Goal: Task Accomplishment & Management: Use online tool/utility

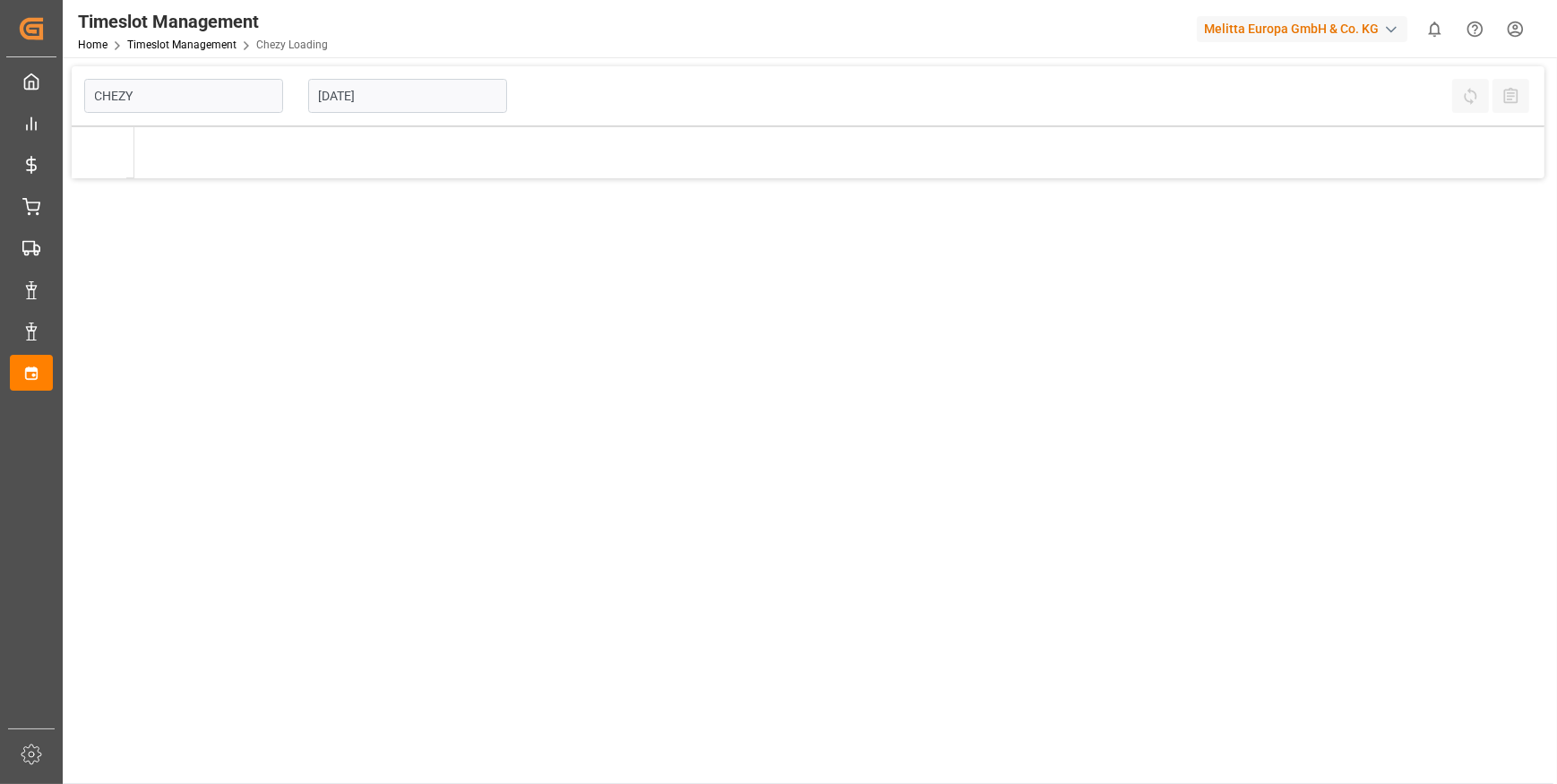
type input "Chezy Loading"
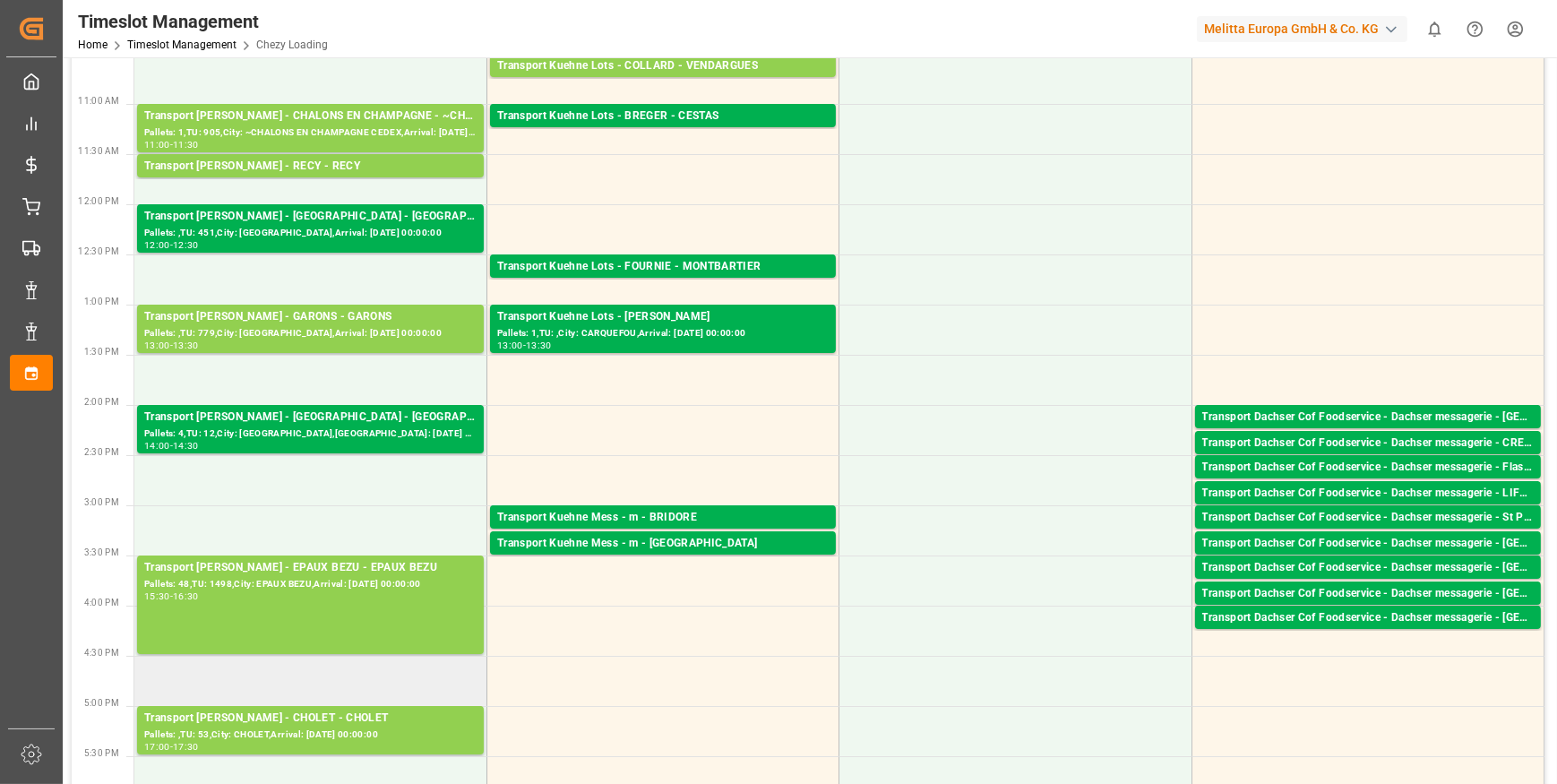
scroll to position [406, 0]
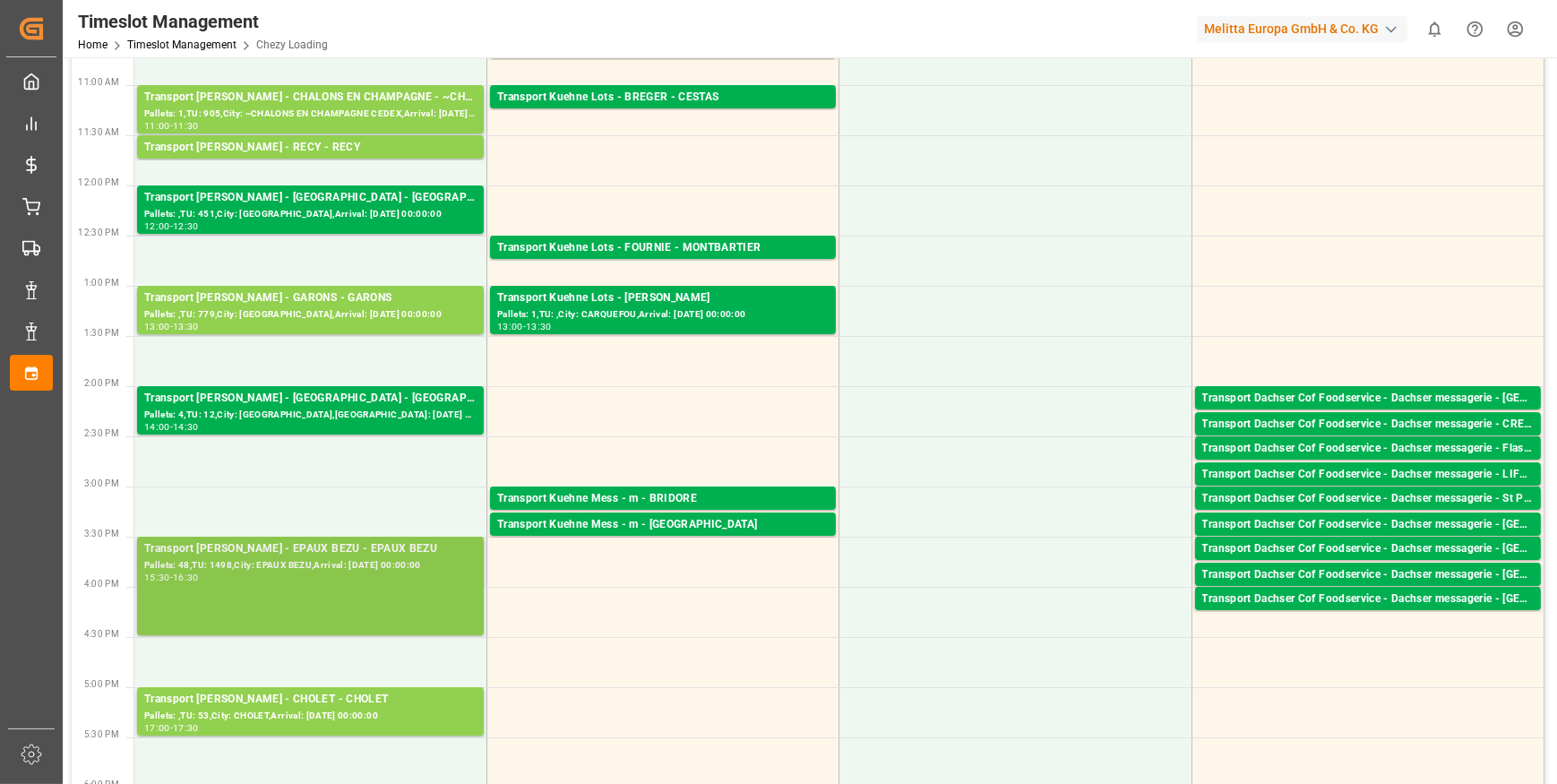
click at [256, 562] on div "Pallets: 48,TU: 1498,City: EPAUX BEZU,Arrival: 2025-09-23 00:00:00" at bounding box center [310, 566] width 333 height 15
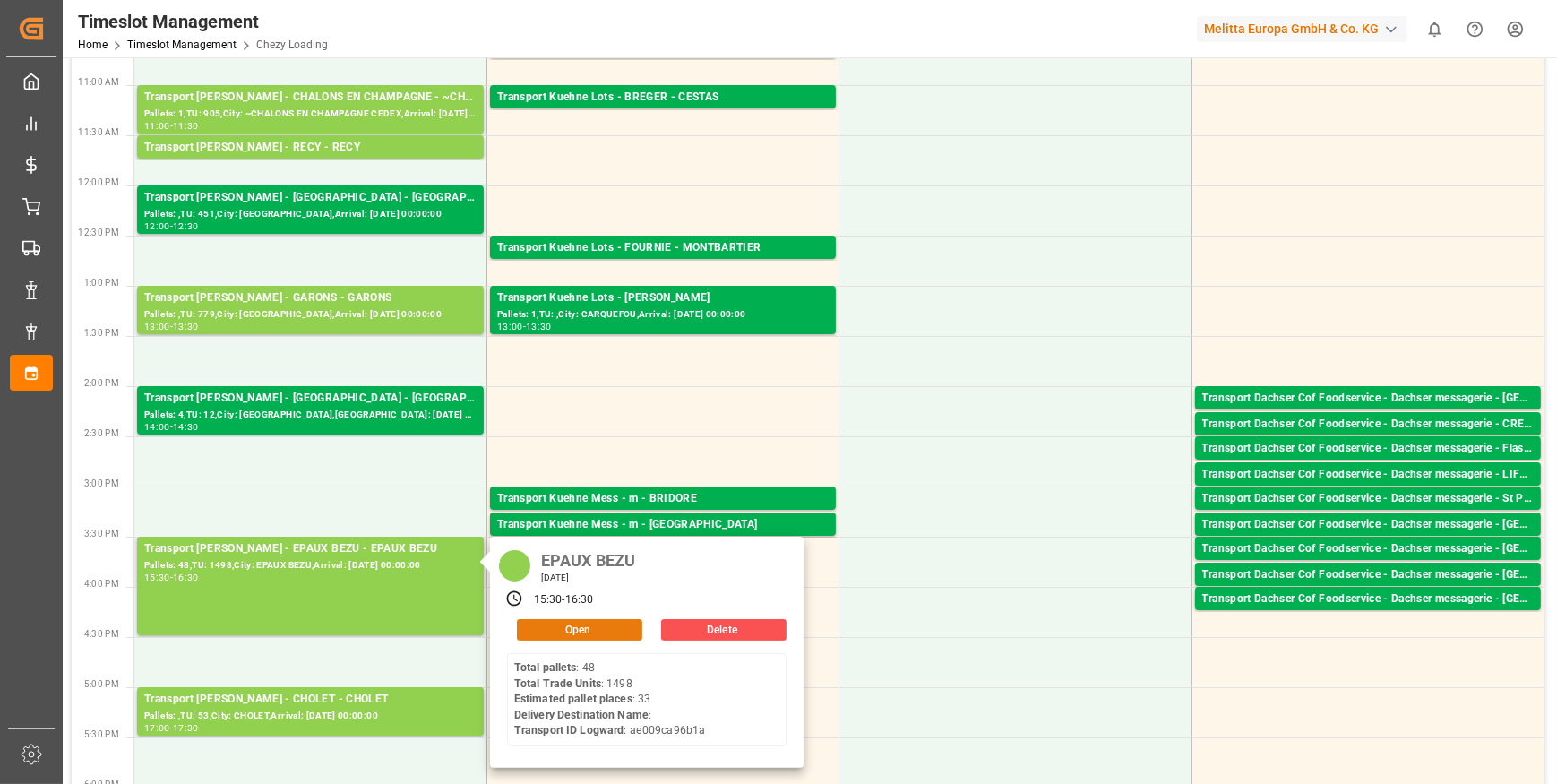
click at [537, 627] on button "Open" at bounding box center [579, 629] width 126 height 21
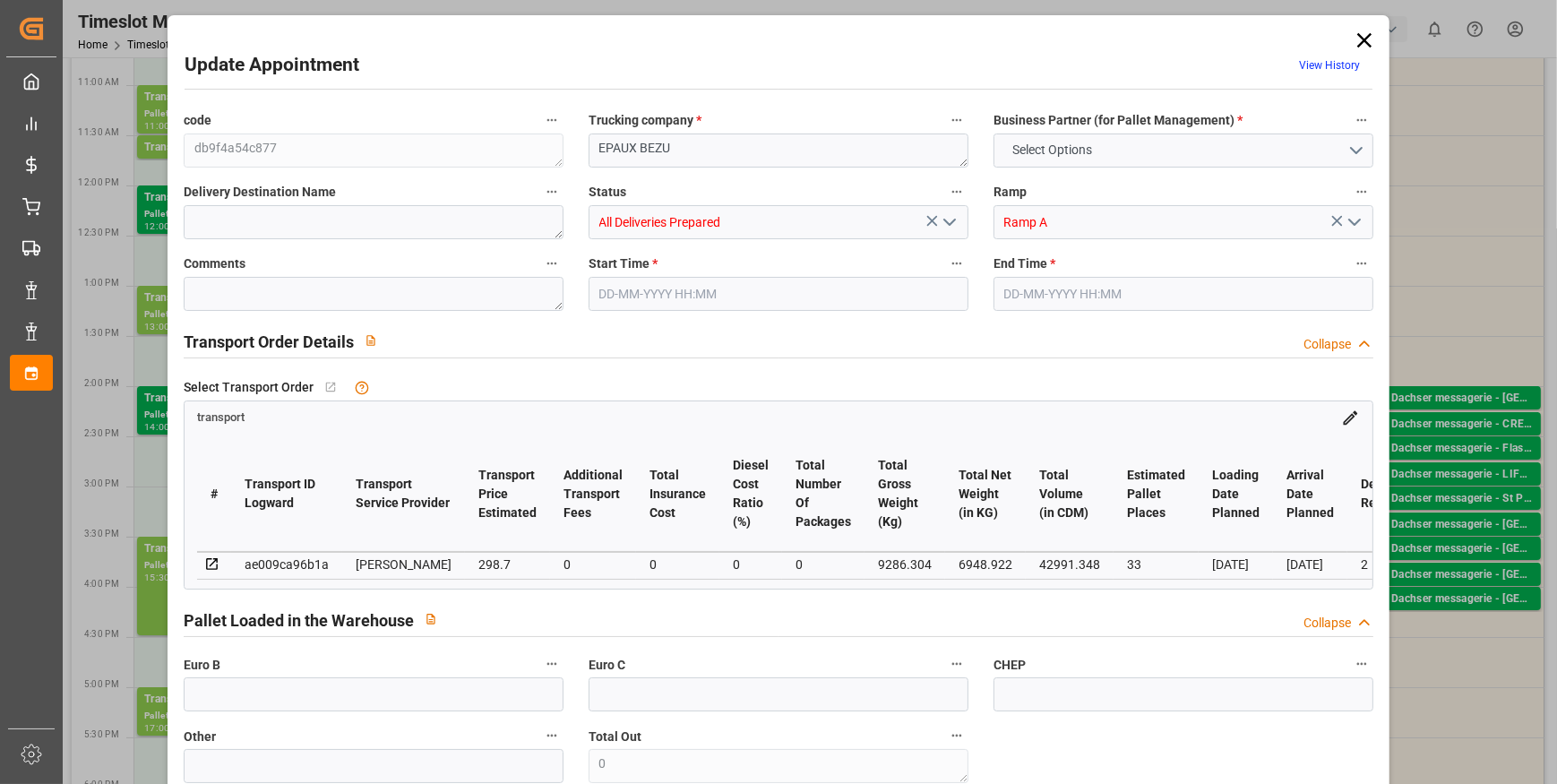
type input "33"
type input "298.7"
type input "0"
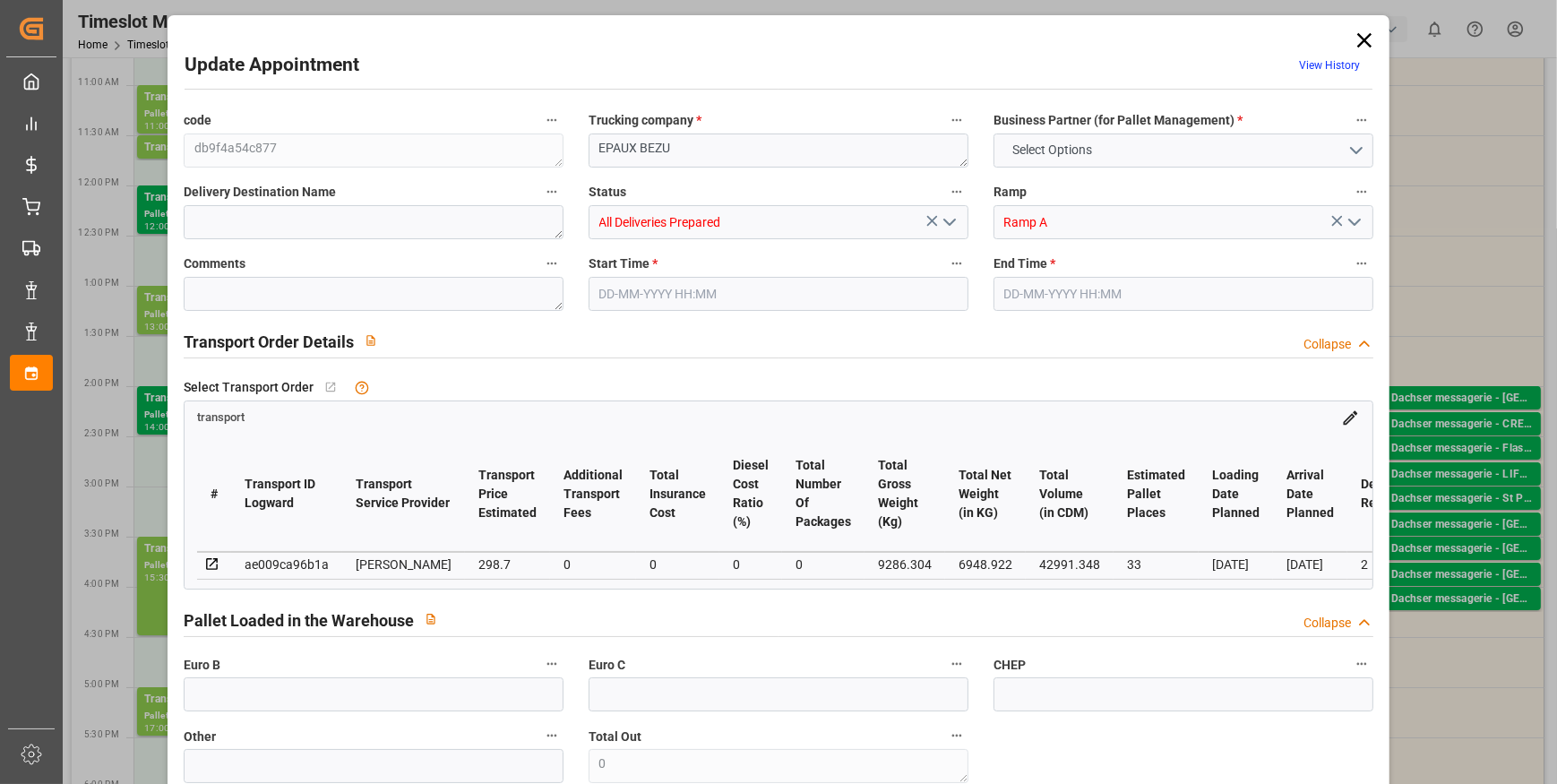
type input "288.6039"
type input "-10.0961"
type input "0"
type input "6948.922"
type input "11187"
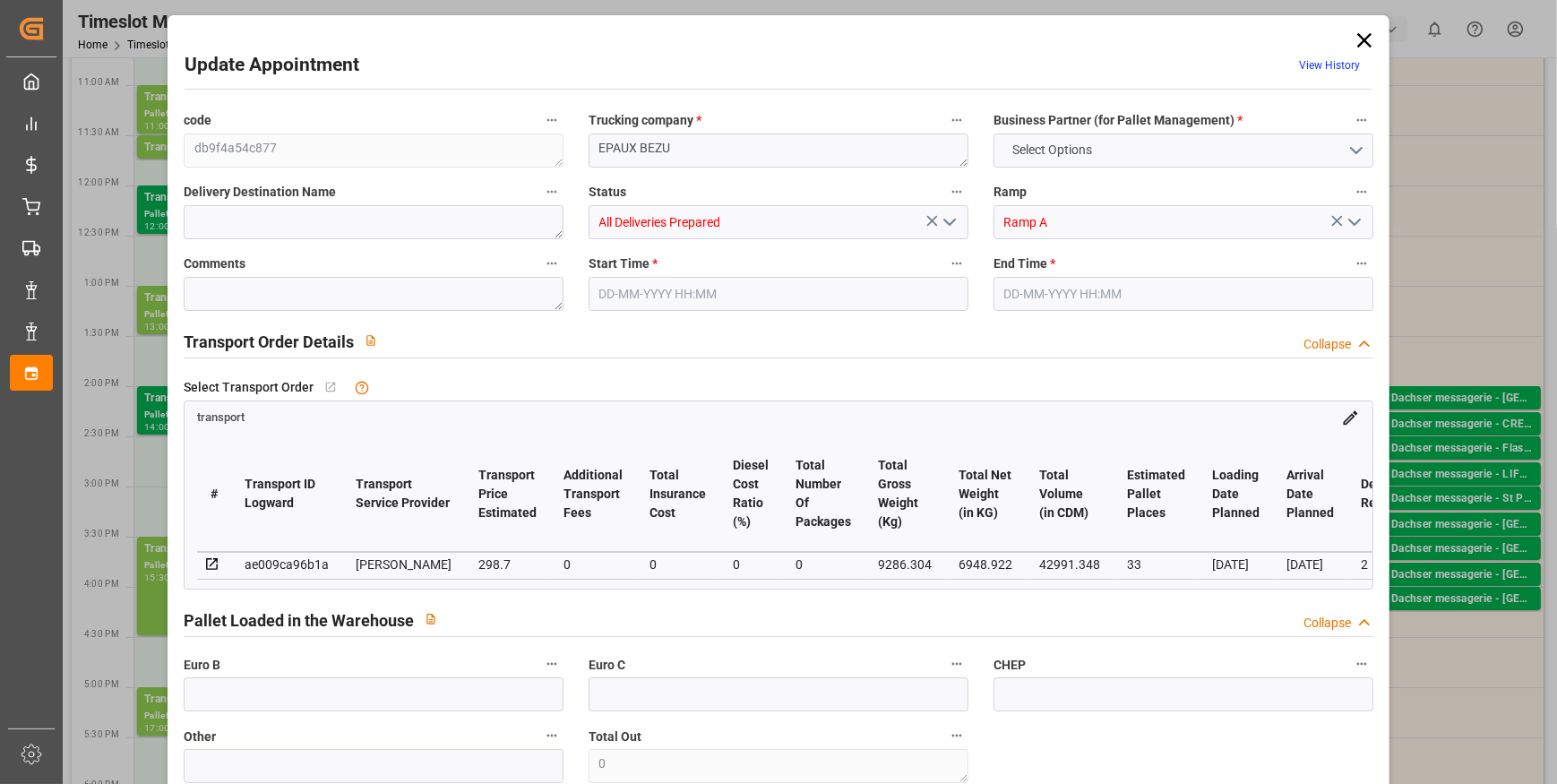
type input "42991.348"
type input "2"
type input "48"
type input "1498"
type input "65"
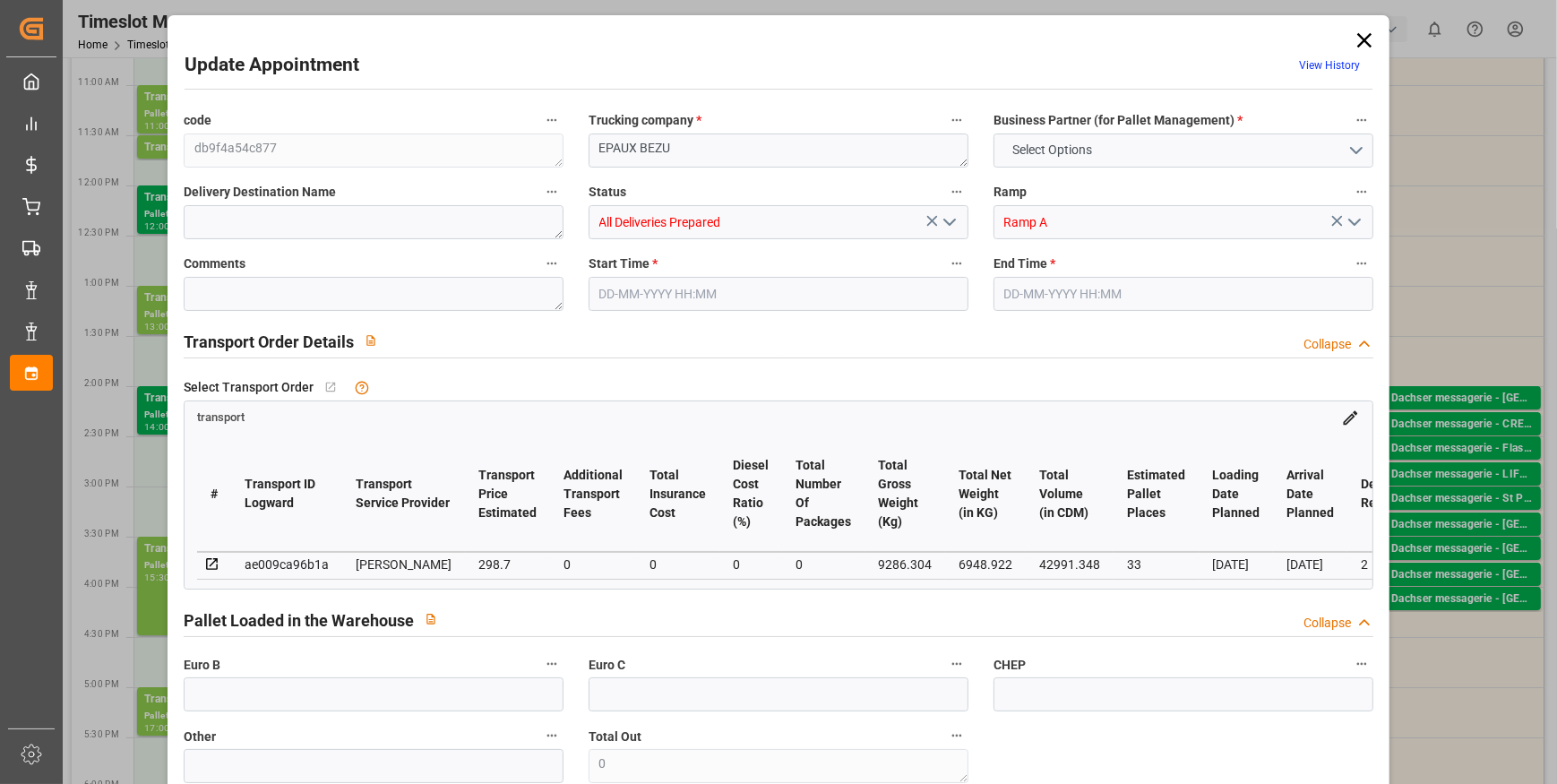
type input "101"
type input "9286.304"
type input "0"
type input "4710.8598"
type input "0"
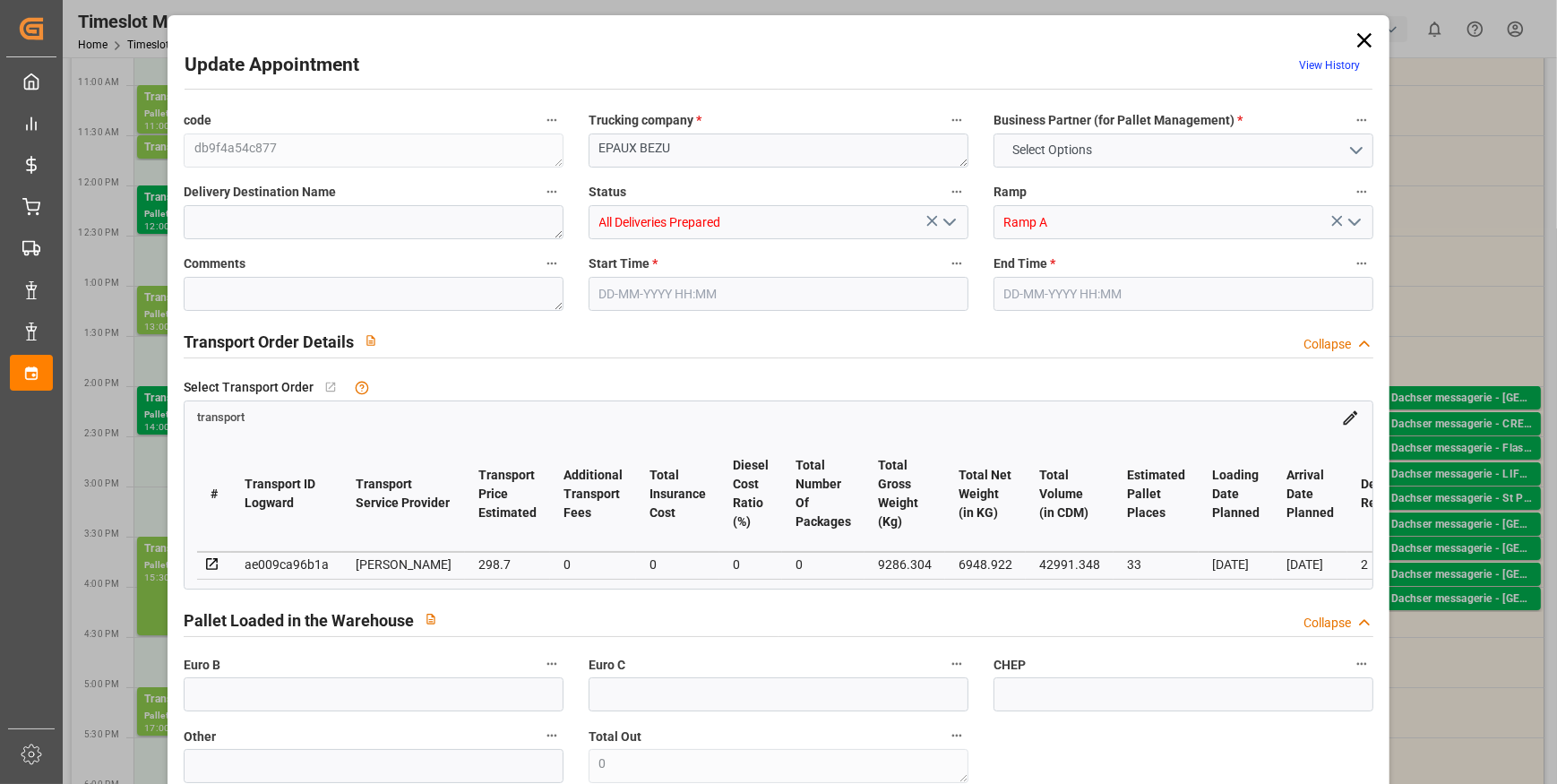
type input "0"
type input "21"
type input "35"
type input "22-09-2025 15:30"
type input "22-09-2025 16:30"
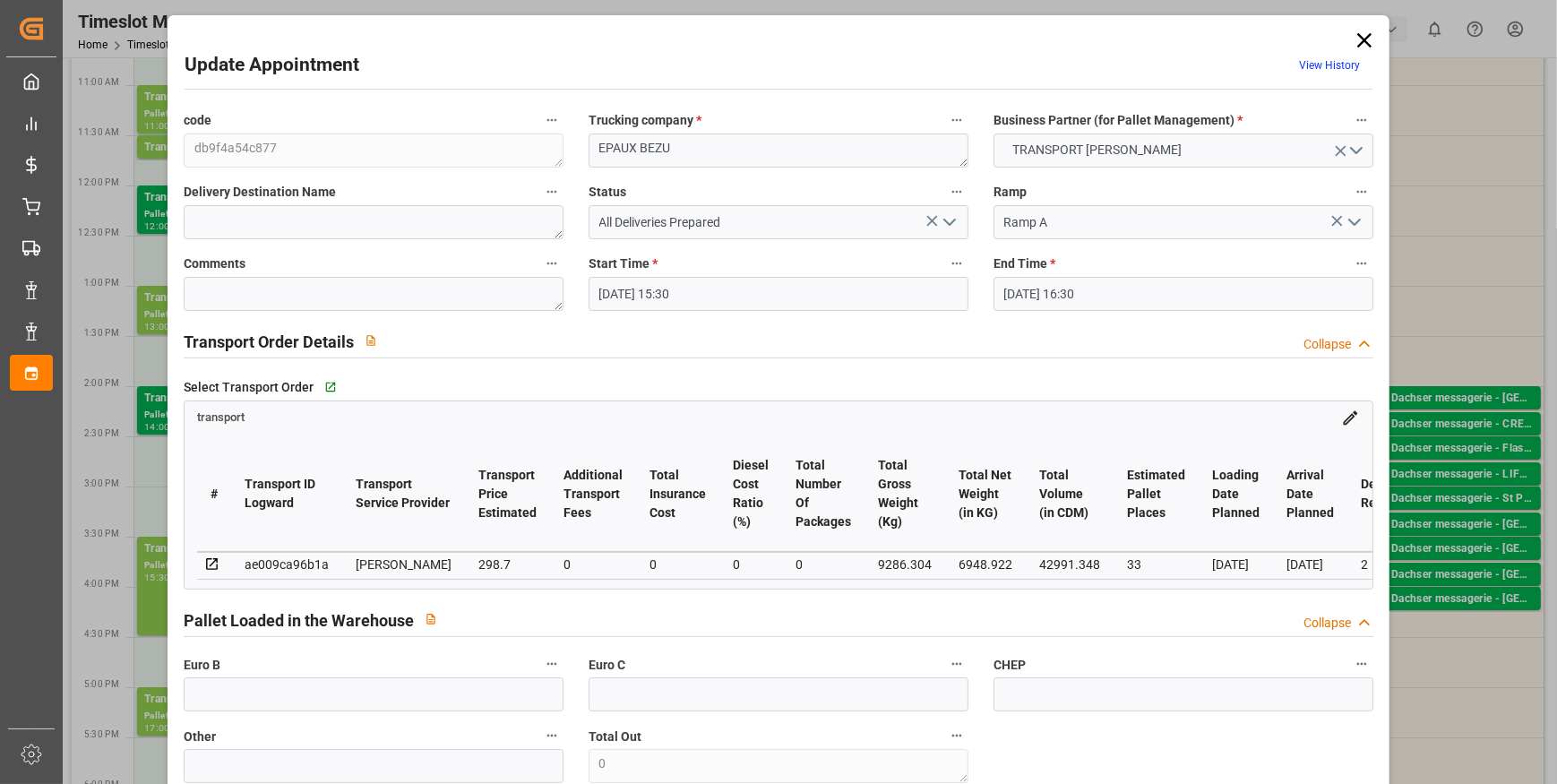
type input "17-09-2025 12:09"
type input "17-09-2025 11:37"
type input "[DATE]"
type input "19-09-2025"
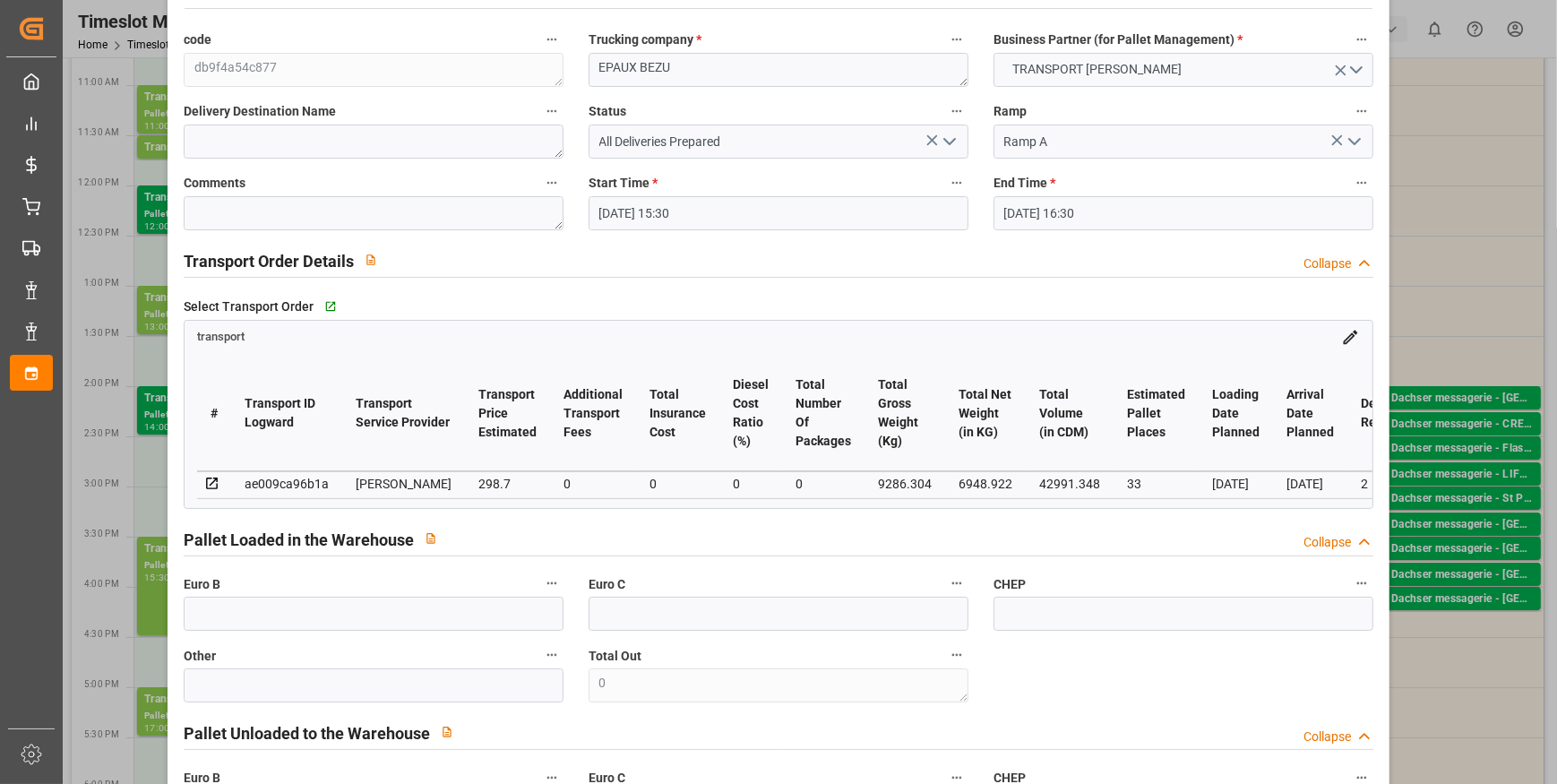
scroll to position [0, 0]
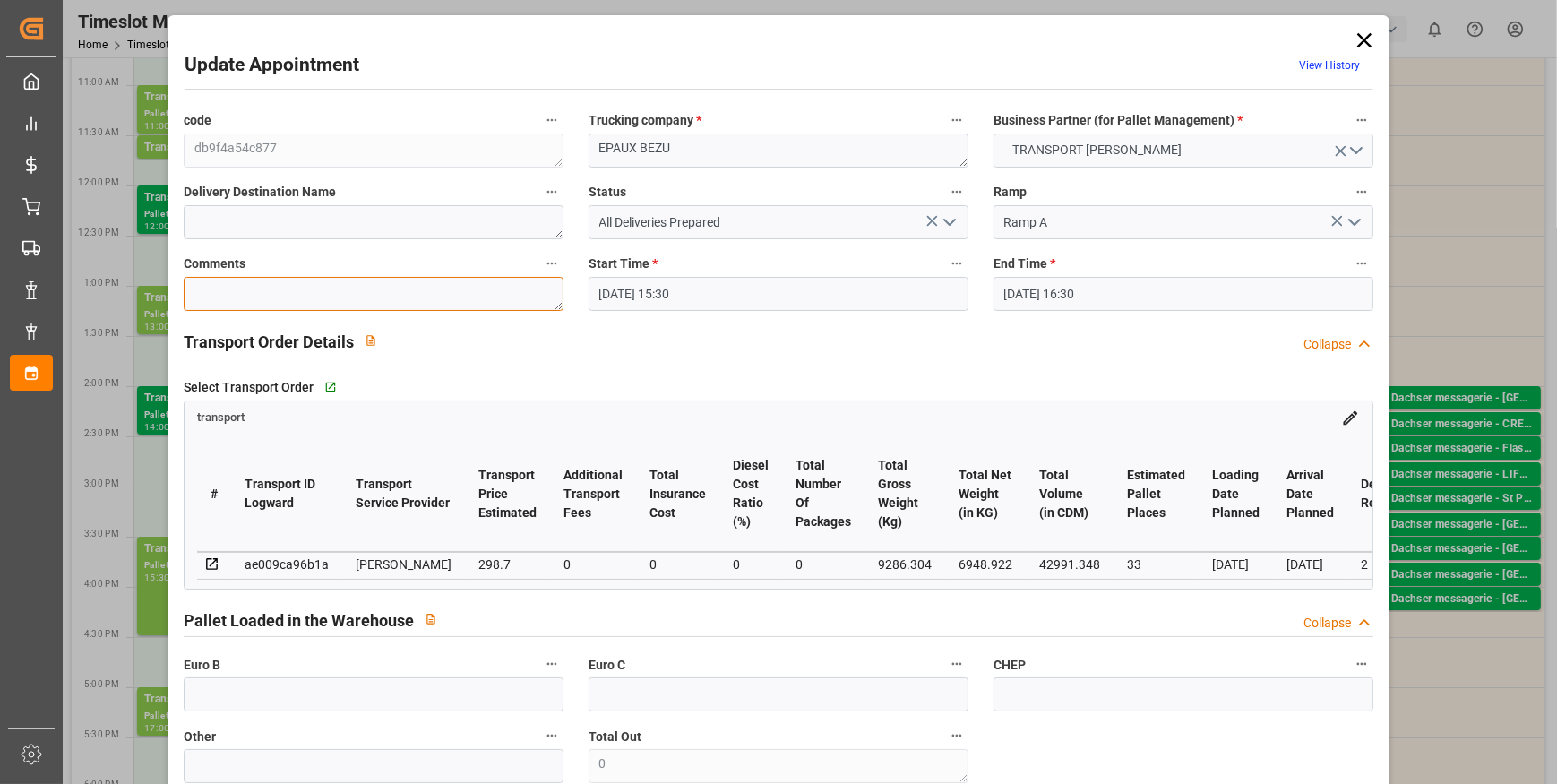
click at [234, 287] on textarea at bounding box center [373, 294] width 379 height 34
type textarea "ap 33"
click at [944, 225] on icon "open menu" at bounding box center [949, 222] width 21 height 21
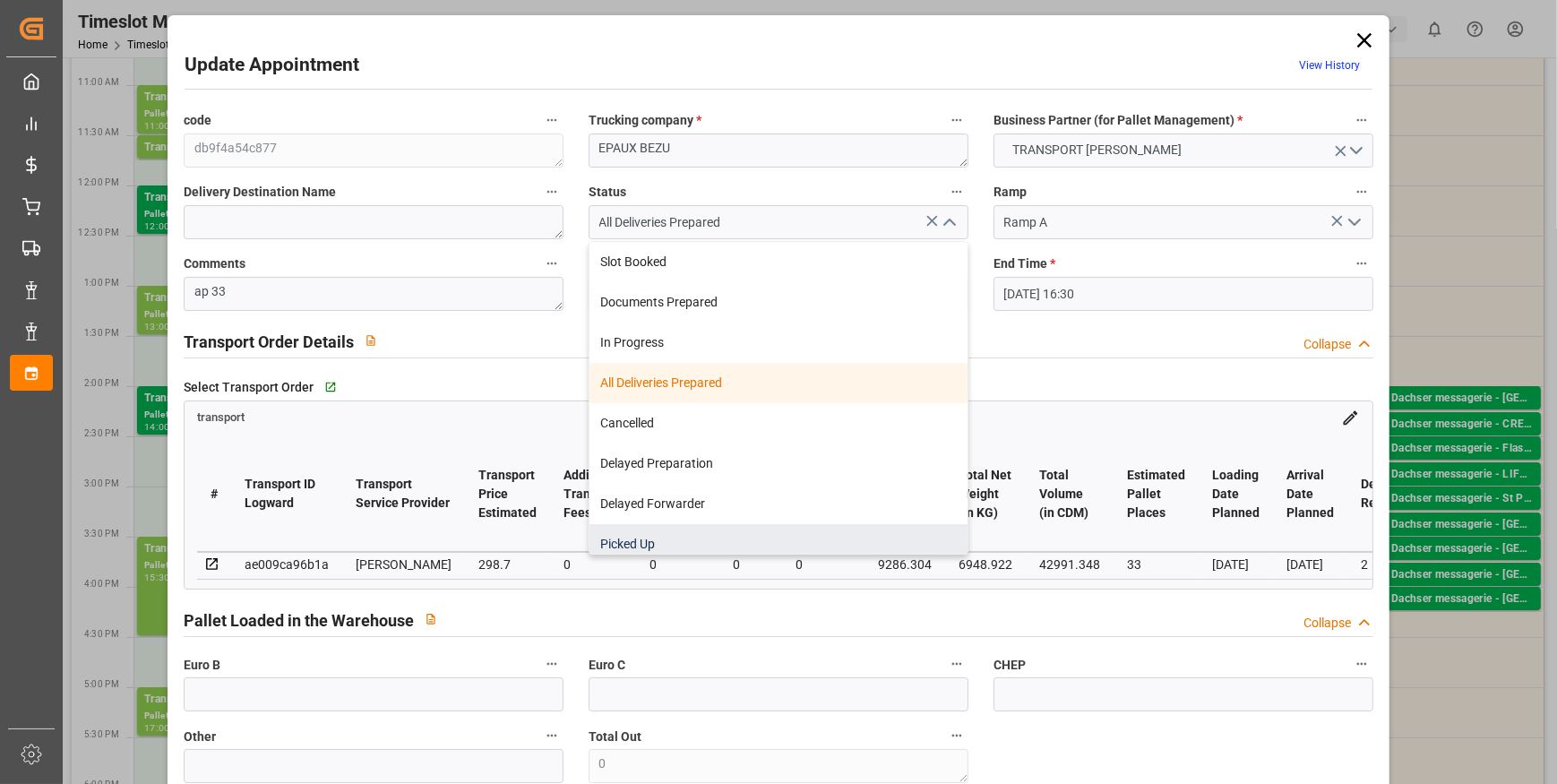
click at [642, 543] on div "Picked Up" at bounding box center [778, 543] width 379 height 40
type input "Picked Up"
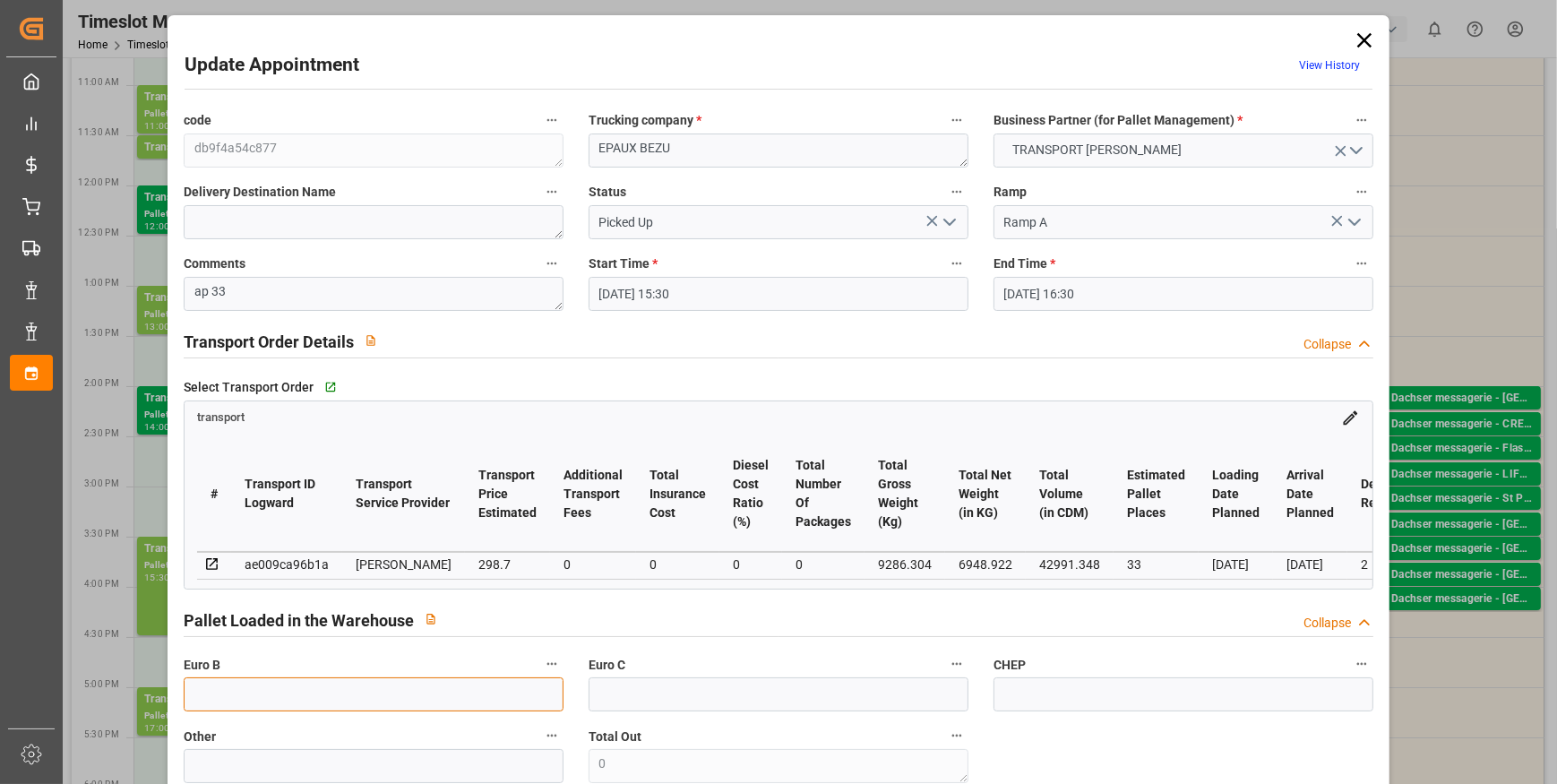
click at [239, 701] on input "text" at bounding box center [373, 694] width 379 height 34
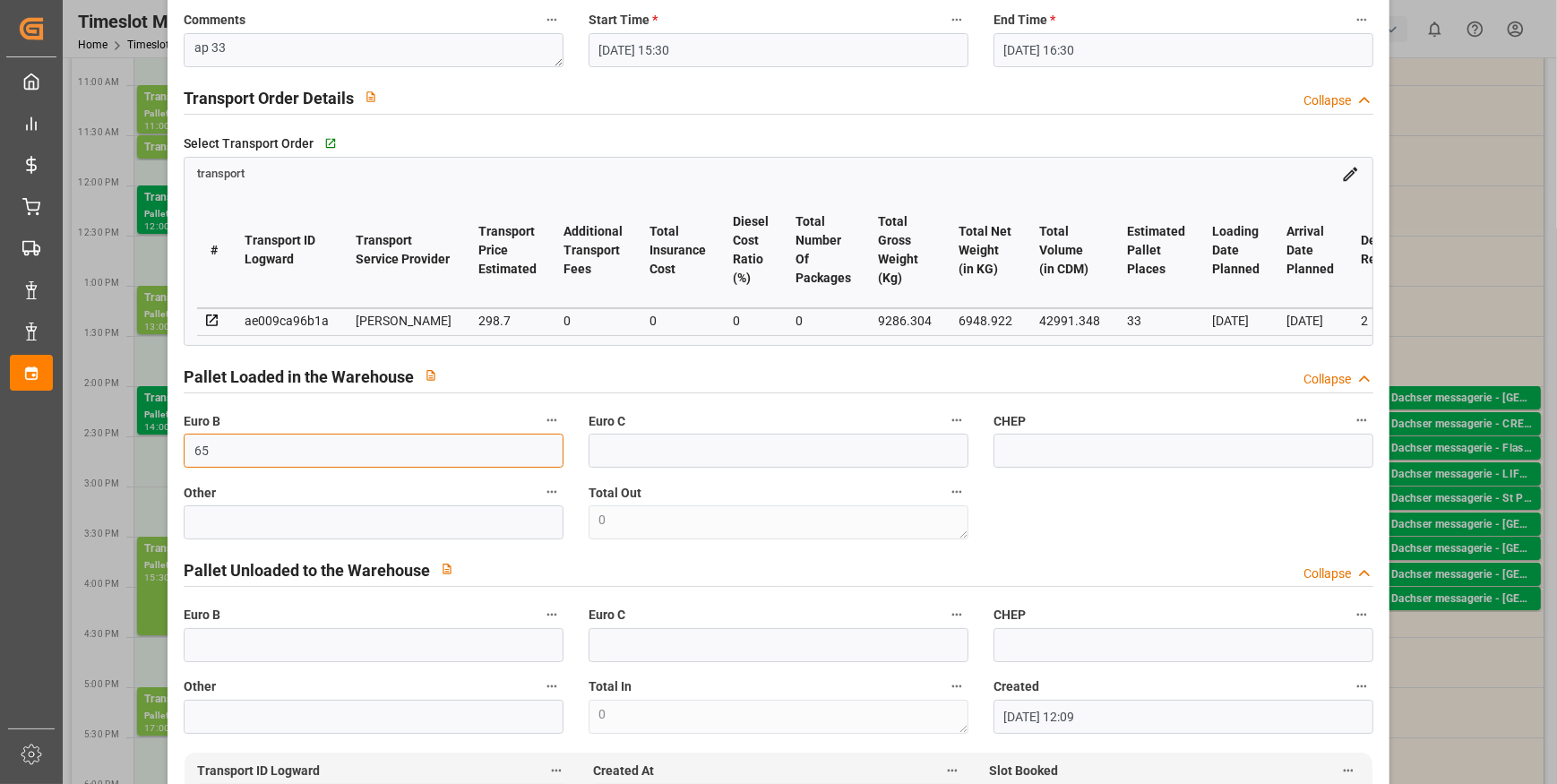
scroll to position [652, 0]
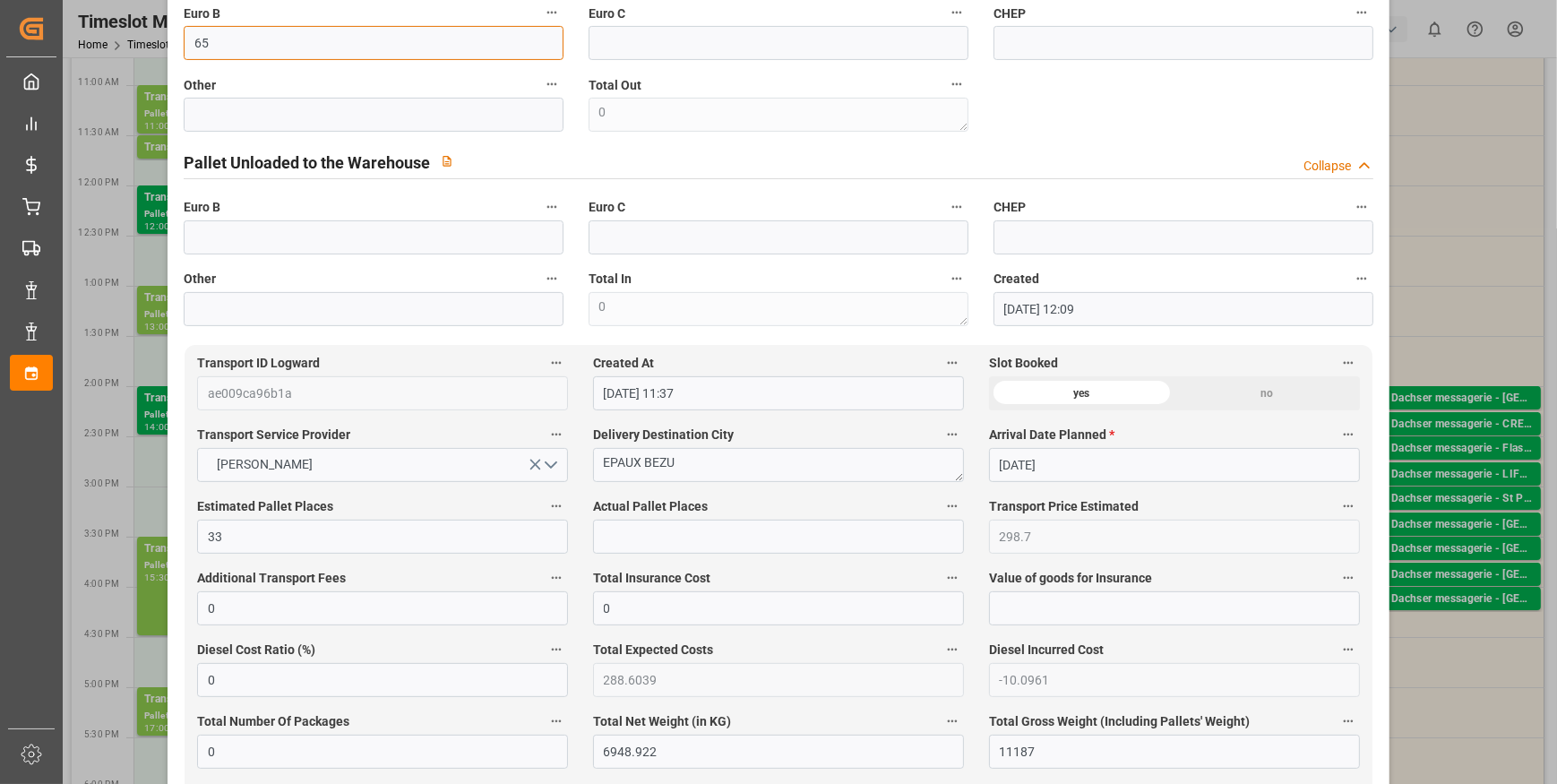
type input "65"
click at [627, 538] on input "text" at bounding box center [778, 536] width 371 height 34
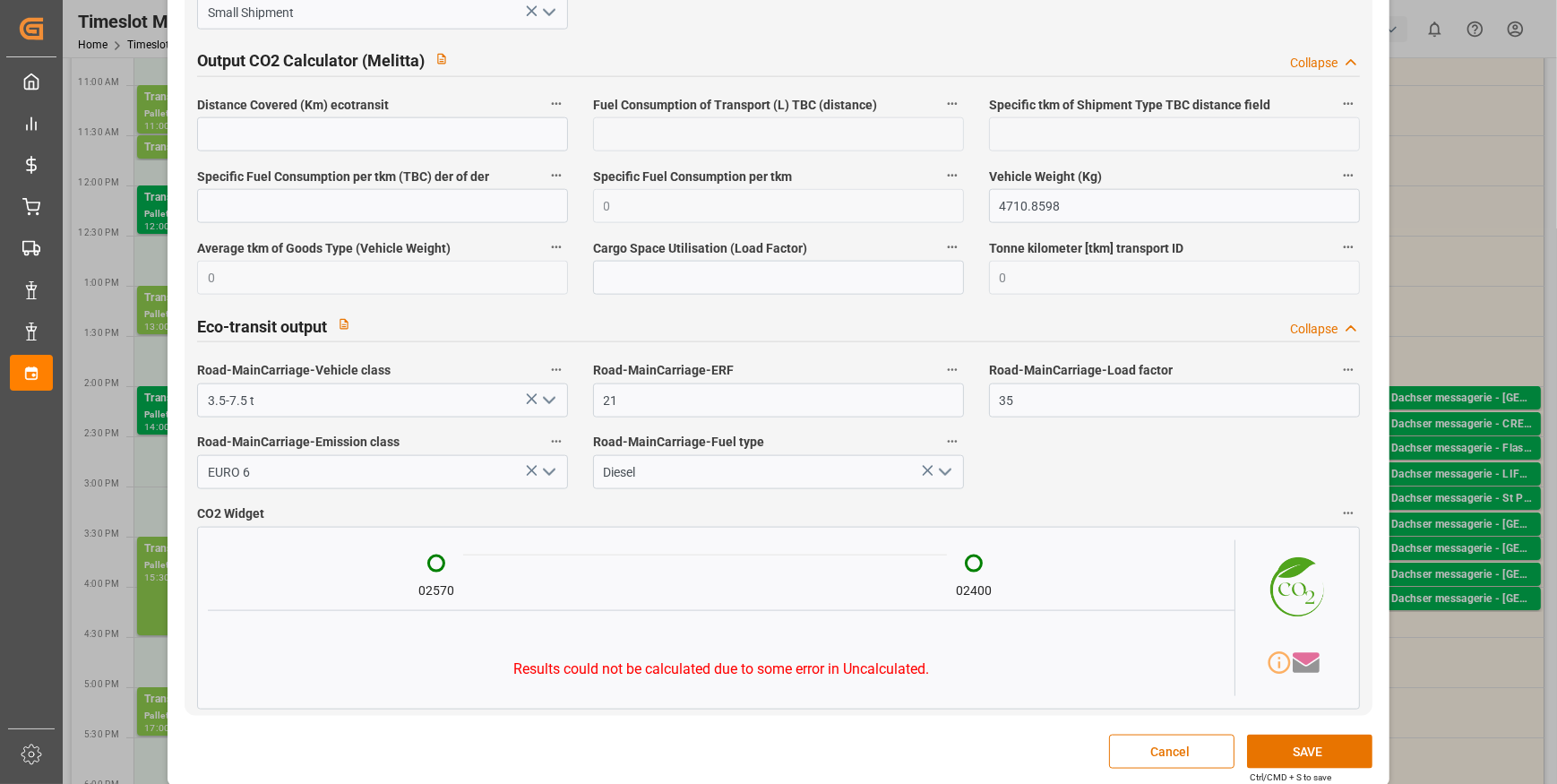
scroll to position [2904, 0]
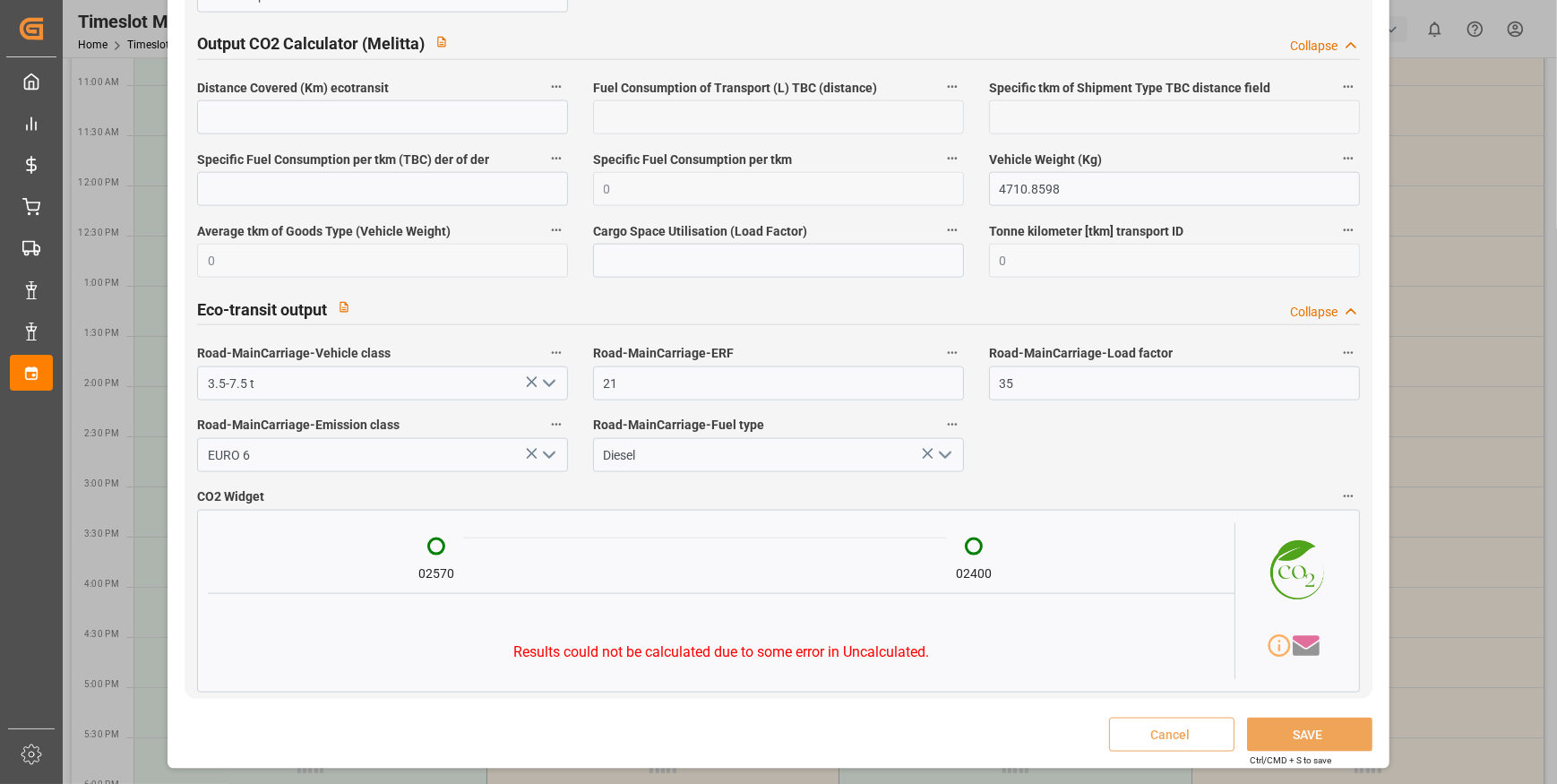
type input "33"
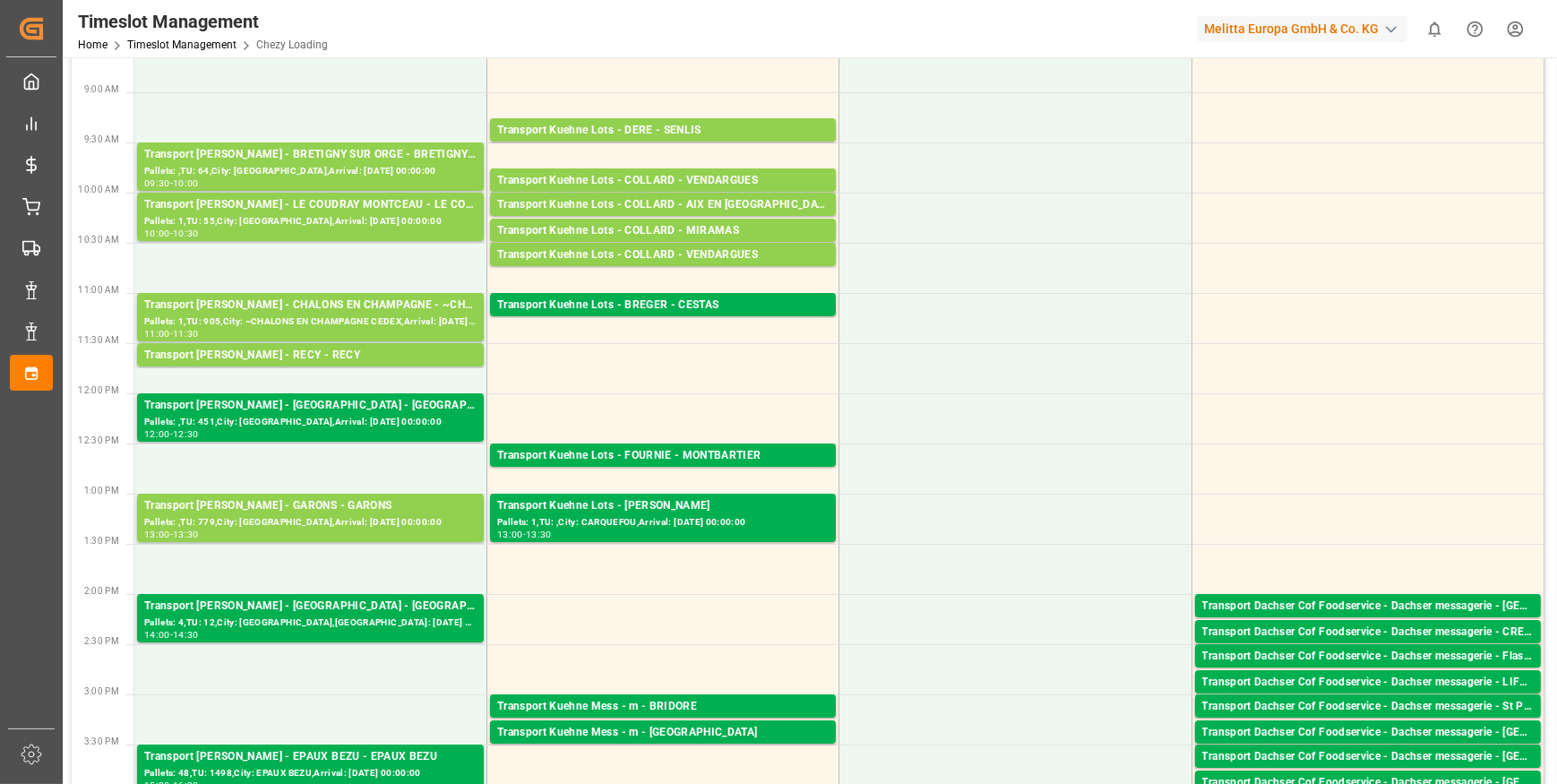
scroll to position [0, 0]
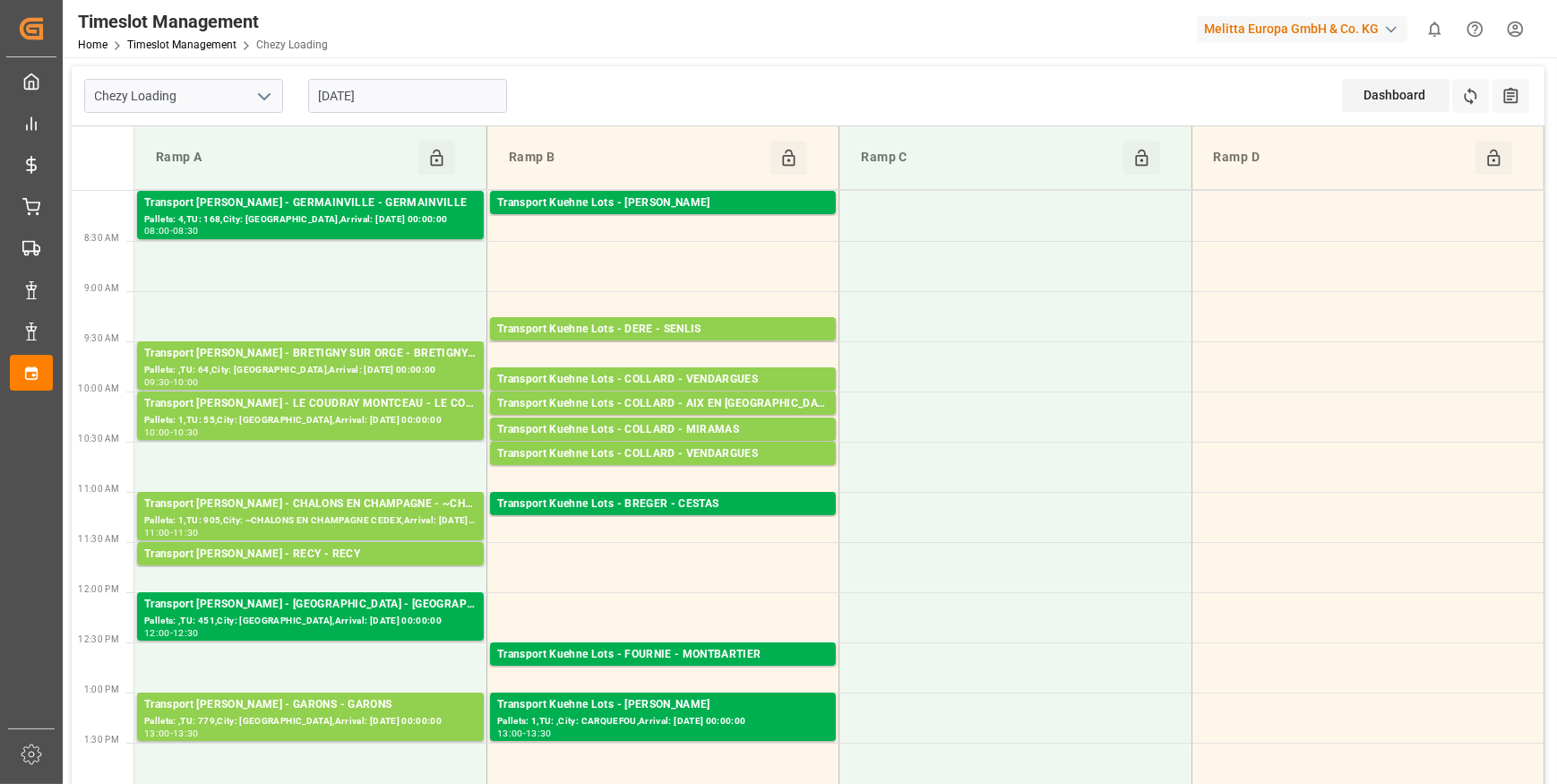
click at [413, 95] on input "[DATE]" at bounding box center [407, 96] width 199 height 34
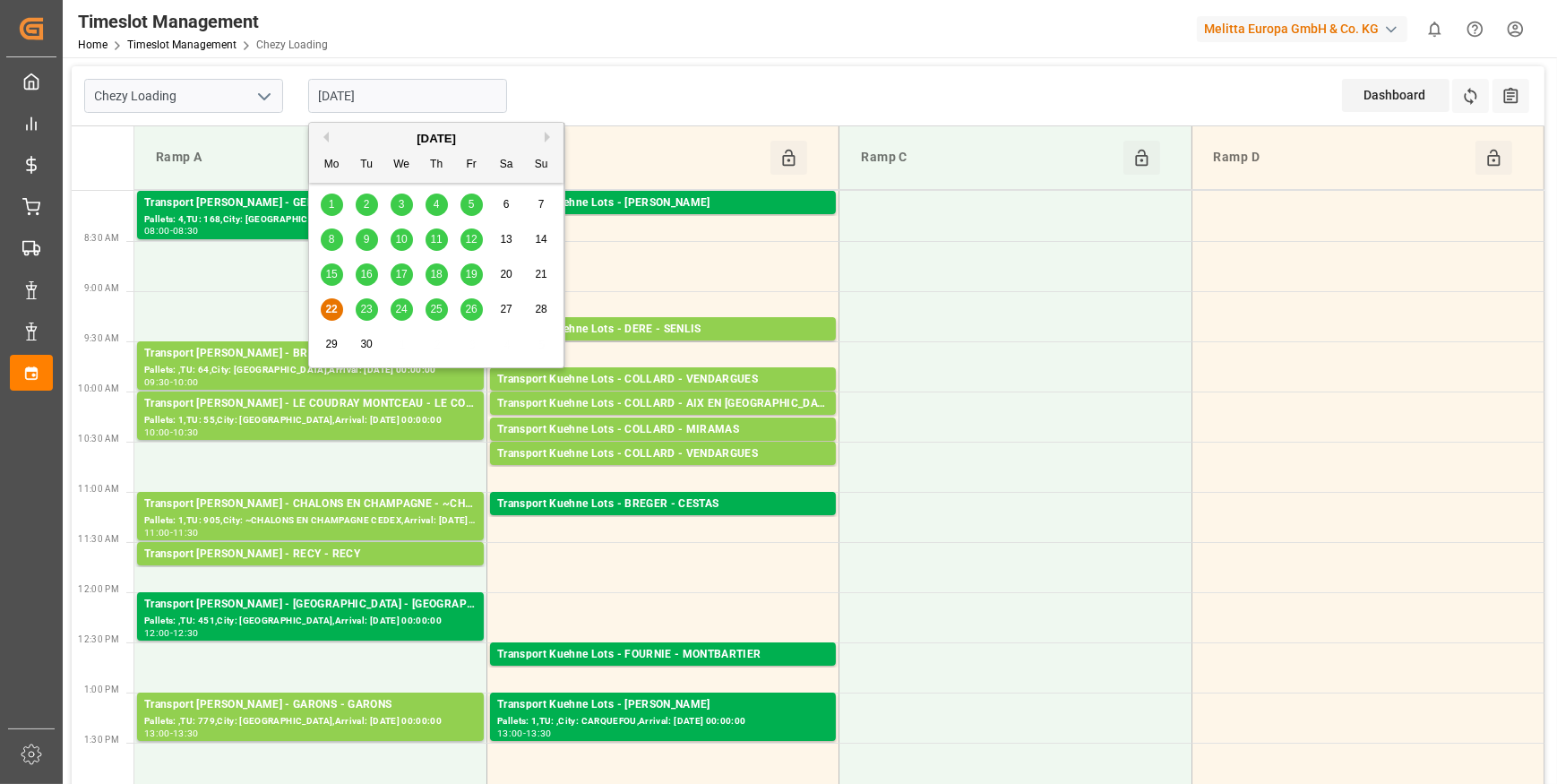
click at [367, 309] on span "23" at bounding box center [365, 309] width 11 height 12
type input "23-09-2025"
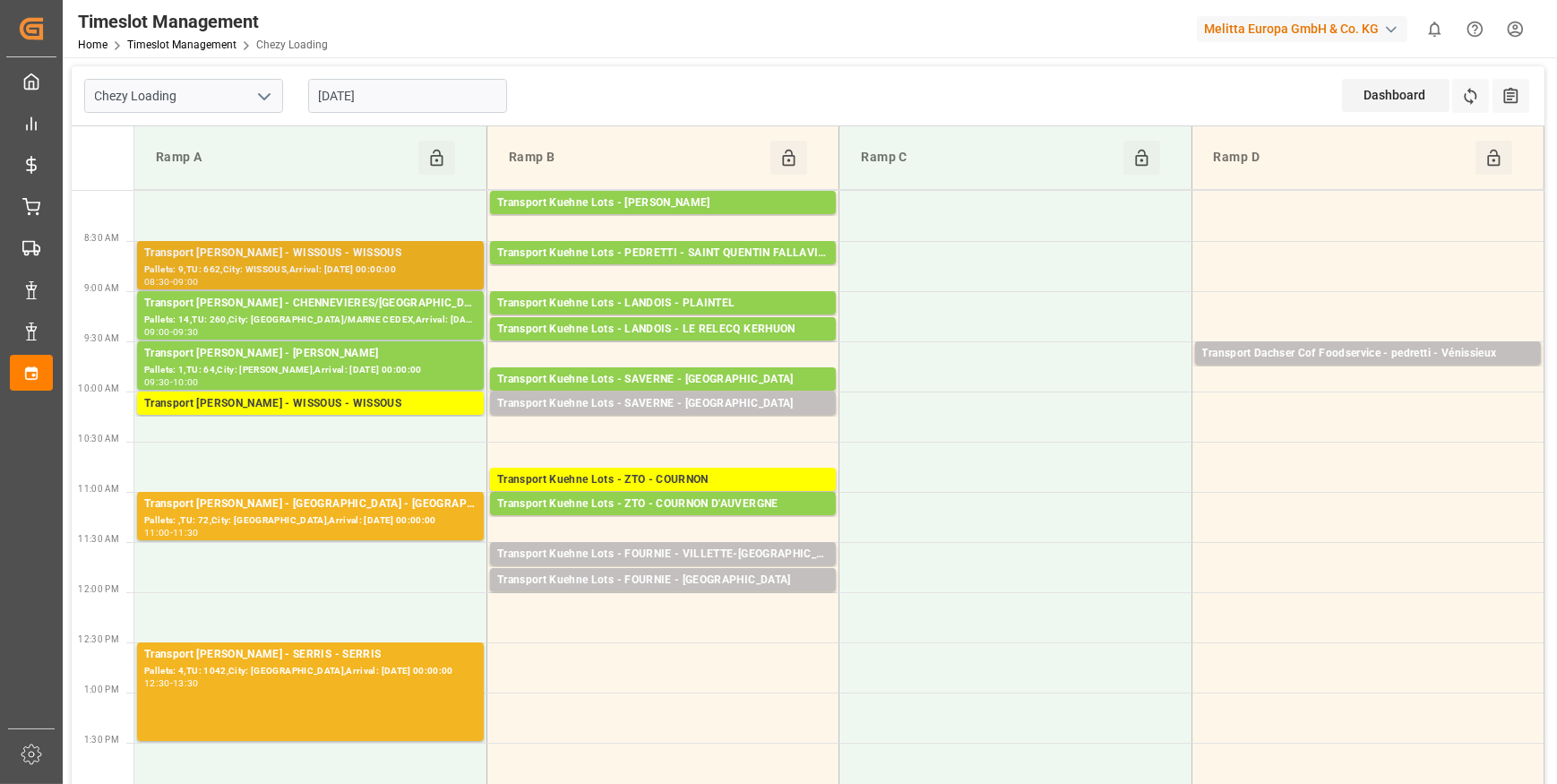
click at [304, 258] on div "Transport Delisle - WISSOUS - WISSOUS" at bounding box center [310, 253] width 333 height 18
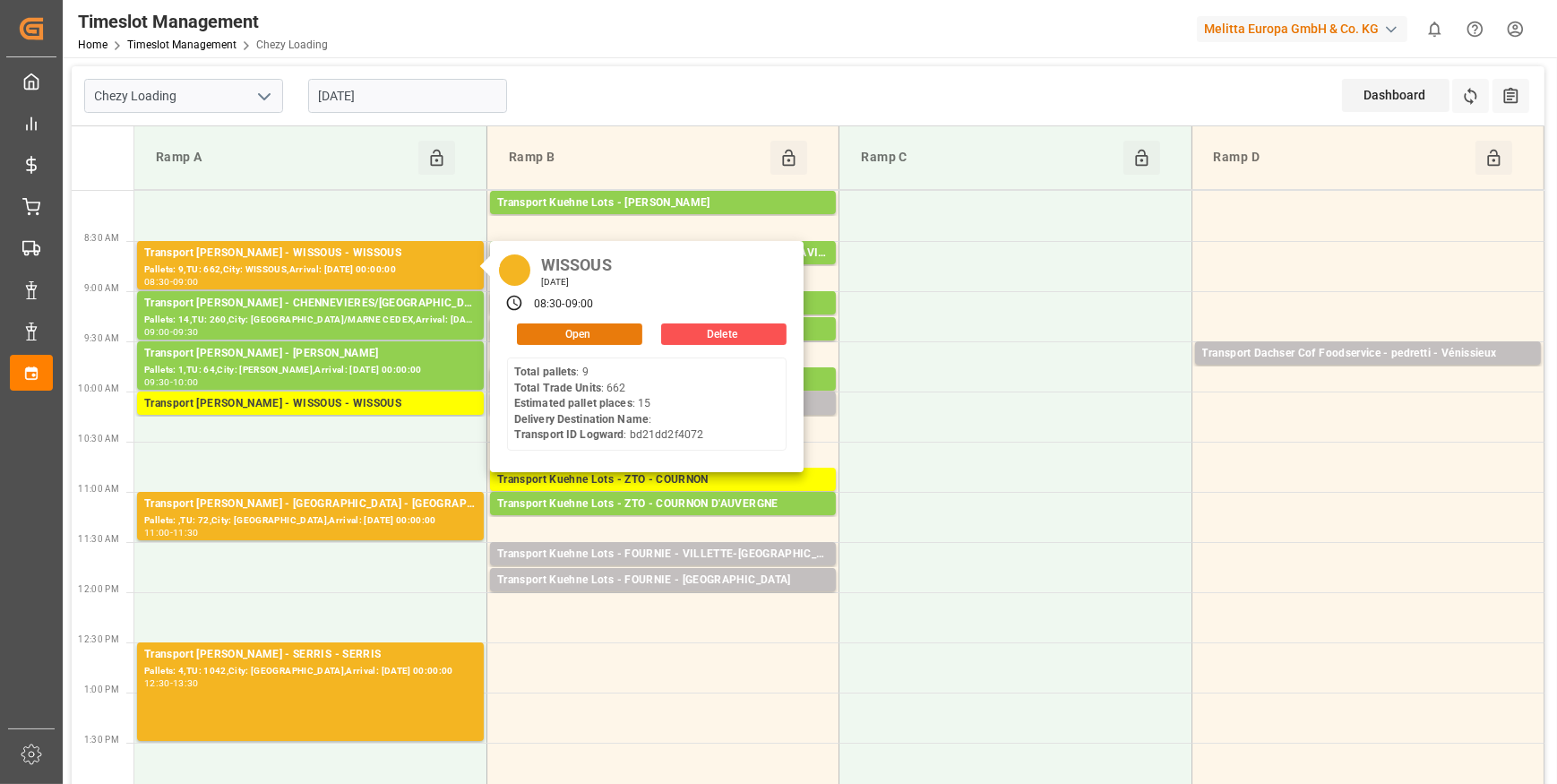
click at [570, 329] on button "Open" at bounding box center [579, 334] width 126 height 21
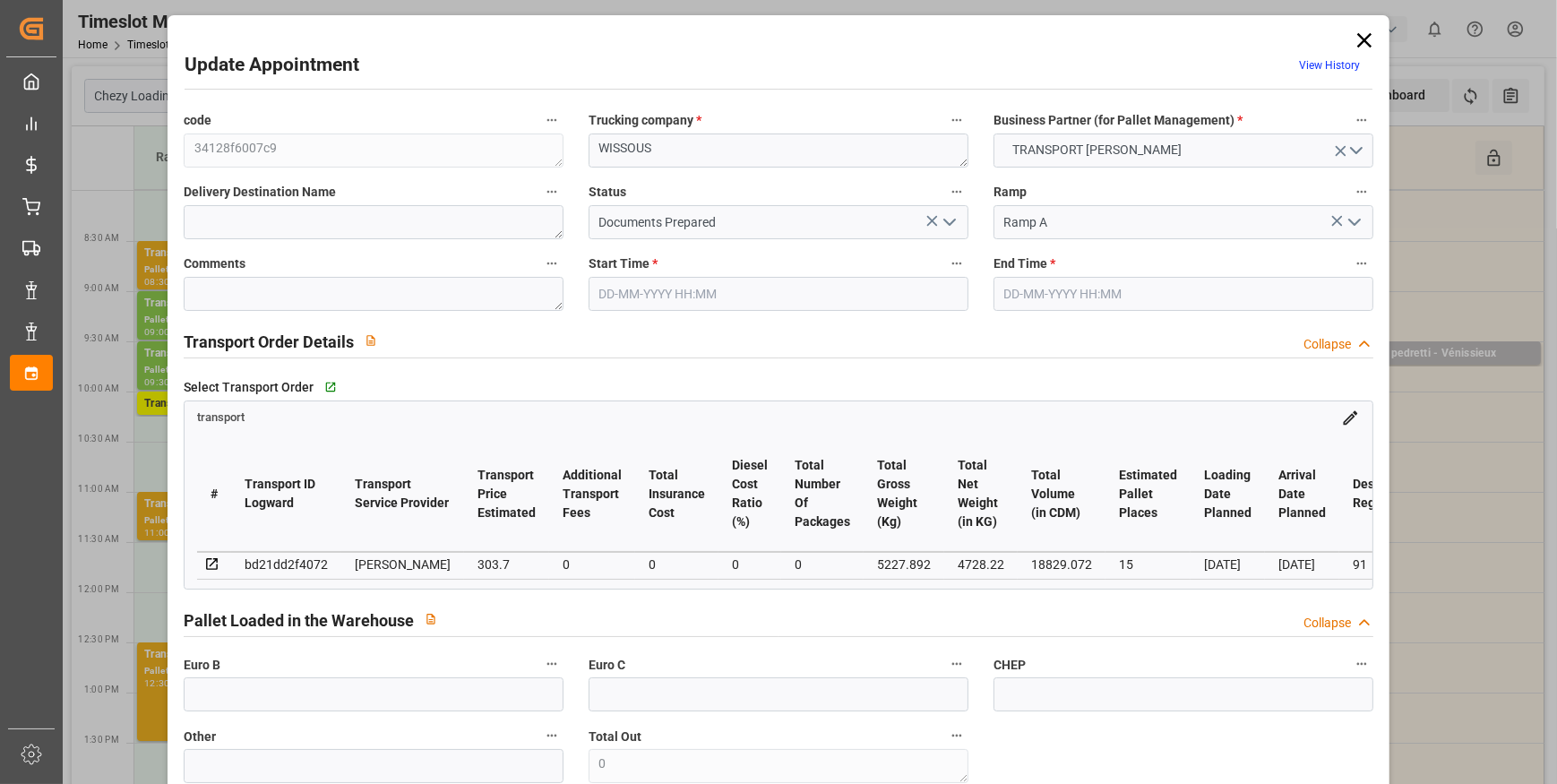
type input "15"
type input "303.7"
type input "0"
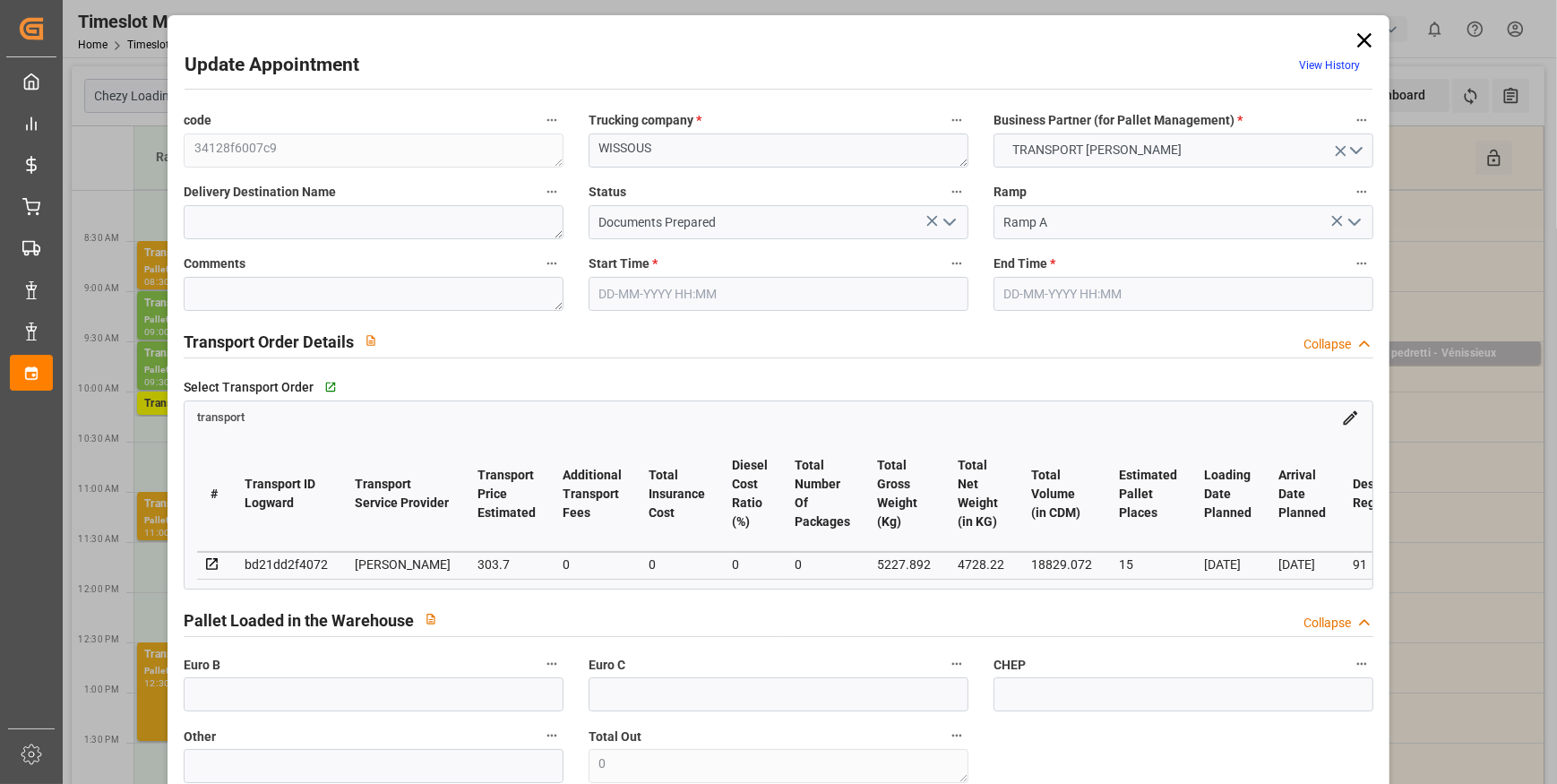
type input "293.4349"
type input "-10.2651"
type input "0"
type input "4728.22"
type input "5883.112"
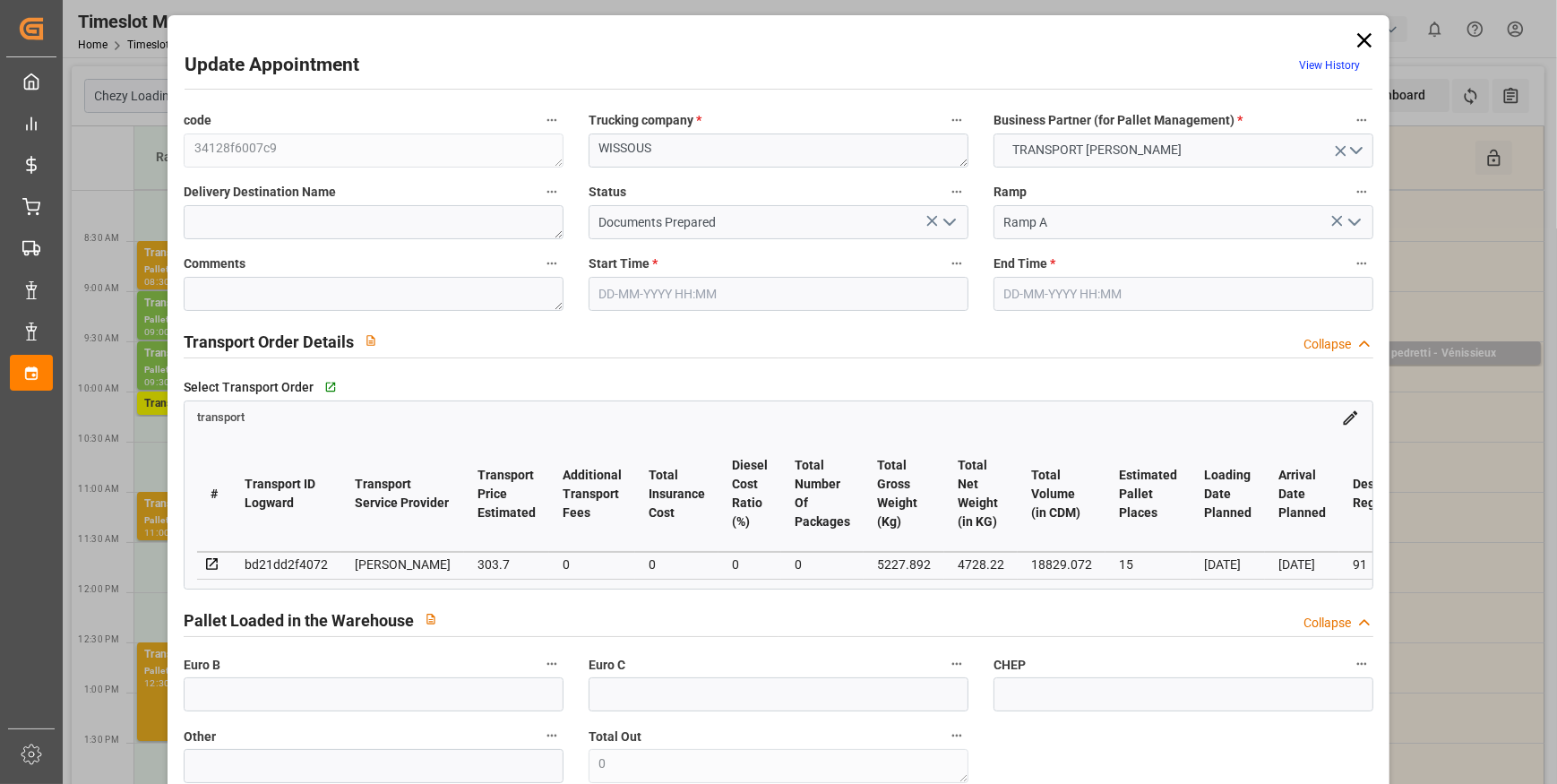
type input "18829.072"
type input "91"
type input "9"
type input "662"
type input "15"
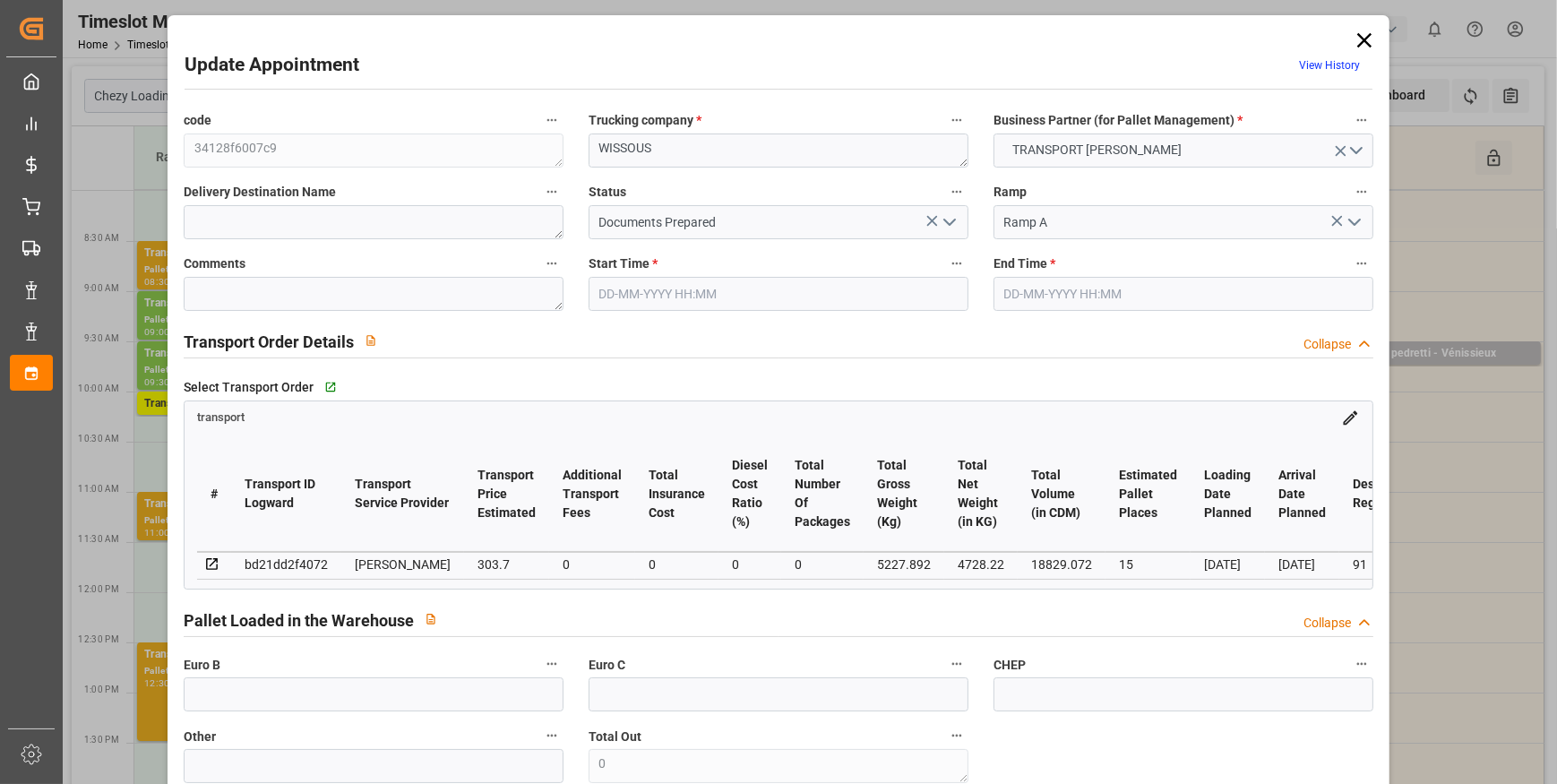
type input "101"
type input "5227.892"
type input "0"
type input "4710.8598"
type input "0"
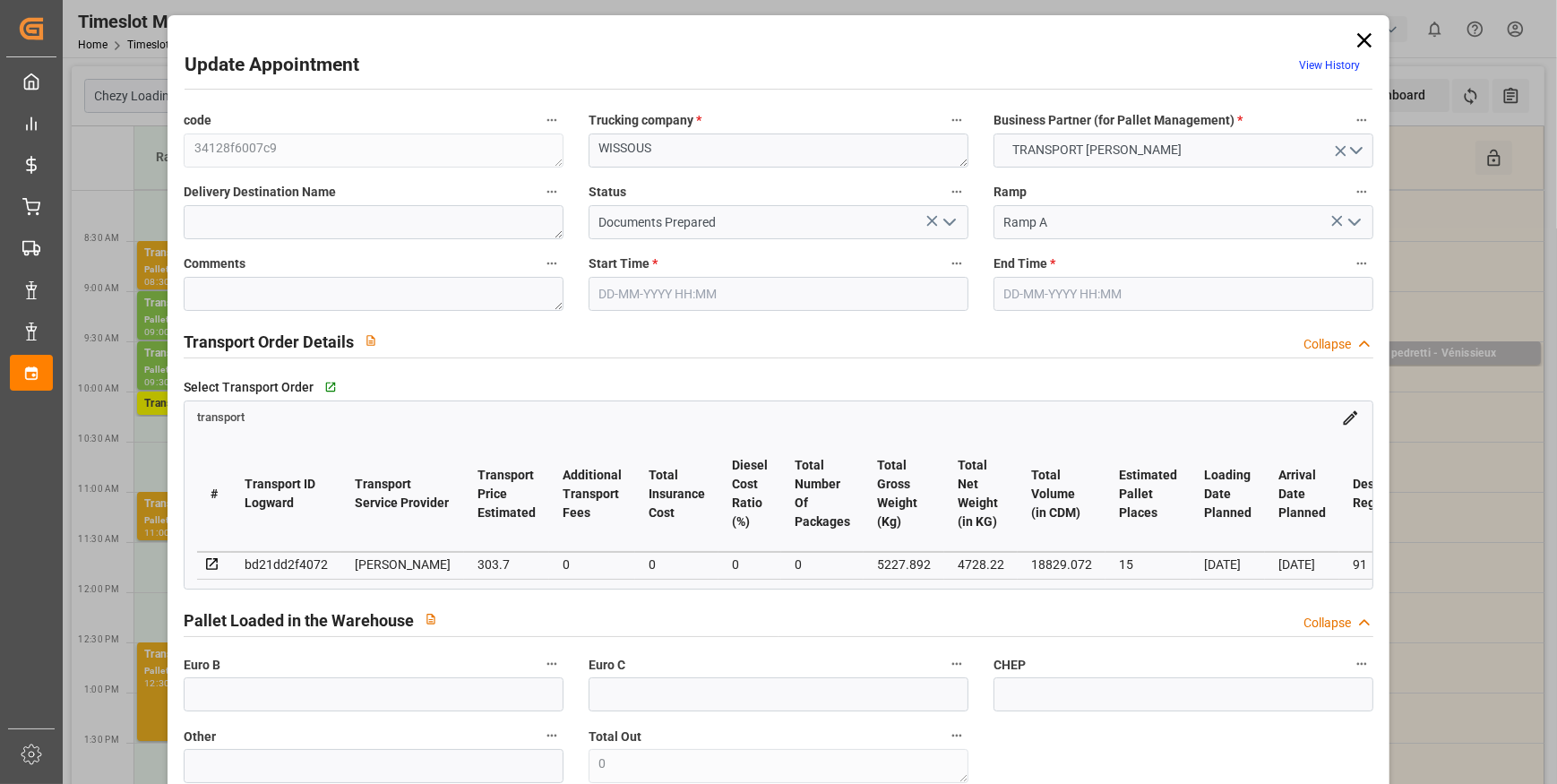
type input "0"
type input "21"
type input "35"
type input "23-09-2025 08:30"
type input "23-09-2025 09:00"
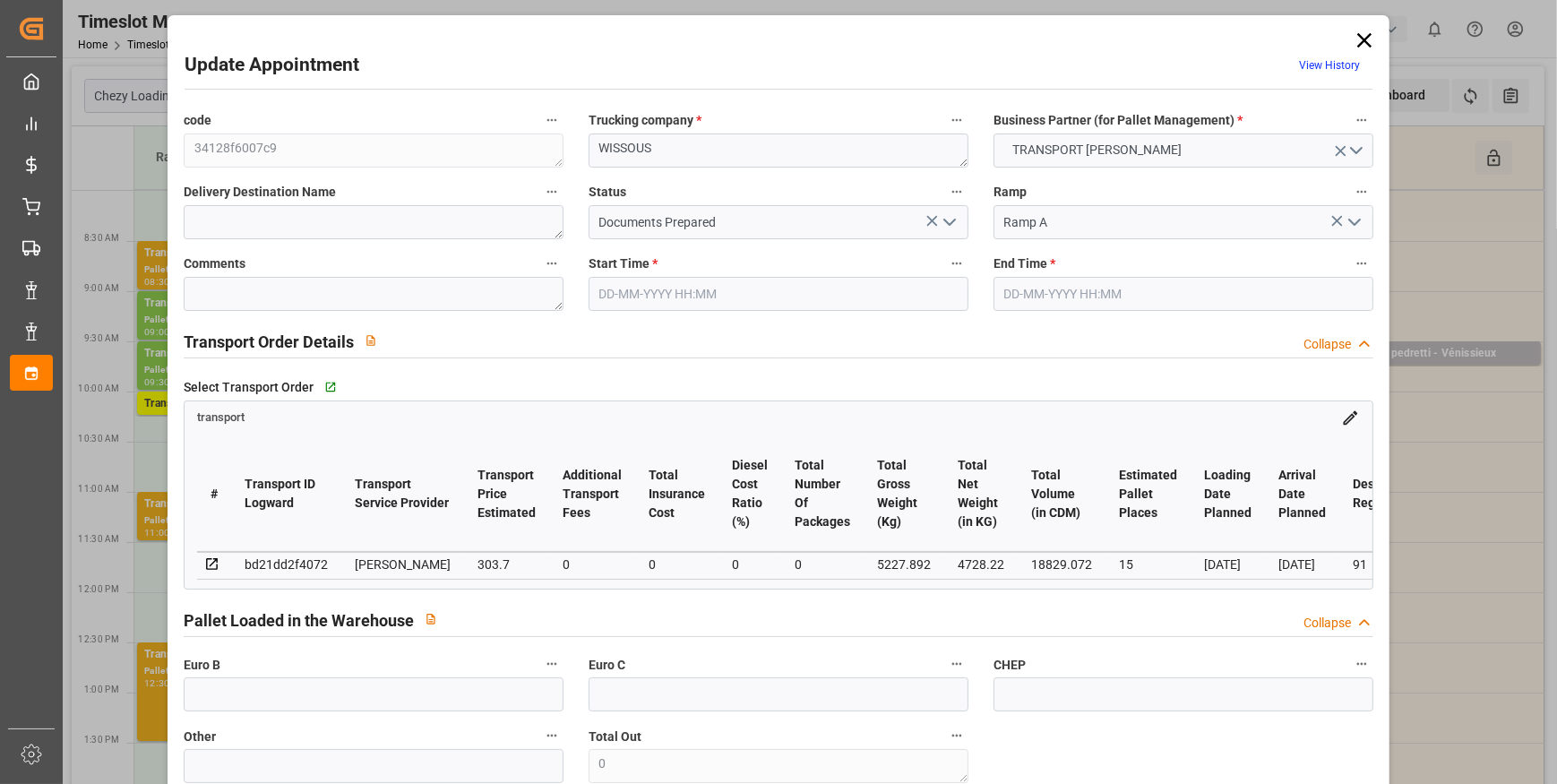
type input "18-09-2025 13:59"
type input "18-09-2025 11:45"
type input "[DATE]"
type input "23-09-2025"
click at [950, 214] on icon "open menu" at bounding box center [949, 222] width 21 height 21
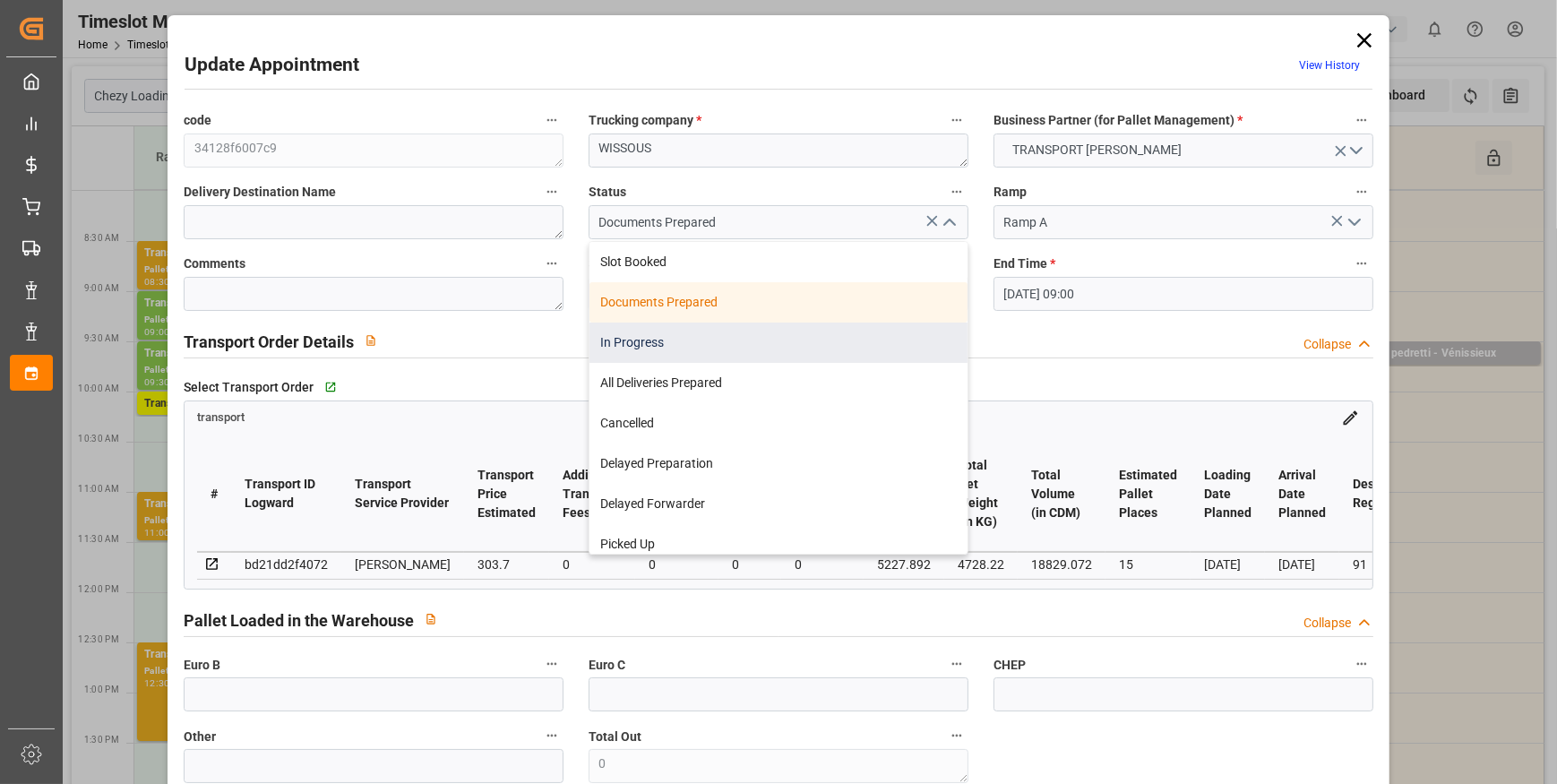
click at [666, 345] on div "In Progress" at bounding box center [778, 342] width 379 height 40
type input "In Progress"
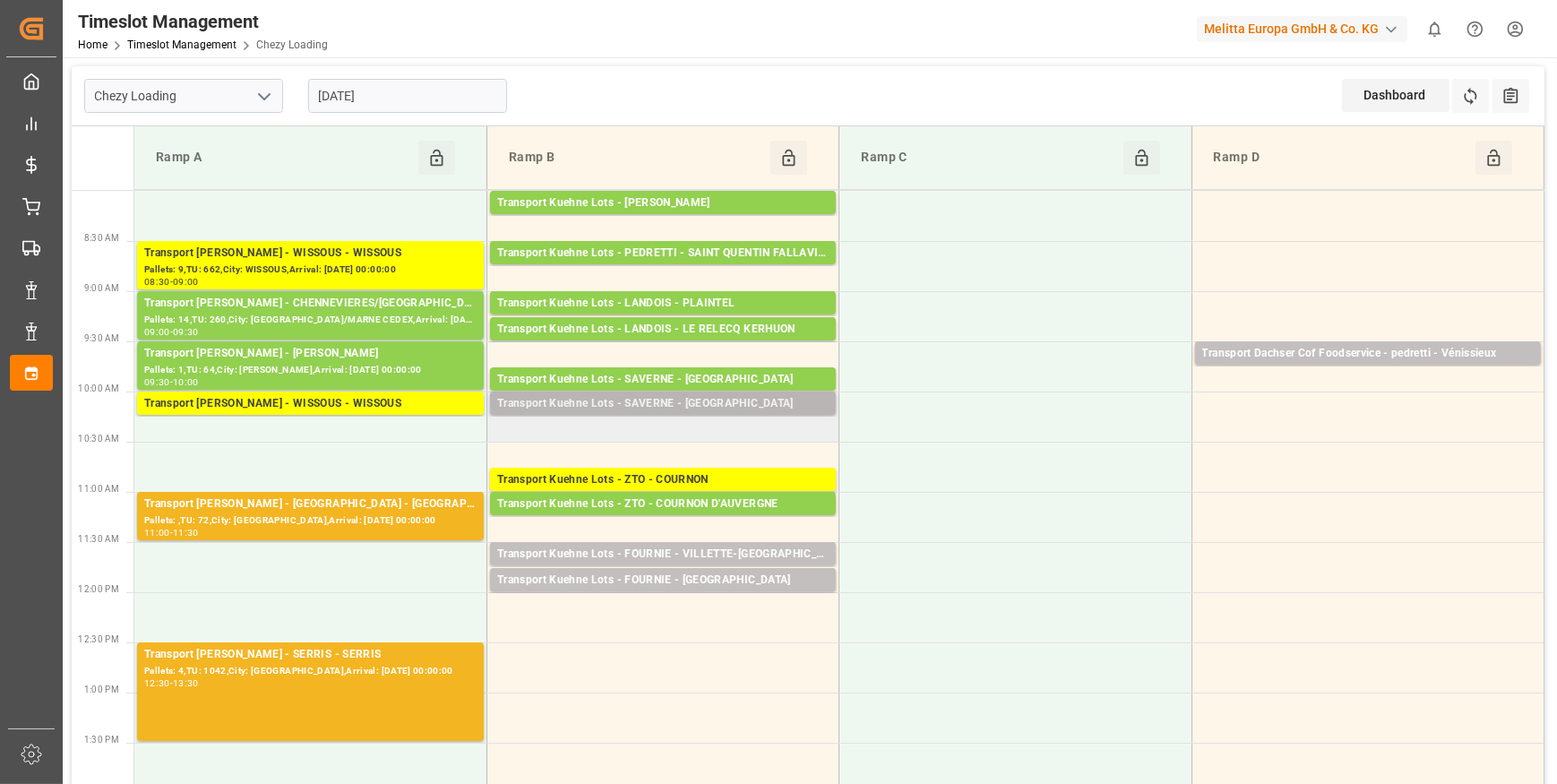
click at [751, 400] on div "Transport Kuehne Lots - SAVERNE - SARREBOURG" at bounding box center [663, 404] width 332 height 18
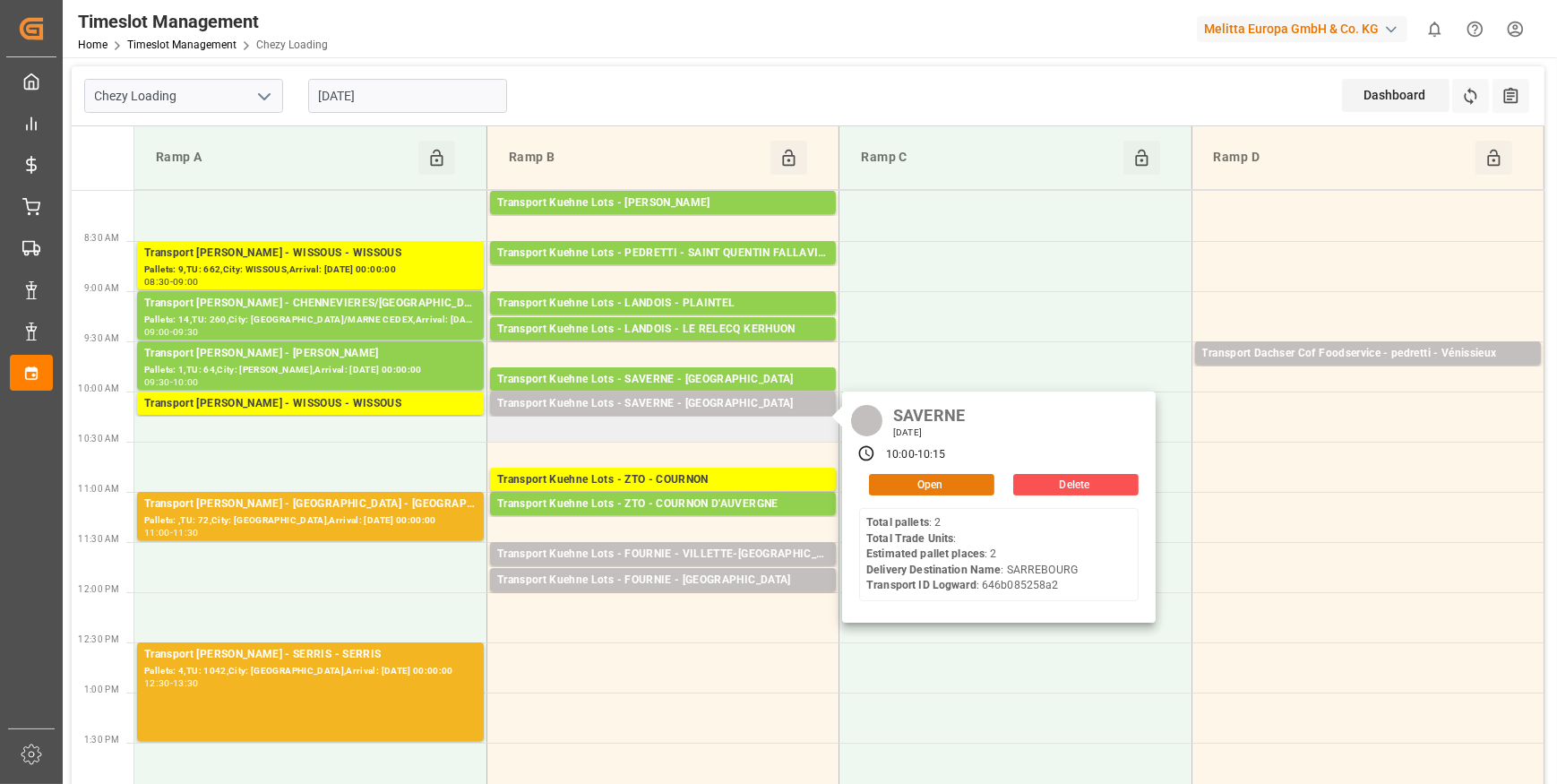
click at [907, 490] on button "Open" at bounding box center [931, 484] width 126 height 21
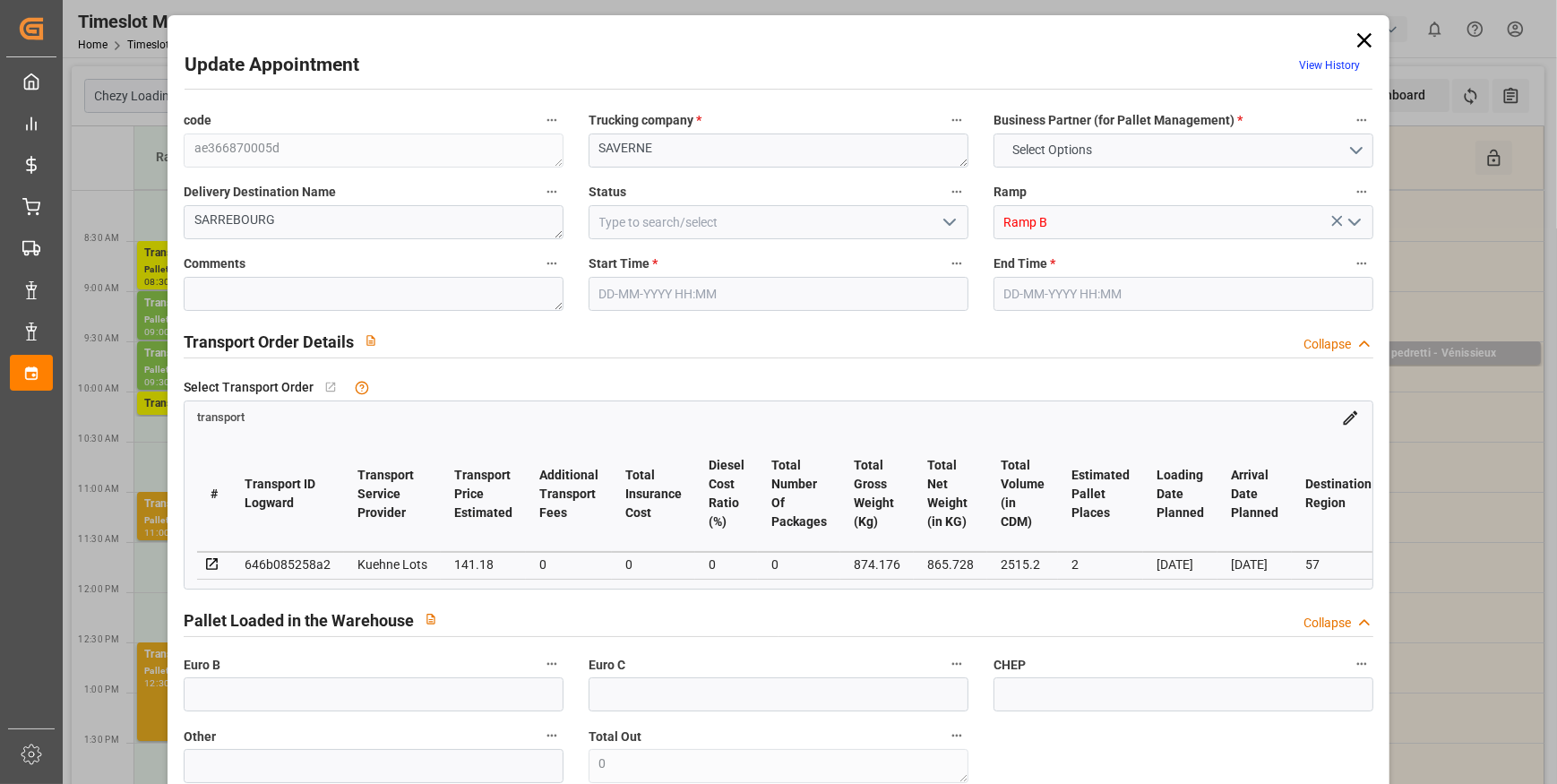
type input "2"
type input "141.18"
type input "0"
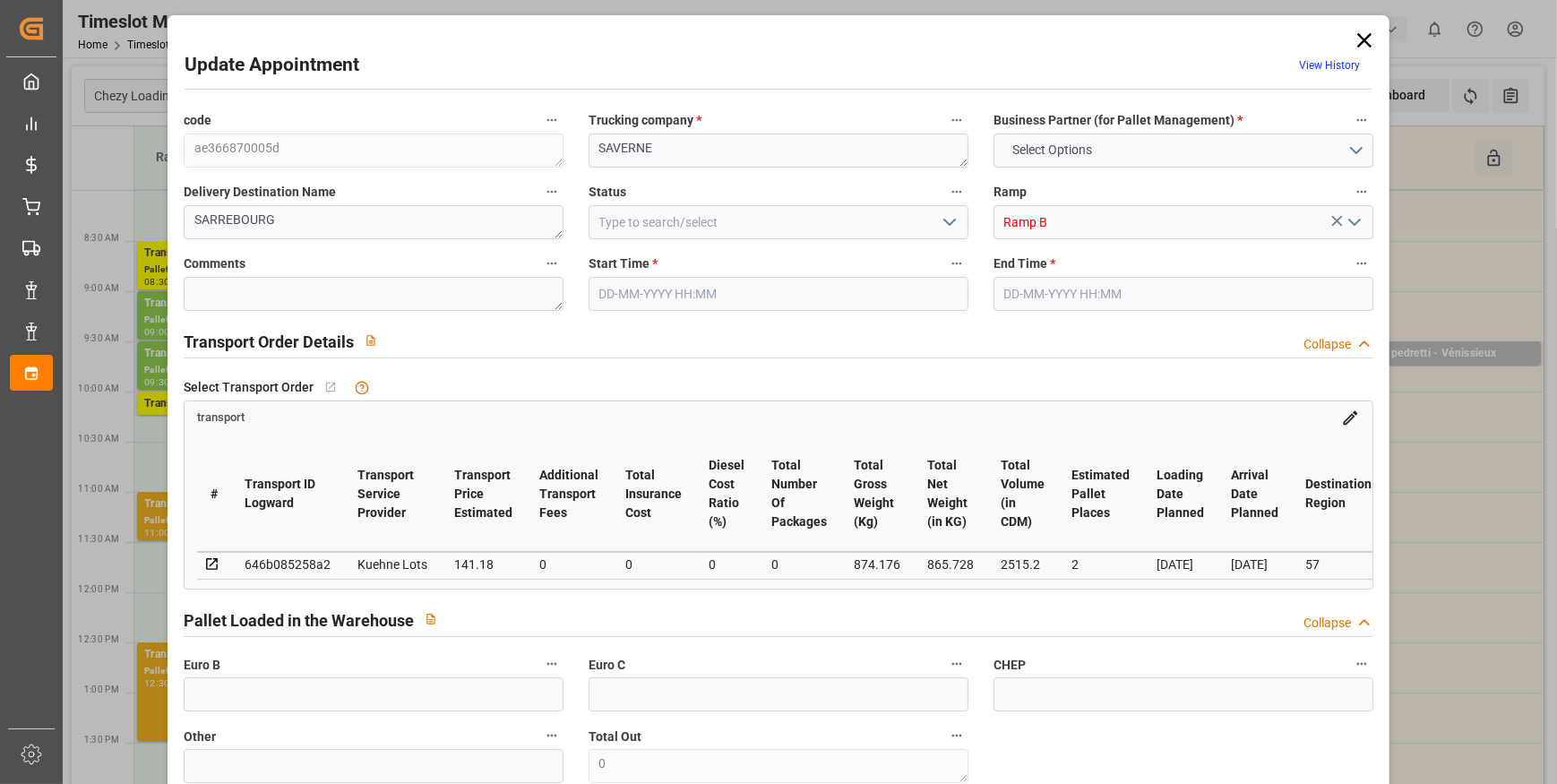
type input "141.18"
type input "0"
type input "865.728"
type input "970"
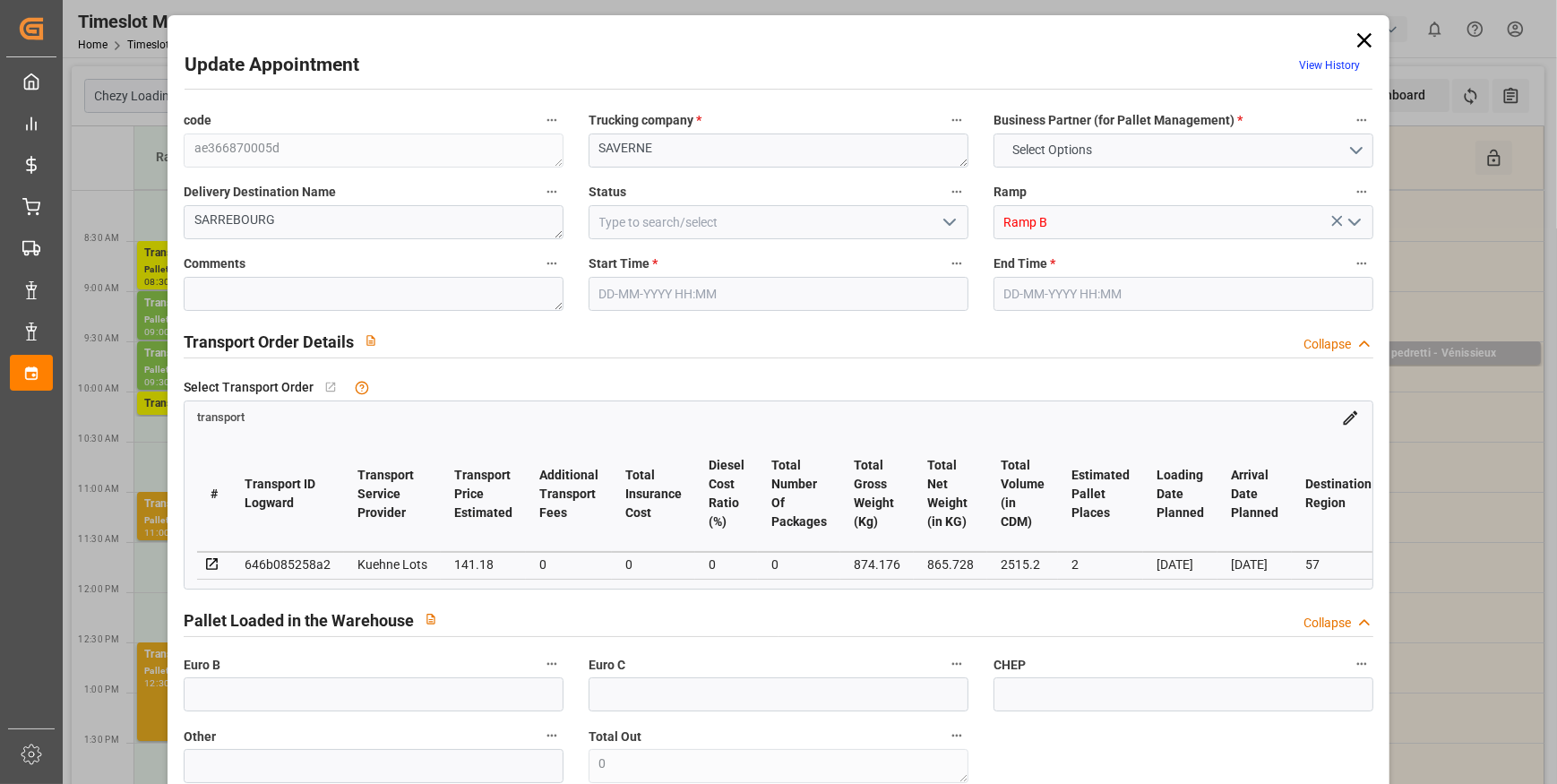
type input "2515.2"
type input "57"
type input "2"
type input "0"
type input "2"
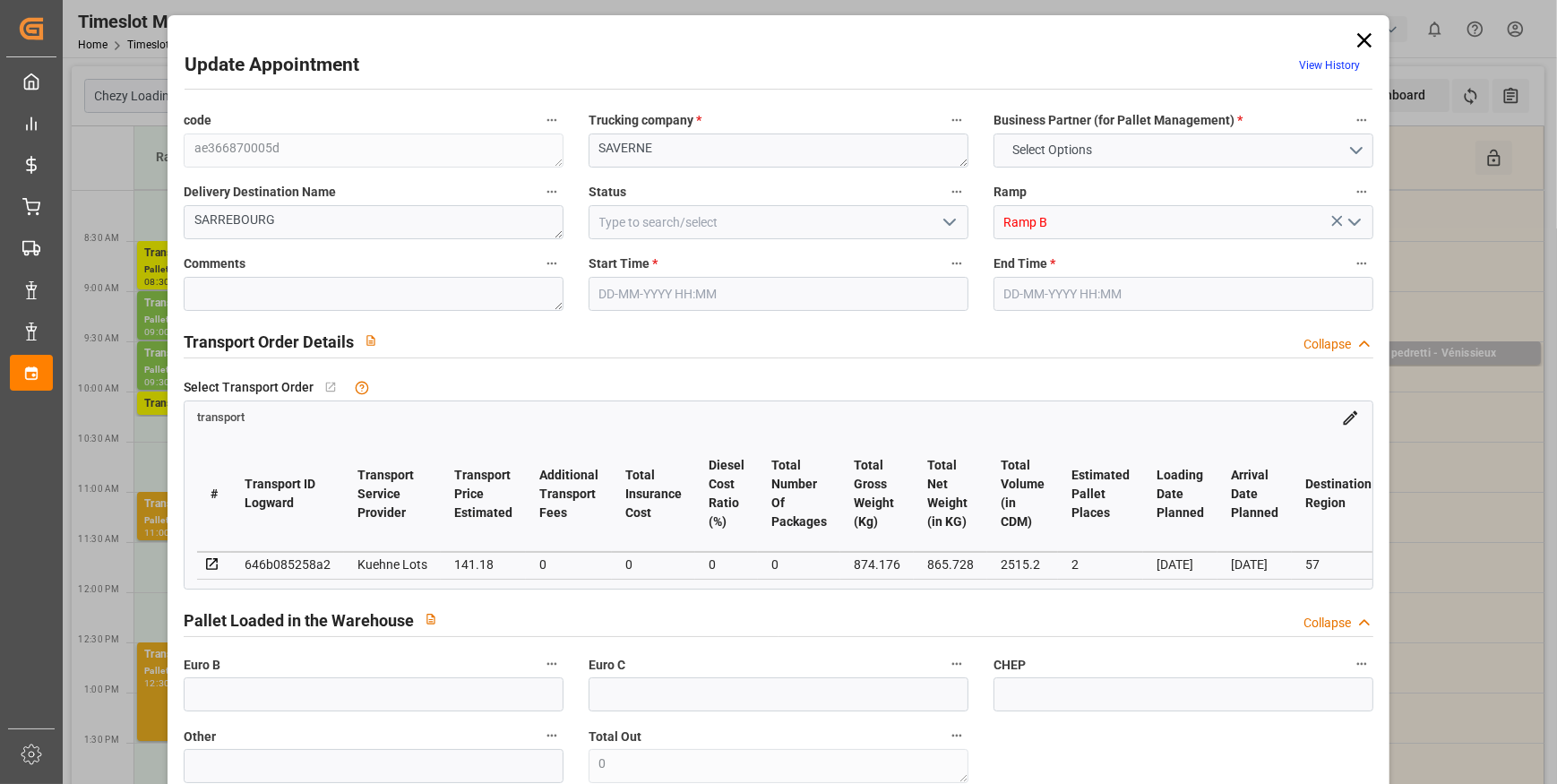
type input "101"
type input "874.176"
type input "0"
type input "4710.8598"
type input "0"
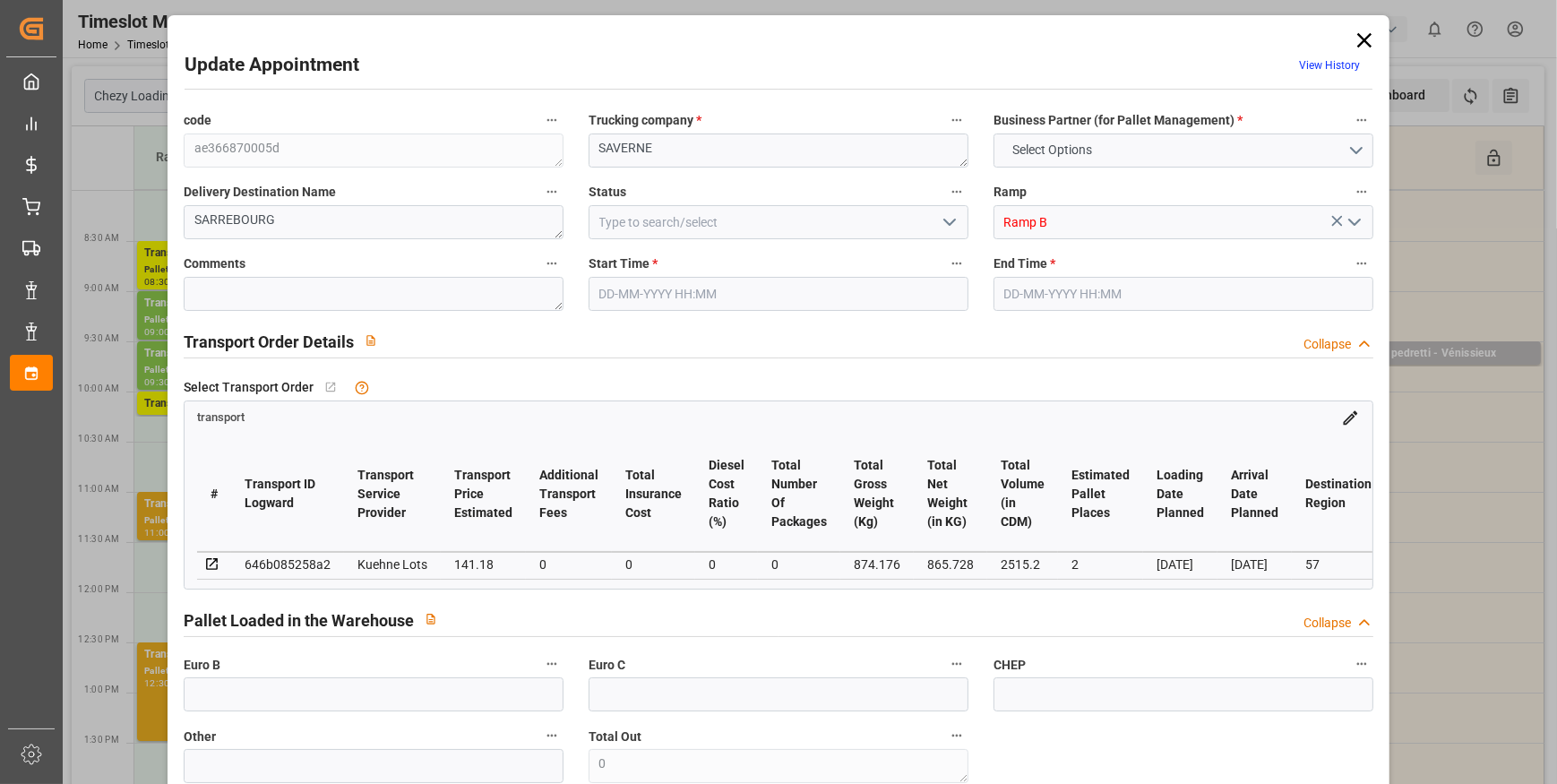
type input "0"
type input "21"
type input "35"
type input "23-09-2025 10:00"
type input "23-09-2025 10:15"
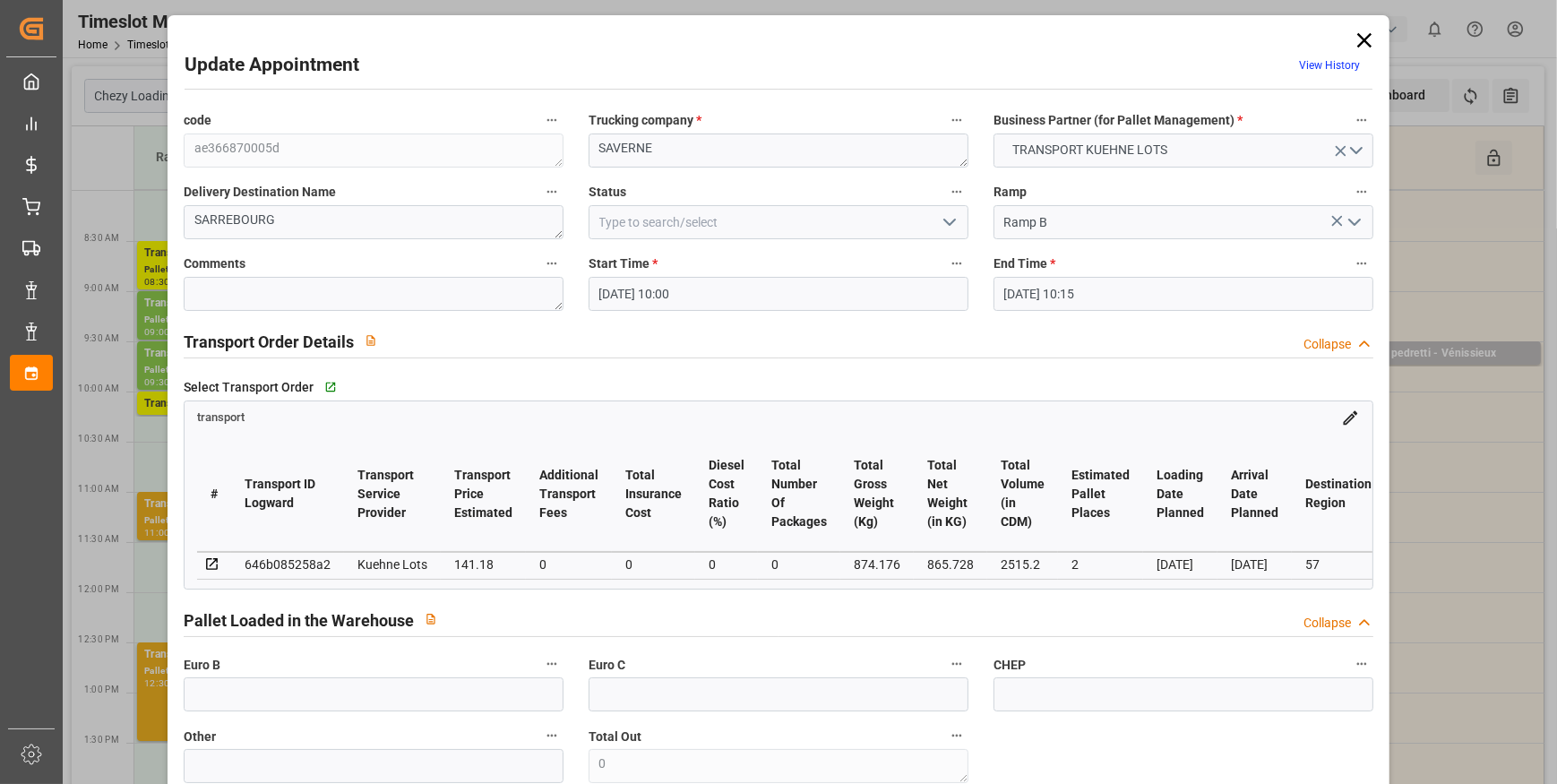
type input "22-09-2025 12:40"
type input "22-09-2025 11:23"
type input "29-09-2025"
type input "26-09-2025"
click at [952, 224] on icon "open menu" at bounding box center [949, 222] width 21 height 21
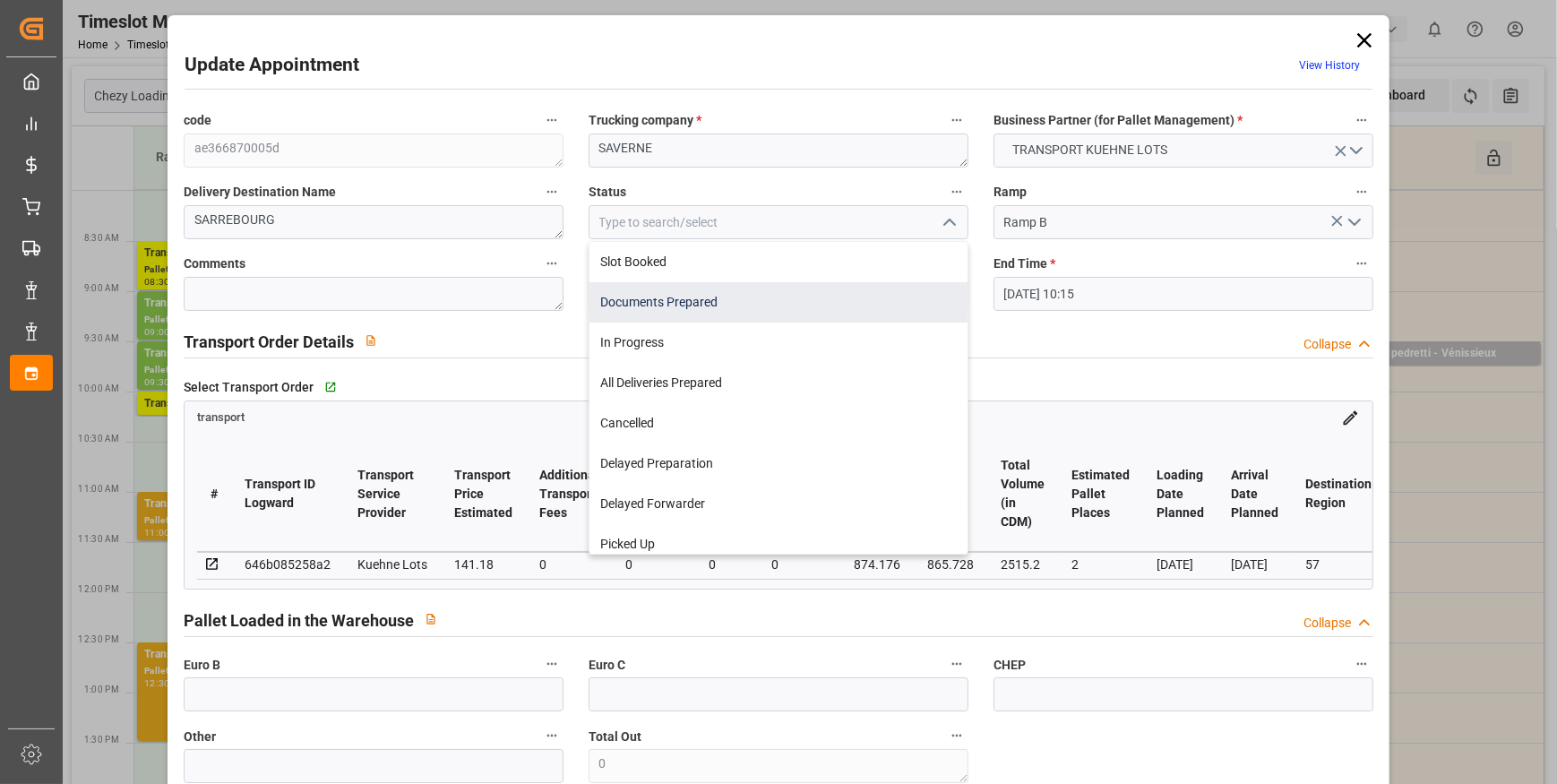
click at [675, 303] on div "Documents Prepared" at bounding box center [778, 302] width 379 height 40
type input "Documents Prepared"
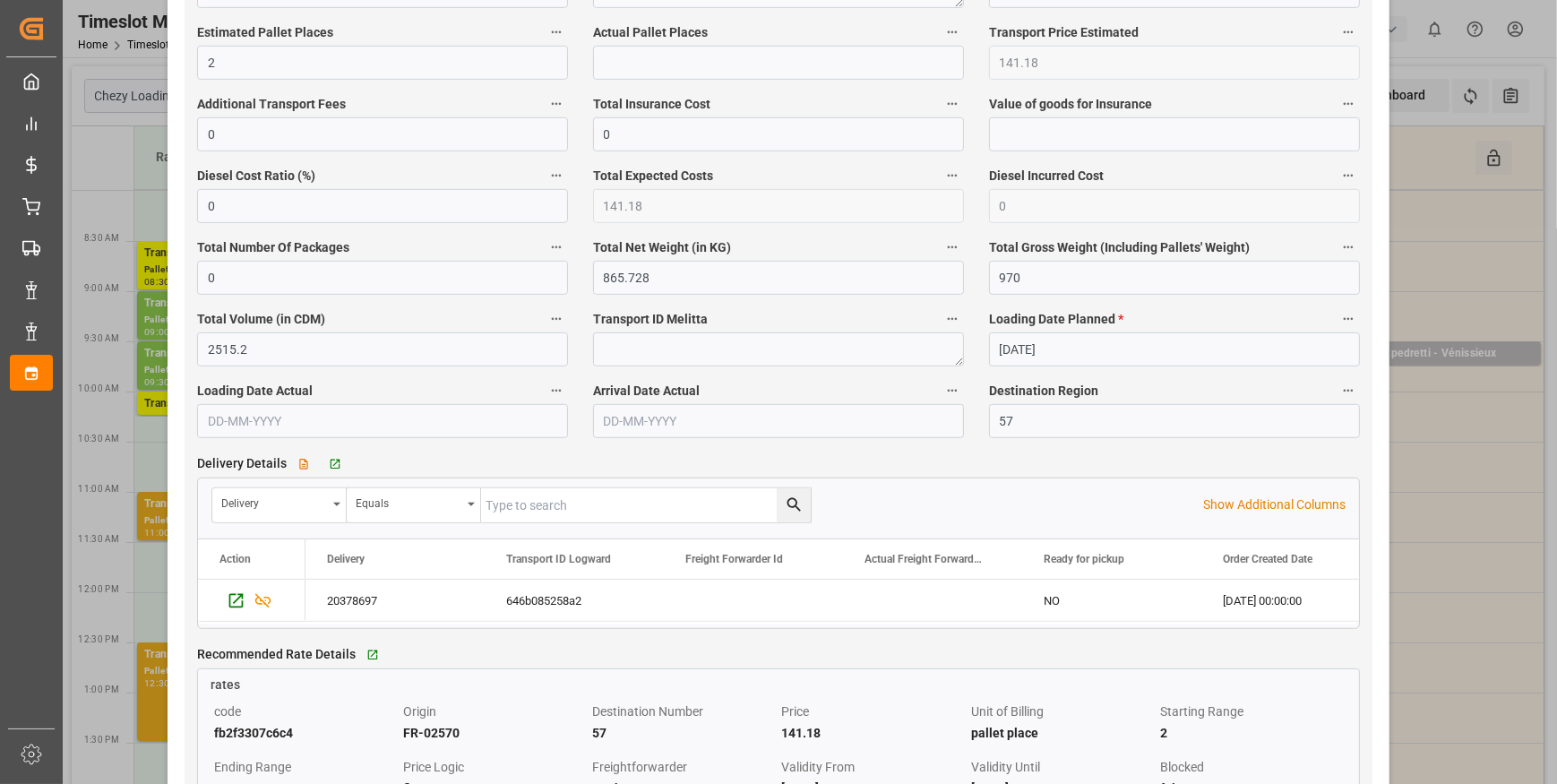
scroll to position [1139, 0]
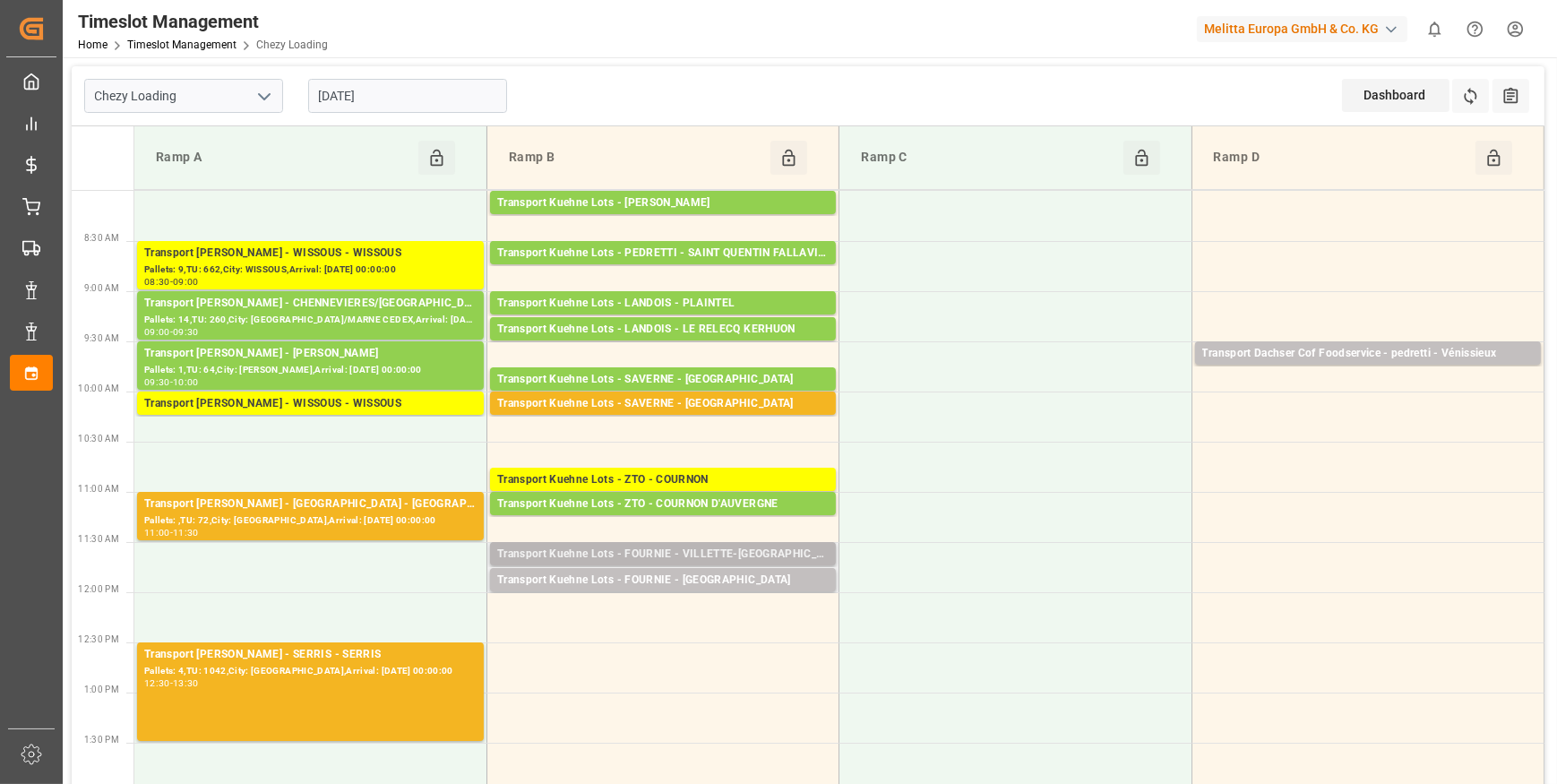
click at [727, 550] on div "Transport Kuehne Lots - FOURNIE - VILLETTE-DANTHON" at bounding box center [663, 554] width 332 height 18
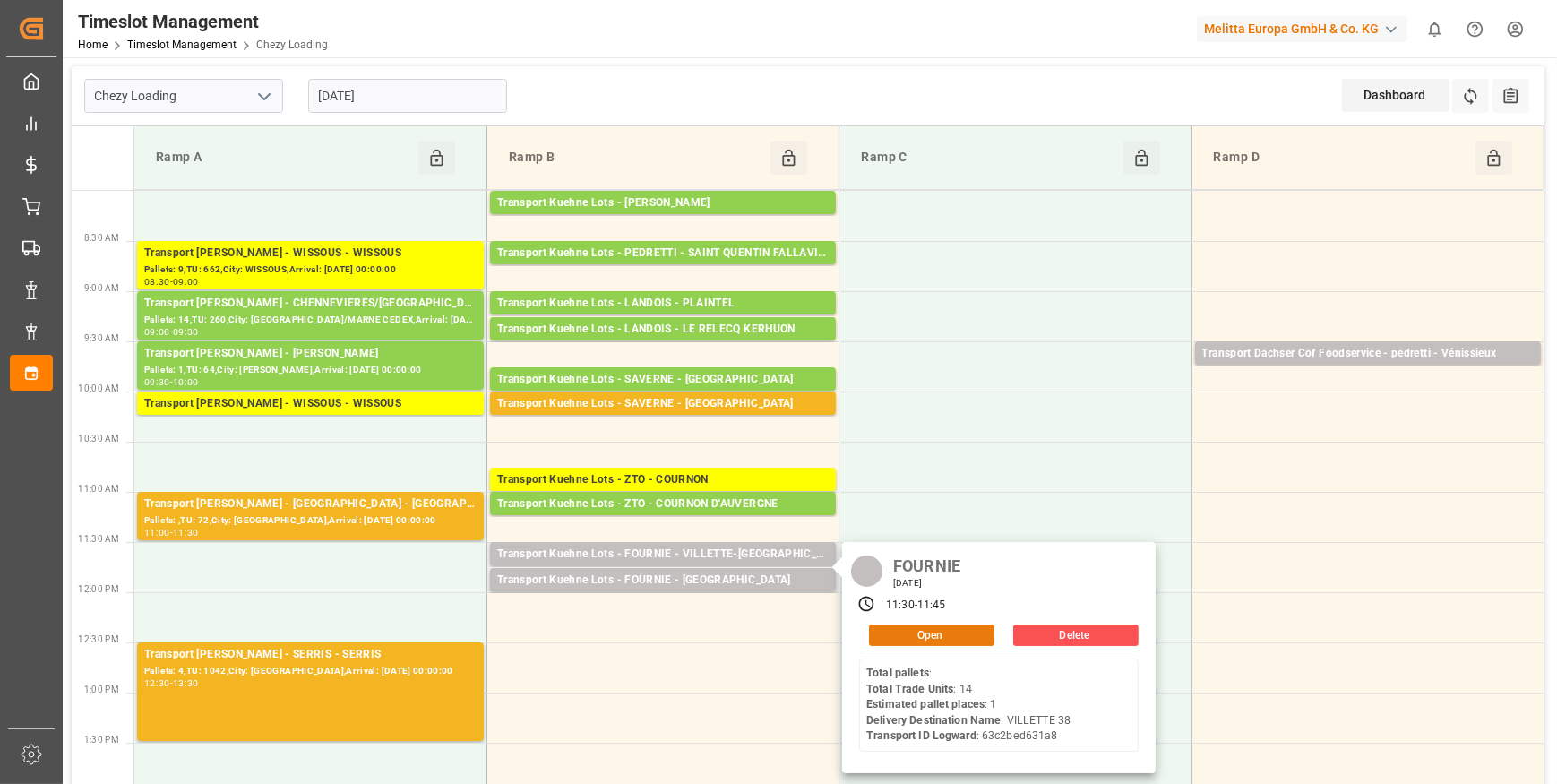
click at [912, 631] on button "Open" at bounding box center [931, 635] width 126 height 21
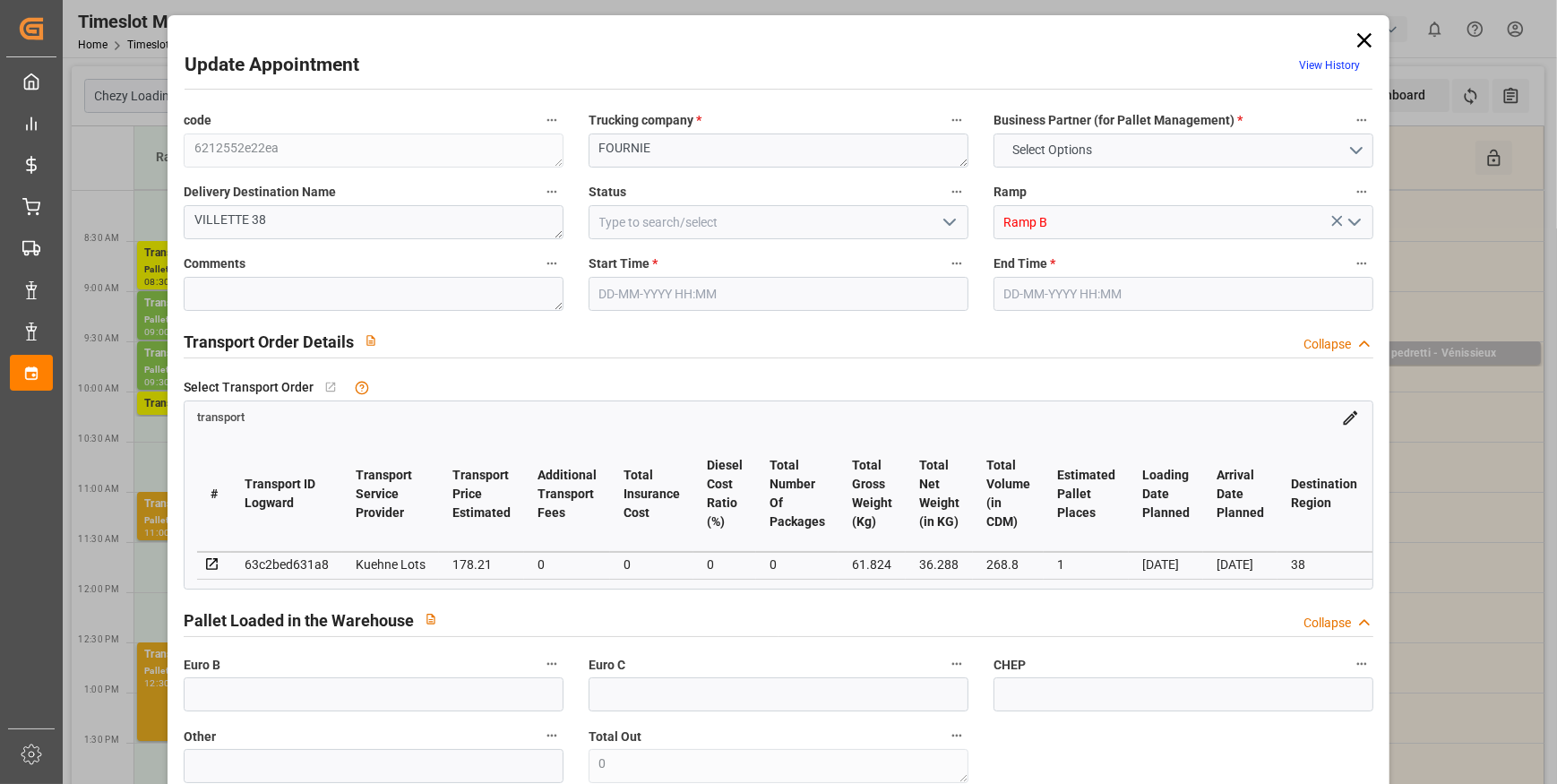
type input "1"
type input "178.21"
type input "0"
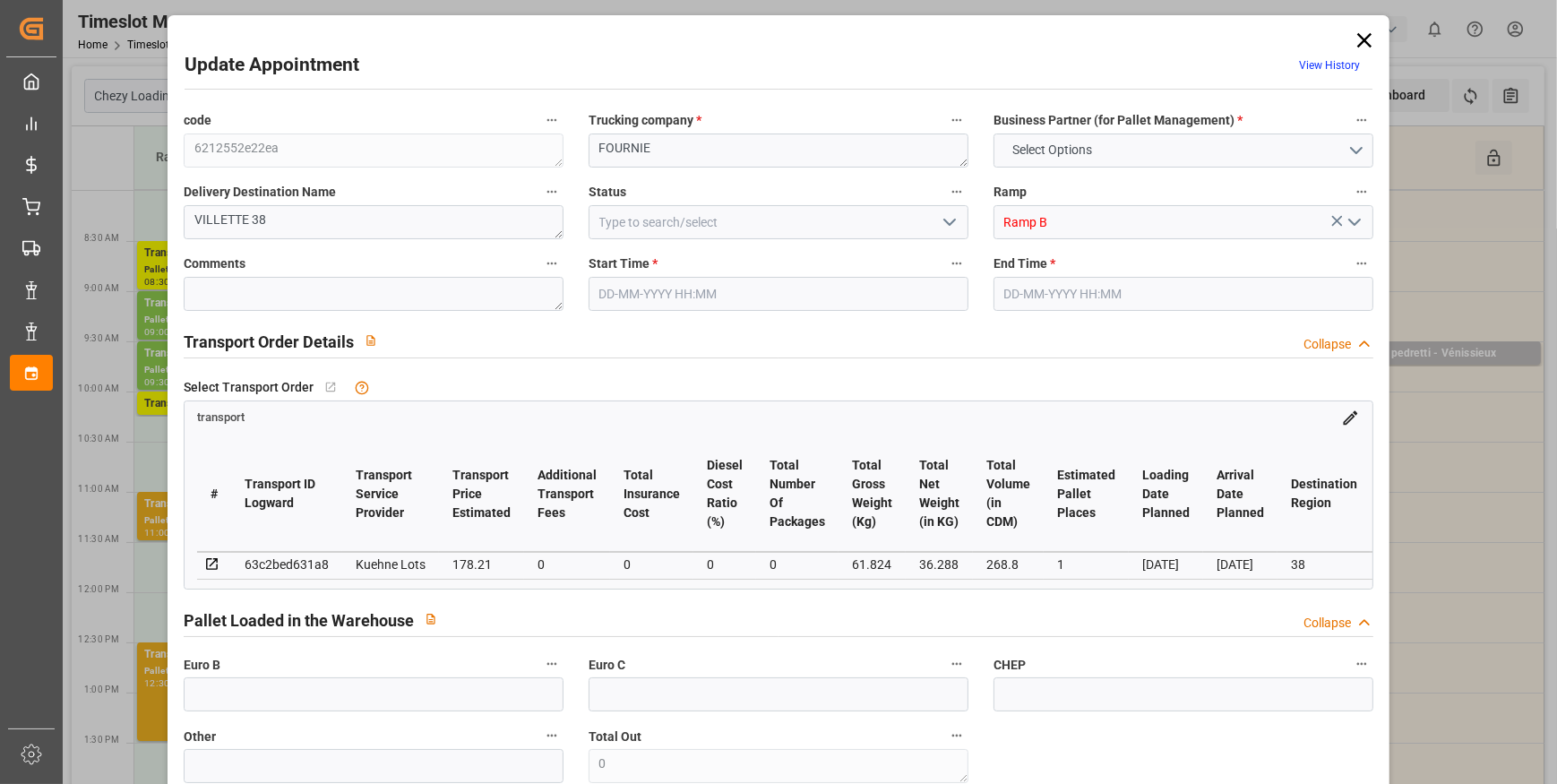
type input "178.21"
type input "0"
type input "36.288"
type input "84.824"
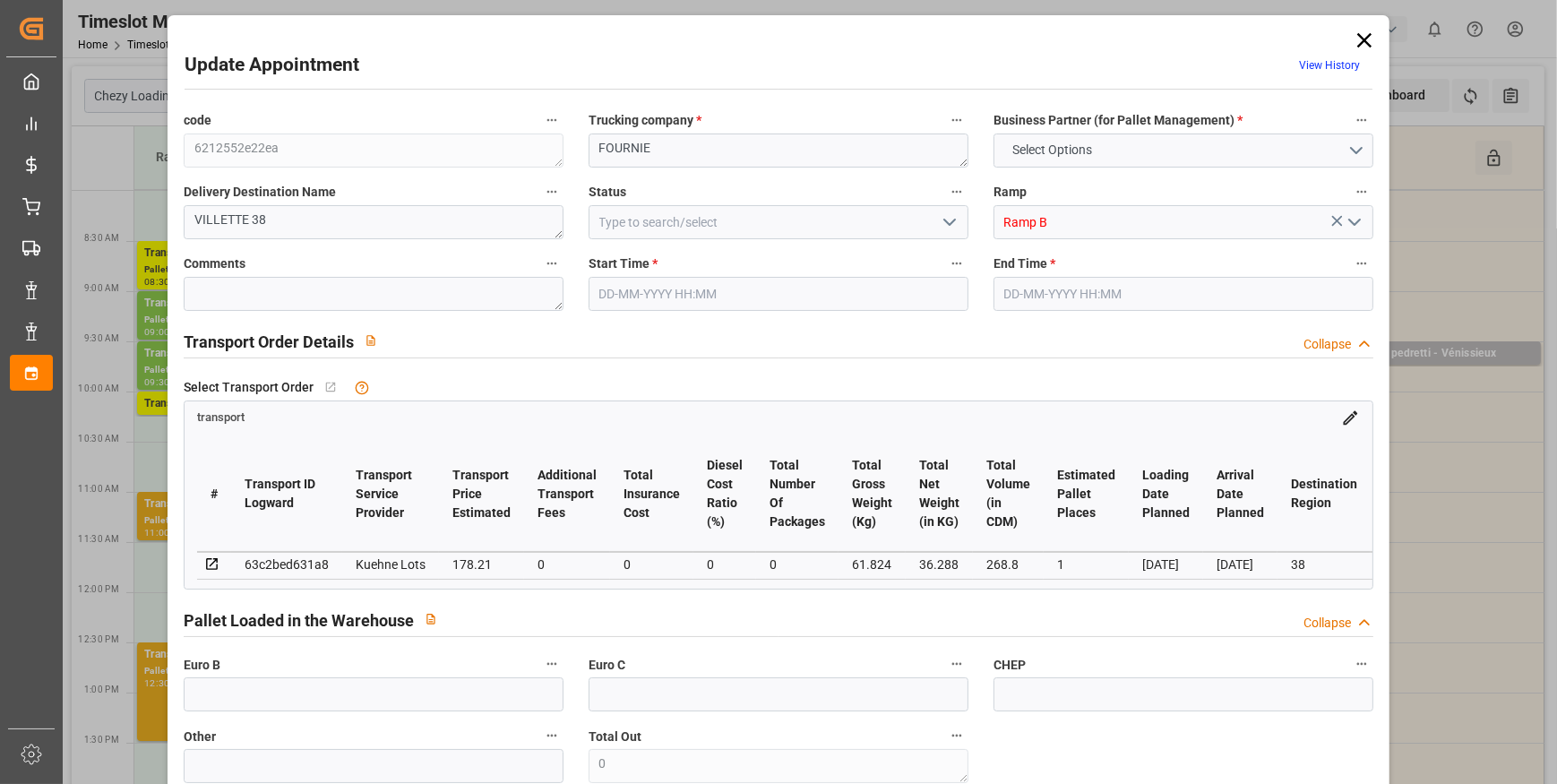
type input "268.8"
type input "38"
type input "0"
type input "14"
type input "1"
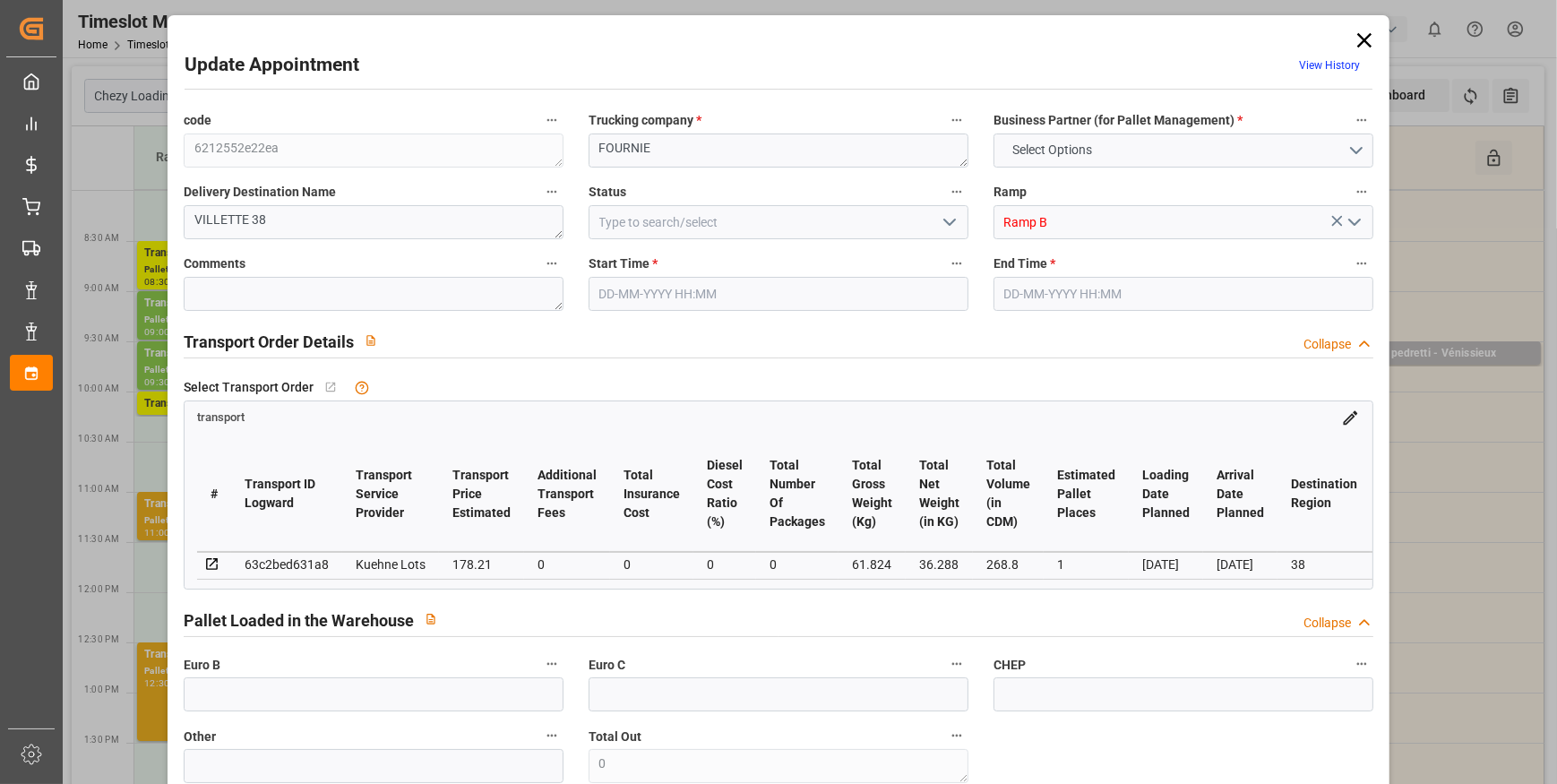
type input "101"
type input "61.824"
type input "0"
type input "4710.8598"
type input "0"
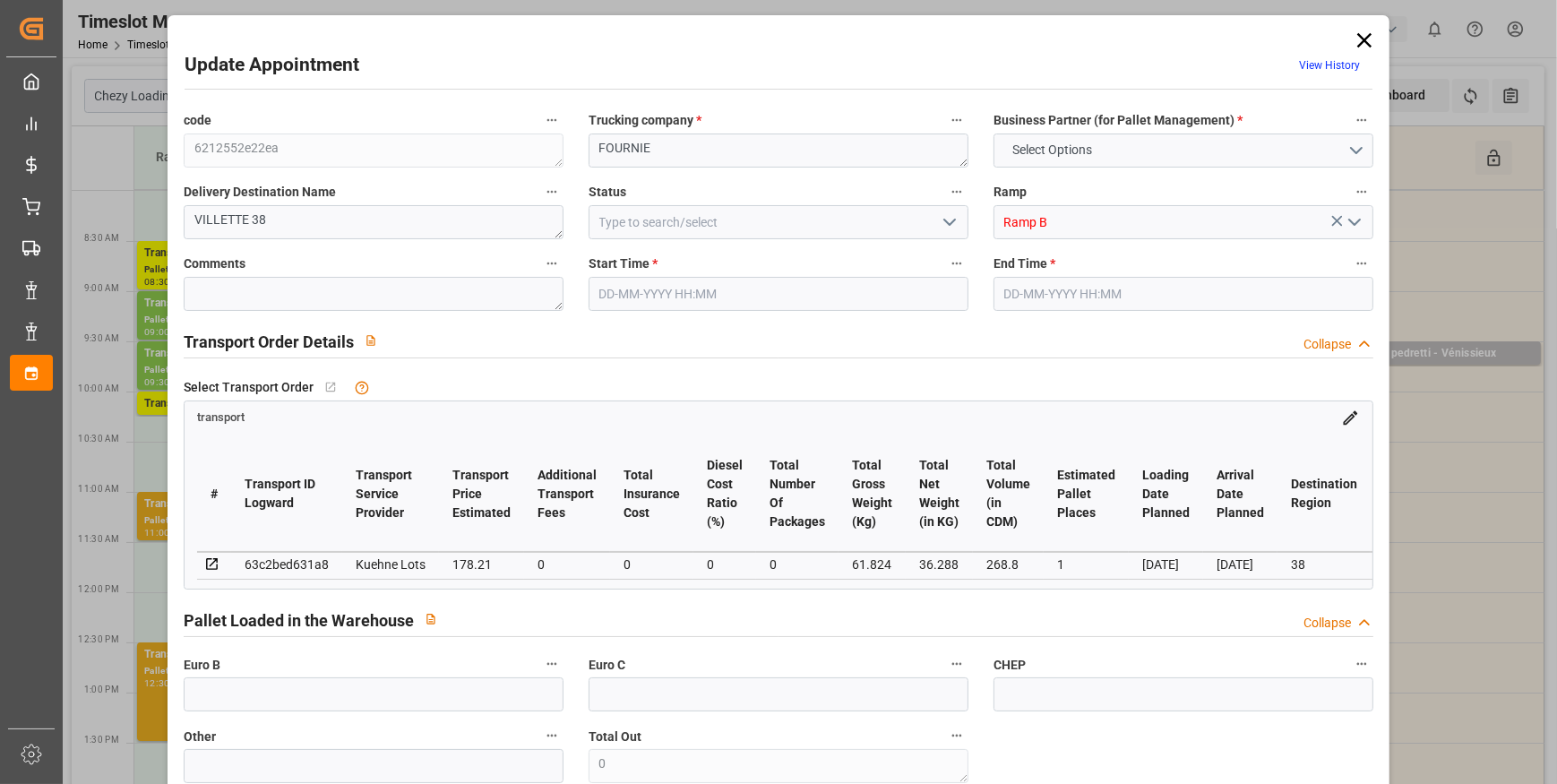
type input "0"
type input "21"
type input "35"
type input "23-09-2025 11:30"
type input "23-09-2025 11:45"
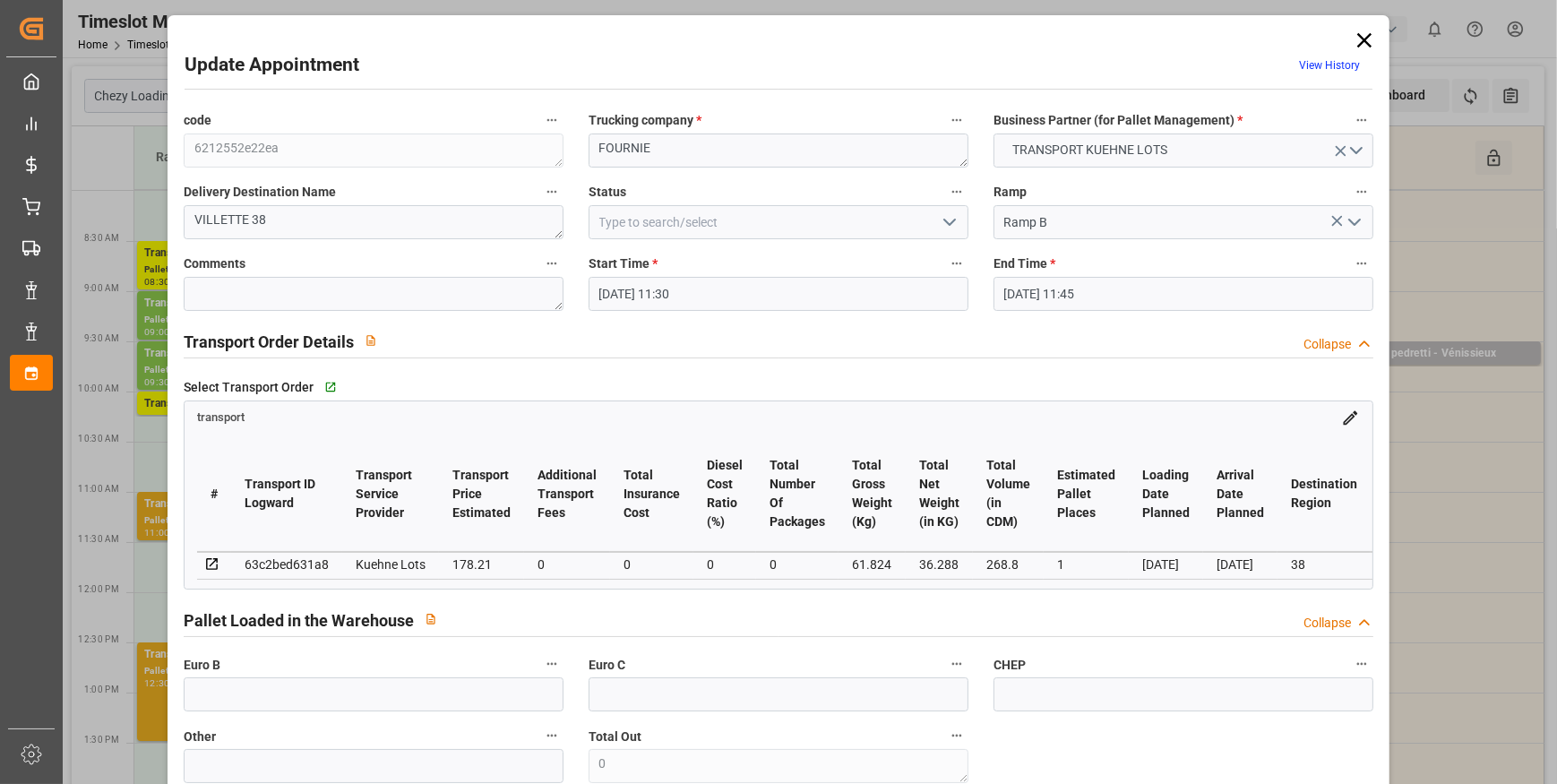
type input "22-09-2025 12:53"
type input "22-09-2025 11:20"
type input "26-09-2025"
type input "[DATE]"
click at [951, 218] on icon "open menu" at bounding box center [949, 222] width 21 height 21
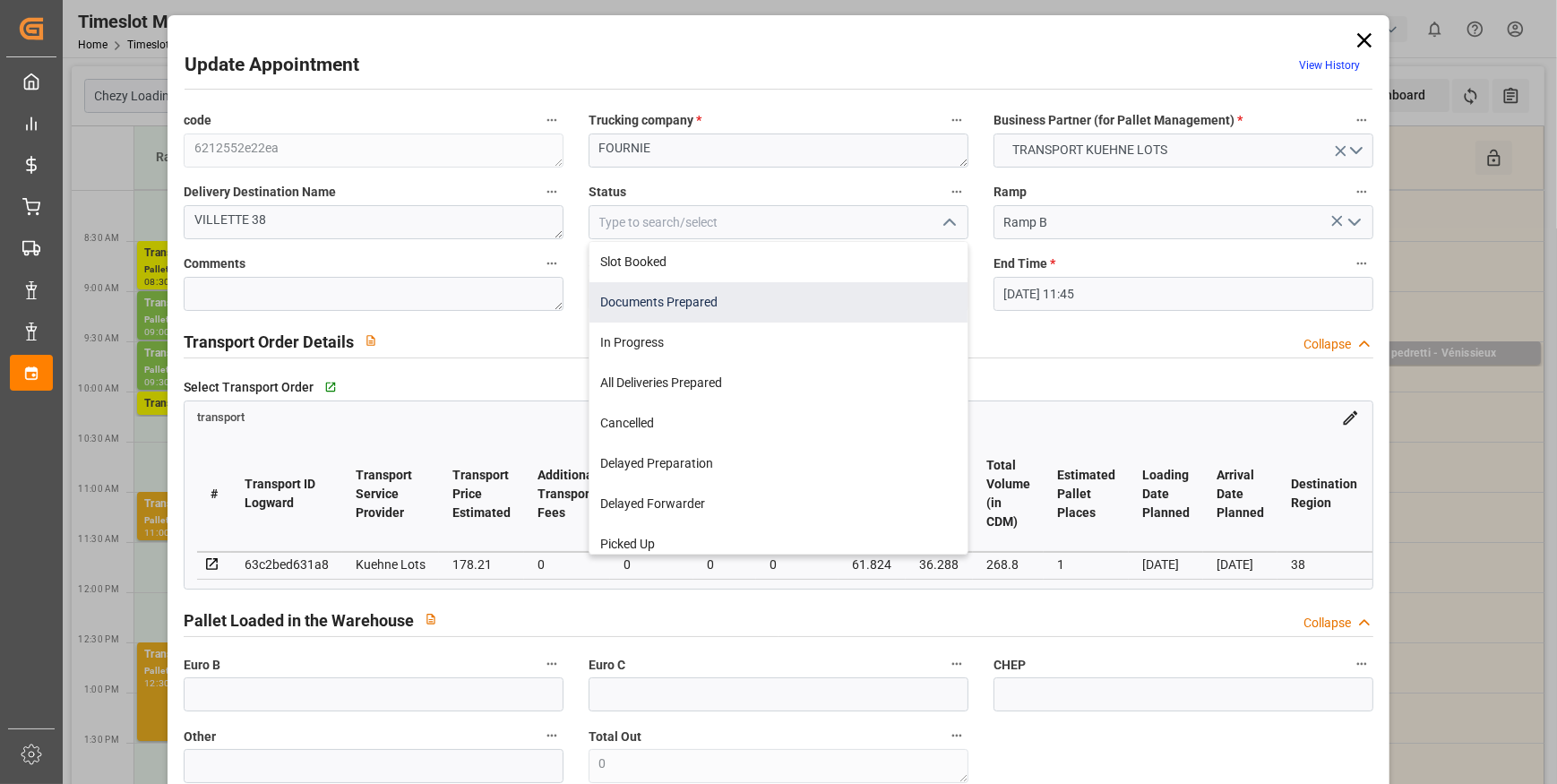
click at [688, 303] on div "Documents Prepared" at bounding box center [778, 302] width 379 height 40
type input "Documents Prepared"
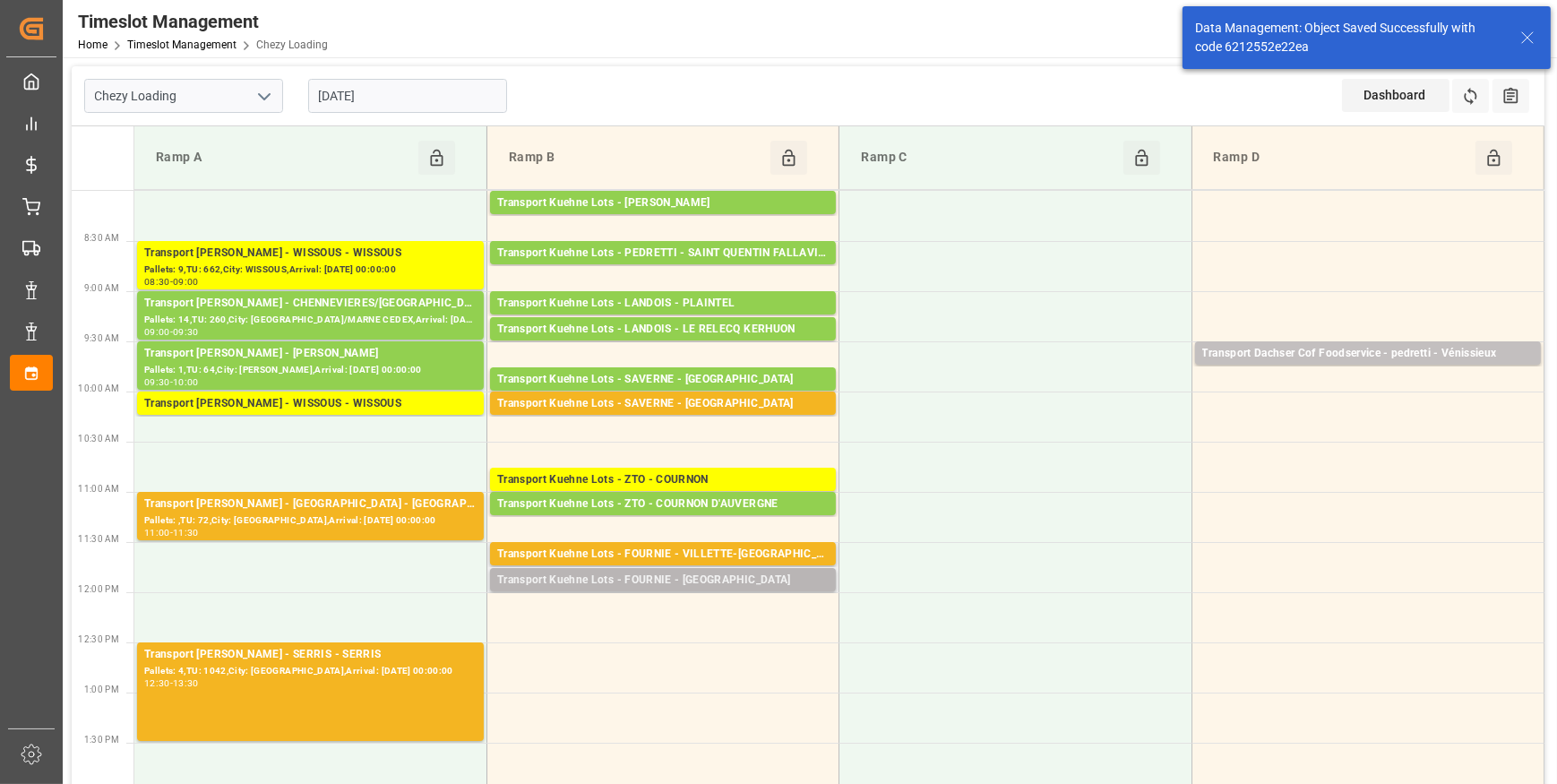
click at [729, 580] on div "Transport Kuehne Lots - FOURNIE - MONT DE MARSAN" at bounding box center [663, 580] width 332 height 18
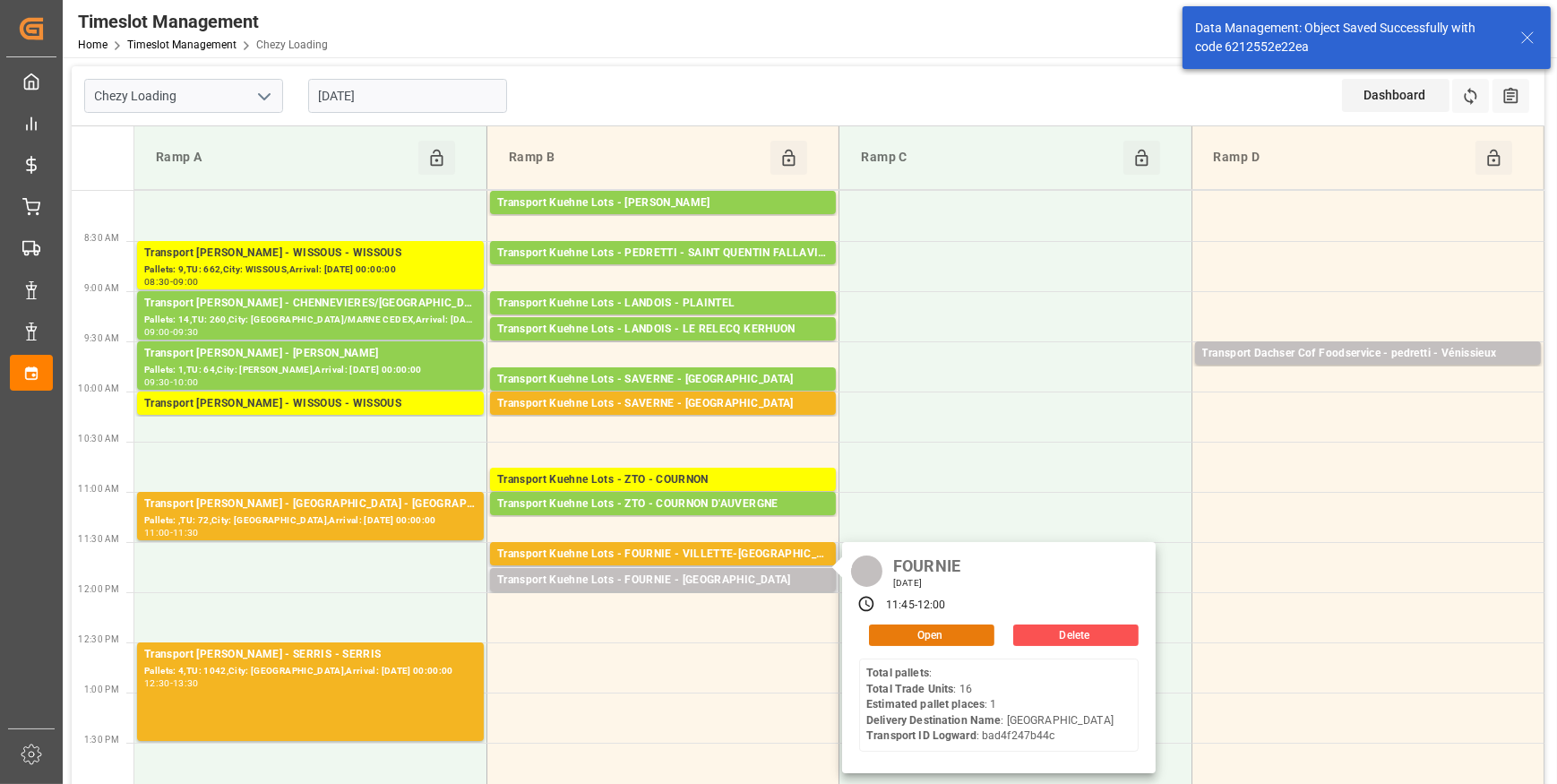
click at [903, 632] on button "Open" at bounding box center [931, 635] width 126 height 21
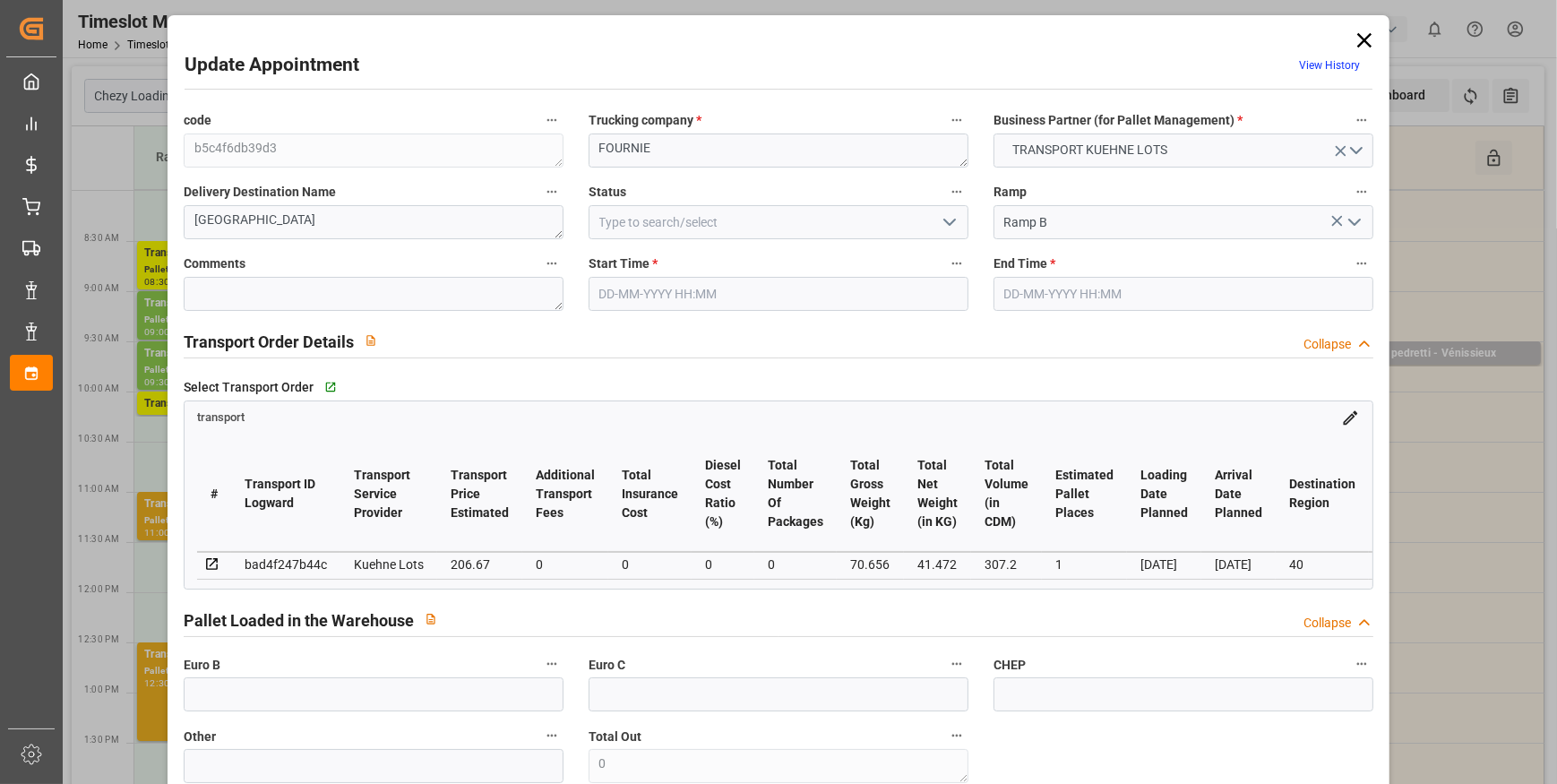
type input "1"
type input "206.67"
type input "0"
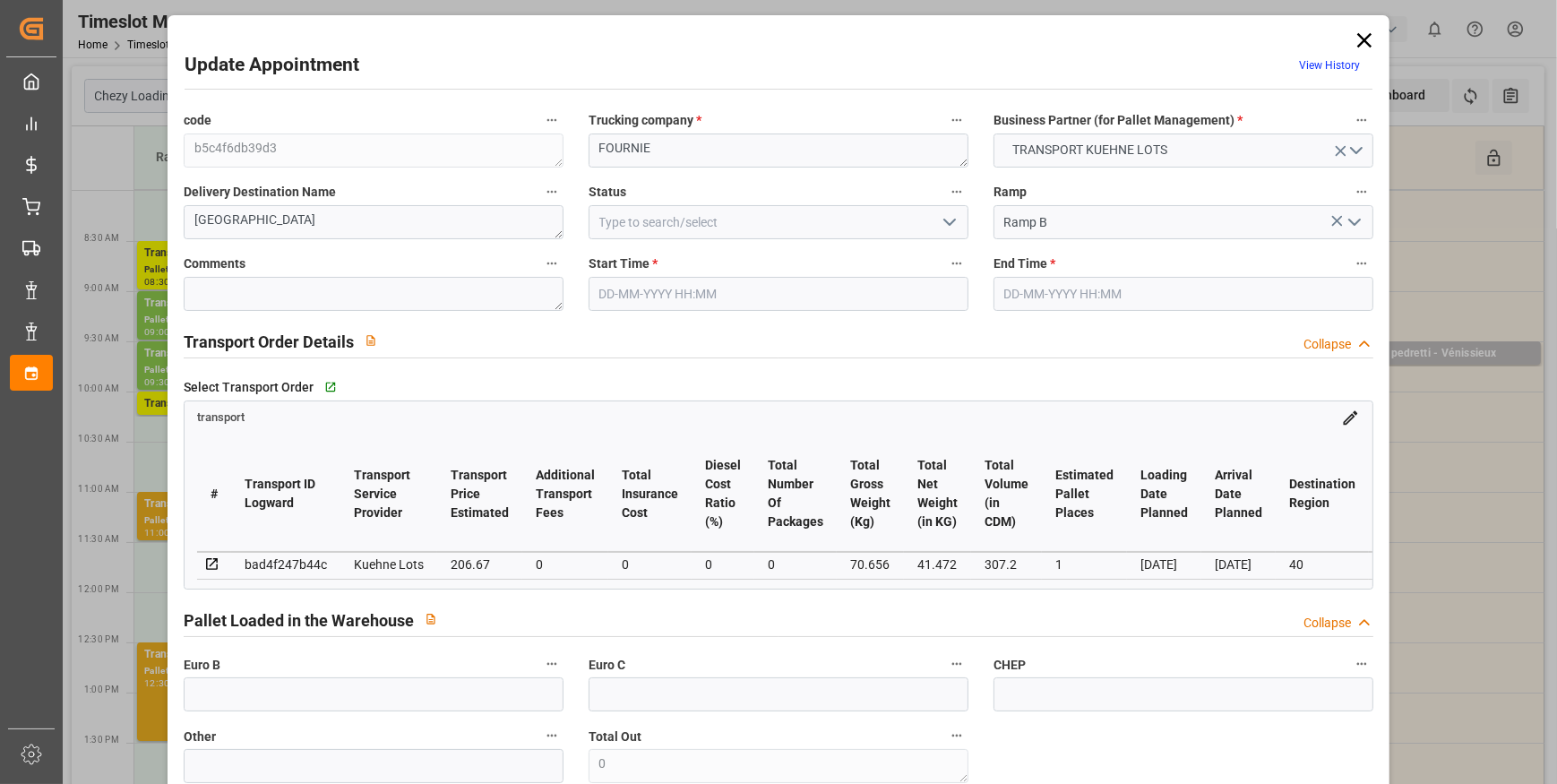
type input "206.67"
type input "0"
type input "41.472"
type input "93.656"
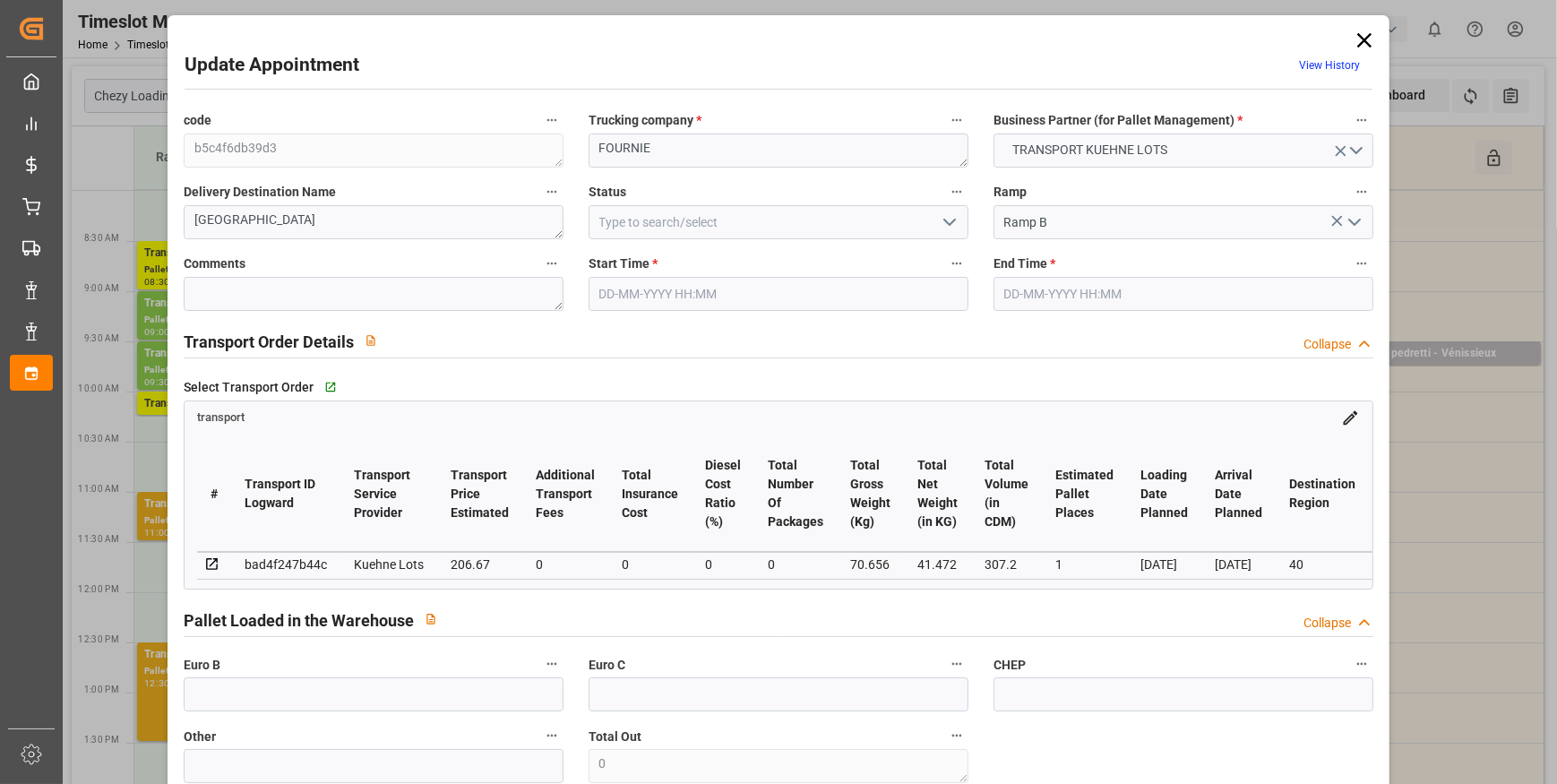
type input "307.2"
type input "40"
type input "0"
type input "16"
type input "1"
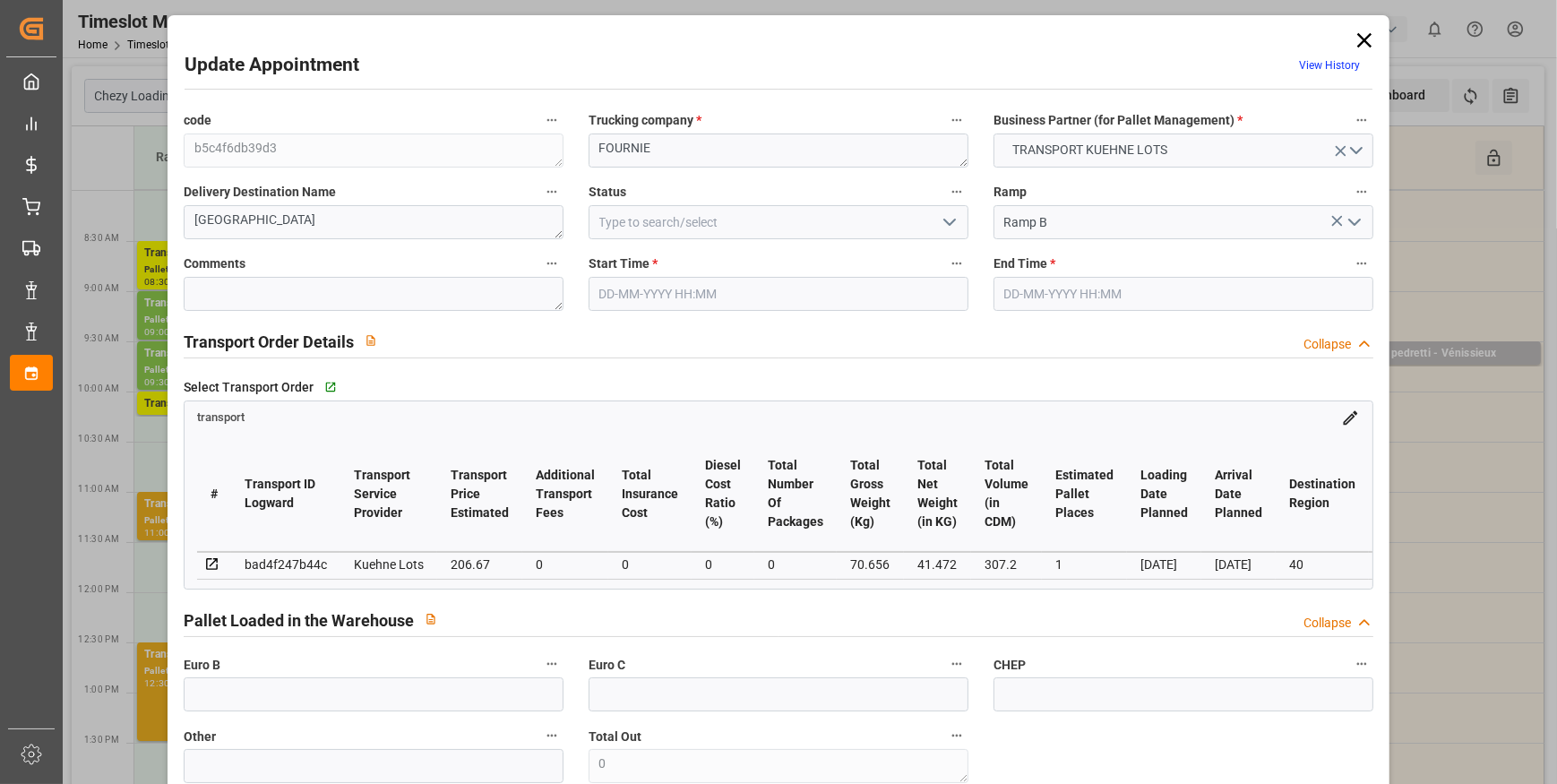
type input "101"
type input "70.656"
type input "0"
type input "4710.8598"
type input "0"
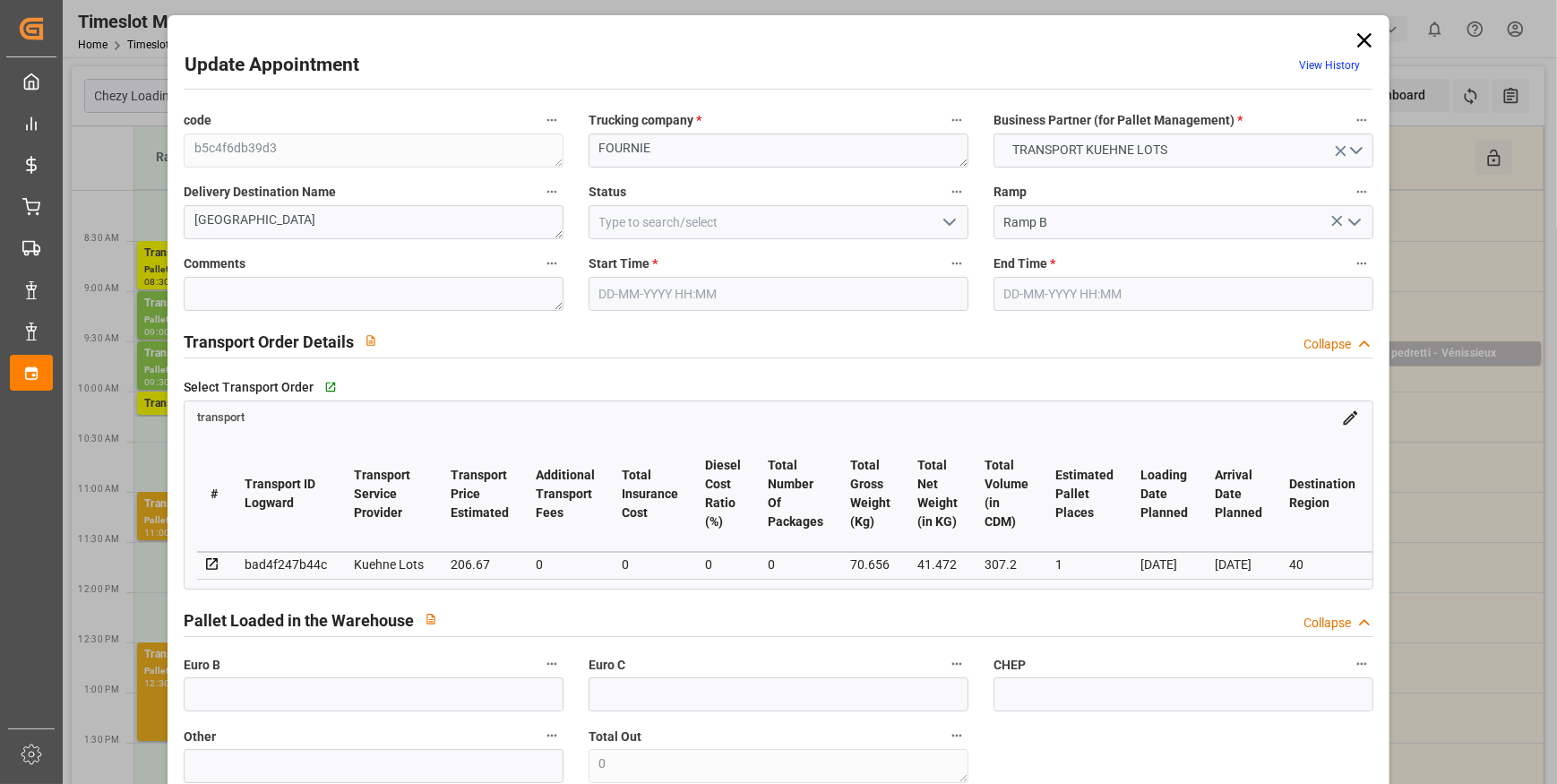
type input "0"
type input "21"
type input "35"
type input "23-09-2025 11:45"
type input "23-09-2025 12:00"
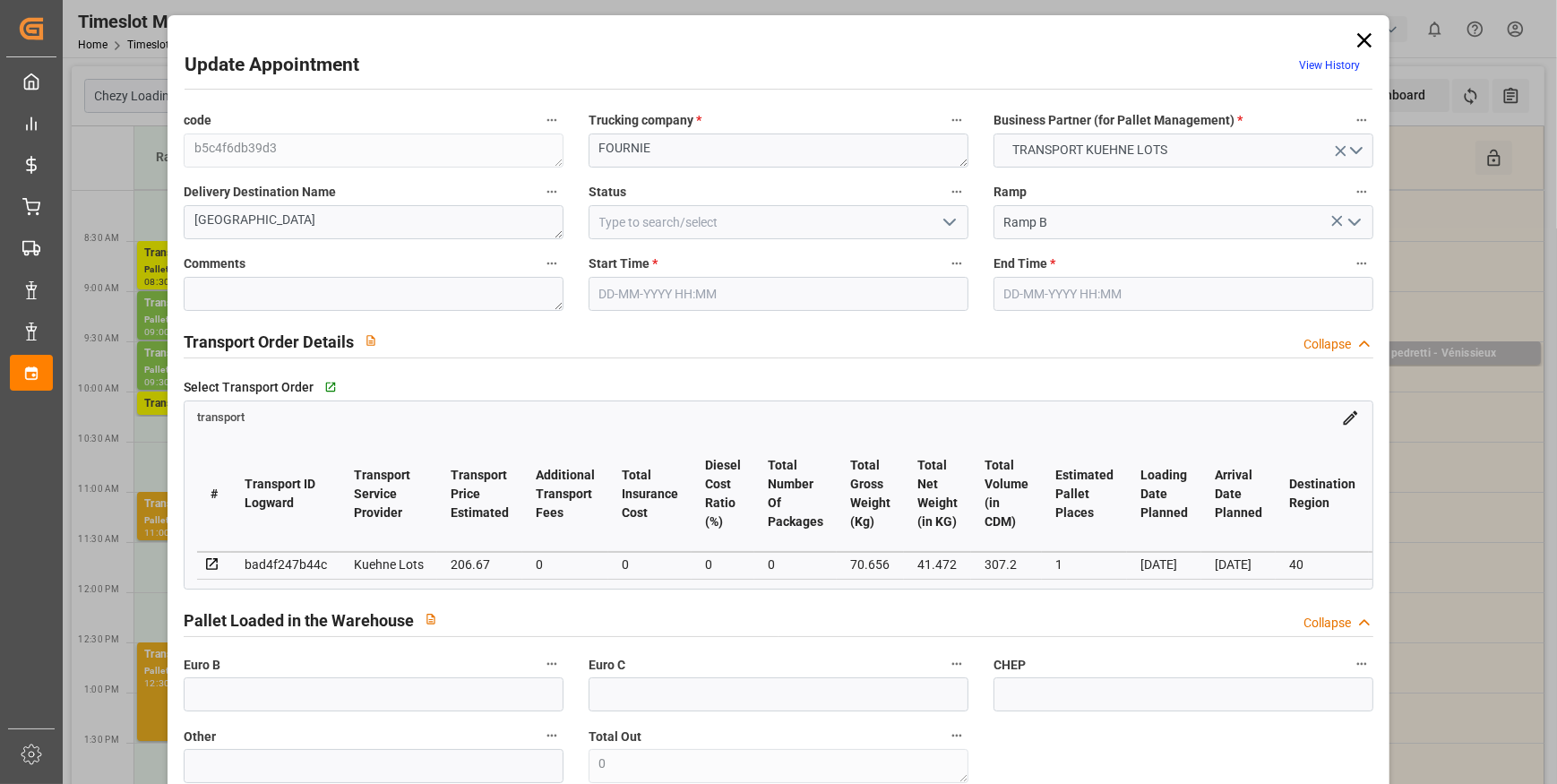
type input "22-09-2025 12:56"
type input "22-09-2025 11:20"
type input "[DATE]"
click at [954, 217] on icon "open menu" at bounding box center [949, 222] width 21 height 21
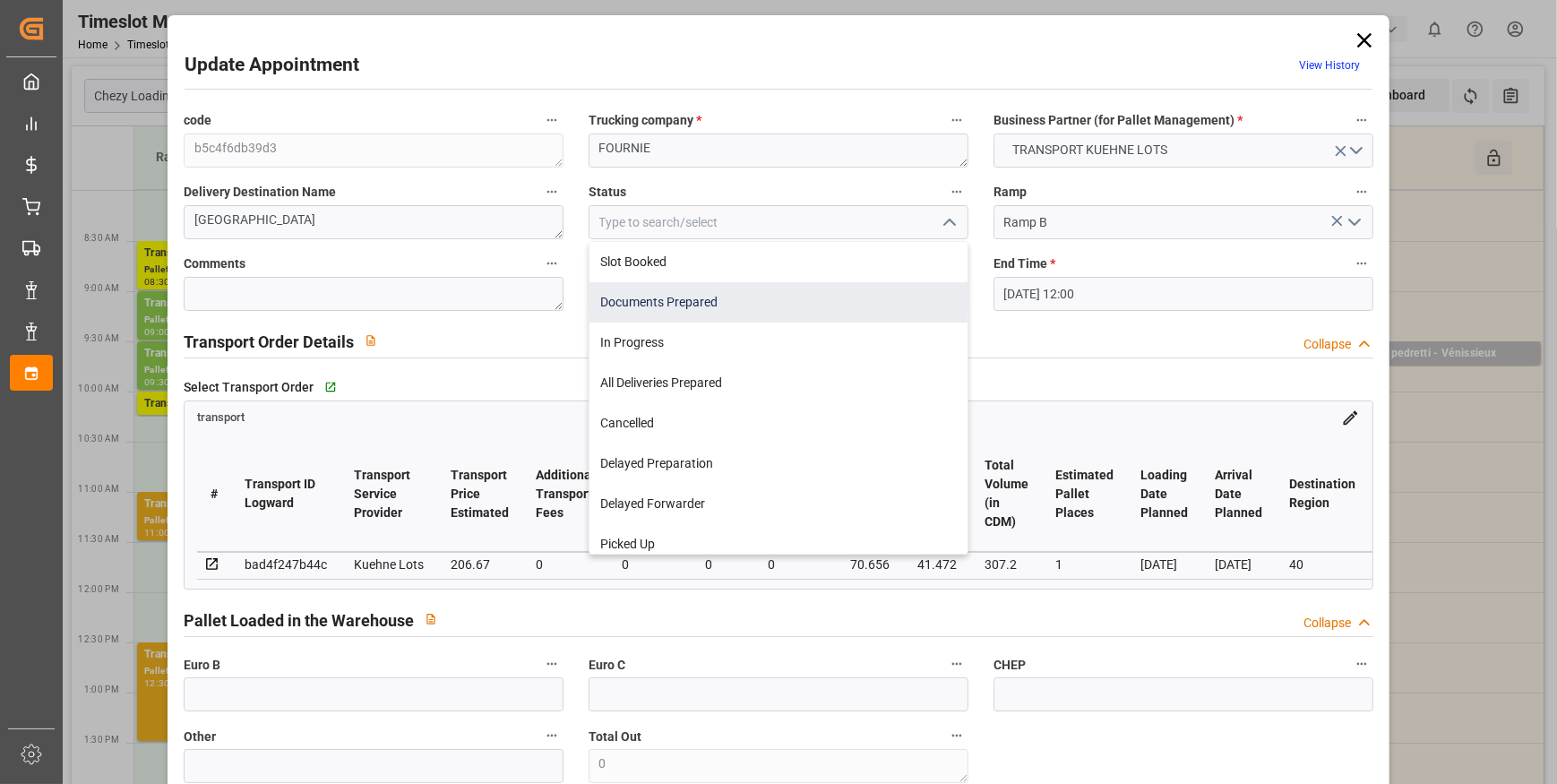
click at [698, 299] on div "Documents Prepared" at bounding box center [778, 302] width 379 height 40
type input "Documents Prepared"
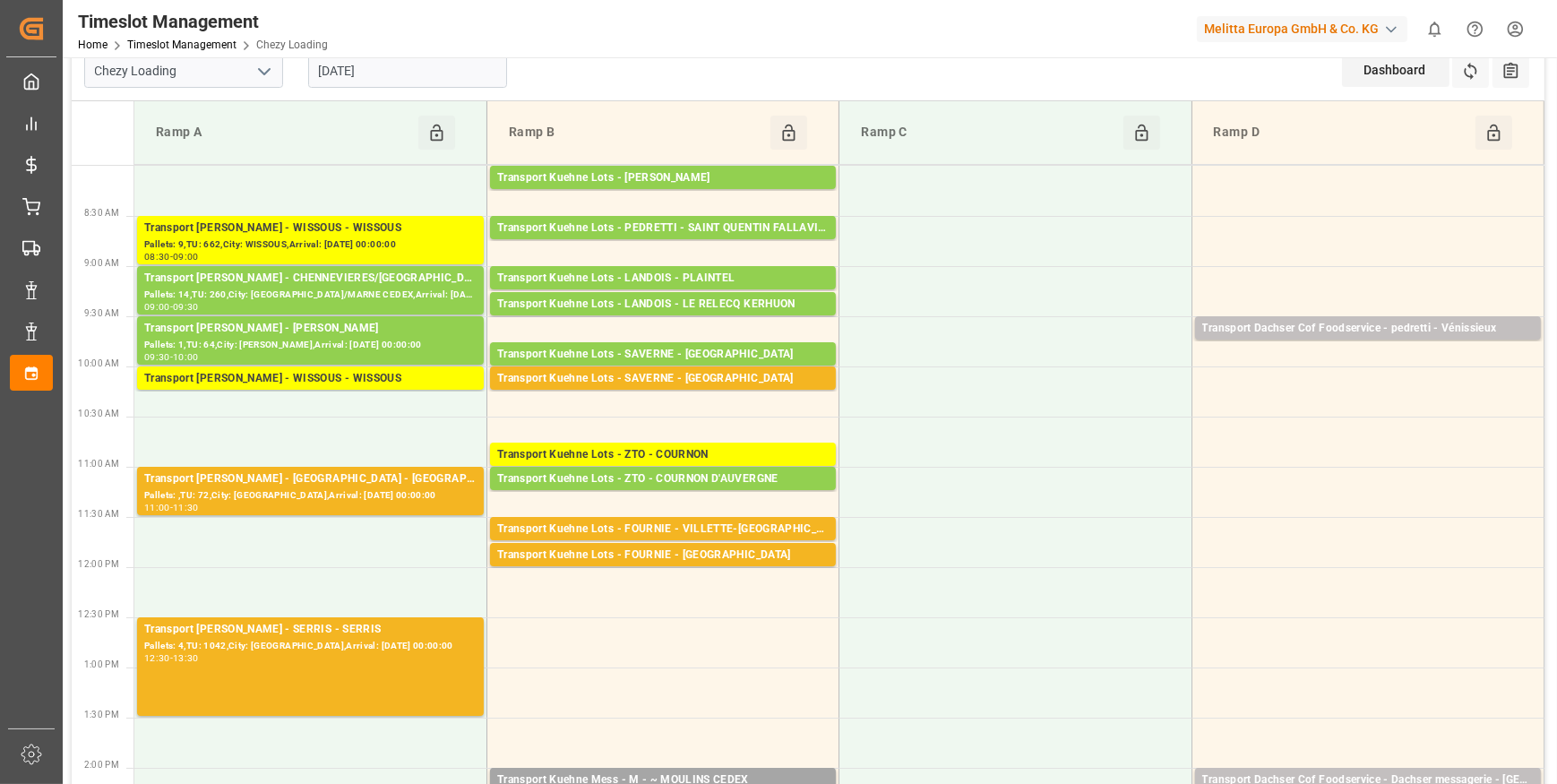
scroll to position [0, 0]
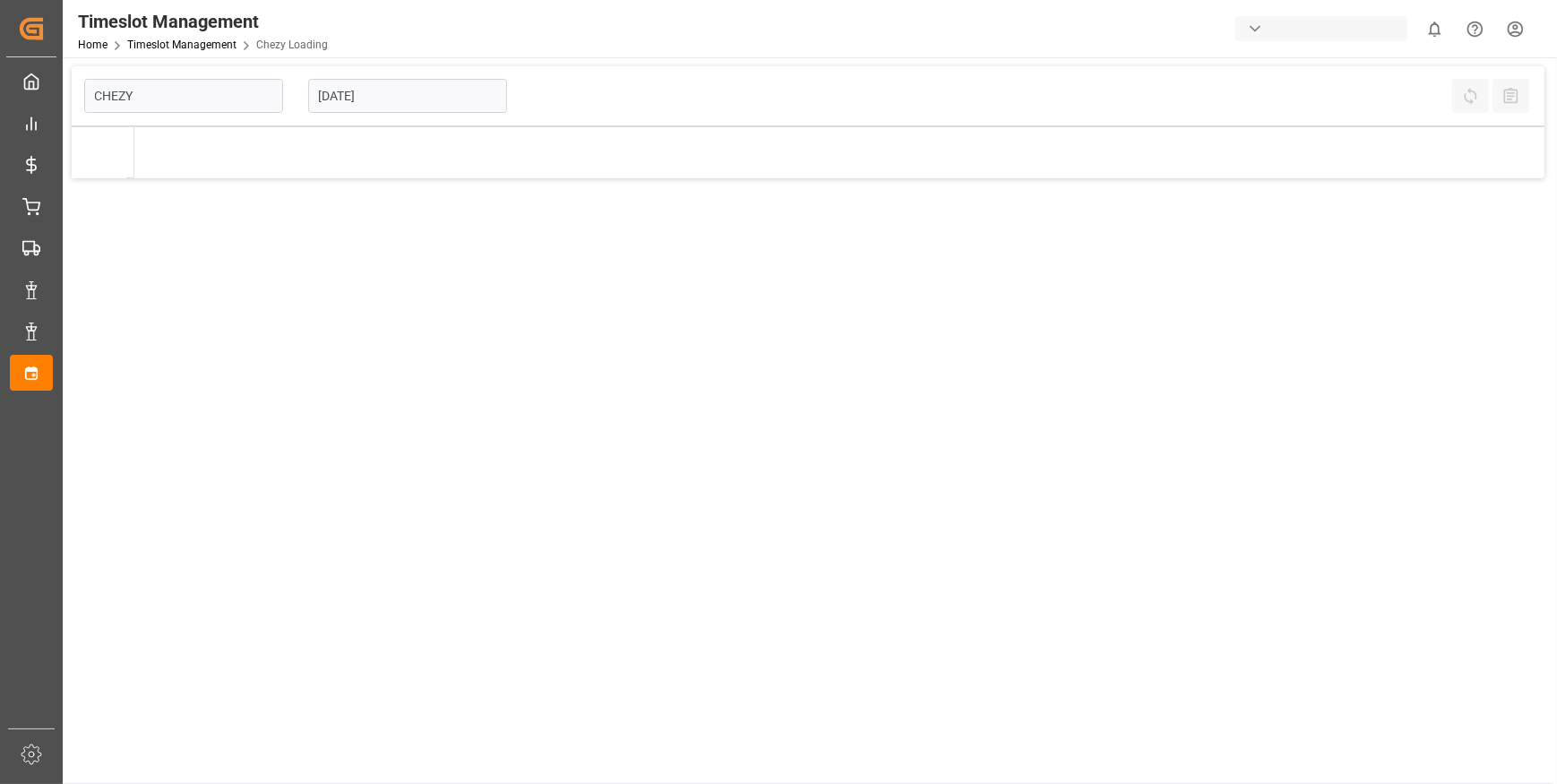
type input "Chezy Loading"
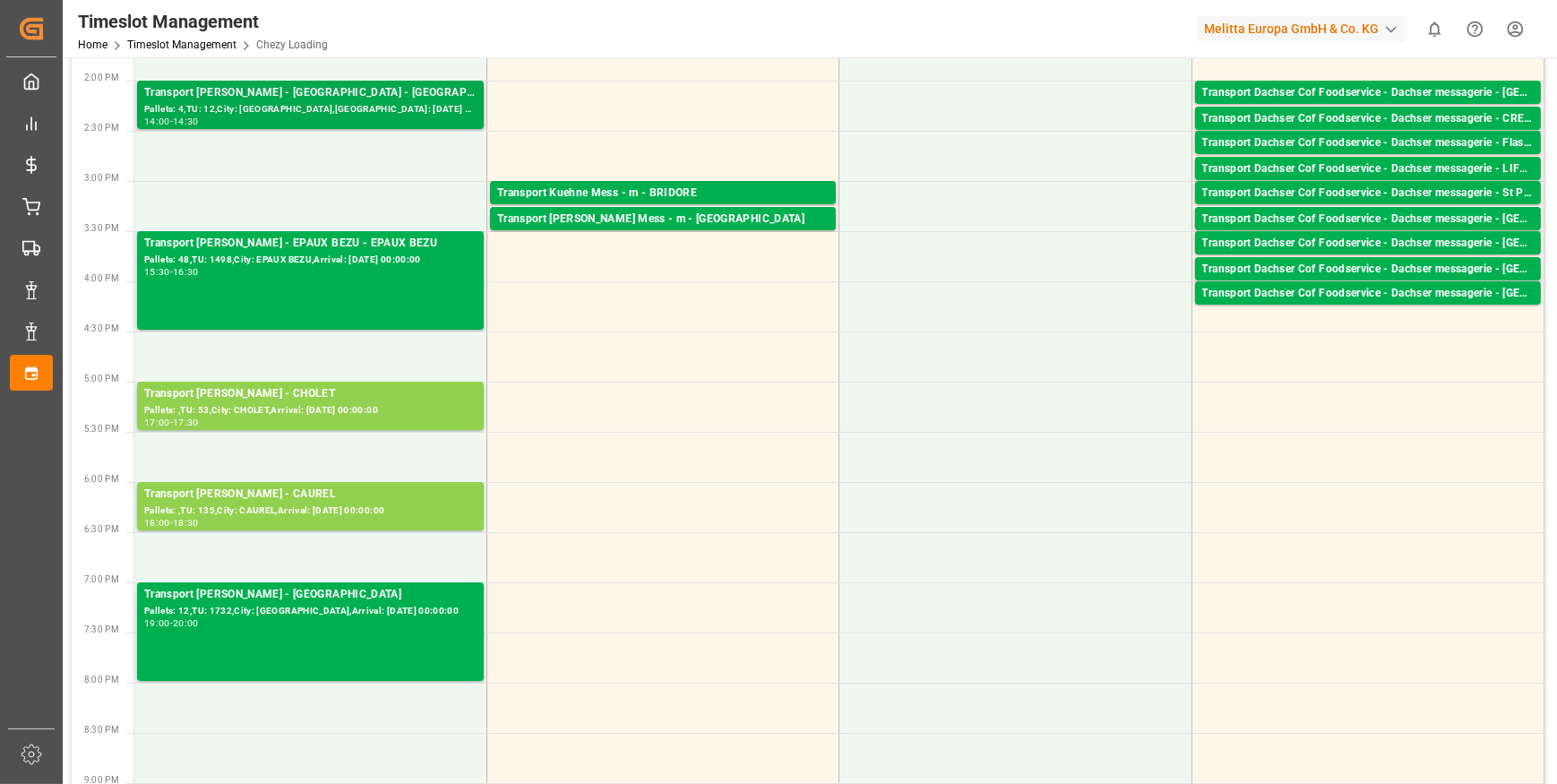
scroll to position [733, 0]
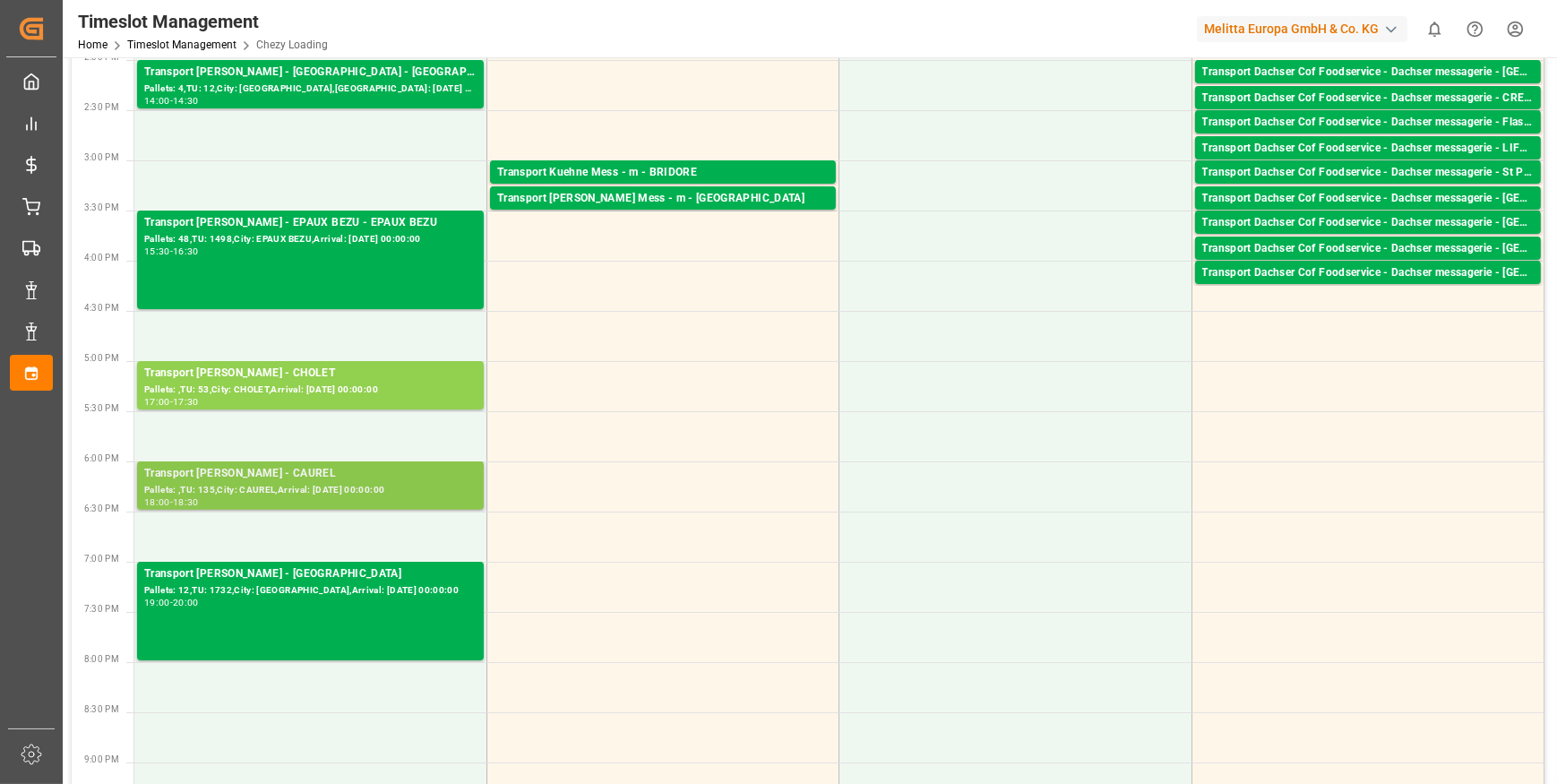
click at [283, 484] on div "Pallets: ,TU: 135,City: CAUREL,Arrival: 2025-09-23 00:00:00" at bounding box center [310, 490] width 333 height 15
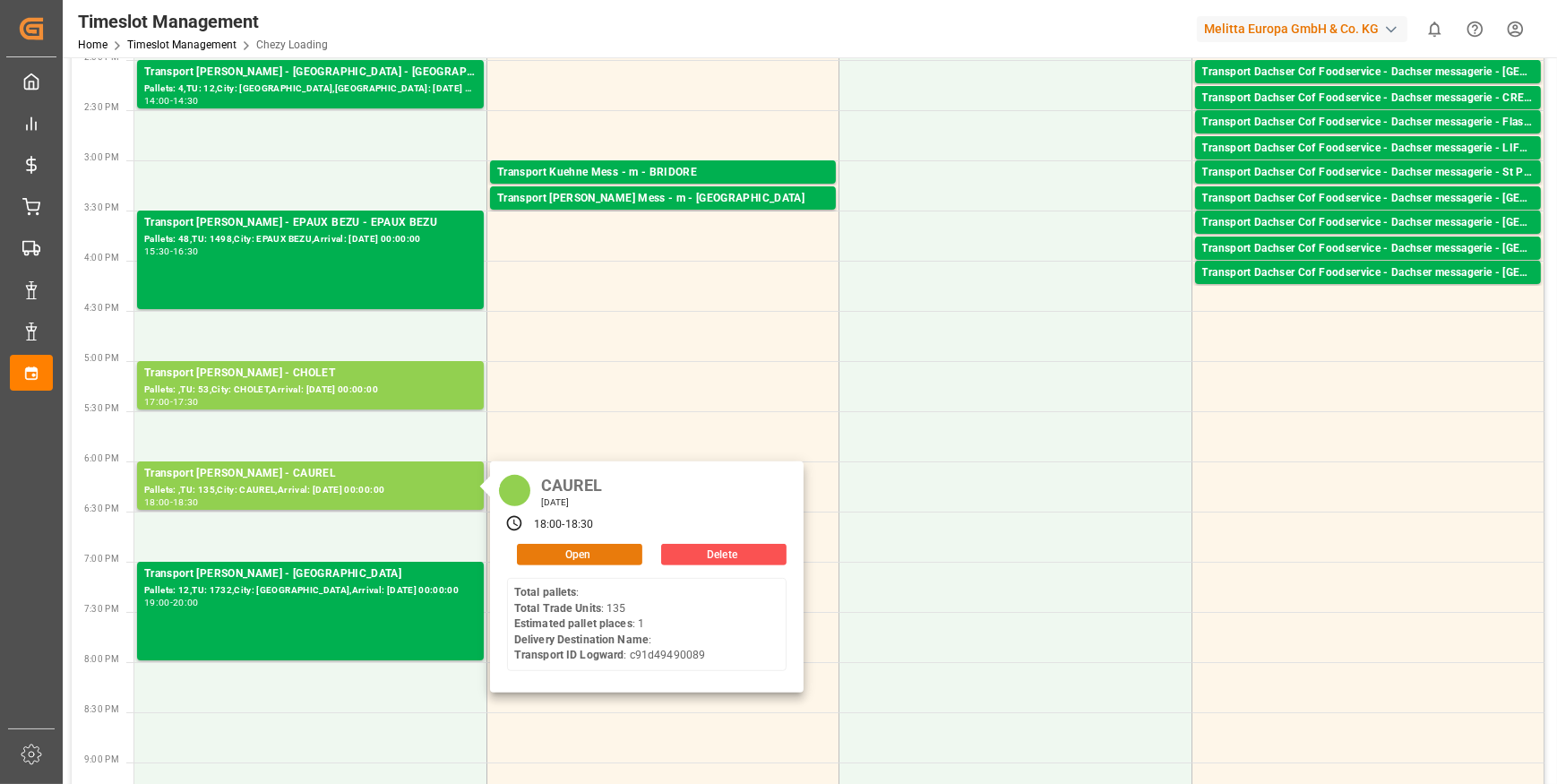
click at [574, 553] on button "Open" at bounding box center [579, 554] width 126 height 21
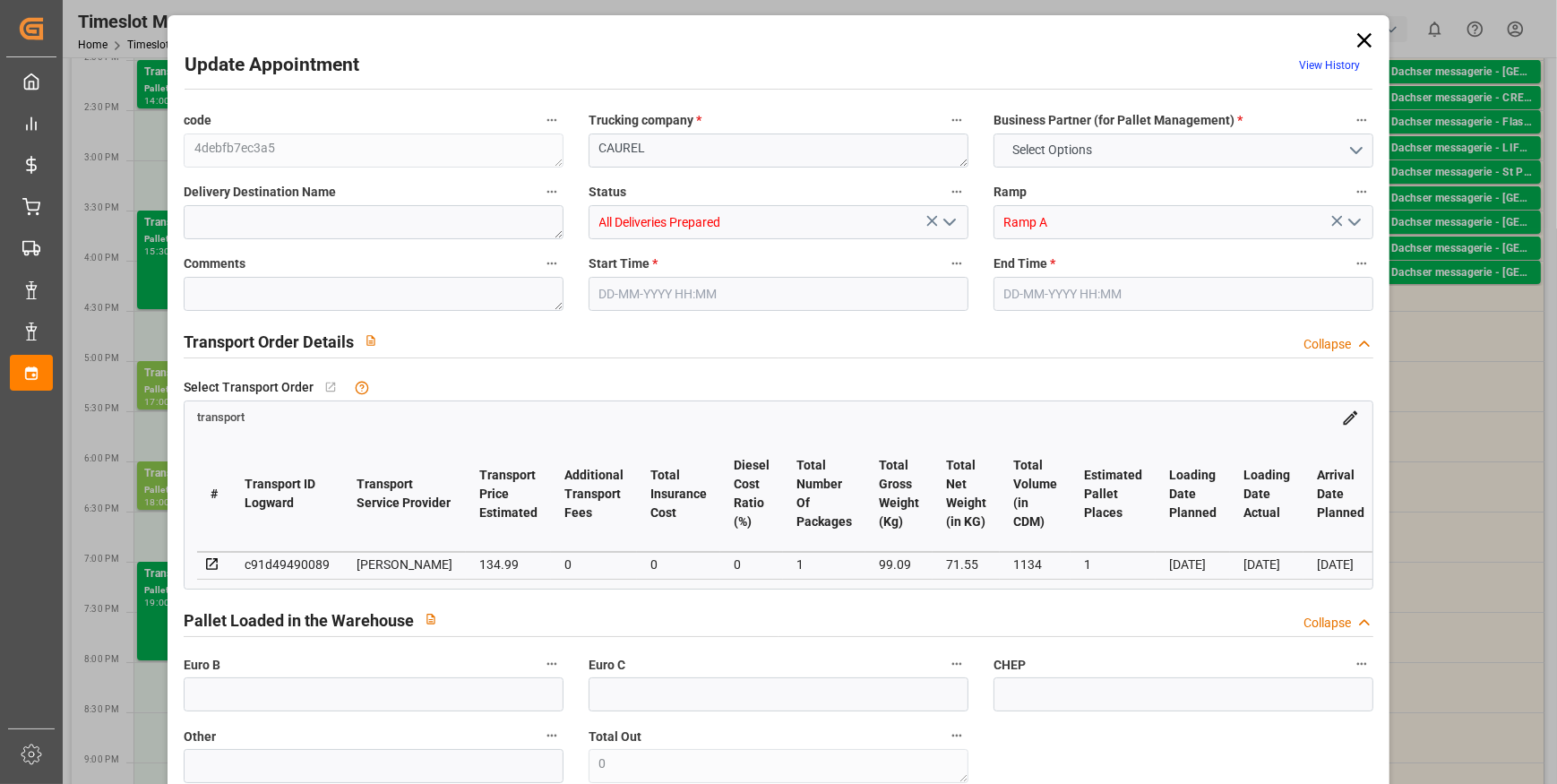
type input "1"
type input "134.99"
type input "0"
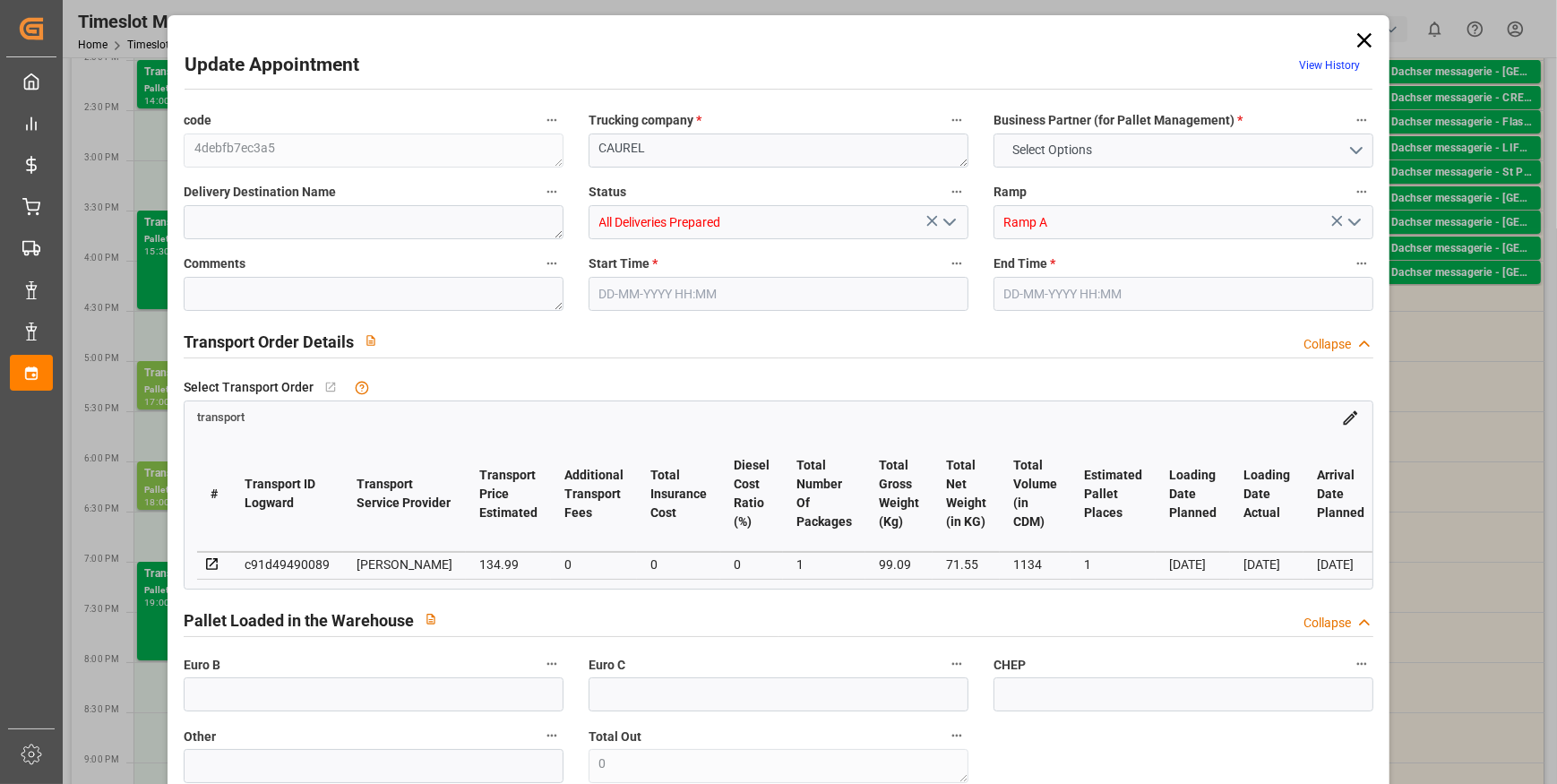
type input "130.4273"
type input "-4.5627"
type input "1"
type input "71.55"
type input "122.09"
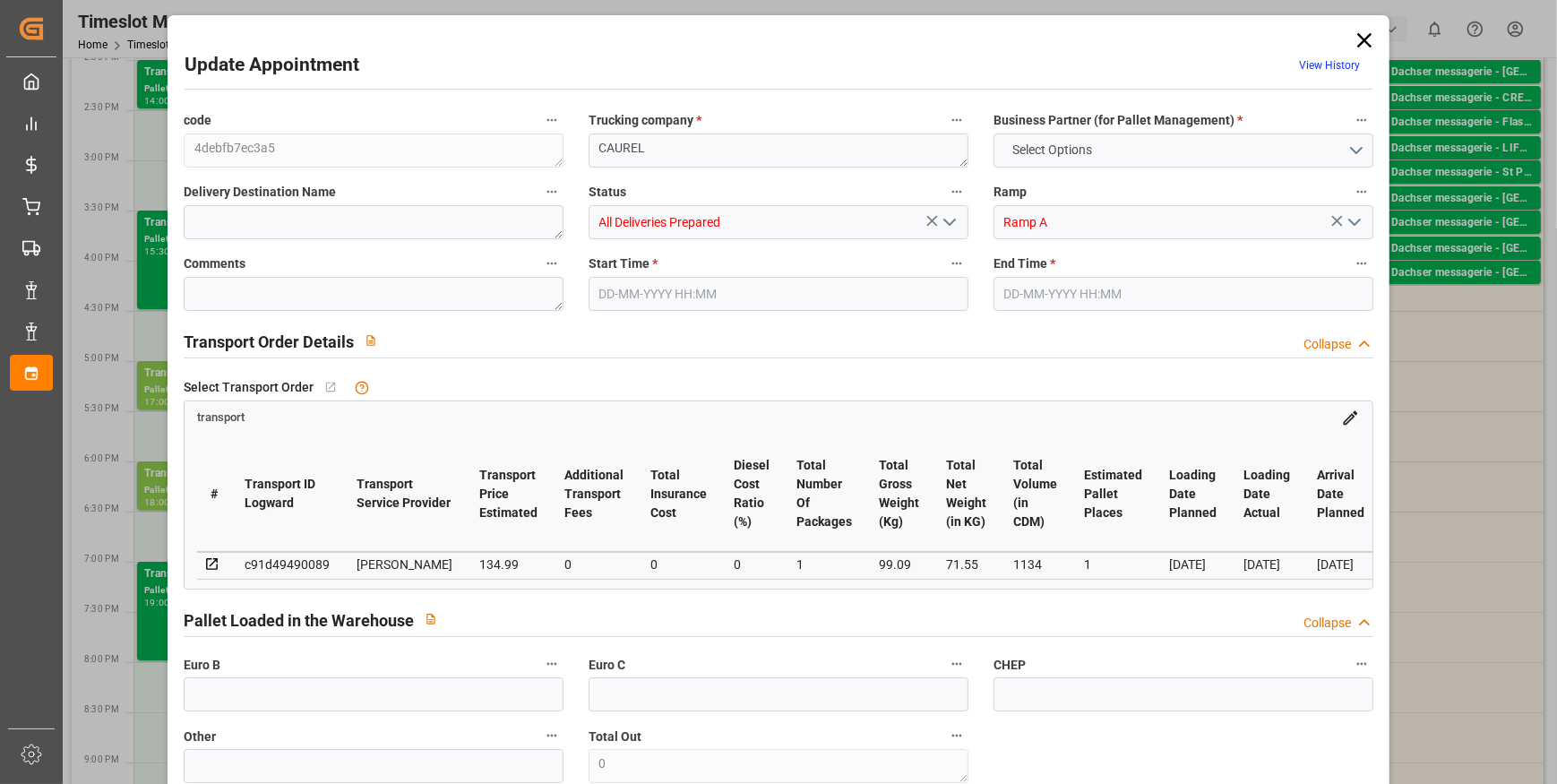
type input "1134"
type input "51"
type input "0"
type input "135"
type input "1"
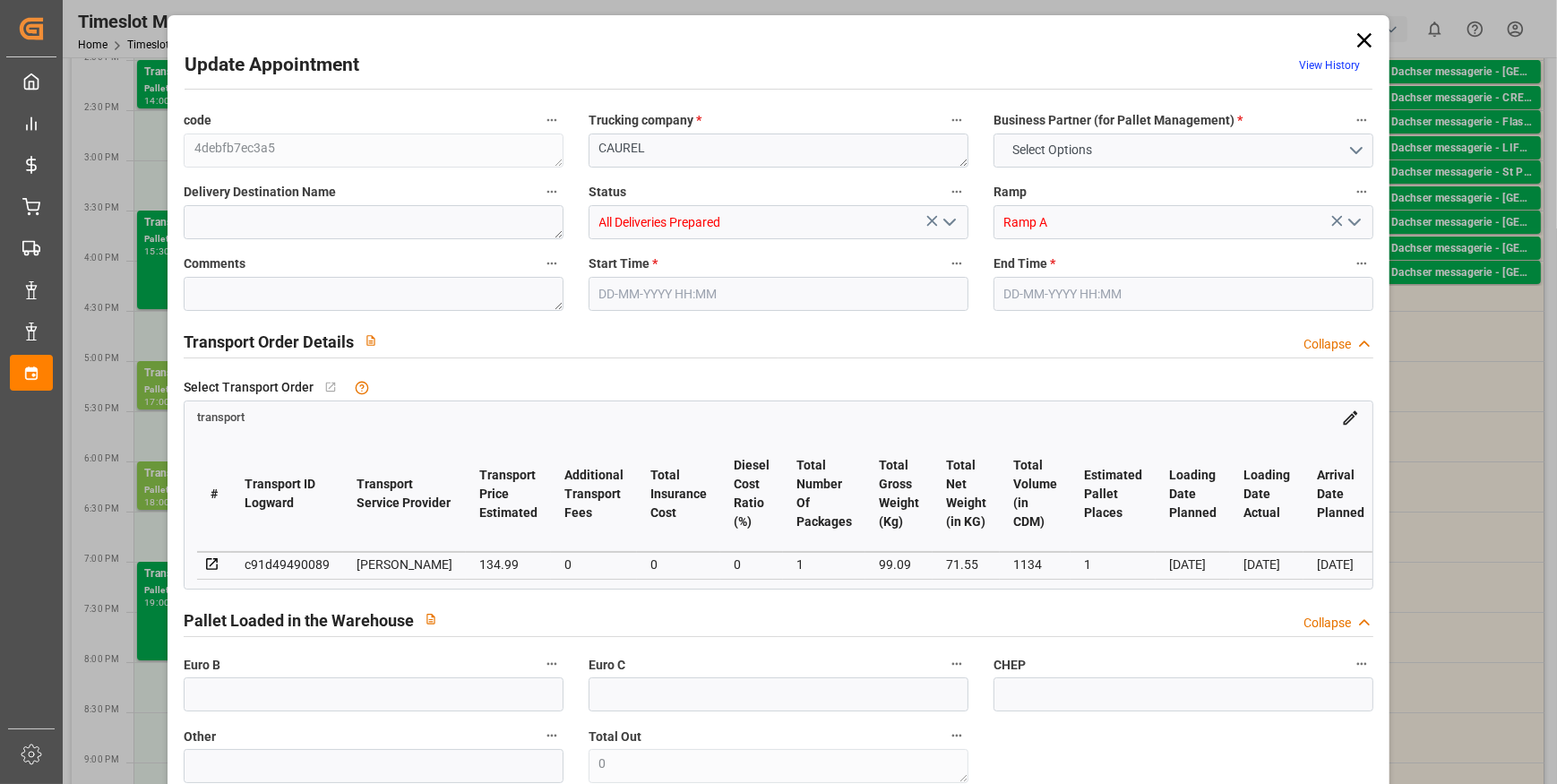
type input "101"
type input "99.09"
type input "0"
type input "4710.8598"
type input "0"
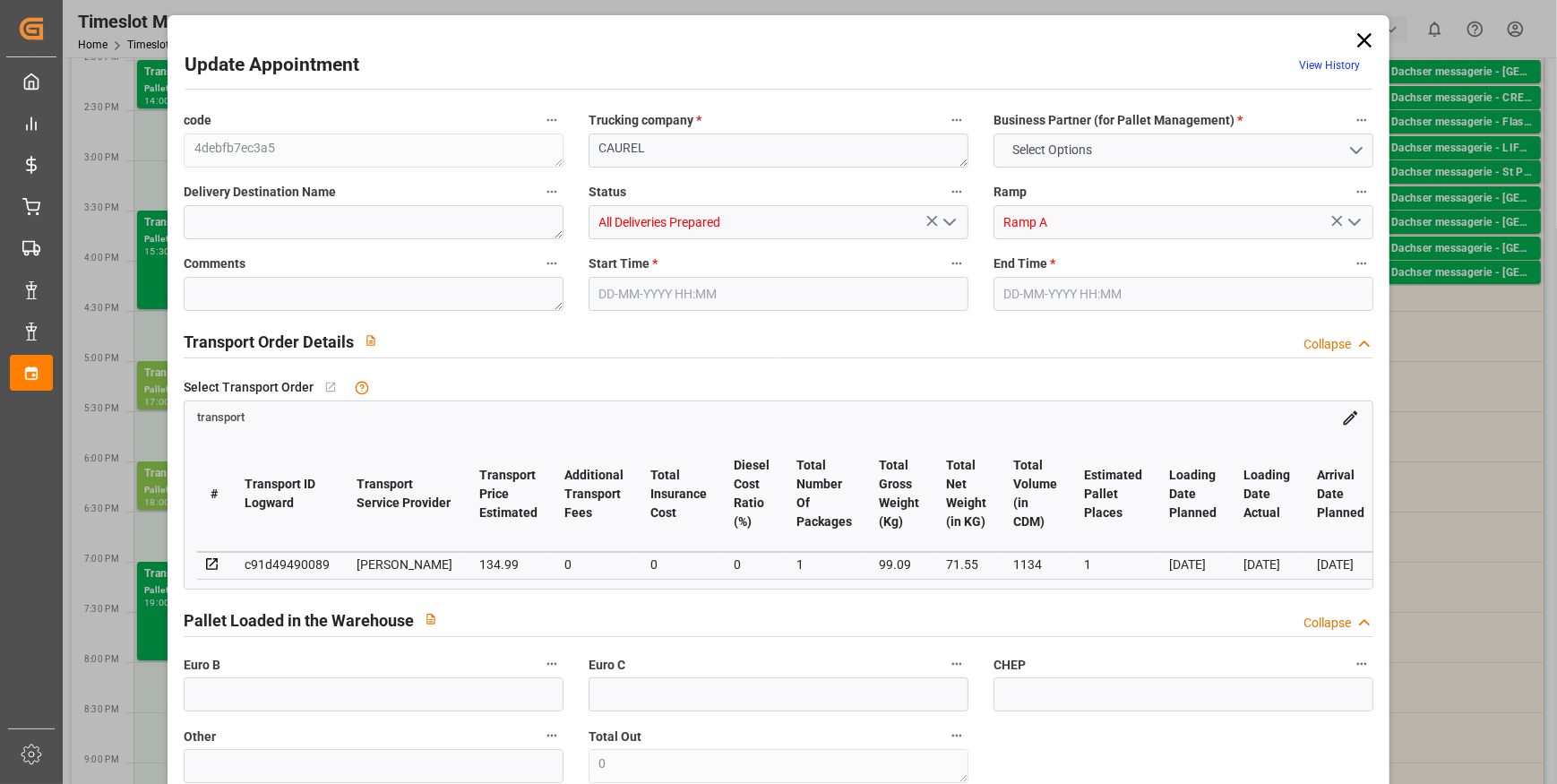
type input "0"
type input "21"
type input "35"
type input "22-09-2025 18:00"
type input "22-09-2025 18:30"
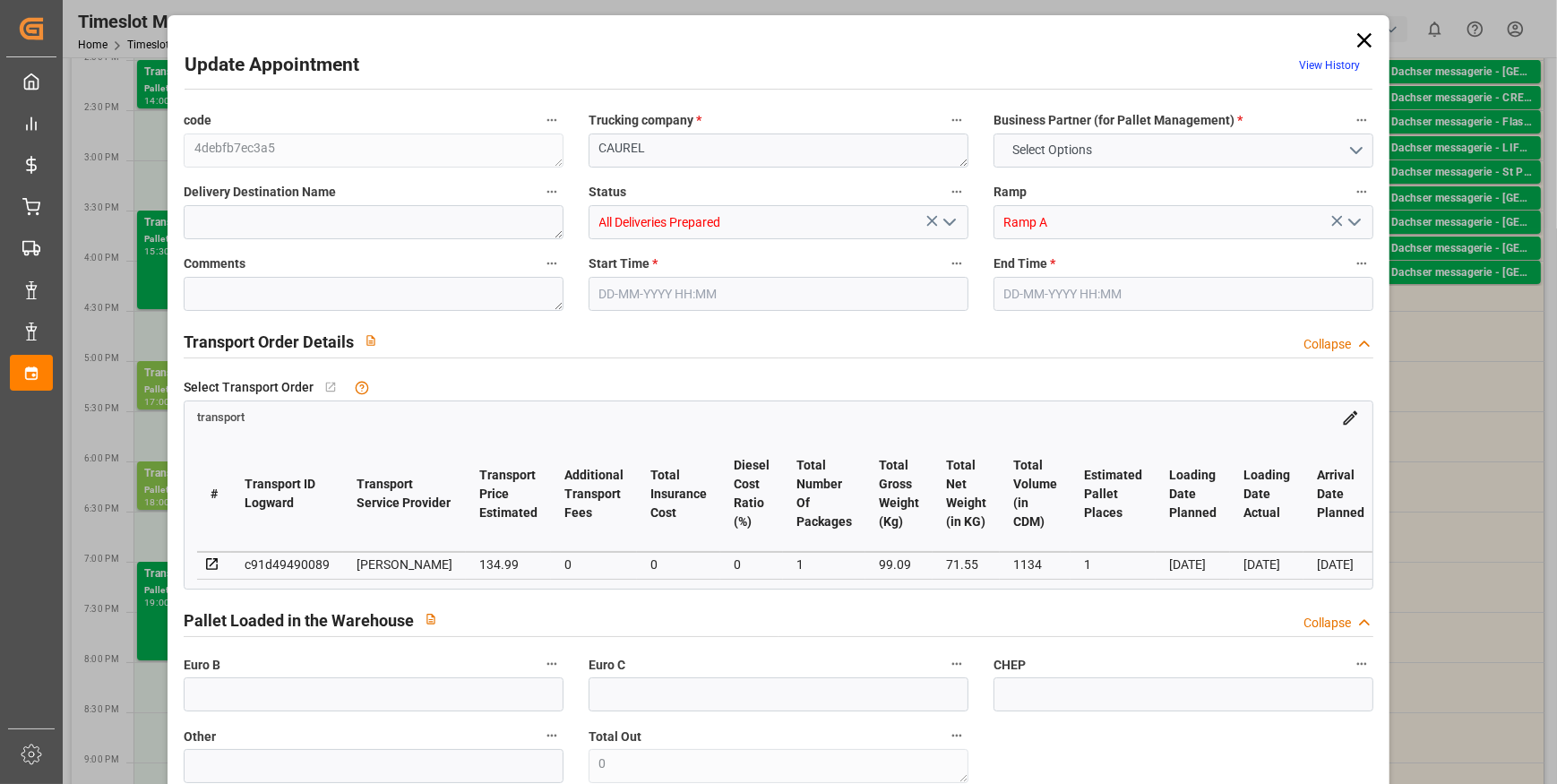
type input "19-09-2025 12:03"
type input "19-09-2025 11:19"
type input "[DATE]"
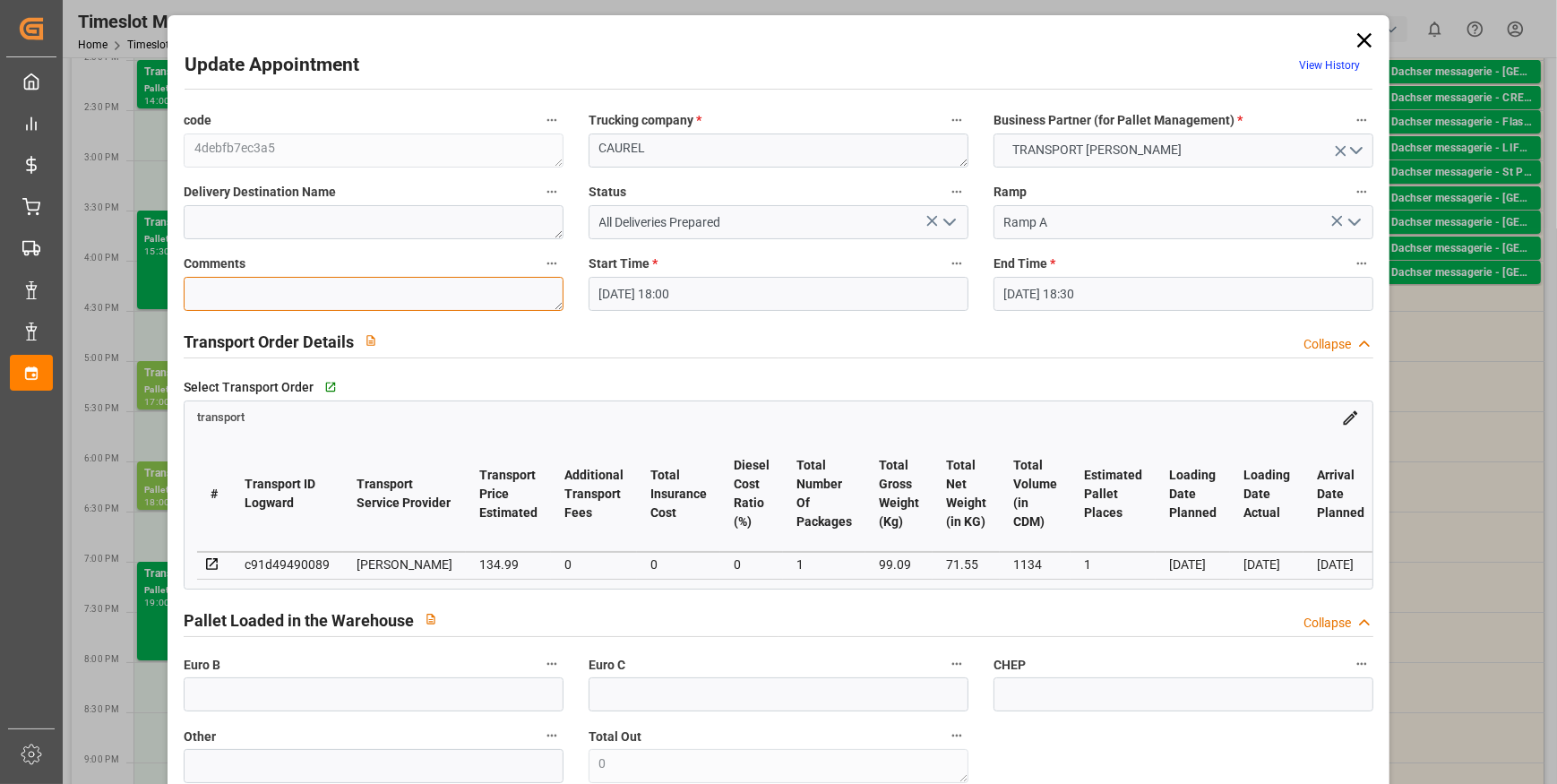
click at [240, 302] on textarea at bounding box center [373, 294] width 379 height 34
type textarea "rt 1"
click at [949, 220] on icon "open menu" at bounding box center [949, 222] width 21 height 21
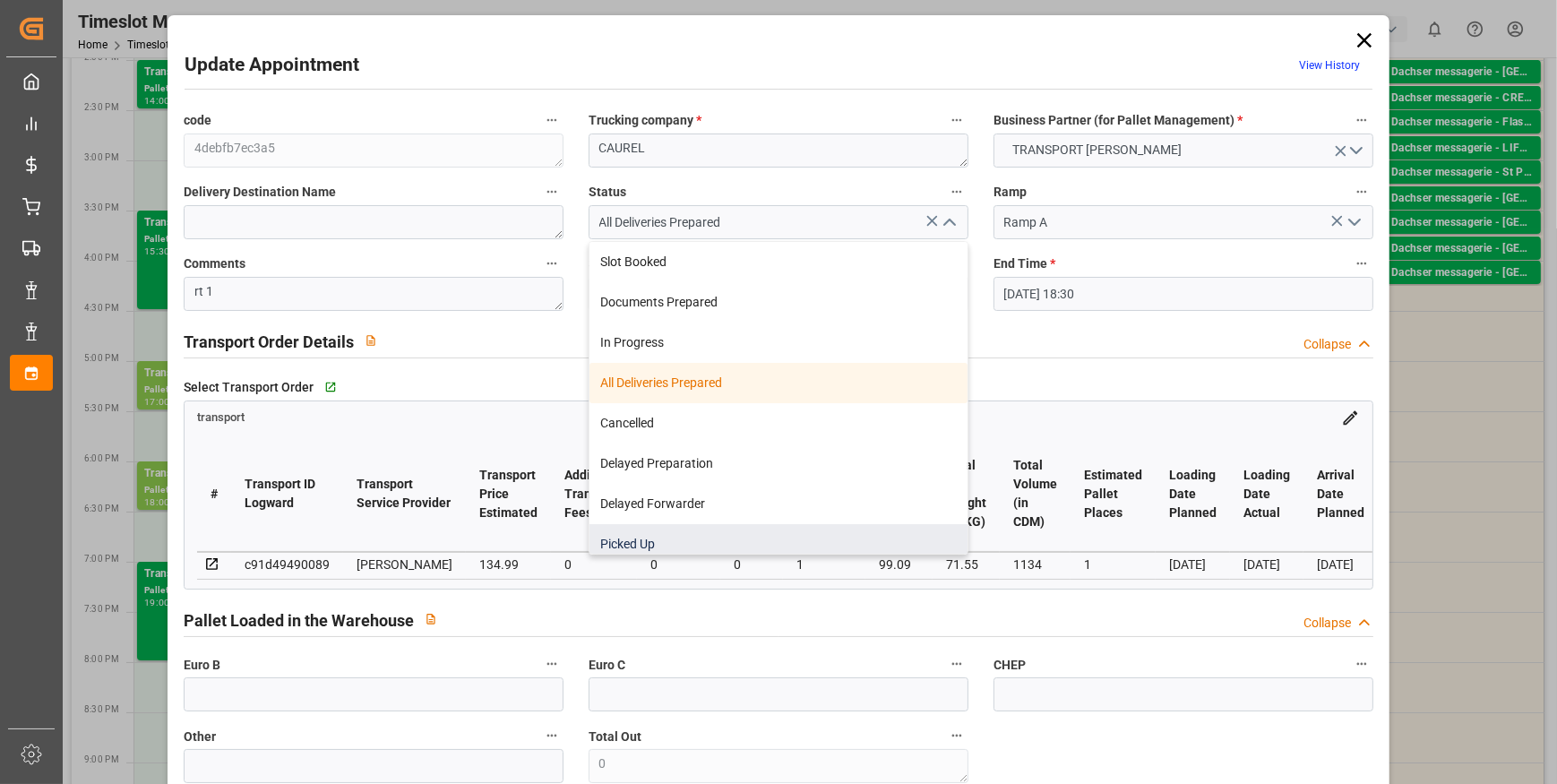
click at [644, 546] on div "Picked Up" at bounding box center [778, 543] width 379 height 40
type input "Picked Up"
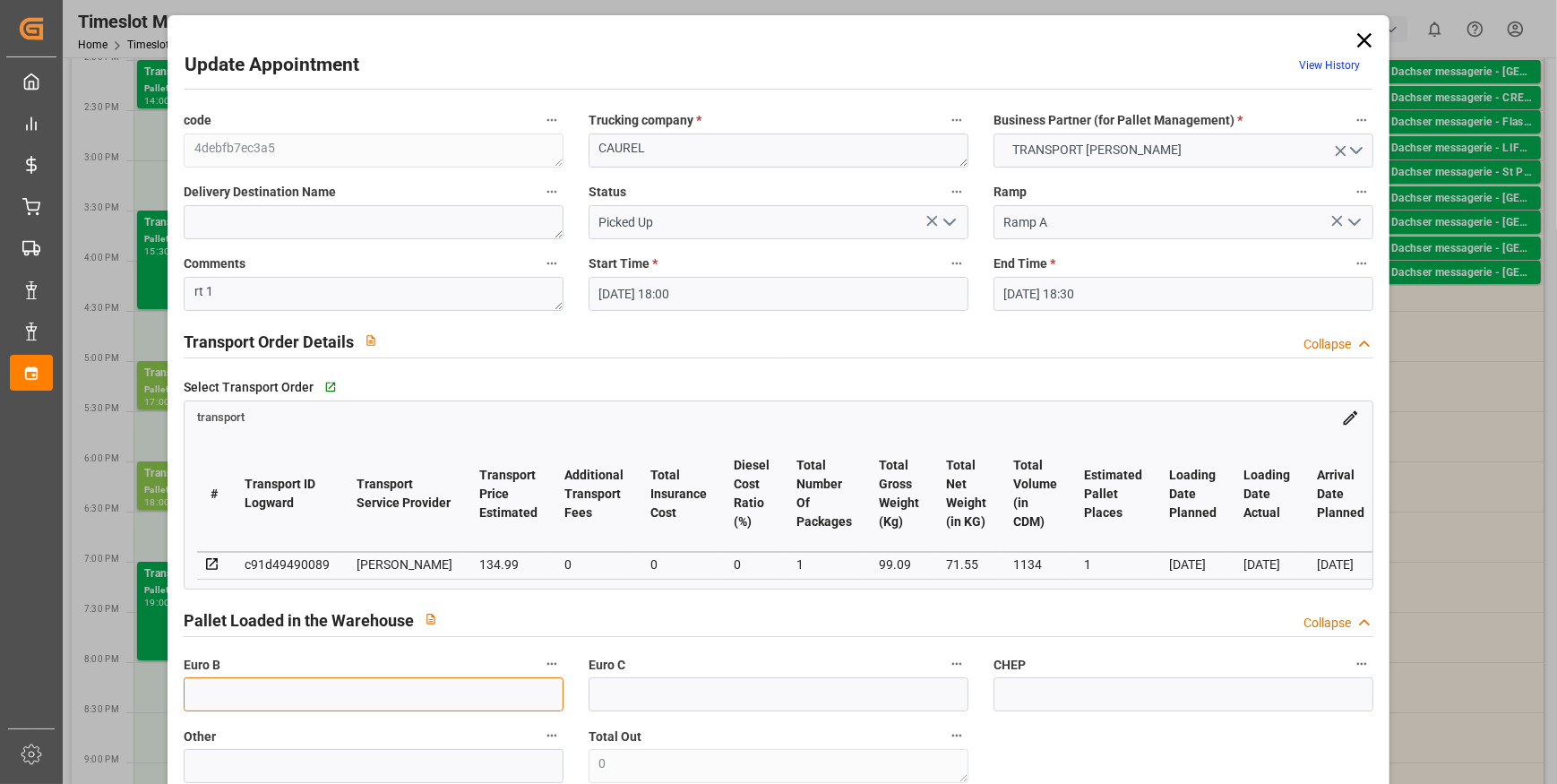
click at [220, 688] on input "text" at bounding box center [373, 694] width 379 height 34
type input "1"
click at [806, 374] on div "Select Transport Order   Go to transport Grid" at bounding box center [778, 387] width 1190 height 27
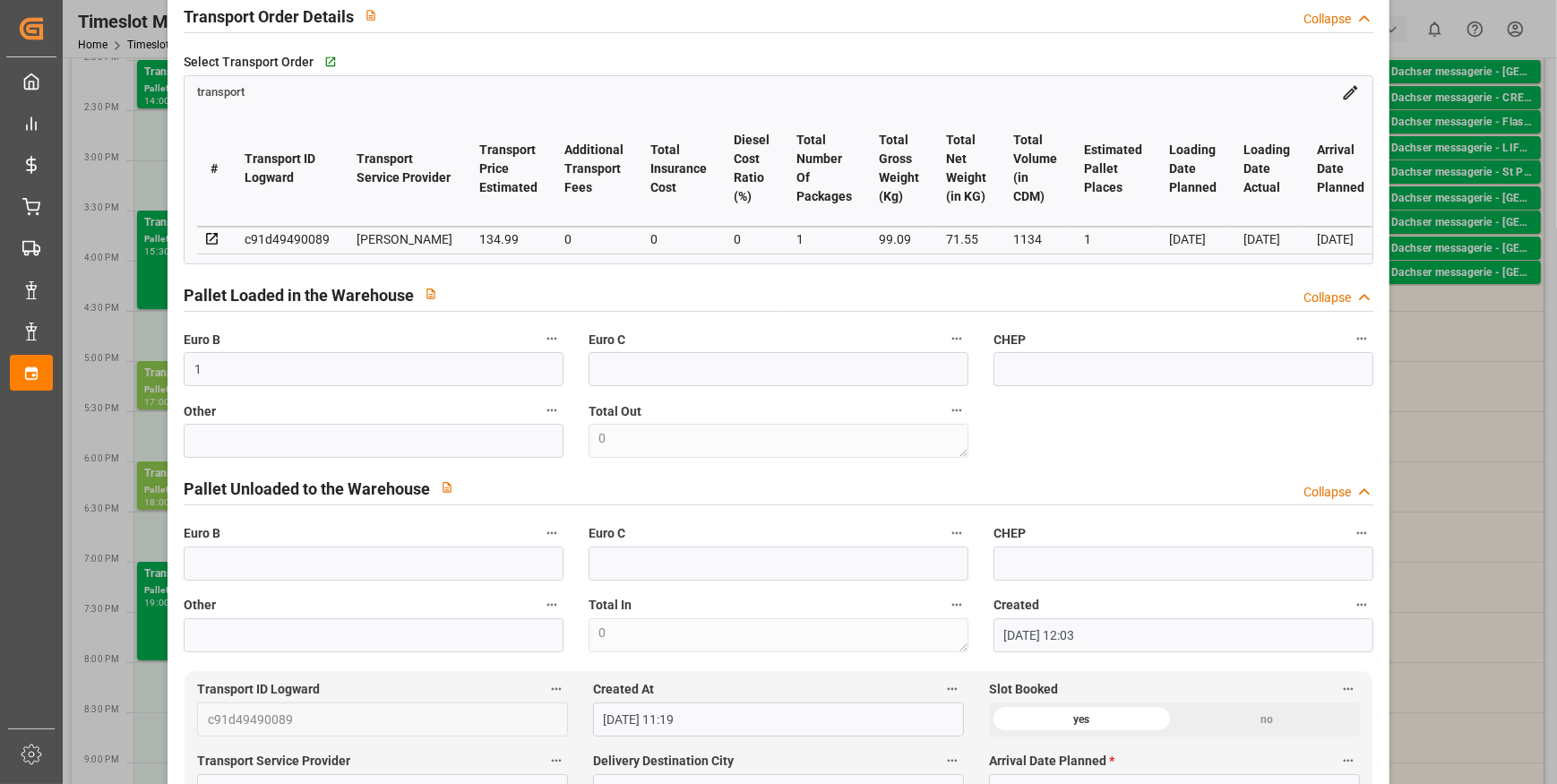
scroll to position [570, 0]
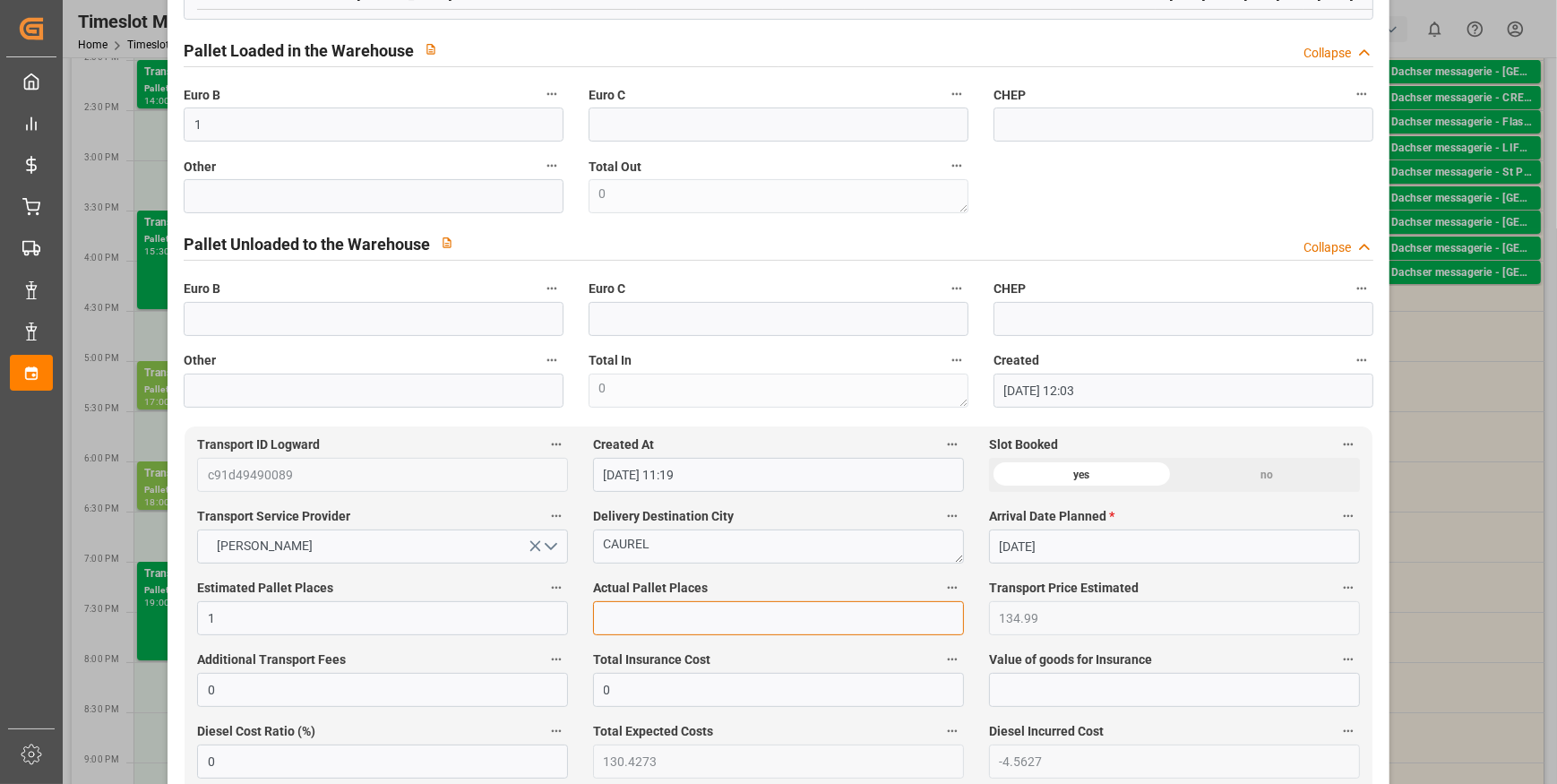
click at [620, 624] on input "text" at bounding box center [778, 618] width 371 height 34
type input "1"
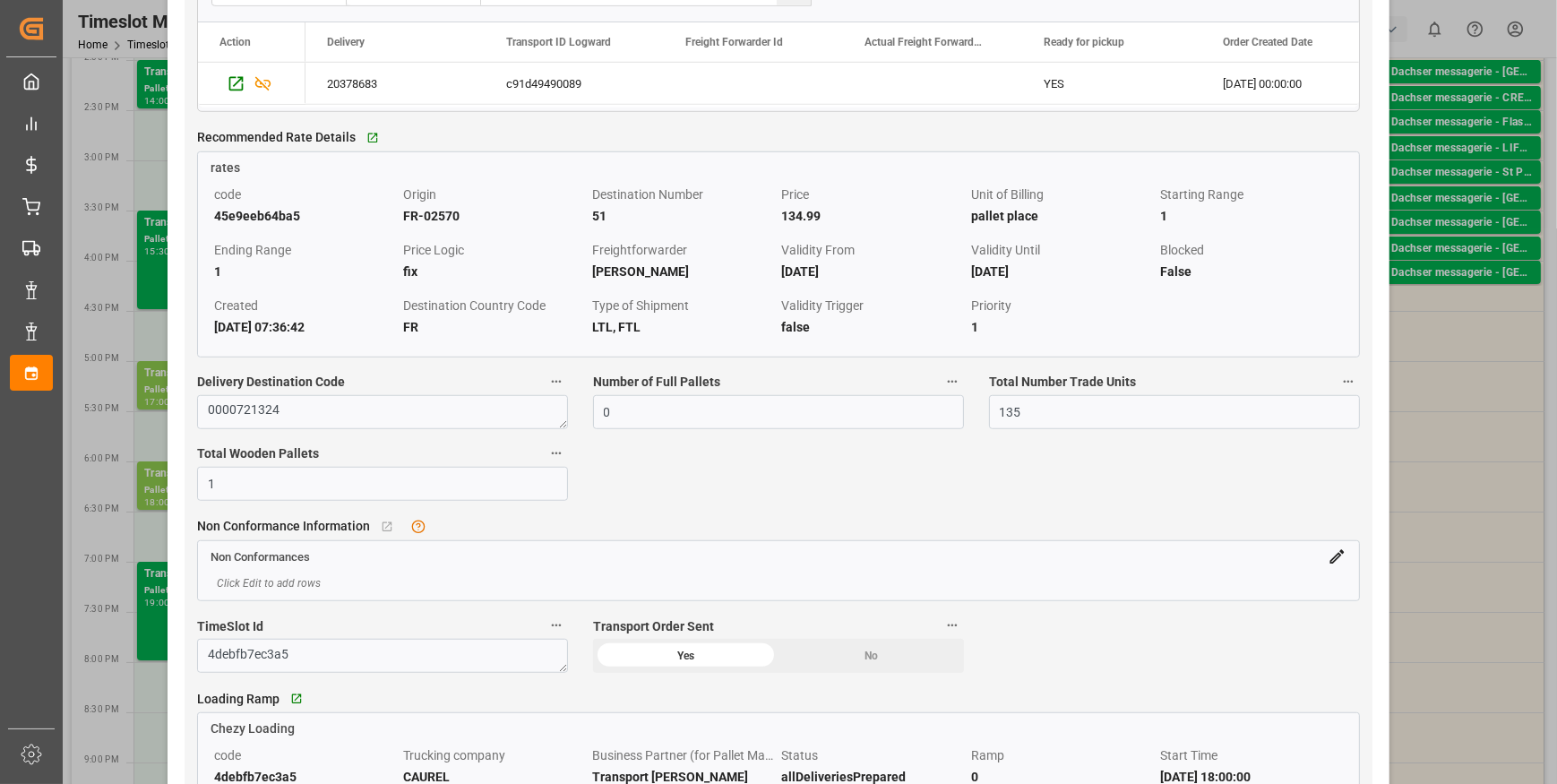
scroll to position [1792, 0]
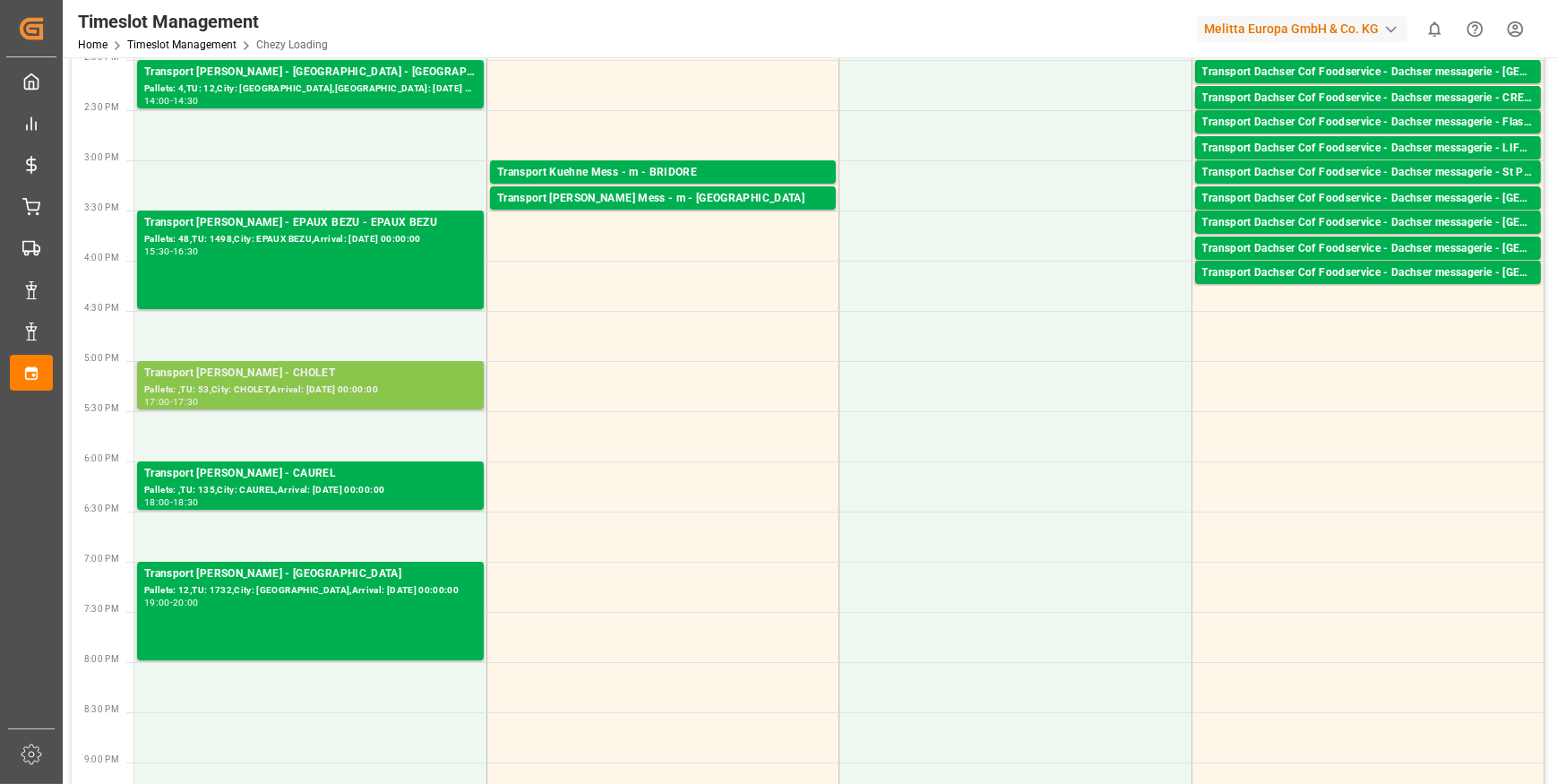
click at [313, 378] on div "Transport Delisle - CHOLET - CHOLET" at bounding box center [310, 373] width 333 height 18
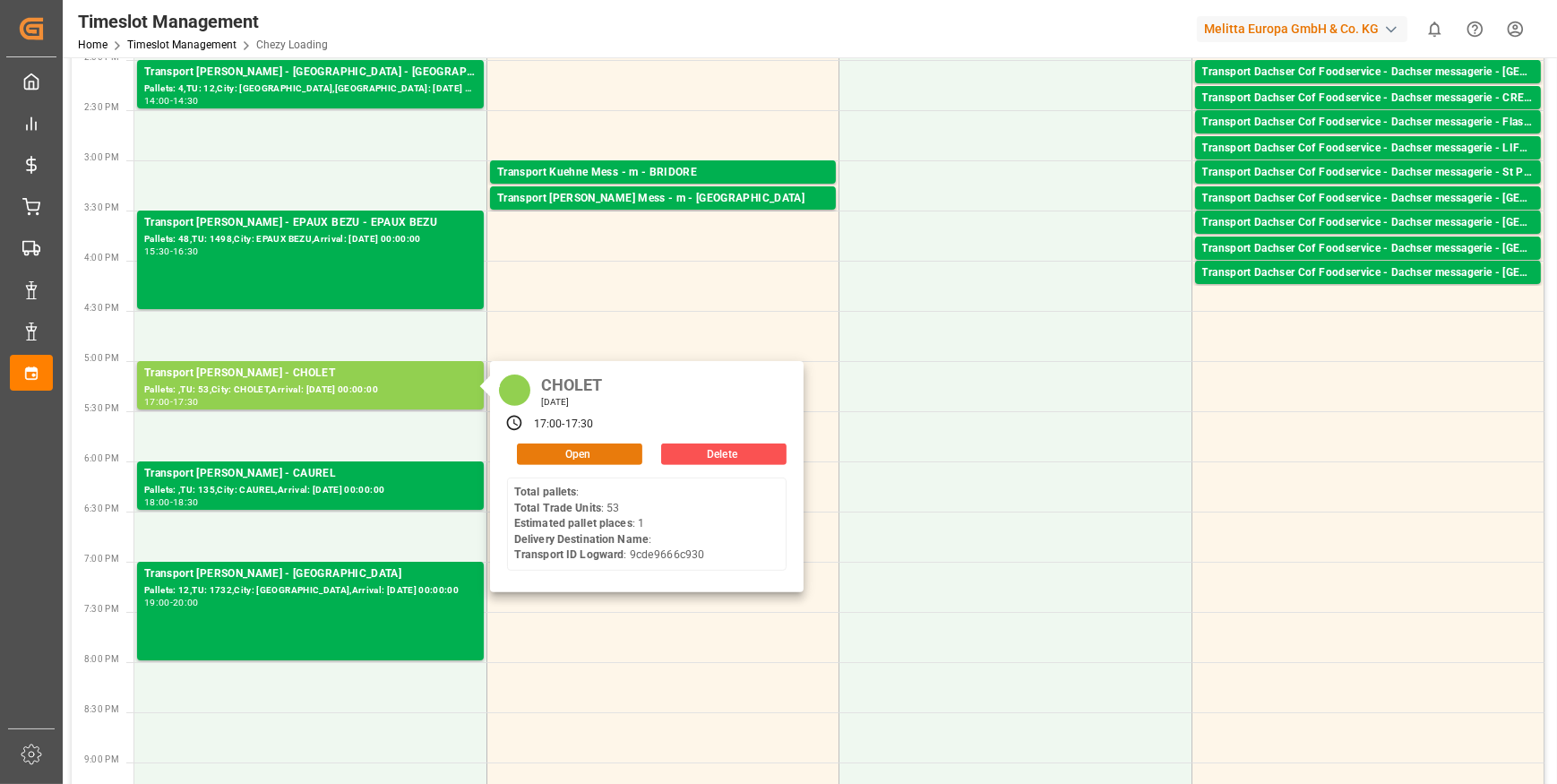
click at [561, 456] on button "Open" at bounding box center [579, 454] width 126 height 21
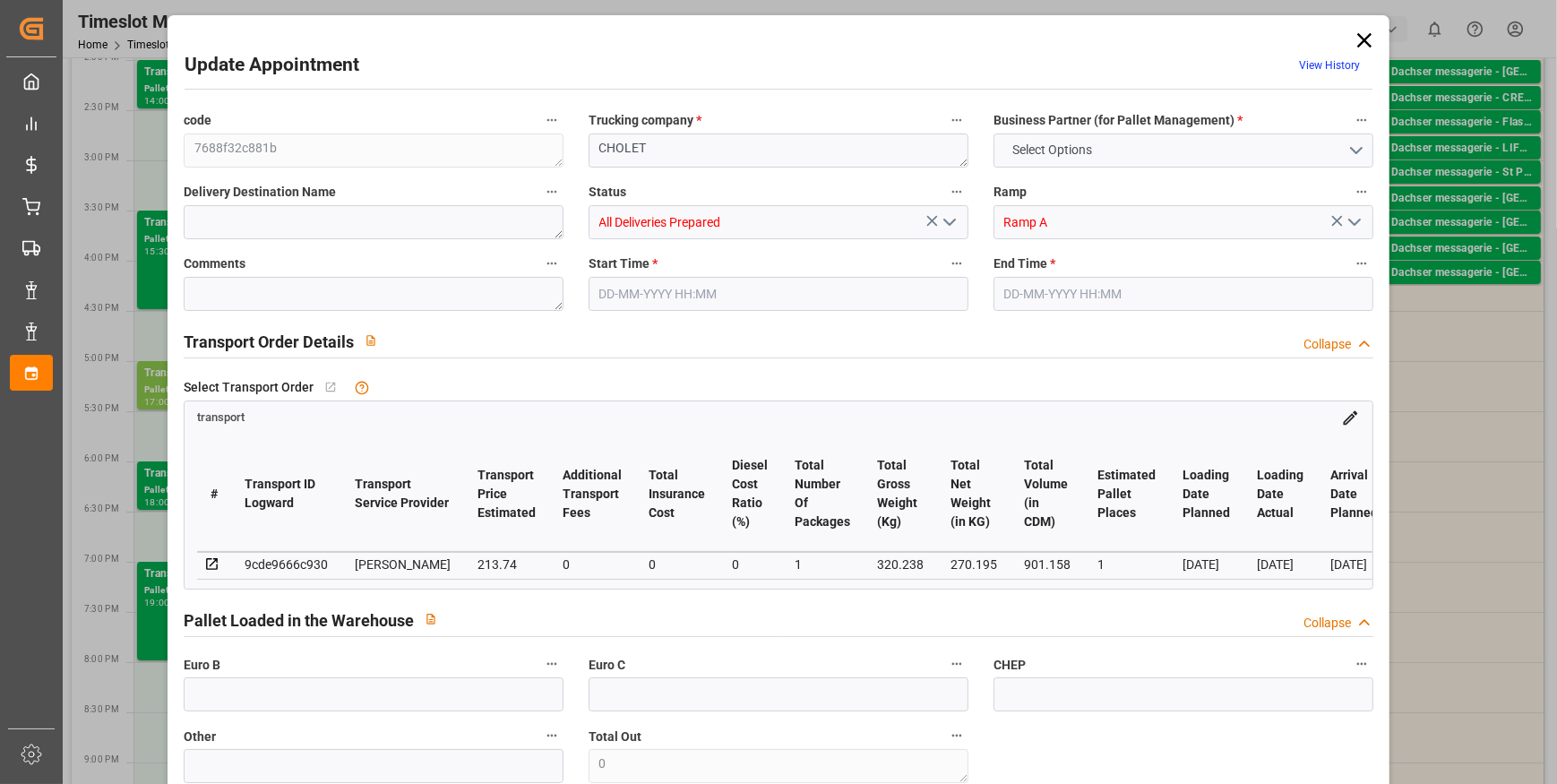
type input "1"
type input "213.74"
type input "0"
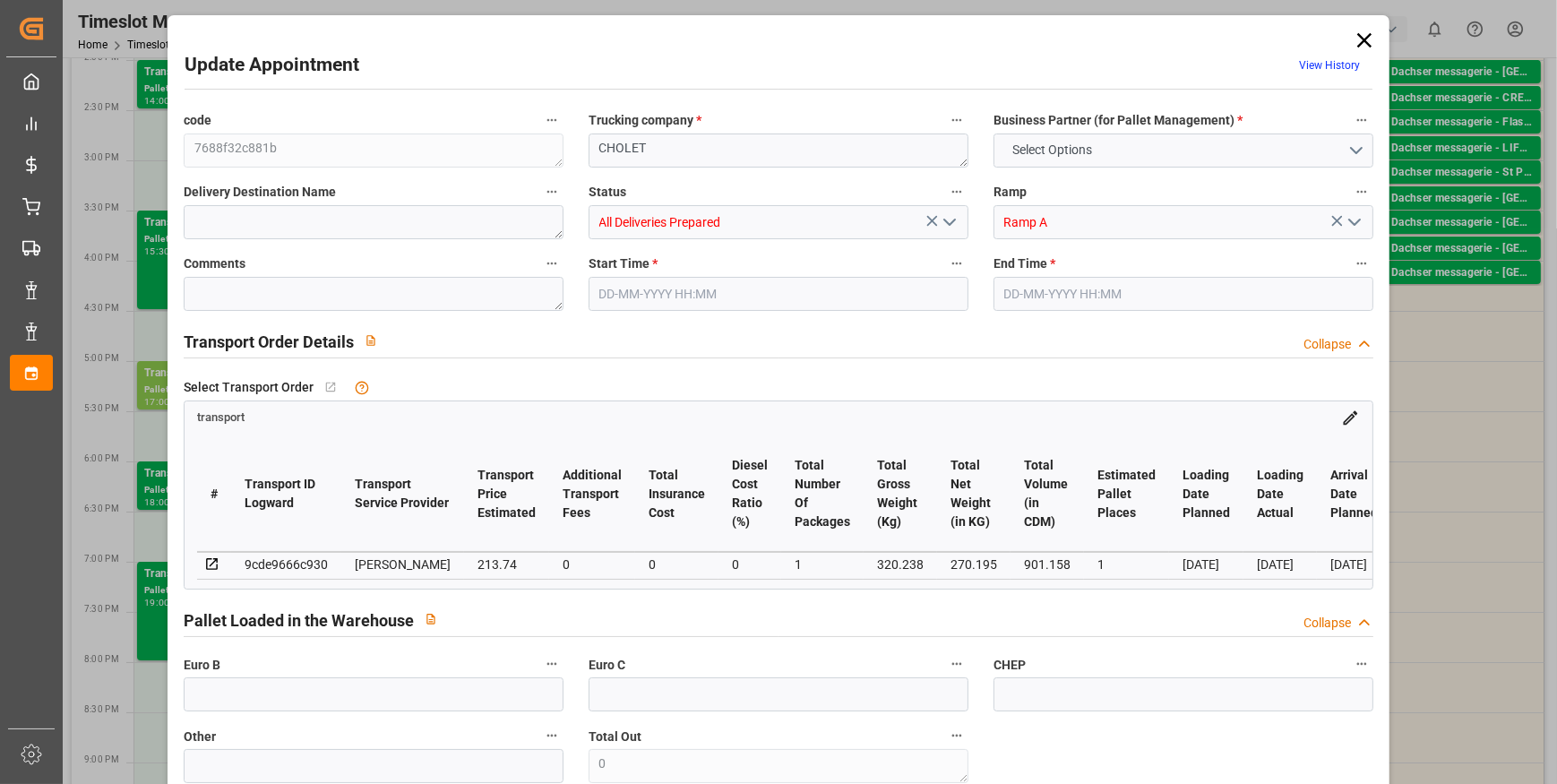
type input "206.5156"
type input "-7.2244"
type input "1"
type input "270.195"
type input "343.238"
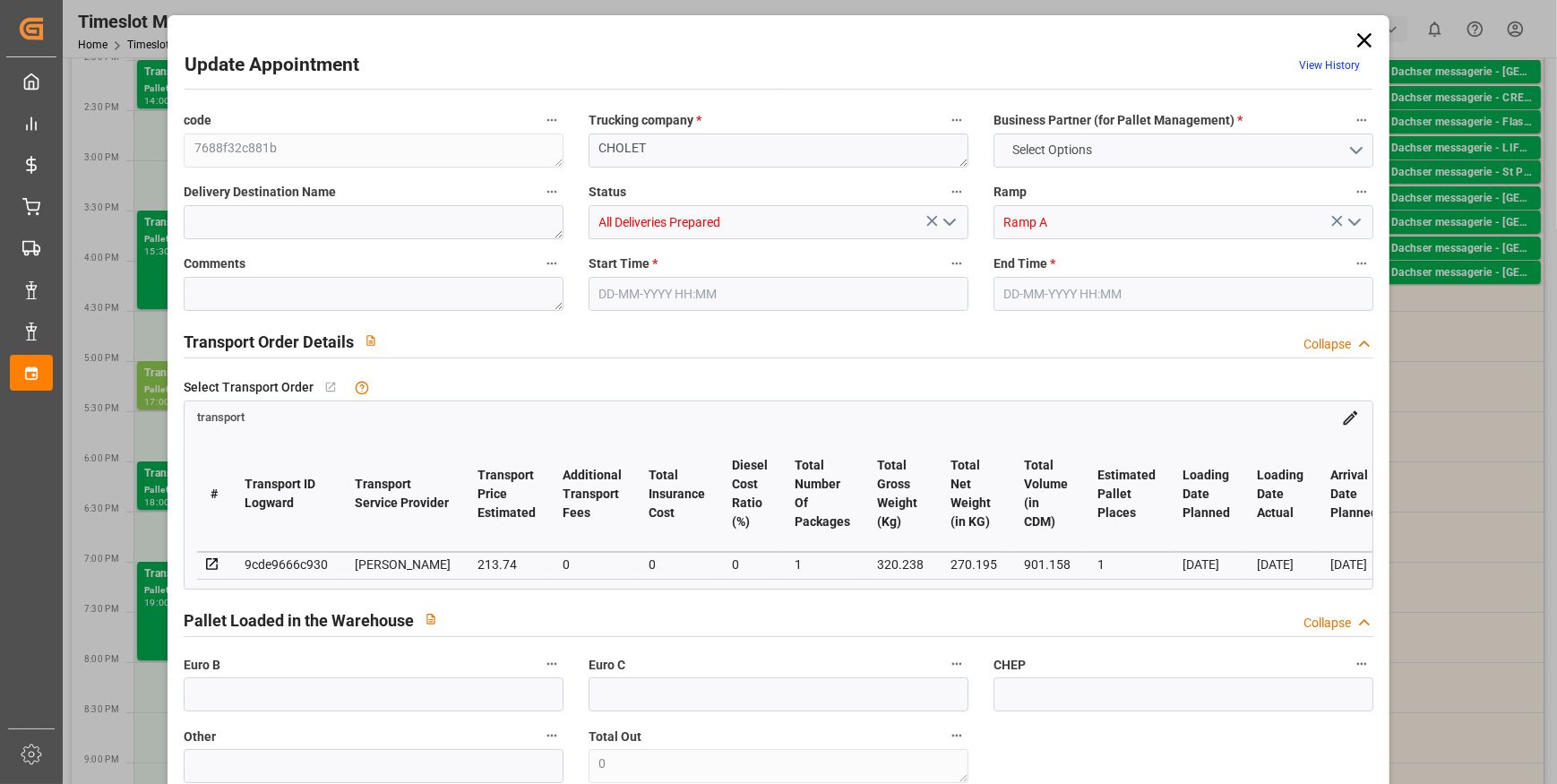
type input "901.158"
type input "49"
type input "0"
type input "53"
type input "1"
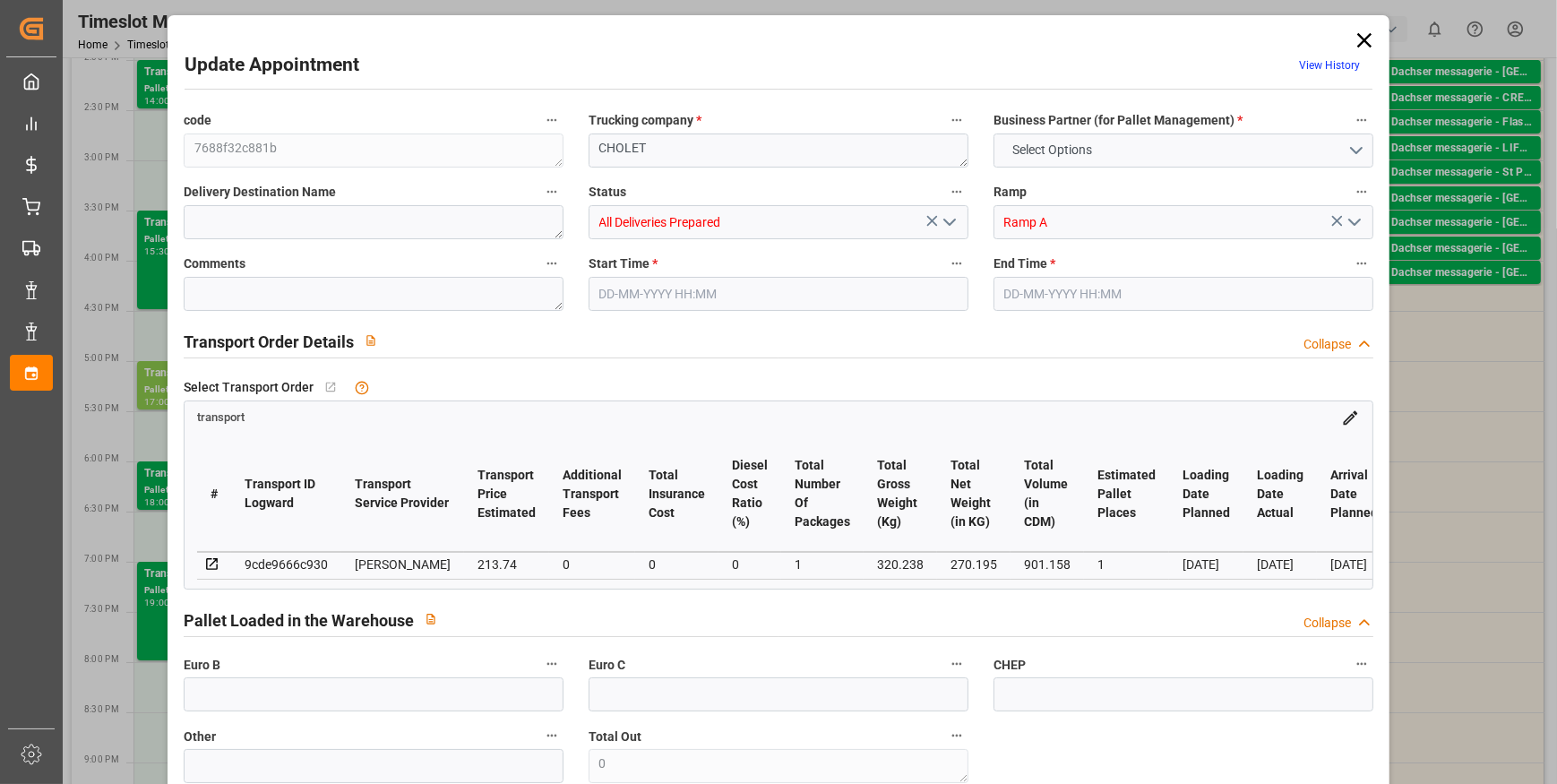
type input "101"
type input "320.238"
type input "0"
type input "4710.8598"
type input "0"
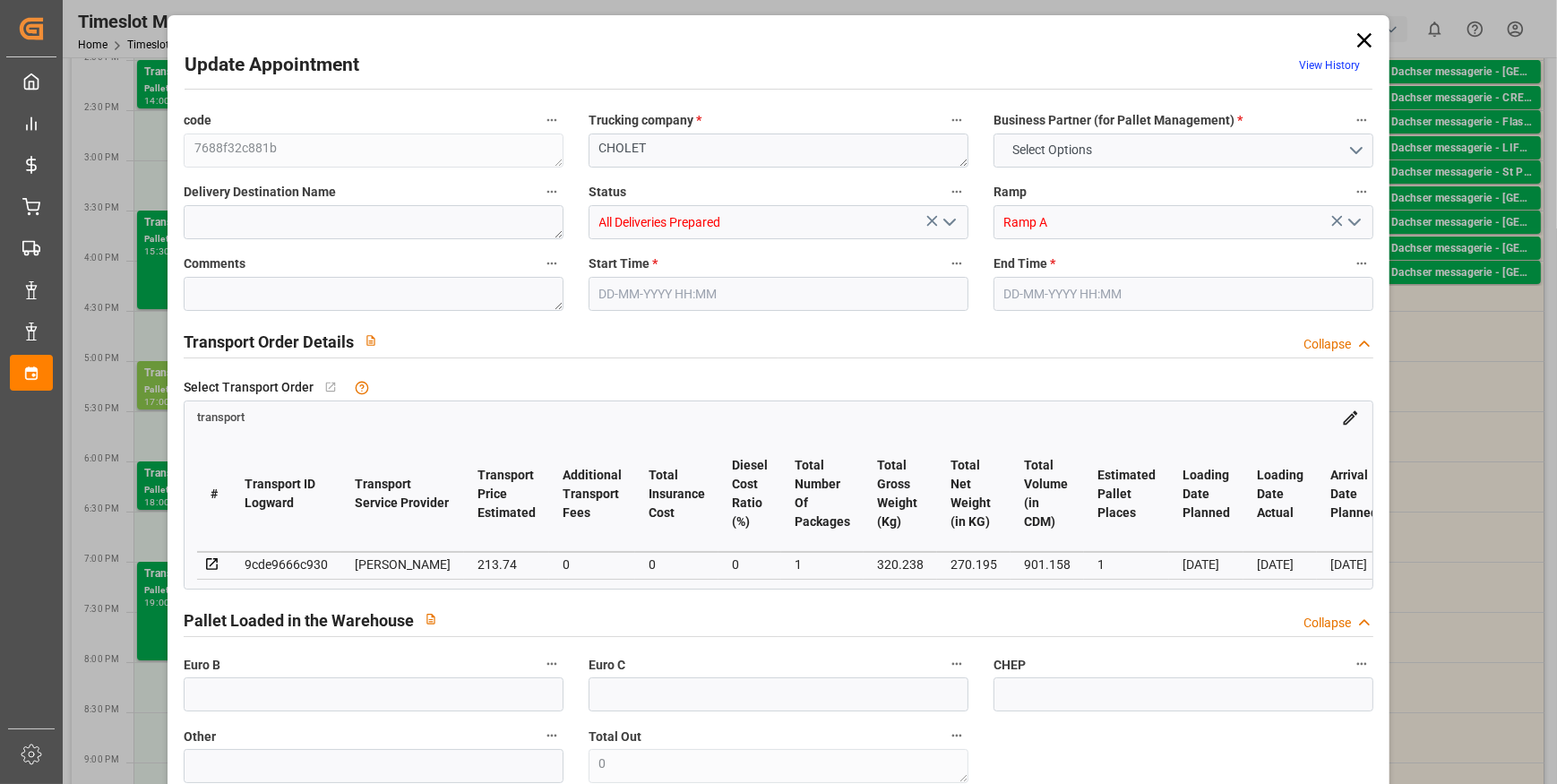
type input "0"
type input "21"
type input "35"
type input "22-09-2025 17:00"
type input "22-09-2025 17:30"
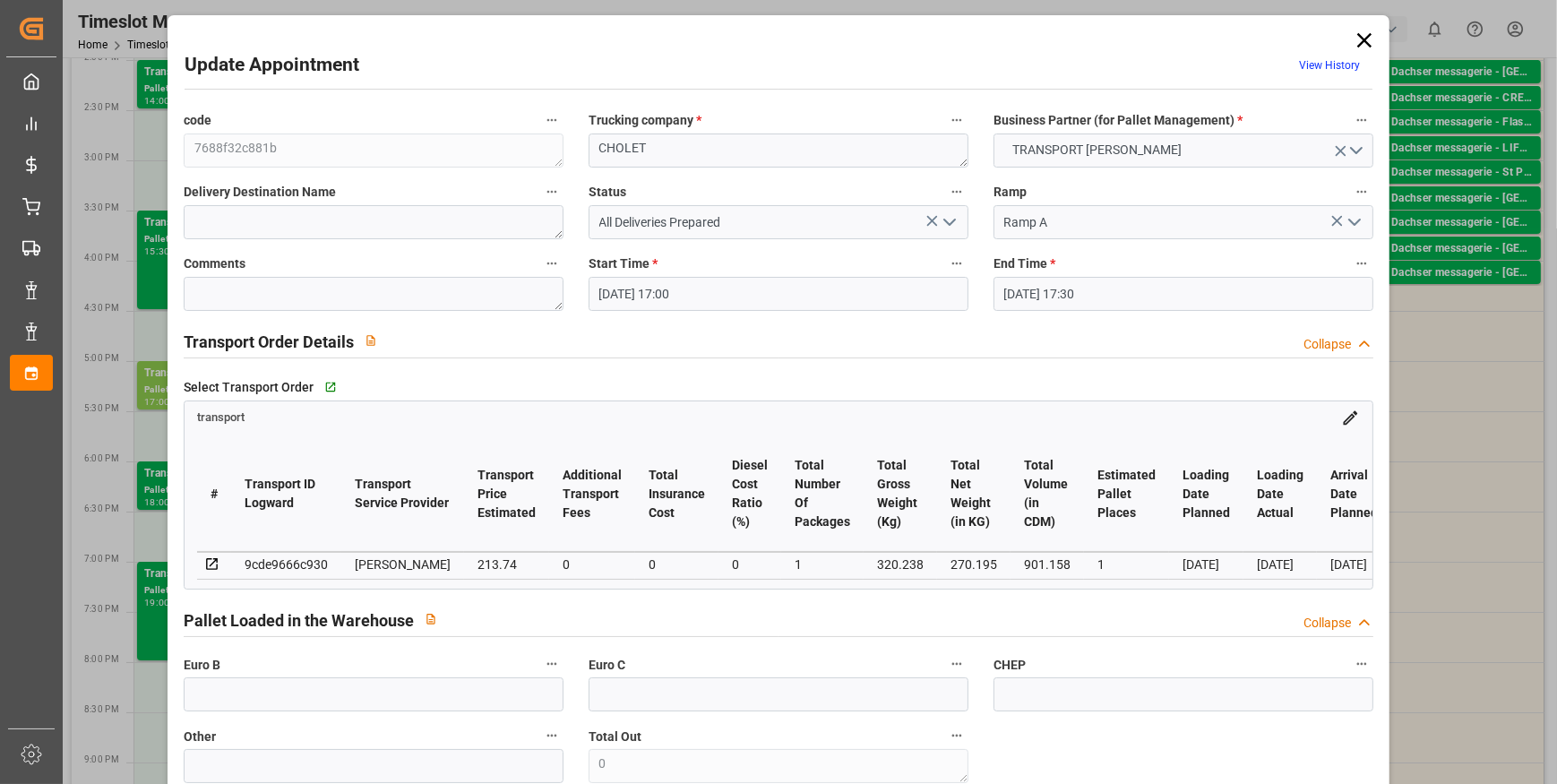
type input "18-09-2025 14:02"
type input "18-09-2025 11:43"
type input "[DATE]"
type input "23-09-2025"
type input "[DATE]"
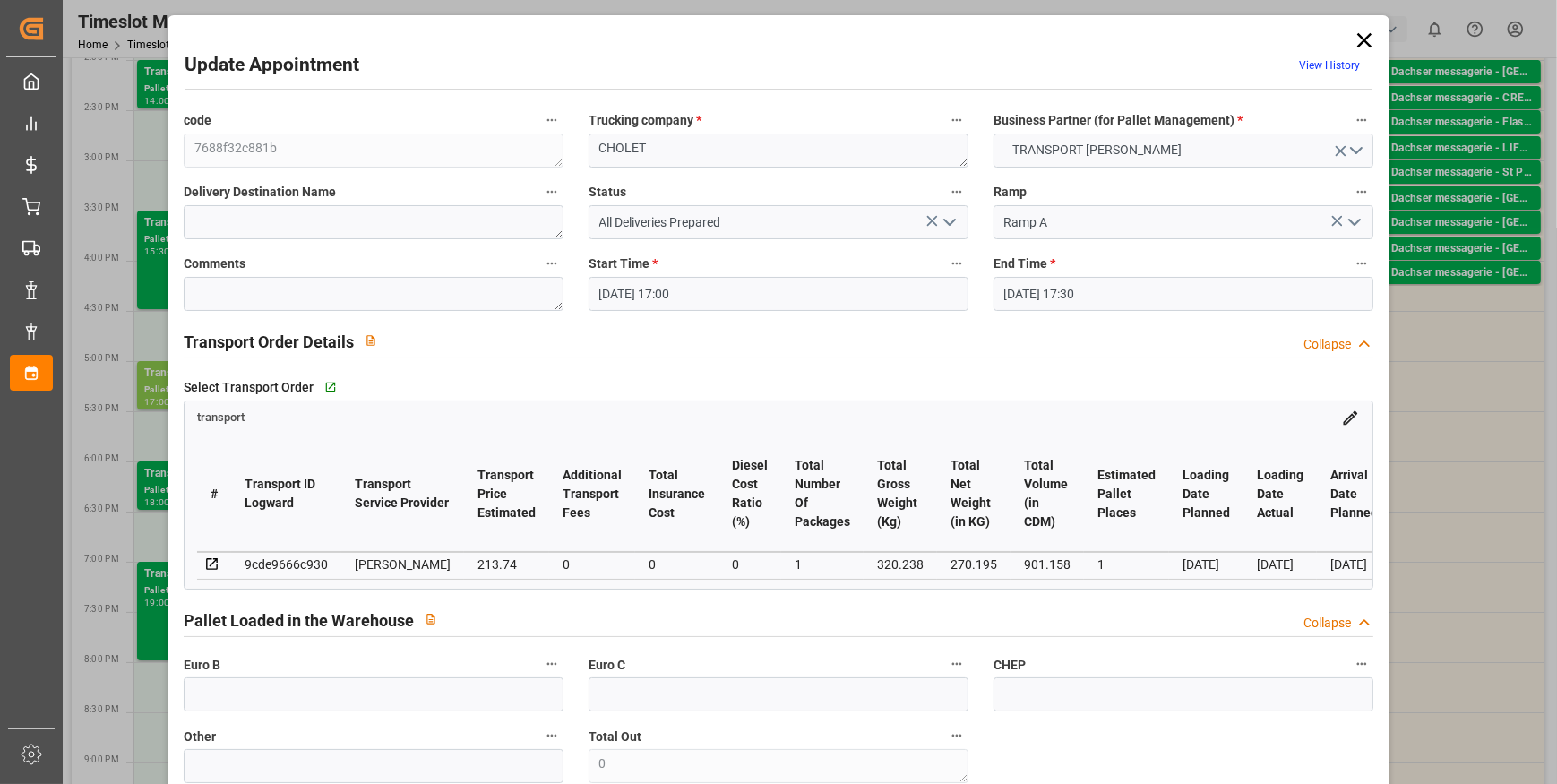
click at [952, 222] on icon "open menu" at bounding box center [949, 222] width 21 height 21
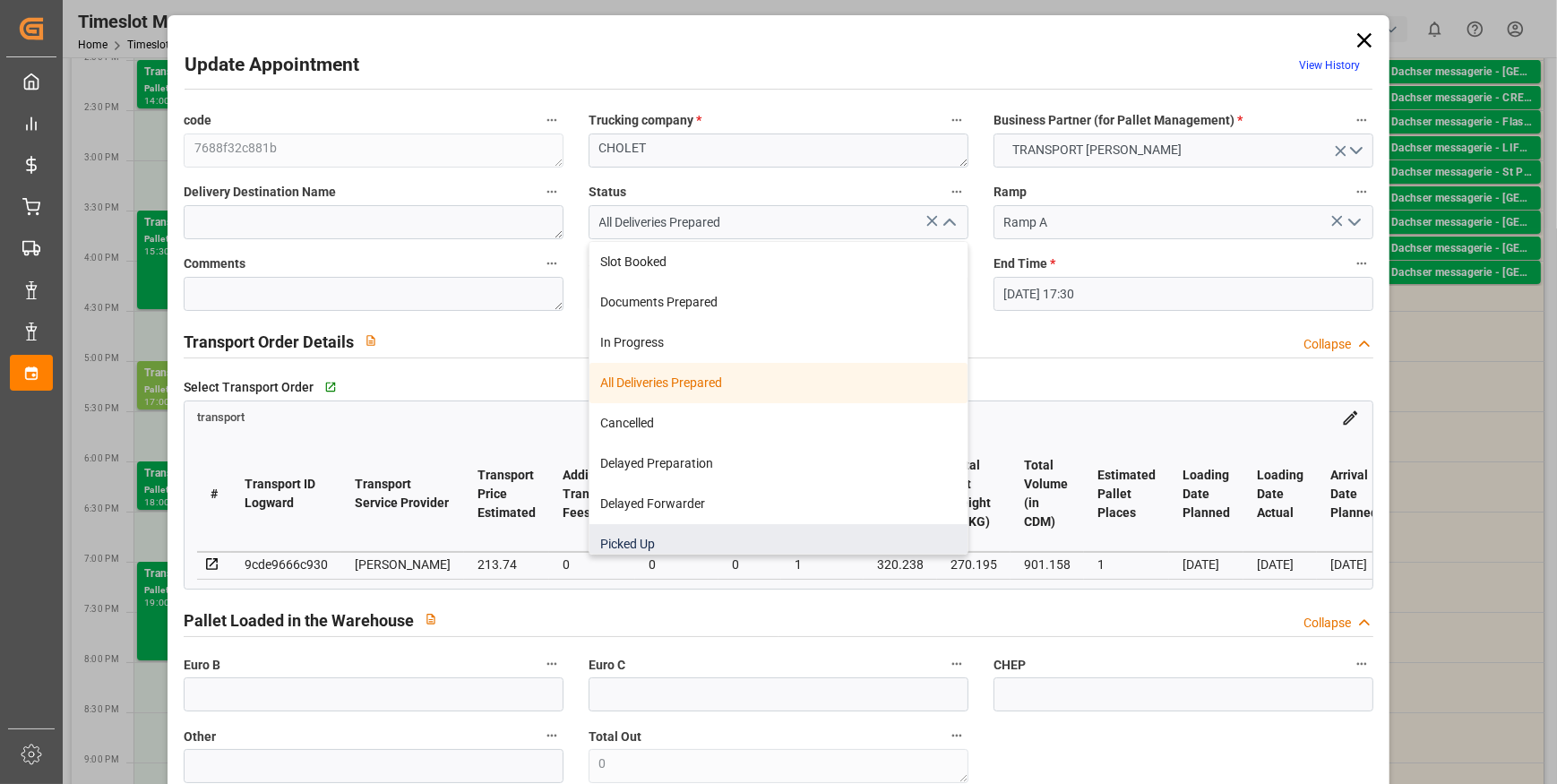
click at [652, 533] on div "Picked Up" at bounding box center [778, 543] width 379 height 40
type input "Picked Up"
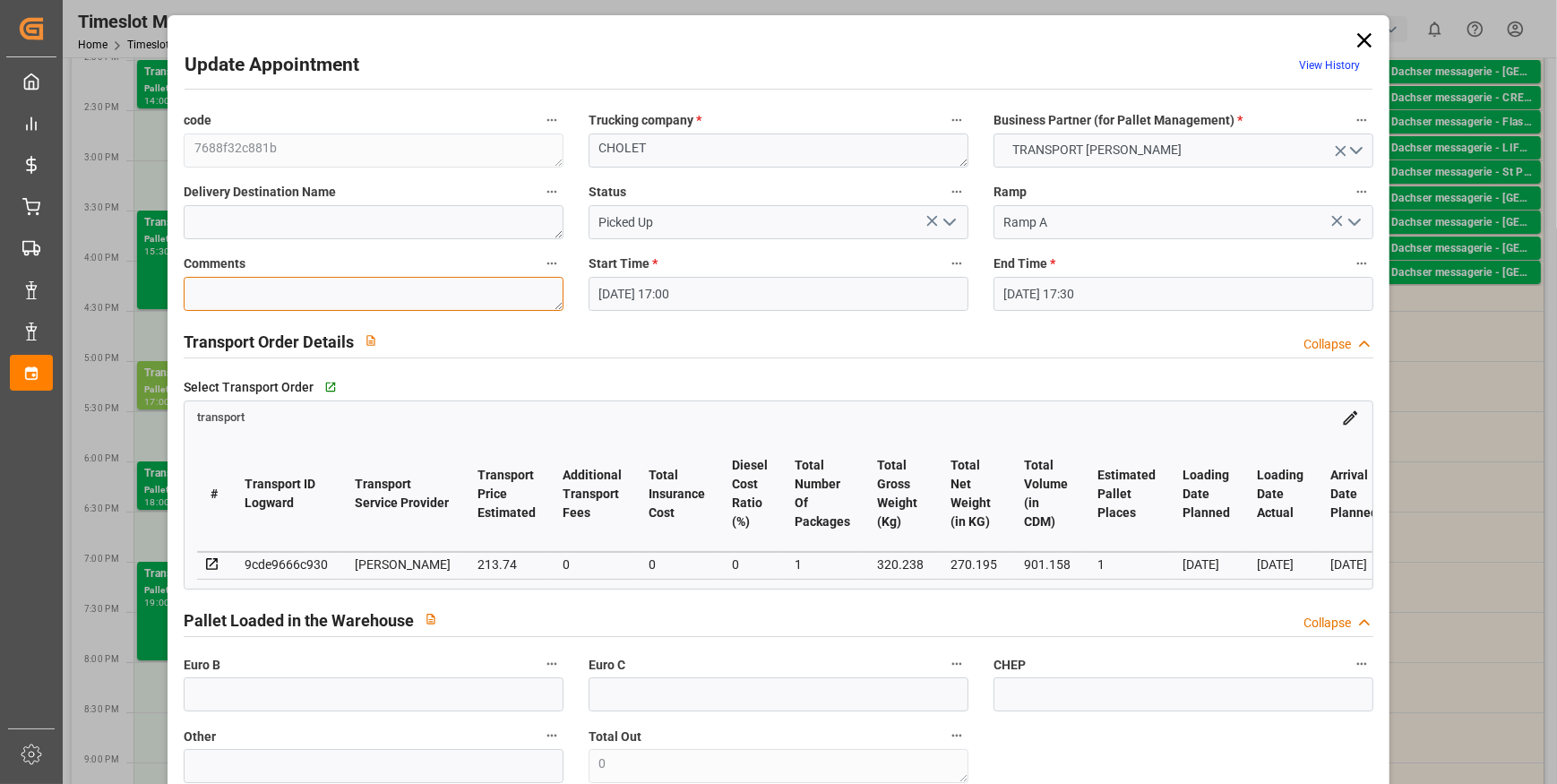
click at [236, 285] on textarea at bounding box center [373, 294] width 379 height 34
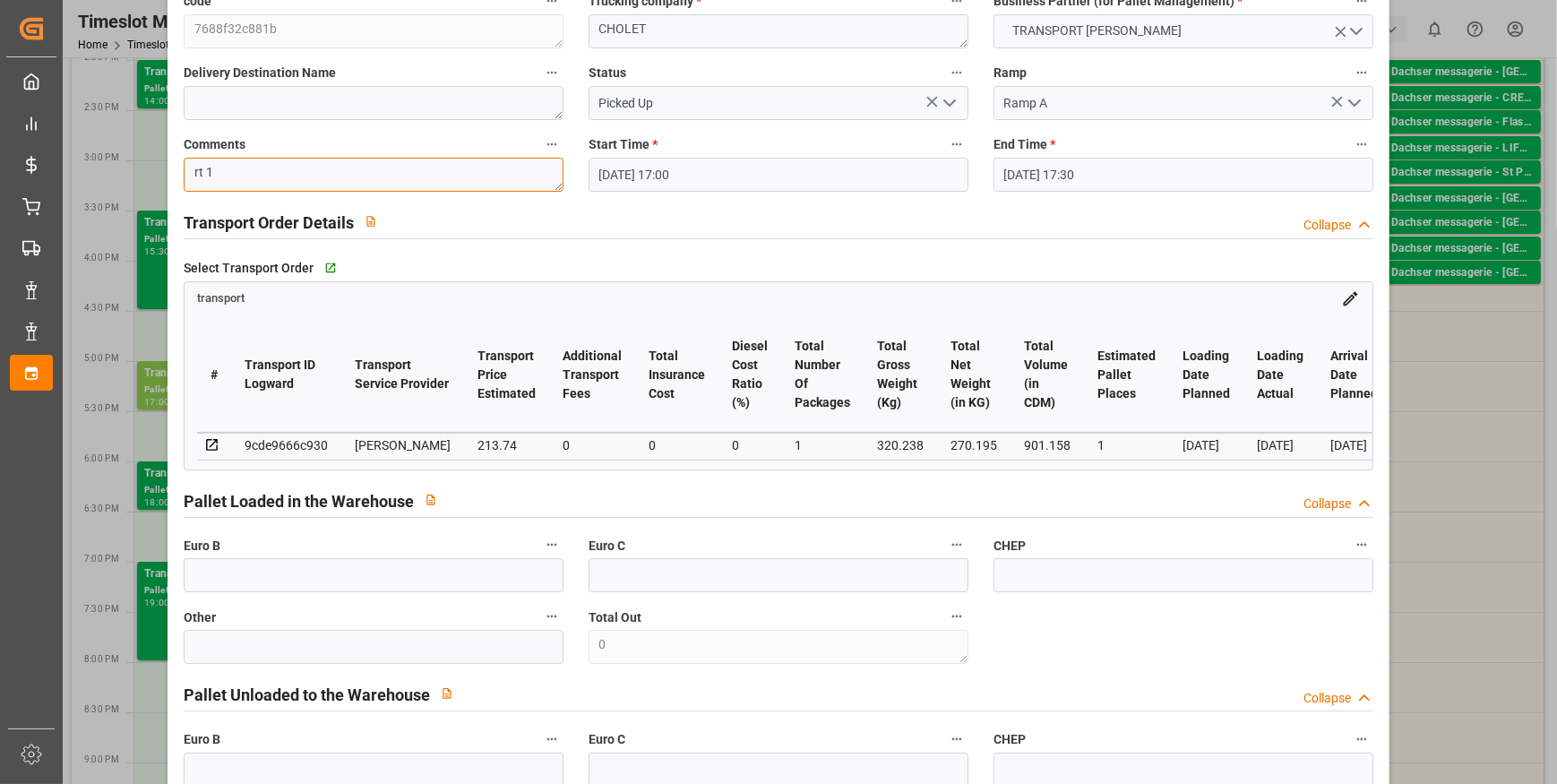
scroll to position [243, 0]
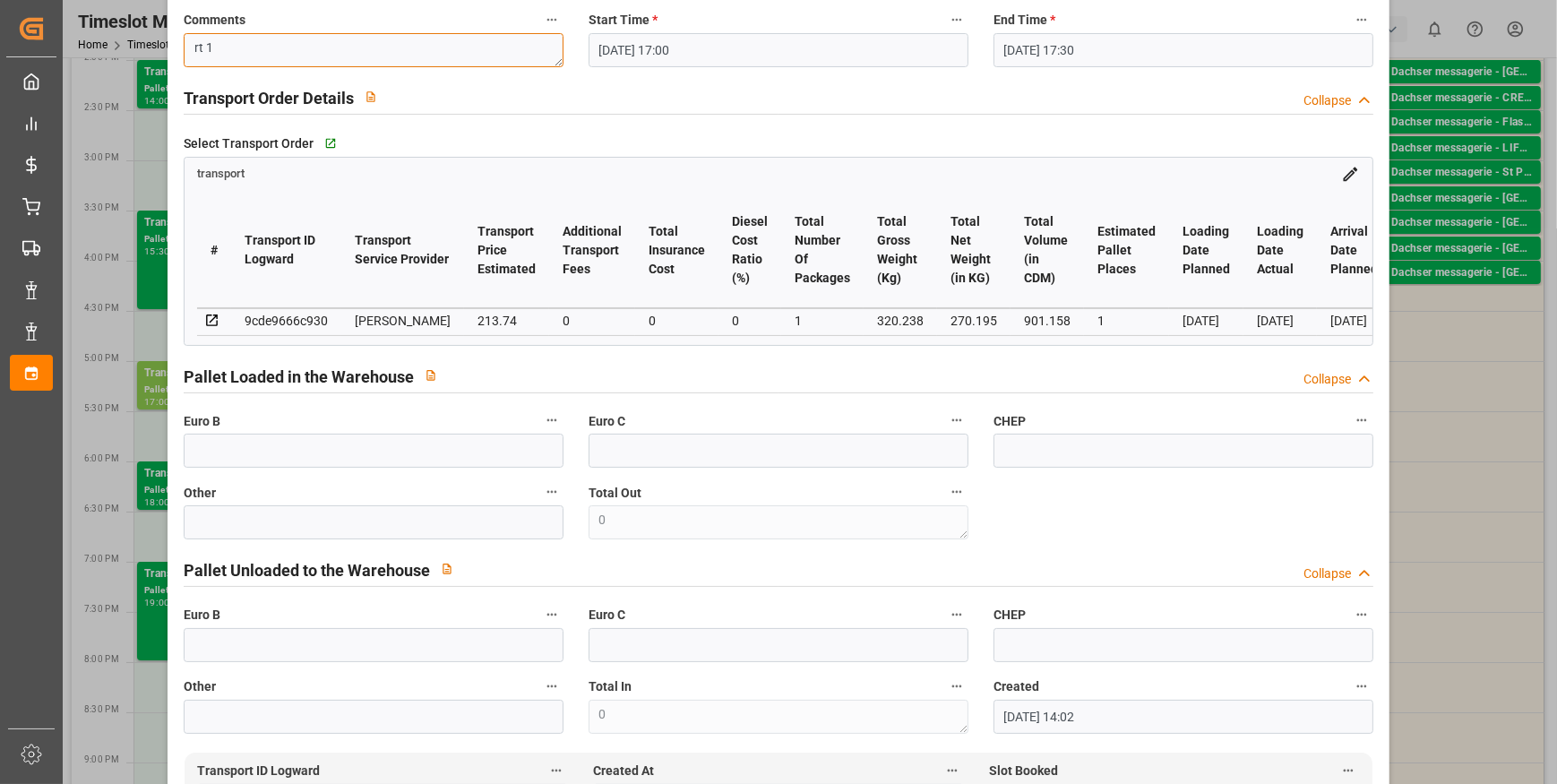
type textarea "rt 1"
click at [218, 447] on input "text" at bounding box center [373, 450] width 379 height 34
type input "1"
click at [1081, 376] on div "Pallet Loaded in the Warehouse Collapse" at bounding box center [778, 375] width 1190 height 34
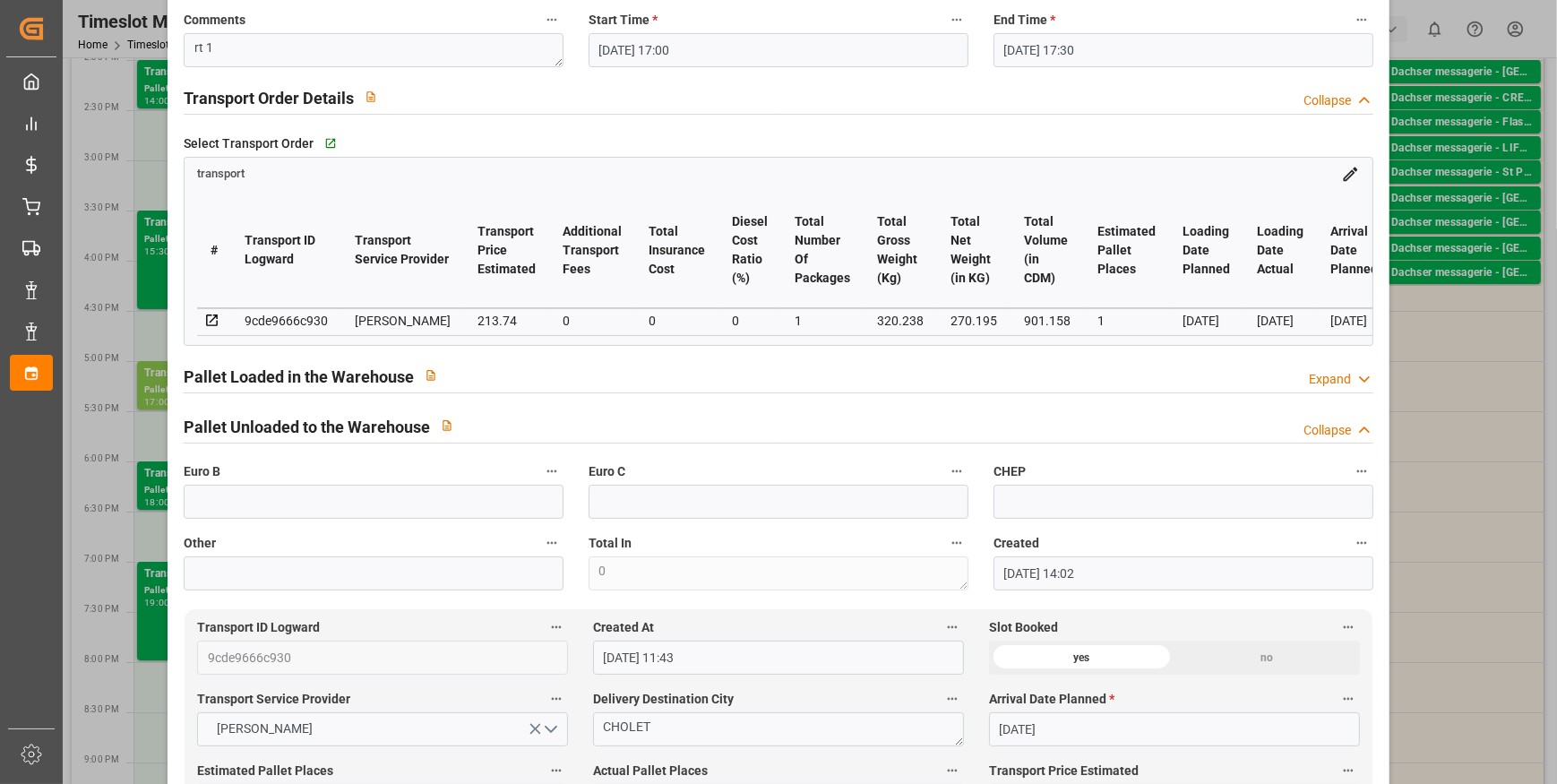
click at [1360, 381] on polyline at bounding box center [1365, 379] width 9 height 5
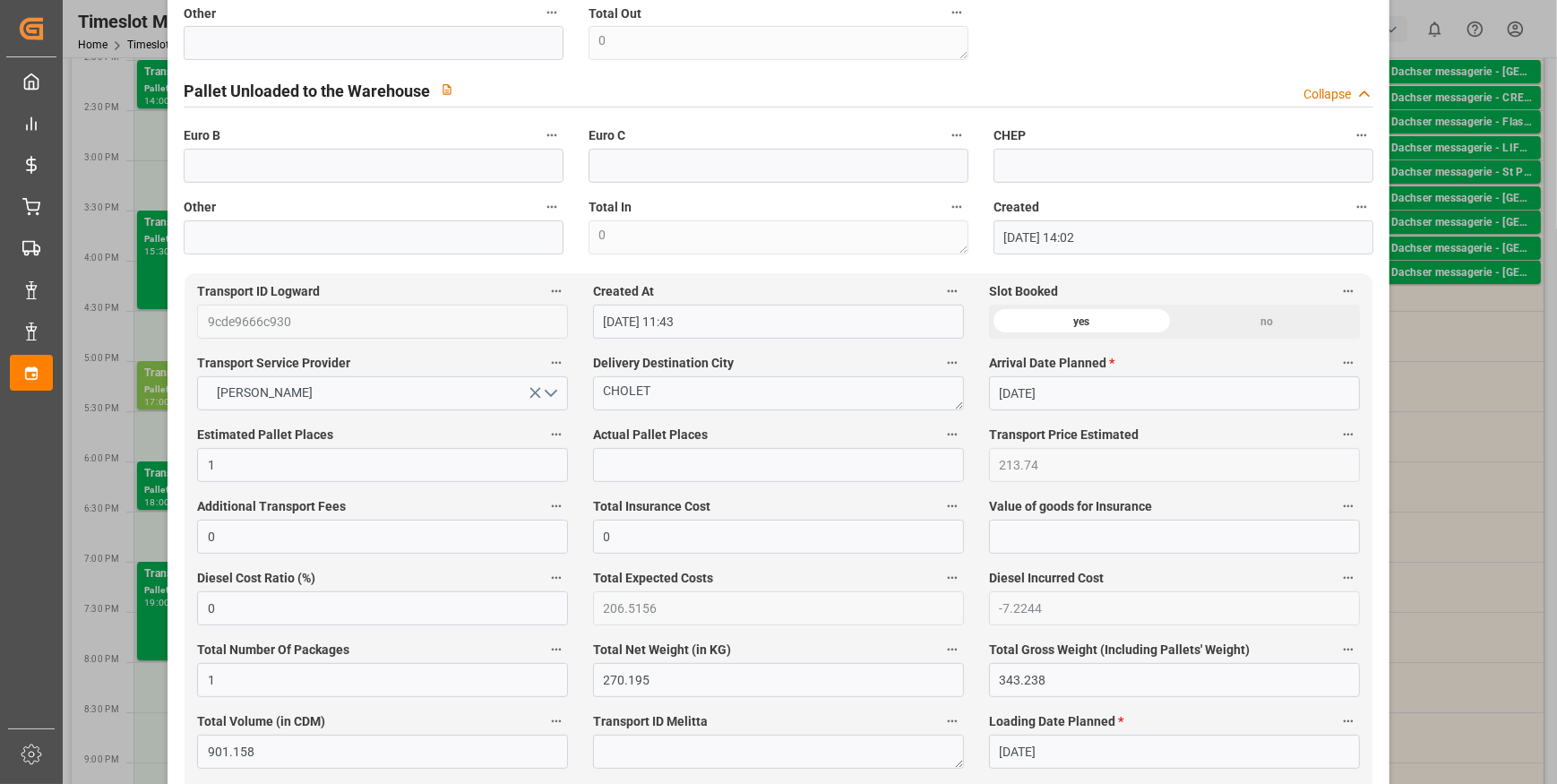
scroll to position [815, 0]
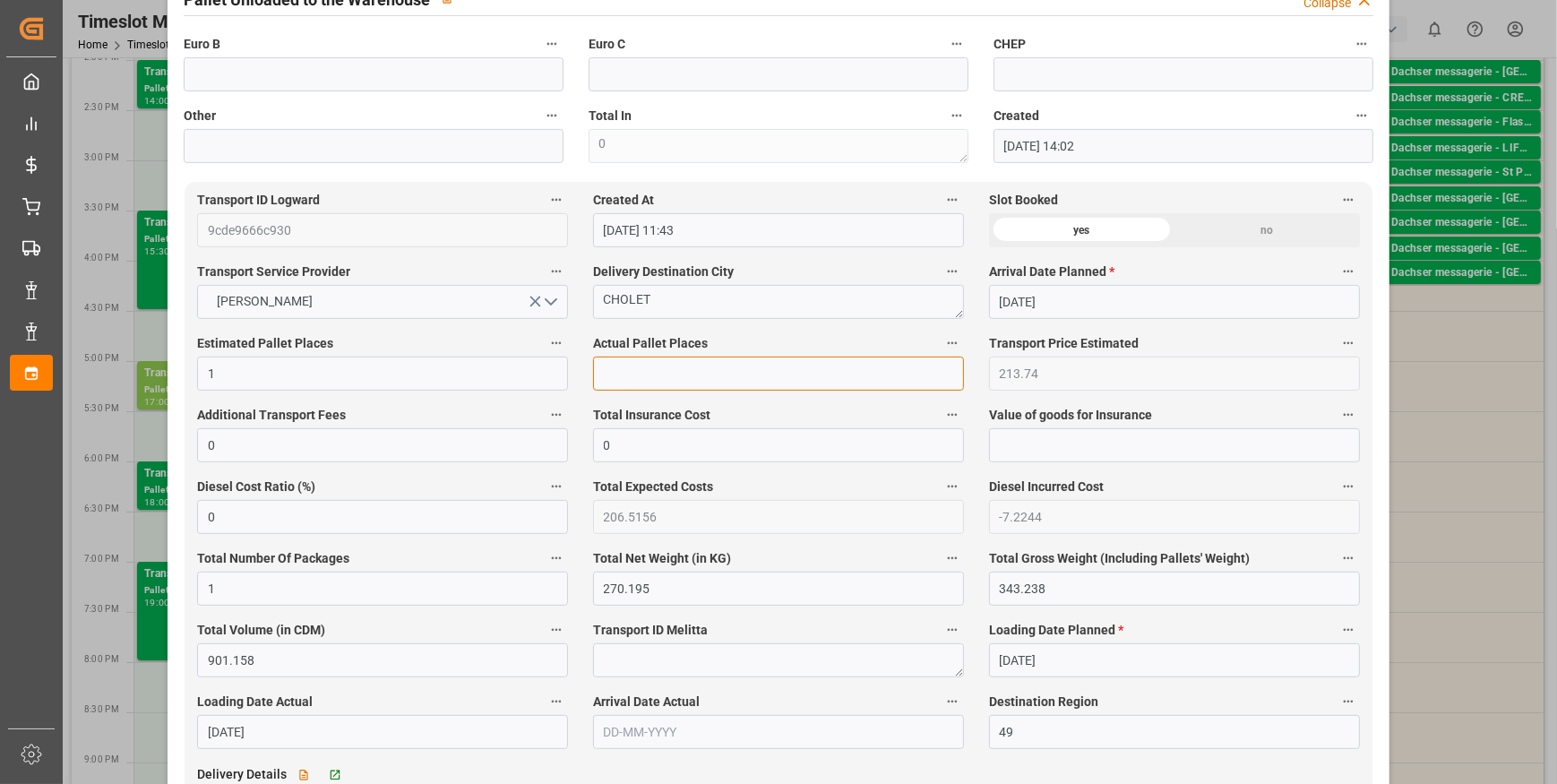
click at [650, 364] on input "text" at bounding box center [778, 373] width 371 height 34
type input "1"
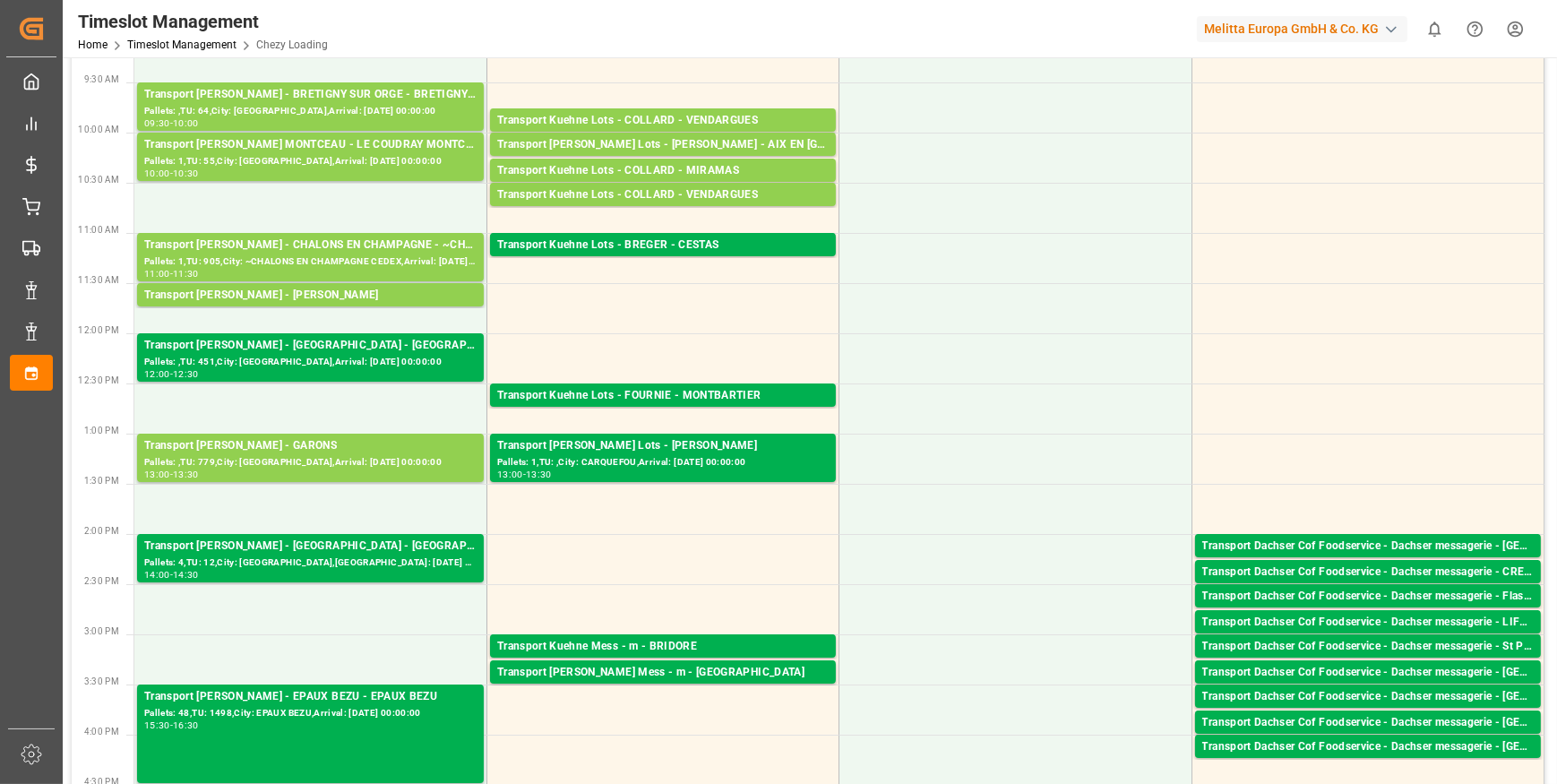
scroll to position [243, 0]
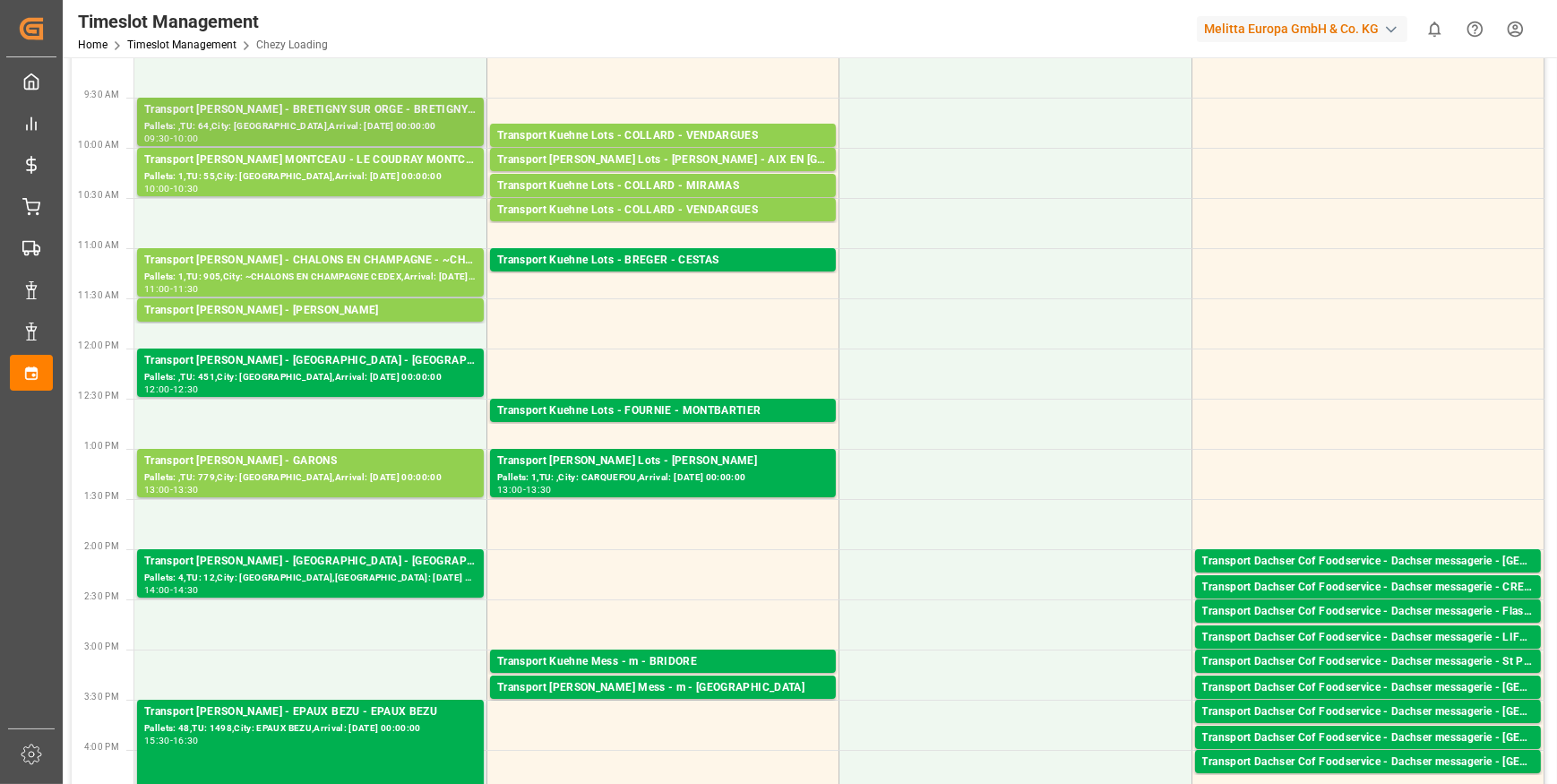
click at [290, 103] on div "Transport Delisle - BRETIGNY SUR ORGE - BRETIGNY SUR ORGE" at bounding box center [310, 110] width 333 height 18
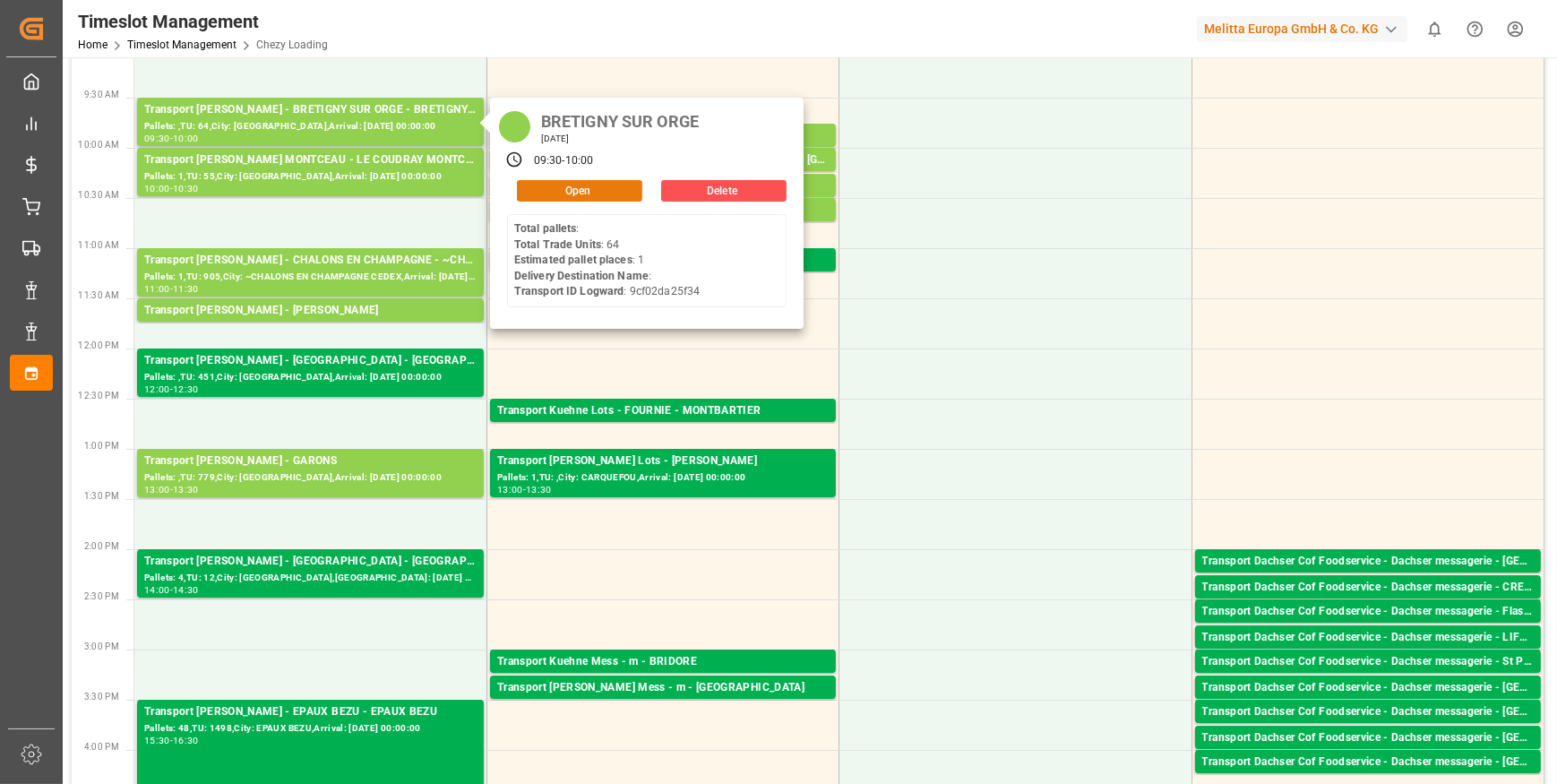
click at [576, 183] on button "Open" at bounding box center [579, 190] width 126 height 21
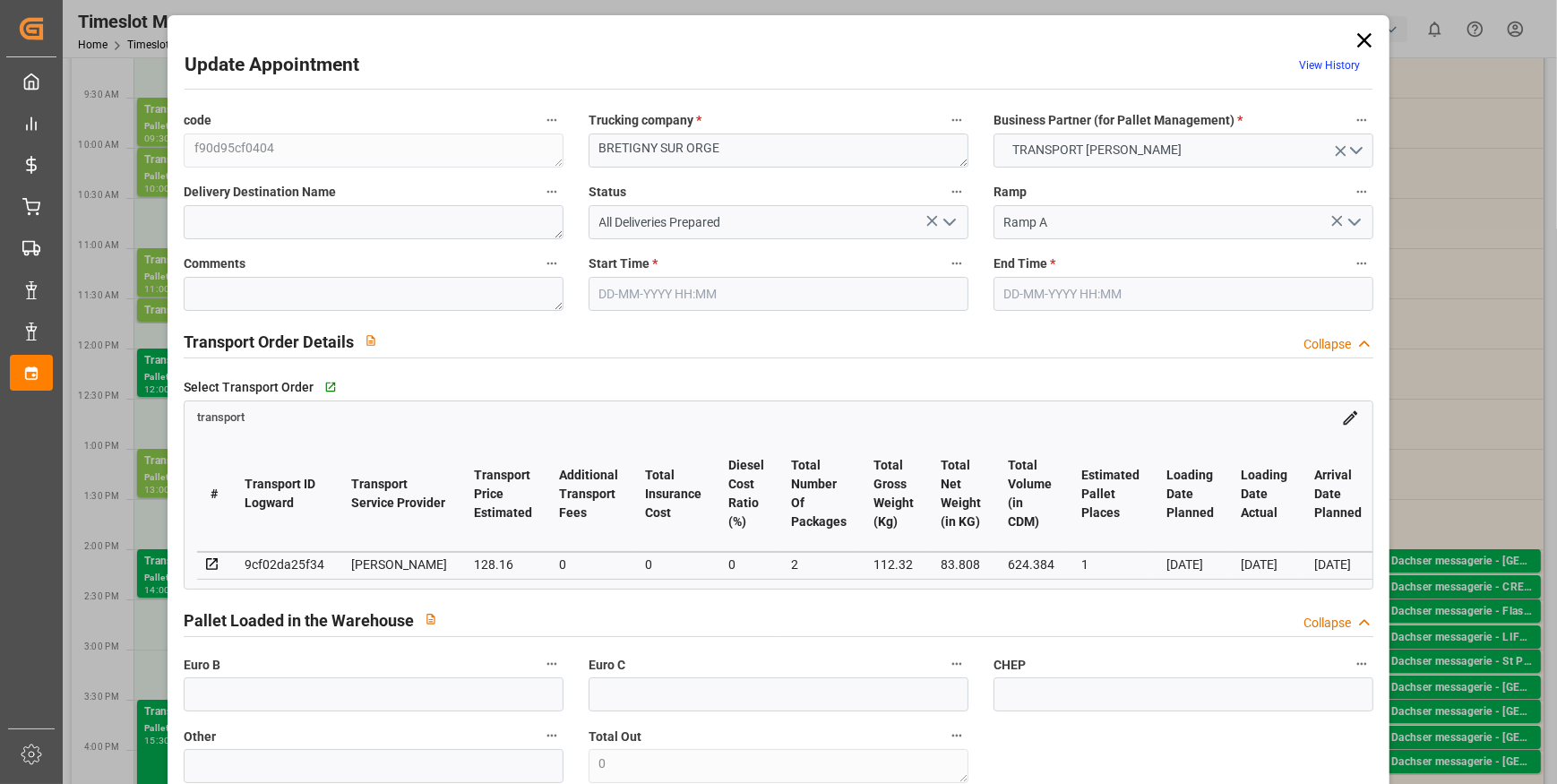
type input "1"
type input "128.16"
type input "0"
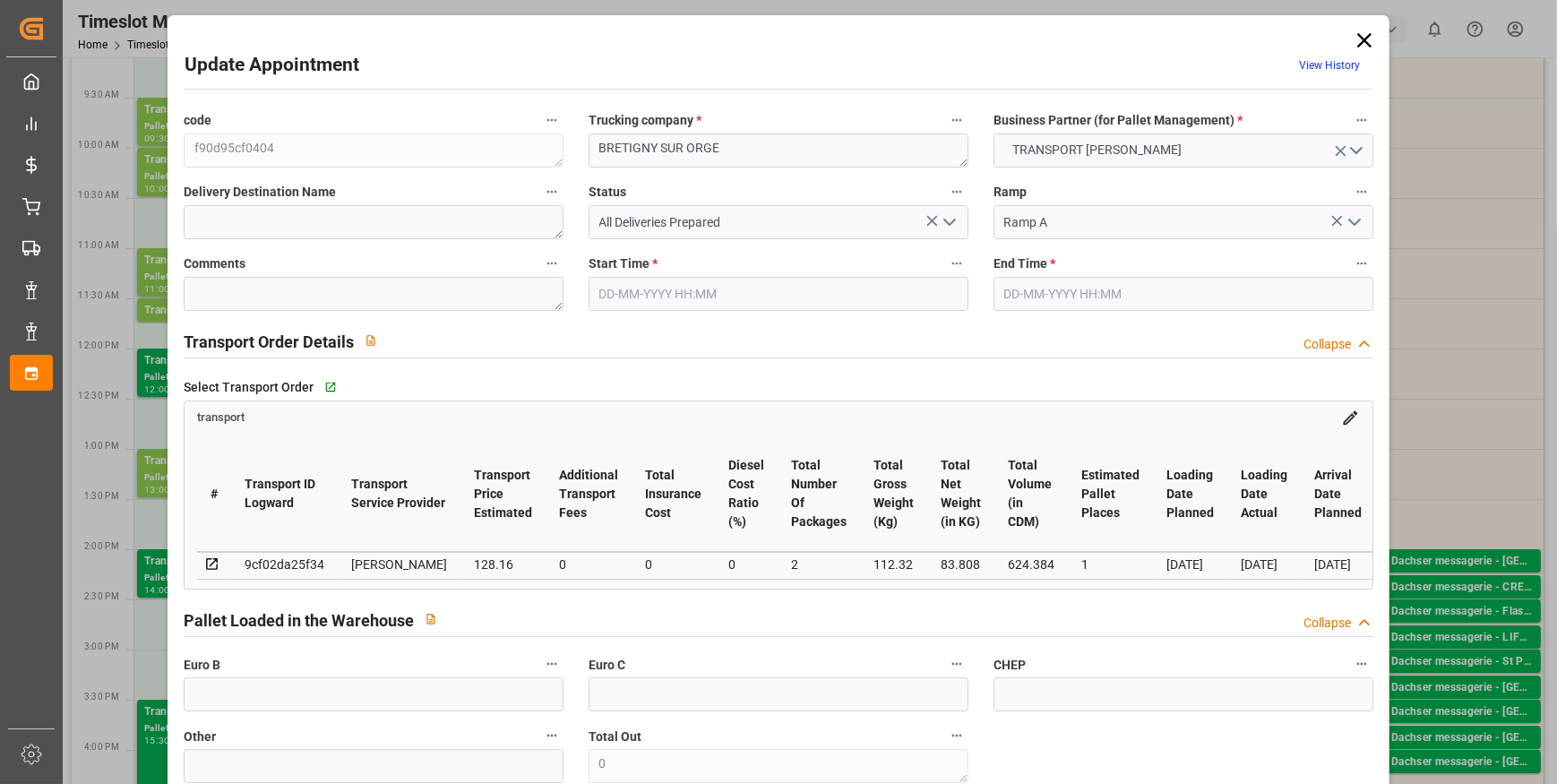
type input "123.8282"
type input "-4.3318"
type input "2"
type input "83.808"
type input "158.32"
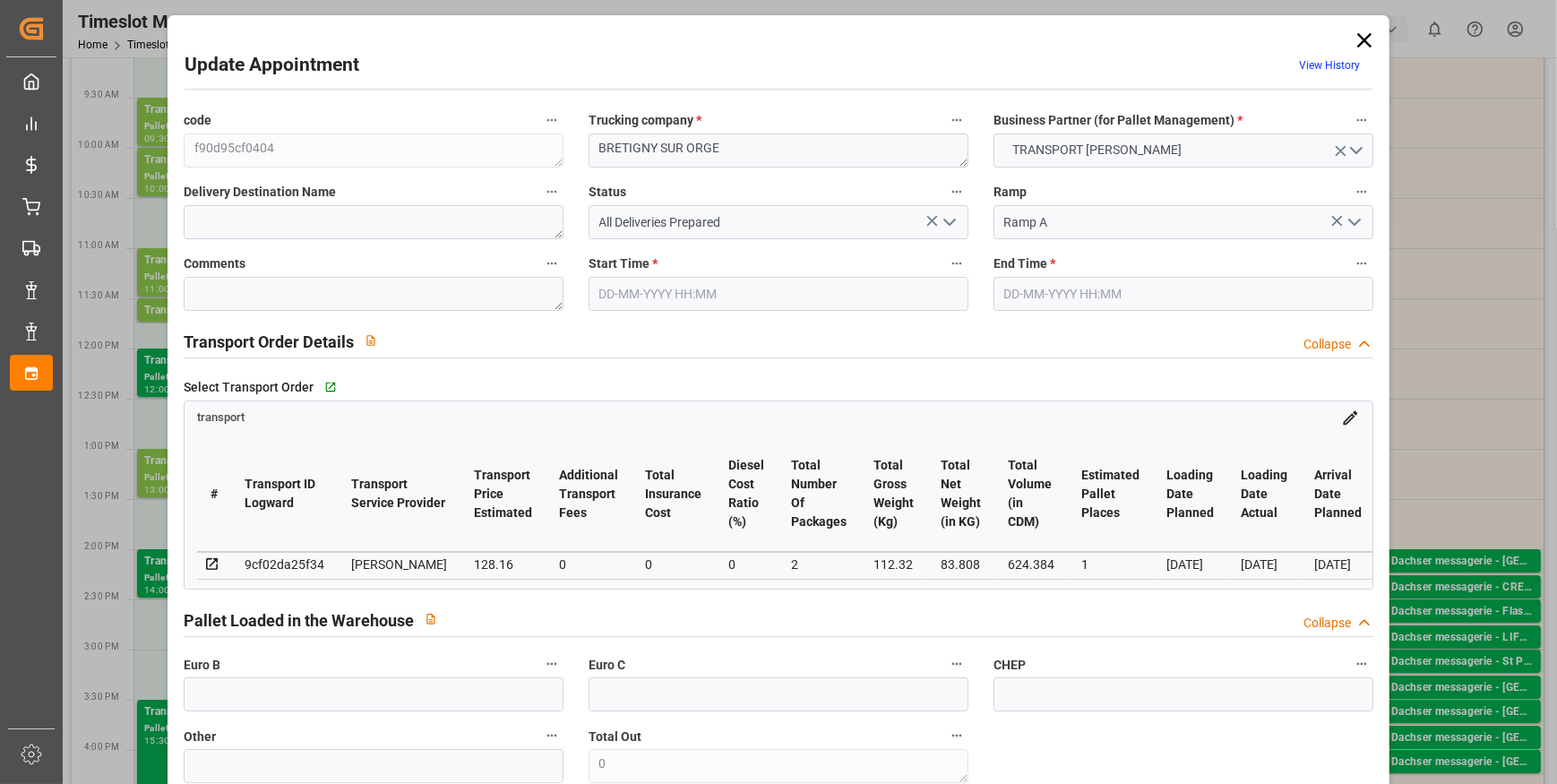
type input "624.384"
type input "91"
type input "0"
type input "64"
type input "2"
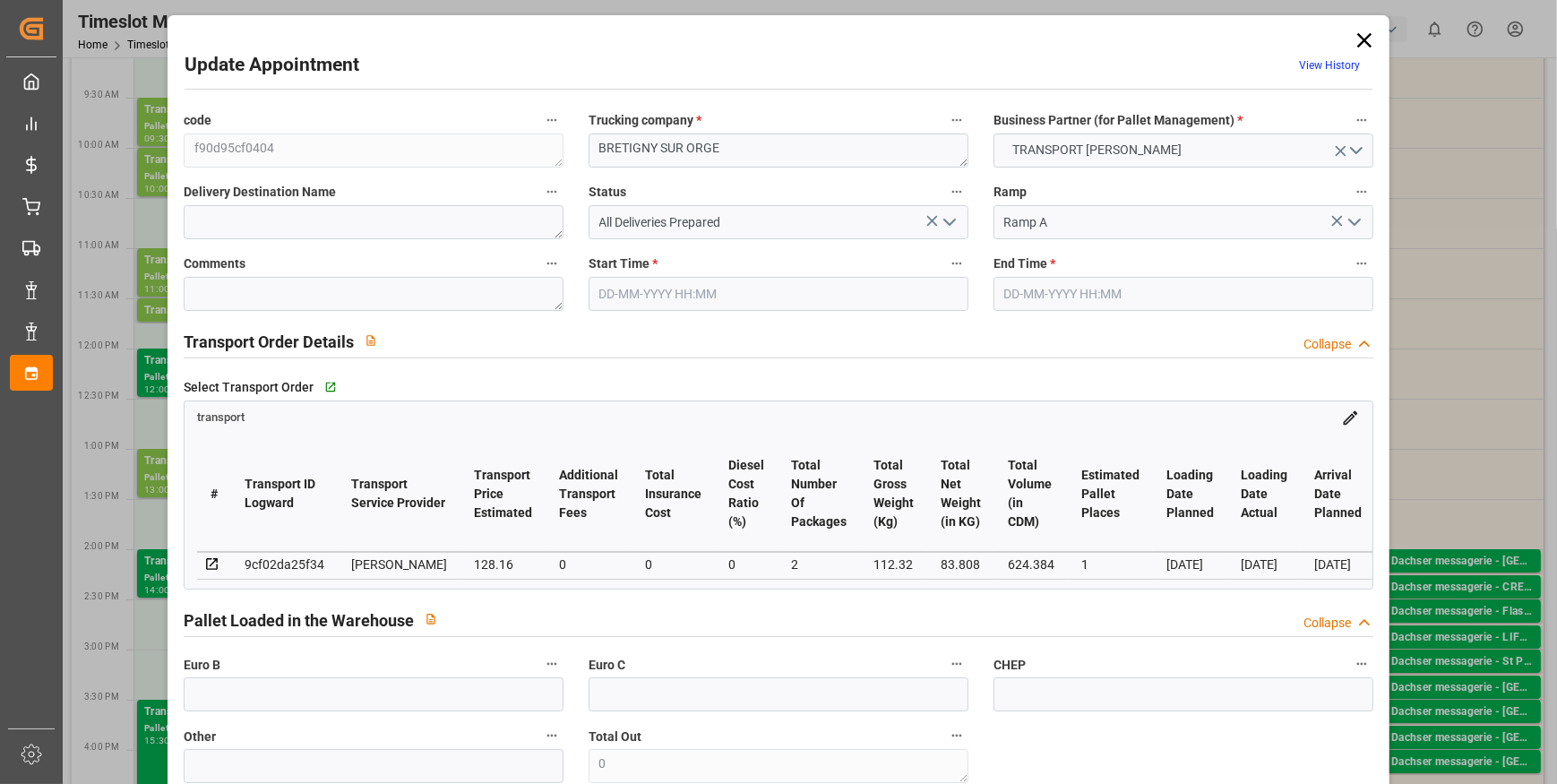
type input "101"
type input "112.32"
type input "0"
type input "4710.8598"
type input "0"
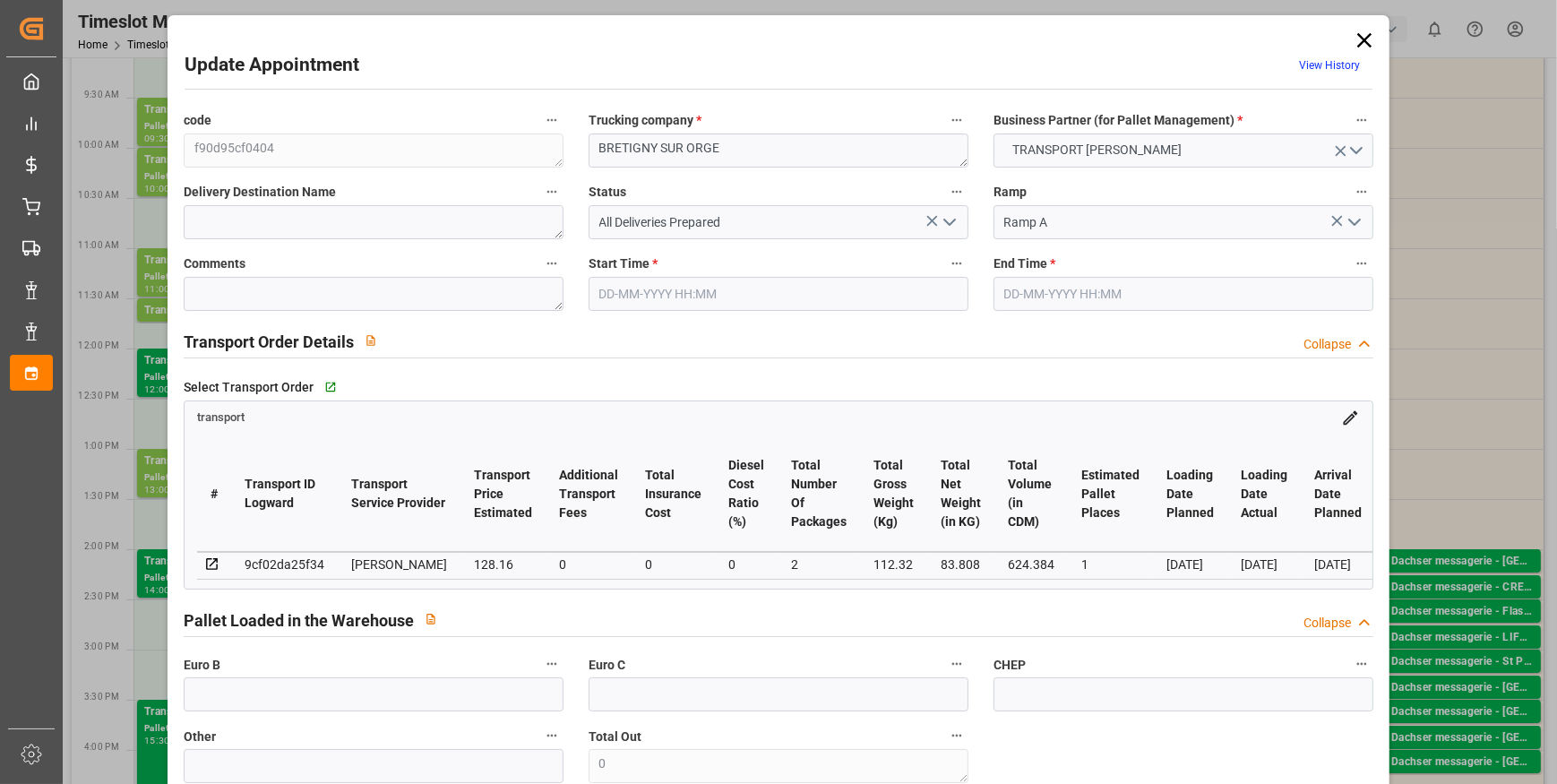
type input "0"
type input "21"
type input "35"
type input "22-09-2025 09:30"
type input "22-09-2025 10:00"
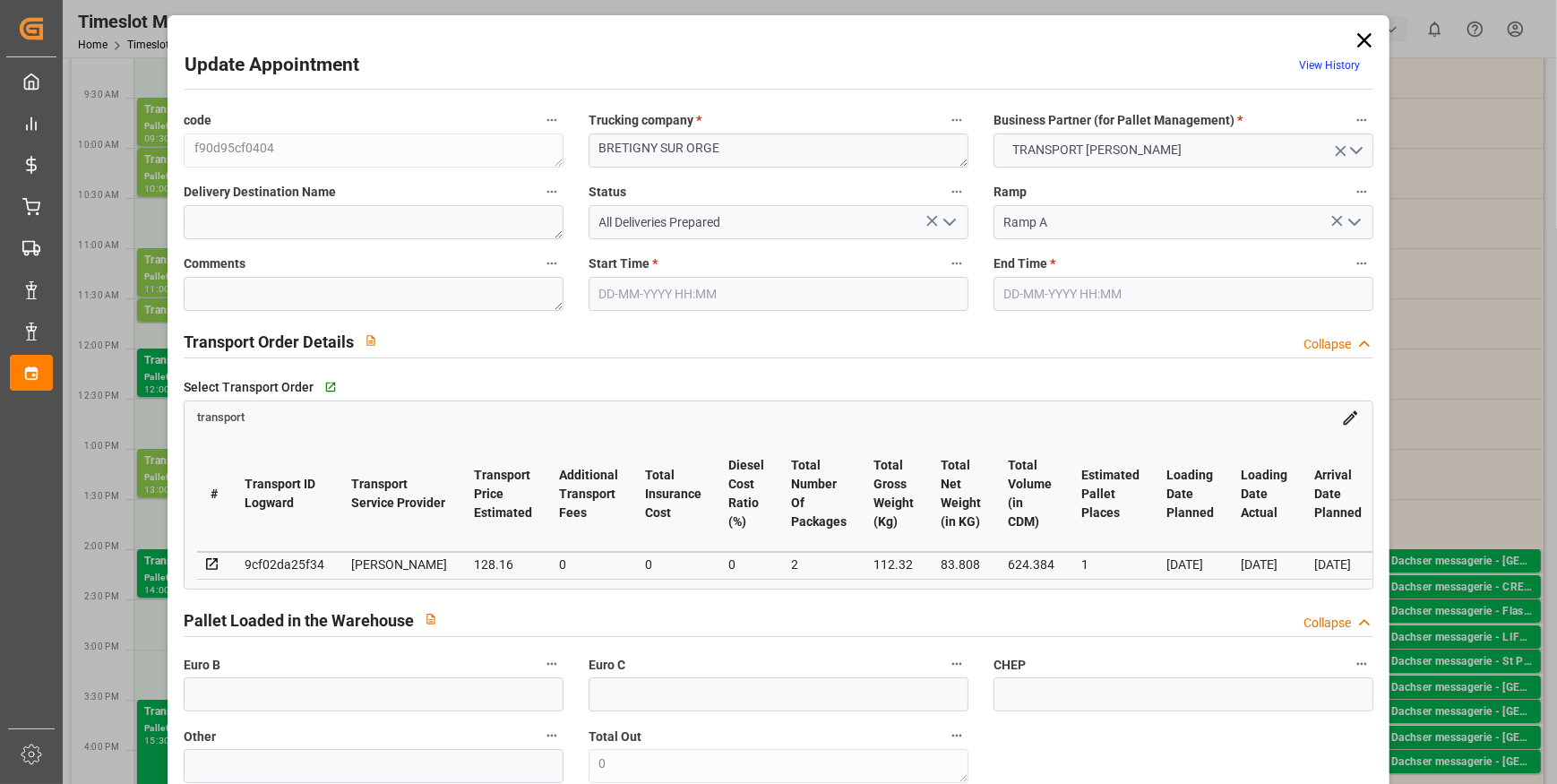
type input "16-09-2025 12:47"
type input "16-09-2025 11:33"
type input "23-09-2025"
type input "[DATE]"
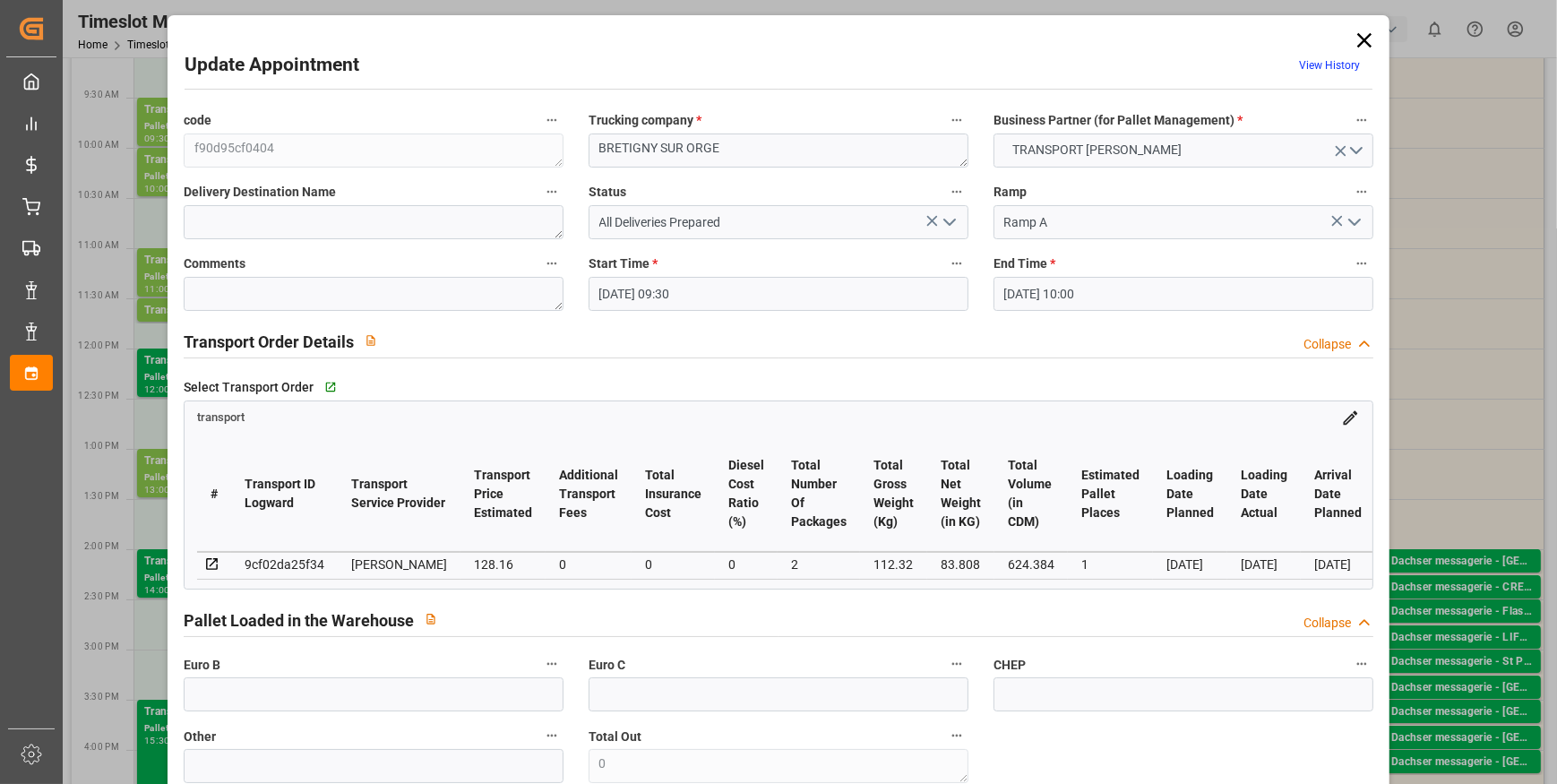
click at [949, 226] on icon "open menu" at bounding box center [949, 222] width 21 height 21
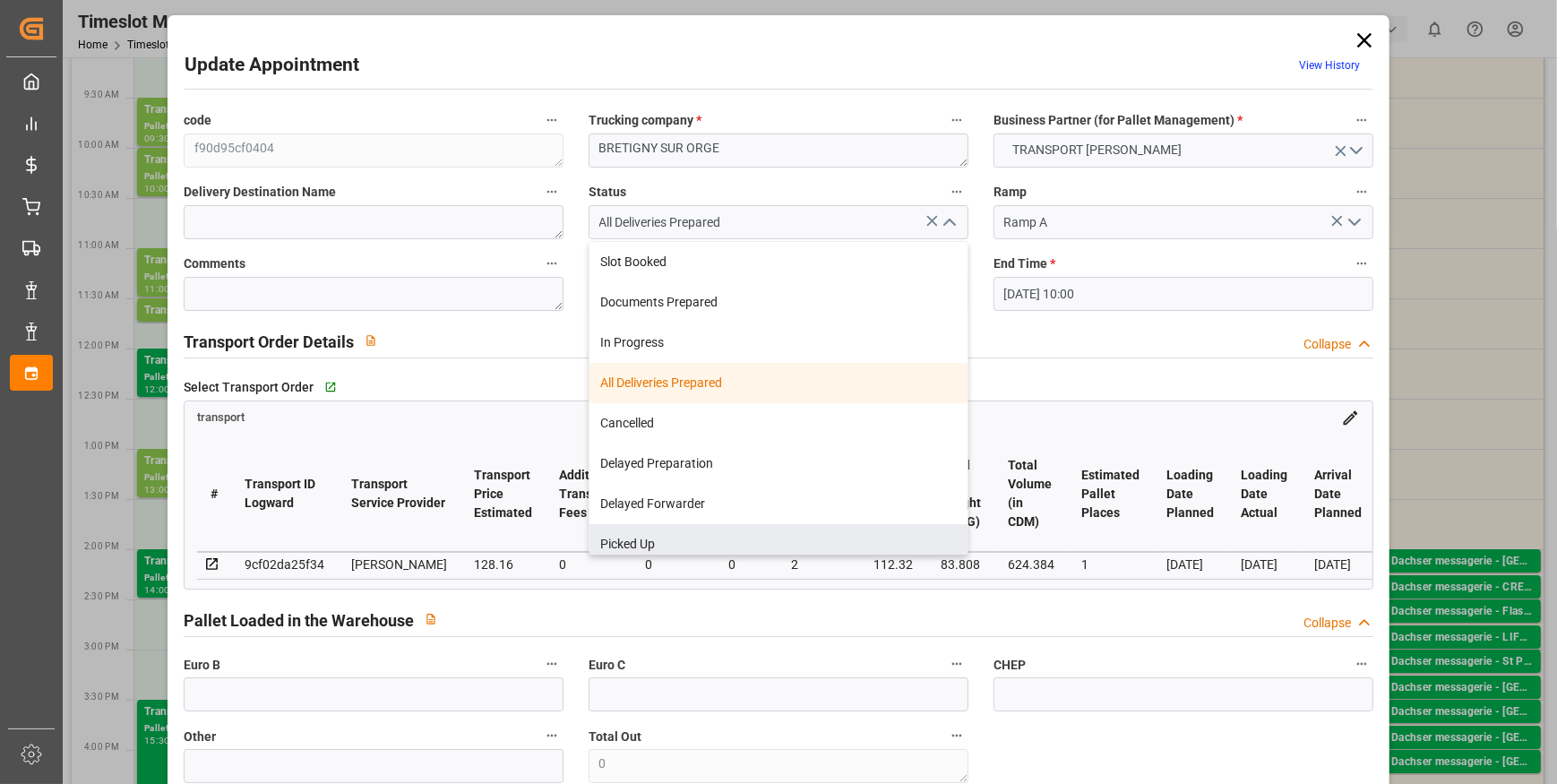
drag, startPoint x: 654, startPoint y: 538, endPoint x: 448, endPoint y: 466, distance: 218.2
click at [647, 539] on div "Picked Up" at bounding box center [778, 543] width 379 height 40
type input "Picked Up"
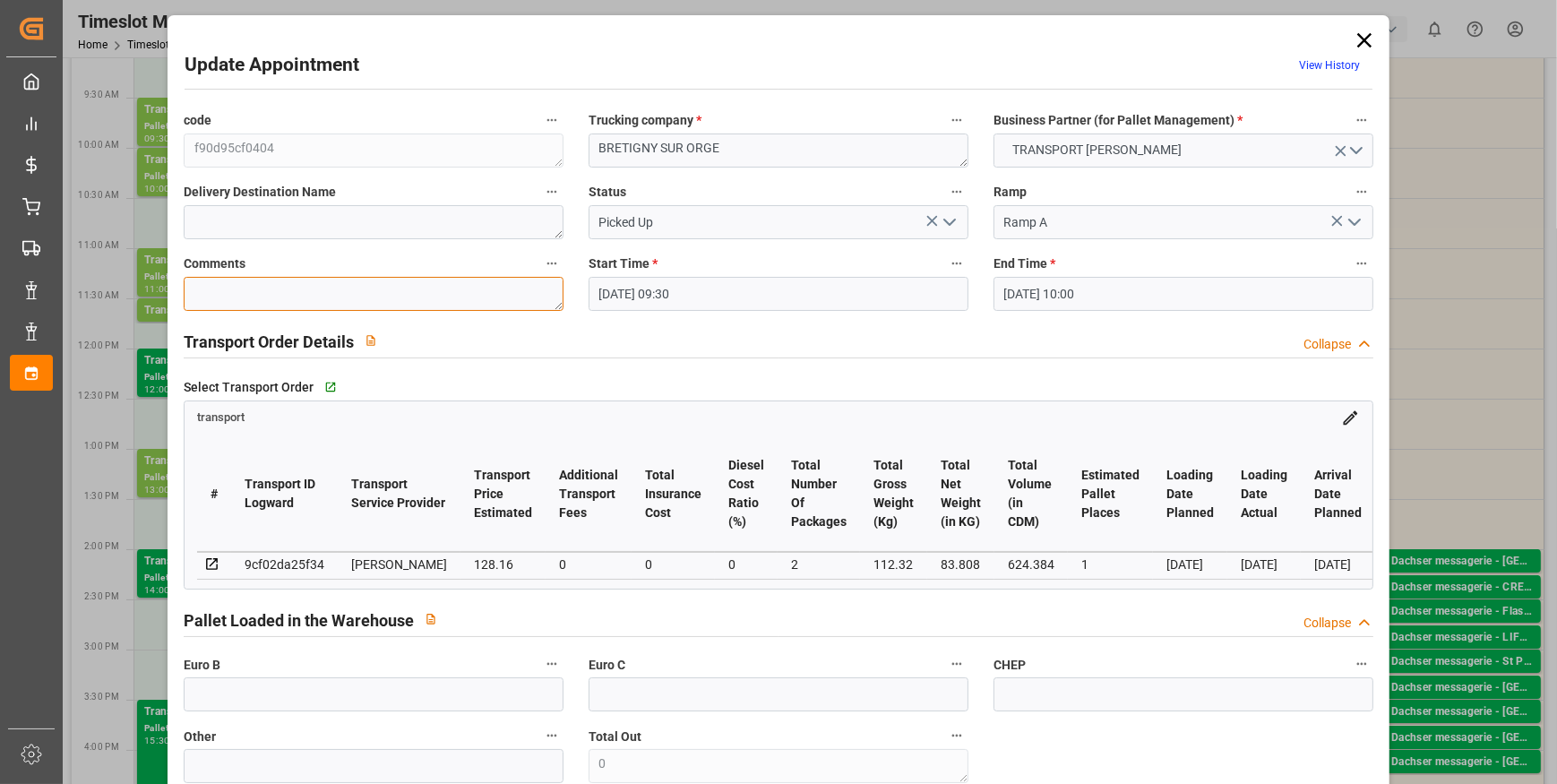
click at [220, 291] on textarea at bounding box center [373, 294] width 379 height 34
type textarea "rt 1"
click at [205, 708] on input "text" at bounding box center [373, 694] width 379 height 34
type input "2"
click at [751, 369] on div "Select Transport Order   Go to transport Grid transport # Transport ID Logward …" at bounding box center [778, 481] width 1215 height 227
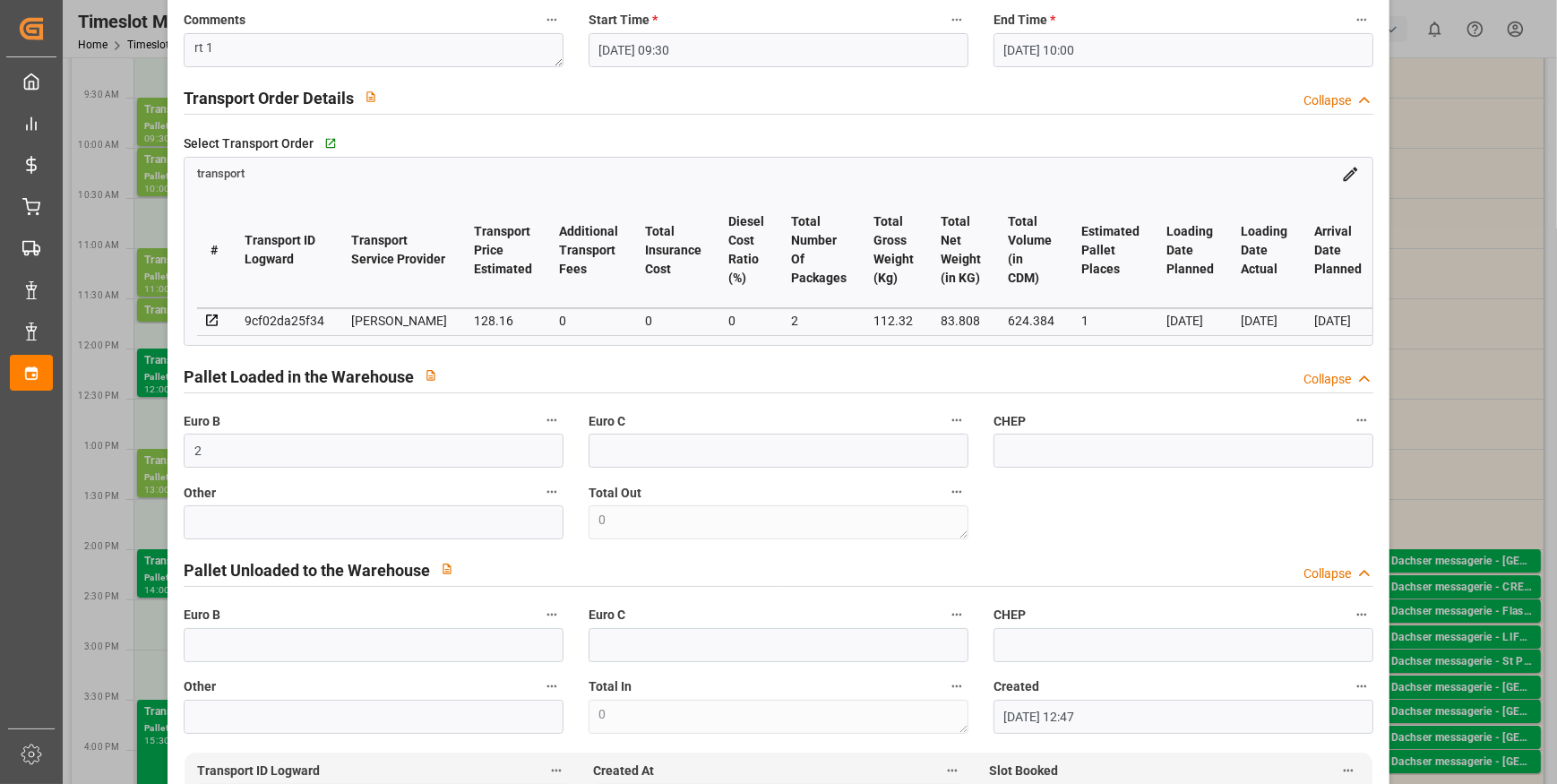
scroll to position [570, 0]
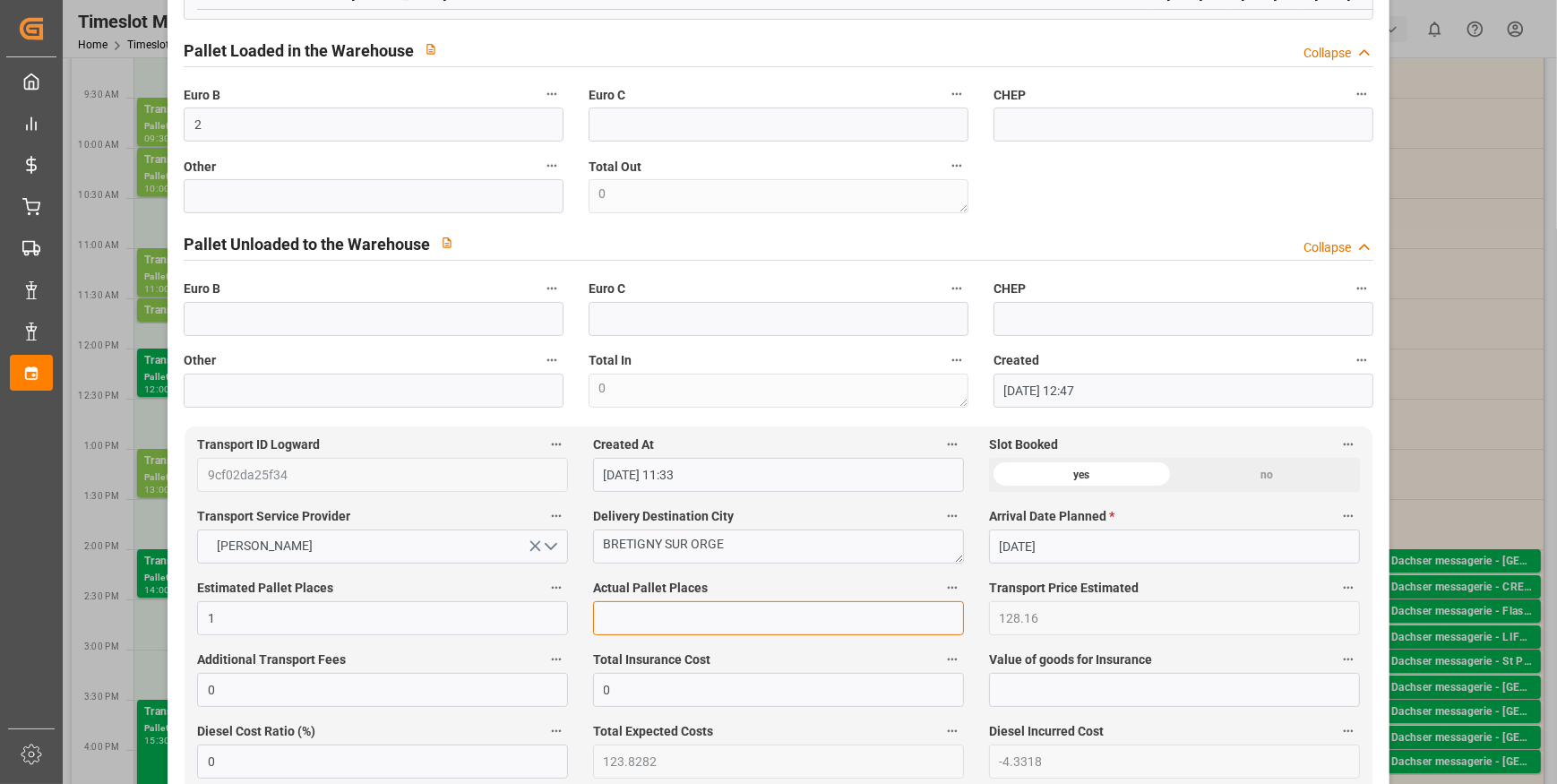
click at [631, 631] on input "text" at bounding box center [778, 618] width 371 height 34
type input "1"
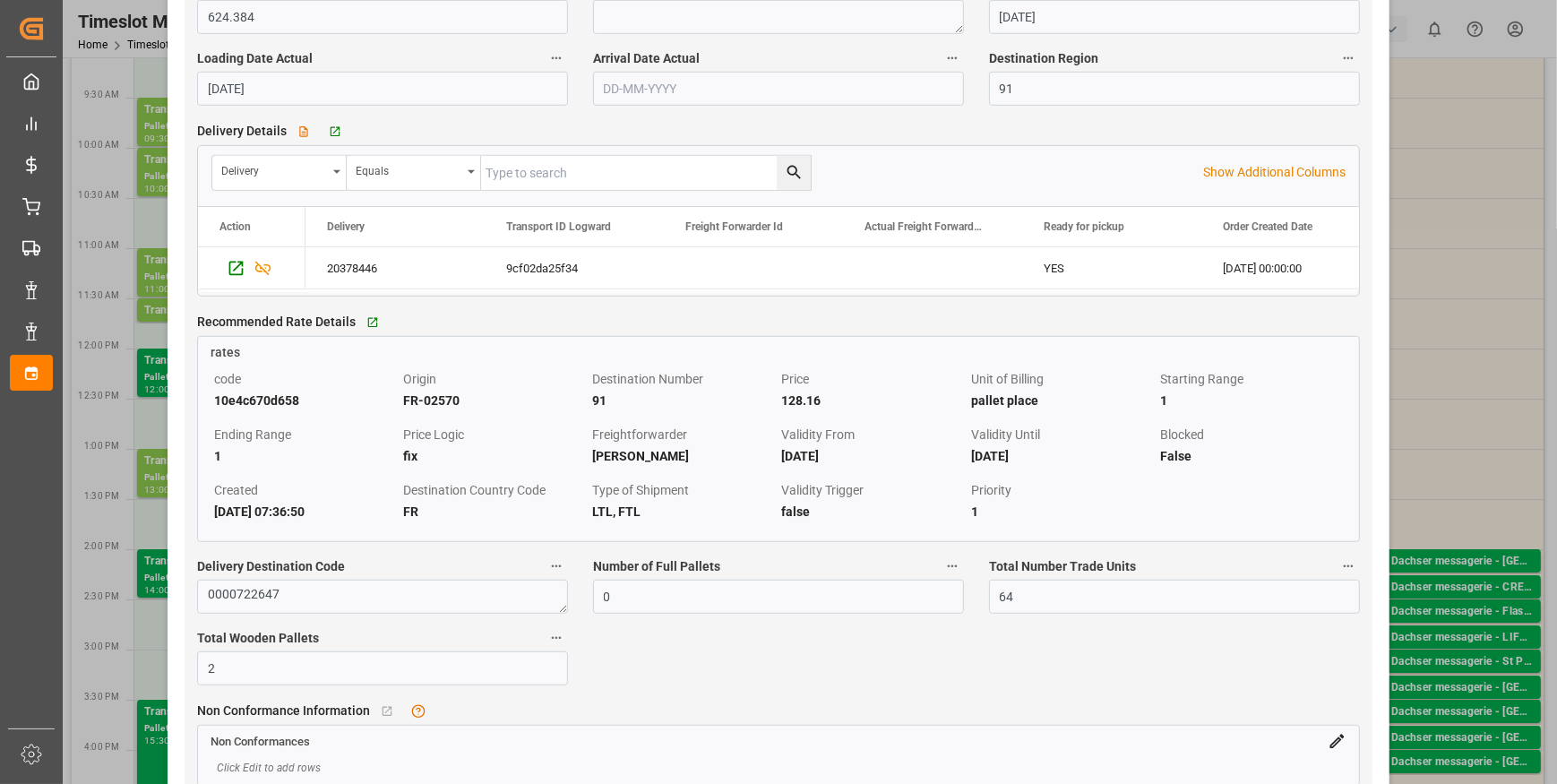
scroll to position [1465, 0]
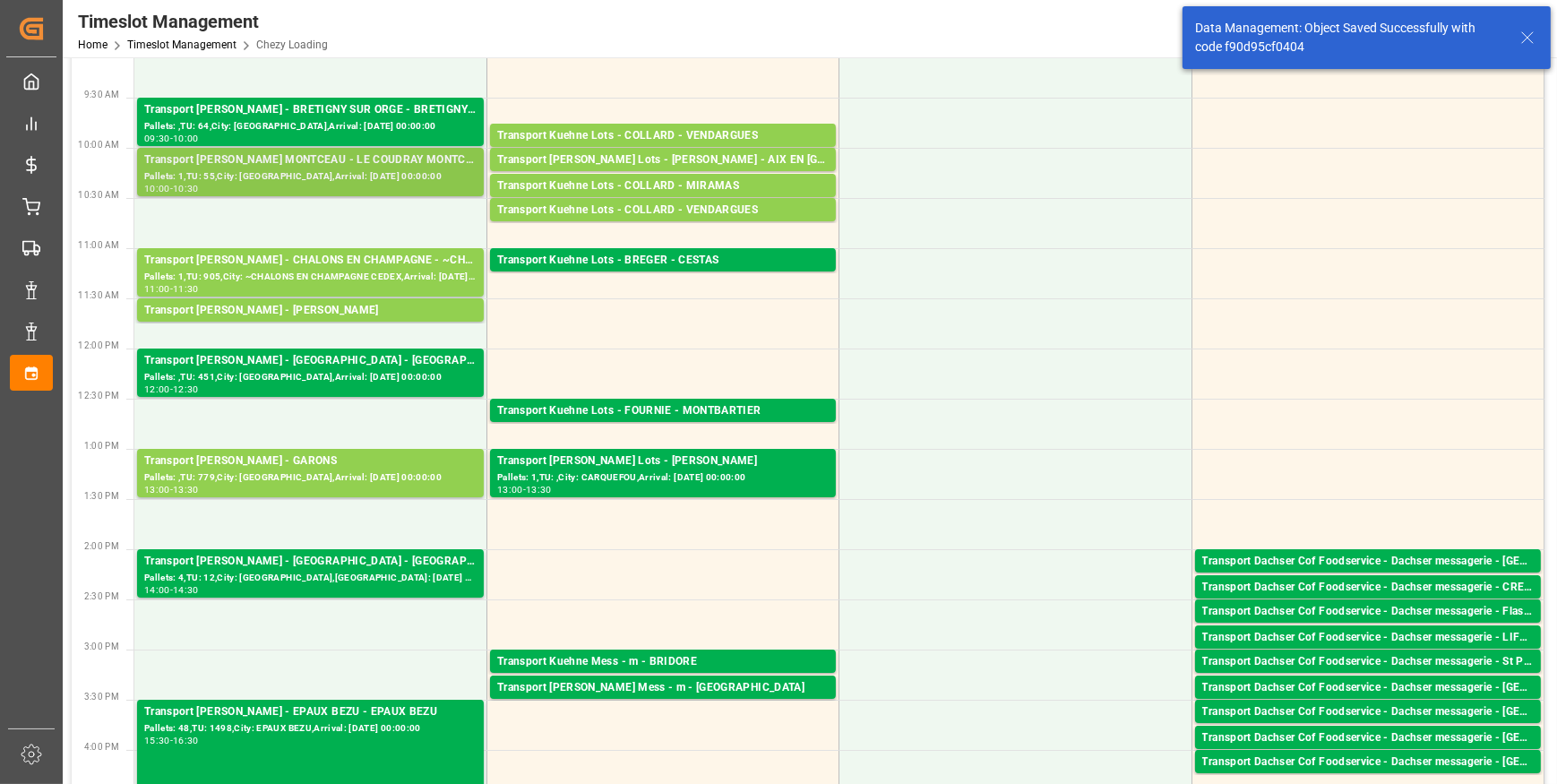
click at [315, 159] on div "Transport Delisle - LE COUDRAY MONTCEAU - LE COUDRAY MONTCEAU" at bounding box center [310, 159] width 333 height 18
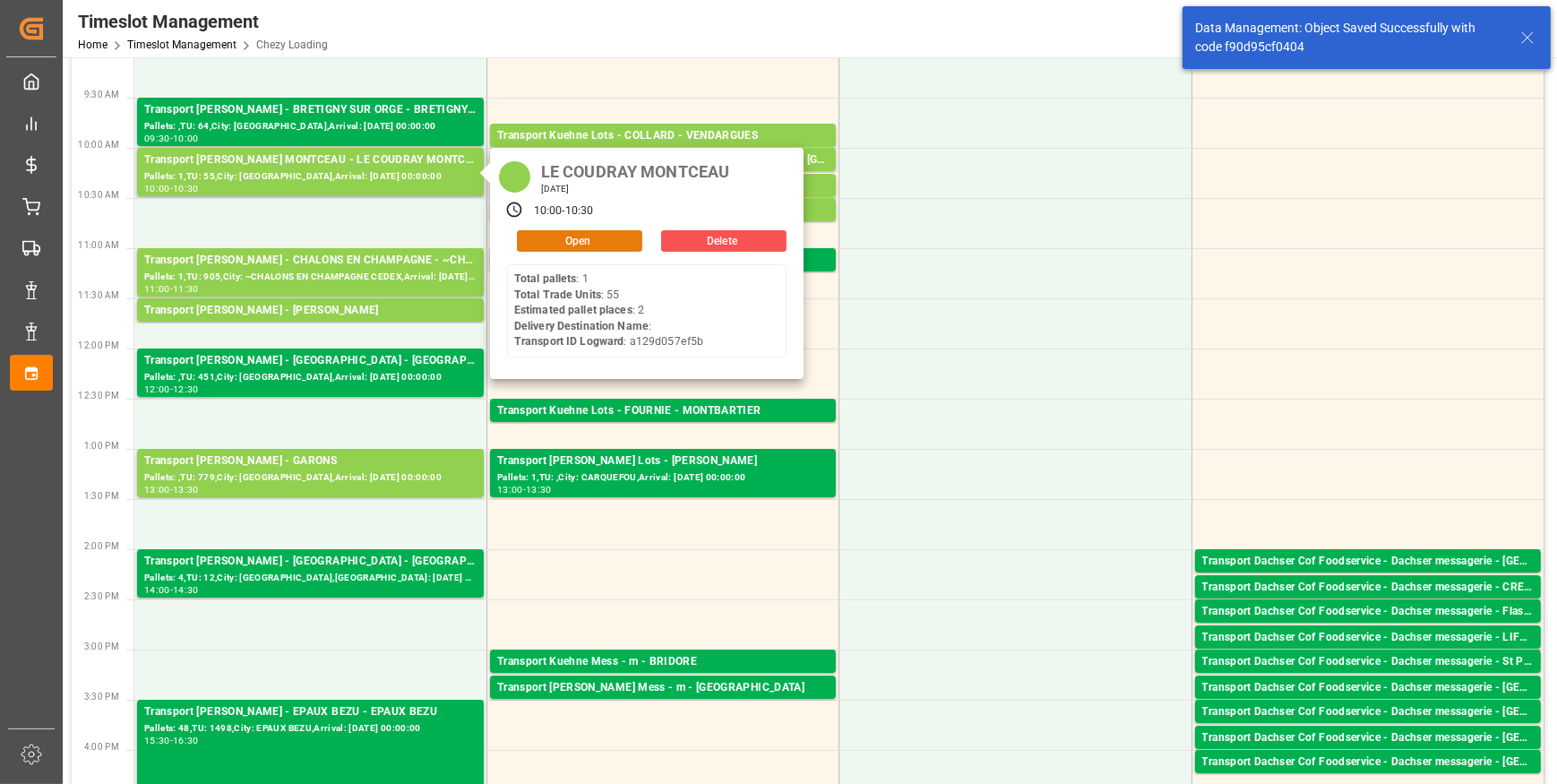
click at [578, 236] on button "Open" at bounding box center [579, 241] width 126 height 21
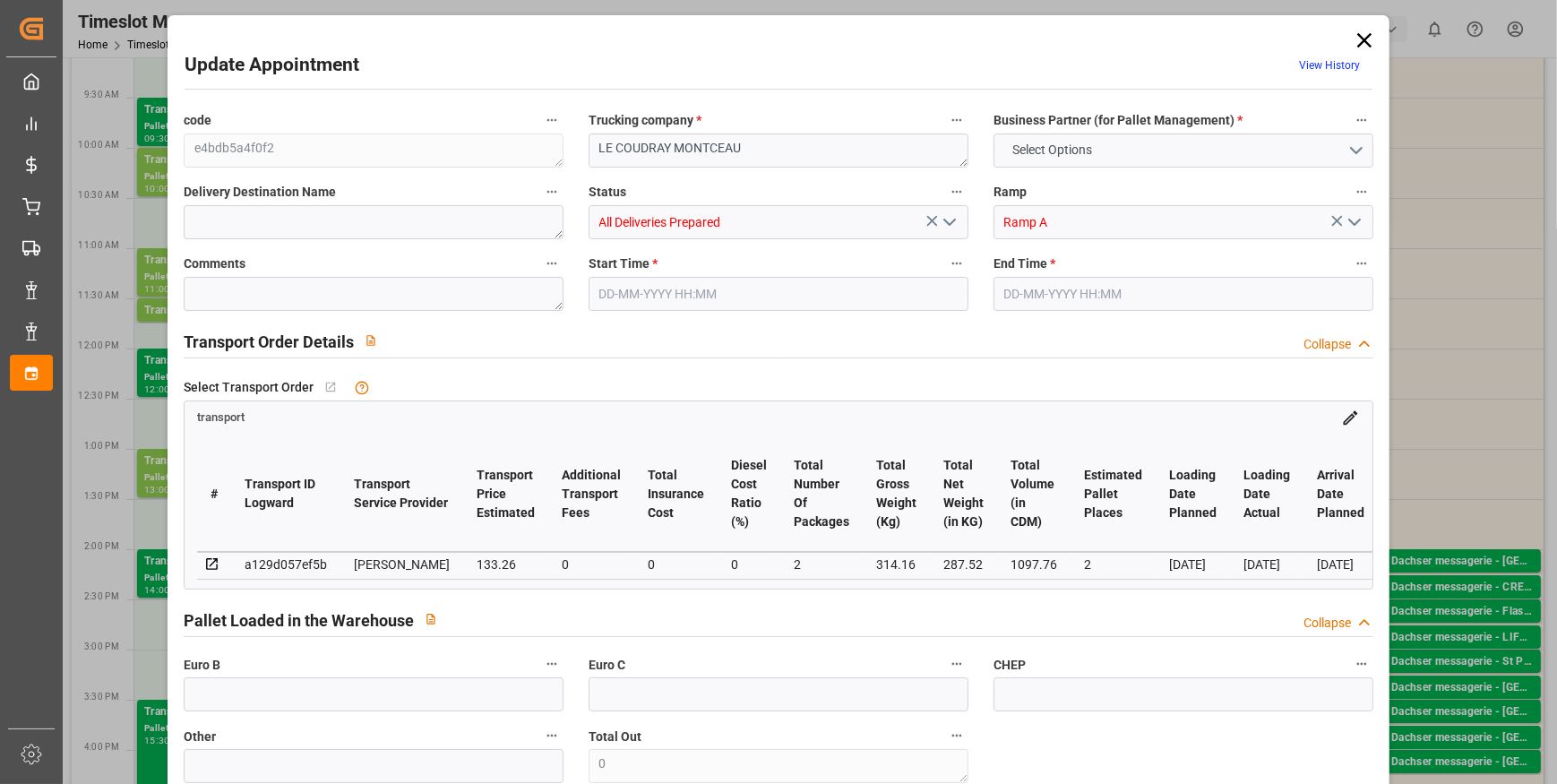
type input "2"
type input "133.26"
type input "0"
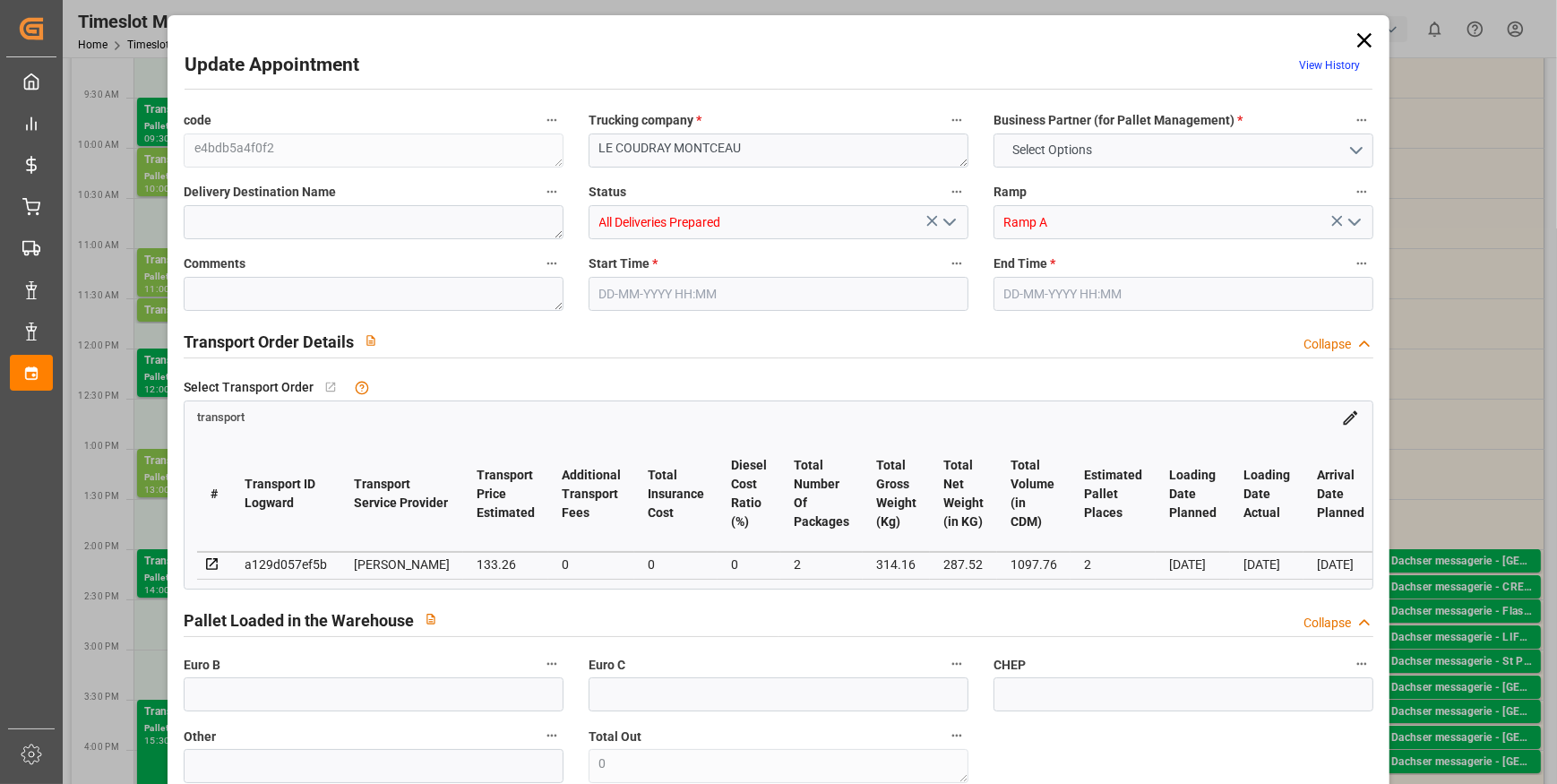
type input "128.7558"
type input "-4.5042"
type input "2"
type input "287.52"
type input "389.4"
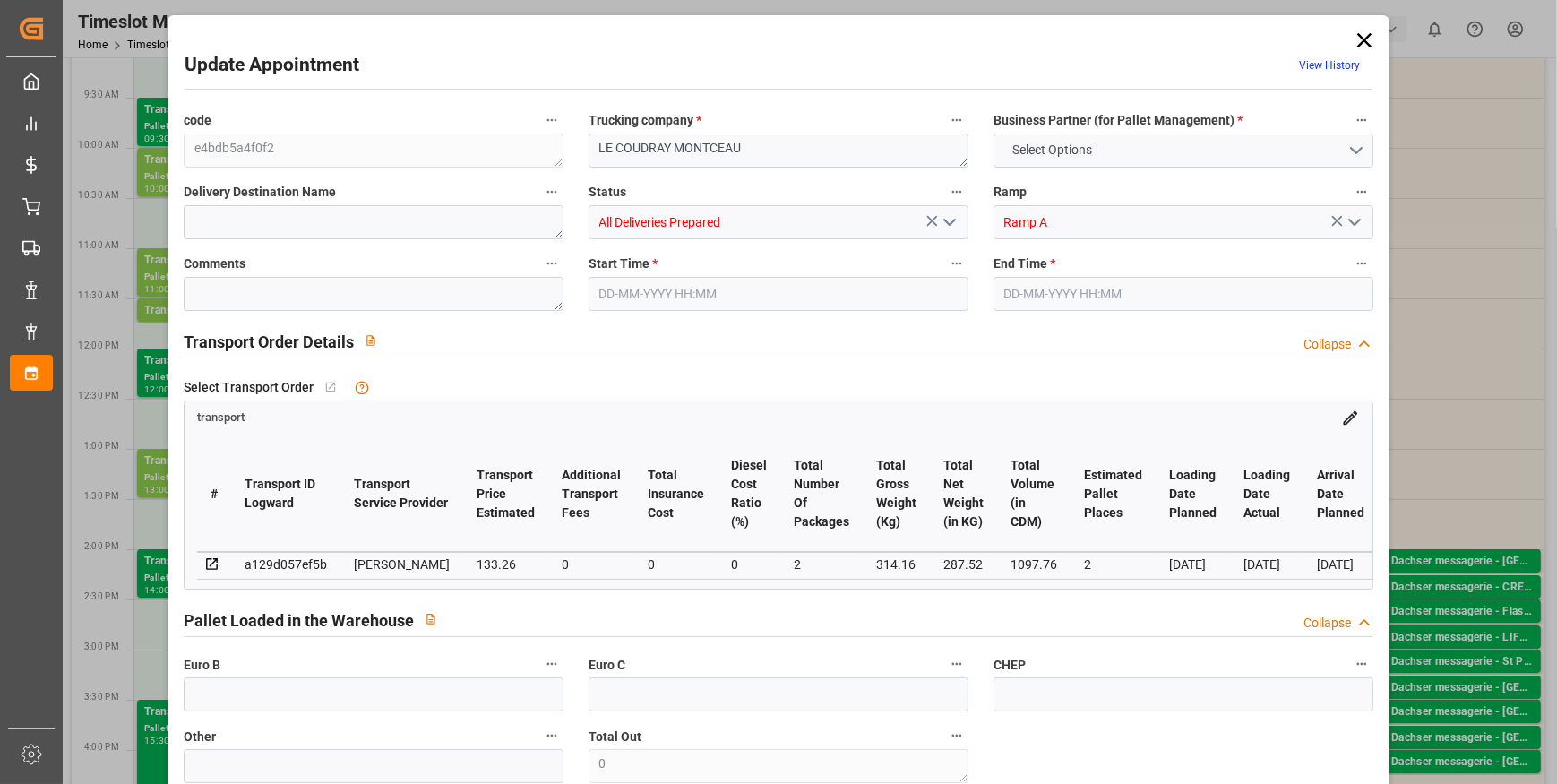
type input "1097.76"
type input "91"
type input "1"
type input "55"
type input "2"
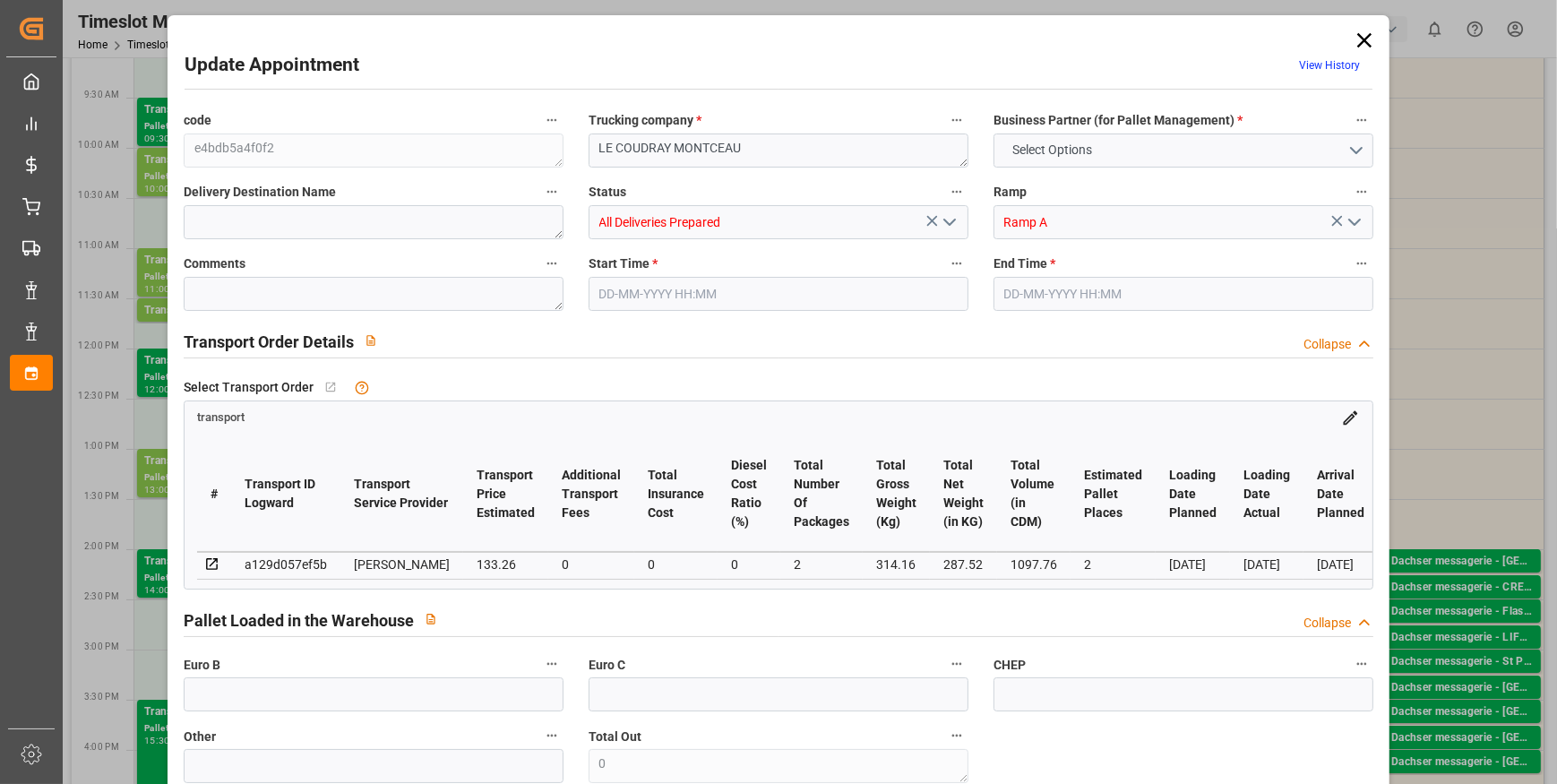
type input "101"
type input "314.16"
type input "0"
type input "4710.8598"
type input "0"
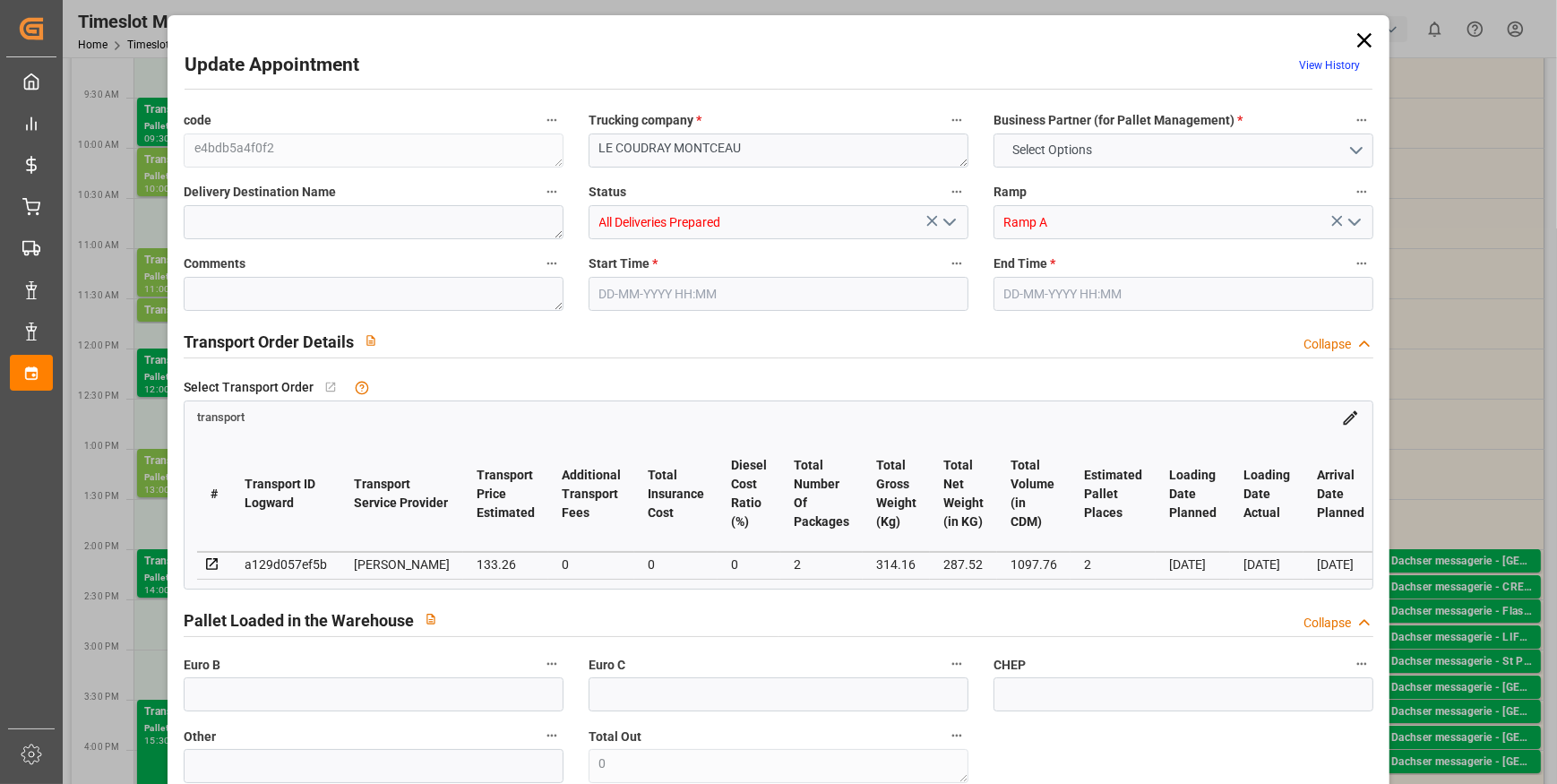
type input "0"
type input "21"
type input "35"
type input "[DATE] 10:00"
type input "22-09-2025 10:30"
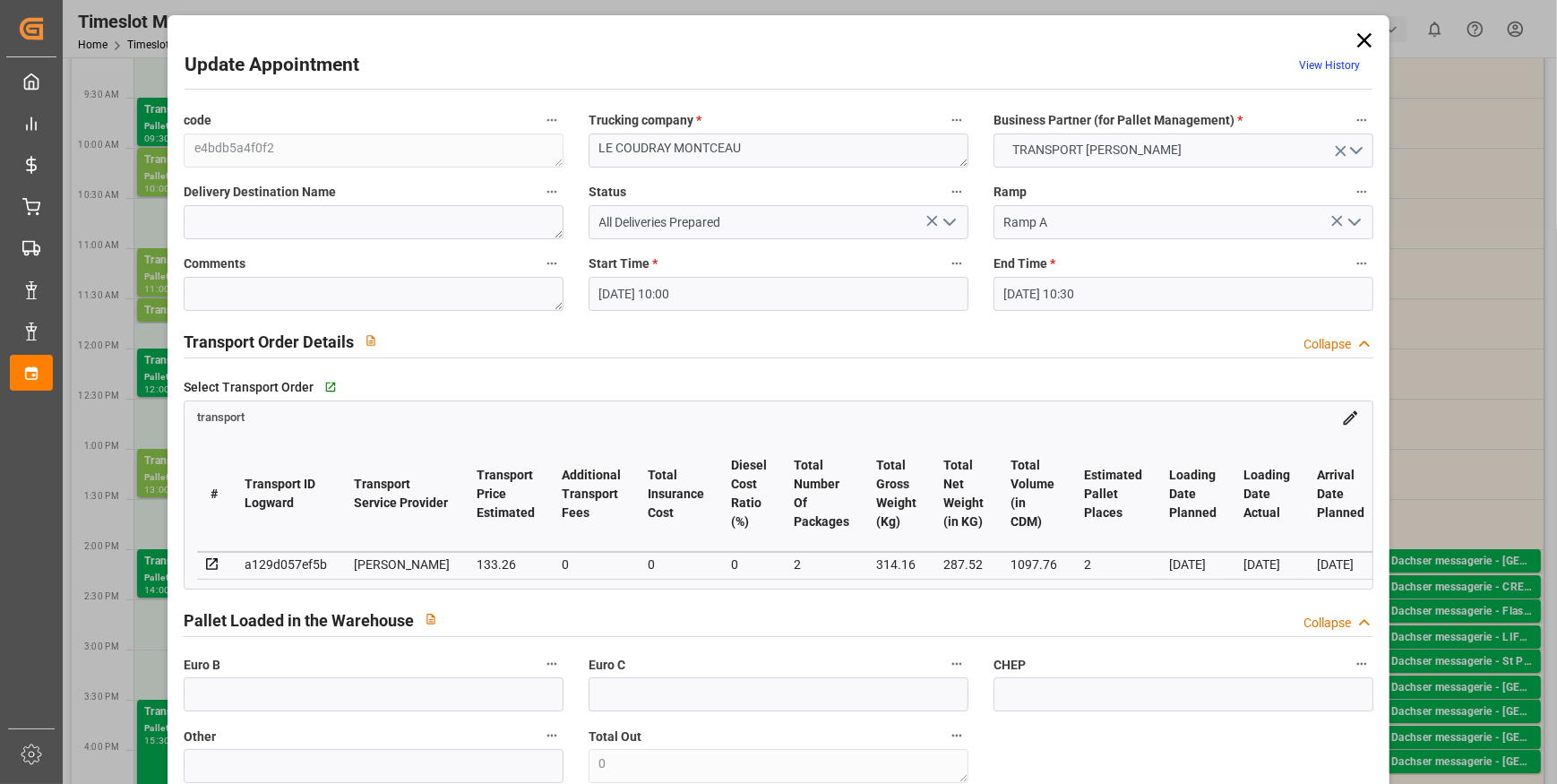
type input "15-09-2025 12:48"
type input "15-09-2025 11:32"
type input "[DATE]"
type input "19-09-2025"
type input "[DATE]"
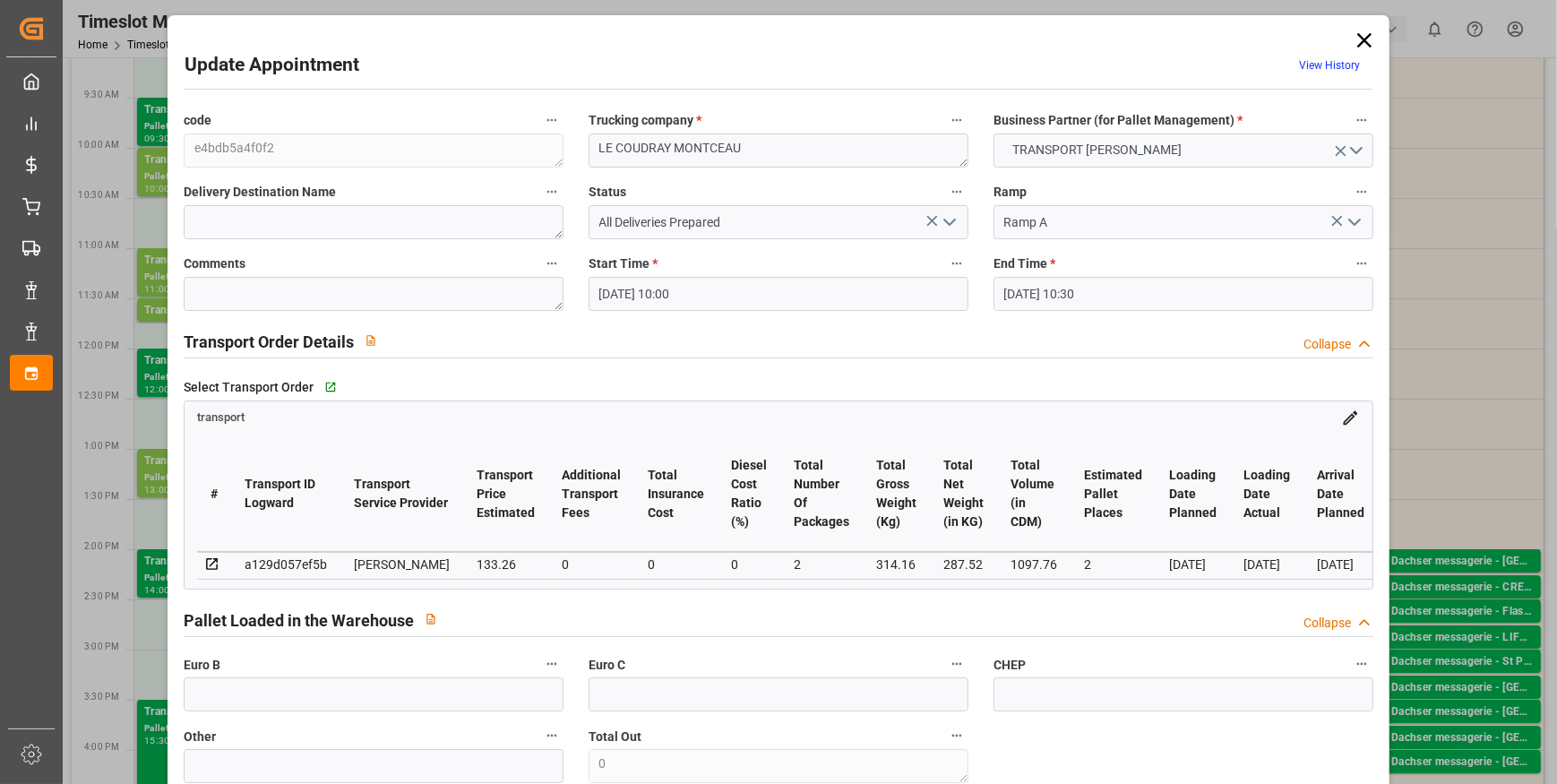
click at [952, 221] on icon "open menu" at bounding box center [949, 222] width 21 height 21
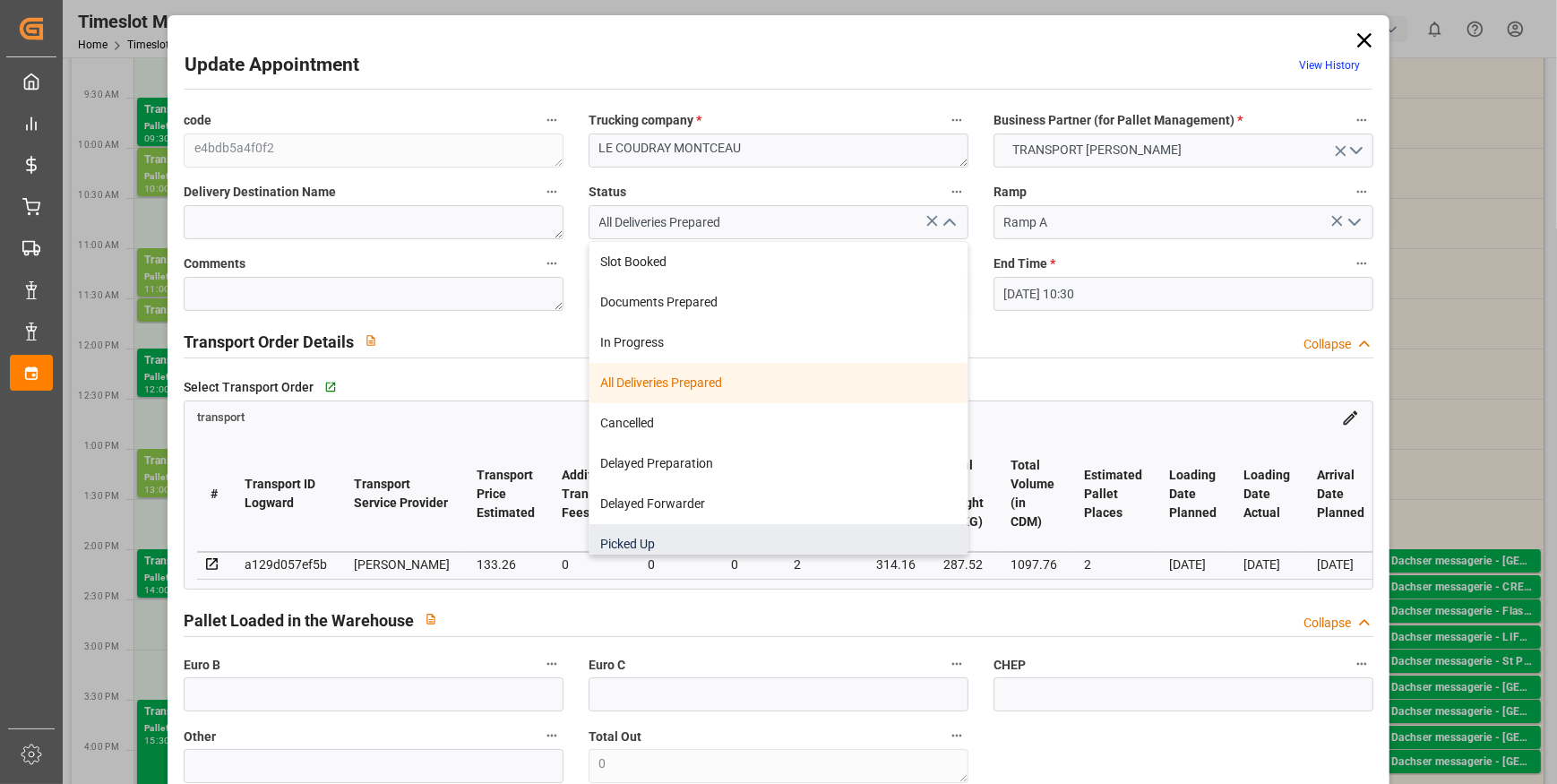
click at [654, 543] on div "Picked Up" at bounding box center [778, 543] width 379 height 40
type input "Picked Up"
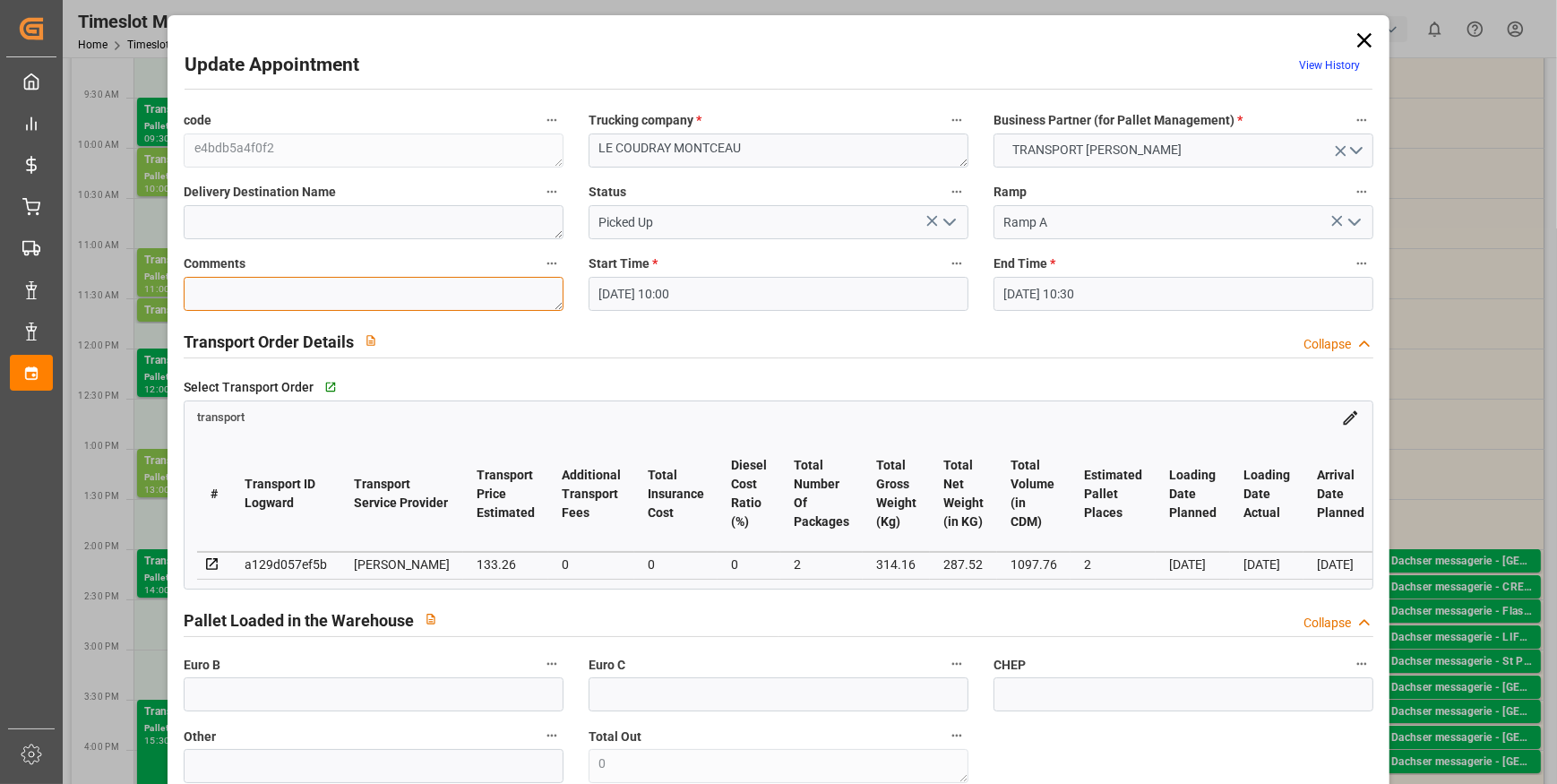
click at [216, 298] on textarea at bounding box center [373, 294] width 379 height 34
type textarea "rt 2"
click at [248, 710] on input "text" at bounding box center [373, 694] width 379 height 34
type input "2"
click at [811, 425] on div "transport" at bounding box center [778, 415] width 1188 height 26
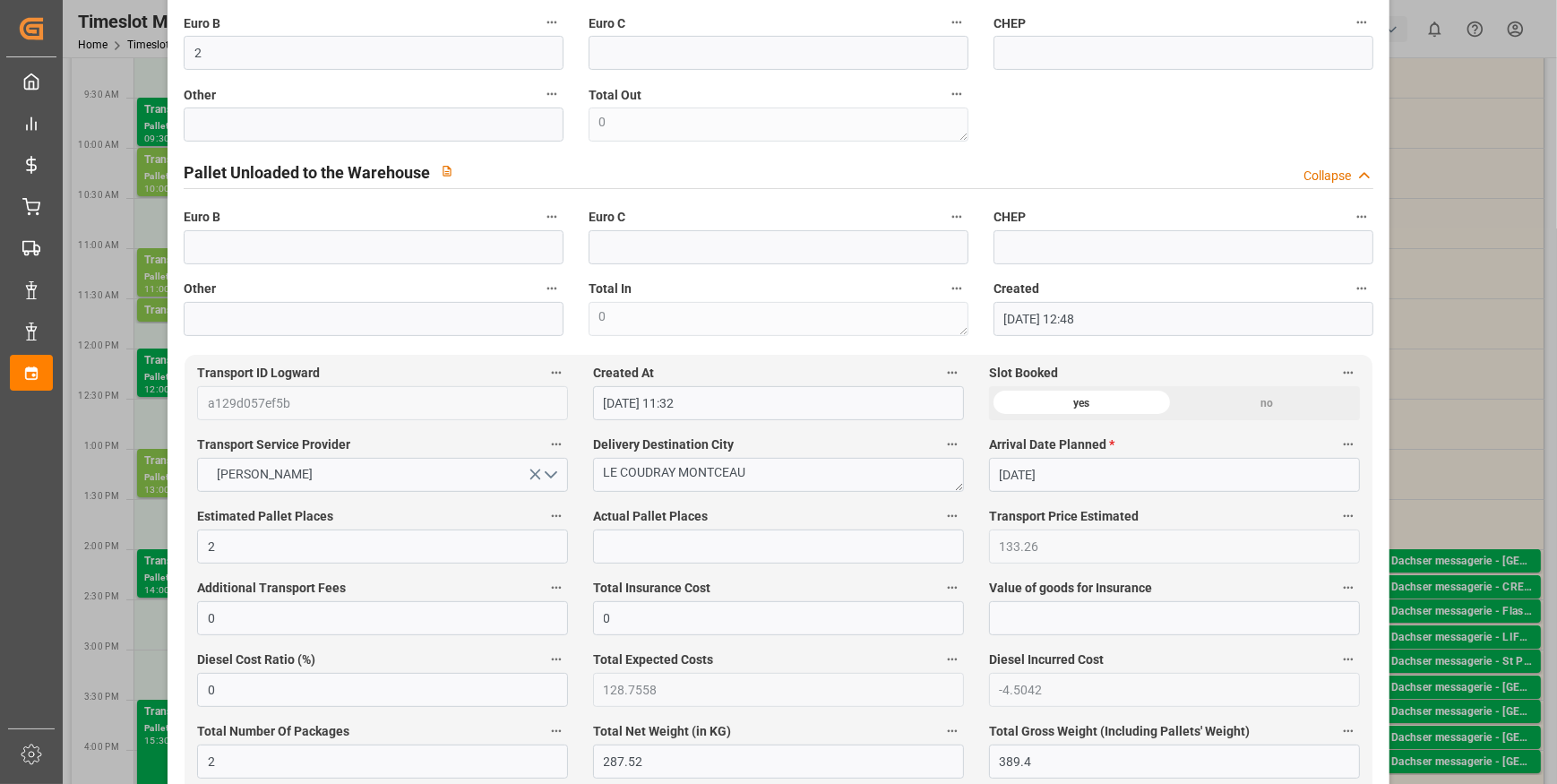
scroll to position [652, 0]
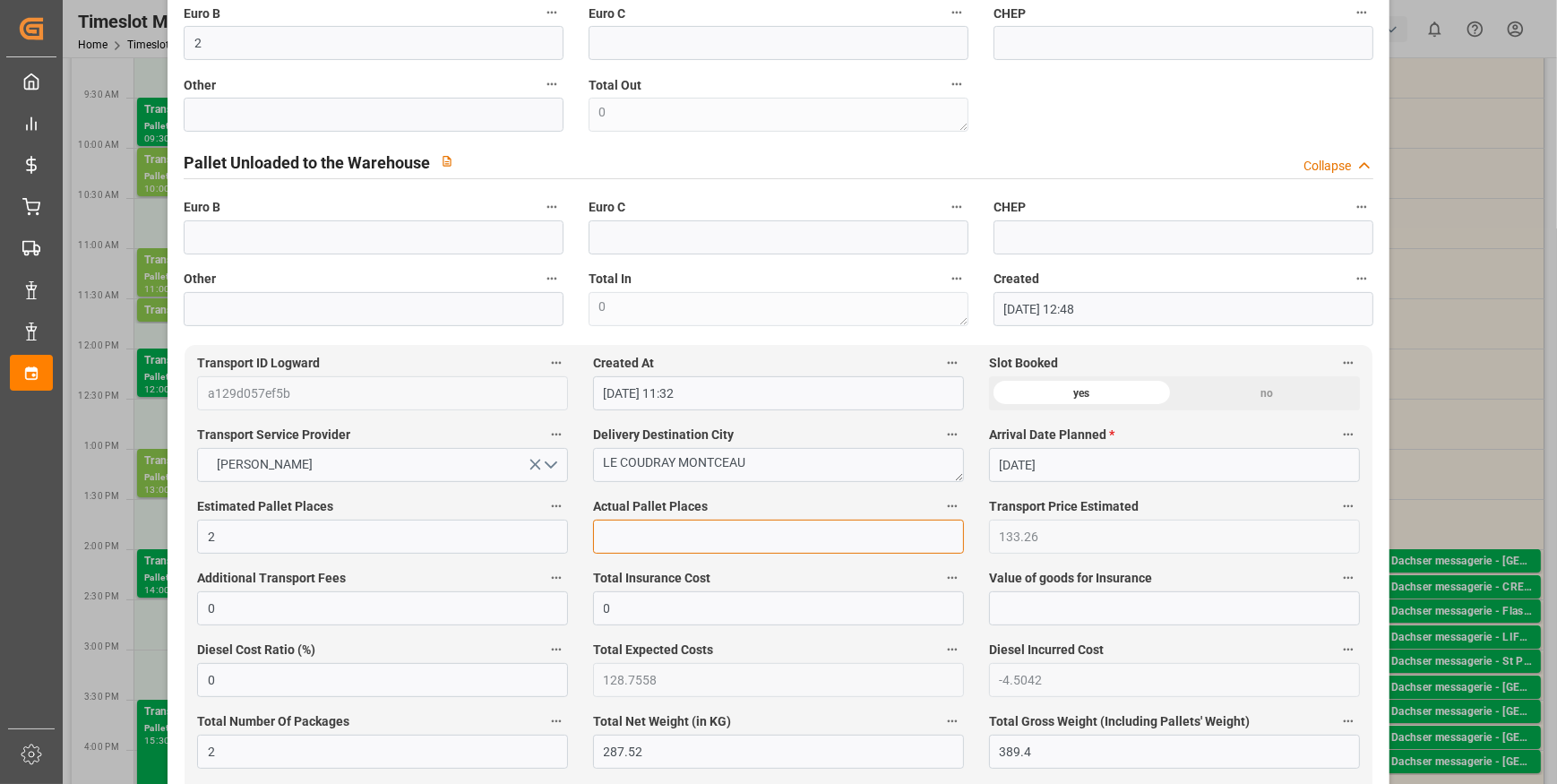
click at [628, 536] on input "text" at bounding box center [778, 536] width 371 height 34
type input "2"
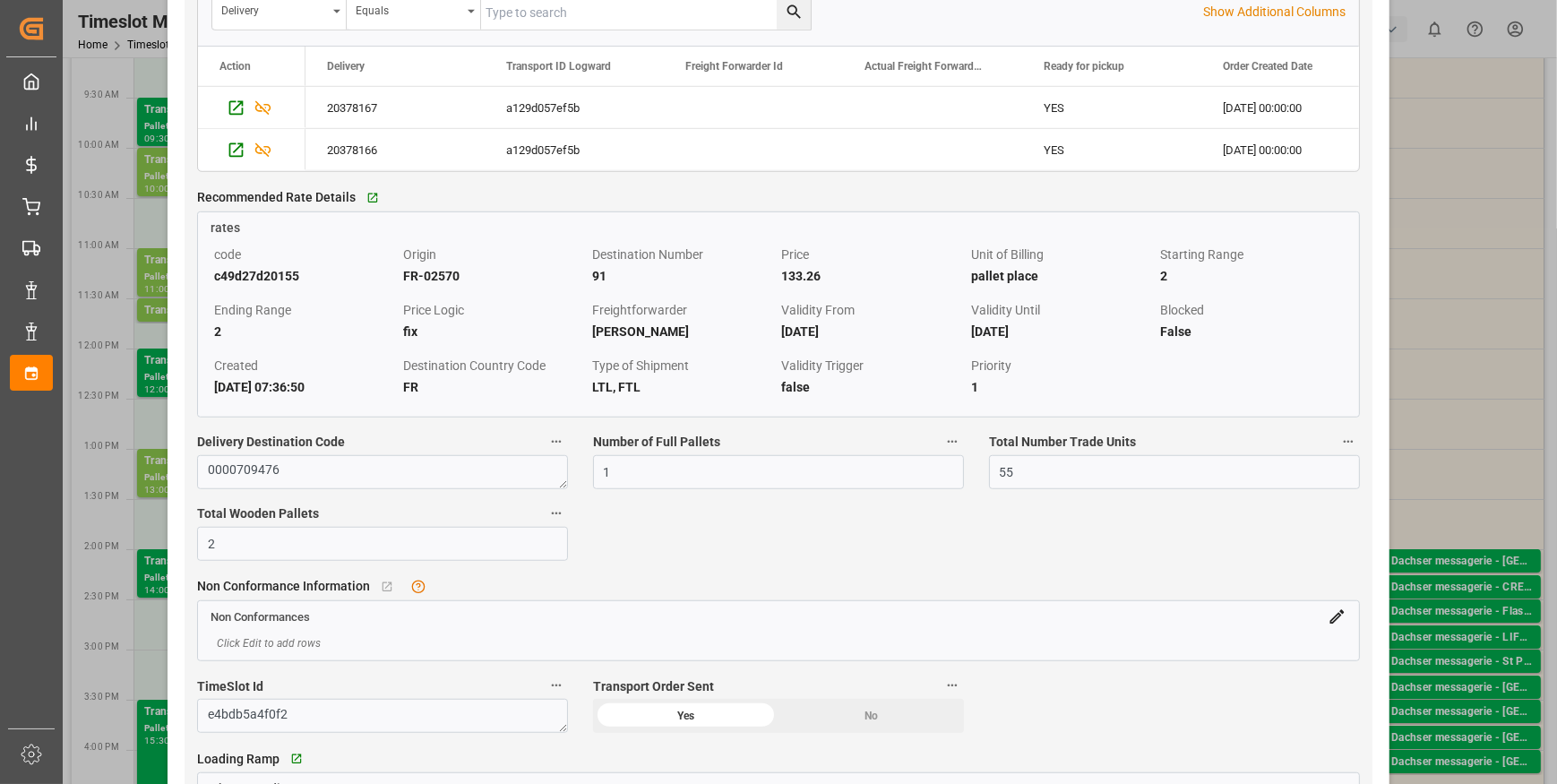
scroll to position [1629, 0]
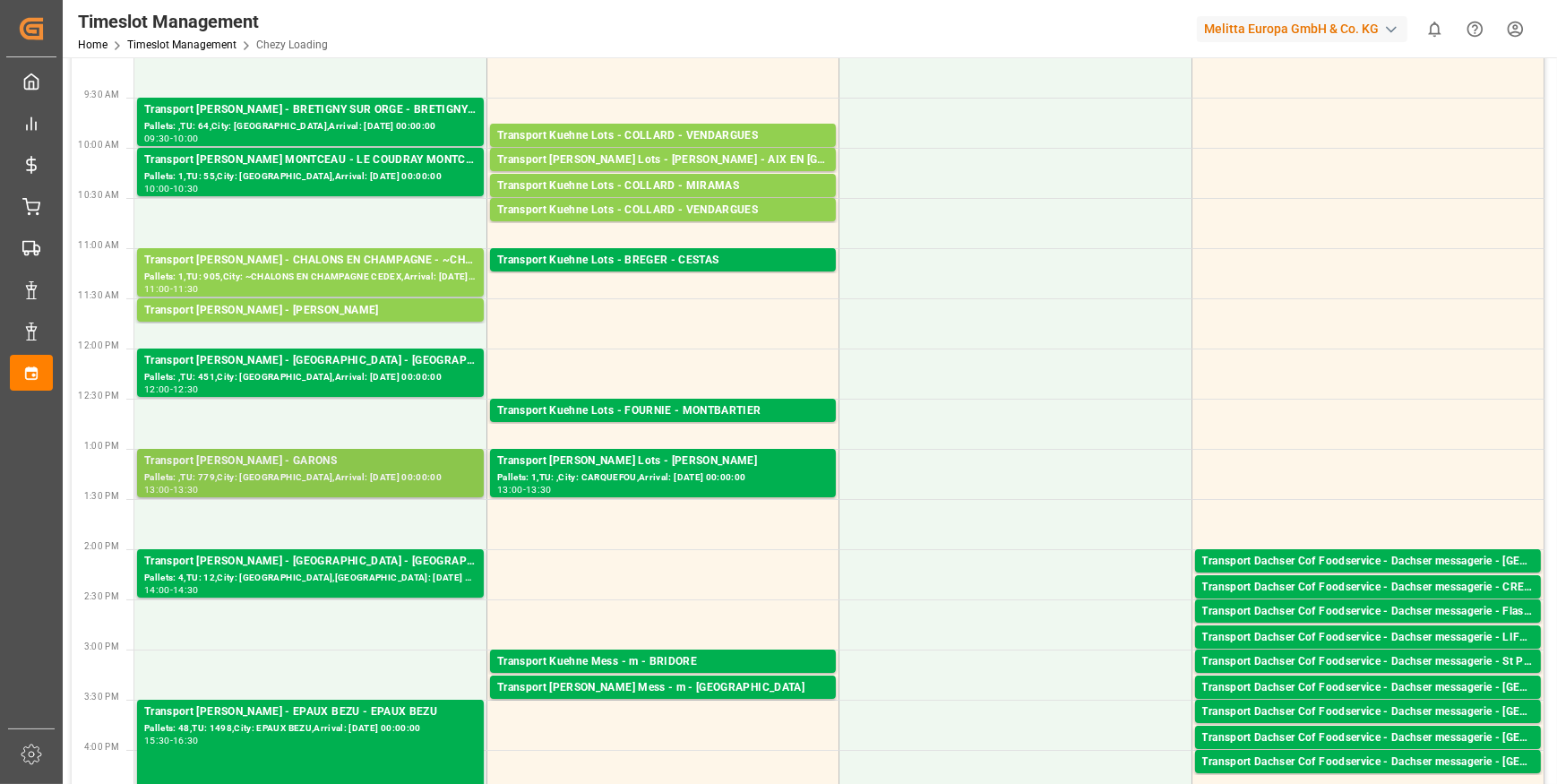
click at [300, 467] on div "Transport [PERSON_NAME] - GARONS" at bounding box center [310, 461] width 333 height 18
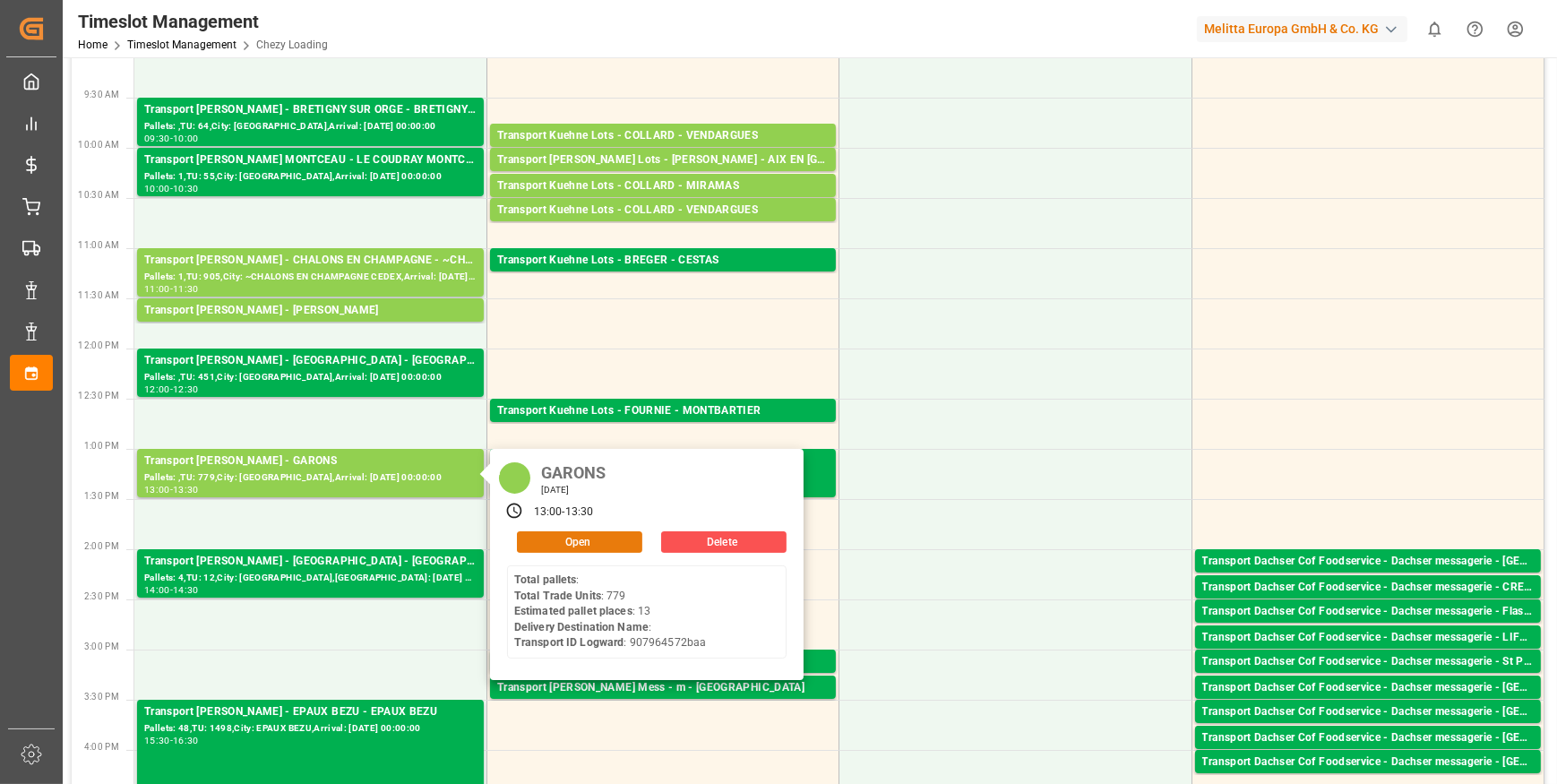
click at [591, 535] on button "Open" at bounding box center [579, 542] width 126 height 21
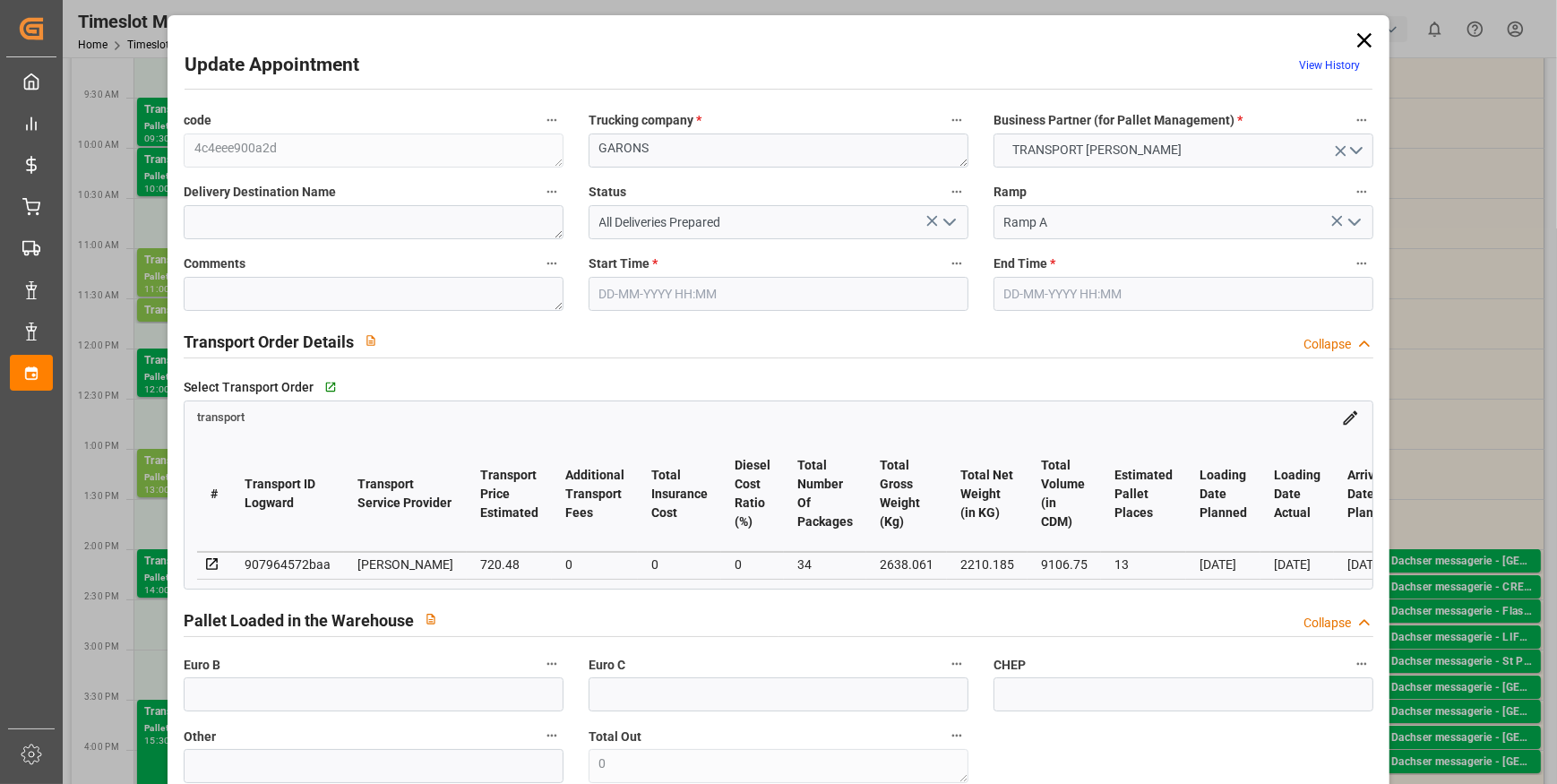
type input "13"
type input "720.48"
type input "0"
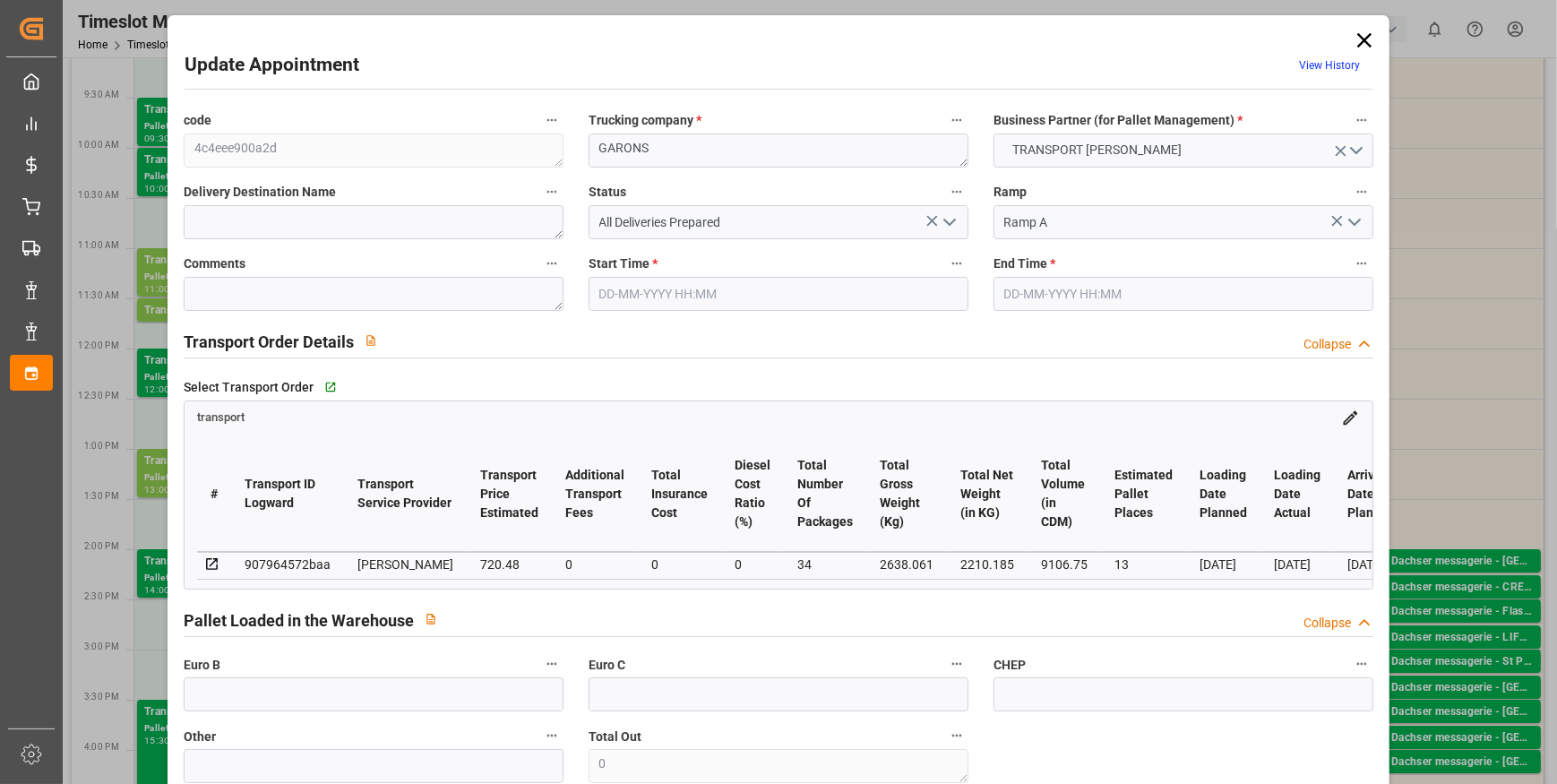
type input "696.1278"
type input "-24.3522"
type input "34"
type input "2210.185"
type input "3550.765"
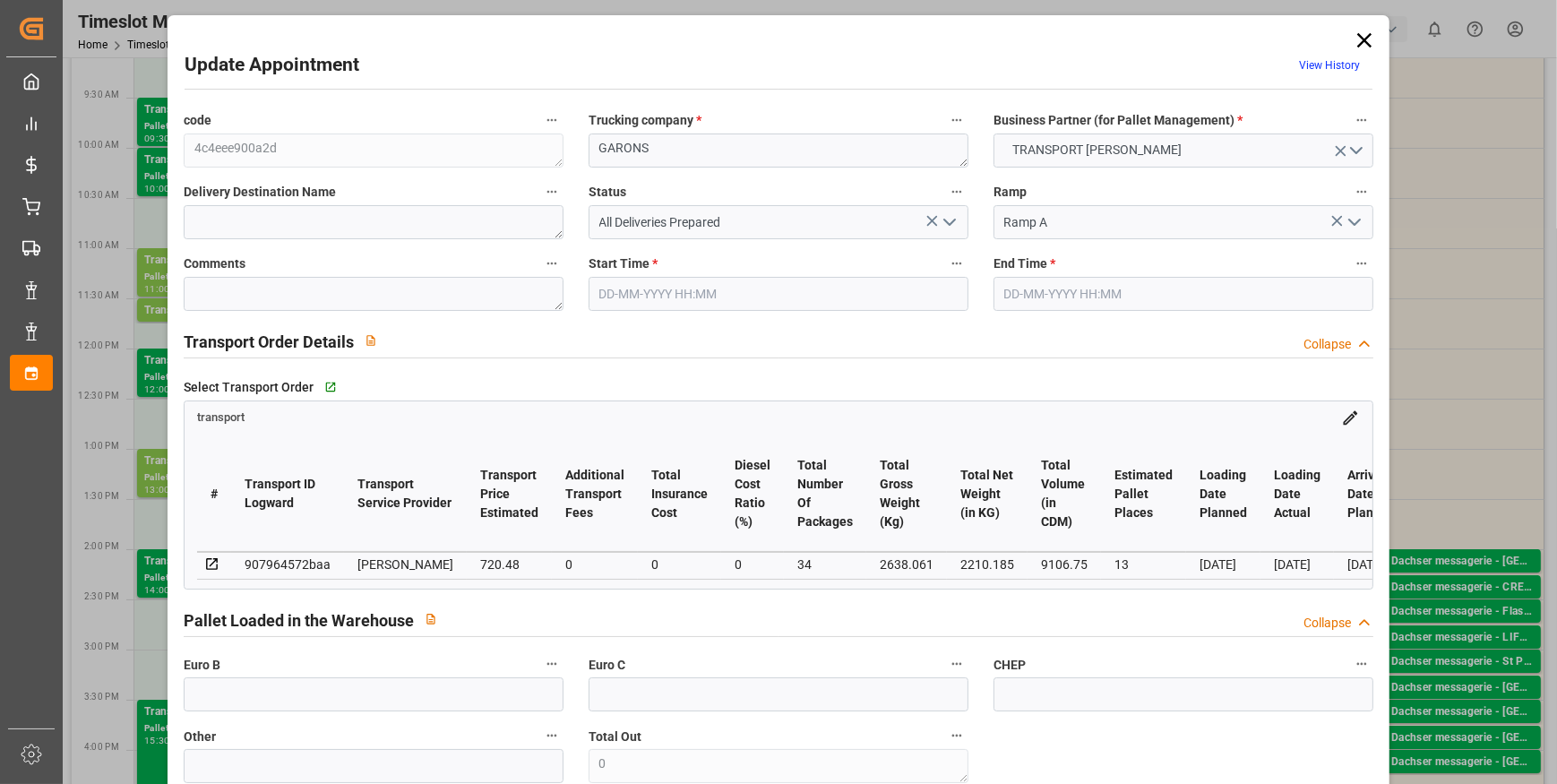
type input "9106.75"
type input "30"
type input "0"
type input "779"
type input "39"
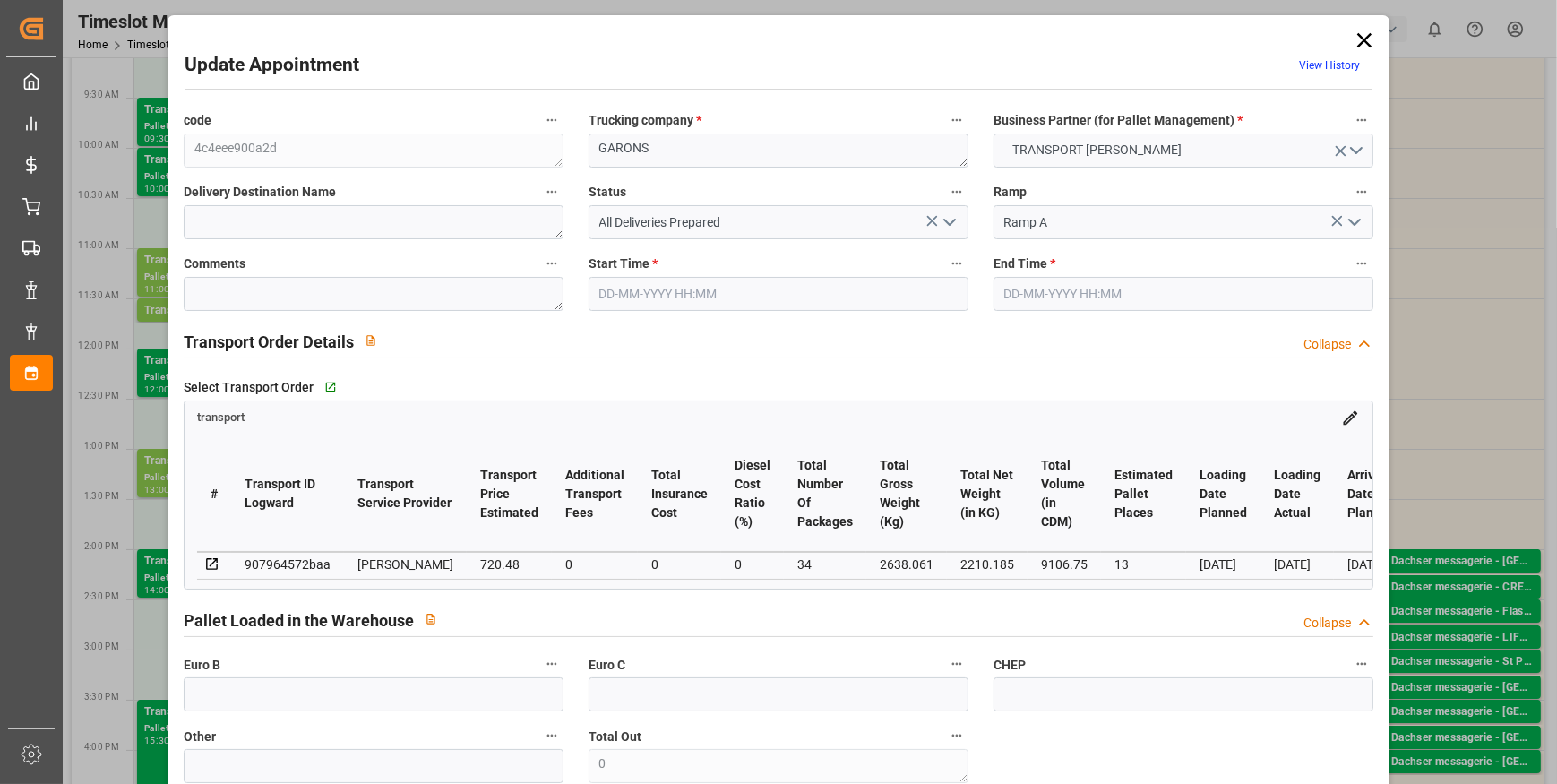
type input "101"
type input "2638.061"
type input "0"
type input "4710.8598"
type input "0"
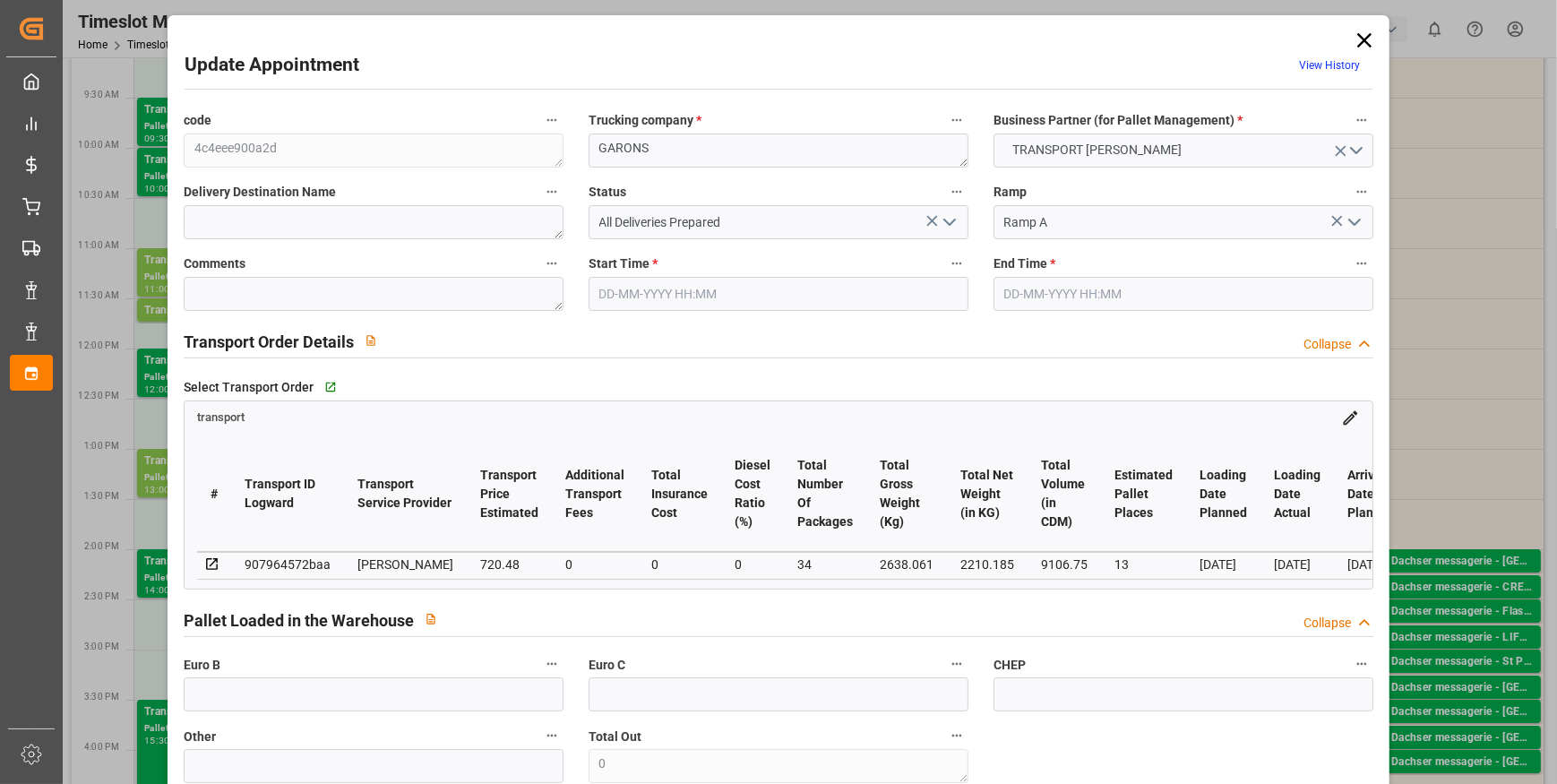
type input "0"
type input "21"
type input "35"
type input "22-09-2025 13:00"
type input "22-09-2025 13:30"
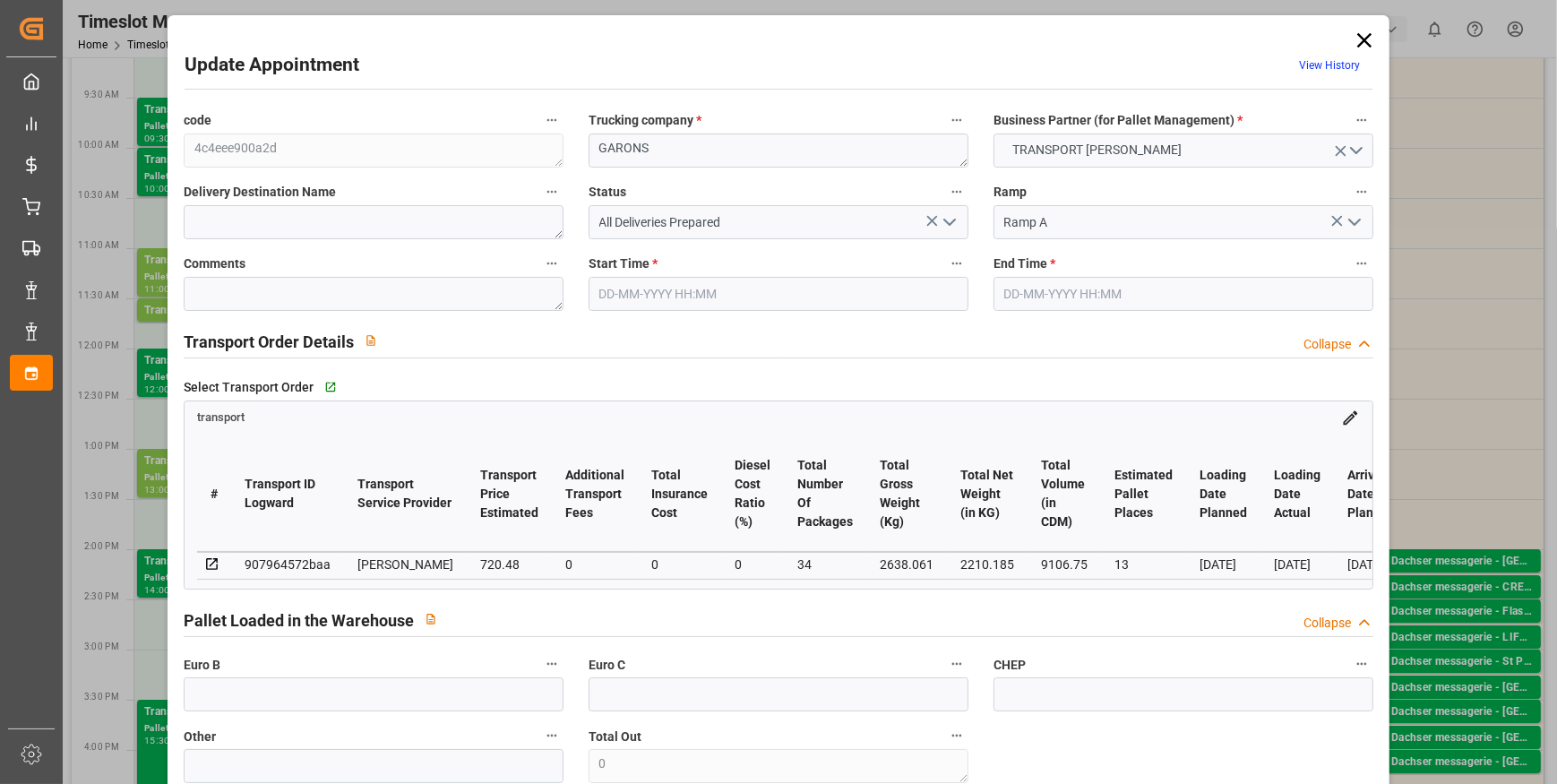
type input "18-09-2025 13:42"
type input "18-09-2025 11:43"
type input "[DATE]"
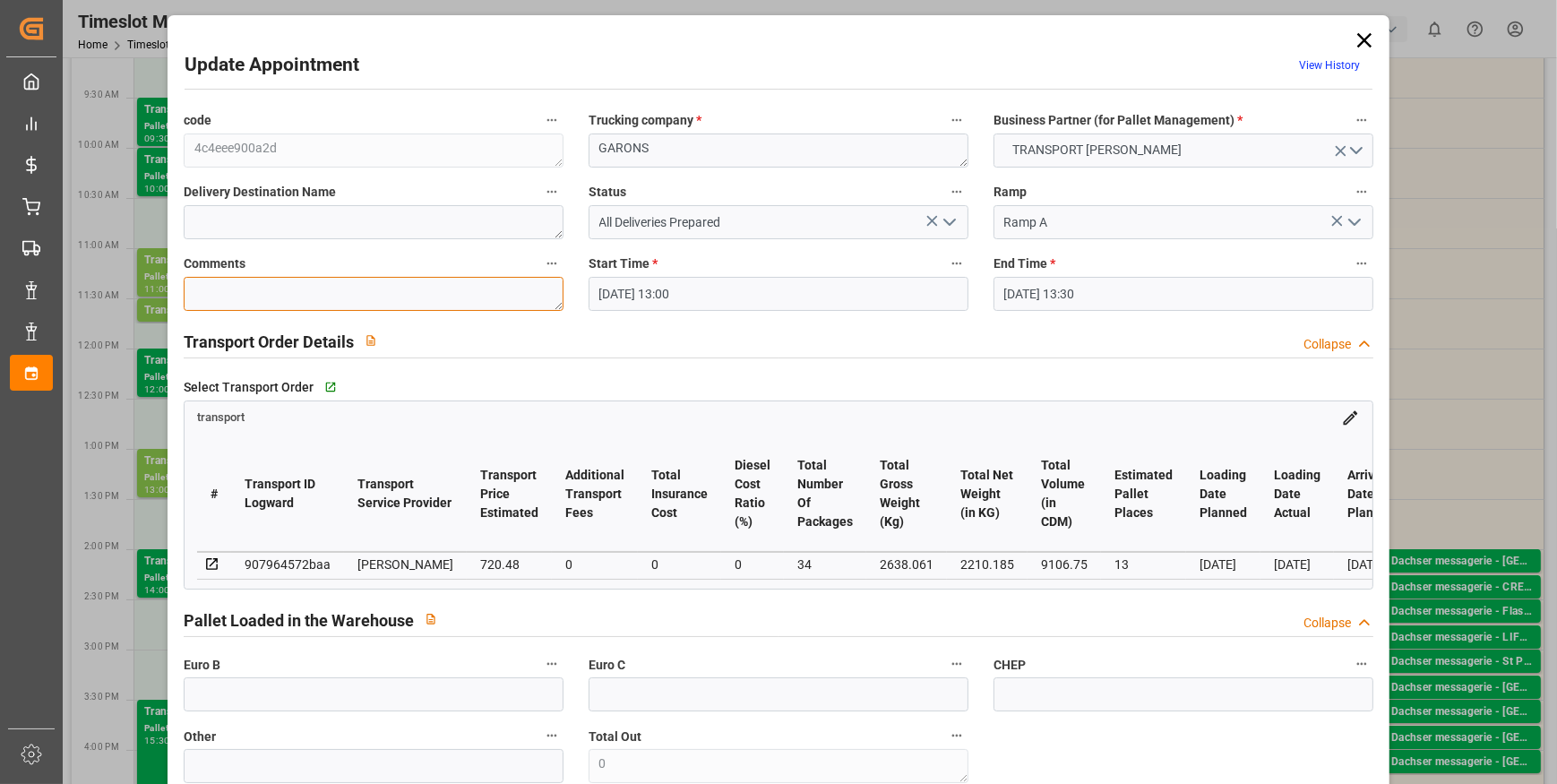
click at [255, 282] on textarea at bounding box center [373, 294] width 379 height 34
type textarea "rt"
click at [255, 700] on input "text" at bounding box center [373, 694] width 379 height 34
type input "33"
click at [591, 415] on div "transport" at bounding box center [778, 415] width 1188 height 26
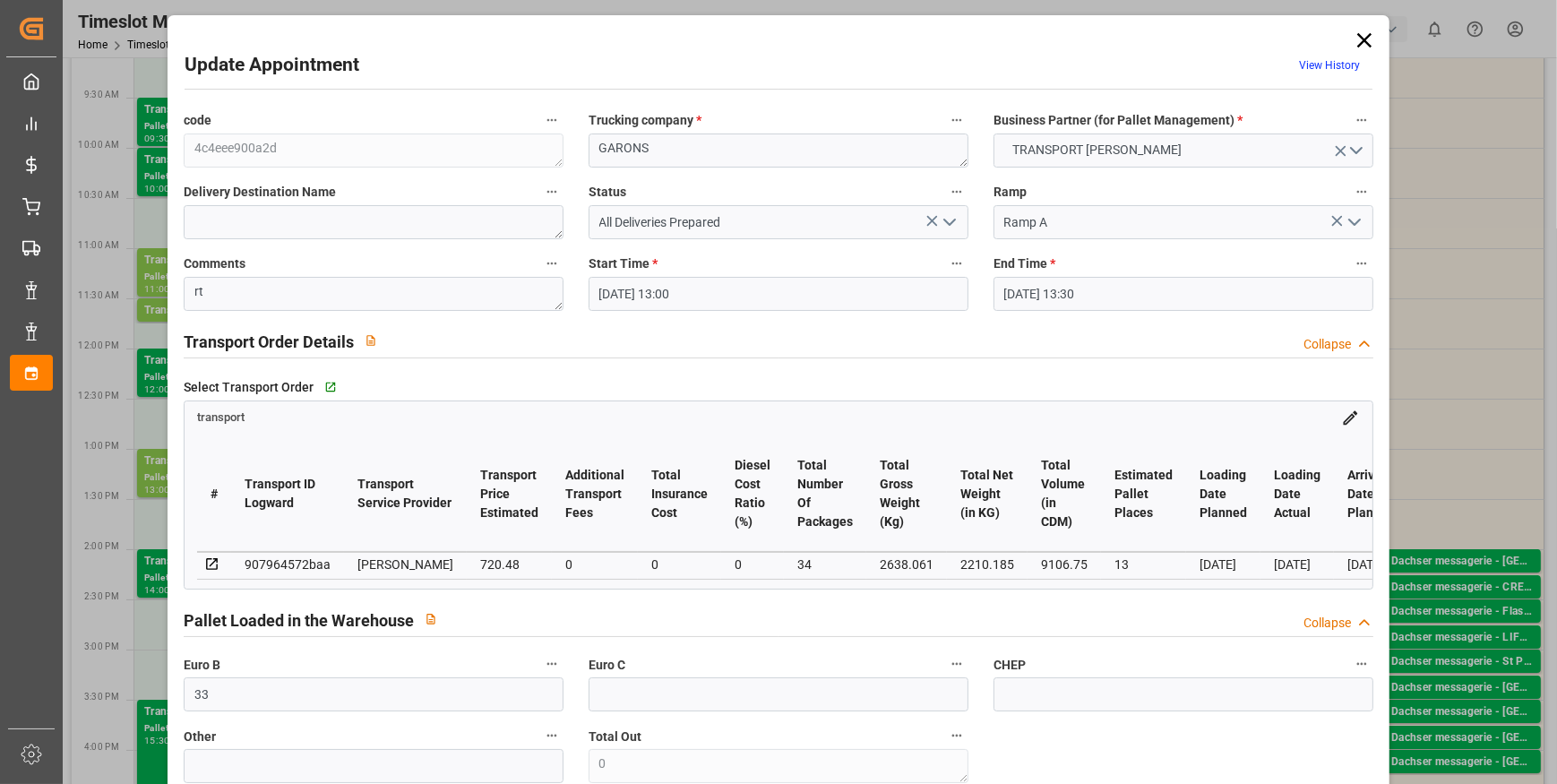
click at [945, 219] on icon "open menu" at bounding box center [949, 222] width 21 height 21
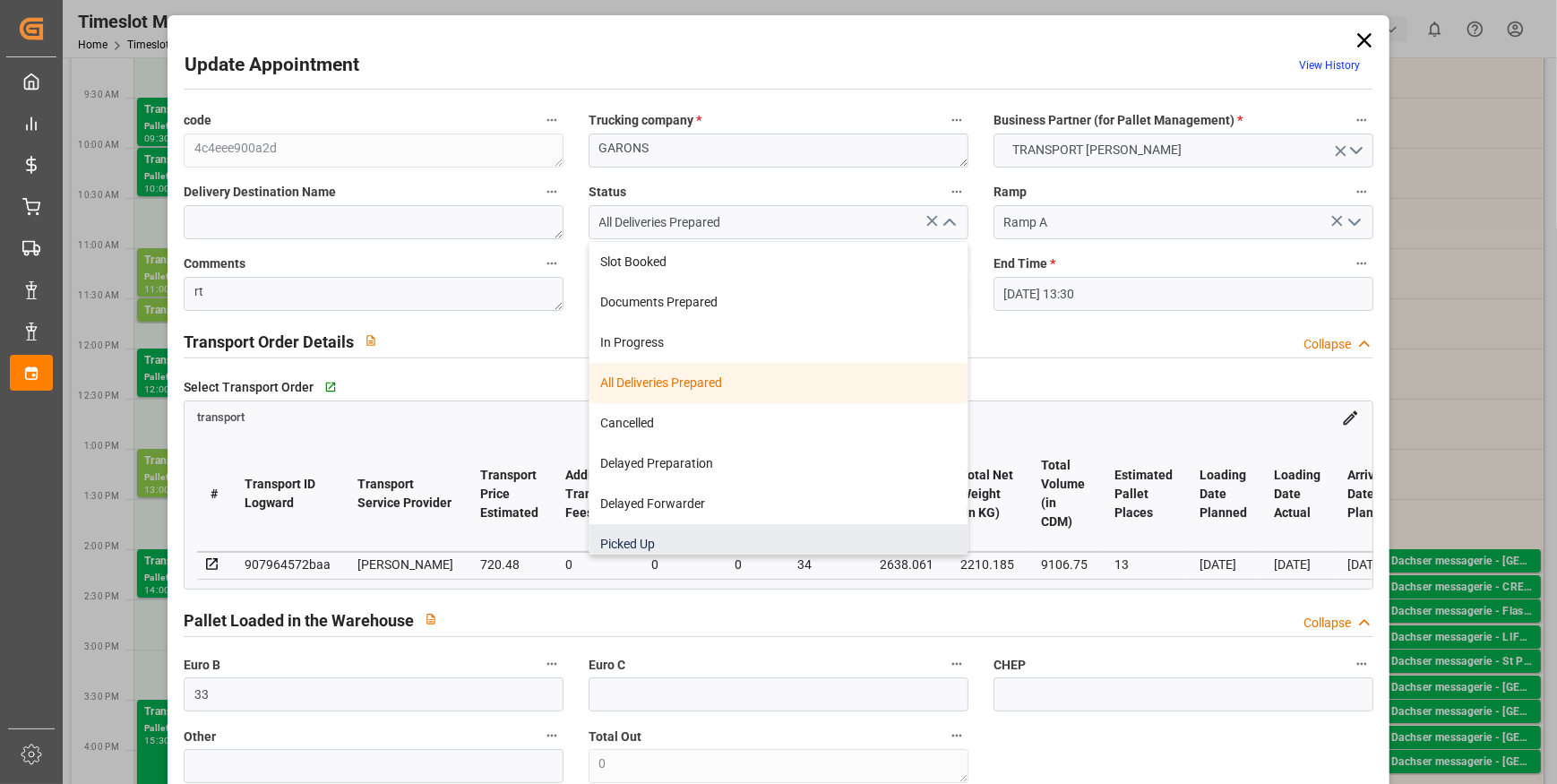
click at [637, 538] on div "Picked Up" at bounding box center [778, 543] width 379 height 40
type input "Picked Up"
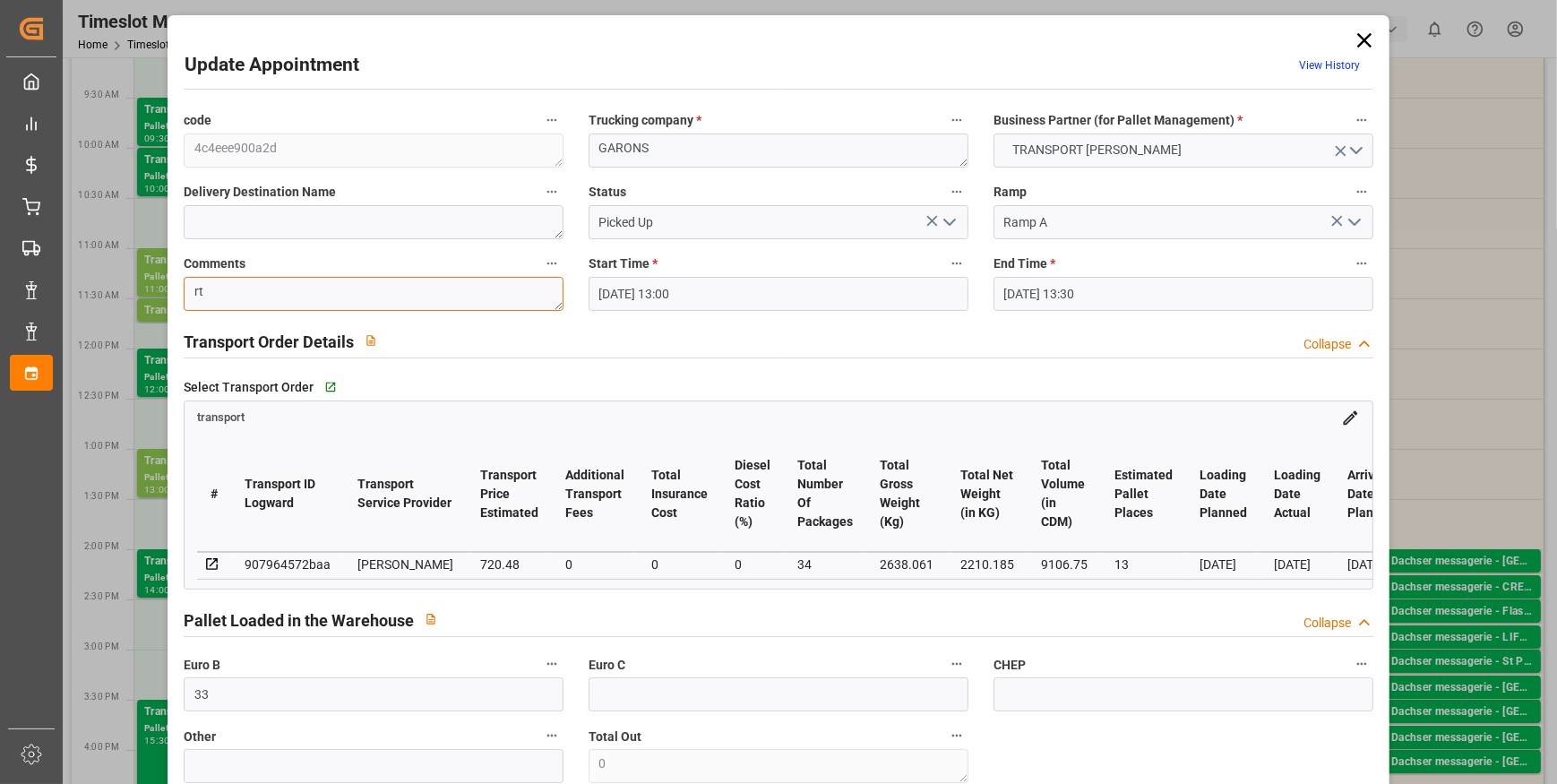
click at [248, 296] on textarea "rt" at bounding box center [373, 294] width 379 height 34
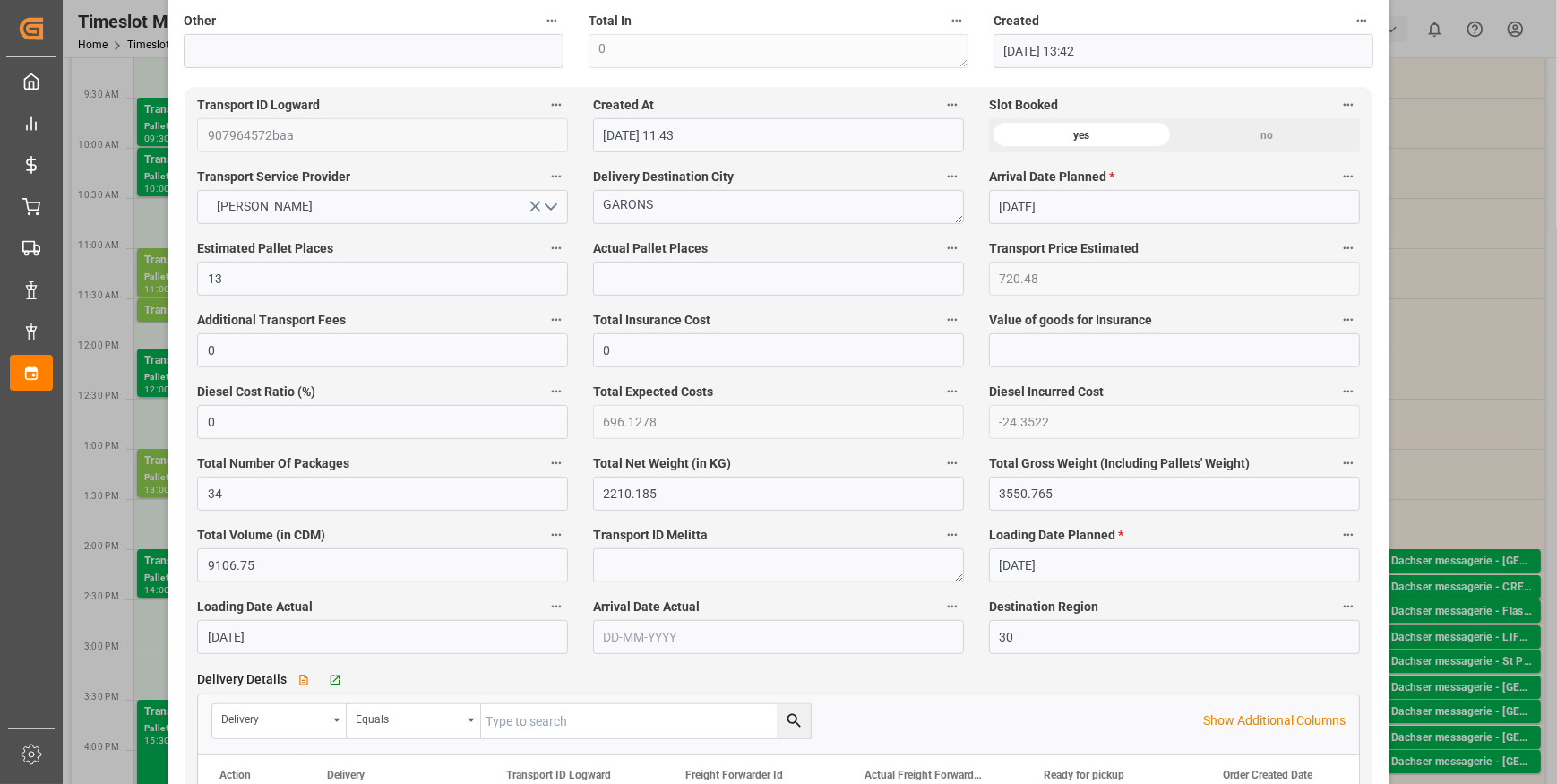
scroll to position [896, 0]
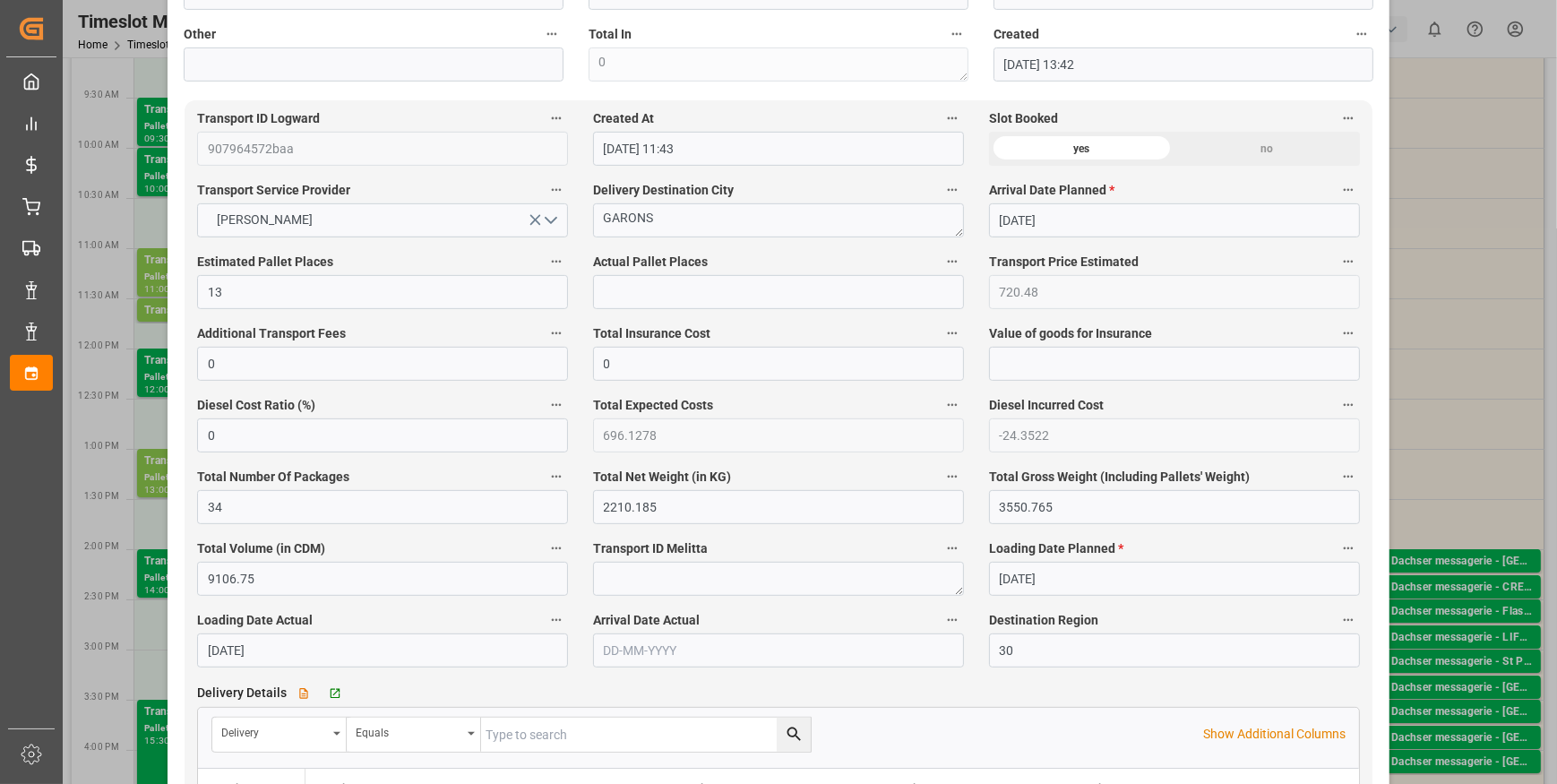
type textarea "rt 11"
click at [643, 298] on input "text" at bounding box center [778, 292] width 371 height 34
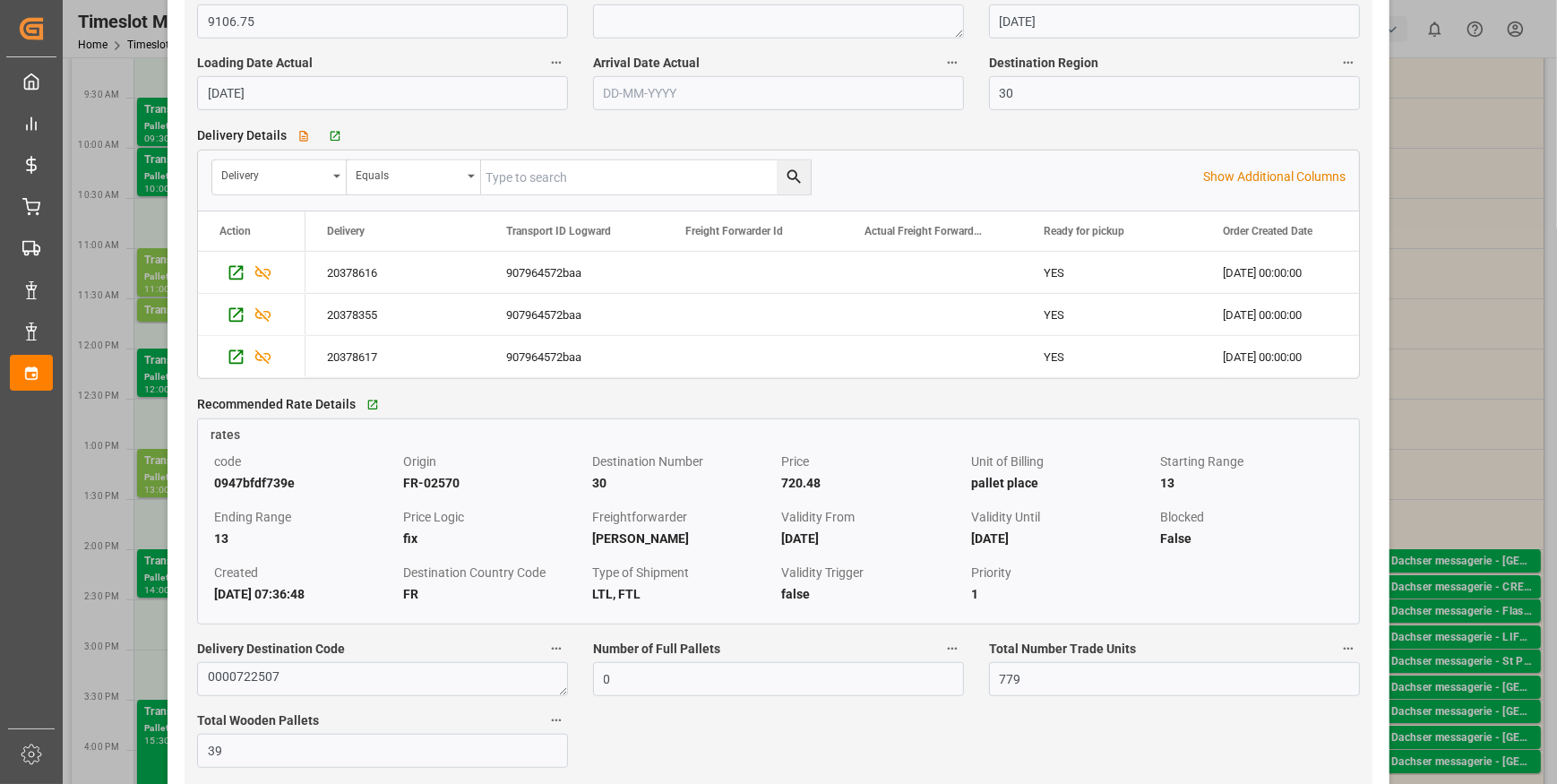
scroll to position [1465, 0]
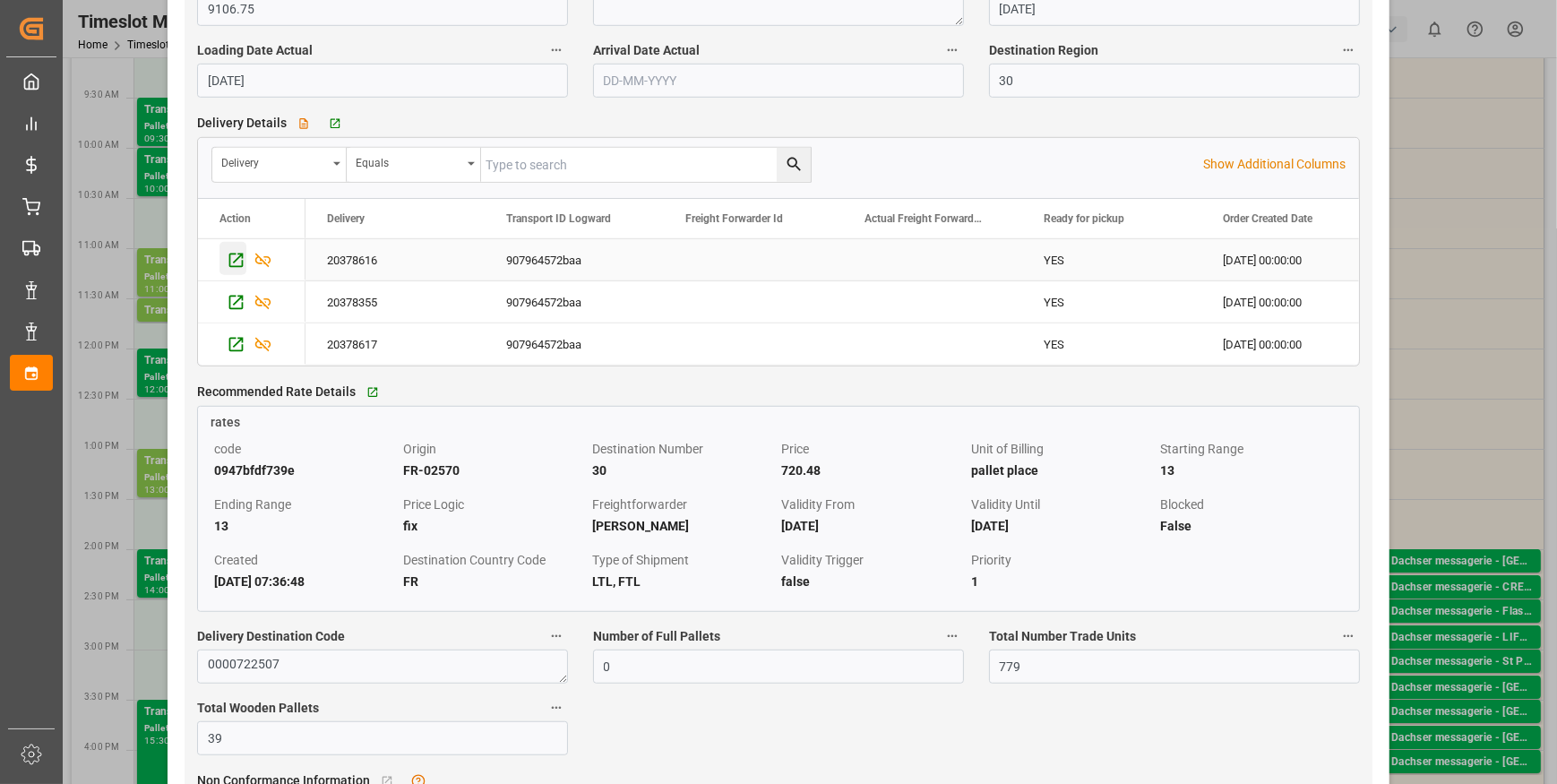
type input "11"
click at [238, 264] on icon "Press SPACE to select this row." at bounding box center [236, 260] width 19 height 19
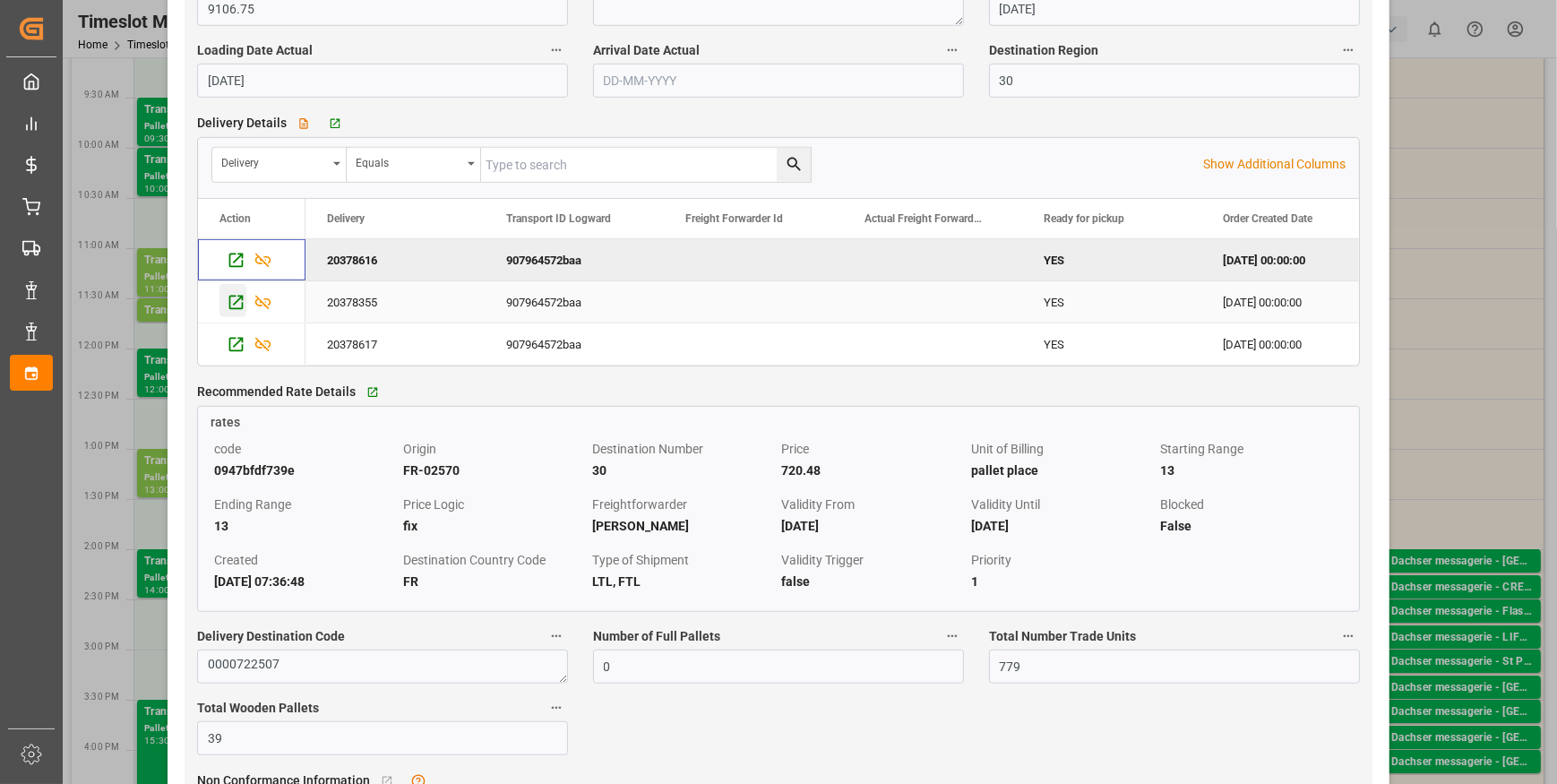
click at [238, 308] on icon "Press SPACE to select this row." at bounding box center [236, 302] width 19 height 19
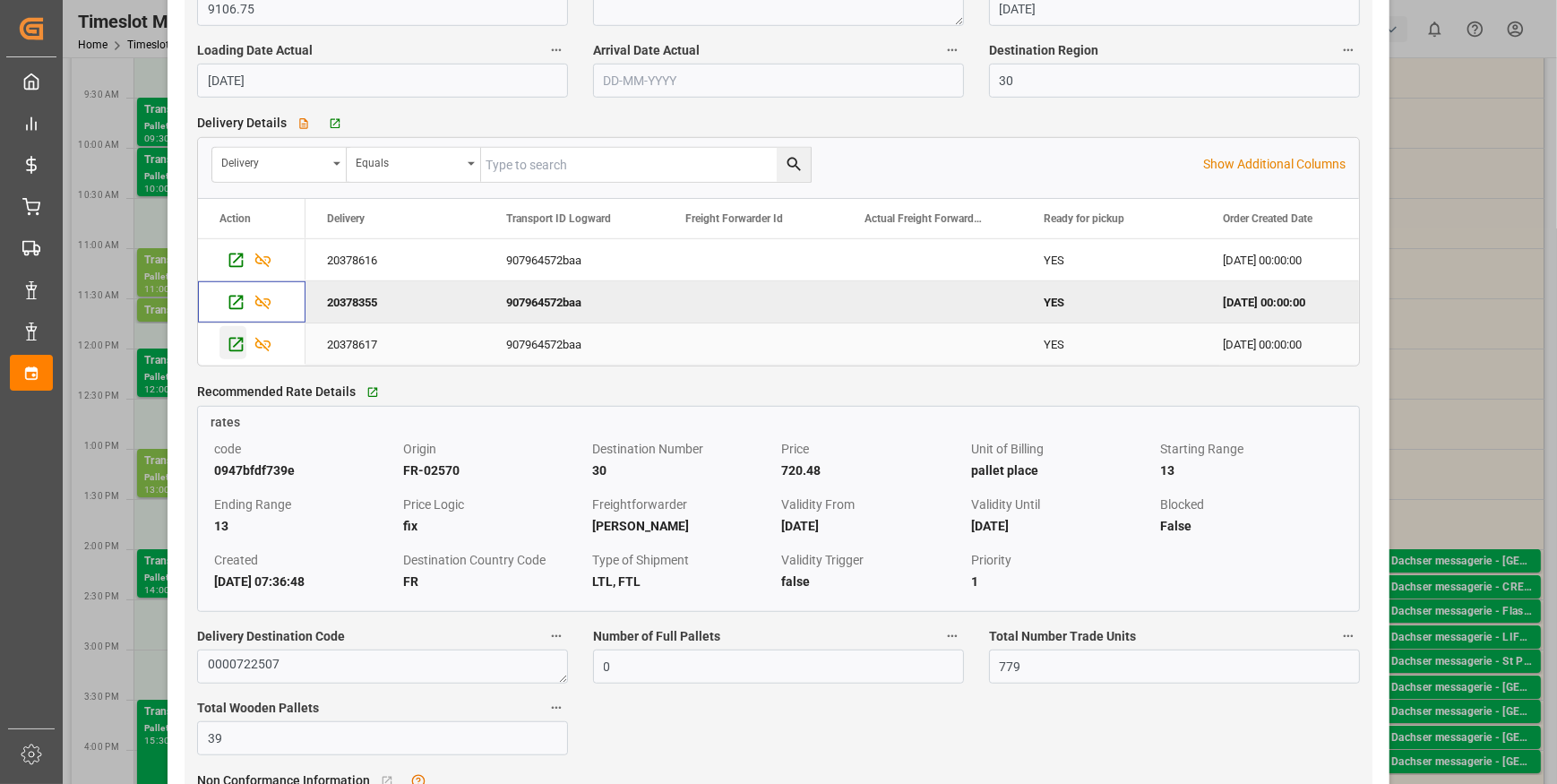
click at [240, 342] on icon "Press SPACE to select this row." at bounding box center [236, 344] width 19 height 19
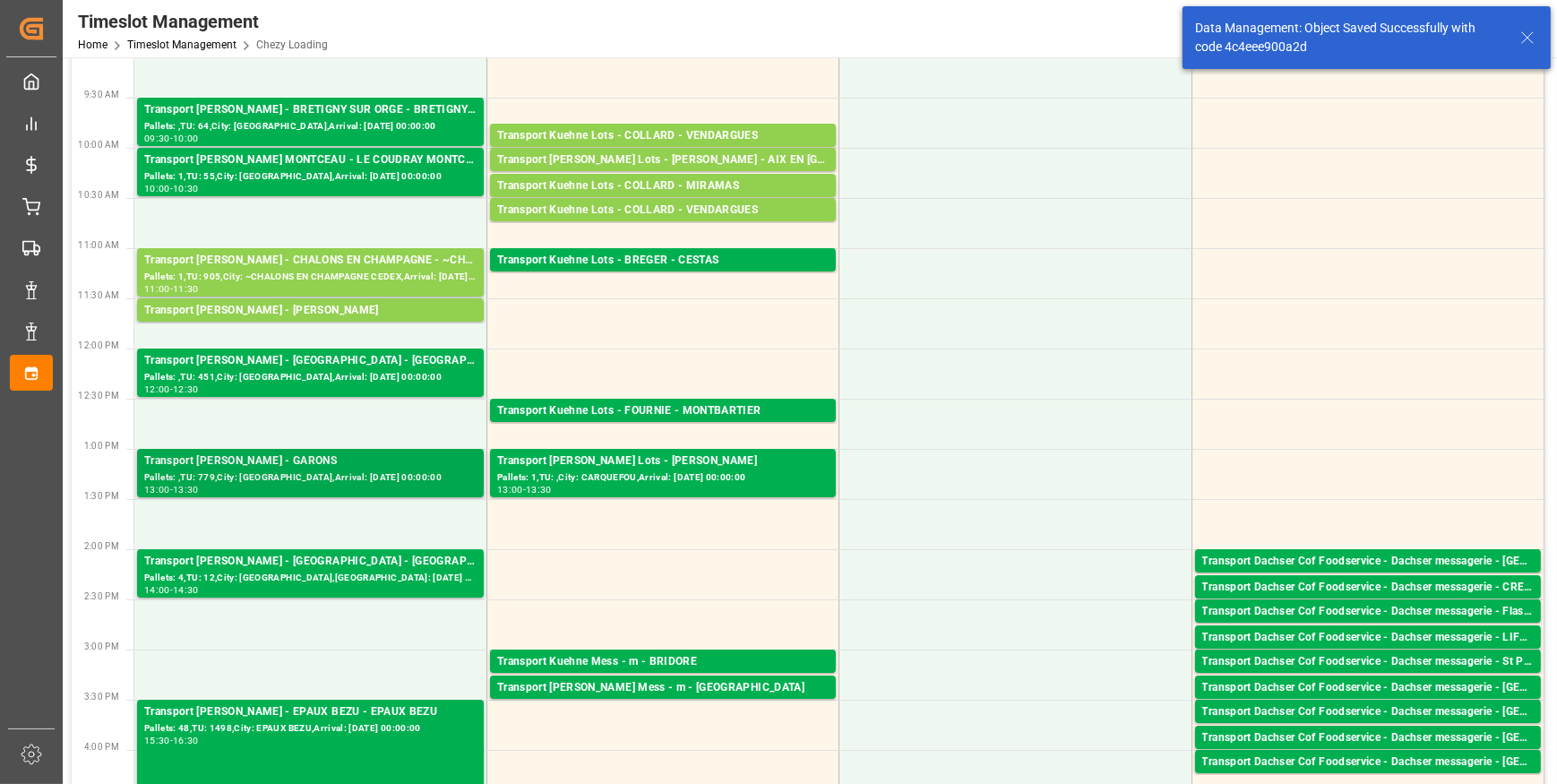
click at [266, 468] on div "Transport [PERSON_NAME] - GARONS - GARONS" at bounding box center [310, 461] width 333 height 18
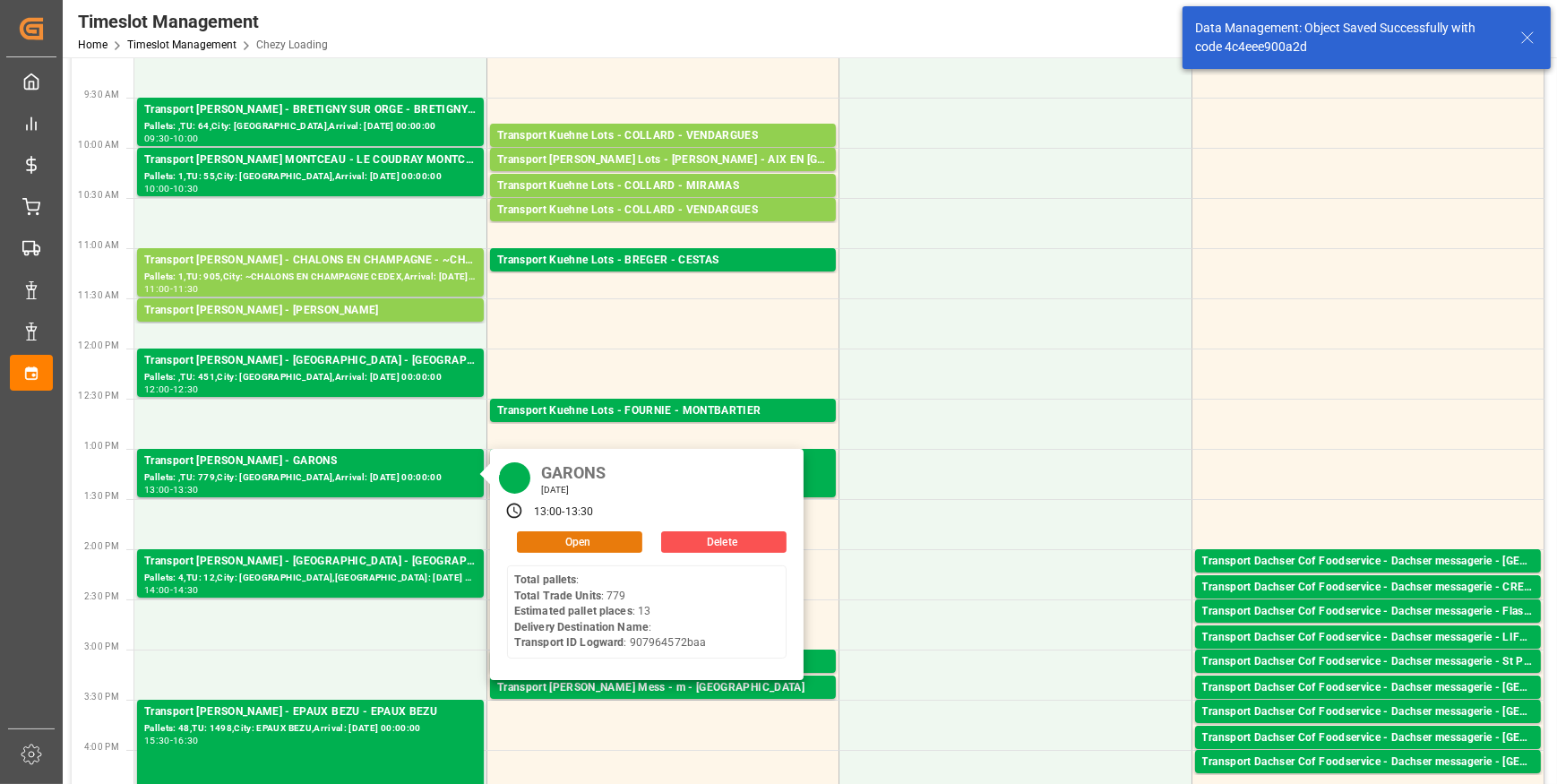
click at [557, 537] on button "Open" at bounding box center [579, 542] width 126 height 21
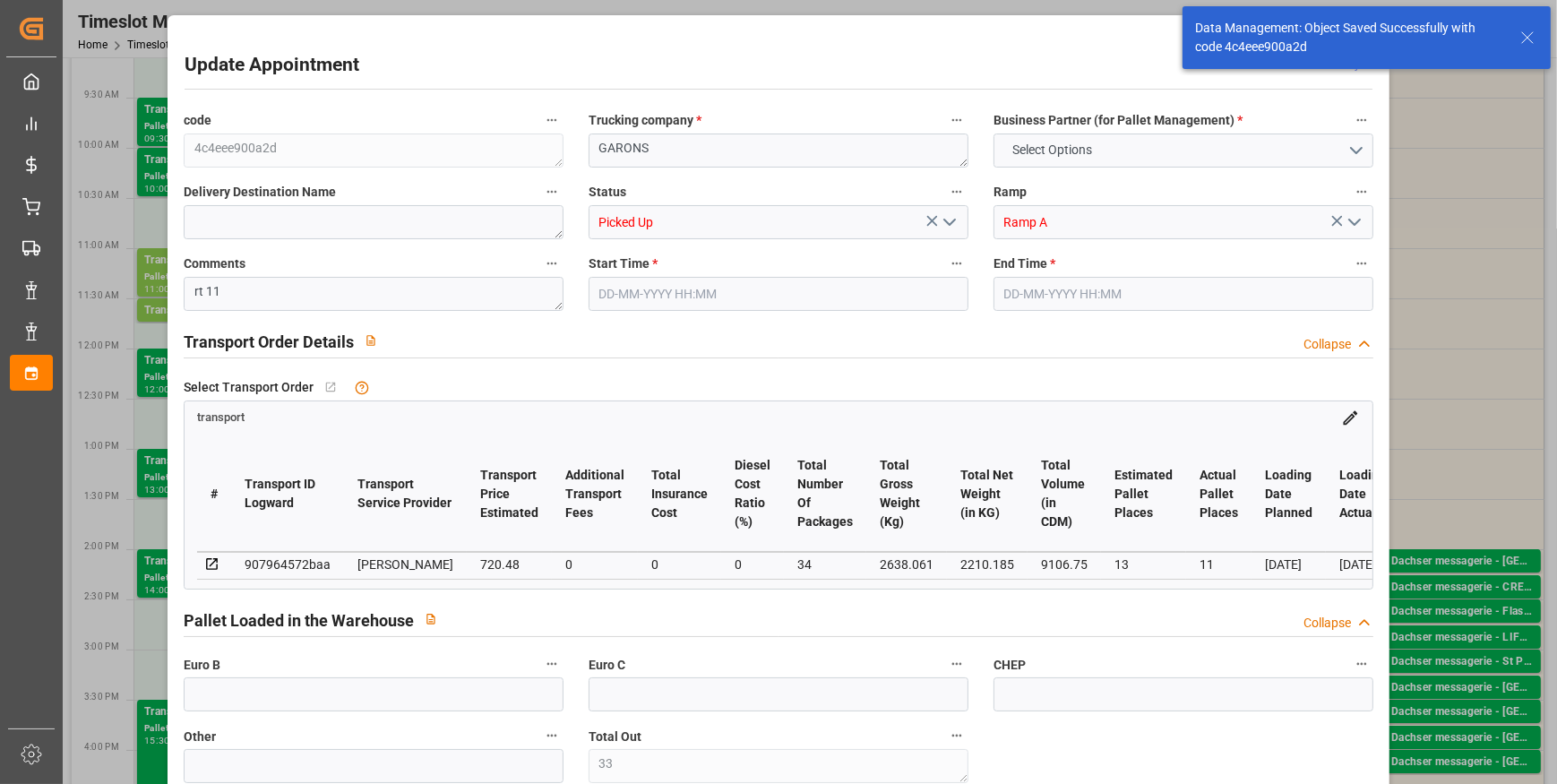
type input "33"
type input "13"
type input "11"
type input "720.48"
type input "0"
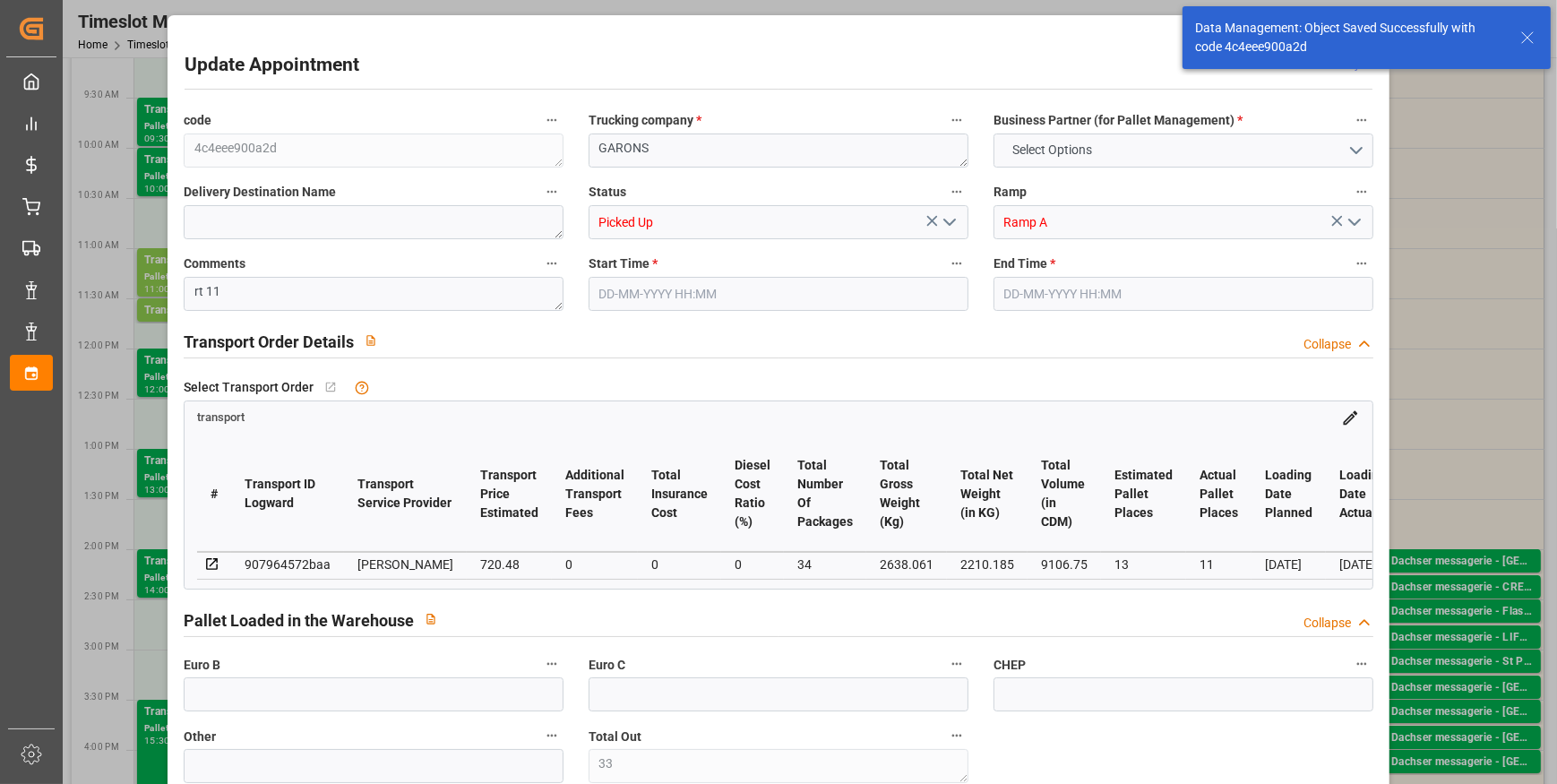
type input "0"
type input "696.1278"
type input "-24.3522"
type input "34"
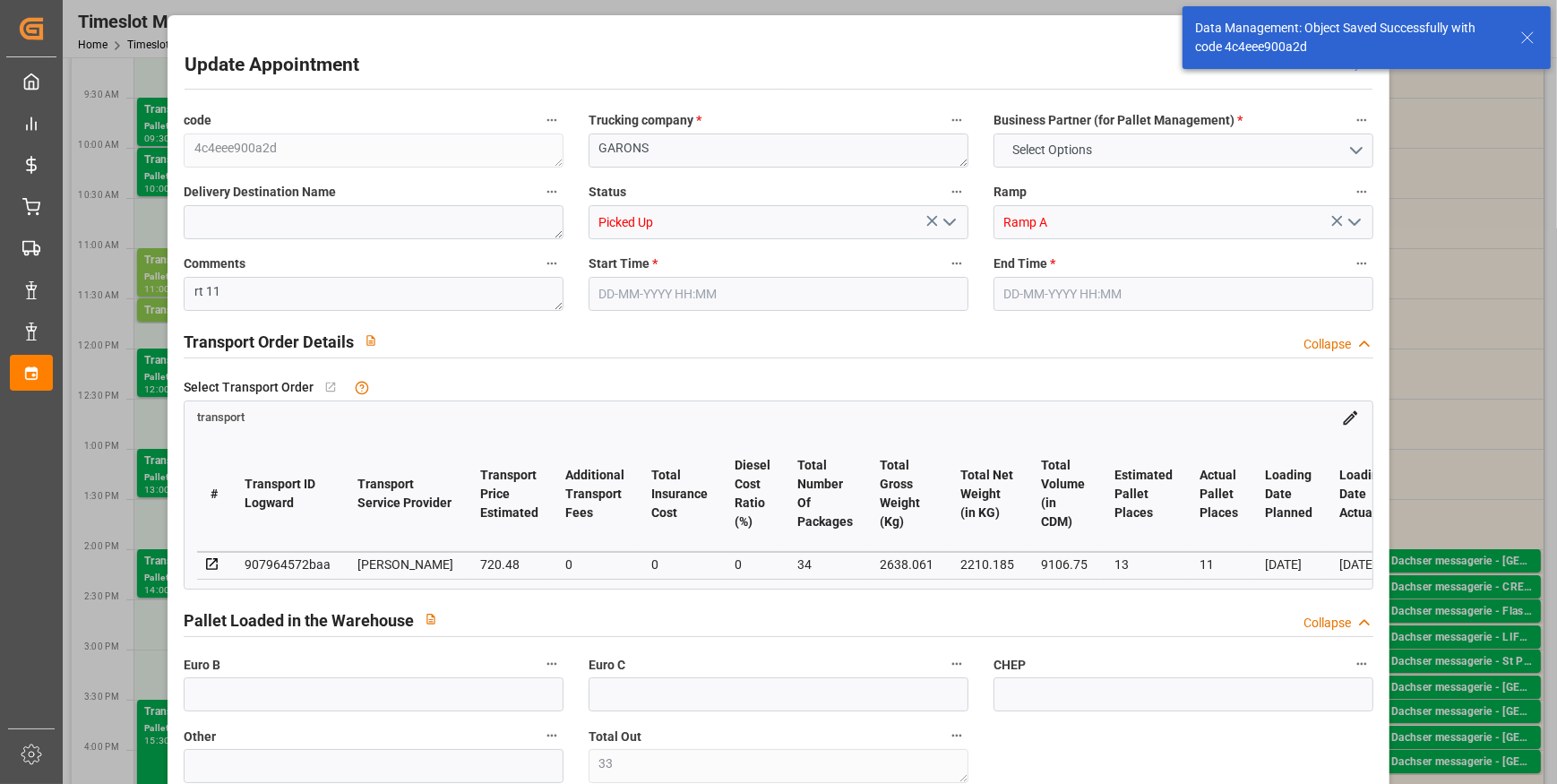
type input "2210.185"
type input "3550.765"
type input "9106.75"
type input "30"
type input "0"
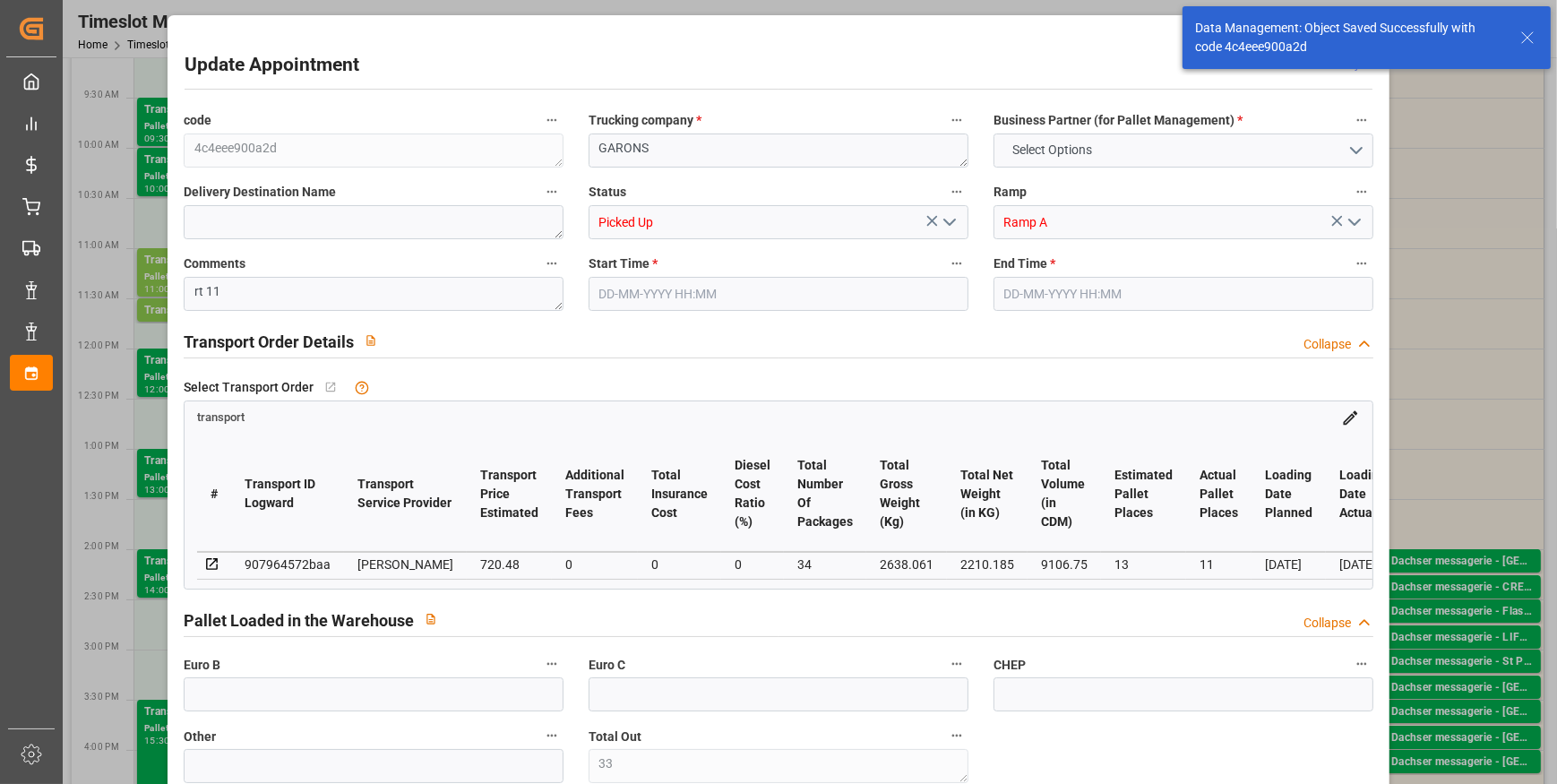
type input "779"
type input "33"
type input "101"
type input "2638.061"
type input "0"
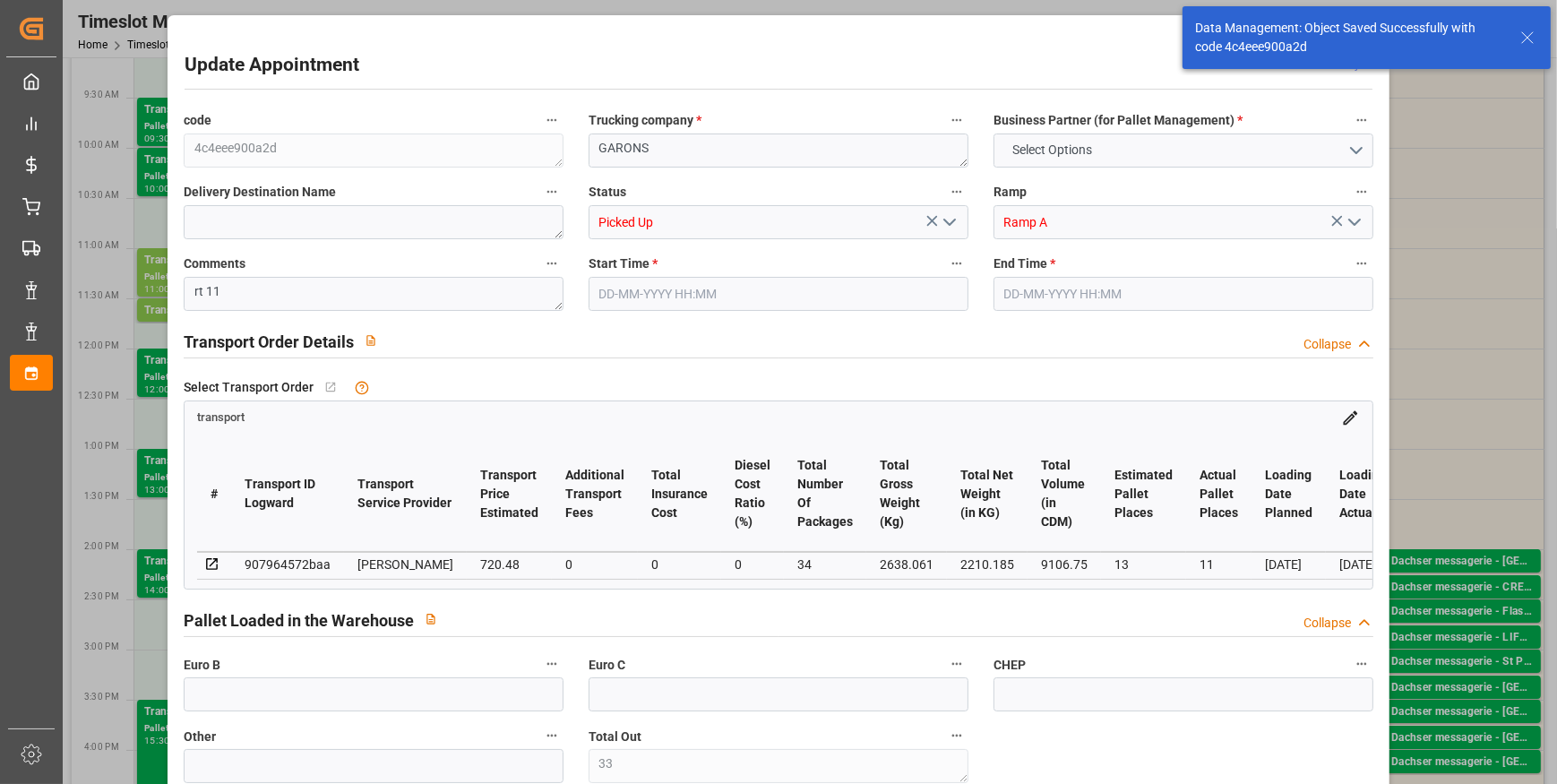
type input "10767.6795"
type input "0"
type input "21"
type input "80"
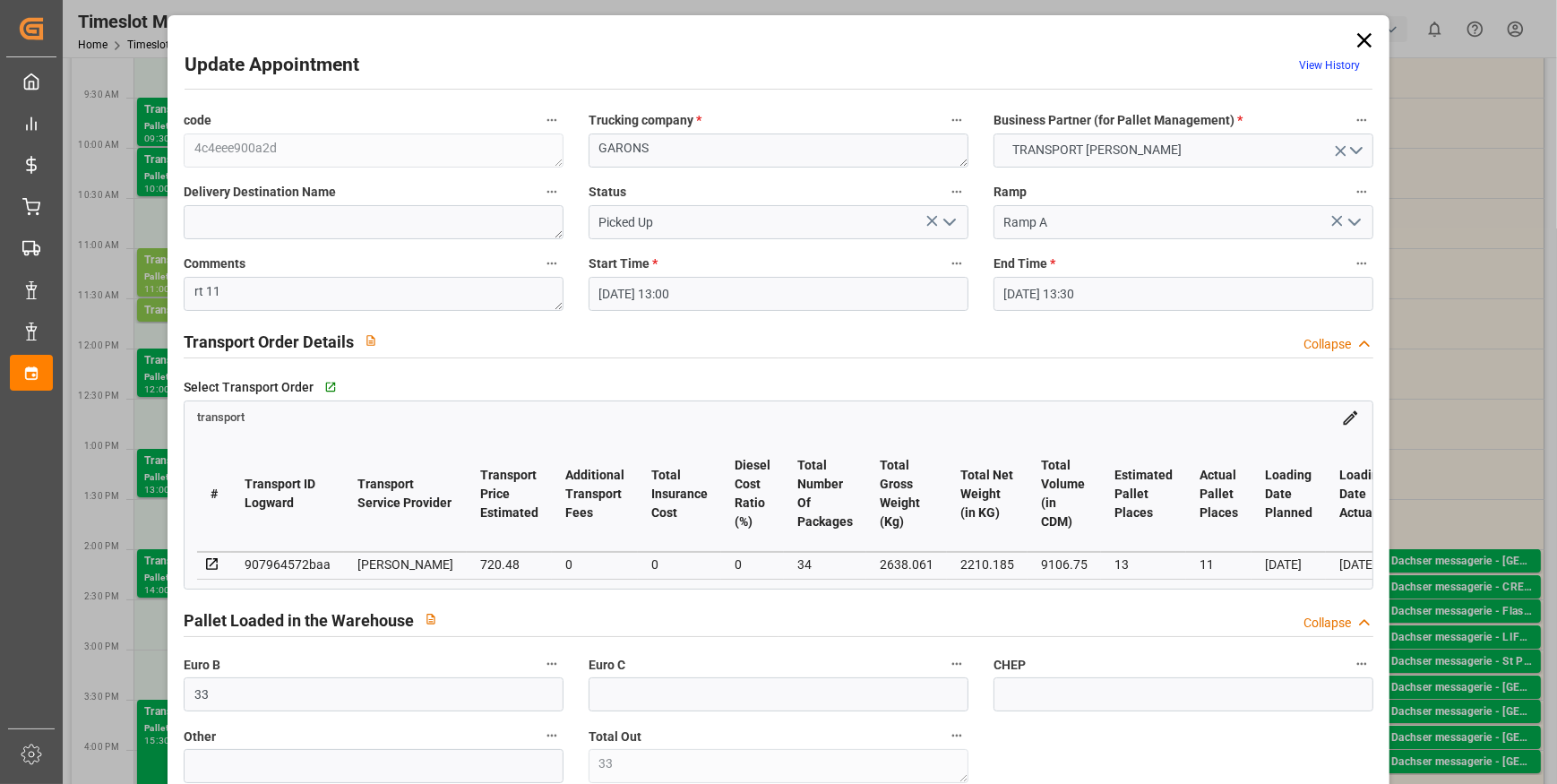
type input "22-09-2025 13:00"
type input "22-09-2025 13:30"
type input "18-09-2025 13:42"
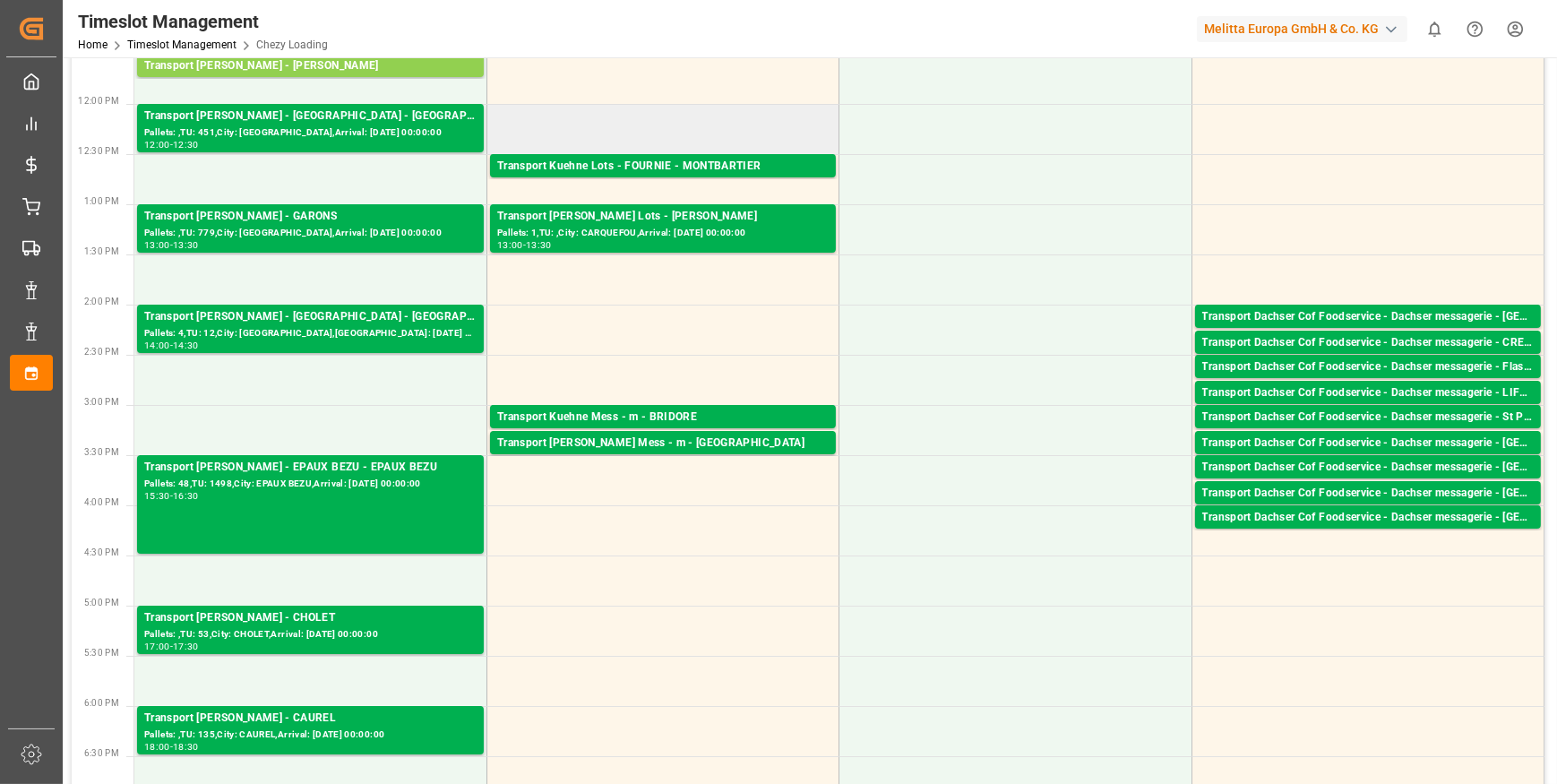
scroll to position [0, 0]
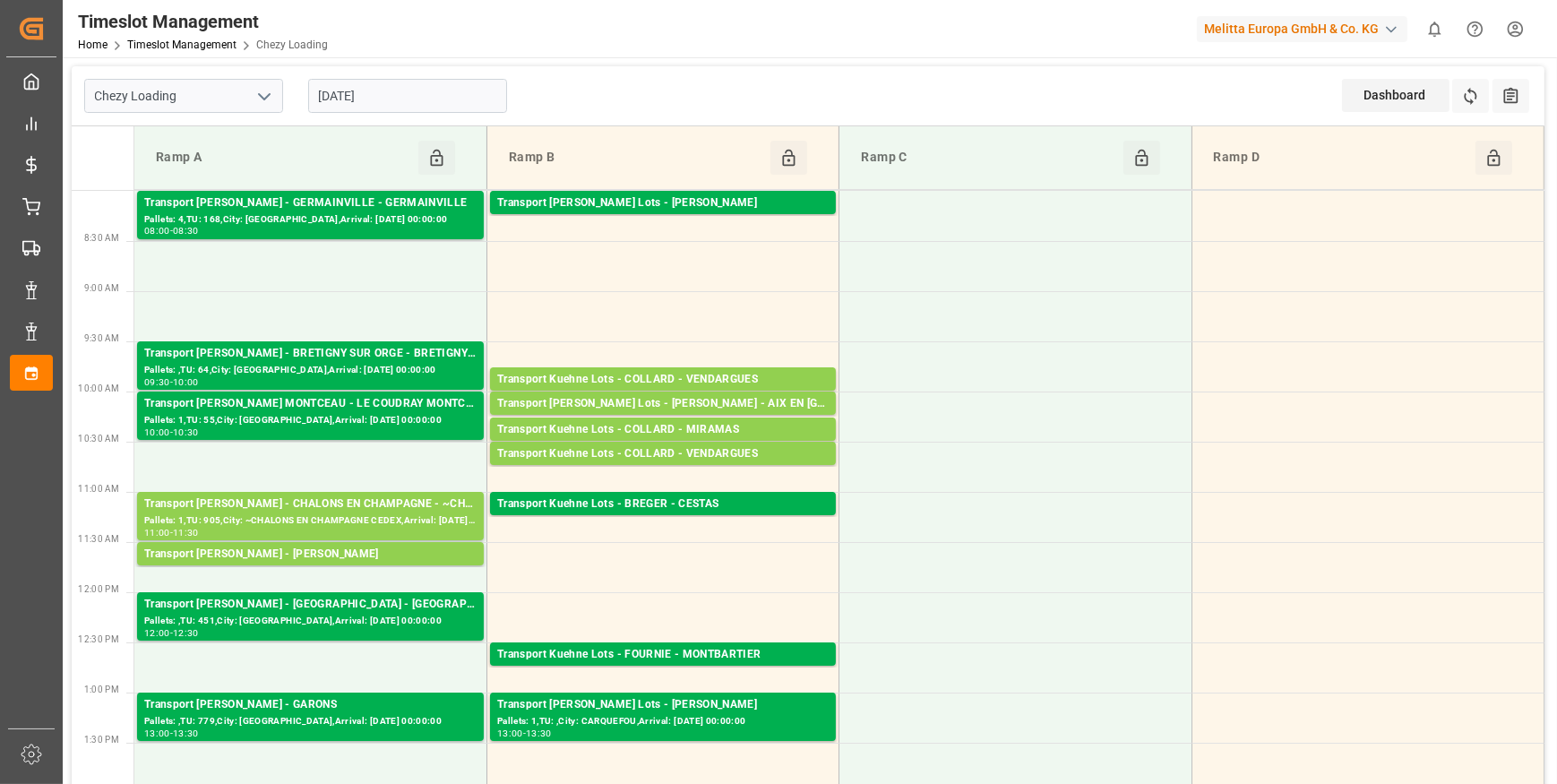
click at [406, 86] on input "[DATE]" at bounding box center [407, 96] width 199 height 34
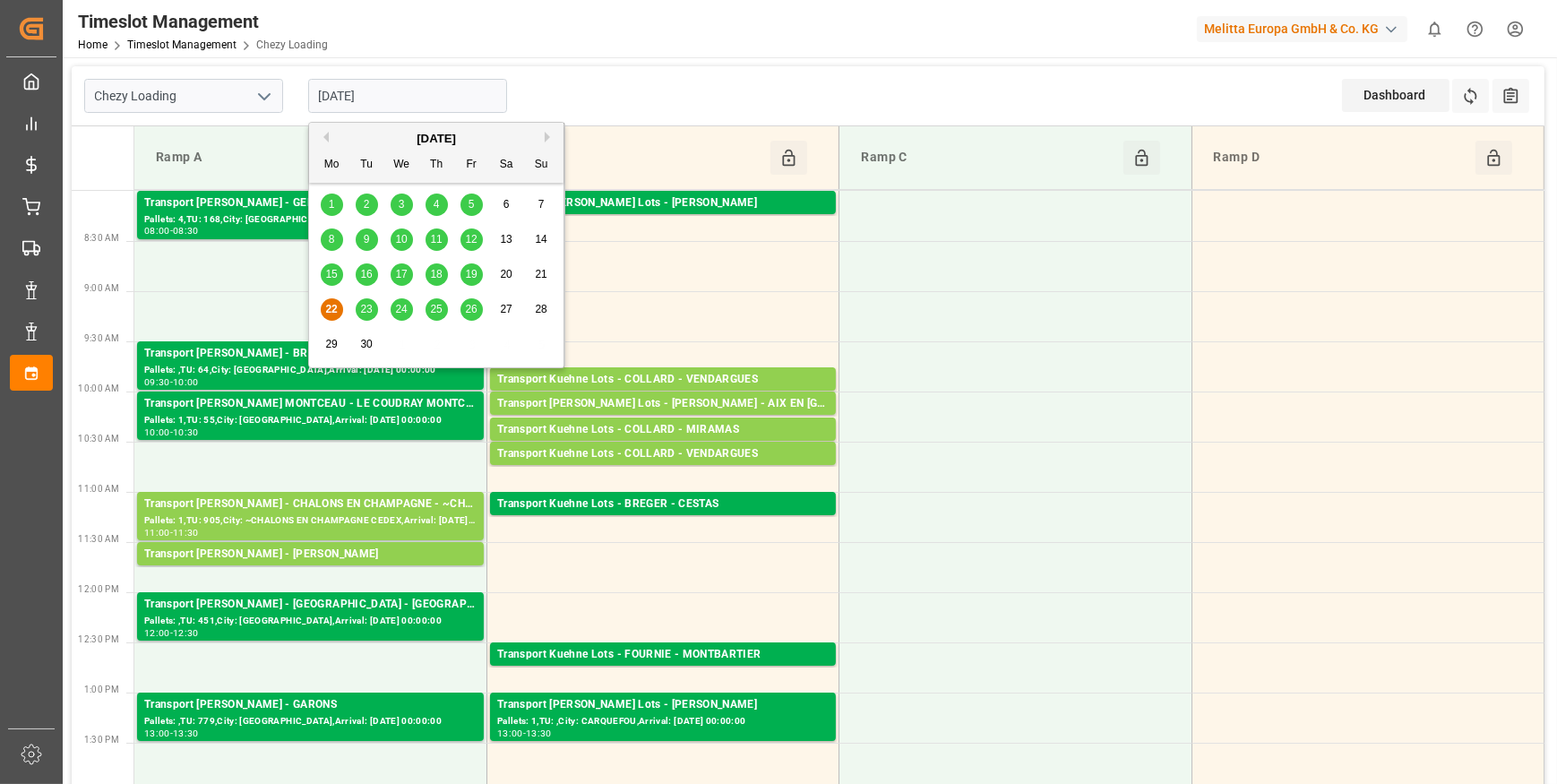
click at [367, 309] on span "23" at bounding box center [365, 309] width 11 height 12
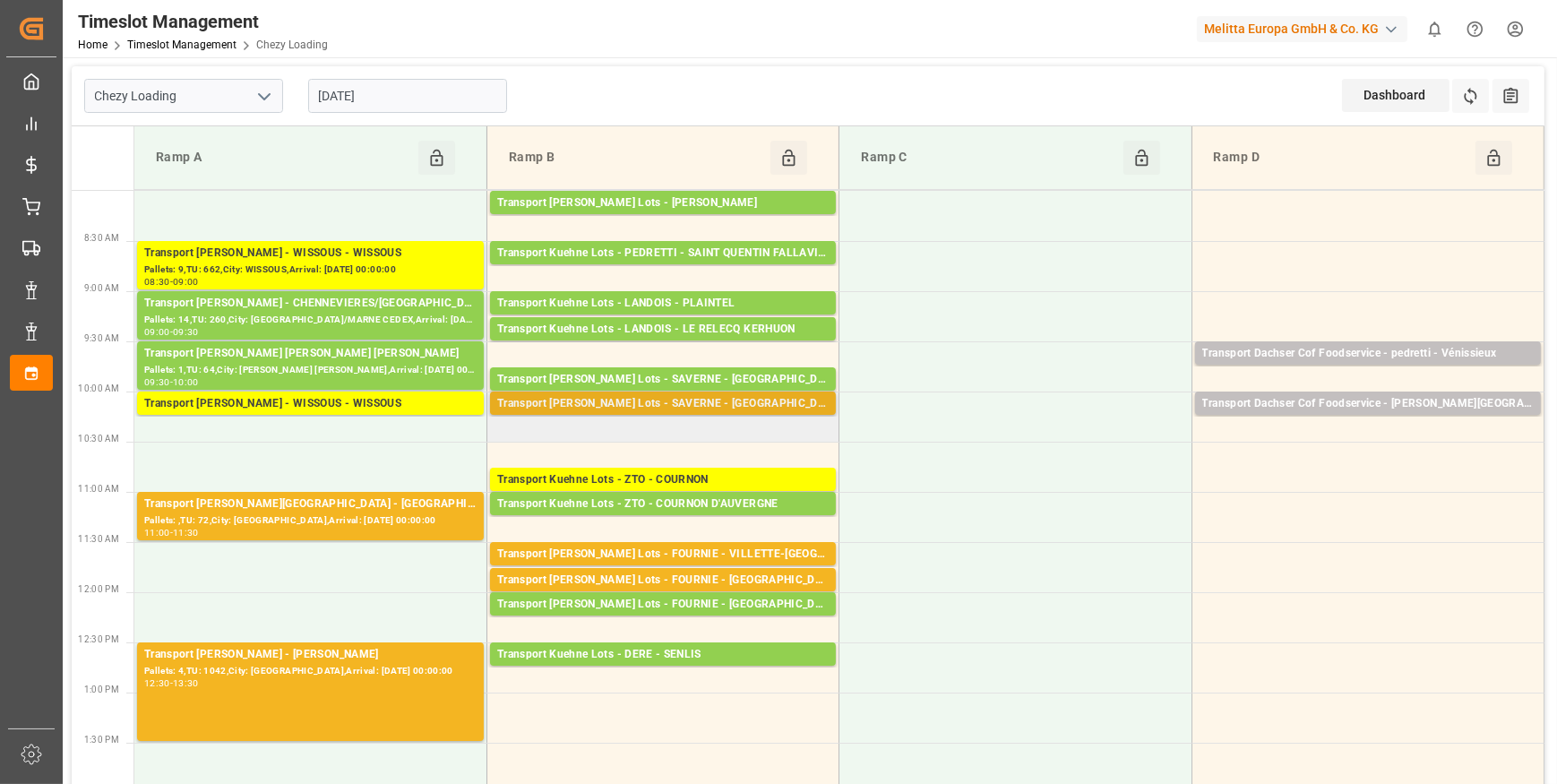
click at [719, 402] on div "Transport Kuehne Lots - SAVERNE - [GEOGRAPHIC_DATA]" at bounding box center [663, 404] width 332 height 18
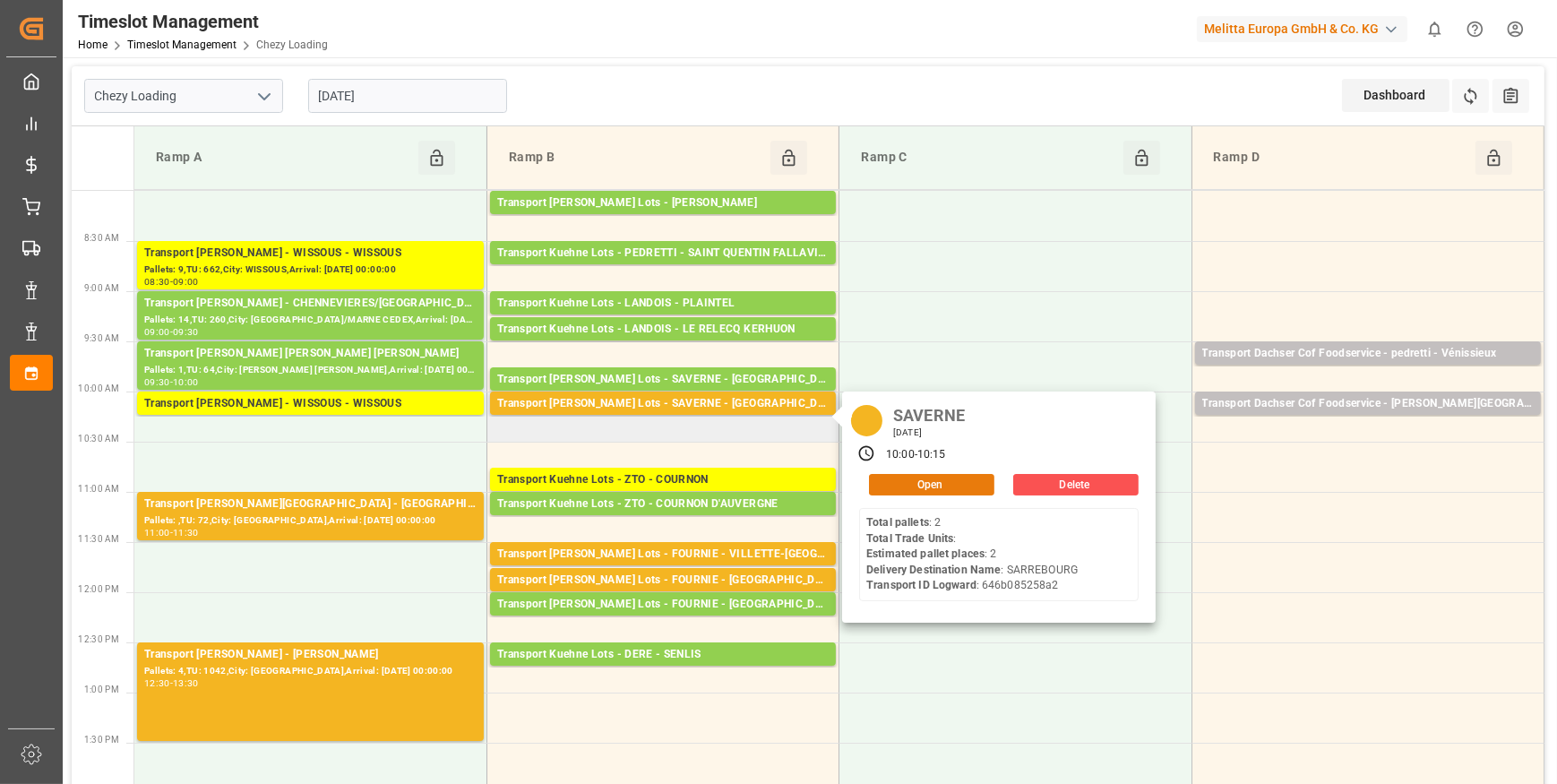
click at [906, 480] on button "Open" at bounding box center [931, 484] width 126 height 21
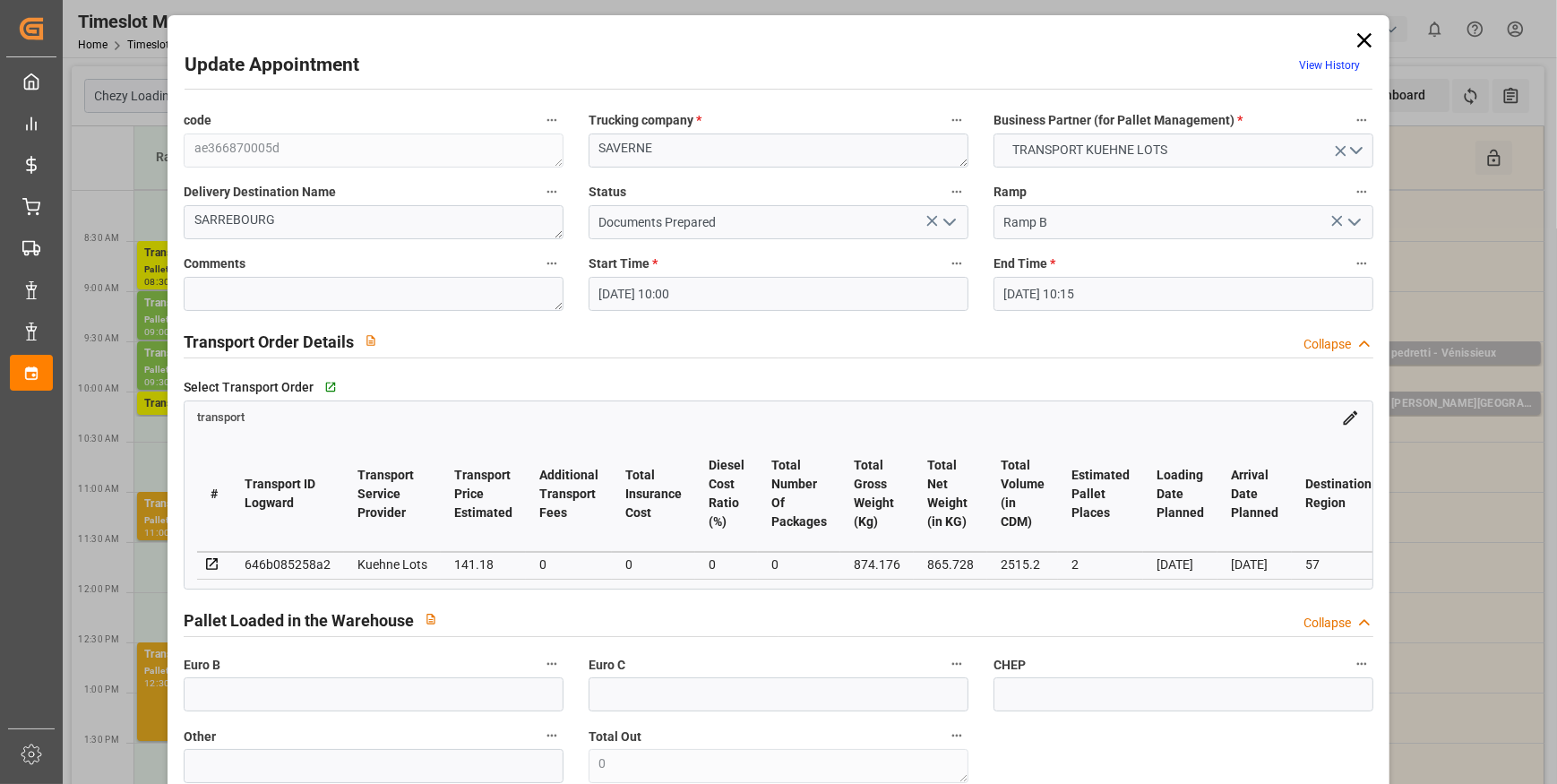
click at [944, 217] on icon "open menu" at bounding box center [949, 222] width 21 height 21
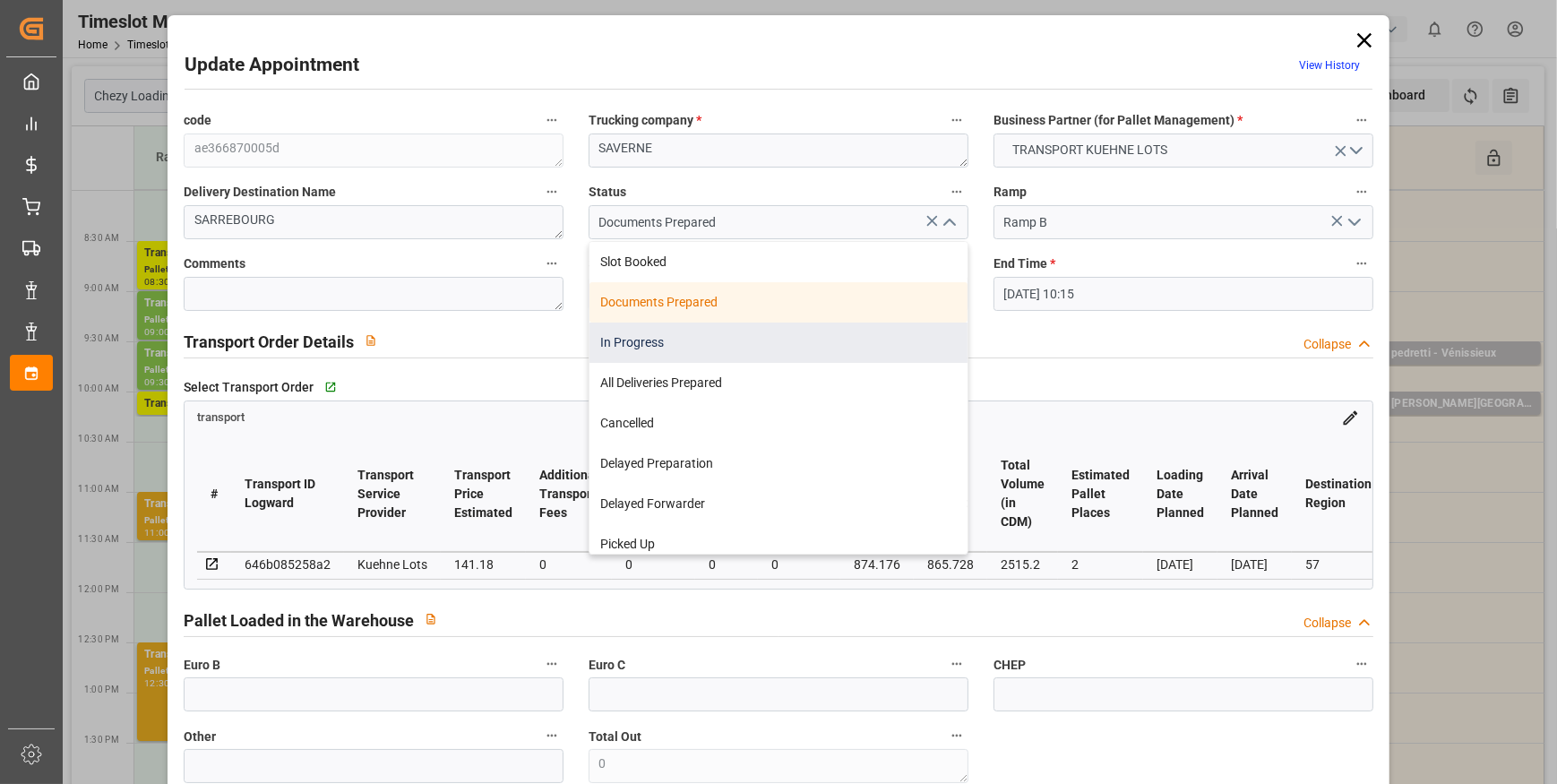
click at [643, 345] on div "In Progress" at bounding box center [778, 342] width 379 height 40
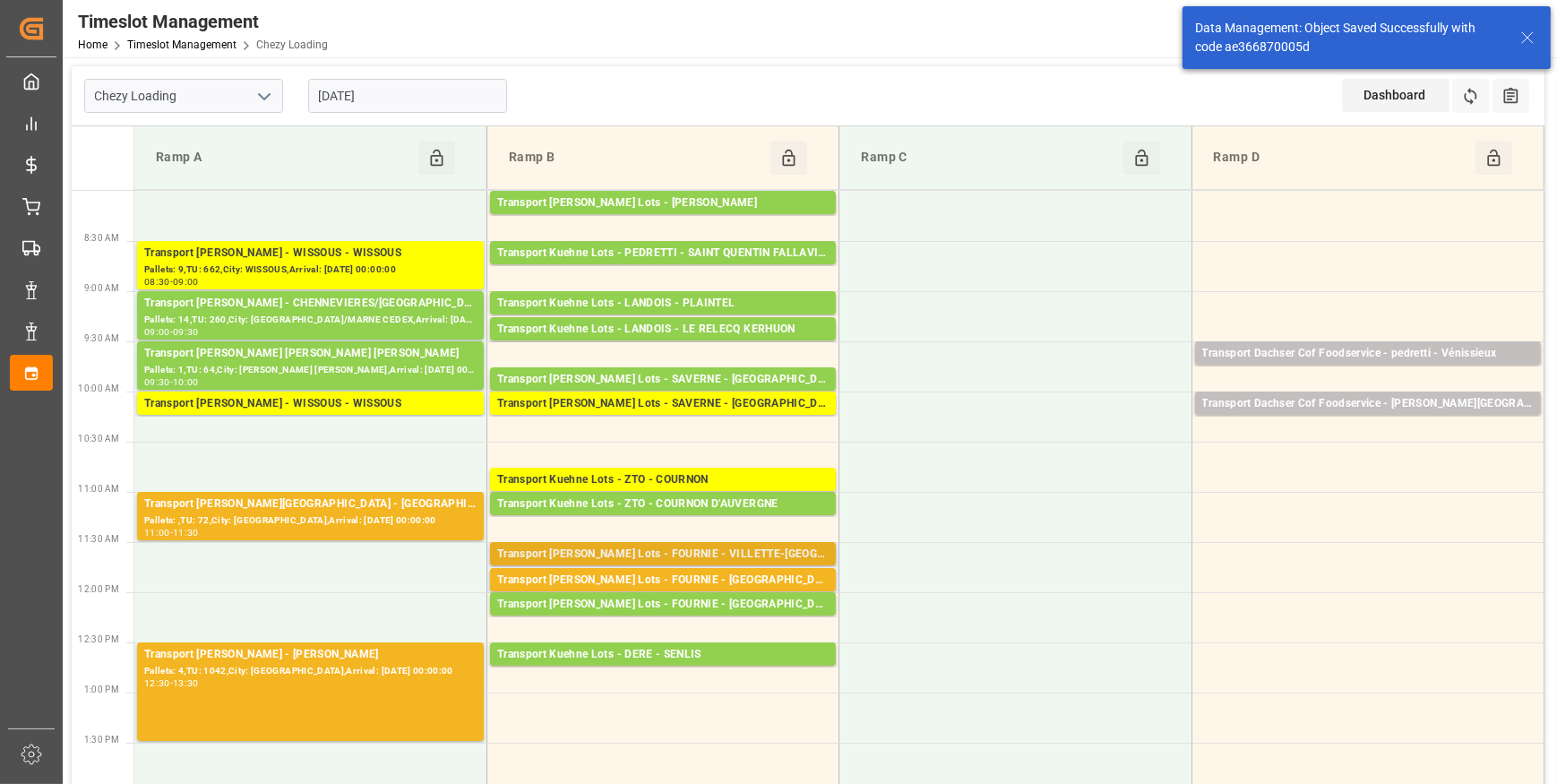
click at [719, 556] on div "Transport Kuehne Lots - FOURNIE - VILLETTE-[GEOGRAPHIC_DATA]" at bounding box center [663, 554] width 332 height 18
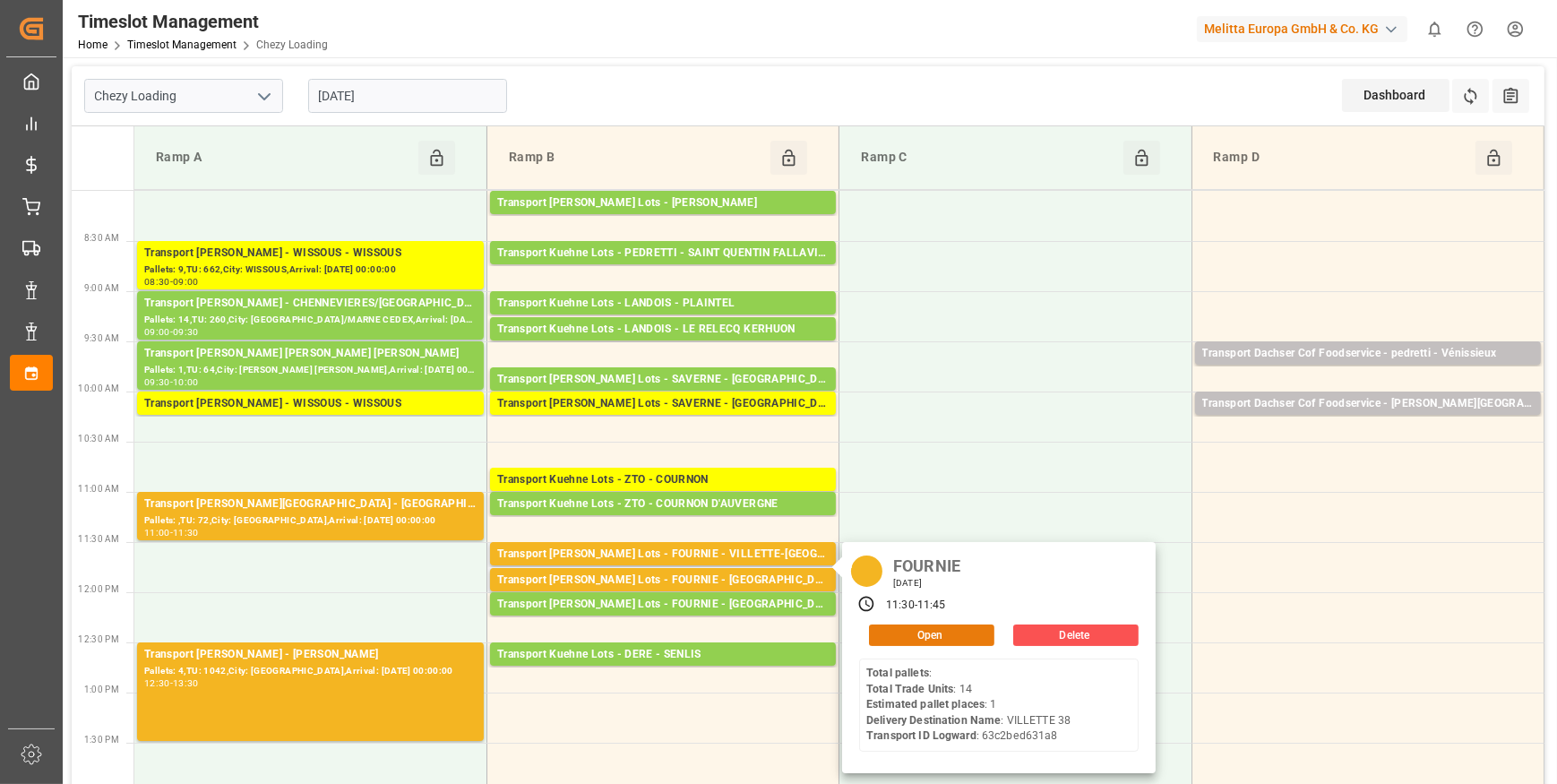
click at [905, 638] on button "Open" at bounding box center [931, 635] width 126 height 21
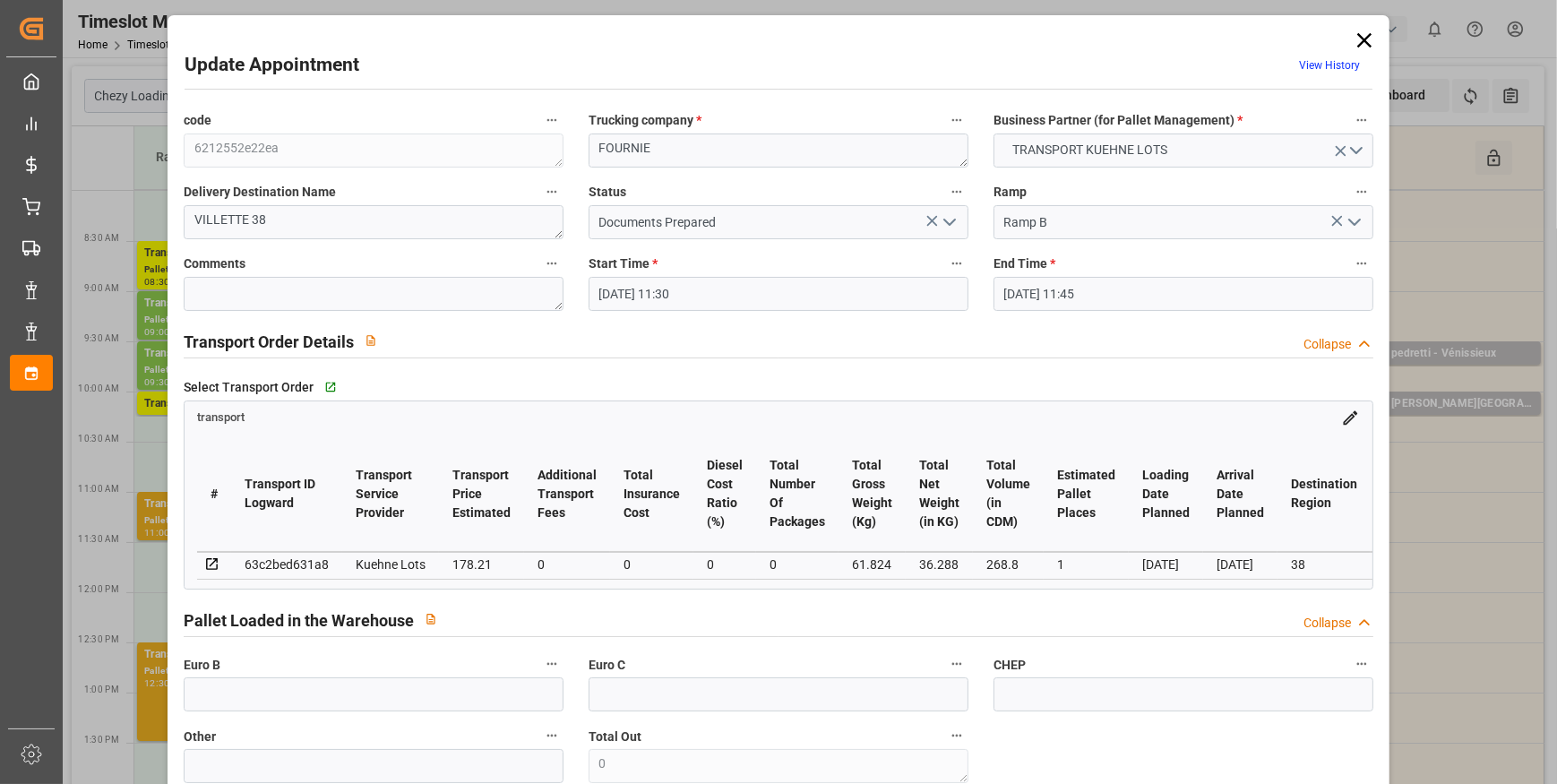
click at [945, 218] on icon "open menu" at bounding box center [949, 222] width 21 height 21
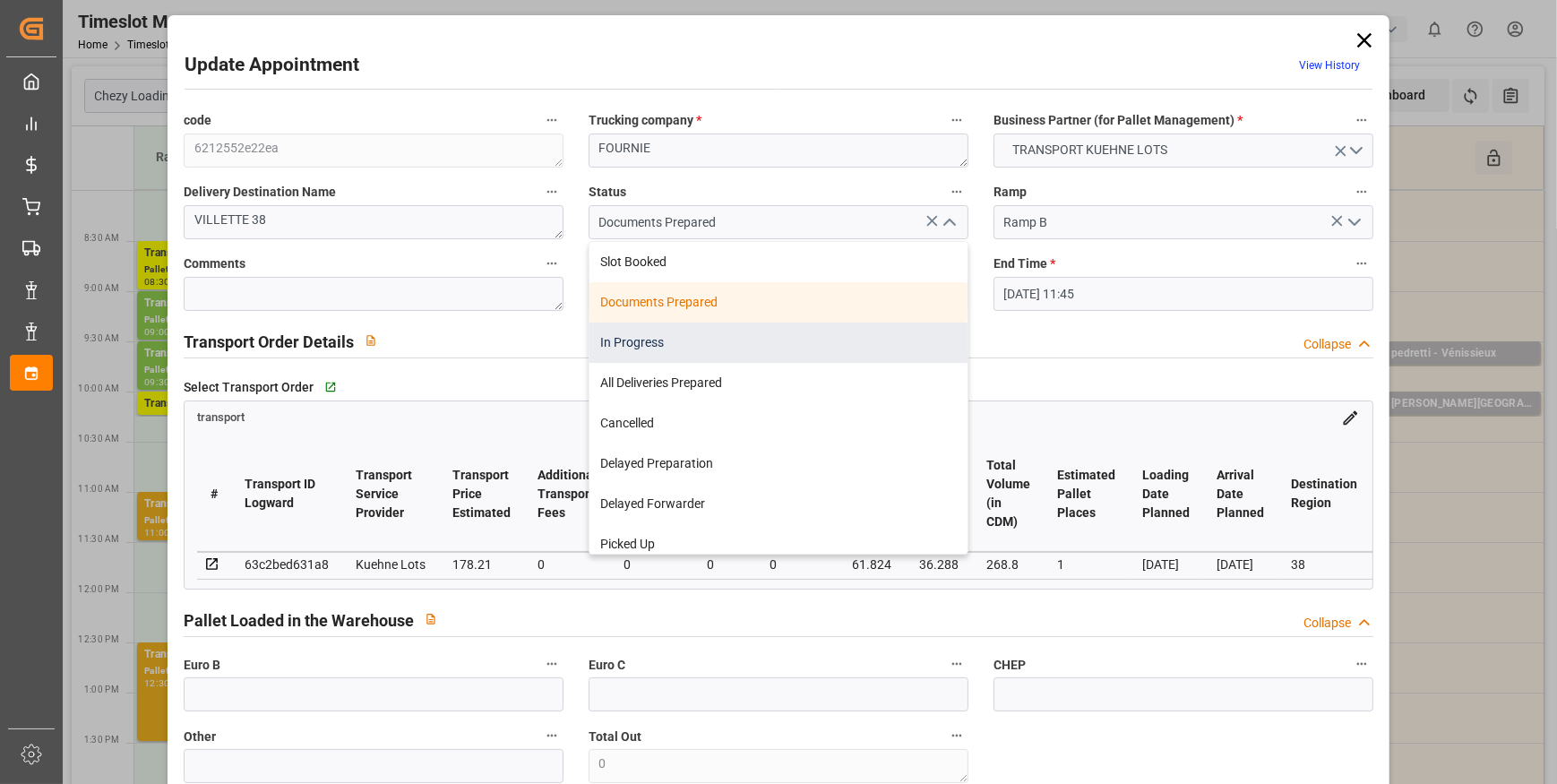
click at [680, 343] on div "In Progress" at bounding box center [778, 342] width 379 height 40
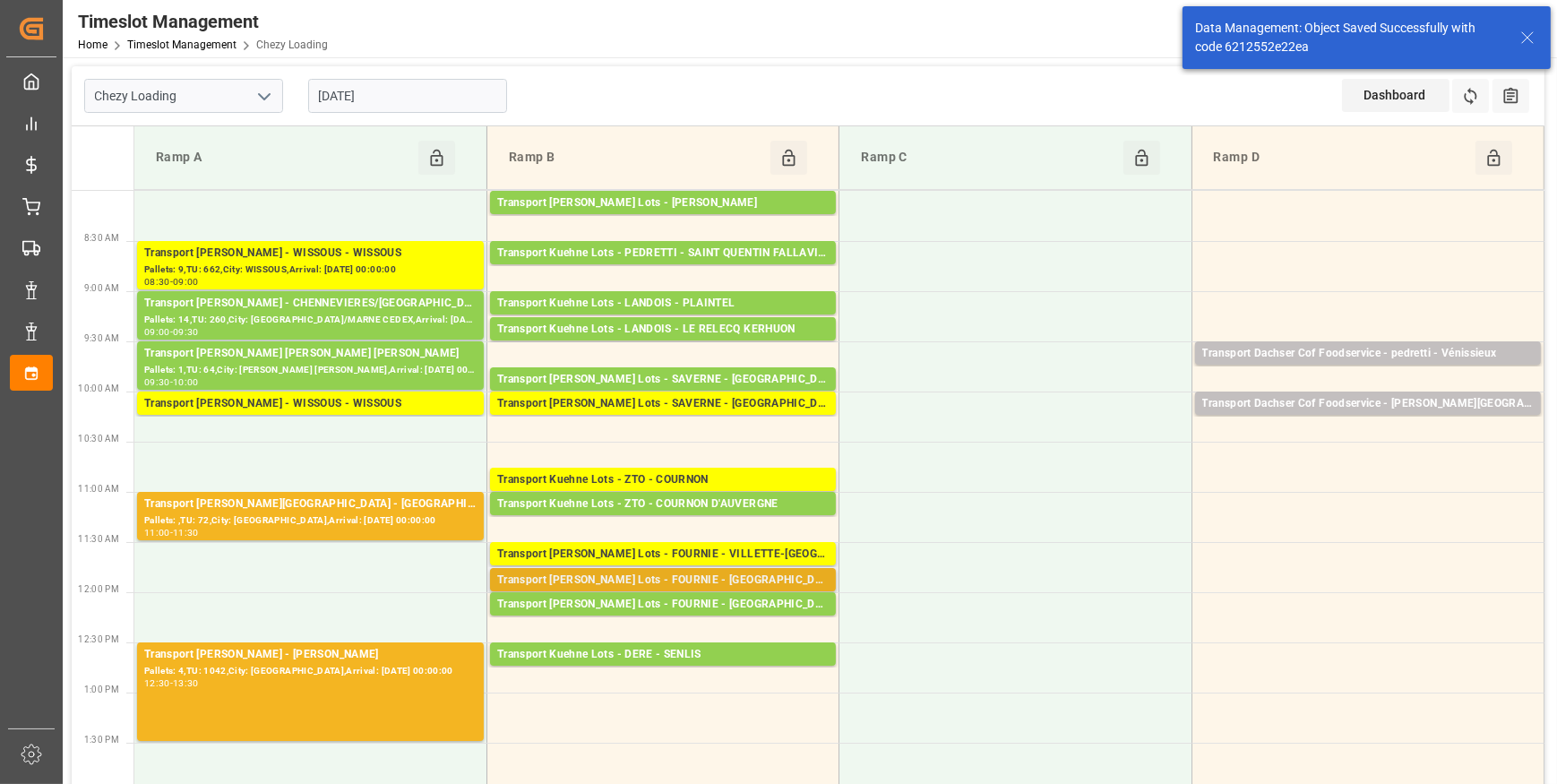
click at [692, 579] on div "Transport Kuehne Lots - FOURNIE - [GEOGRAPHIC_DATA]" at bounding box center [663, 580] width 332 height 18
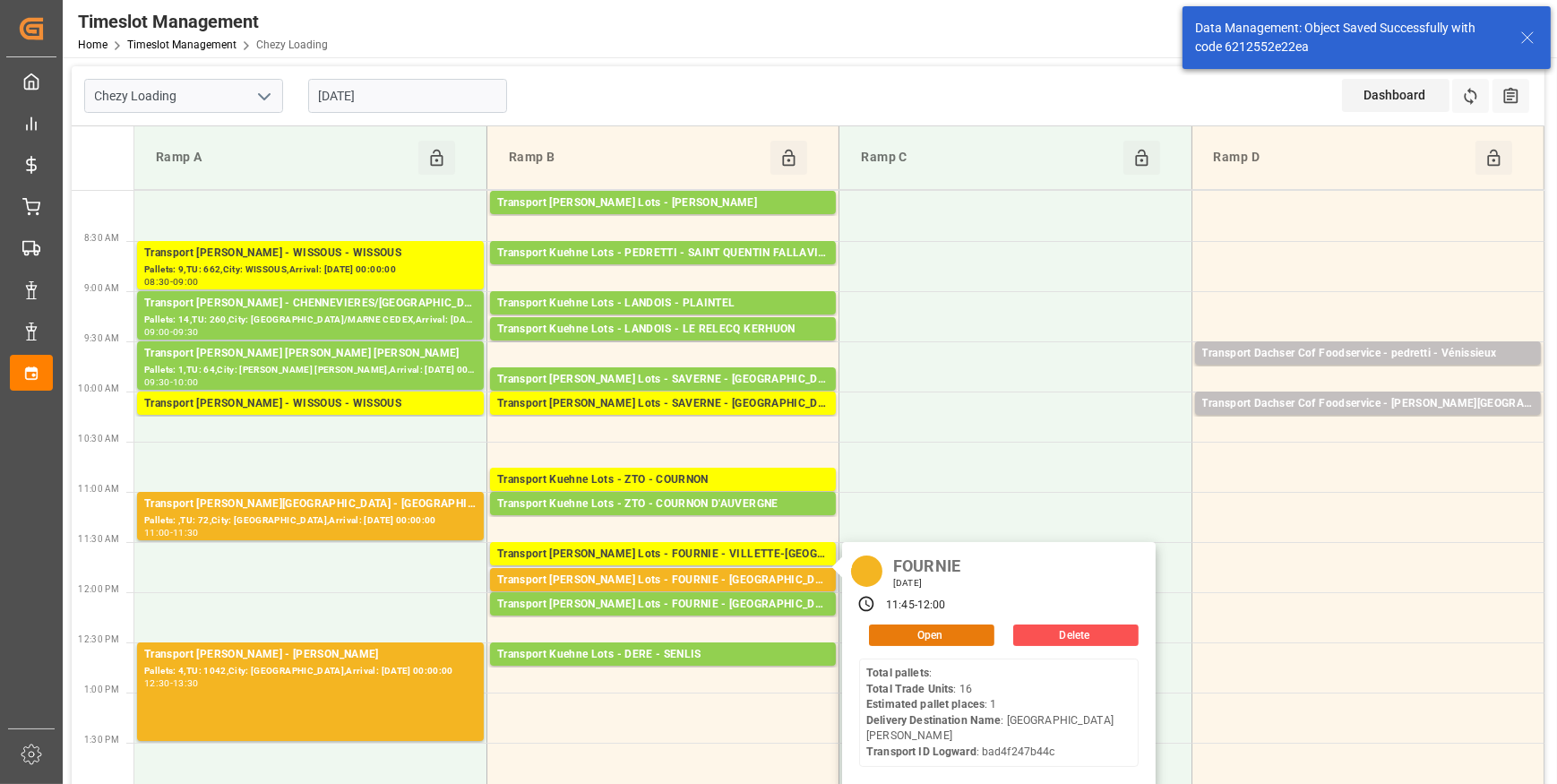
click at [898, 631] on button "Open" at bounding box center [931, 635] width 126 height 21
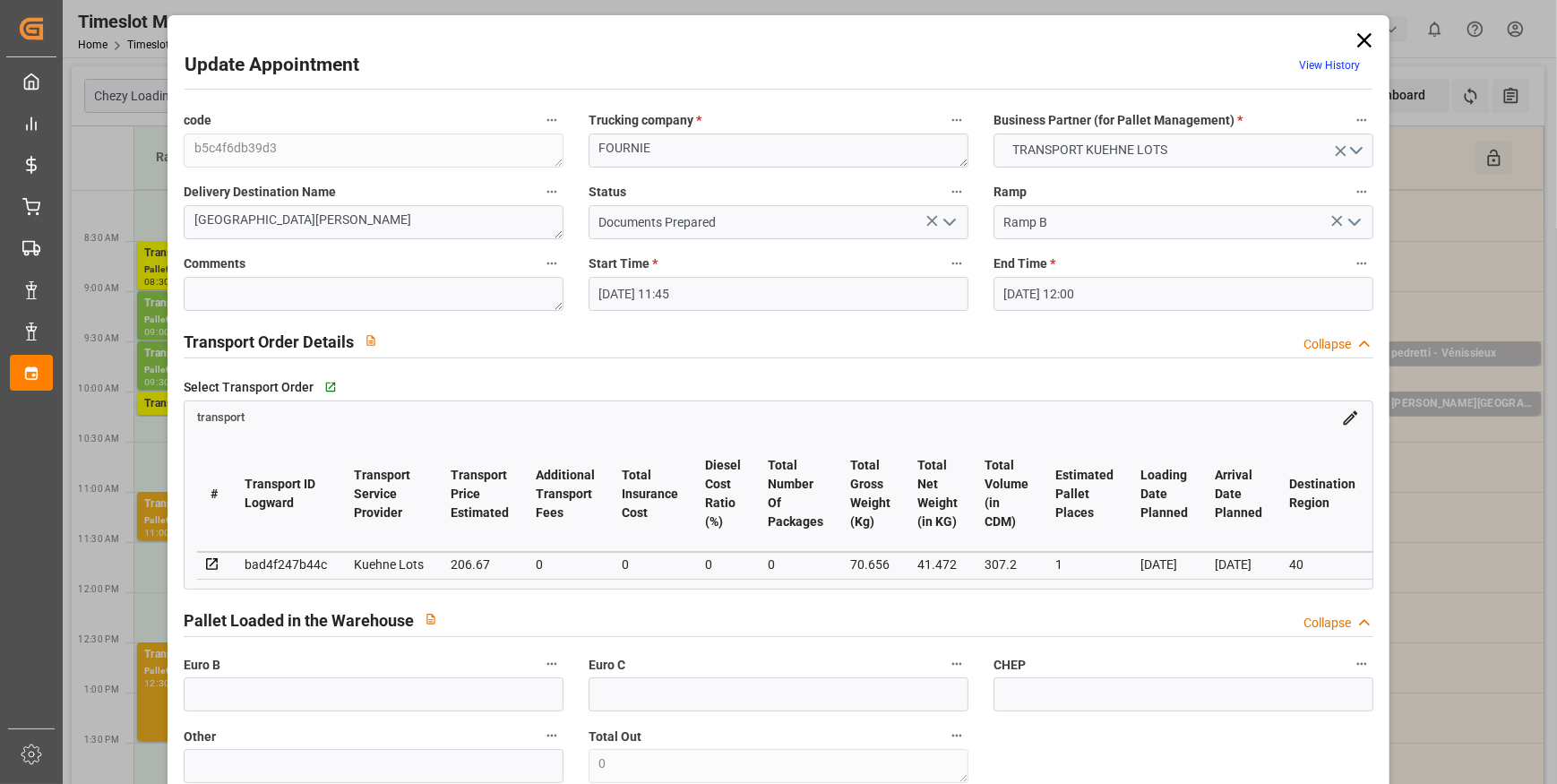
click at [944, 222] on polyline "open menu" at bounding box center [950, 222] width 11 height 6
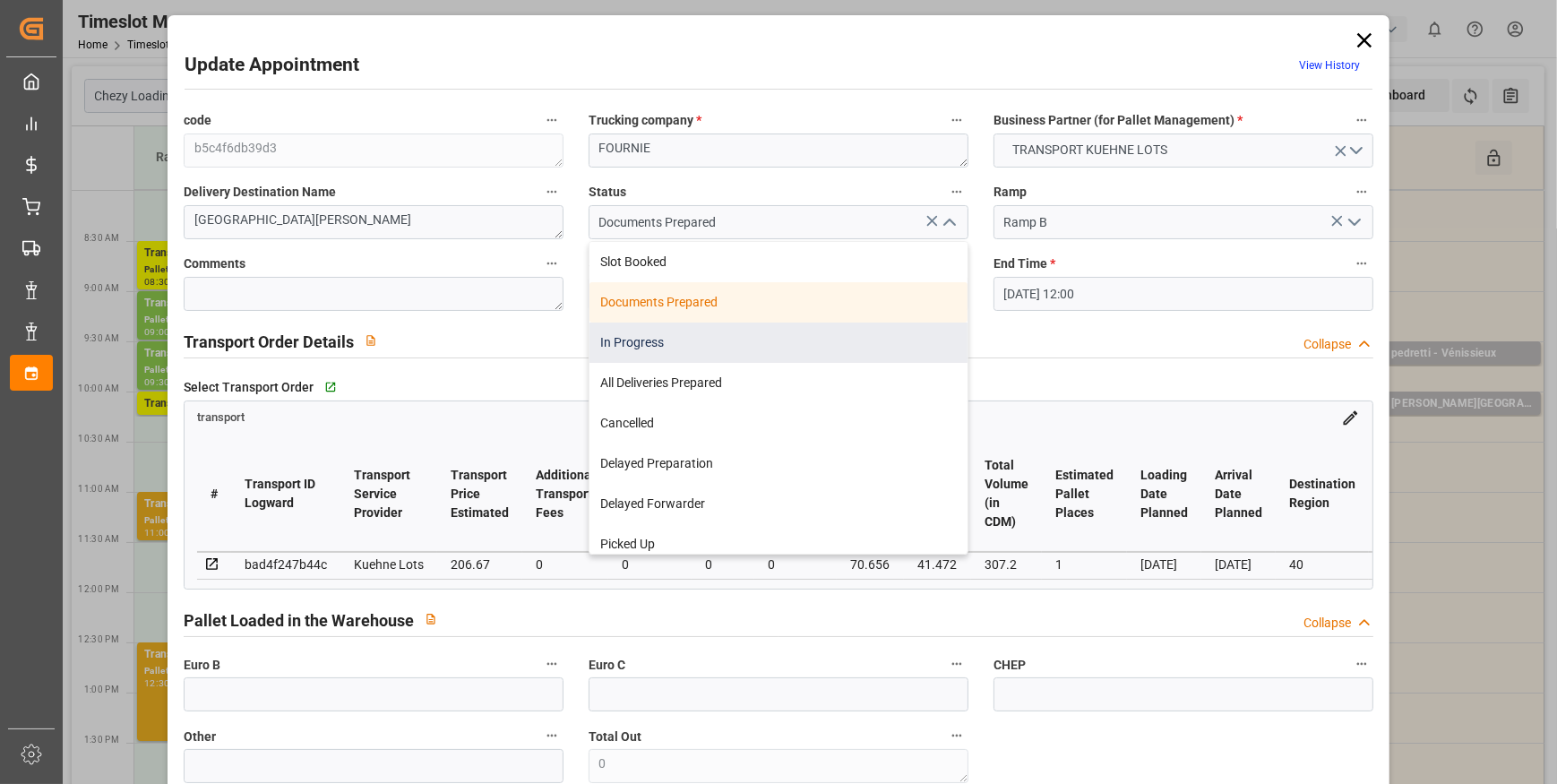
click at [664, 335] on div "In Progress" at bounding box center [778, 342] width 379 height 40
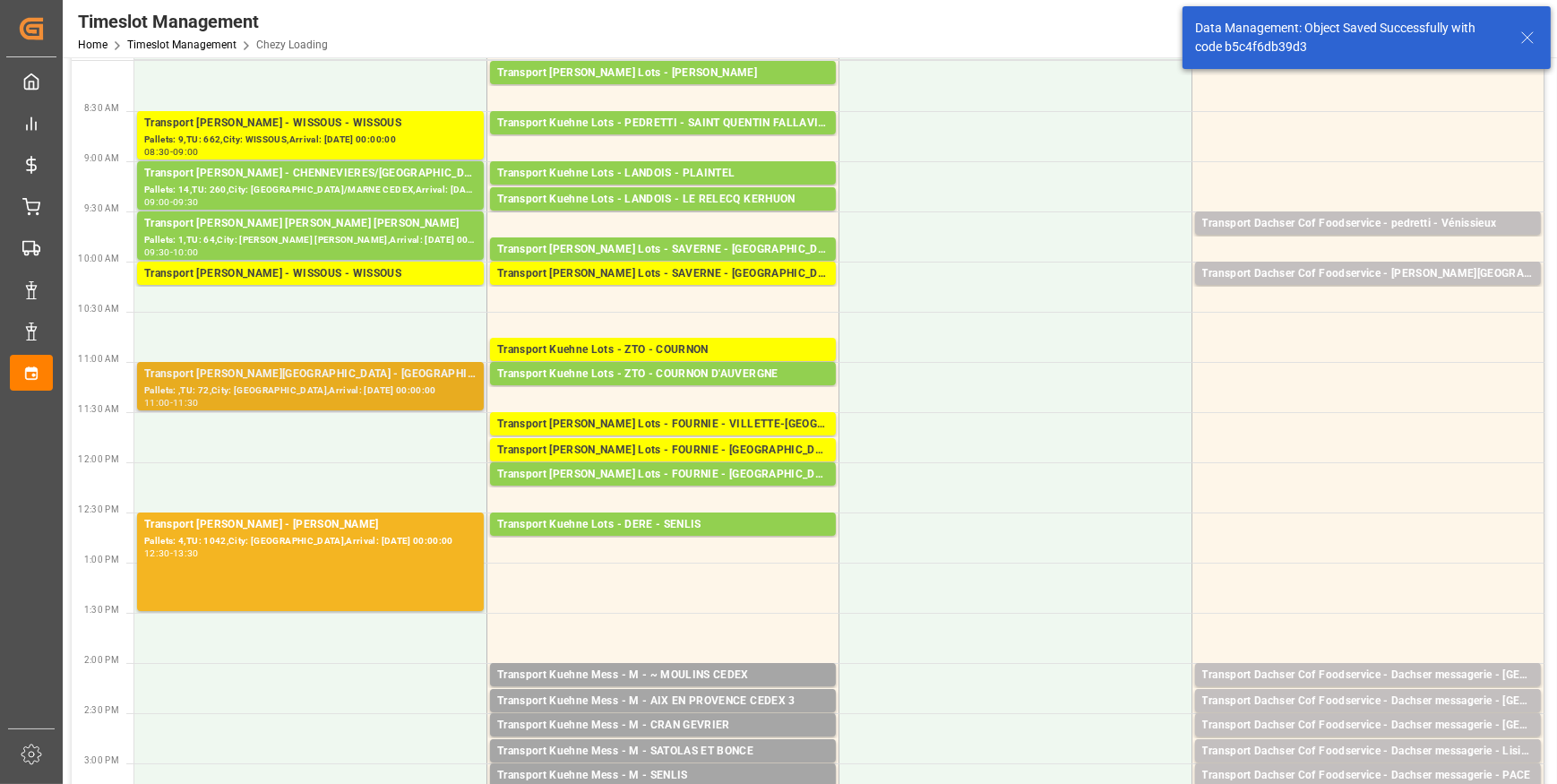
scroll to position [243, 0]
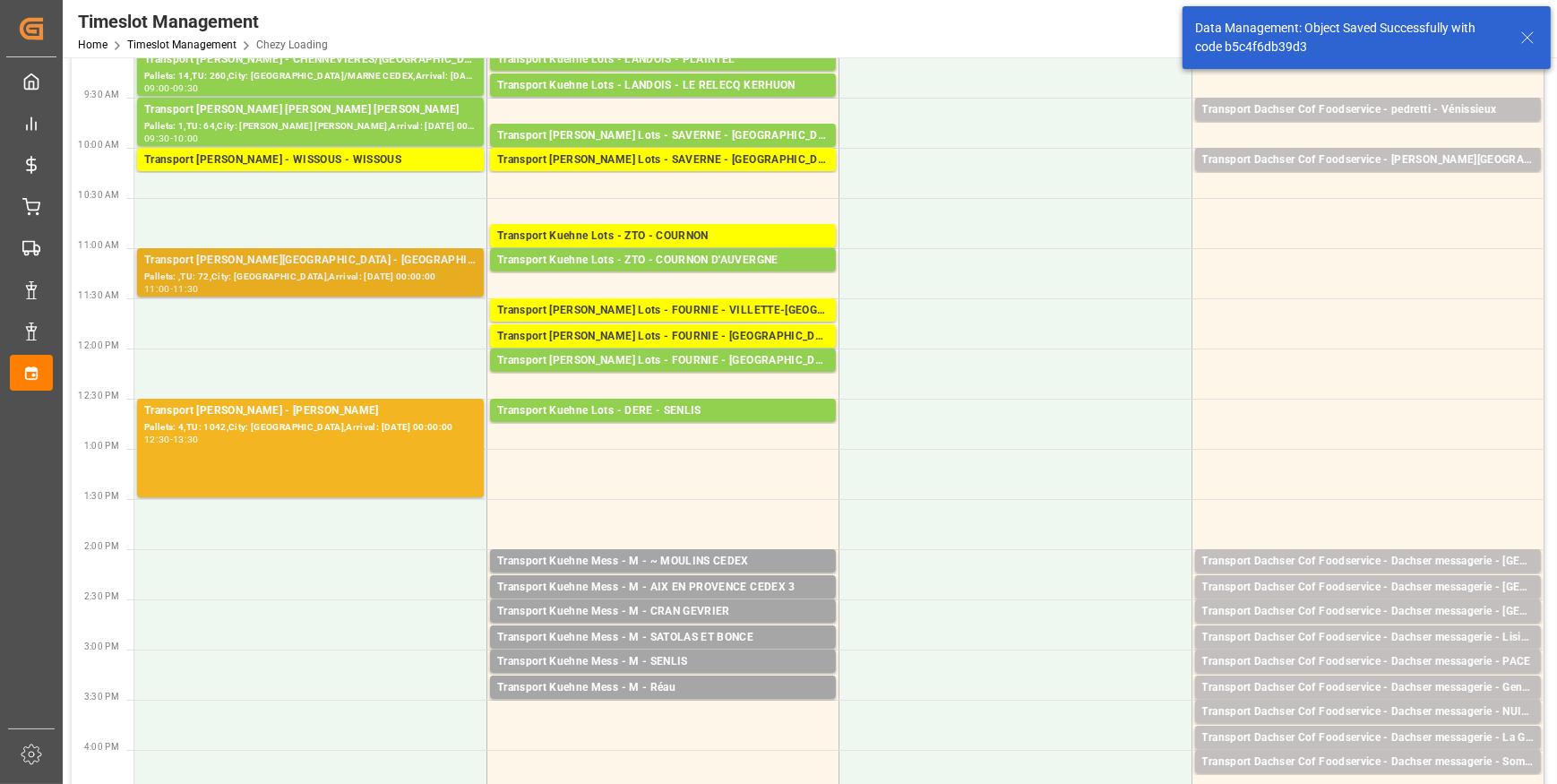
click at [386, 278] on div "Pallets: ,TU: 72,City: [GEOGRAPHIC_DATA],Arrival: [DATE] 00:00:00" at bounding box center [310, 277] width 333 height 15
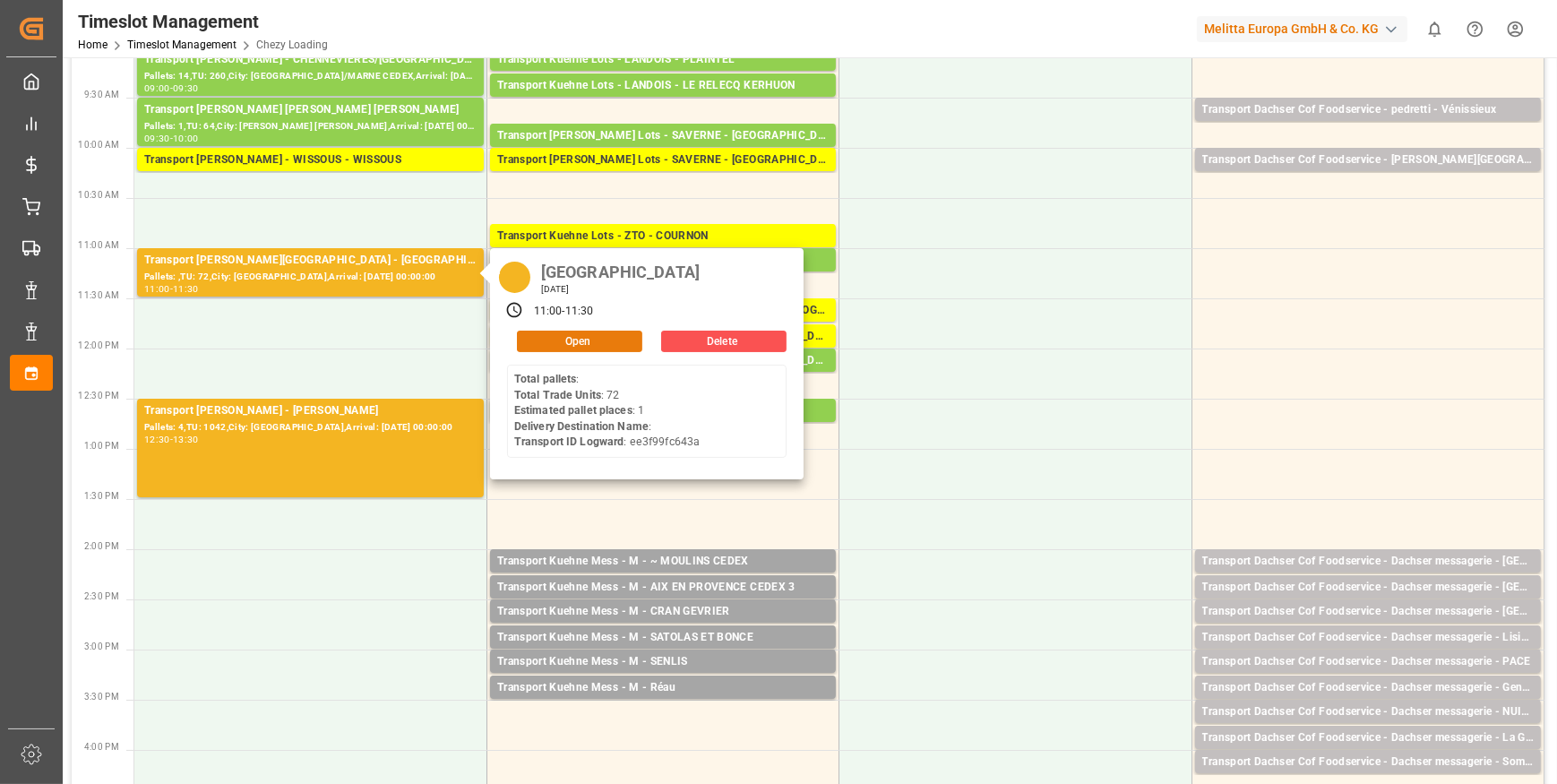
click at [578, 339] on button "Open" at bounding box center [579, 341] width 126 height 21
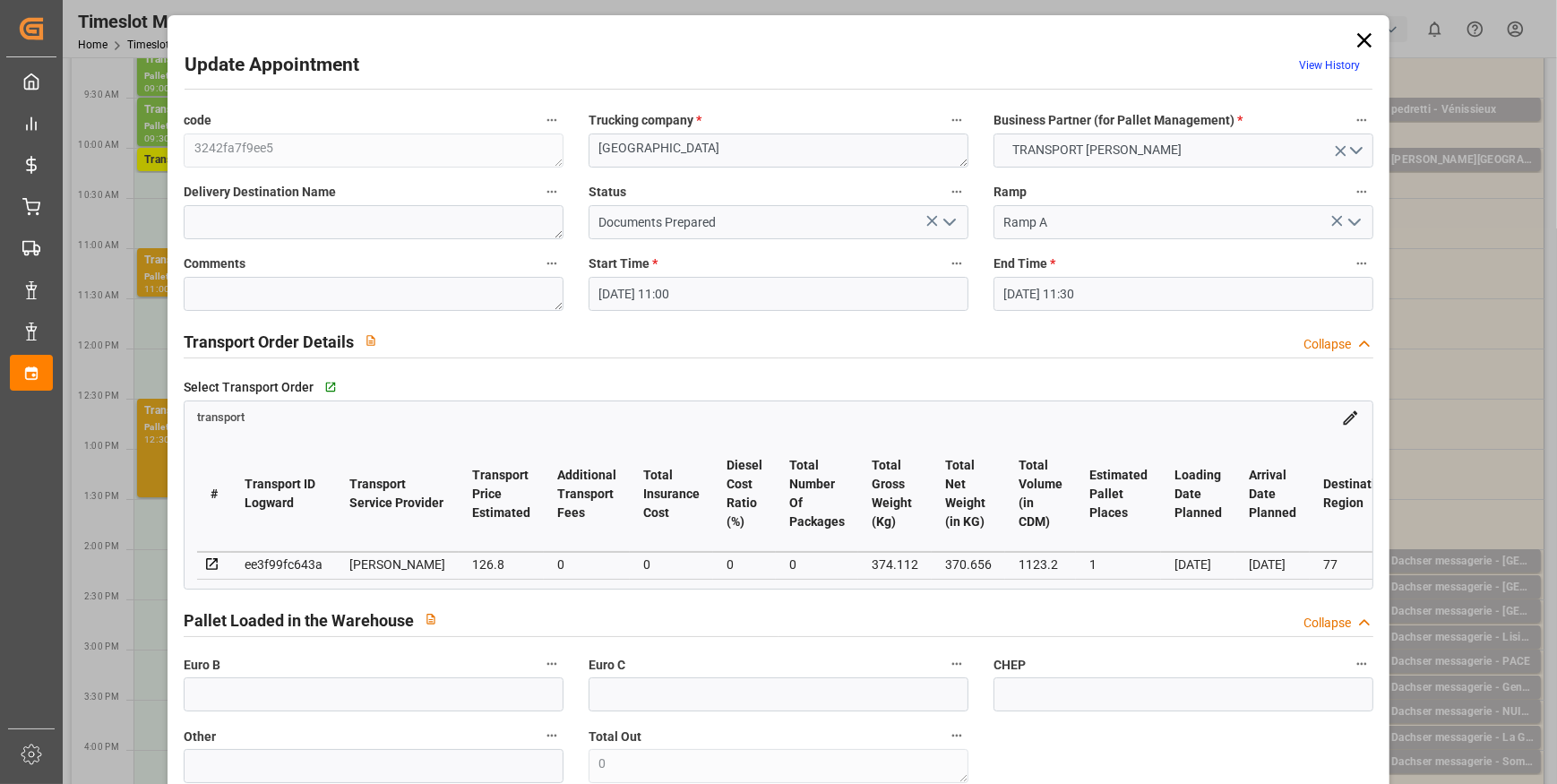
click at [957, 220] on button "open menu" at bounding box center [947, 223] width 27 height 28
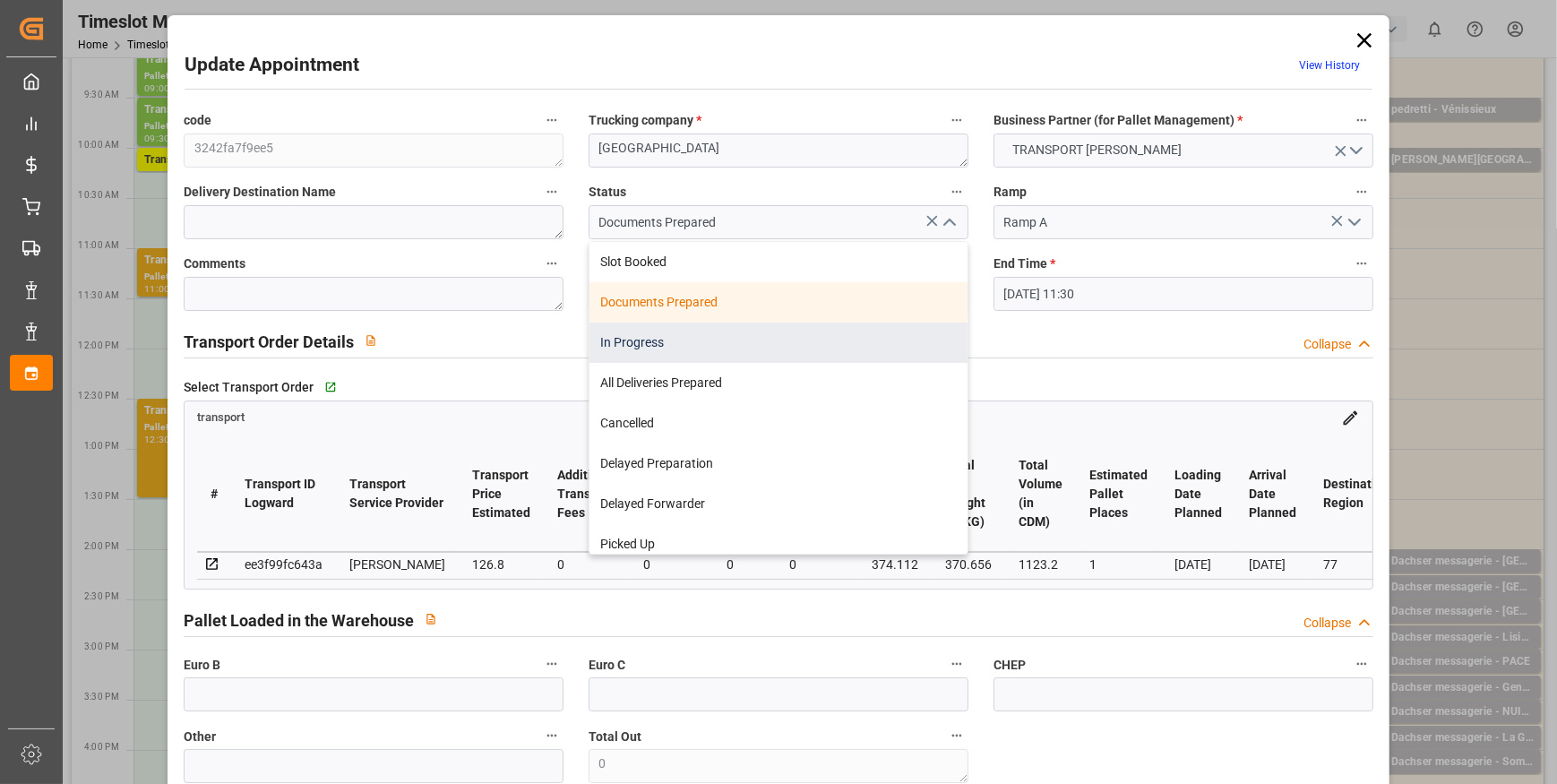
click at [678, 343] on div "In Progress" at bounding box center [778, 342] width 379 height 40
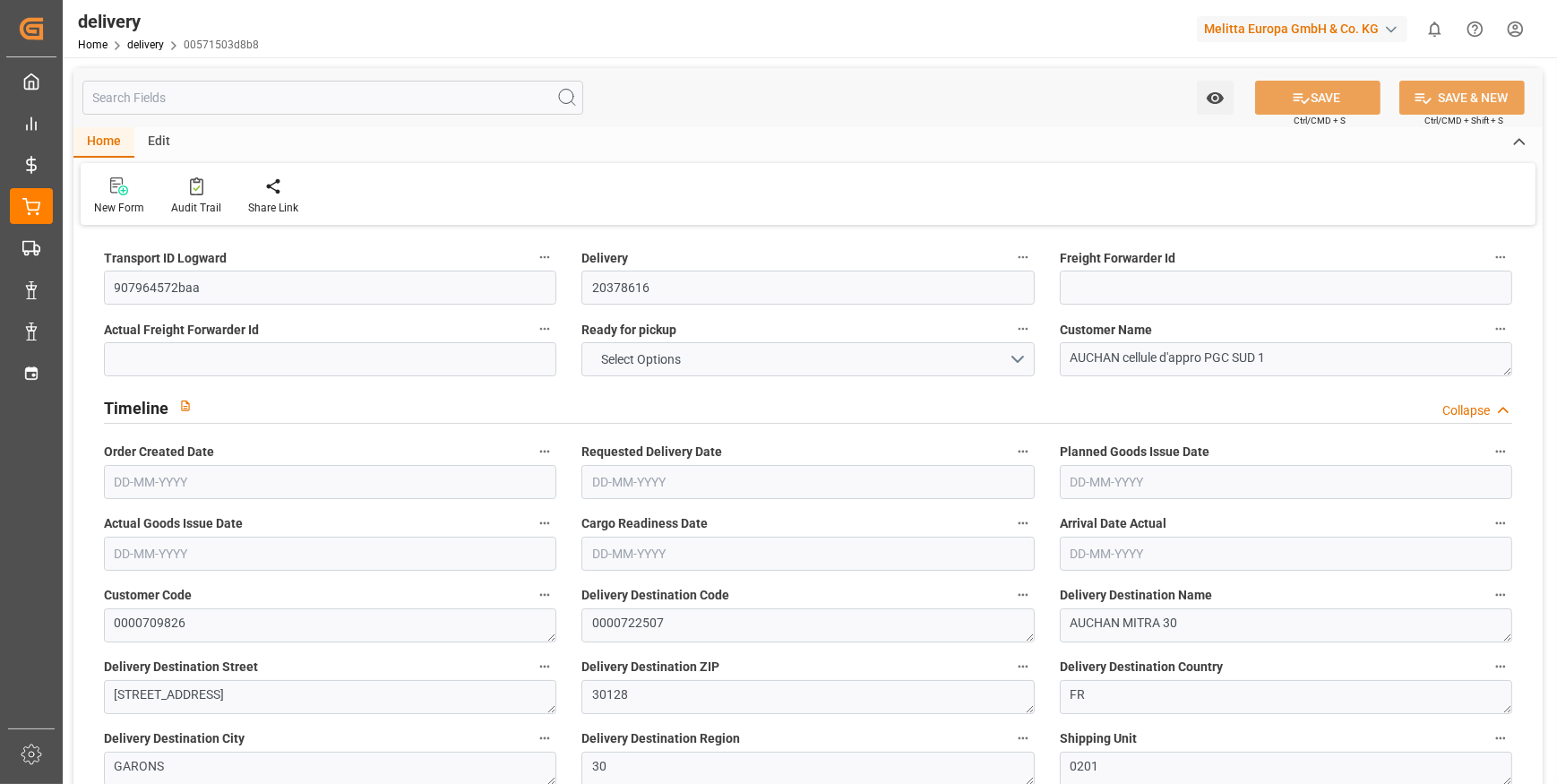
type input "25"
type input "1901.323"
type input "2864.695"
type input "7022.249"
type input "576"
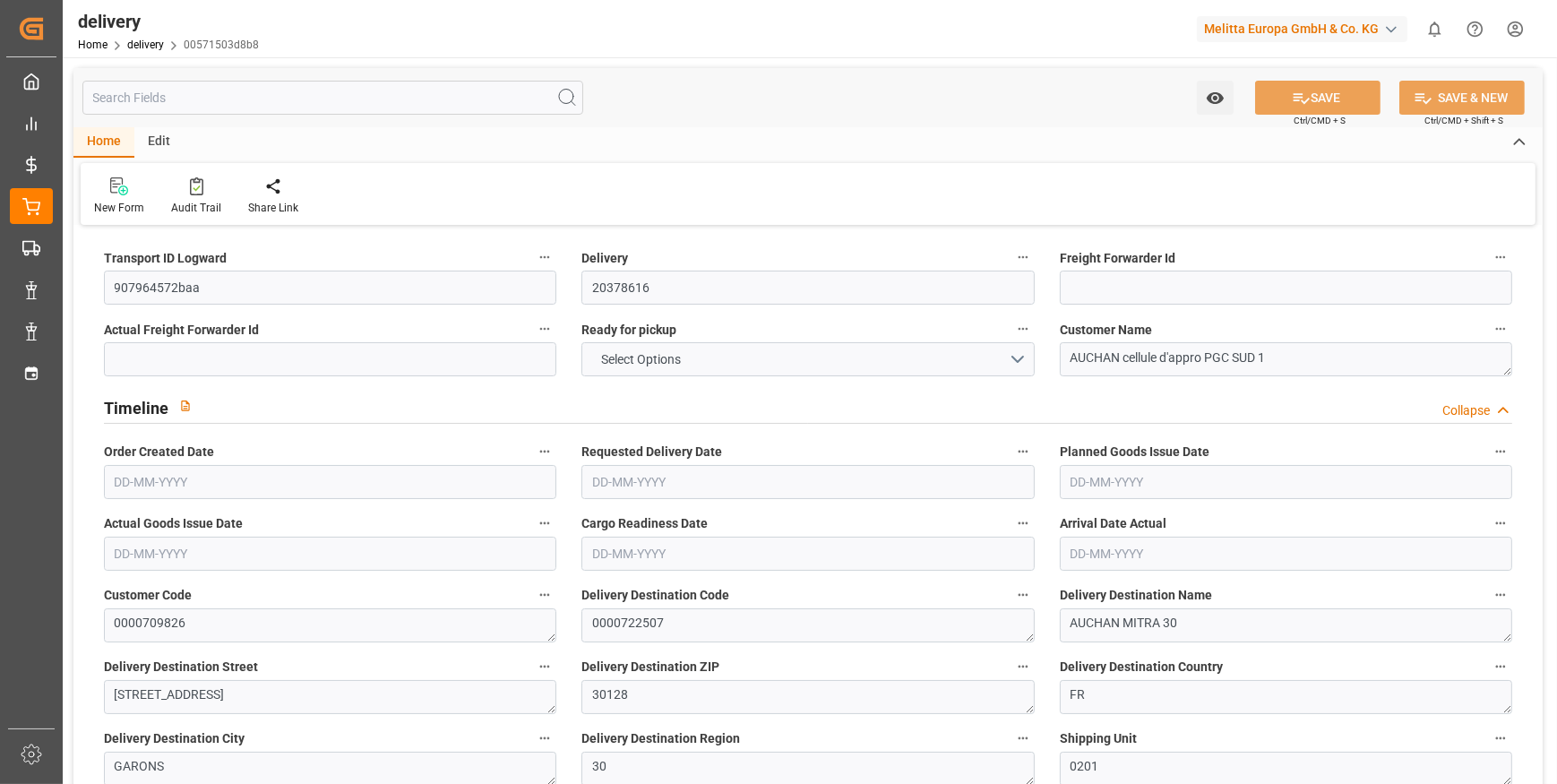
type input "26"
type input "0"
type input "9"
type input "0"
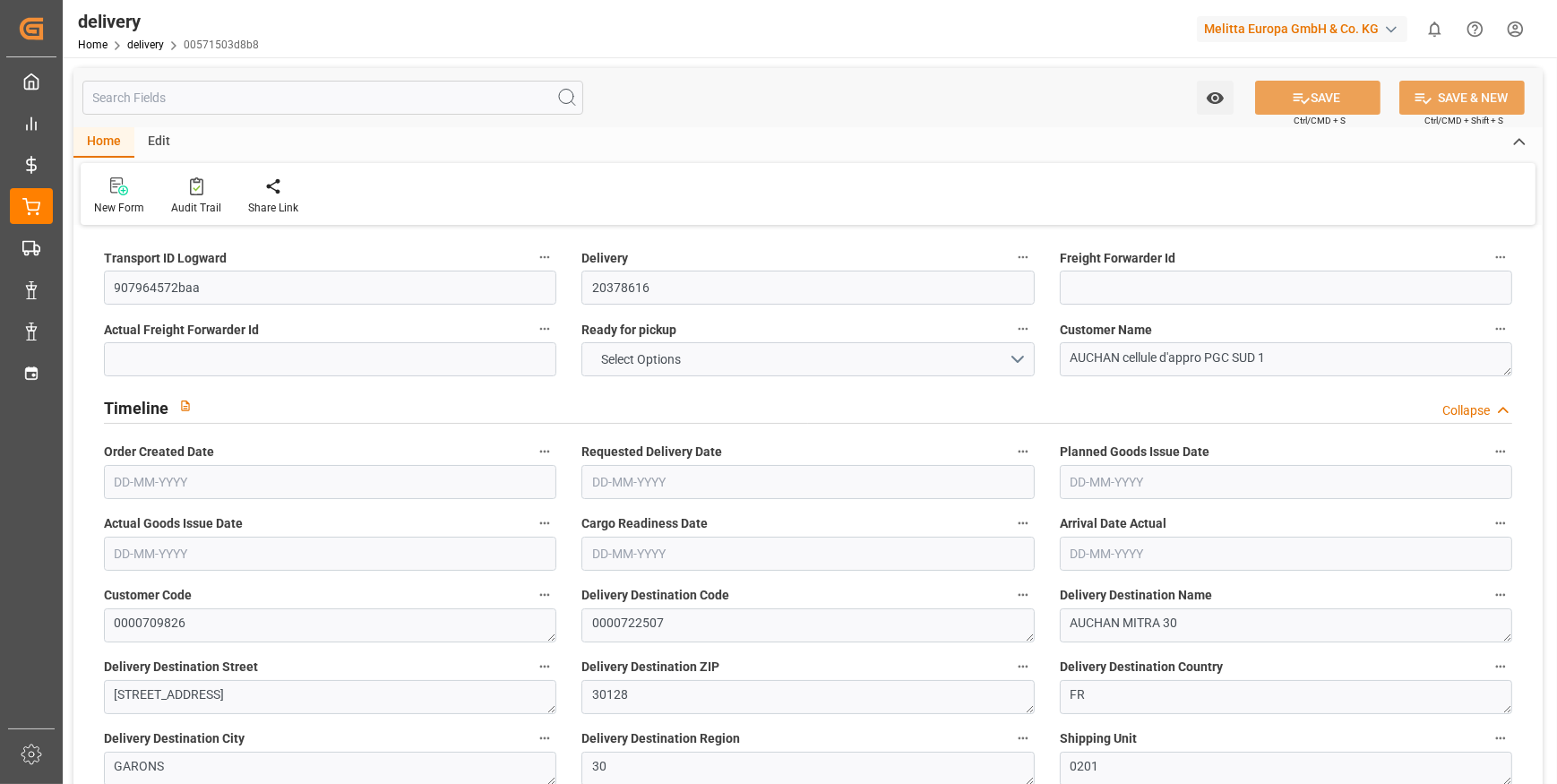
type input "-16.8592"
type input "498.7938"
type input "481.9346"
type input "0"
type input "207.36"
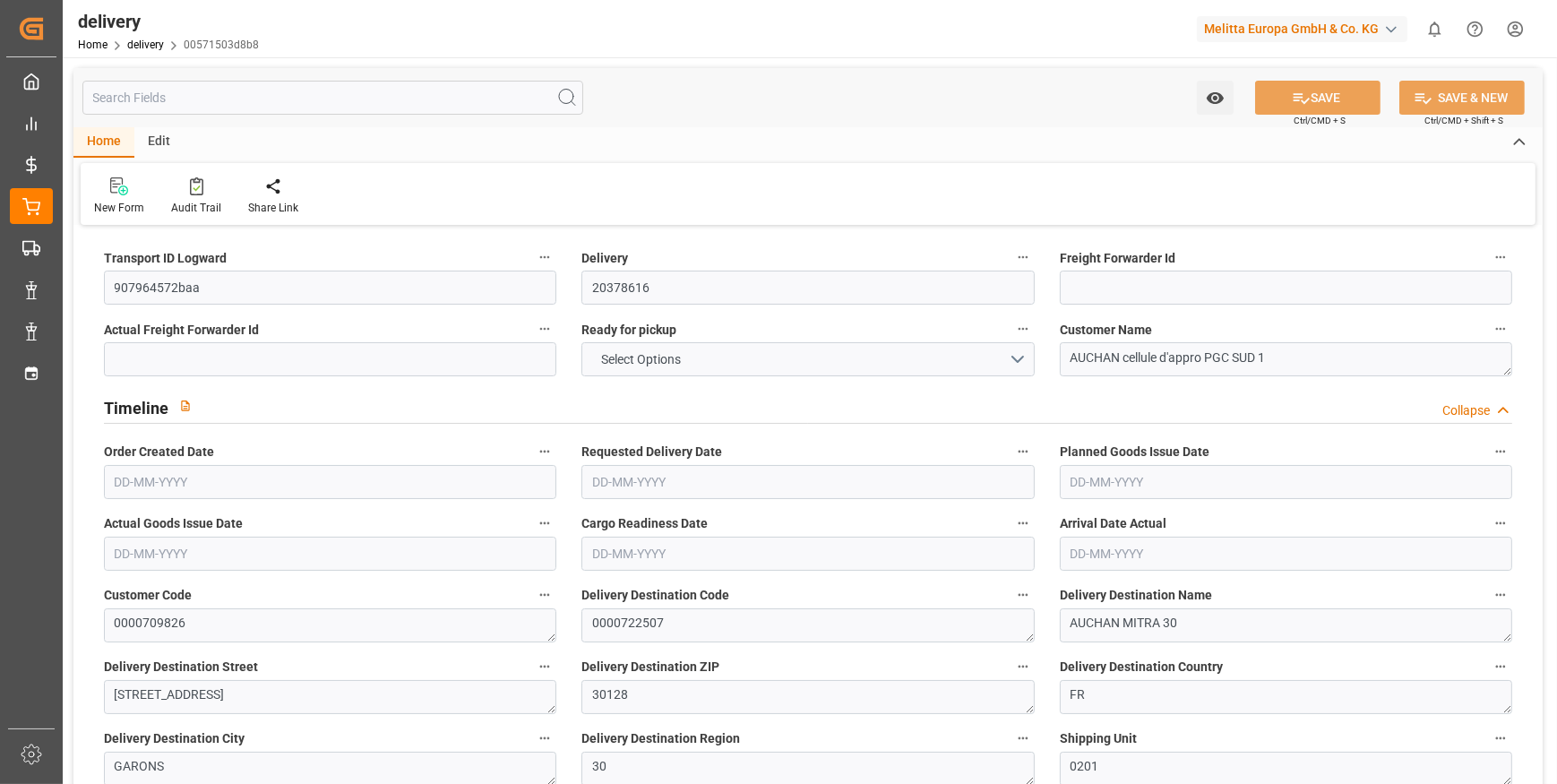
type input "1.5"
type input "1.3"
type input "0"
type input "39"
type input "2250.991"
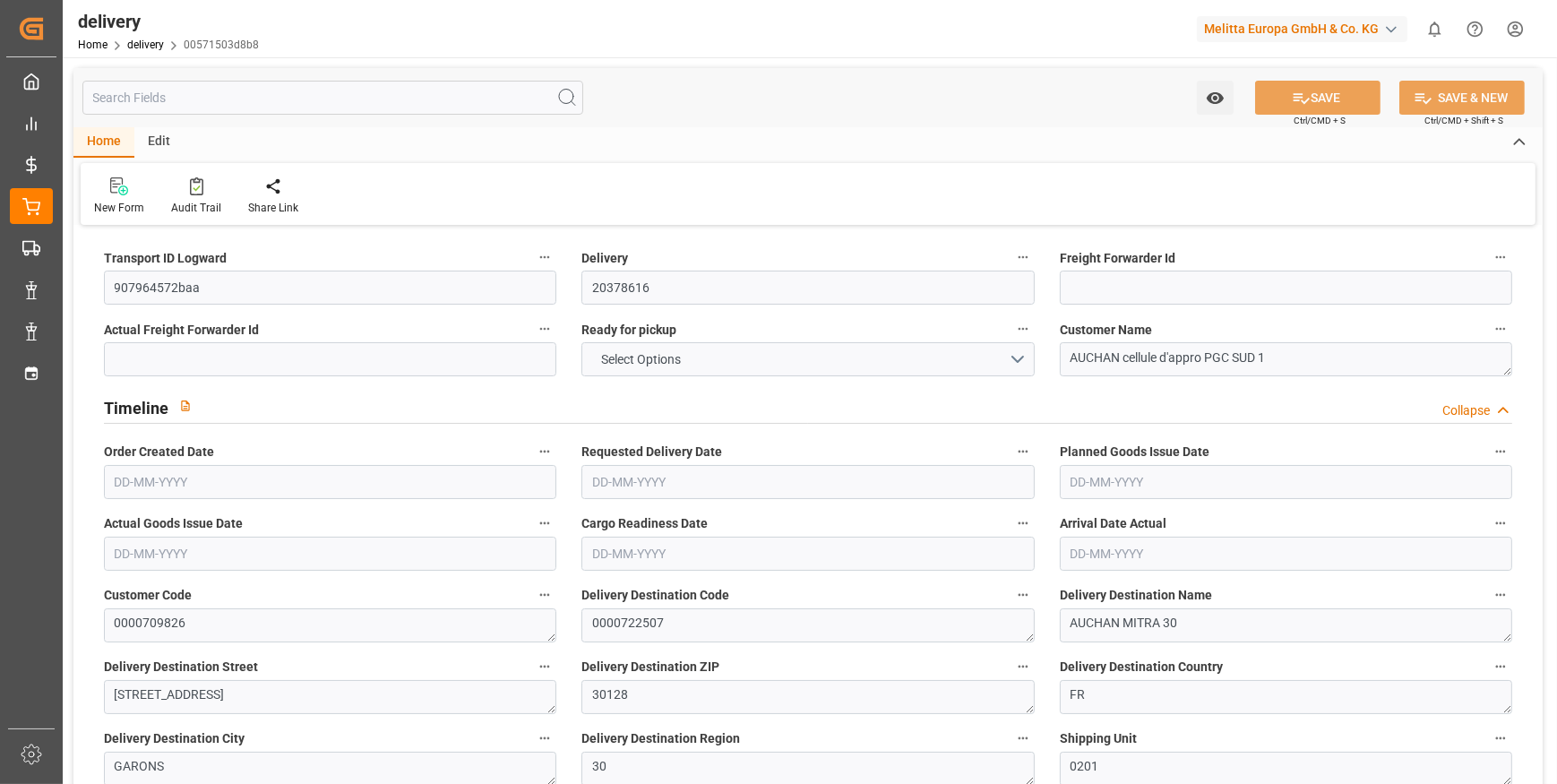
type input "101"
type input "13291.355"
type input "0.8524"
type input "0"
type input "[DATE]"
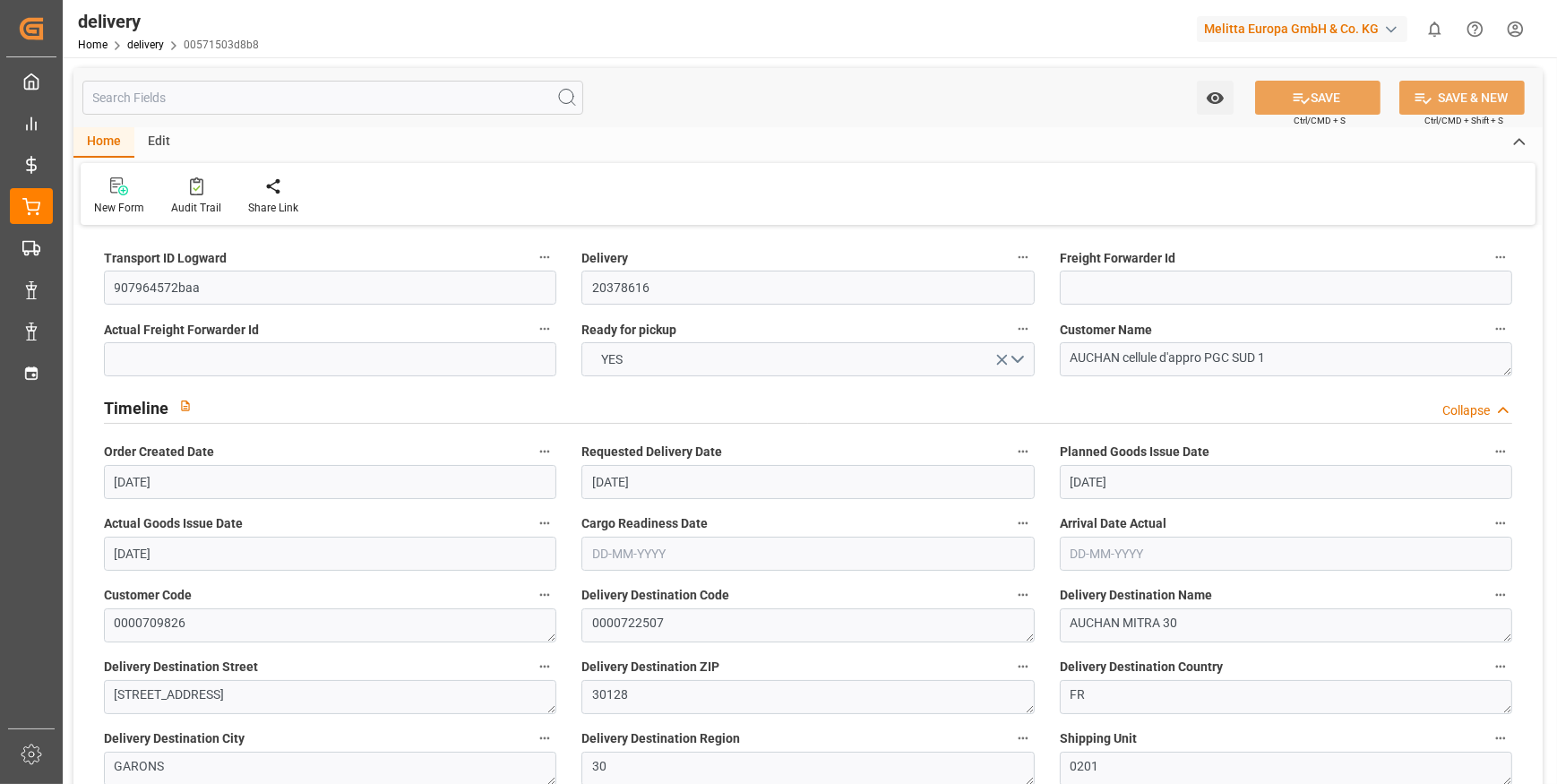
type input "[DATE]"
type input "18-09-2025 11:00"
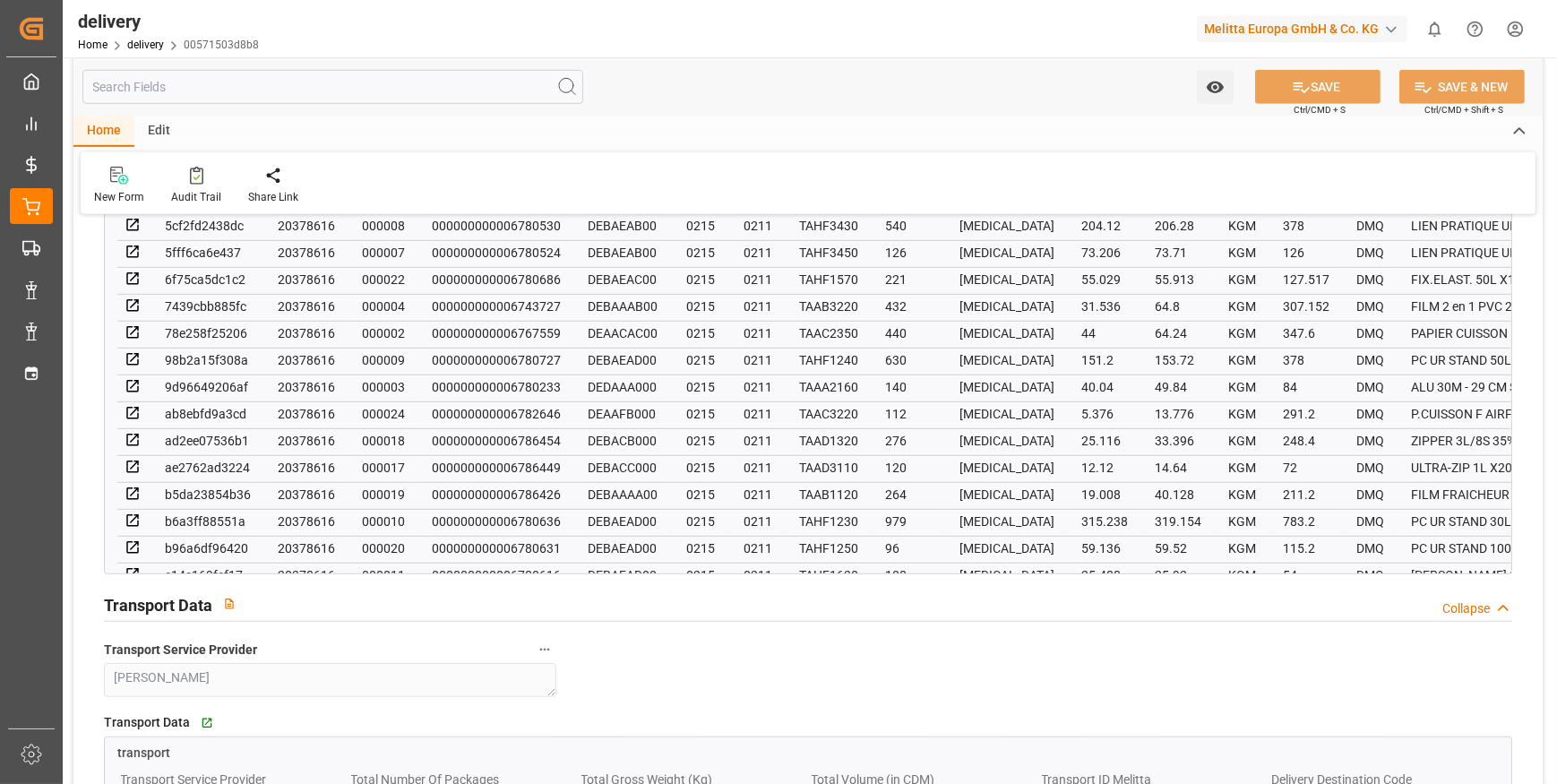
scroll to position [1465, 0]
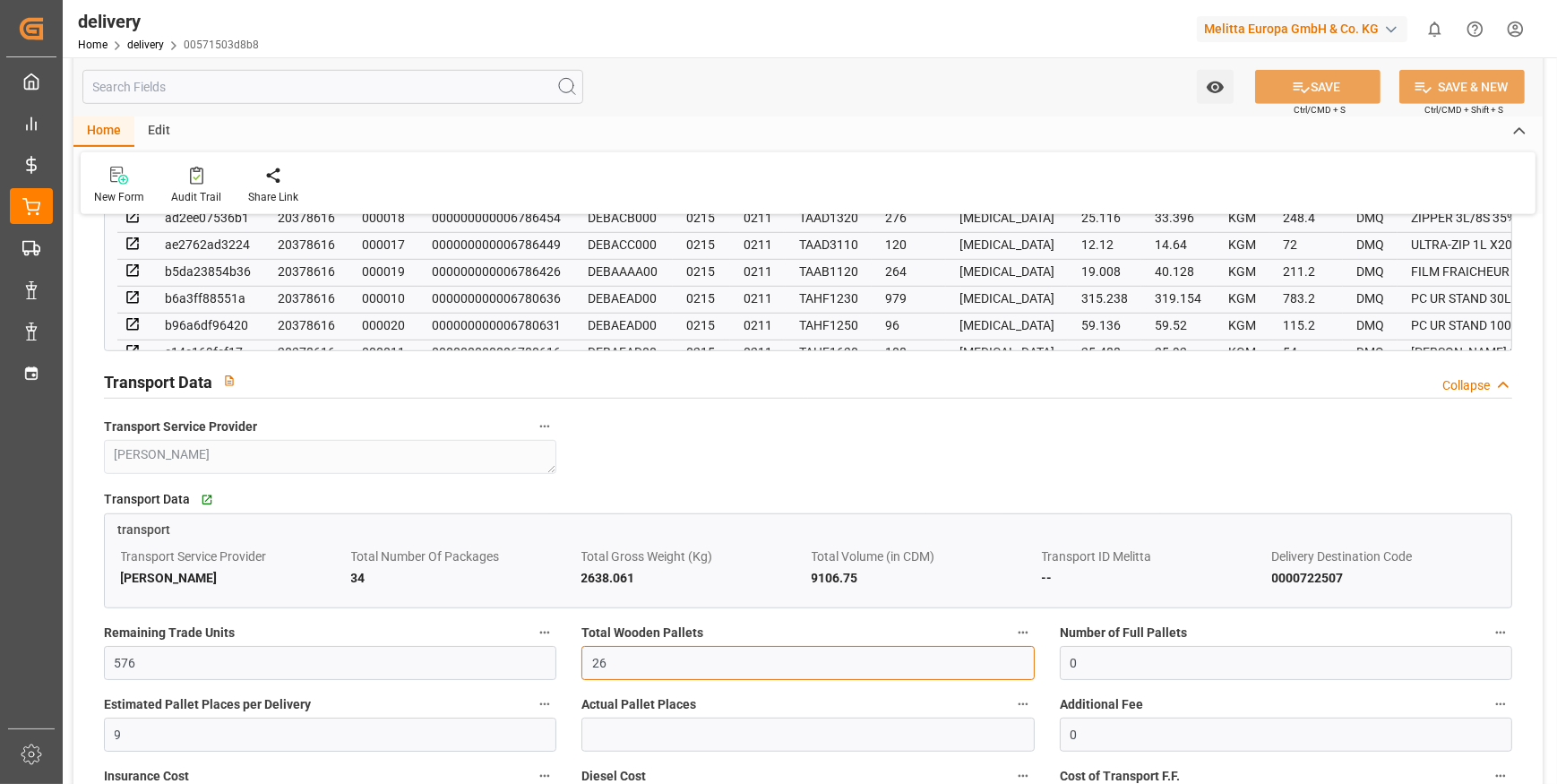
click at [622, 653] on input "26" at bounding box center [807, 663] width 452 height 34
type input "24"
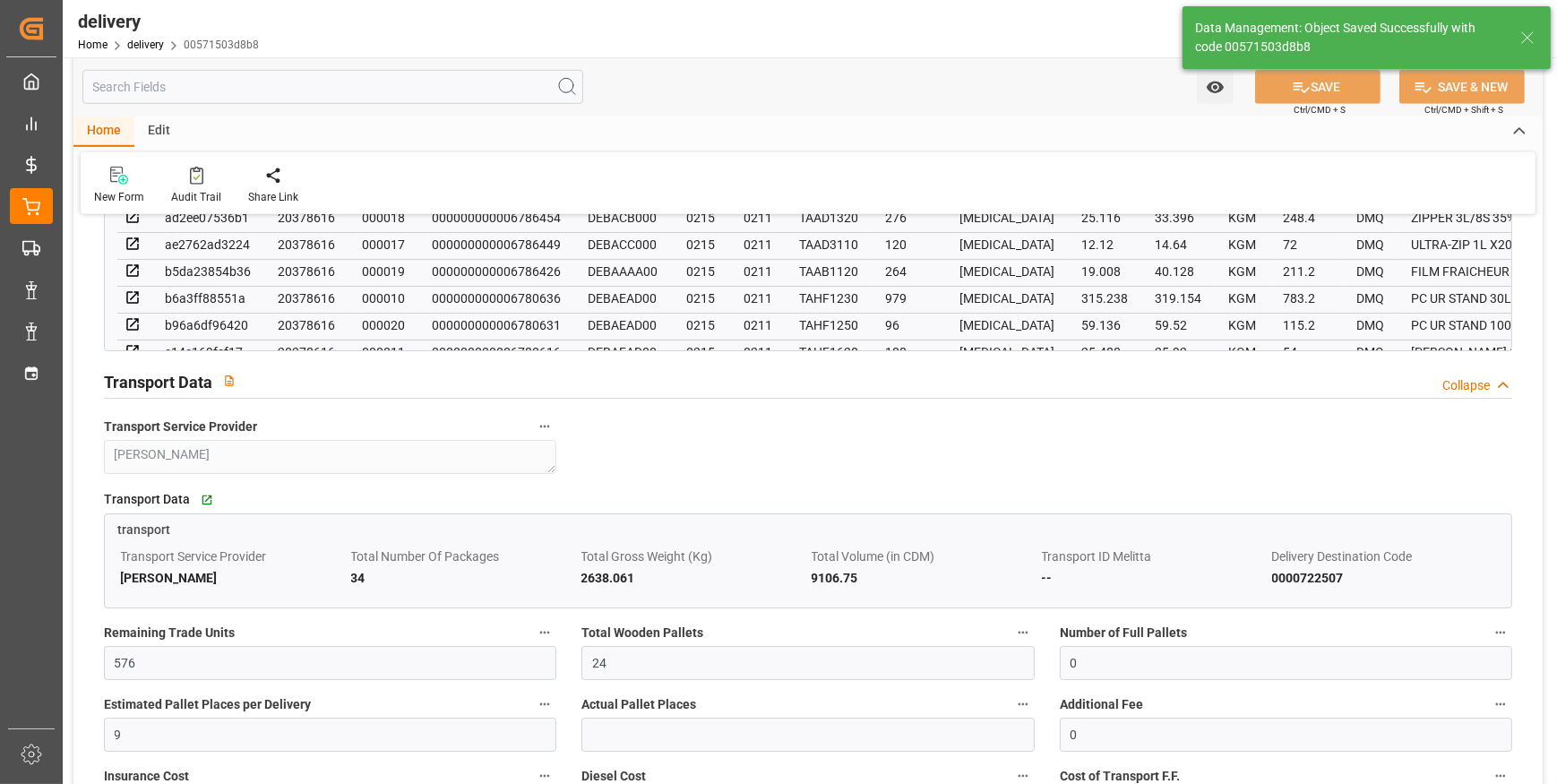
type input "36"
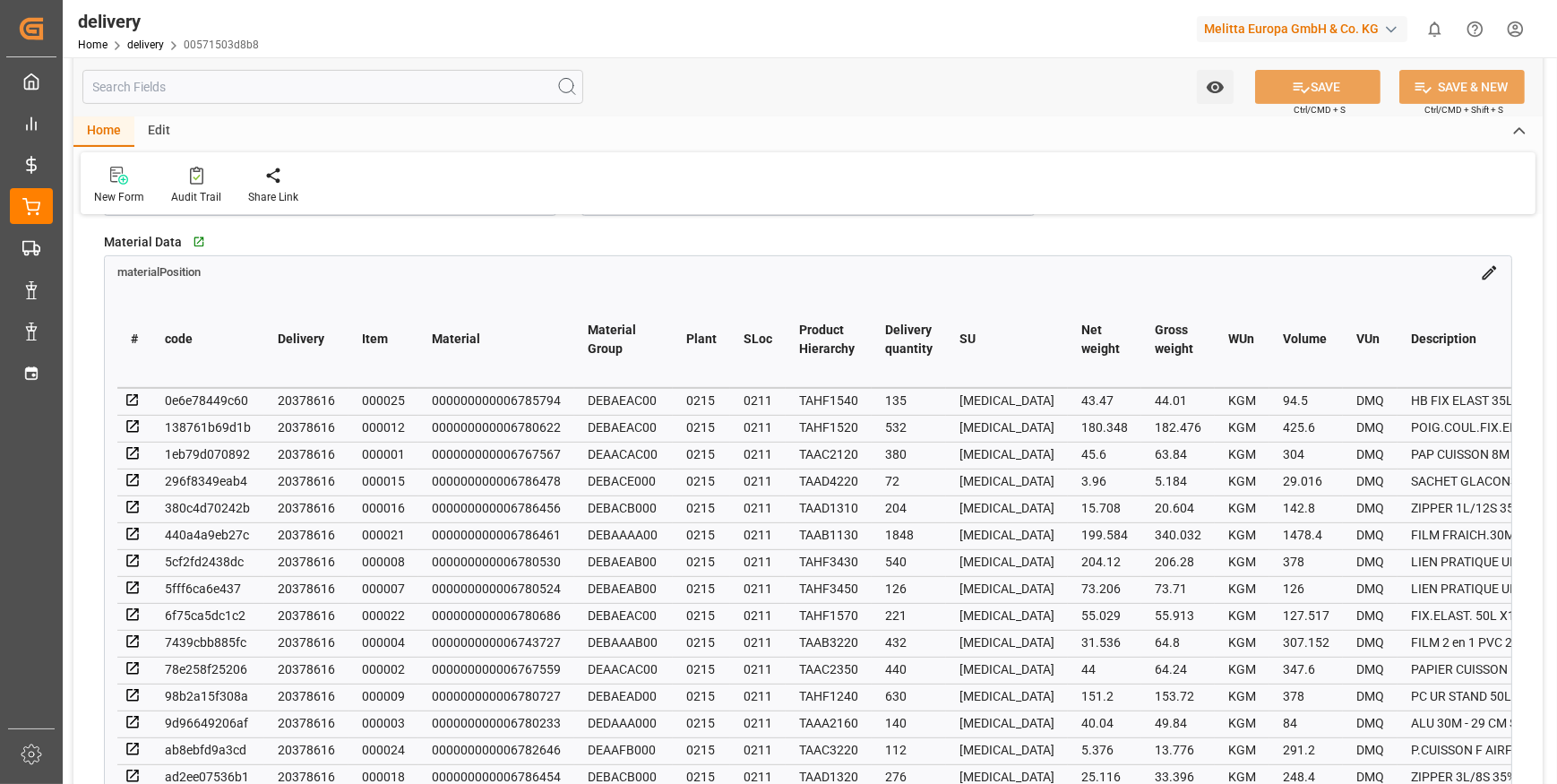
scroll to position [652, 0]
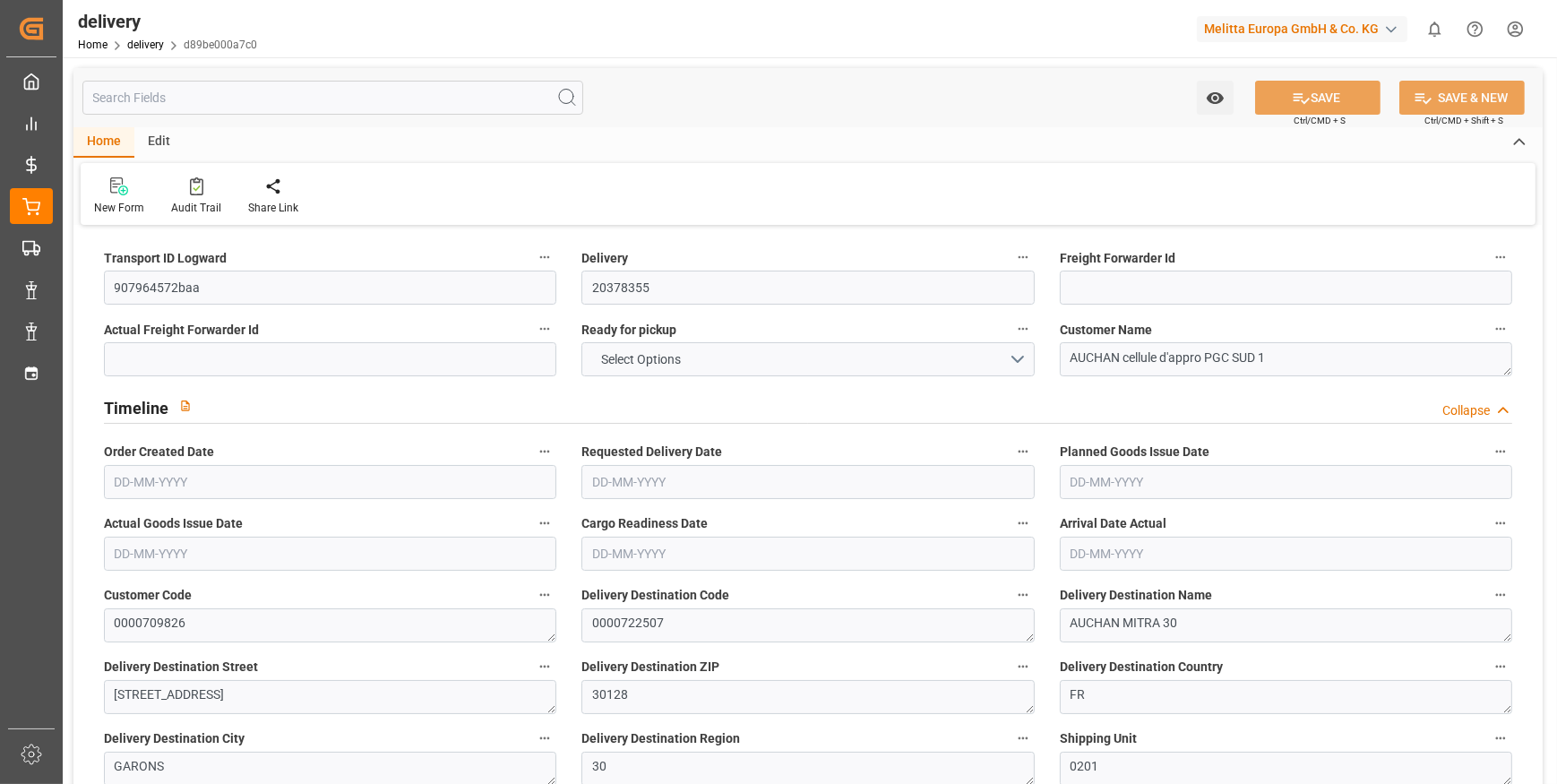
type input "3"
type input "134.847"
type input "245.988"
type input "1209.924"
type input "106"
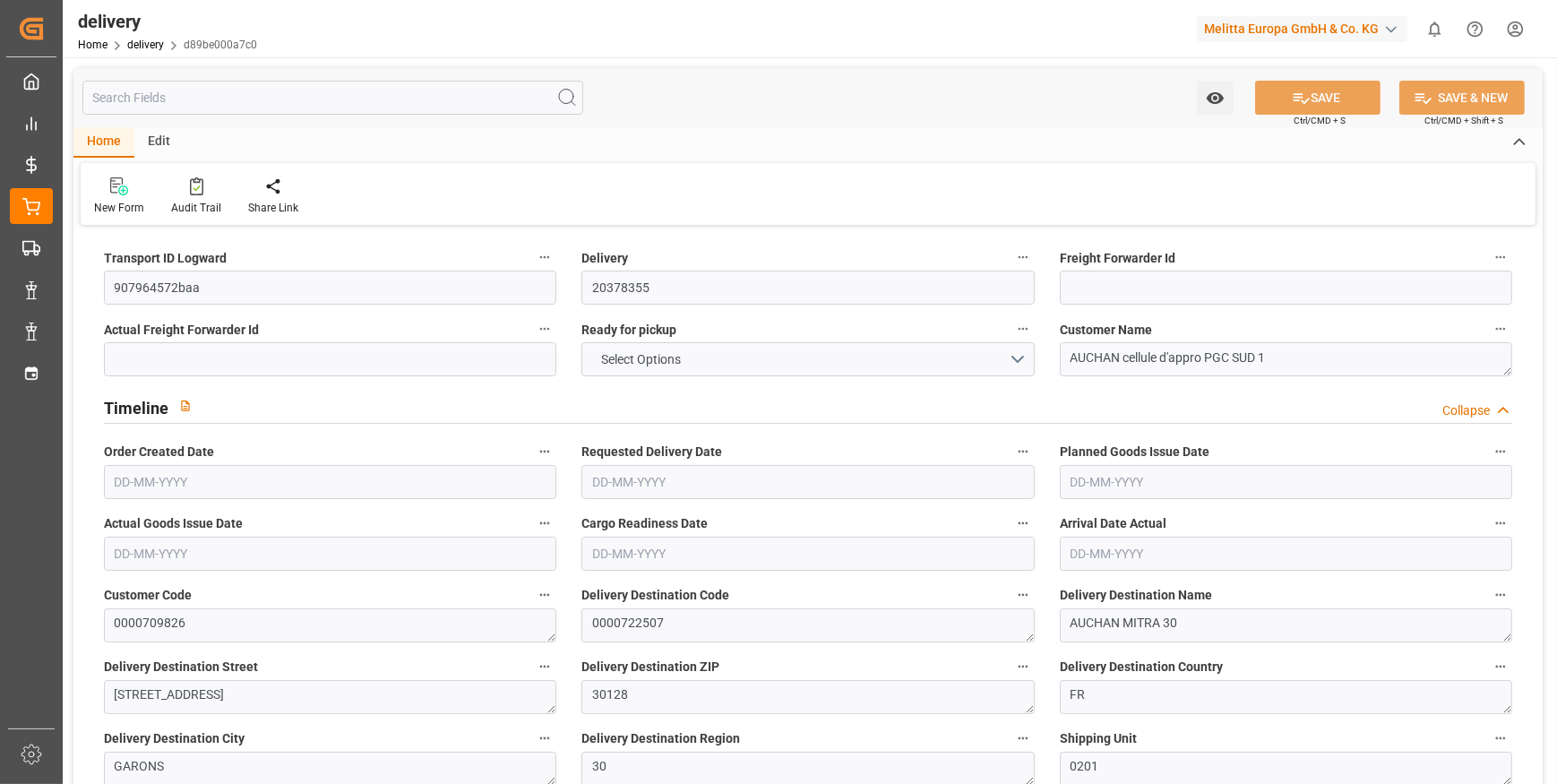
type input "3"
type input "0"
type input "2"
type input "0"
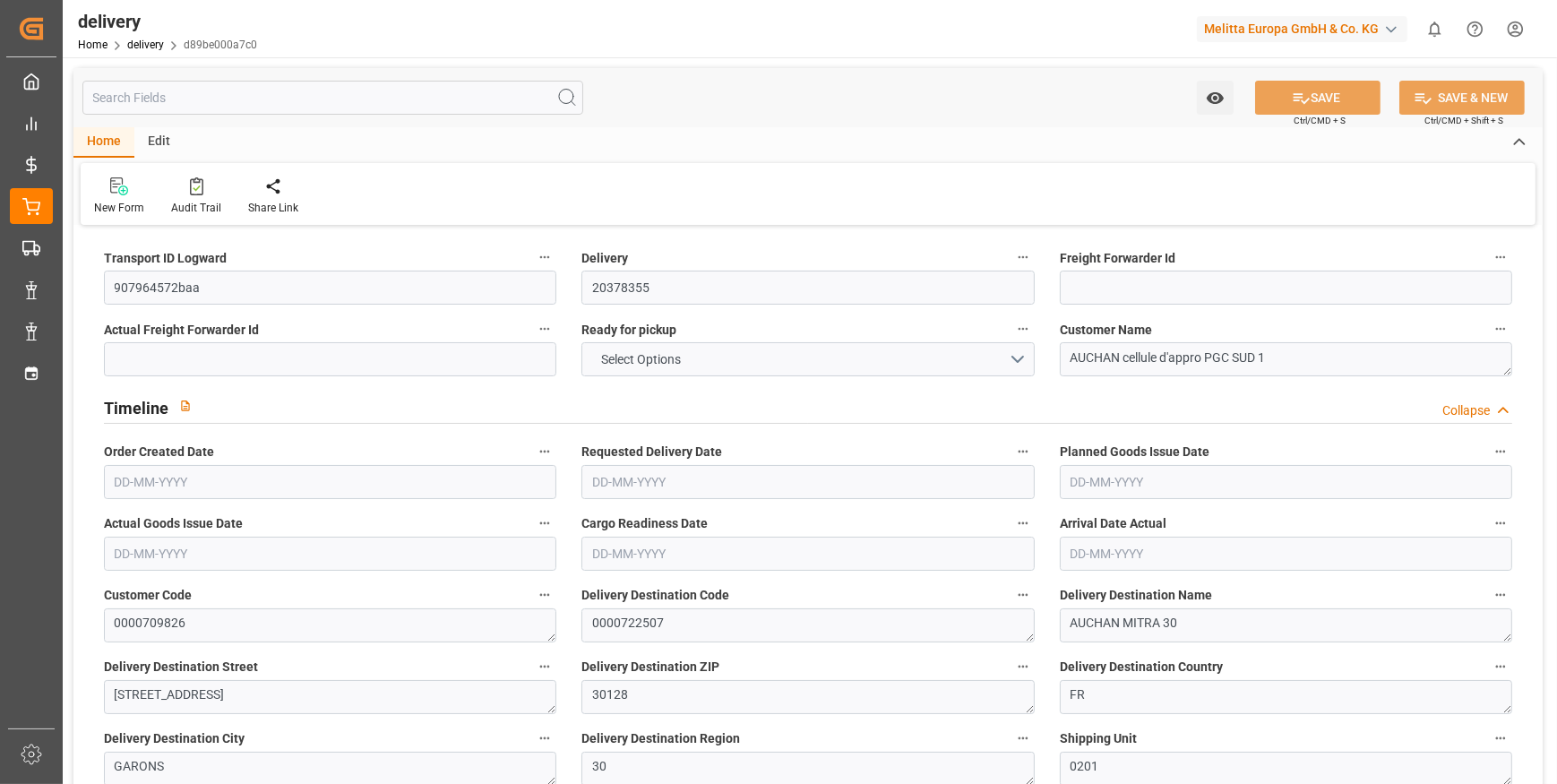
type input "-3.7465"
type input "110.8431"
type input "107.0966"
type input "0"
type input "38.16"
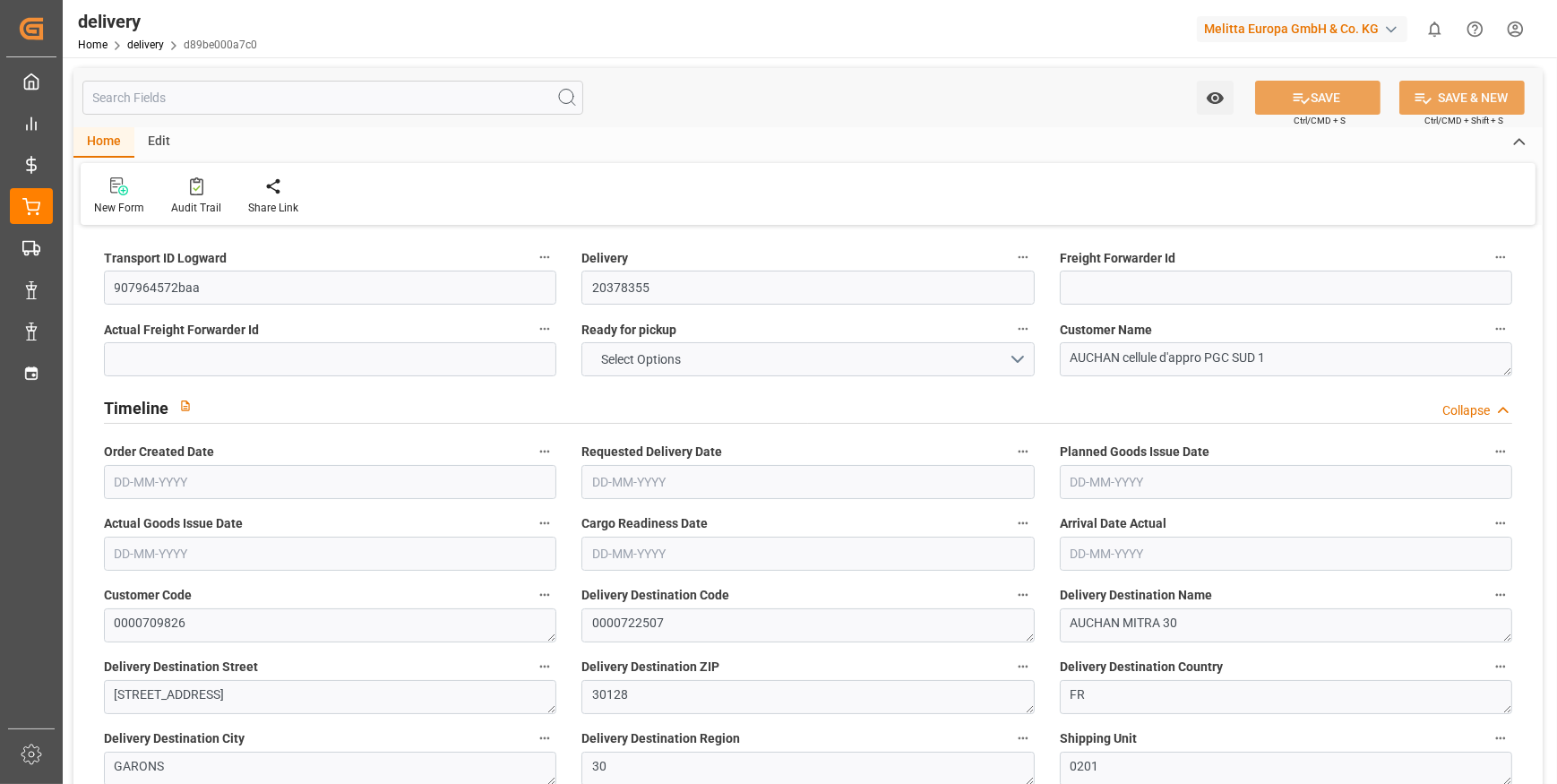
type input "1.5"
type input "1.3"
type input "0"
type input "4.5"
type input "176.988"
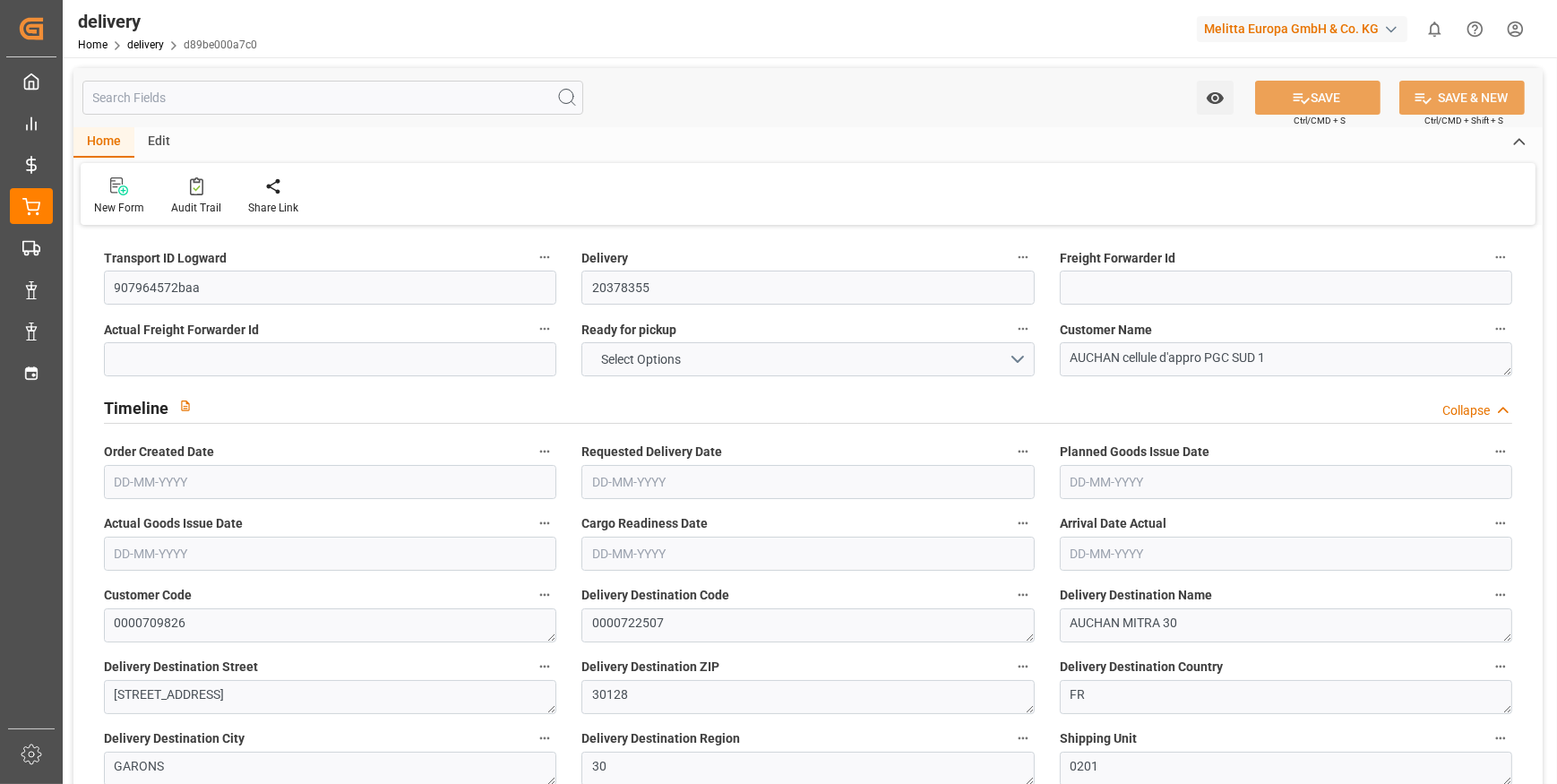
type input "101"
type input "2290.0825"
type input "0.1469"
type input "0"
type input "[DATE]"
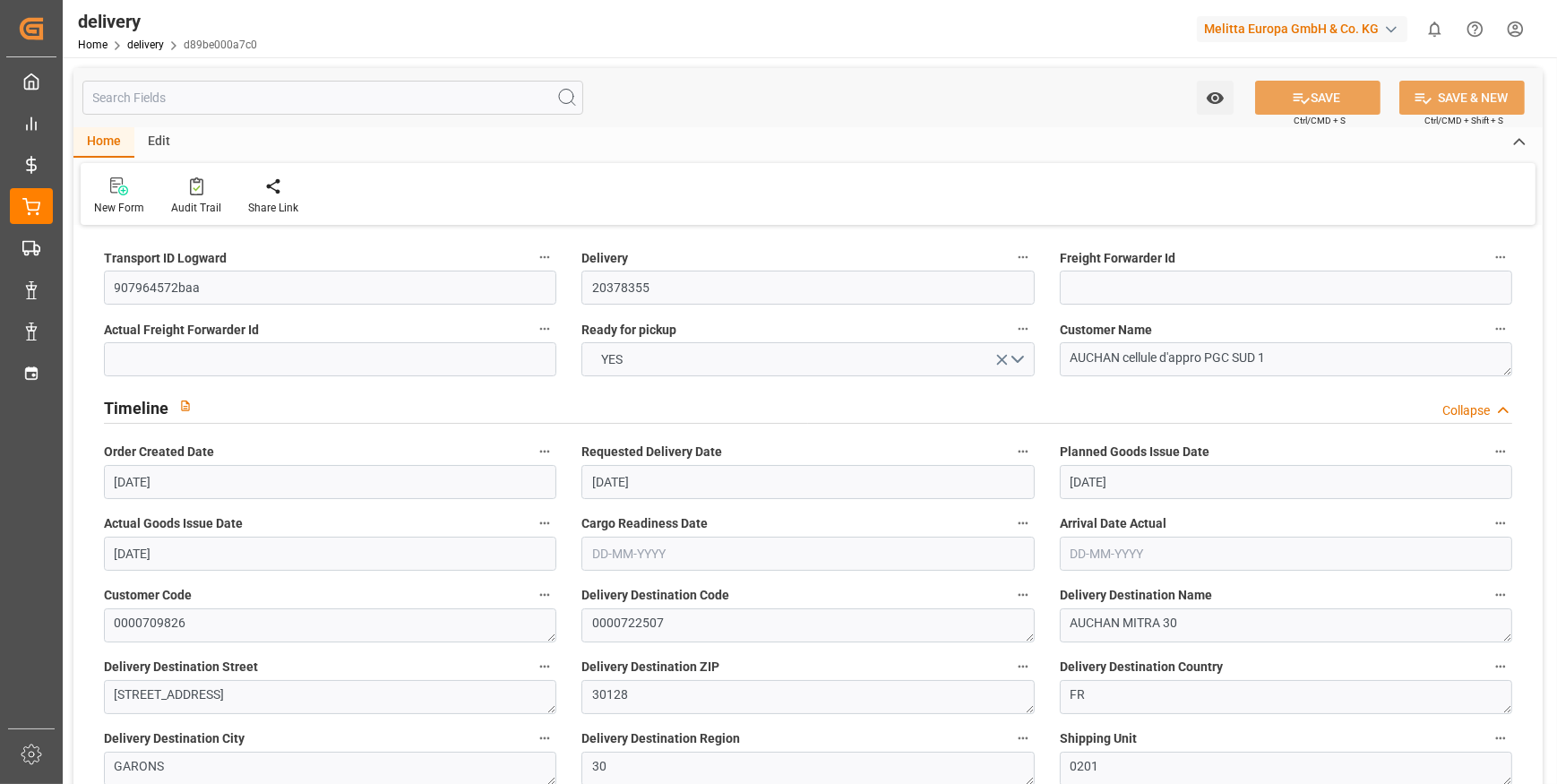
type input "[DATE]"
type input "[DATE] 11:01"
type input "6"
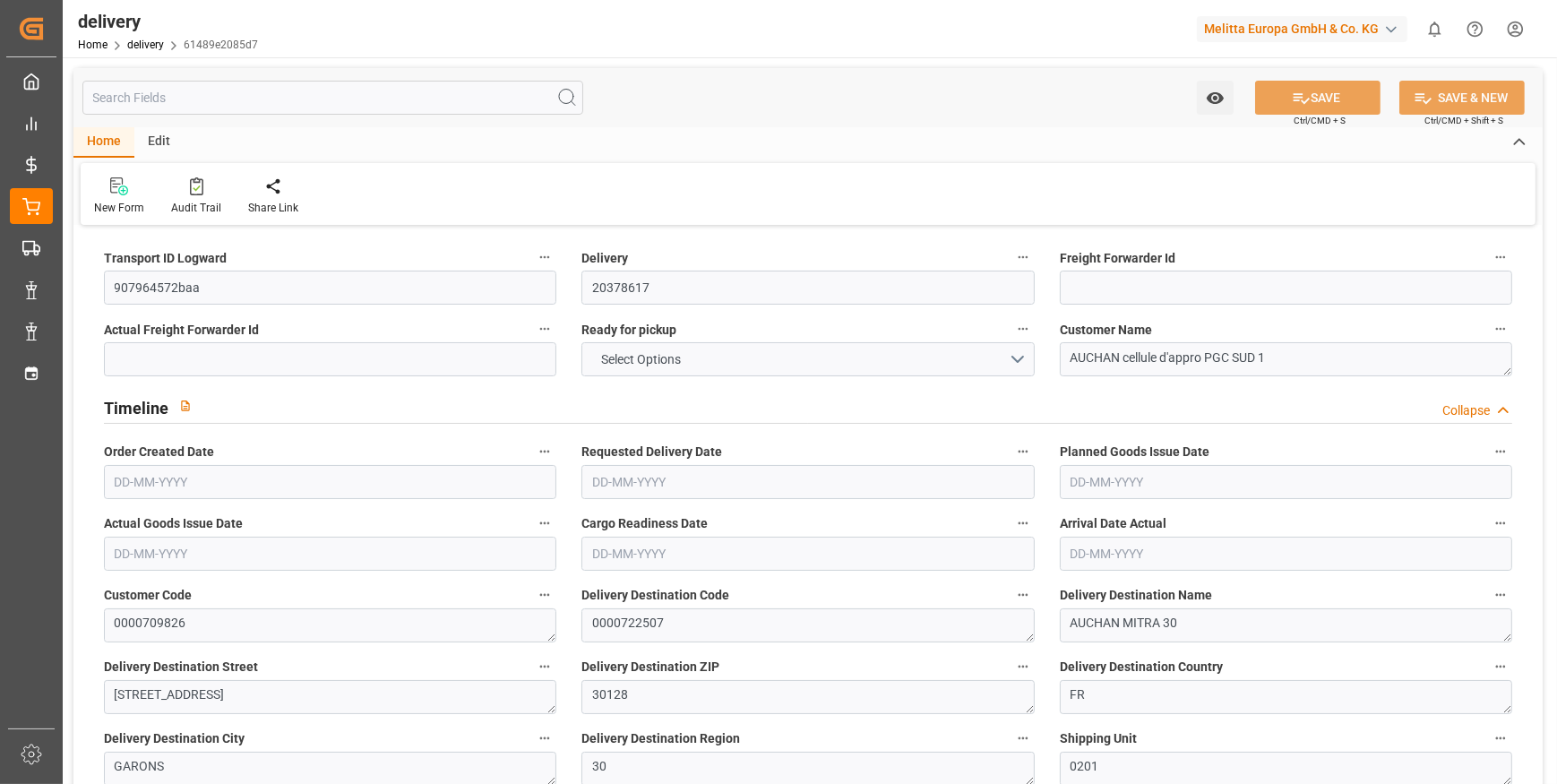
type input "174.015"
type input "440.082"
type input "874.577"
type input "97"
type input "10"
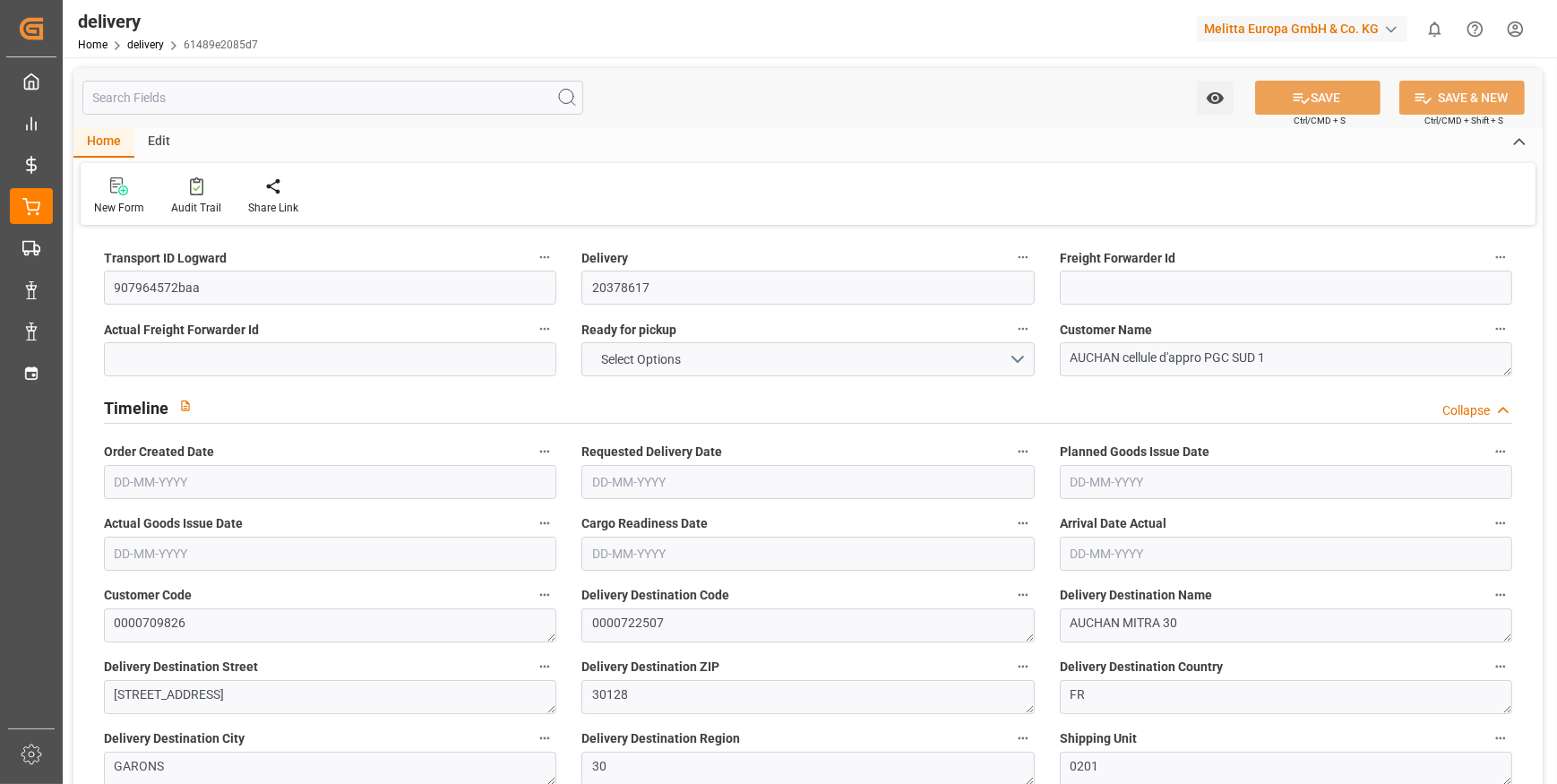
type input "0"
type input "2"
type input "0"
type input "-3.7465"
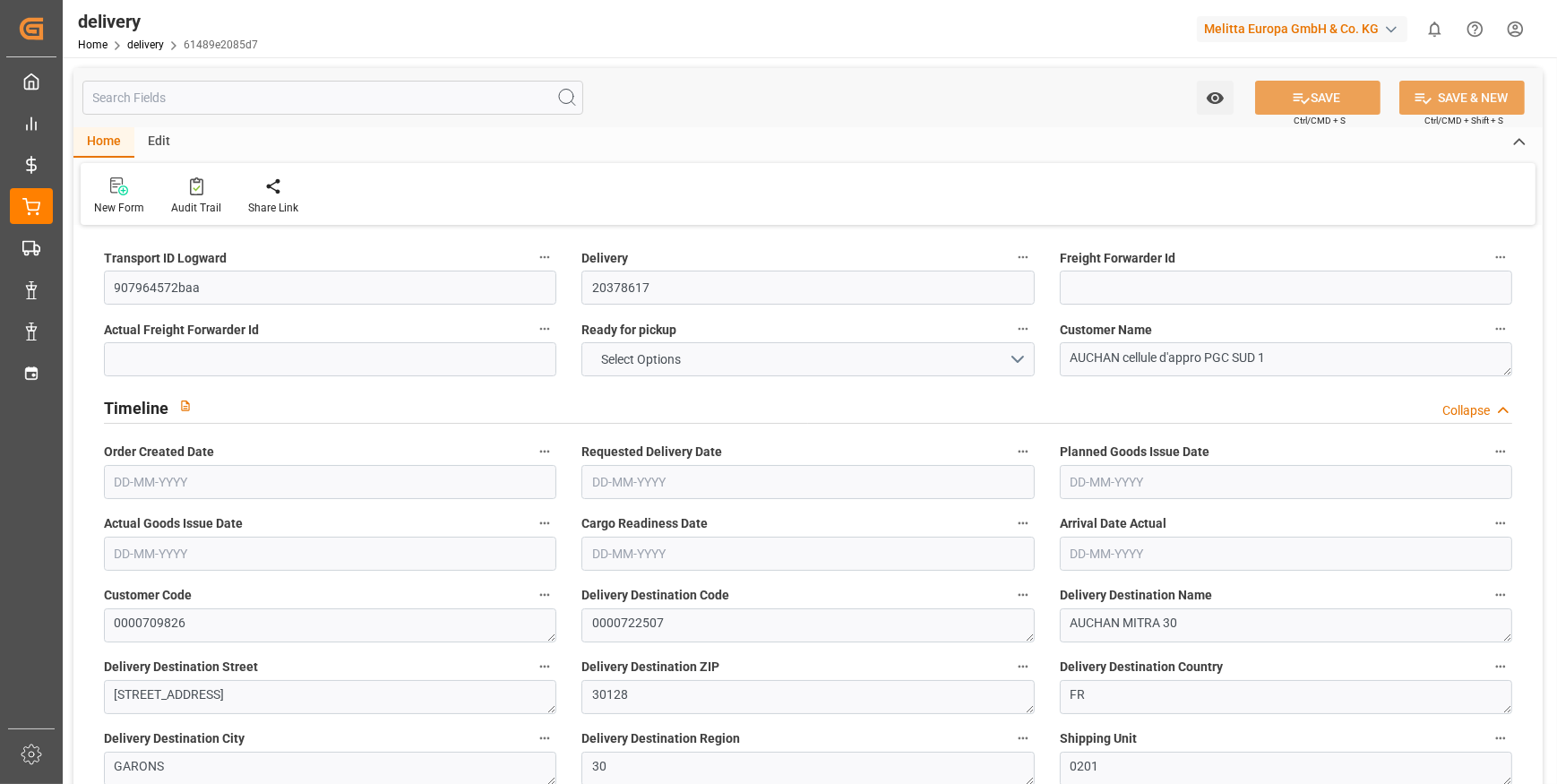
type input "110.8431"
type input "107.0966"
type input "0"
type input "34.92"
type input "1.5"
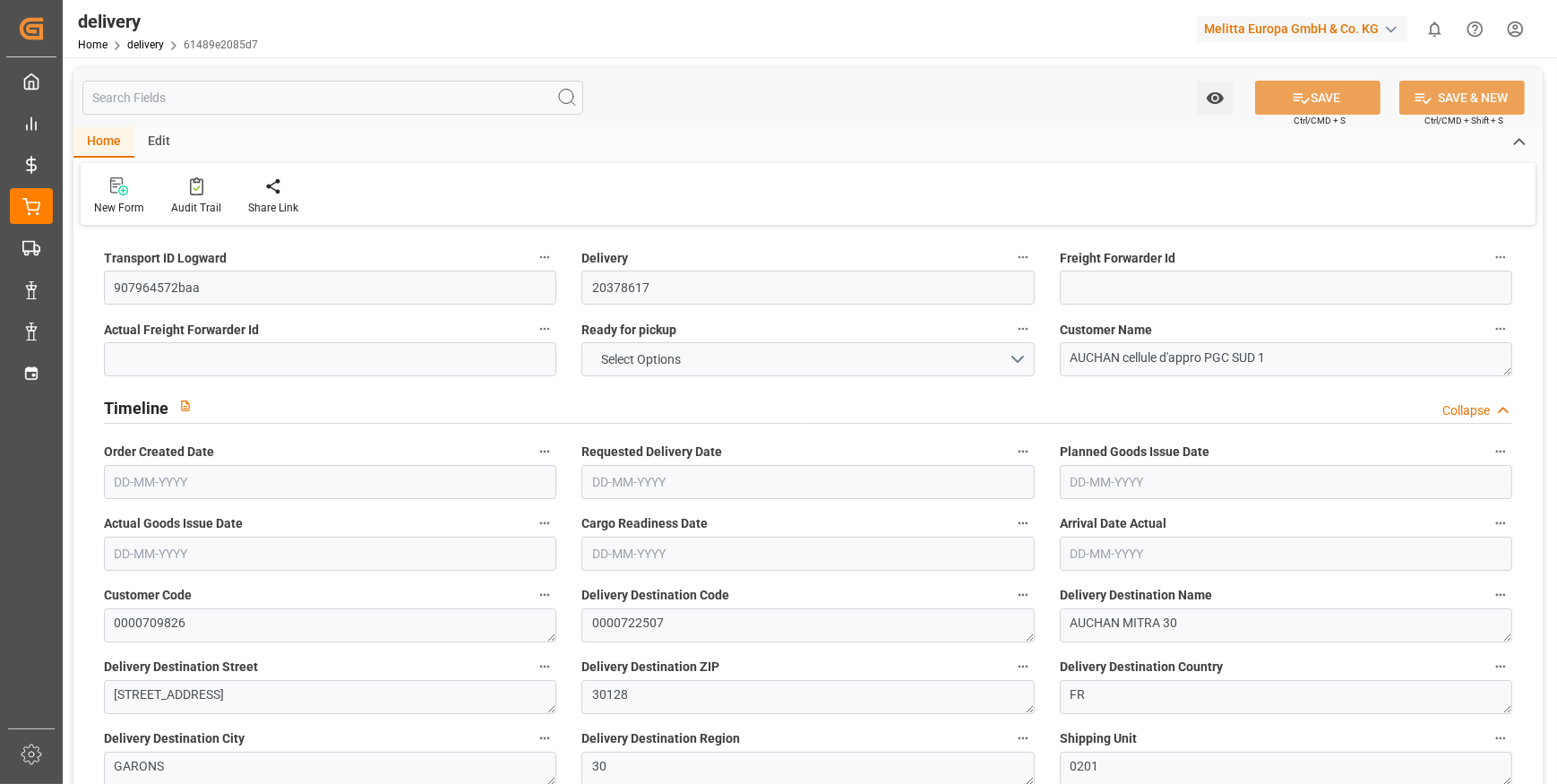
type input "1.3"
type input "0"
type input "15"
type input "210.082"
type input "101"
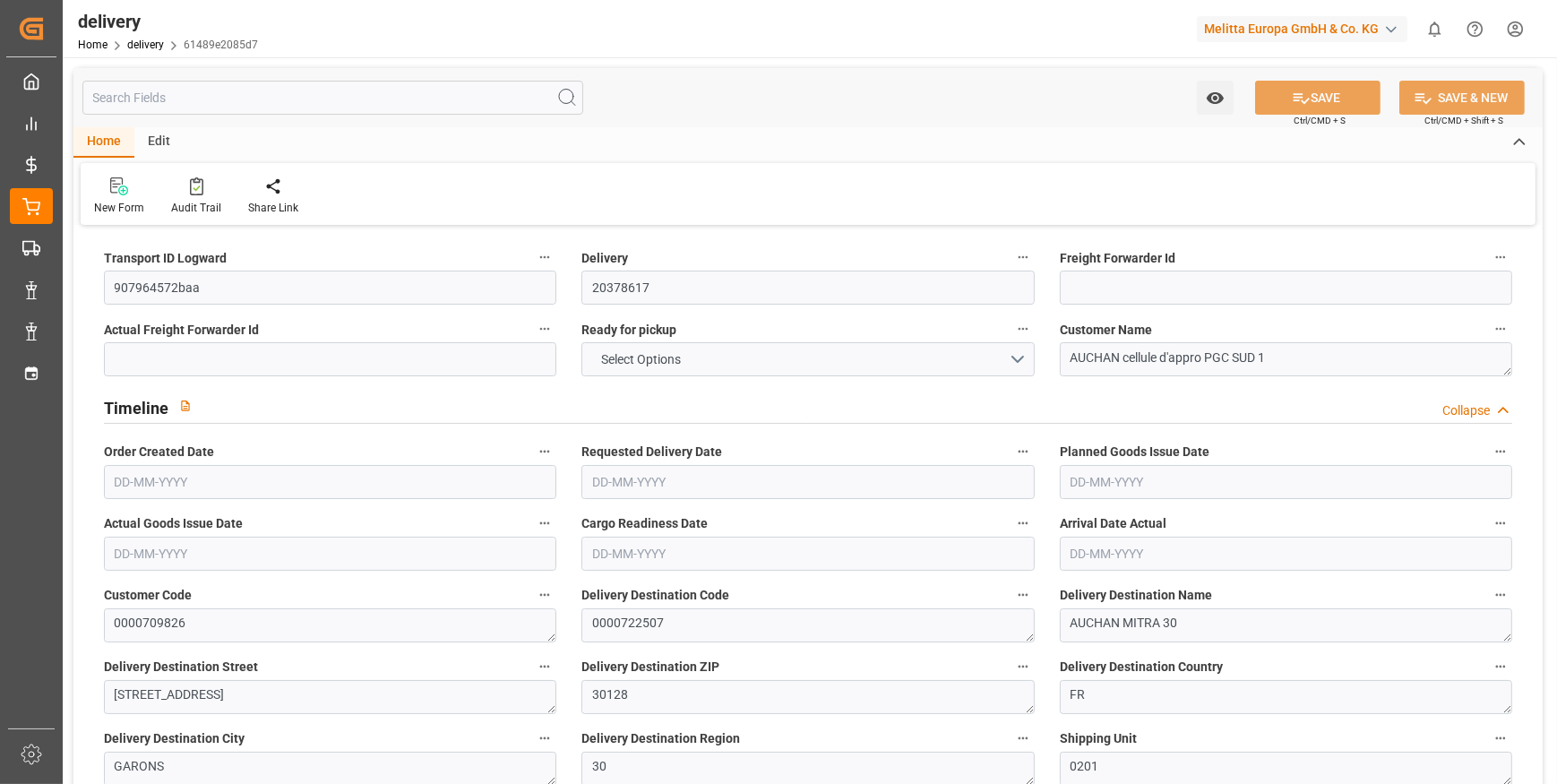
type input "1655.3548"
type input "0.1062"
type input "0"
type input "[DATE]"
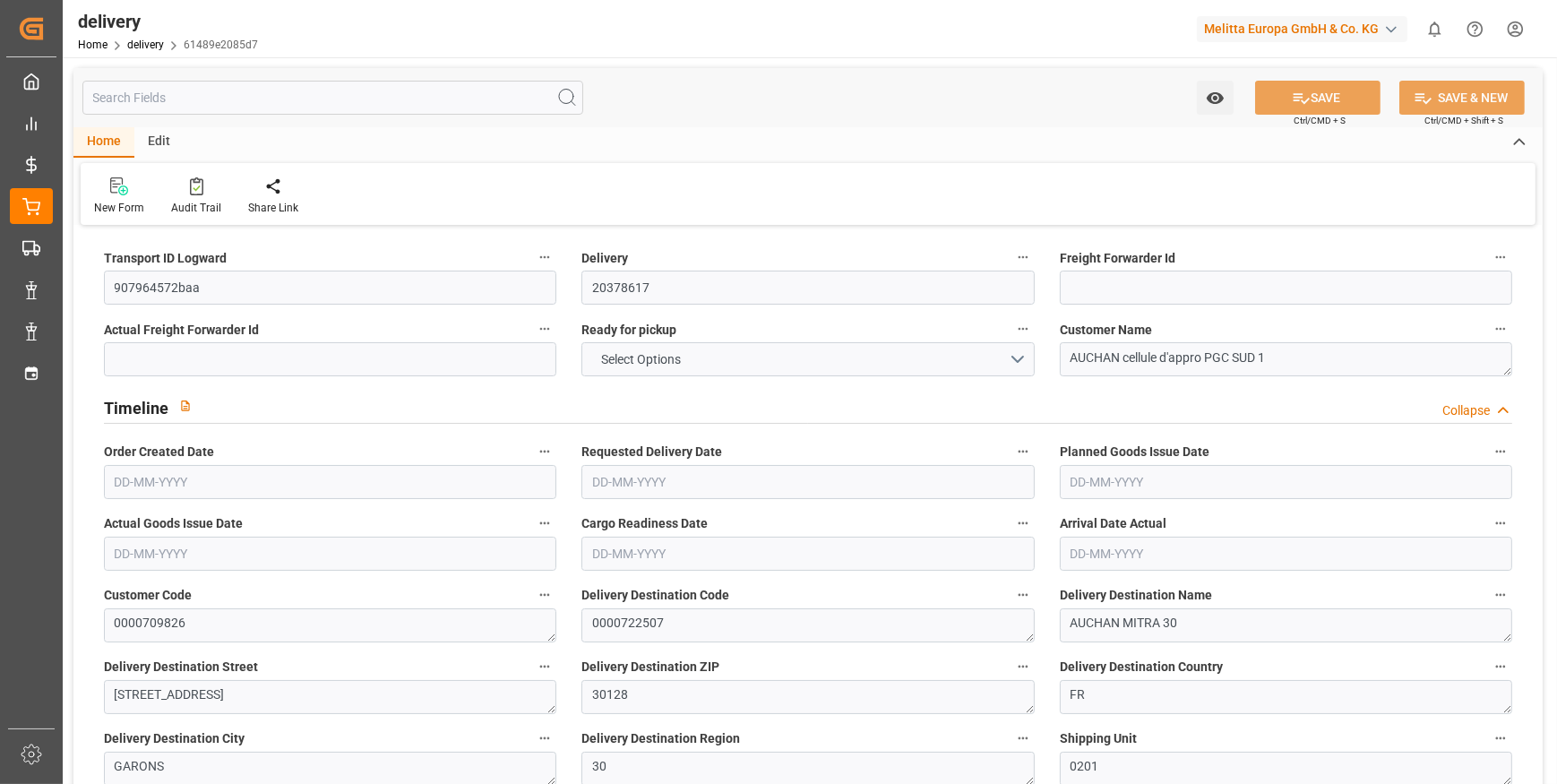
type input "[DATE]"
type input "[DATE] 11:01"
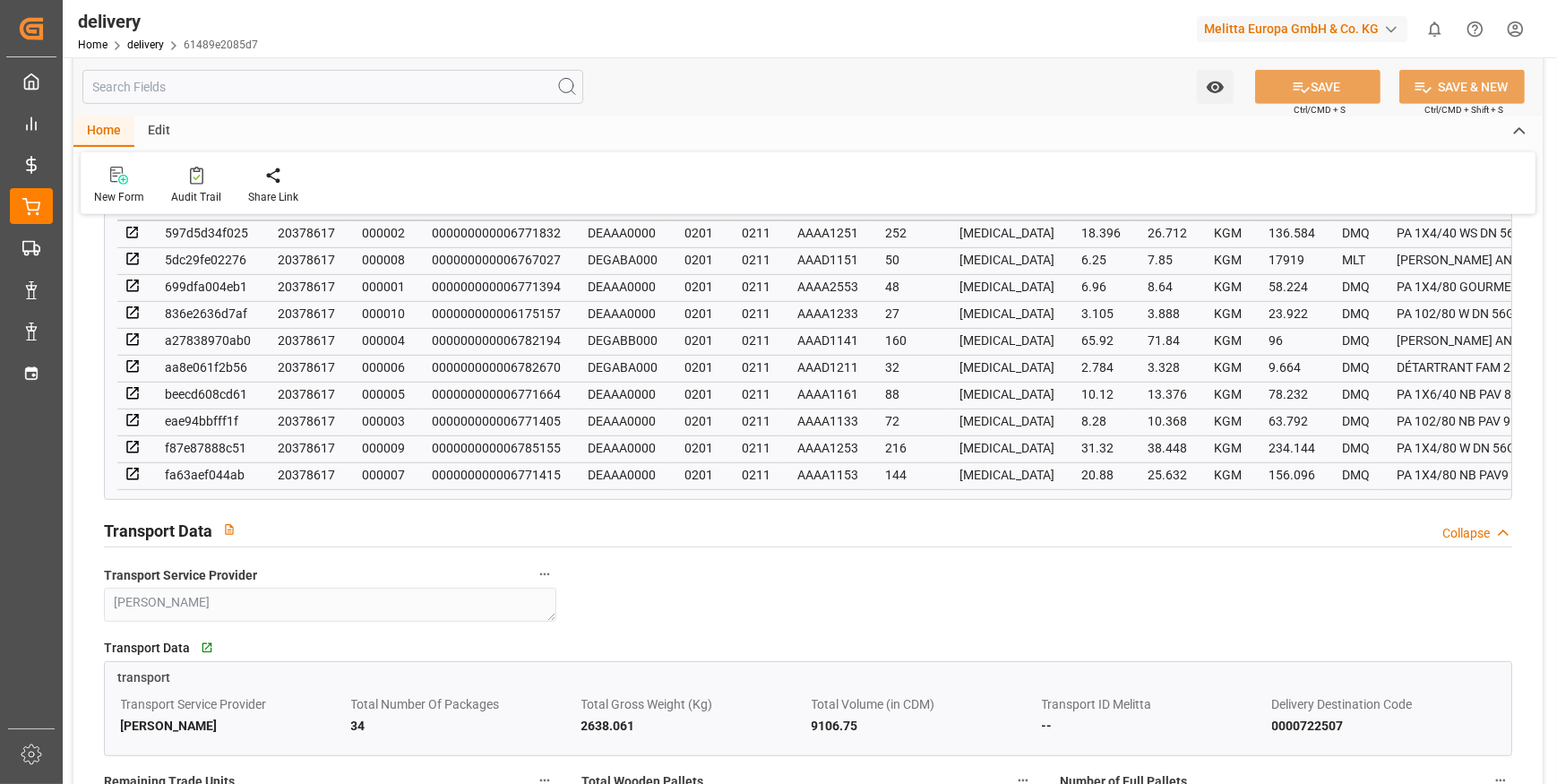
scroll to position [1221, 0]
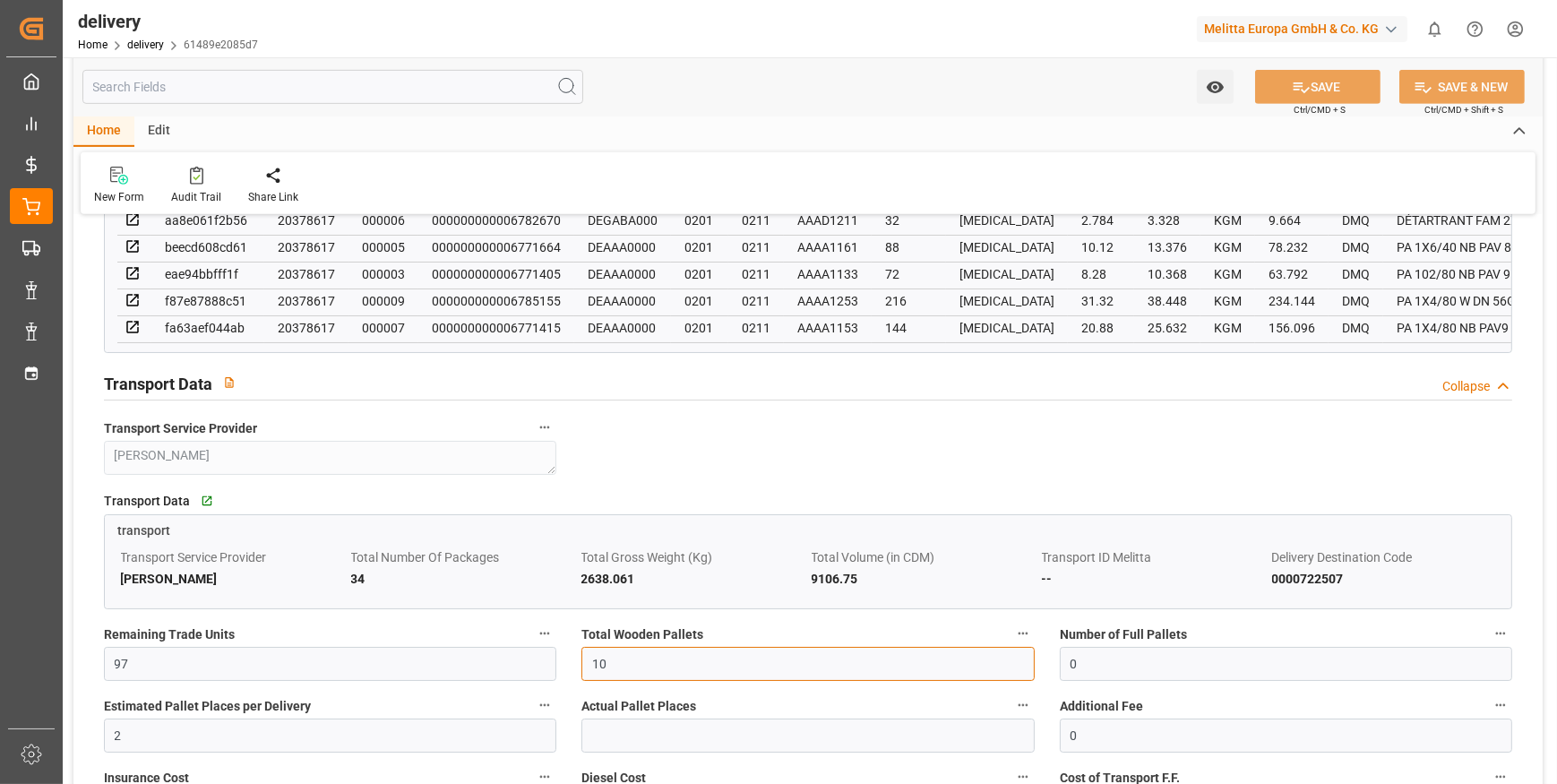
click at [638, 672] on input "10" at bounding box center [807, 664] width 452 height 34
type input "1"
type input "0"
type input "6"
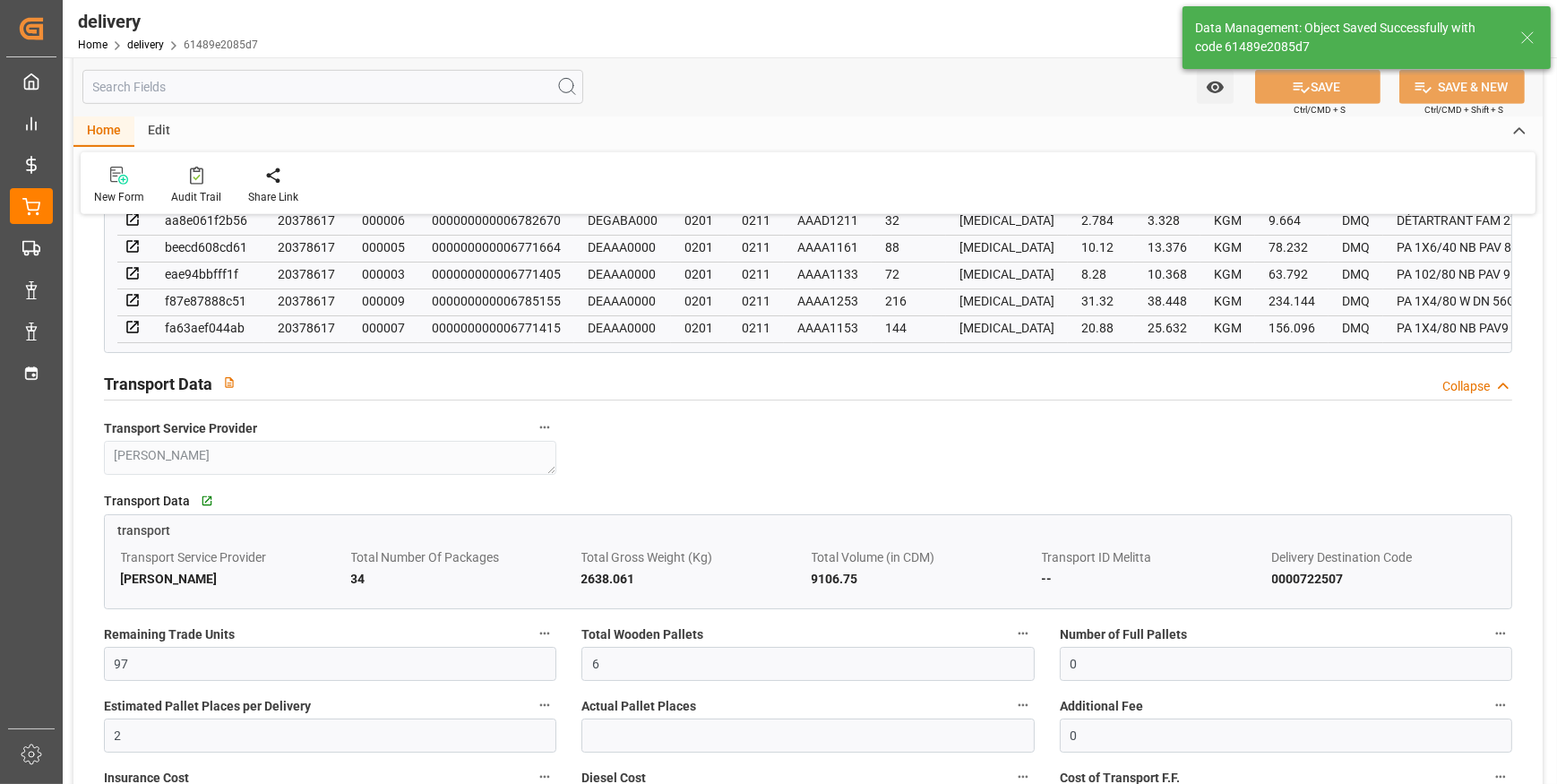
type input "9"
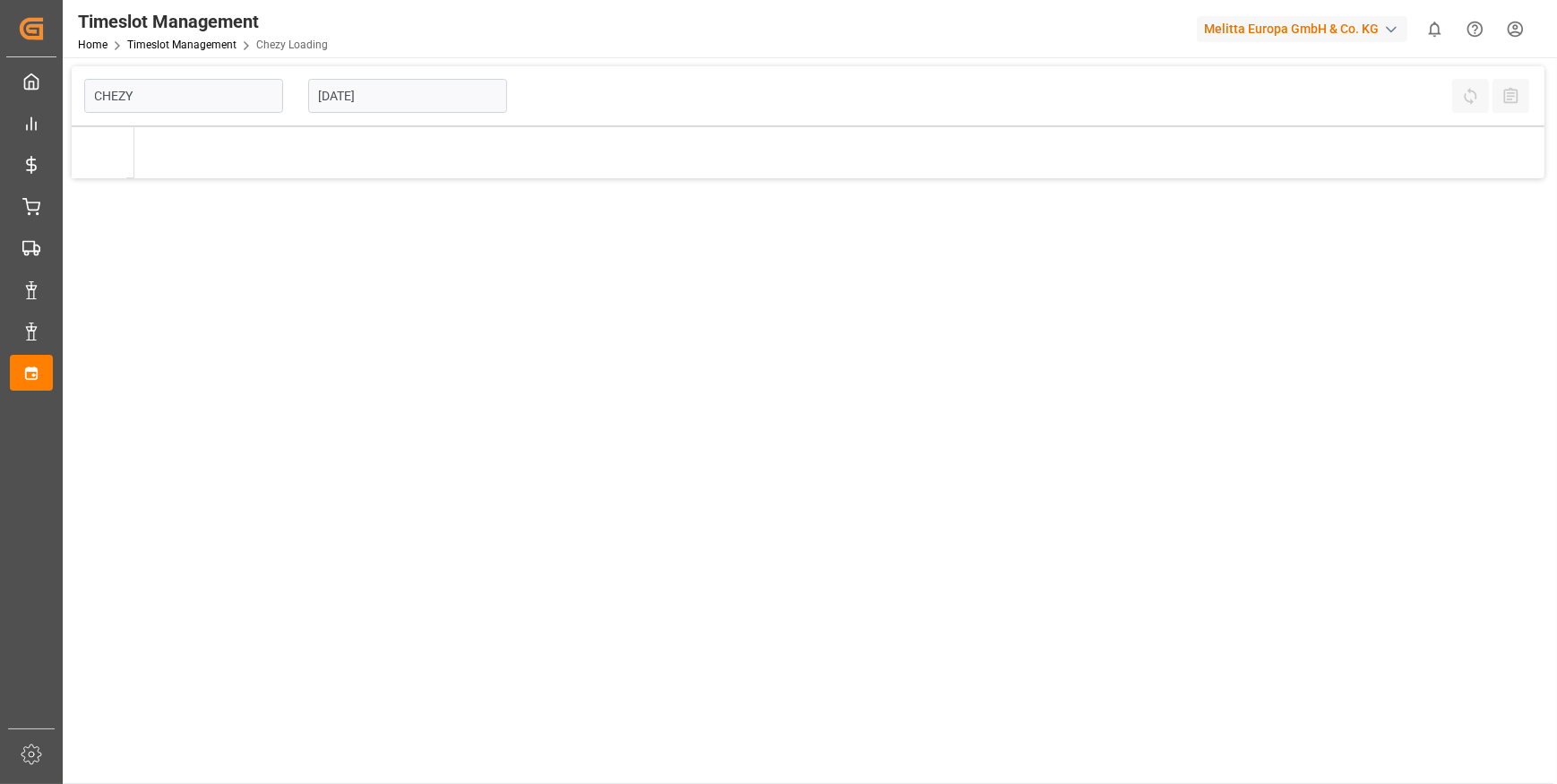
type input "Chezy Loading"
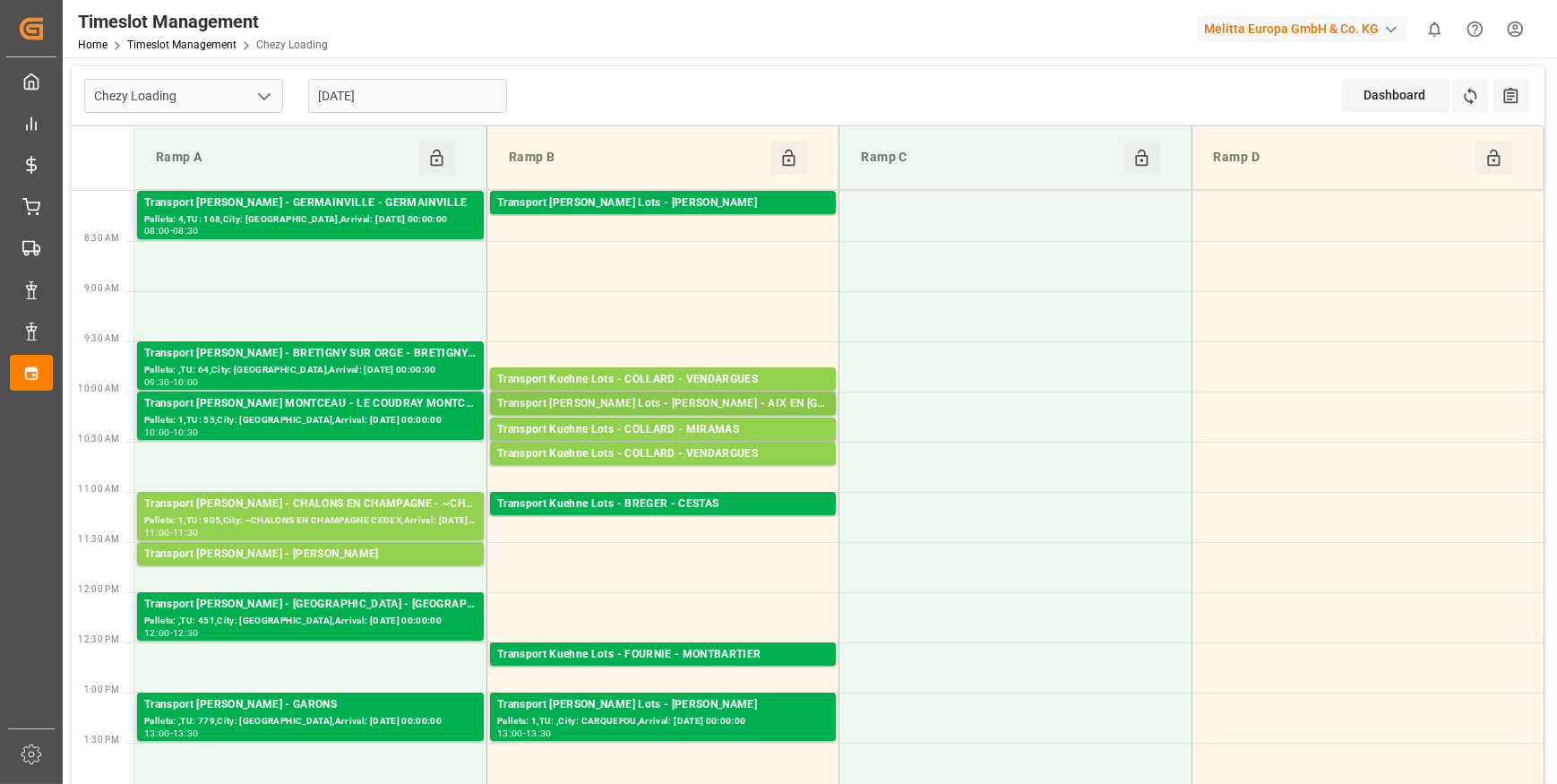
click at [729, 403] on div "Transport [PERSON_NAME] Lots - [PERSON_NAME] - AIX EN [GEOGRAPHIC_DATA]" at bounding box center [663, 404] width 332 height 18
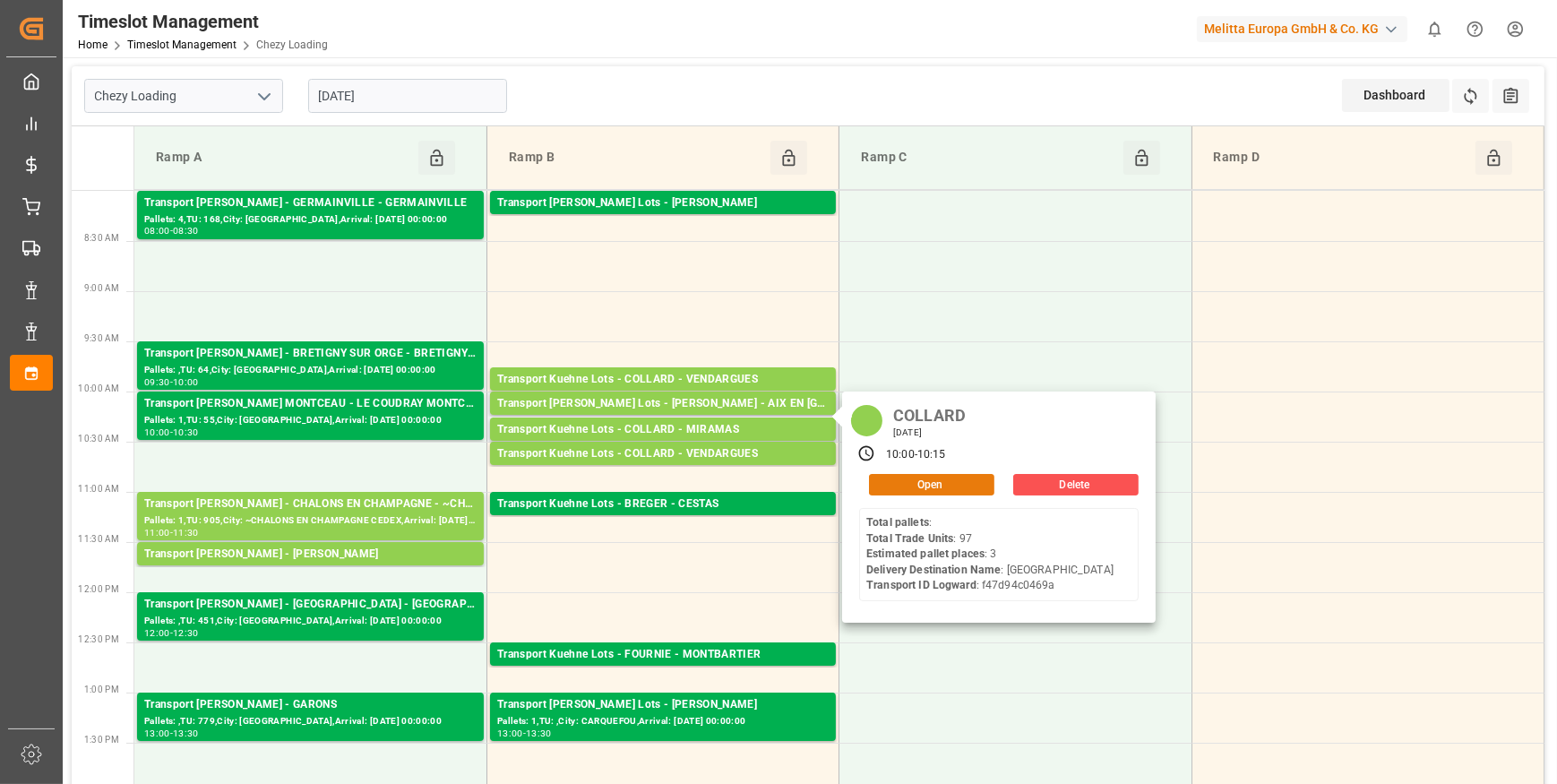
click at [932, 481] on button "Open" at bounding box center [931, 484] width 126 height 21
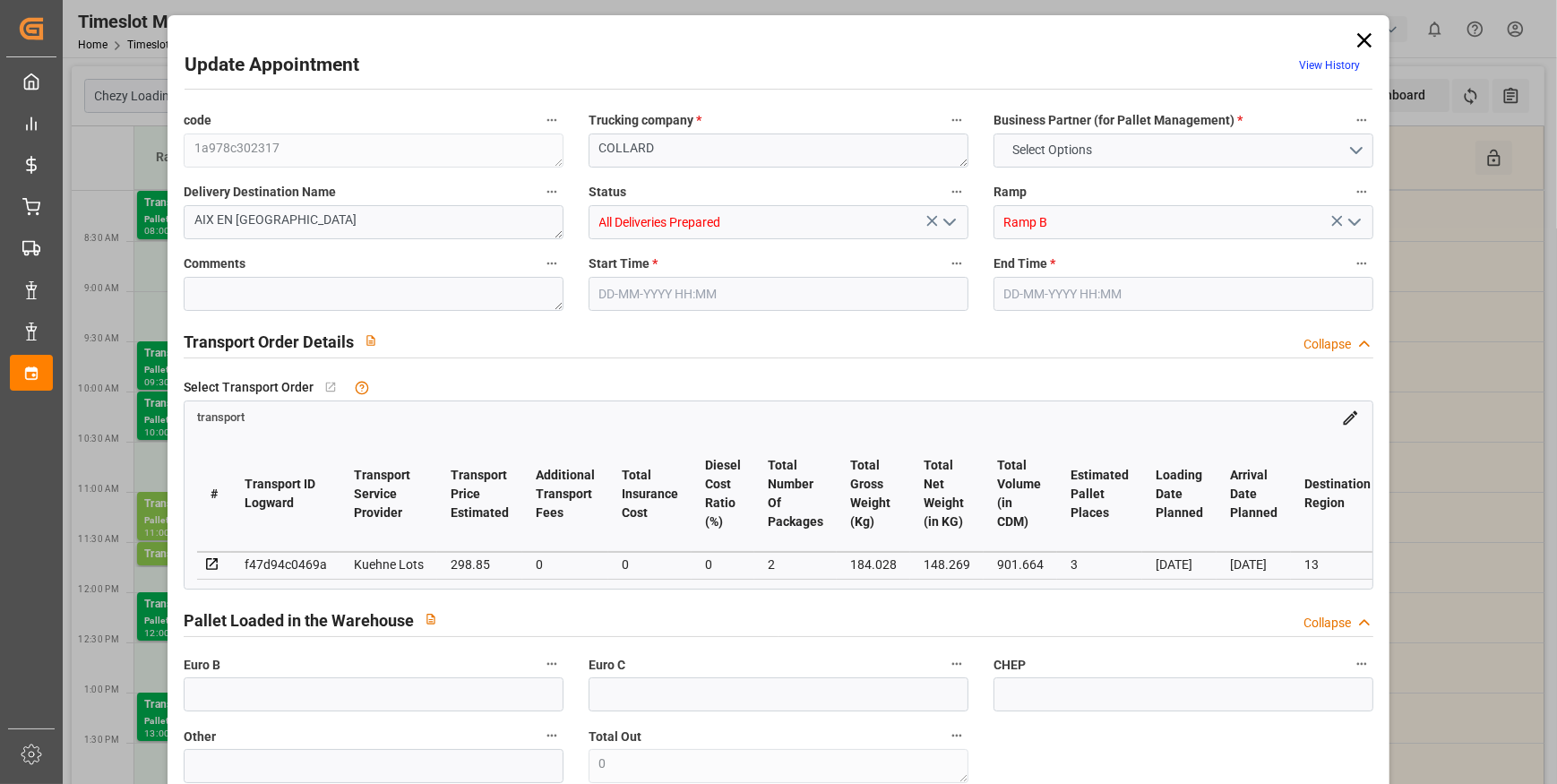
type input "3"
type input "298.85"
type input "0"
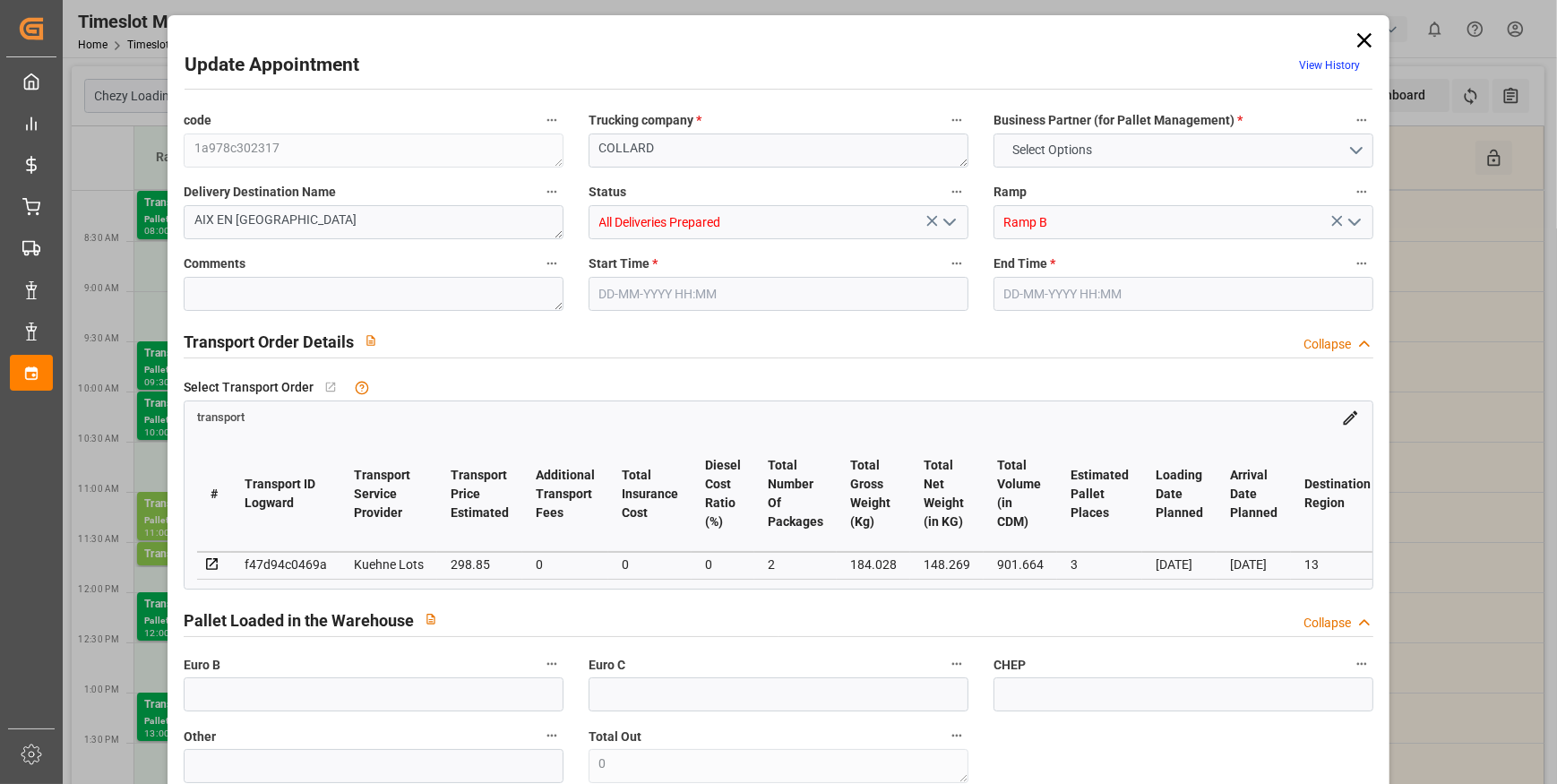
type input "298.85"
type input "0"
type input "2"
type input "148.269"
type input "460.028"
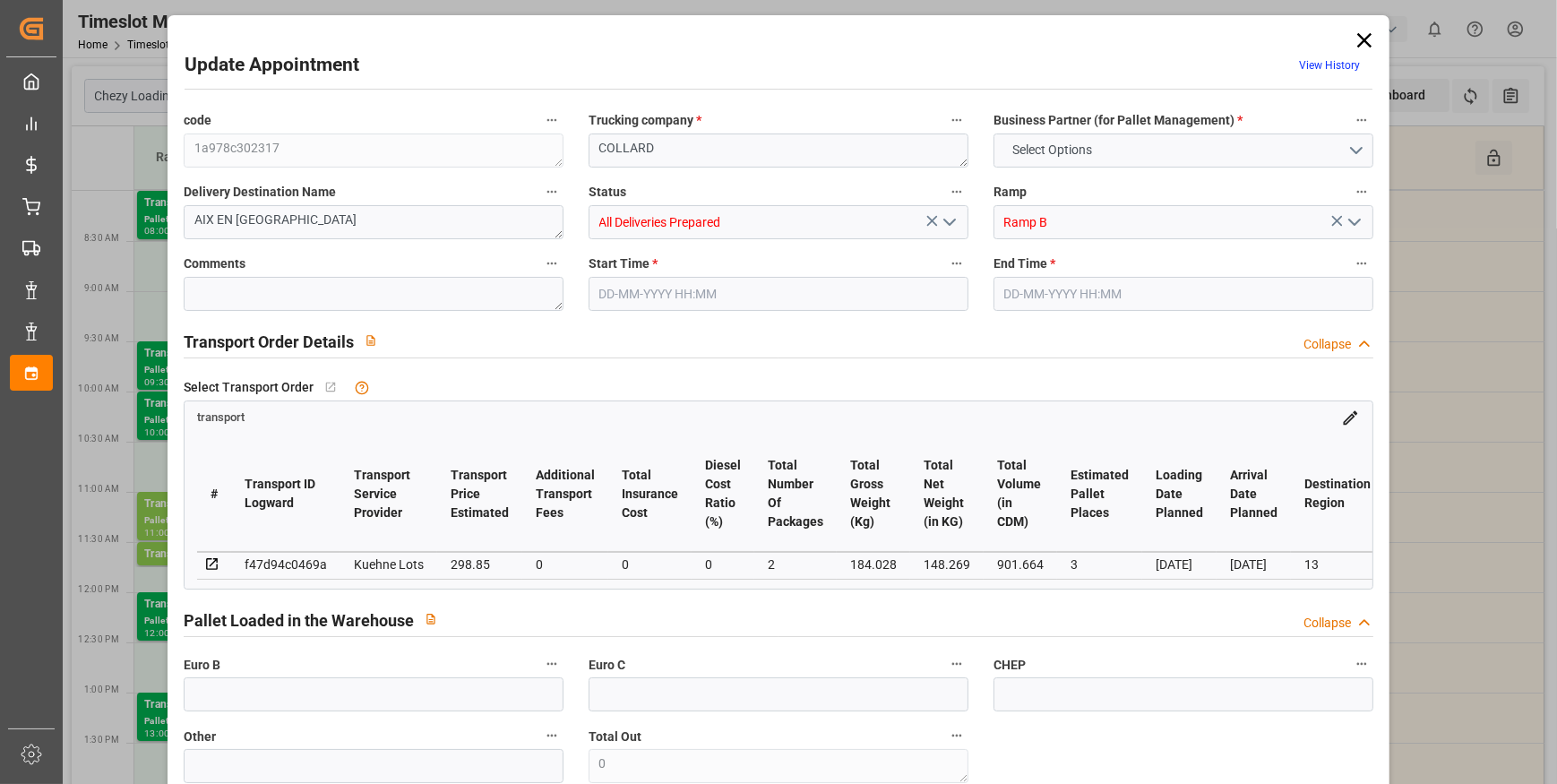
type input "901.664"
type input "13"
type input "0"
type input "97"
type input "12"
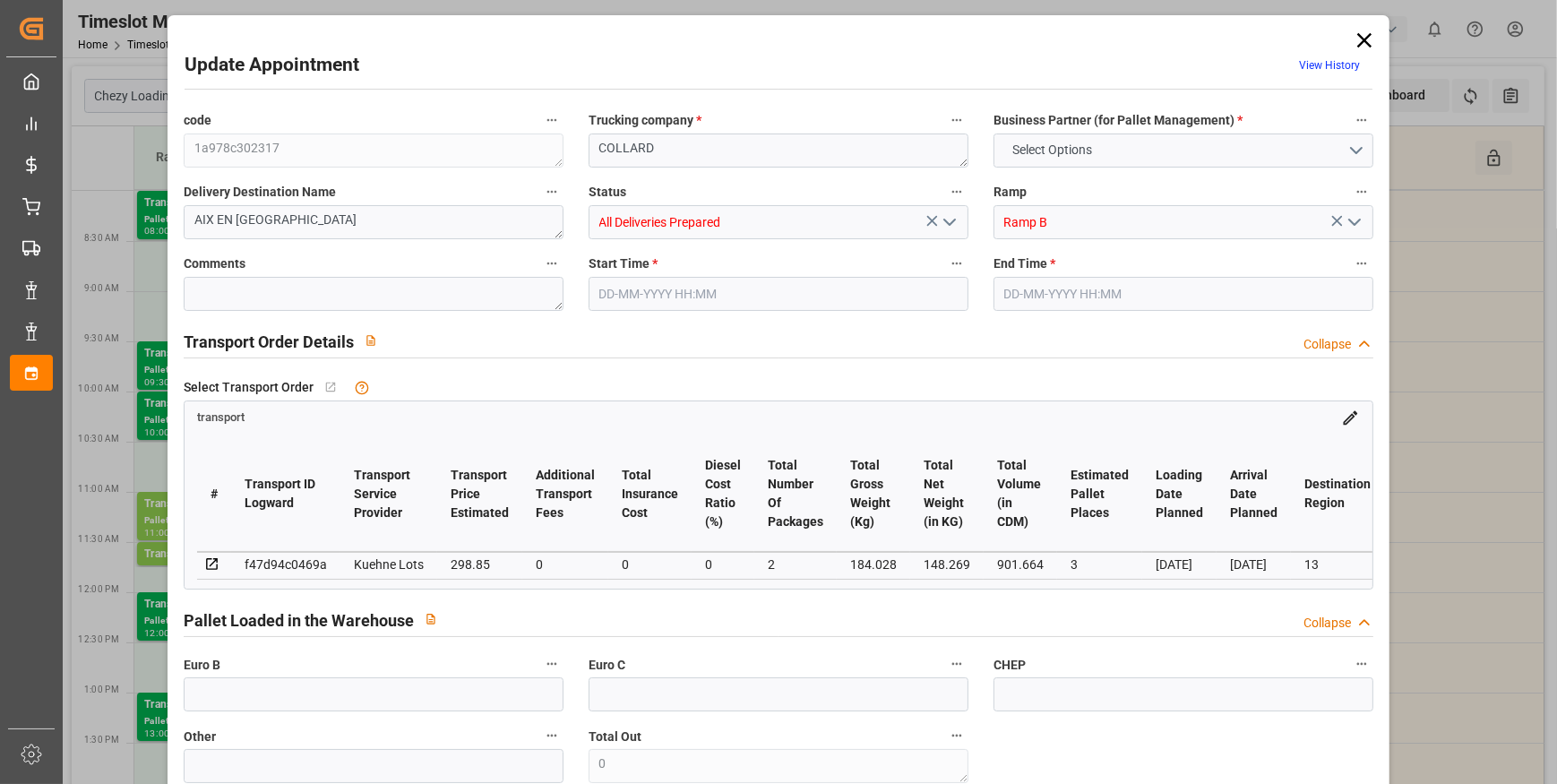
type input "101"
type input "184.028"
type input "0"
type input "4710.8598"
type input "0"
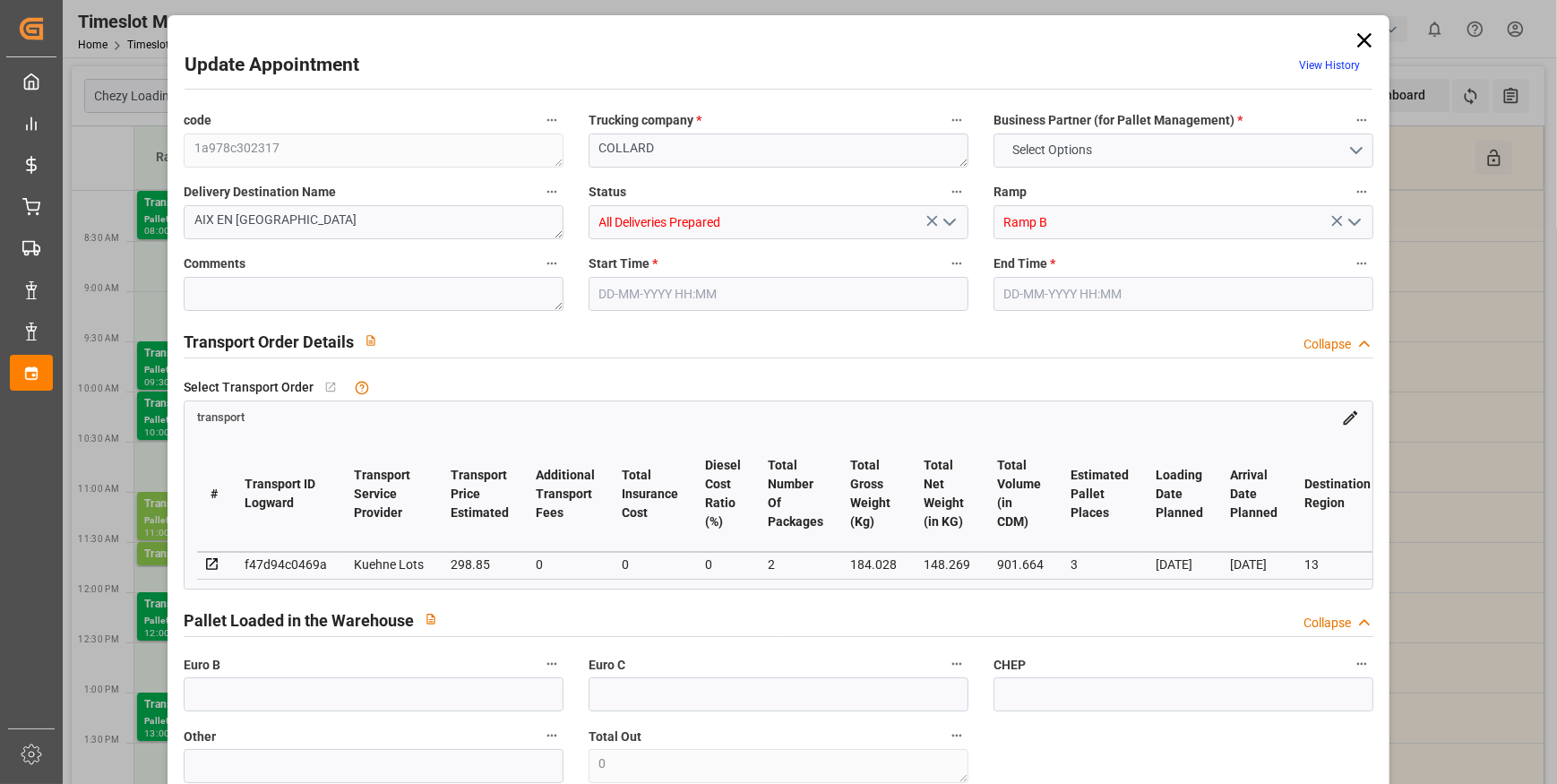
type input "0"
type input "21"
type input "35"
type input "22-09-2025 10:00"
type input "22-09-2025 10:15"
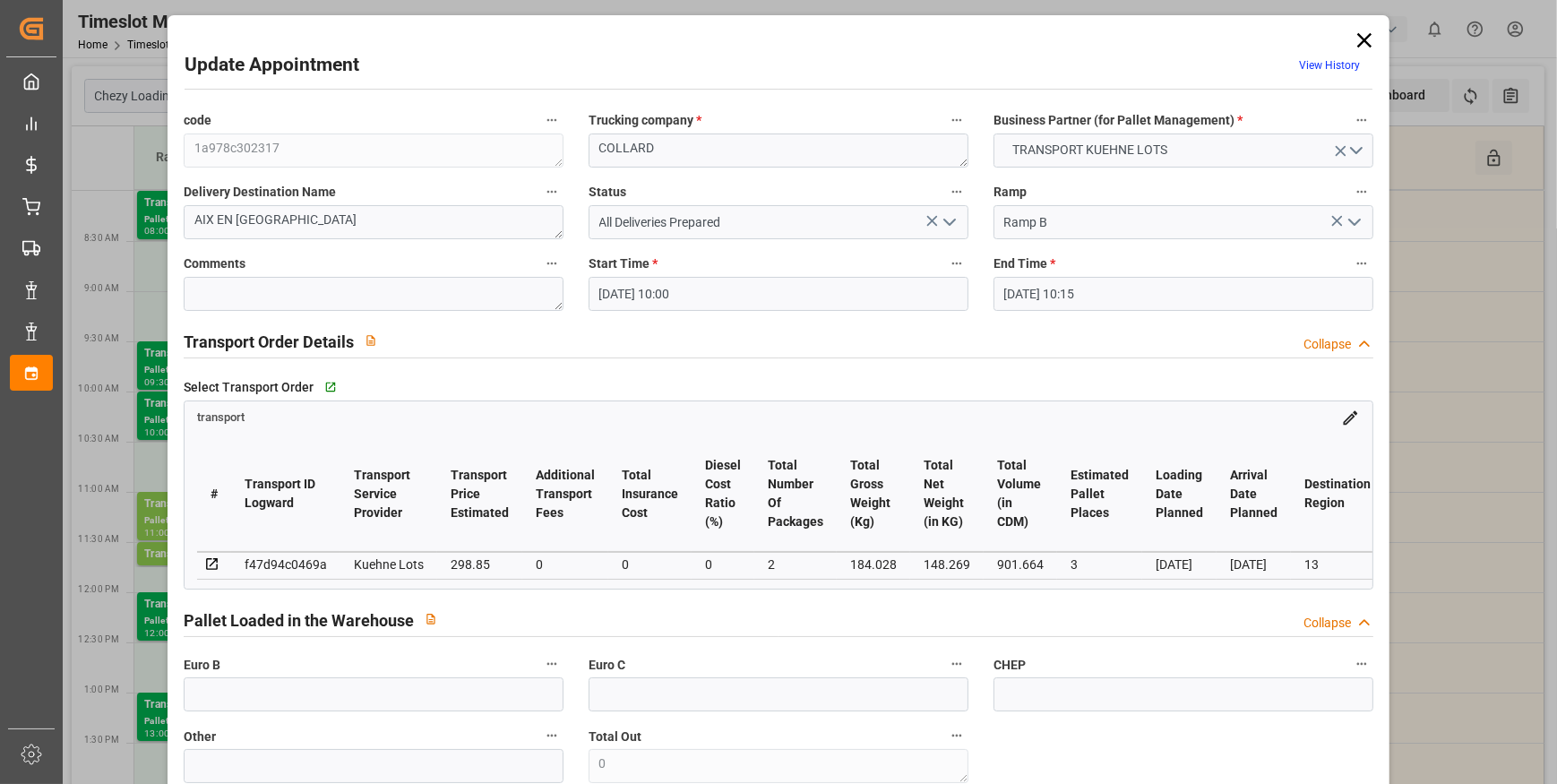
type input "18-09-2025 15:53"
type input "18-09-2025 11:35"
type input "24-09-2025"
type input "[DATE]"
click at [1356, 40] on icon at bounding box center [1364, 40] width 25 height 25
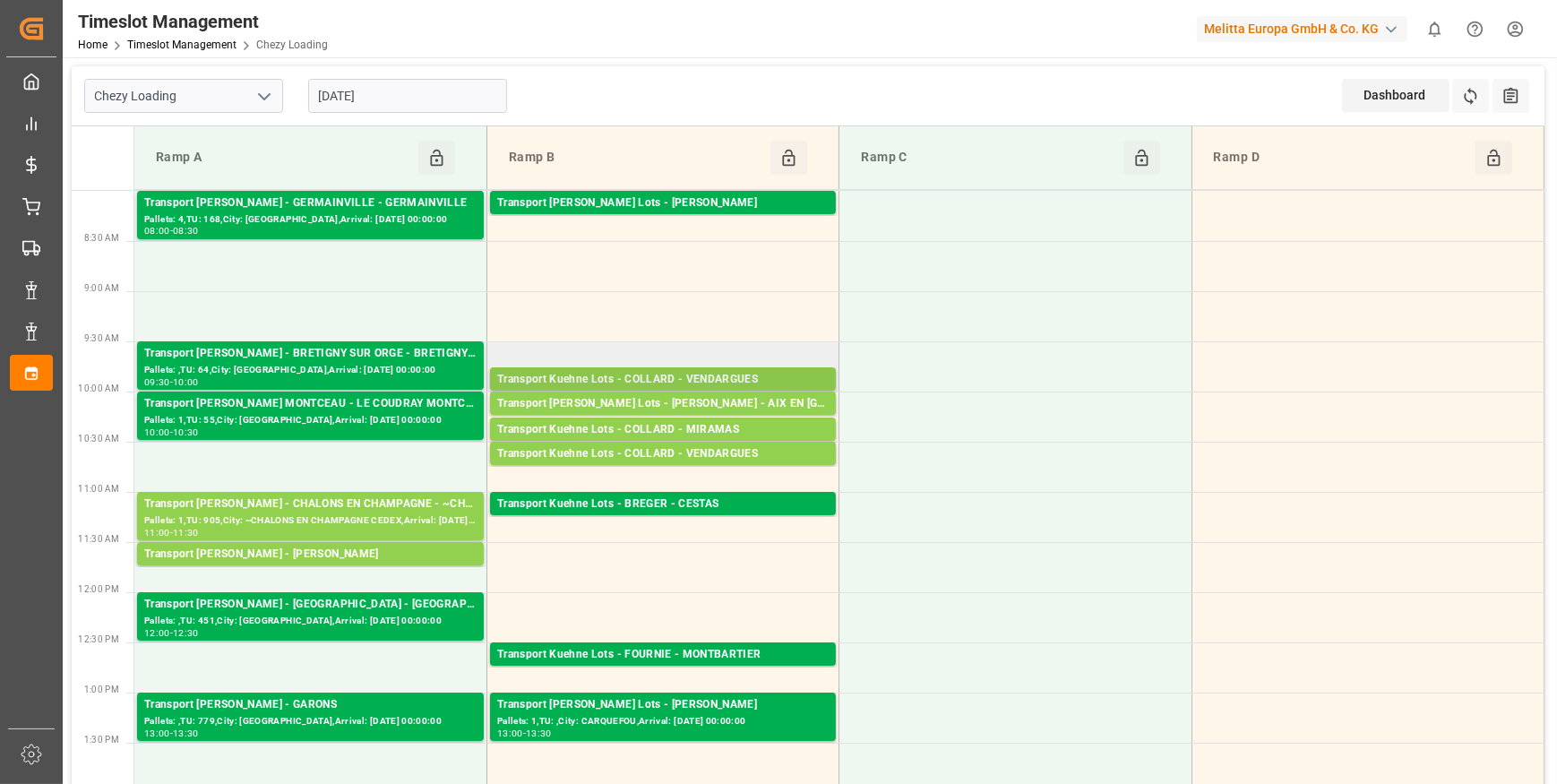
click at [677, 378] on div "Transport Kuehne Lots - COLLARD - VENDARGUES" at bounding box center [663, 379] width 332 height 18
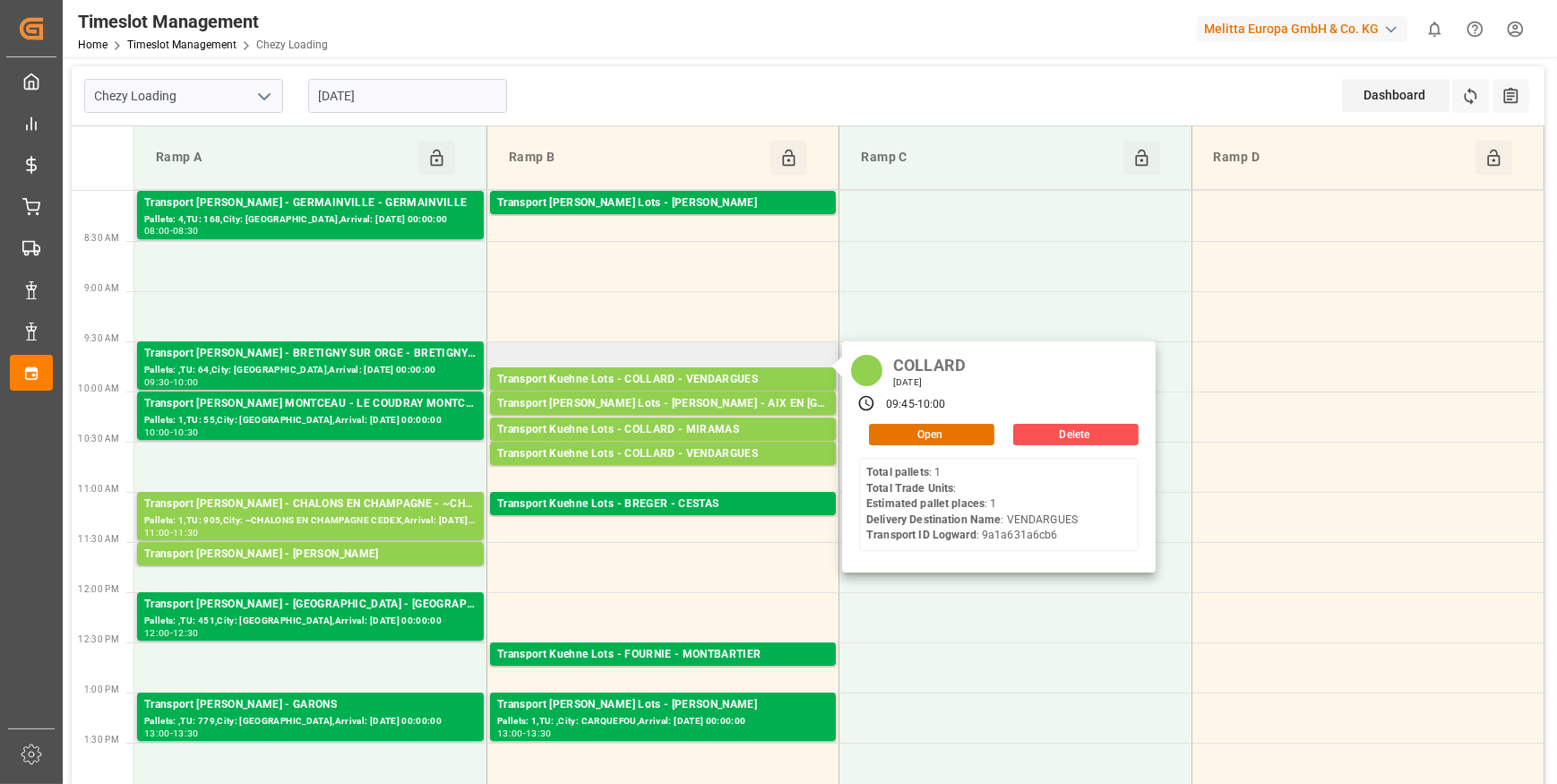
click at [924, 445] on div "COLLARD Monday, September 22, 2025 09:45 - 10:00 Open Delete Total pallets : 1 …" at bounding box center [999, 457] width 313 height 231
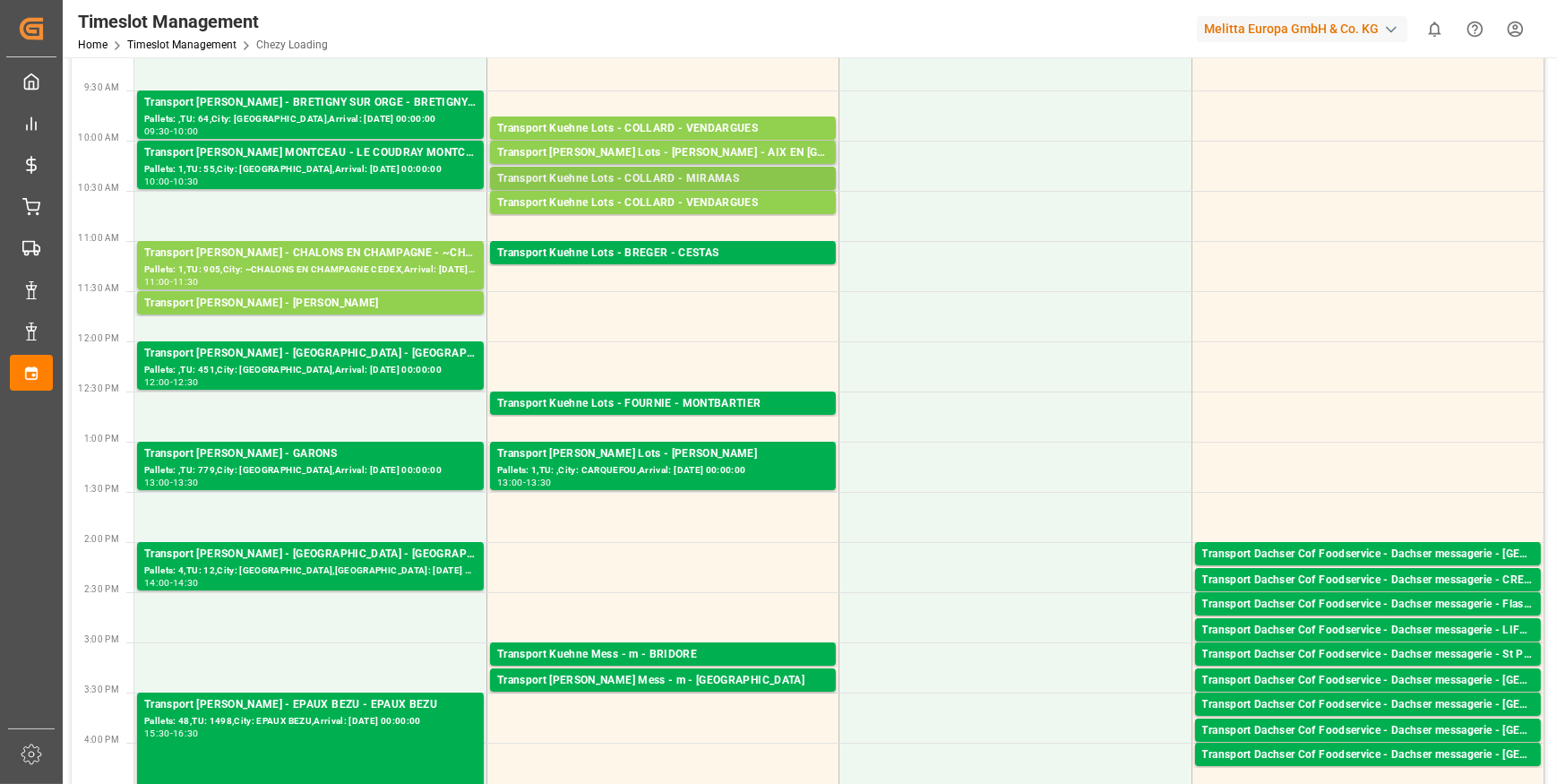
scroll to position [179, 0]
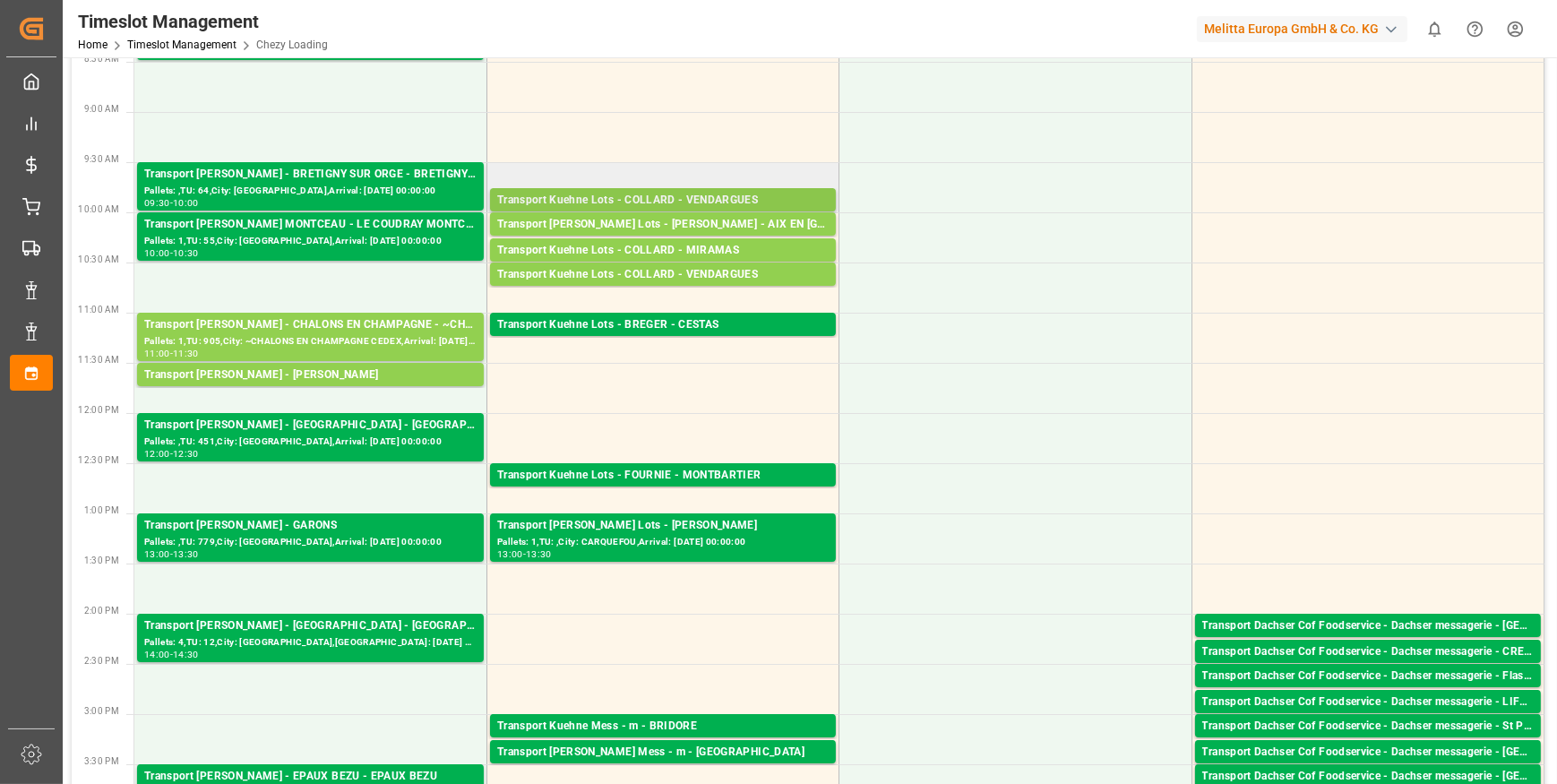
click at [661, 199] on div "Transport Kuehne Lots - COLLARD - VENDARGUES" at bounding box center [663, 200] width 332 height 18
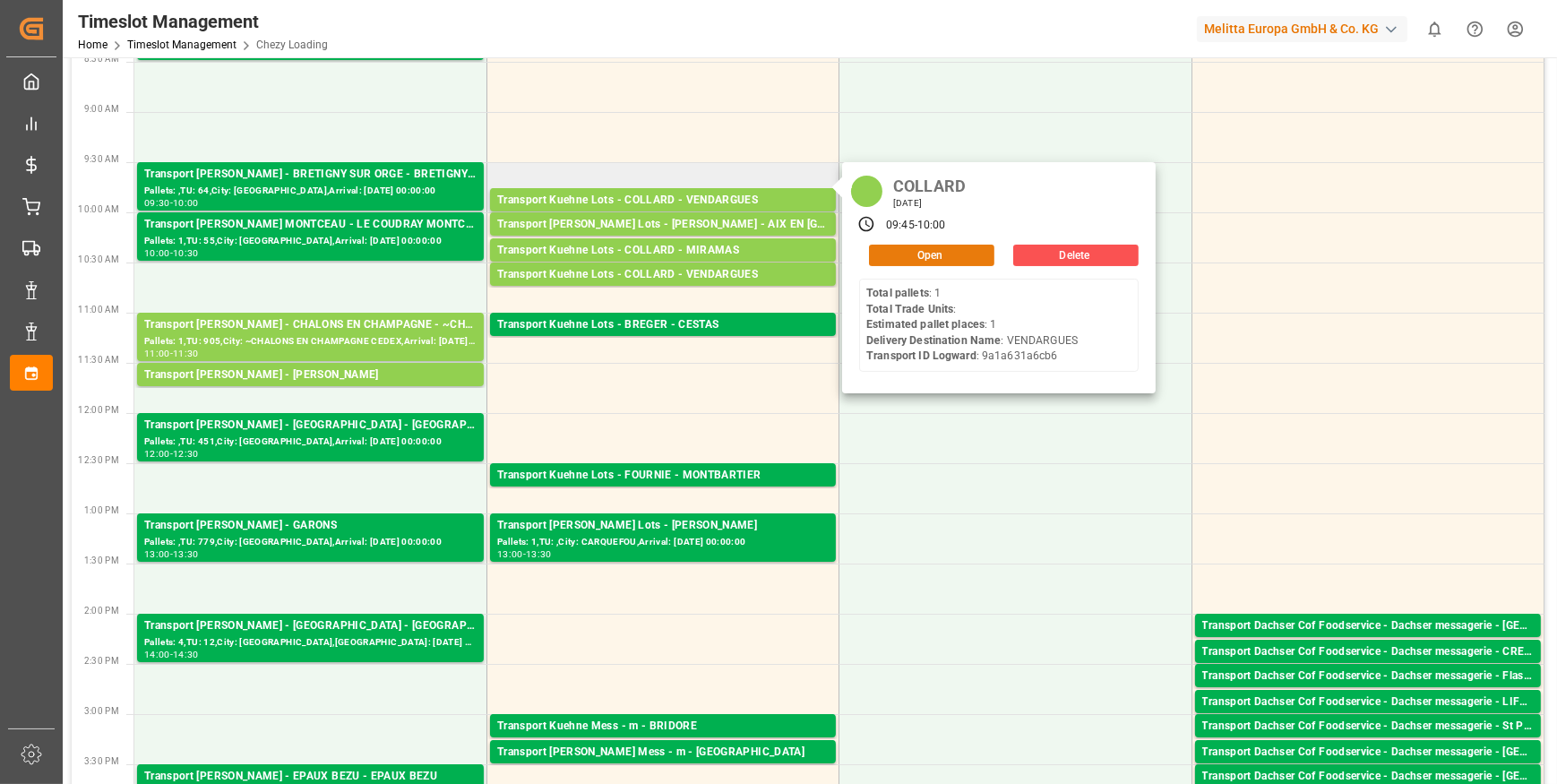
click at [888, 253] on button "Open" at bounding box center [931, 254] width 126 height 21
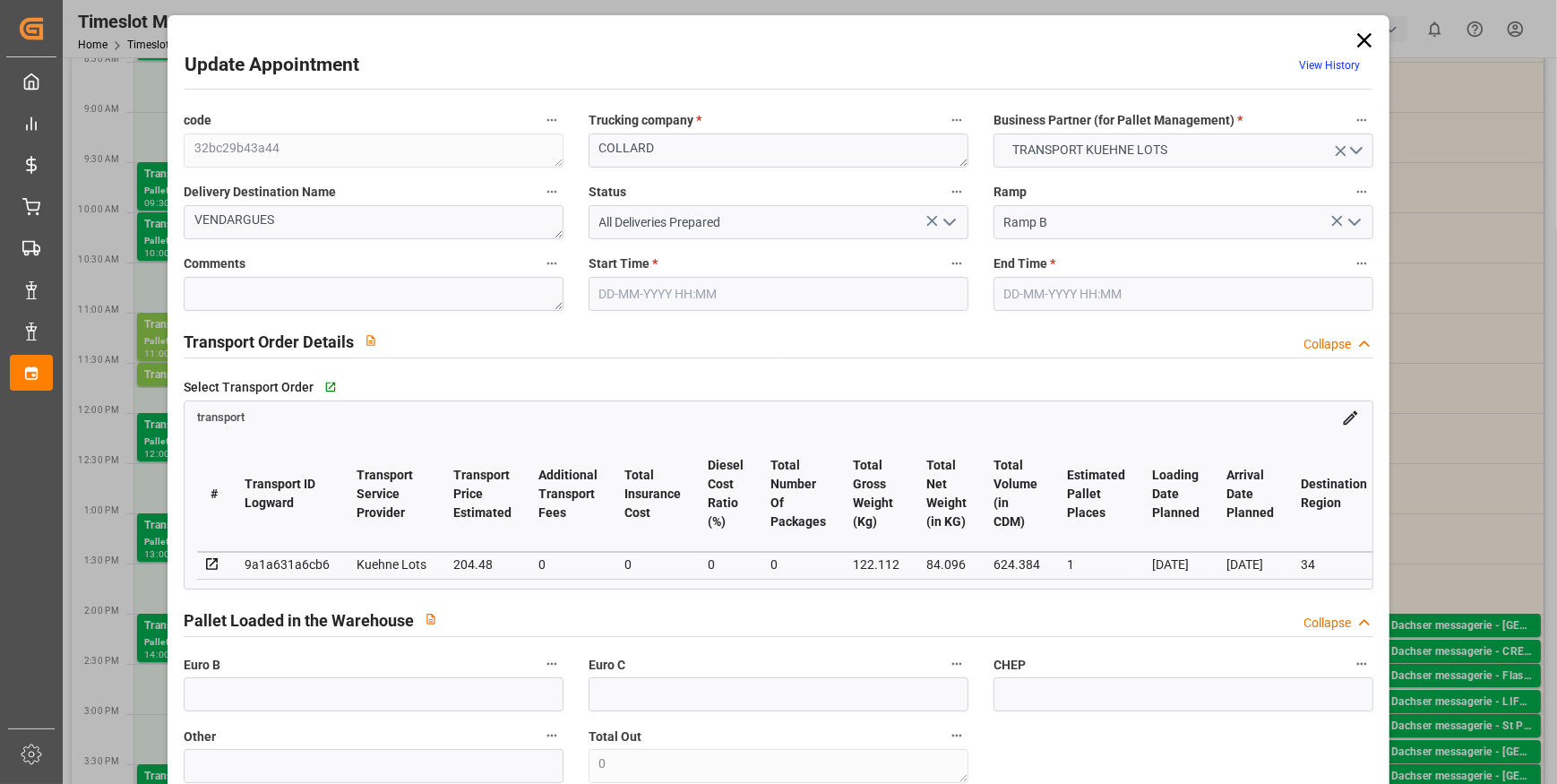
type input "1"
type input "204.48"
type input "0"
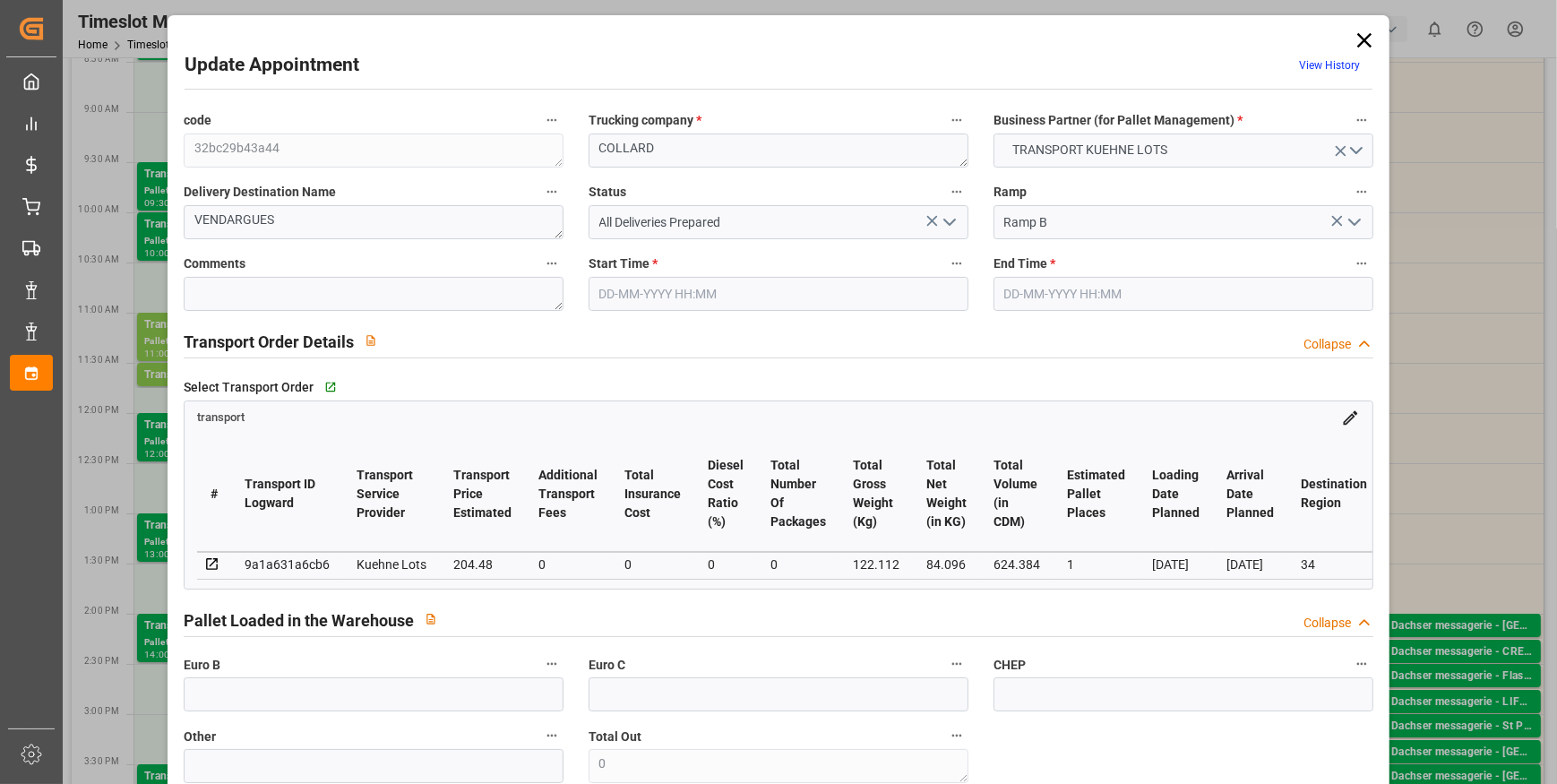
type input "204.48"
type input "0"
type input "84.096"
type input "150"
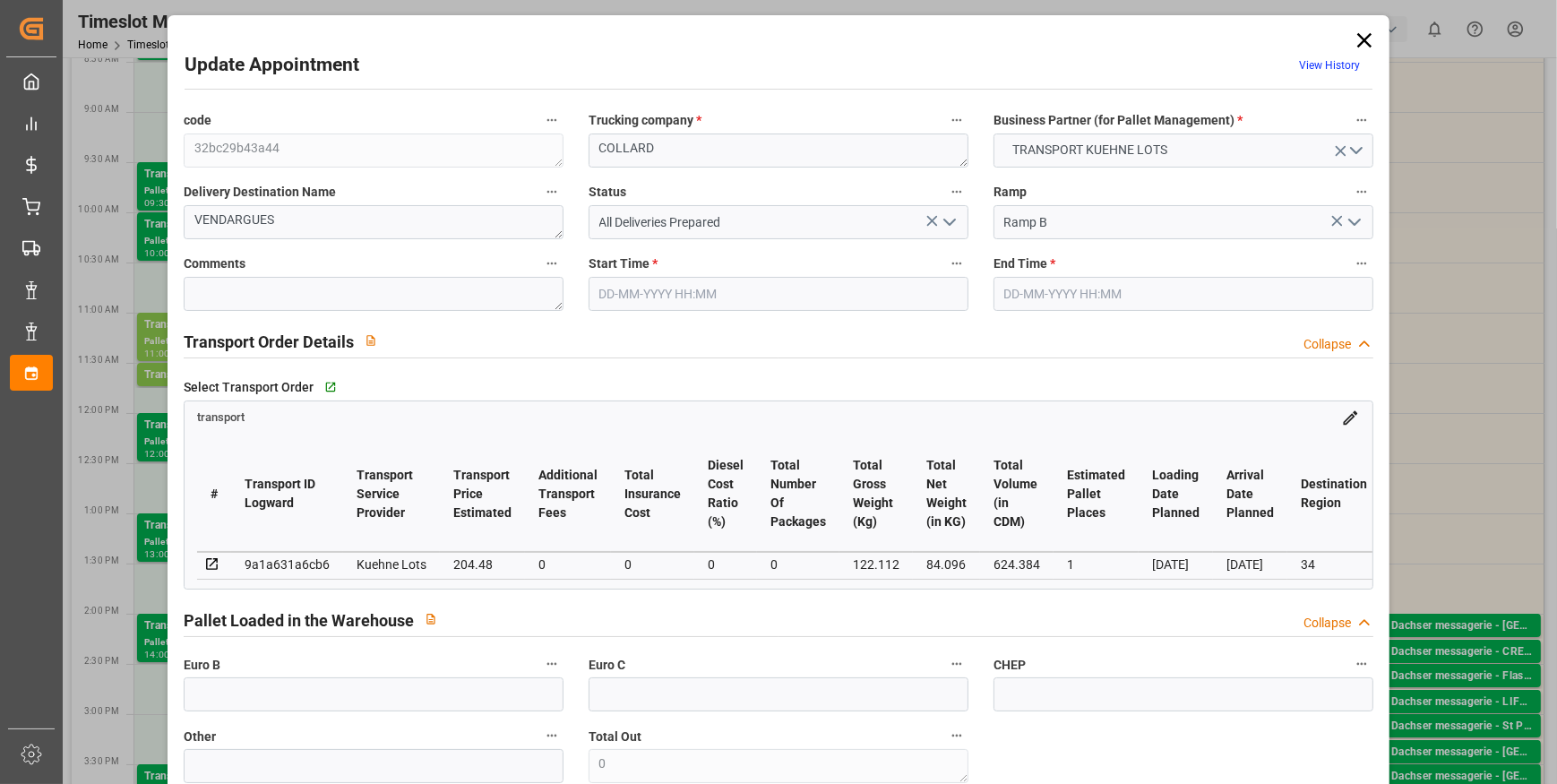
type input "624.384"
type input "34"
type input "1"
type input "0"
type input "1"
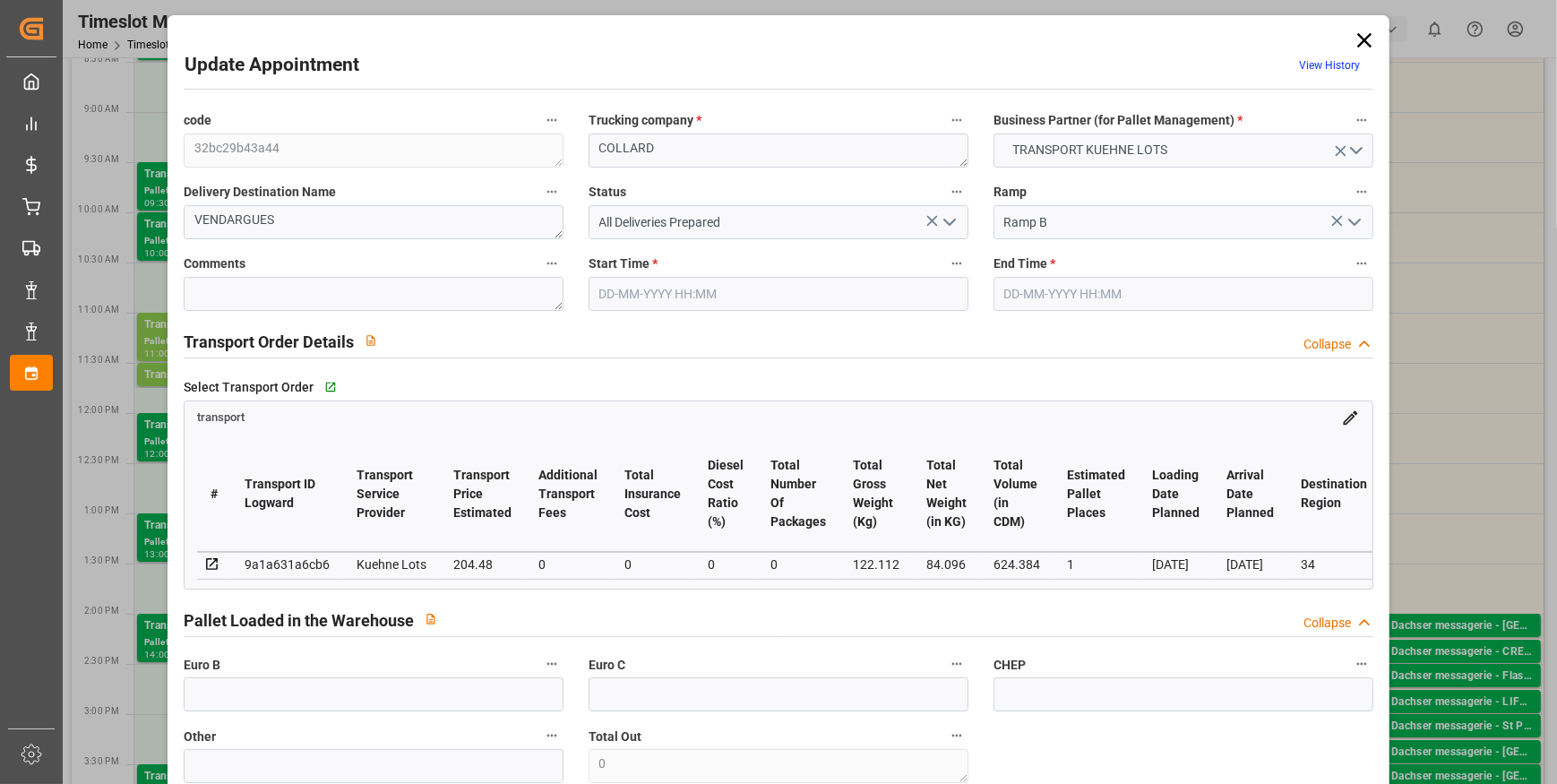
type input "101"
type input "122.112"
type input "0"
type input "4710.8598"
type input "0"
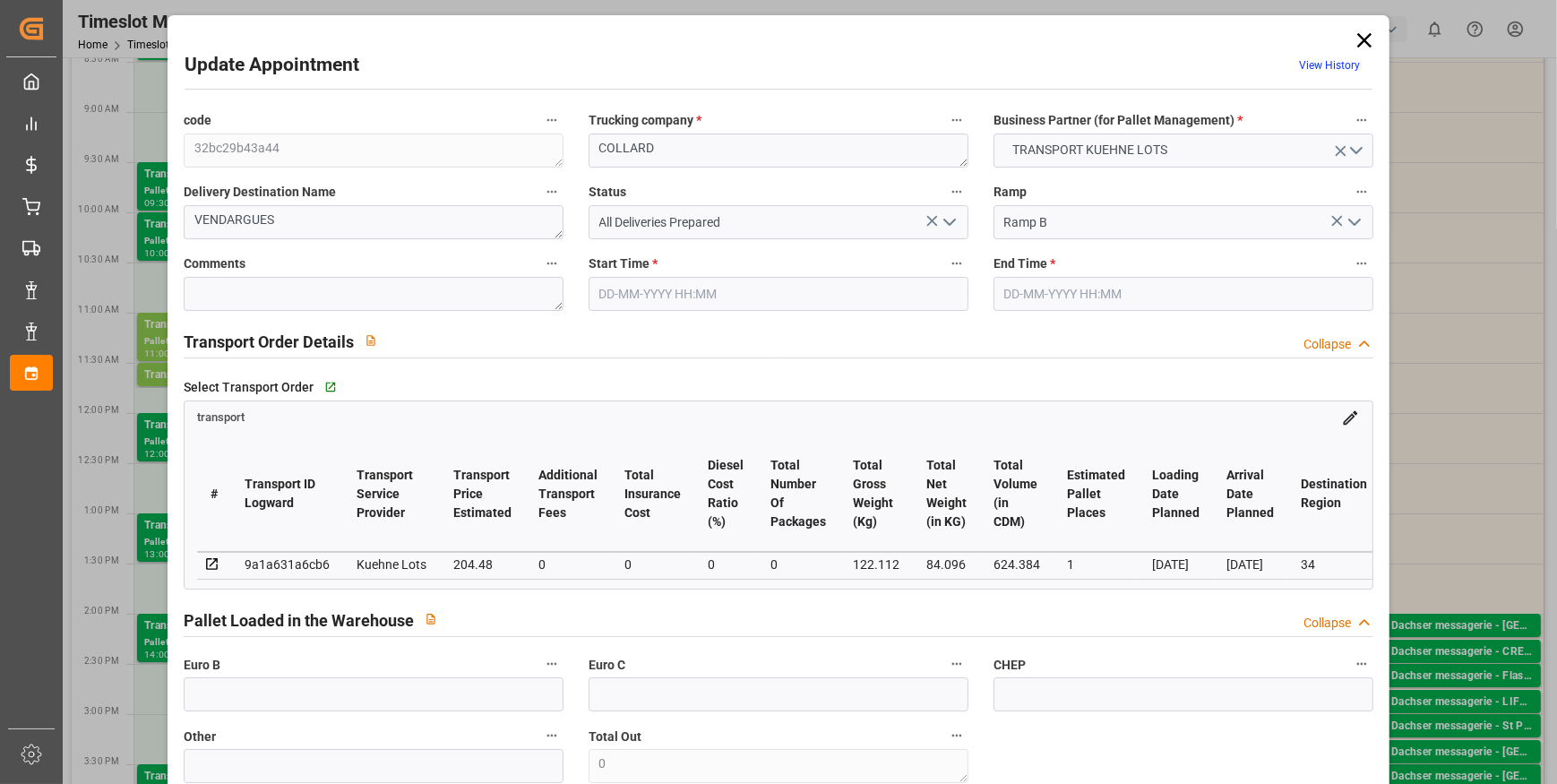
type input "0"
type input "21"
type input "35"
type input "22-09-2025 09:45"
type input "22-09-2025 10:00"
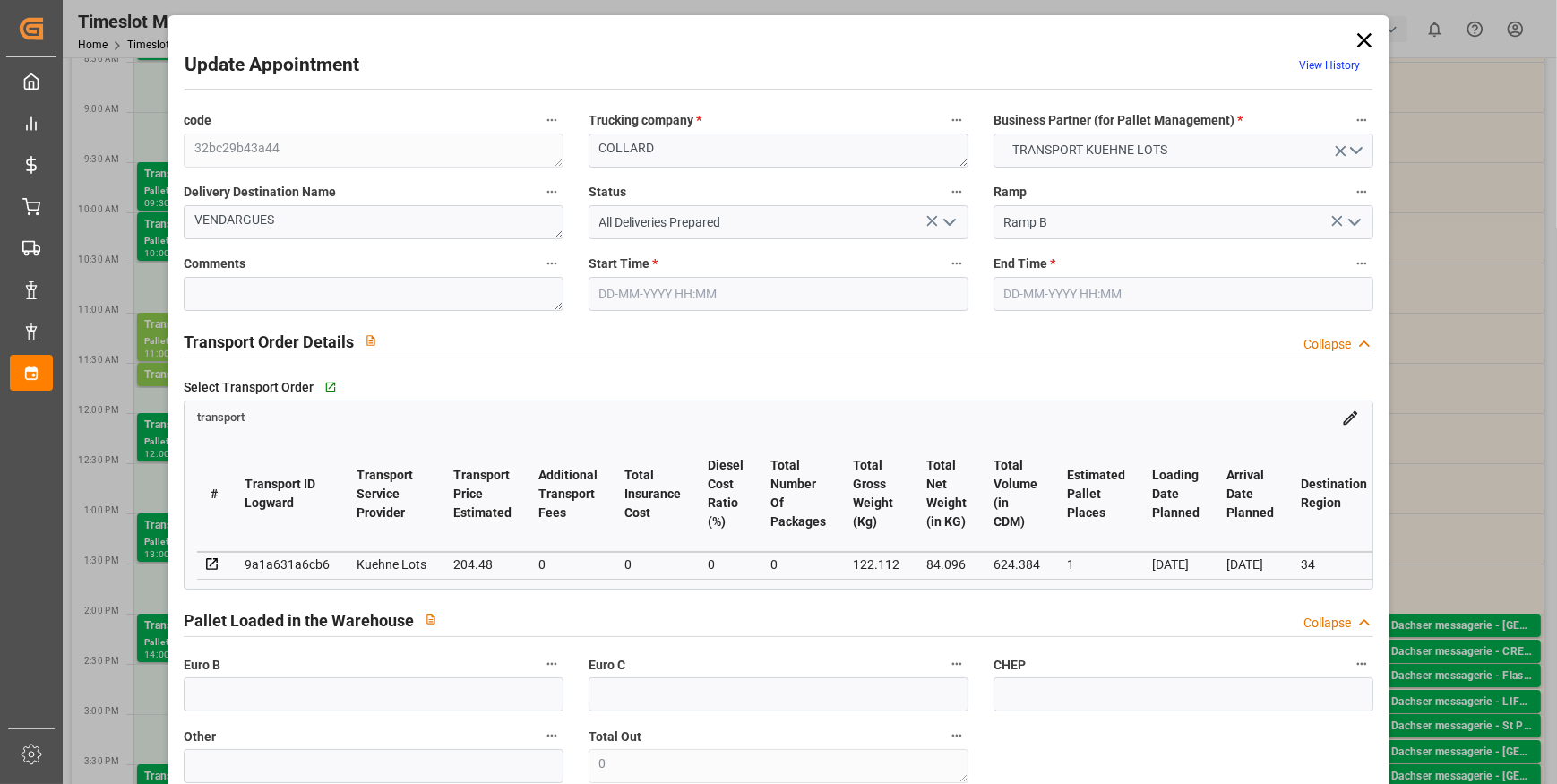
type input "17-09-2025 13:14"
type input "17-09-2025 11:27"
type input "[DATE]"
click at [1359, 33] on icon at bounding box center [1364, 40] width 25 height 25
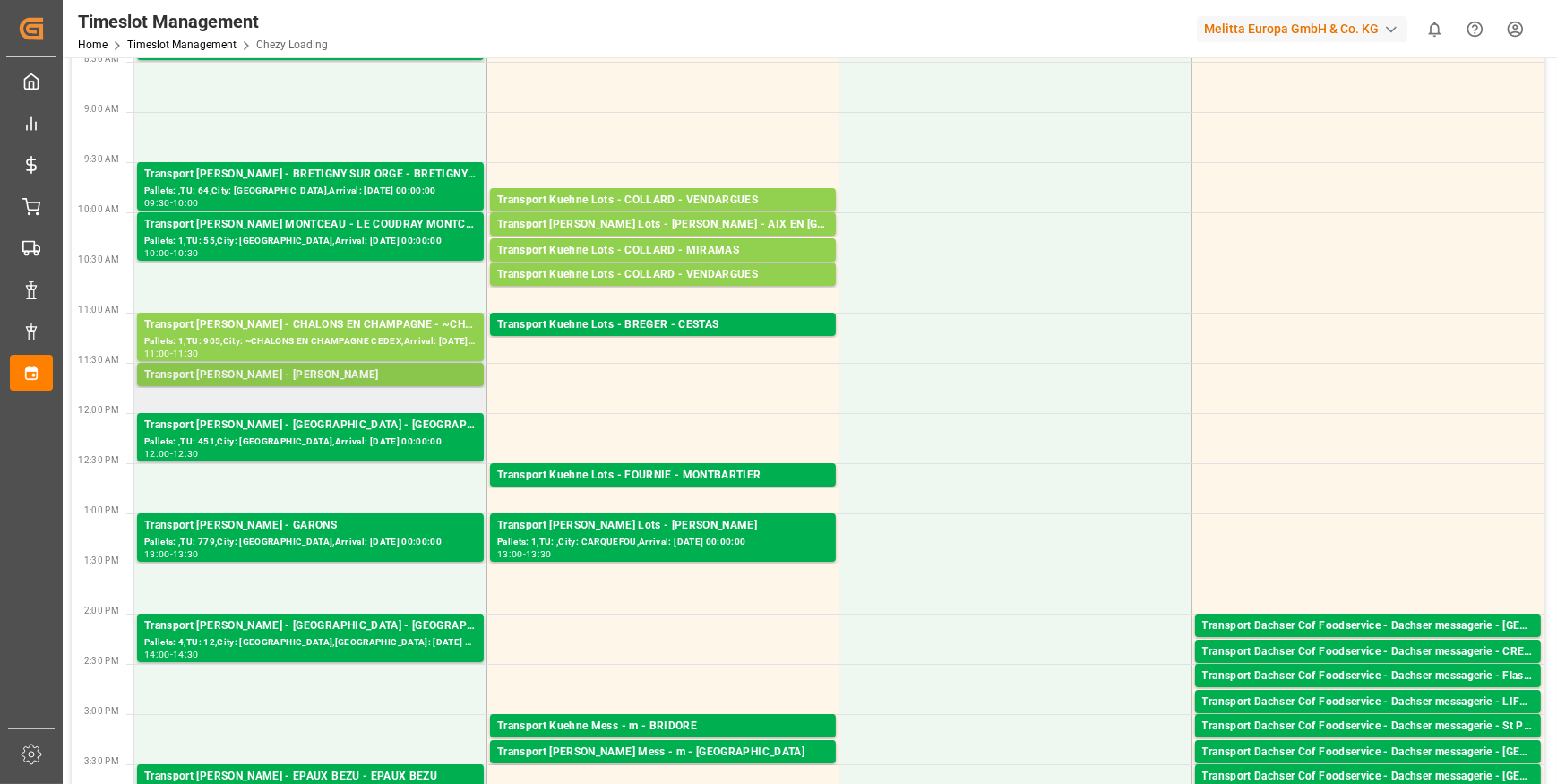
click at [306, 370] on div "Transport Delisle - RECY - RECY" at bounding box center [310, 375] width 333 height 18
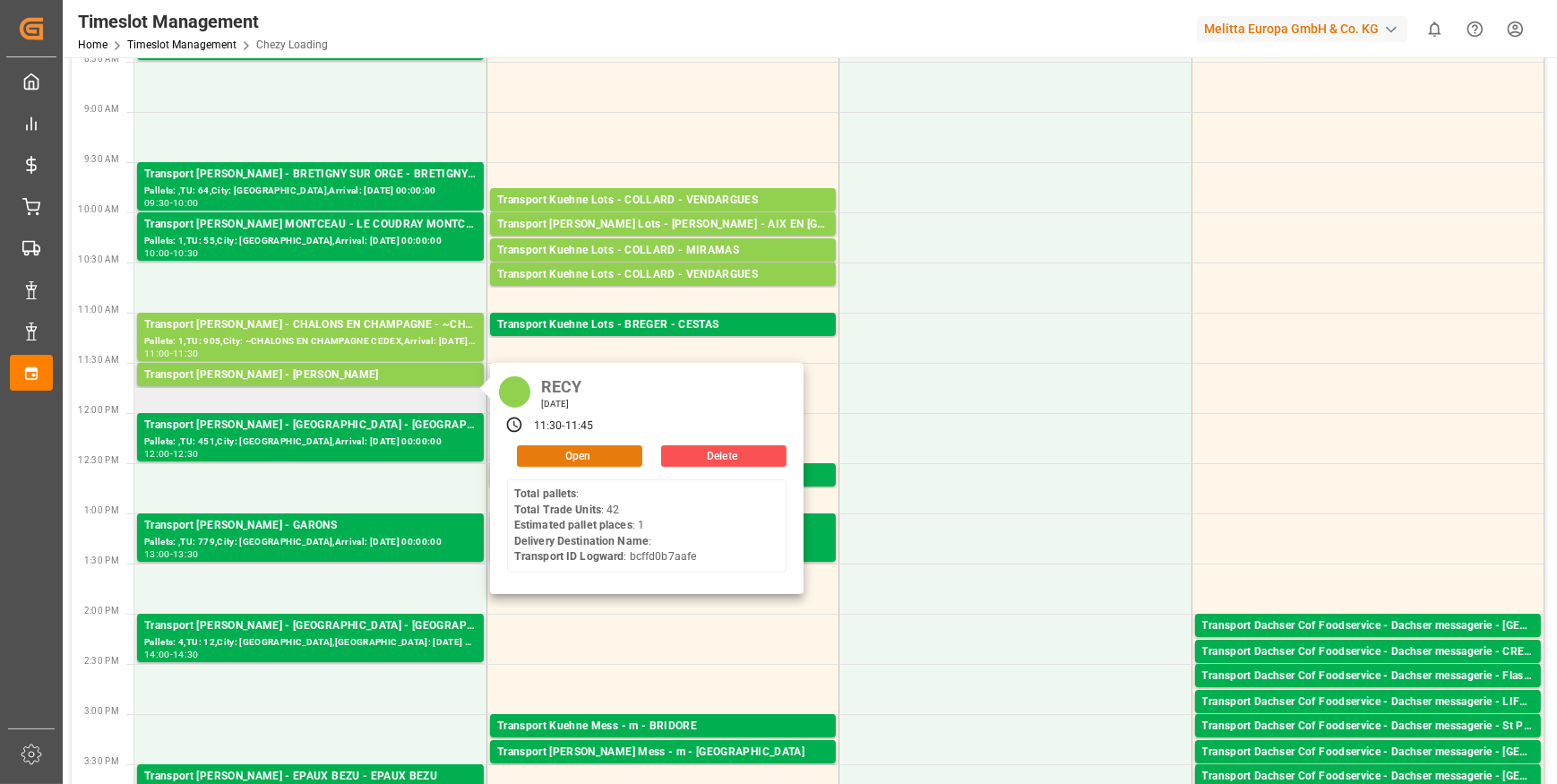
click at [617, 453] on button "Open" at bounding box center [579, 456] width 126 height 21
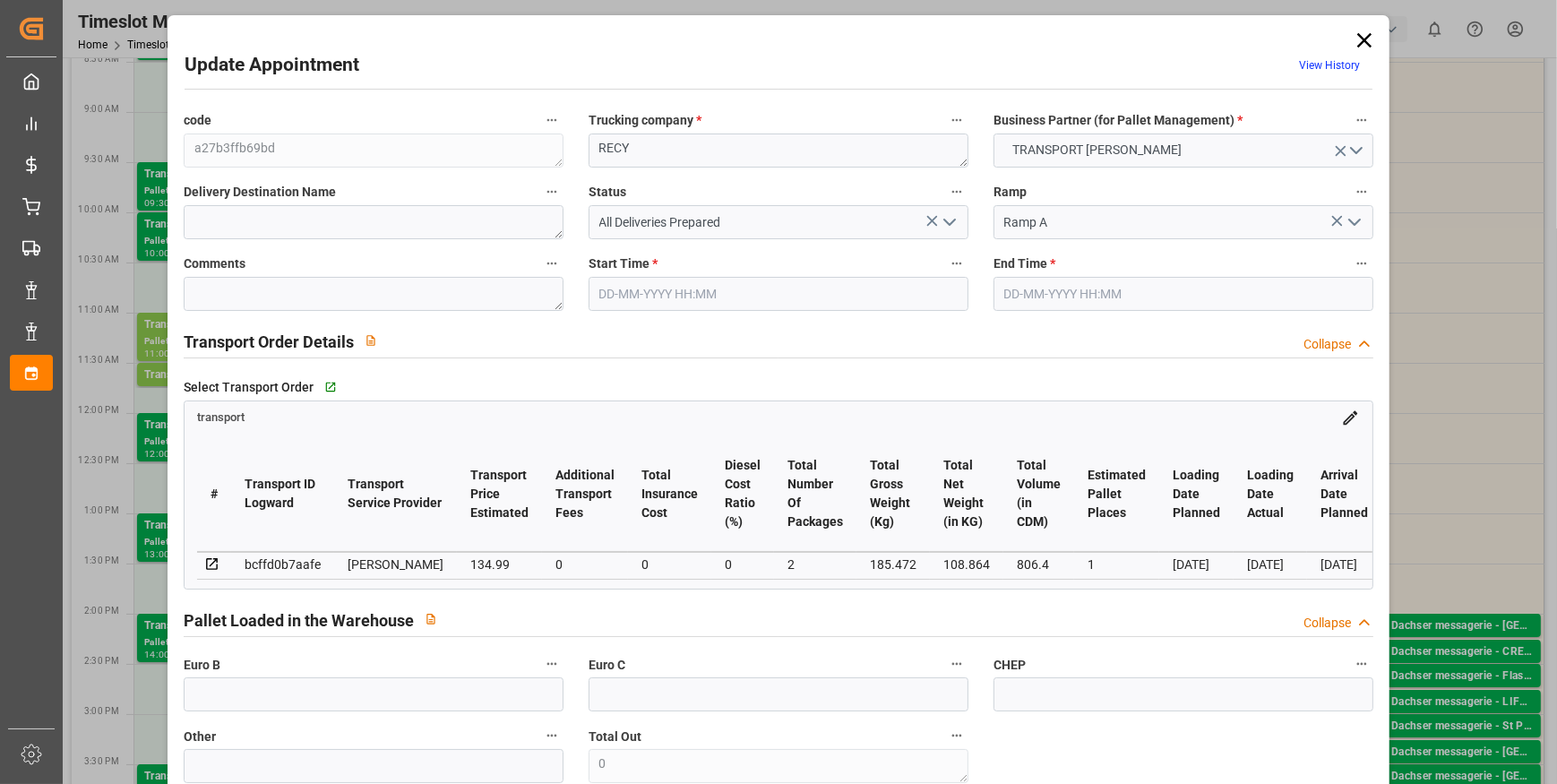
type input "1"
type input "134.99"
type input "0"
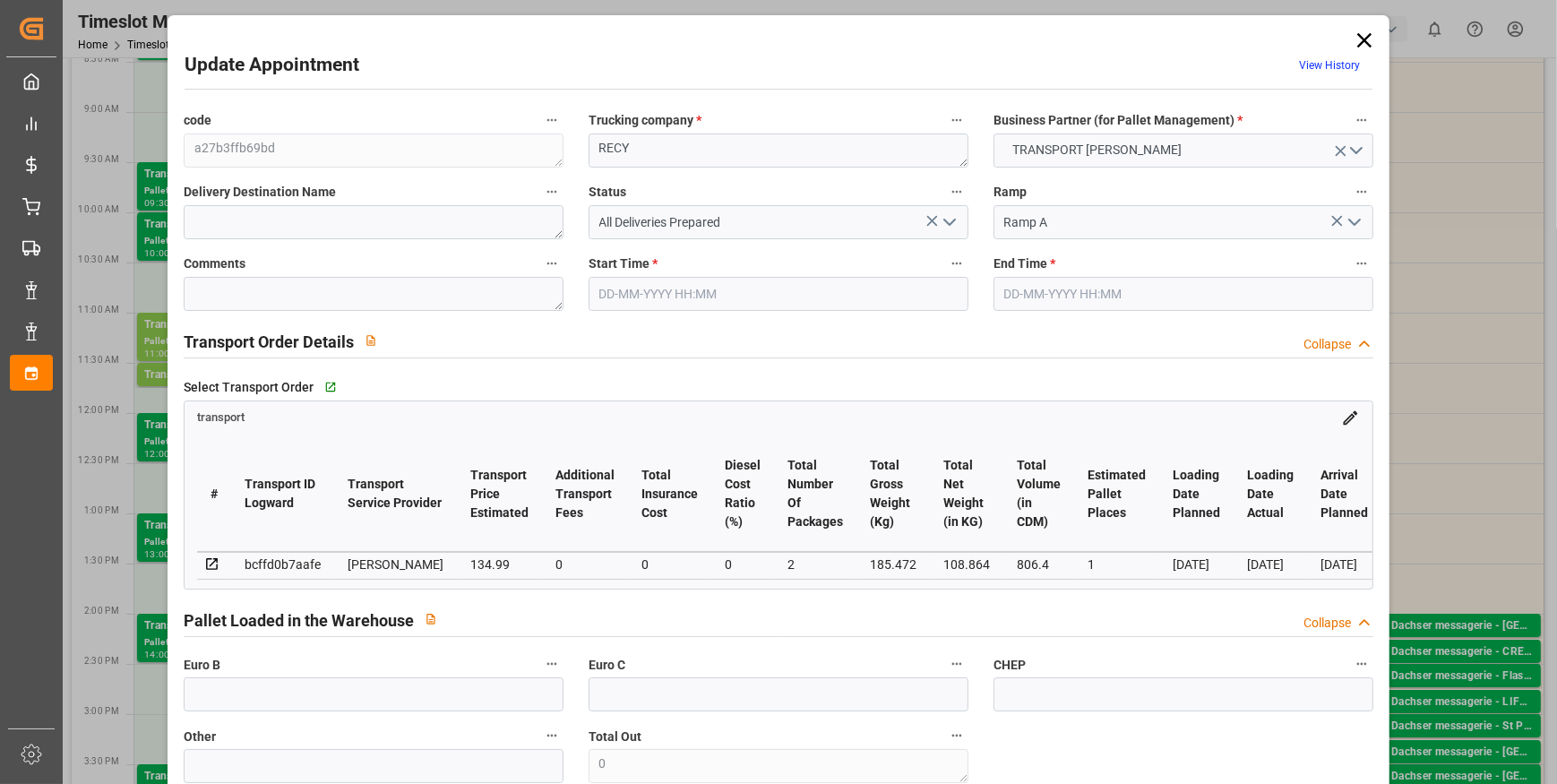
type input "130.4273"
type input "-4.5627"
type input "2"
type input "108.864"
type input "208.472"
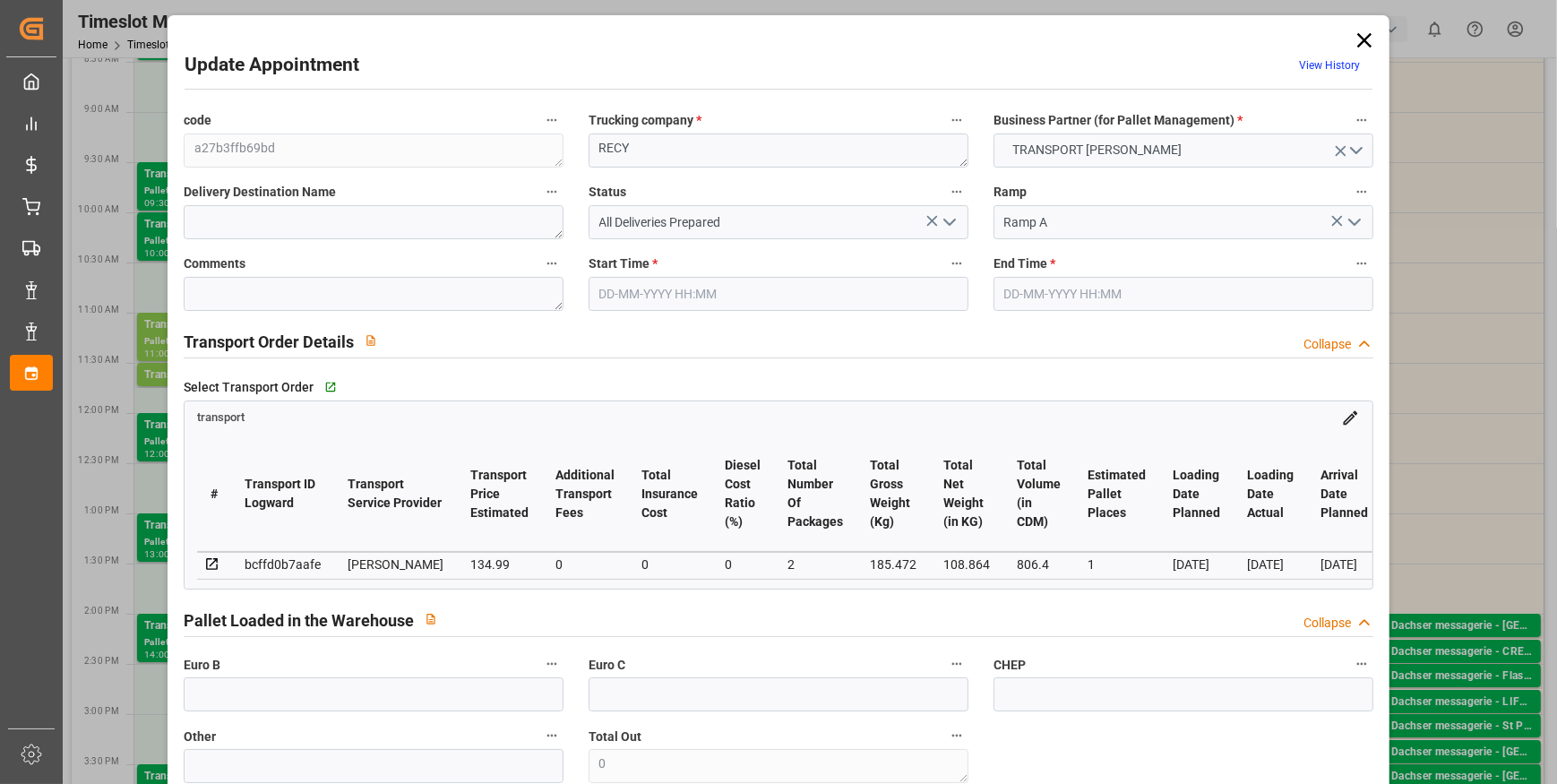
type input "806.4"
type input "51"
type input "0"
type input "42"
type input "1"
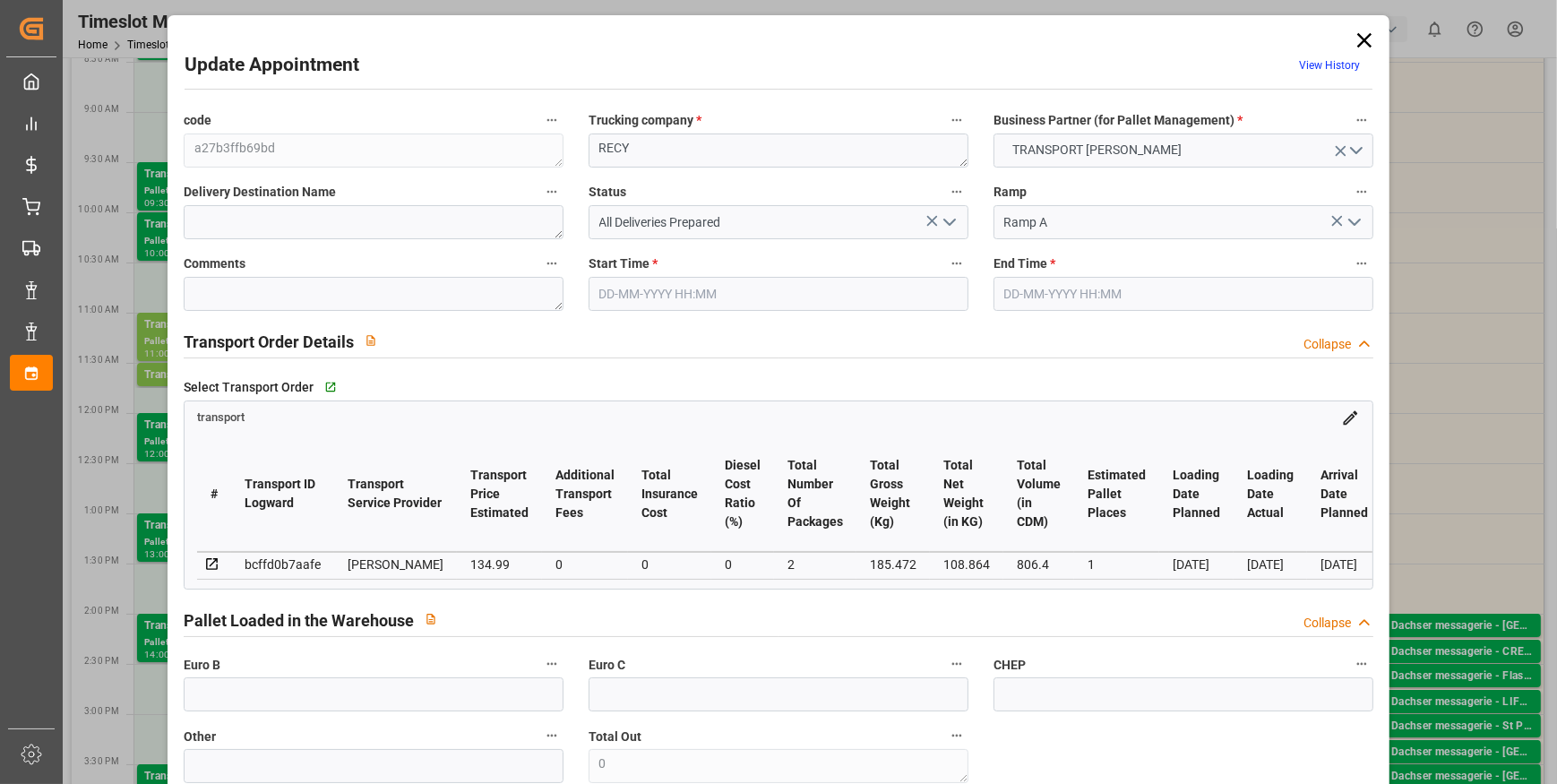
type input "101"
type input "185.472"
type input "0"
type input "4710.8598"
type input "0"
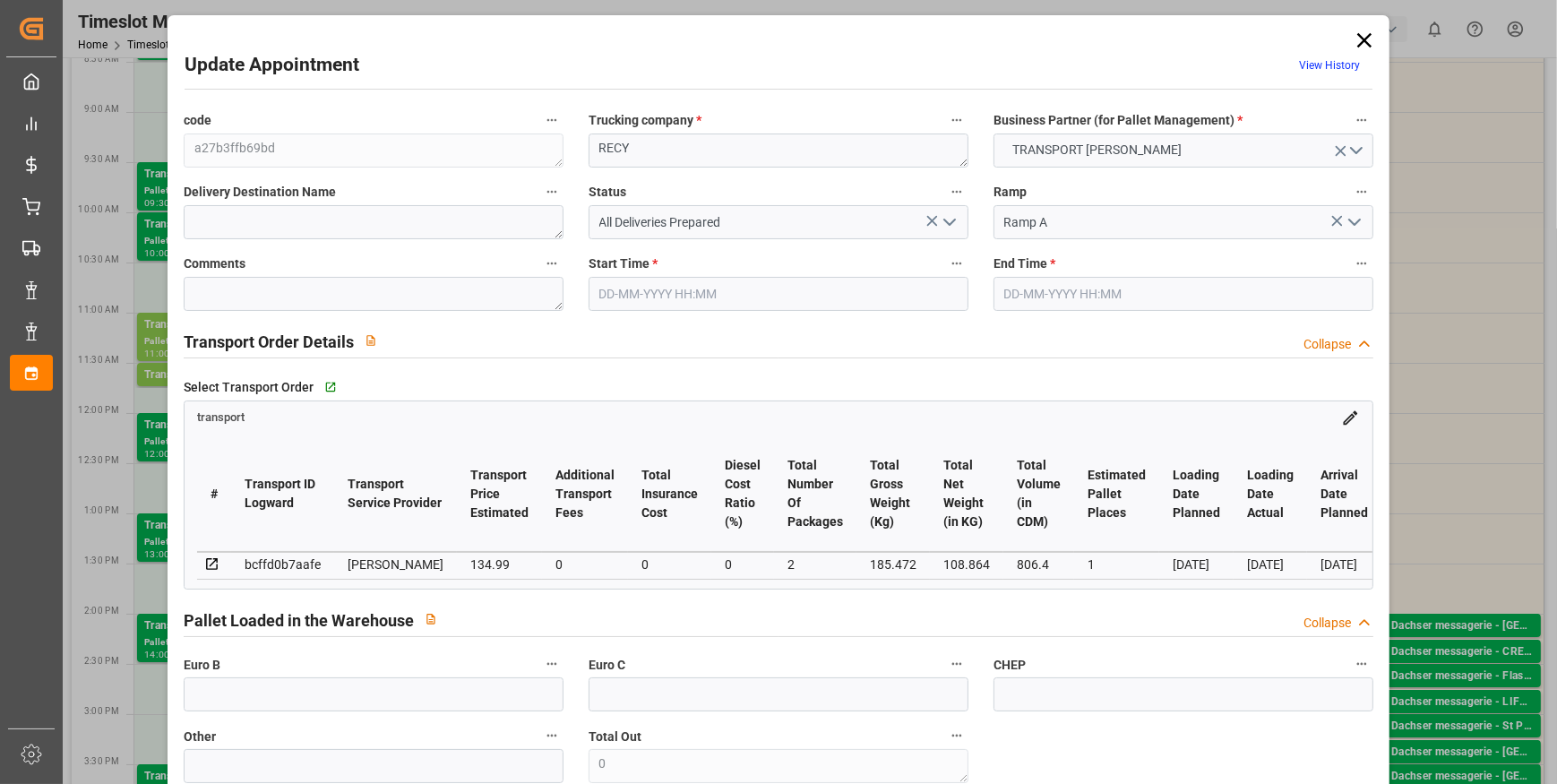
type input "0"
type input "21"
type input "35"
type input "22-09-2025 11:30"
type input "22-09-2025 11:45"
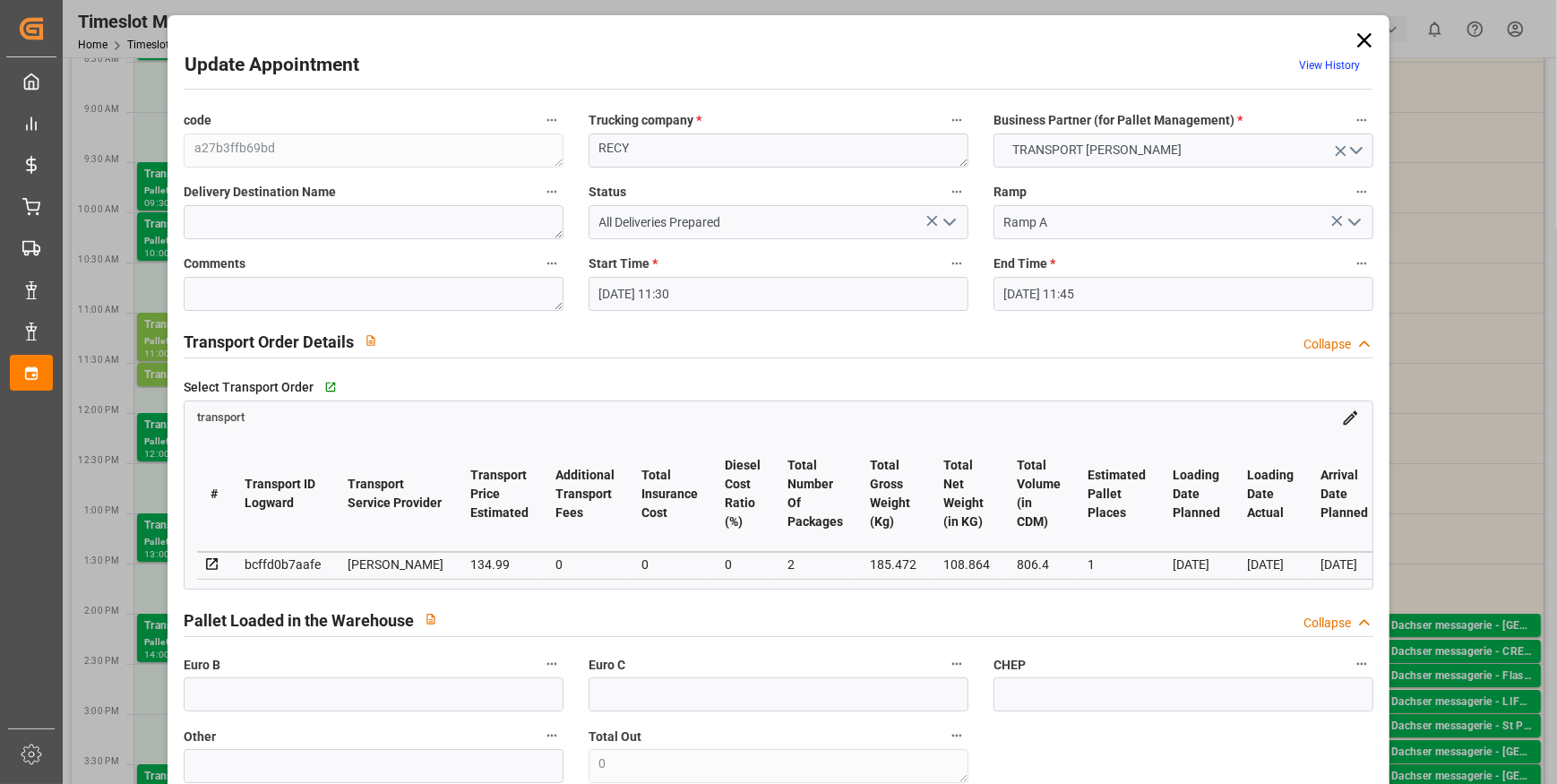
type input "18-09-2025 14:07"
type input "18-09-2025 11:41"
type input "23-09-2025"
type input "[DATE]"
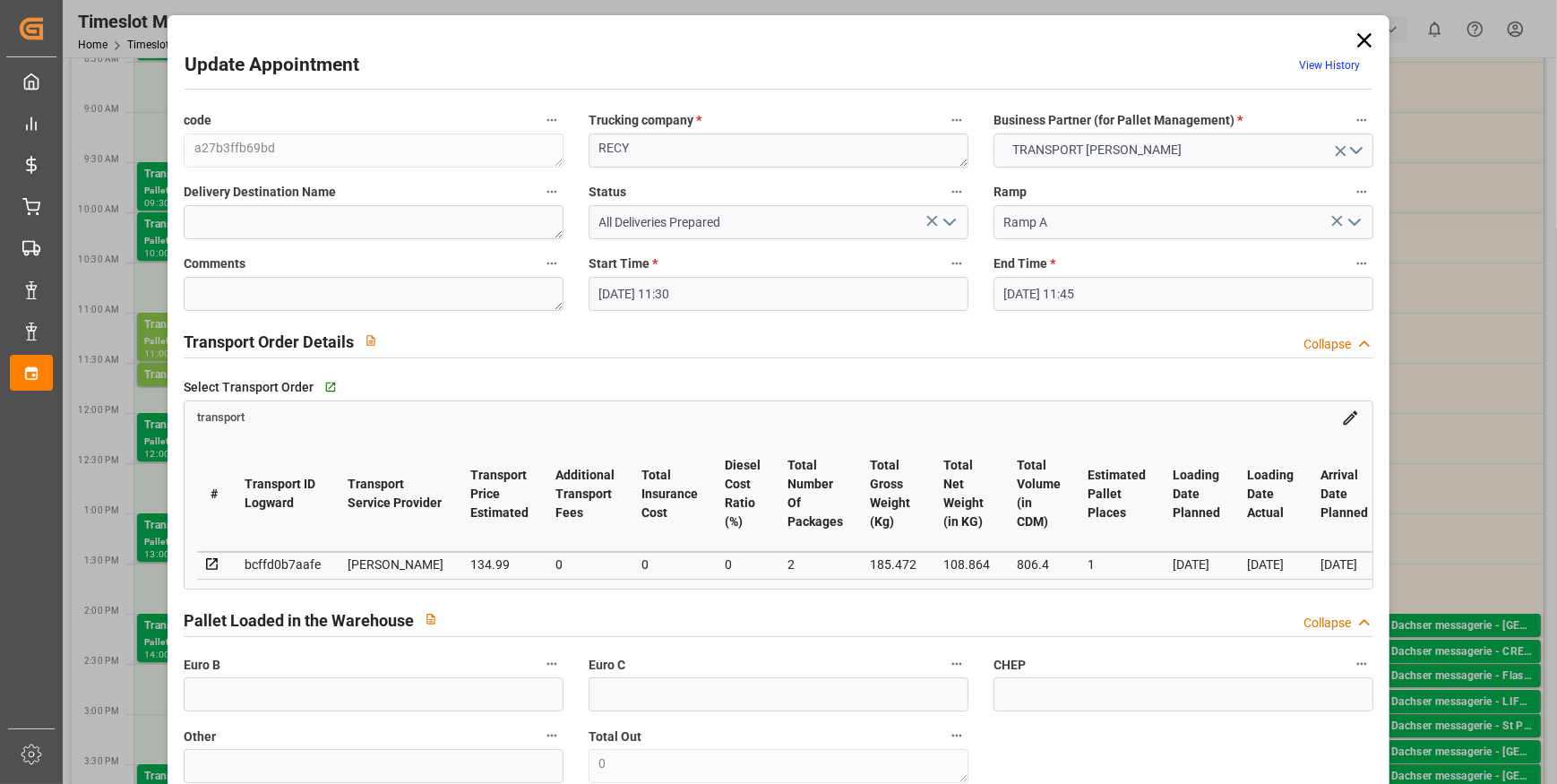
scroll to position [325, 0]
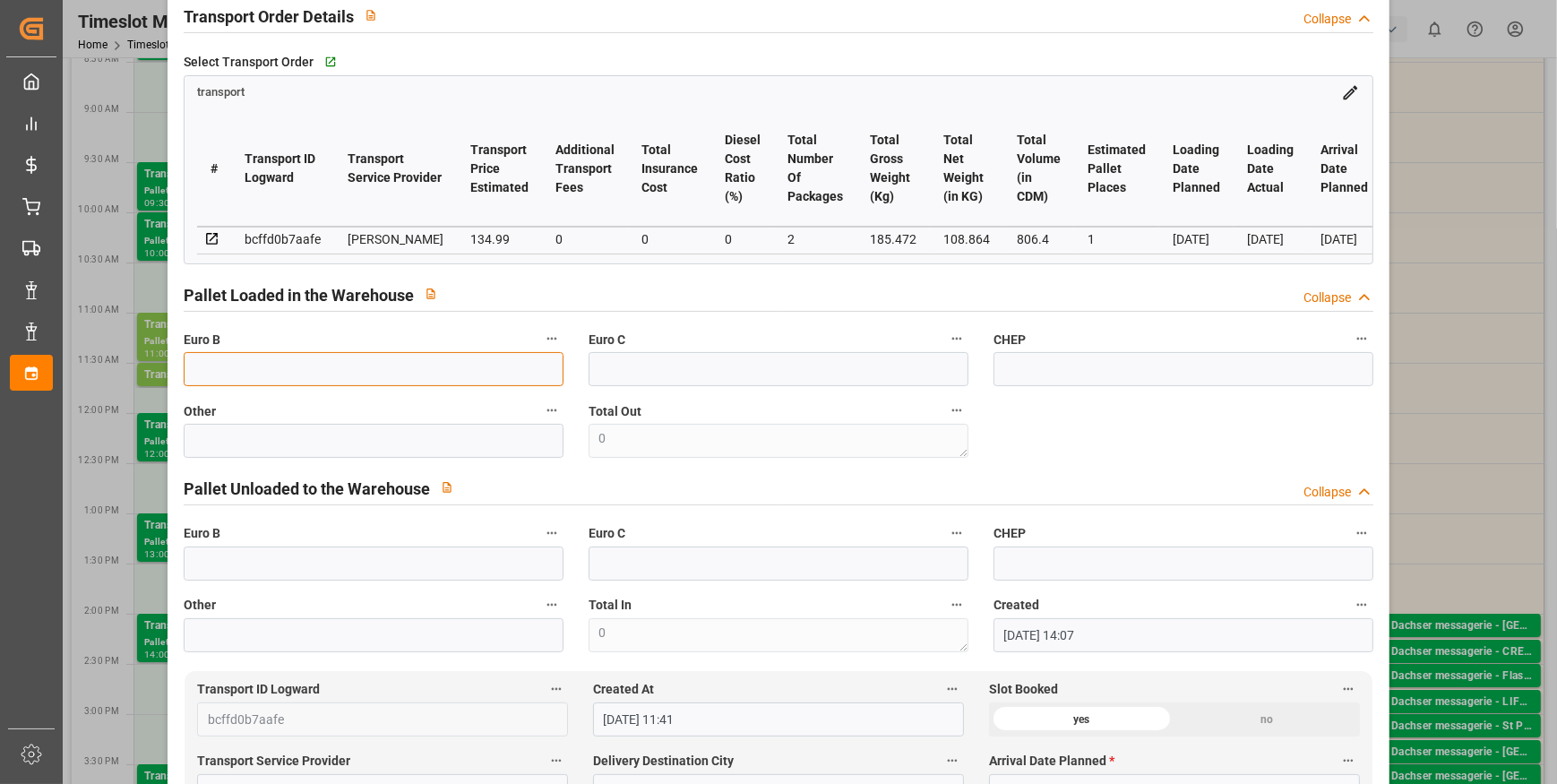
click at [291, 378] on input "text" at bounding box center [373, 369] width 379 height 34
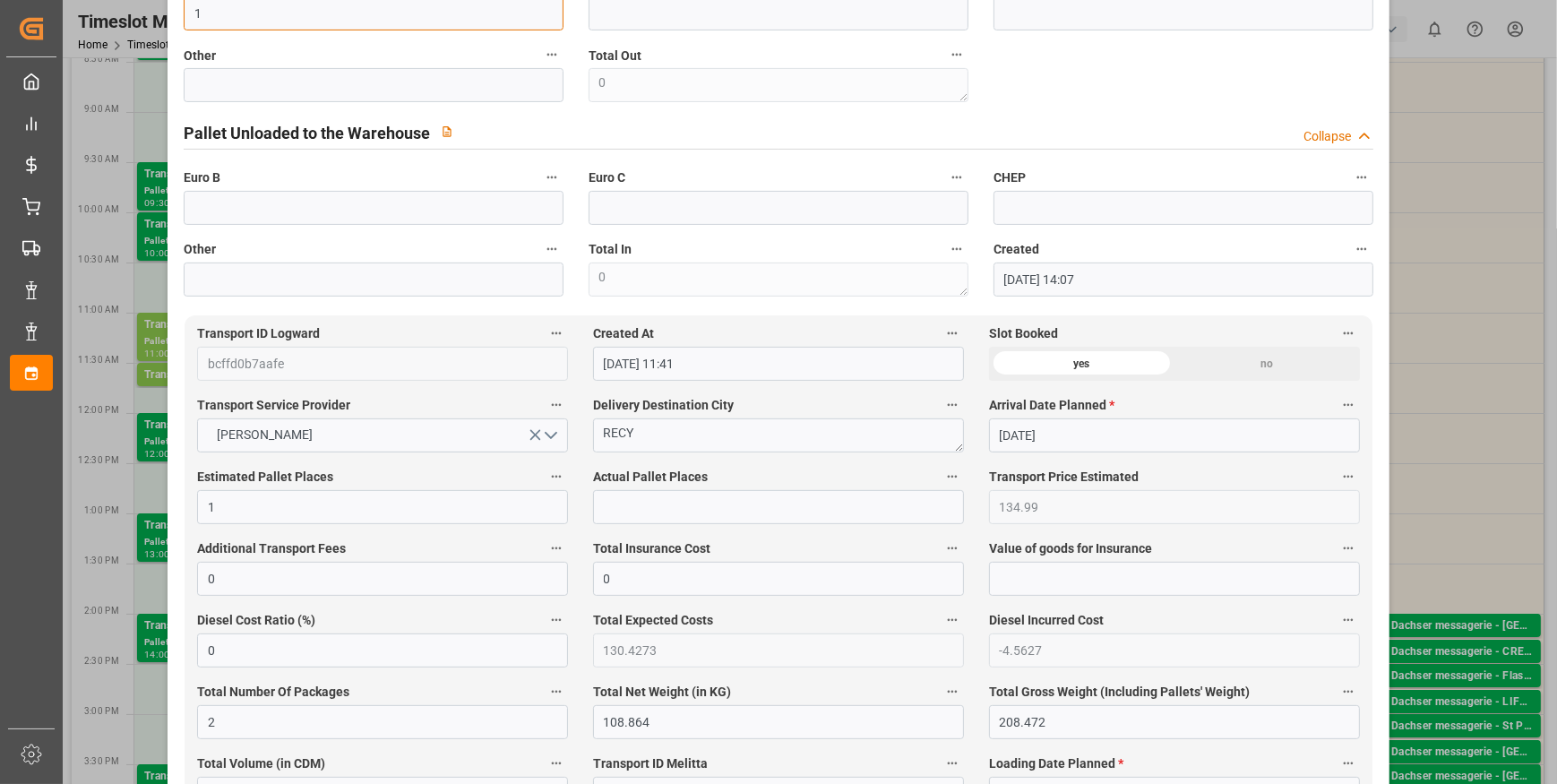
scroll to position [733, 0]
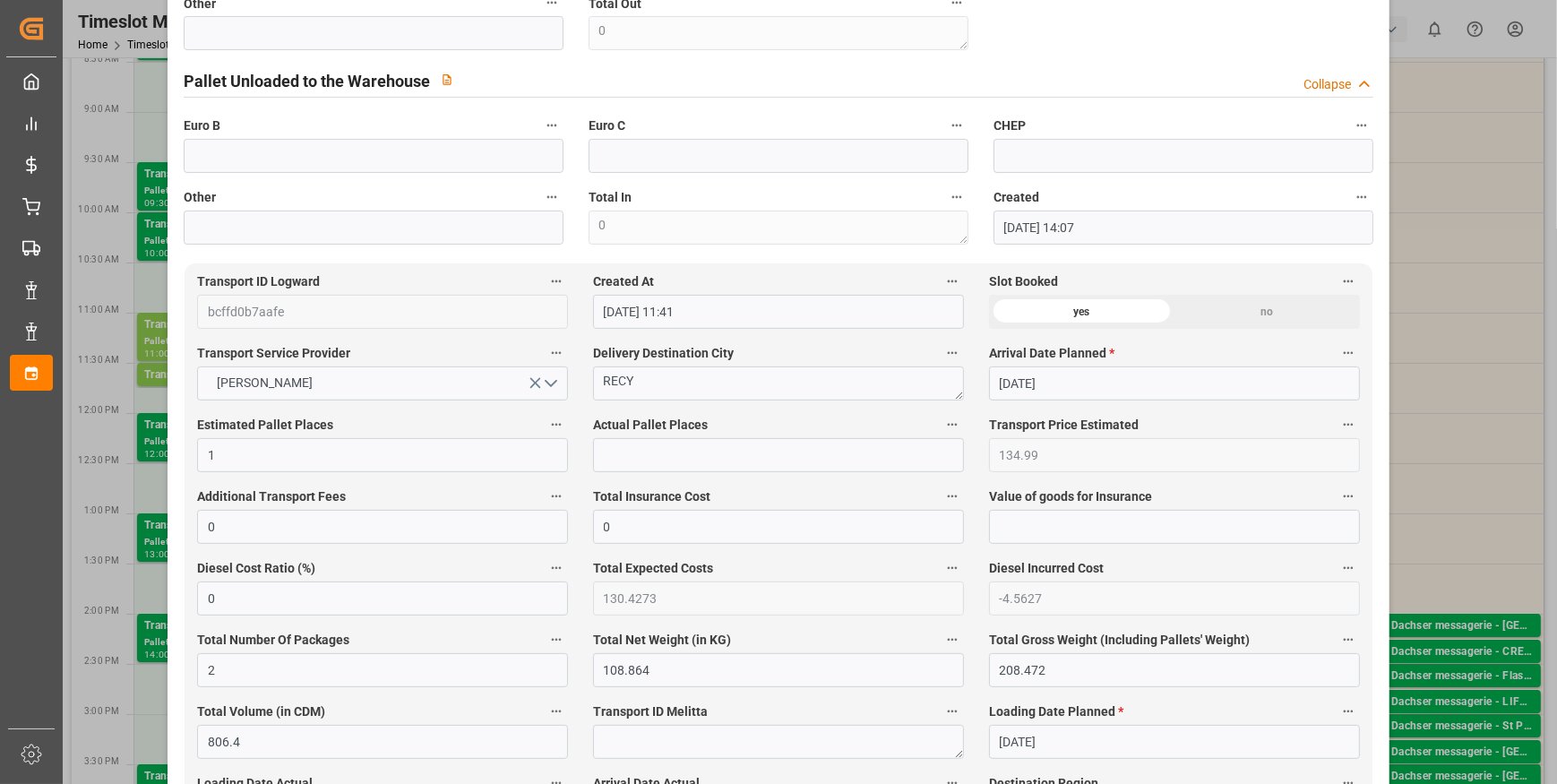
type input "1"
click at [617, 742] on textarea at bounding box center [778, 741] width 371 height 34
click at [618, 462] on input "text" at bounding box center [778, 455] width 371 height 34
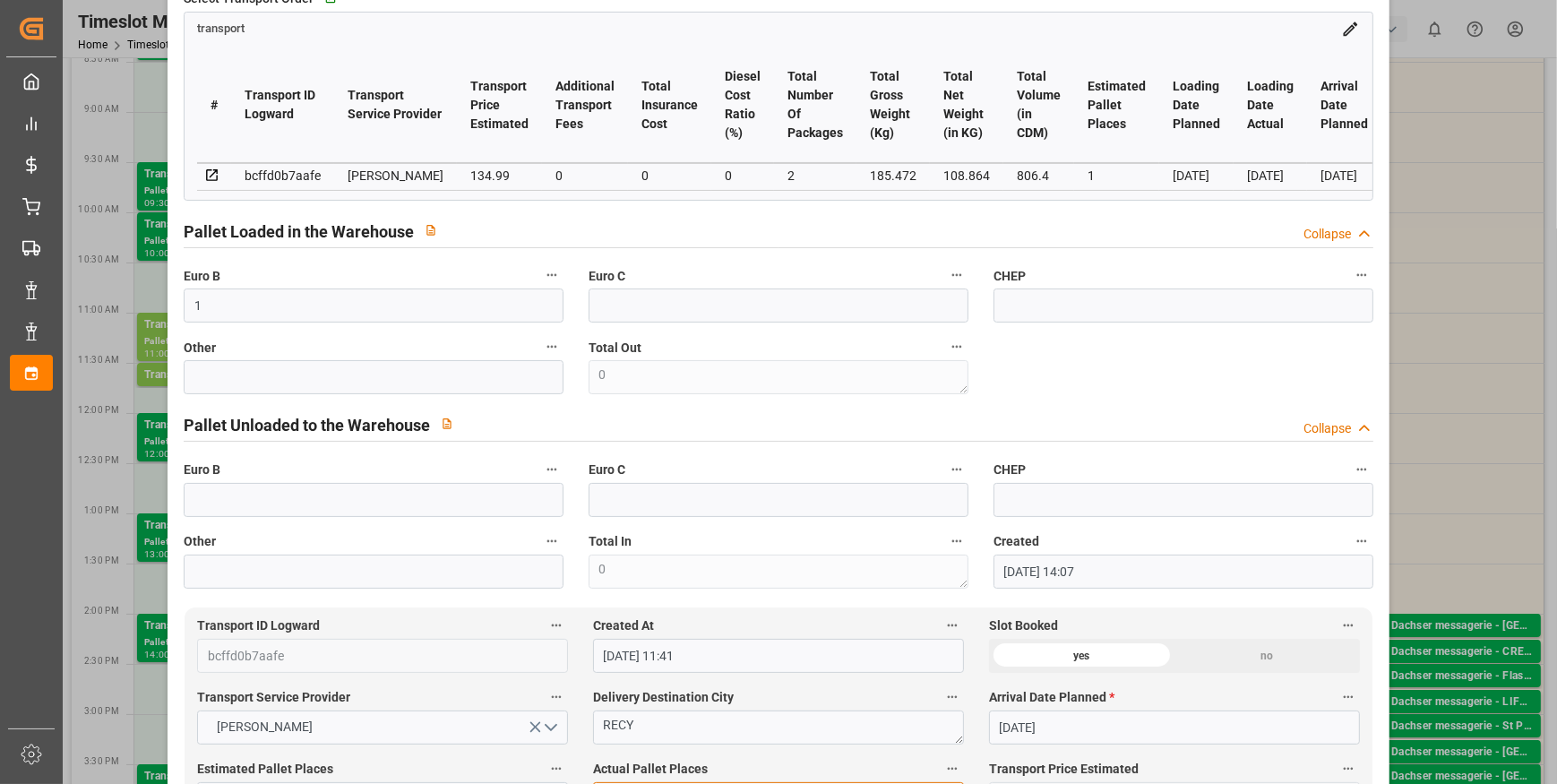
scroll to position [162, 0]
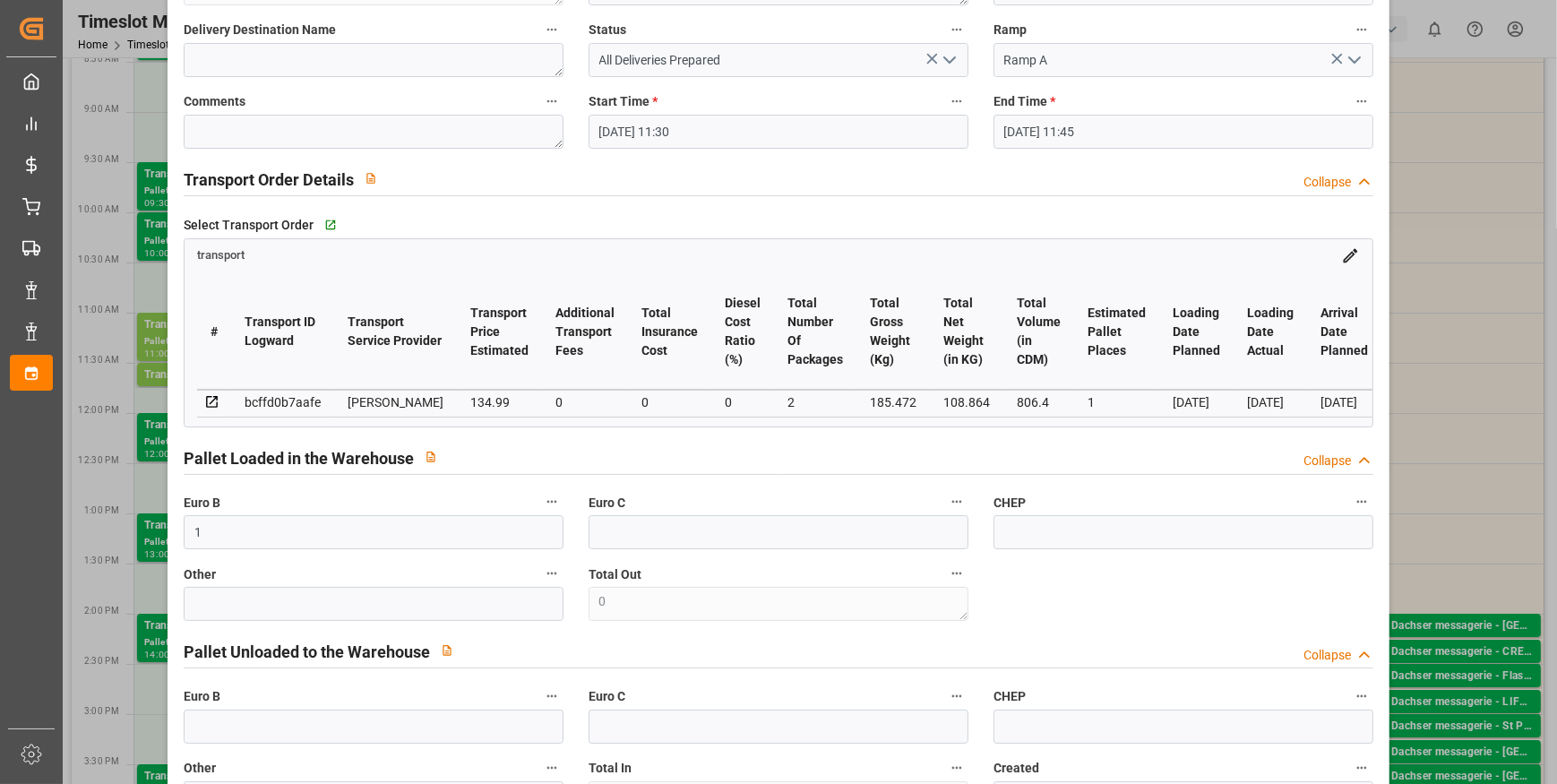
type input "1"
click at [950, 56] on icon "open menu" at bounding box center [949, 60] width 21 height 21
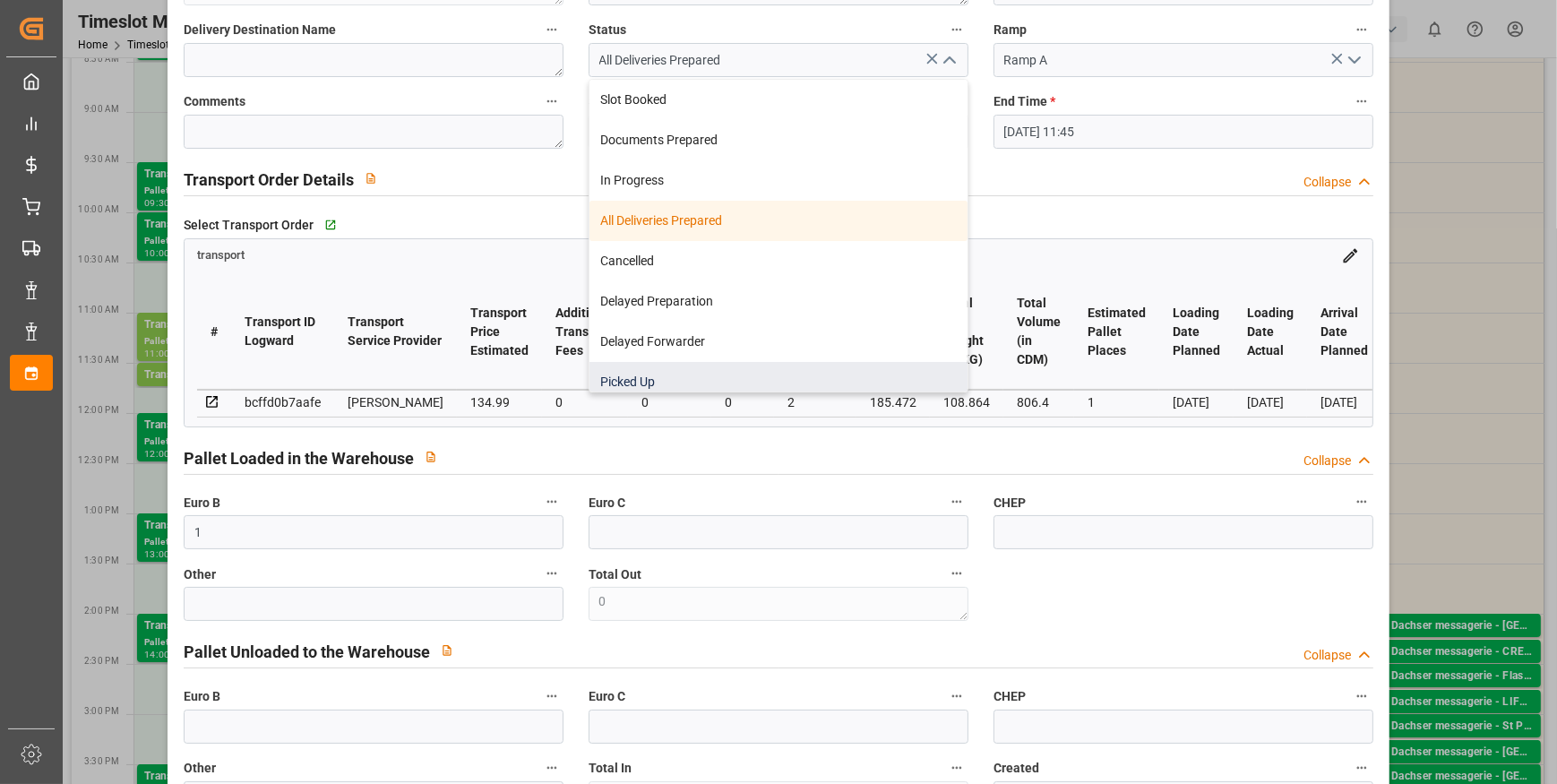
click at [628, 378] on div "Picked Up" at bounding box center [778, 381] width 379 height 40
type input "Picked Up"
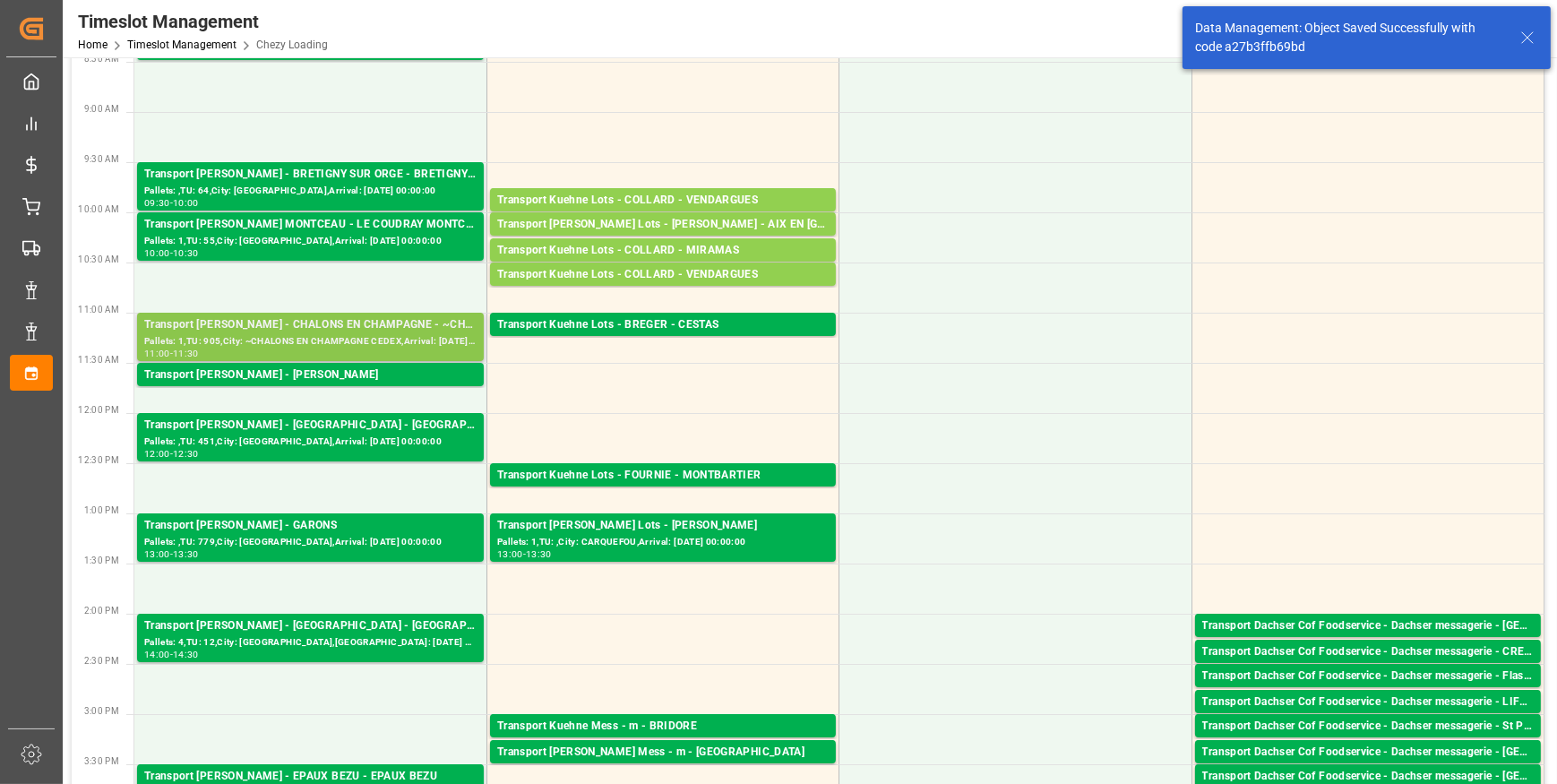
click at [356, 329] on div "Transport Delisle - CHALONS EN CHAMPAGNE - ~CHALONS EN CHAMPAGNE CEDEX" at bounding box center [310, 324] width 333 height 18
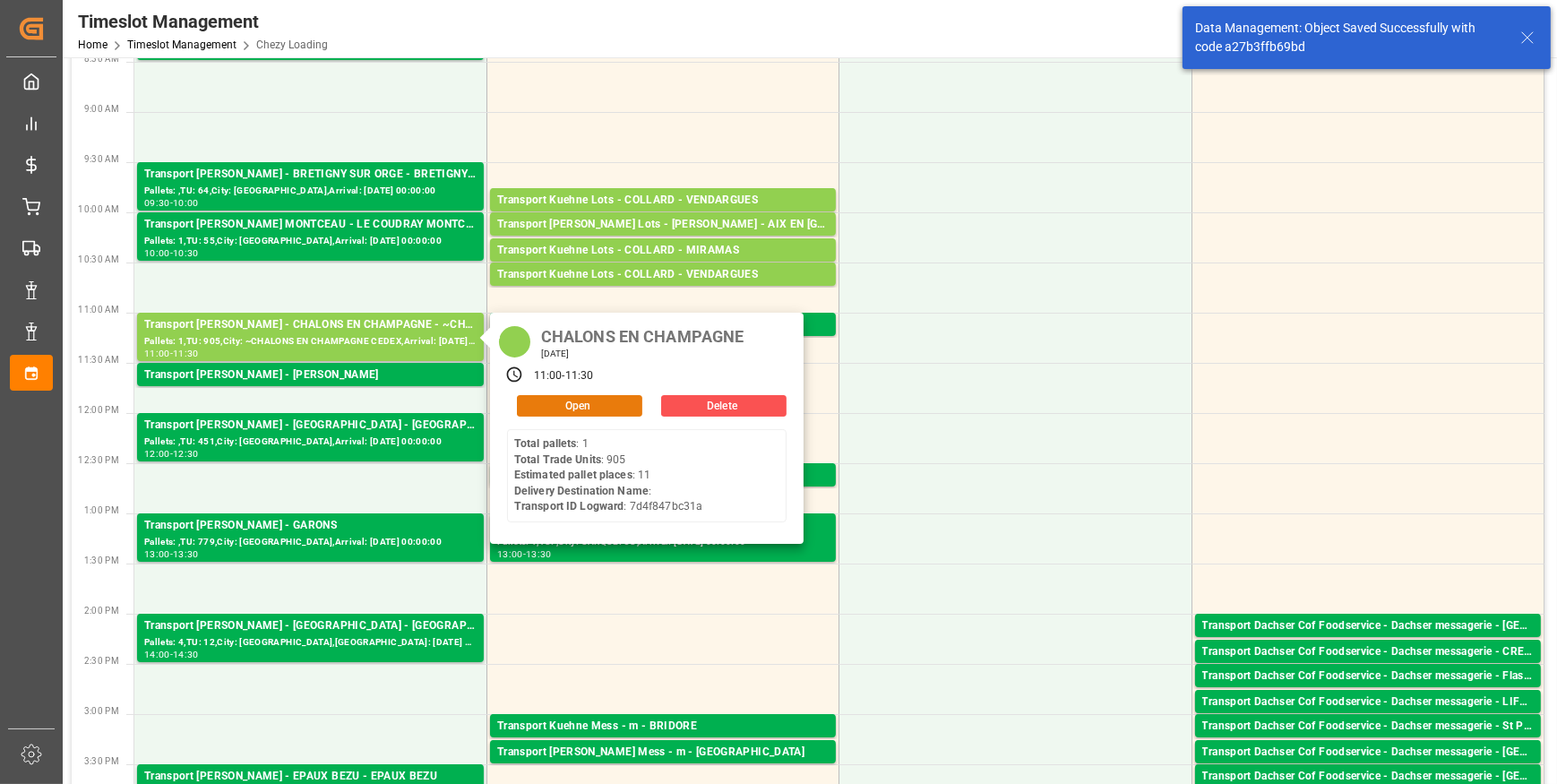
click at [612, 401] on button "Open" at bounding box center [579, 406] width 126 height 21
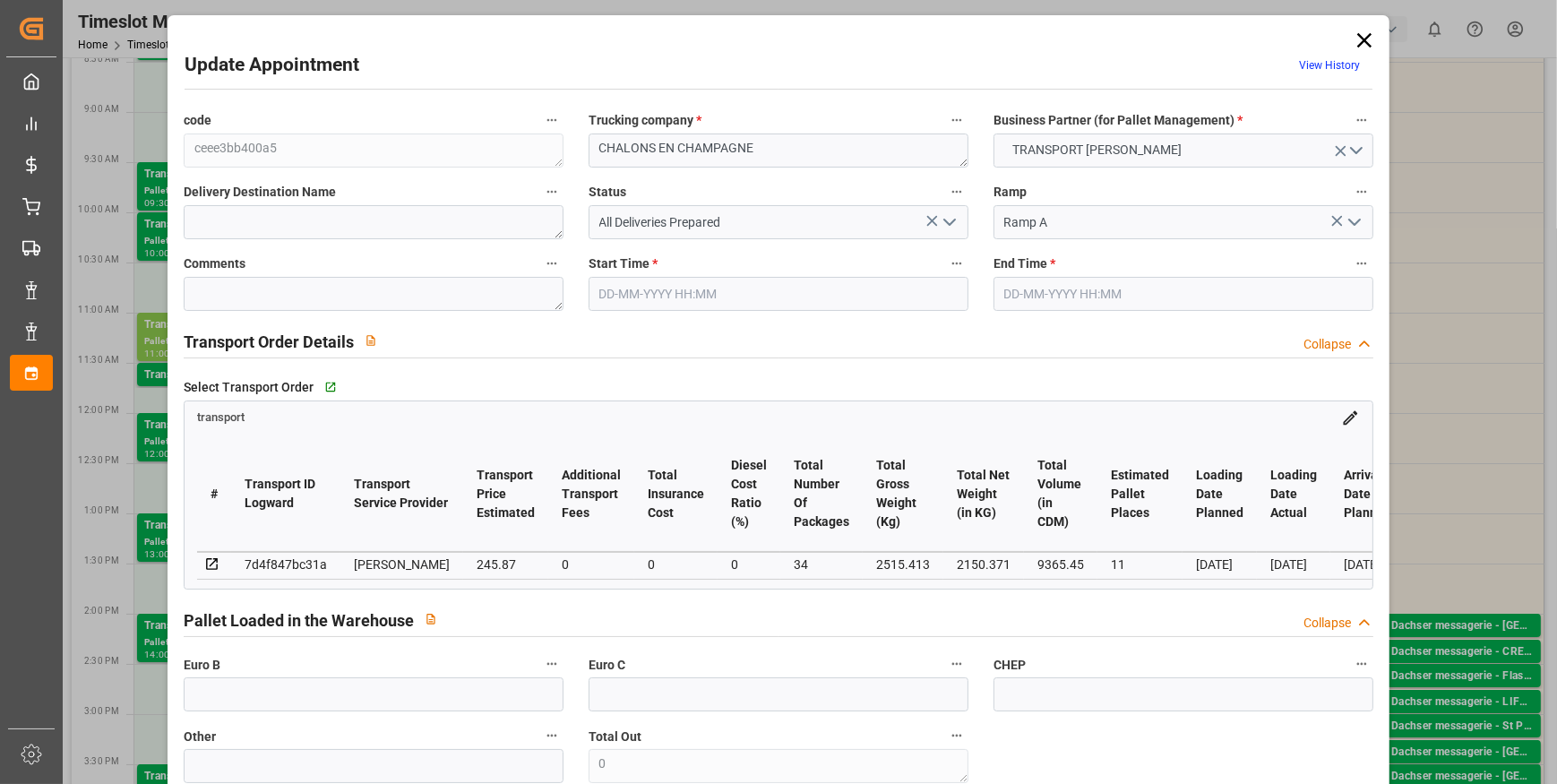
type input "11"
type input "245.87"
type input "0"
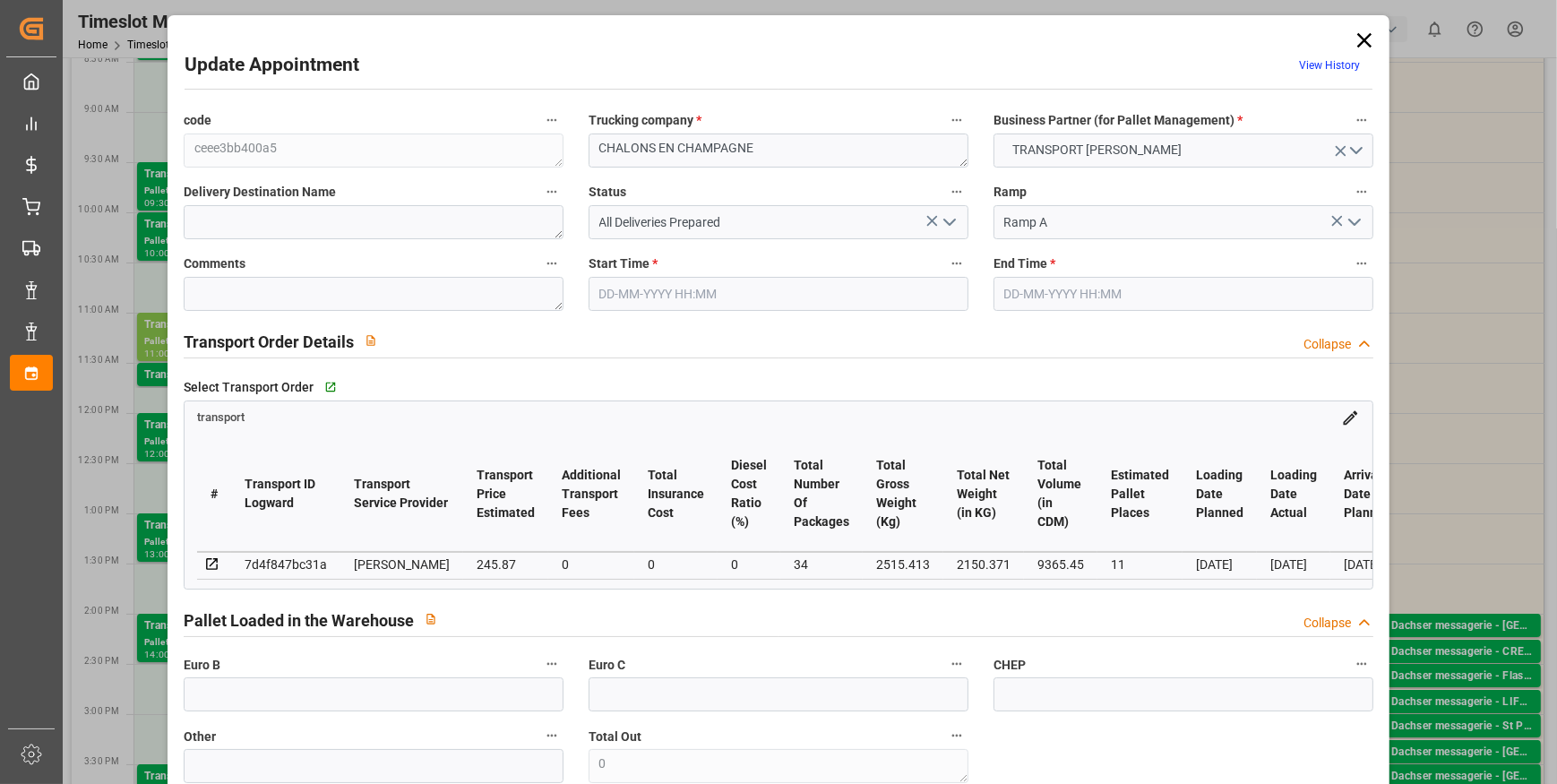
type input "237.5596"
type input "-8.3104"
type input "34"
type input "2150.371"
type input "3444.357"
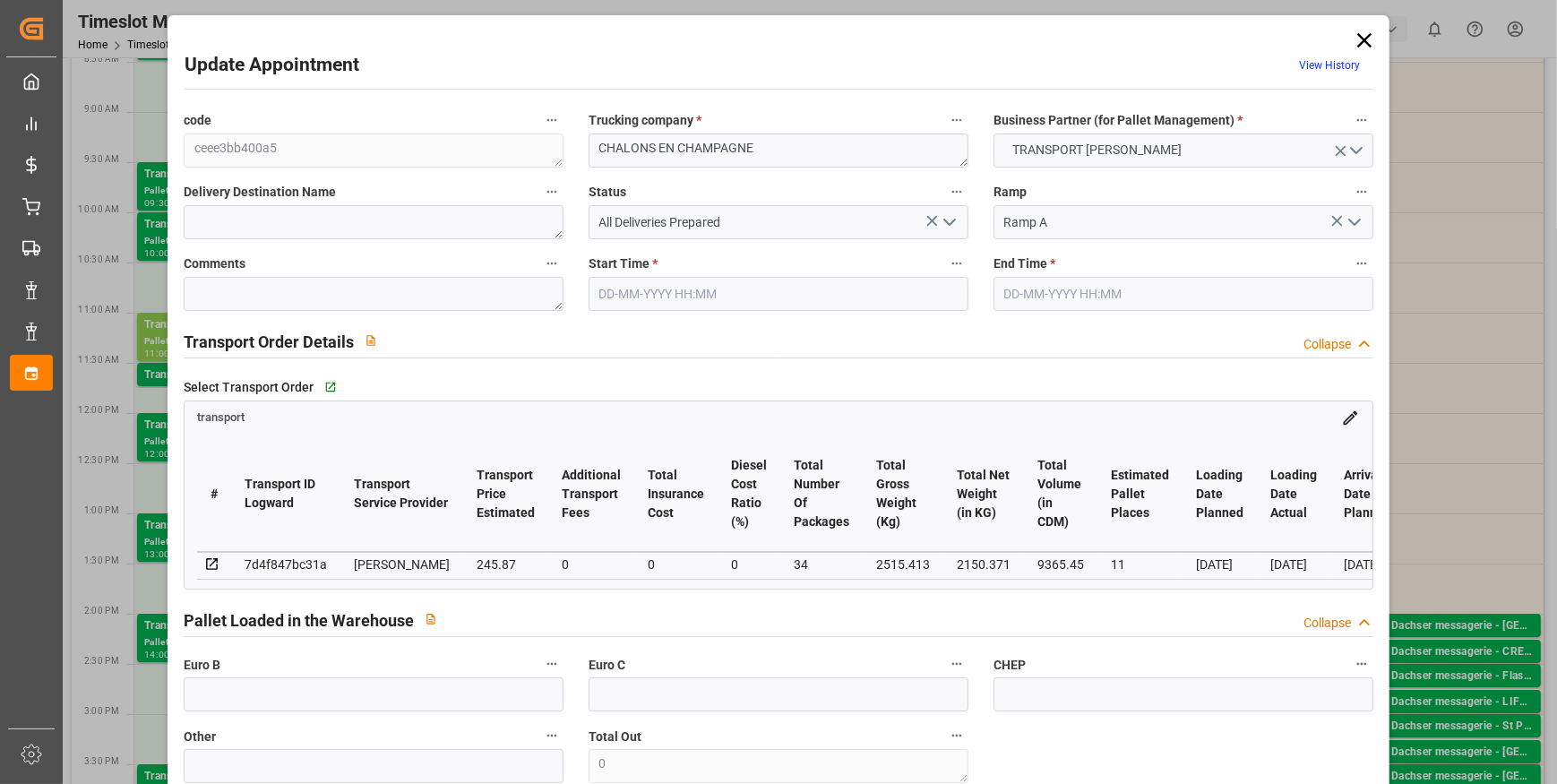
type input "9365.45"
type input "51"
type input "1"
type input "905"
type input "40"
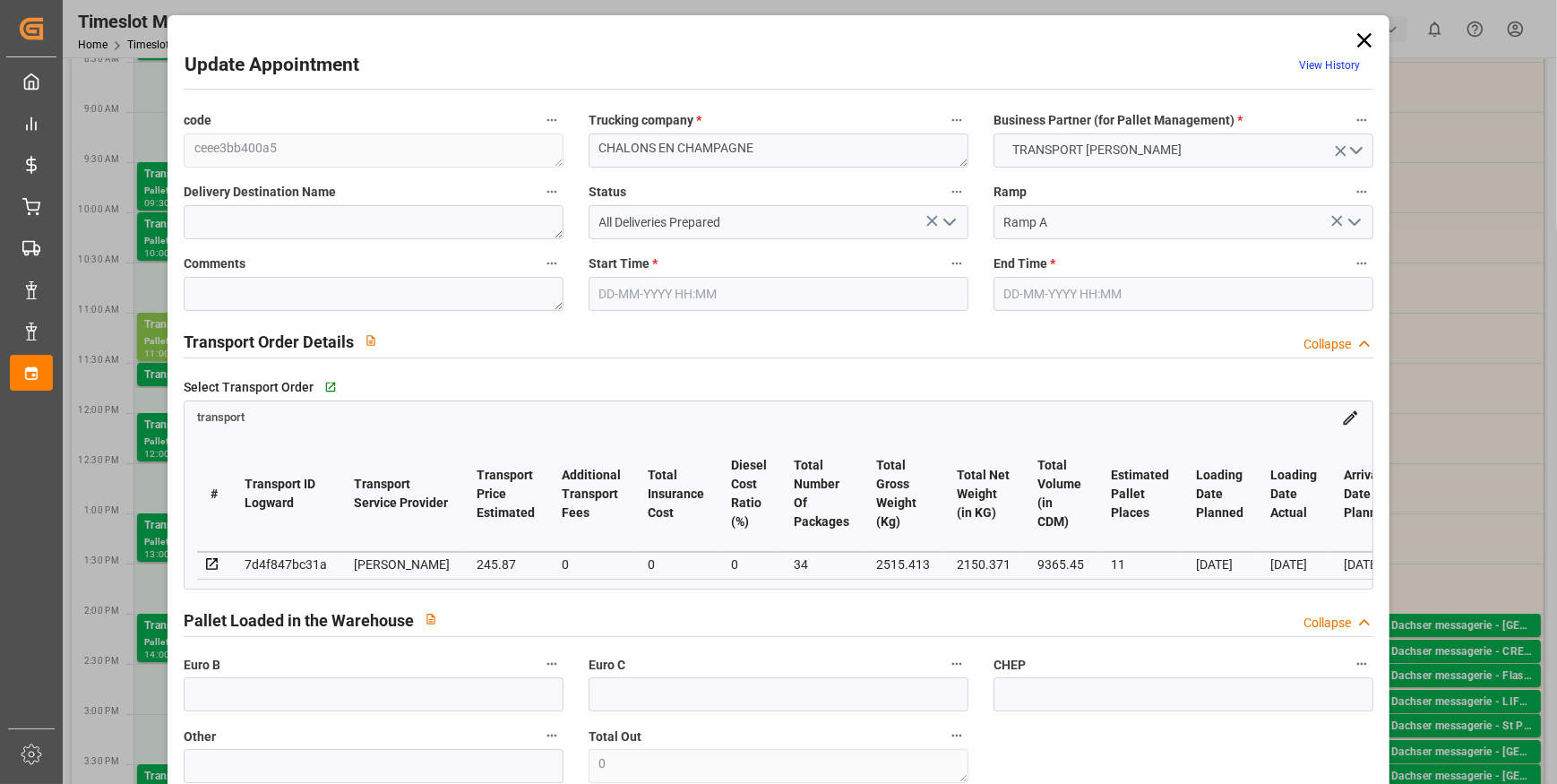
type input "101"
type input "2515.413"
type input "0"
type input "4710.8598"
type input "0"
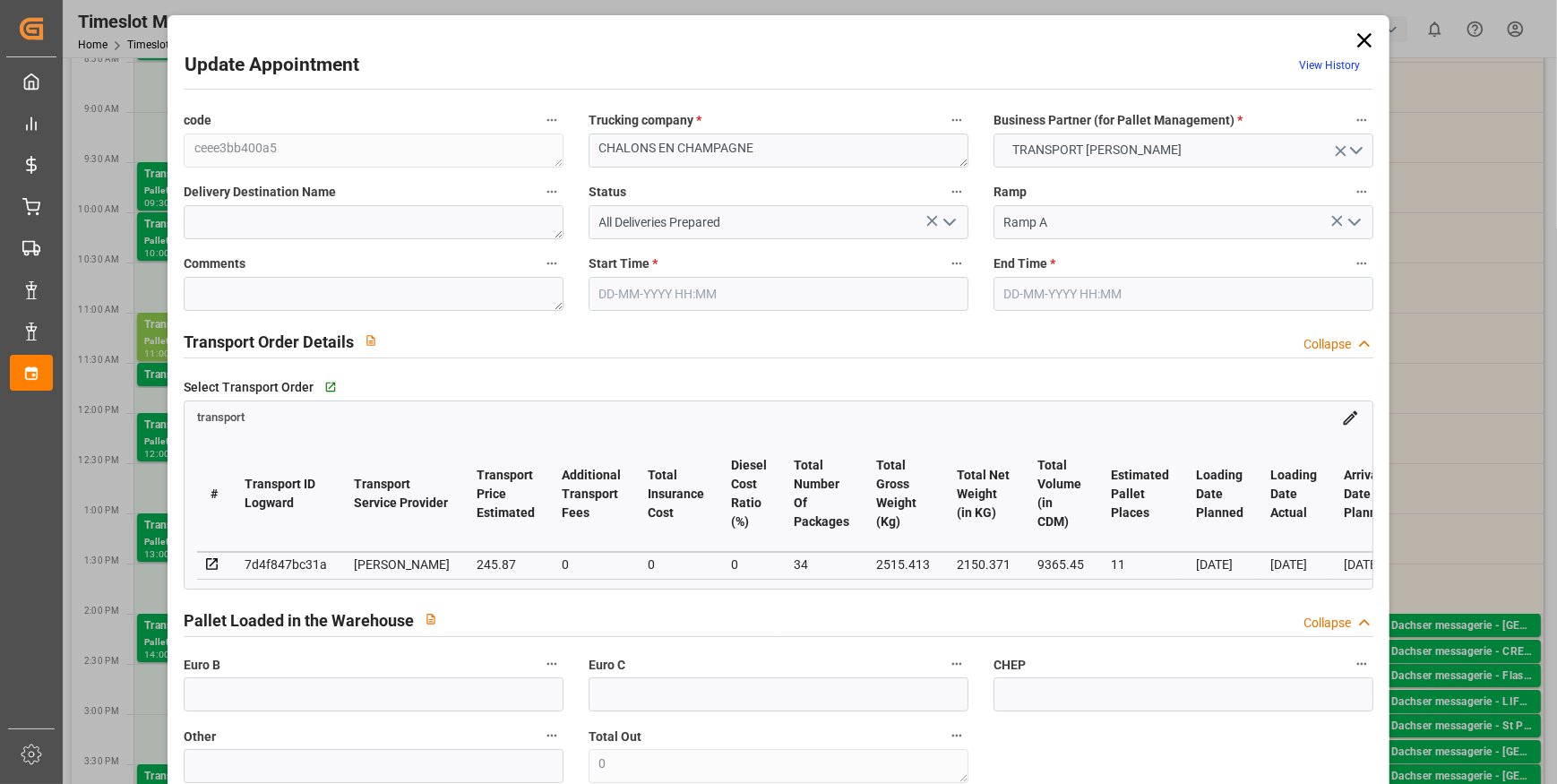
type input "0"
type input "21"
type input "35"
type input "22-09-2025 11:00"
type input "22-09-2025 11:30"
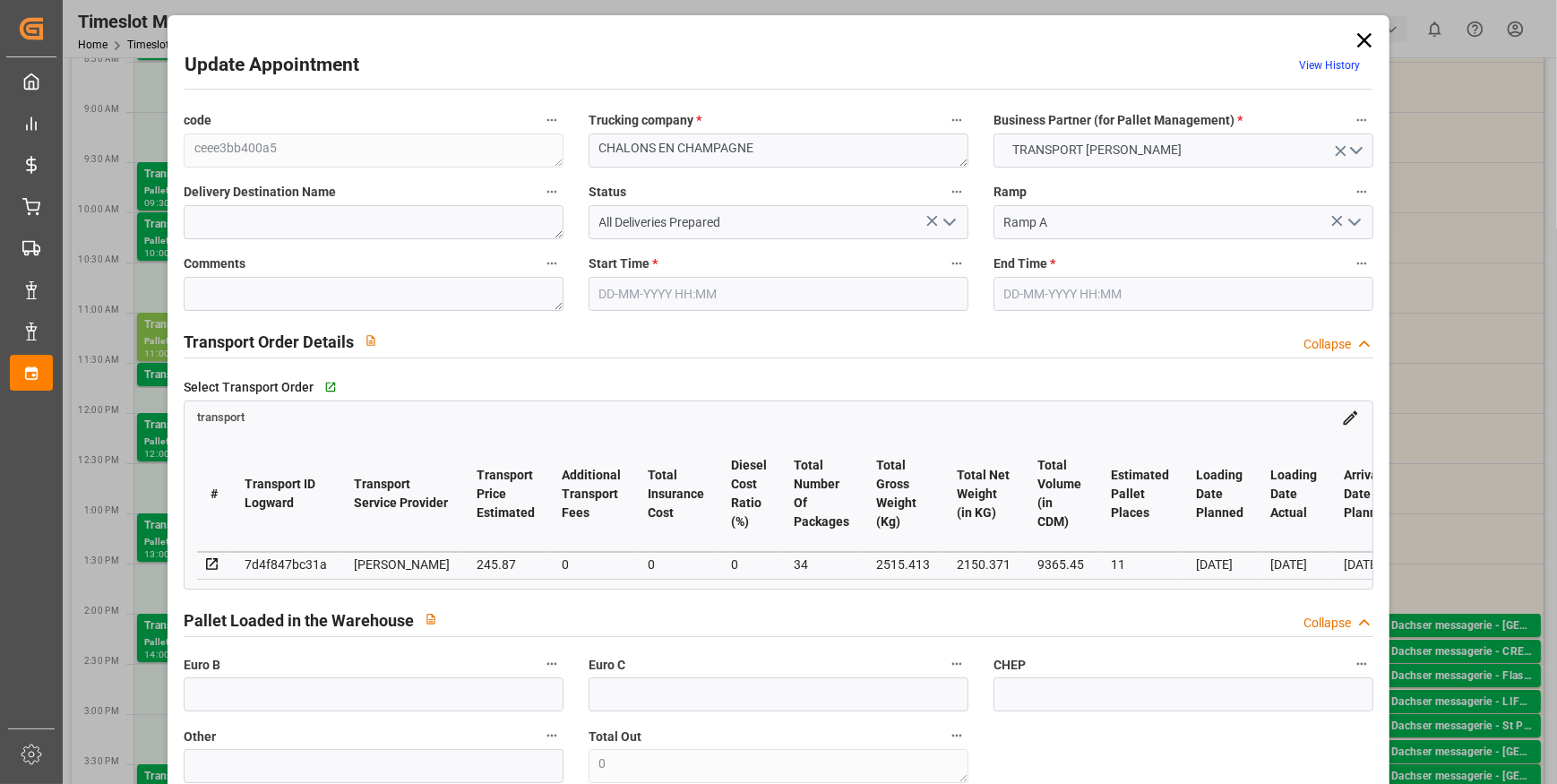
type input "17-09-2025 12:09"
type input "17-09-2025 11:37"
type input "23-09-2025"
type input "[DATE]"
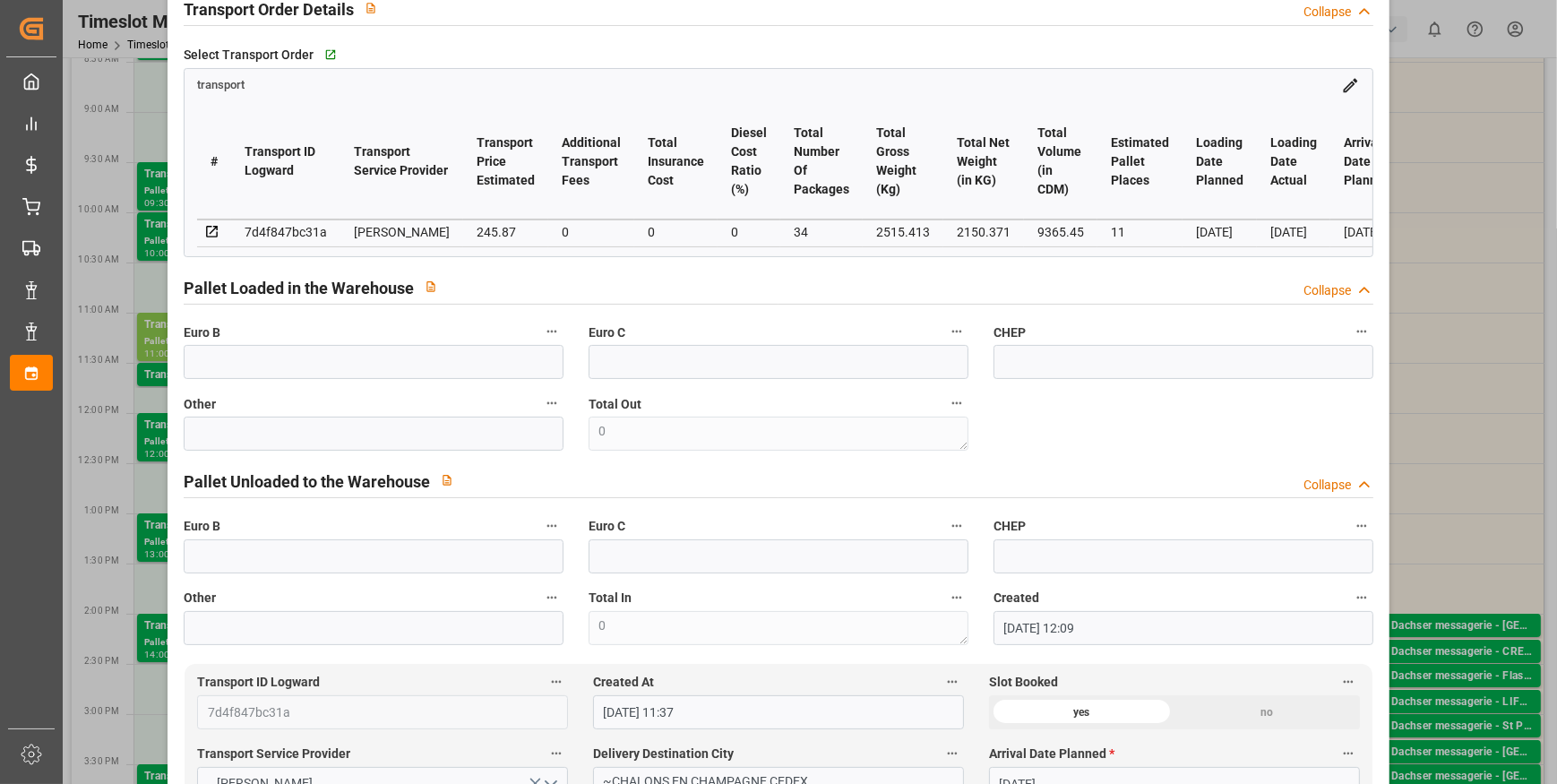
scroll to position [325, 0]
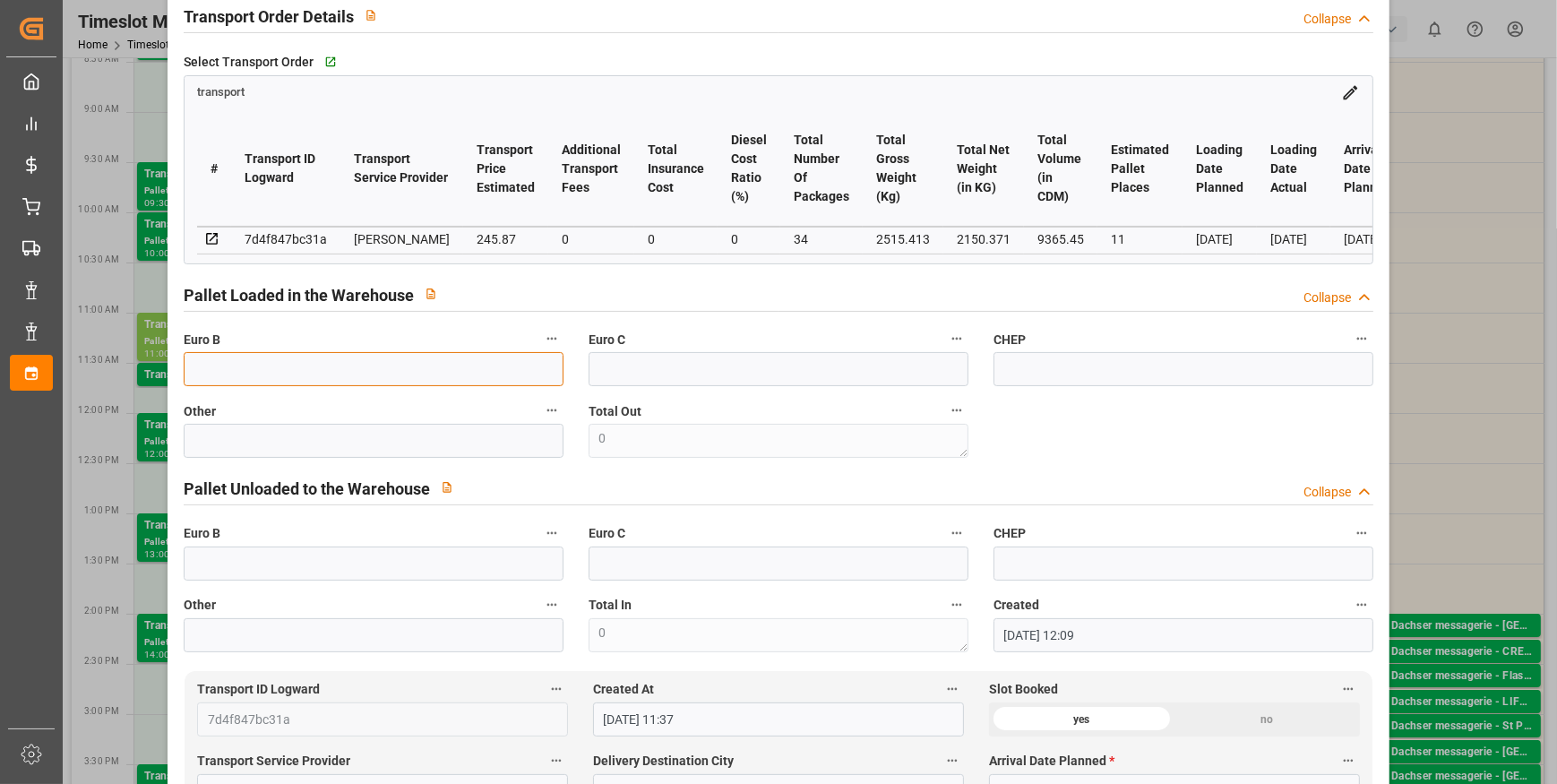
click at [233, 373] on input "text" at bounding box center [373, 369] width 379 height 34
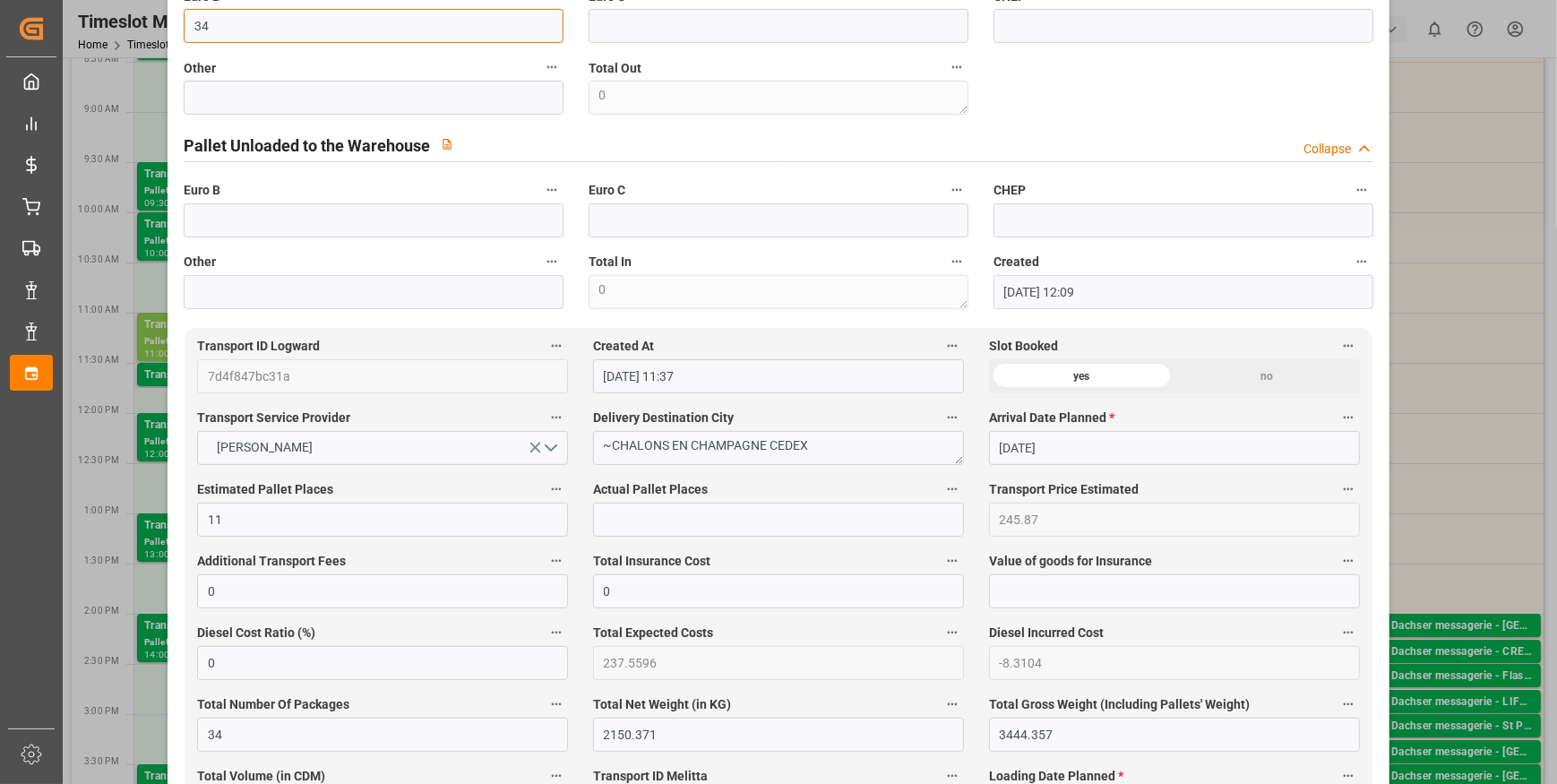
scroll to position [652, 0]
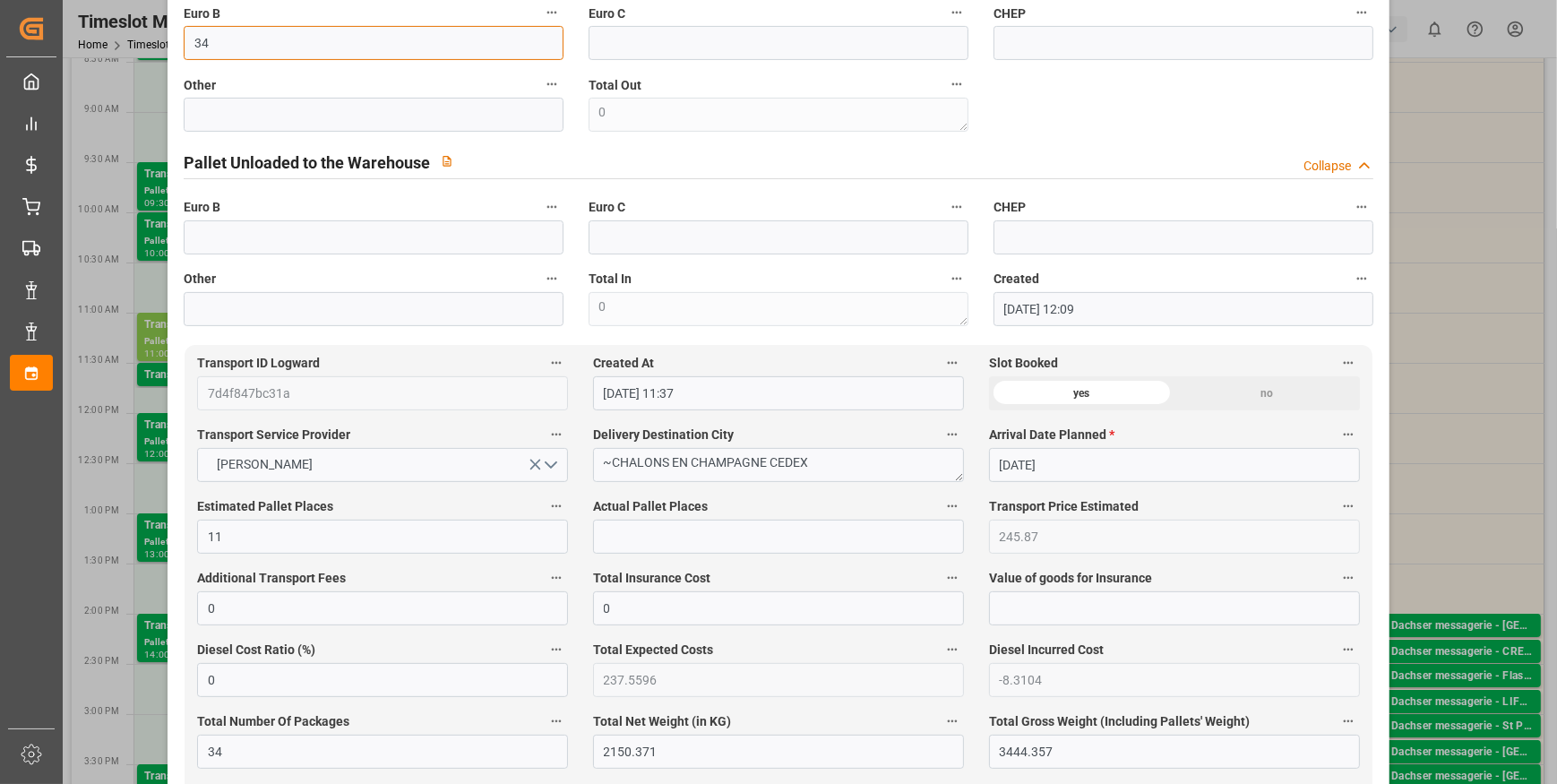
type input "34"
click at [600, 539] on input "text" at bounding box center [778, 536] width 371 height 34
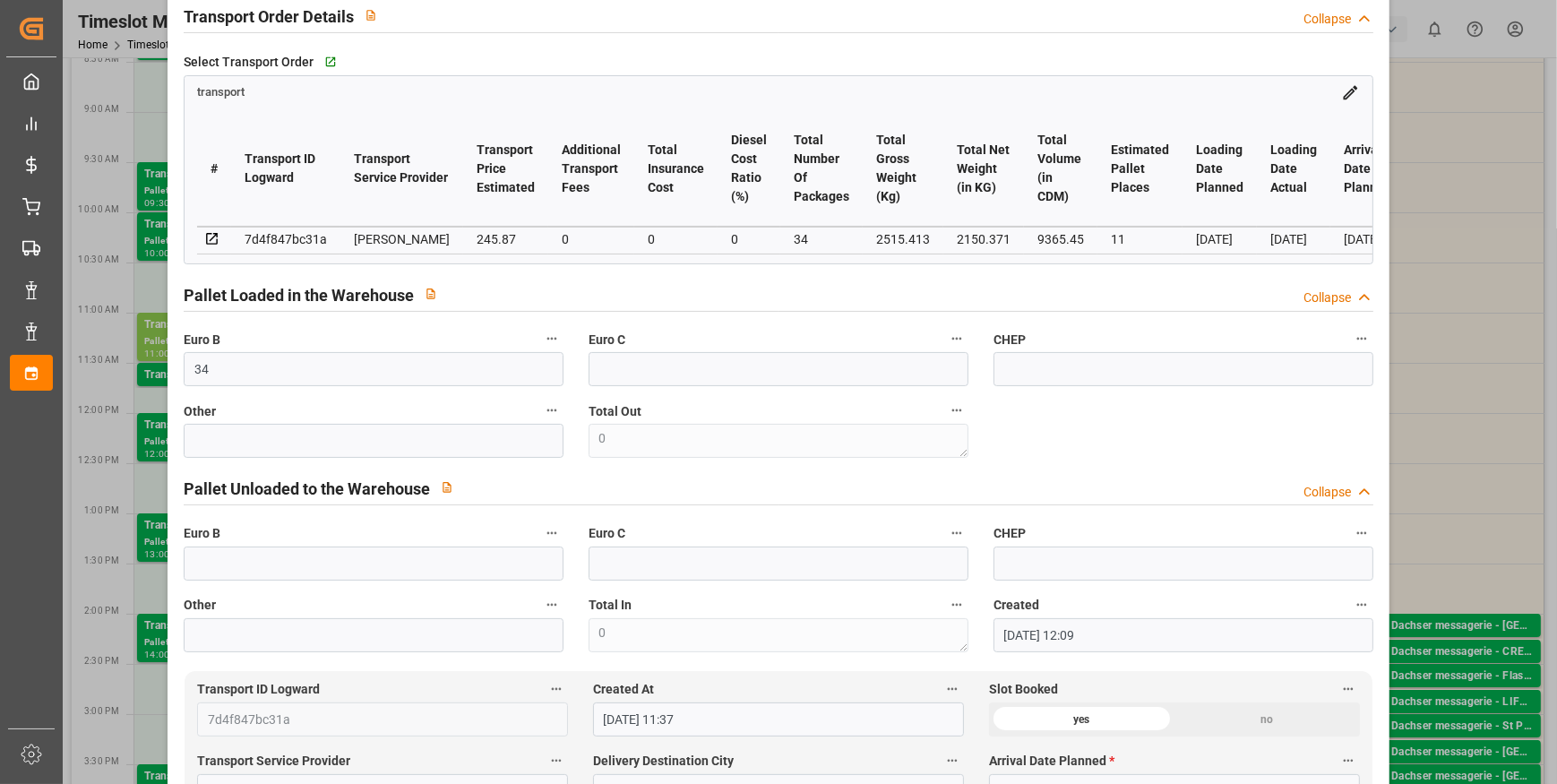
scroll to position [0, 0]
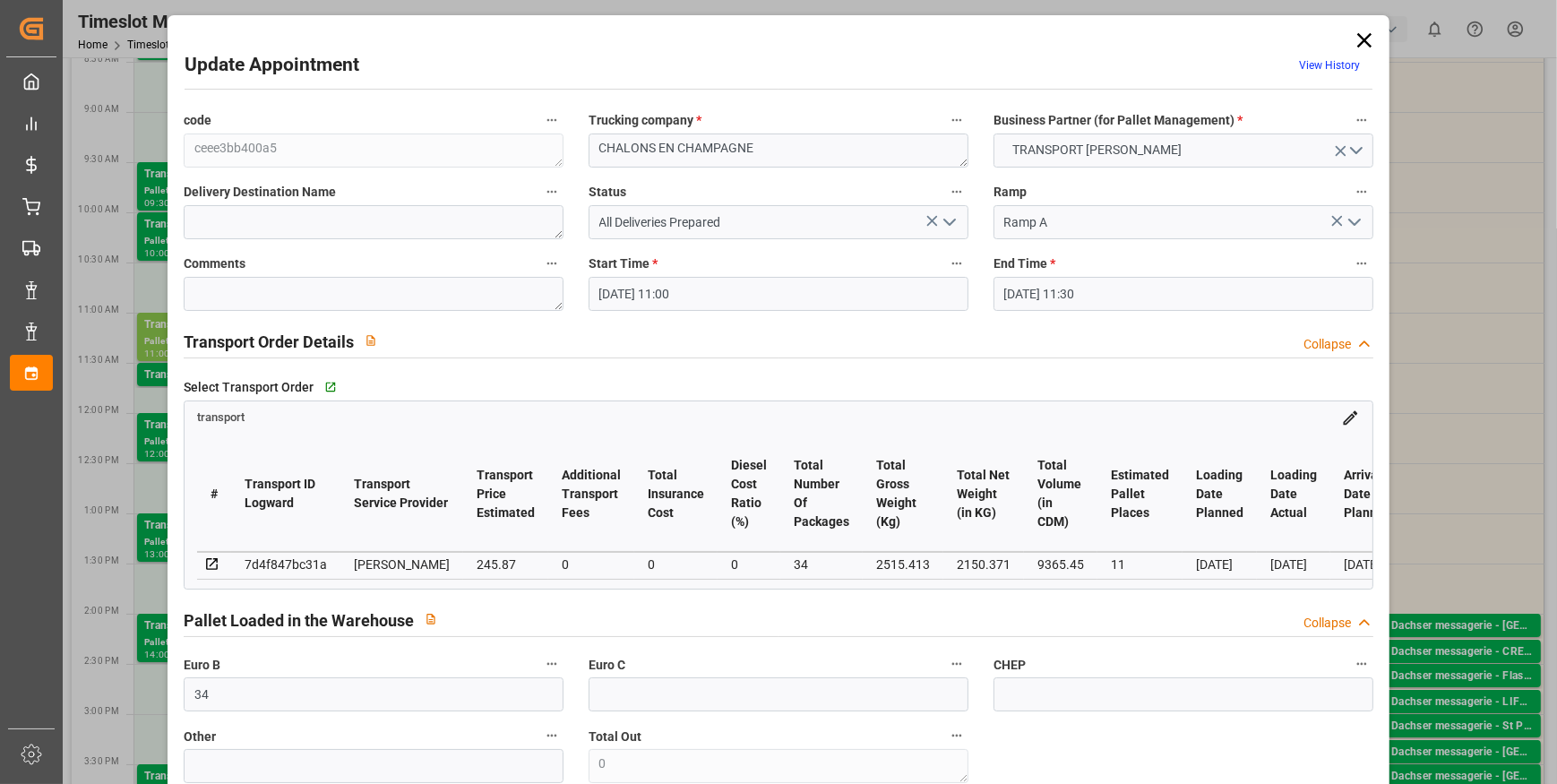
type input "9"
click at [942, 217] on icon "open menu" at bounding box center [949, 222] width 21 height 21
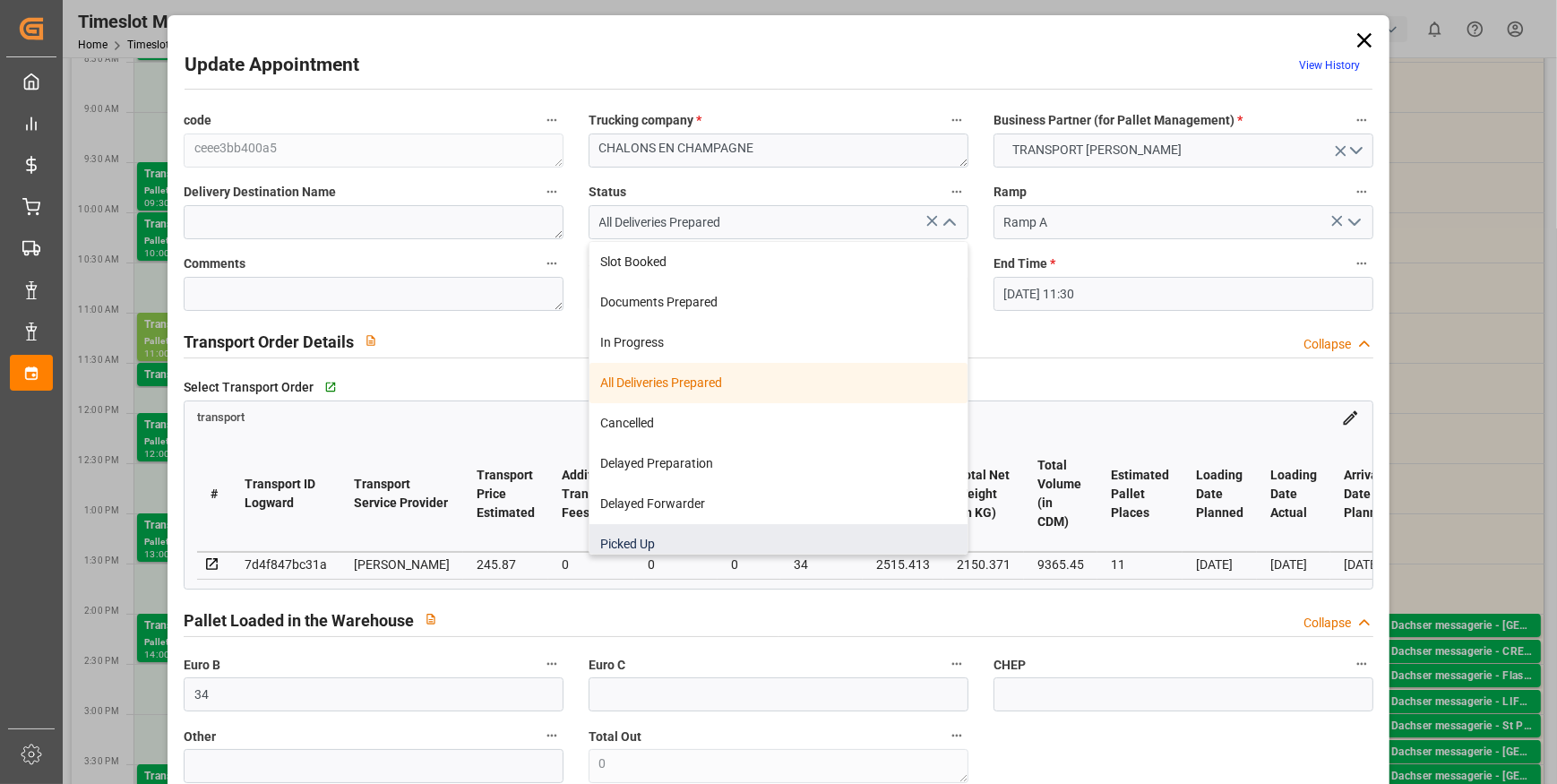
click at [654, 540] on div "Picked Up" at bounding box center [778, 543] width 379 height 40
type input "Picked Up"
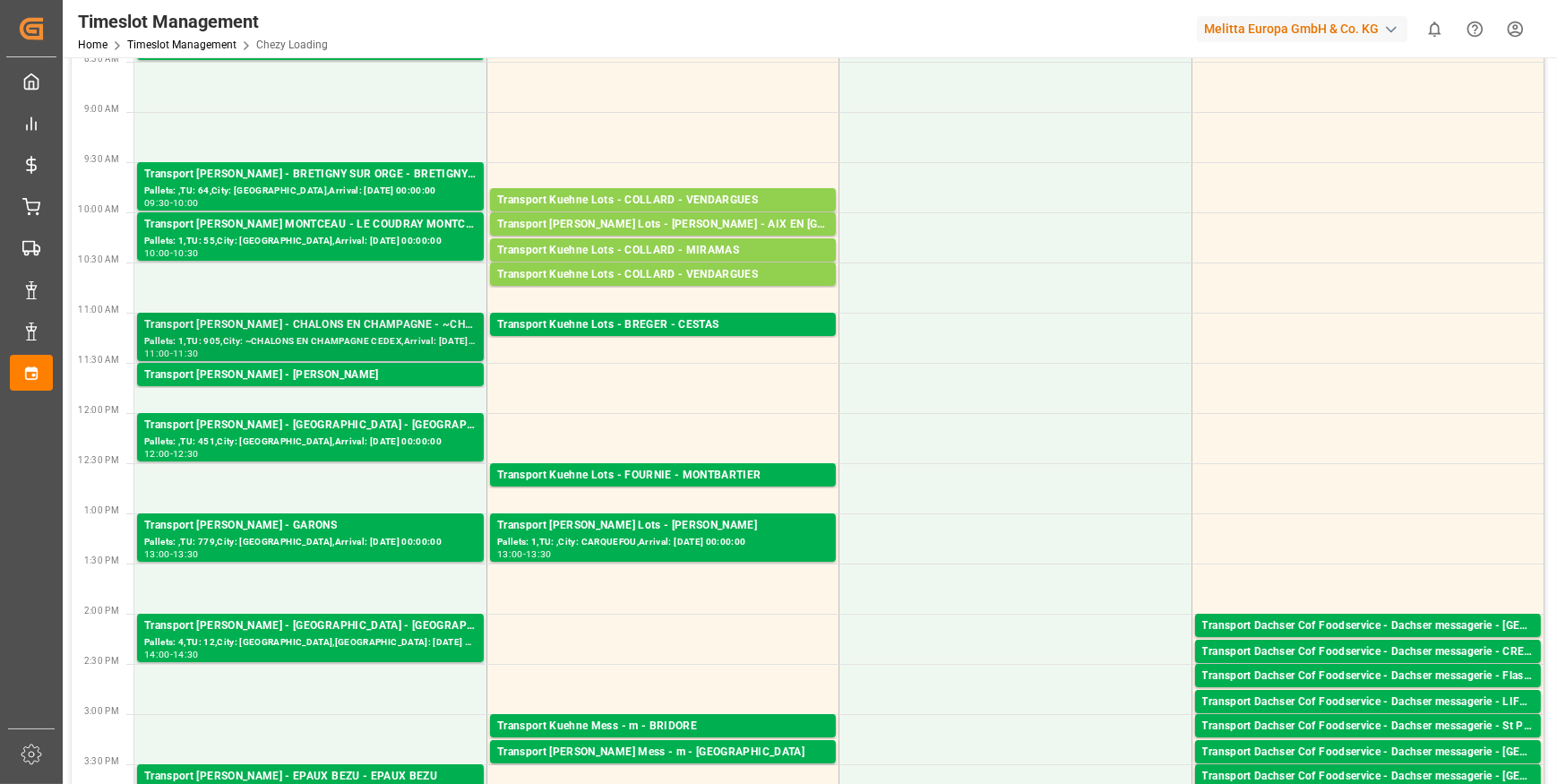
click at [332, 336] on div "Pallets: 1,TU: 905,City: ~CHALONS EN CHAMPAGNE CEDEX,Arrival: 2025-09-23 00:00:…" at bounding box center [310, 341] width 333 height 15
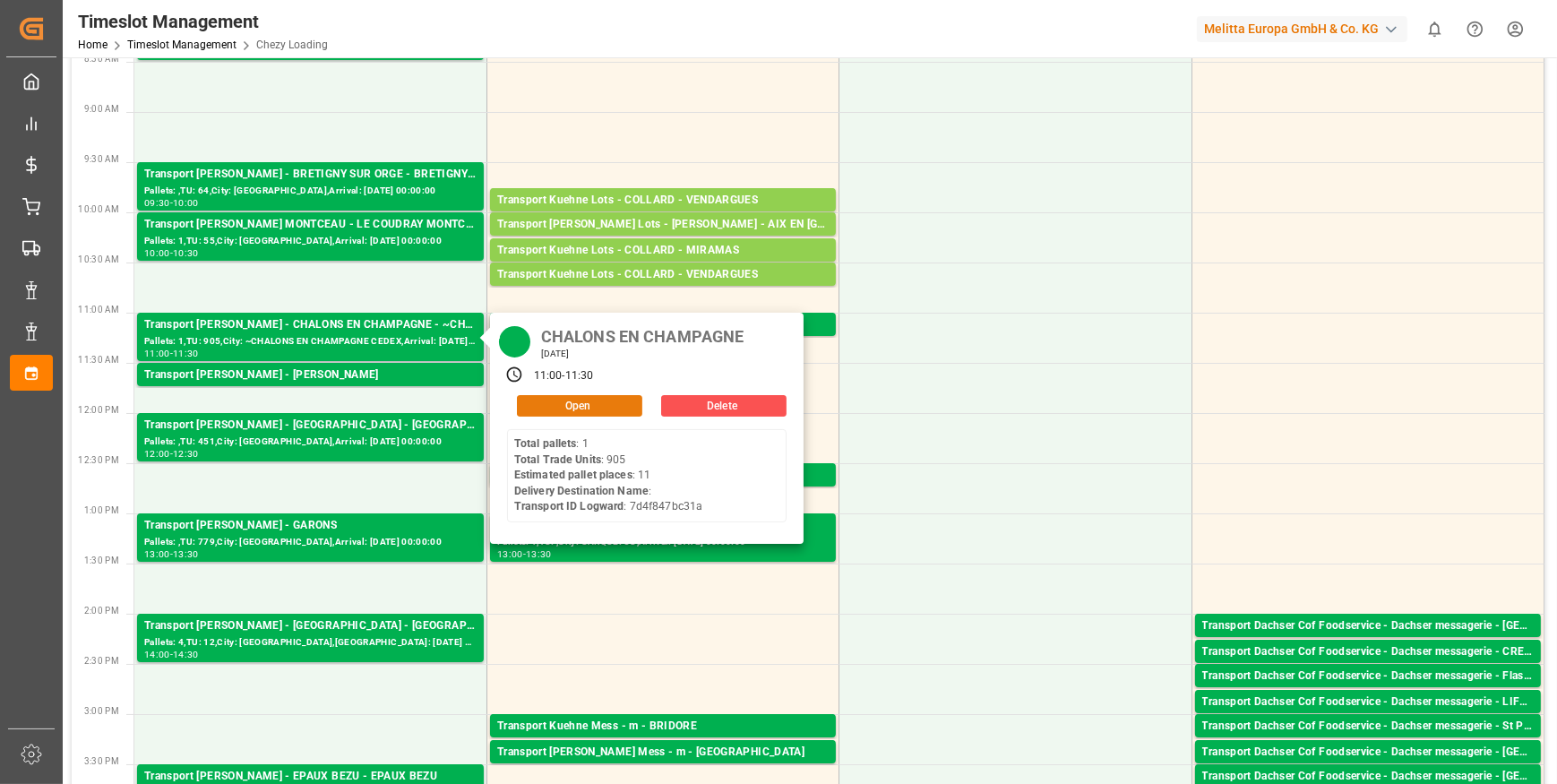
click at [564, 402] on button "Open" at bounding box center [579, 406] width 126 height 21
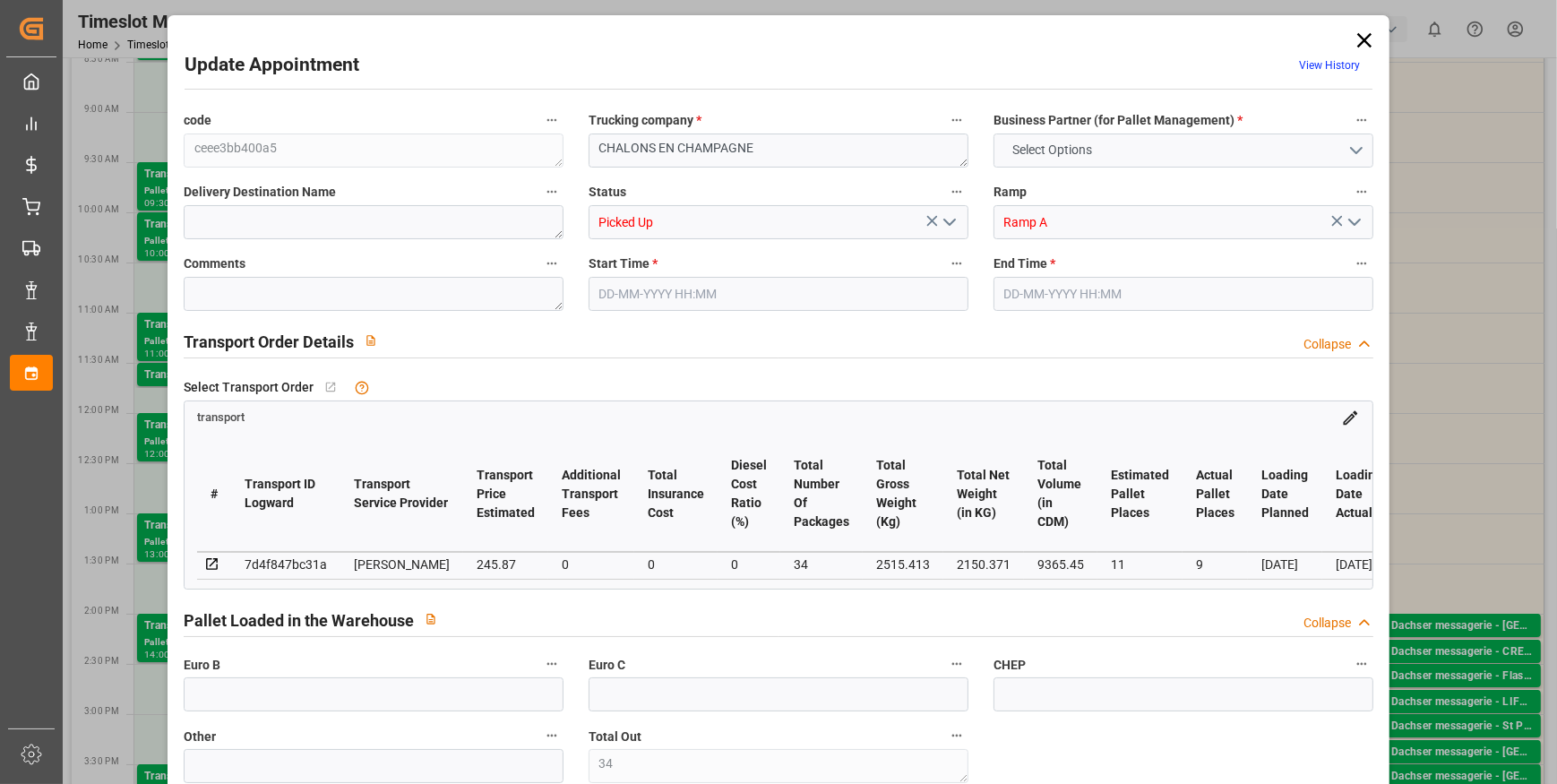
type input "34"
type input "11"
type input "9"
type input "245.87"
type input "0"
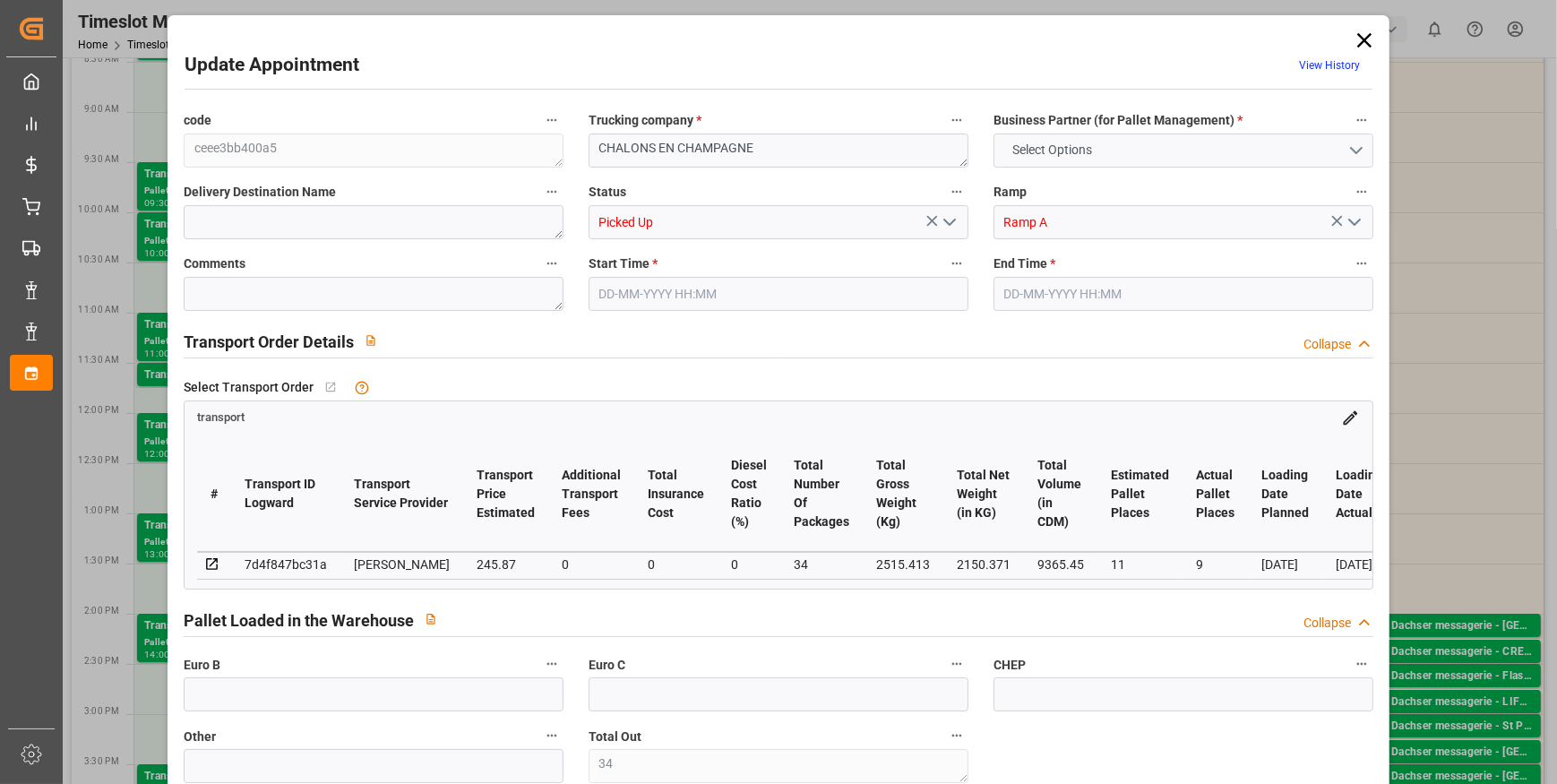
type input "0"
type input "237.5596"
type input "-8.3104"
type input "34"
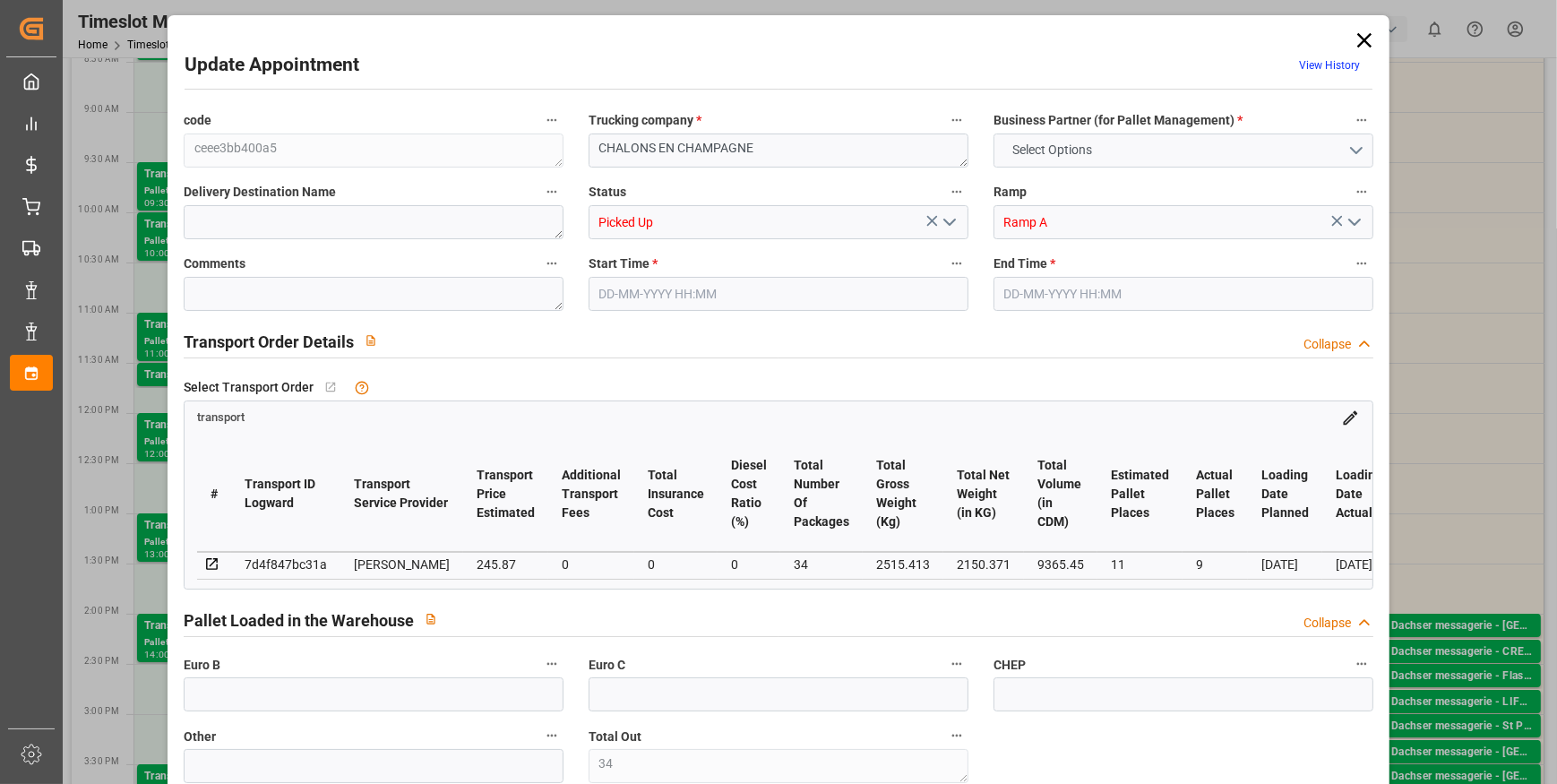
type input "2150.371"
type input "3444.357"
type input "9365.45"
type input "51"
type input "1"
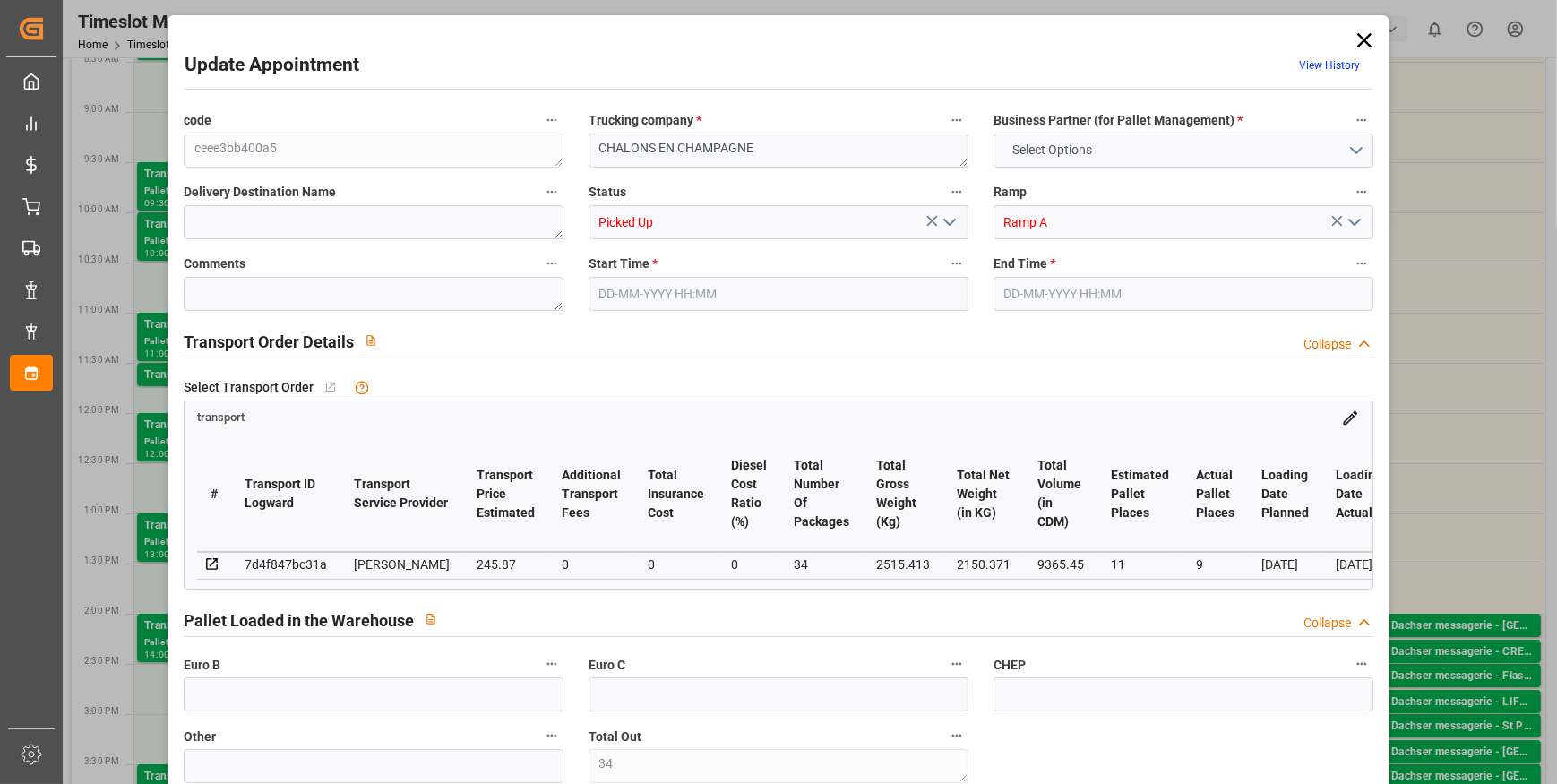
type input "905"
type input "40"
type input "101"
type input "2515.413"
type input "0"
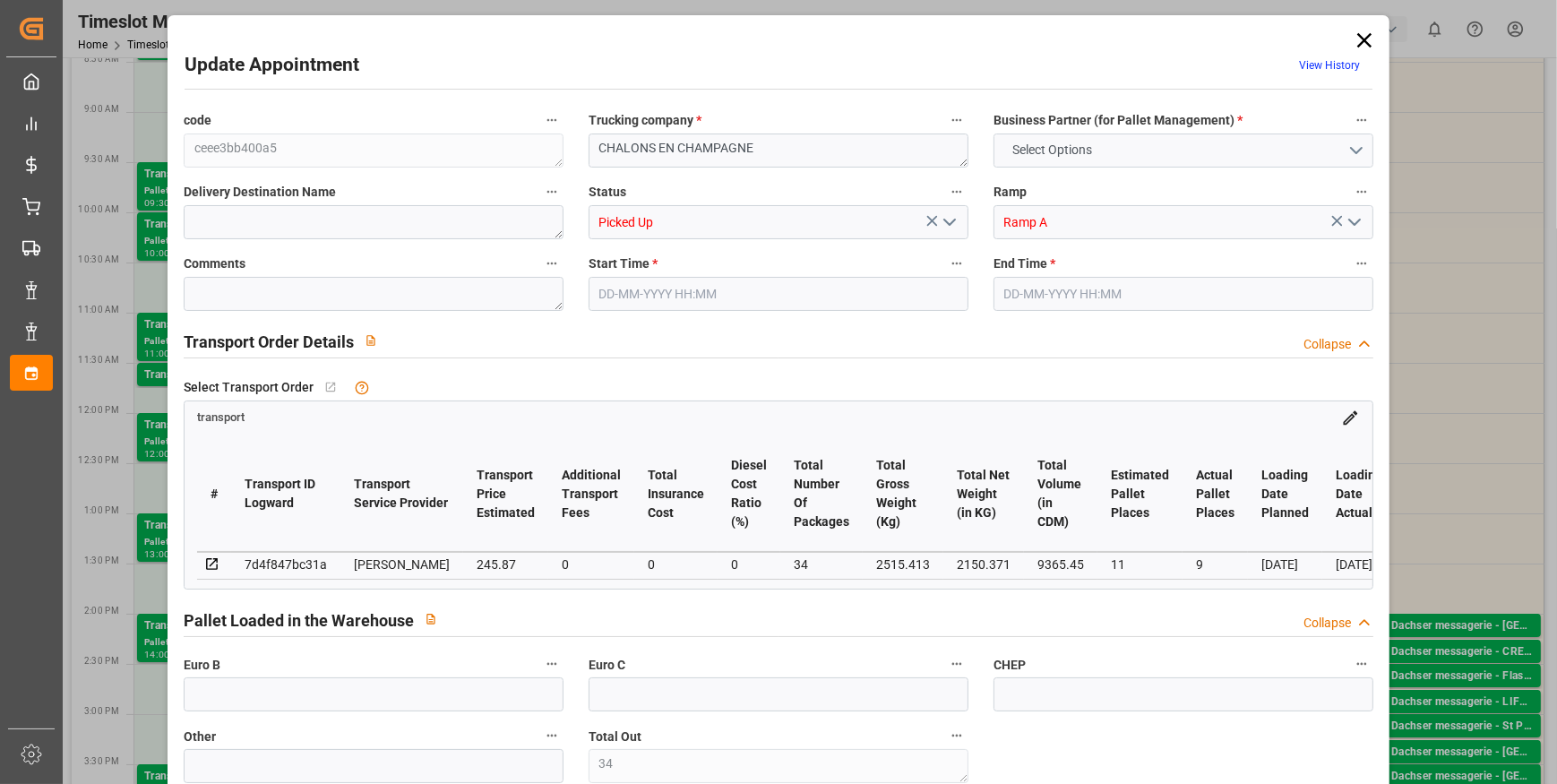
type input "10767.6795"
type input "0"
type input "21"
type input "80"
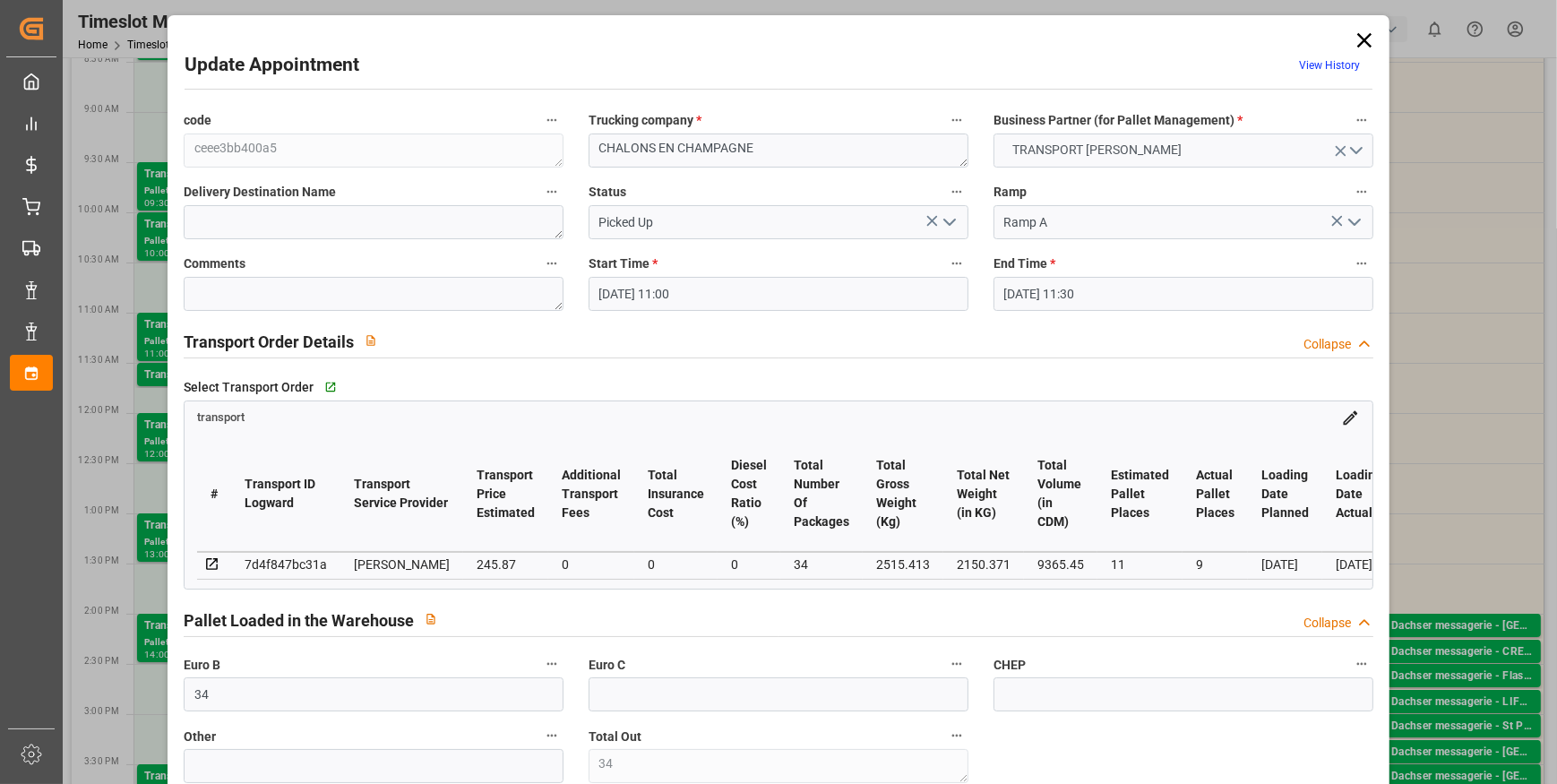
type input "22-09-2025 11:00"
type input "22-09-2025 11:30"
type input "17-09-2025 12:09"
type input "17-09-2025 11:37"
type input "23-09-2025"
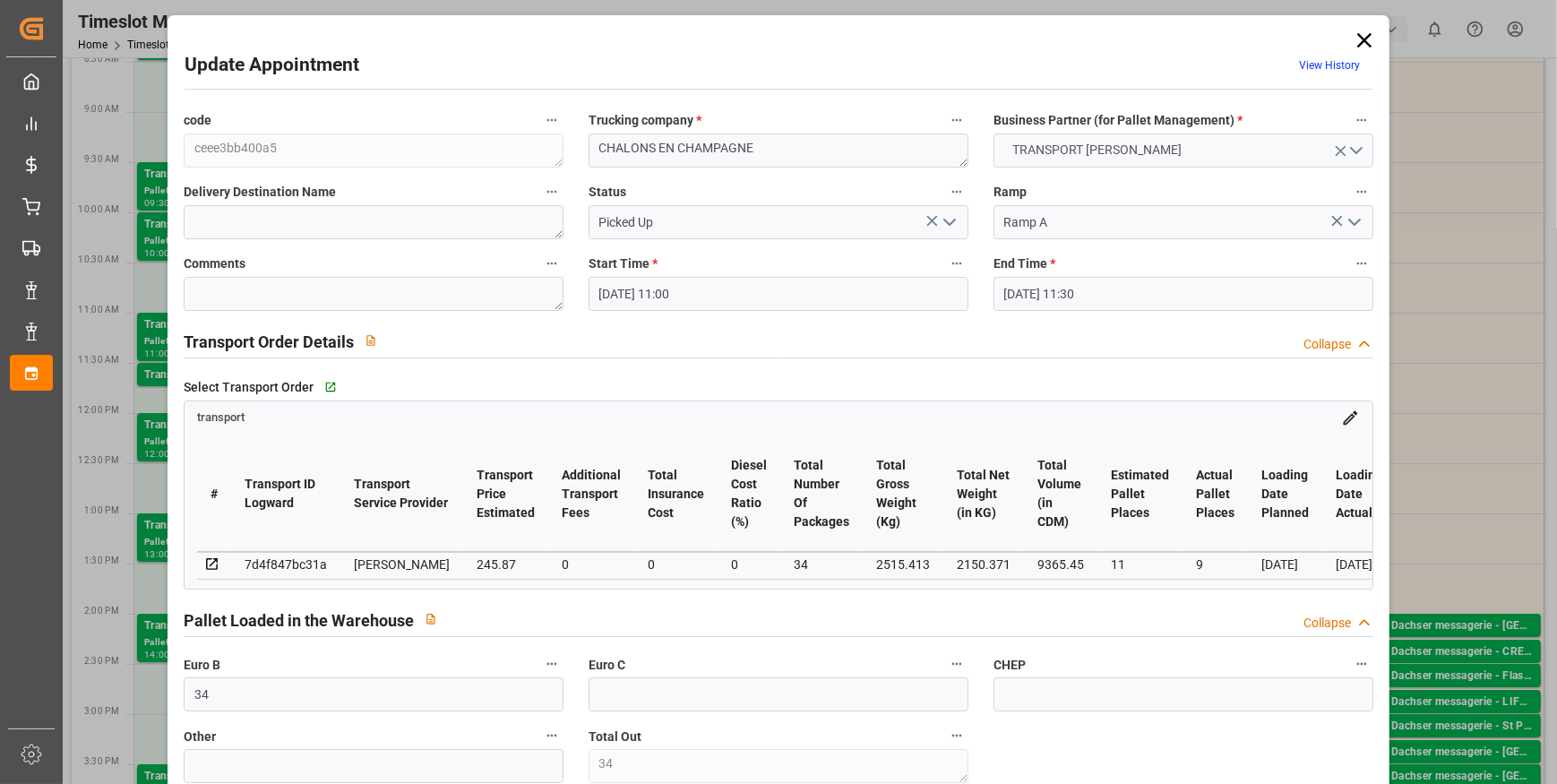
type input "[DATE]"
click at [1352, 41] on icon at bounding box center [1364, 40] width 25 height 25
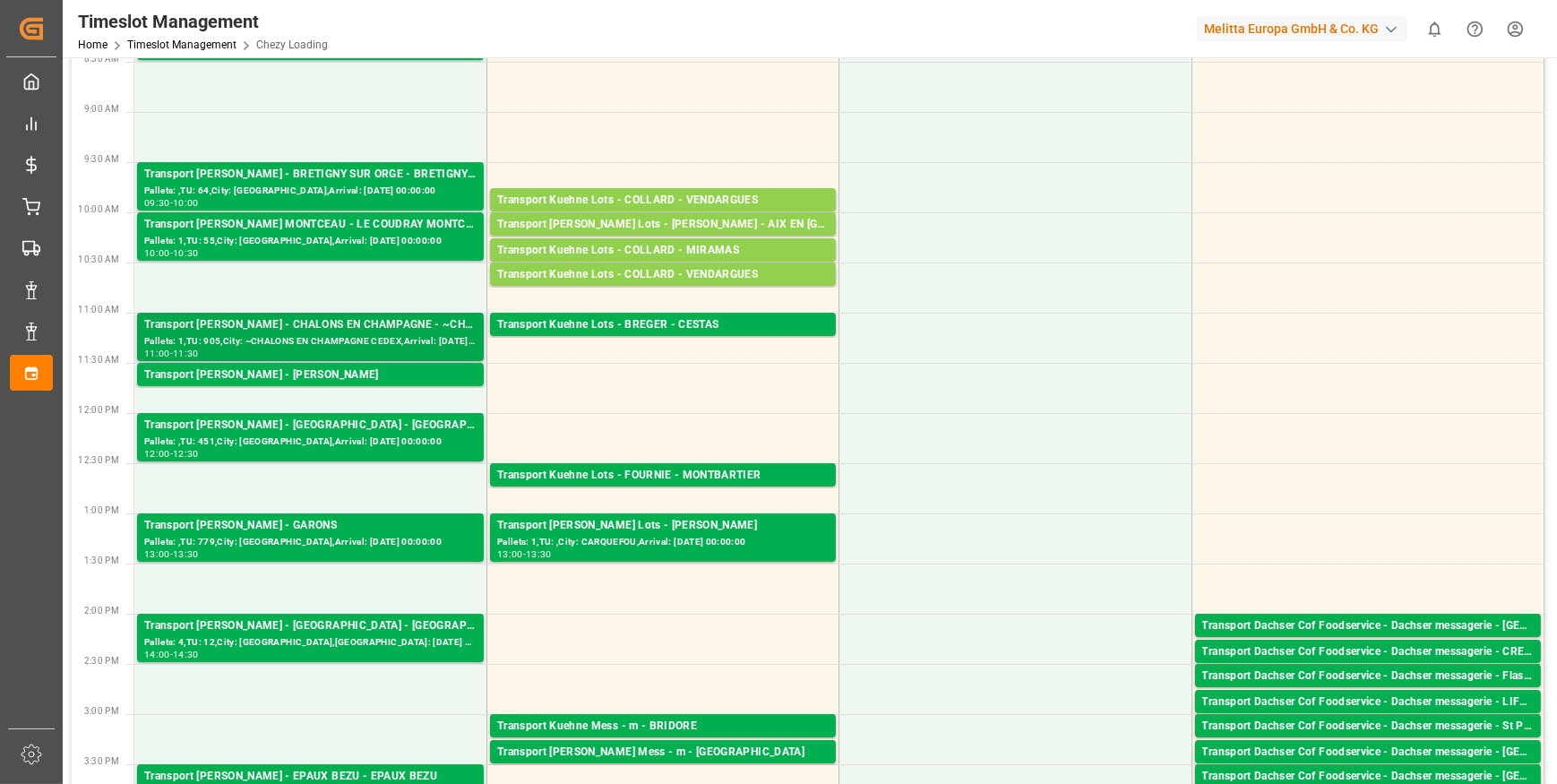
click at [301, 332] on div "Transport Delisle - CHALONS EN CHAMPAGNE - ~CHALONS EN CHAMPAGNE CEDEX" at bounding box center [310, 324] width 333 height 18
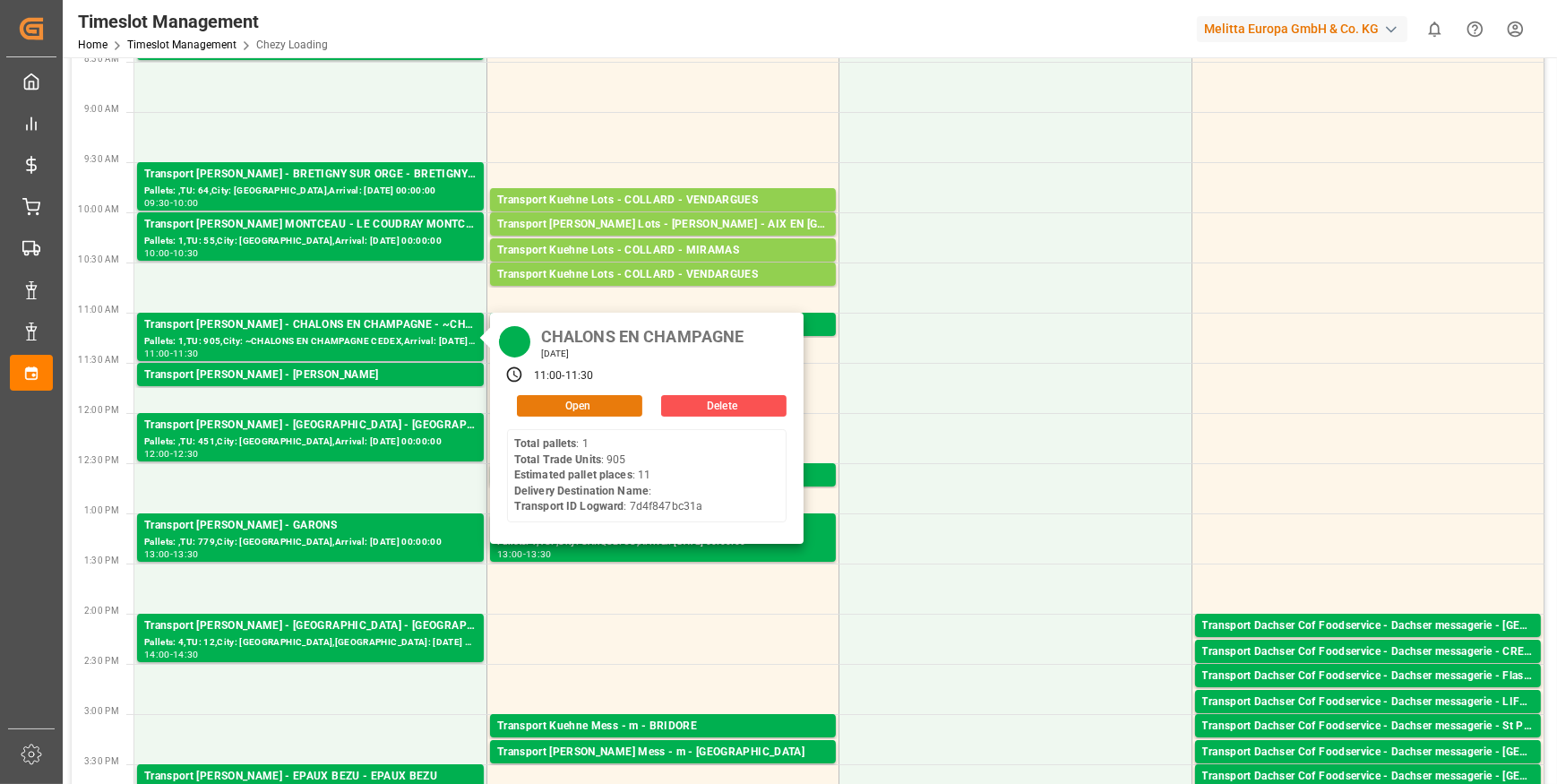
click at [563, 407] on button "Open" at bounding box center [579, 406] width 126 height 21
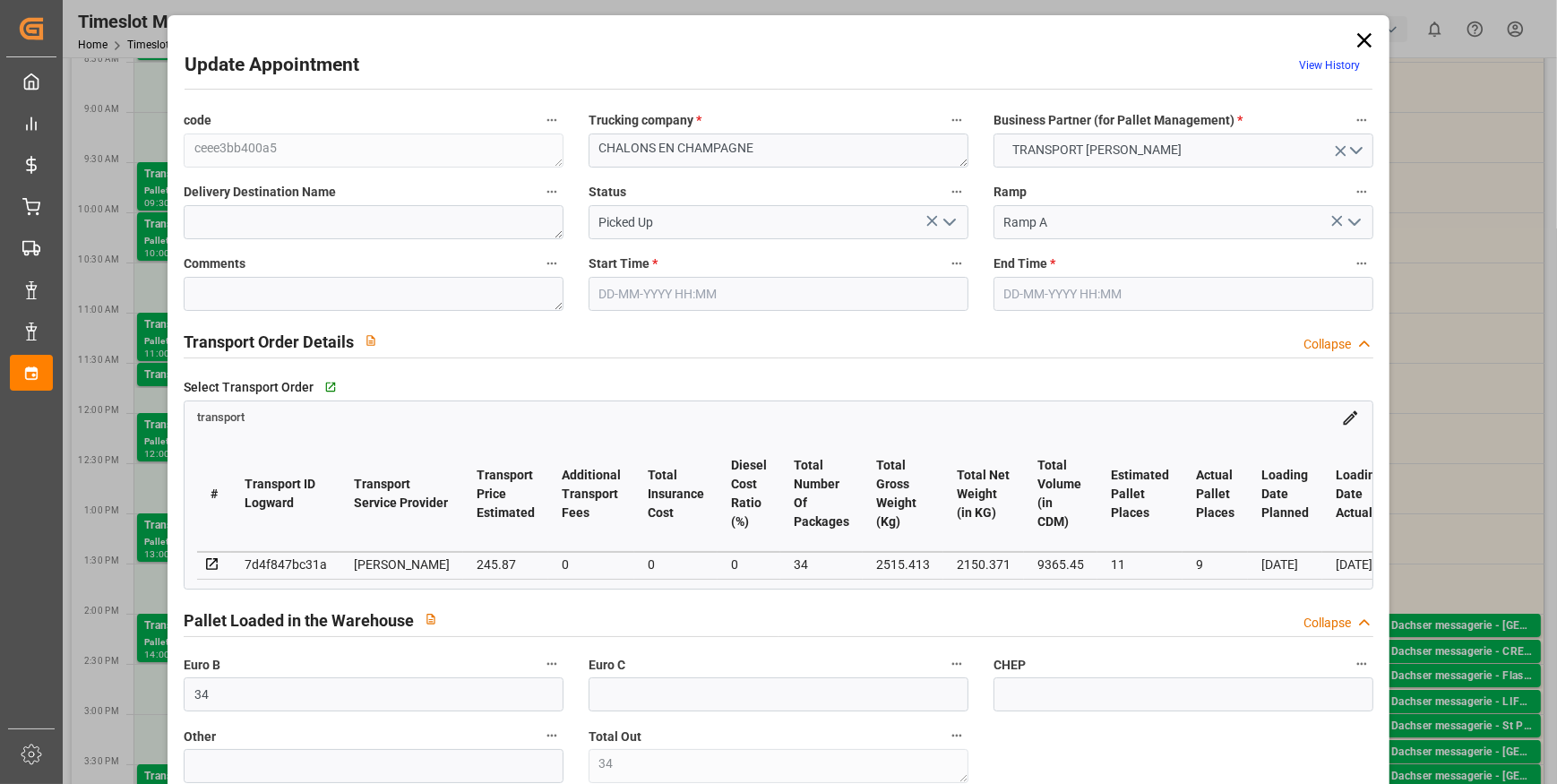
type input "34"
type input "11"
type input "9"
type input "245.87"
type input "0"
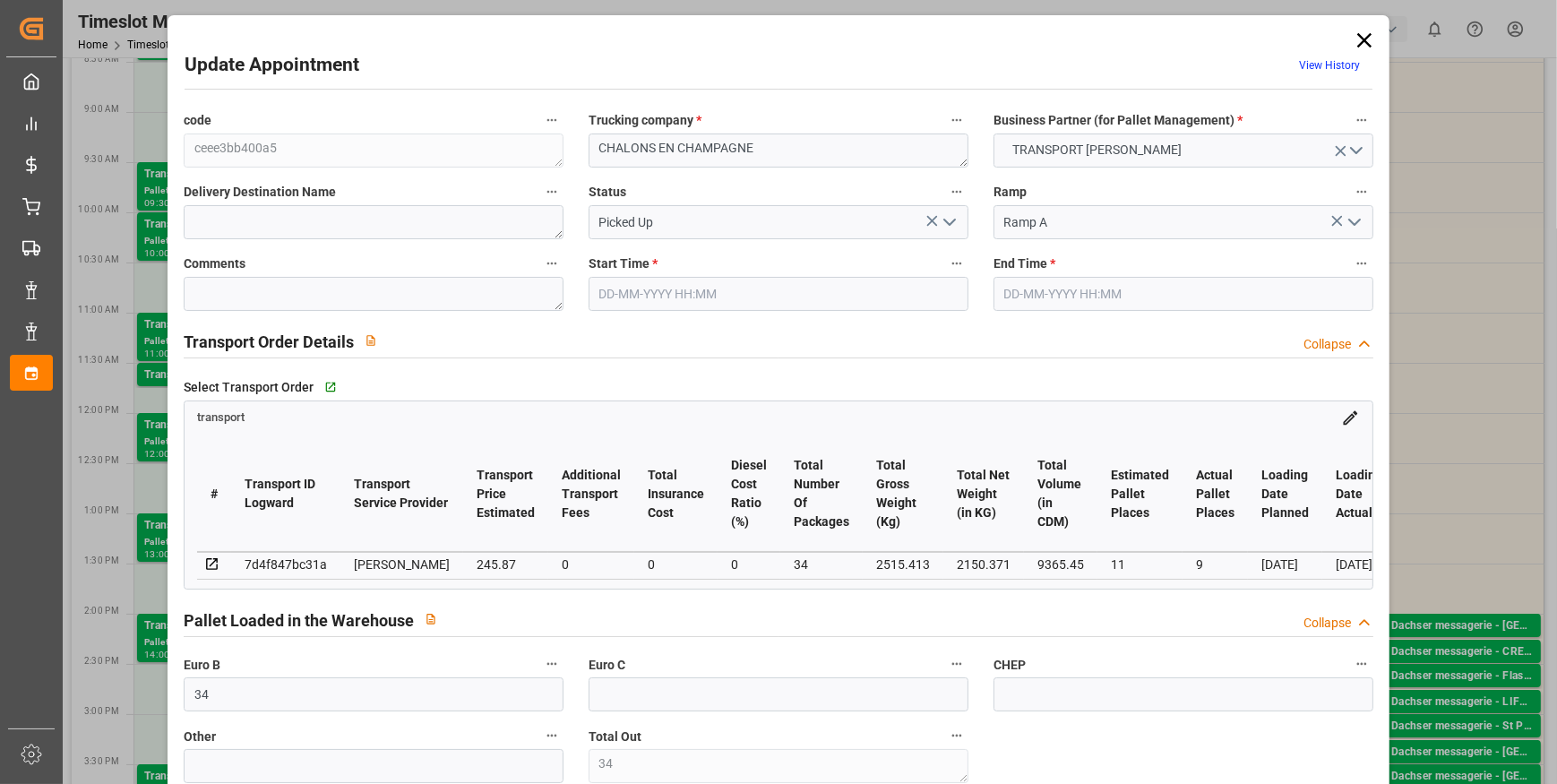
type input "0"
type input "237.5596"
type input "-8.3104"
type input "34"
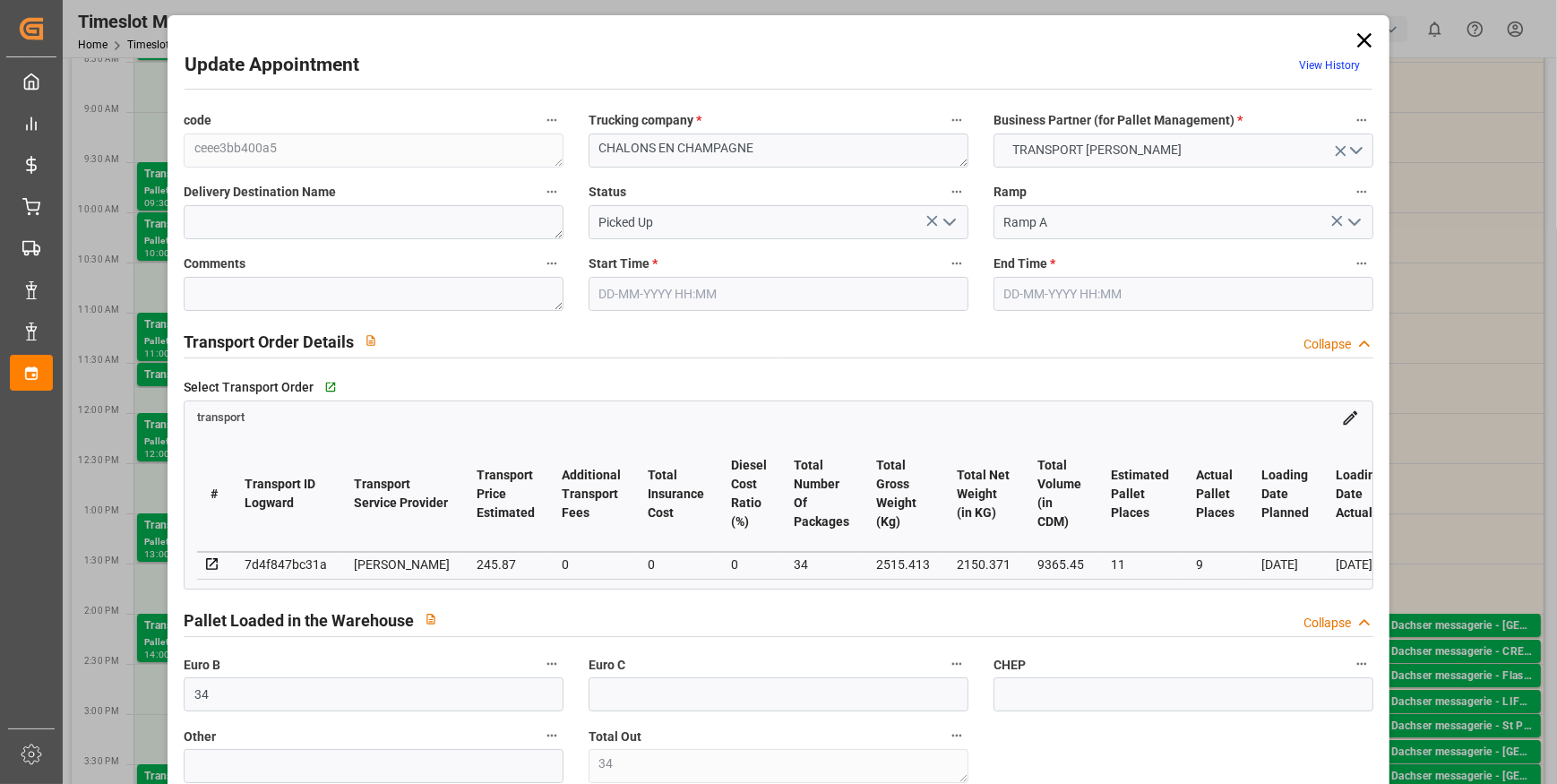
type input "2150.371"
type input "3444.357"
type input "9365.45"
type input "51"
type input "1"
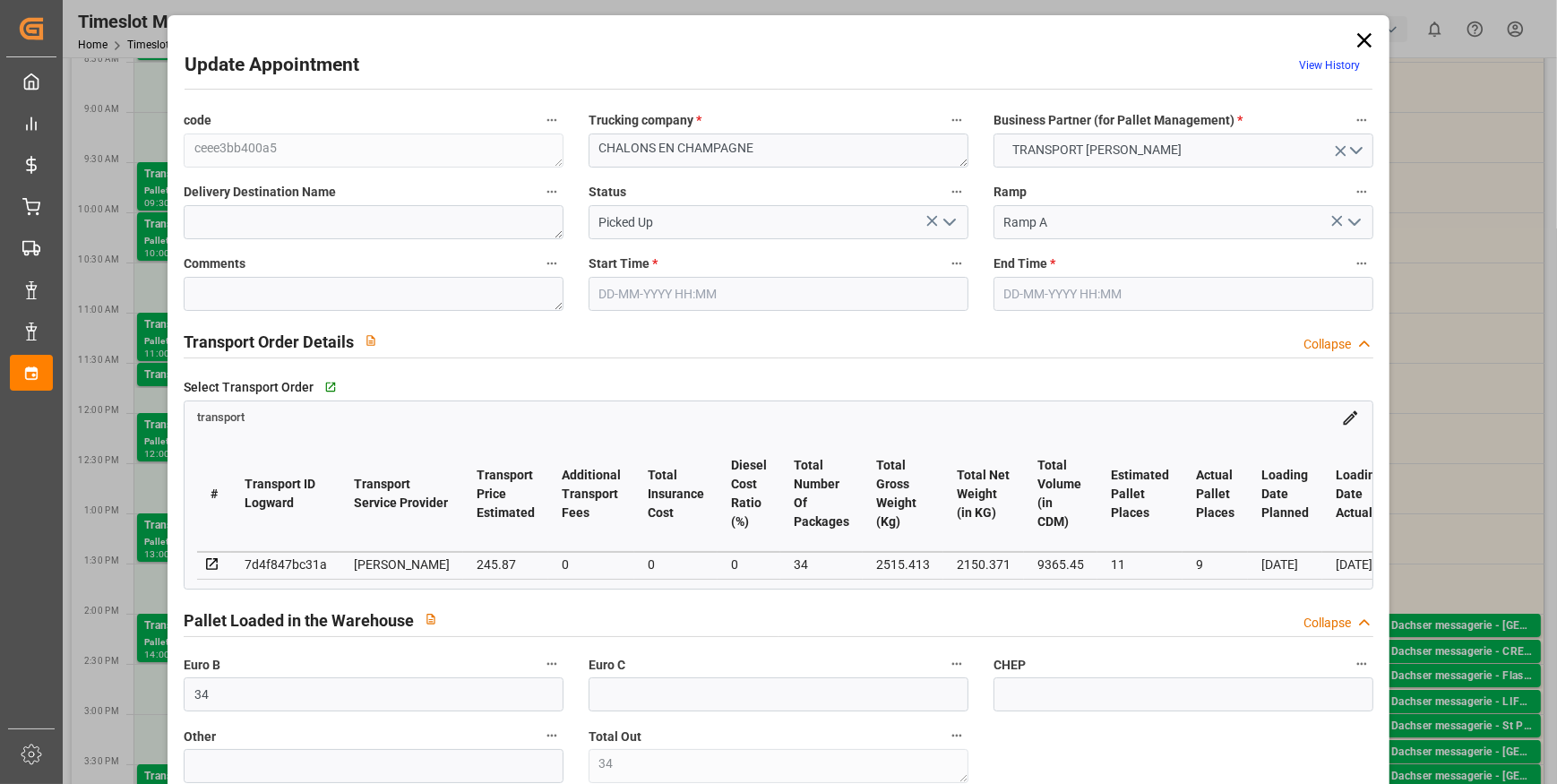
type input "905"
type input "40"
type input "101"
type input "2515.413"
type input "0"
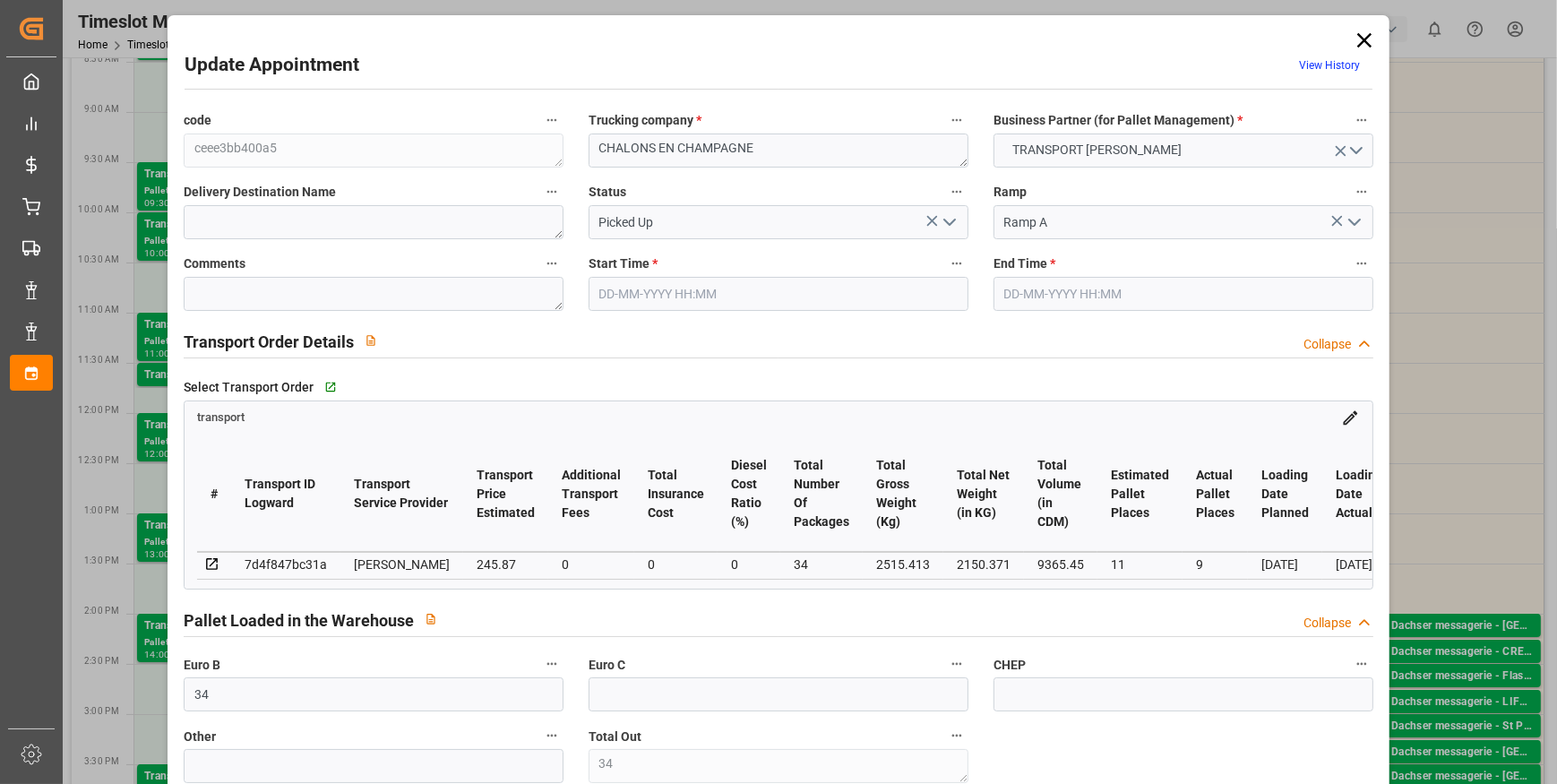
type input "10767.6795"
type input "0"
type input "21"
type input "80"
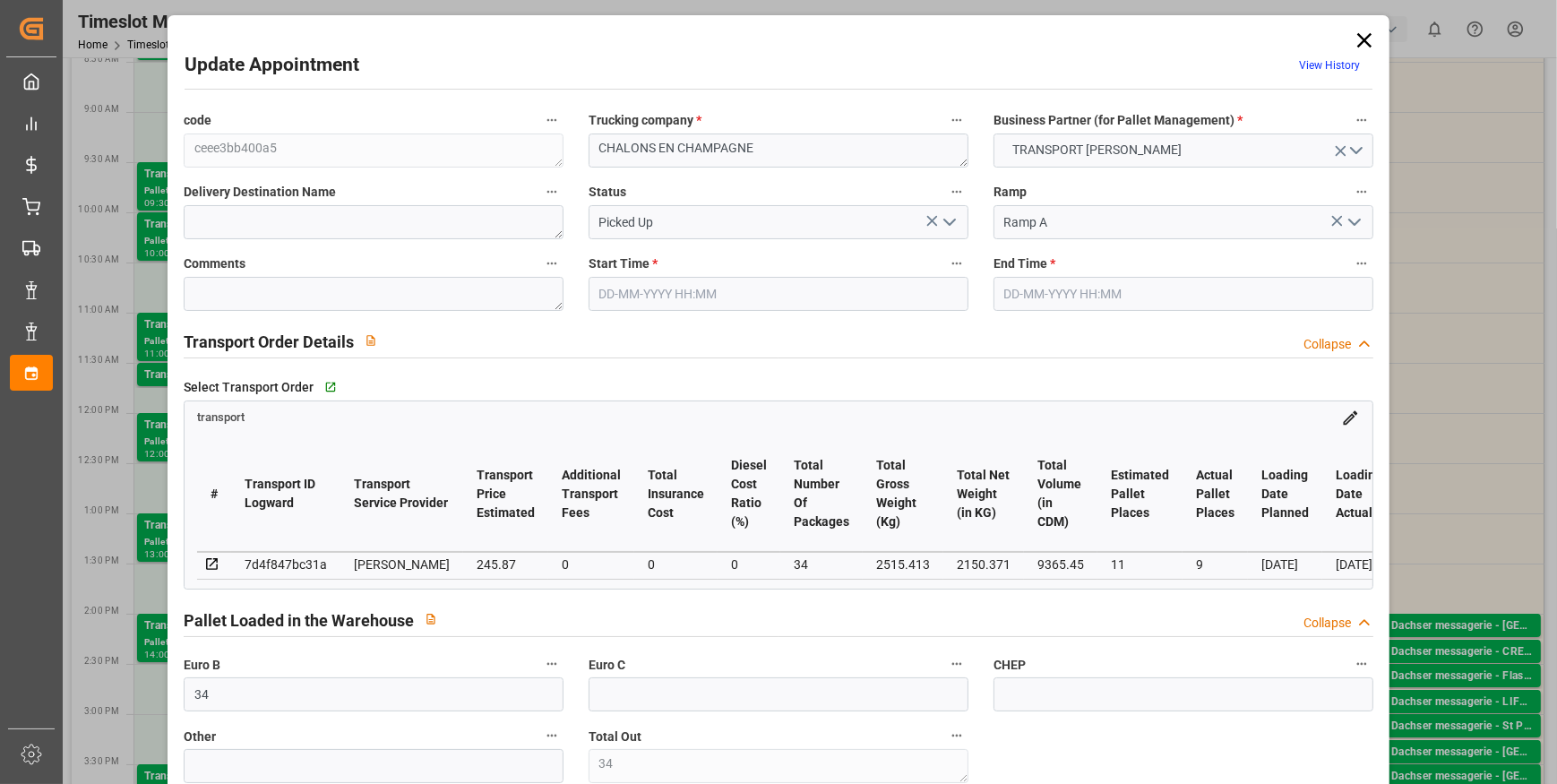
type input "22-09-2025 11:00"
type input "22-09-2025 11:30"
type input "17-09-2025 12:09"
type input "17-09-2025 11:37"
type input "23-09-2025"
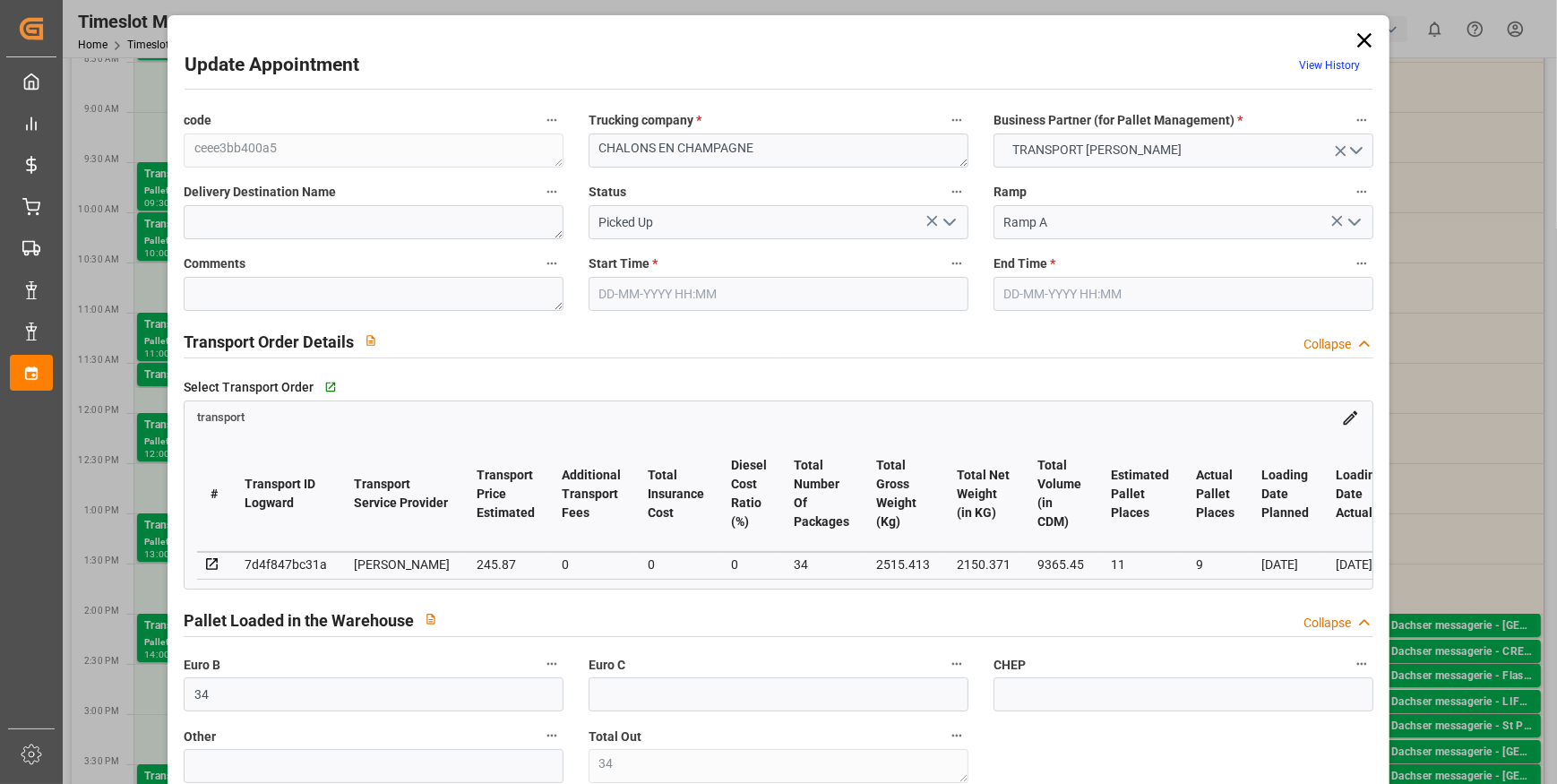
type input "[DATE]"
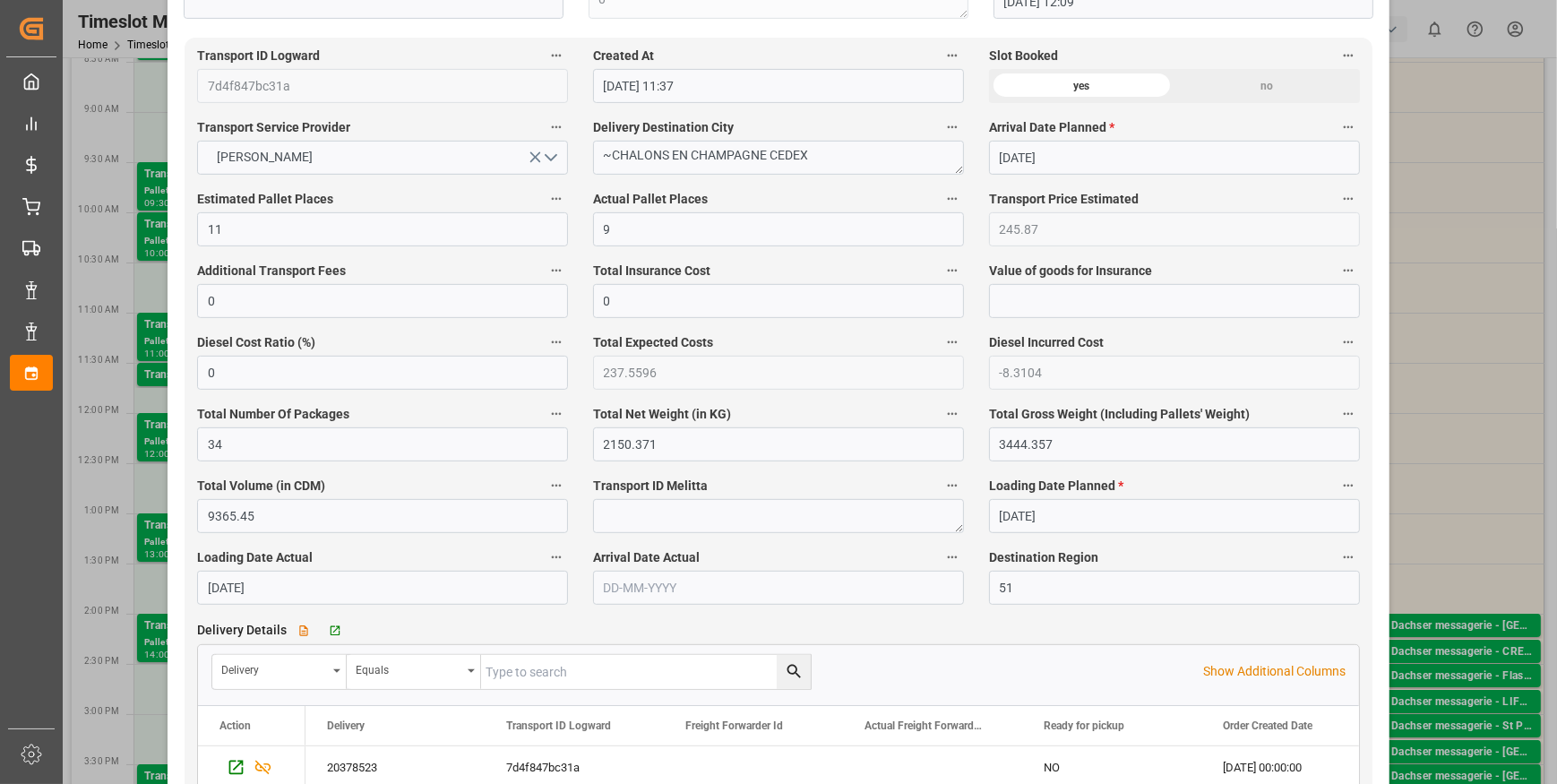
scroll to position [1221, 0]
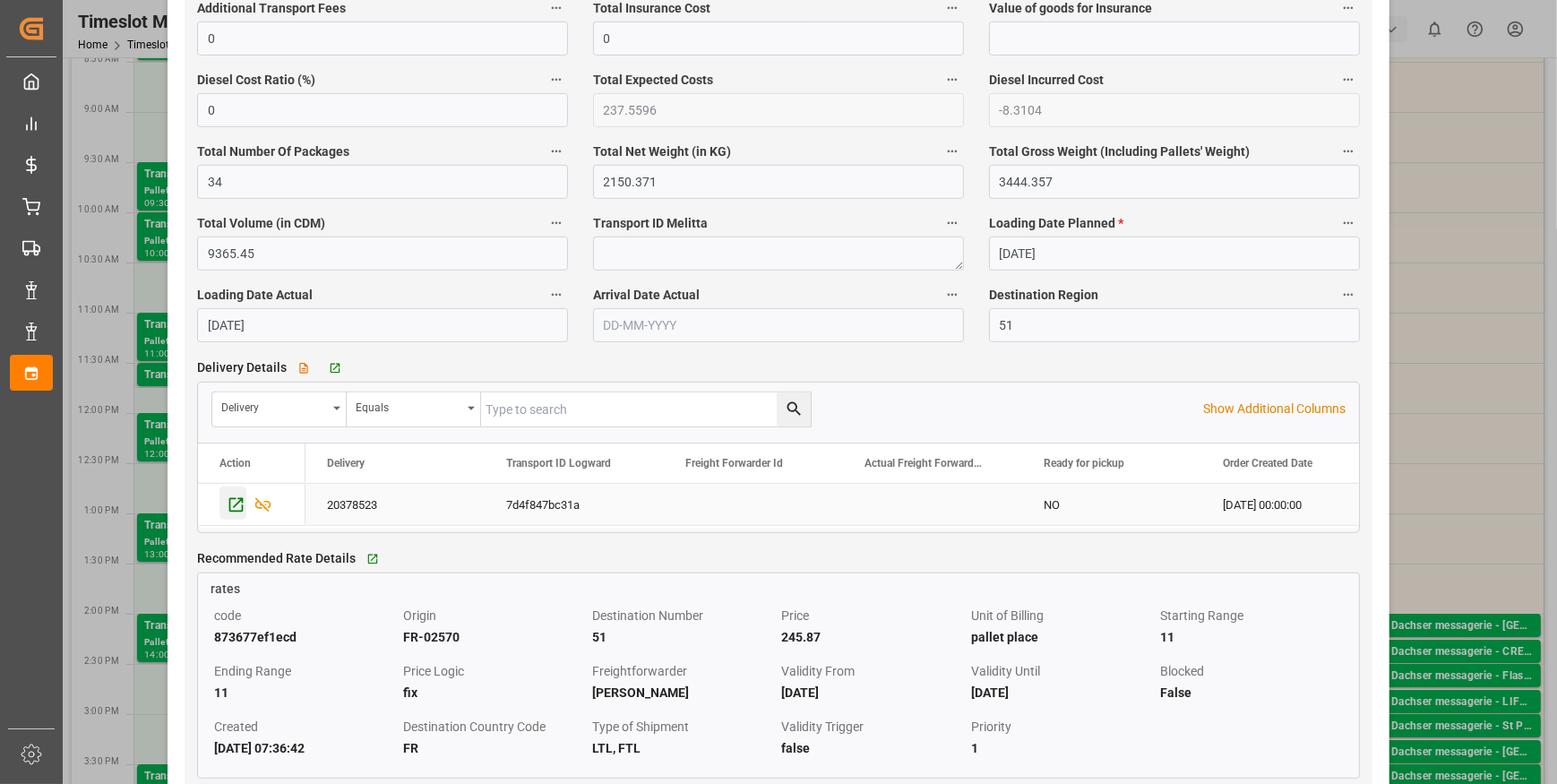
click at [240, 510] on icon "Press SPACE to select this row." at bounding box center [236, 504] width 19 height 19
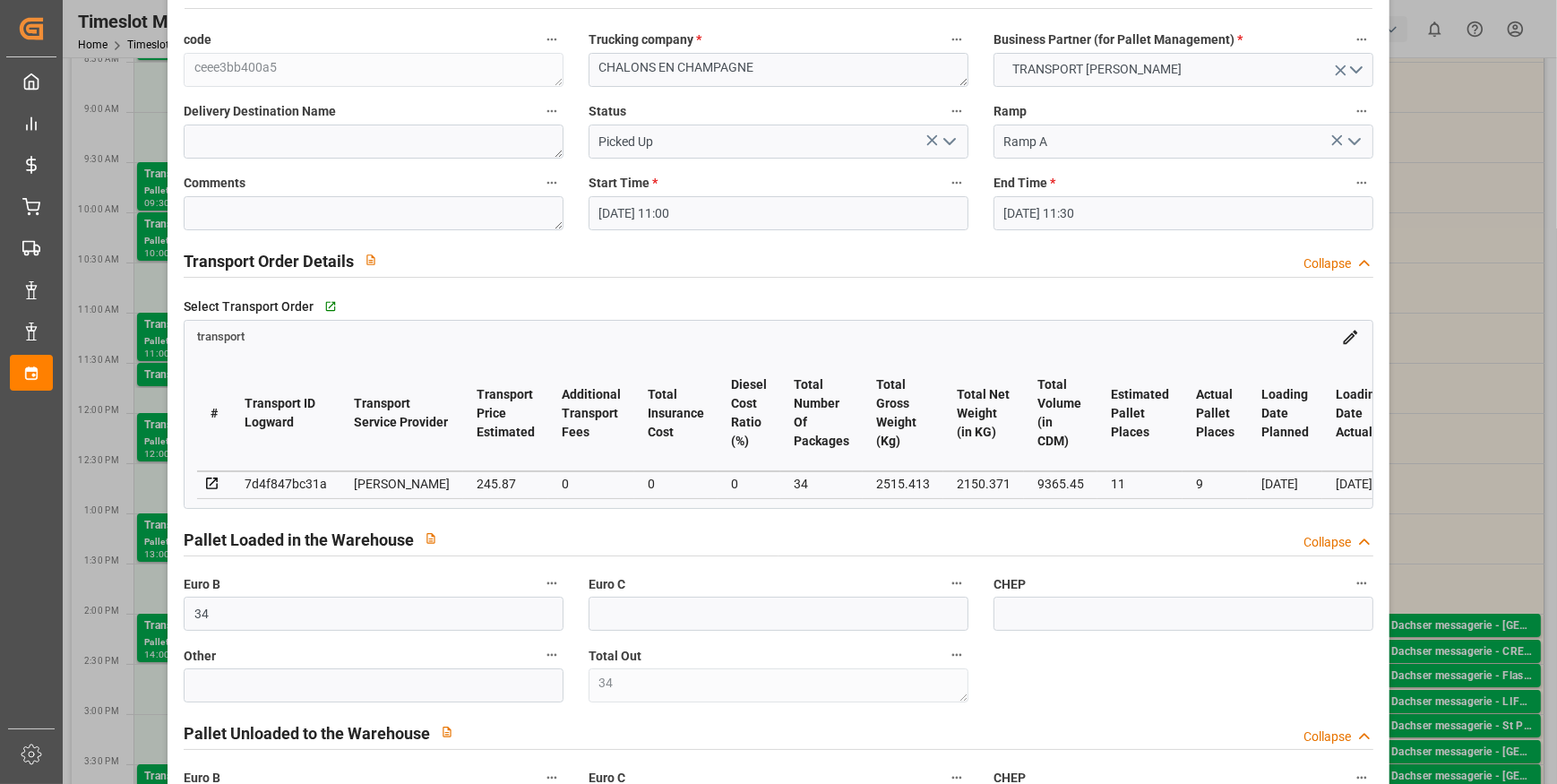
scroll to position [0, 0]
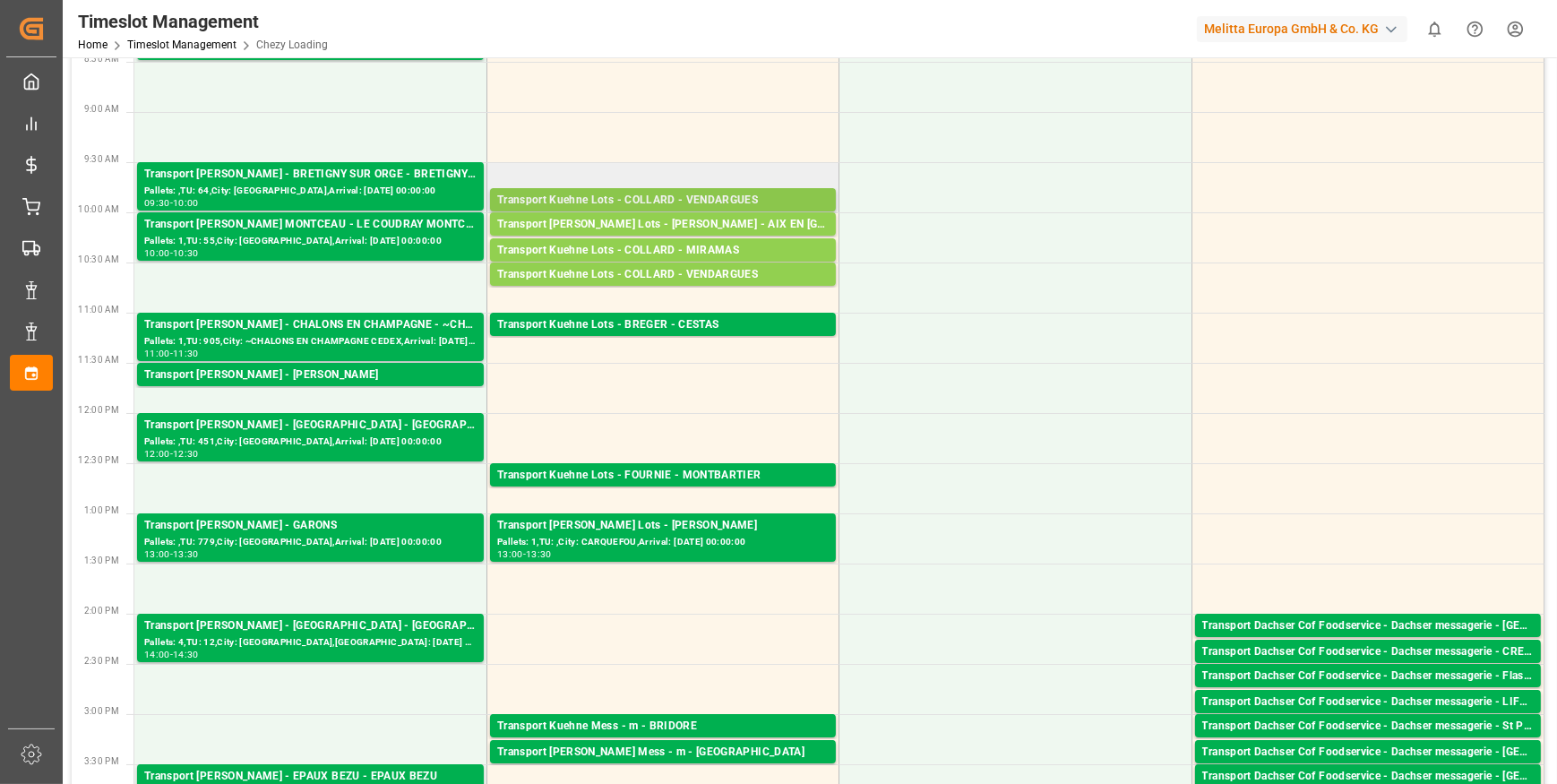
click at [680, 196] on div "Transport Kuehne Lots - COLLARD - VENDARGUES" at bounding box center [663, 200] width 332 height 18
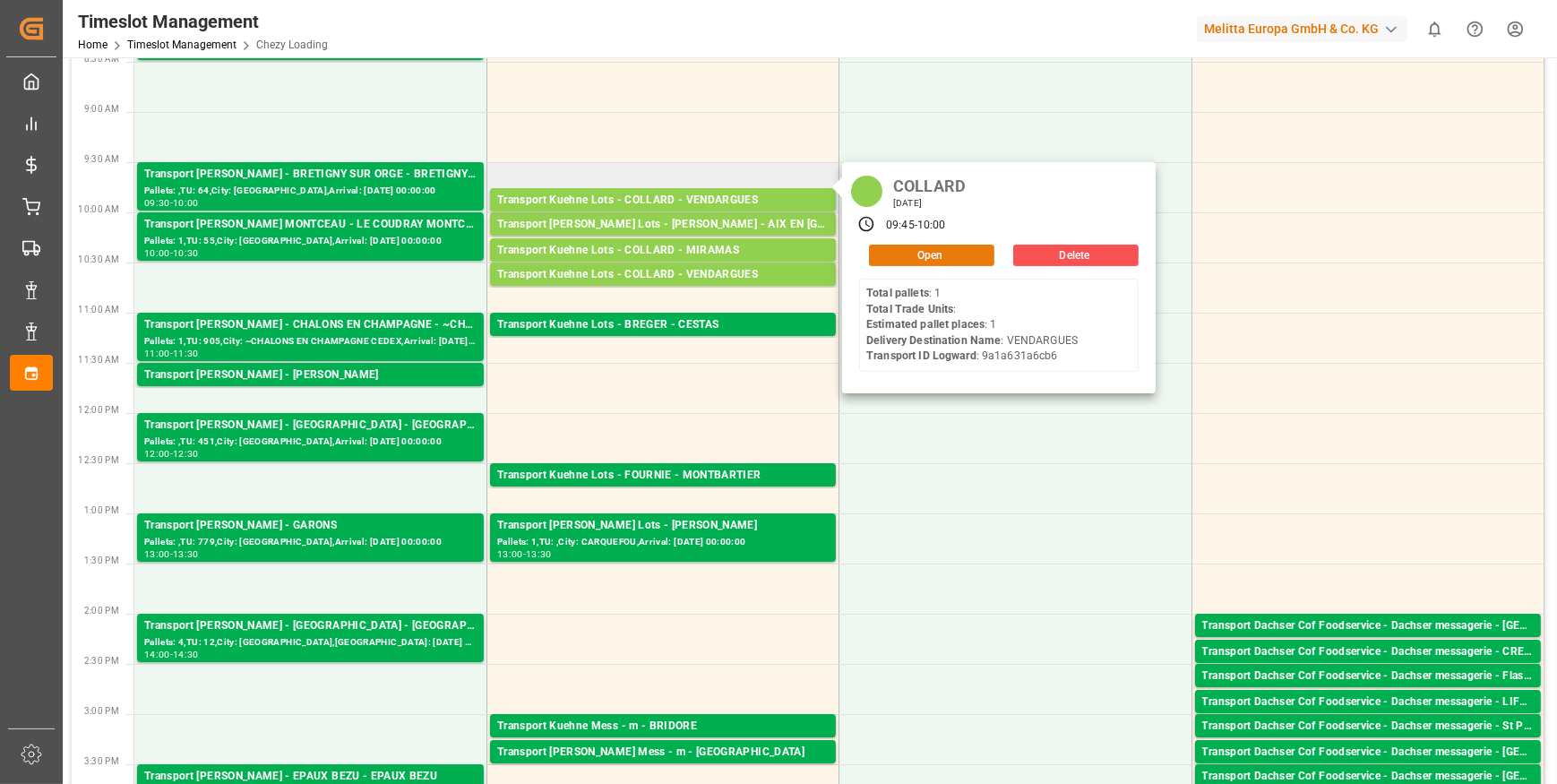
click at [911, 254] on button "Open" at bounding box center [931, 254] width 126 height 21
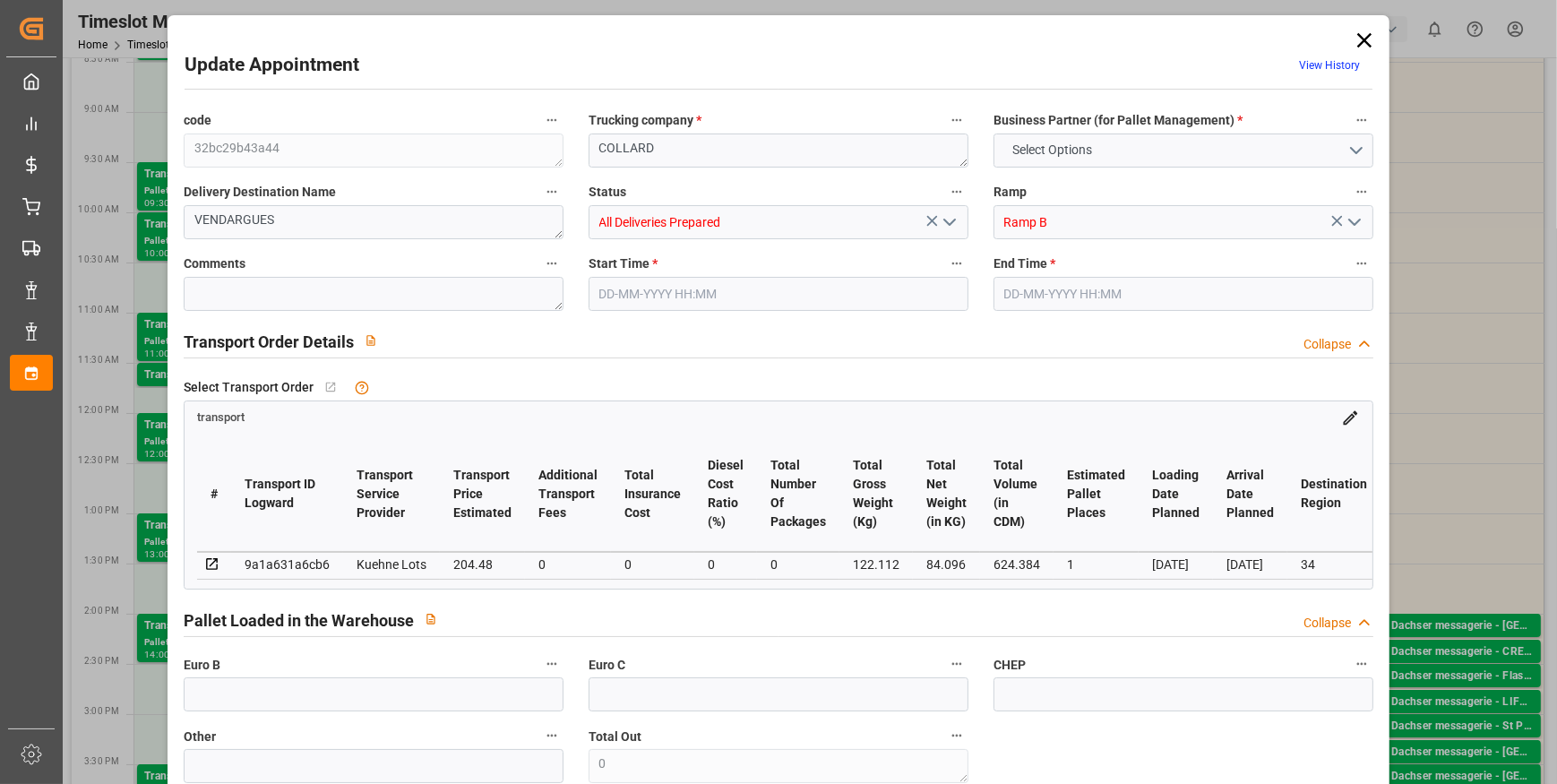
type input "1"
type input "204.48"
type input "0"
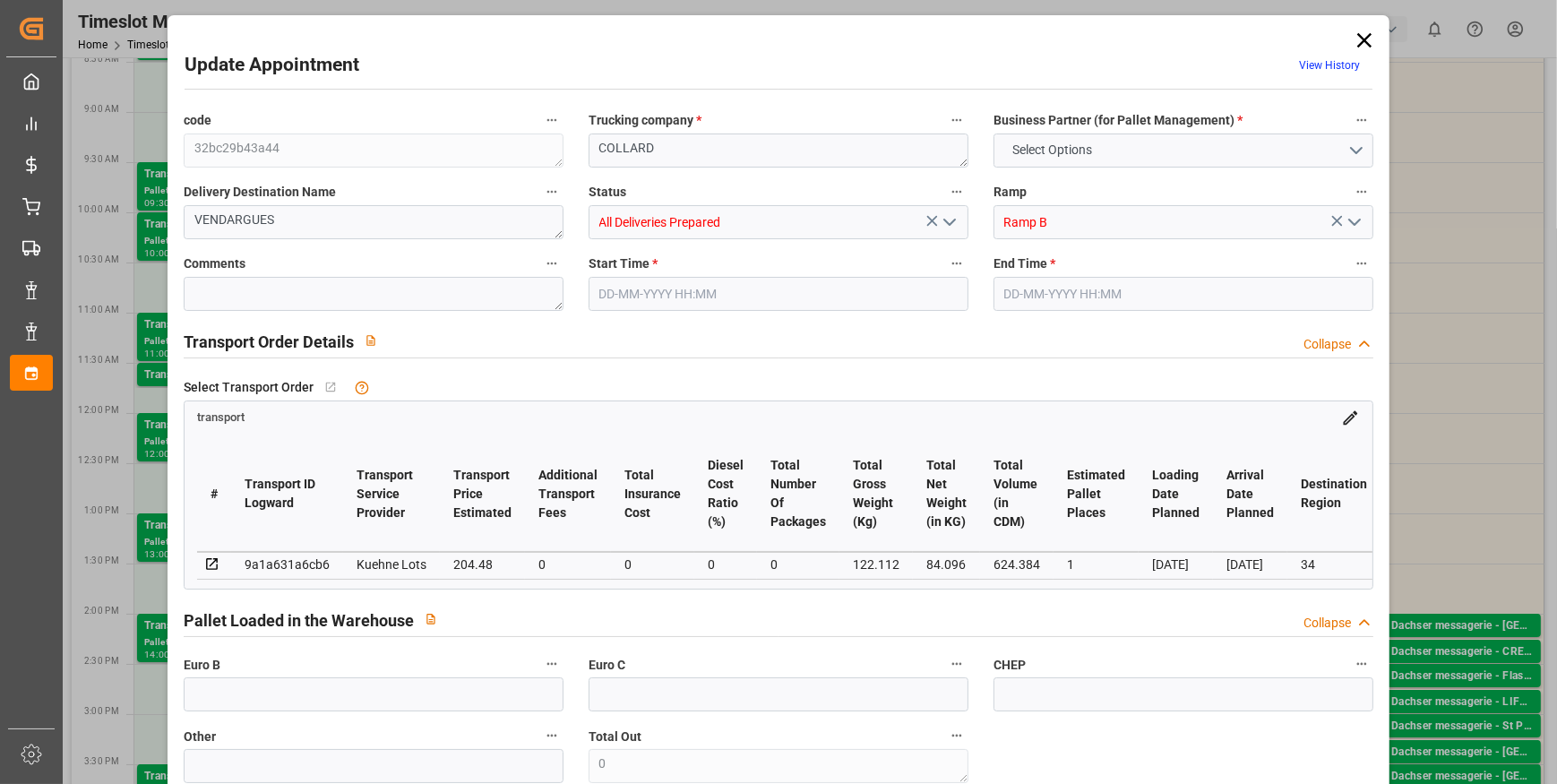
type input "204.48"
type input "0"
type input "84.096"
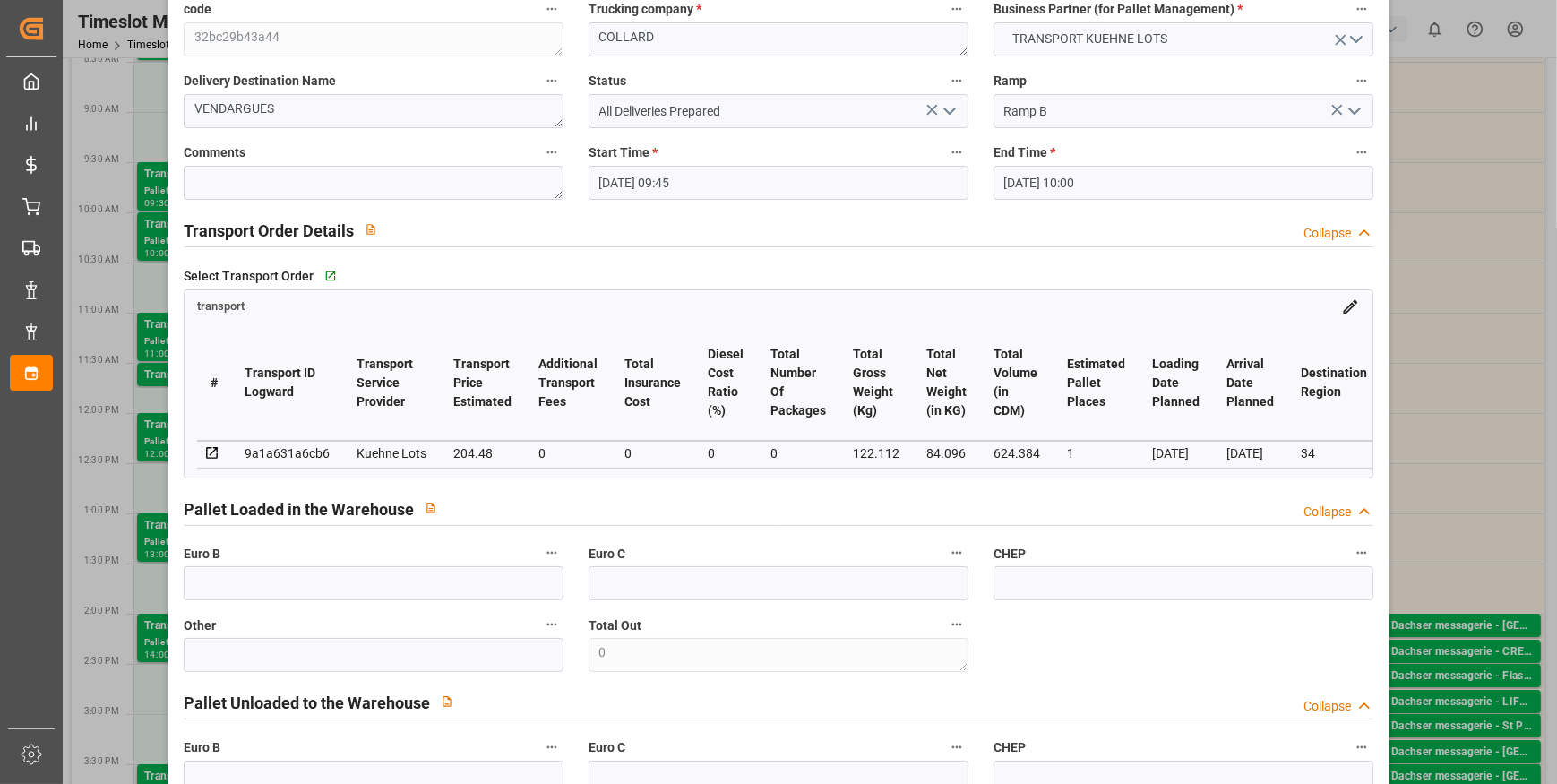
scroll to position [325, 0]
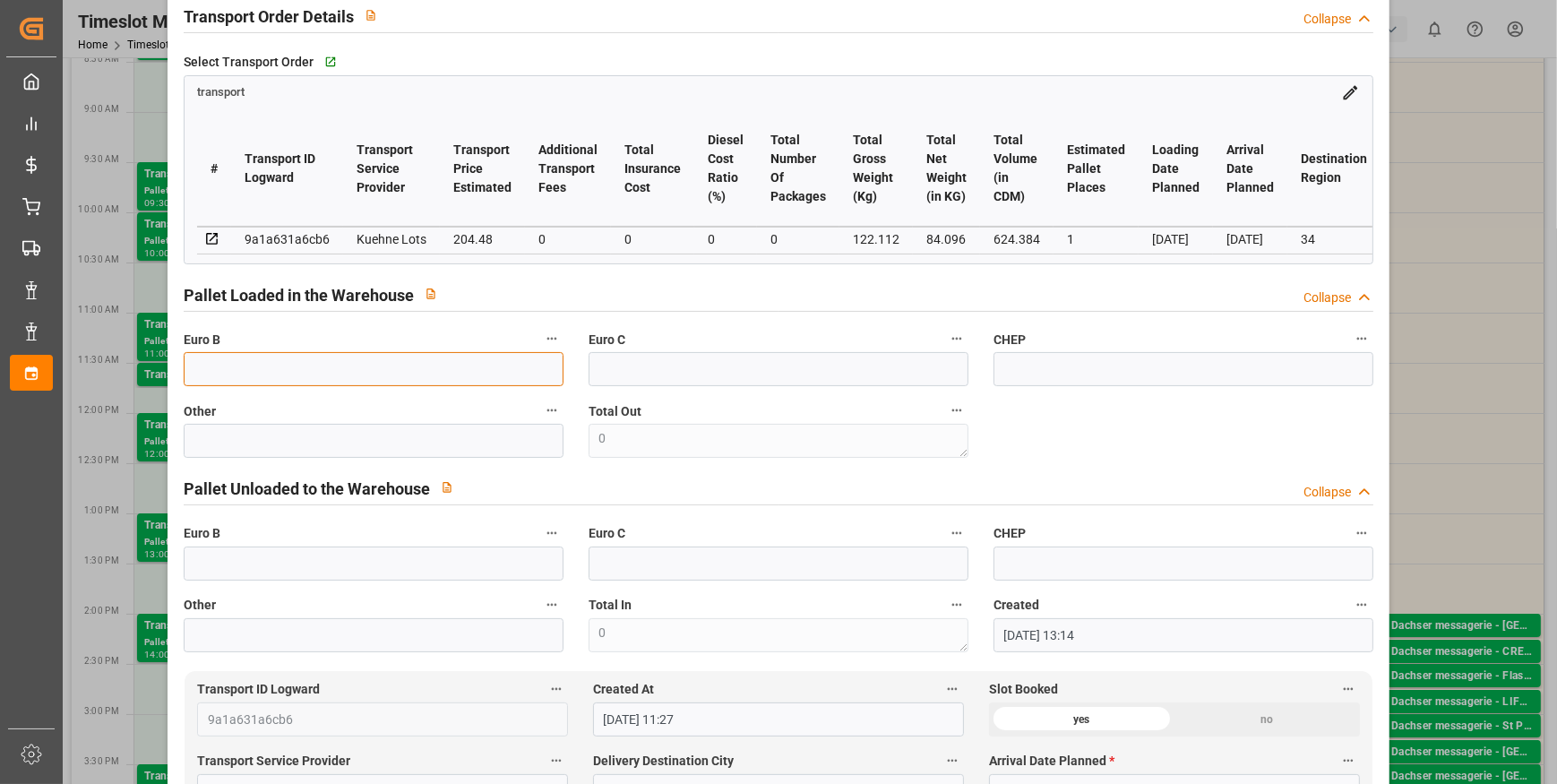
click at [222, 377] on input "text" at bounding box center [373, 369] width 379 height 34
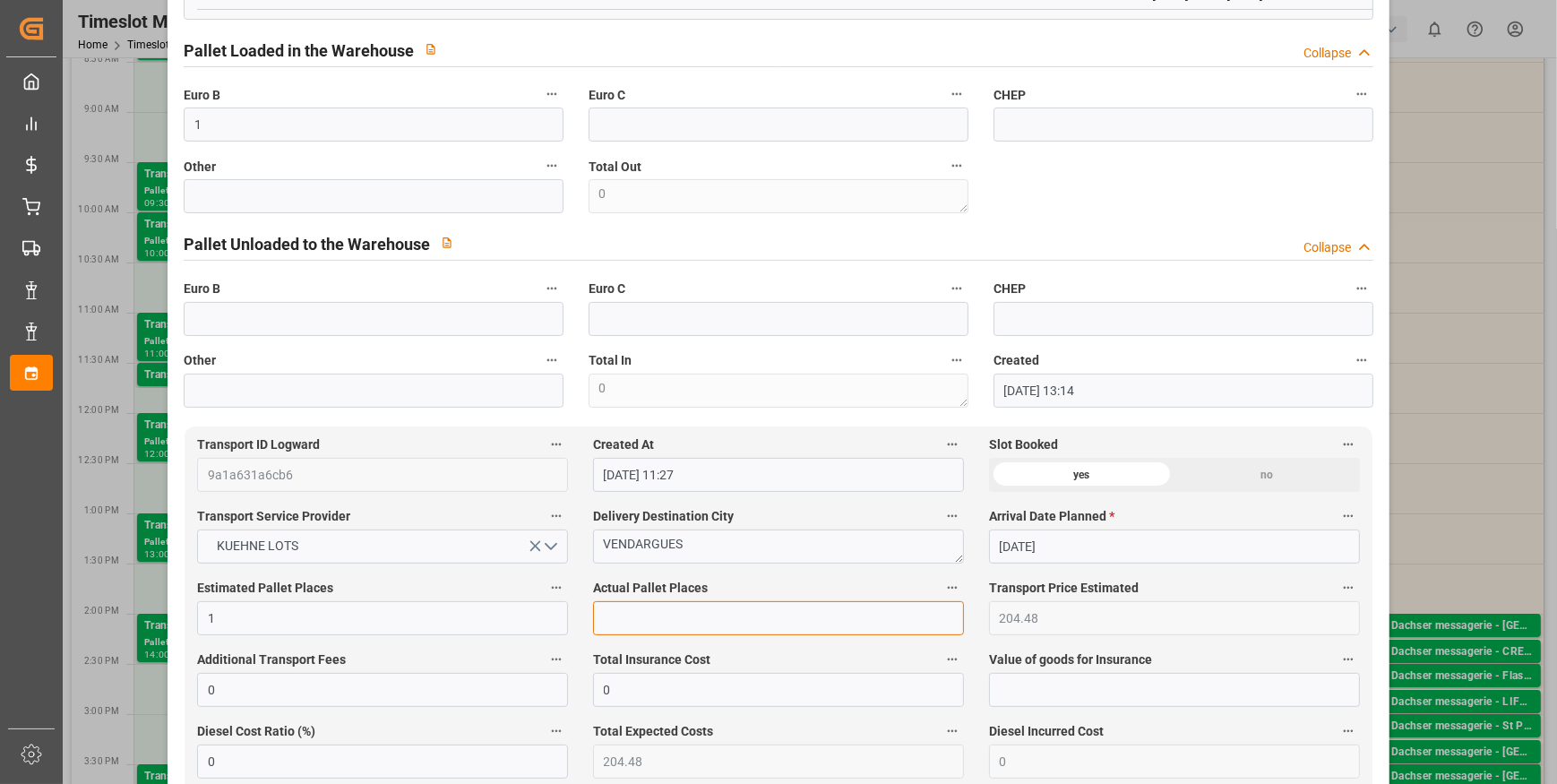
click at [645, 622] on input "text" at bounding box center [778, 618] width 371 height 34
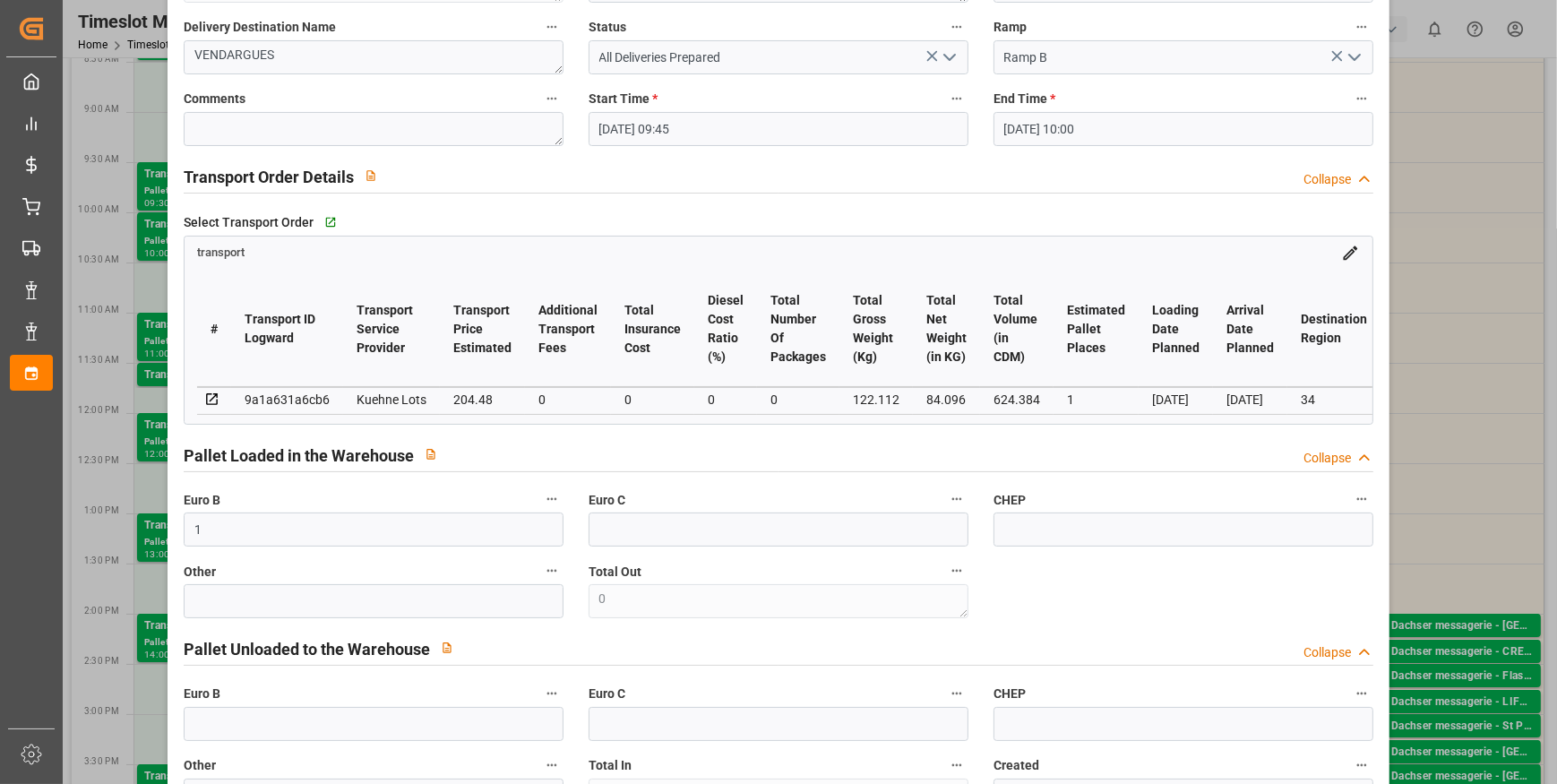
scroll to position [0, 0]
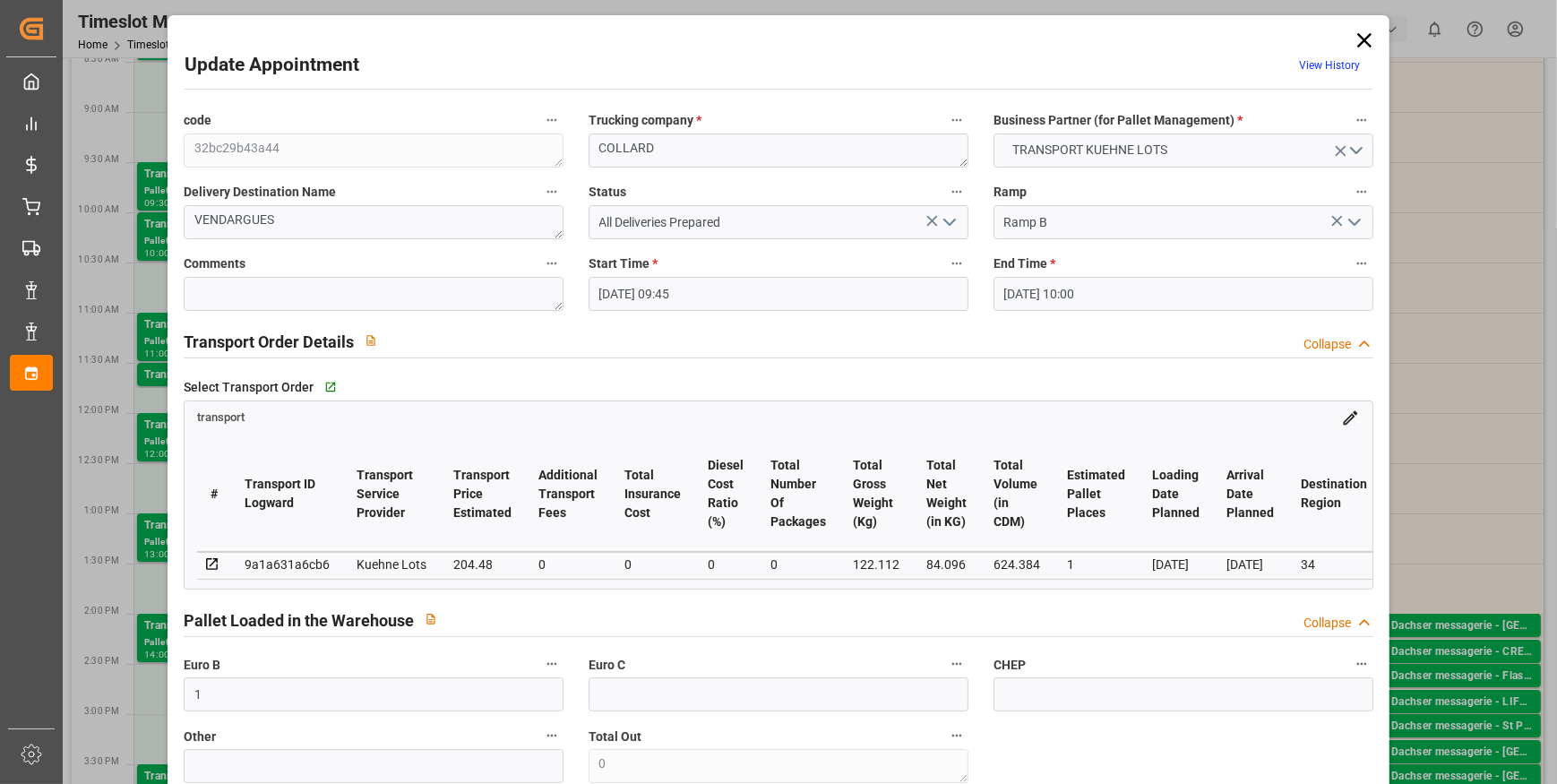
click at [942, 223] on icon "open menu" at bounding box center [949, 222] width 21 height 21
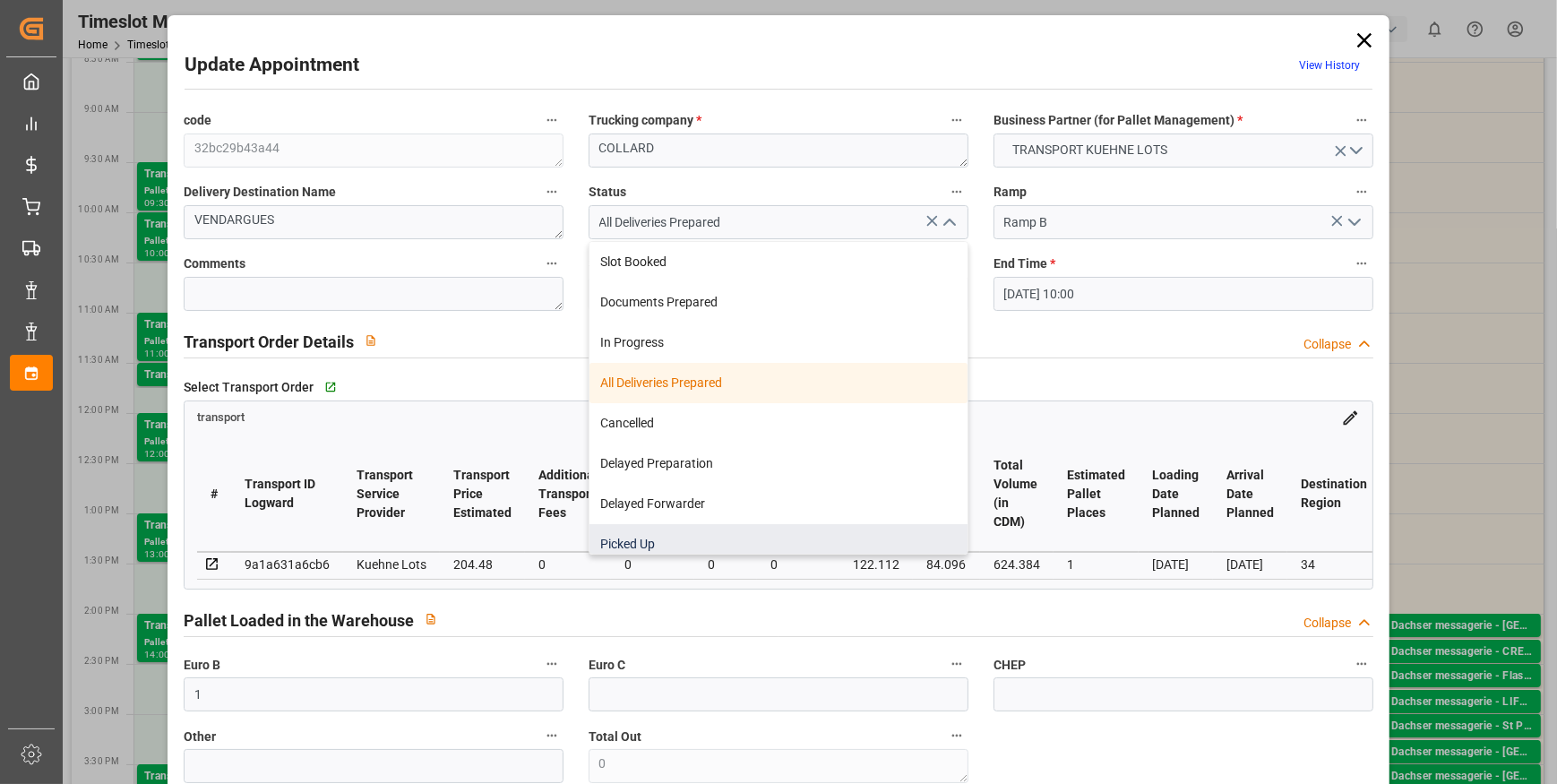
click at [612, 539] on div "Picked Up" at bounding box center [778, 543] width 379 height 40
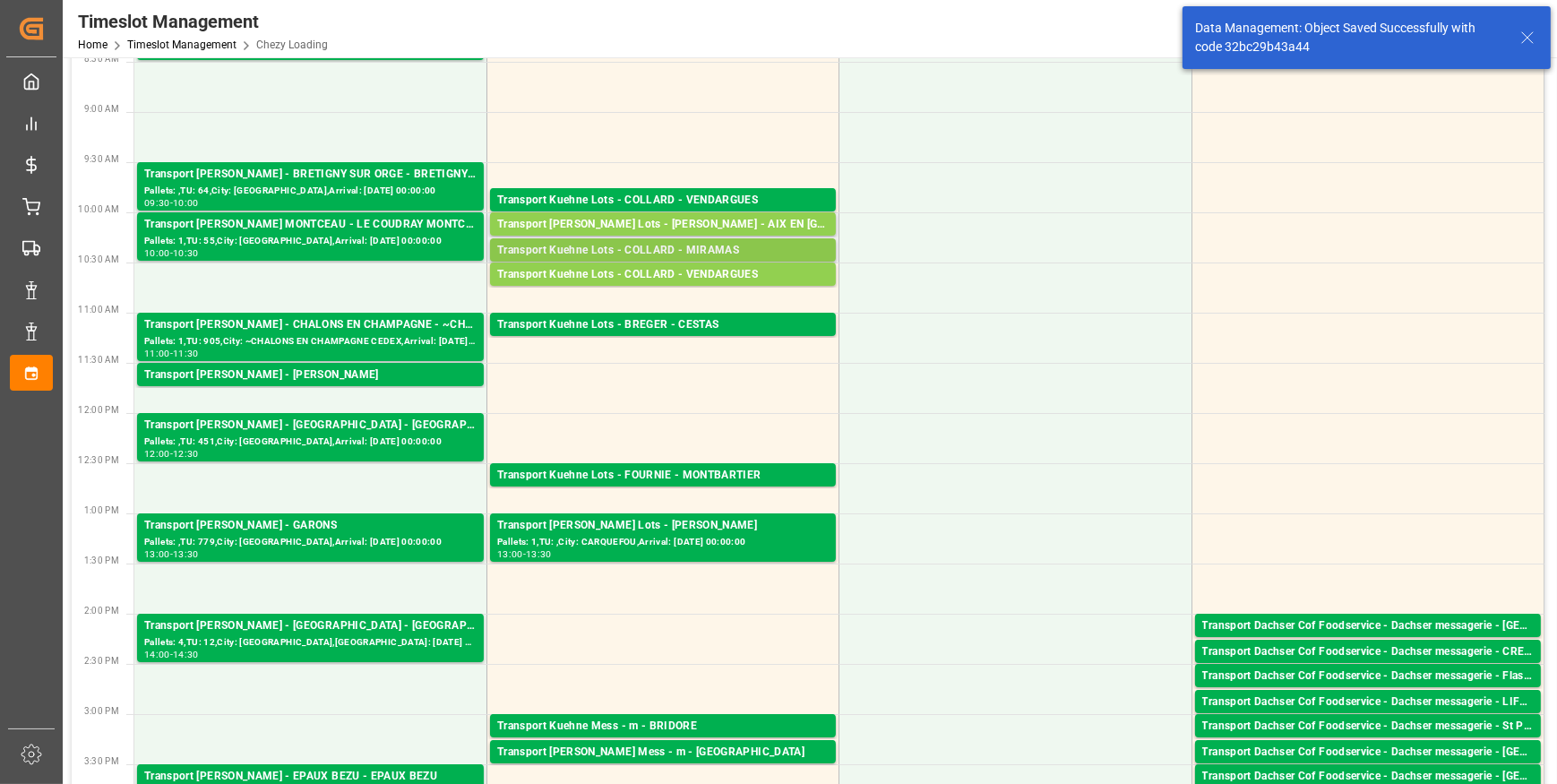
click at [584, 252] on div "Transport Kuehne Lots - COLLARD - MIRAMAS" at bounding box center [663, 250] width 332 height 18
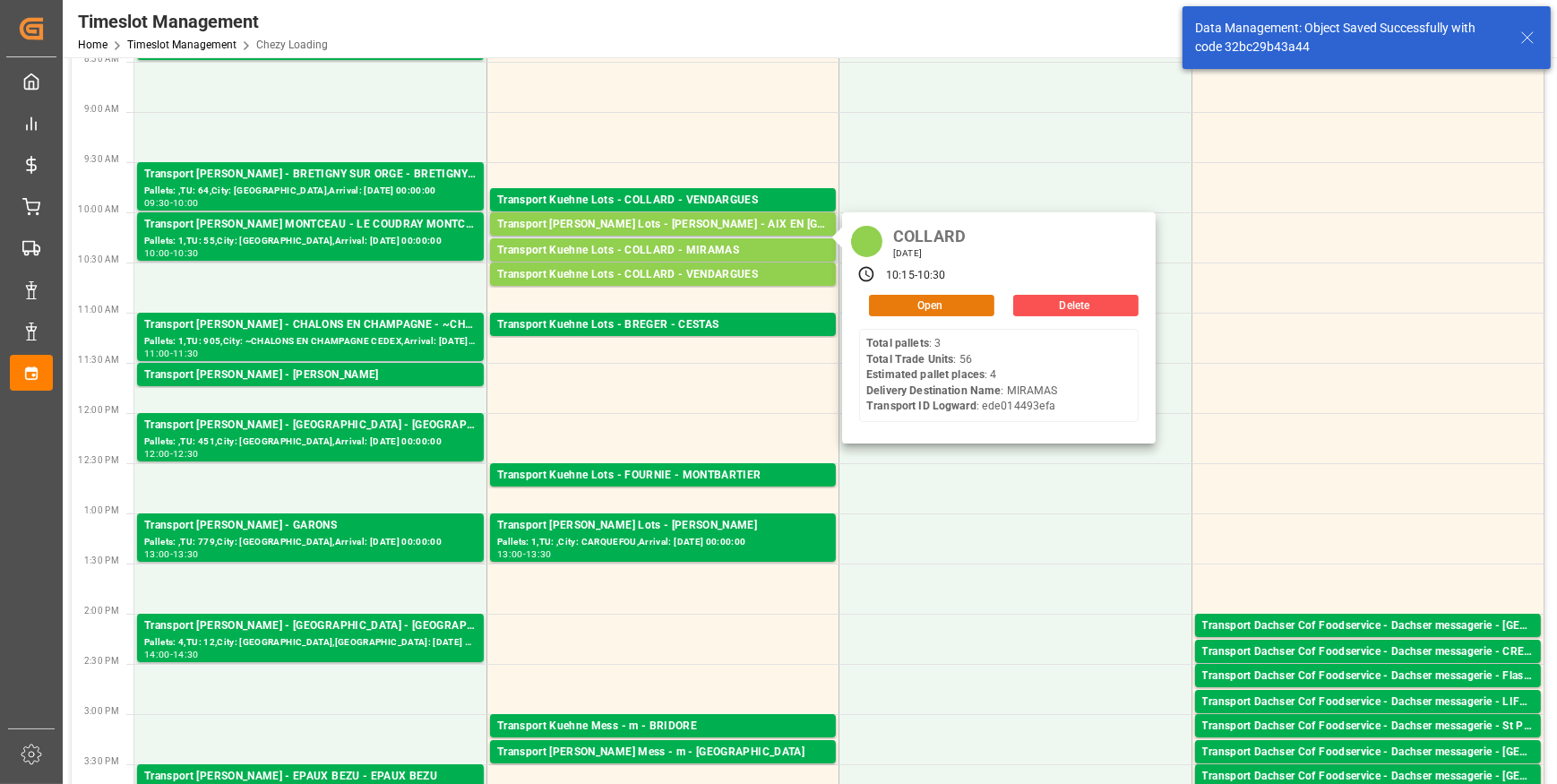
click at [895, 297] on button "Open" at bounding box center [931, 305] width 126 height 21
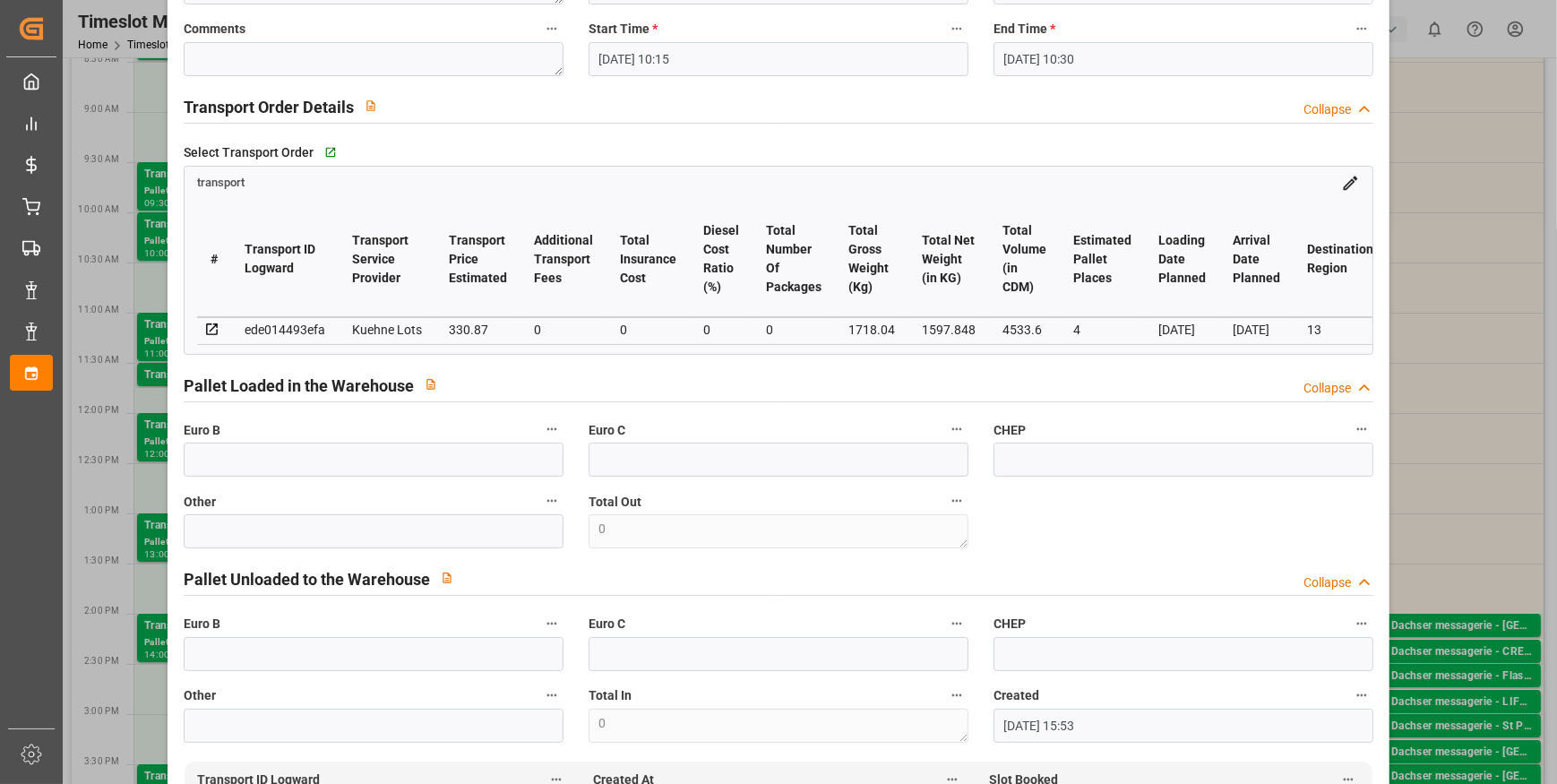
scroll to position [243, 0]
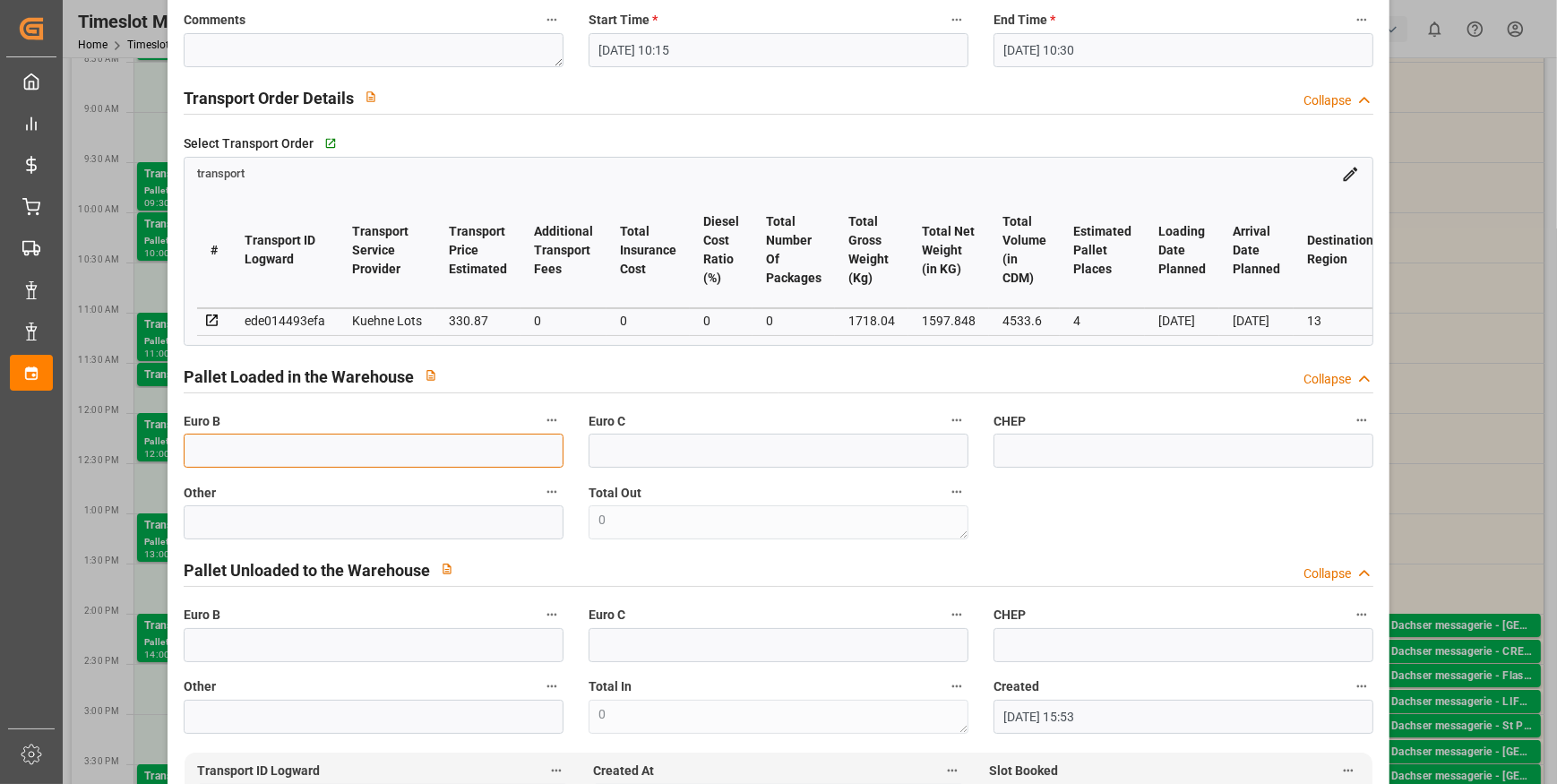
click at [324, 447] on input "text" at bounding box center [373, 450] width 379 height 34
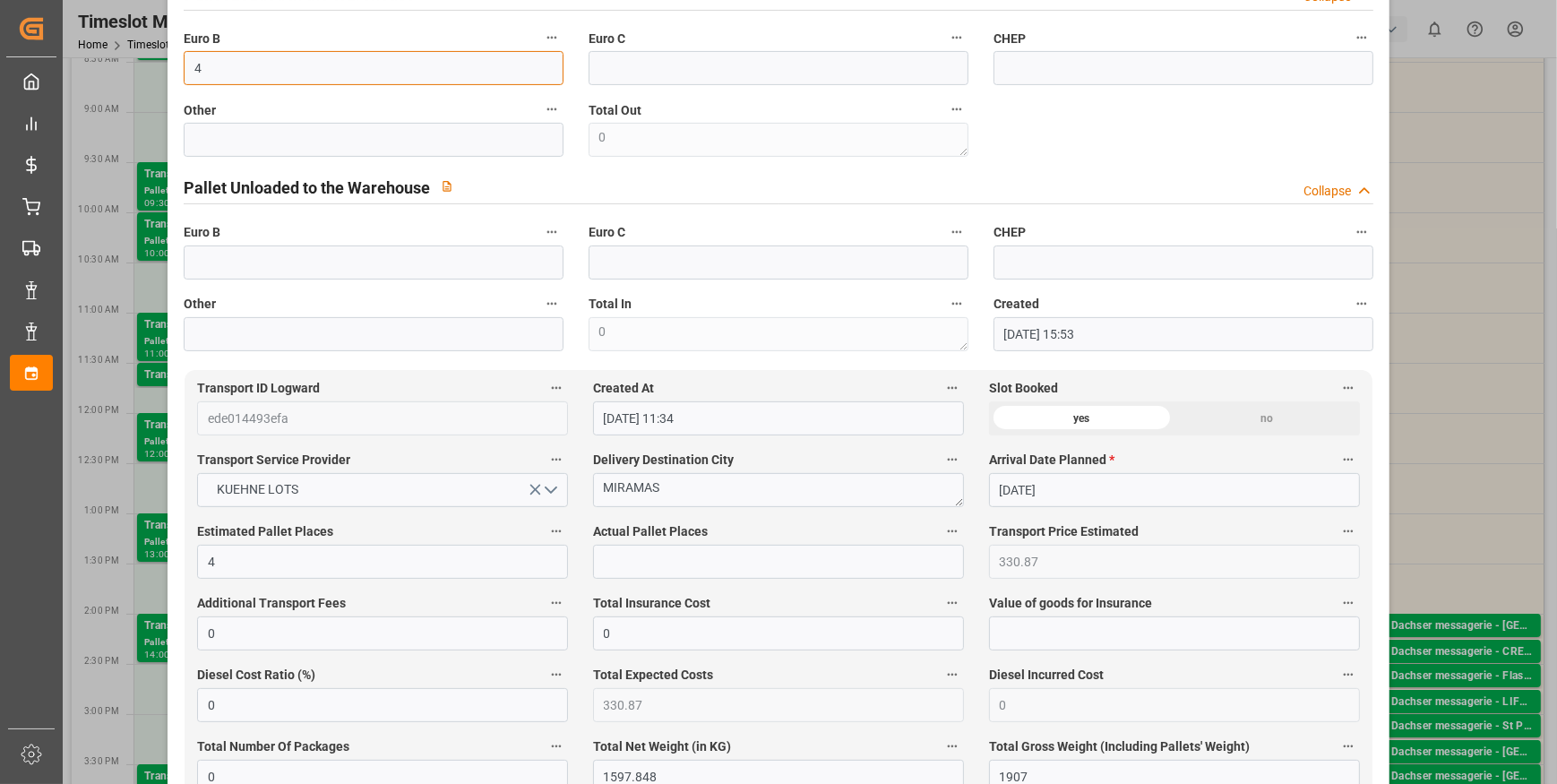
scroll to position [652, 0]
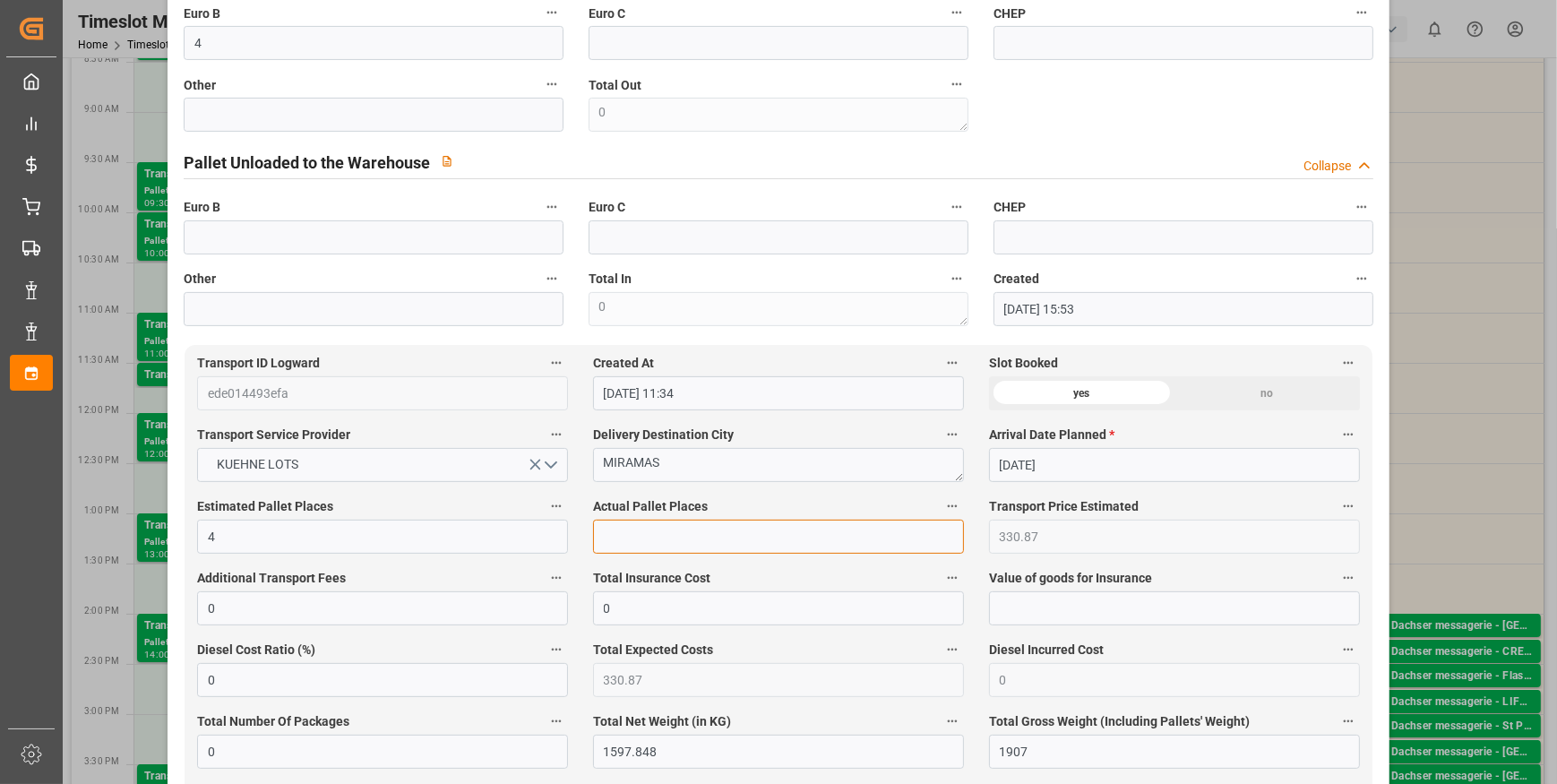
click at [641, 542] on input "text" at bounding box center [778, 536] width 371 height 34
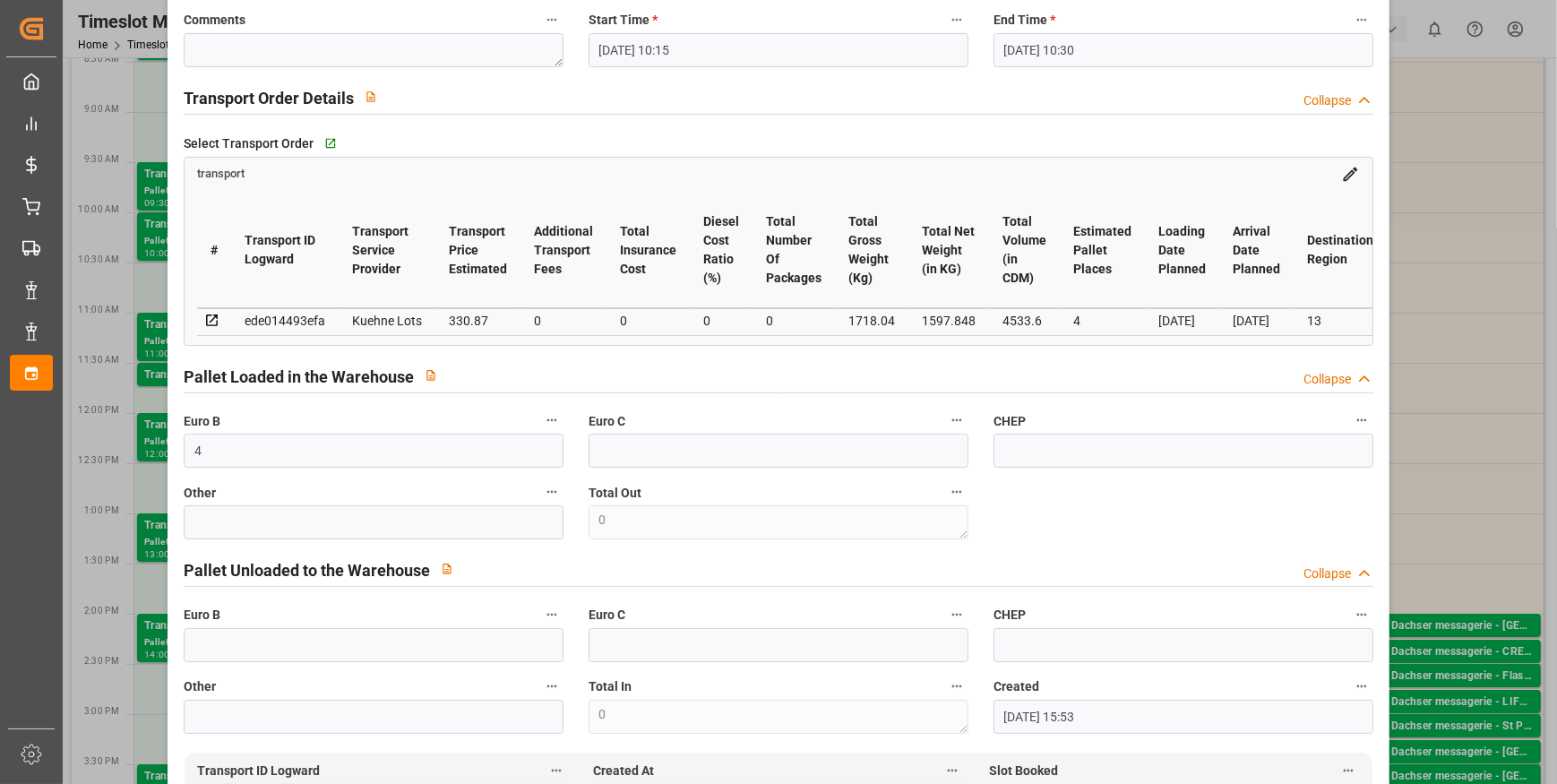
scroll to position [0, 0]
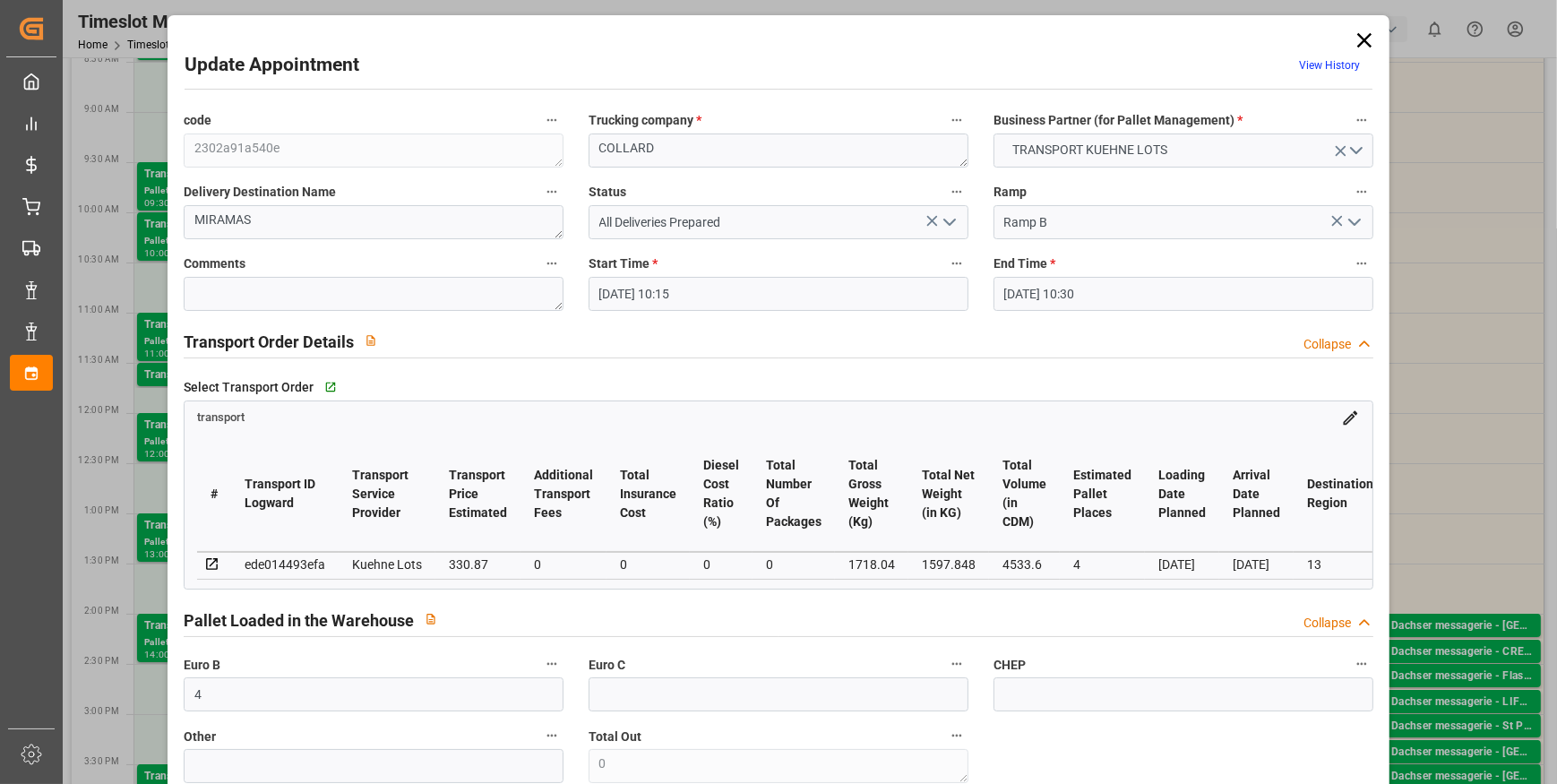
click at [952, 221] on icon "open menu" at bounding box center [949, 222] width 21 height 21
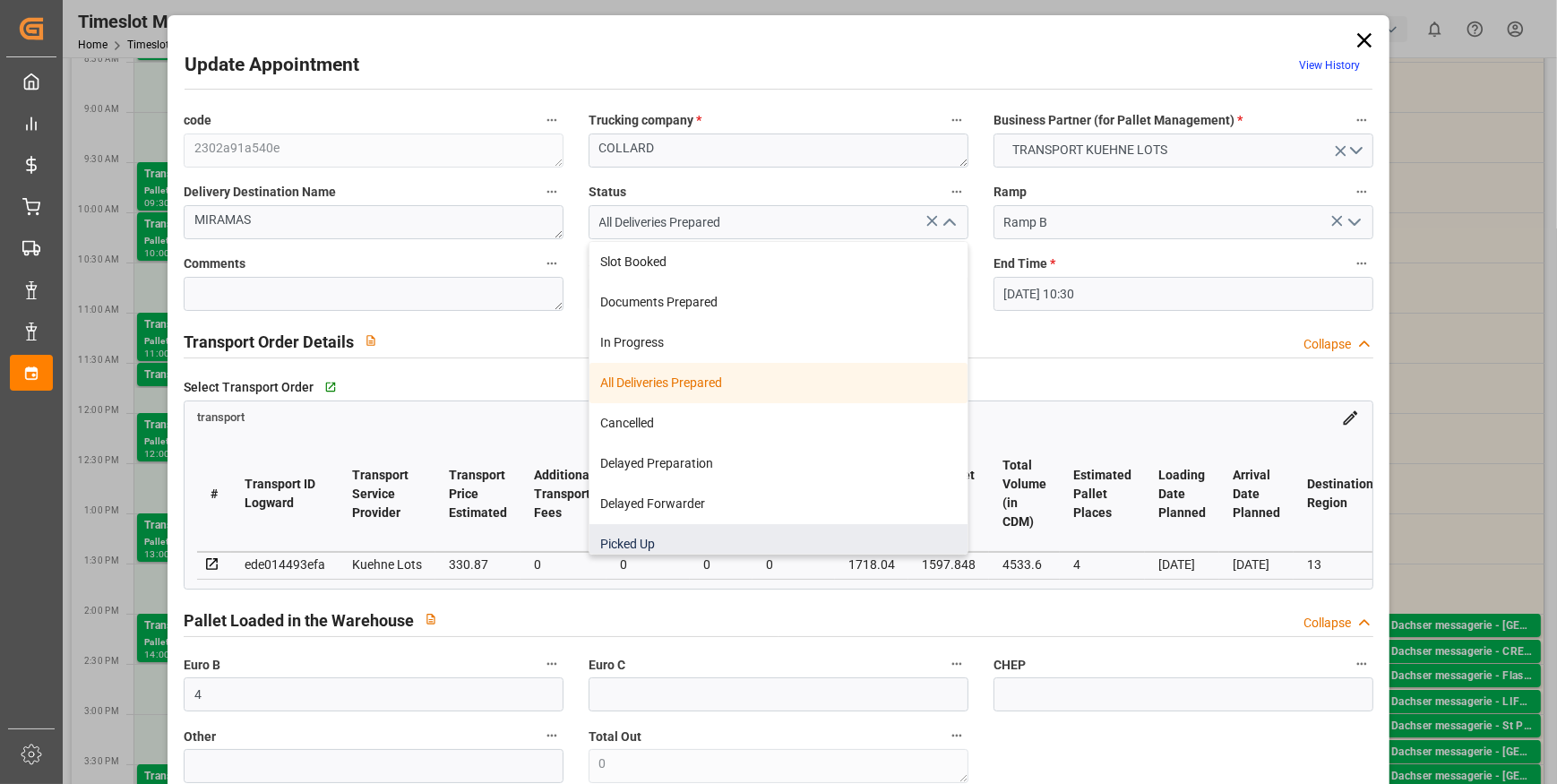
click at [651, 529] on div "Picked Up" at bounding box center [778, 543] width 379 height 40
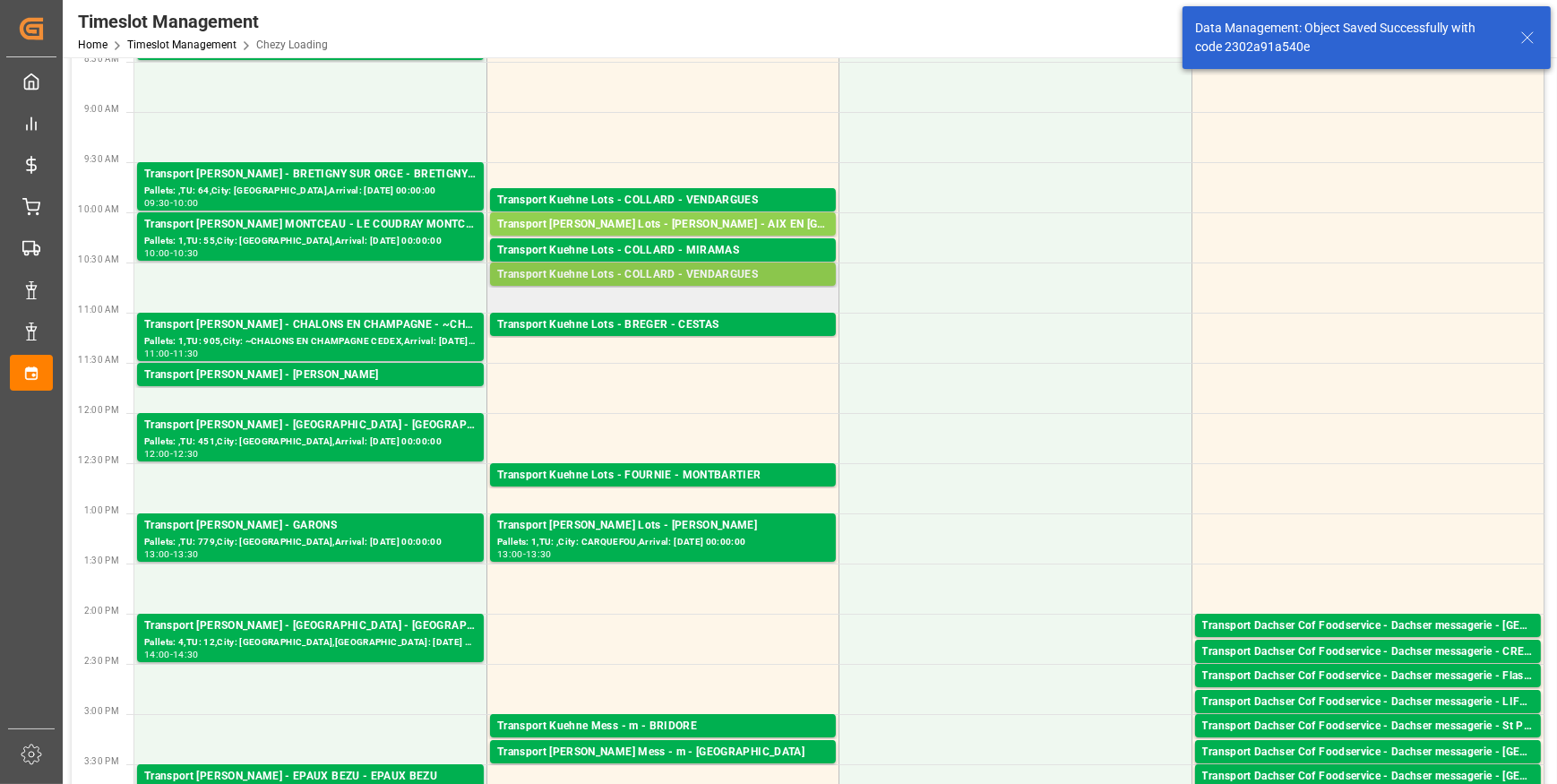
click at [662, 268] on div "Transport Kuehne Lots - COLLARD - VENDARGUES" at bounding box center [663, 274] width 332 height 18
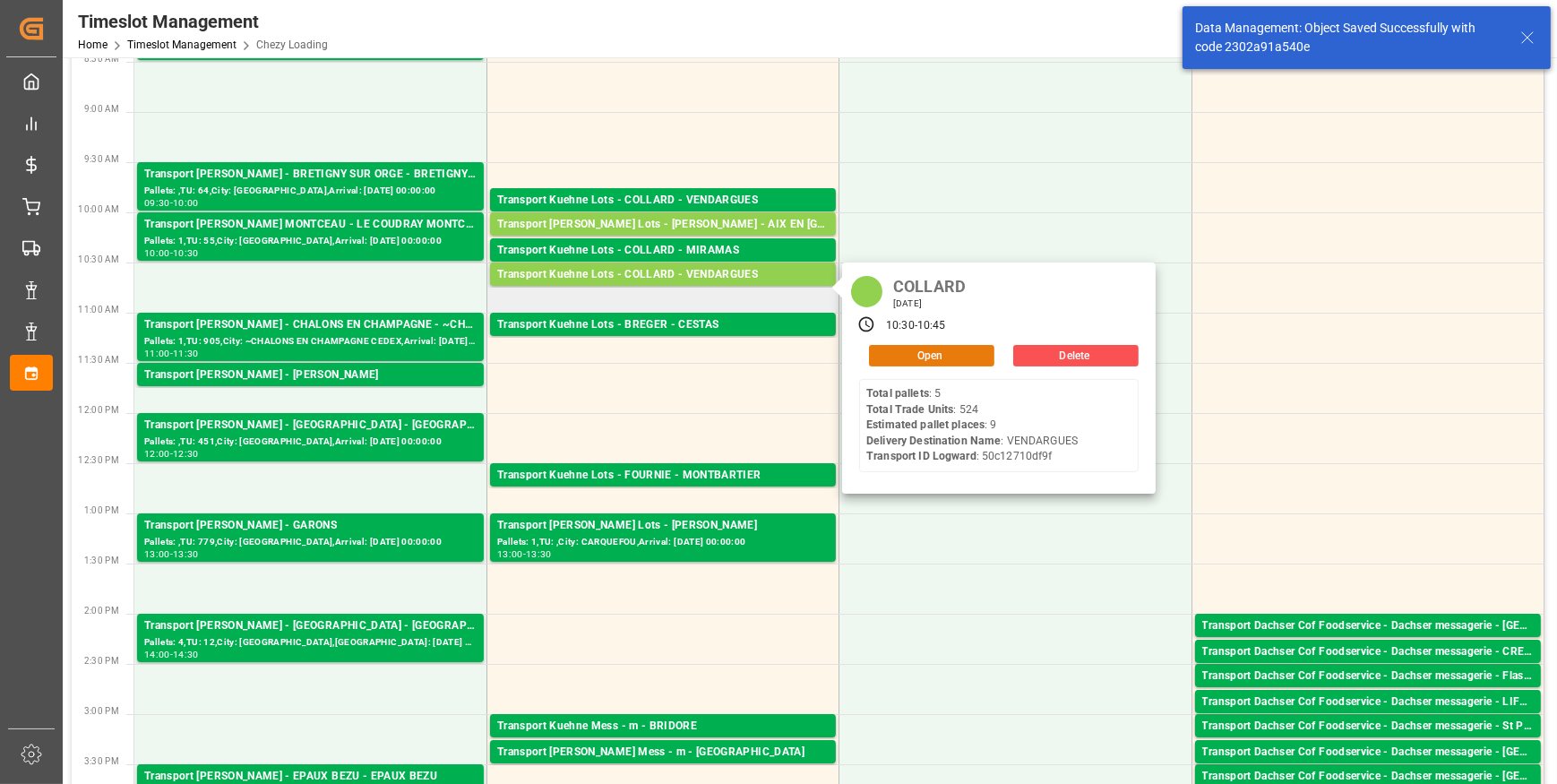
click at [903, 356] on button "Open" at bounding box center [931, 355] width 126 height 21
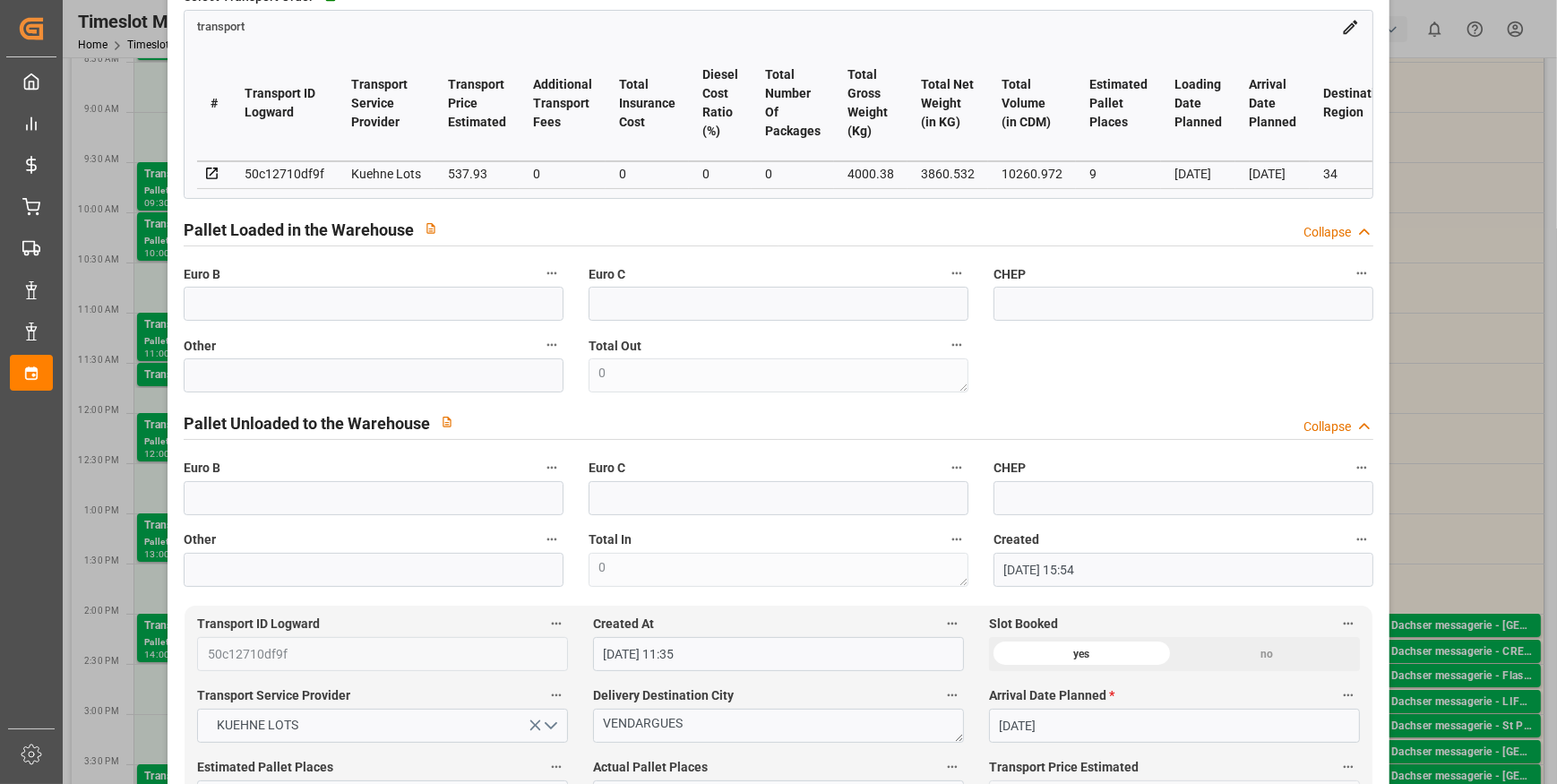
scroll to position [406, 0]
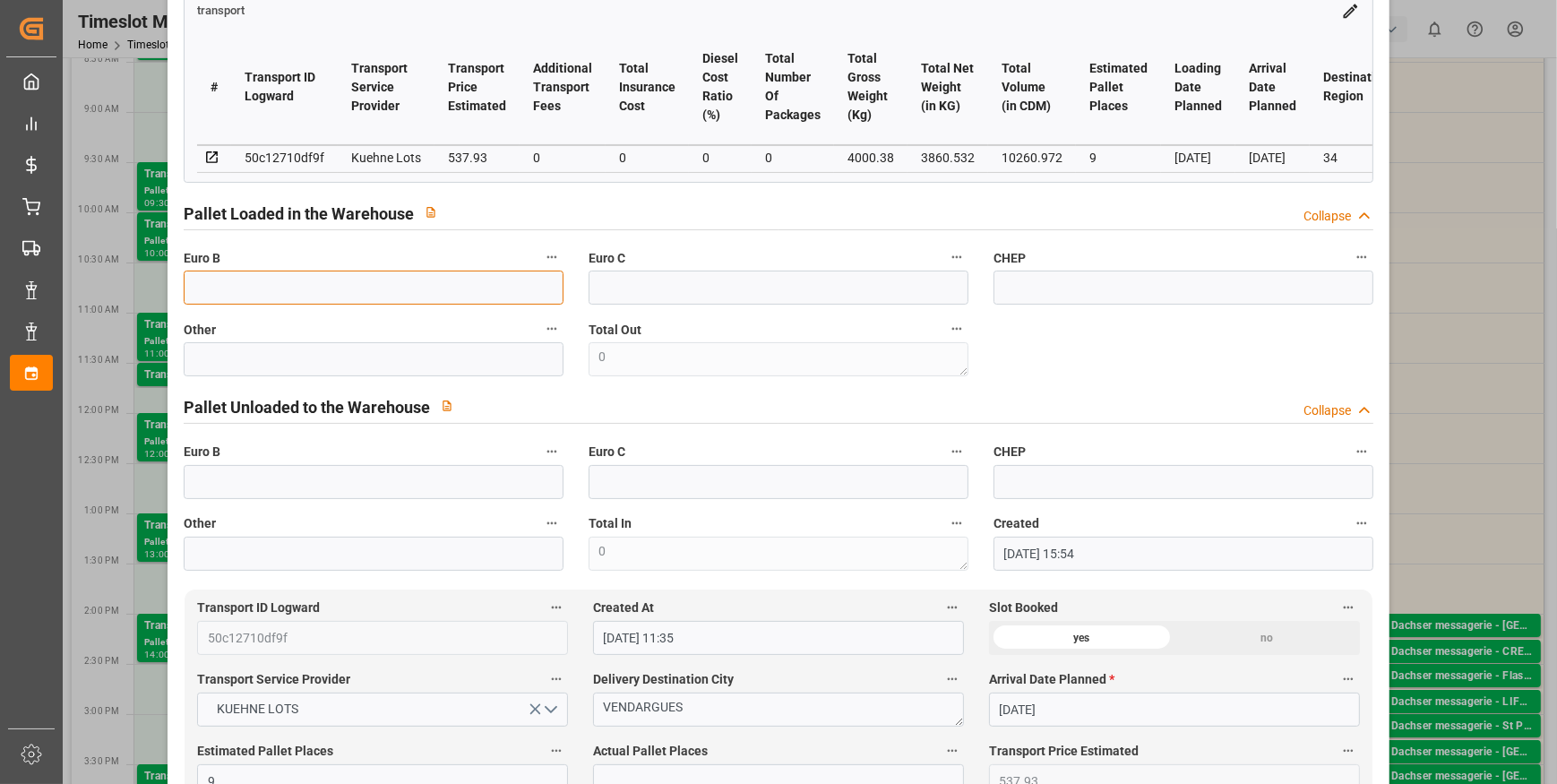
click at [305, 304] on input "text" at bounding box center [373, 287] width 379 height 34
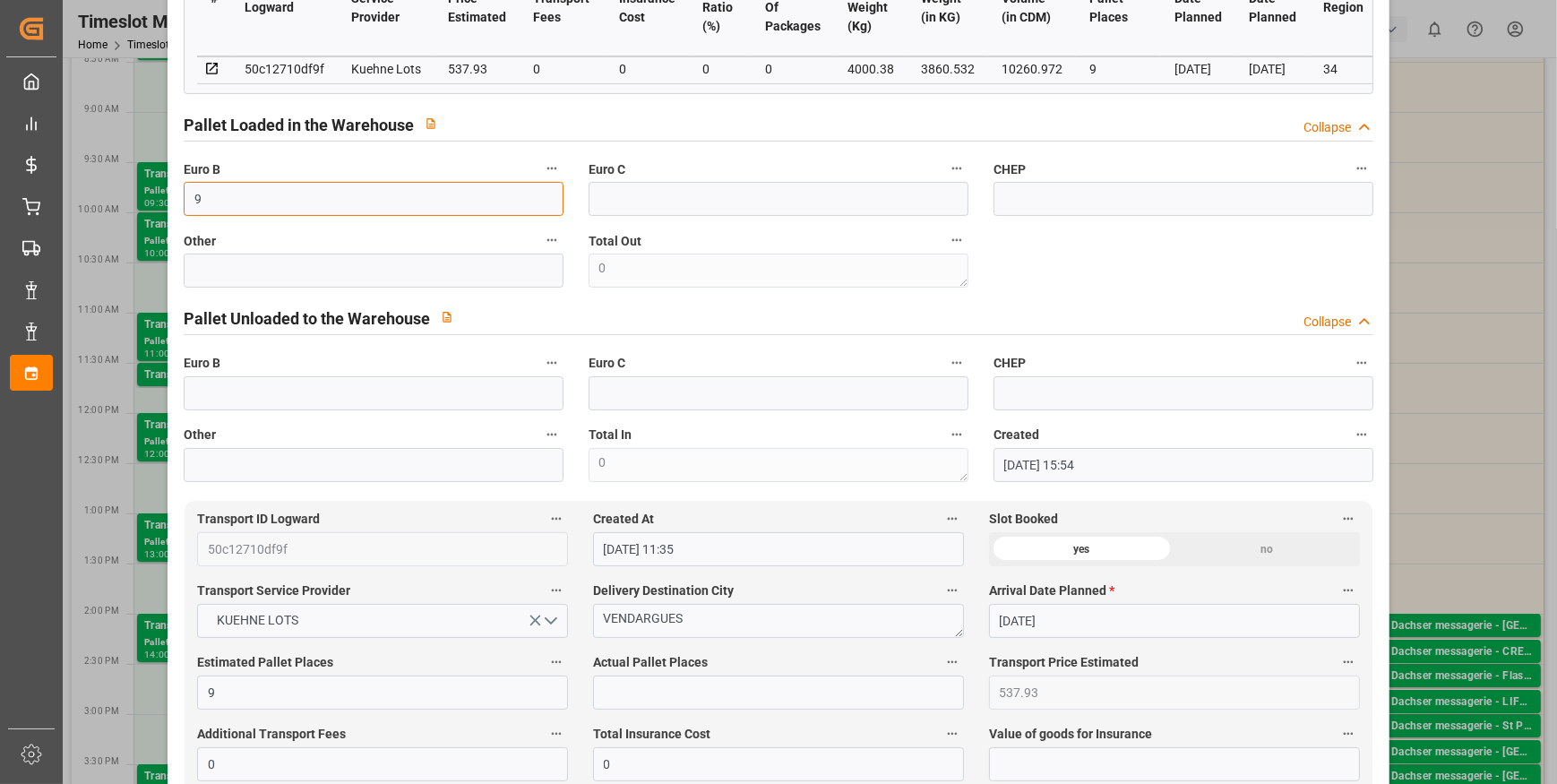
scroll to position [815, 0]
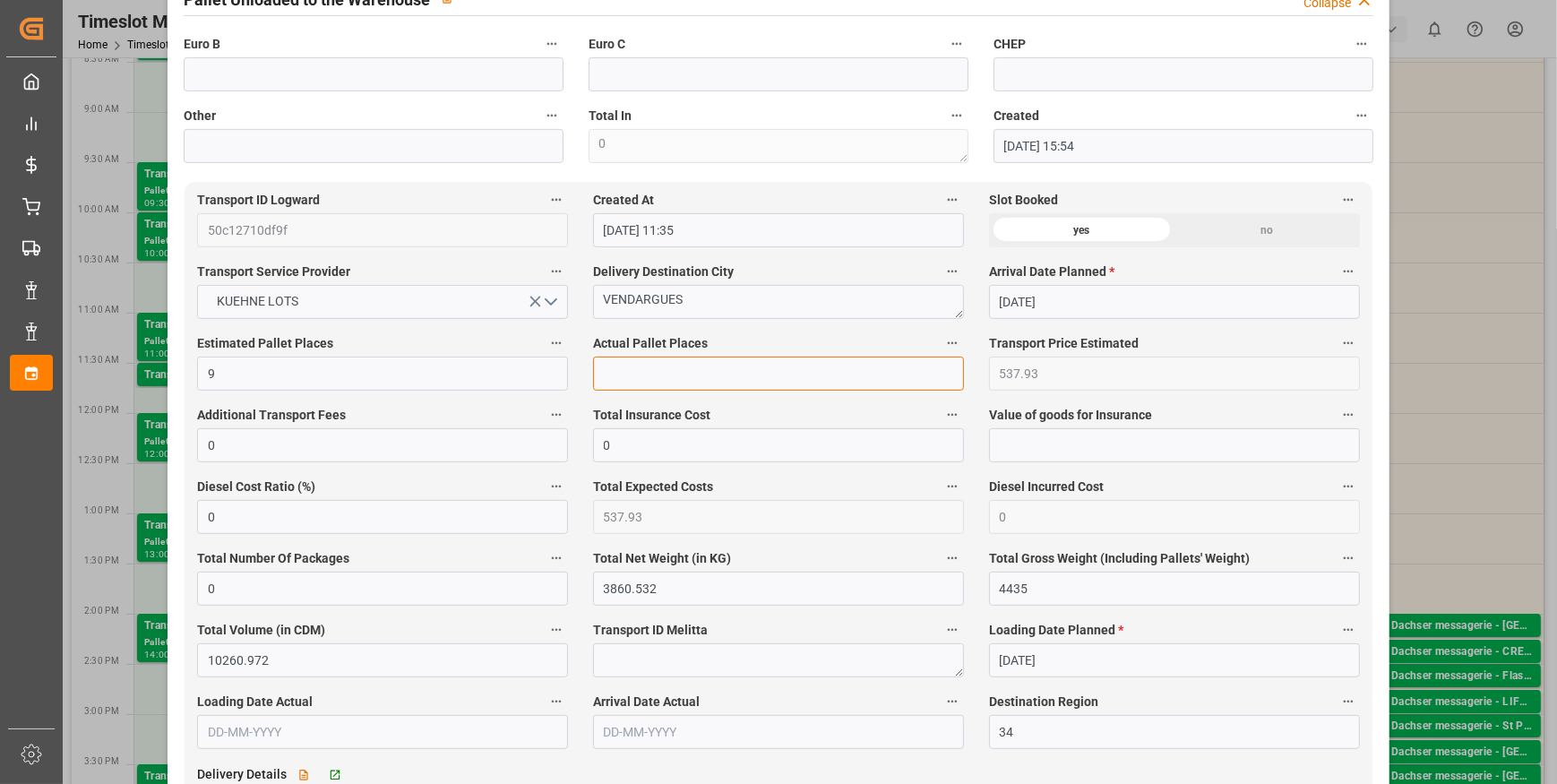
click at [635, 379] on input "text" at bounding box center [778, 373] width 371 height 34
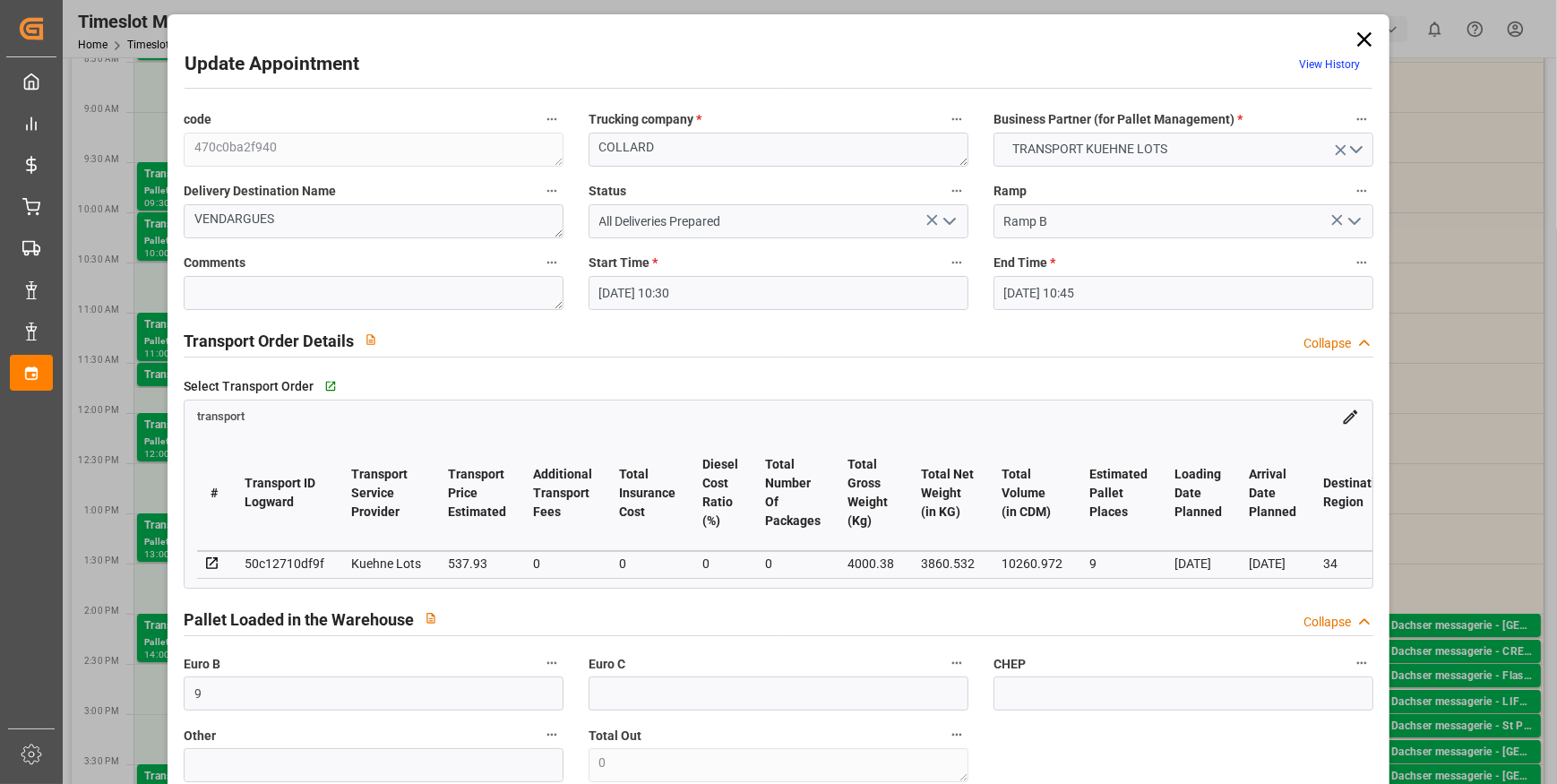
scroll to position [0, 0]
click at [949, 225] on icon "open menu" at bounding box center [949, 222] width 21 height 21
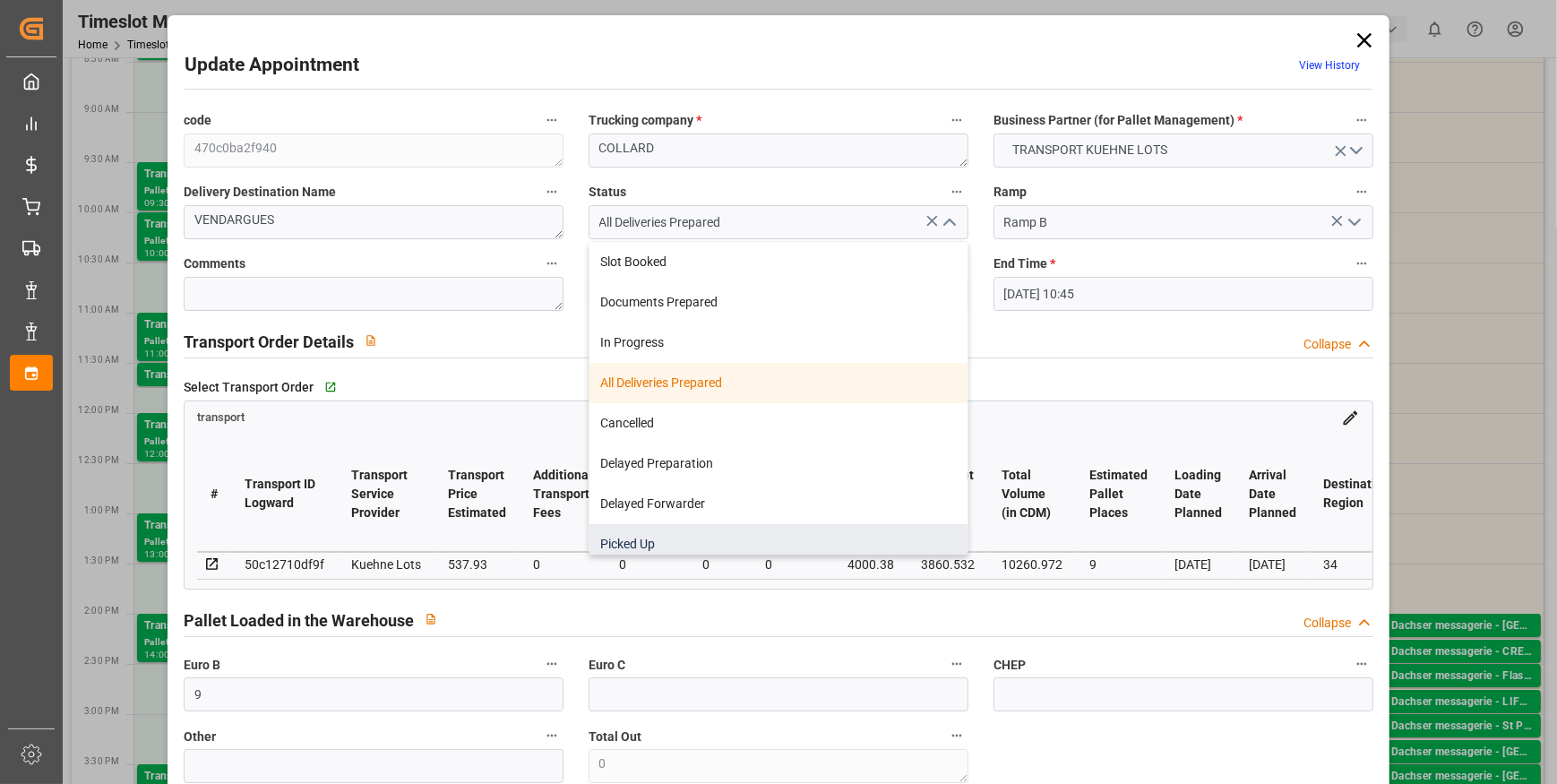
click at [646, 539] on div "Picked Up" at bounding box center [778, 543] width 379 height 40
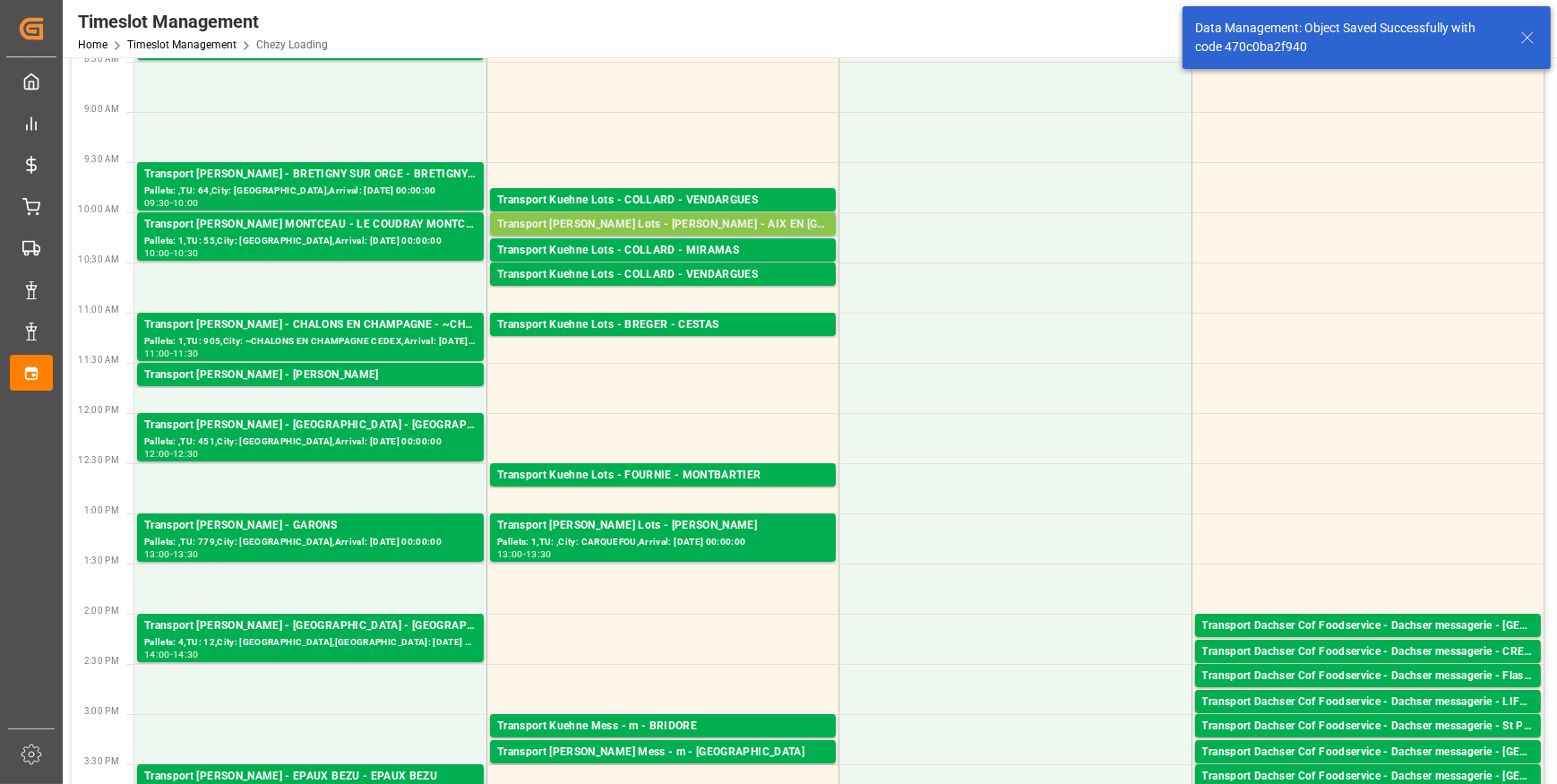
click at [583, 216] on div "Transport [PERSON_NAME] Lots - [PERSON_NAME] - AIX EN [GEOGRAPHIC_DATA]" at bounding box center [663, 225] width 332 height 18
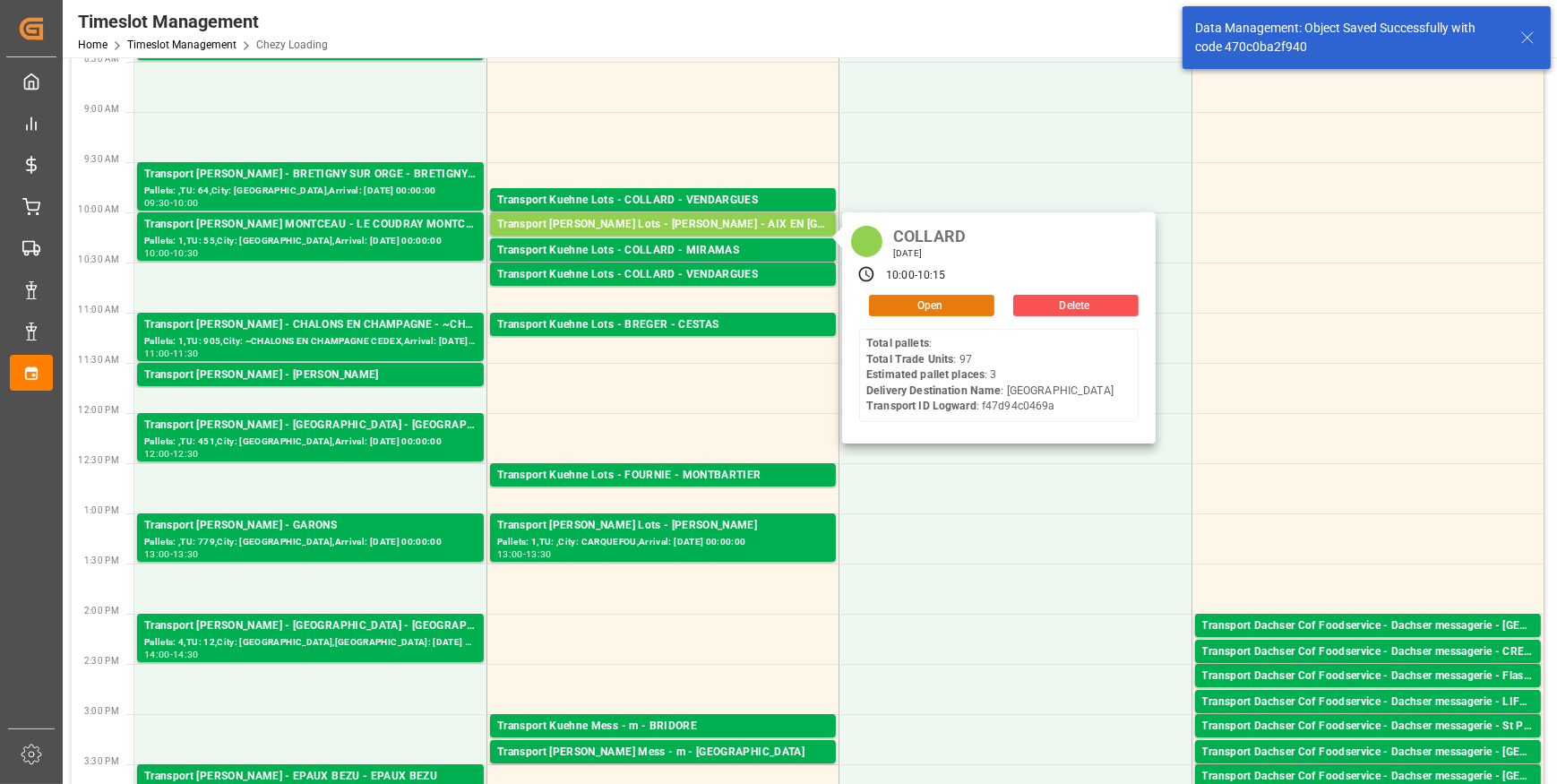
click at [876, 297] on button "Open" at bounding box center [931, 305] width 126 height 21
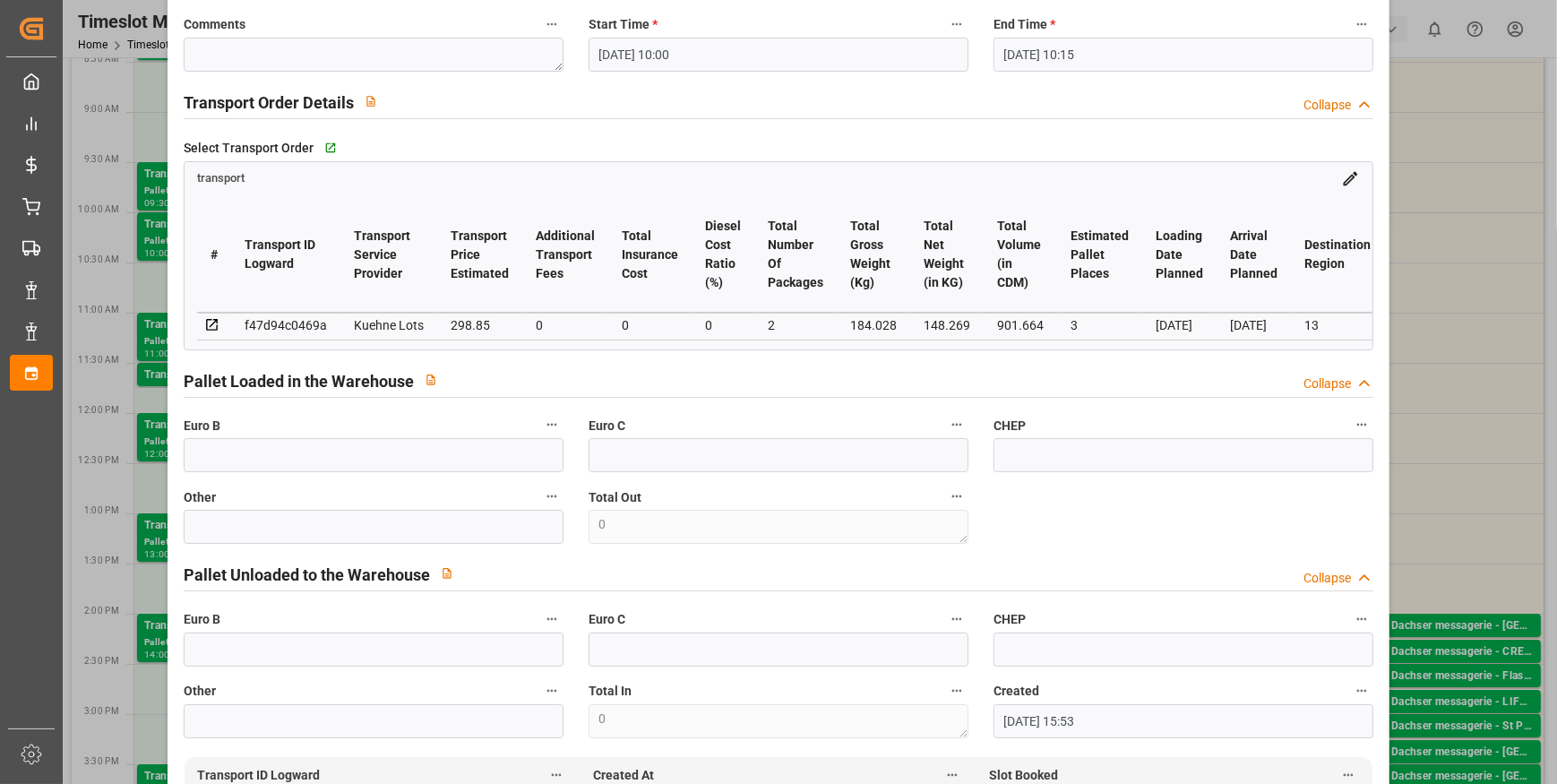
scroll to position [243, 0]
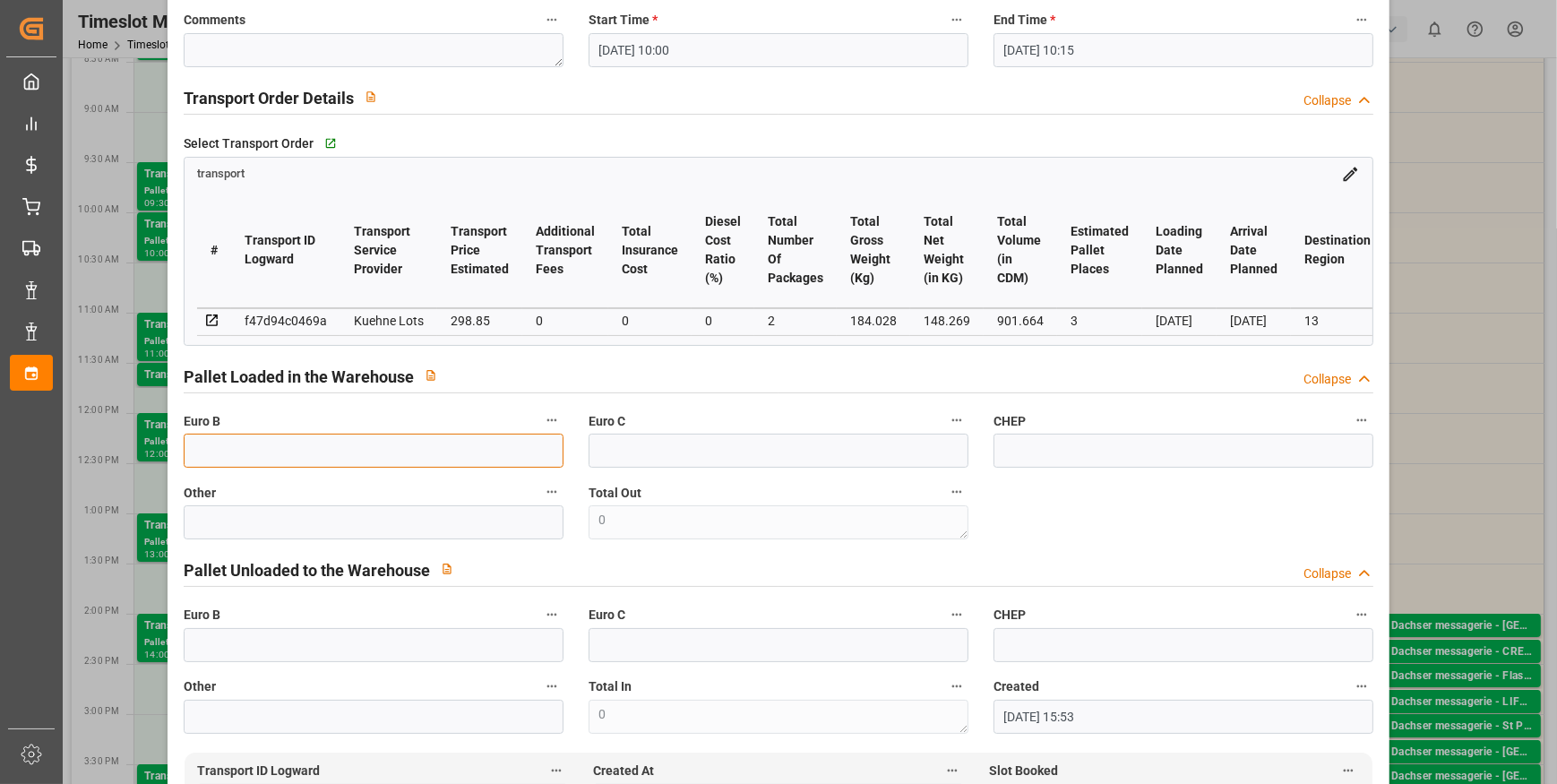
click at [224, 452] on input "text" at bounding box center [373, 450] width 379 height 34
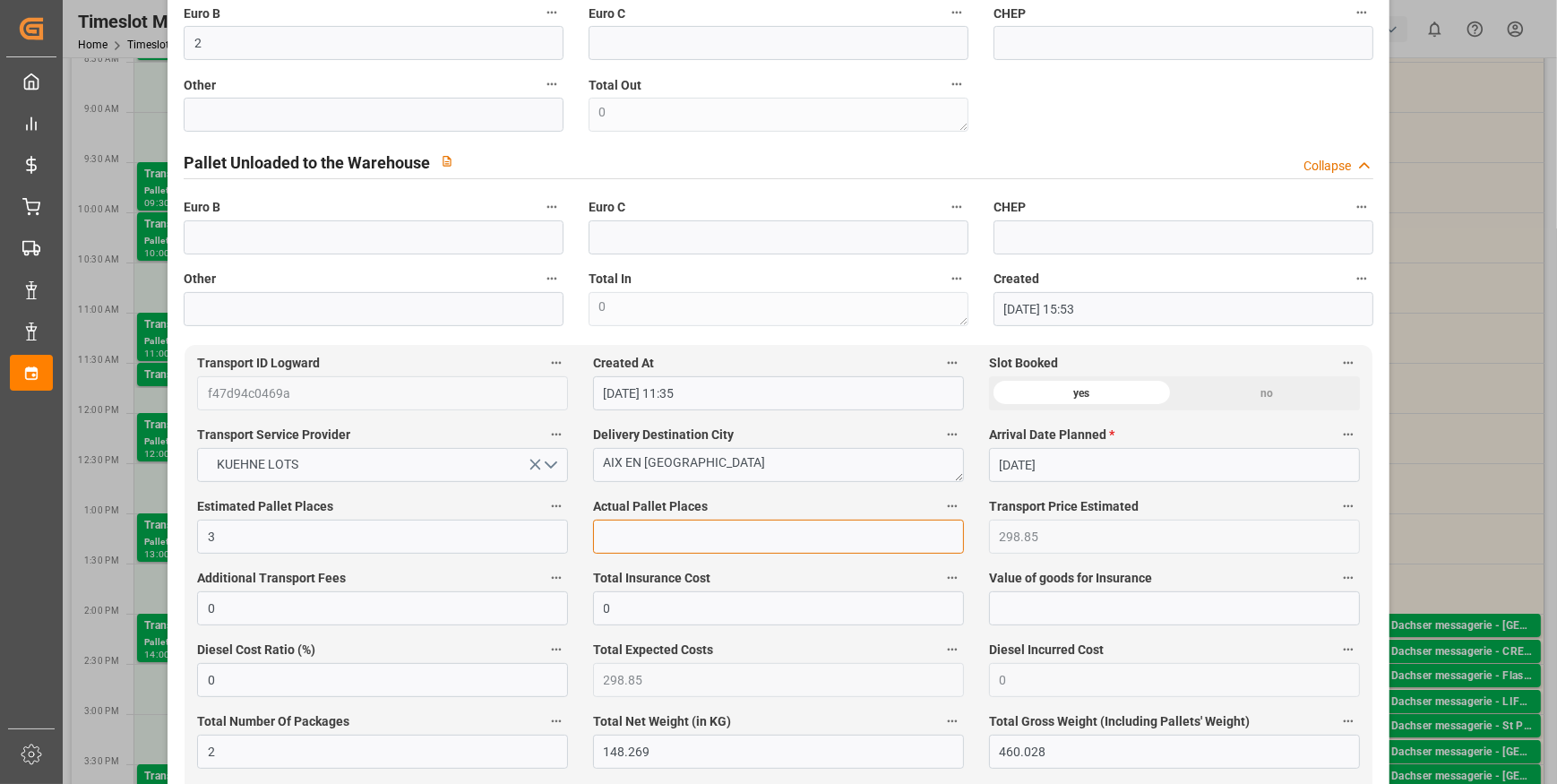
click at [645, 535] on input "text" at bounding box center [778, 536] width 371 height 34
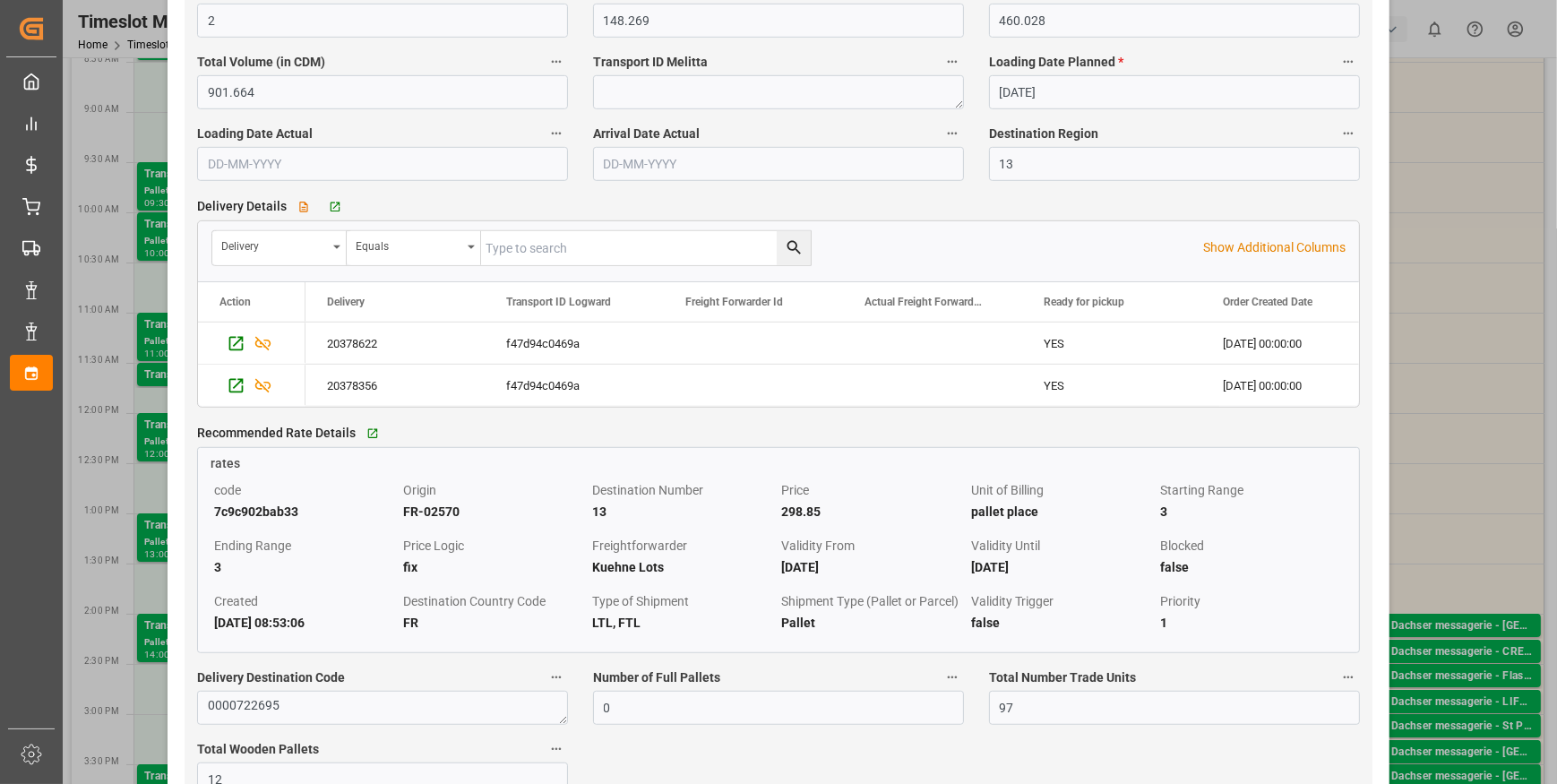
scroll to position [1384, 0]
click at [239, 338] on icon "Press SPACE to select this row." at bounding box center [236, 340] width 14 height 14
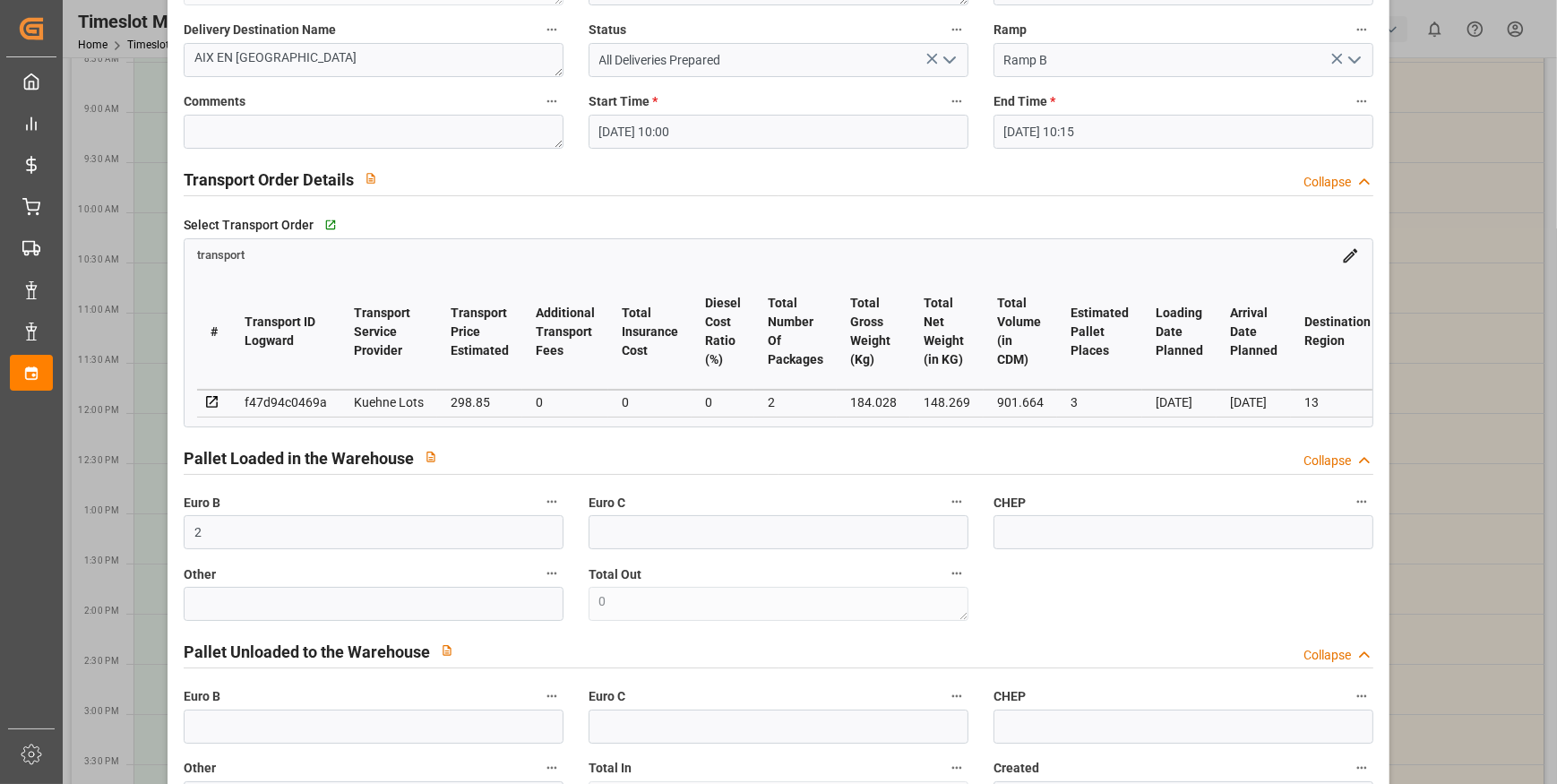
scroll to position [0, 0]
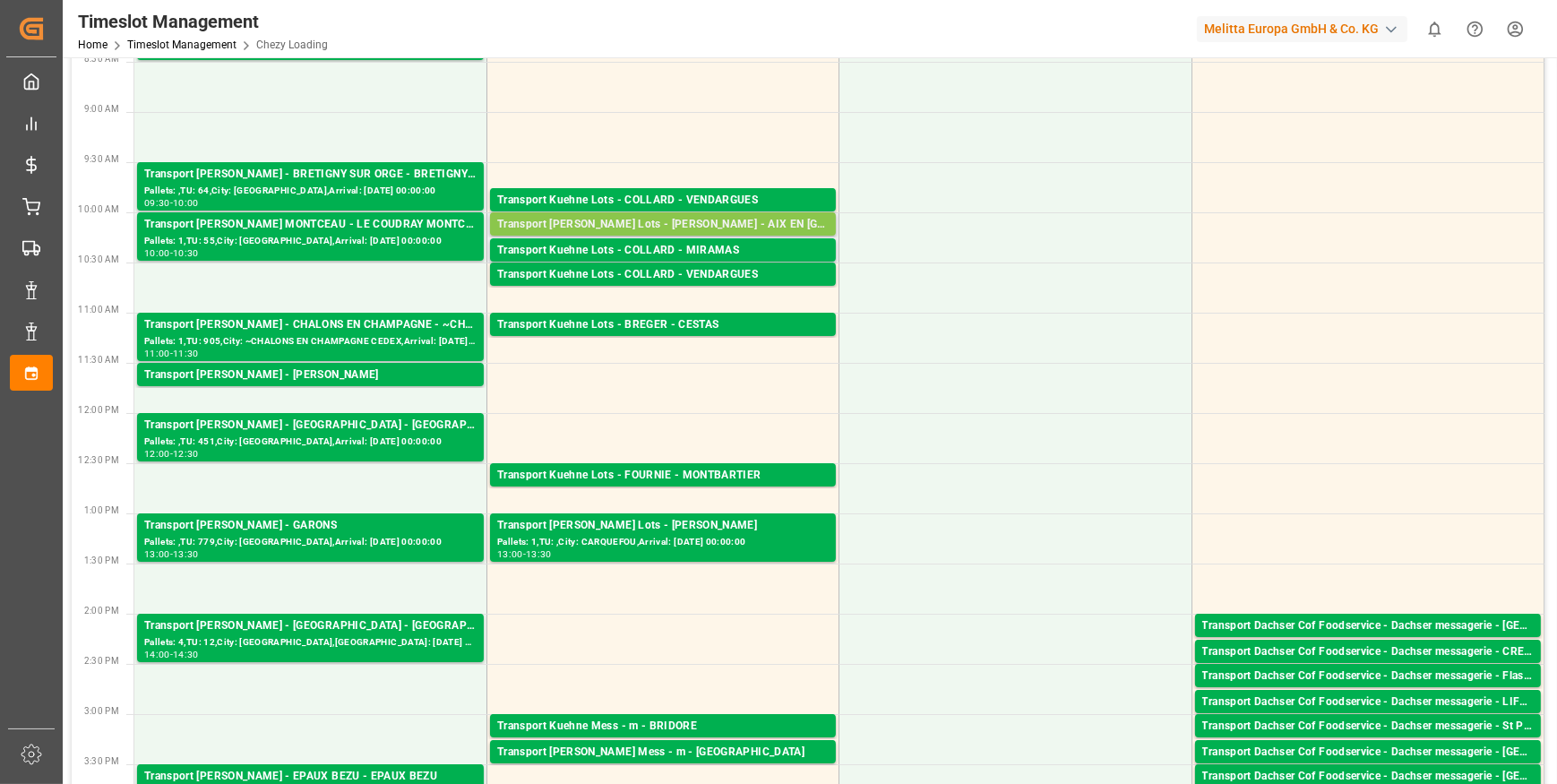
click at [611, 222] on div "Transport [PERSON_NAME] Lots - [PERSON_NAME] - AIX EN [GEOGRAPHIC_DATA]" at bounding box center [663, 225] width 332 height 18
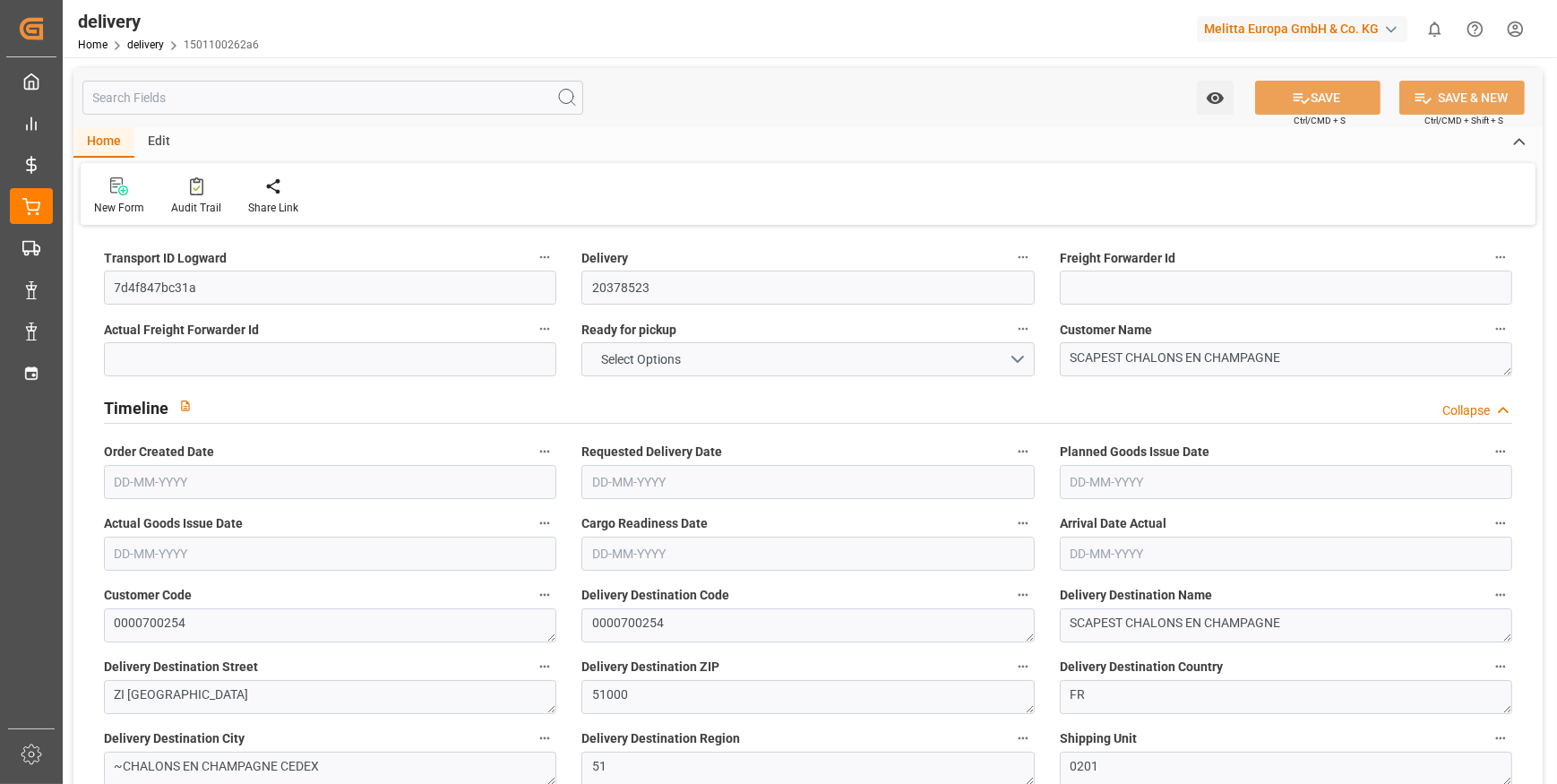
type input "34"
type input "2150.371"
type input "3444.357"
type input "9365.45"
type input "905"
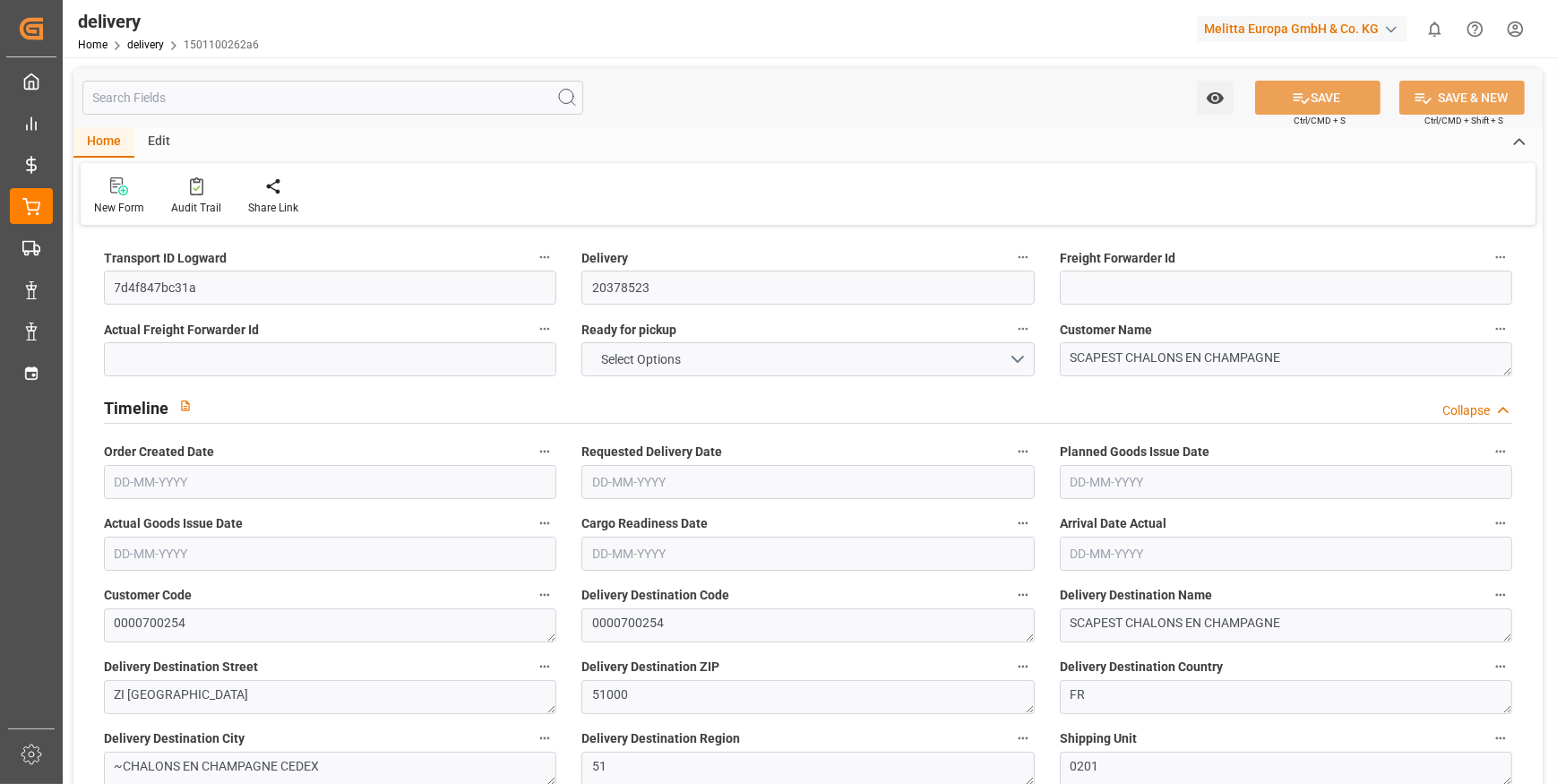
type input "40"
type input "1"
type input "11"
type input "9"
type input "0"
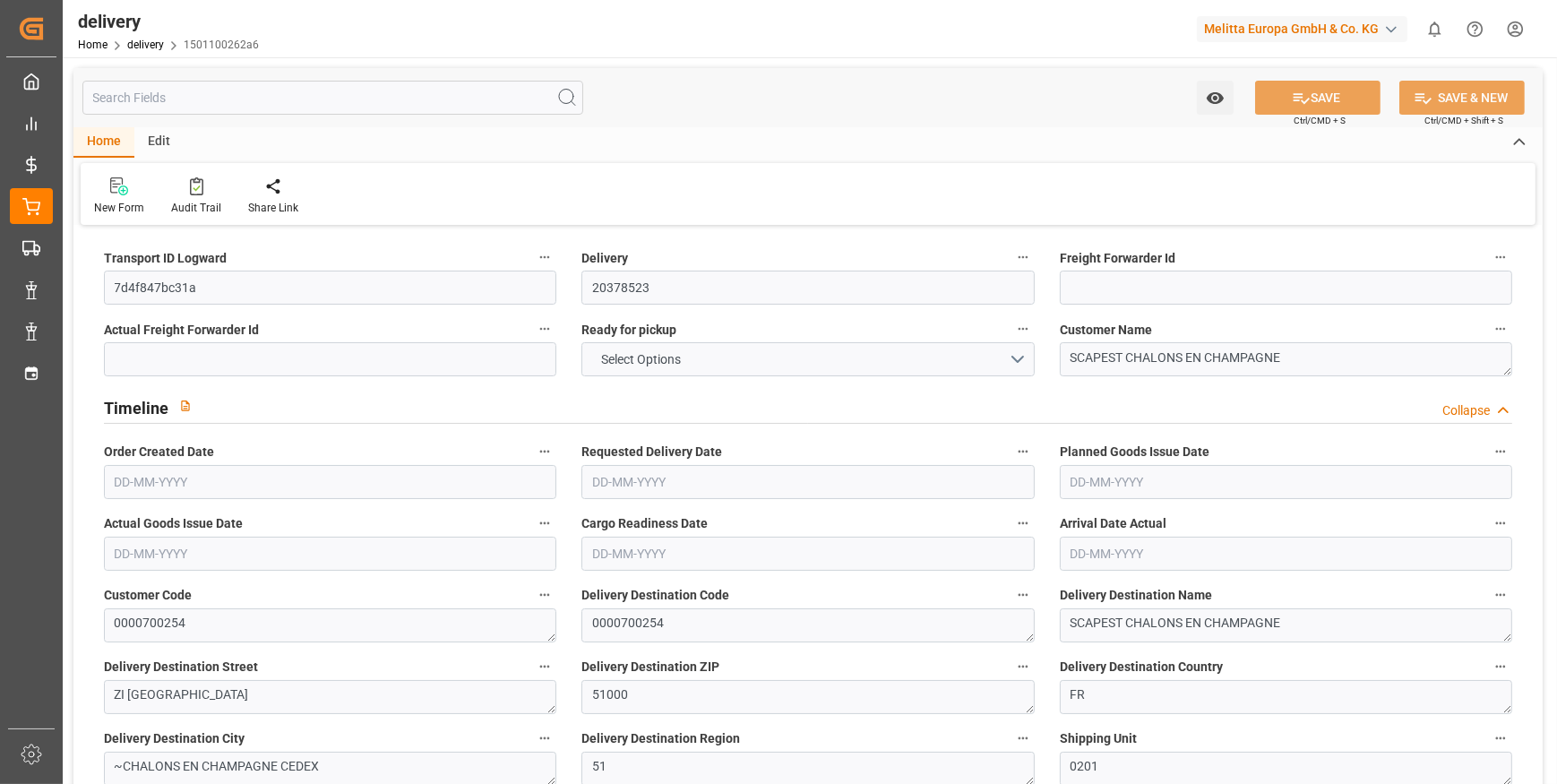
type input "0"
type input "-8.3104"
type input "245.87"
type input "237.5596"
type input "2.45"
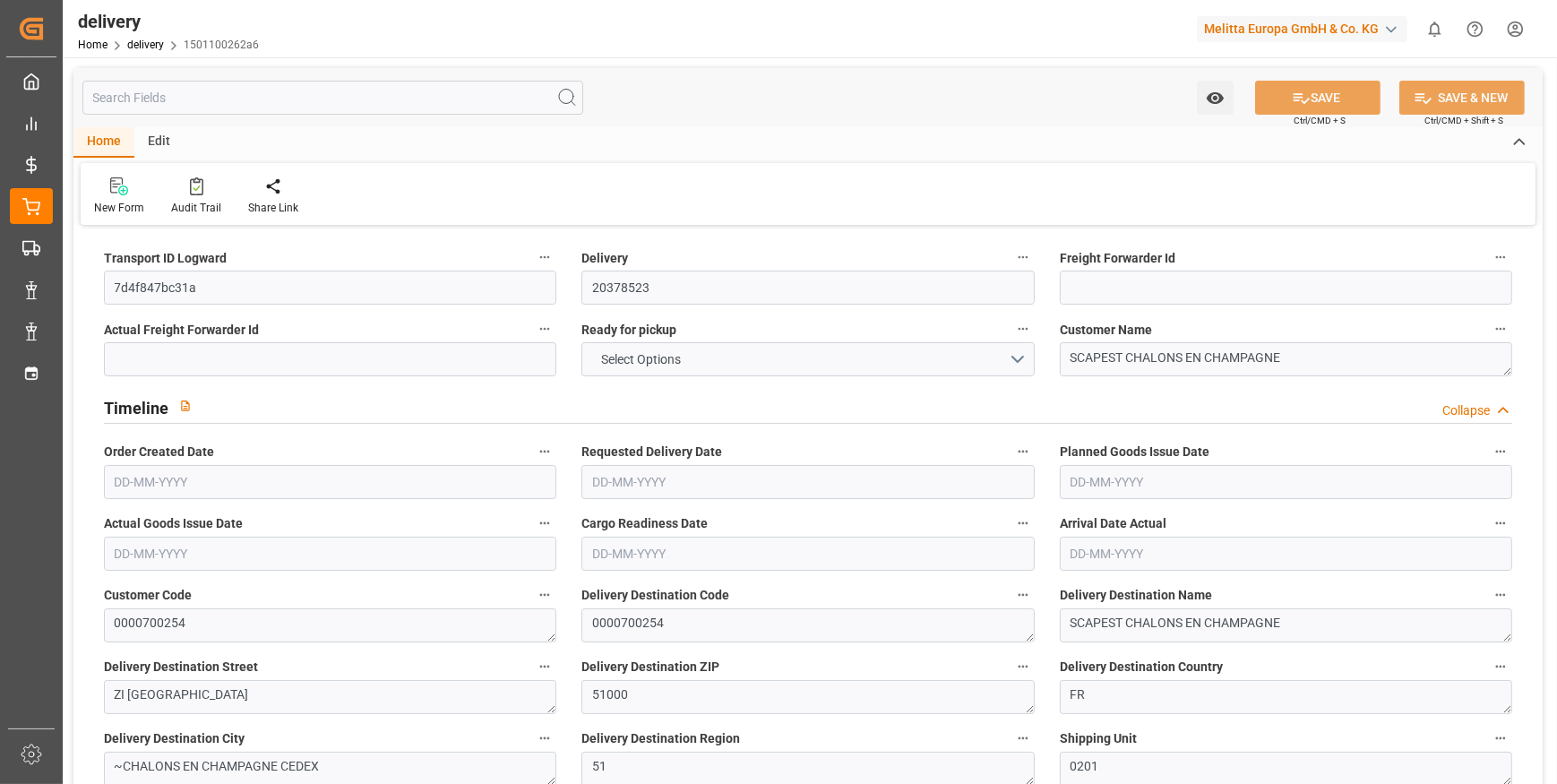
type input "325.8"
type input "1.5"
type input "1.3"
type input "0"
type input "60"
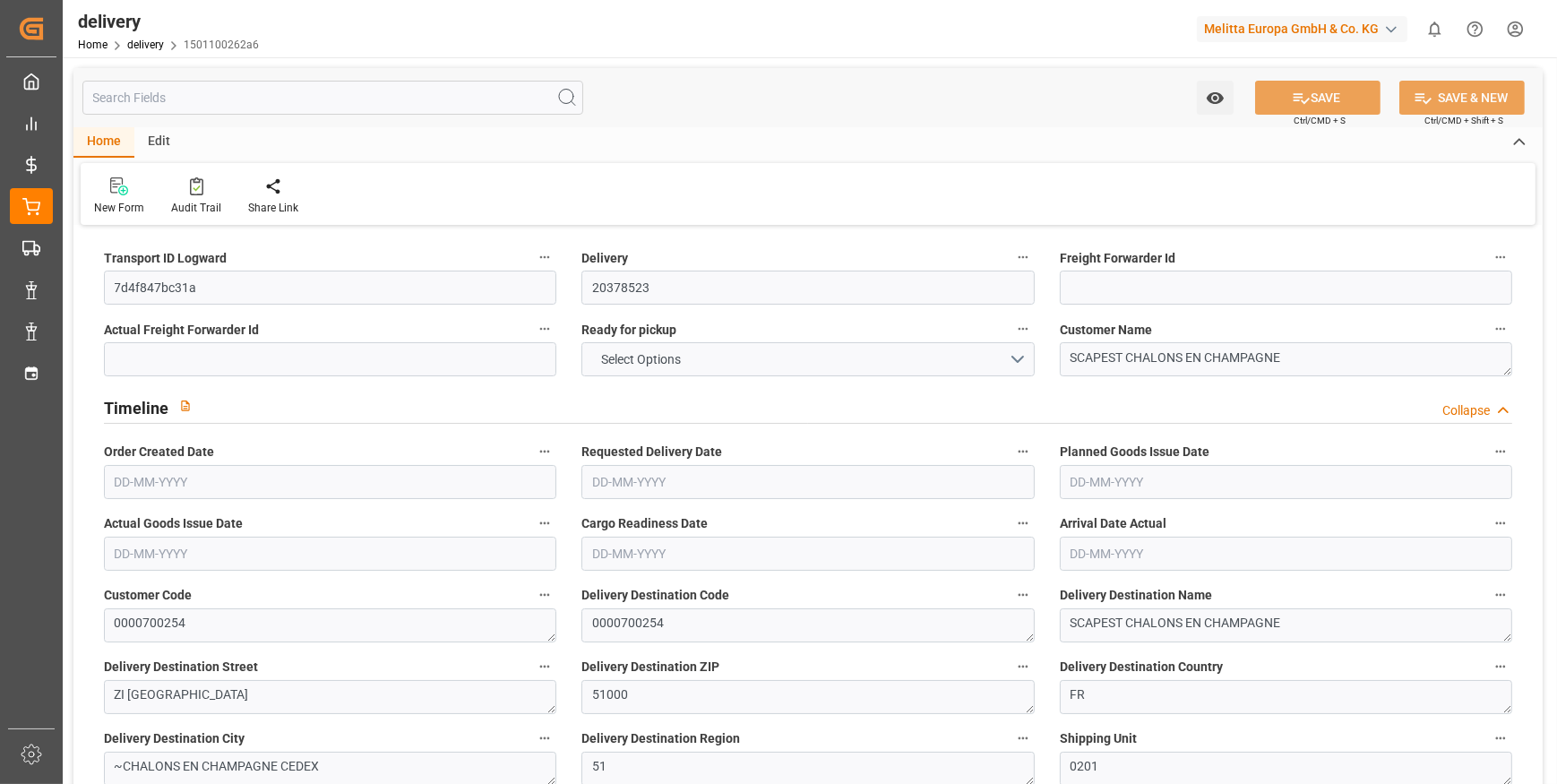
type input "2515.413"
type input "101"
type input "1702.9982"
type input "0.1095"
type input "0"
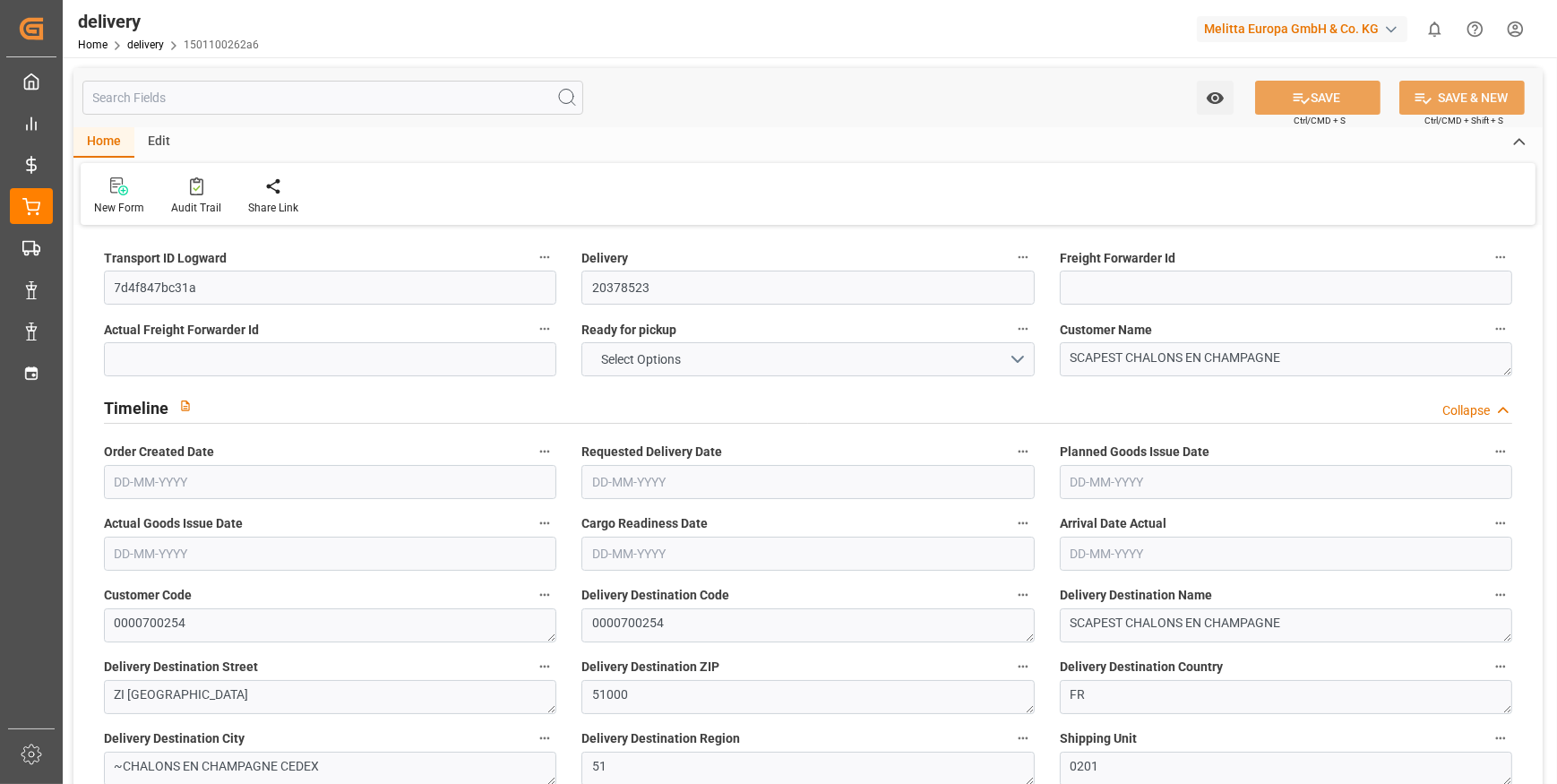
type input "[DATE]"
type input "[DATE] 11:01"
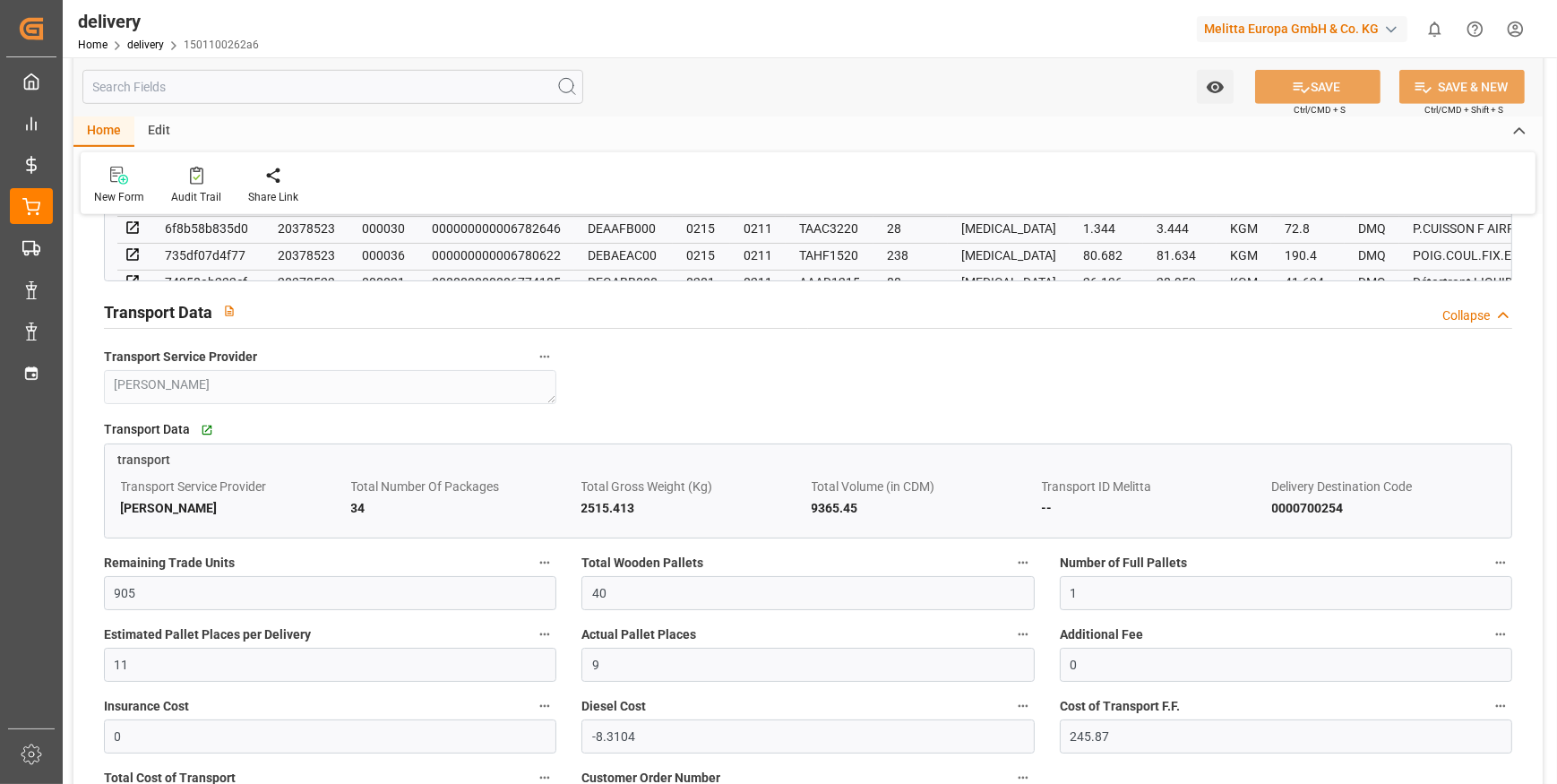
scroll to position [1629, 0]
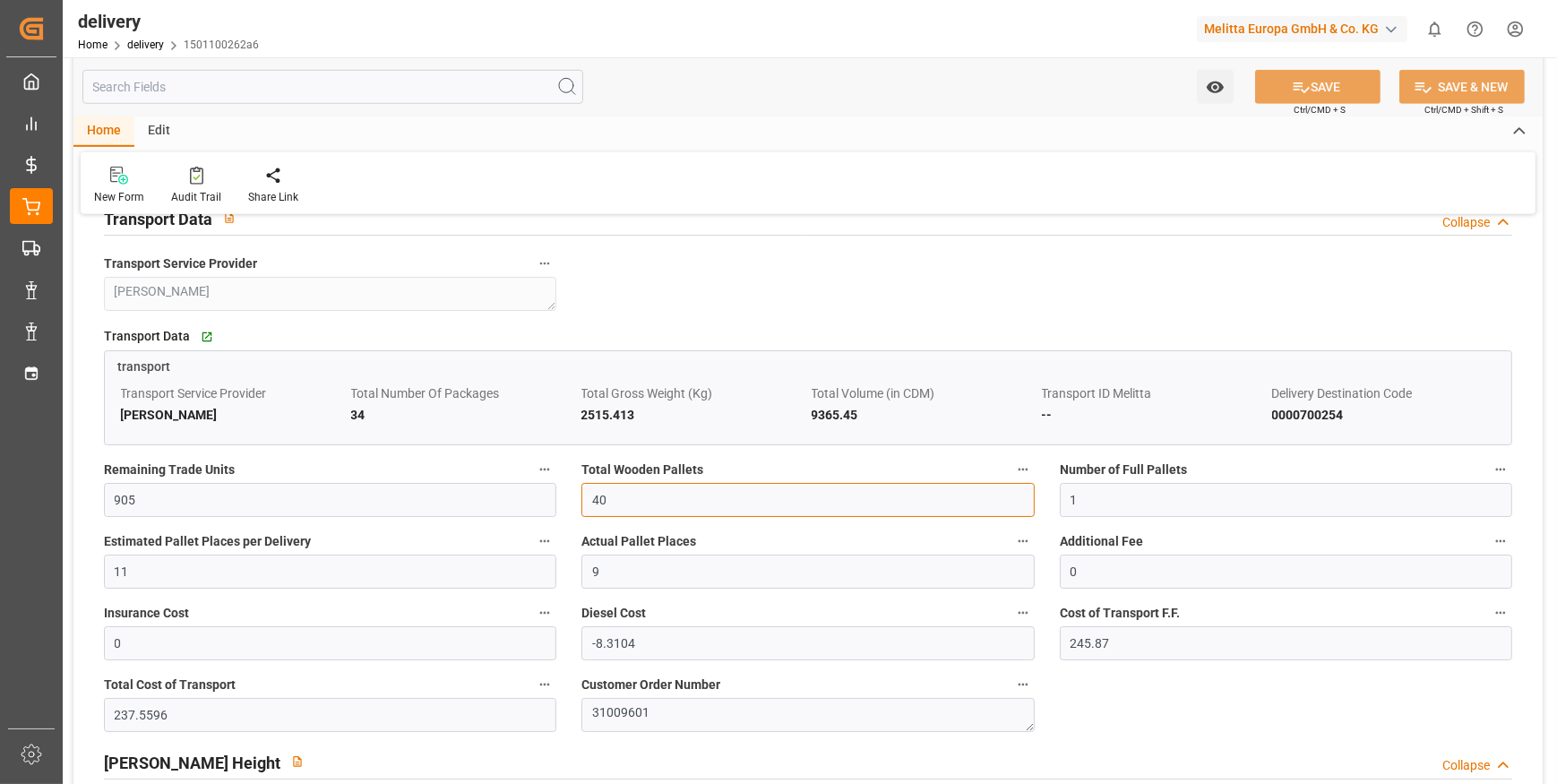
click at [645, 489] on input "40" at bounding box center [807, 500] width 452 height 34
type input "4"
type input "34"
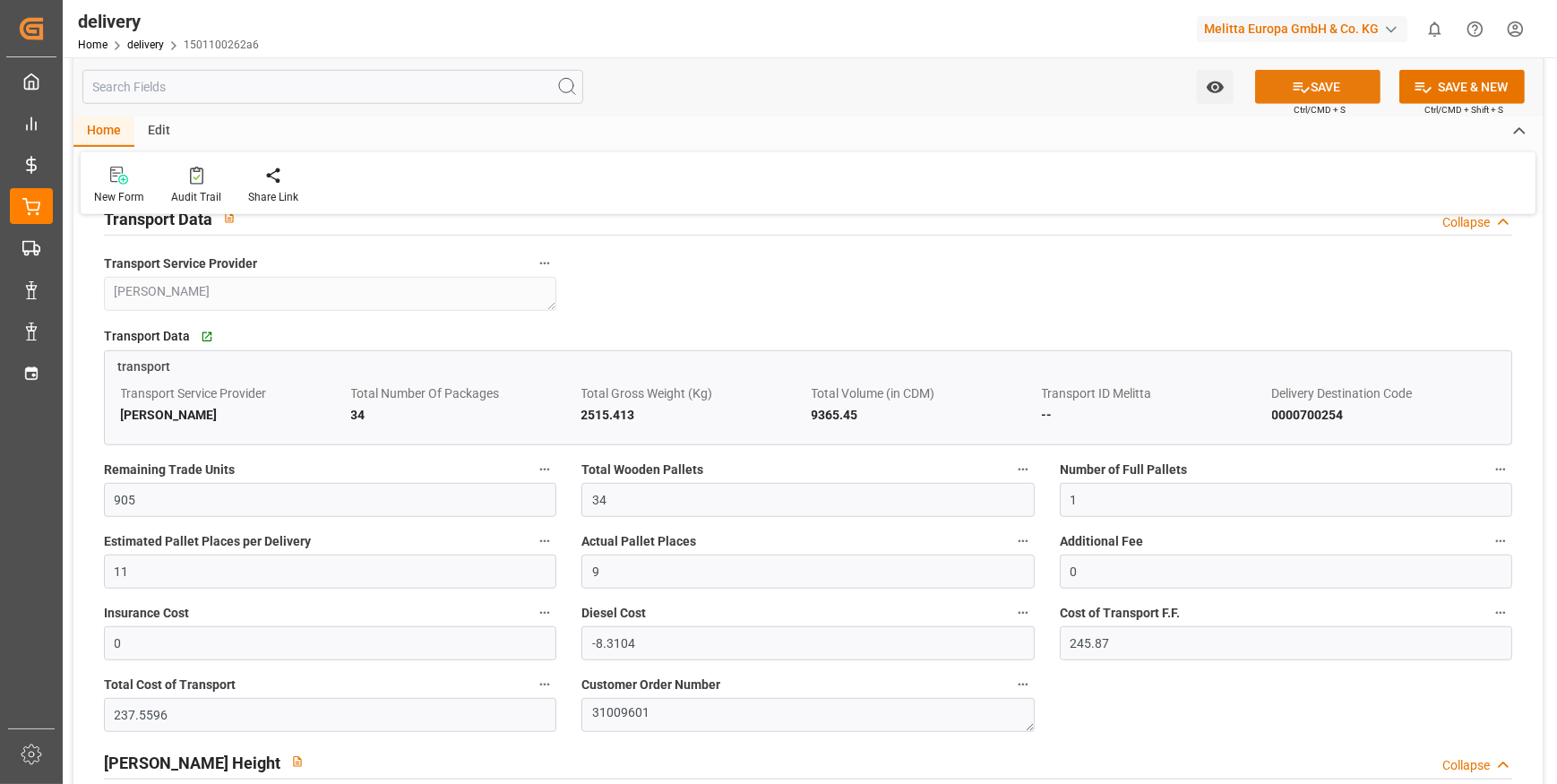
click at [1313, 89] on button "SAVE" at bounding box center [1317, 87] width 126 height 34
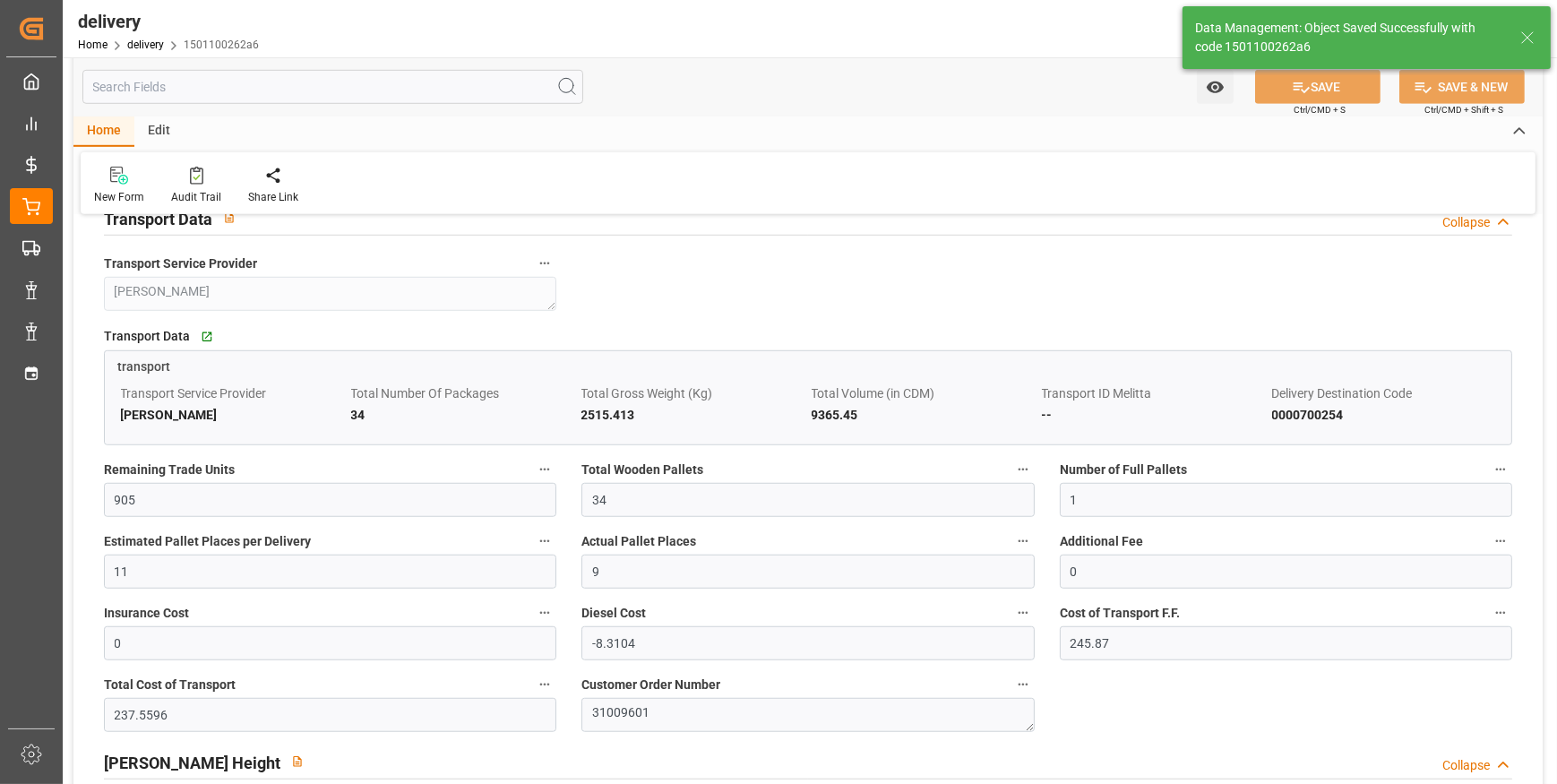
type input "51"
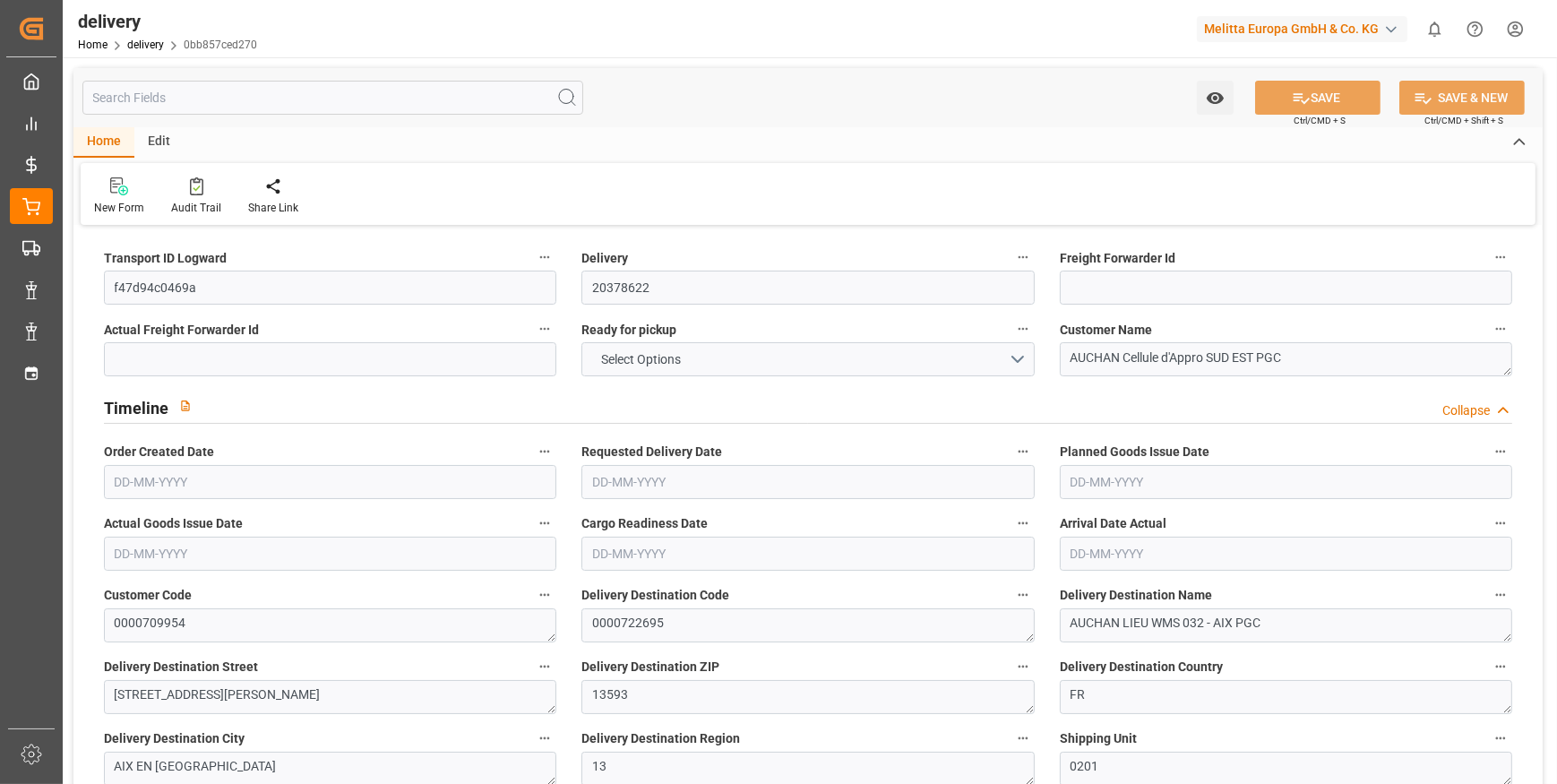
type input "1"
type input "127.389"
type input "388.396"
type input "745.568"
type input "81"
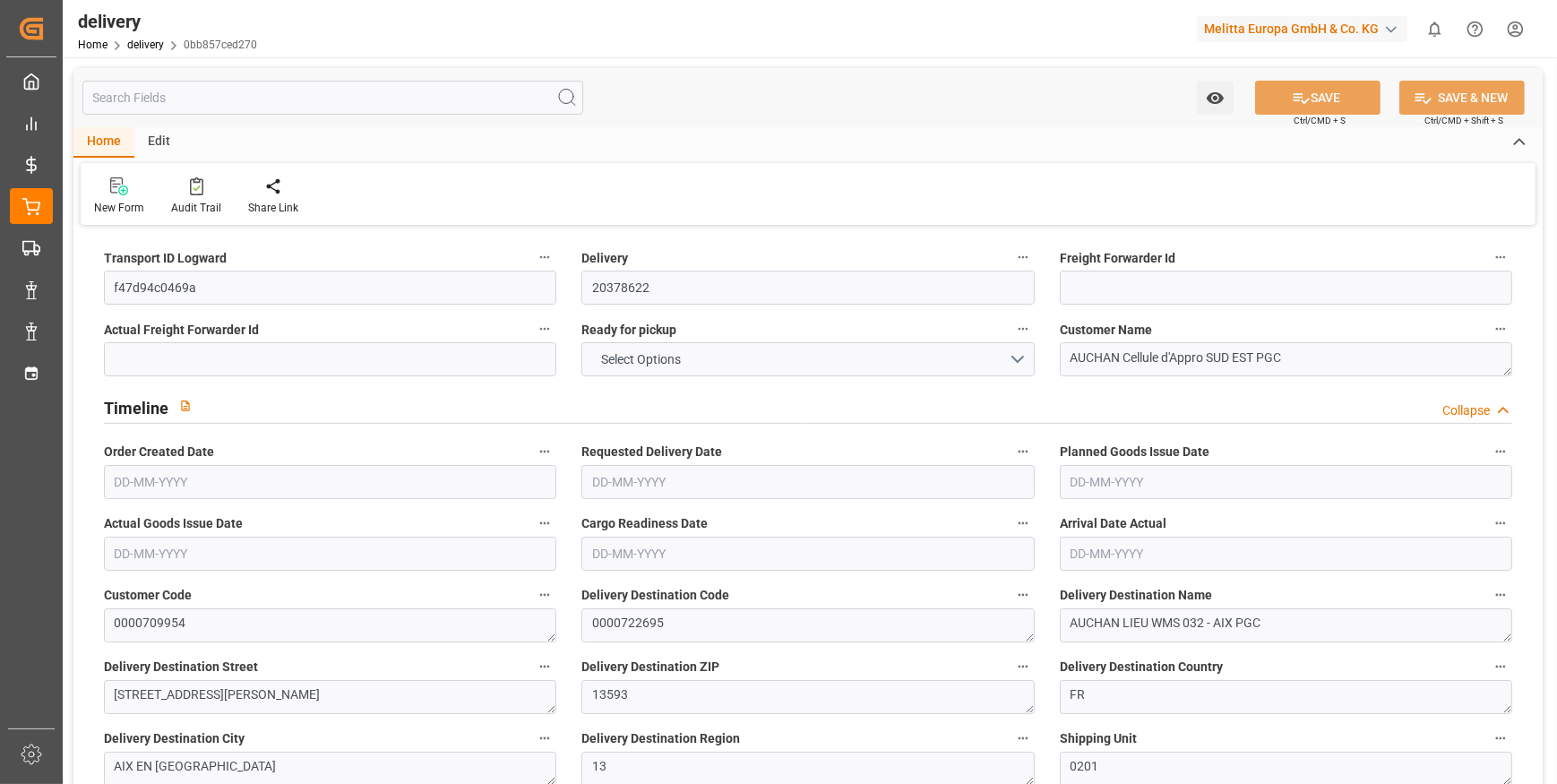
type input "10"
type input "0"
type input "2"
type input "0"
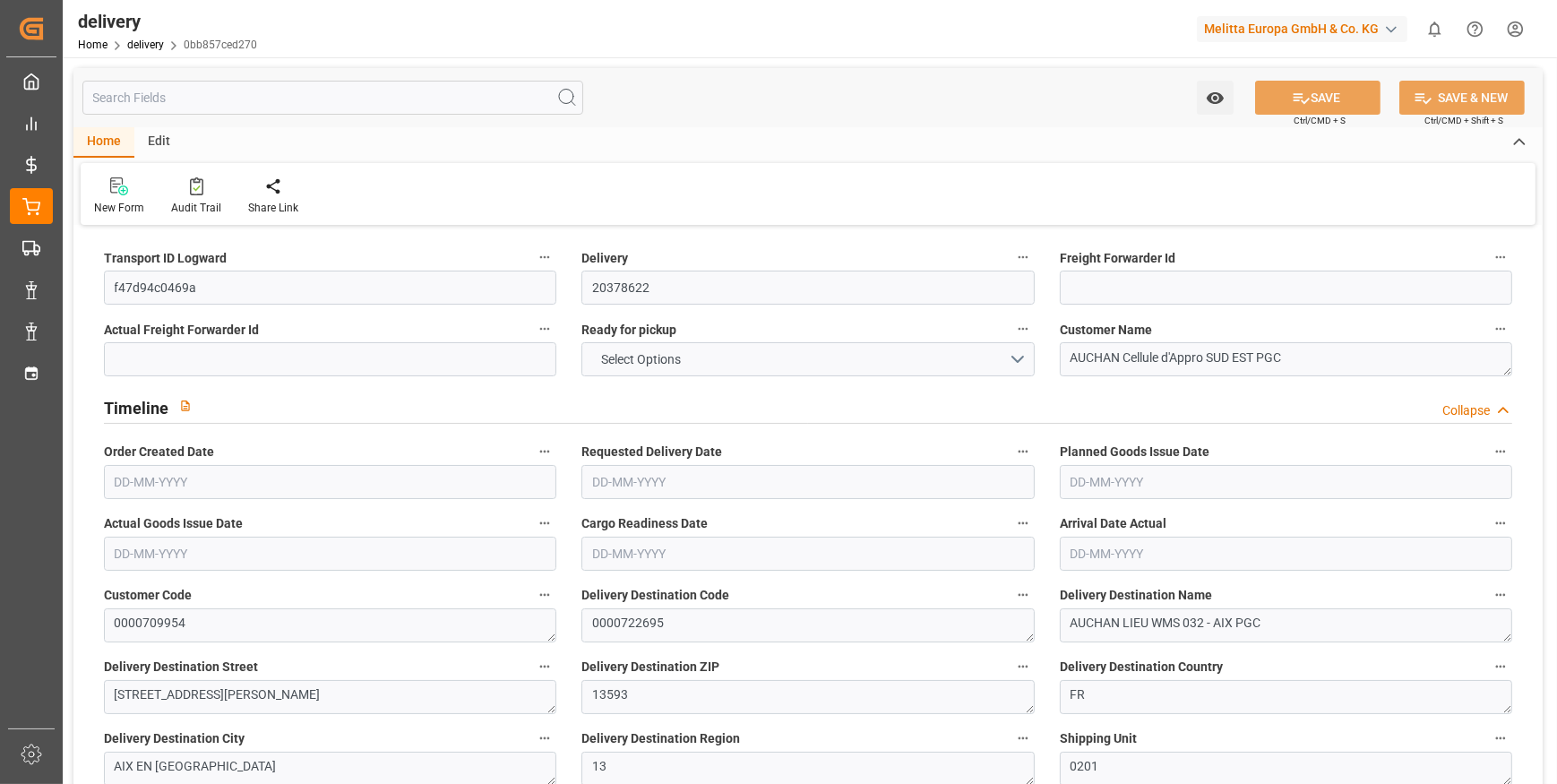
type input "0"
type input "199.2333"
type input "0"
type input "29.16"
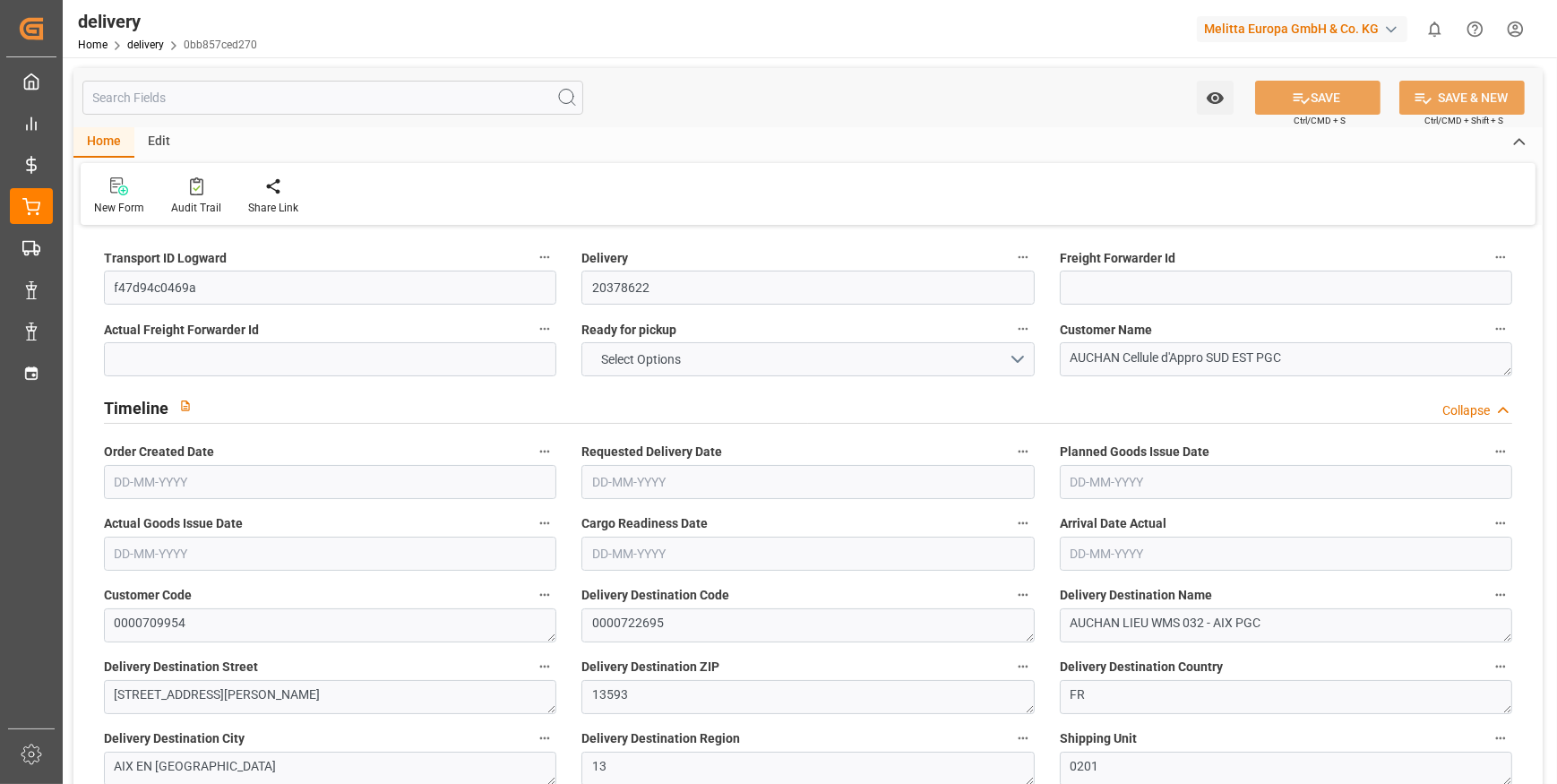
type input "1.5"
type input "1.3"
type input "0"
type input "15"
type input "158.396"
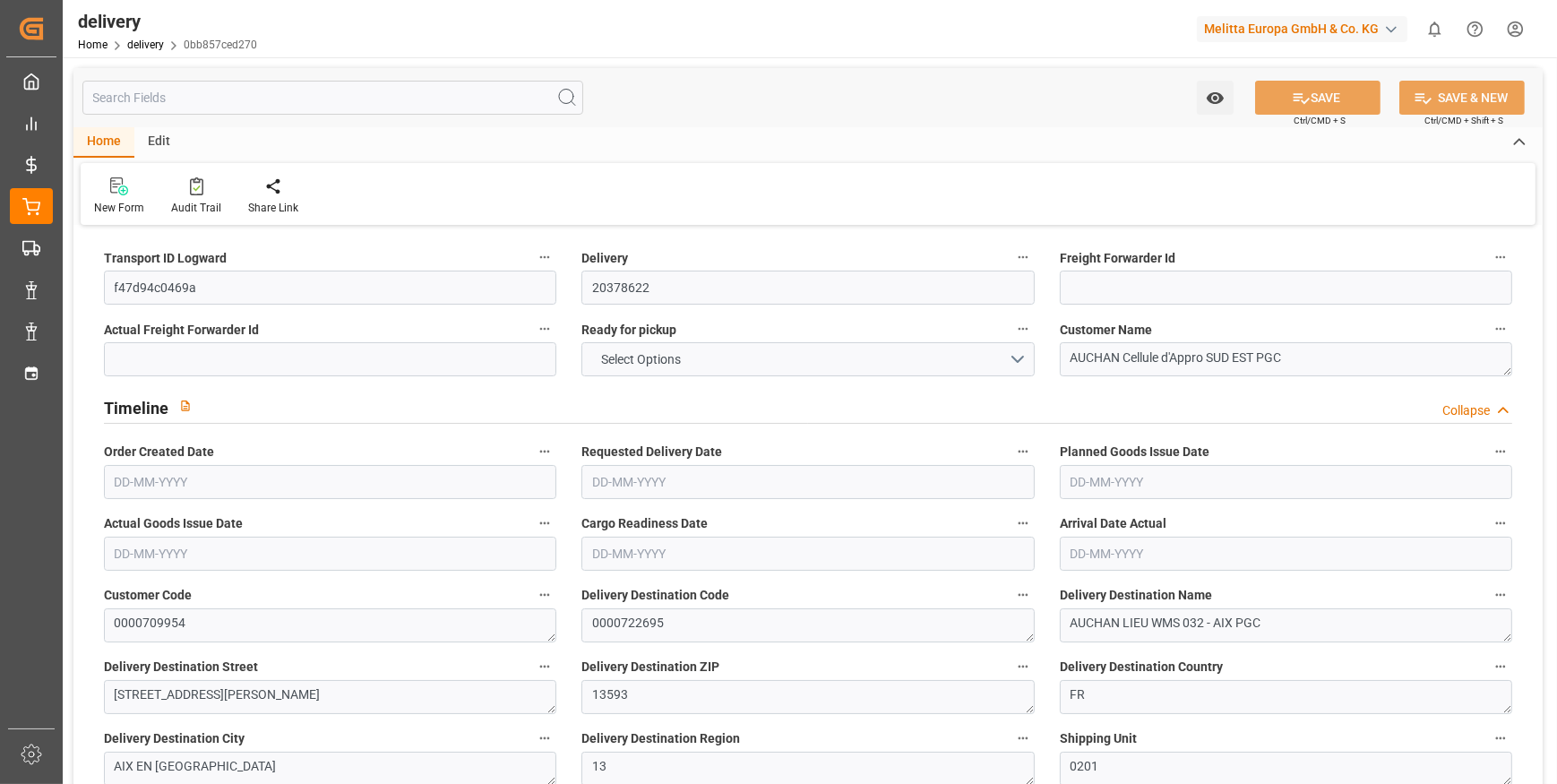
type input "101"
type input "1047.4479"
type input "0.0671"
type input "0"
type input "[DATE]"
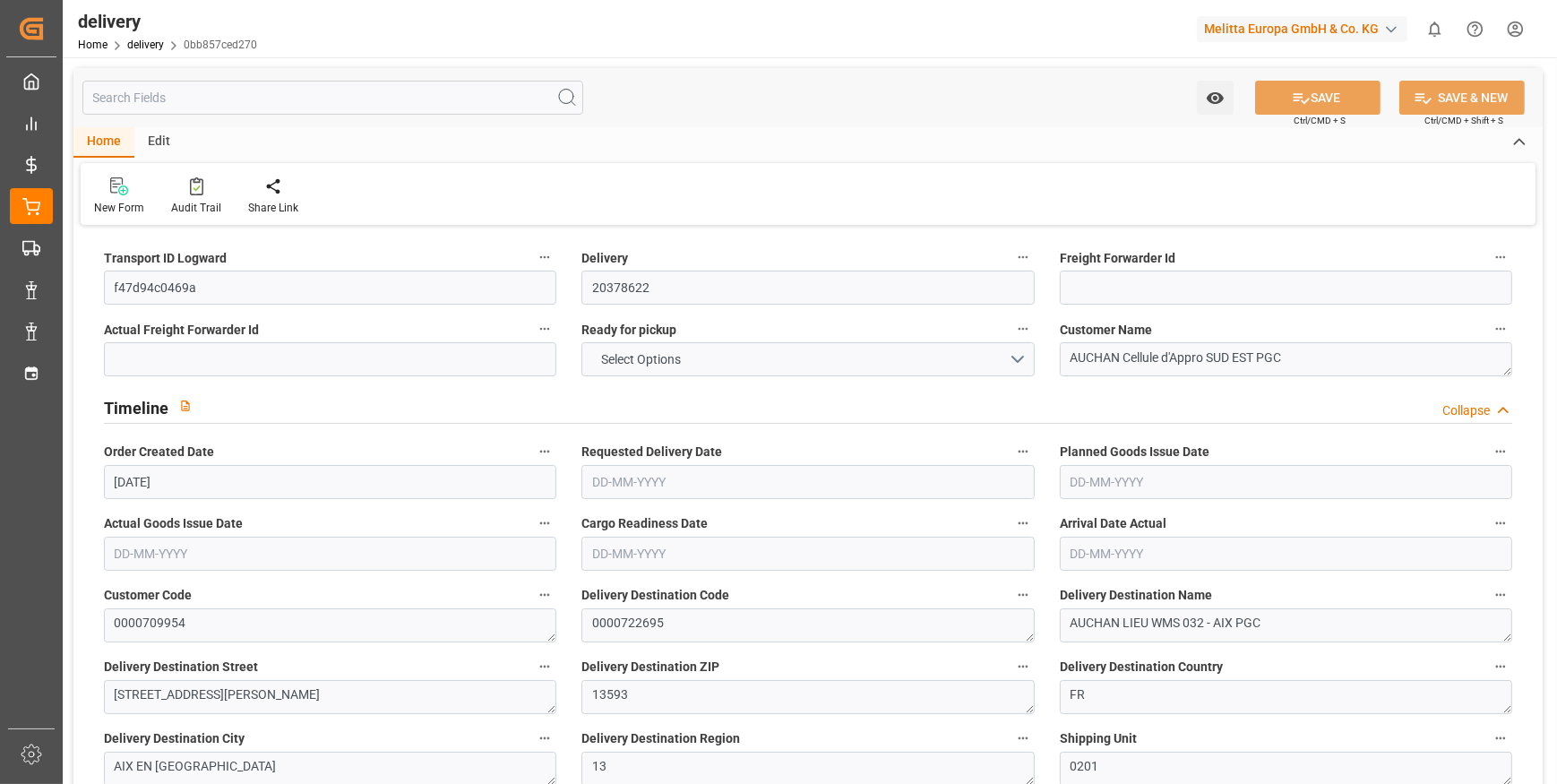
type input "[DATE]"
type input "[DATE] 11:01"
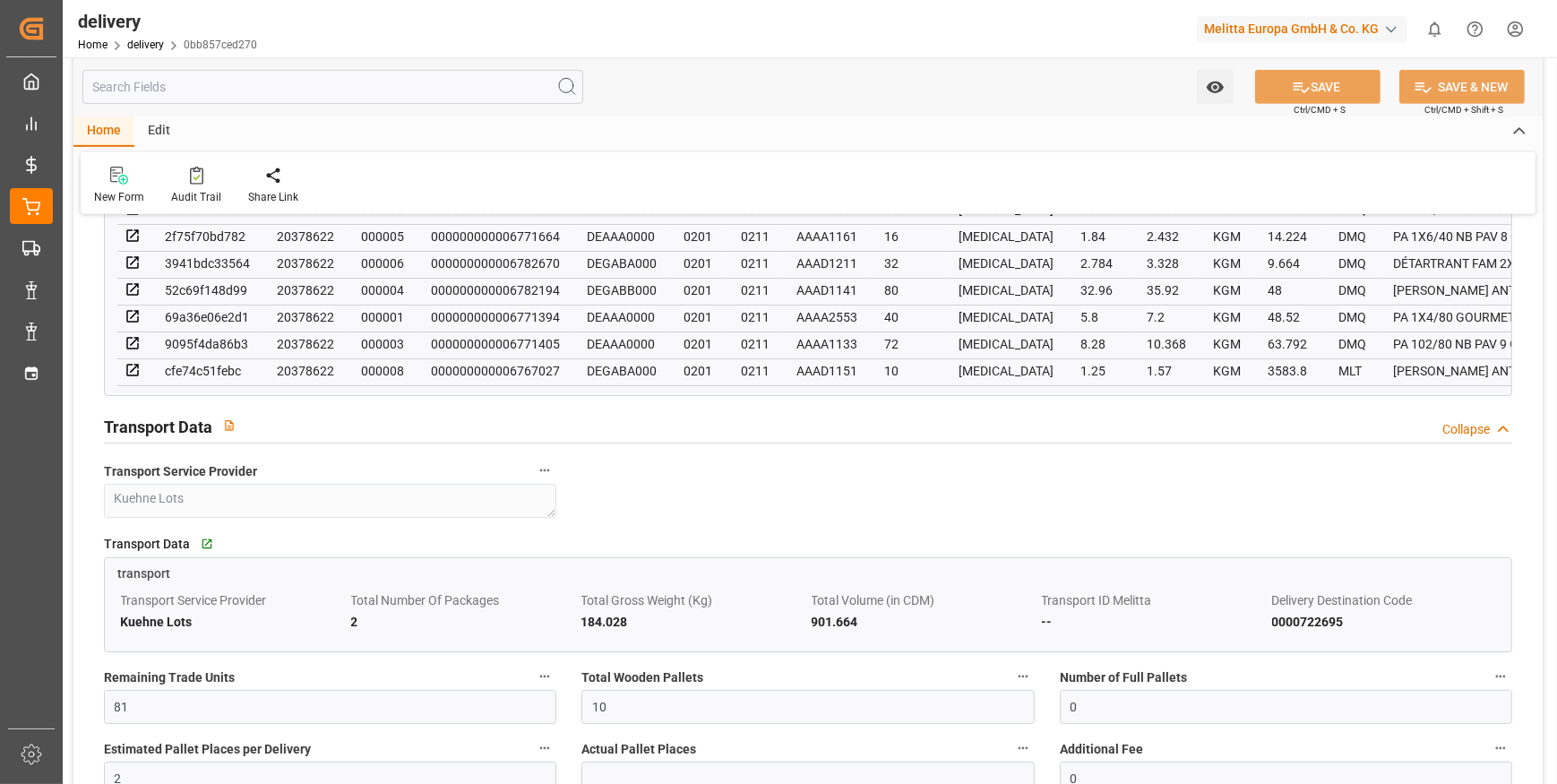
scroll to position [1302, 0]
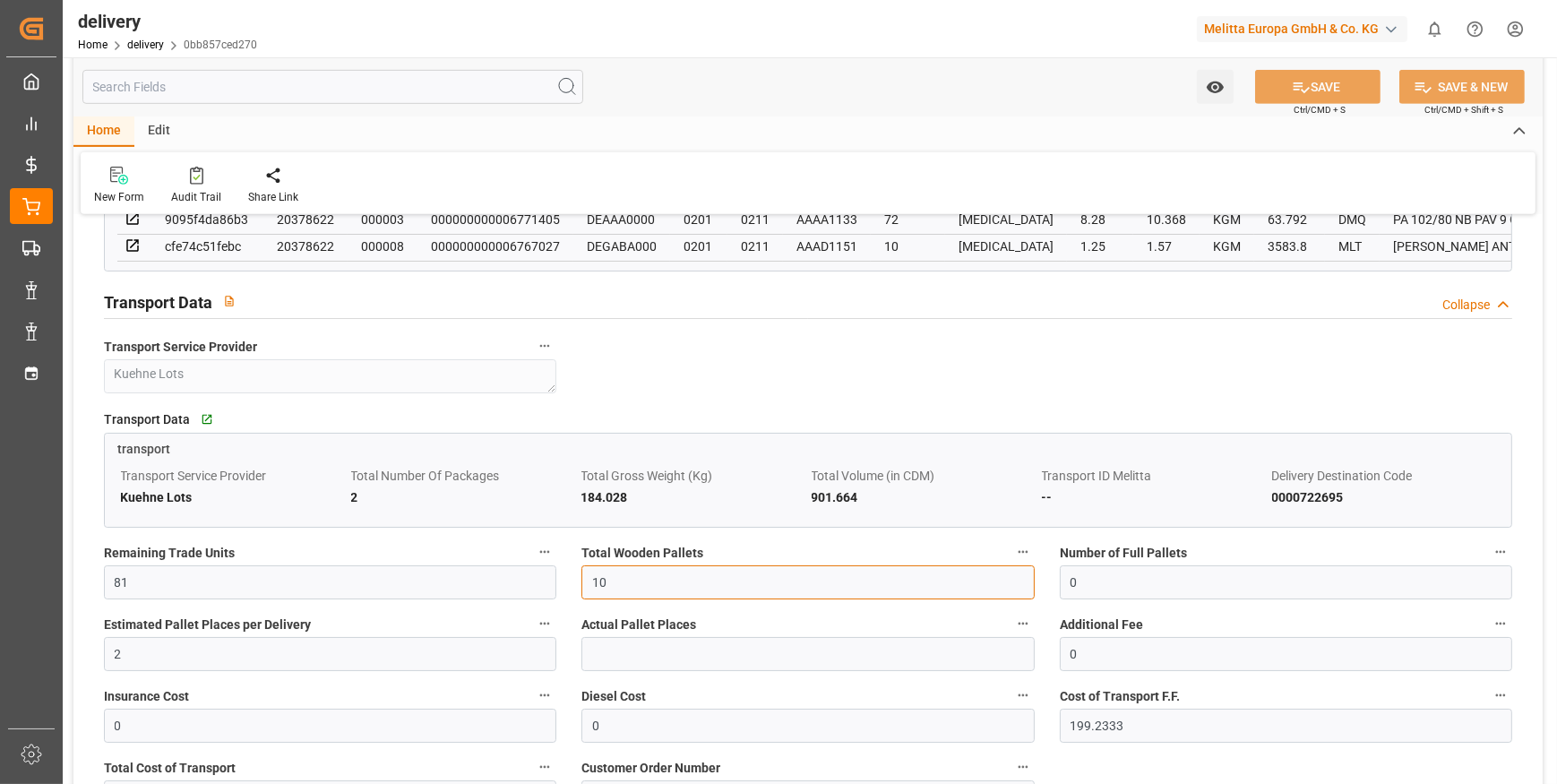
click at [608, 591] on input "10" at bounding box center [807, 582] width 452 height 34
type input "1"
type input "2"
click at [1341, 76] on button "SAVE" at bounding box center [1317, 87] width 126 height 34
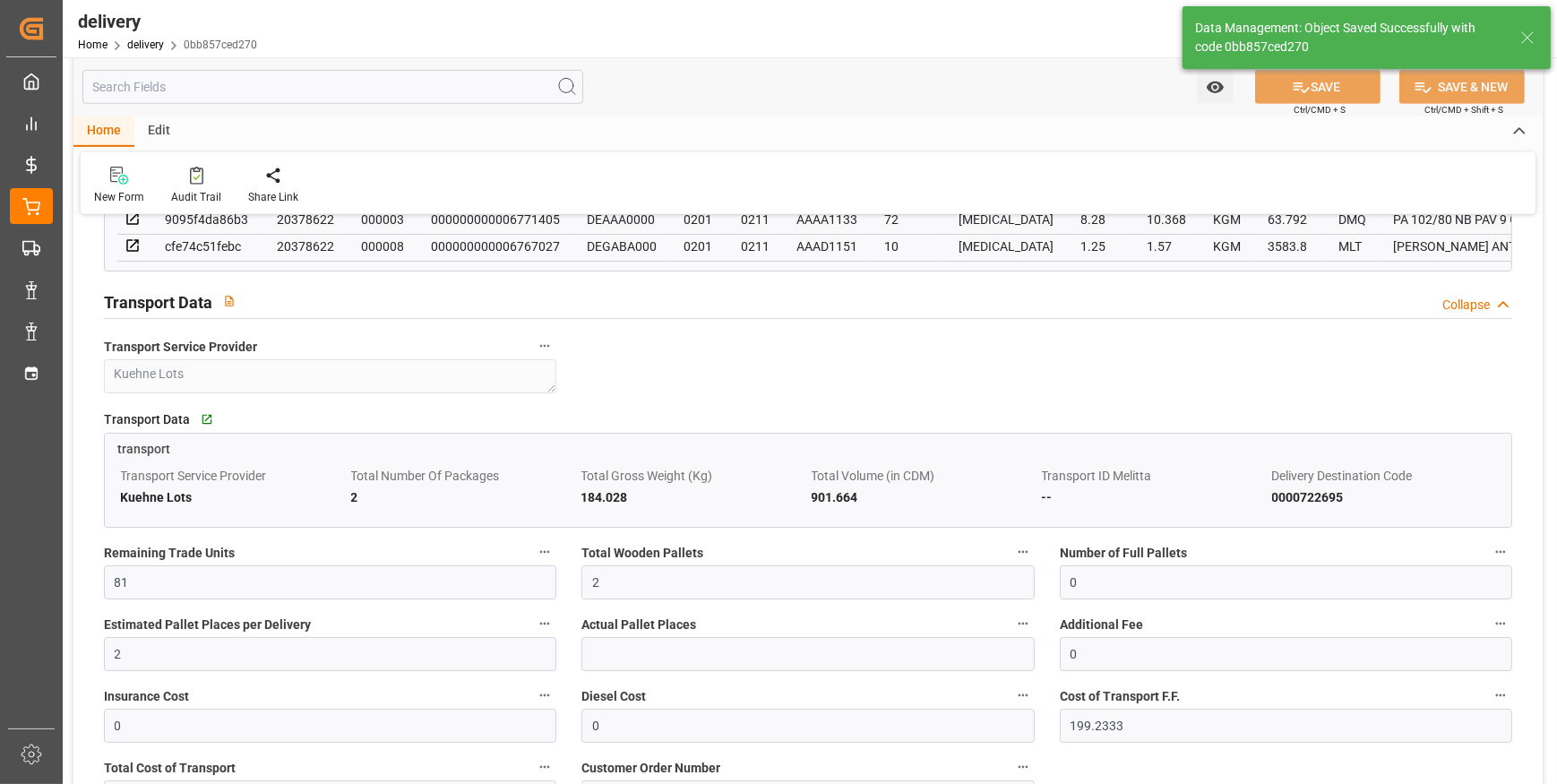
type input "3"
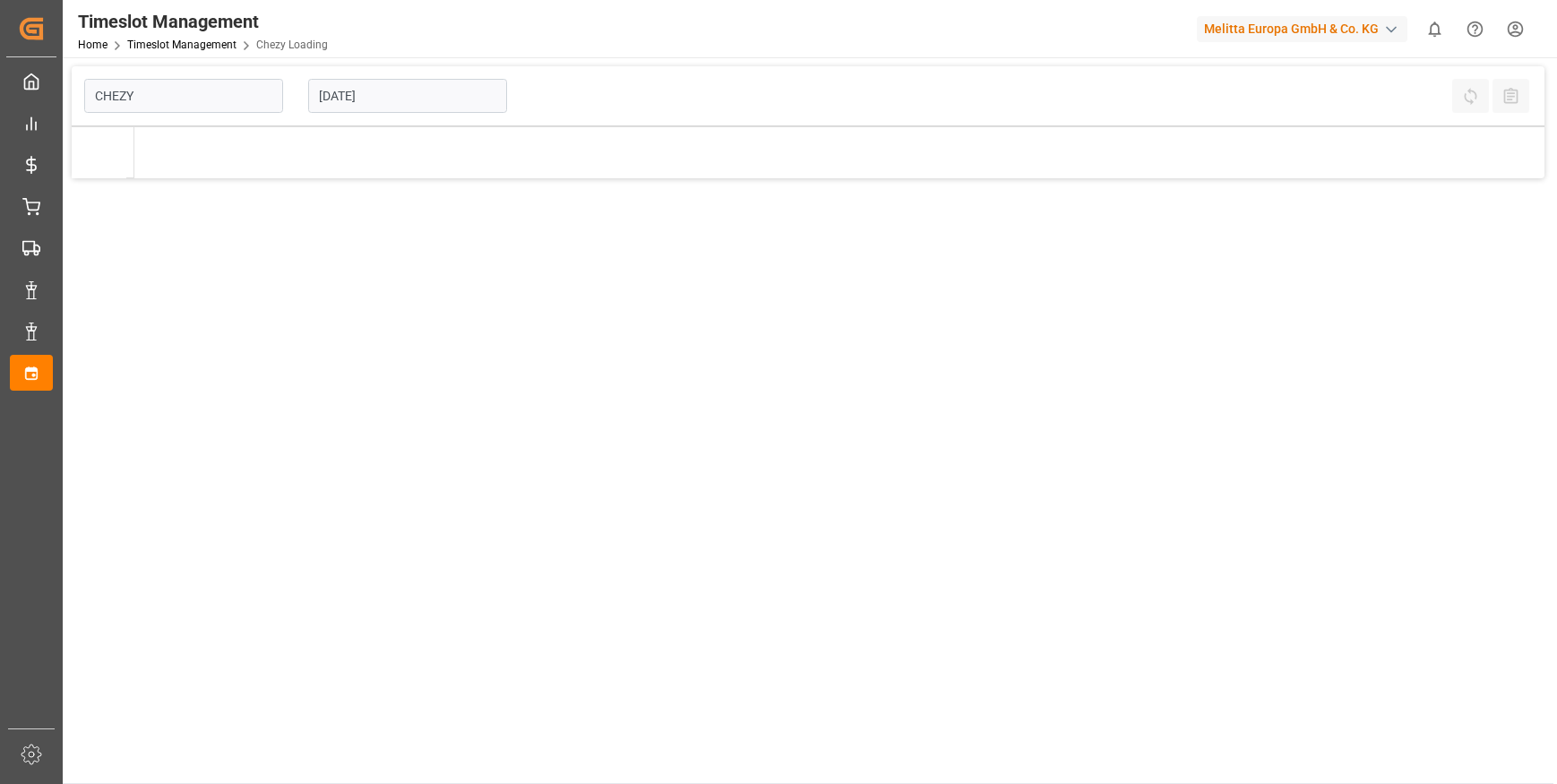
type input "Chezy Loading"
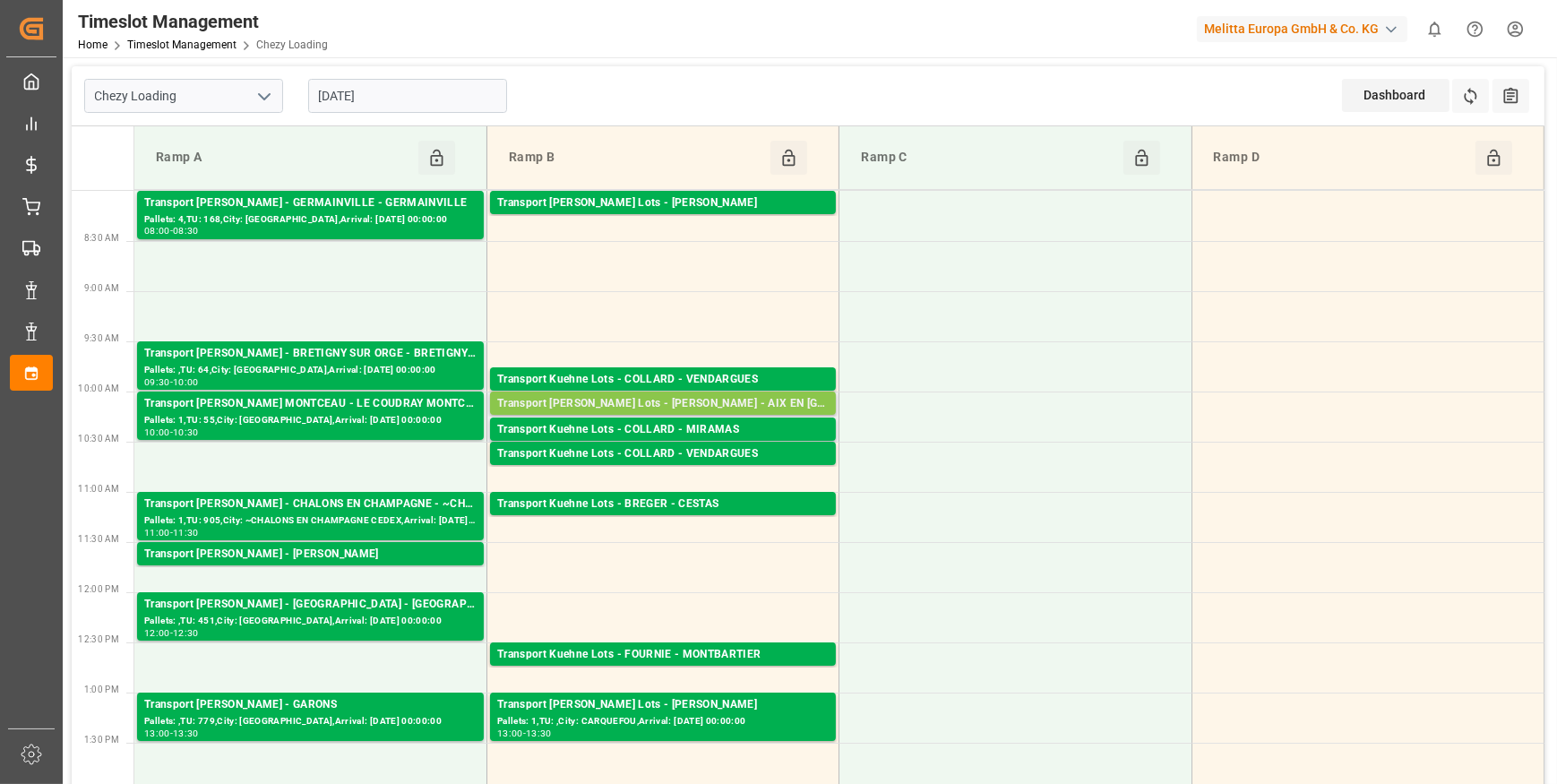
click at [650, 407] on div "Transport [PERSON_NAME] Lots - [PERSON_NAME] - AIX EN [GEOGRAPHIC_DATA]" at bounding box center [663, 404] width 332 height 18
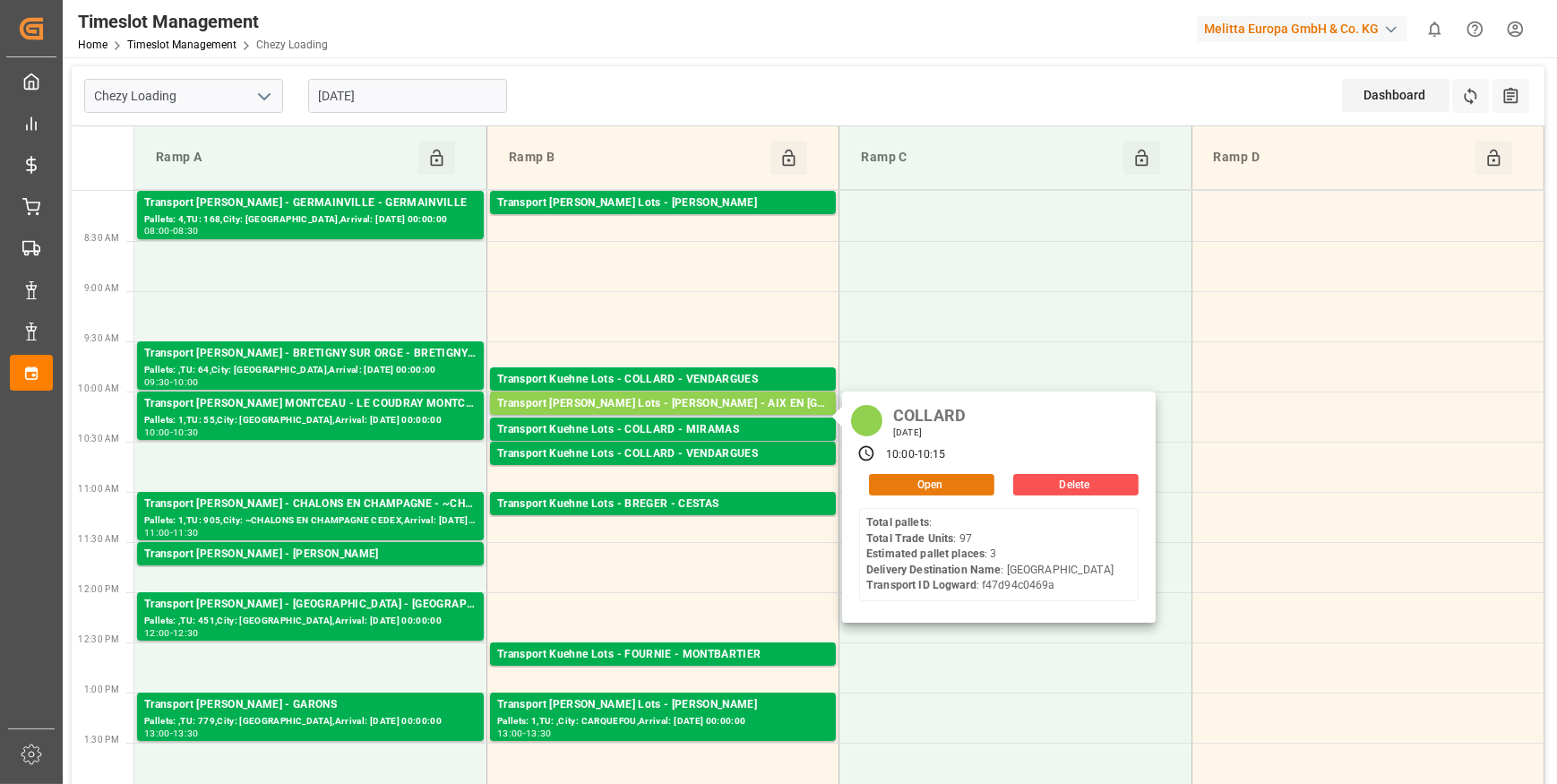
click at [899, 475] on button "Open" at bounding box center [931, 484] width 126 height 21
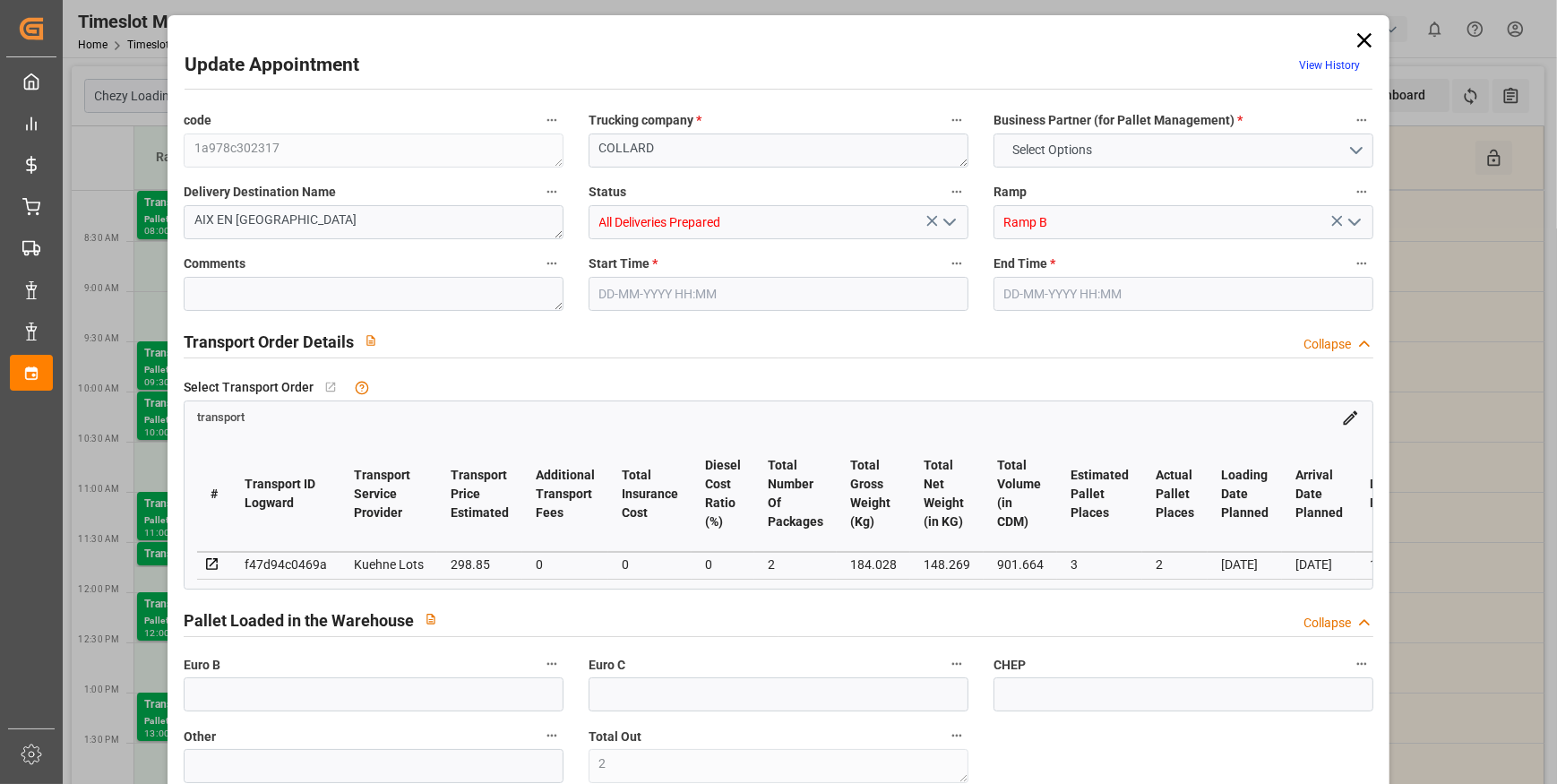
type input "2"
type input "3"
type input "2"
type input "298.85"
type input "0"
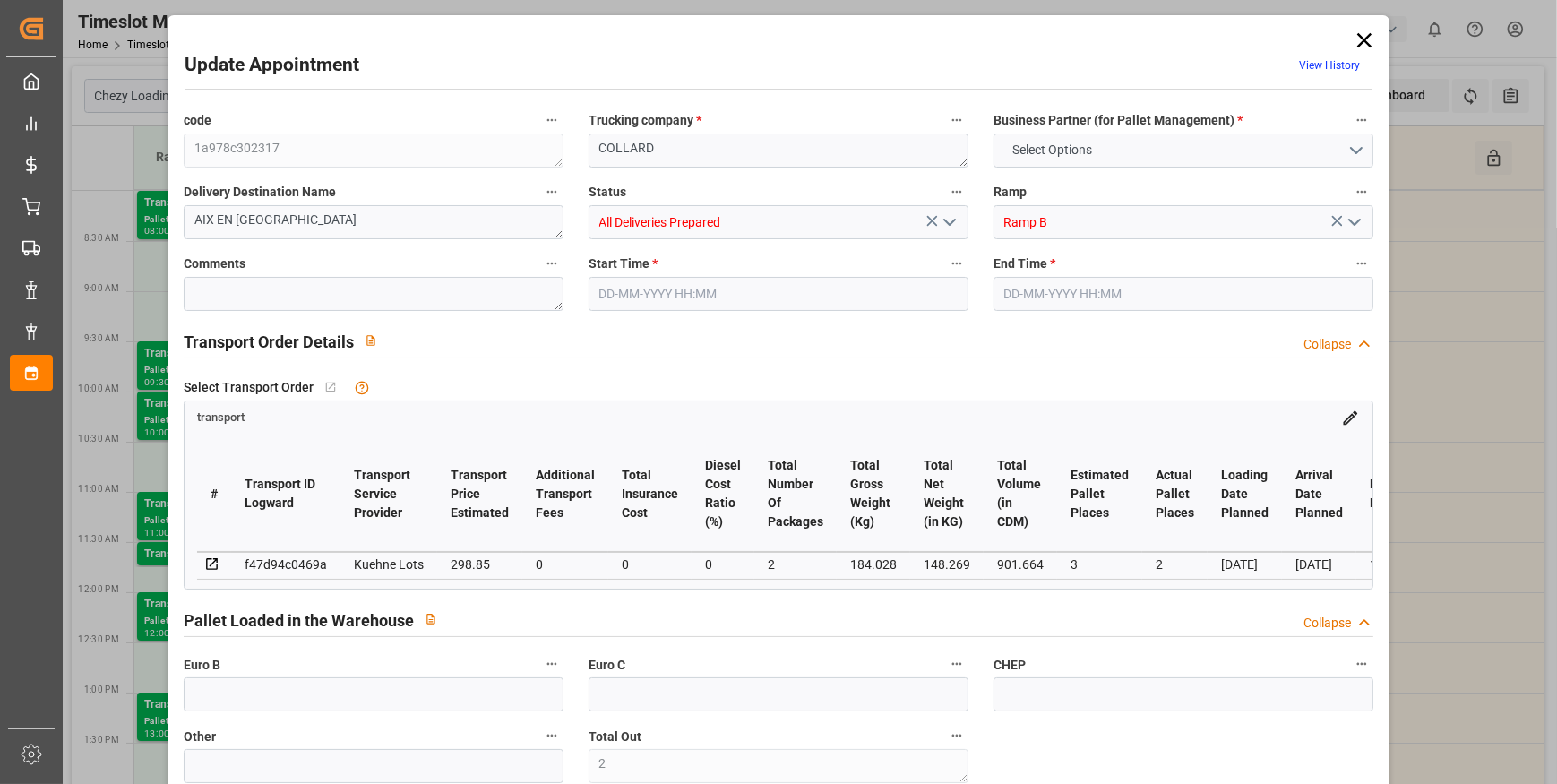
type input "0"
type input "298.85"
type input "0"
type input "2"
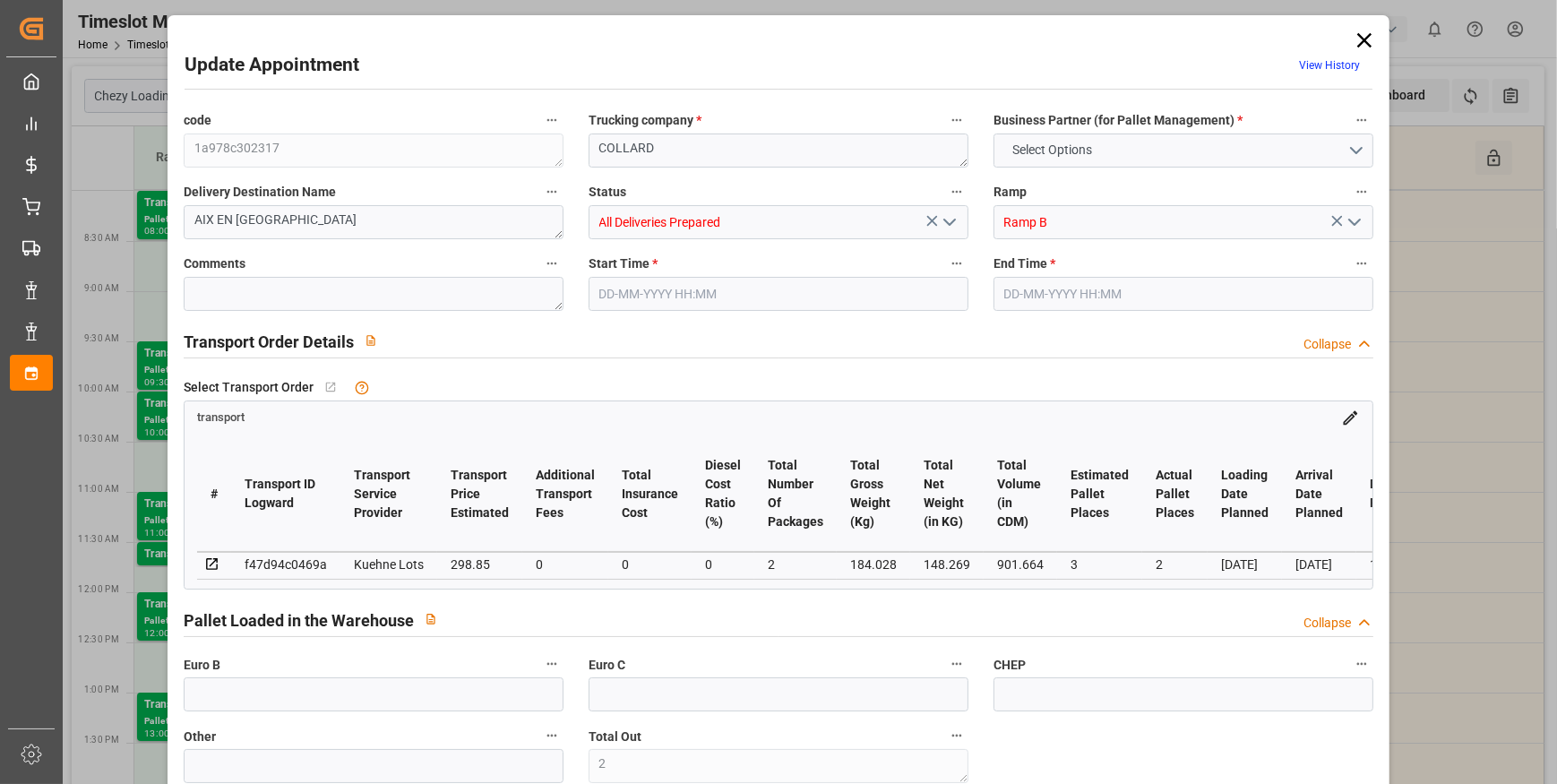
type input "148.269"
type input "460.028"
type input "901.664"
type input "13"
type input "0"
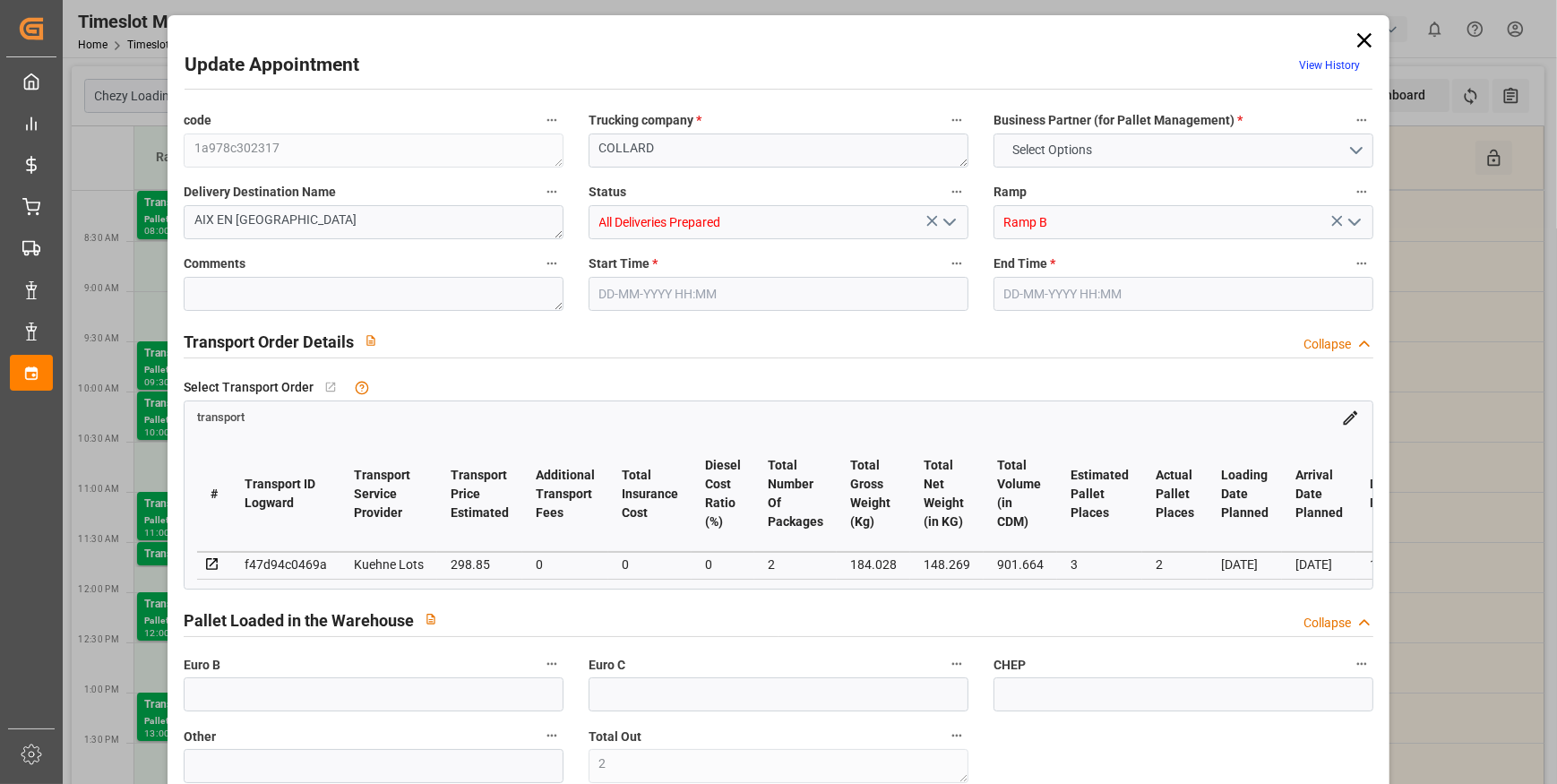
type input "97"
type input "4"
type input "101"
type input "184.028"
type input "0"
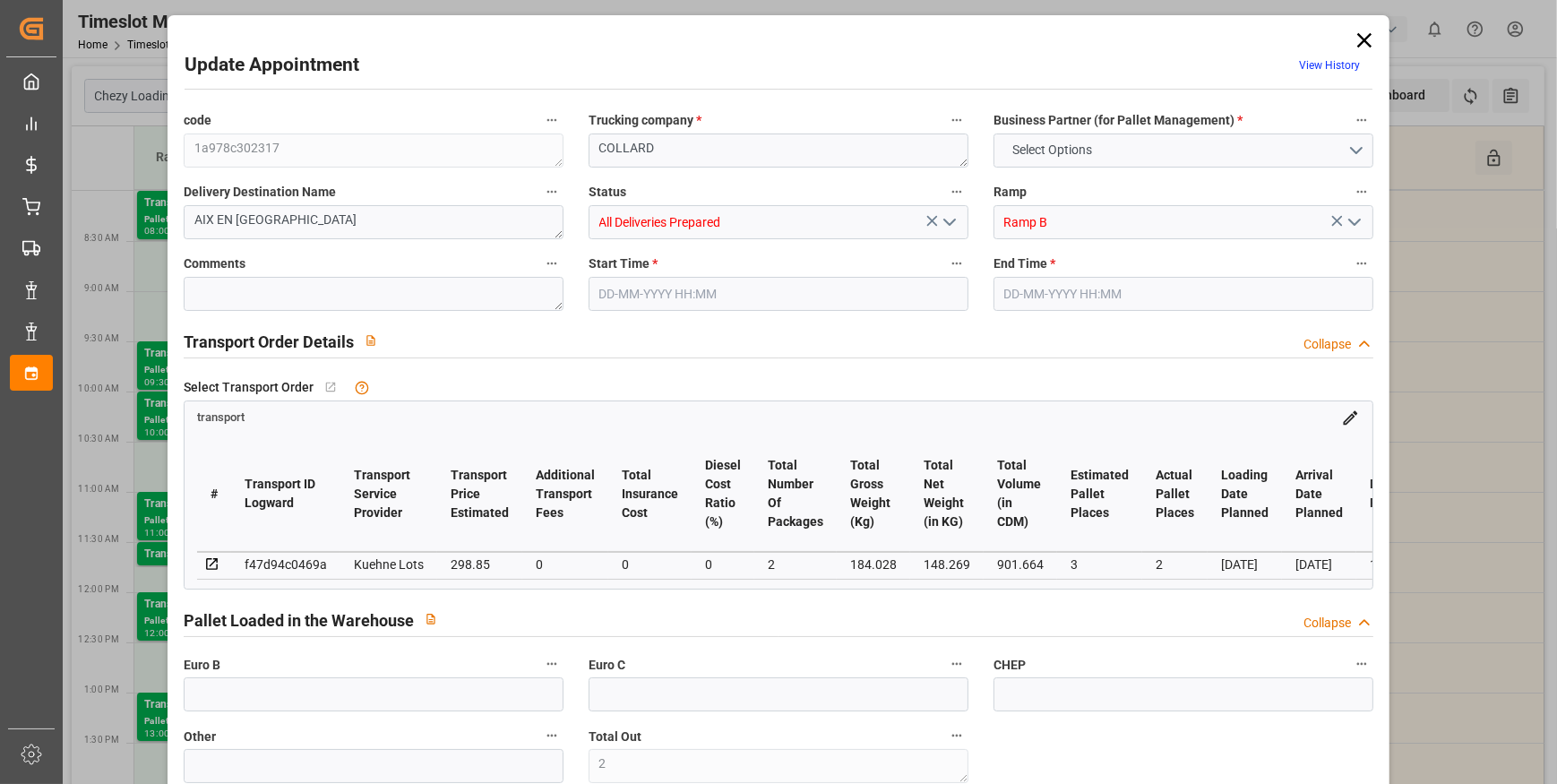
type input "4710.8598"
type input "0"
type input "21"
type input "35"
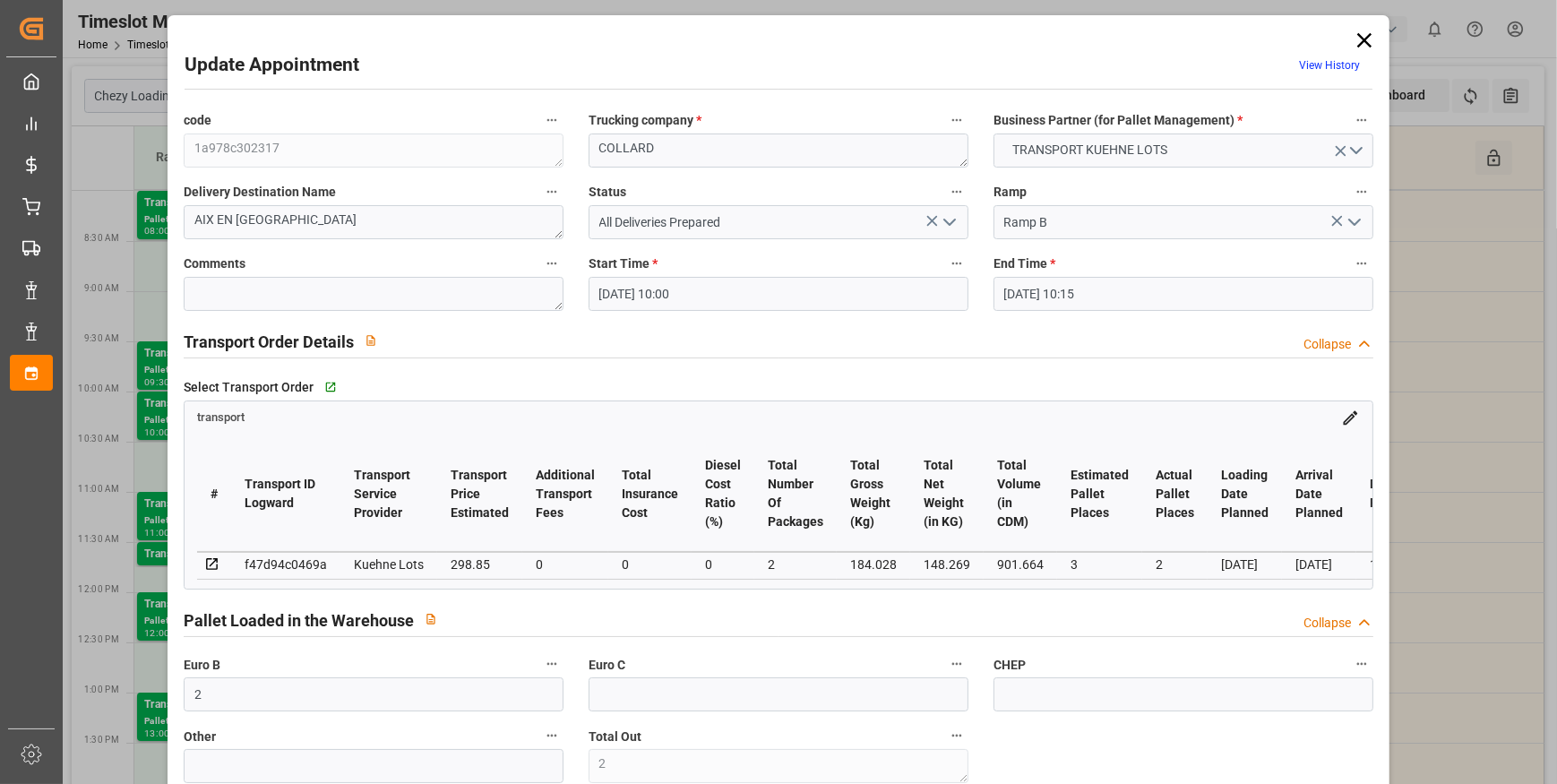
type input "22-09-2025 10:00"
type input "22-09-2025 10:15"
type input "18-09-2025 15:53"
type input "18-09-2025 11:35"
type input "[DATE]"
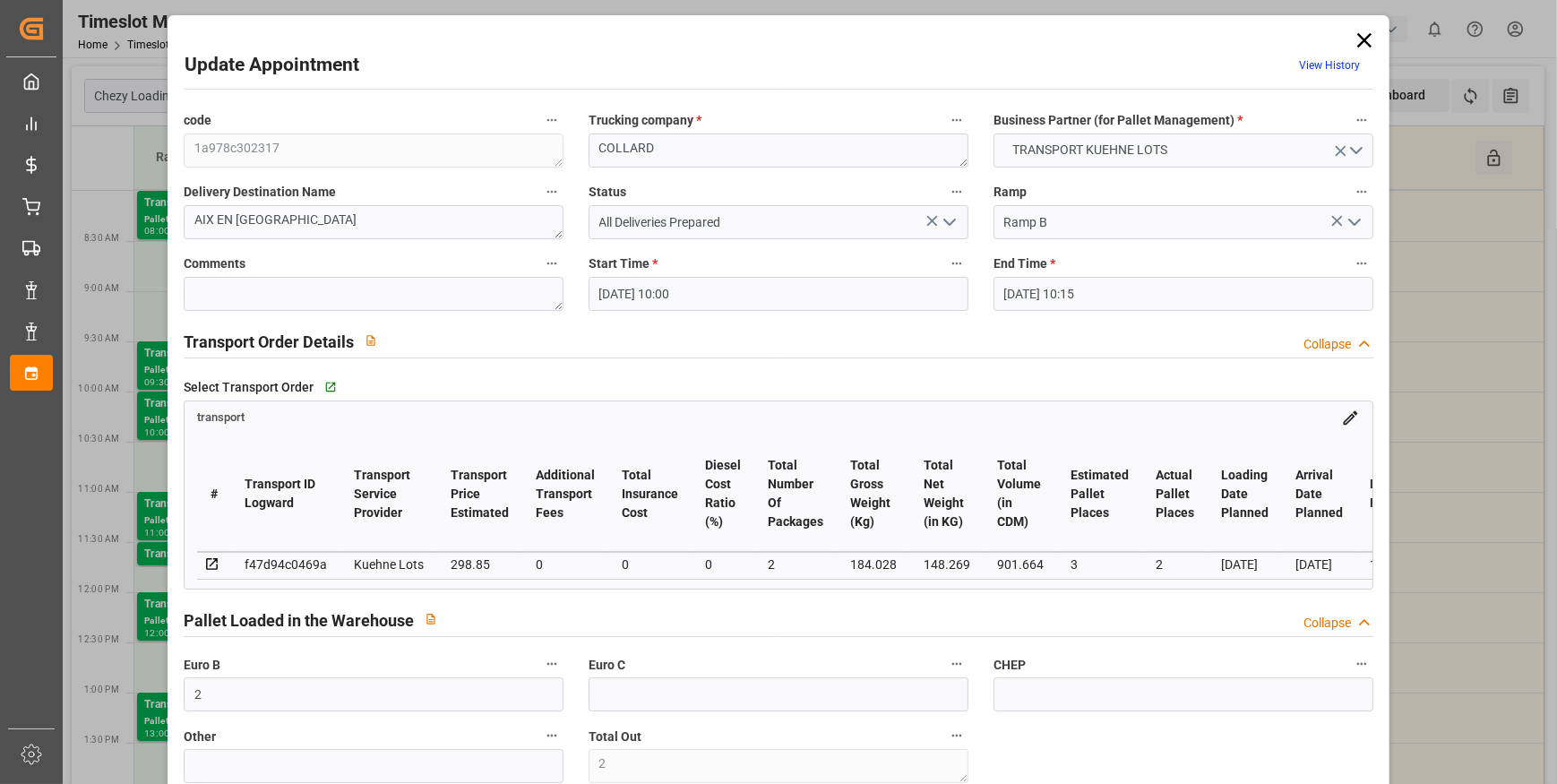
type input "[DATE]"
click at [940, 224] on icon "open menu" at bounding box center [949, 222] width 21 height 21
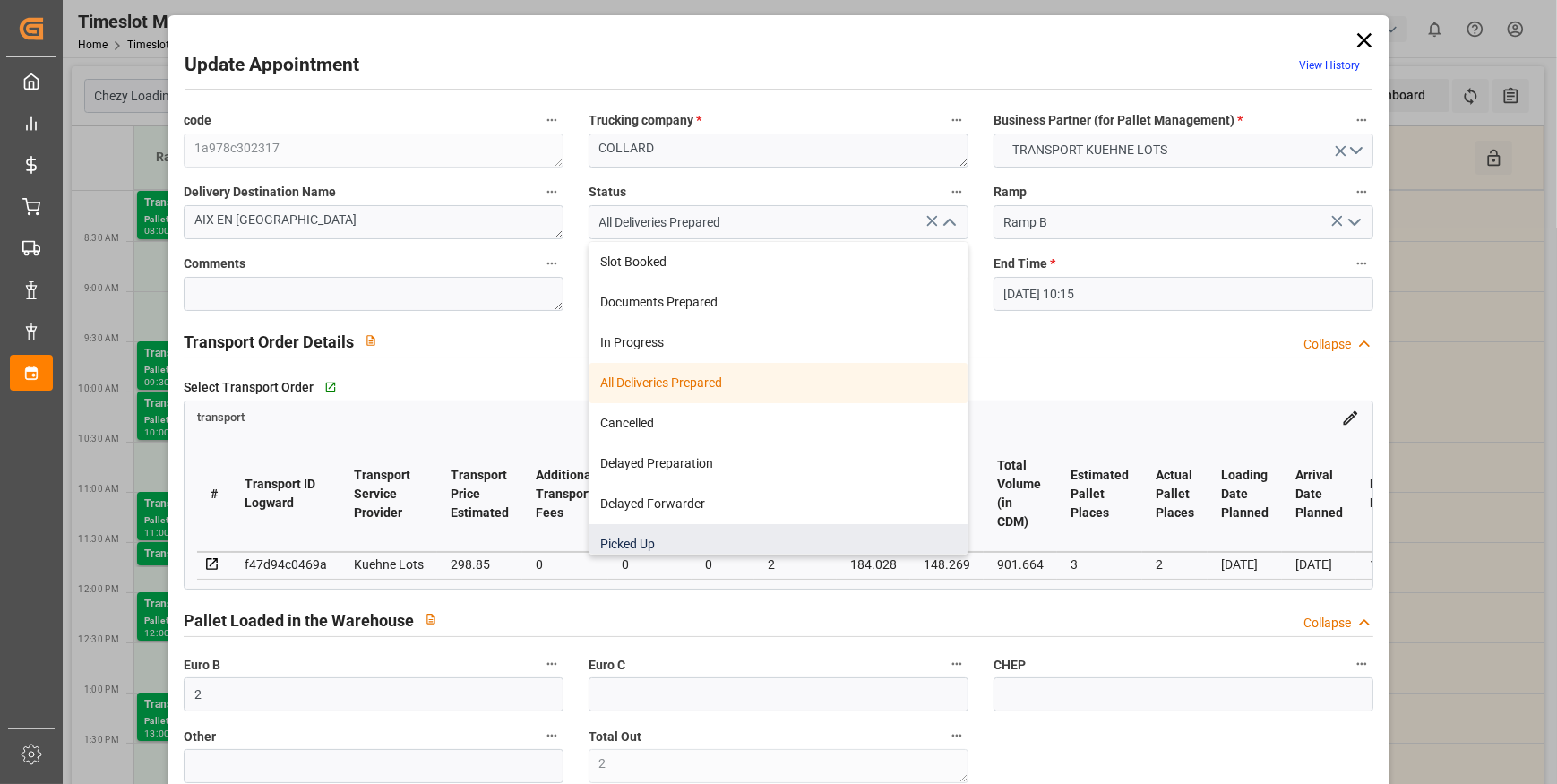
click at [657, 530] on div "Picked Up" at bounding box center [778, 543] width 379 height 40
type input "Picked Up"
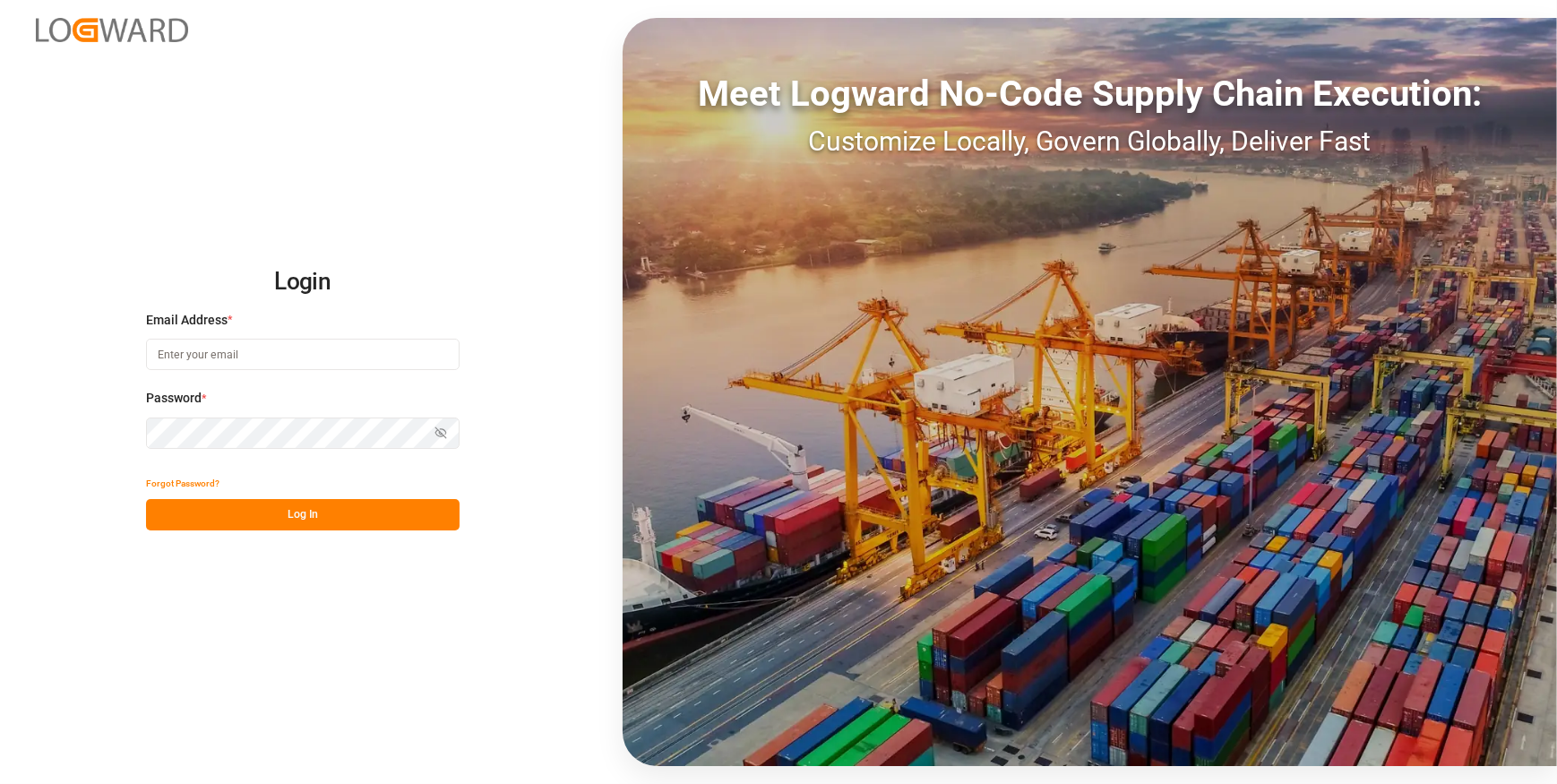
type input "[EMAIL_ADDRESS][DOMAIN_NAME]"
click at [263, 505] on button "Log In" at bounding box center [303, 515] width 313 height 32
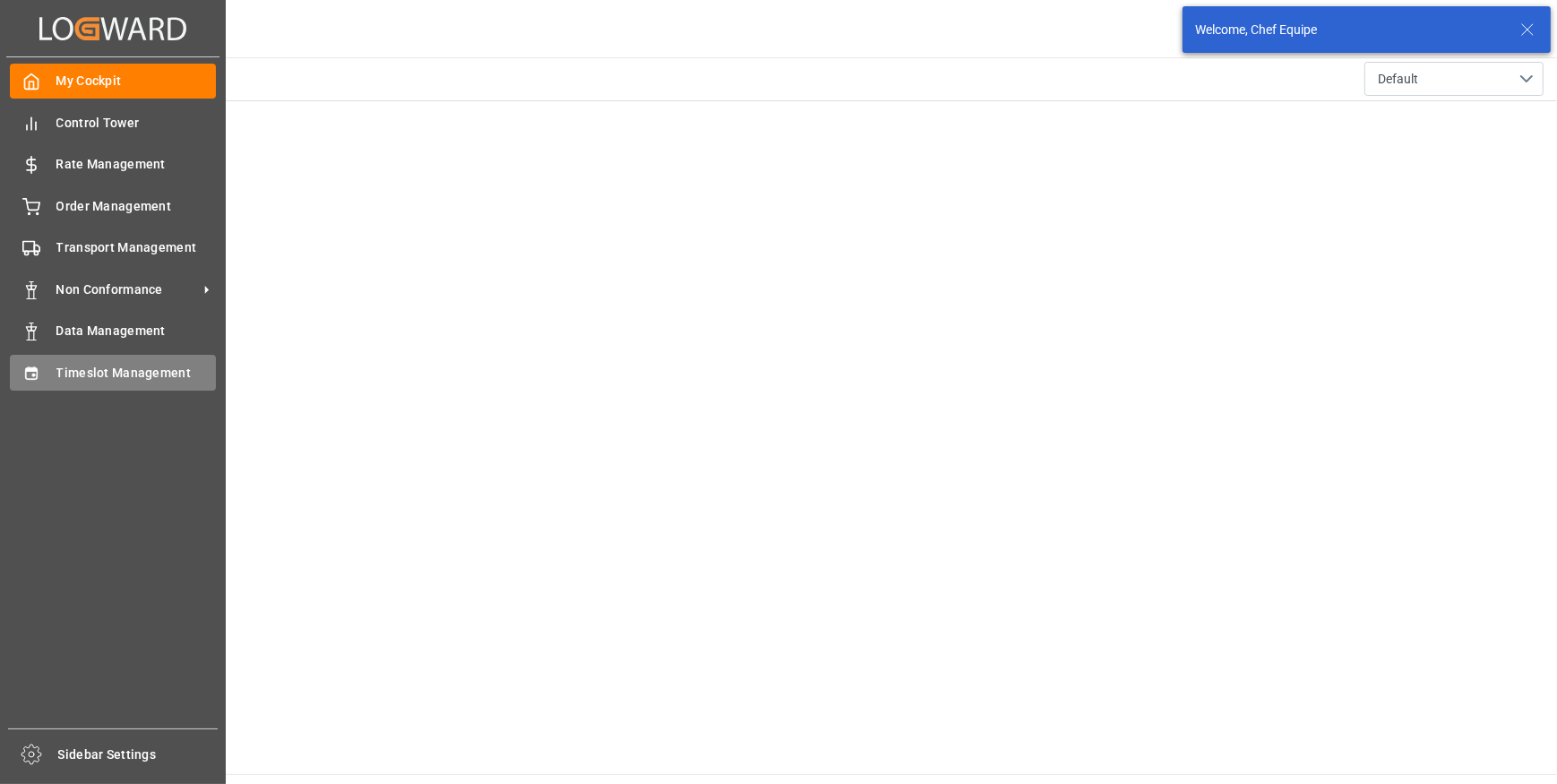
click at [27, 375] on icon at bounding box center [31, 372] width 11 height 12
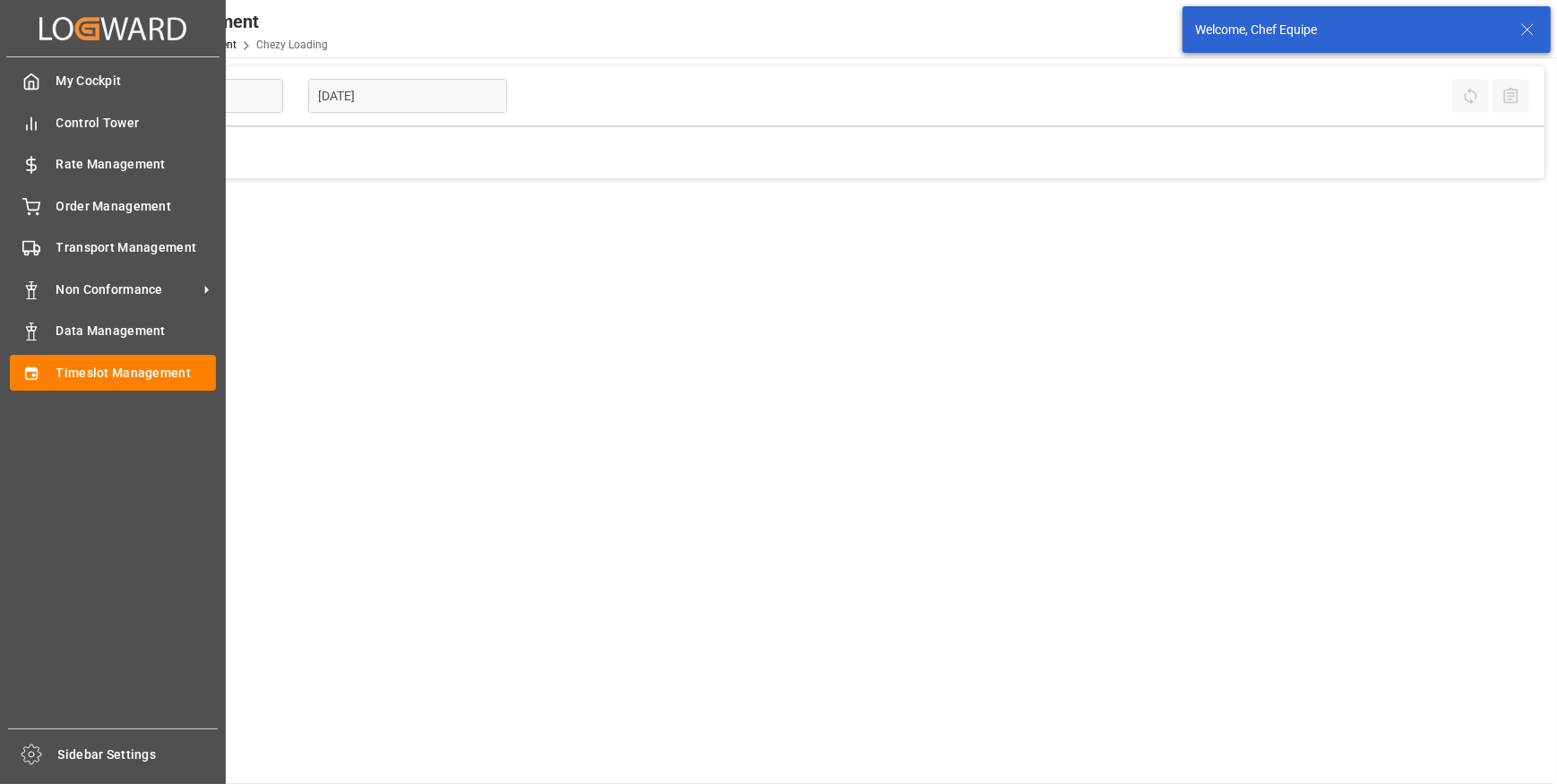
type input "Chezy Loading"
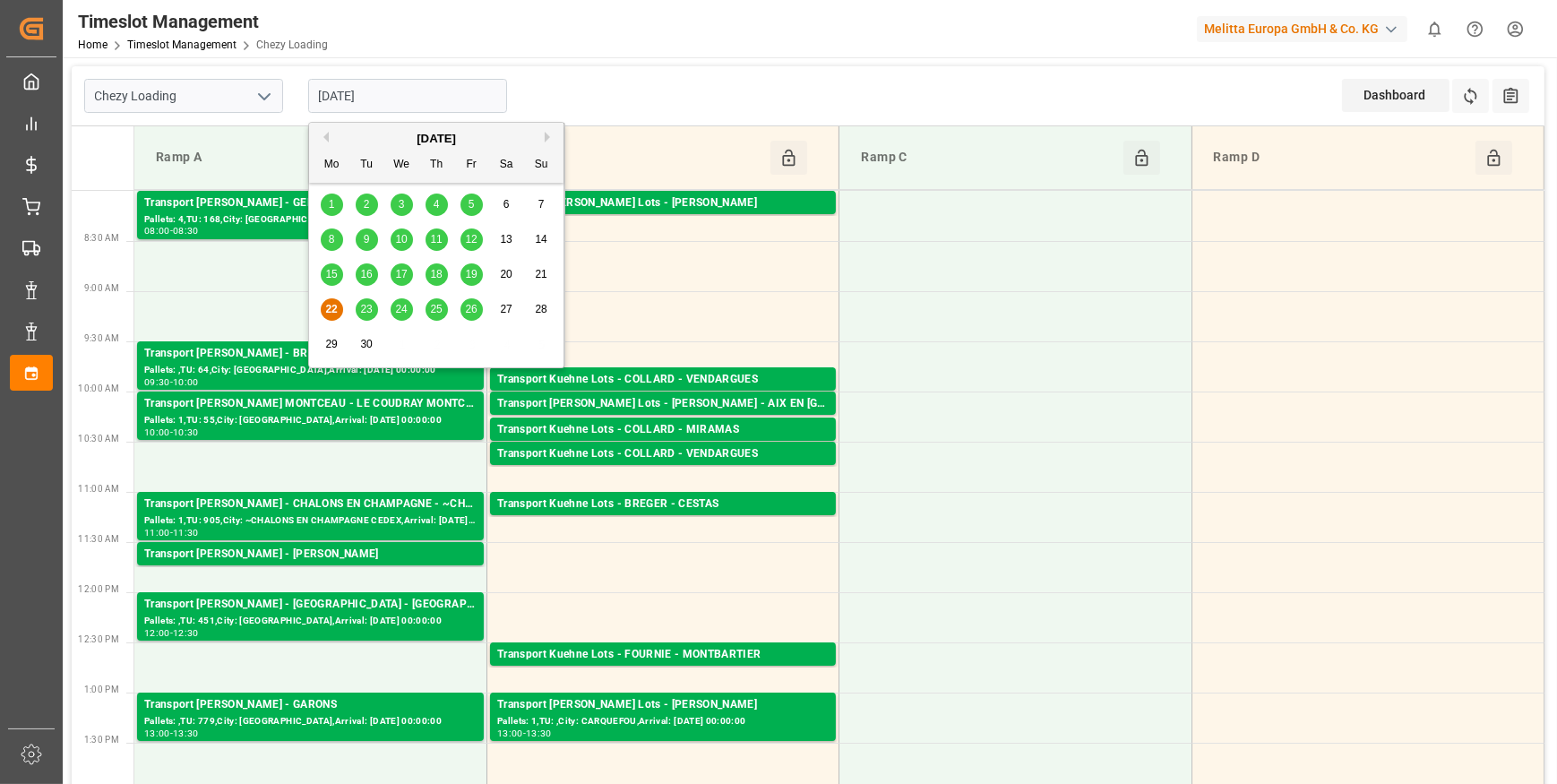
click at [409, 102] on input "[DATE]" at bounding box center [407, 96] width 199 height 34
click at [363, 306] on span "23" at bounding box center [365, 309] width 11 height 12
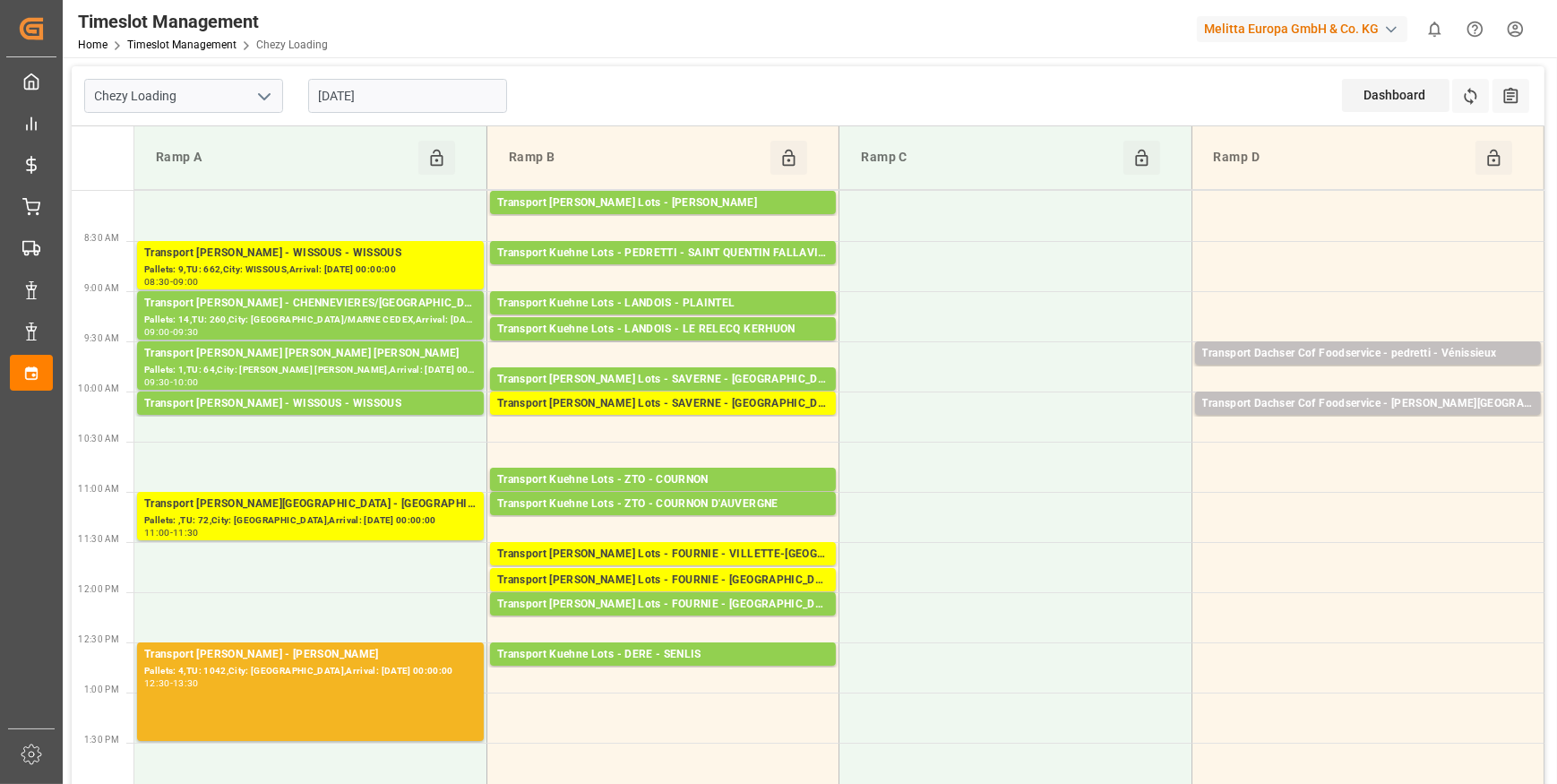
click at [450, 89] on input "[DATE]" at bounding box center [407, 96] width 199 height 34
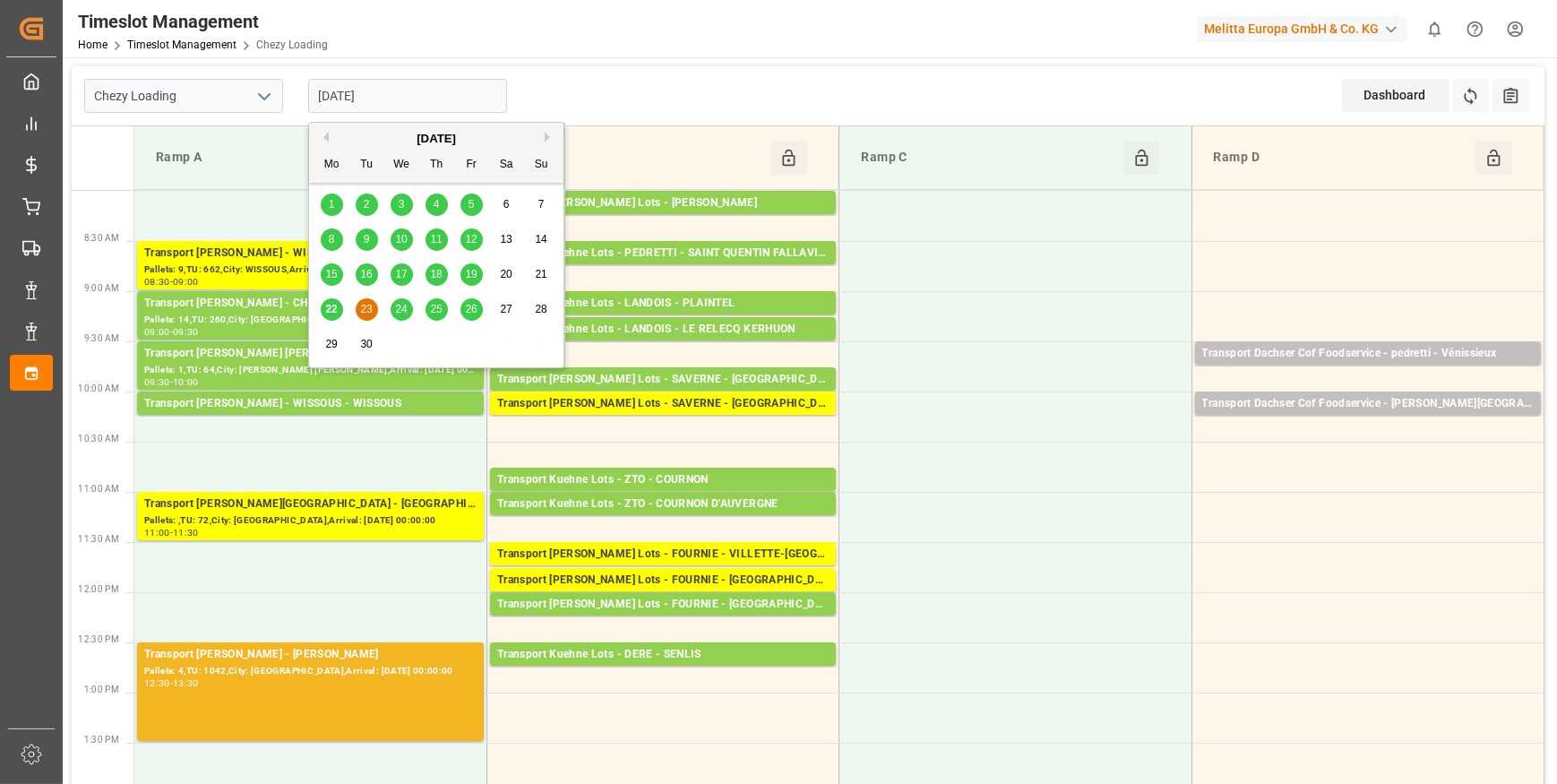
click at [406, 307] on span "24" at bounding box center [401, 309] width 11 height 12
type input "[DATE]"
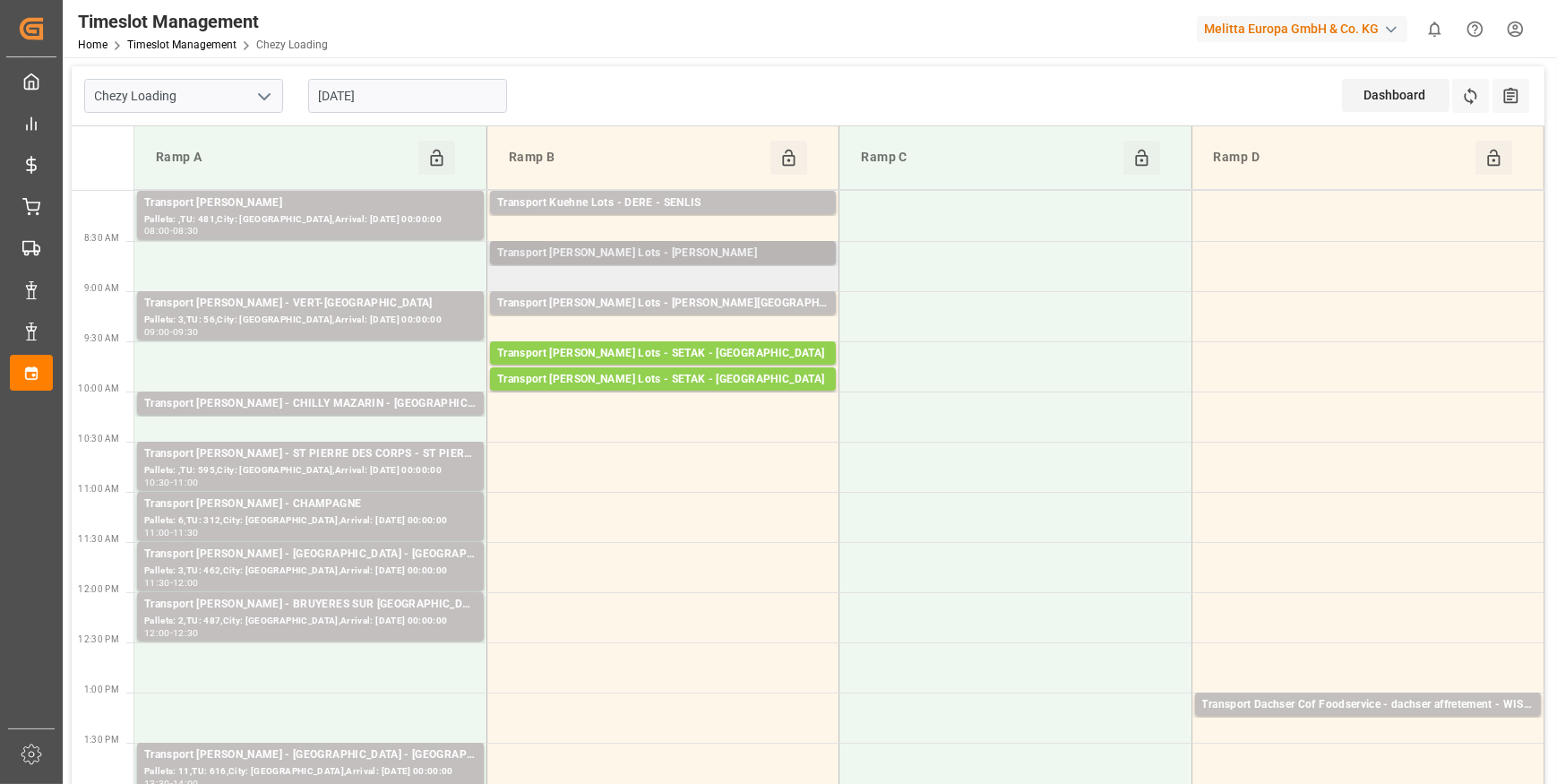
click at [646, 251] on div "Transport [PERSON_NAME] Lots - [PERSON_NAME]" at bounding box center [663, 253] width 332 height 18
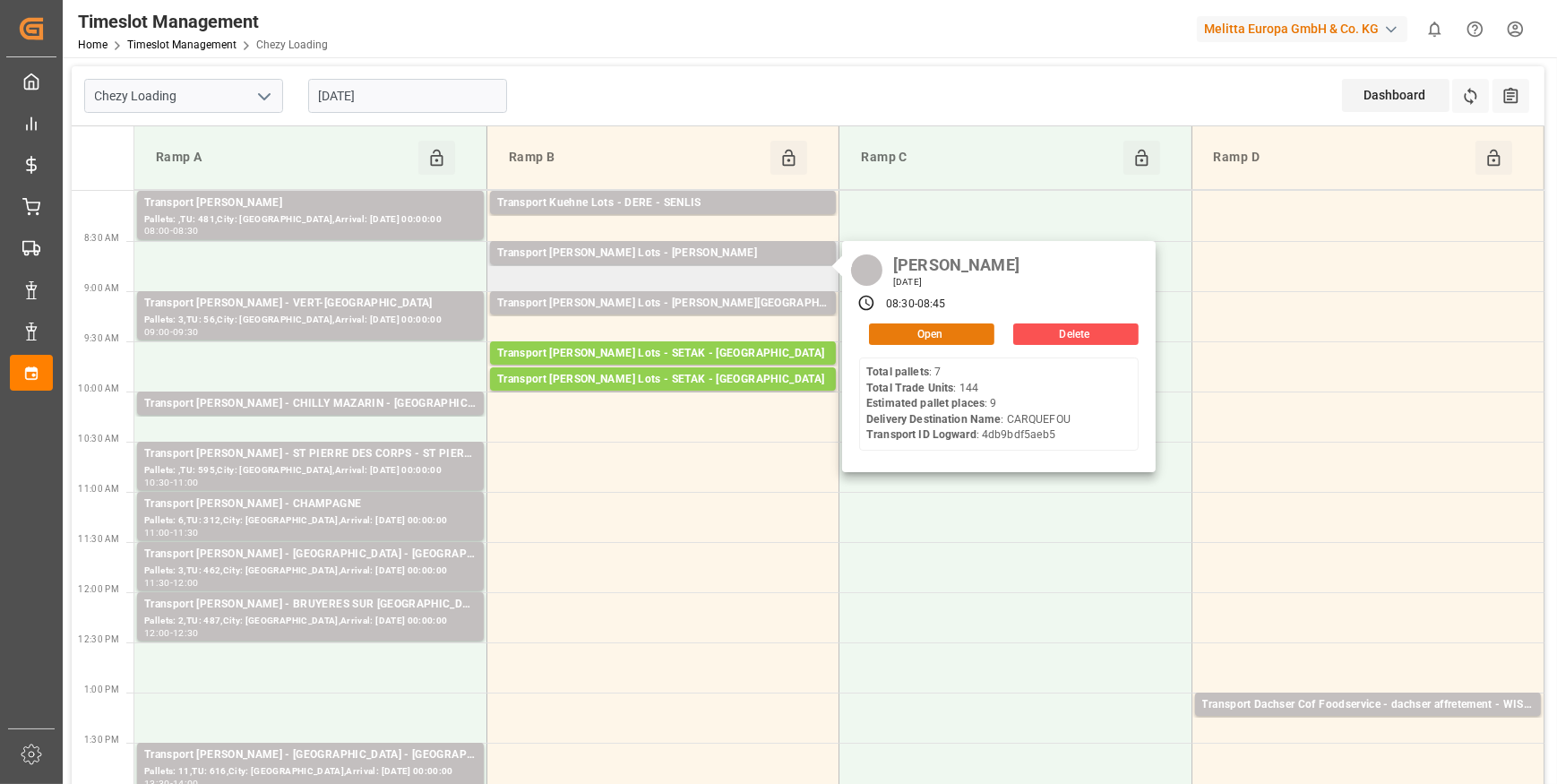
click at [950, 330] on button "Open" at bounding box center [931, 334] width 126 height 21
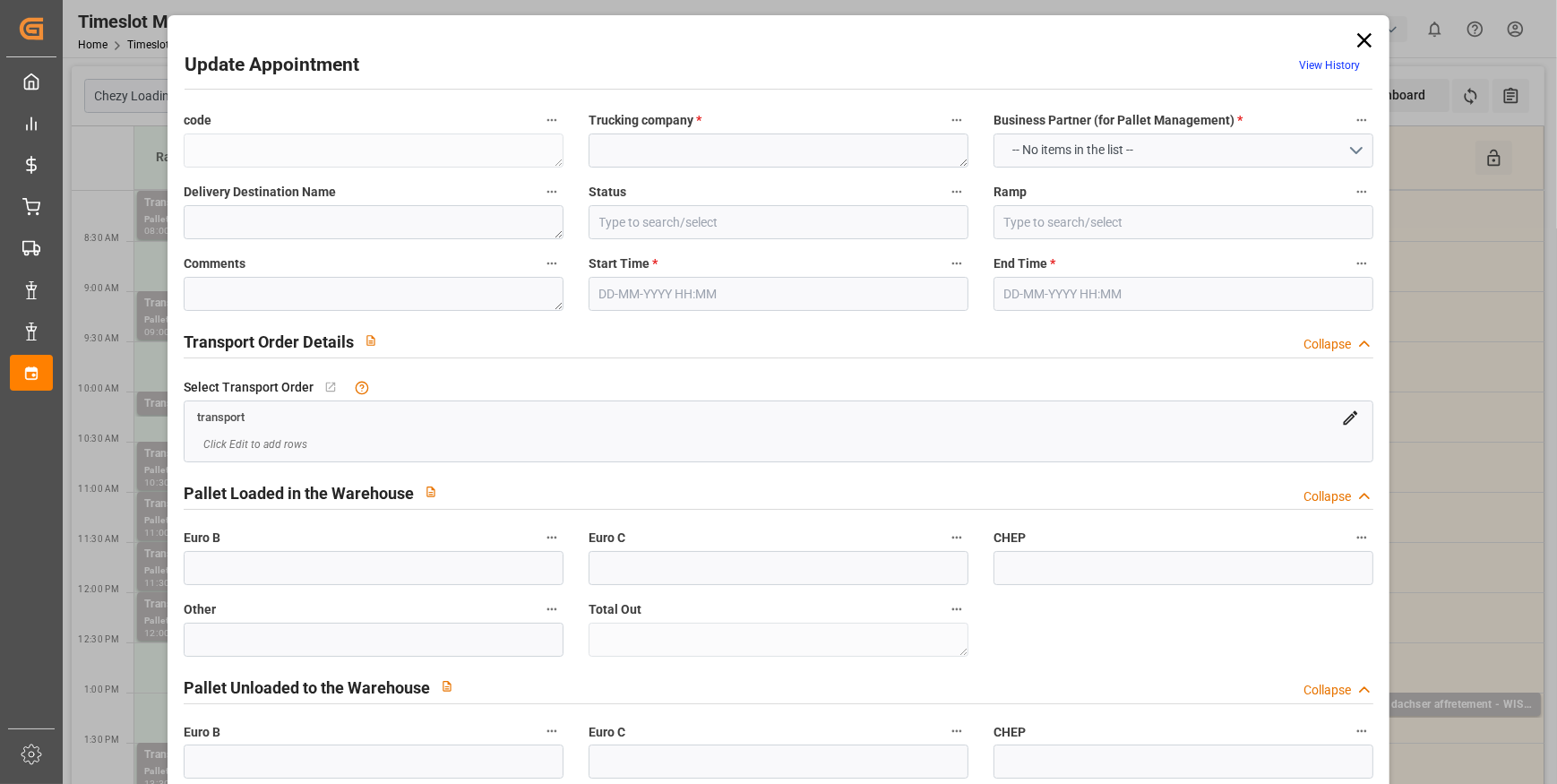
type textarea "d0ff167fdf17"
type textarea "[PERSON_NAME]"
type textarea "CARQUEFOU"
type input "Ramp B"
type textarea "0"
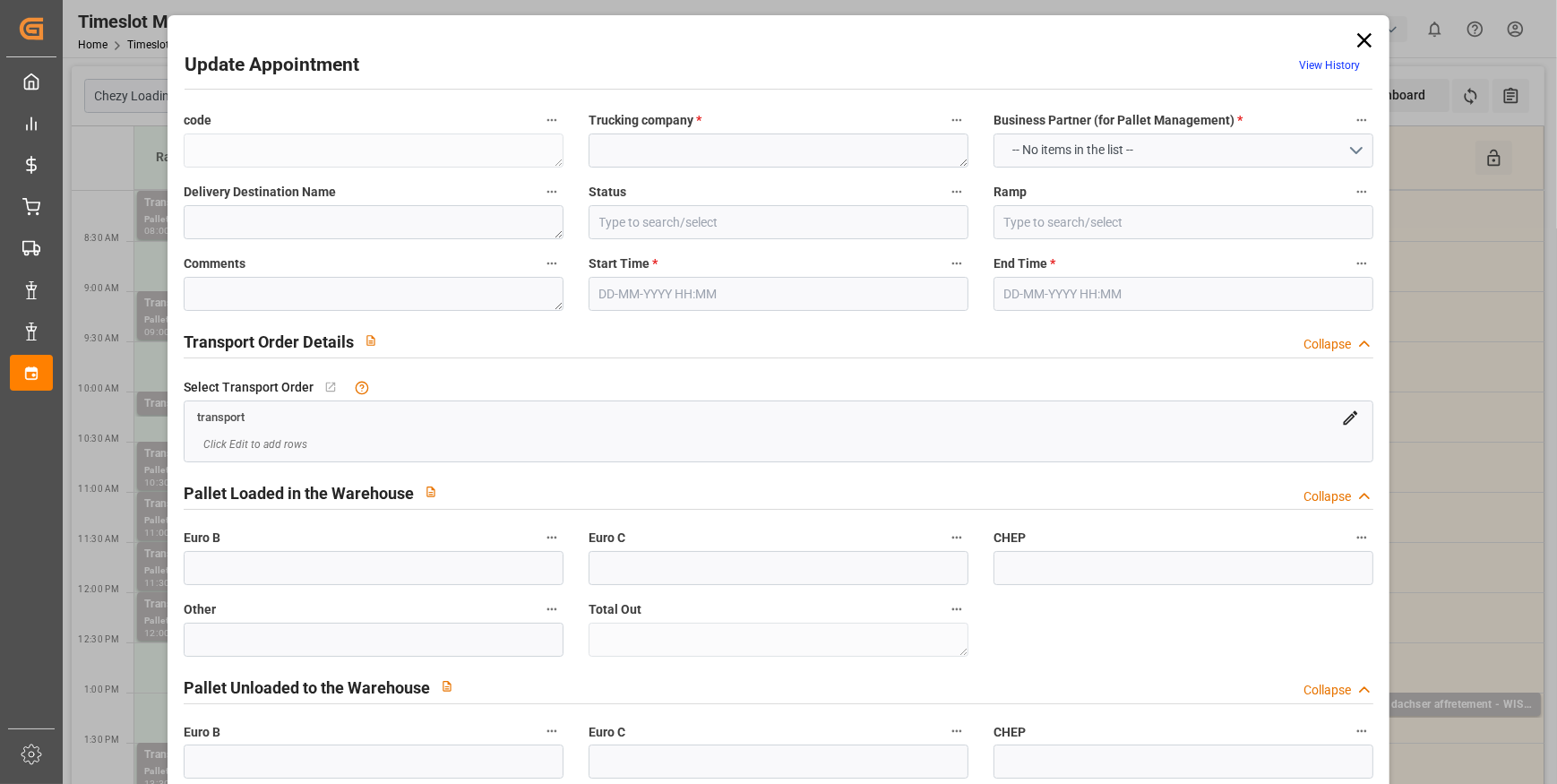
type textarea "0"
type input "4db9bdf5aeb5"
type textarea "CARQUEFOU"
type textarea "0000721441"
type textarea "d0ff167fdf17"
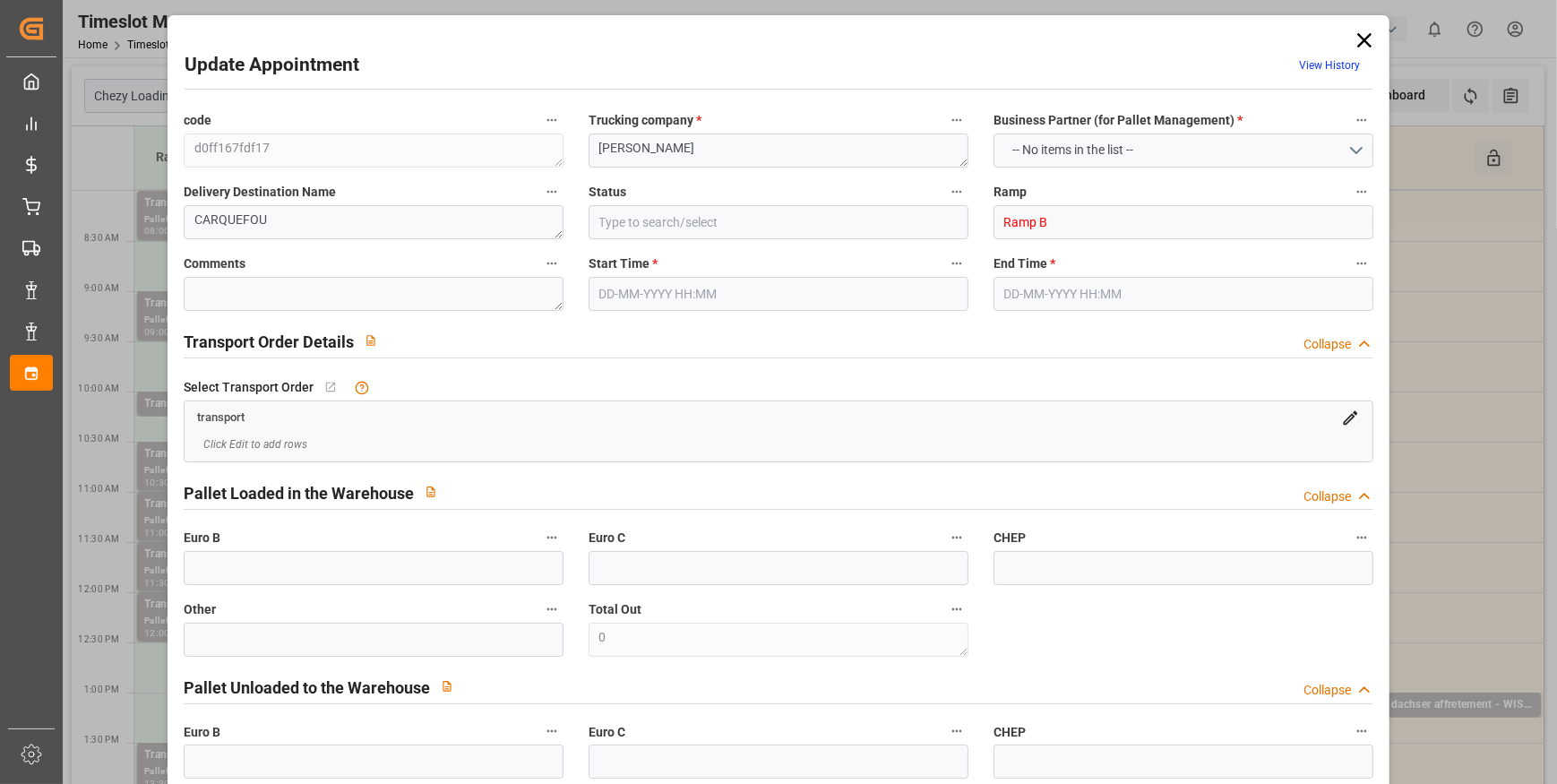
type textarea "FR-02570"
type textarea "FR"
type input "Road"
type input "FR"
type input "02570"
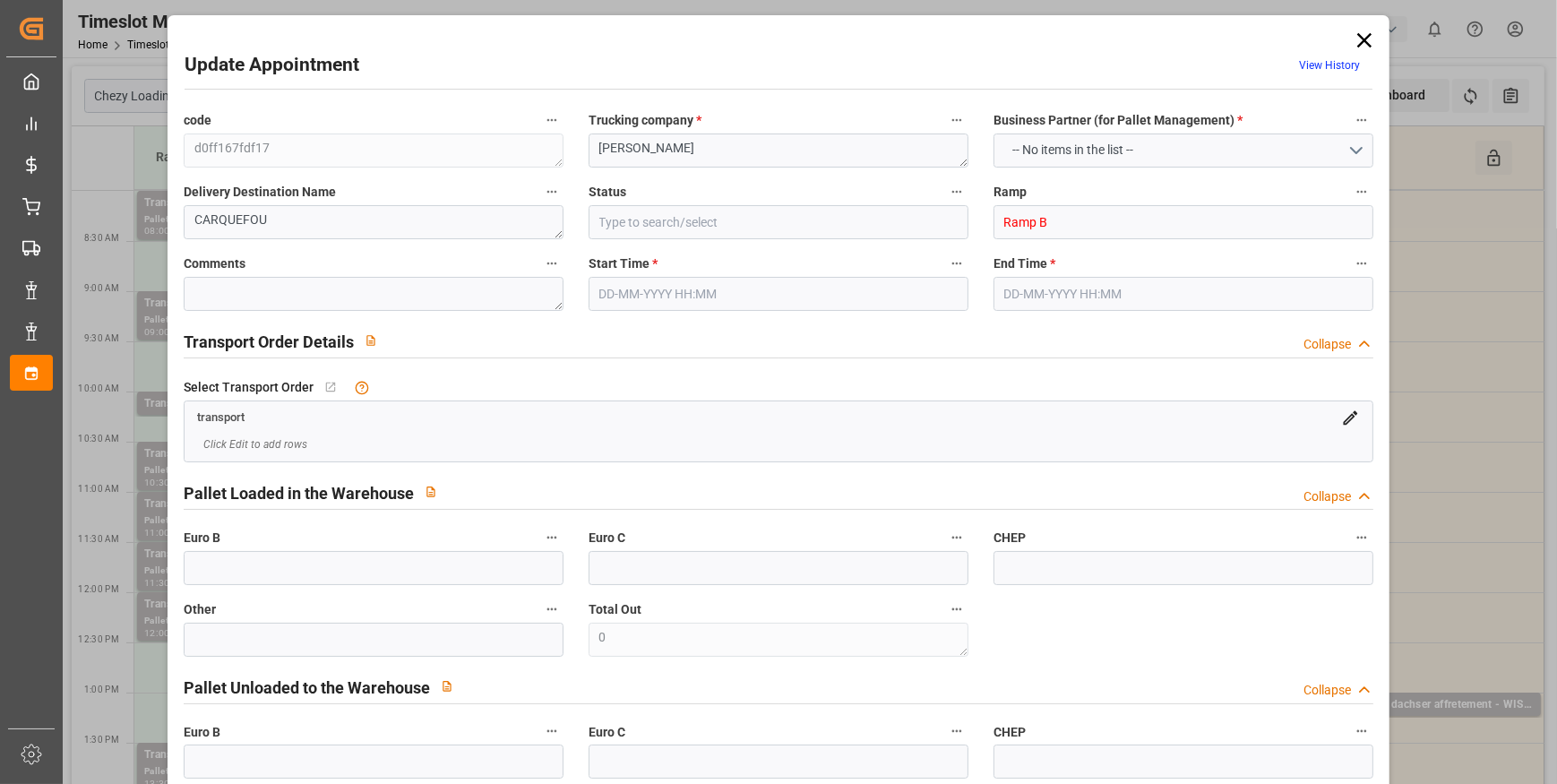
type input "FR"
type input "44470"
type input "Small Shipment"
type input "3.5-7.5 t"
type input "EURO 6"
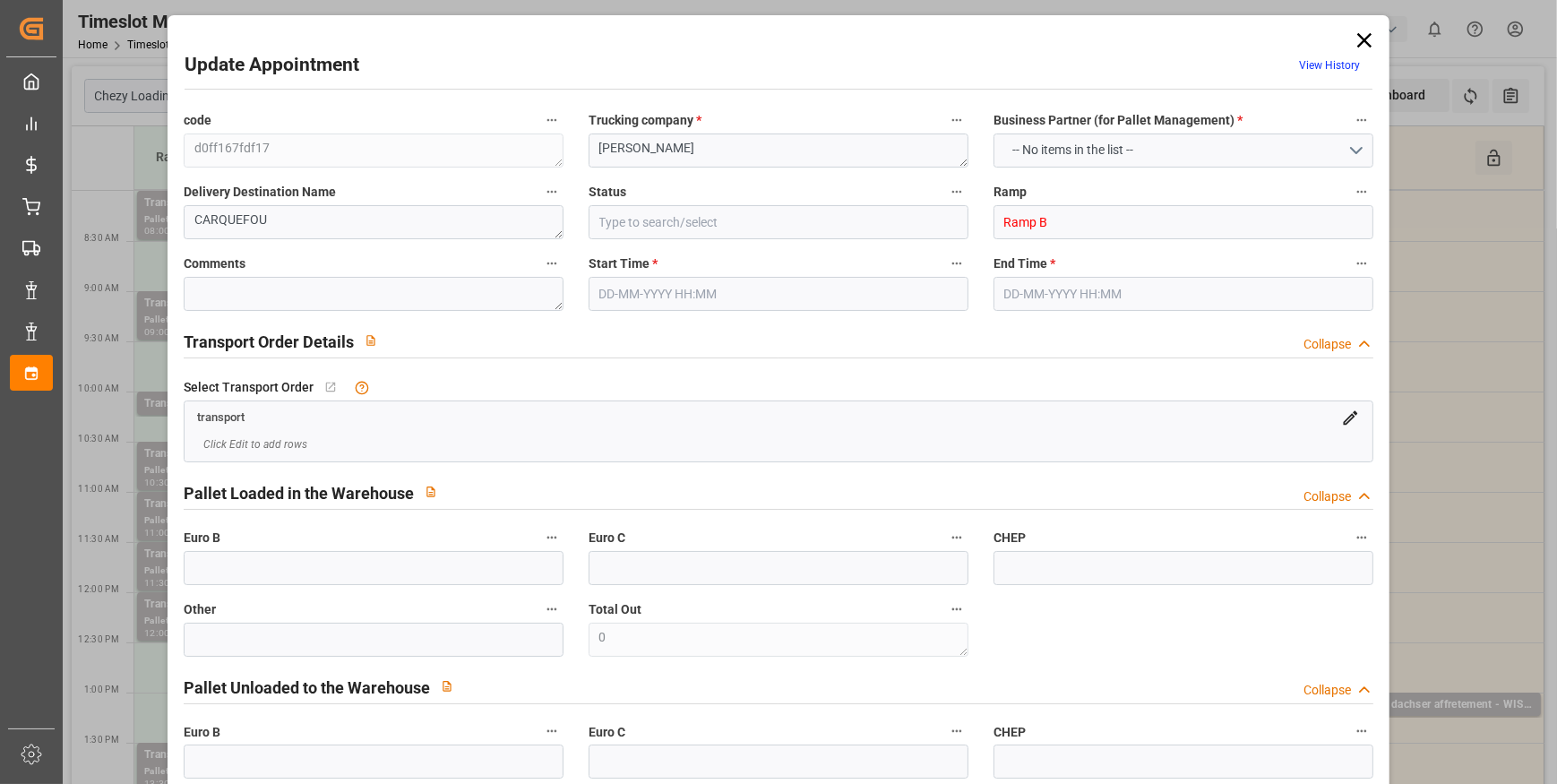
type input "Diesel"
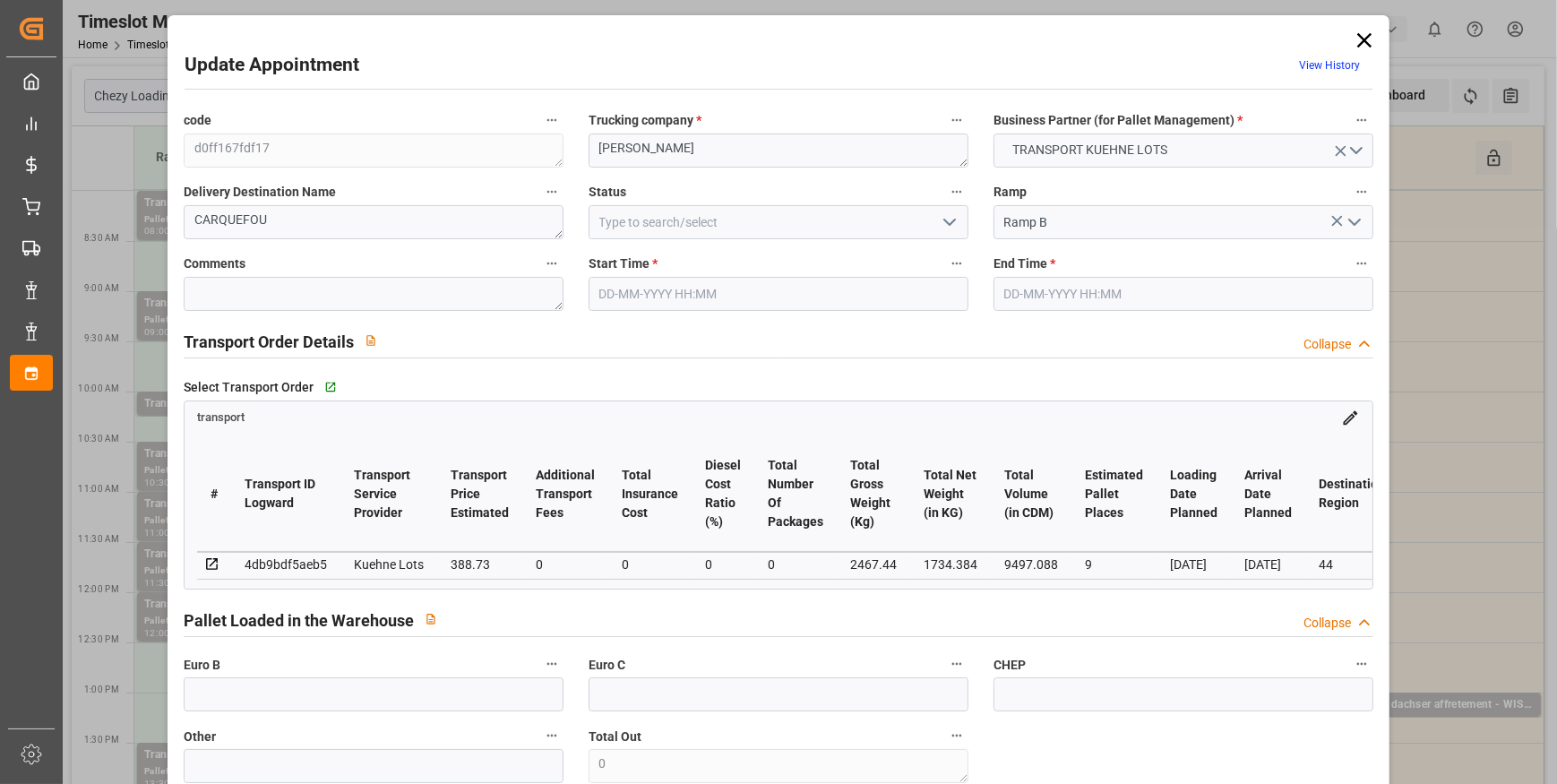
type input "9"
type input "388.73"
type input "0"
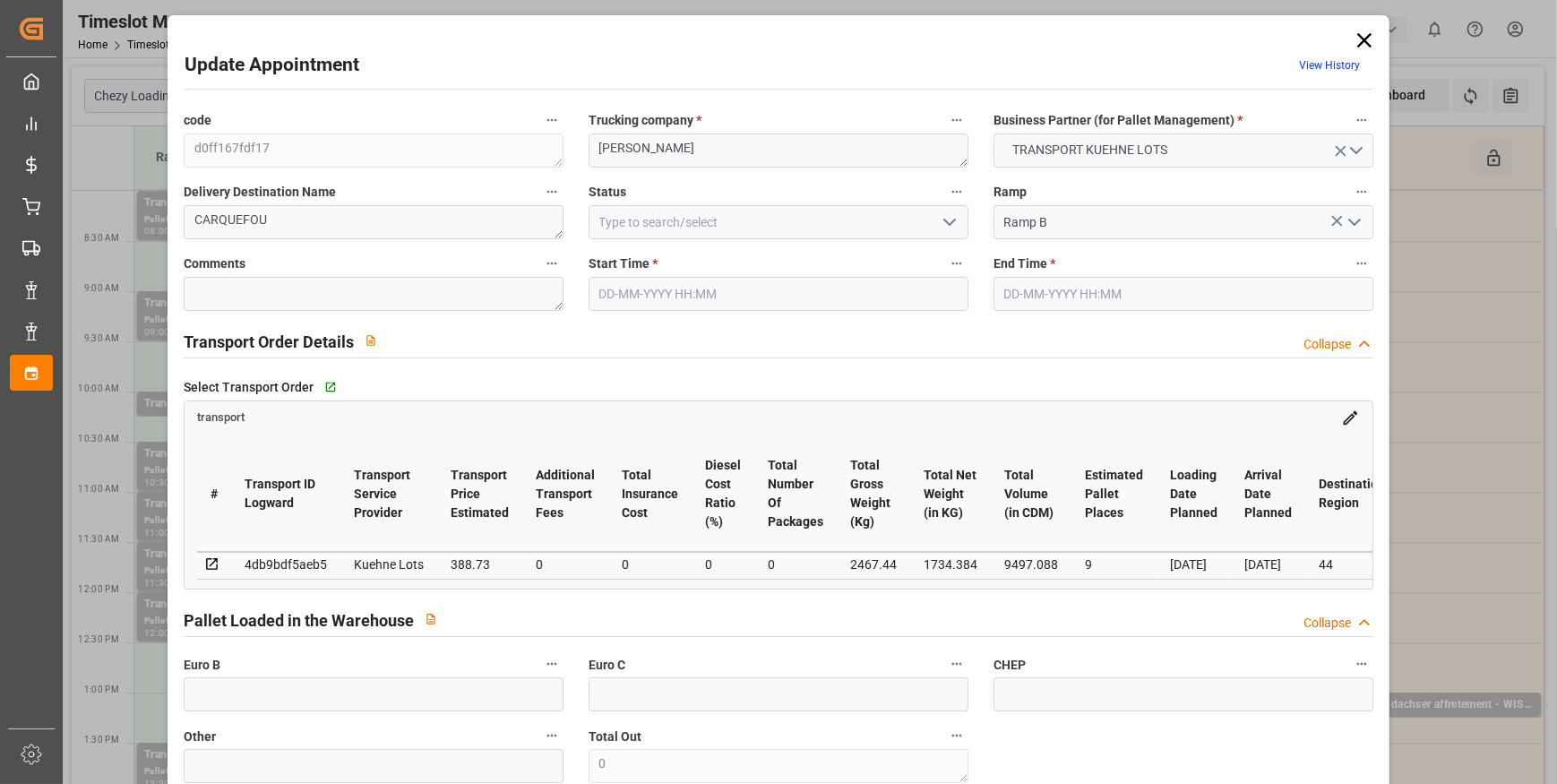
type input "388.73"
type input "0"
type input "1734.384"
type input "2847"
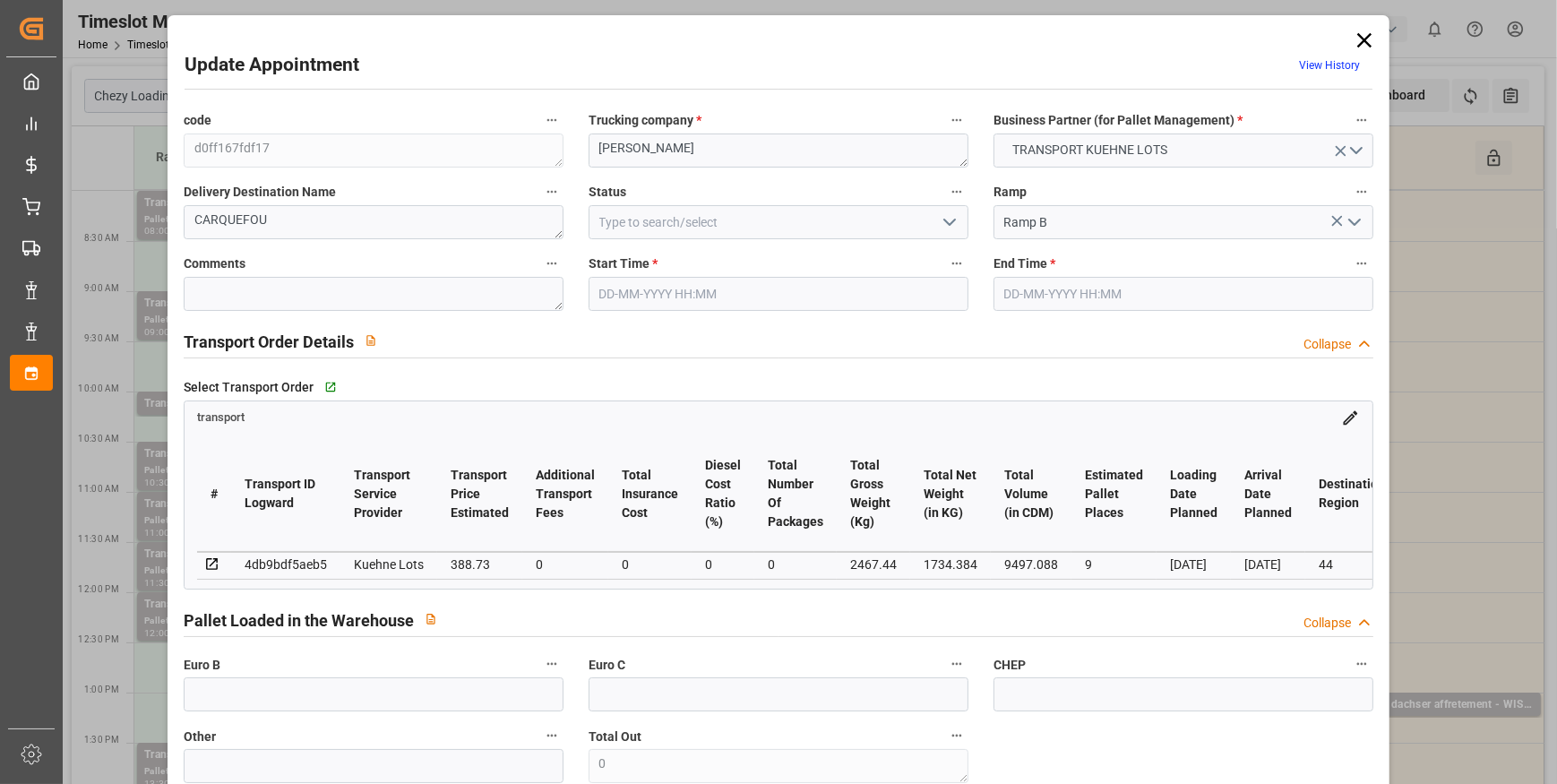
type input "9497.088"
type input "44"
type input "7"
type input "144"
type input "9"
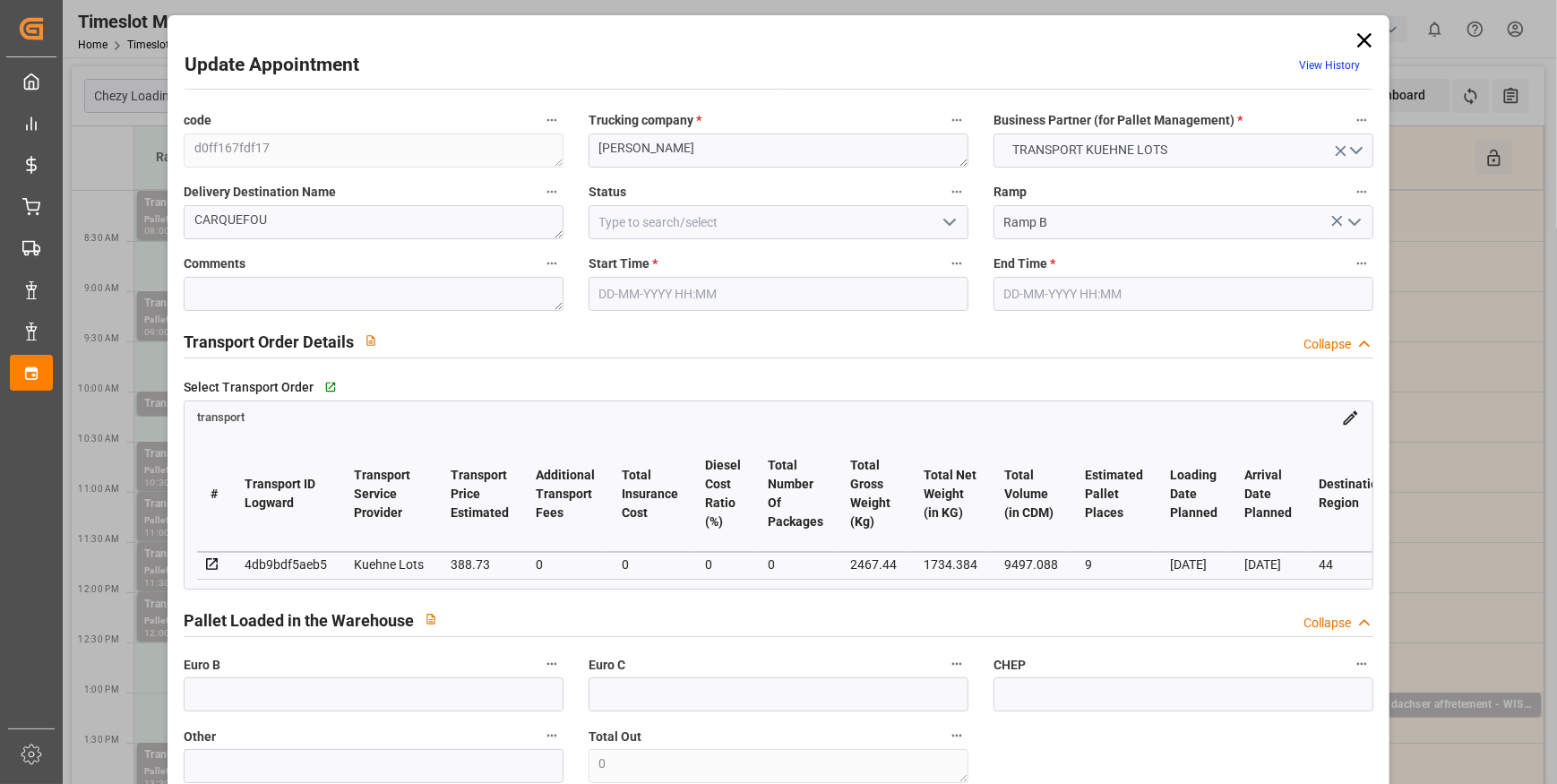
type input "101"
type input "2467.44"
type input "0"
type input "4710.8598"
type input "0"
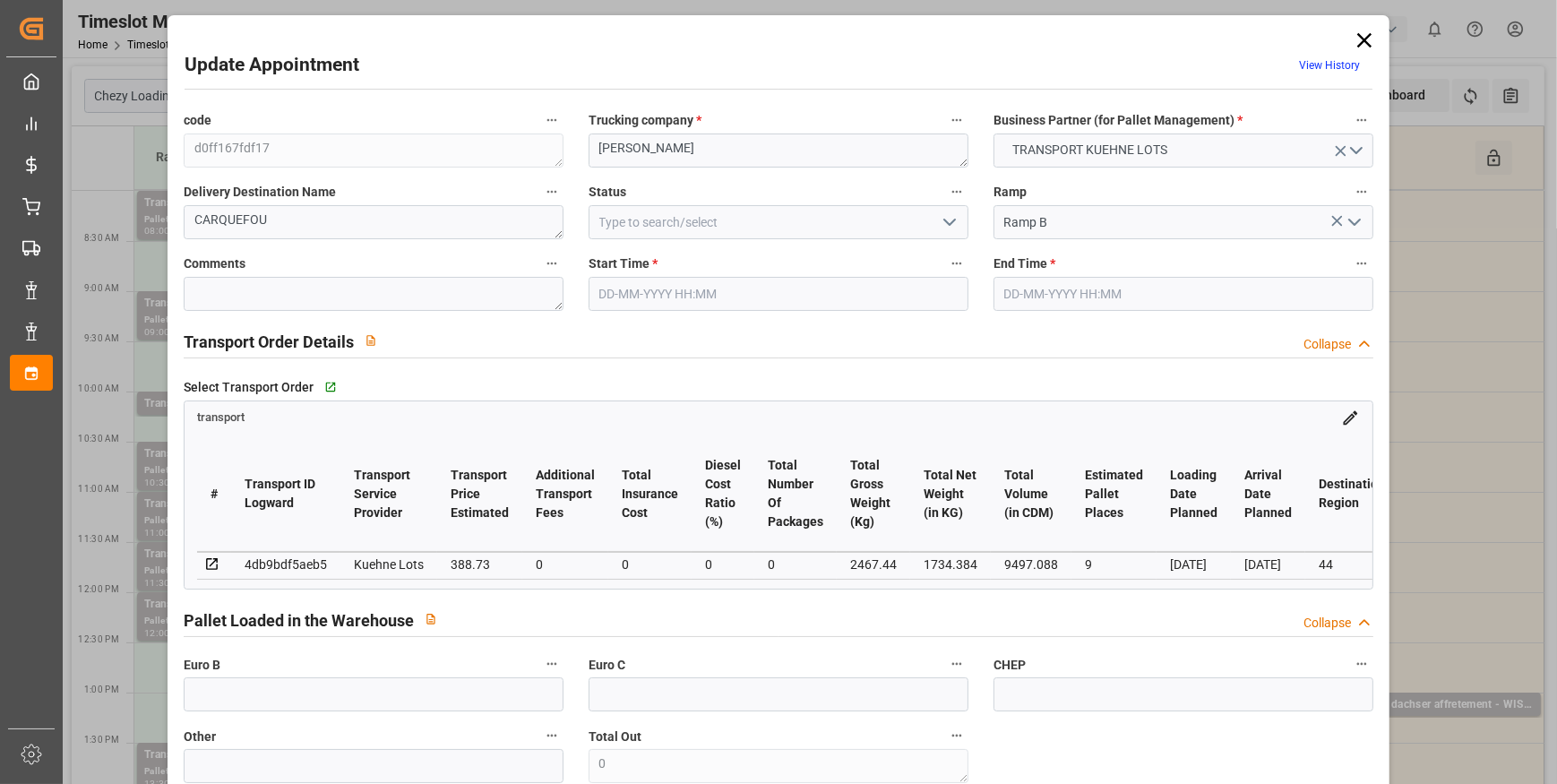
type input "0"
type input "21"
type input "35"
type input "24-09-2025 08:30"
type input "24-09-2025 08:45"
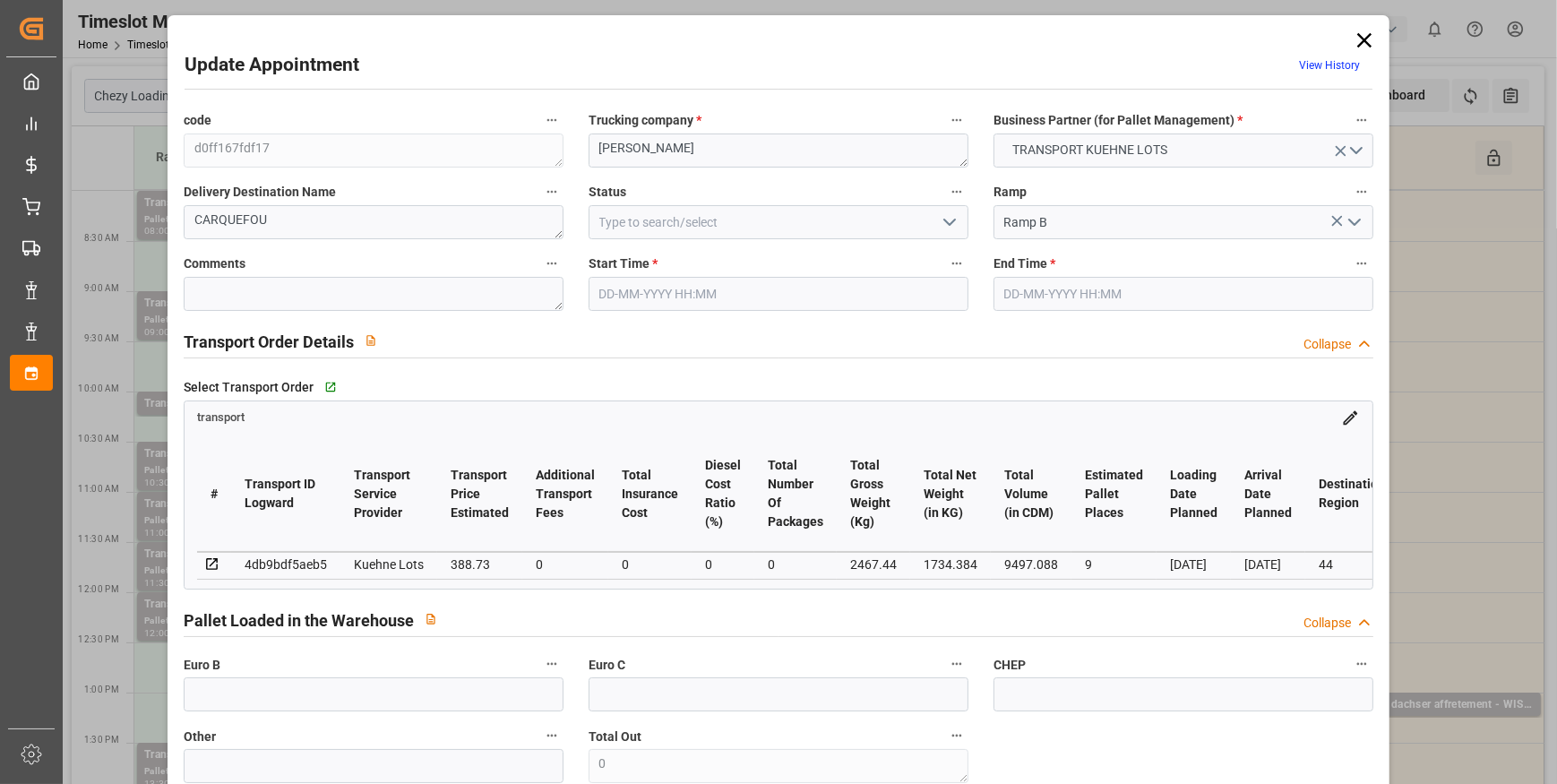
type input "18-09-2025 15:58"
type input "18-09-2025 11:36"
type input "[DATE]"
click at [949, 223] on icon "open menu" at bounding box center [949, 222] width 21 height 21
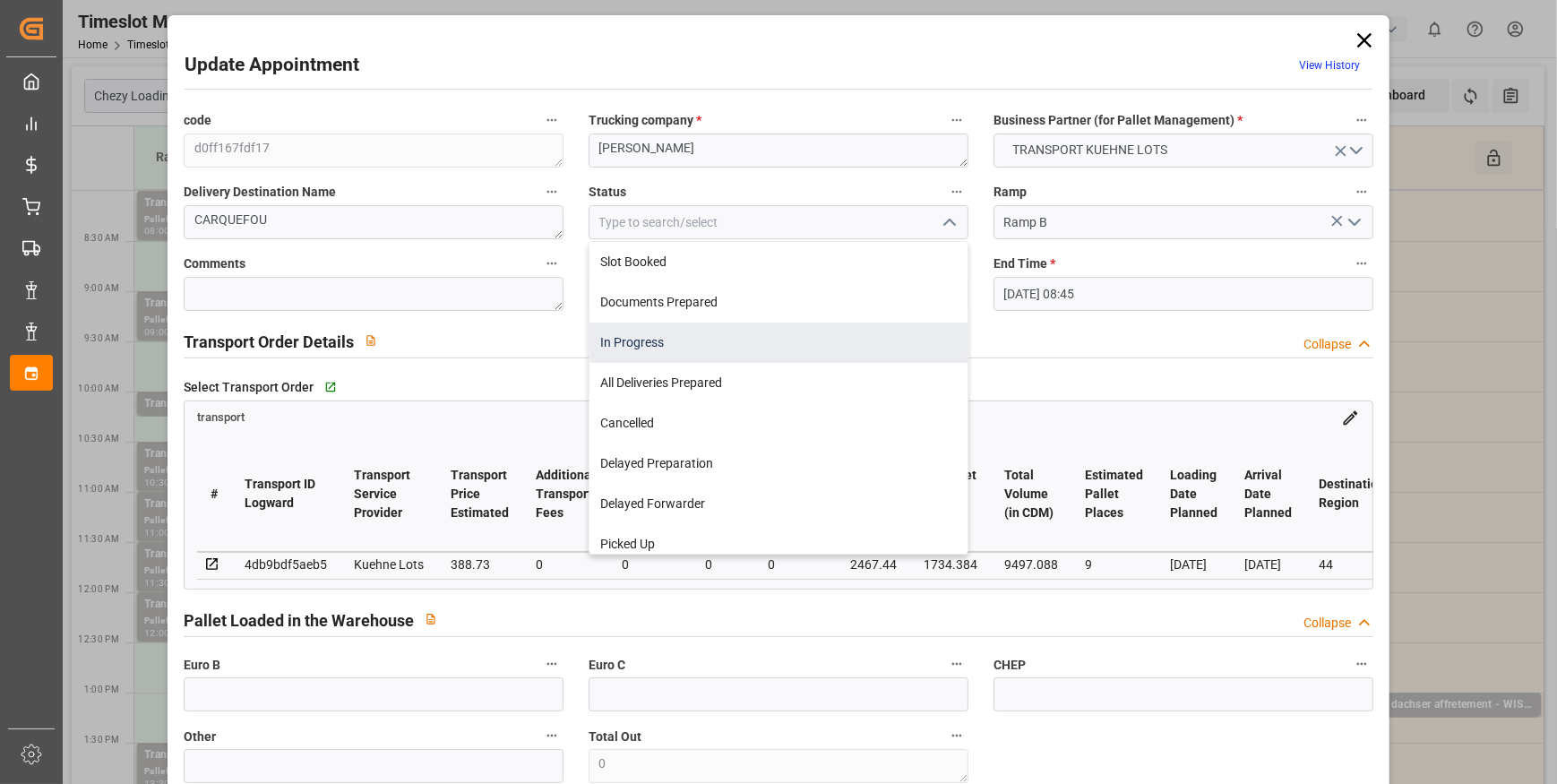
click at [654, 334] on div "In Progress" at bounding box center [778, 342] width 379 height 40
type input "In Progress"
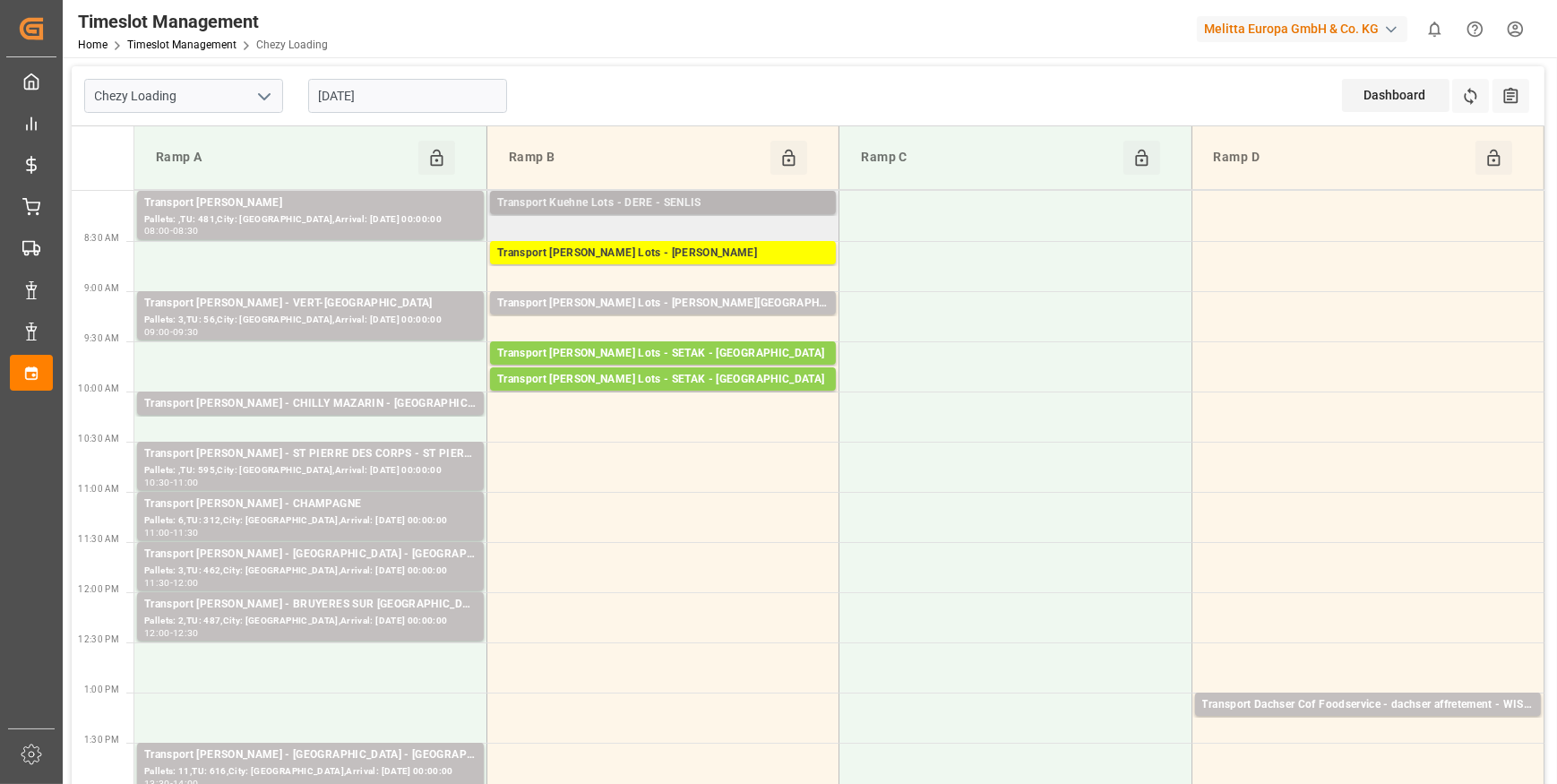
click at [667, 198] on div "Transport Kuehne Lots - DERE - SENLIS" at bounding box center [663, 203] width 332 height 18
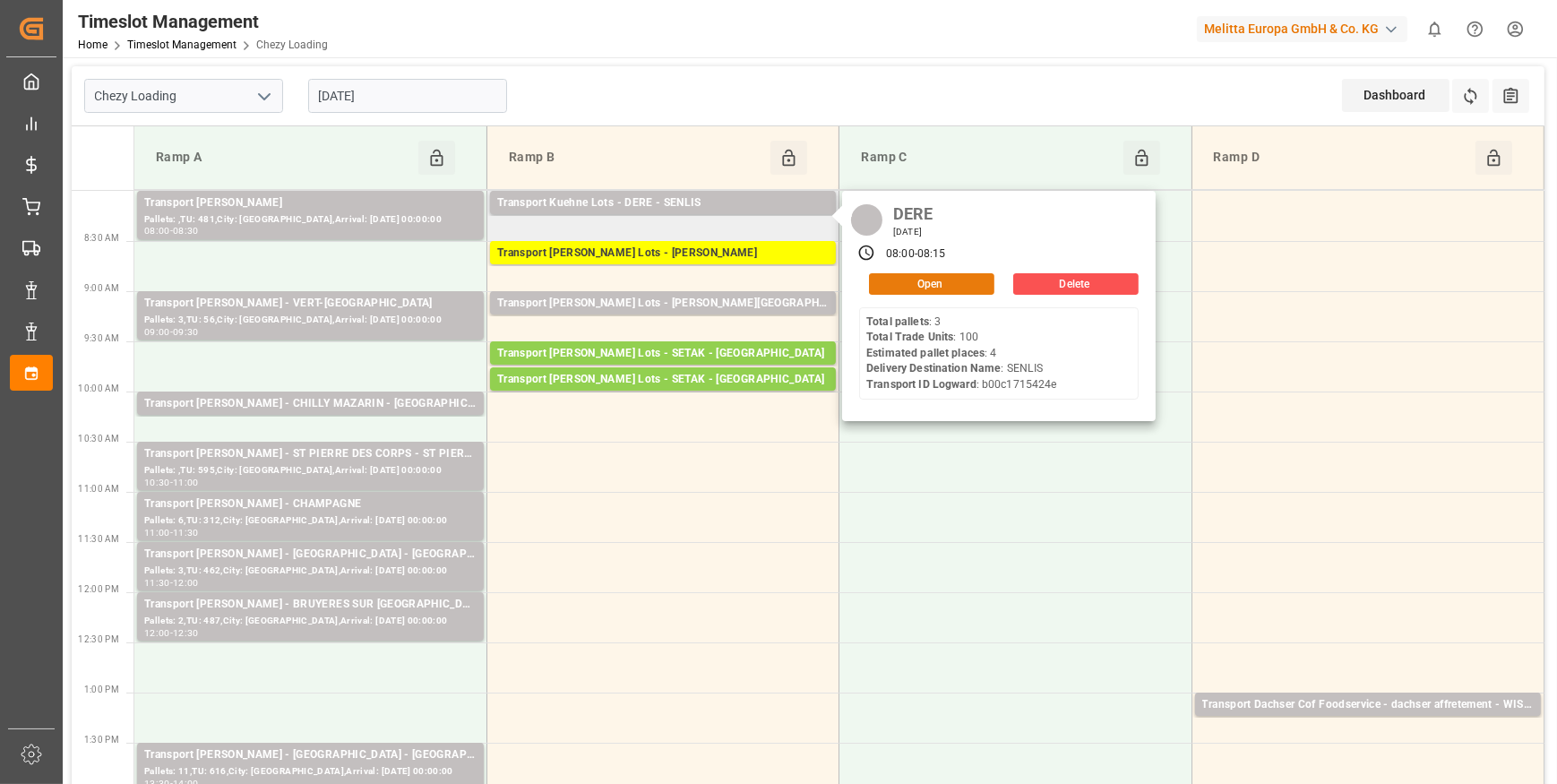
click at [909, 283] on button "Open" at bounding box center [931, 283] width 126 height 21
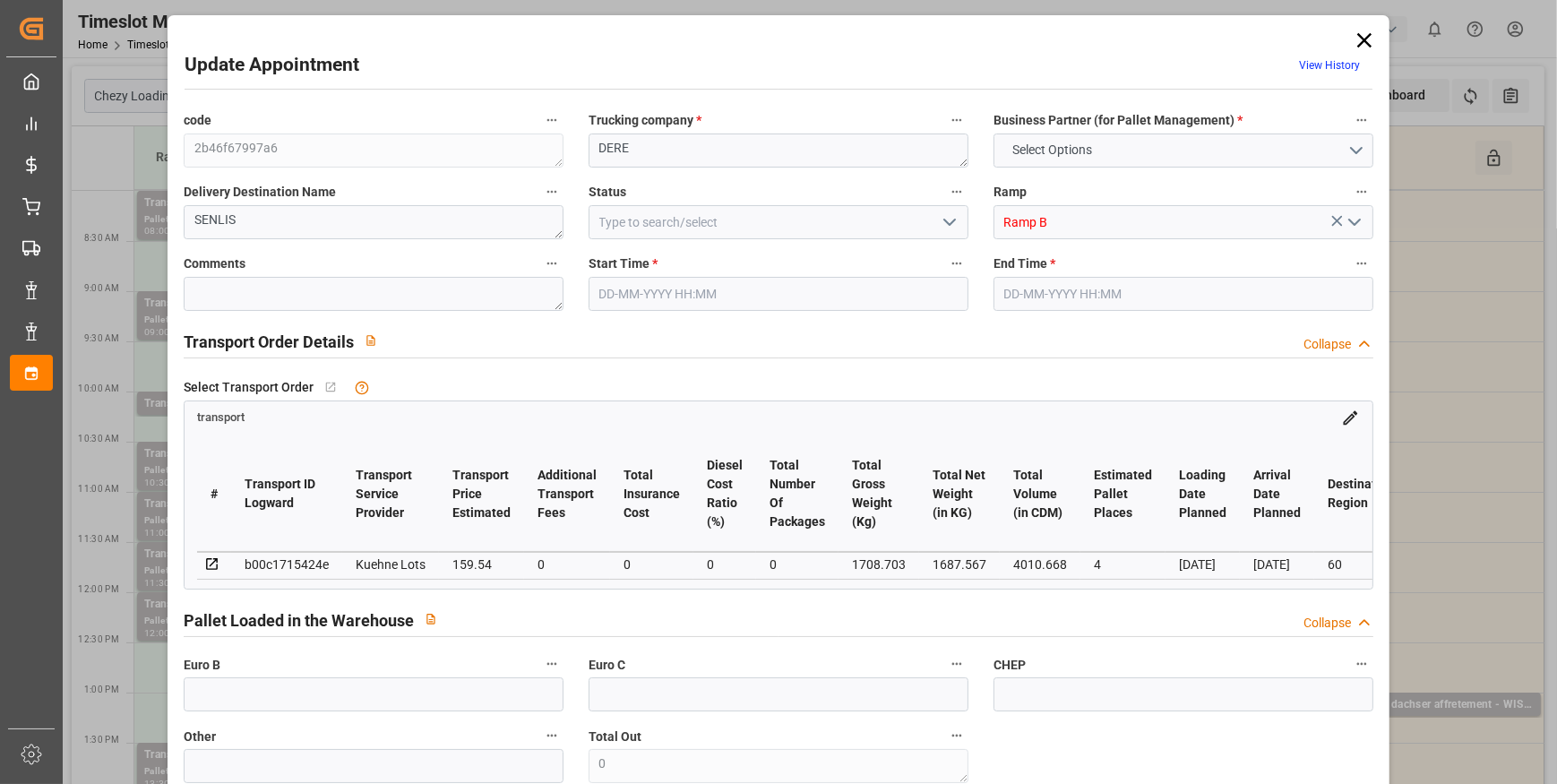
type input "4"
type input "159.54"
type input "0"
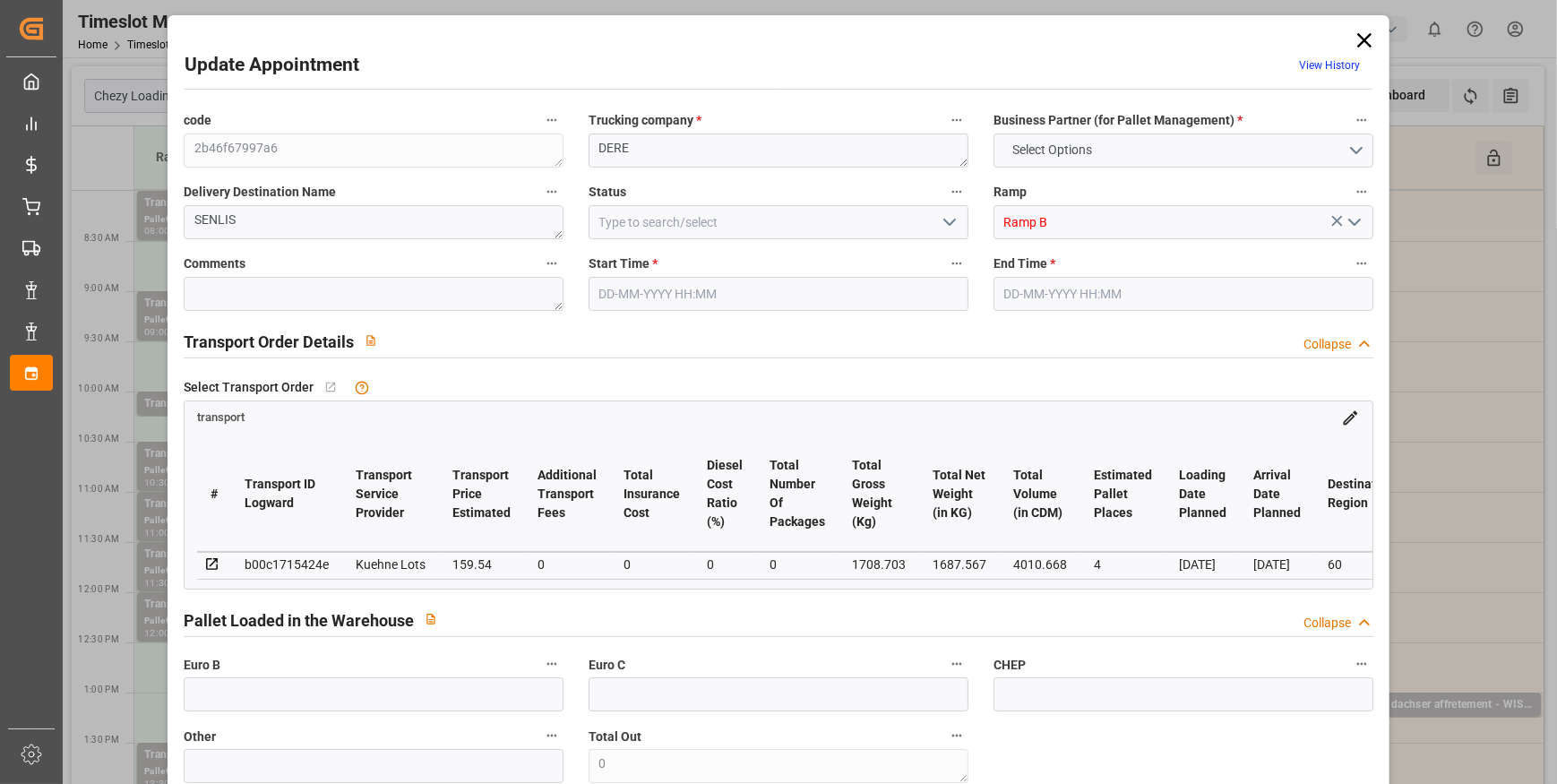
type input "159.54"
type input "0"
type input "1687.567"
type input "1883.743"
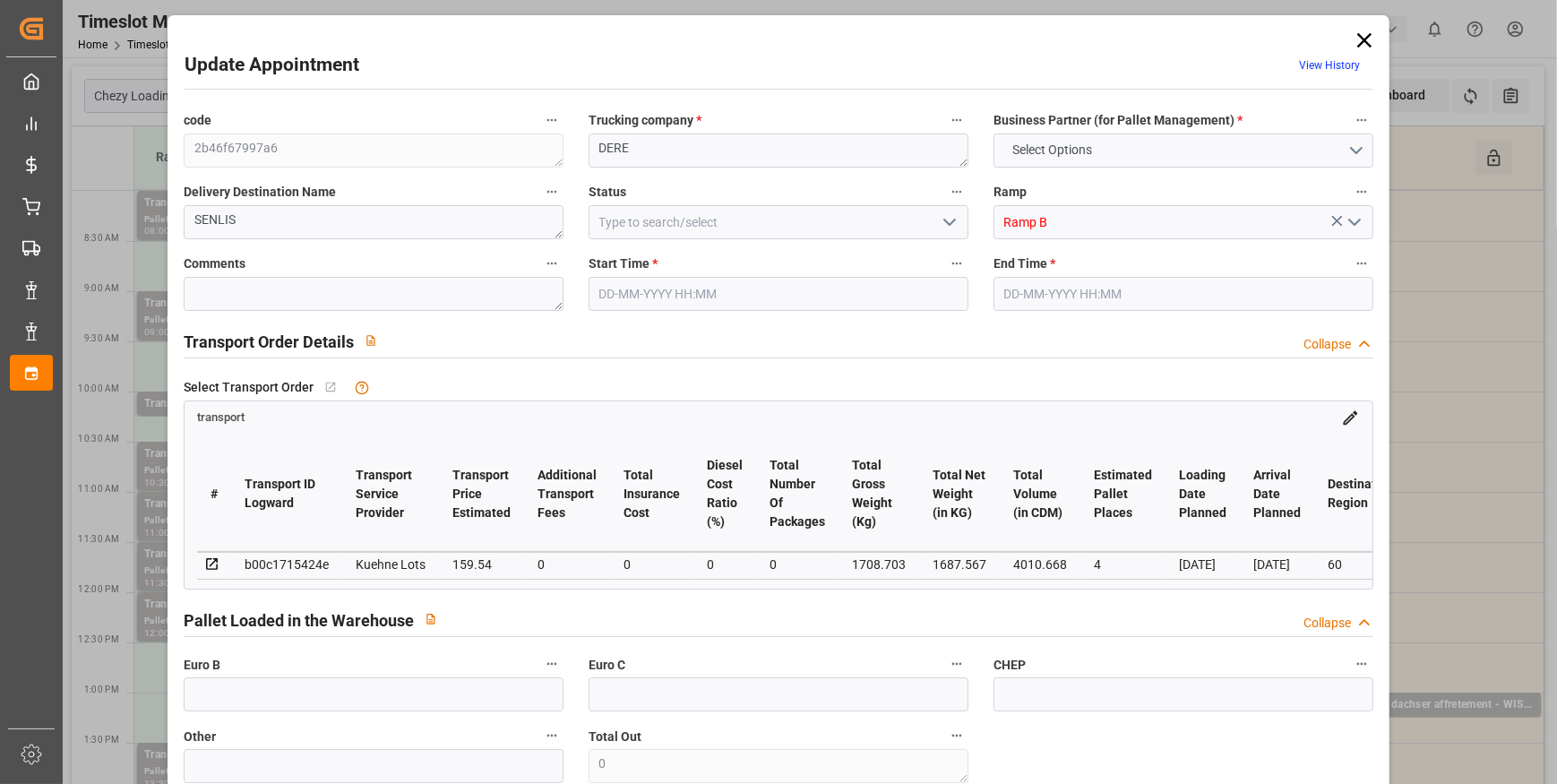
type input "4010.668"
type input "60"
type input "3"
type input "100"
type input "4"
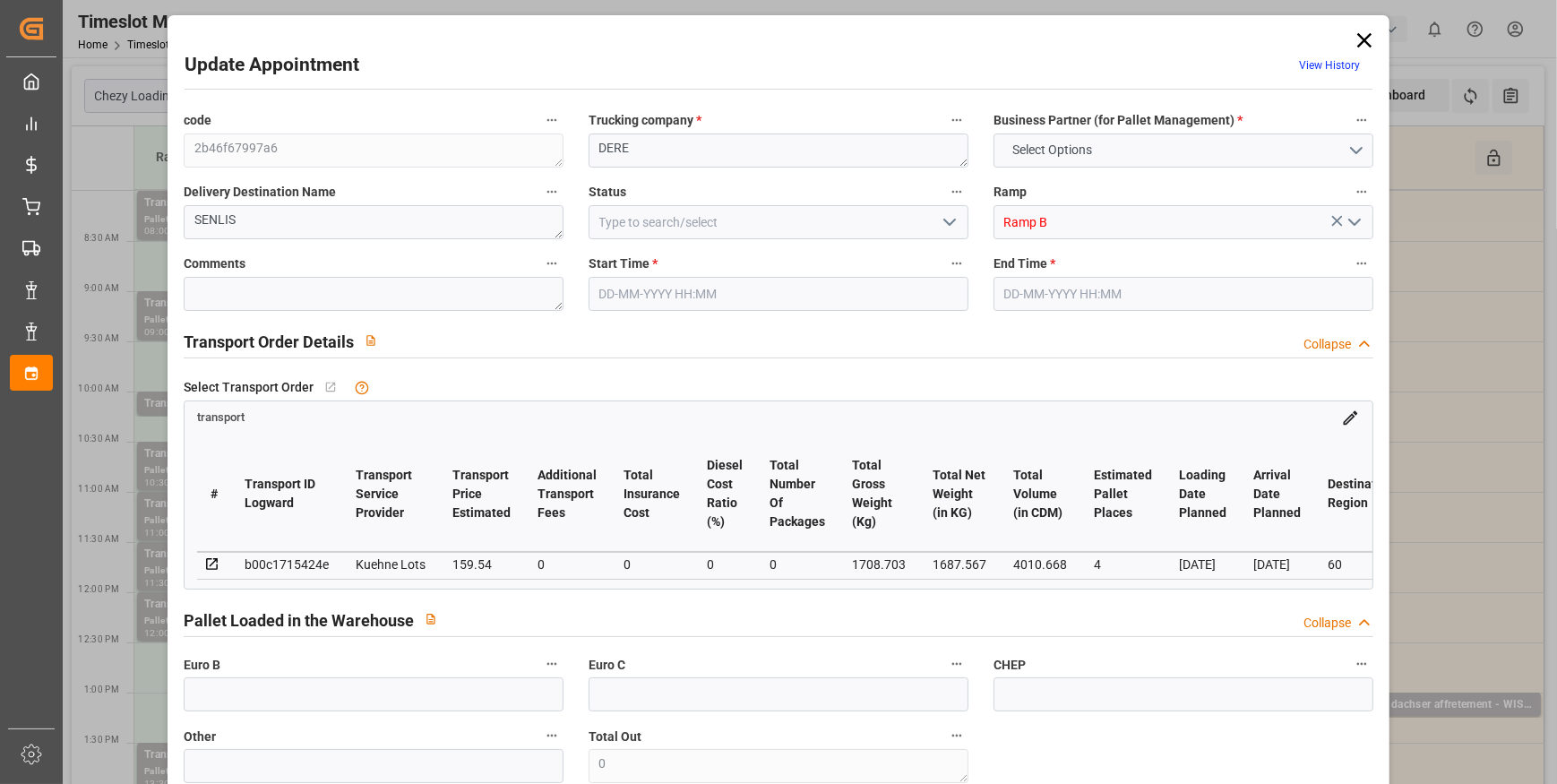
type input "101"
type input "1708.703"
type input "0"
type input "4710.8598"
type input "0"
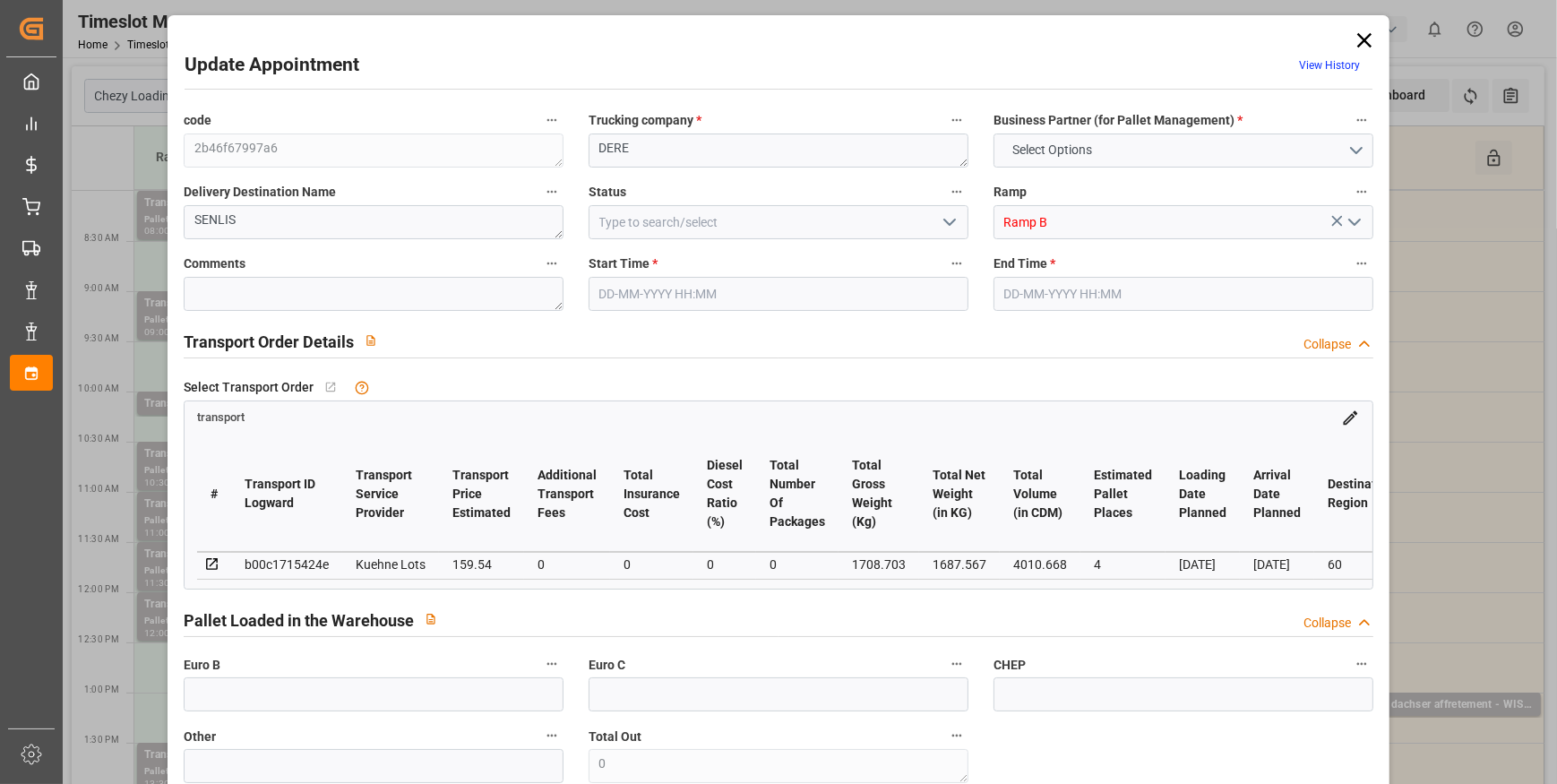
type input "0"
type input "21"
type input "35"
type input "24-09-2025 08:00"
type input "24-09-2025 08:15"
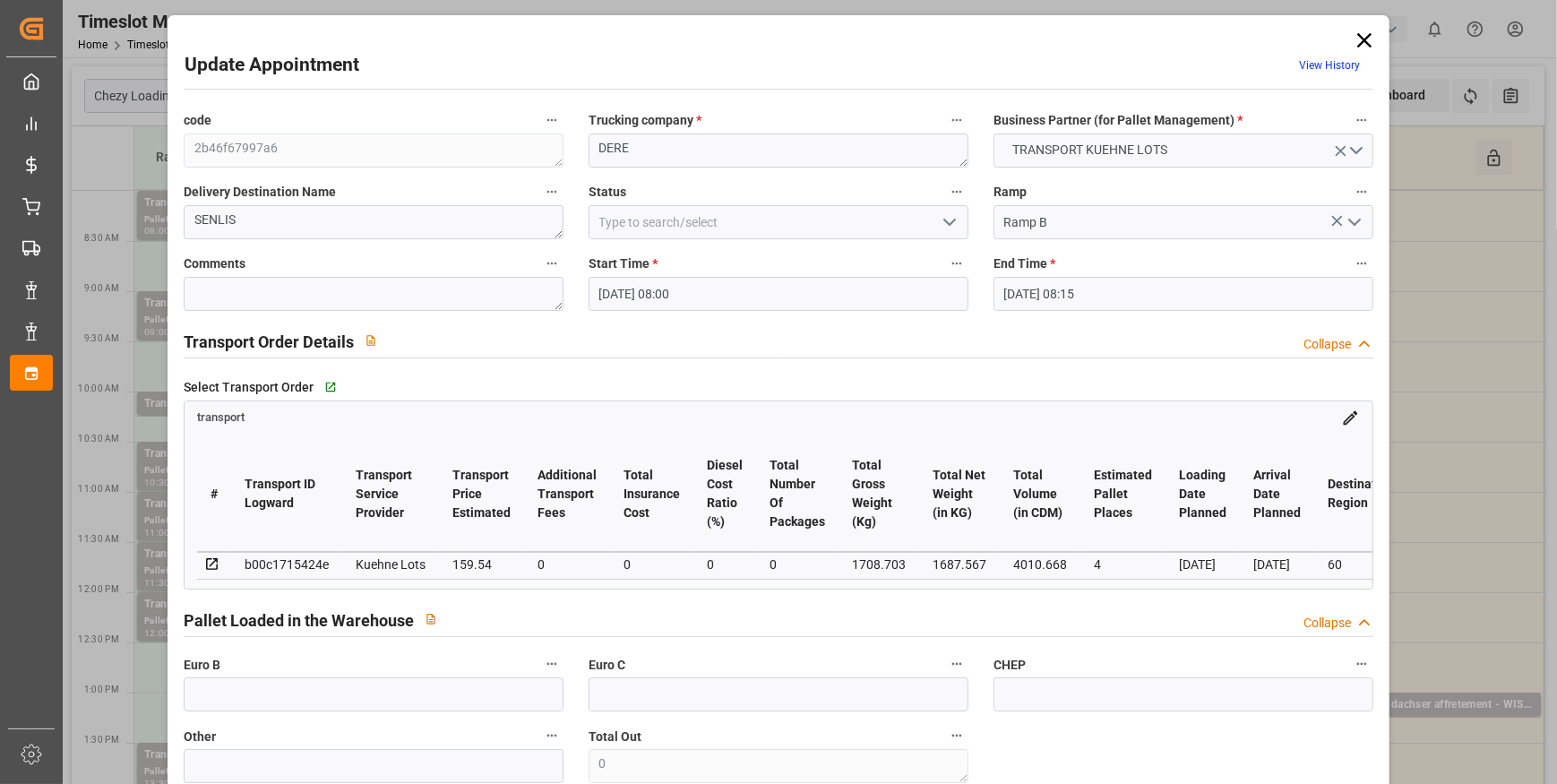
type input "18-09-2025 15:55"
type input "18-09-2025 11:36"
type input "[DATE]"
click at [947, 222] on icon "open menu" at bounding box center [949, 222] width 21 height 21
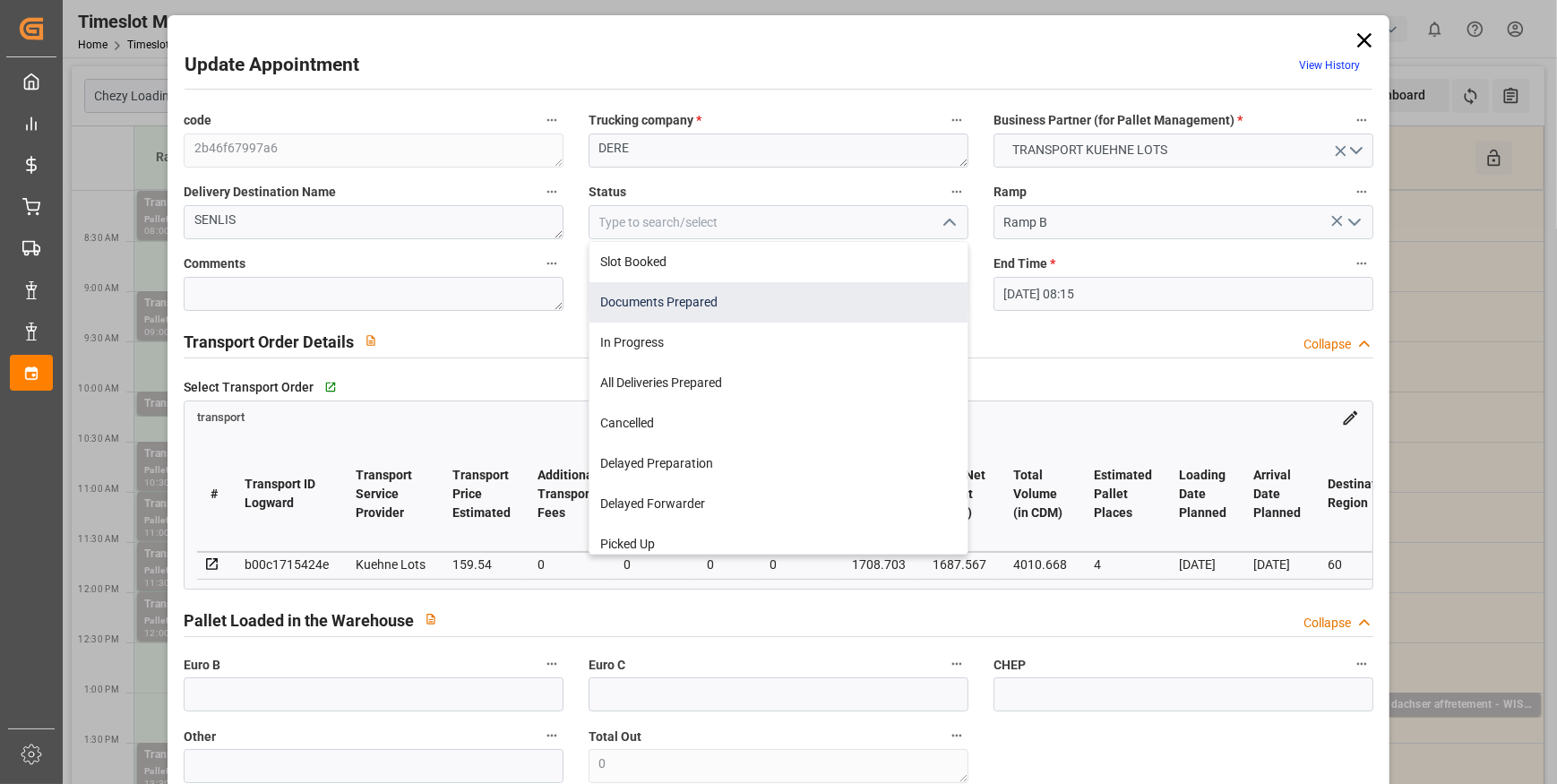
click at [638, 296] on div "Documents Prepared" at bounding box center [778, 302] width 379 height 40
type input "Documents Prepared"
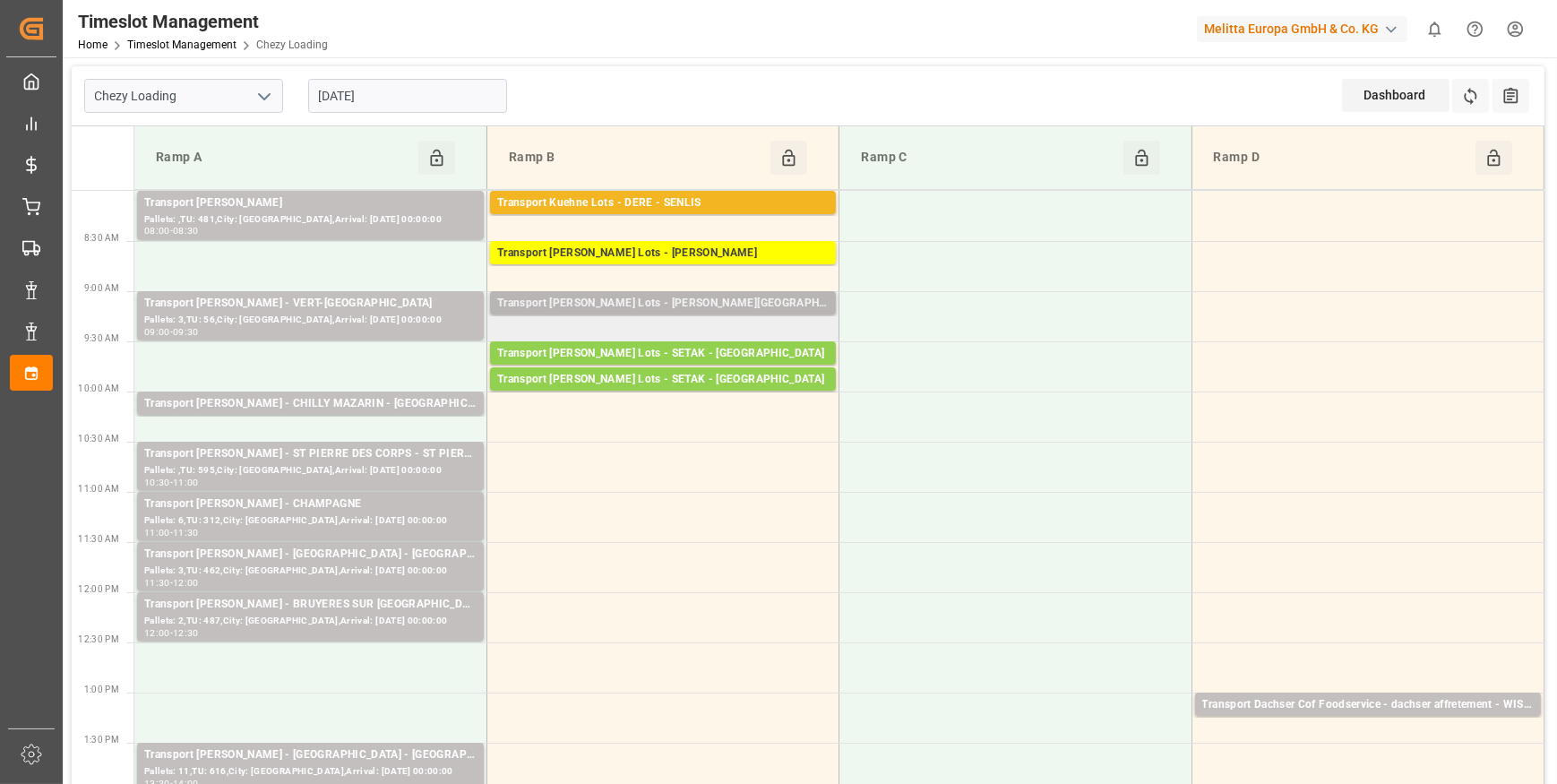
click at [578, 295] on div "Transport Kuehne Lots - BREGER - [GEOGRAPHIC_DATA]" at bounding box center [663, 303] width 332 height 18
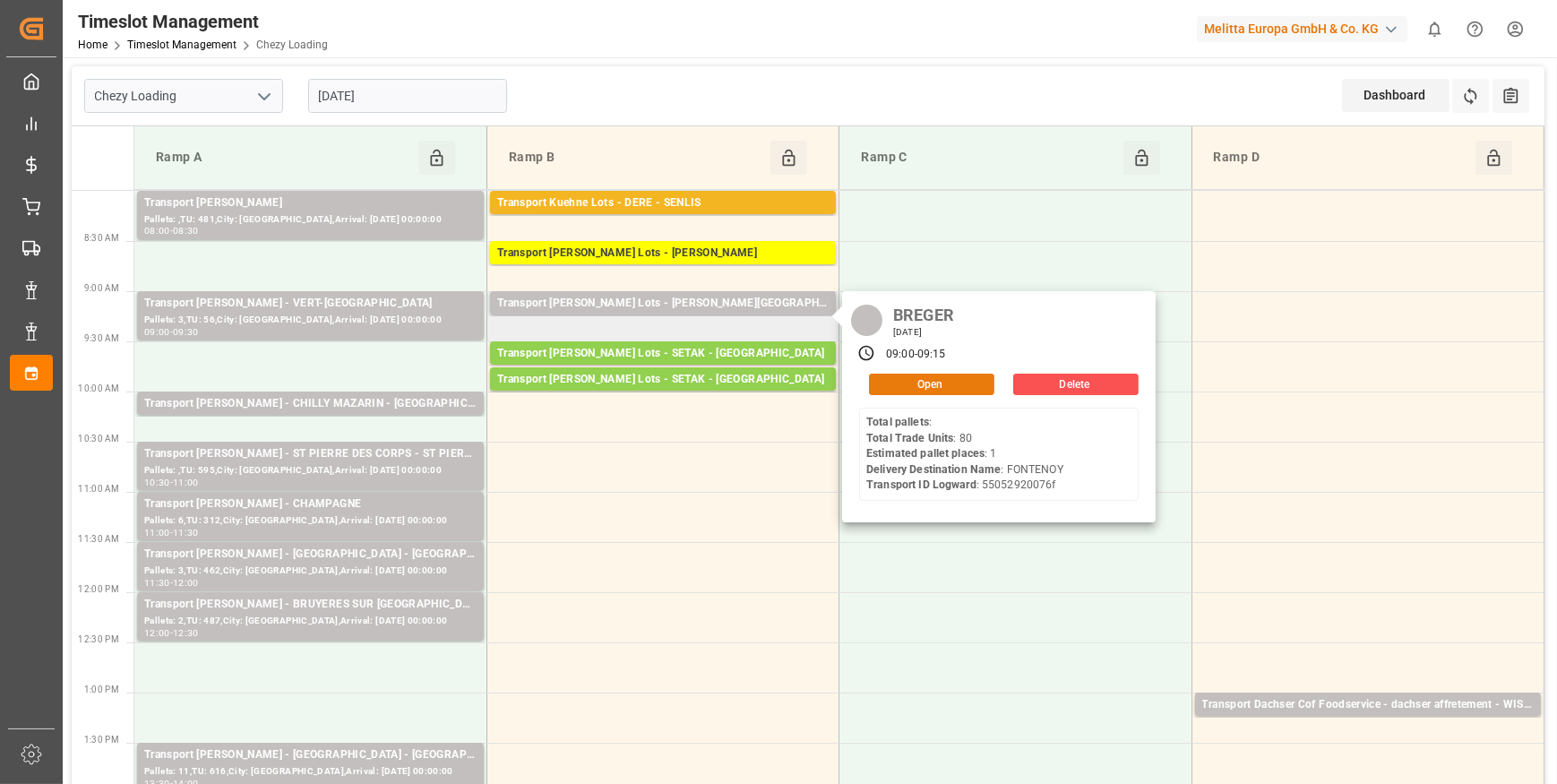
click at [915, 381] on button "Open" at bounding box center [931, 384] width 126 height 21
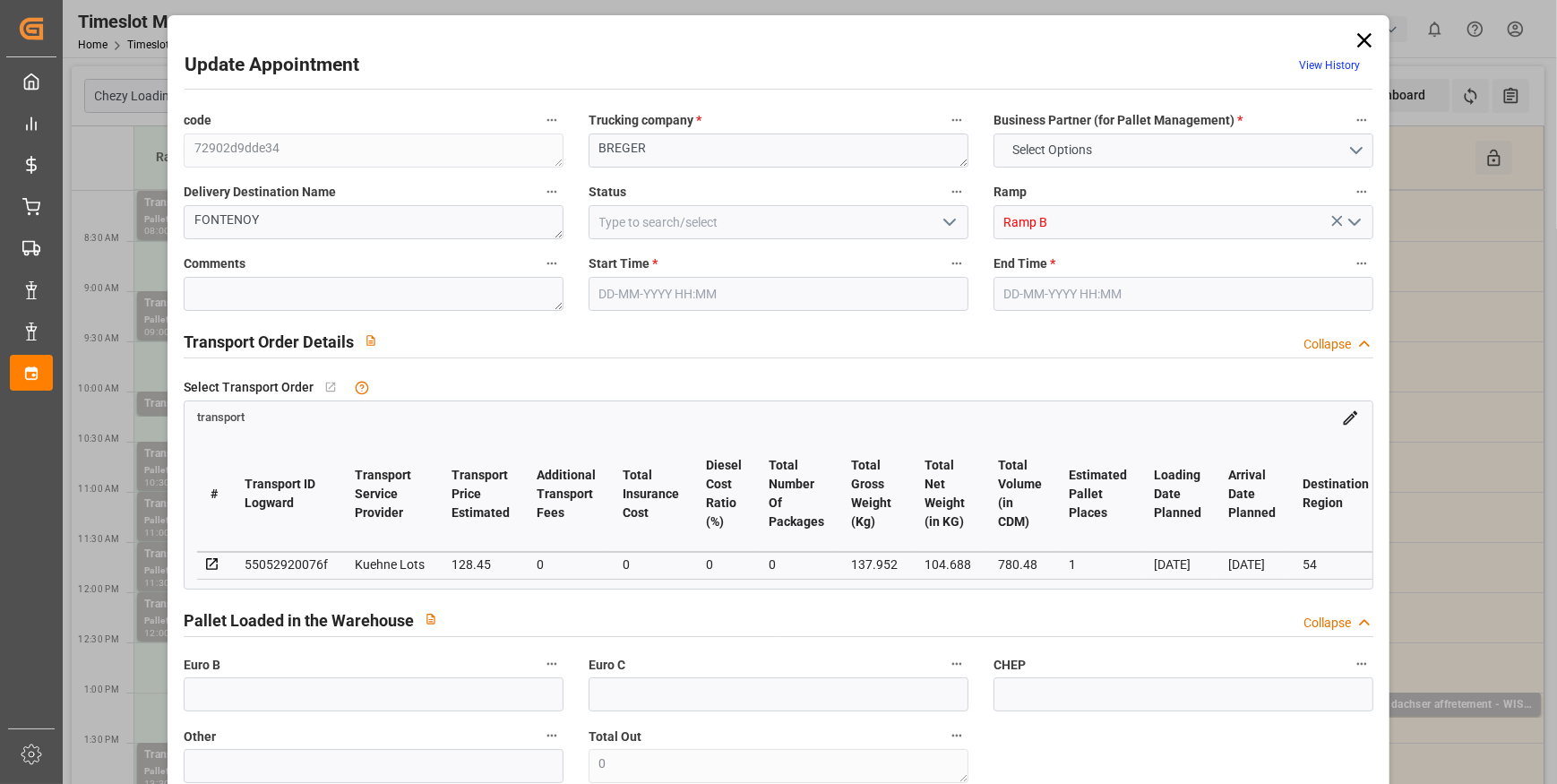
type input "1"
type input "128.45"
type input "0"
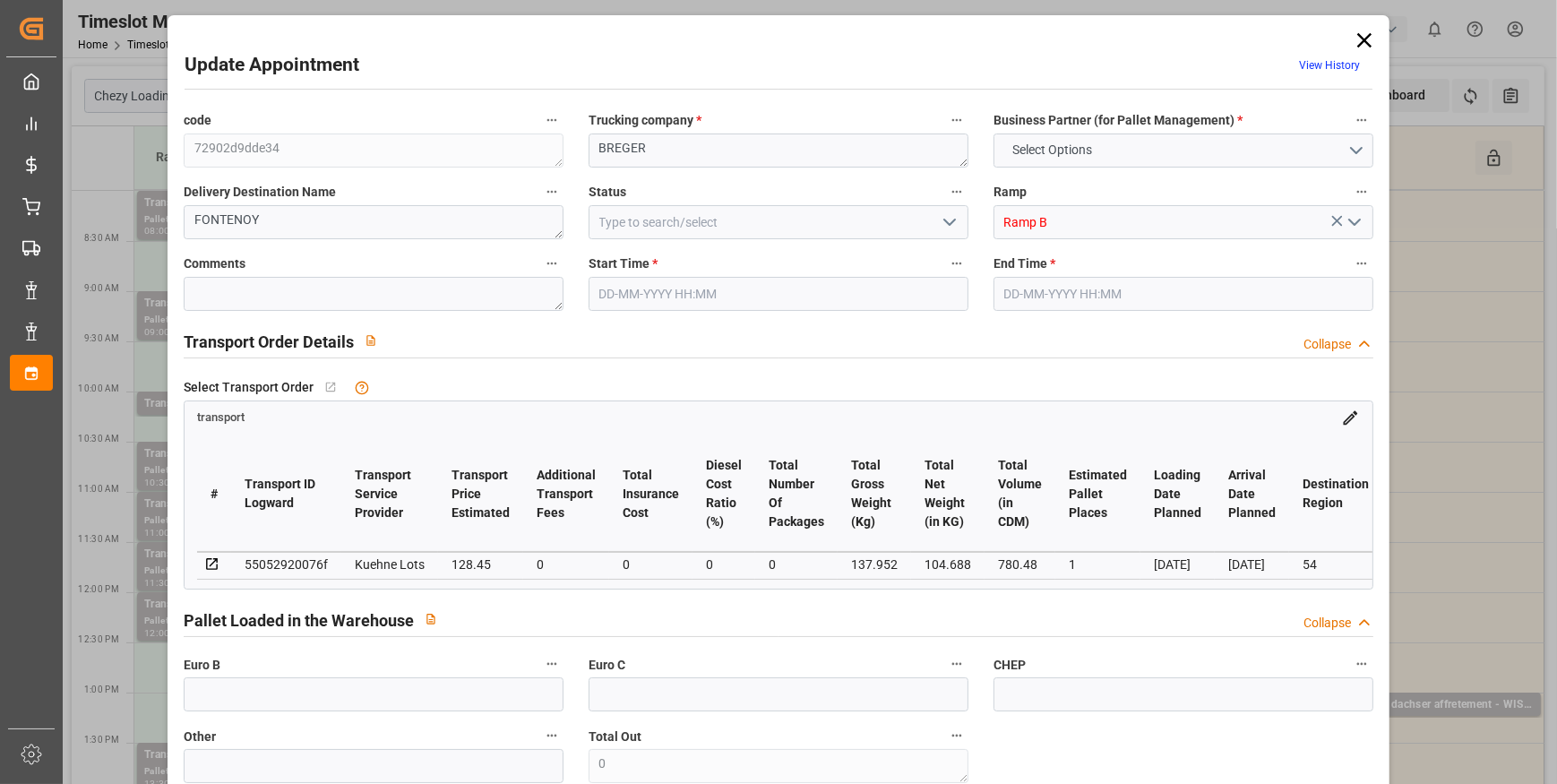
type input "128.45"
type input "0"
type input "104.688"
type input "183.952"
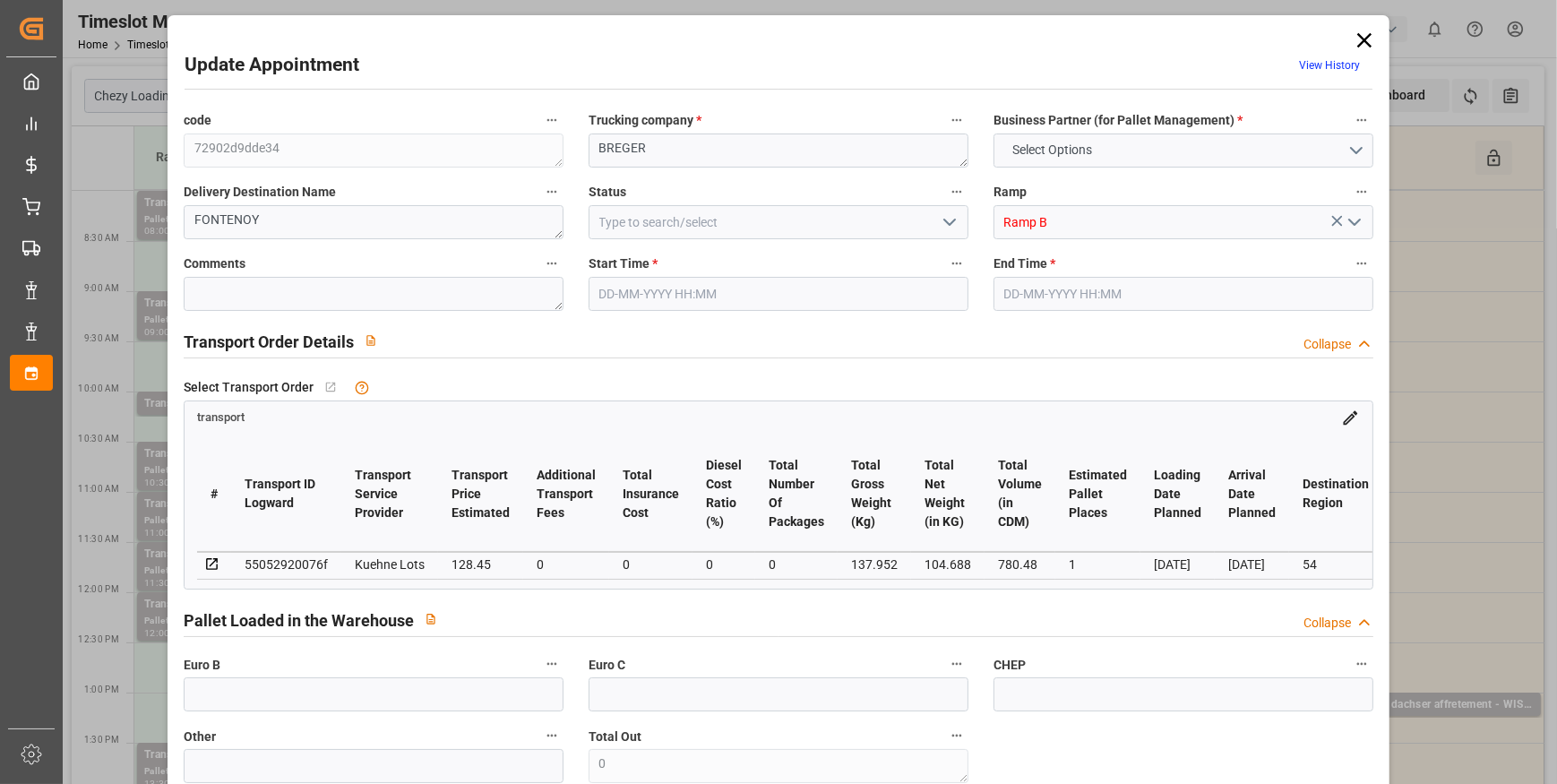
type input "780.48"
type input "54"
type input "0"
type input "80"
type input "2"
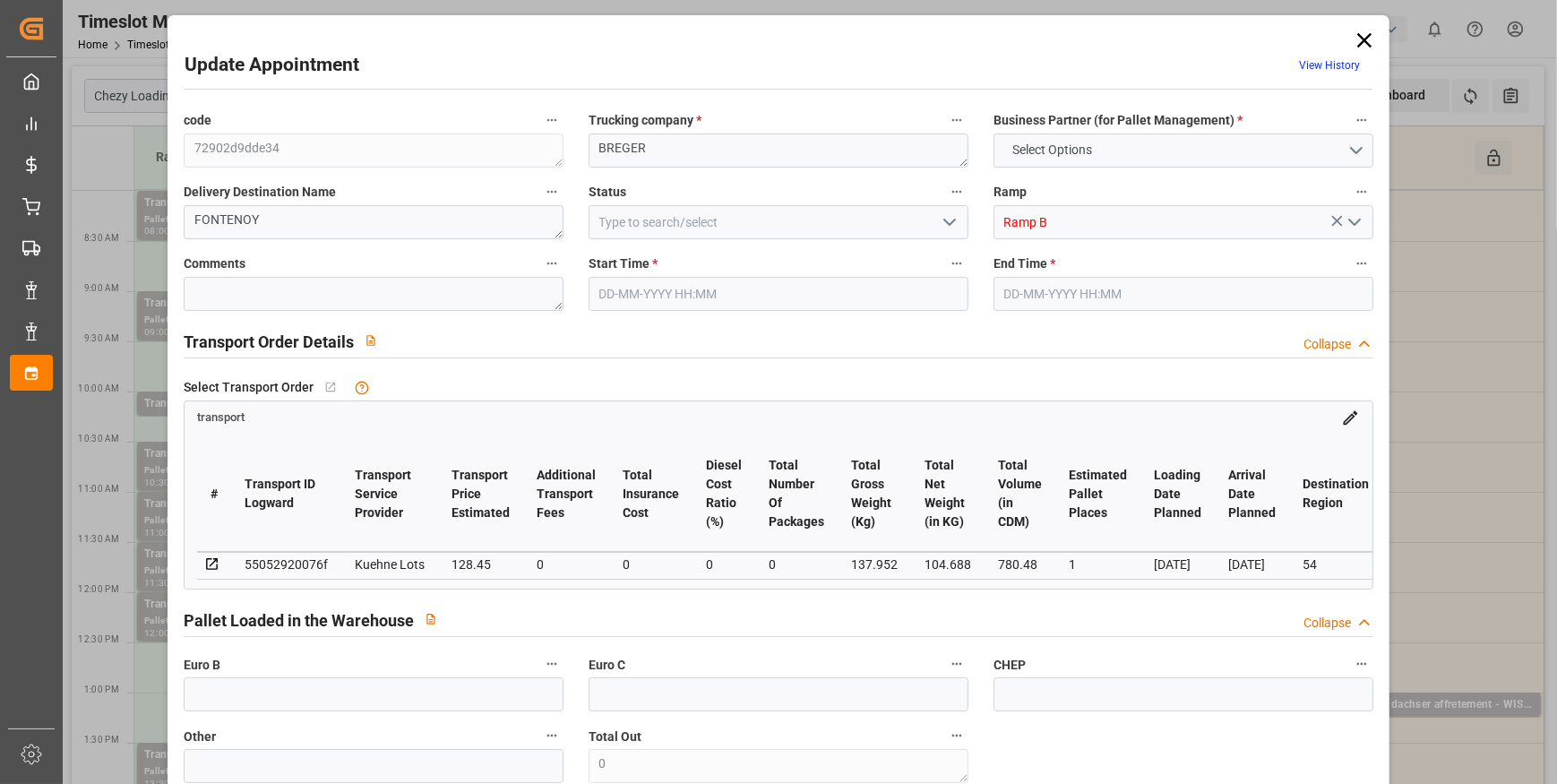
type input "101"
type input "137.952"
type input "0"
type input "4710.8598"
type input "0"
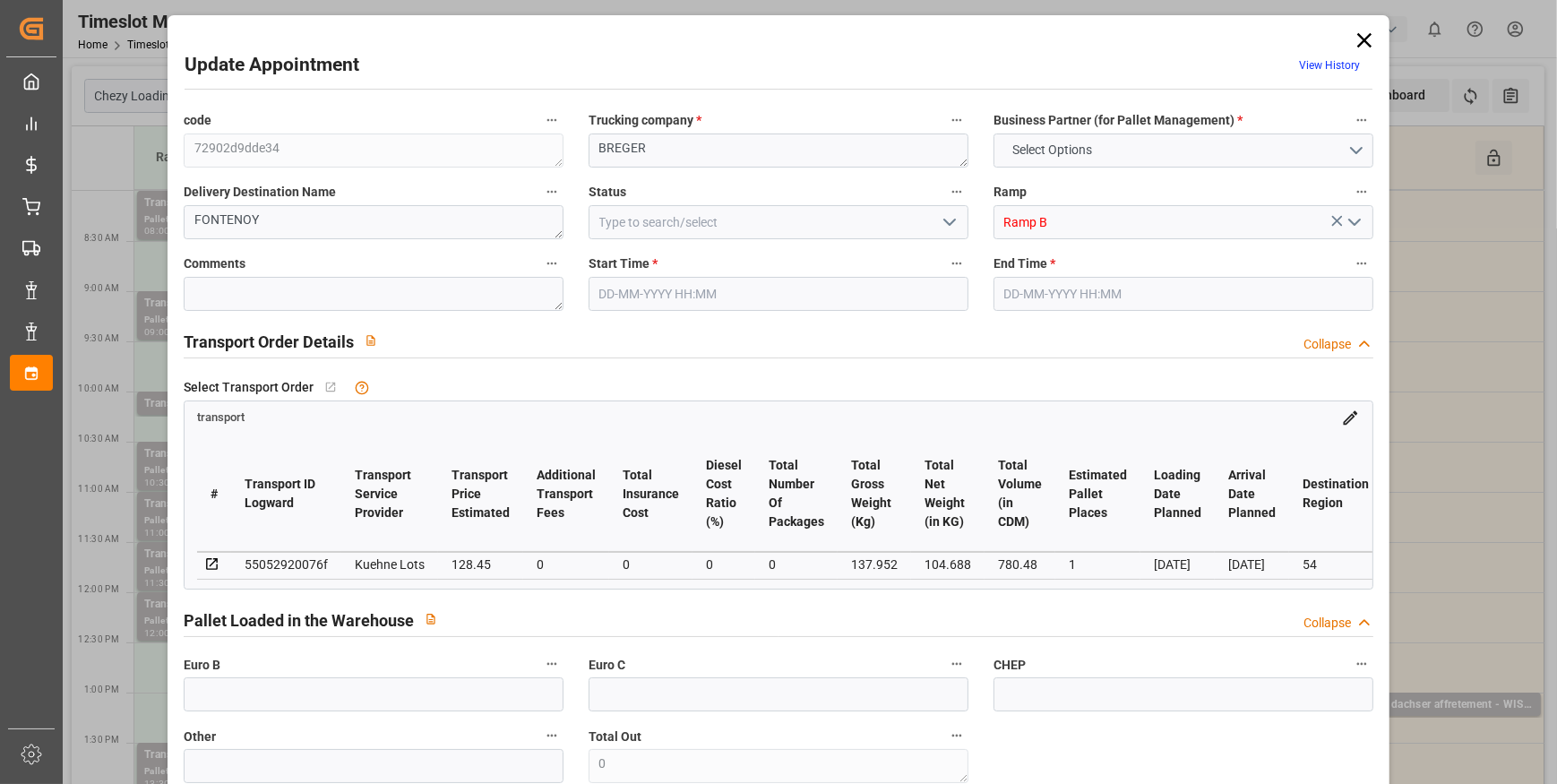
type input "0"
type input "21"
type input "35"
type input "24-09-2025 09:00"
type input "24-09-2025 09:15"
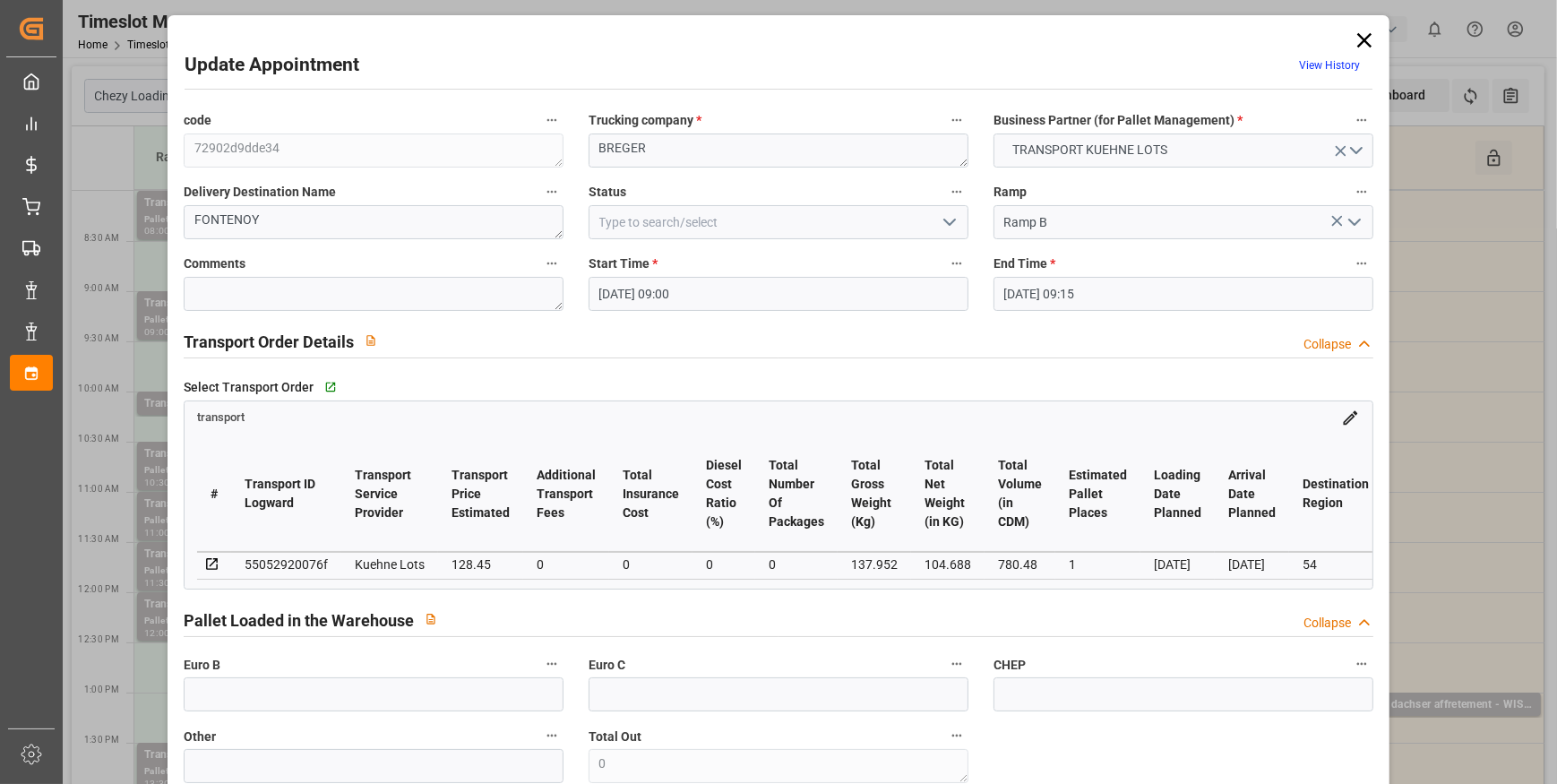
type input "19-09-2025 14:59"
type input "19-09-2025 11:16"
type input "[DATE]"
click at [939, 216] on icon "open menu" at bounding box center [949, 222] width 21 height 21
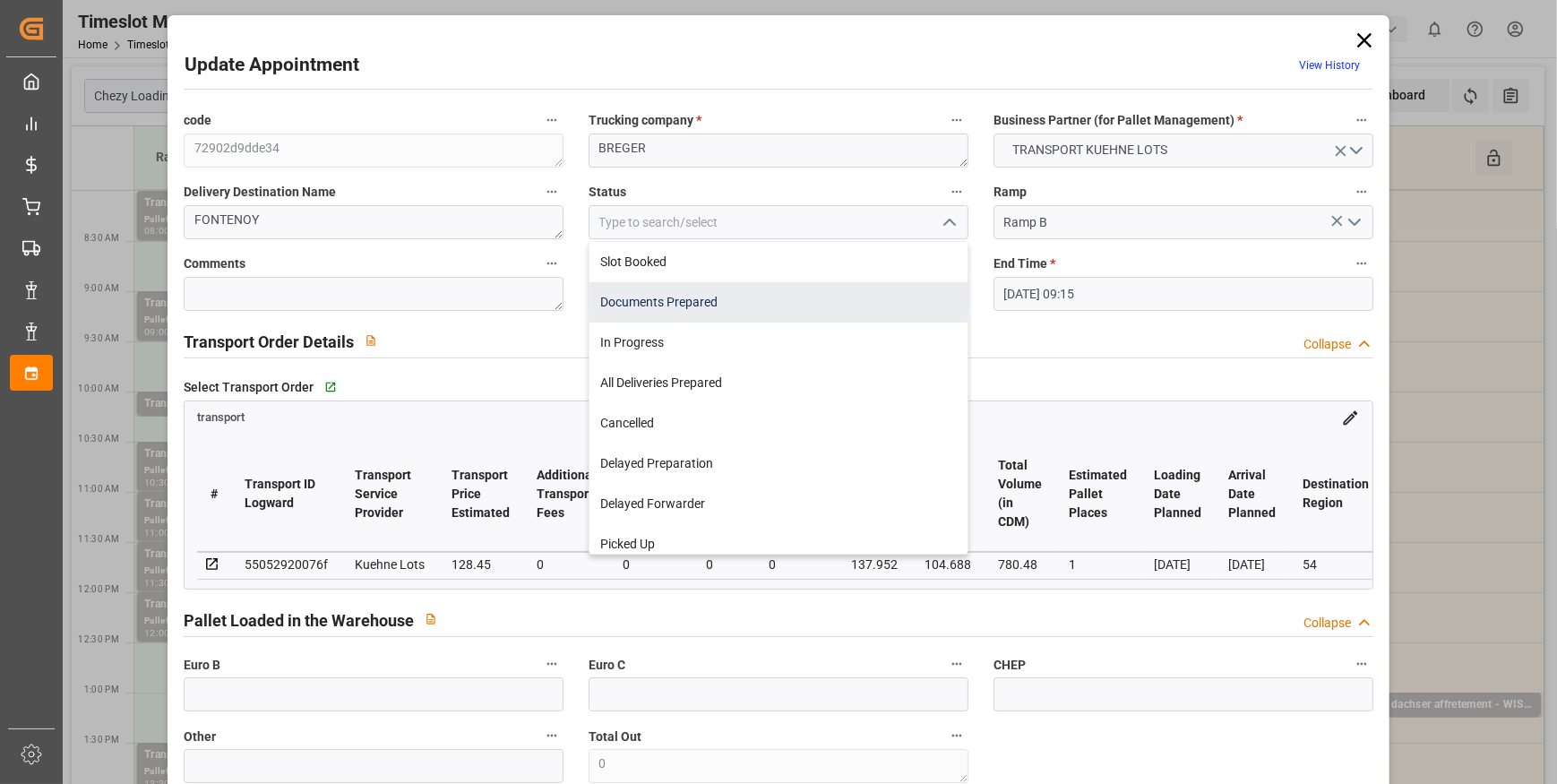
click at [611, 299] on div "Documents Prepared" at bounding box center [778, 302] width 379 height 40
type input "Documents Prepared"
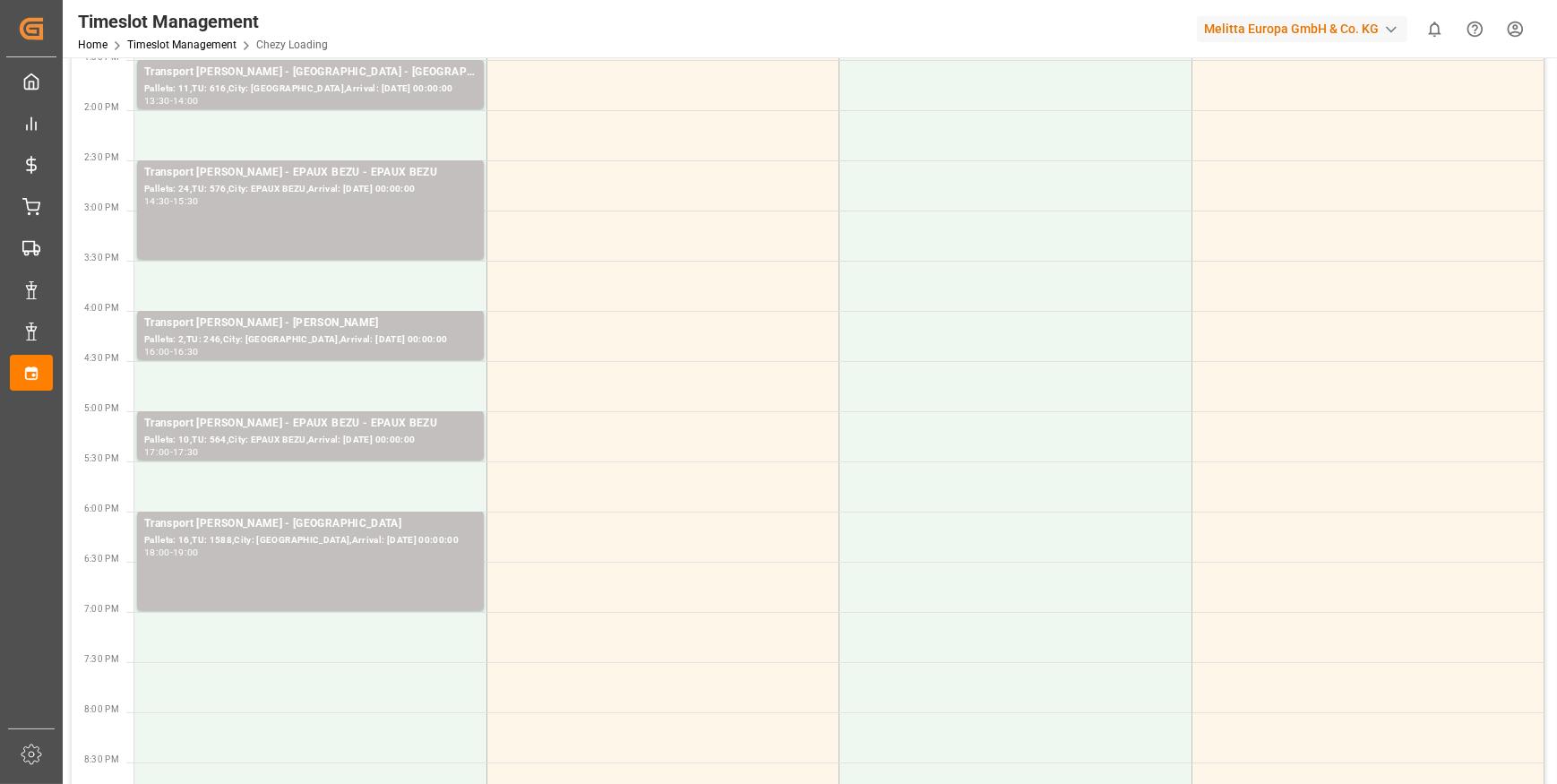
scroll to position [733, 0]
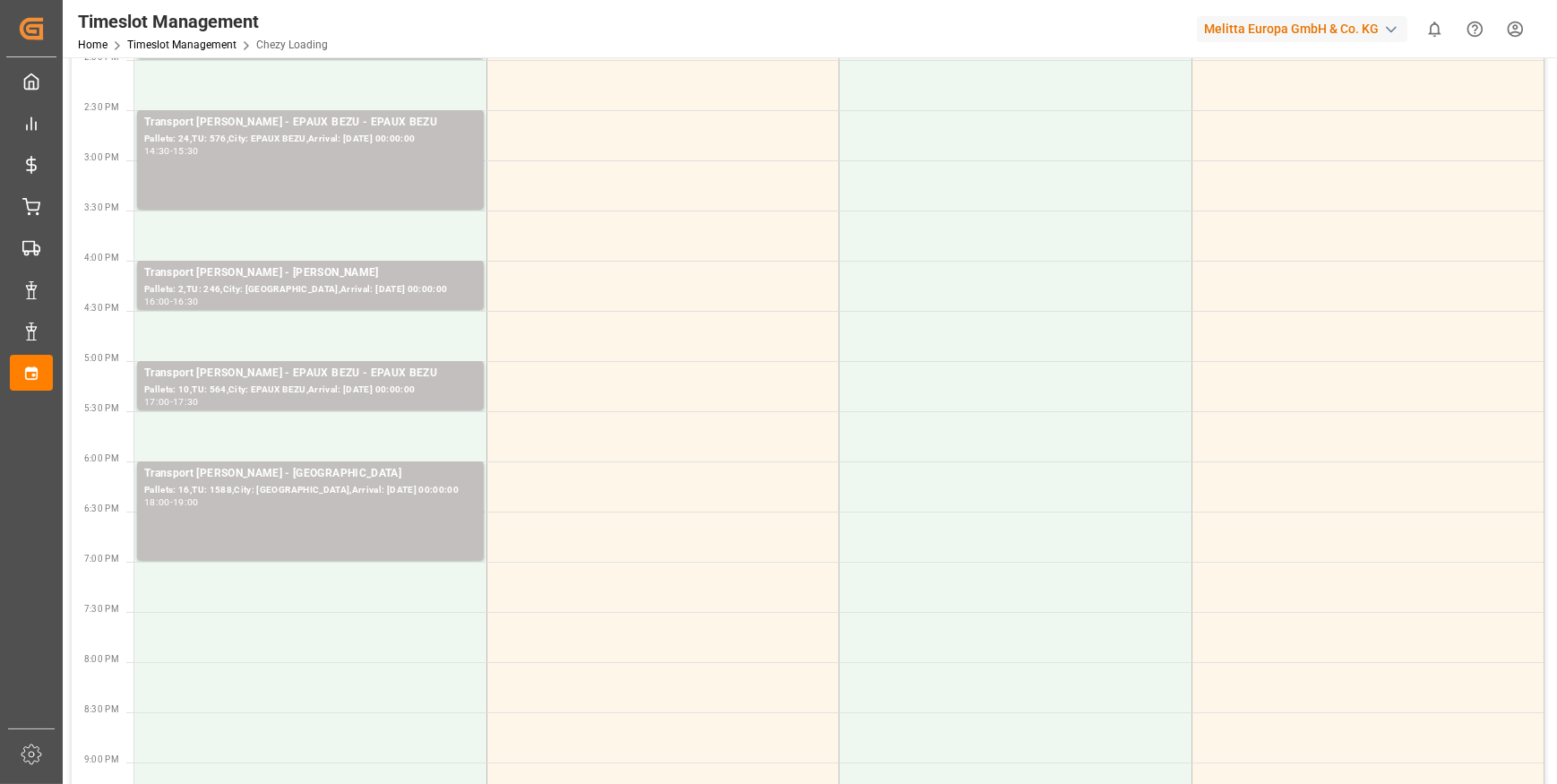
click at [296, 516] on div "Transport Delisle - SAINT GILLES - SAINT GILLES Pallets: 16,TU: 1588,City: SAIN…" at bounding box center [310, 511] width 333 height 91
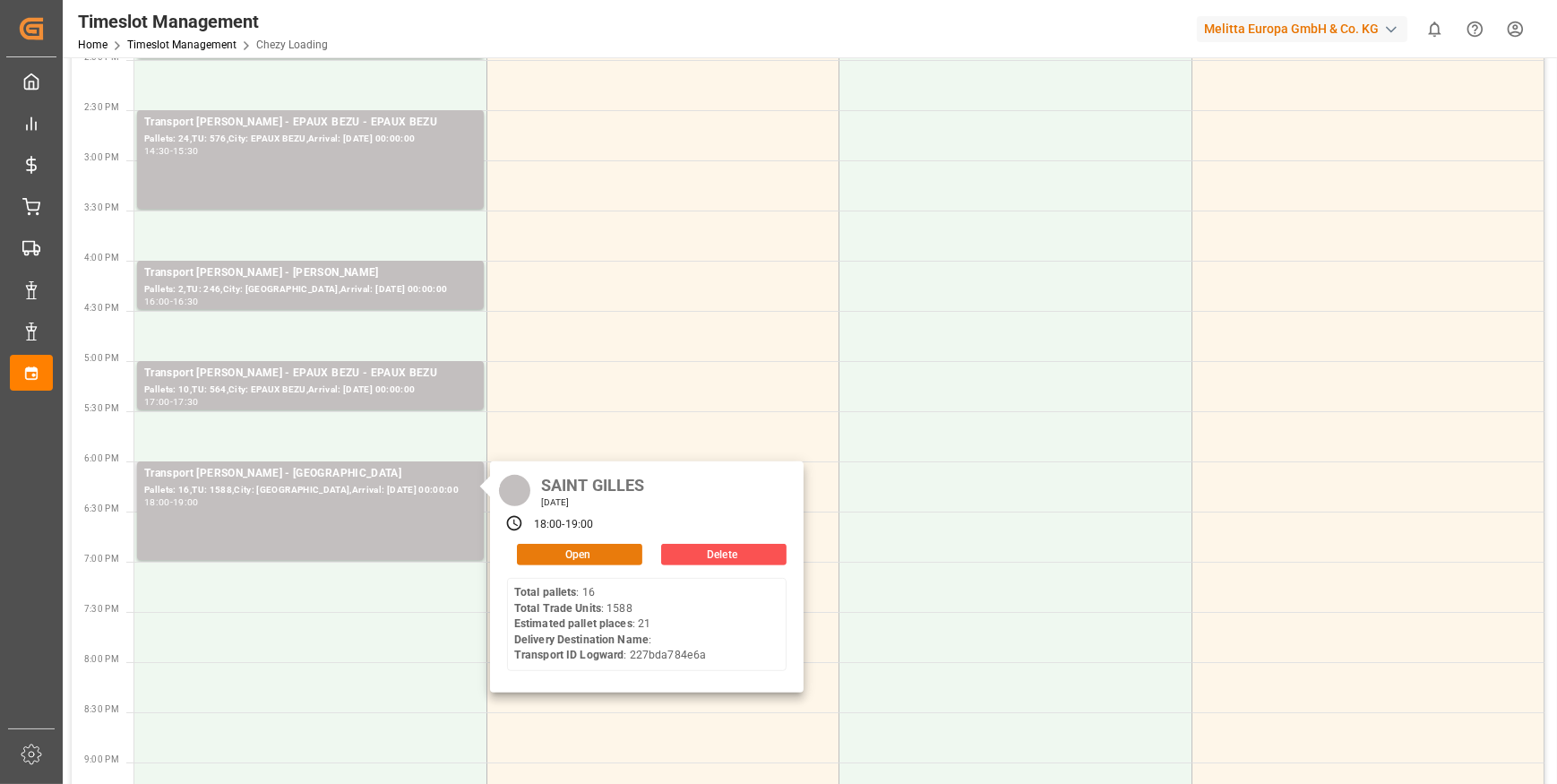
click at [562, 546] on button "Open" at bounding box center [579, 554] width 126 height 21
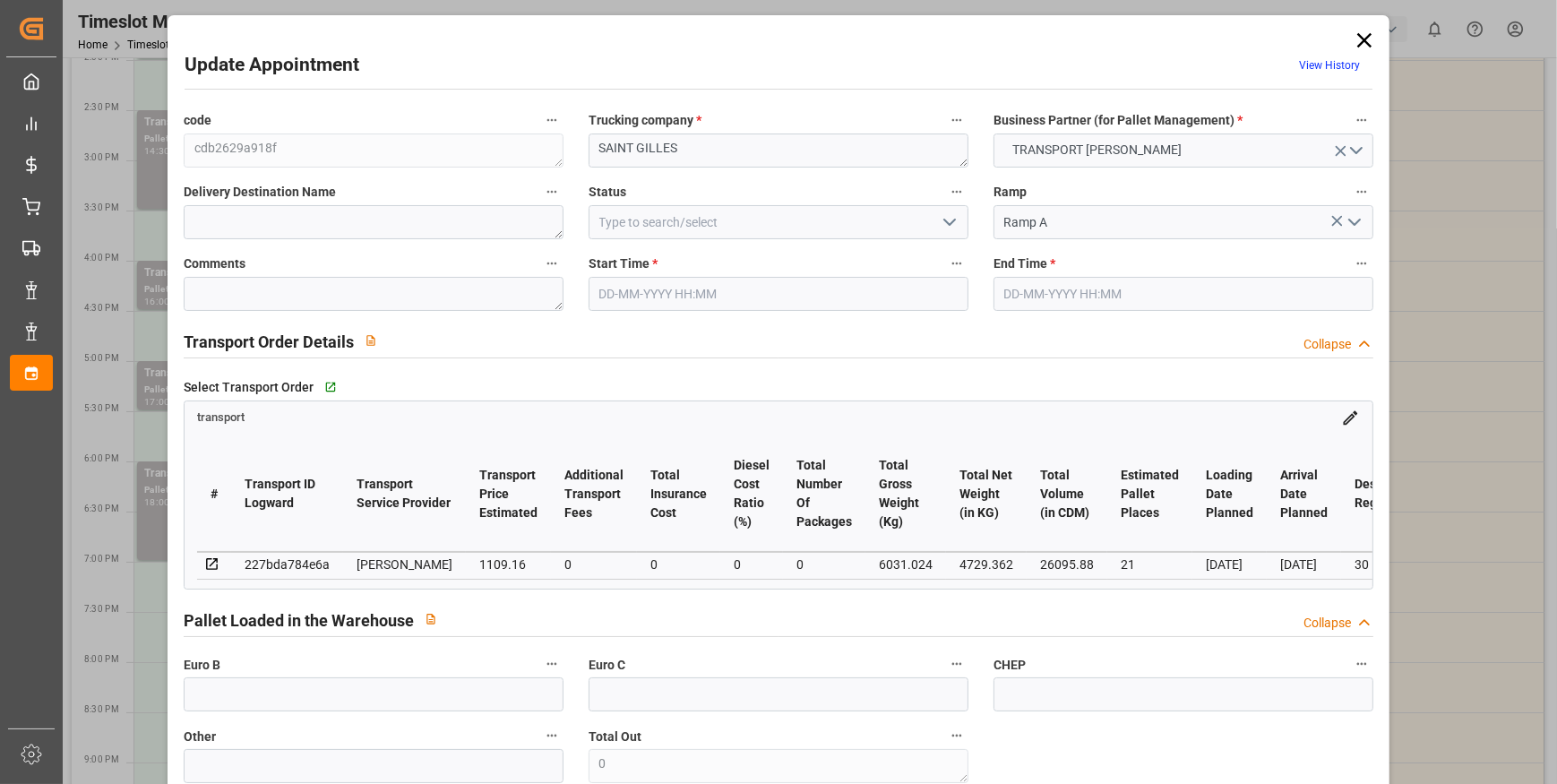
type input "21"
type input "1109.16"
type input "0"
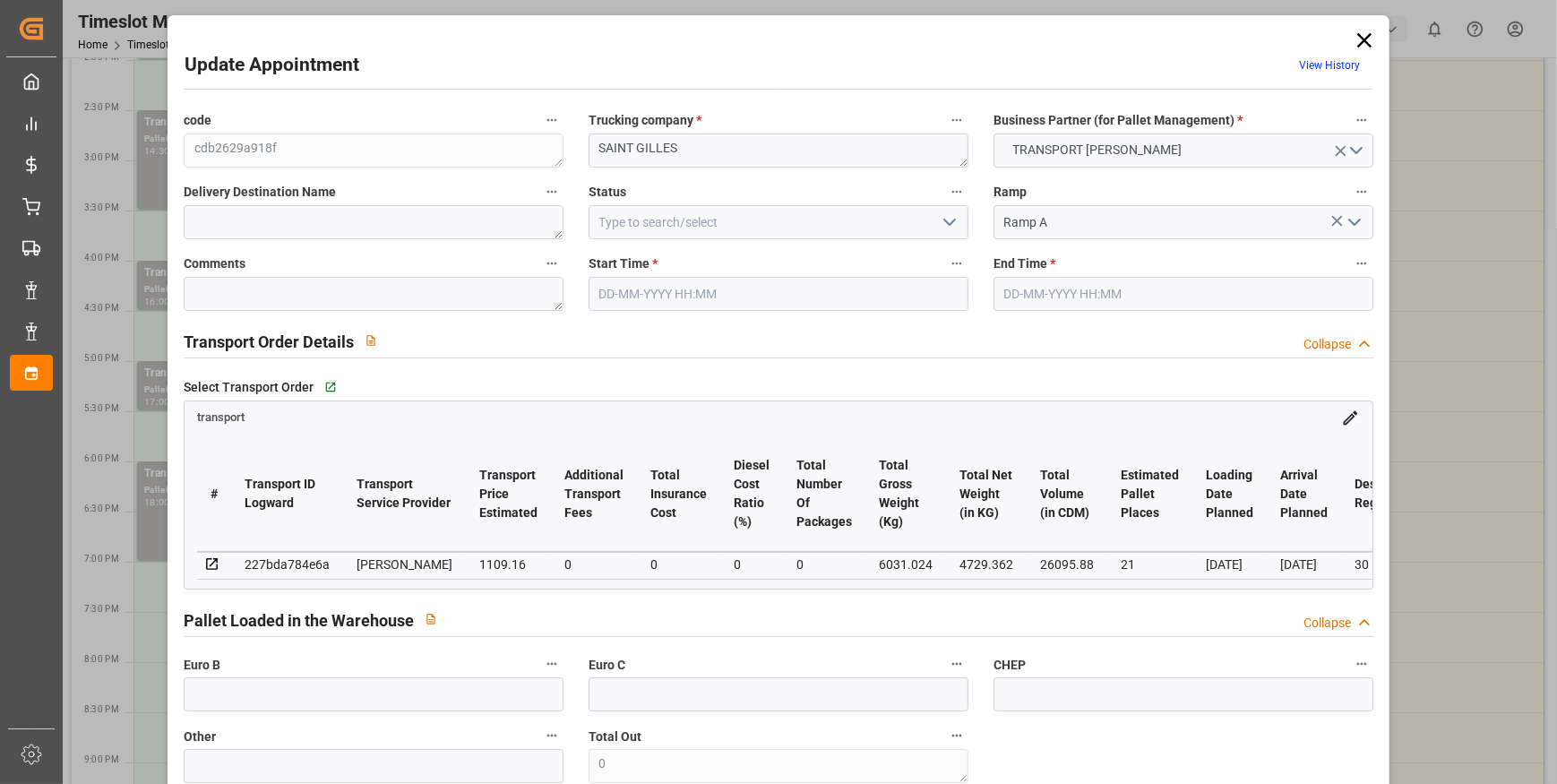
type input "1071.6704"
type input "-37.4896"
type input "0"
type input "4729.362"
type input "7199.064"
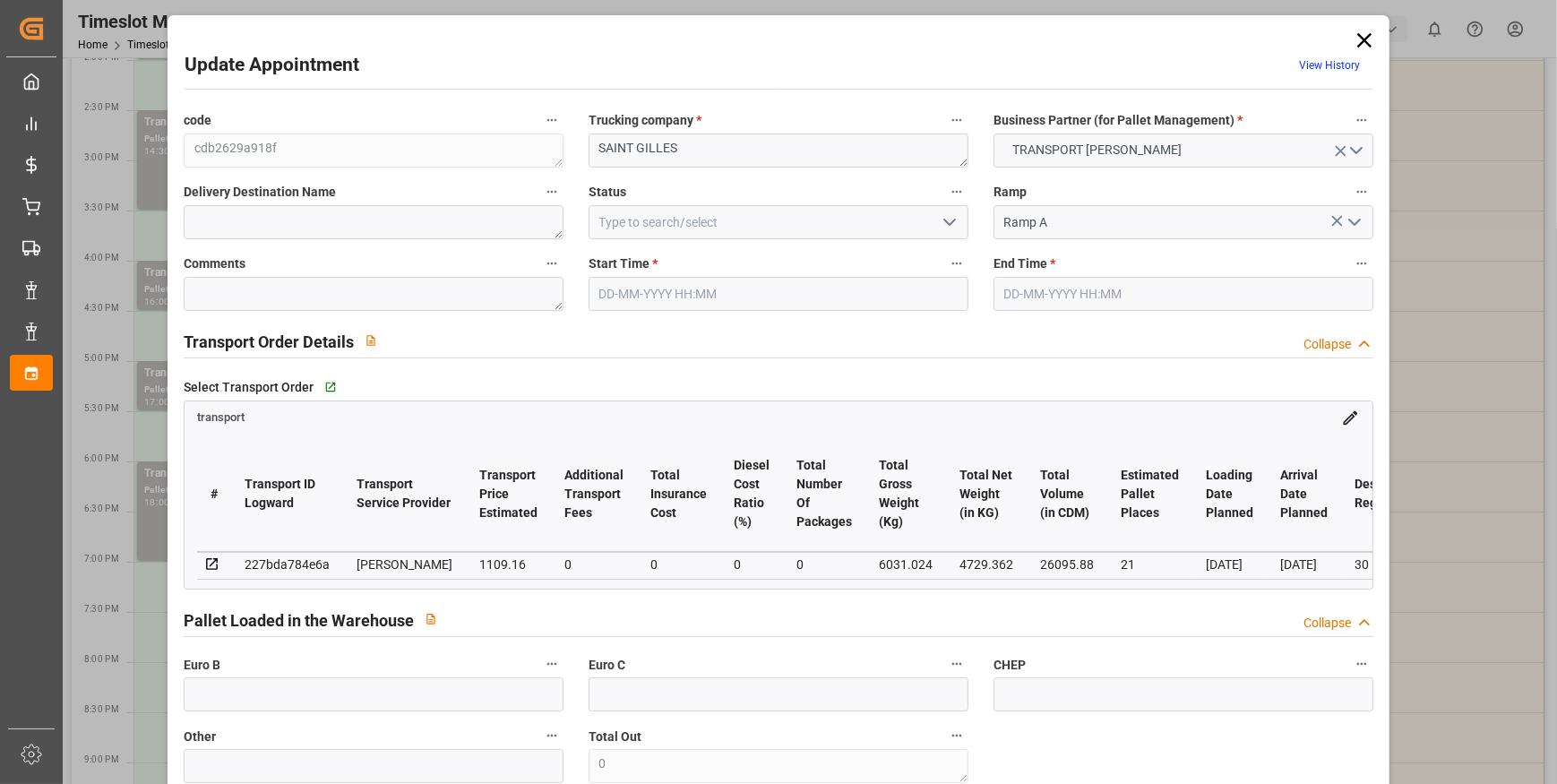
type input "26095.88"
type input "30"
type input "16"
type input "1588"
type input "38"
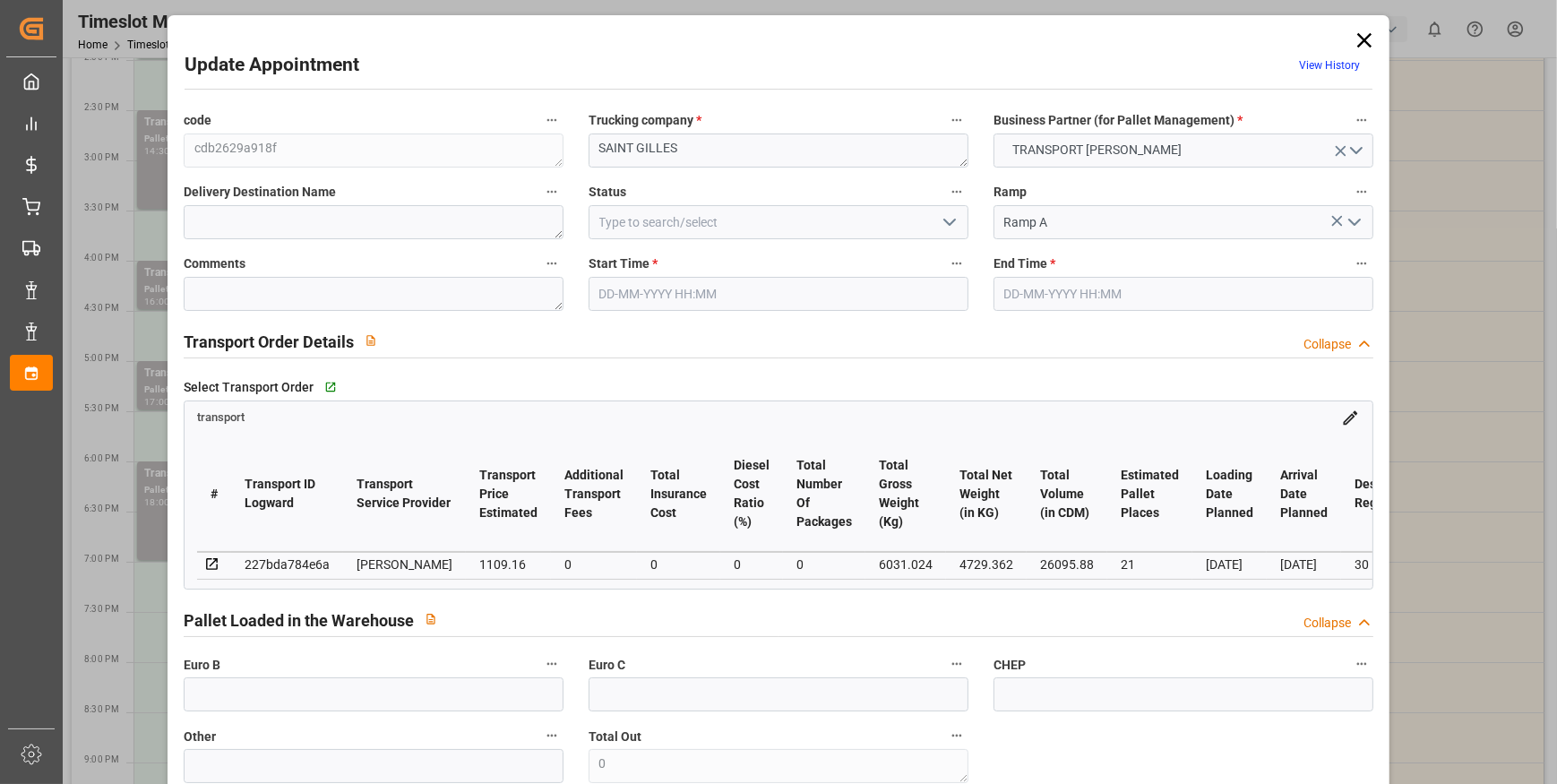
type input "101"
type input "6031.024"
type input "0"
type input "4710.8598"
type input "0"
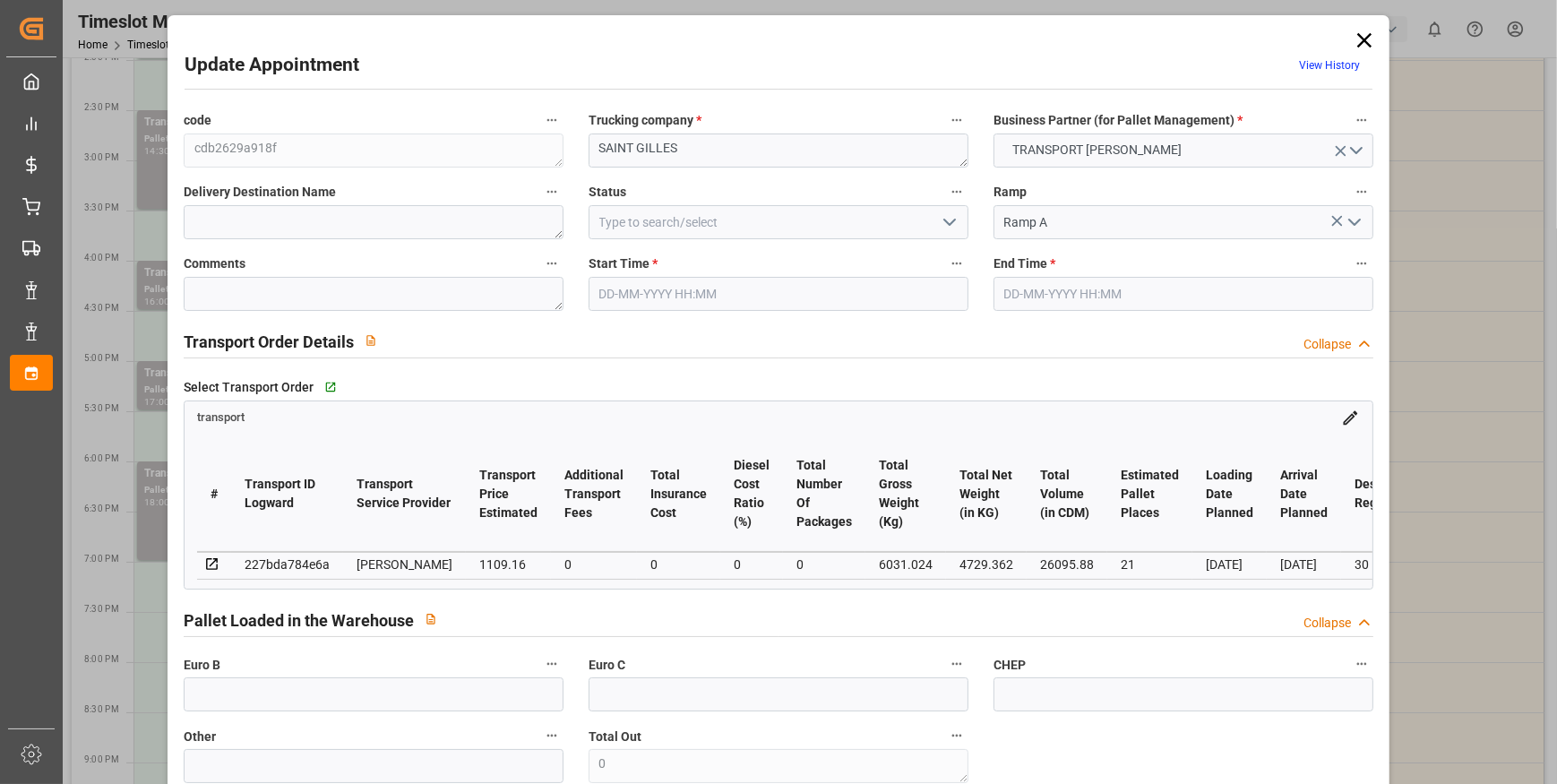
type input "0"
type input "21"
type input "35"
type input "24-09-2025 18:00"
type input "24-09-2025 19:00"
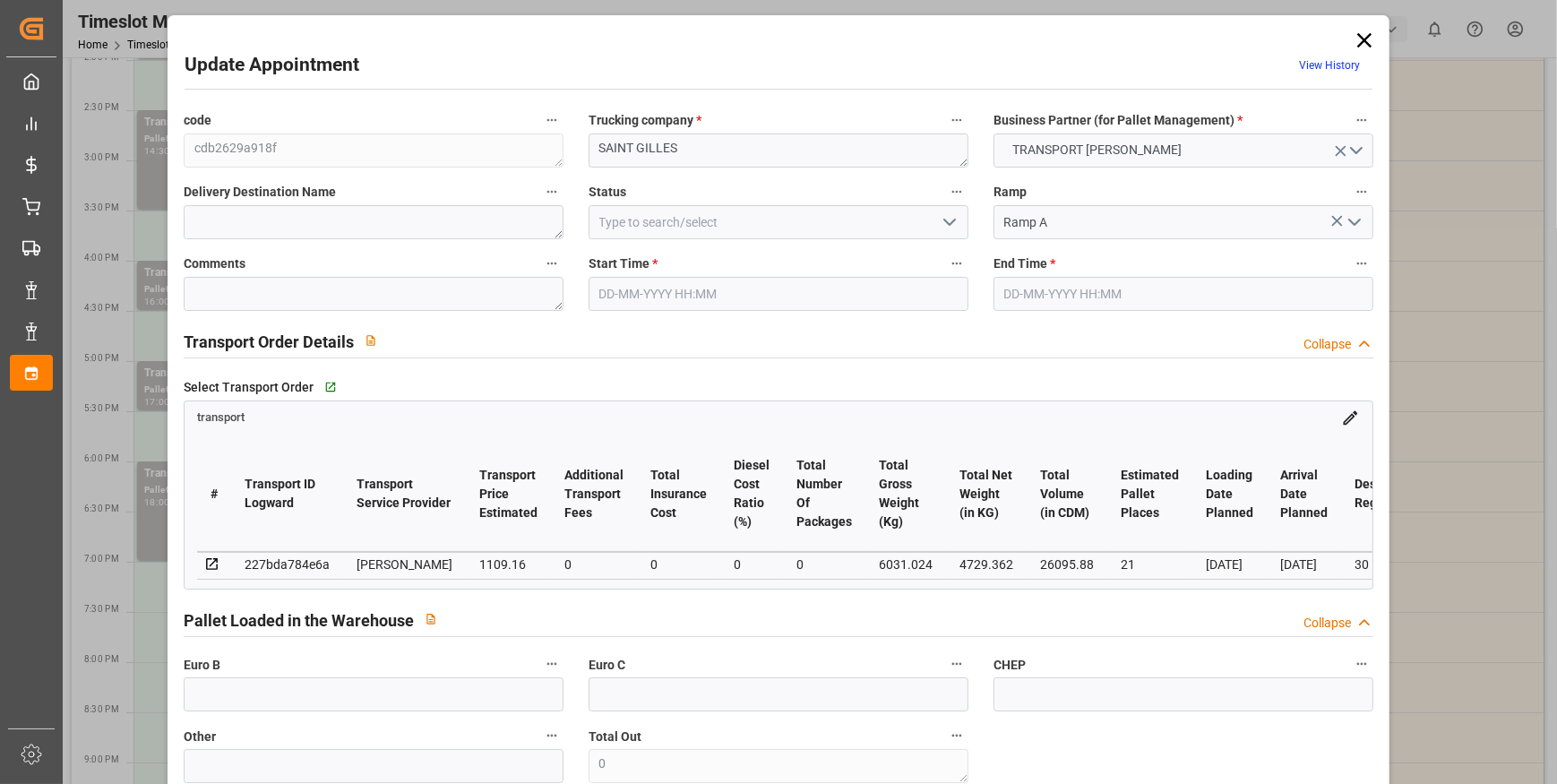
type input "[DATE] 14:46"
type input "[DATE] 14:35"
type input "[DATE]"
type input "18-09-2025"
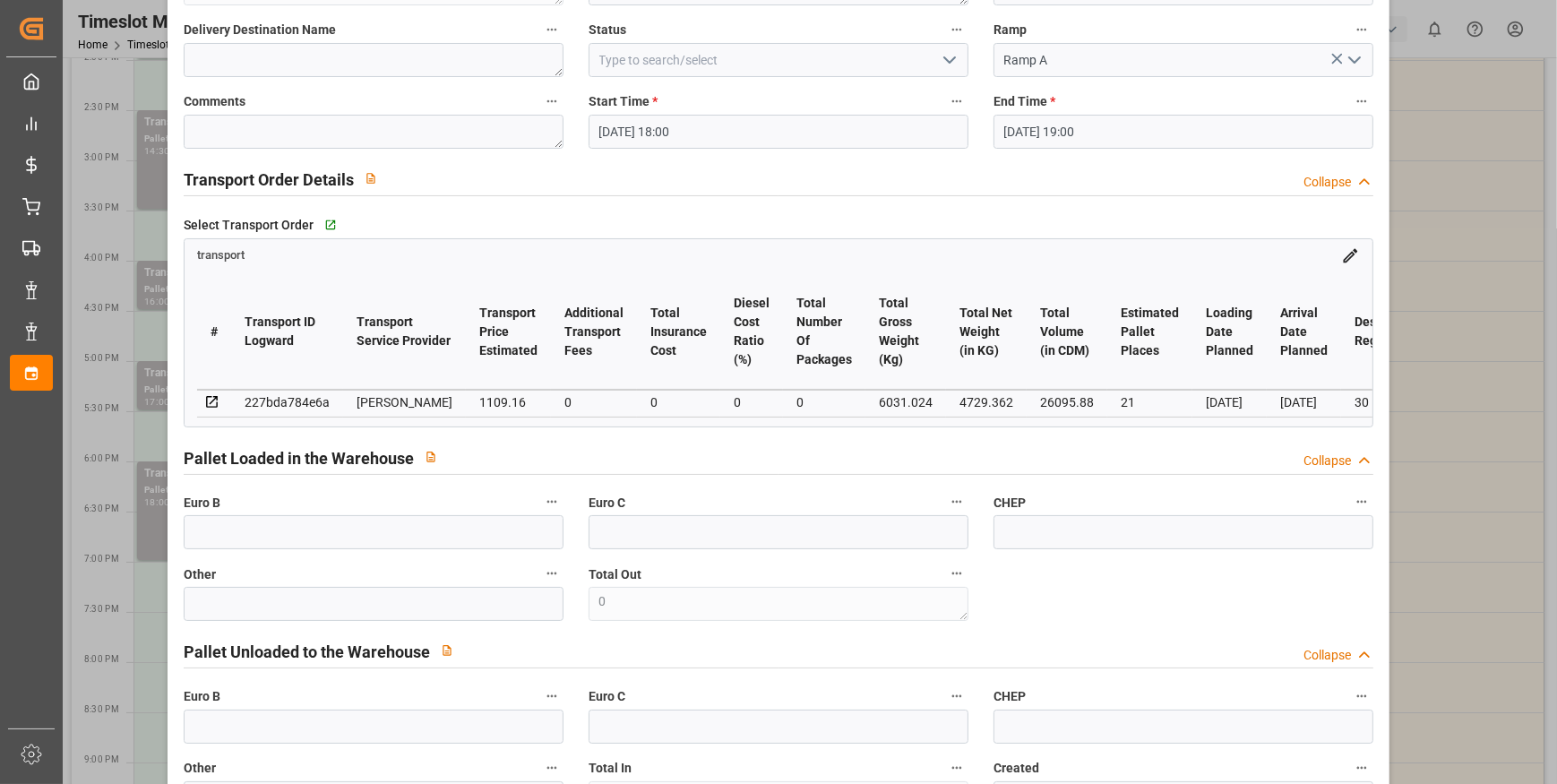
scroll to position [0, 0]
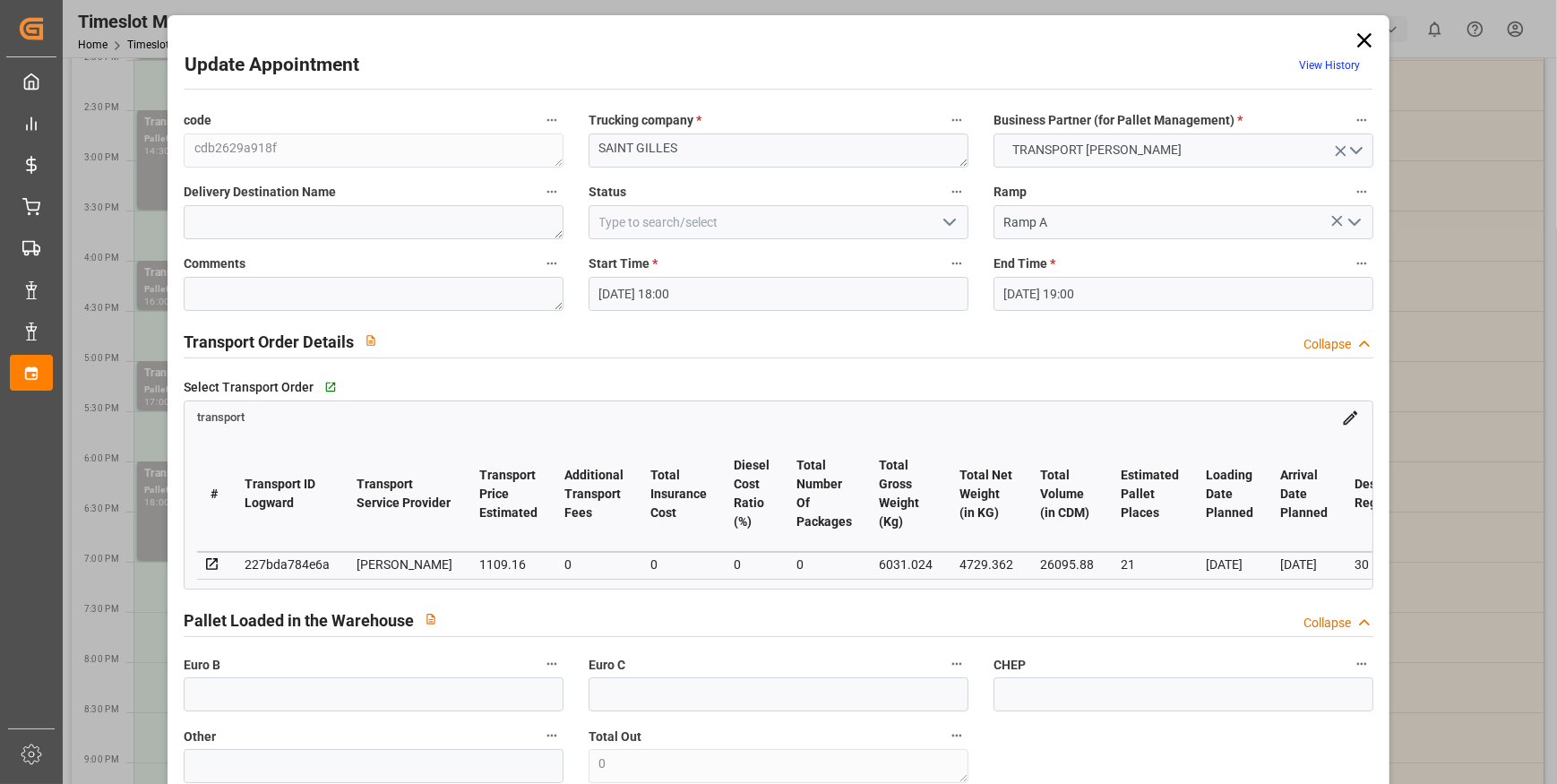
click at [944, 225] on icon "open menu" at bounding box center [949, 222] width 21 height 21
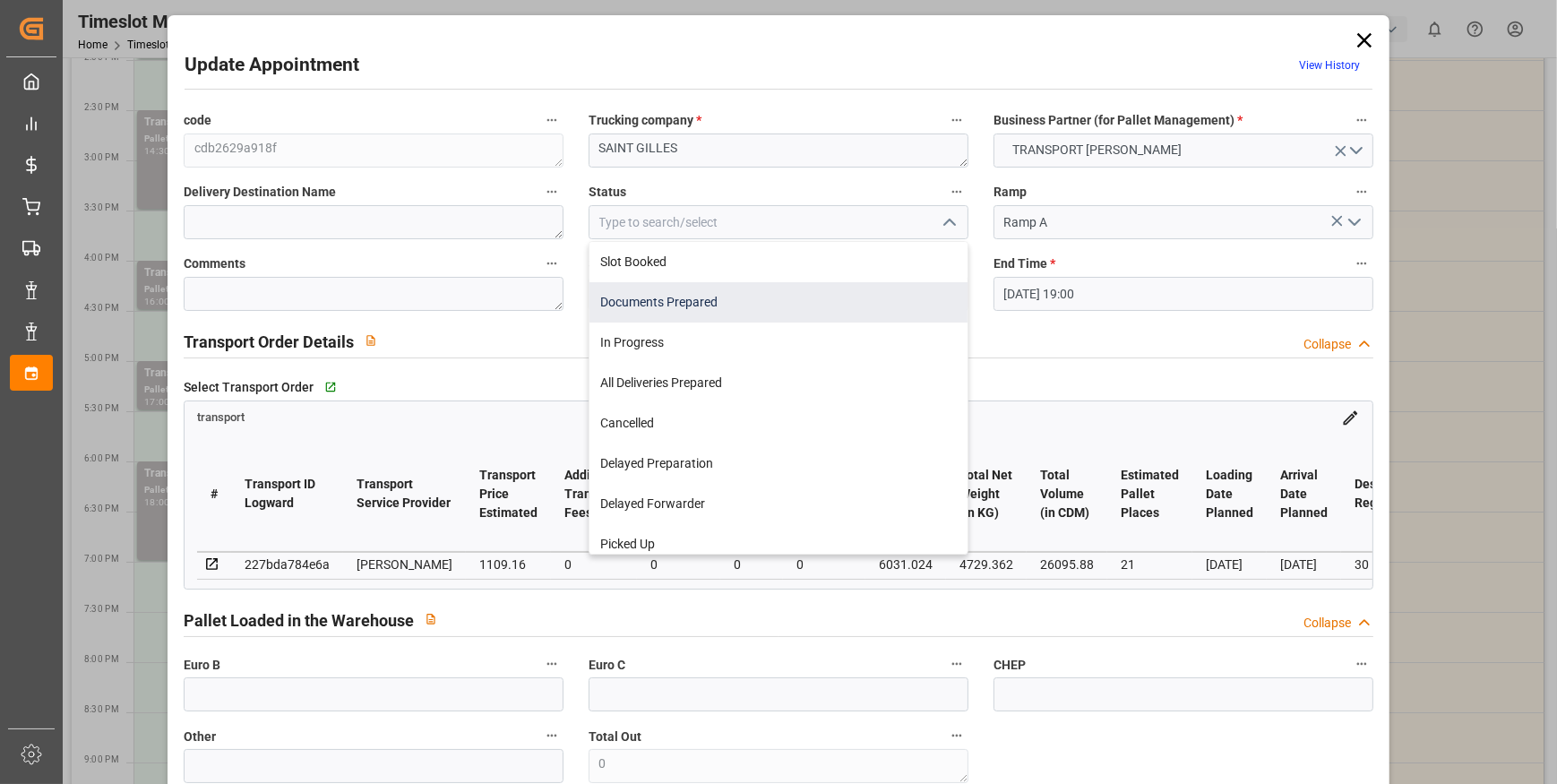
click at [715, 309] on div "Documents Prepared" at bounding box center [778, 302] width 379 height 40
type input "Documents Prepared"
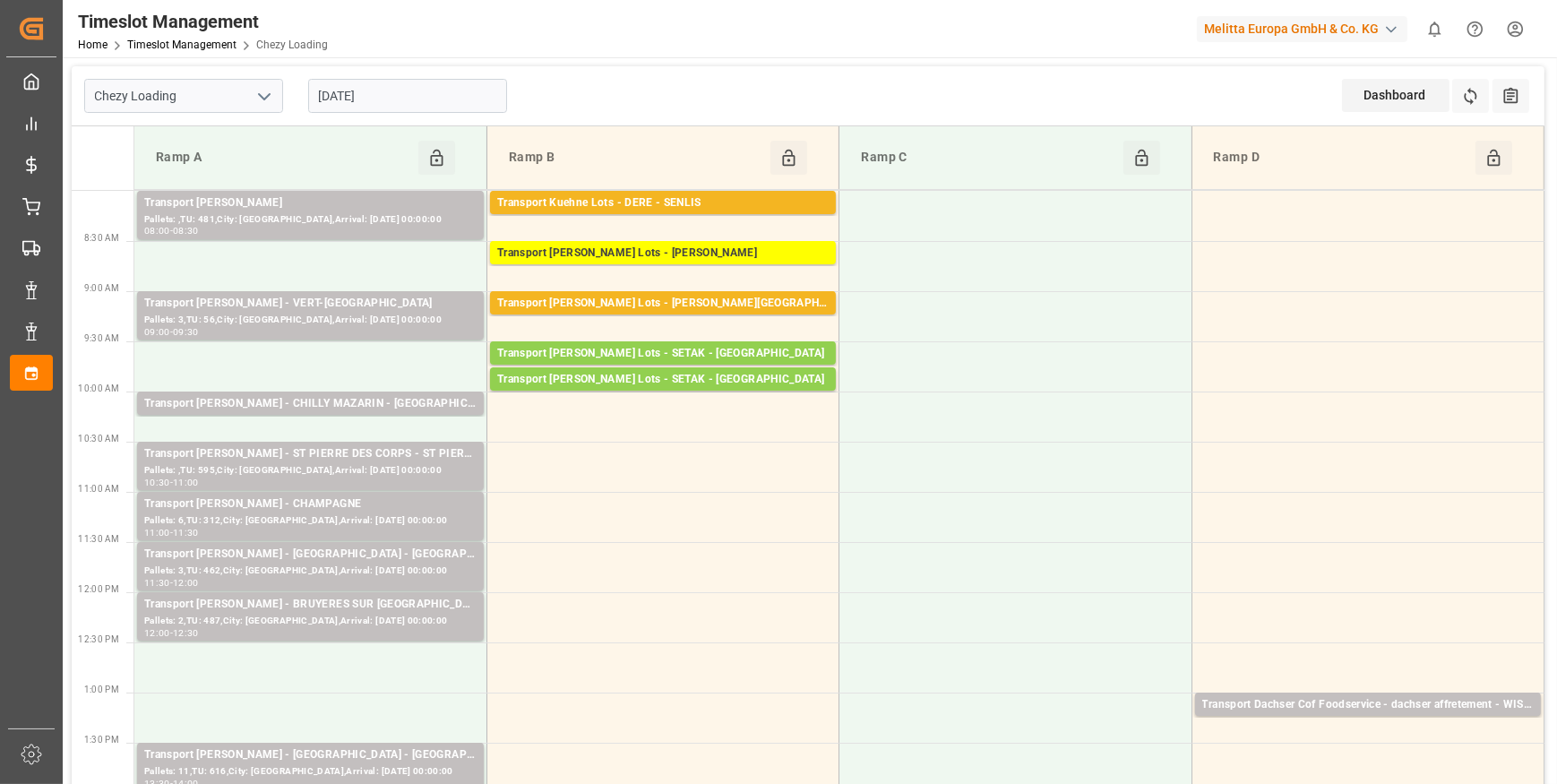
scroll to position [80, 0]
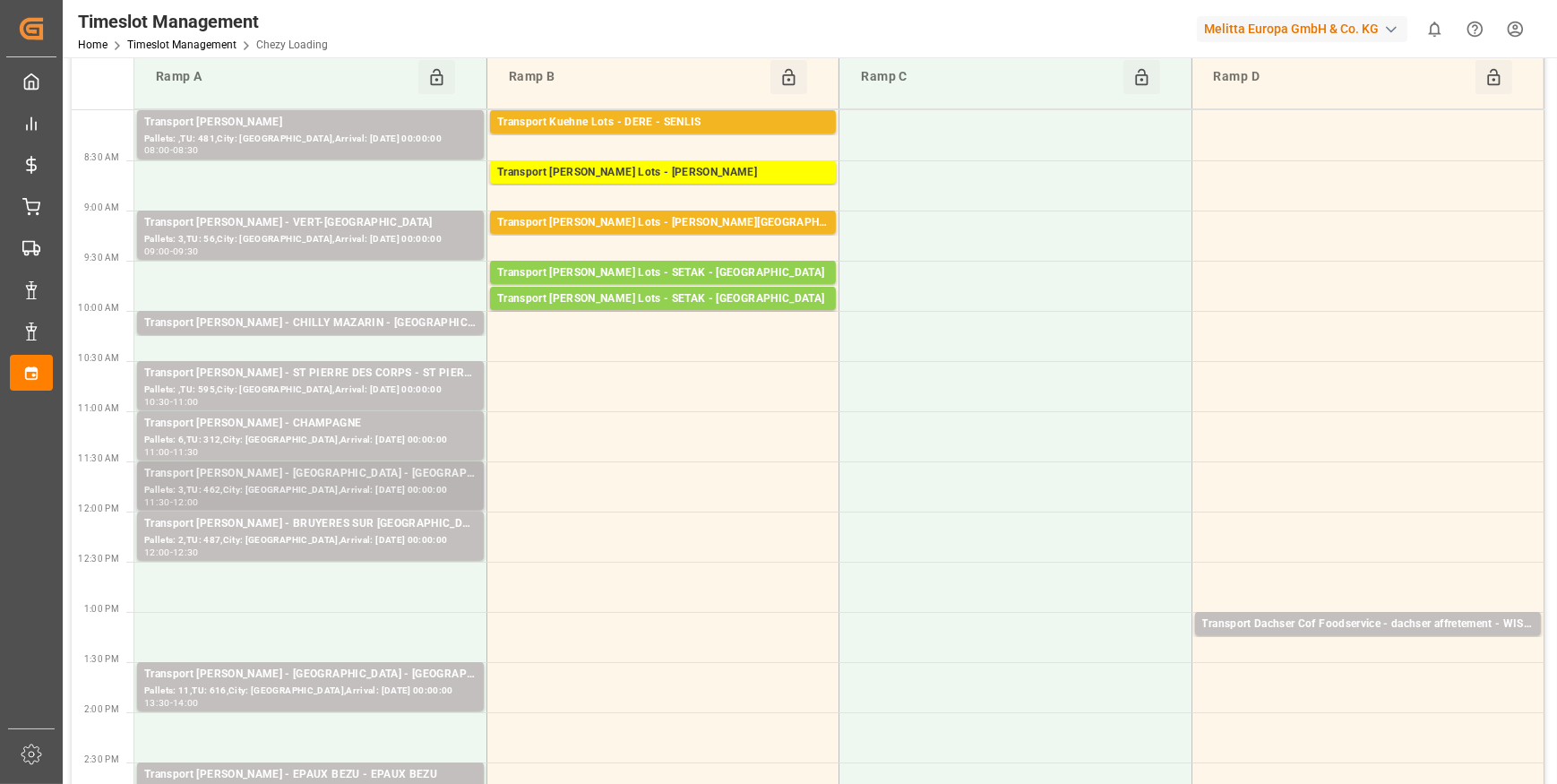
click at [289, 475] on div "Transport [PERSON_NAME] - [GEOGRAPHIC_DATA] - [GEOGRAPHIC_DATA]" at bounding box center [310, 474] width 333 height 18
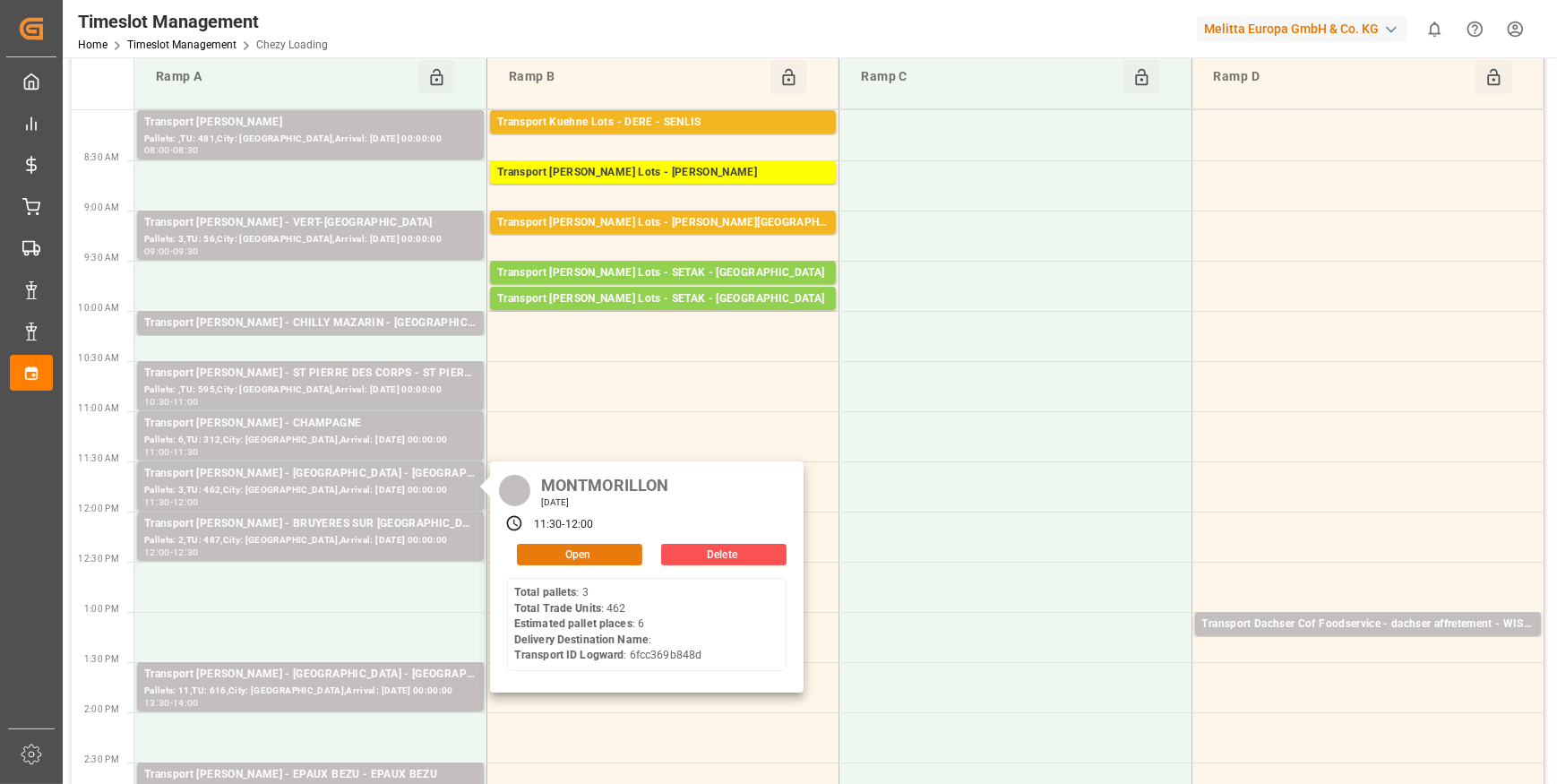
click at [591, 556] on button "Open" at bounding box center [579, 554] width 126 height 21
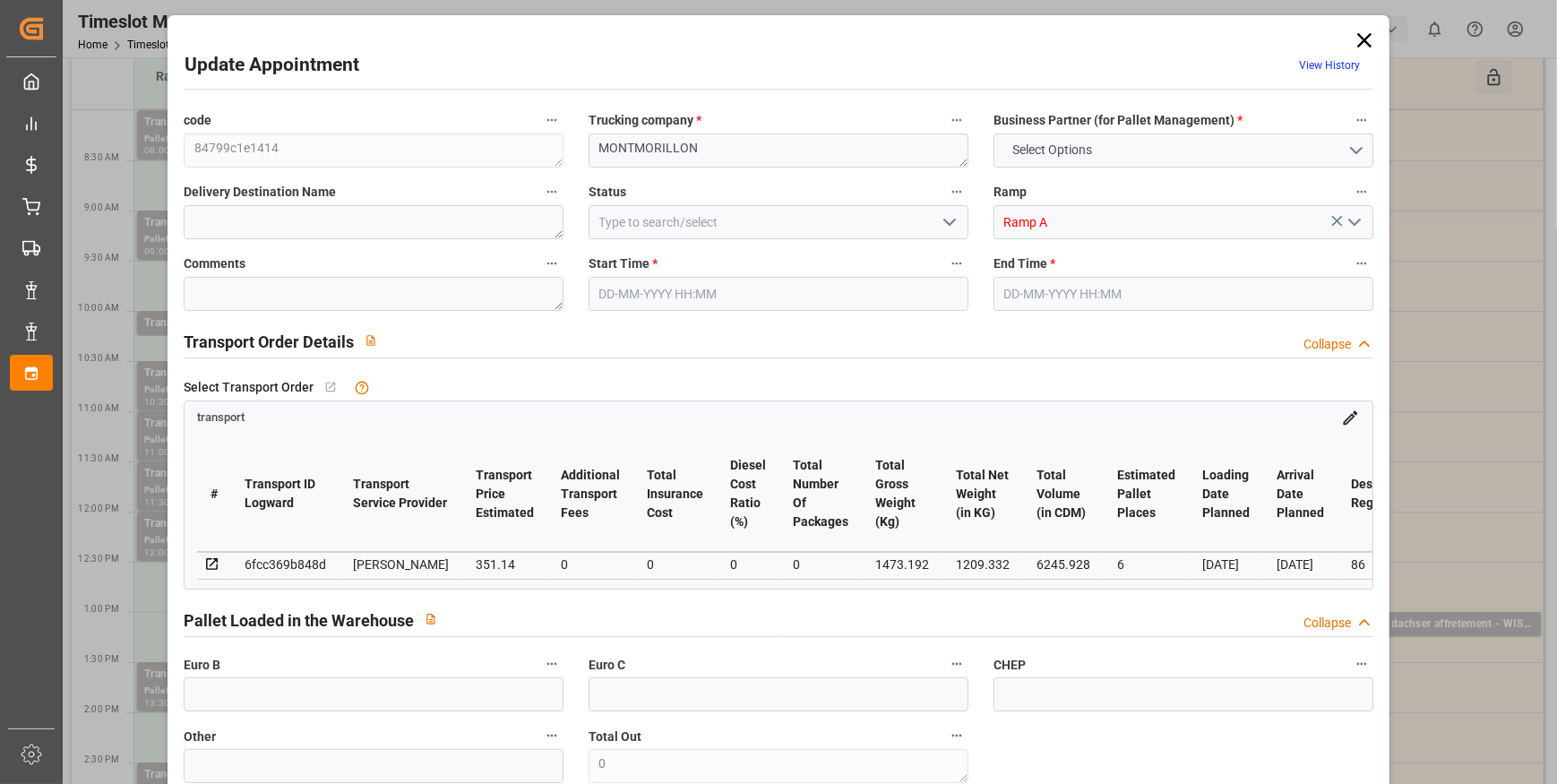
type input "6"
type input "351.14"
type input "0"
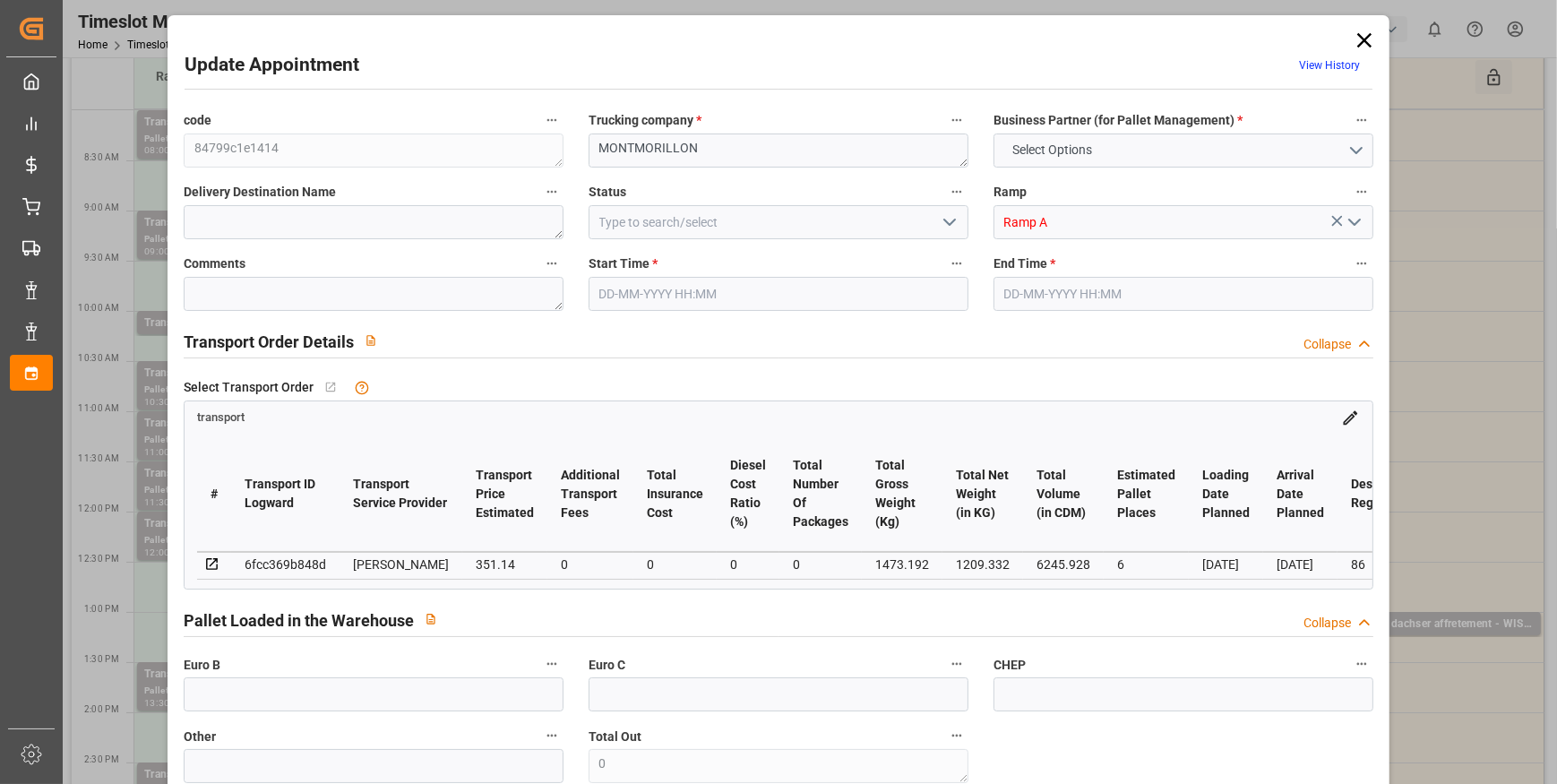
type input "339.2715"
type input "-11.8685"
type input "0"
type input "1209.332"
type input "1894.048"
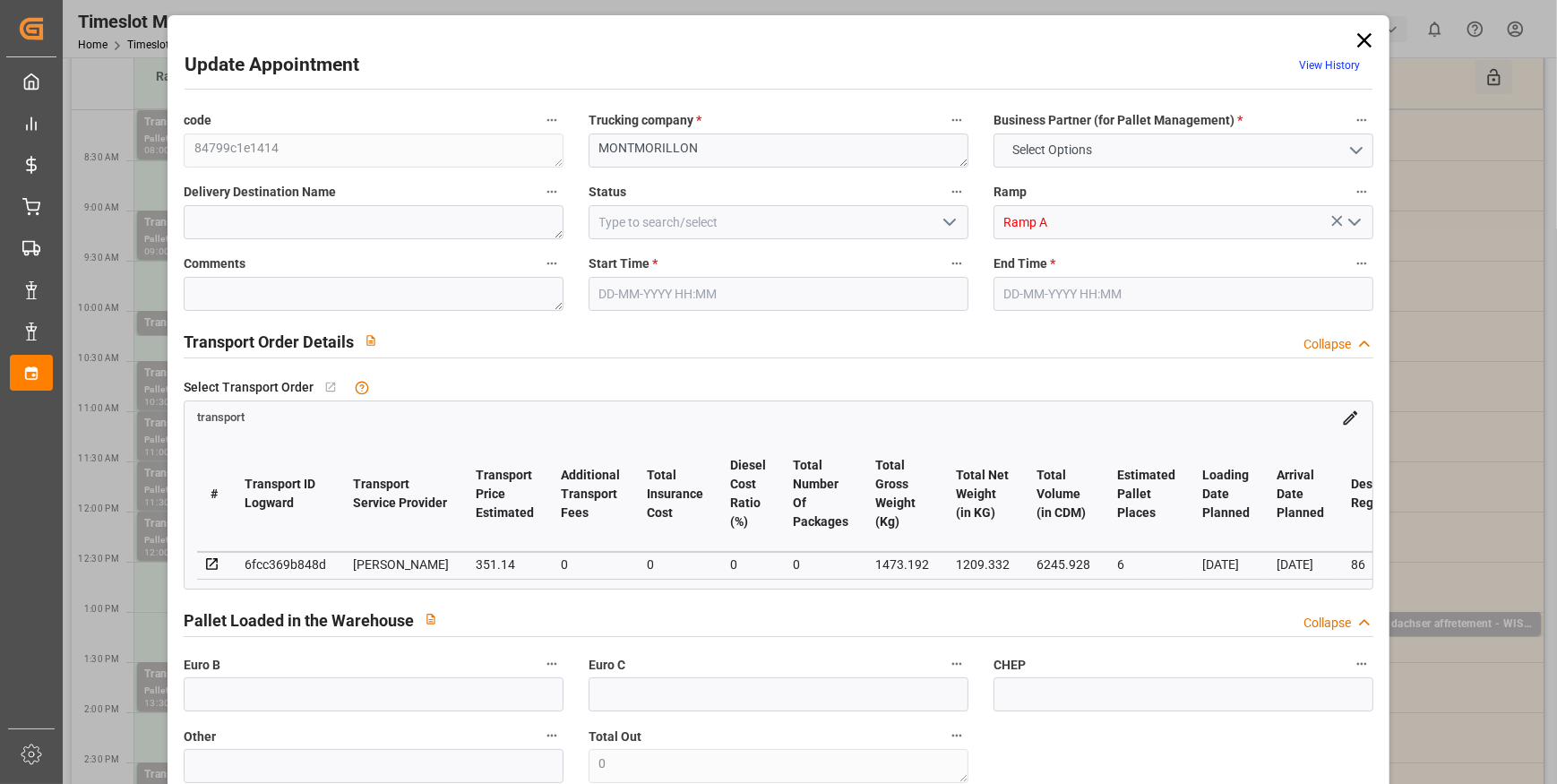
type input "6245.928"
type input "86"
type input "3"
type input "462"
type input "17"
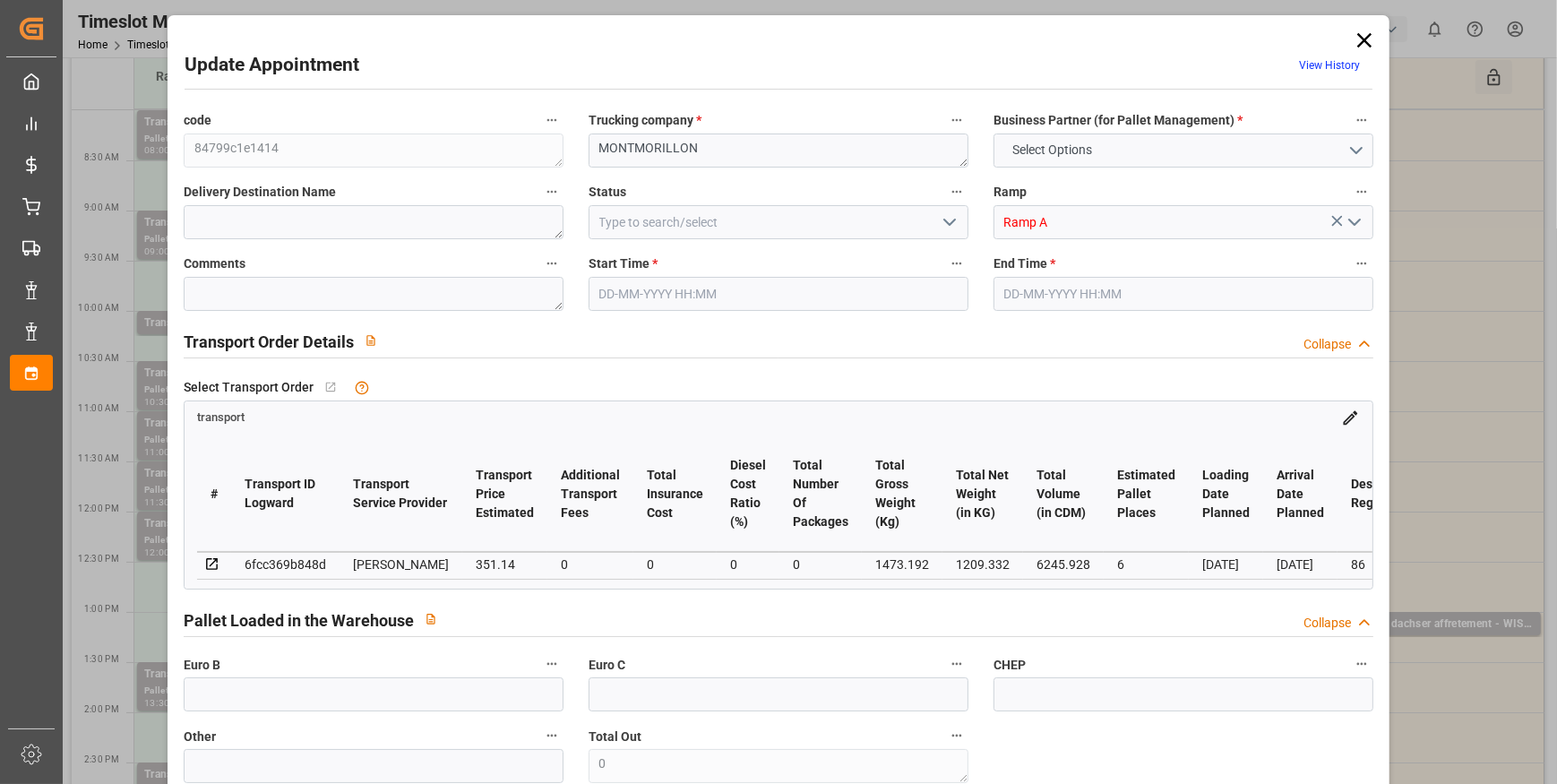
type input "101"
type input "1473.192"
type input "0"
type input "4710.8598"
type input "0"
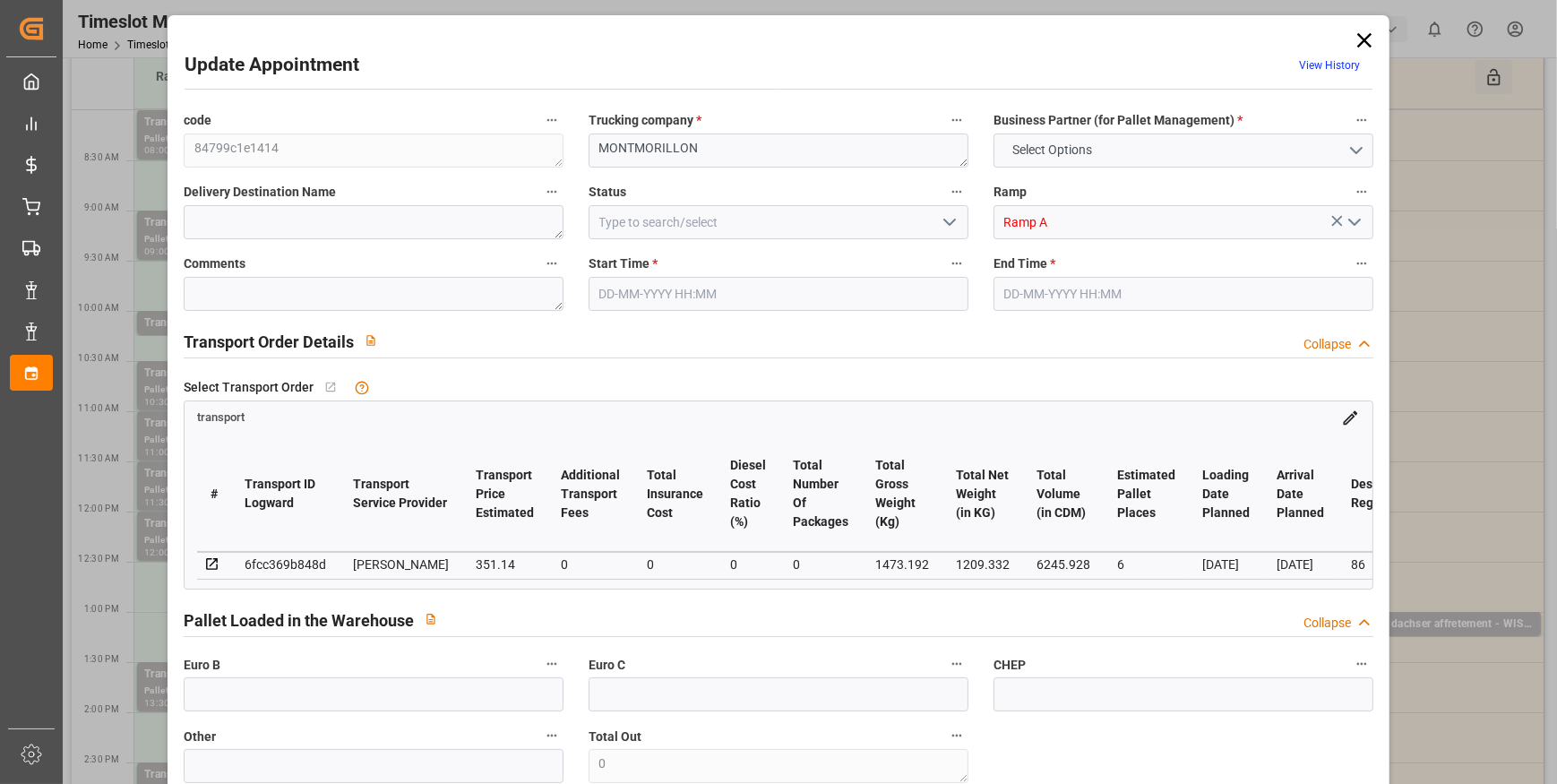
type input "0"
type input "21"
type input "35"
type input "24-09-2025 11:30"
type input "24-09-2025 12:00"
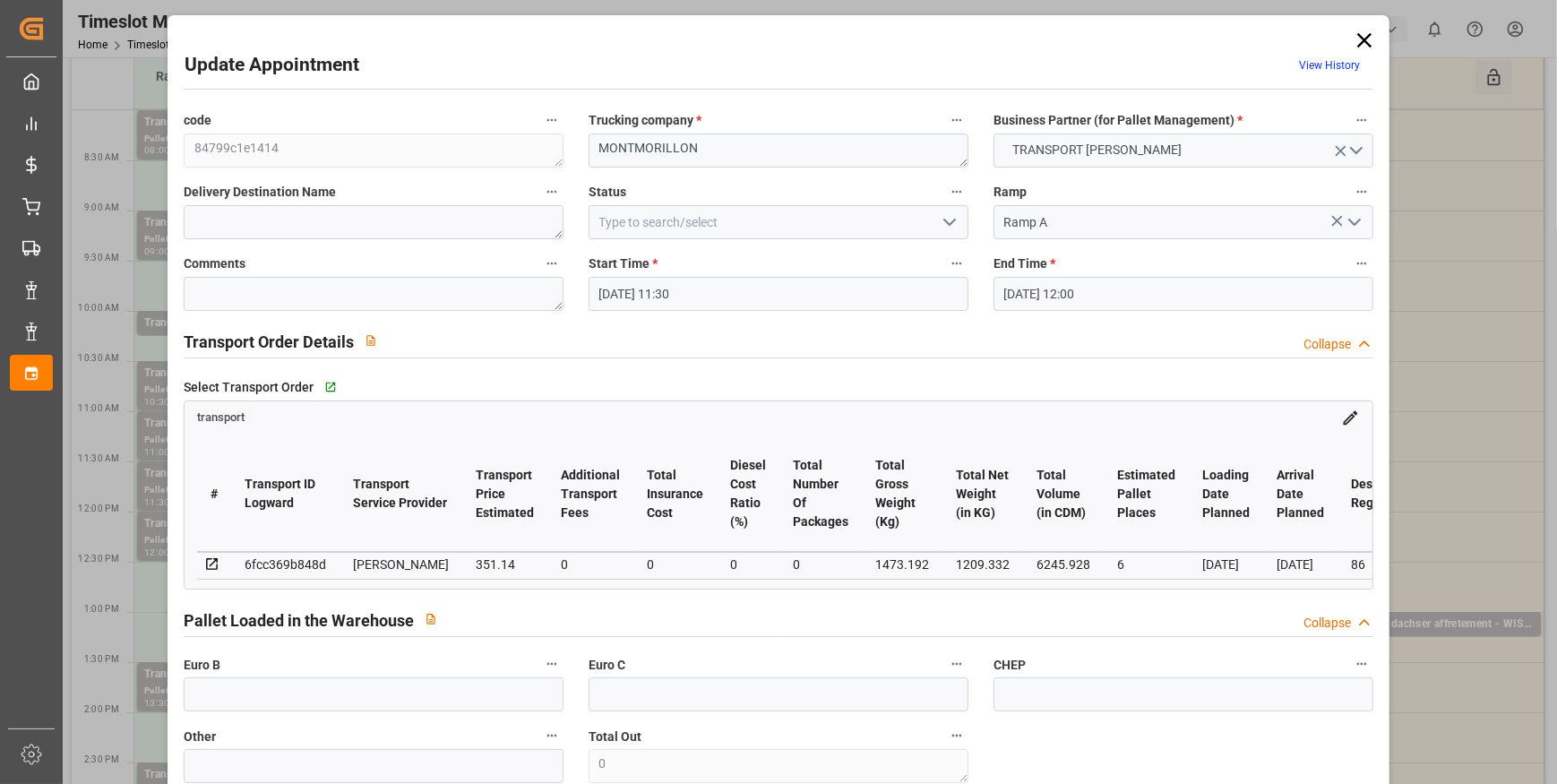
type input "[DATE] 12:13"
type input "22-09-2025 11:26"
type input "[DATE]"
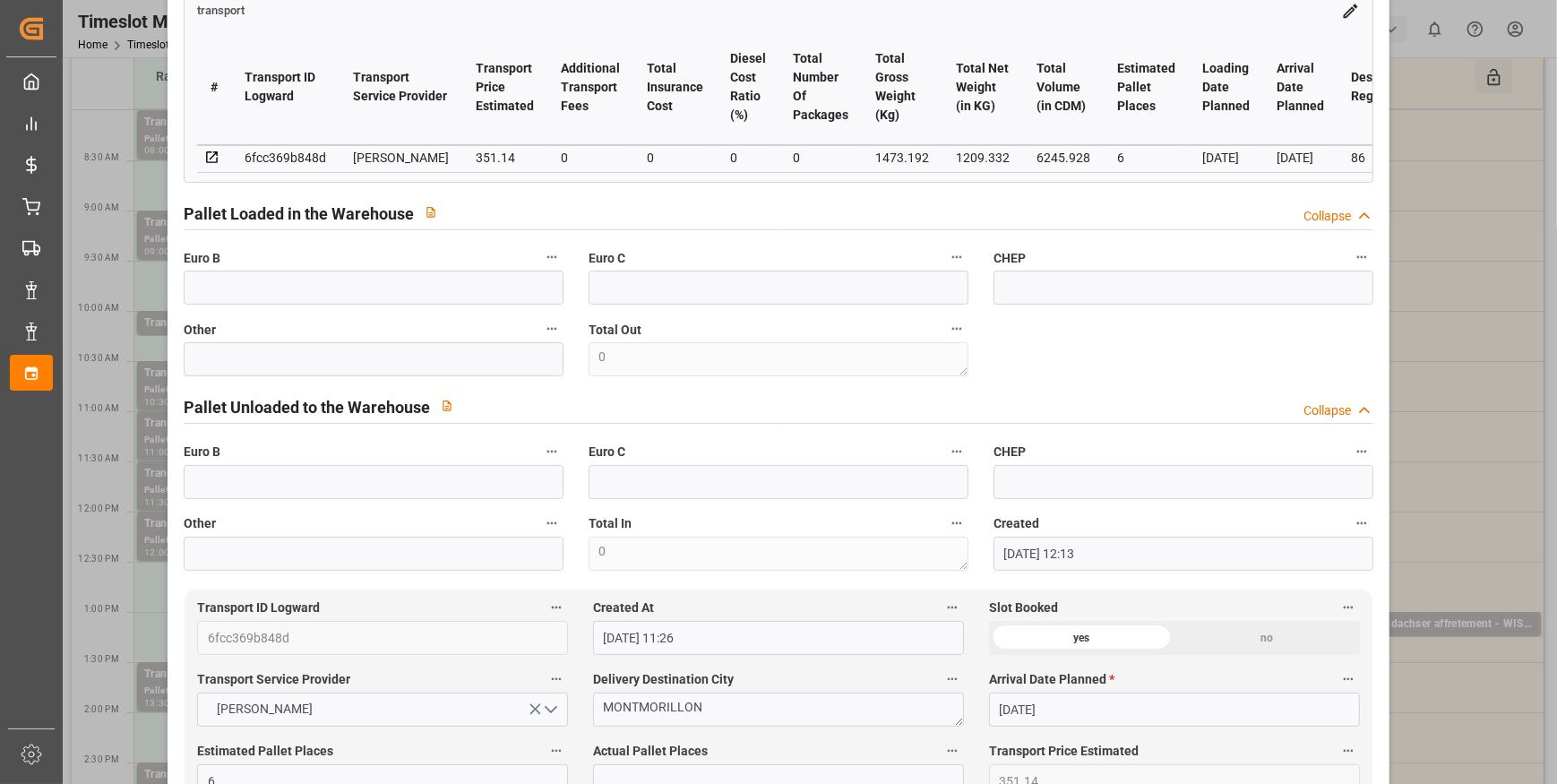
scroll to position [0, 0]
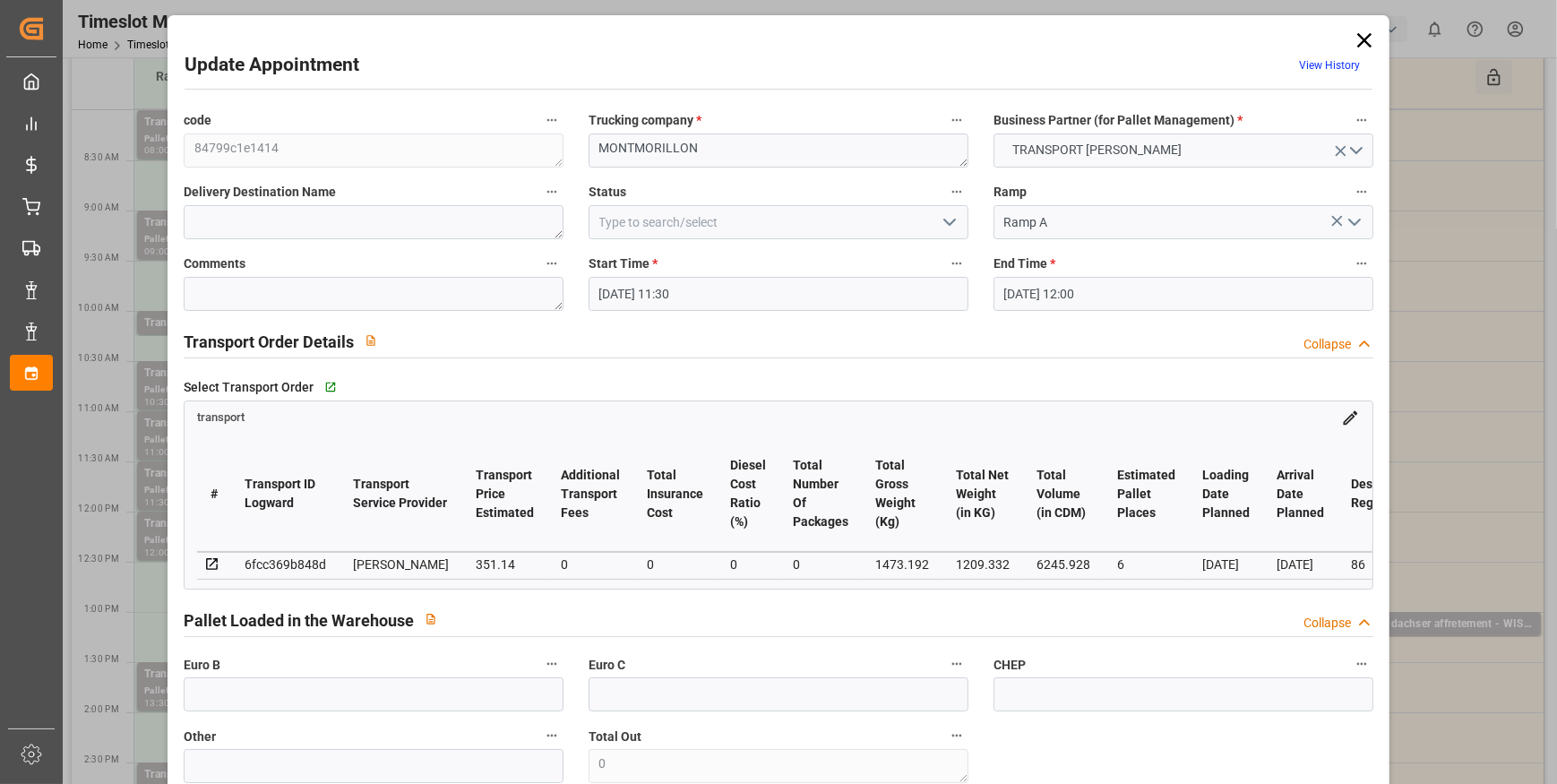
click at [951, 219] on polyline "open menu" at bounding box center [950, 222] width 11 height 6
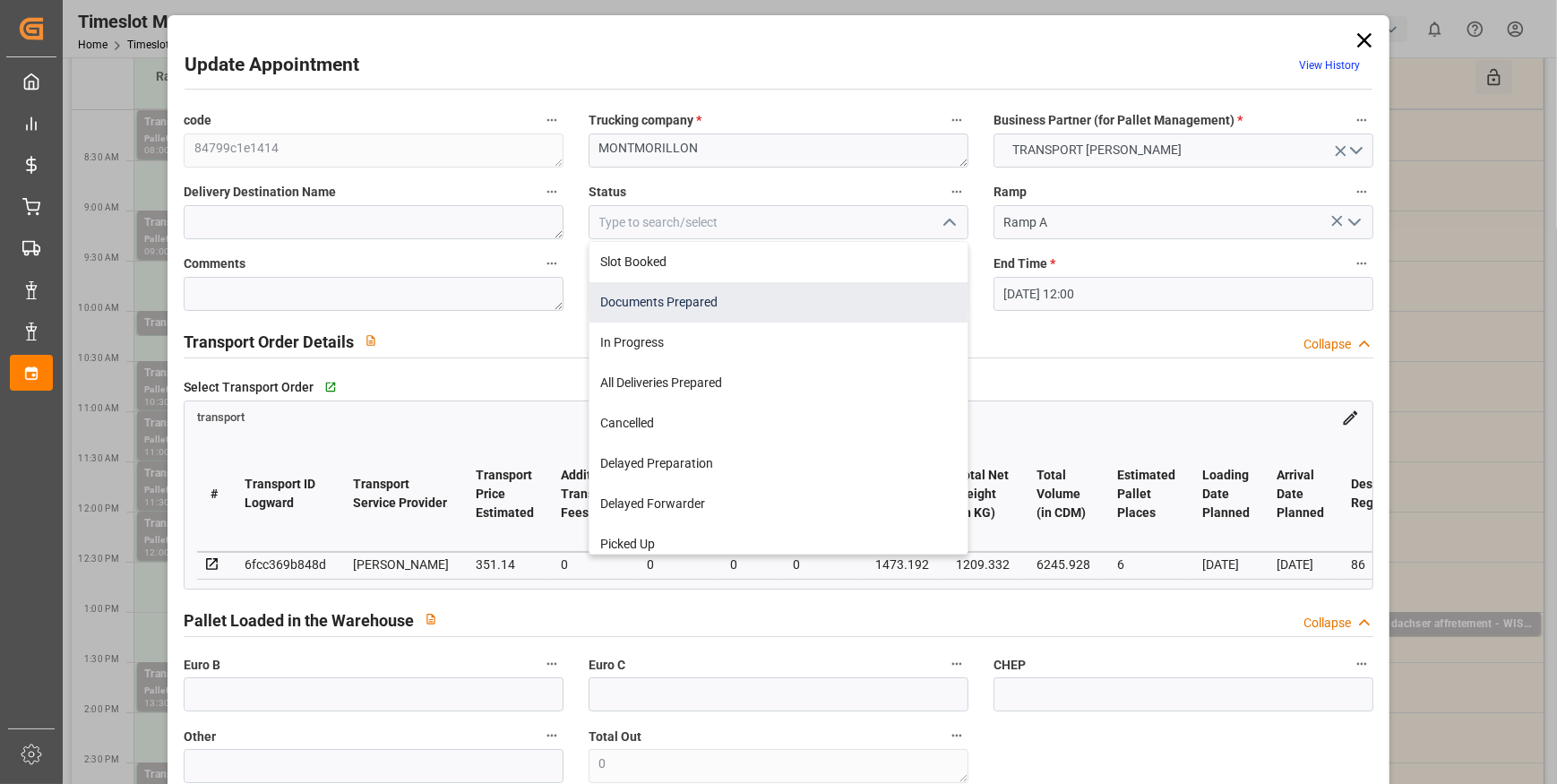
click at [718, 295] on div "Documents Prepared" at bounding box center [778, 302] width 379 height 40
type input "Documents Prepared"
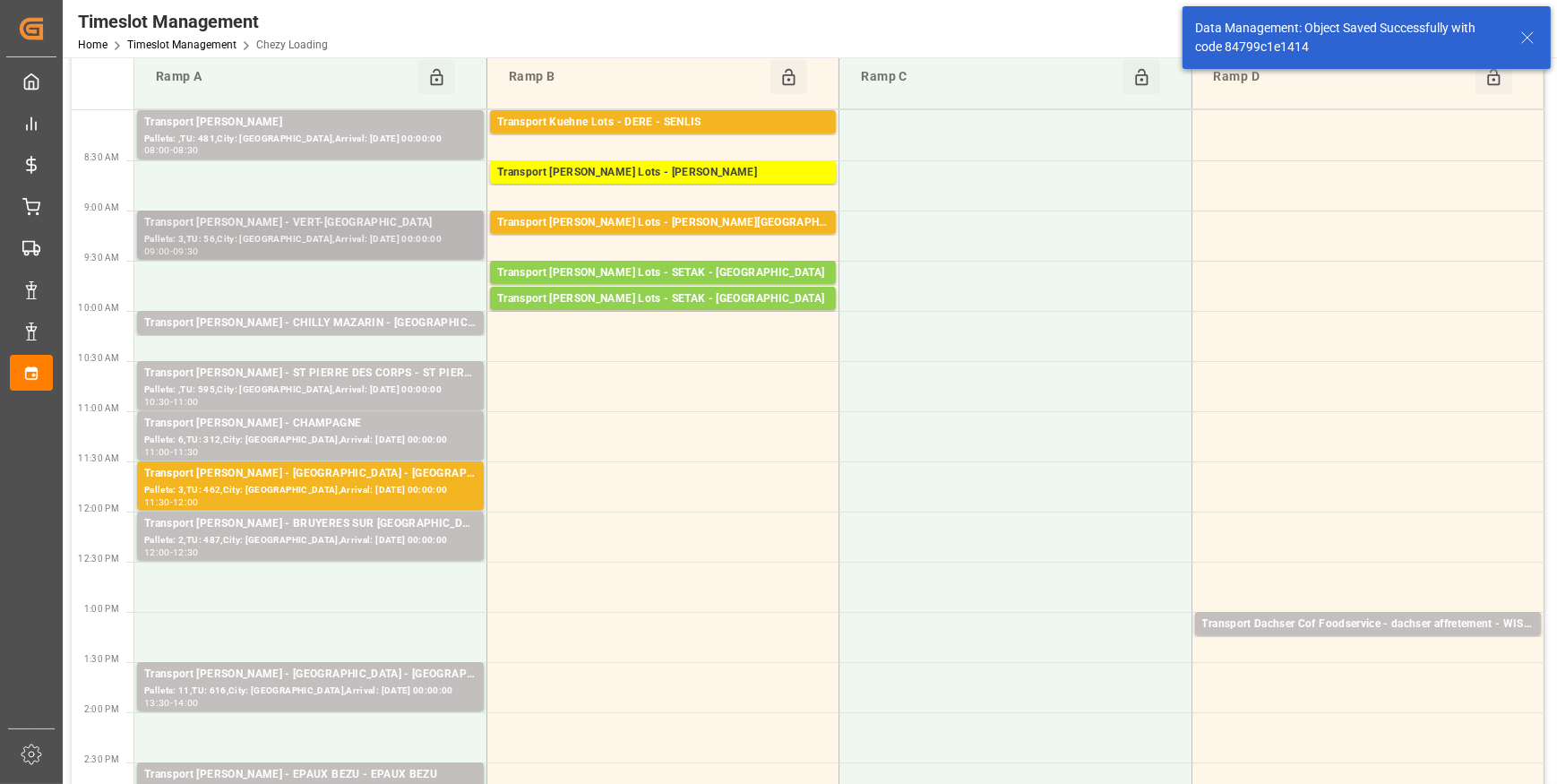
click at [351, 235] on div "Pallets: 3,TU: 56,City: [GEOGRAPHIC_DATA],Arrival: [DATE] 00:00:00" at bounding box center [310, 240] width 333 height 15
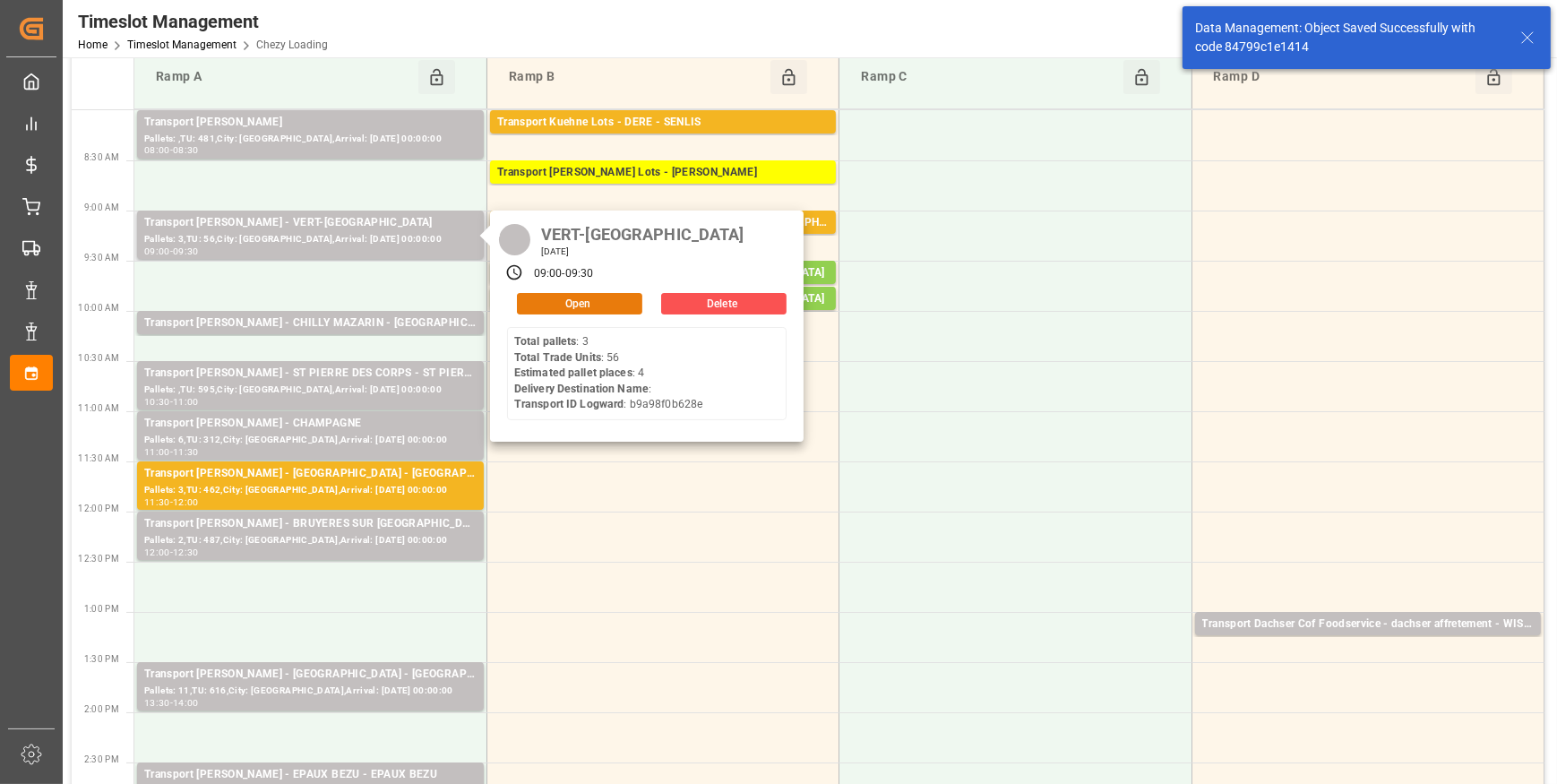
click at [544, 296] on button "Open" at bounding box center [579, 303] width 126 height 21
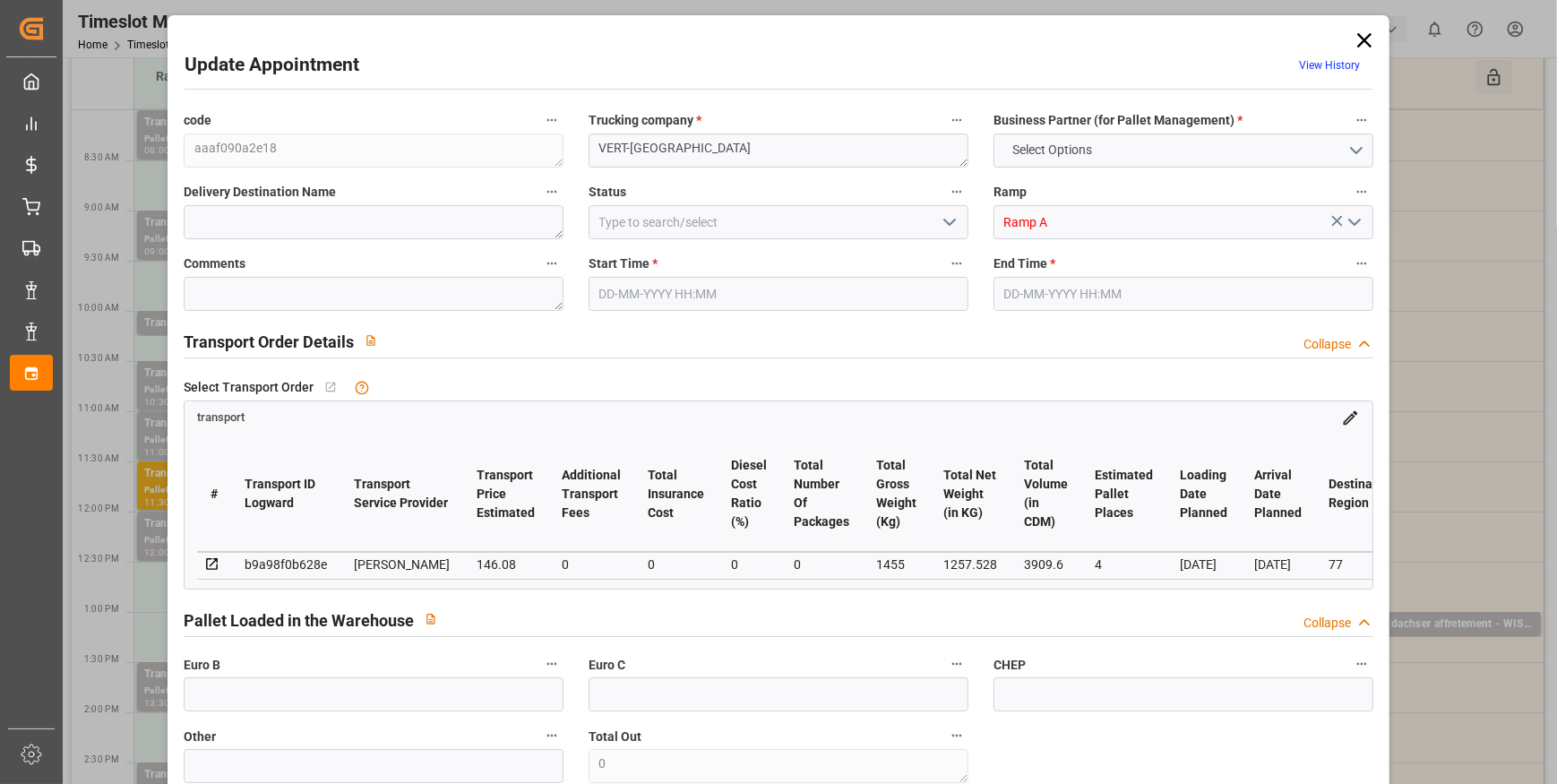
type input "4"
type input "146.08"
type input "0"
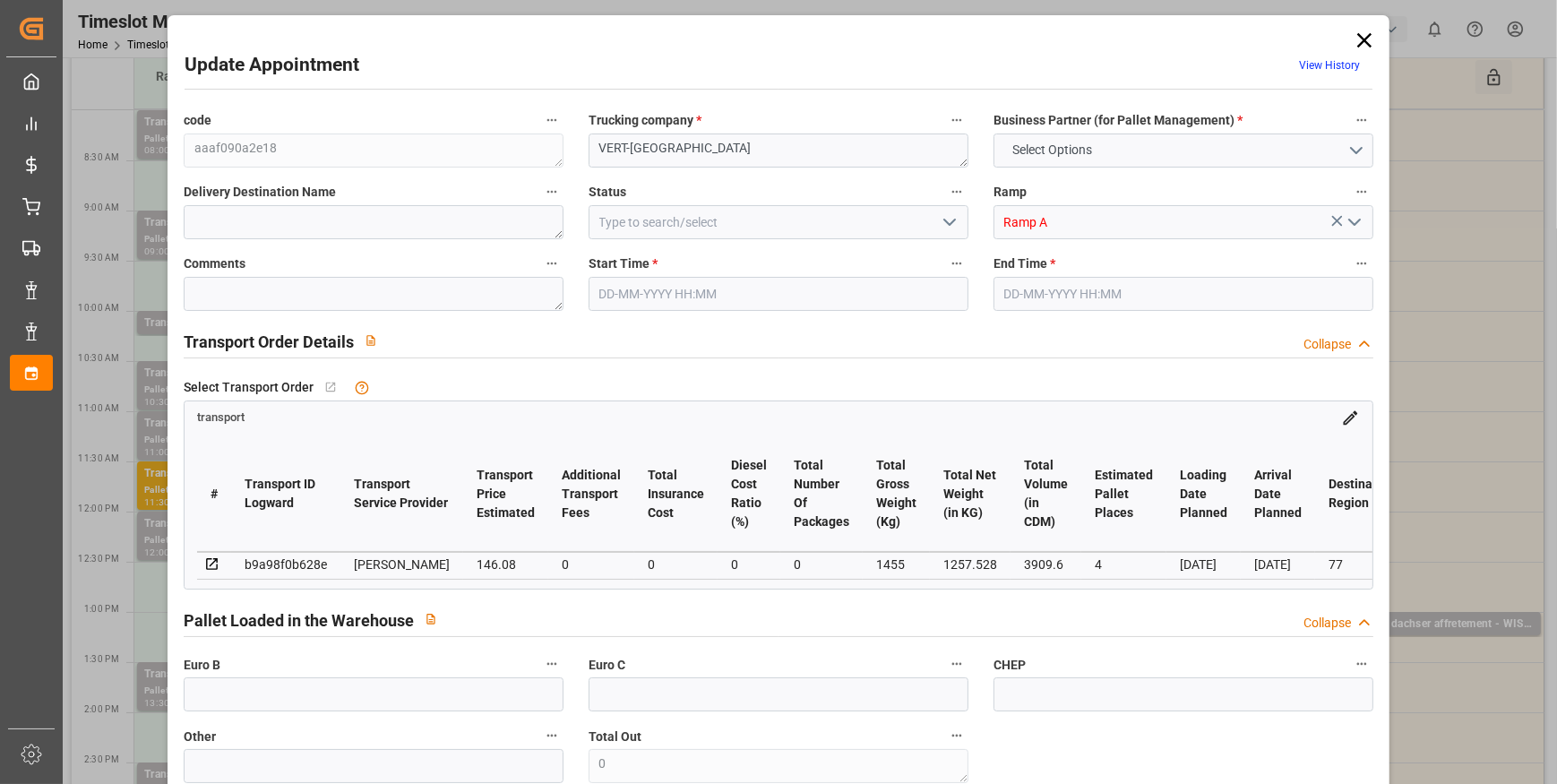
type input "141.1425"
type input "-4.9375"
type input "0"
type input "1257.528"
type input "1625"
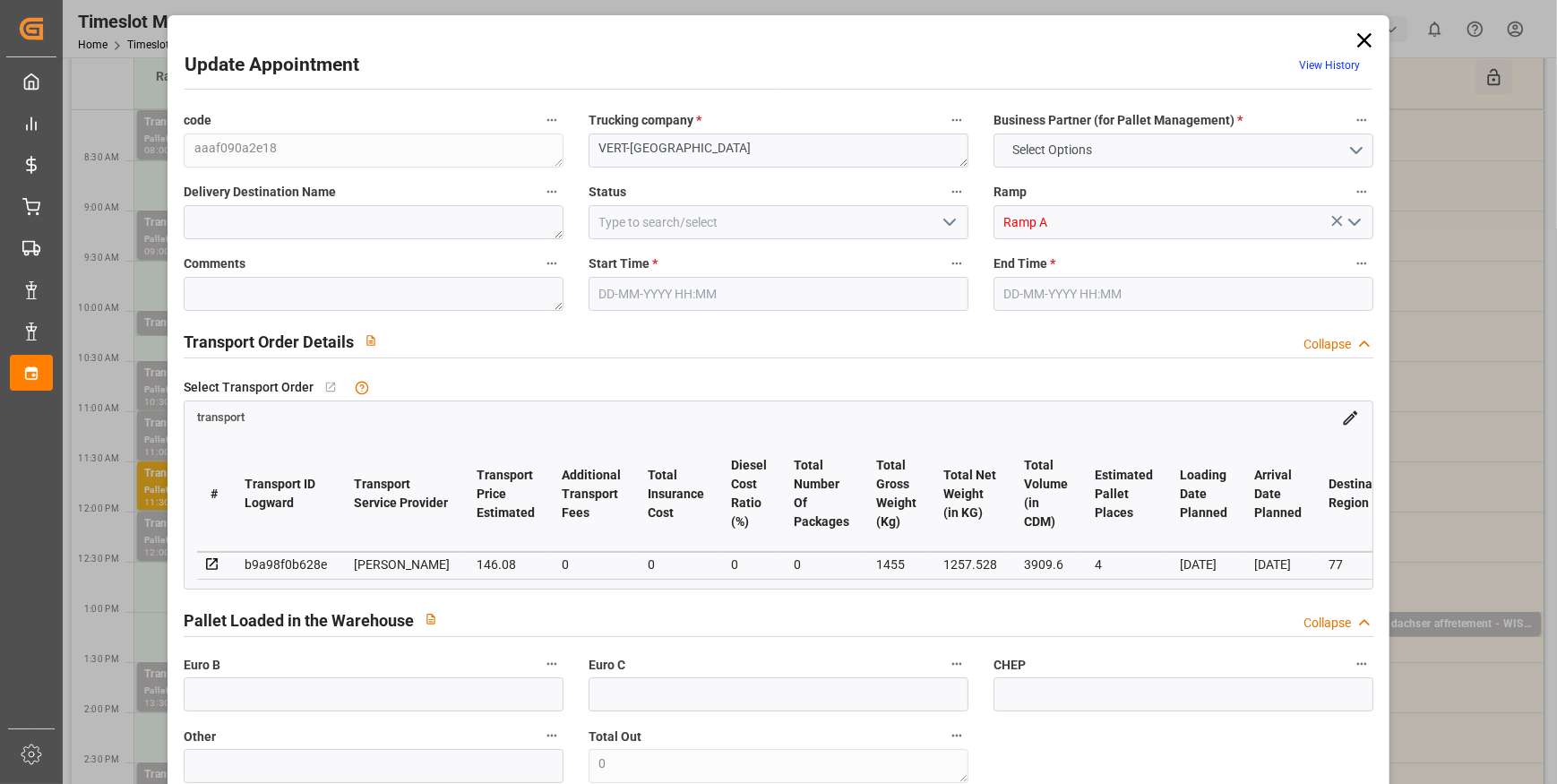
type input "3909.6"
type input "77"
type input "3"
type input "56"
type input "4"
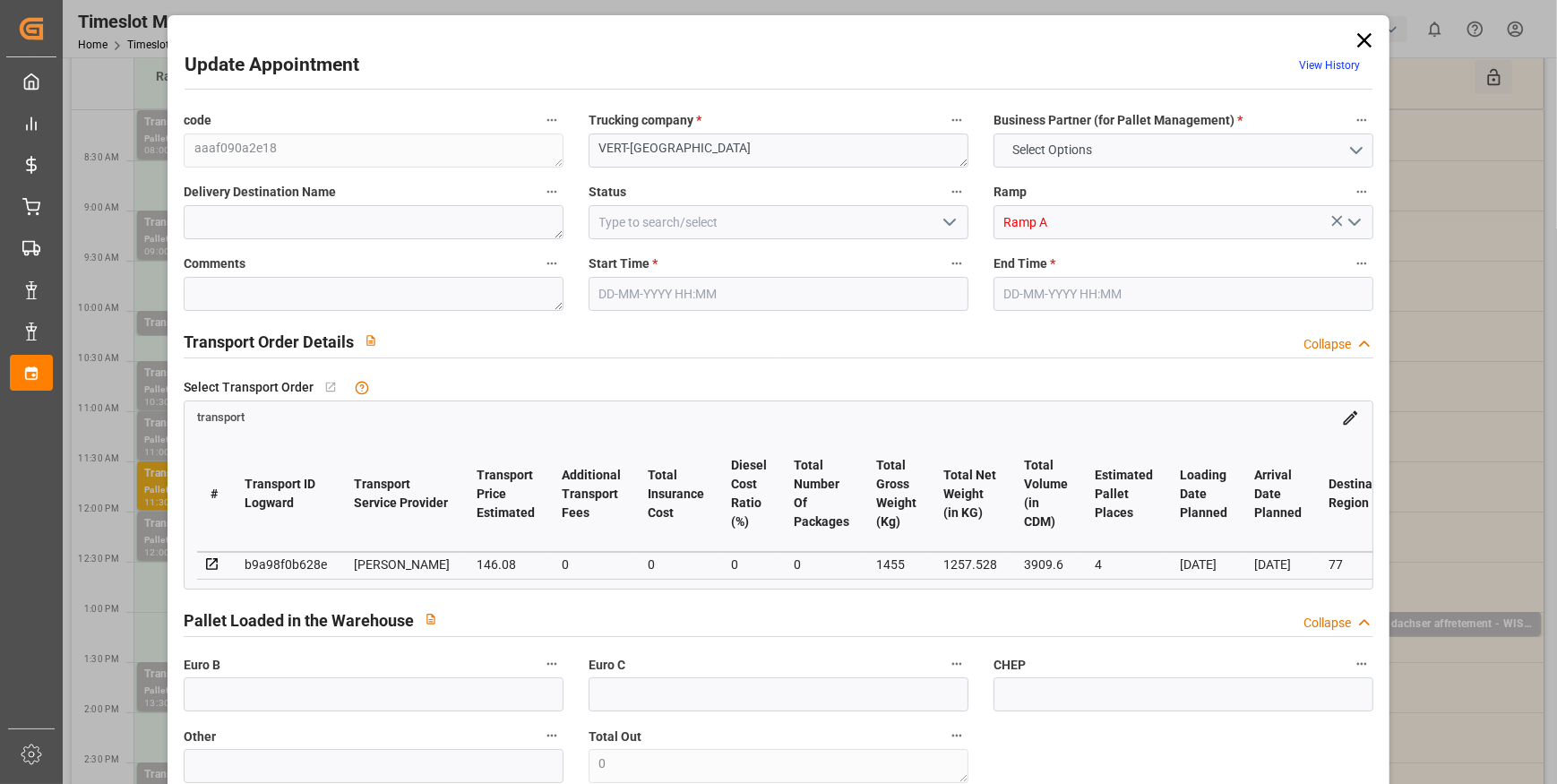
type input "101"
type input "1455"
type input "0"
type input "4710.8598"
type input "0"
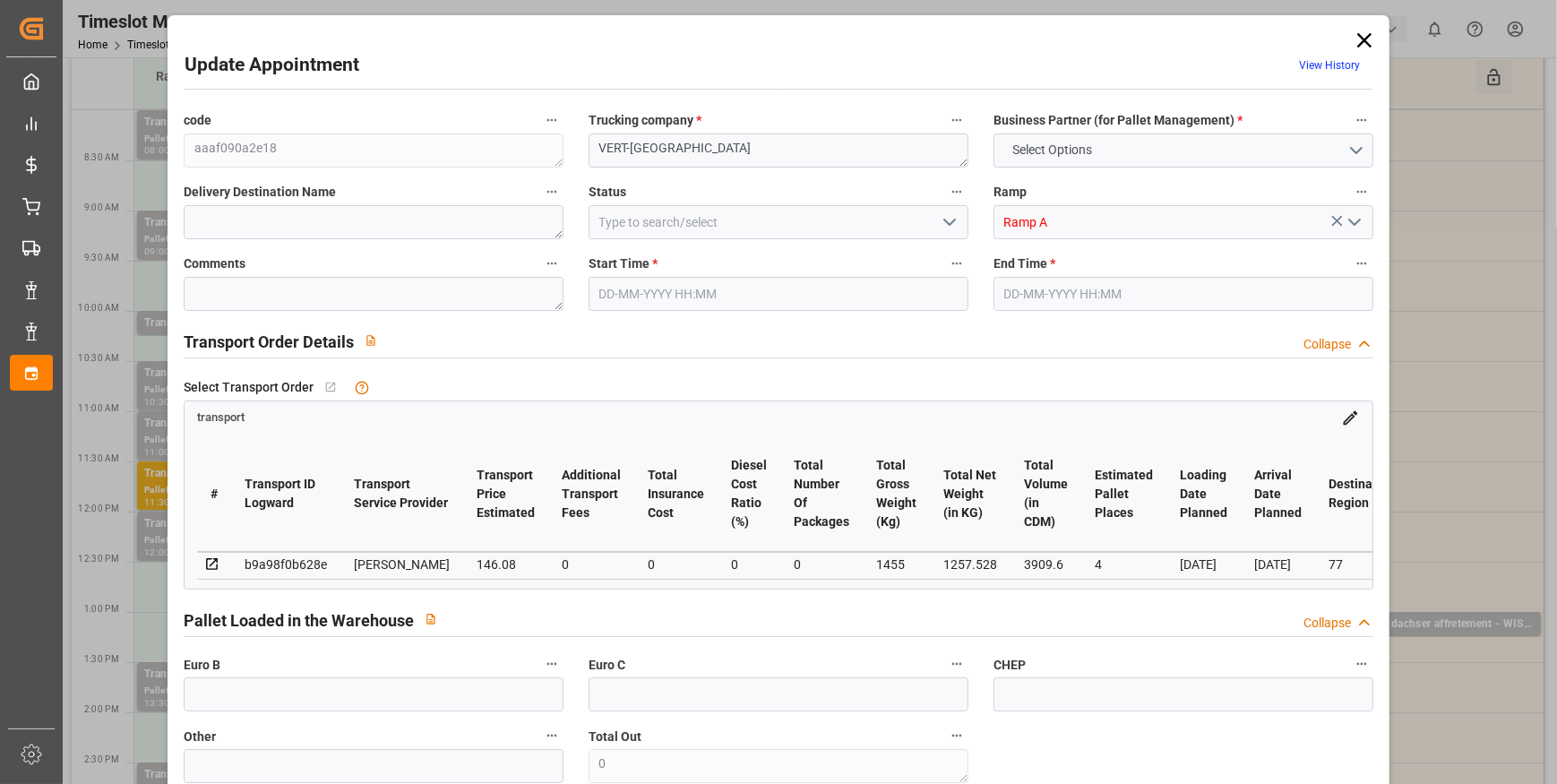
type input "0"
click at [945, 226] on icon "open menu" at bounding box center [949, 222] width 21 height 21
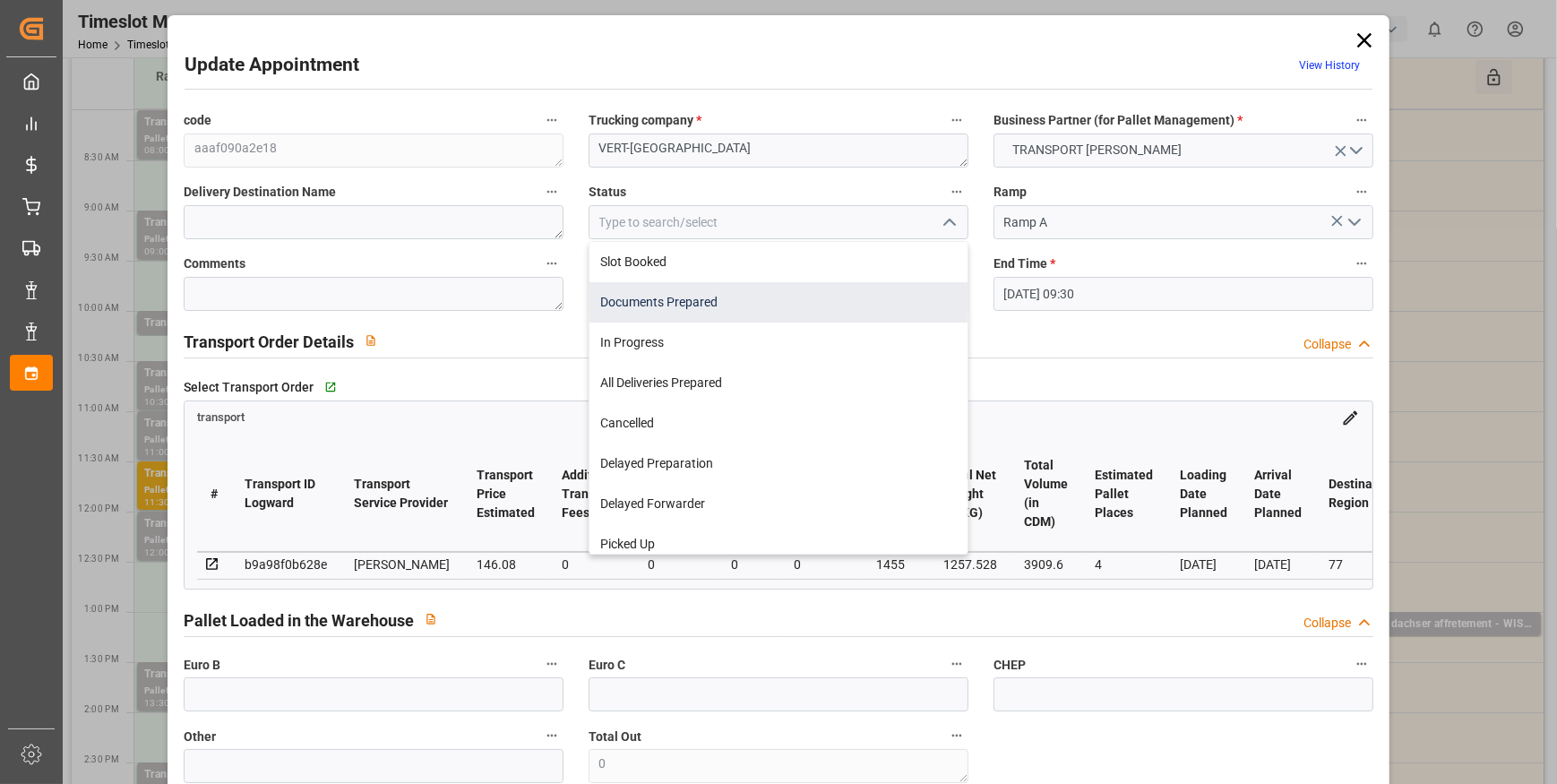
click at [619, 297] on div "Documents Prepared" at bounding box center [778, 302] width 379 height 40
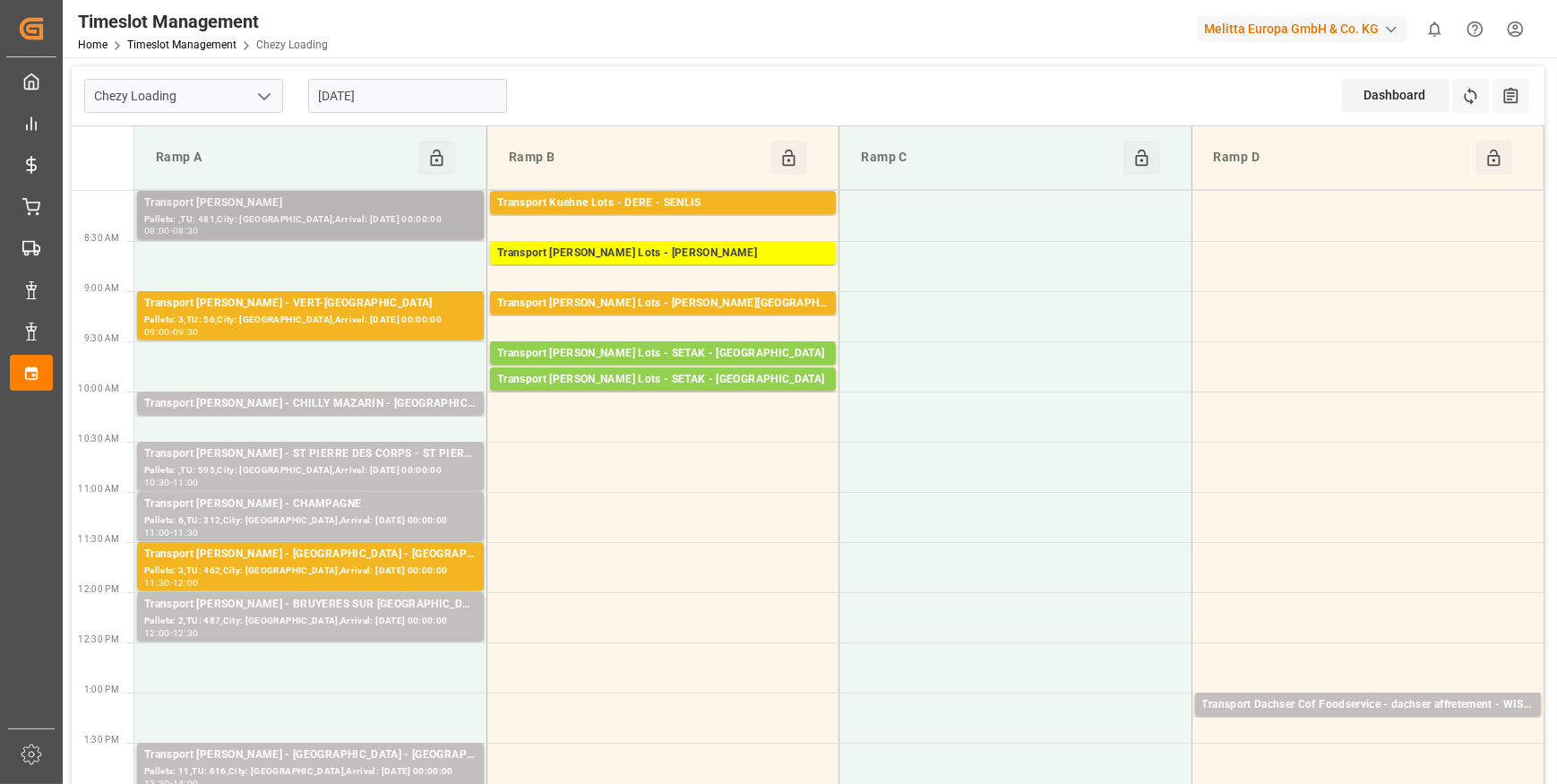
click at [310, 210] on div "Transport [PERSON_NAME]" at bounding box center [310, 203] width 333 height 18
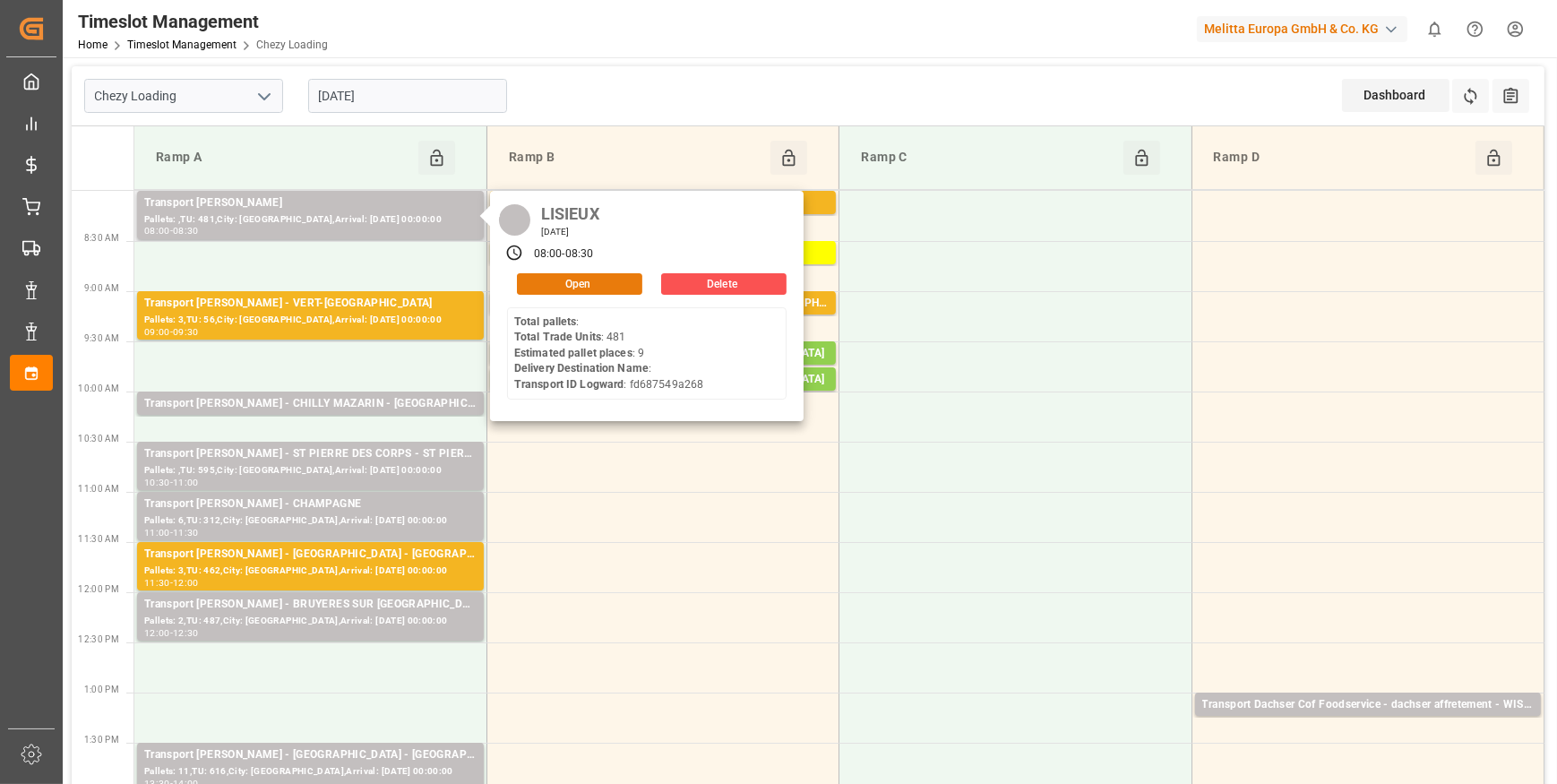
click at [569, 279] on button "Open" at bounding box center [579, 283] width 126 height 21
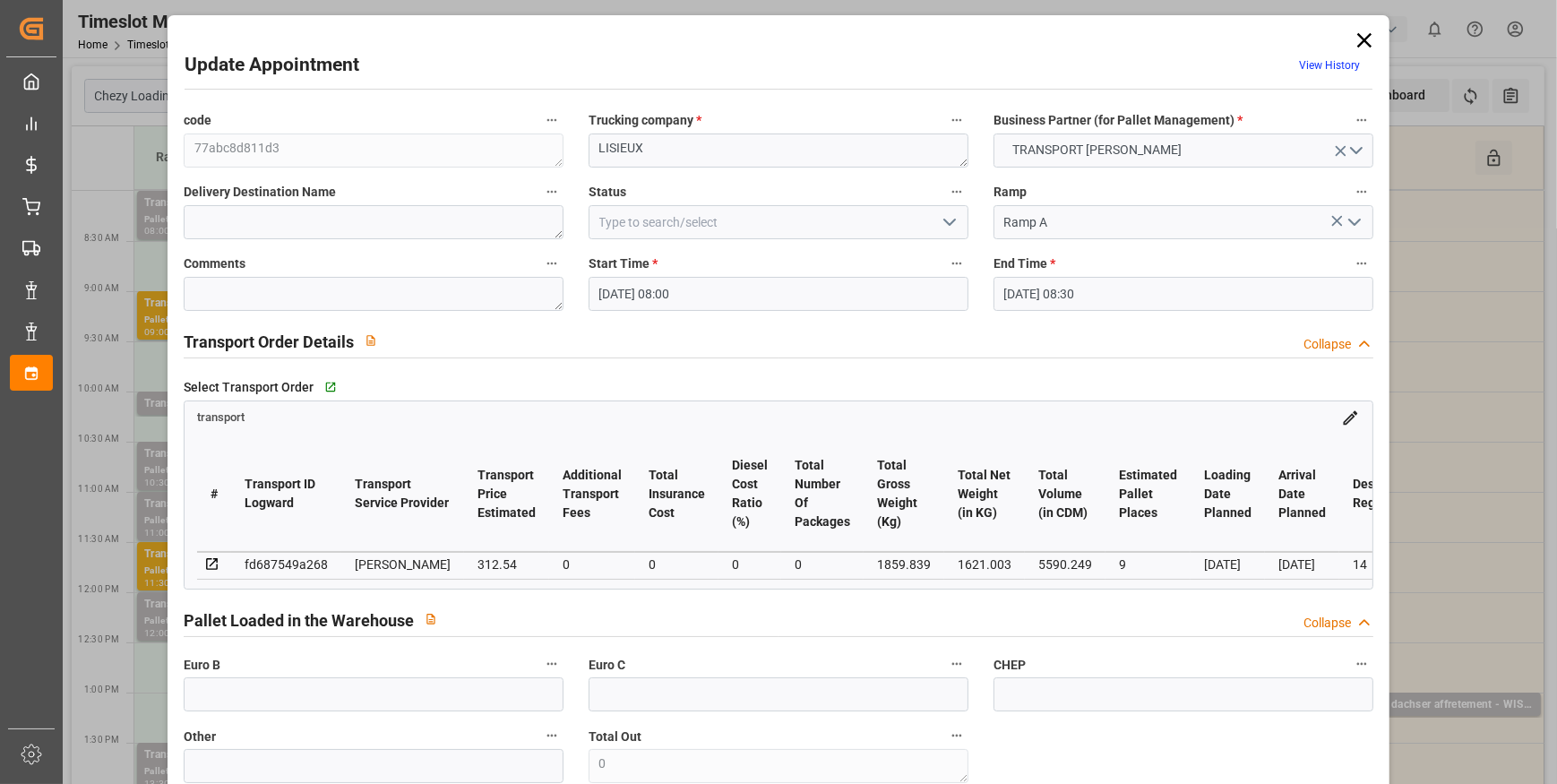
click at [944, 220] on icon "open menu" at bounding box center [949, 222] width 21 height 21
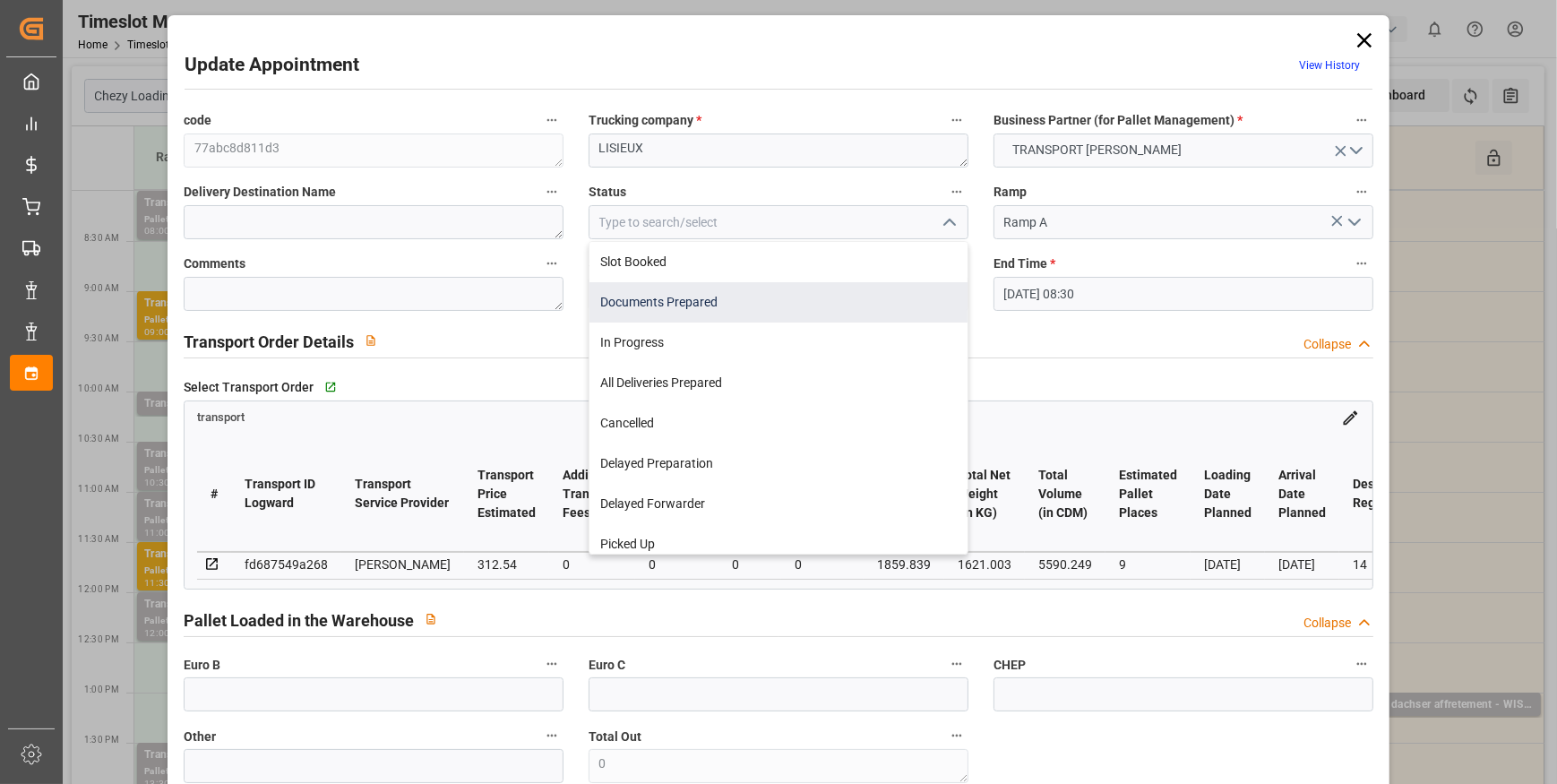
click at [623, 291] on div "Documents Prepared" at bounding box center [778, 302] width 379 height 40
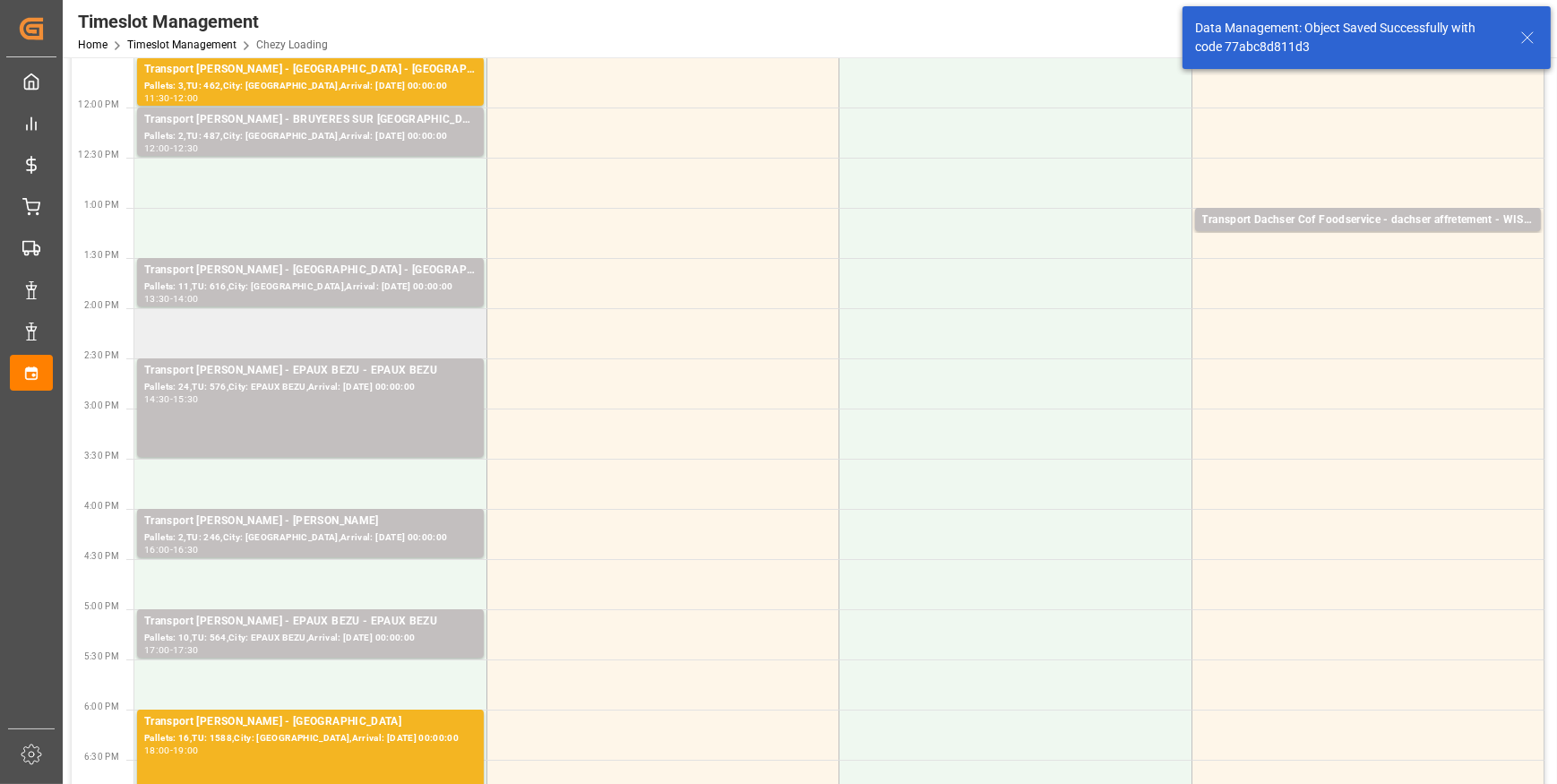
scroll to position [488, 0]
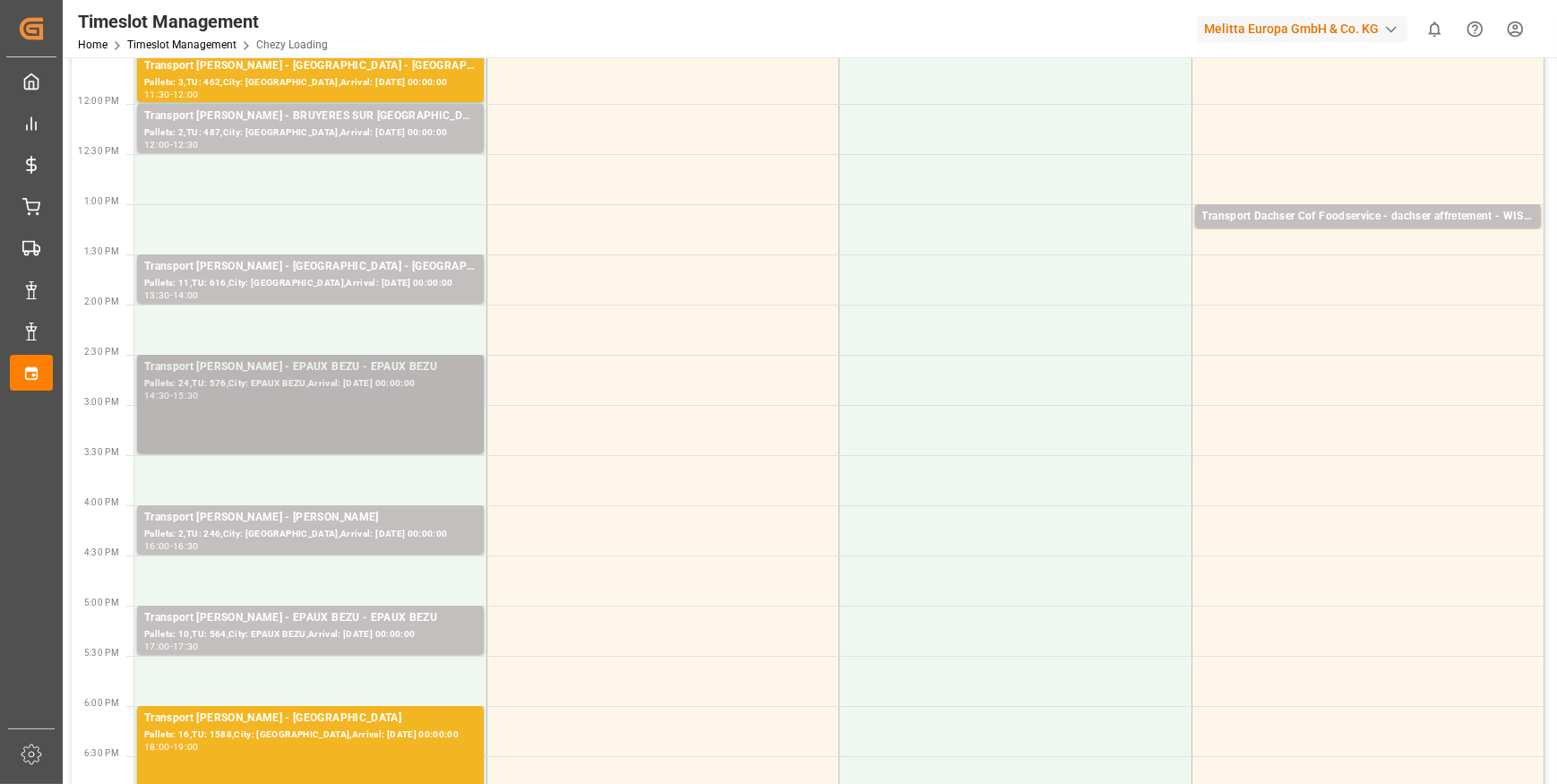
click at [280, 411] on div "Transport Delisle - EPAUX BEZU - EPAUX BEZU Pallets: 24,TU: 576,City: EPAUX BEZ…" at bounding box center [310, 404] width 333 height 91
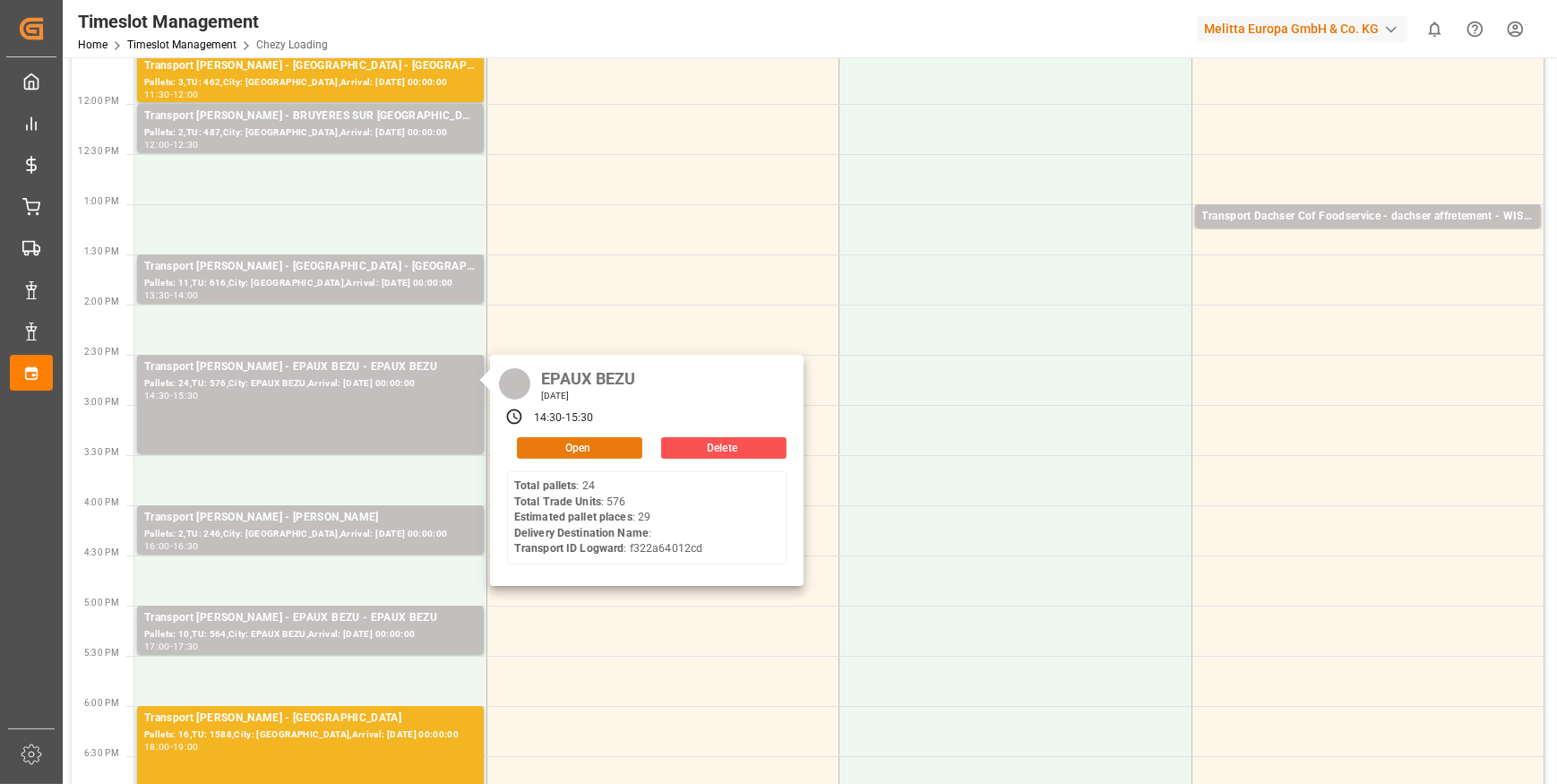
click at [565, 443] on button "Open" at bounding box center [579, 447] width 126 height 21
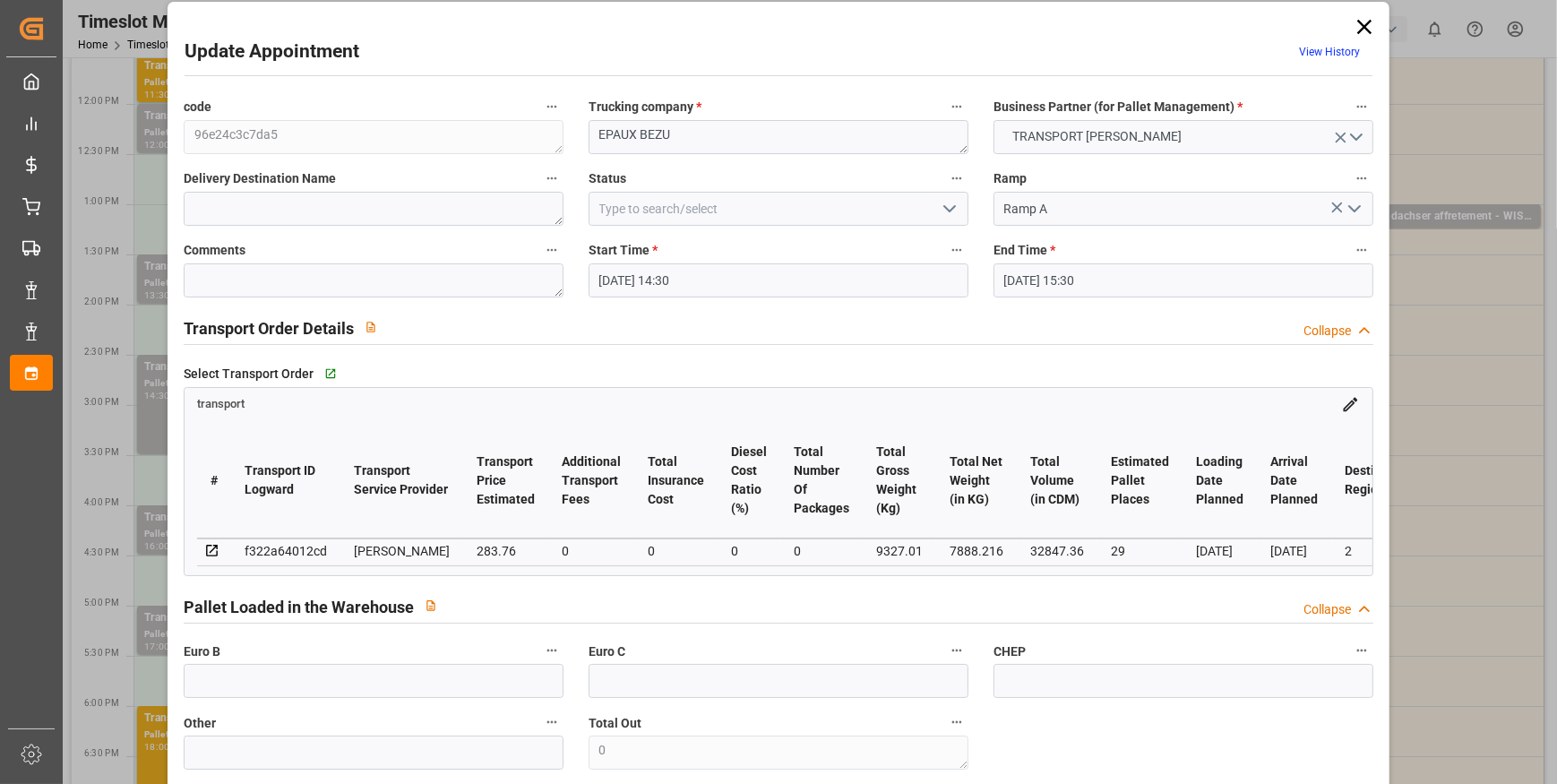
scroll to position [0, 0]
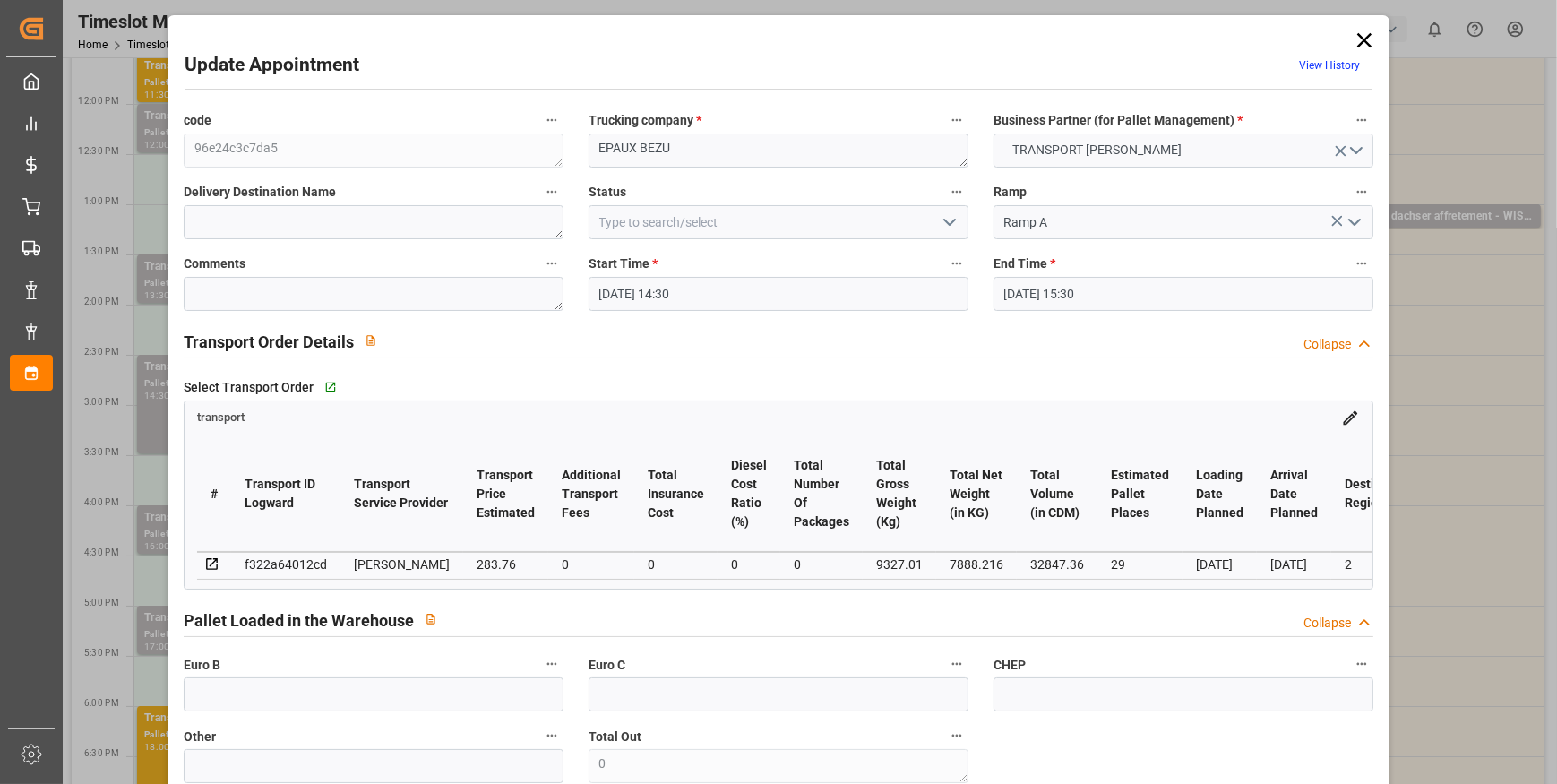
click at [944, 222] on polyline "open menu" at bounding box center [950, 222] width 11 height 6
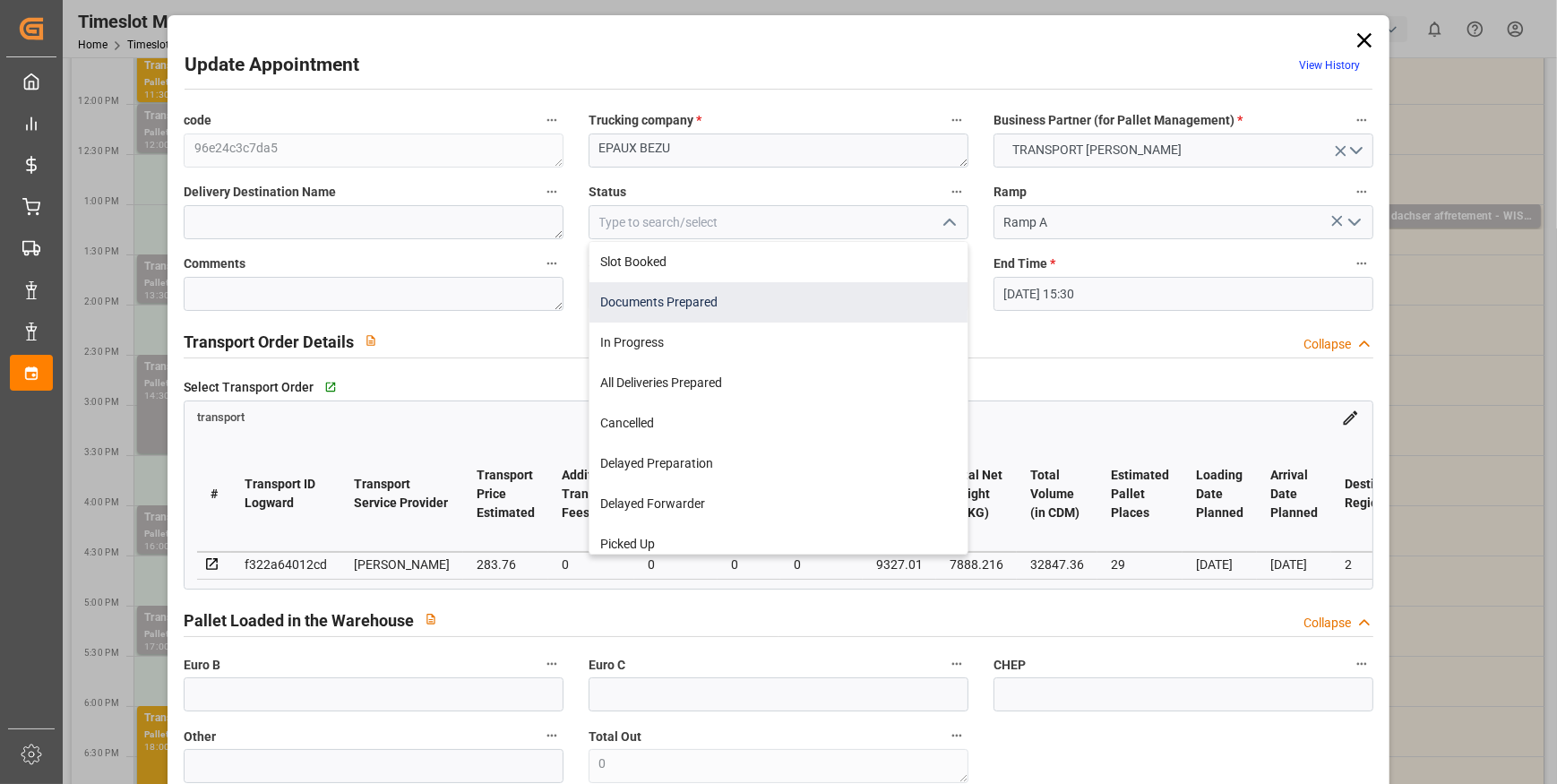
click at [626, 307] on div "Documents Prepared" at bounding box center [778, 302] width 379 height 40
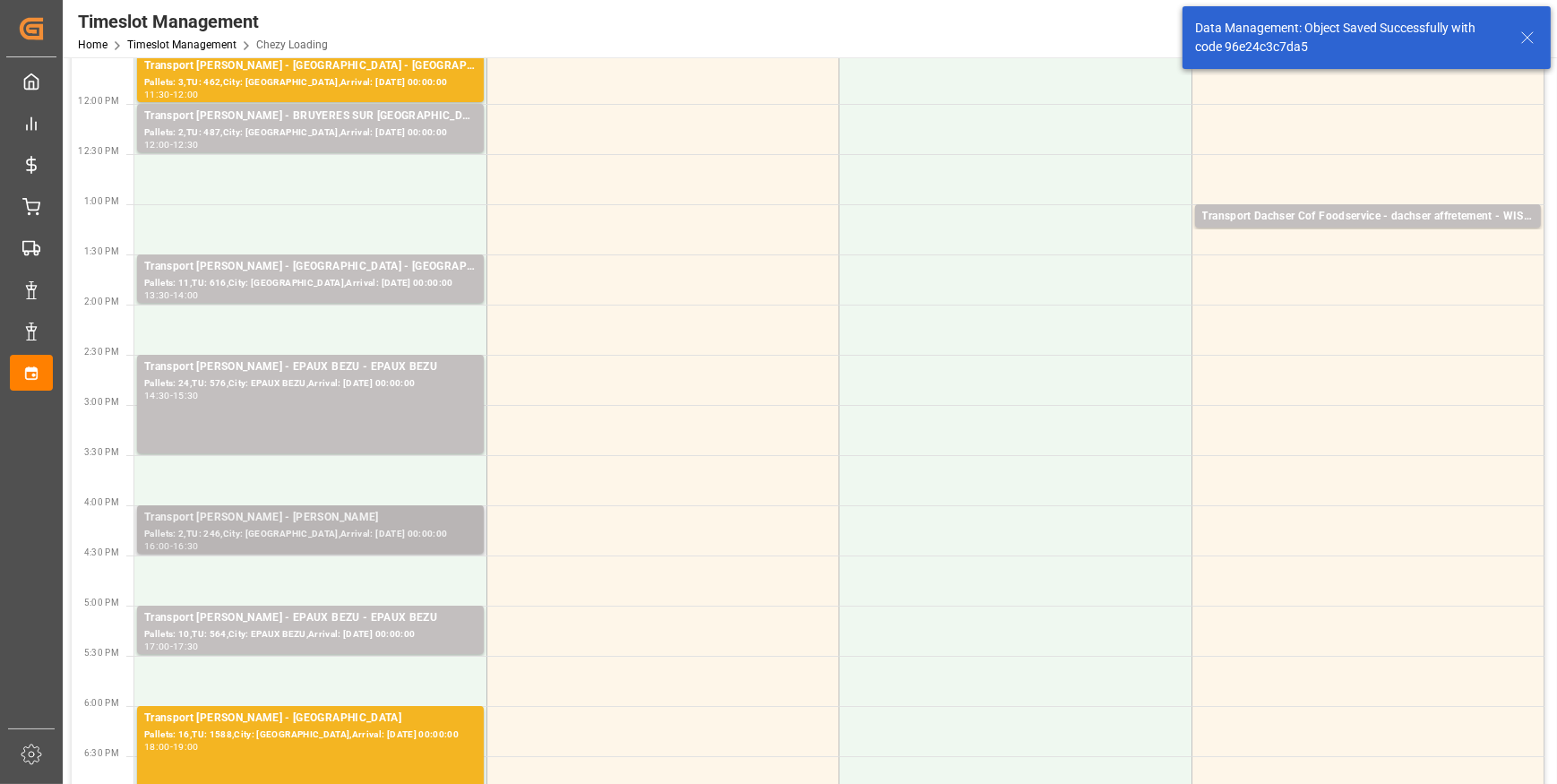
click at [402, 534] on div "Pallets: 2,TU: 246,City: [GEOGRAPHIC_DATA],Arrival: [DATE] 00:00:00" at bounding box center [310, 534] width 333 height 15
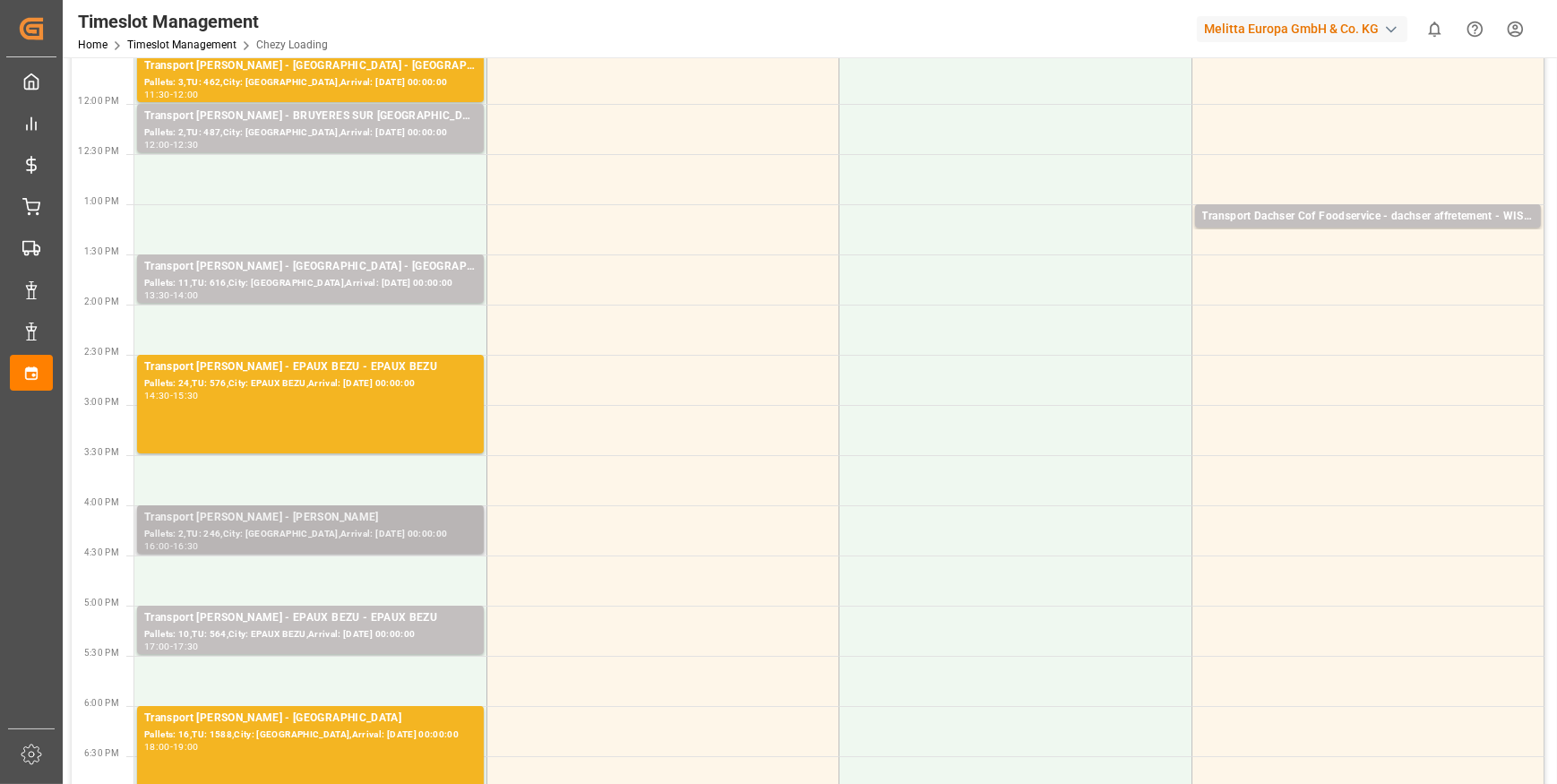
click at [316, 524] on div "Transport [PERSON_NAME] - LOMME - LOMME" at bounding box center [310, 517] width 333 height 18
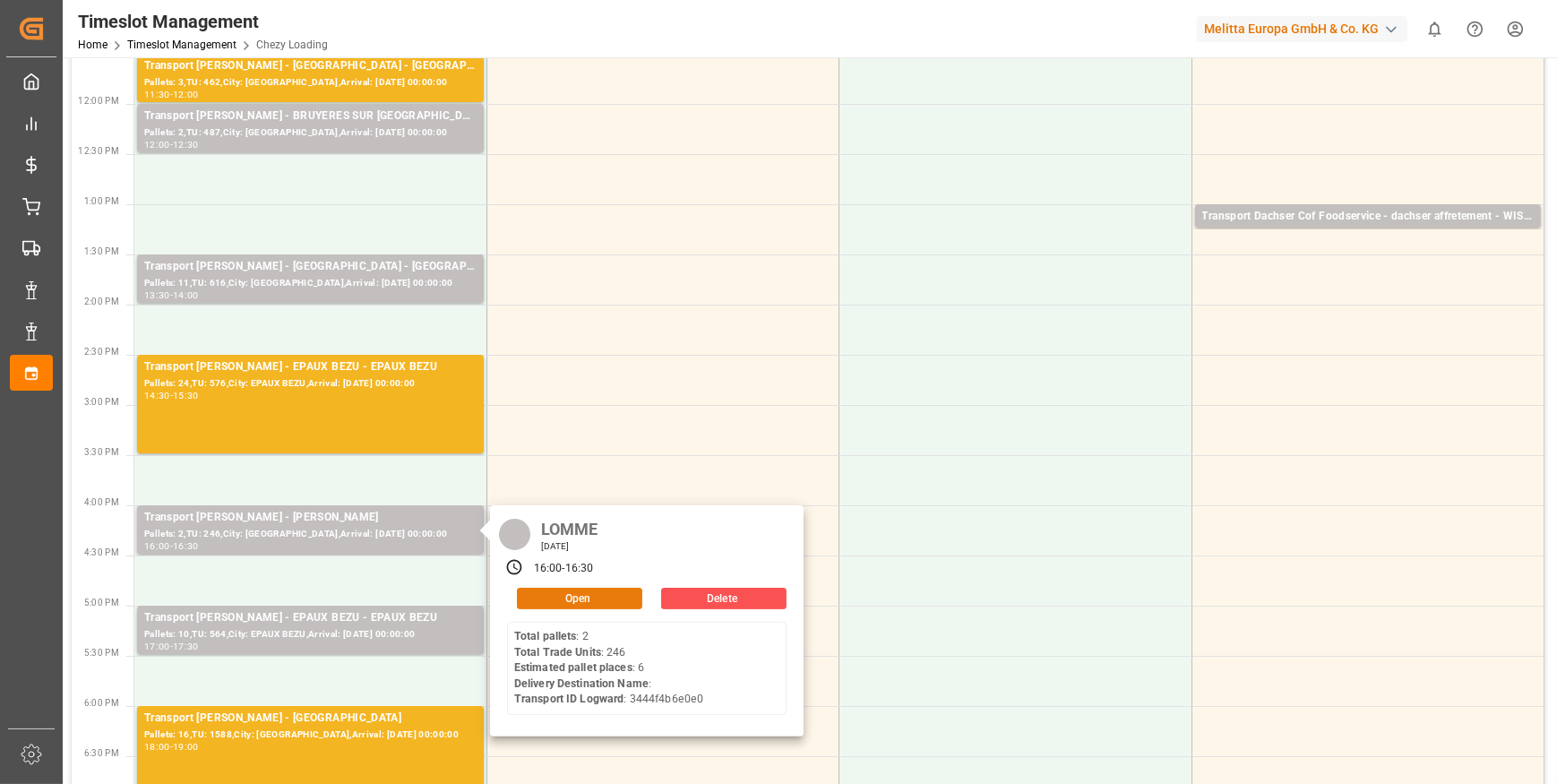
click at [544, 592] on button "Open" at bounding box center [579, 598] width 126 height 21
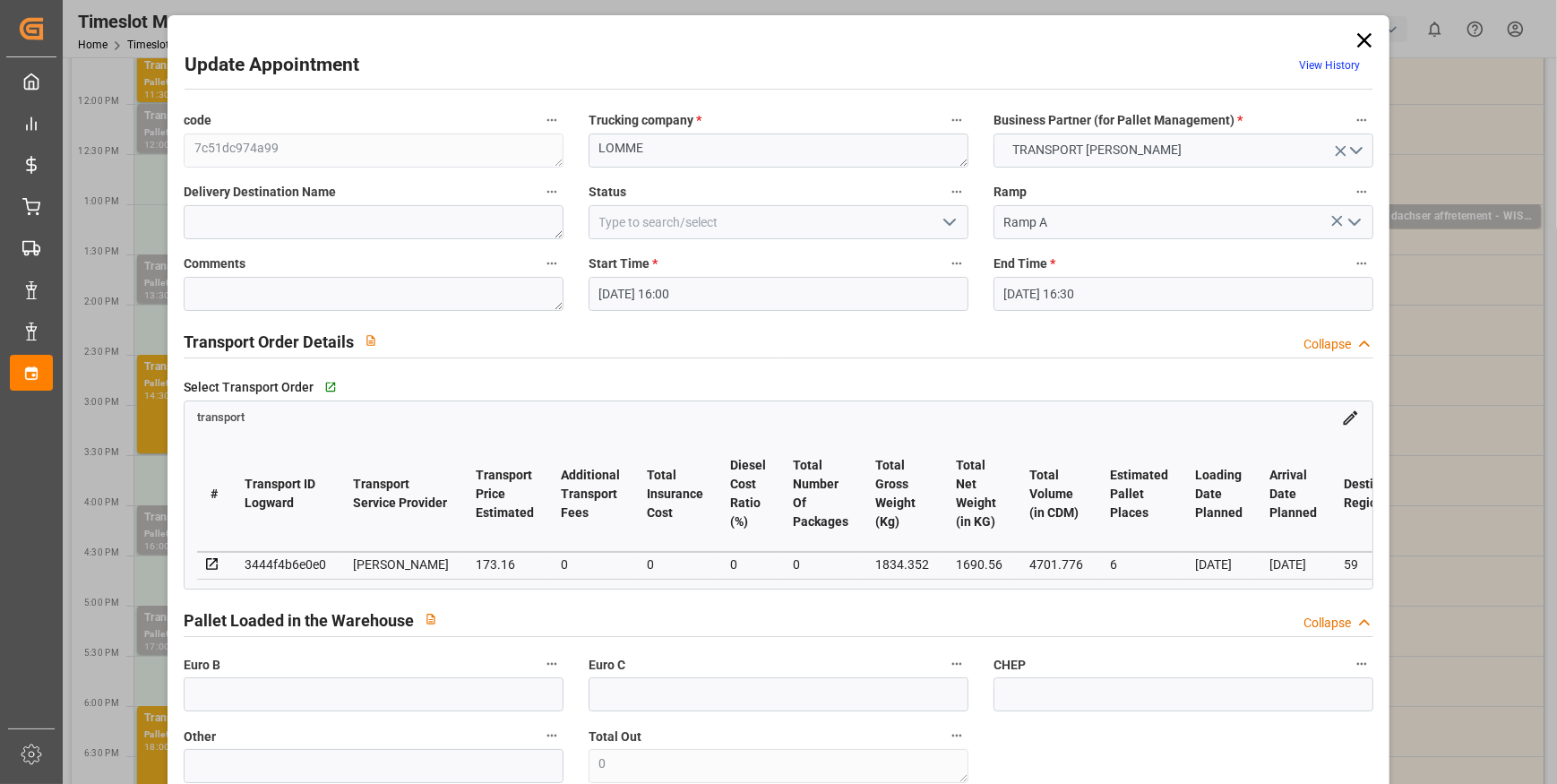
click at [945, 218] on icon "open menu" at bounding box center [949, 222] width 21 height 21
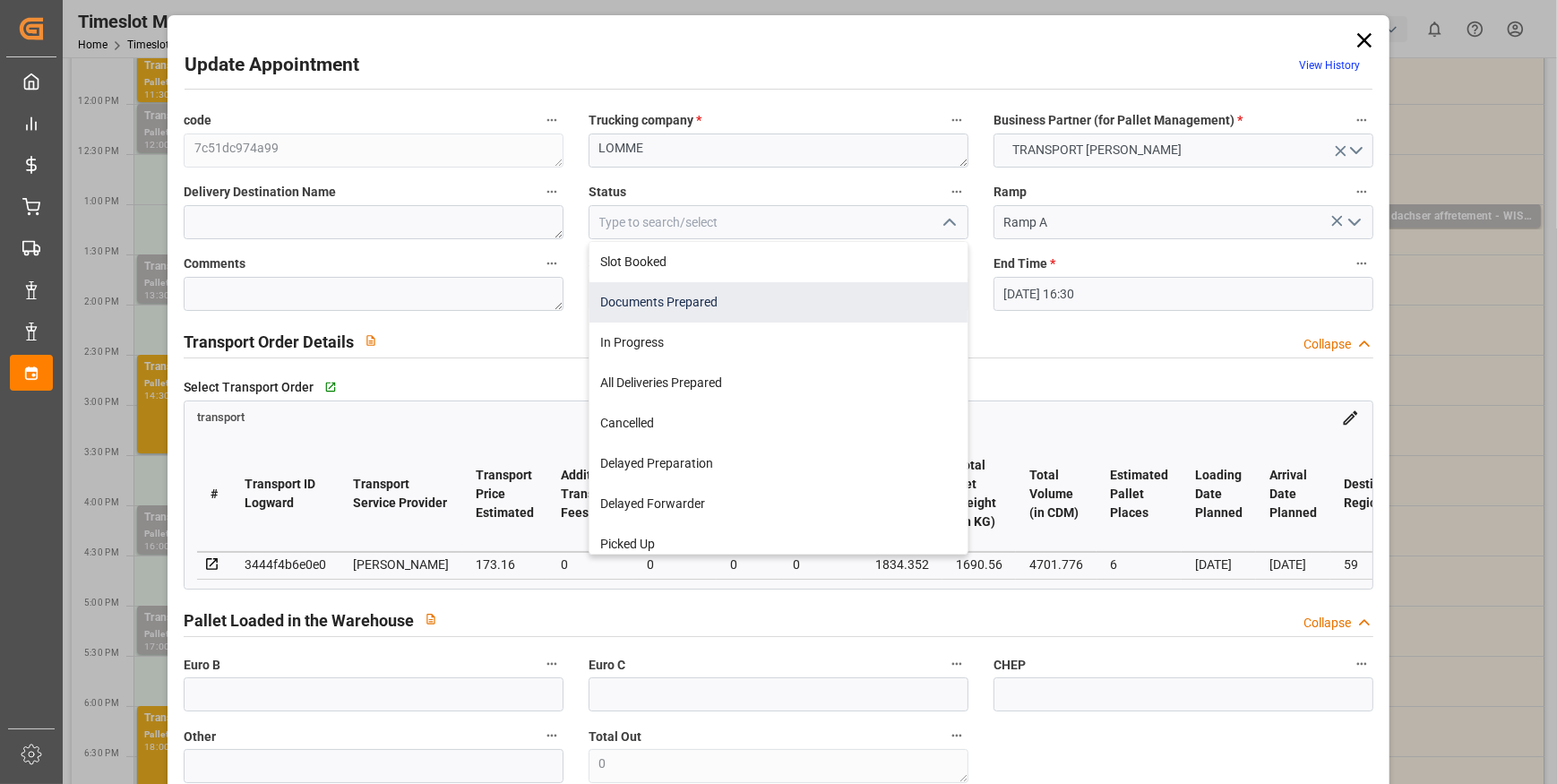
click at [626, 287] on div "Documents Prepared" at bounding box center [778, 302] width 379 height 40
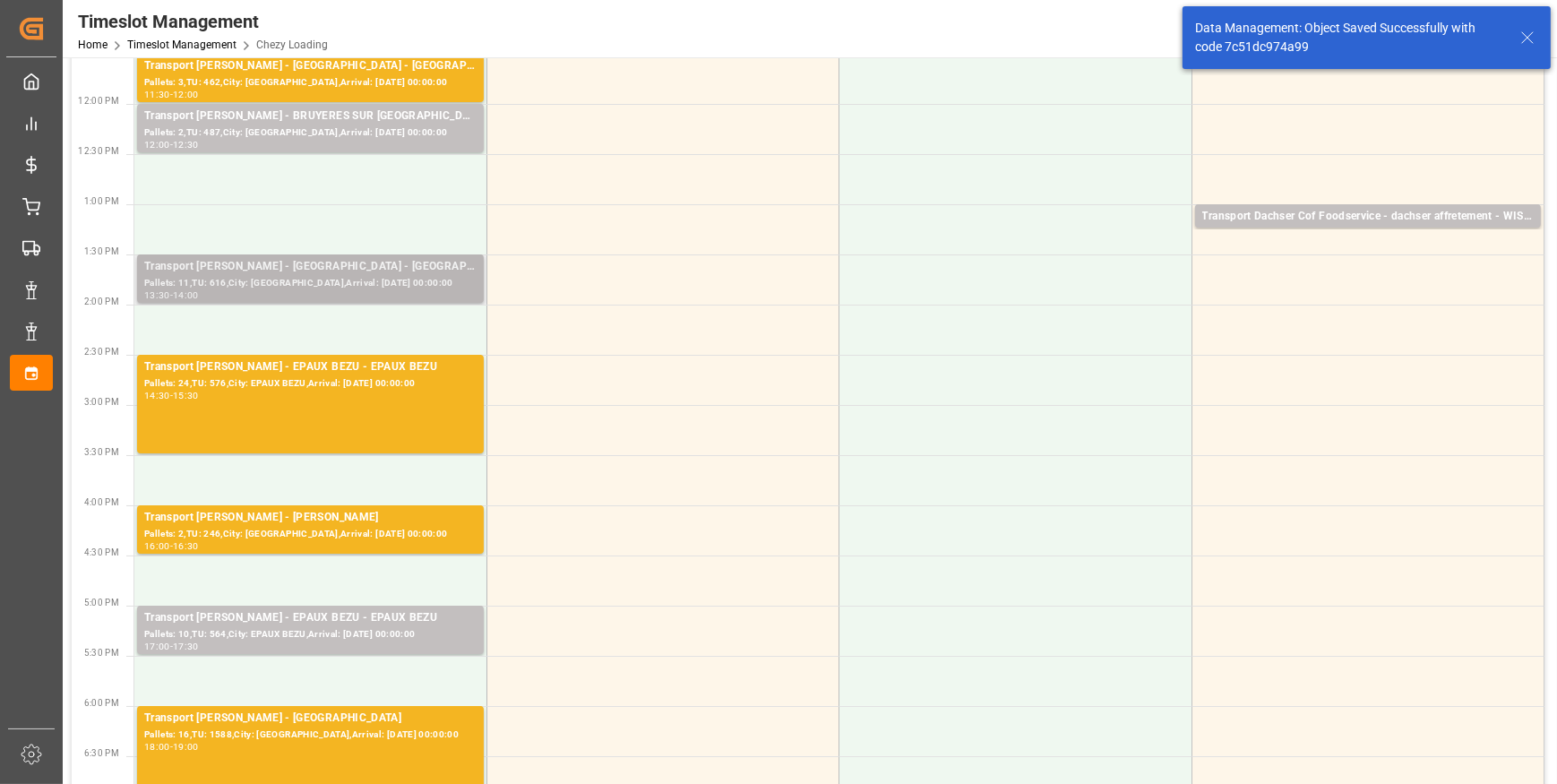
click at [275, 278] on div "Pallets: 11,TU: 616,City: [GEOGRAPHIC_DATA],Arrival: [DATE] 00:00:00" at bounding box center [310, 283] width 333 height 15
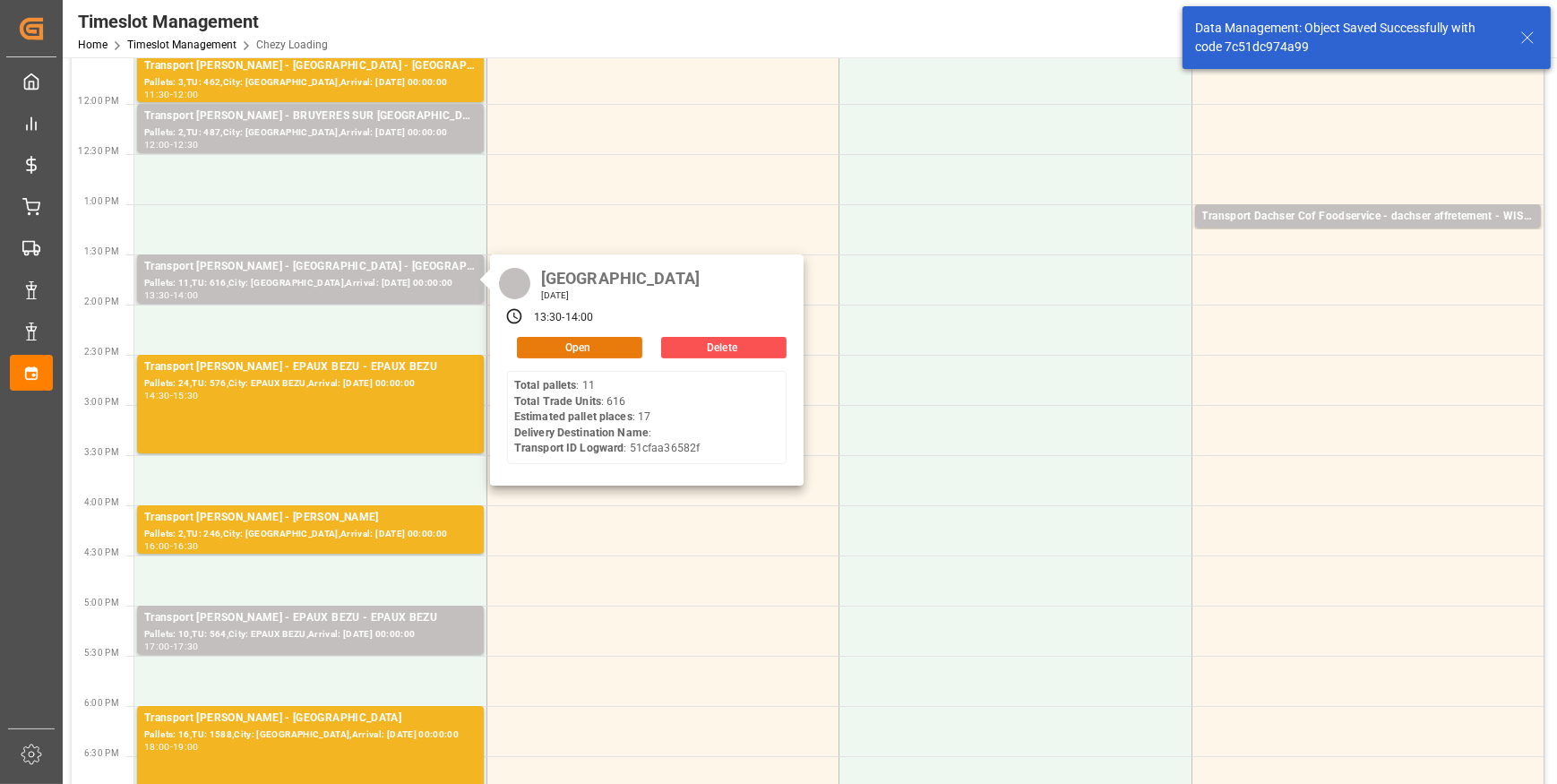
click at [549, 339] on button "Open" at bounding box center [579, 347] width 126 height 21
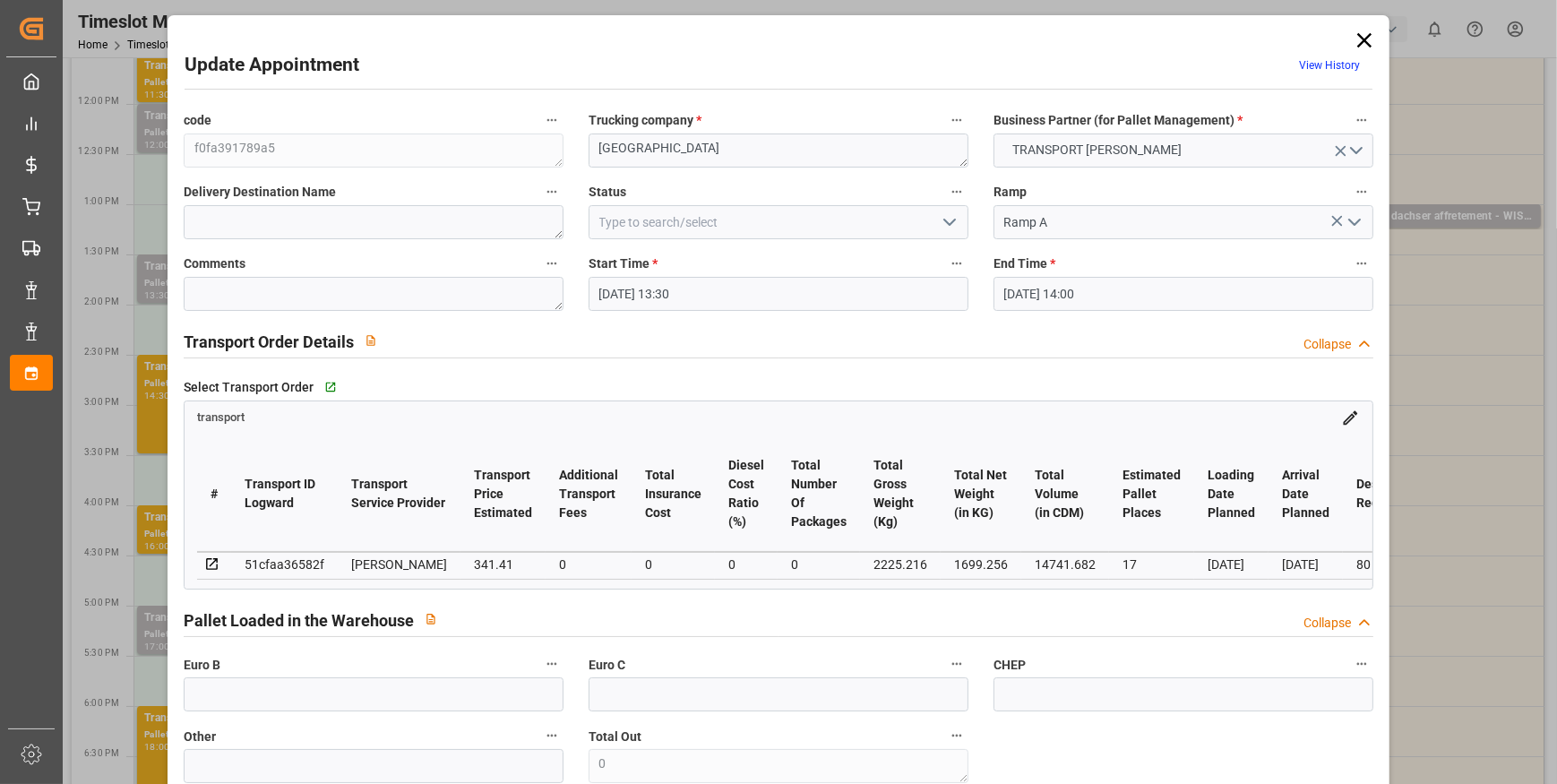
click at [947, 225] on icon "open menu" at bounding box center [949, 222] width 21 height 21
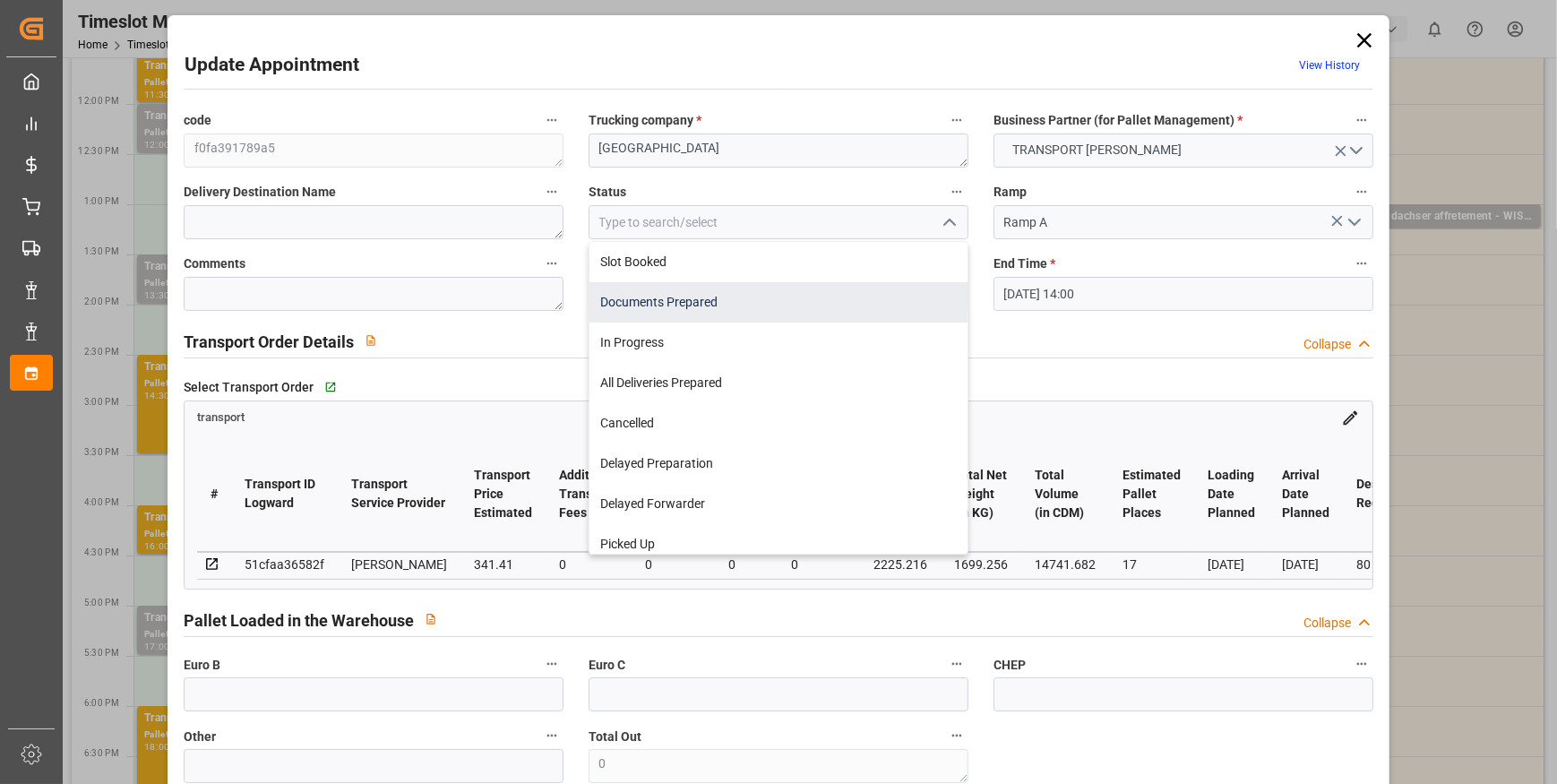
click at [655, 306] on div "Documents Prepared" at bounding box center [778, 302] width 379 height 40
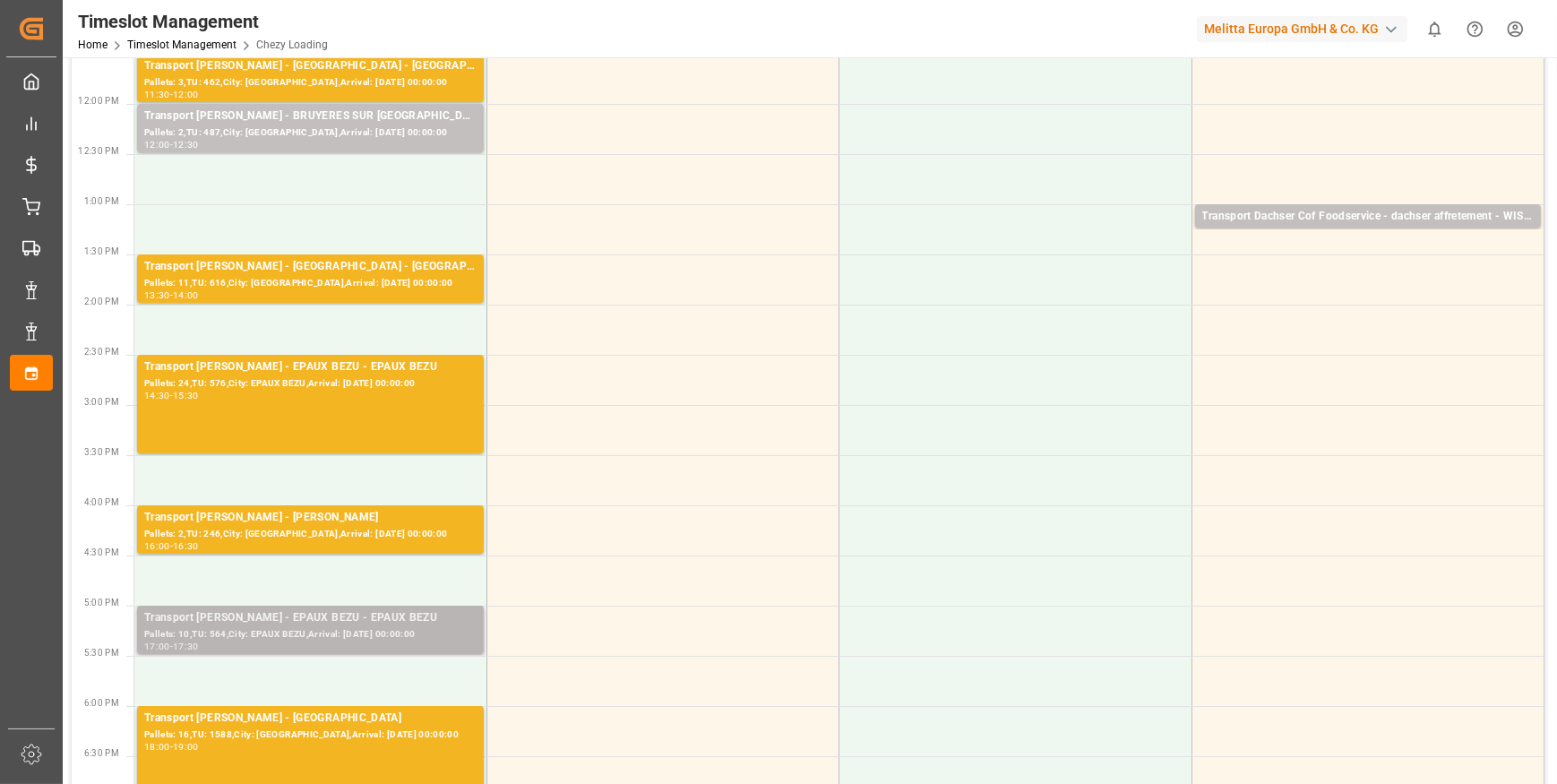
click at [226, 609] on div "Transport [PERSON_NAME] - EPAUX BEZU - EPAUX BEZU" at bounding box center [310, 617] width 333 height 18
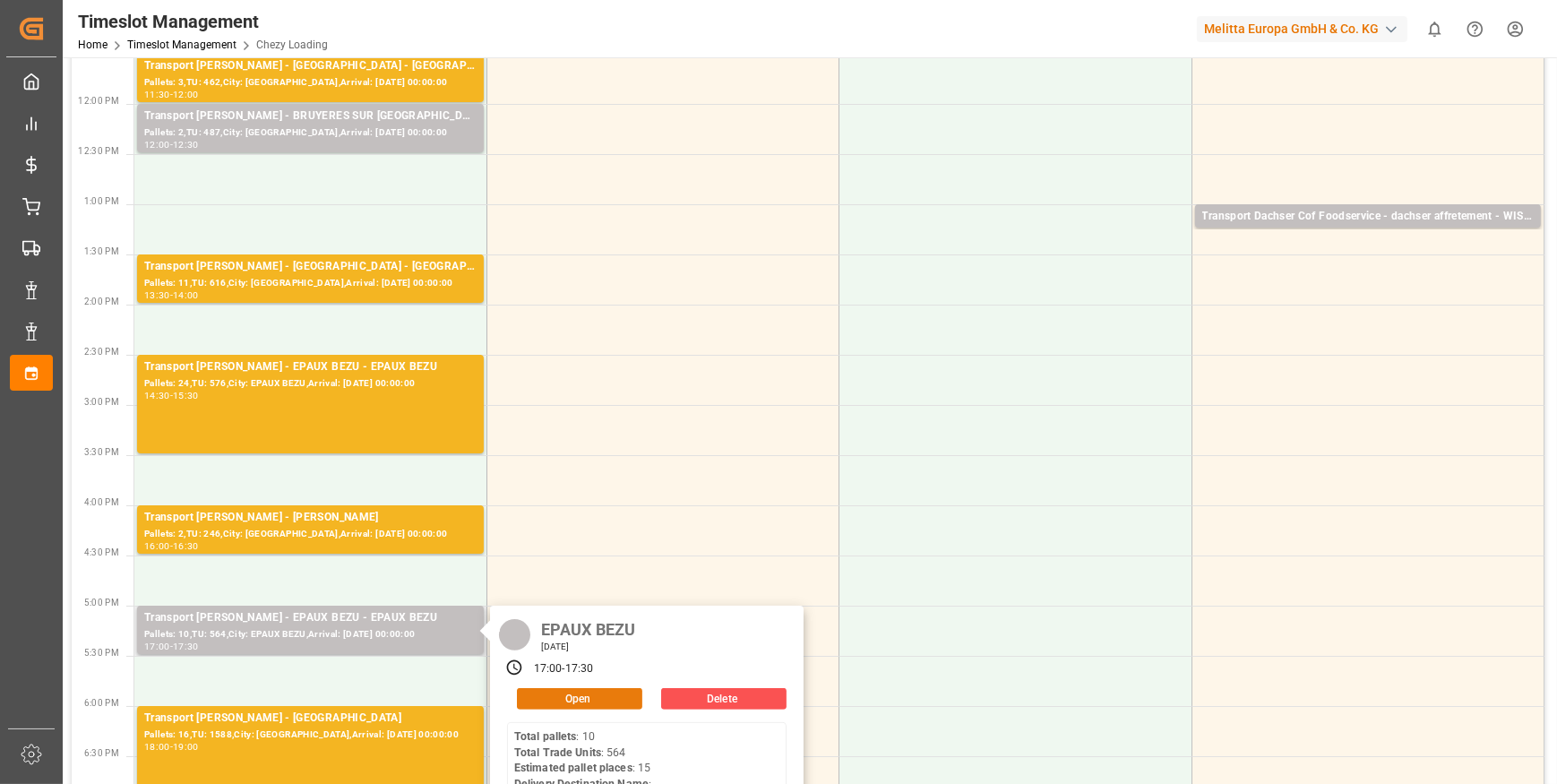
click at [562, 692] on button "Open" at bounding box center [579, 698] width 126 height 21
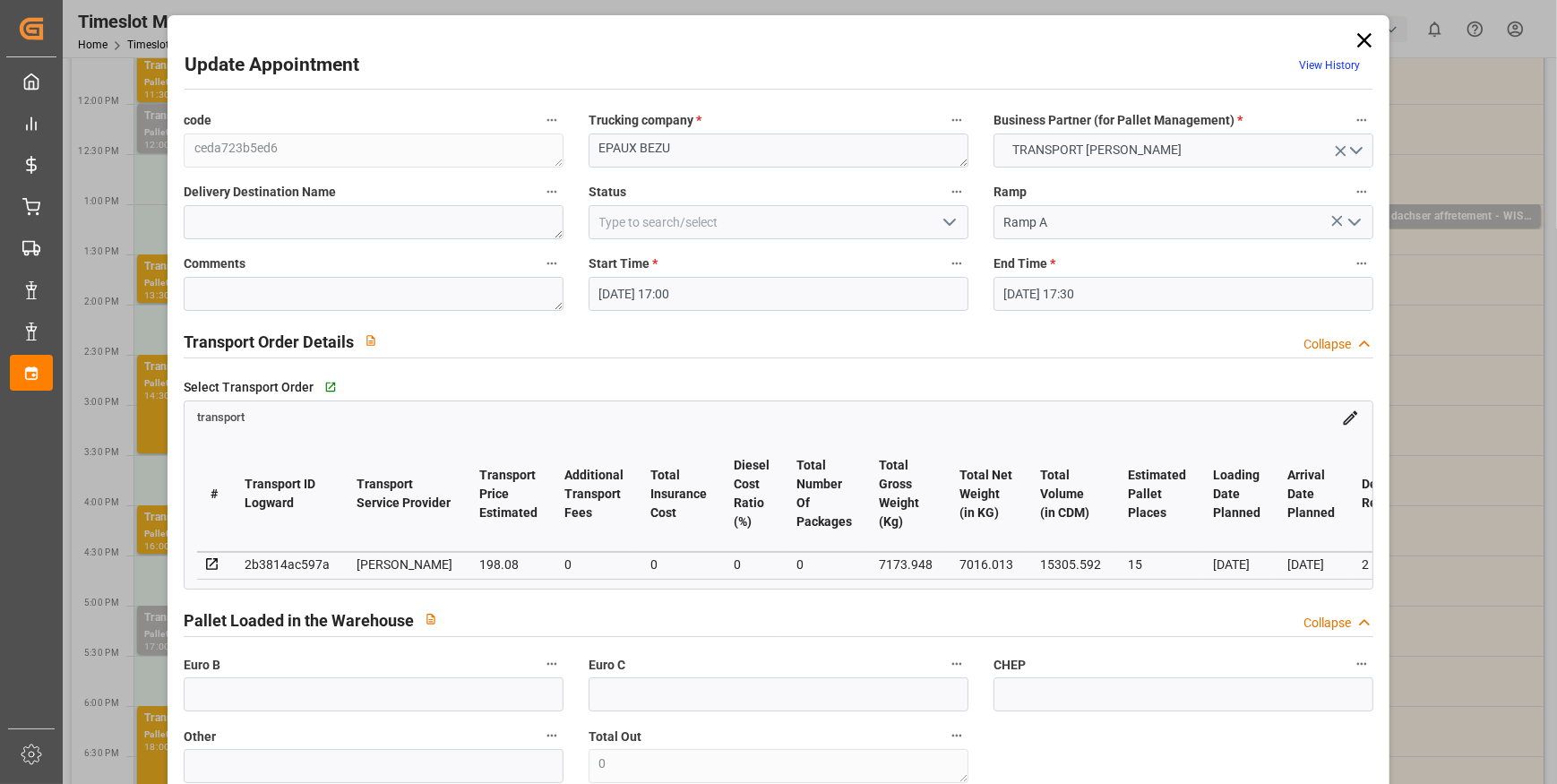
click at [947, 223] on polyline "open menu" at bounding box center [950, 222] width 11 height 6
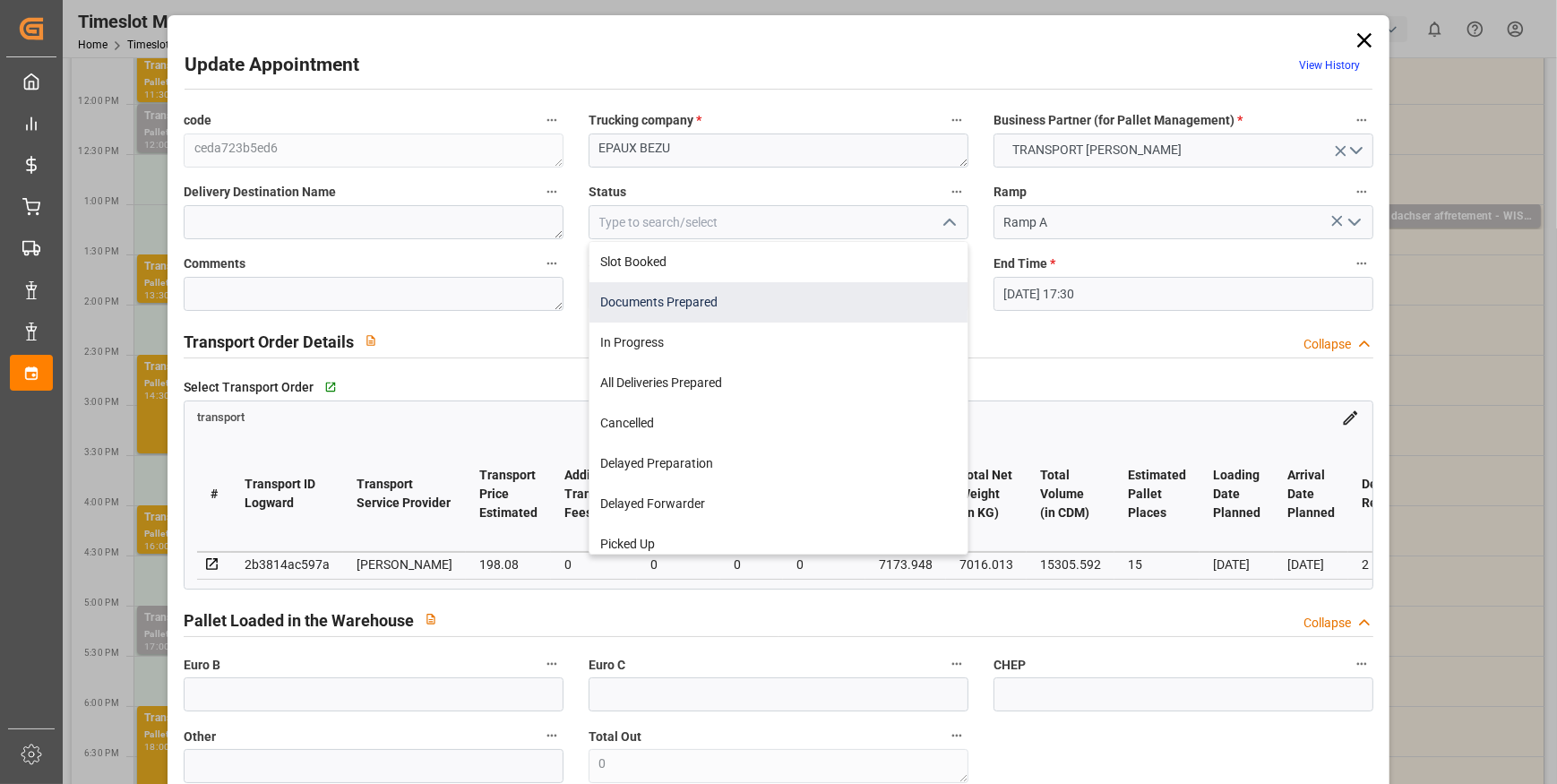
click at [636, 308] on div "Documents Prepared" at bounding box center [778, 302] width 379 height 40
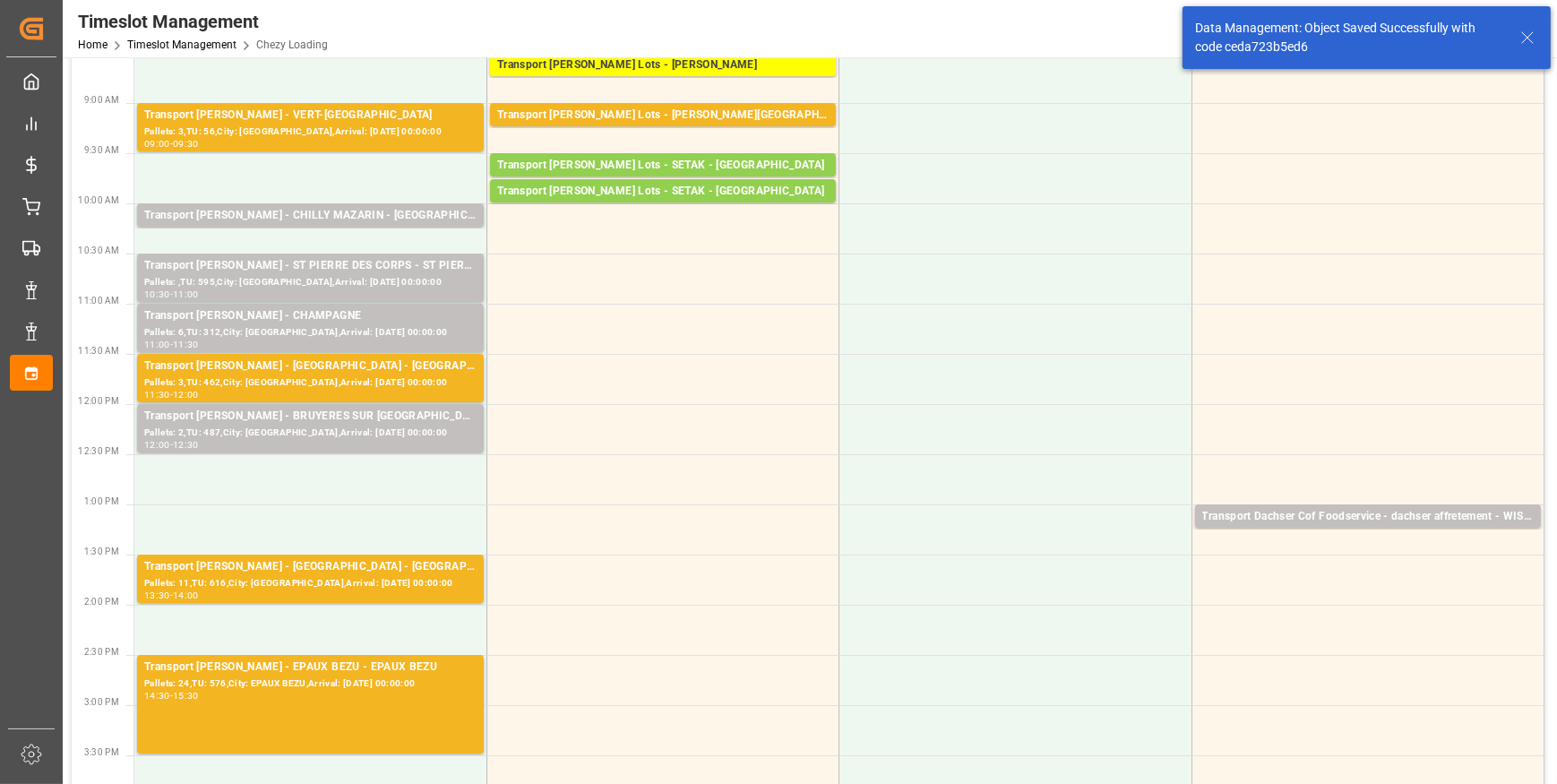
scroll to position [80, 0]
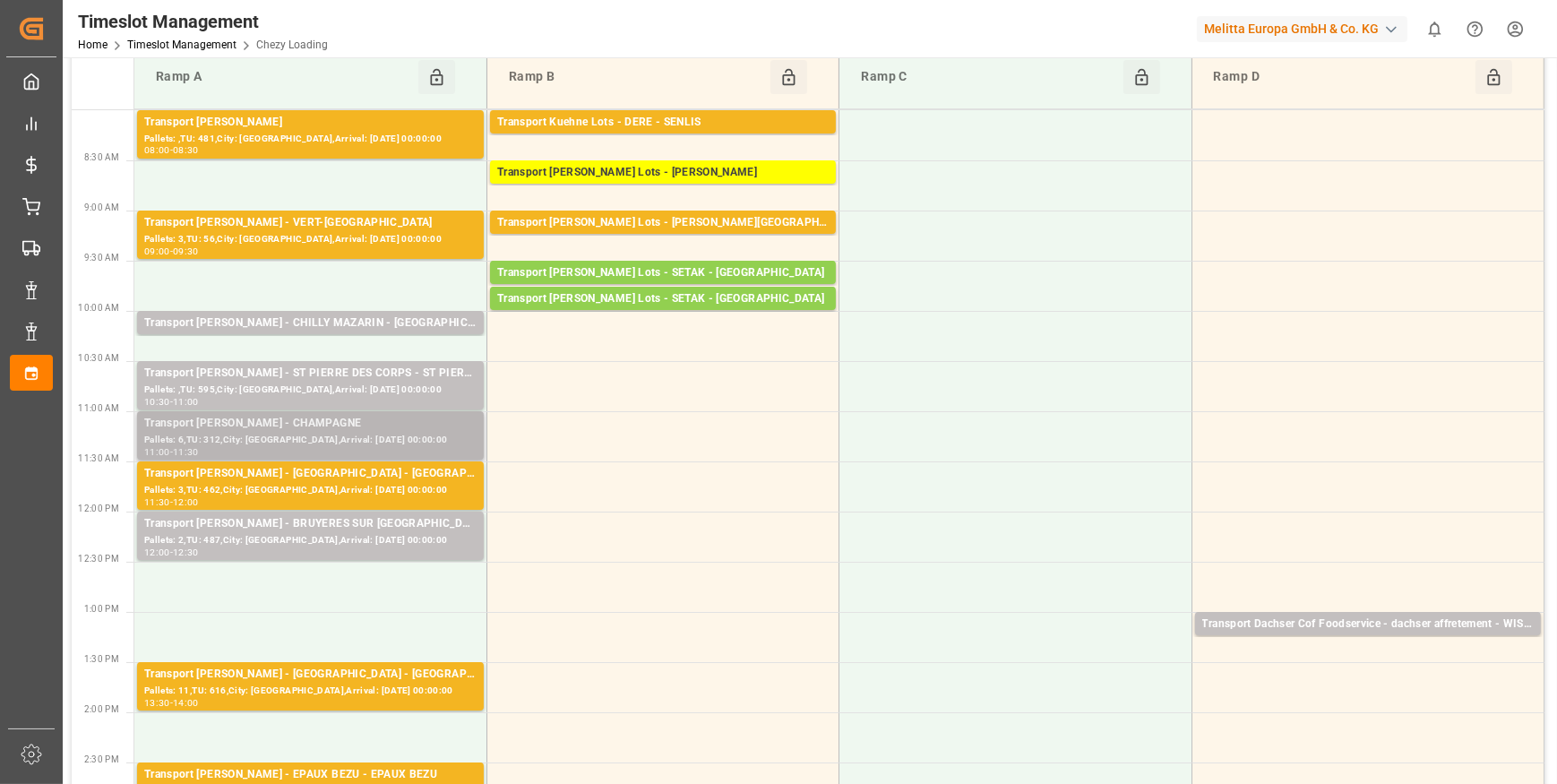
click at [328, 438] on div "Pallets: 6,TU: 312,City: [GEOGRAPHIC_DATA],Arrival: [DATE] 00:00:00" at bounding box center [310, 440] width 333 height 15
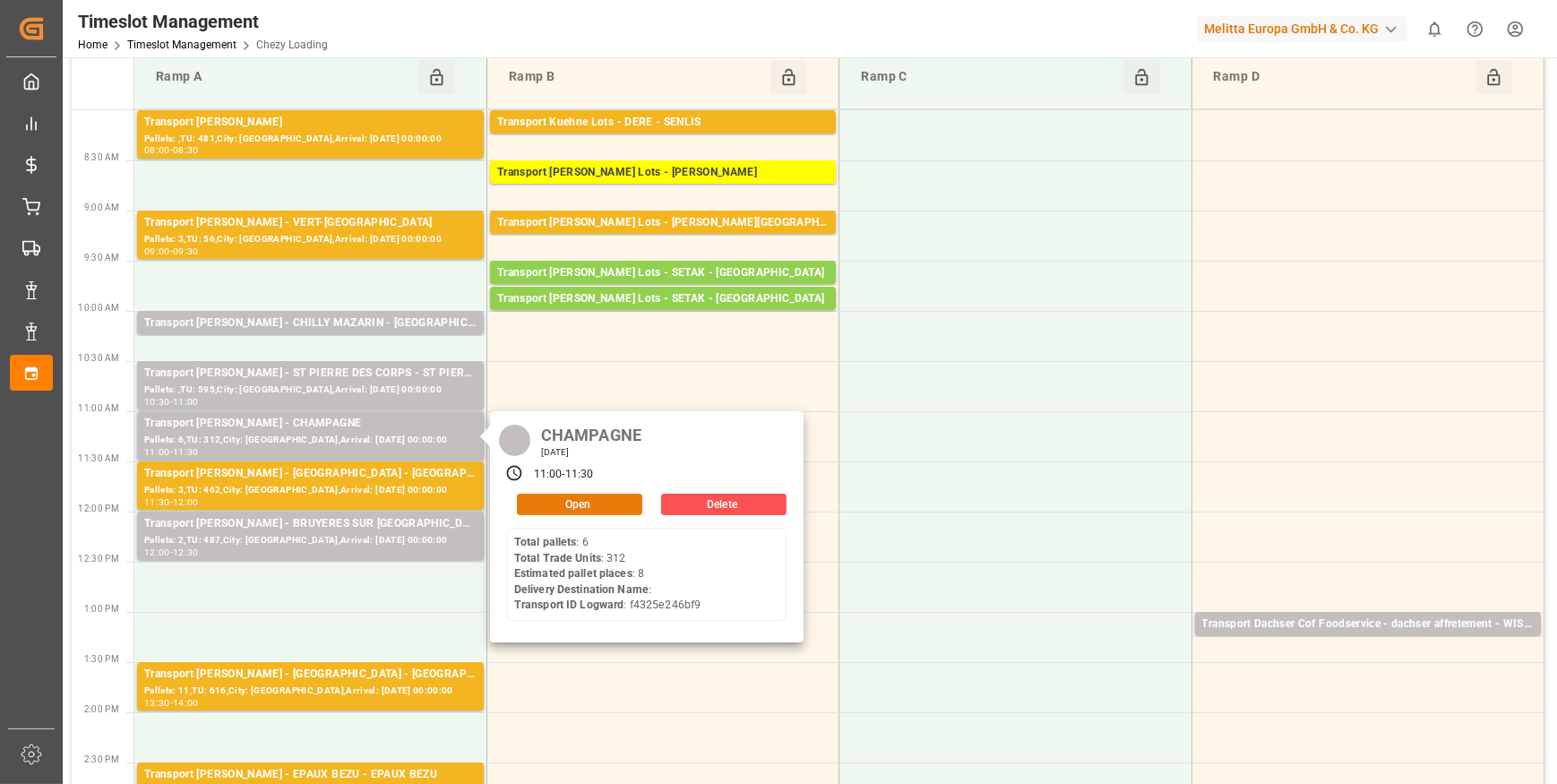
click at [577, 502] on button "Open" at bounding box center [579, 503] width 126 height 21
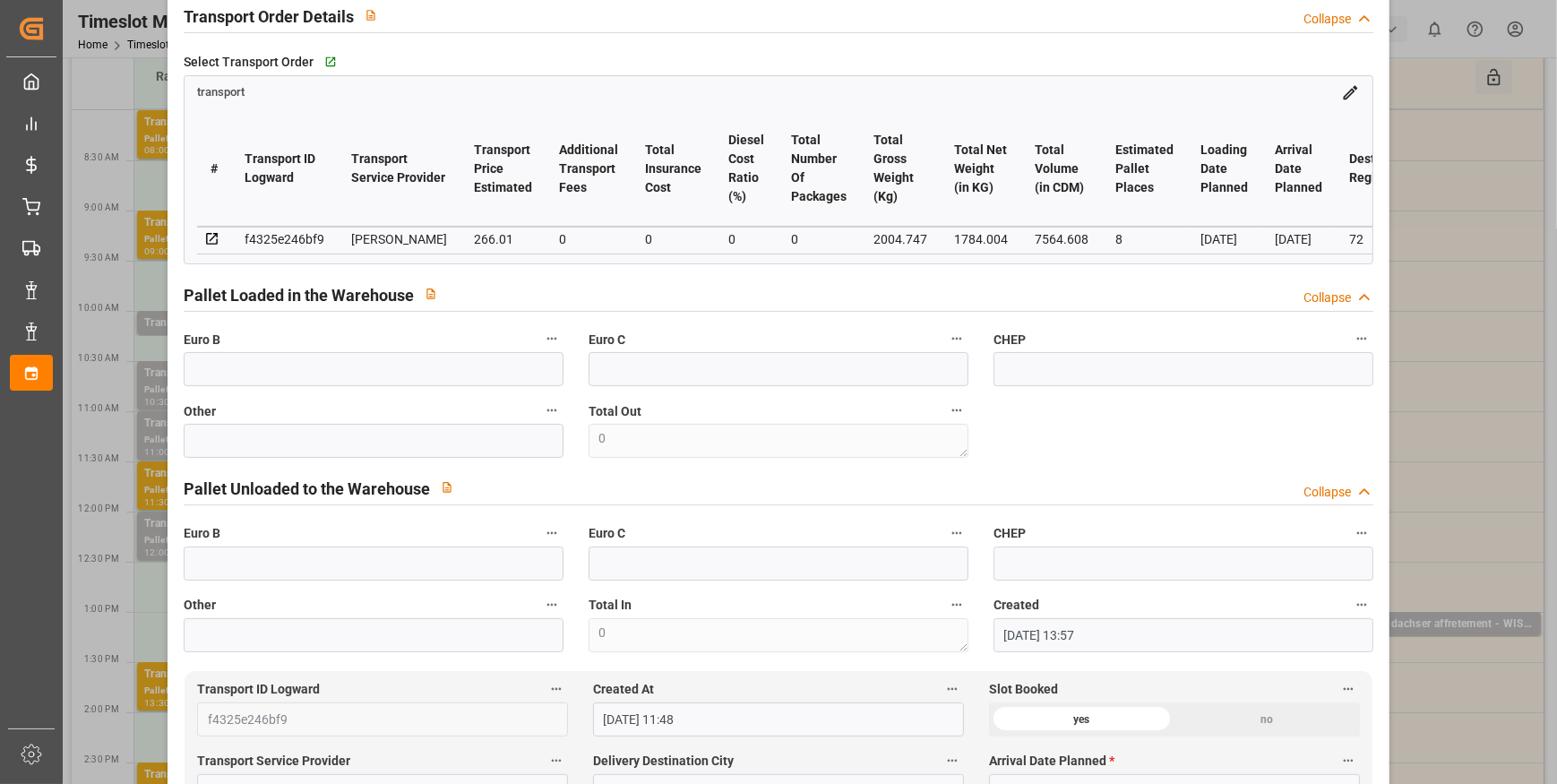
scroll to position [0, 0]
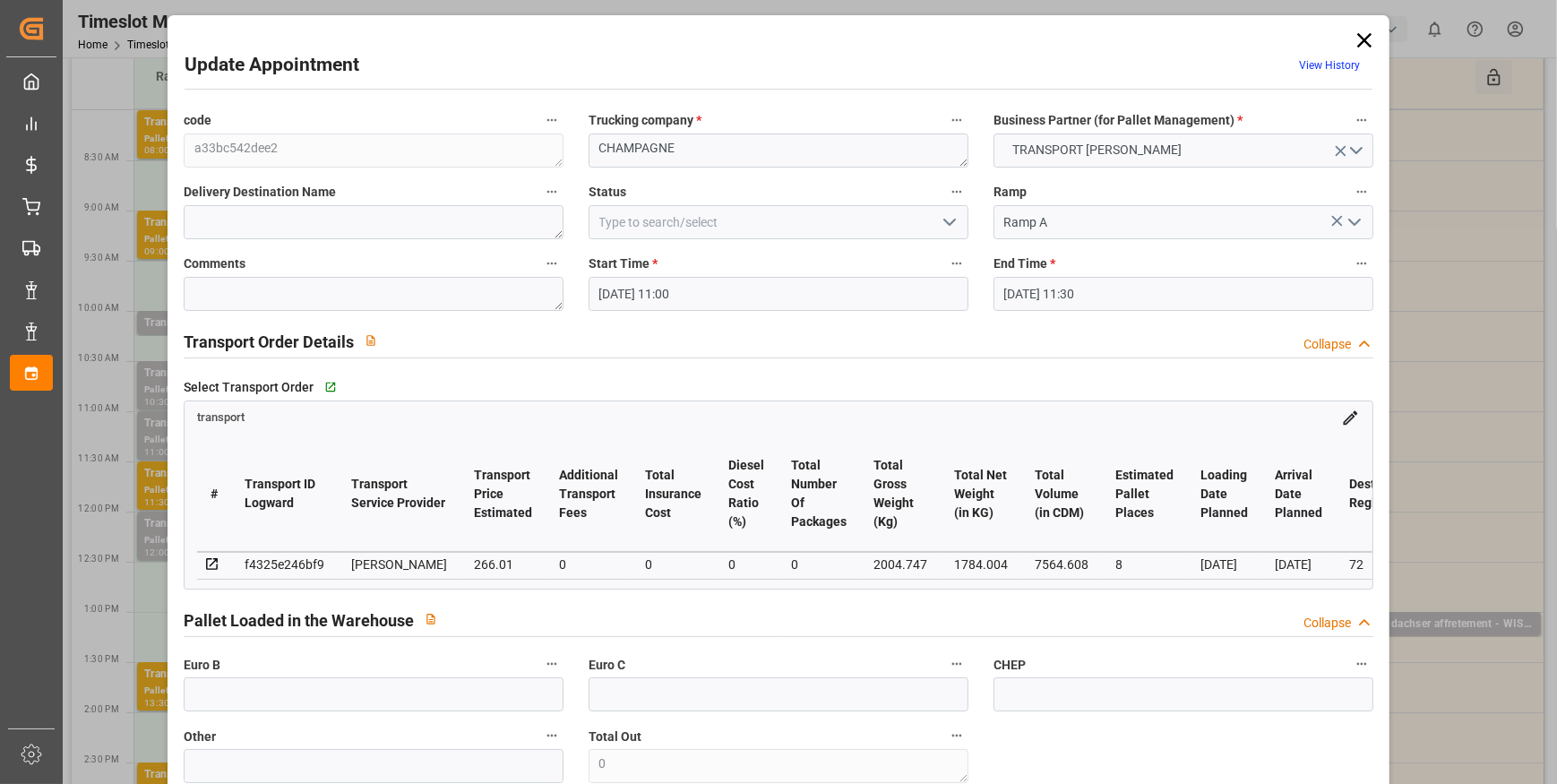
click at [944, 221] on icon "open menu" at bounding box center [949, 222] width 21 height 21
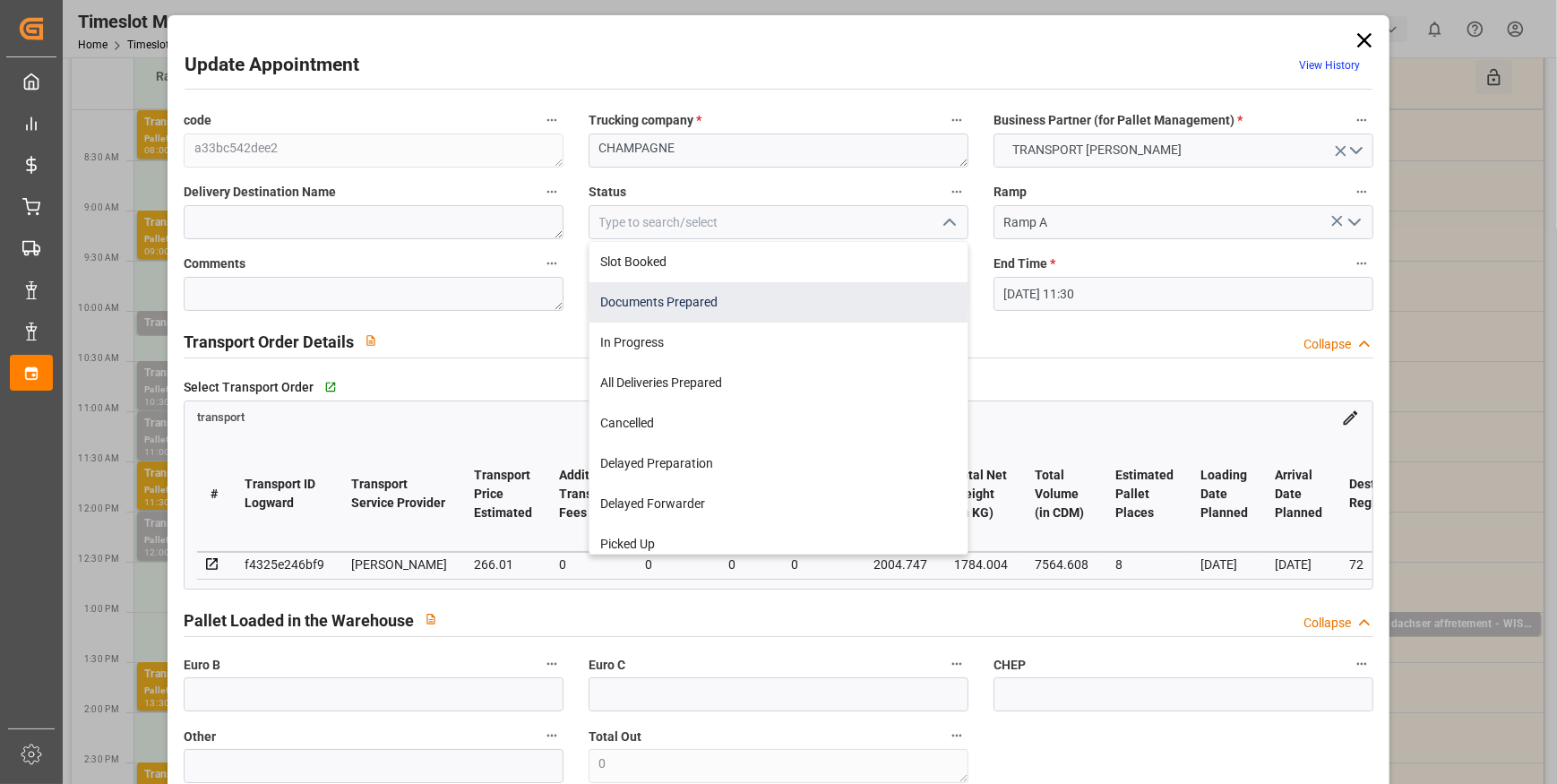
click at [659, 292] on div "Documents Prepared" at bounding box center [778, 302] width 379 height 40
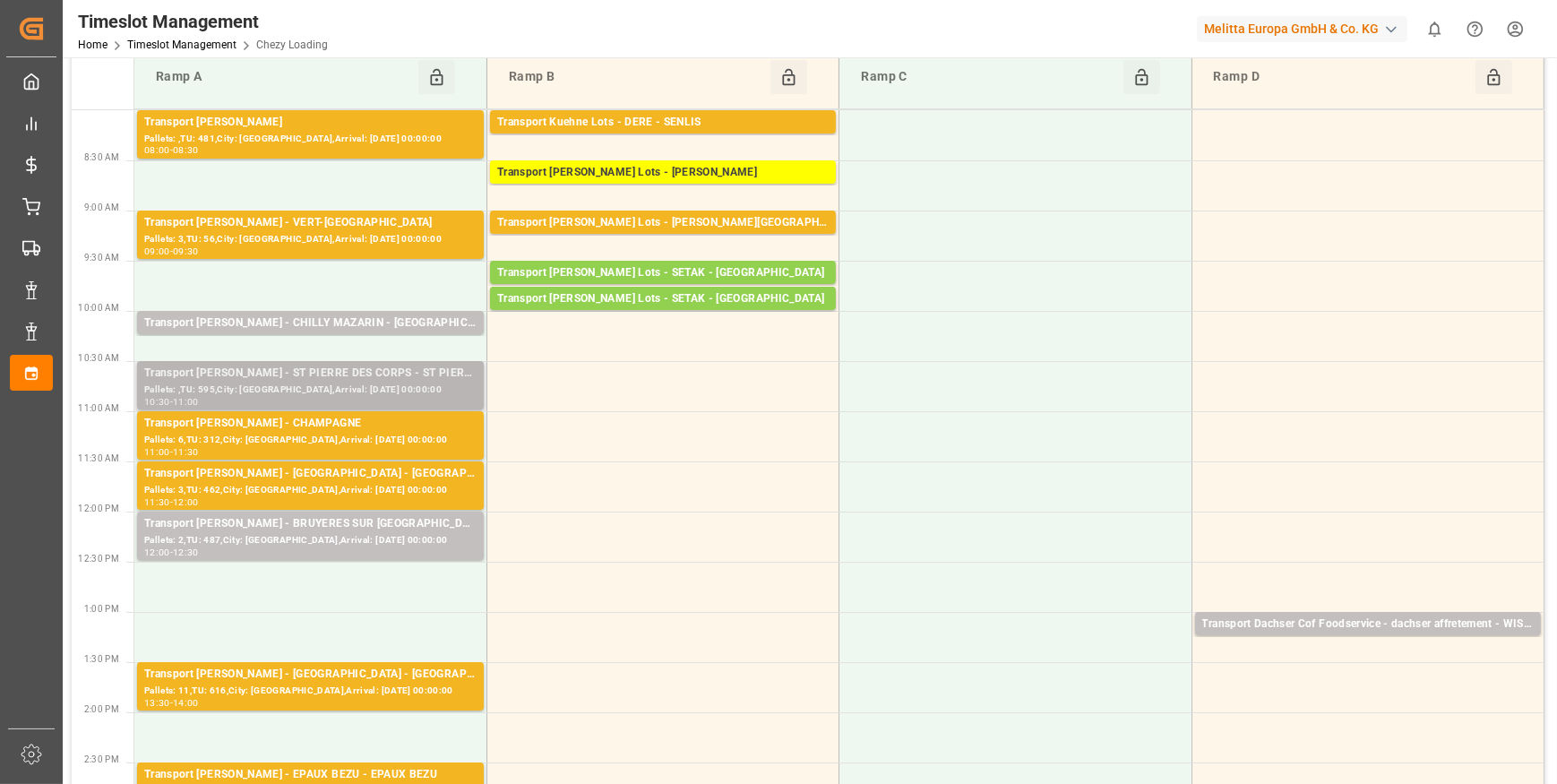
click at [310, 387] on div "Pallets: ,TU: 595,City: [GEOGRAPHIC_DATA],Arrival: [DATE] 00:00:00" at bounding box center [310, 390] width 333 height 15
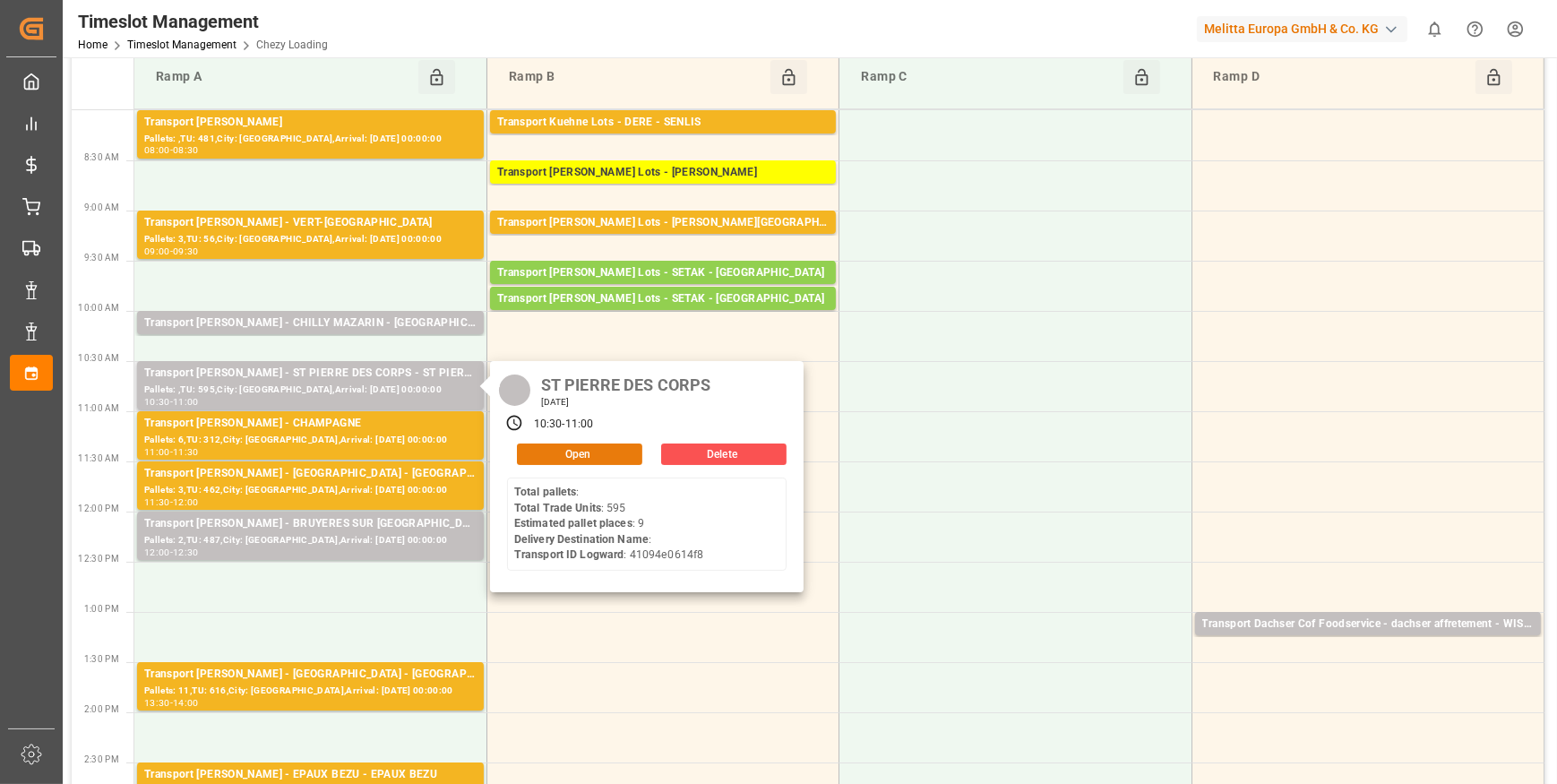
click at [621, 446] on button "Open" at bounding box center [579, 454] width 126 height 21
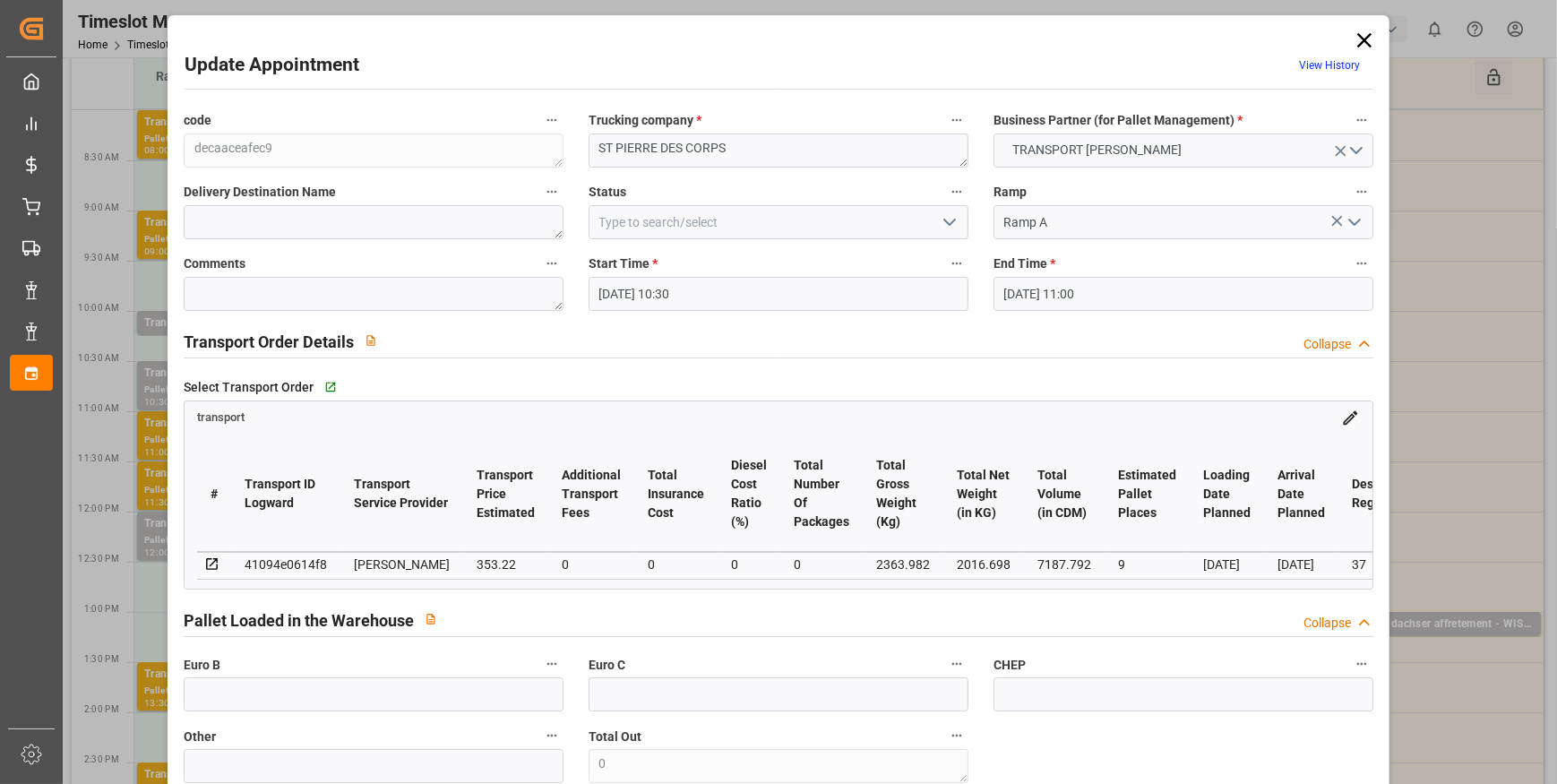
click at [944, 220] on polyline "open menu" at bounding box center [950, 222] width 11 height 6
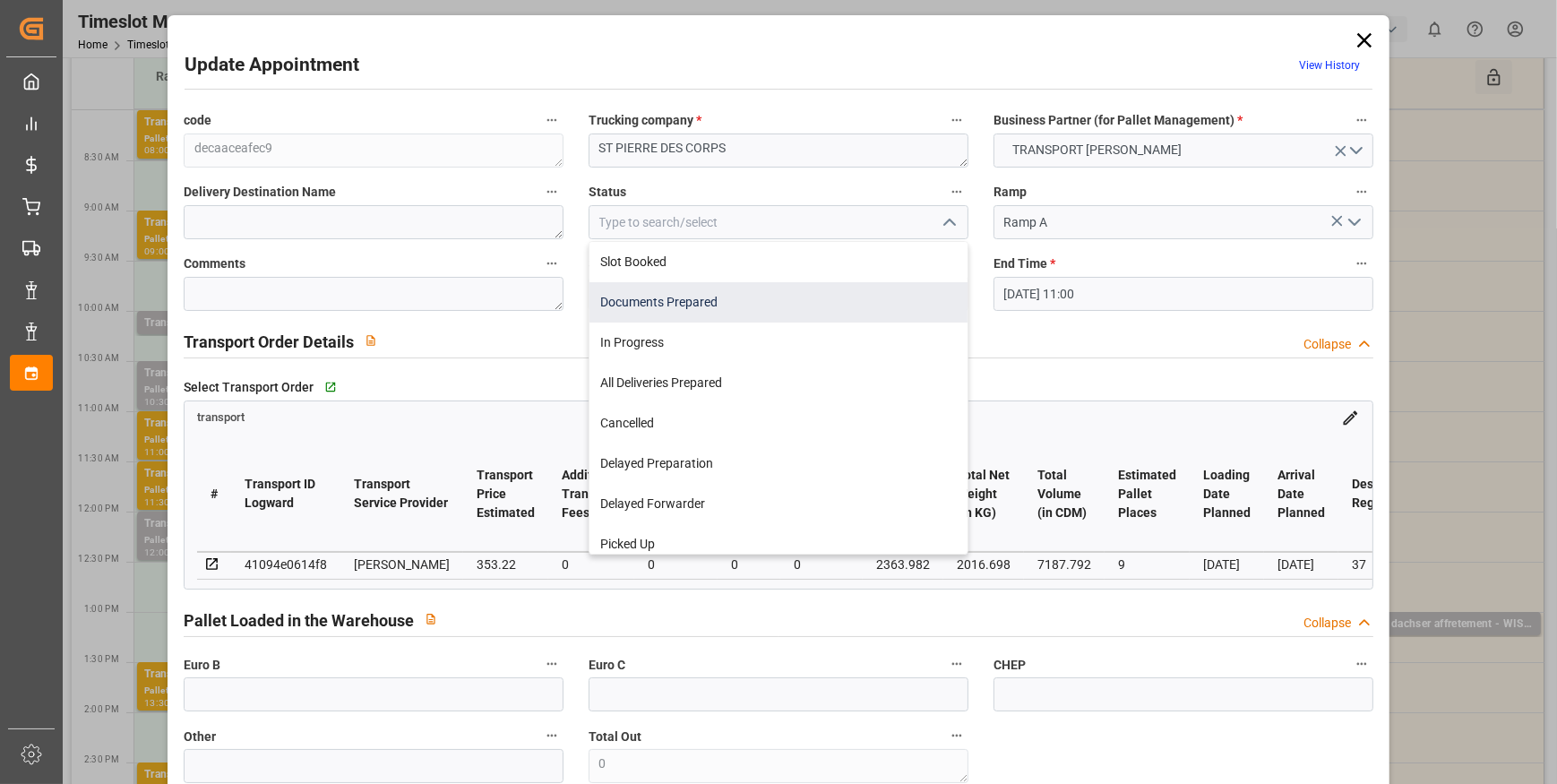
click at [615, 298] on div "Documents Prepared" at bounding box center [778, 302] width 379 height 40
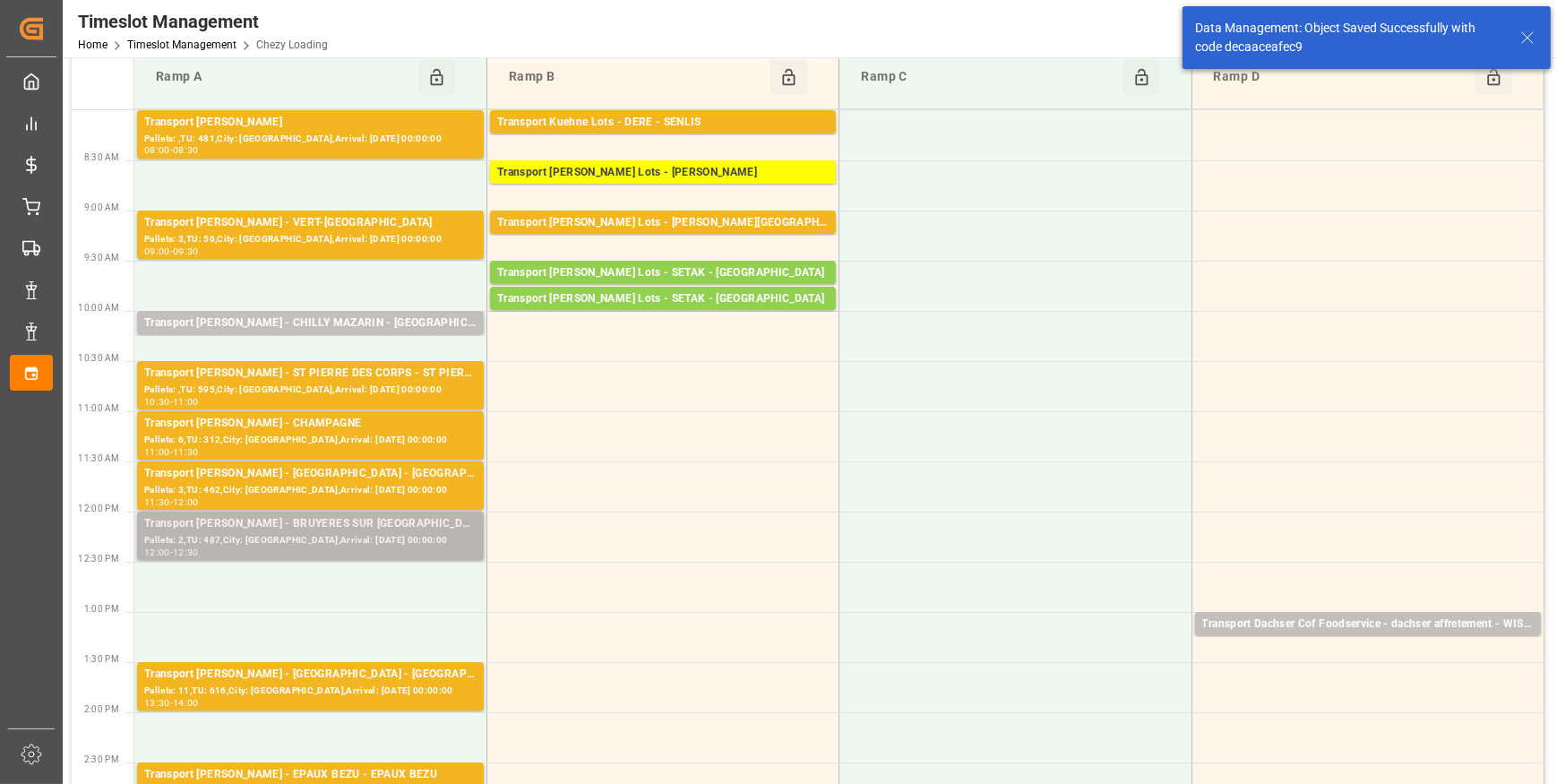
click at [353, 523] on div "Transport [PERSON_NAME] - BRUYERES SUR [GEOGRAPHIC_DATA] SUR [GEOGRAPHIC_DATA]" at bounding box center [310, 524] width 333 height 18
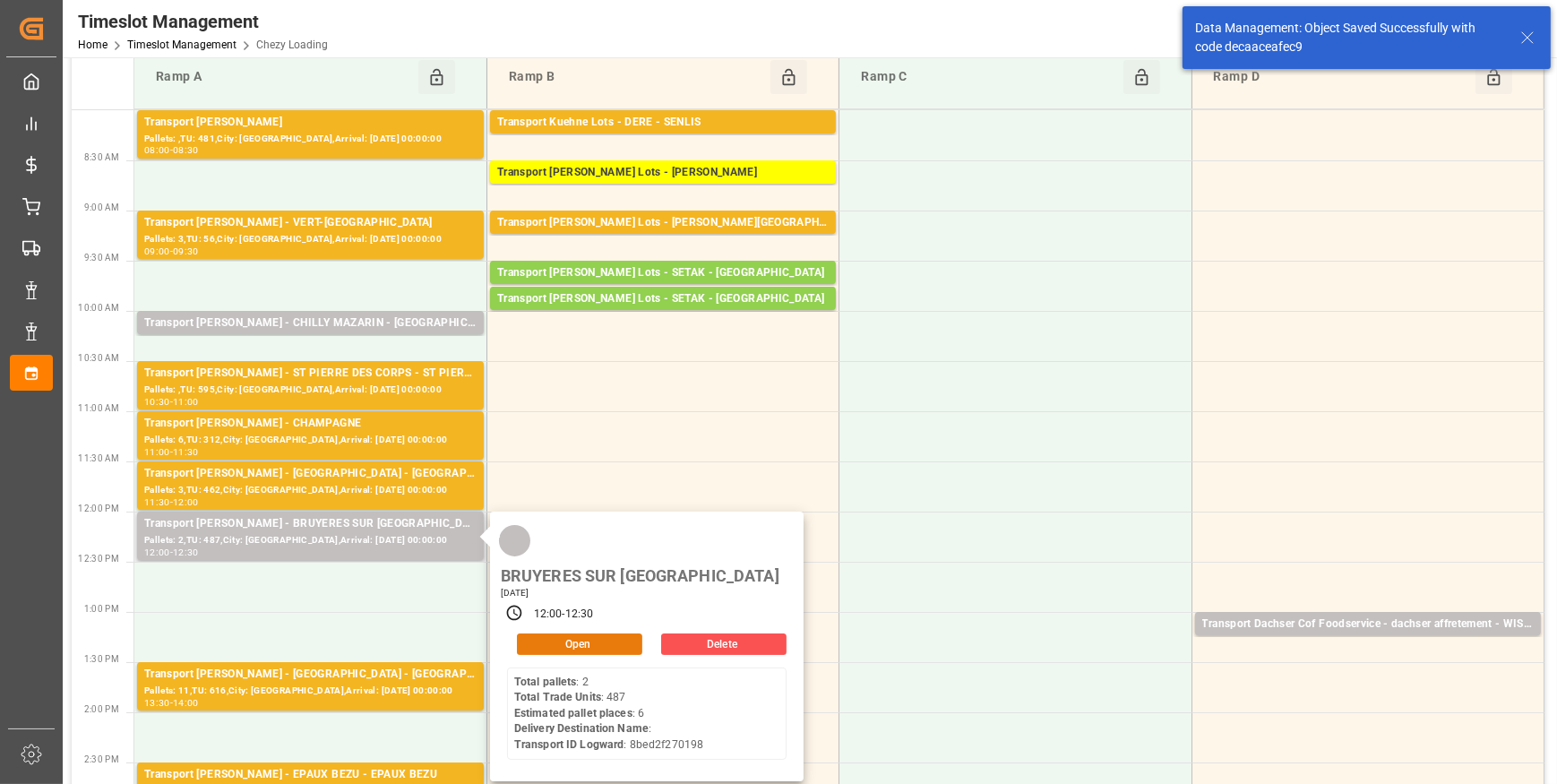
click at [567, 633] on button "Open" at bounding box center [579, 643] width 126 height 21
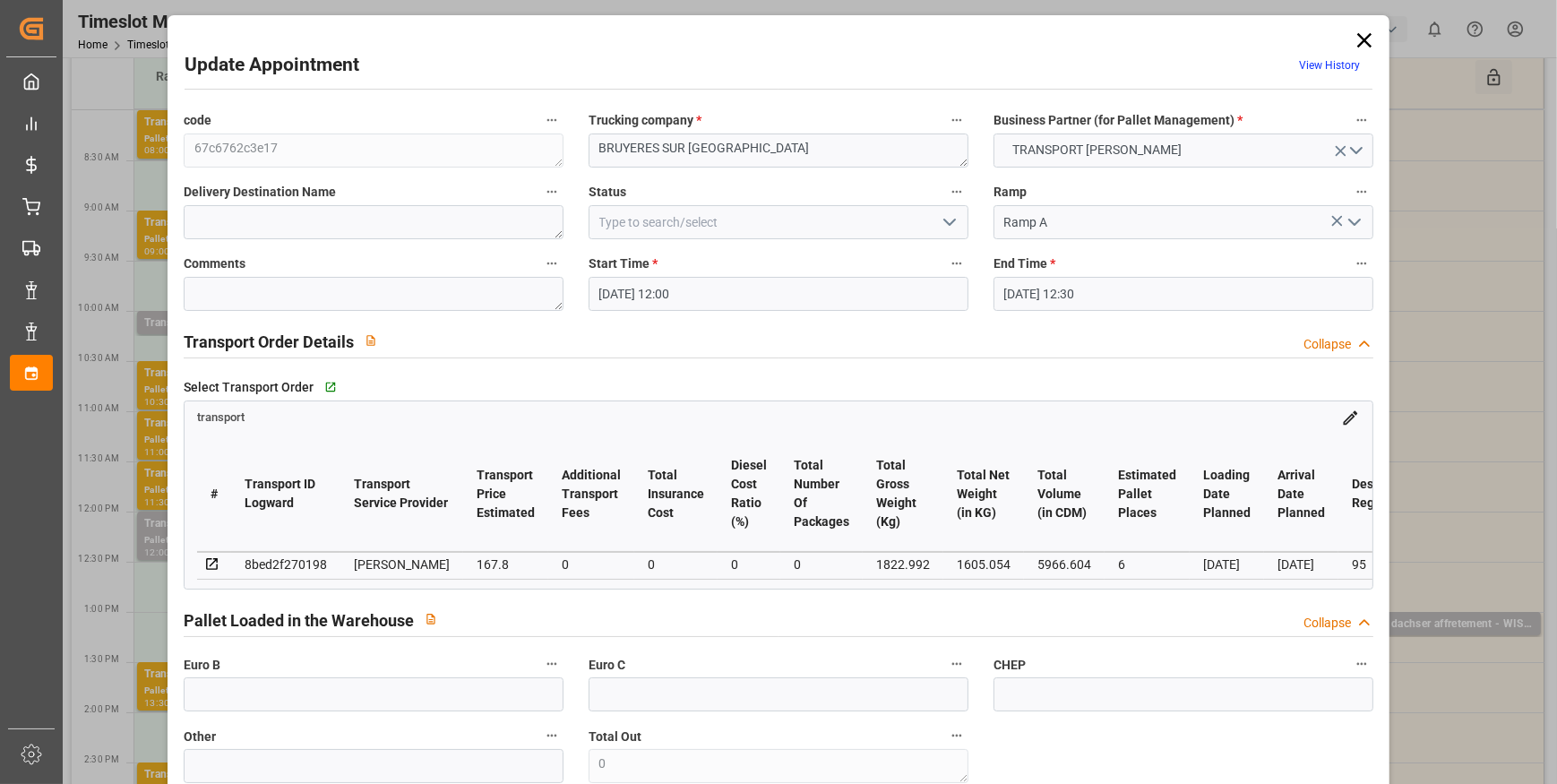
click at [950, 223] on icon "open menu" at bounding box center [949, 222] width 21 height 21
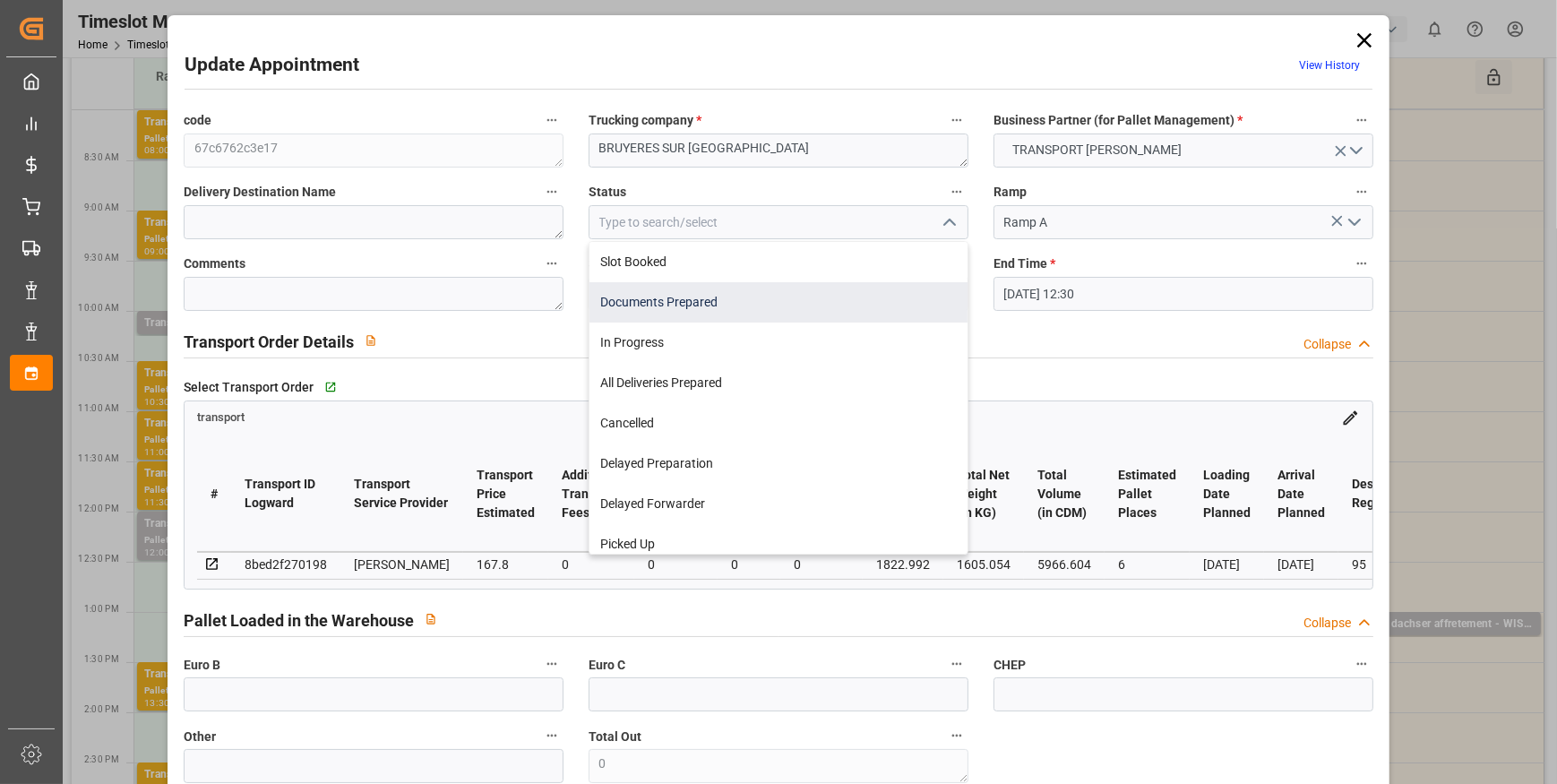
click at [642, 303] on div "Documents Prepared" at bounding box center [778, 302] width 379 height 40
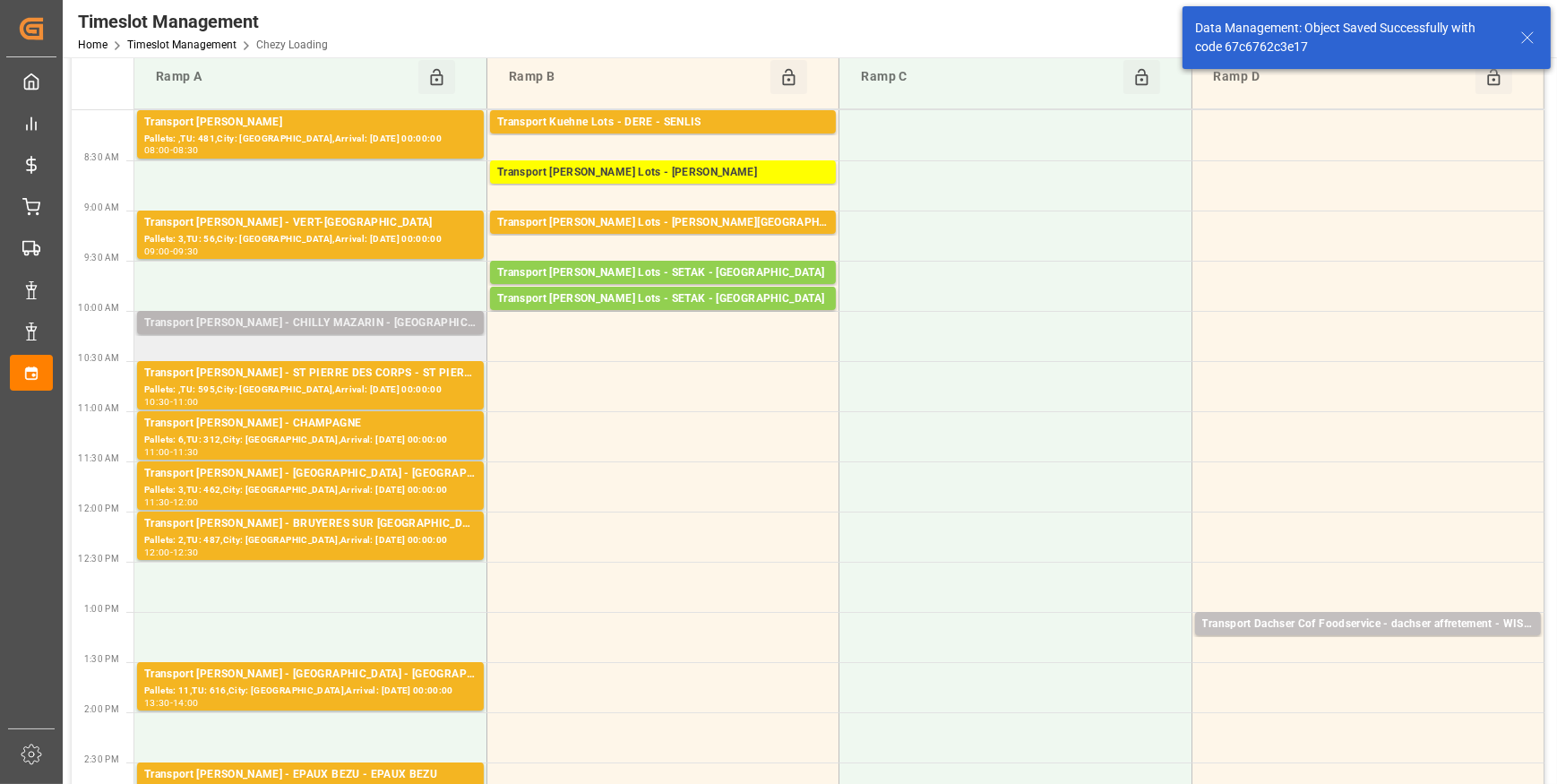
click at [276, 327] on div "Transport [PERSON_NAME] - CHILLY MAZARIN - [GEOGRAPHIC_DATA][PERSON_NAME]" at bounding box center [310, 323] width 333 height 18
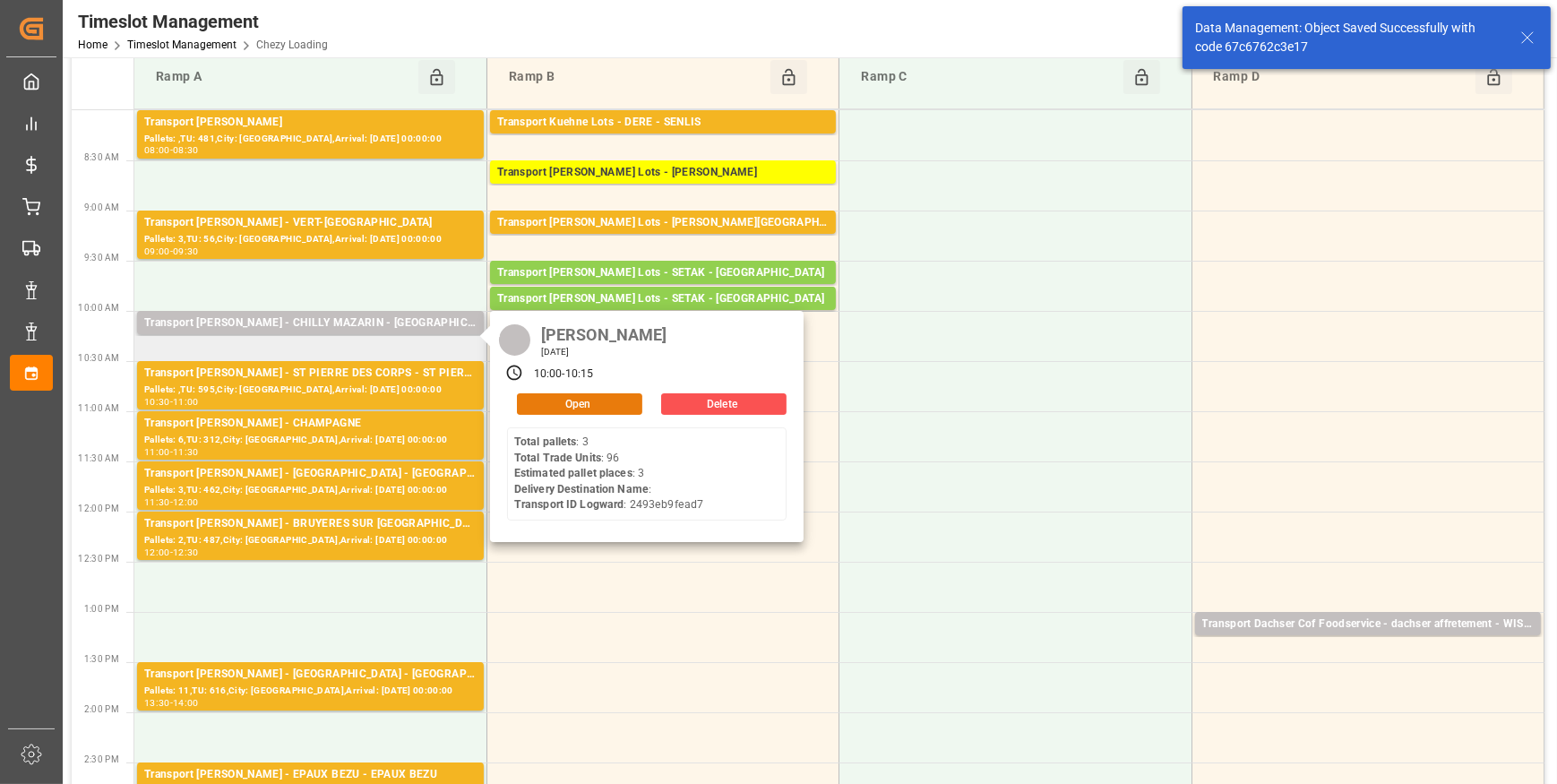
click at [591, 402] on button "Open" at bounding box center [579, 404] width 126 height 21
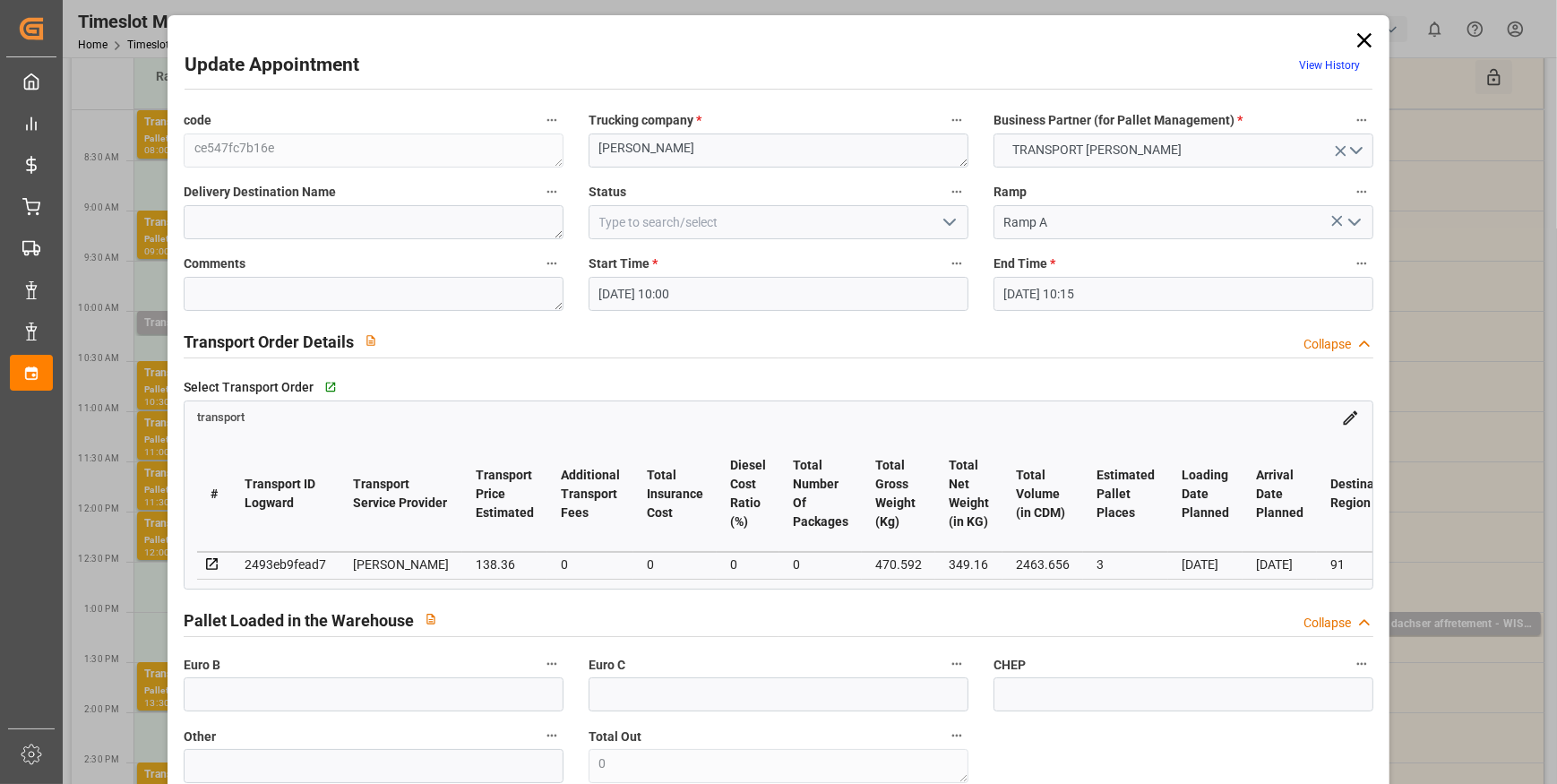
click at [947, 218] on icon "open menu" at bounding box center [949, 222] width 21 height 21
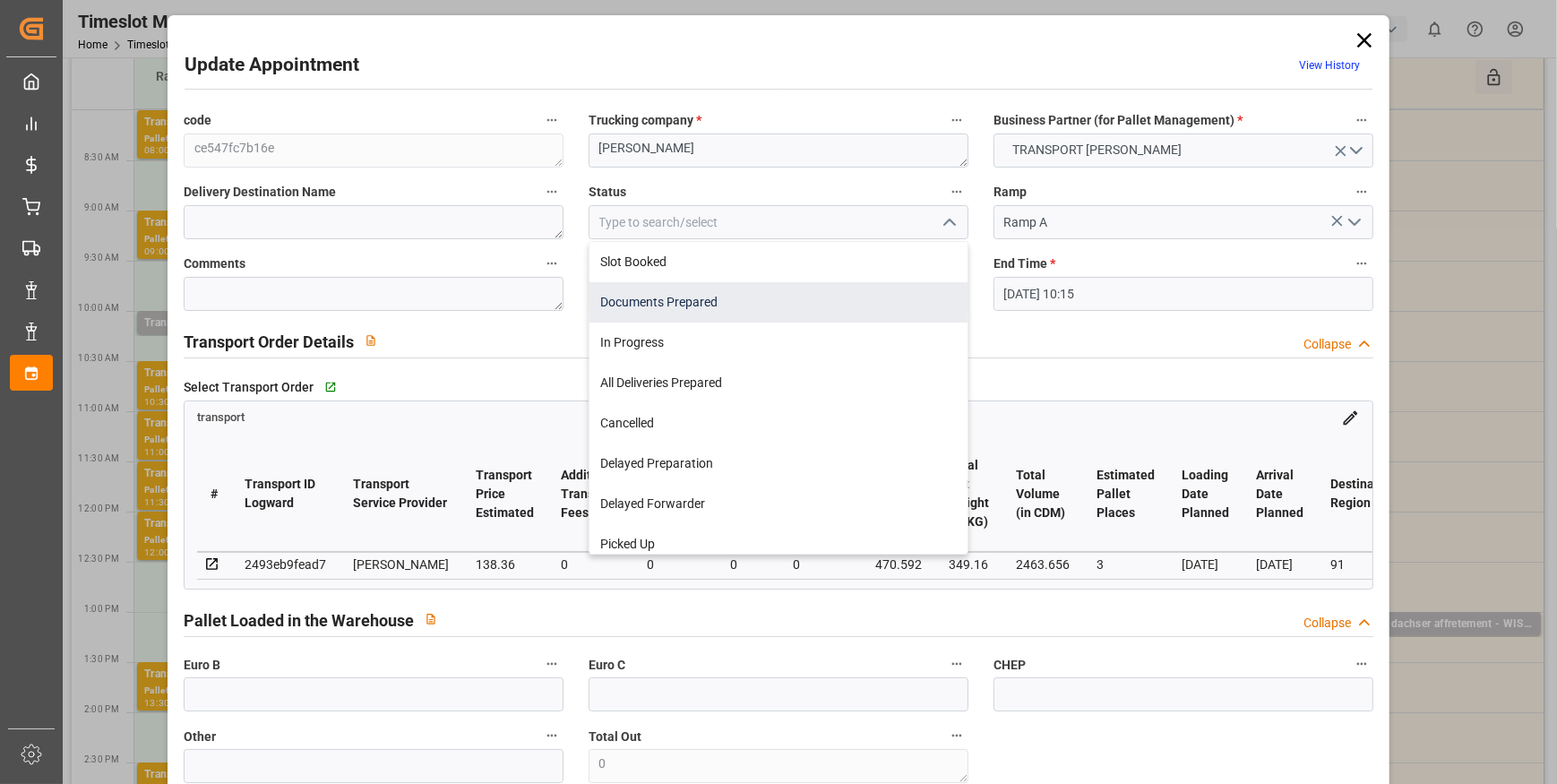
click at [643, 296] on div "Documents Prepared" at bounding box center [778, 302] width 379 height 40
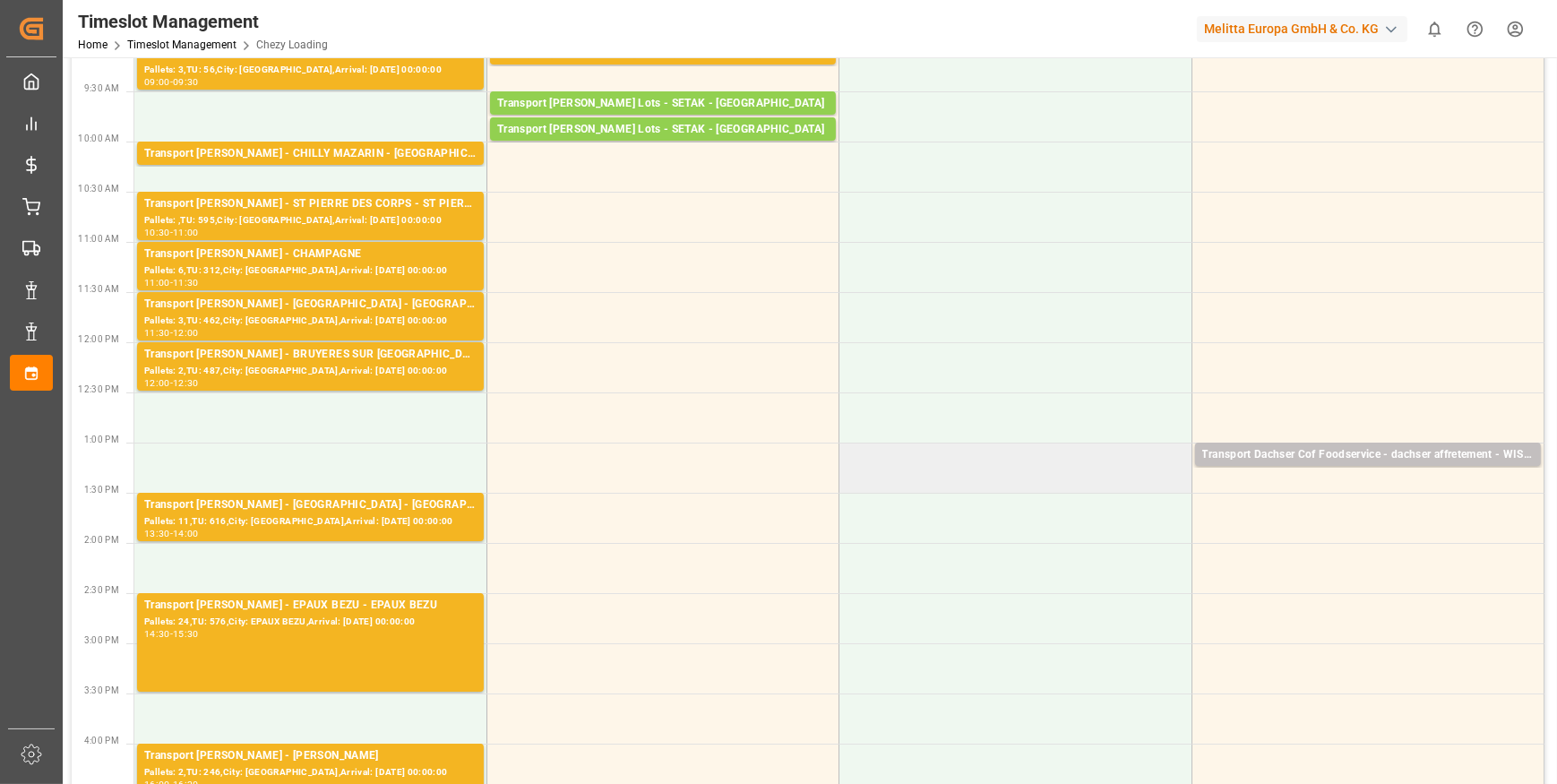
scroll to position [243, 0]
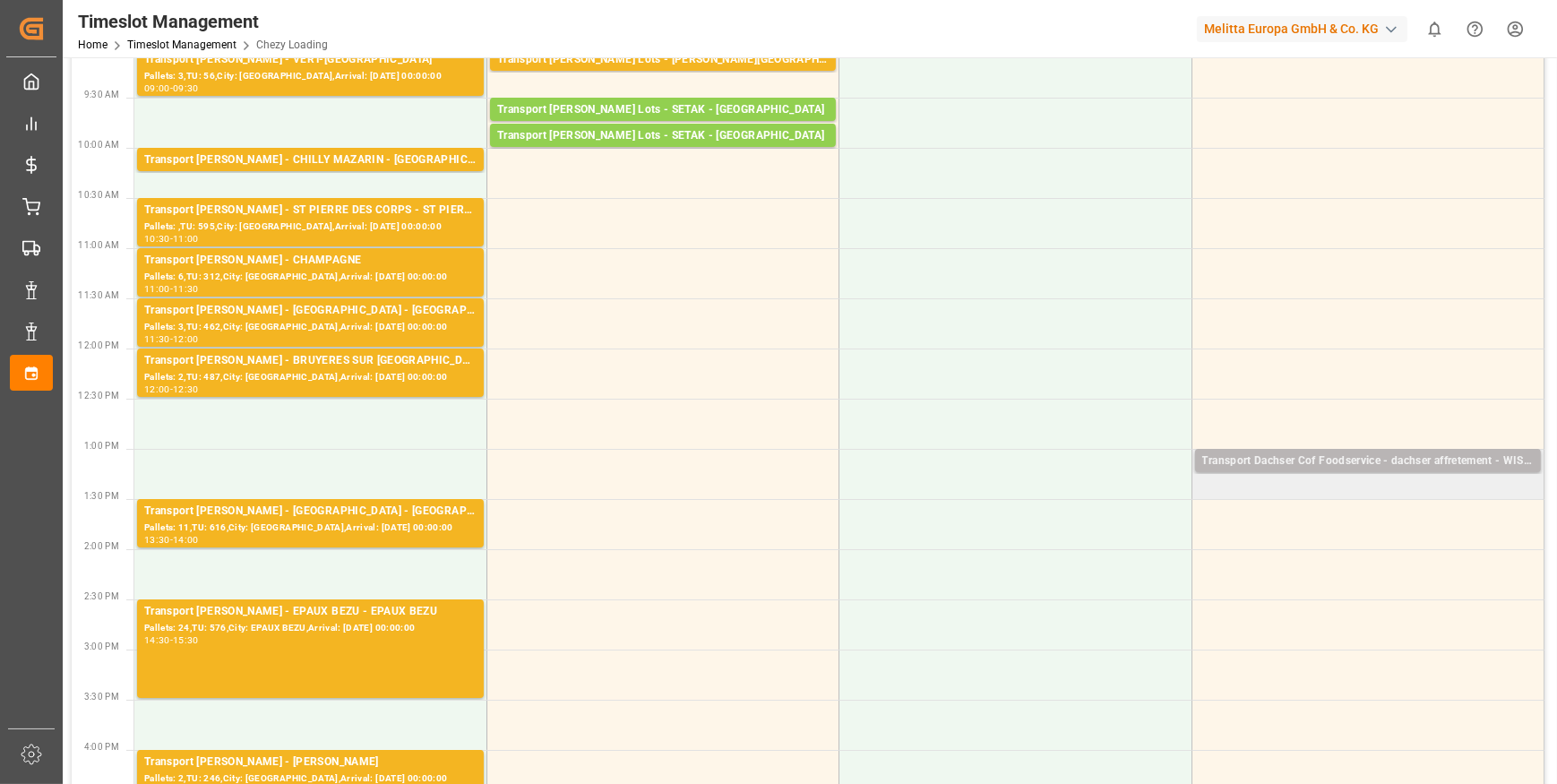
click at [1377, 456] on div "Transport Dachser Cof Foodservice - dachser affretement - WISSOUS" at bounding box center [1369, 461] width 332 height 18
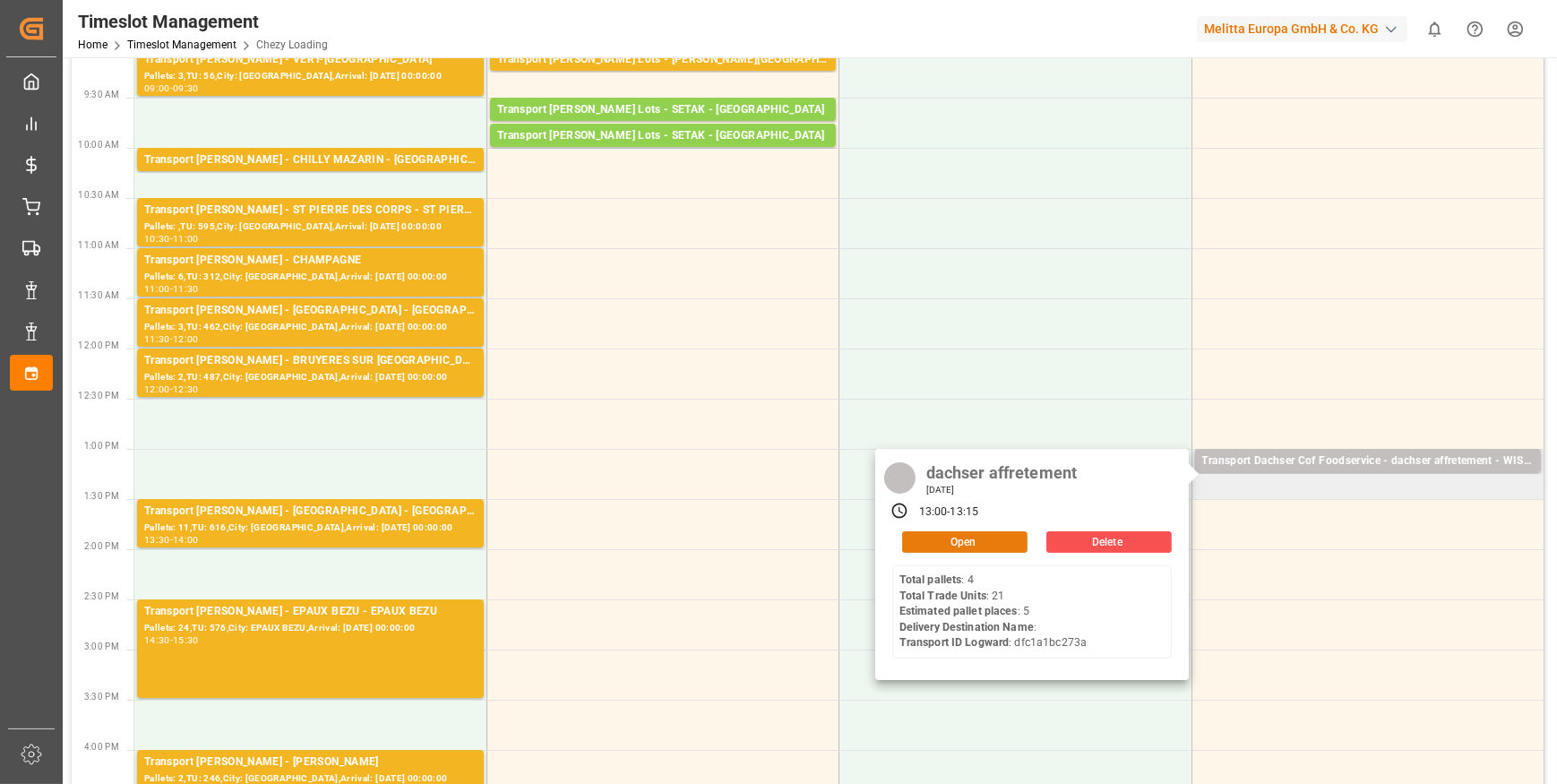
click at [958, 534] on button "Open" at bounding box center [965, 542] width 126 height 21
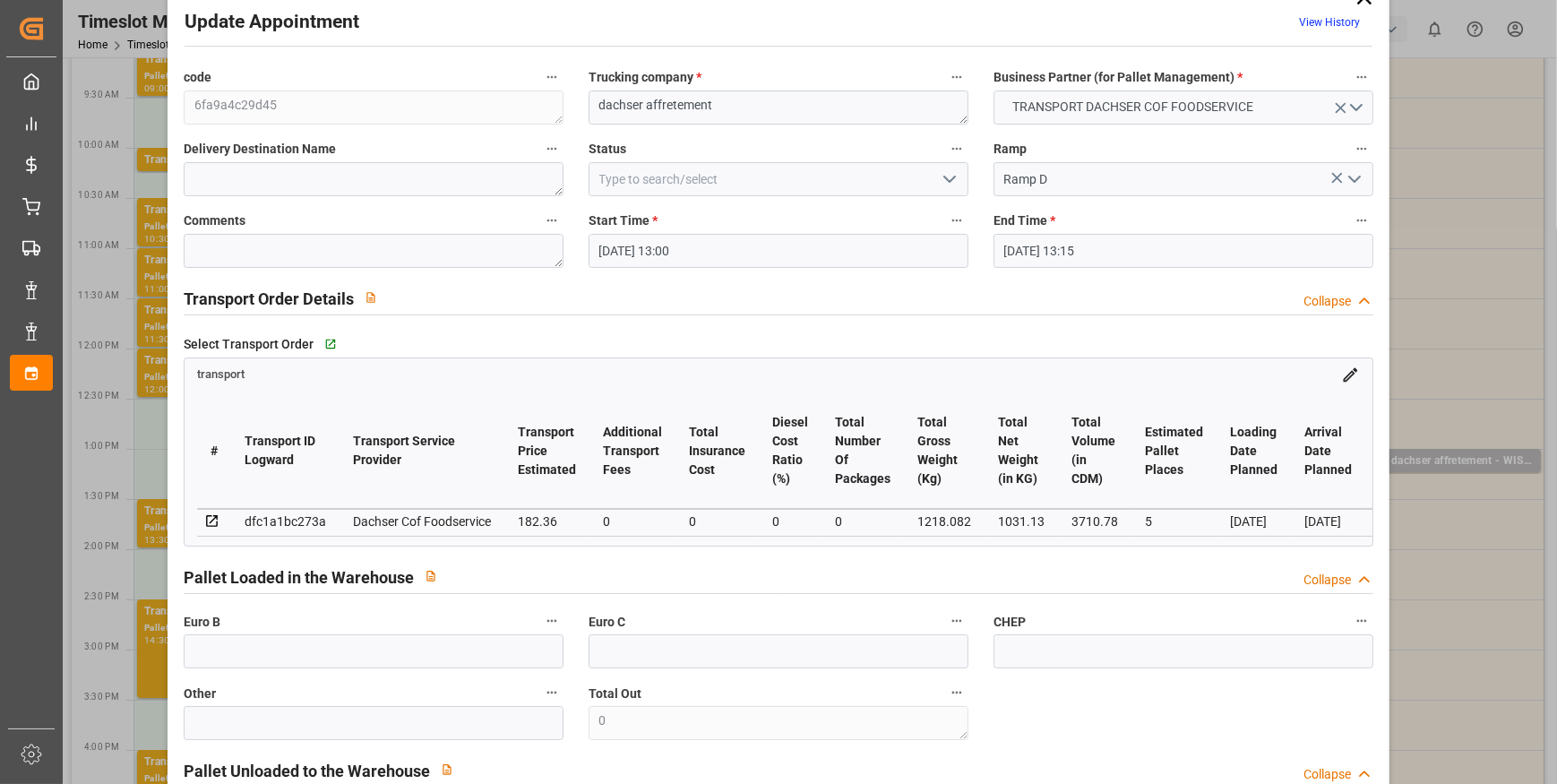
scroll to position [0, 0]
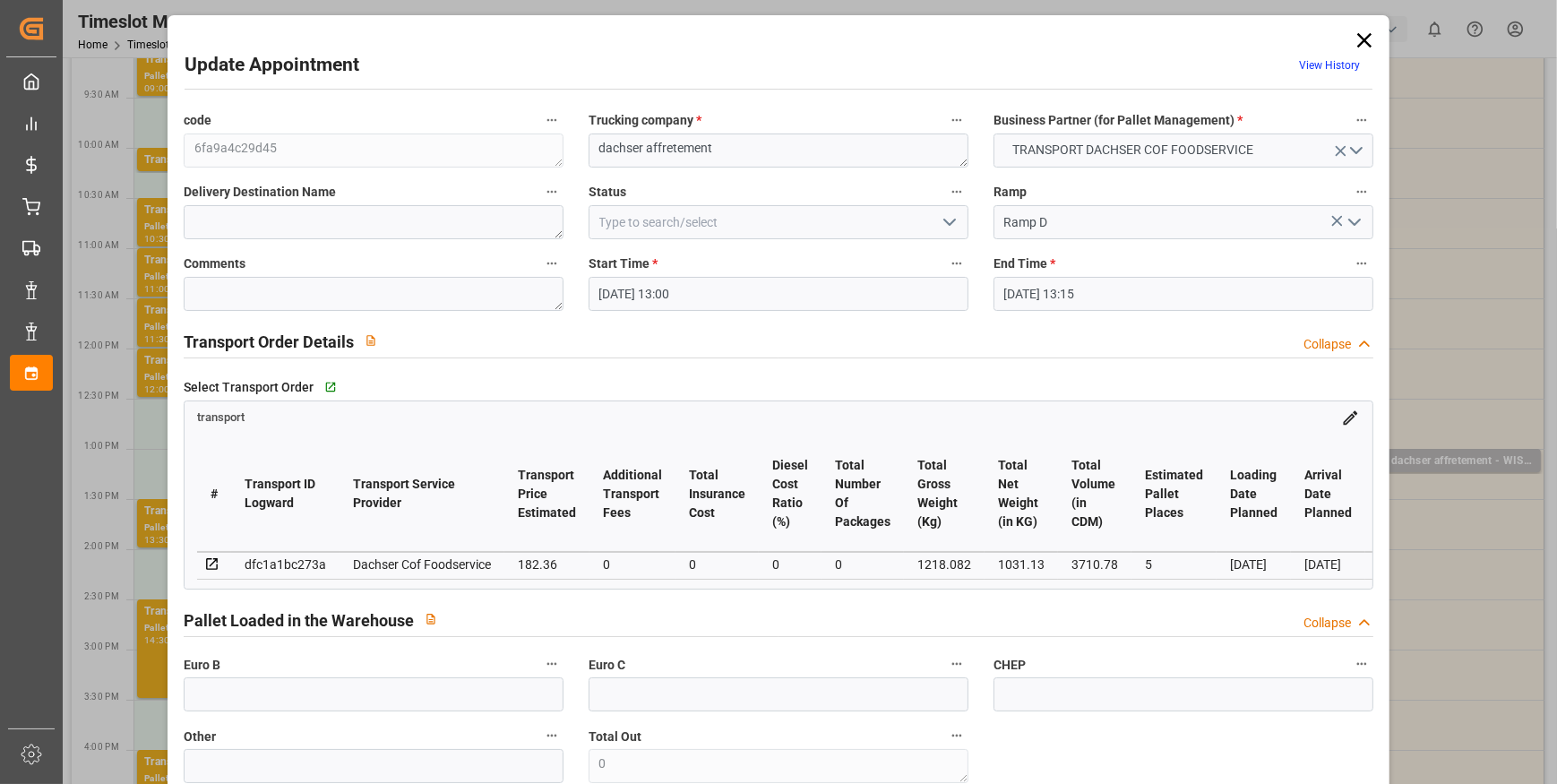
click at [1352, 35] on icon at bounding box center [1364, 40] width 25 height 25
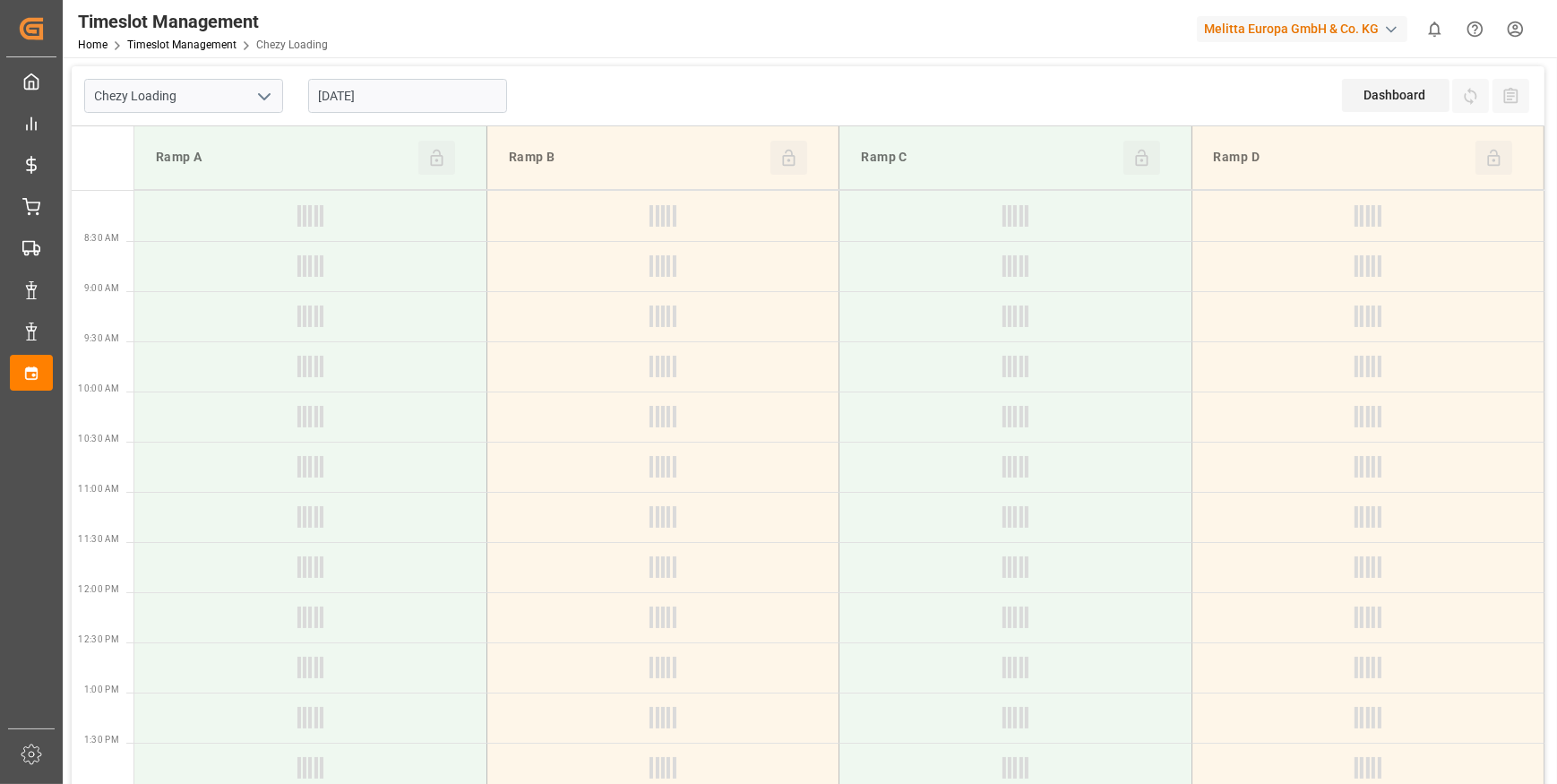
type input "Chezy Loading"
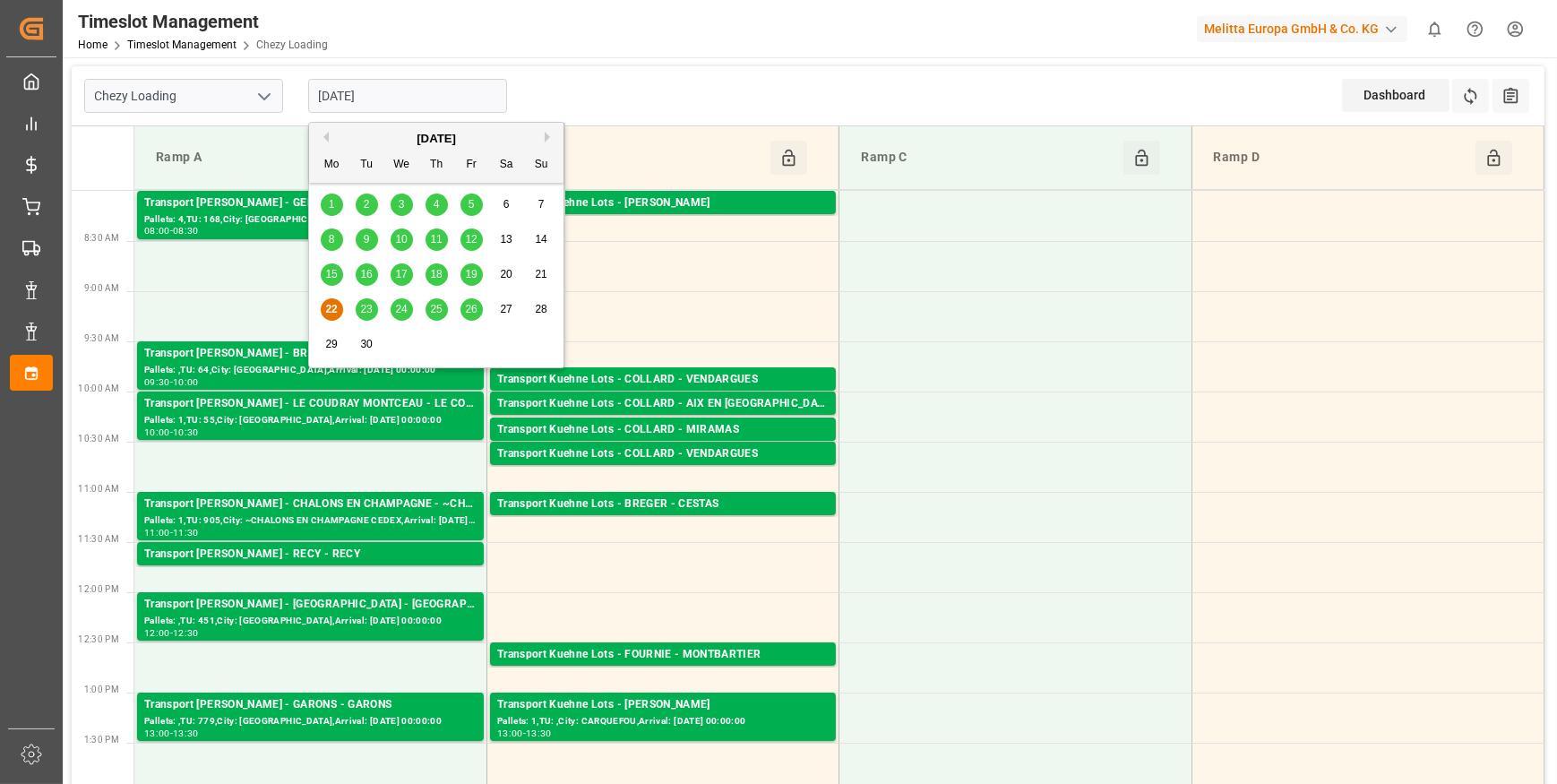
click at [431, 103] on input "[DATE]" at bounding box center [407, 96] width 199 height 34
click at [362, 309] on span "23" at bounding box center [365, 309] width 11 height 12
type input "[DATE]"
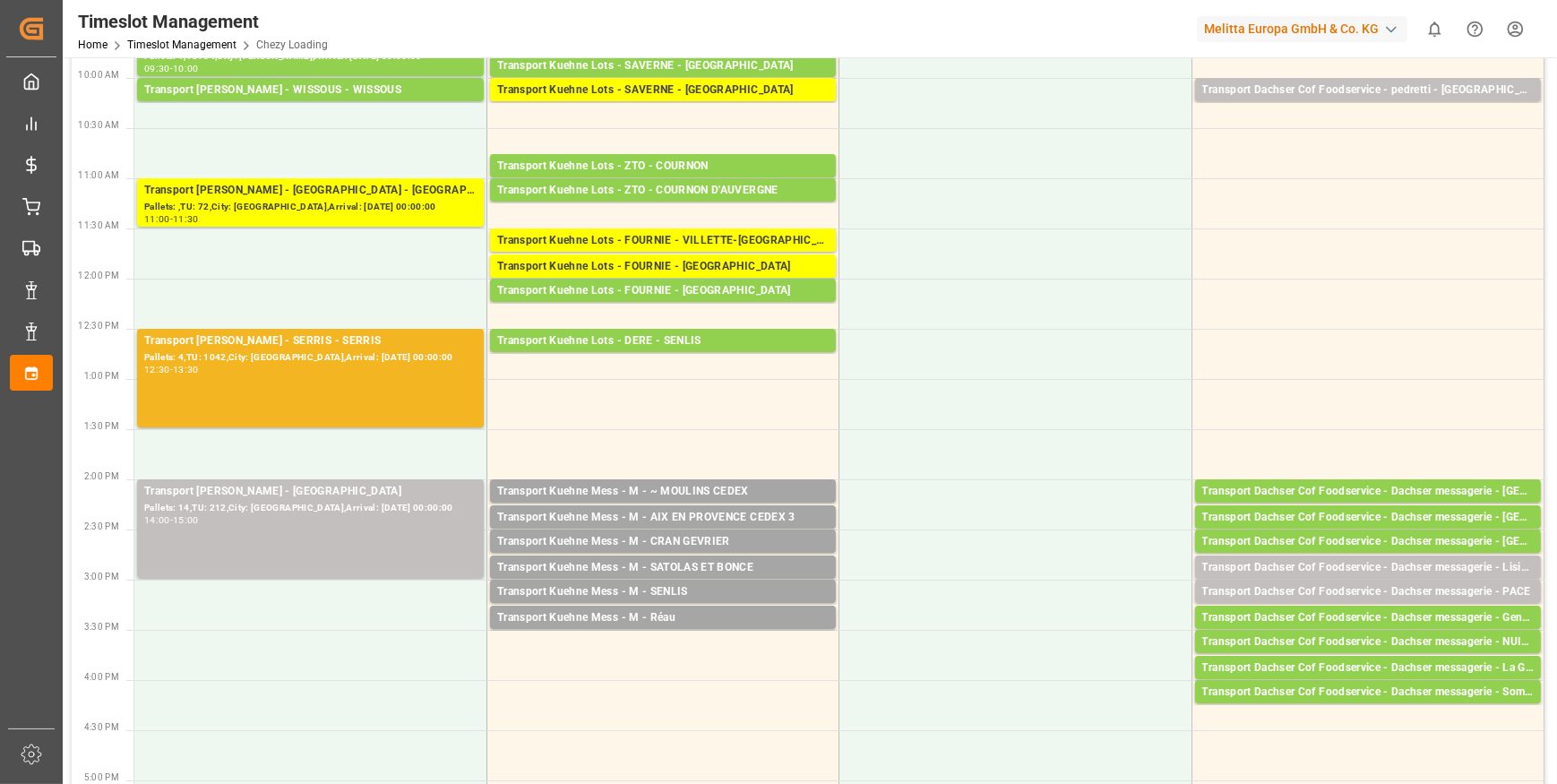
scroll to position [325, 0]
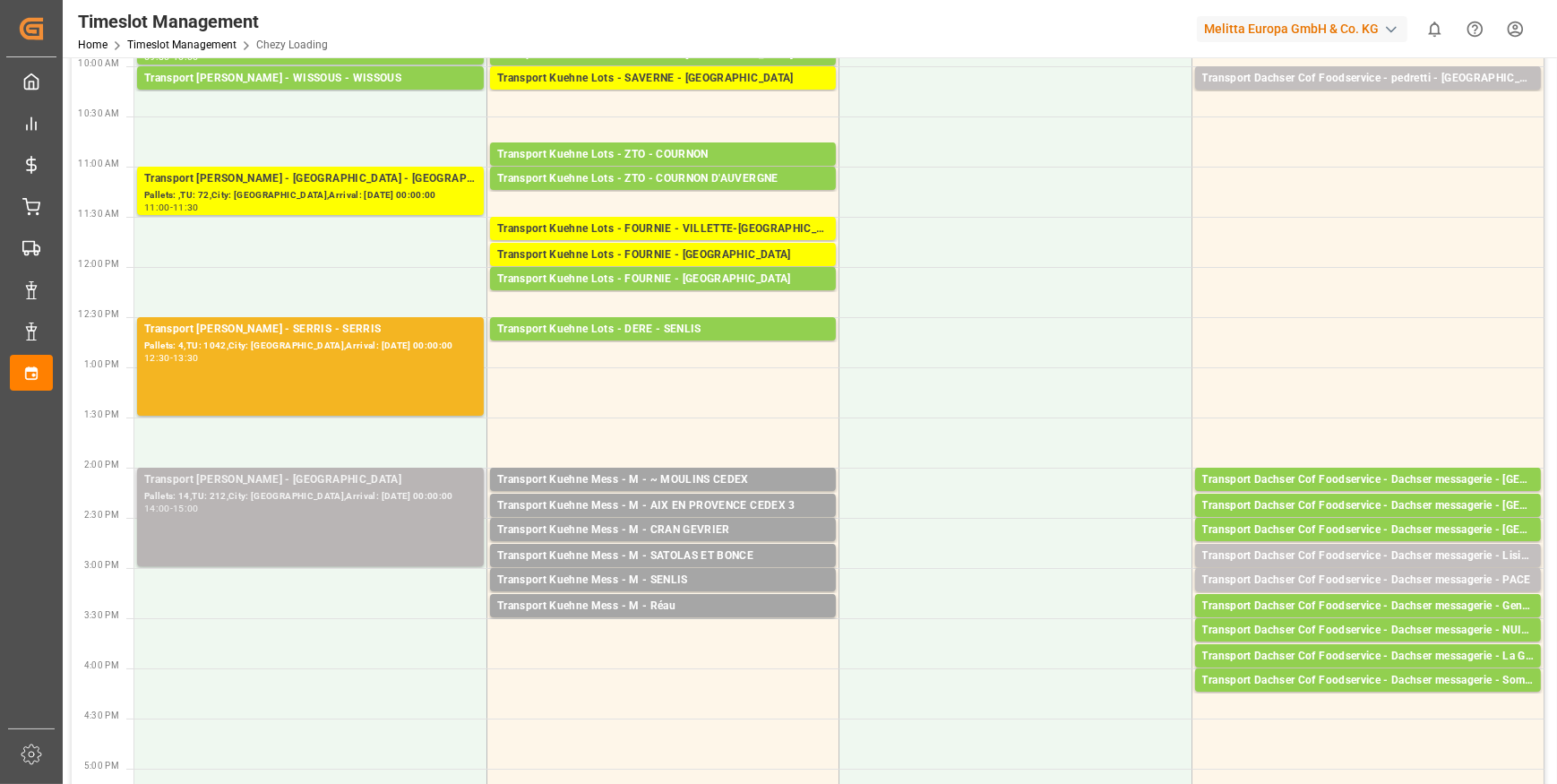
click at [333, 497] on div "Pallets: 14,TU: 212,City: [GEOGRAPHIC_DATA],Arrival: [DATE] 00:00:00" at bounding box center [310, 497] width 333 height 15
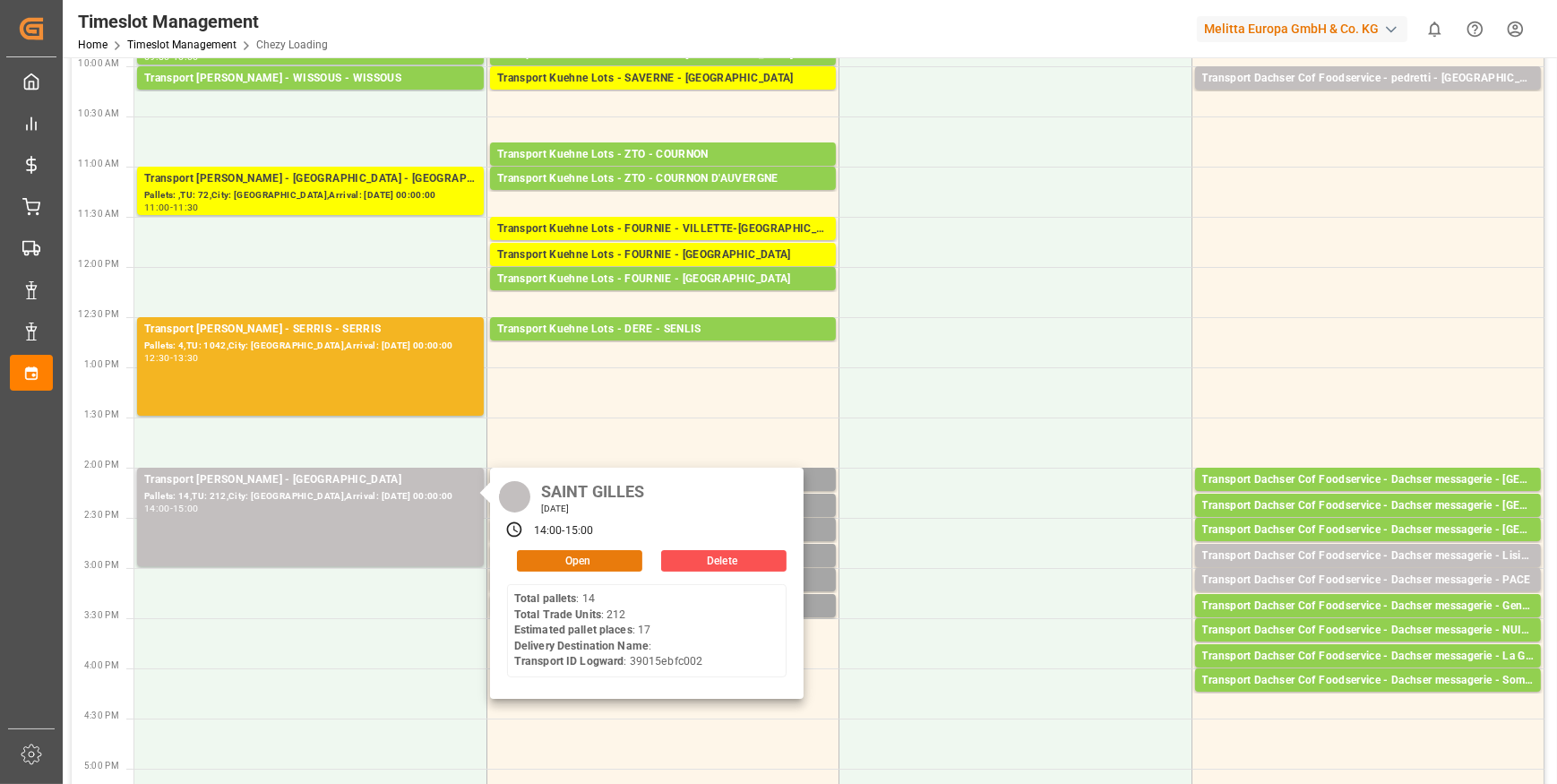
click at [558, 556] on button "Open" at bounding box center [579, 560] width 126 height 21
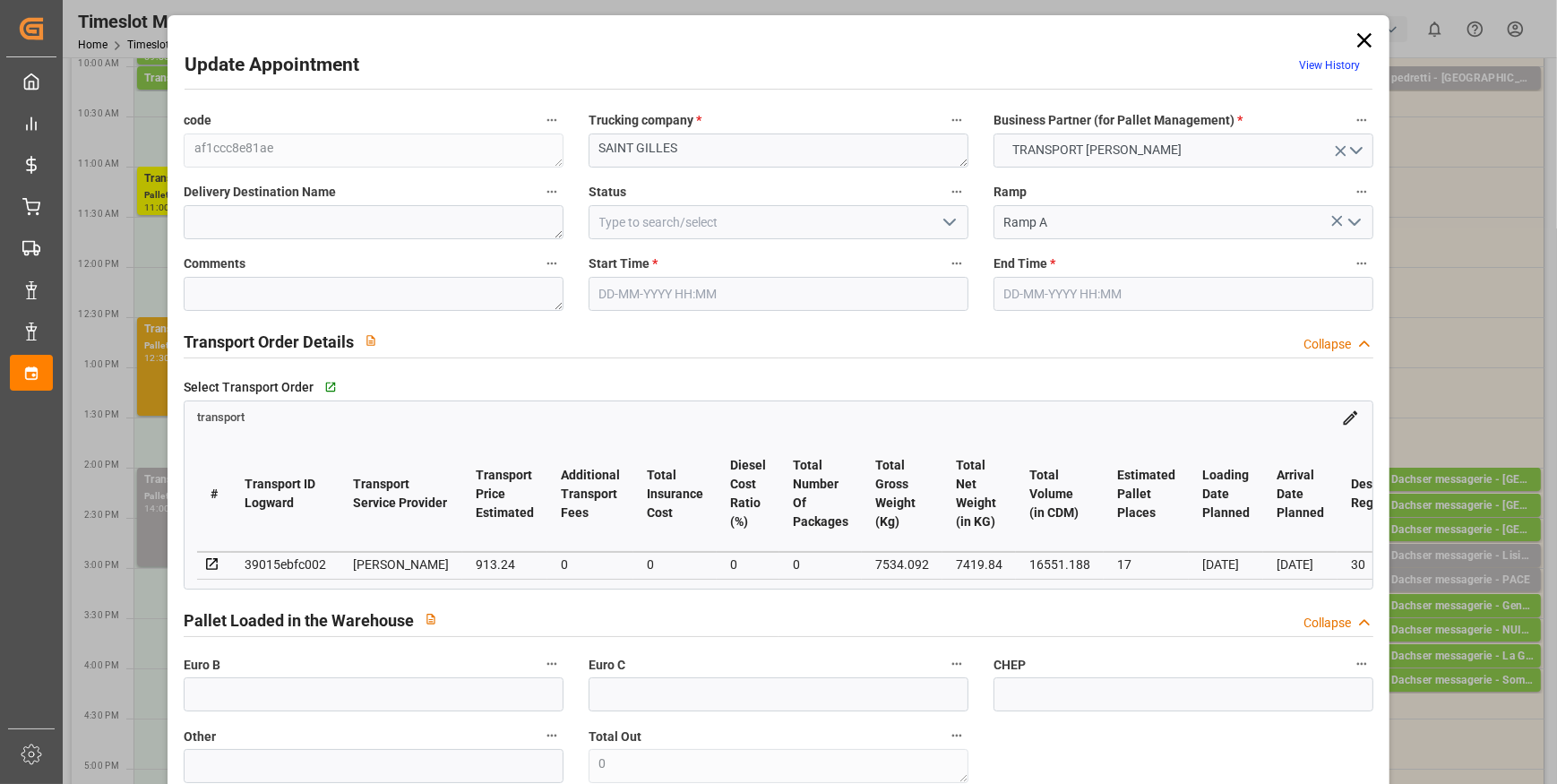
type input "17"
type input "913.24"
type input "0"
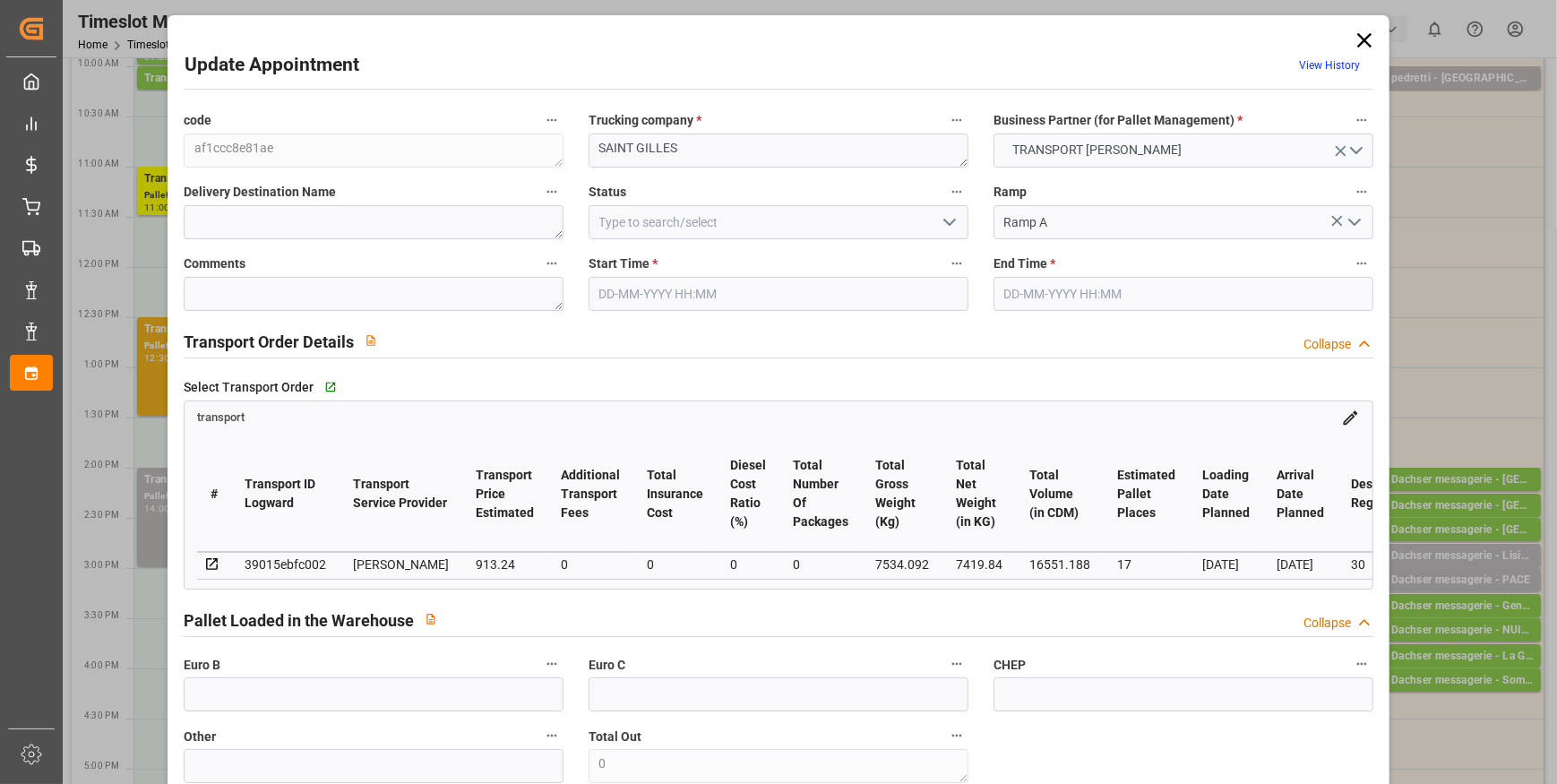
type input "882.3725"
type input "-30.8675"
type input "0"
type input "7419.84"
type input "8430.544"
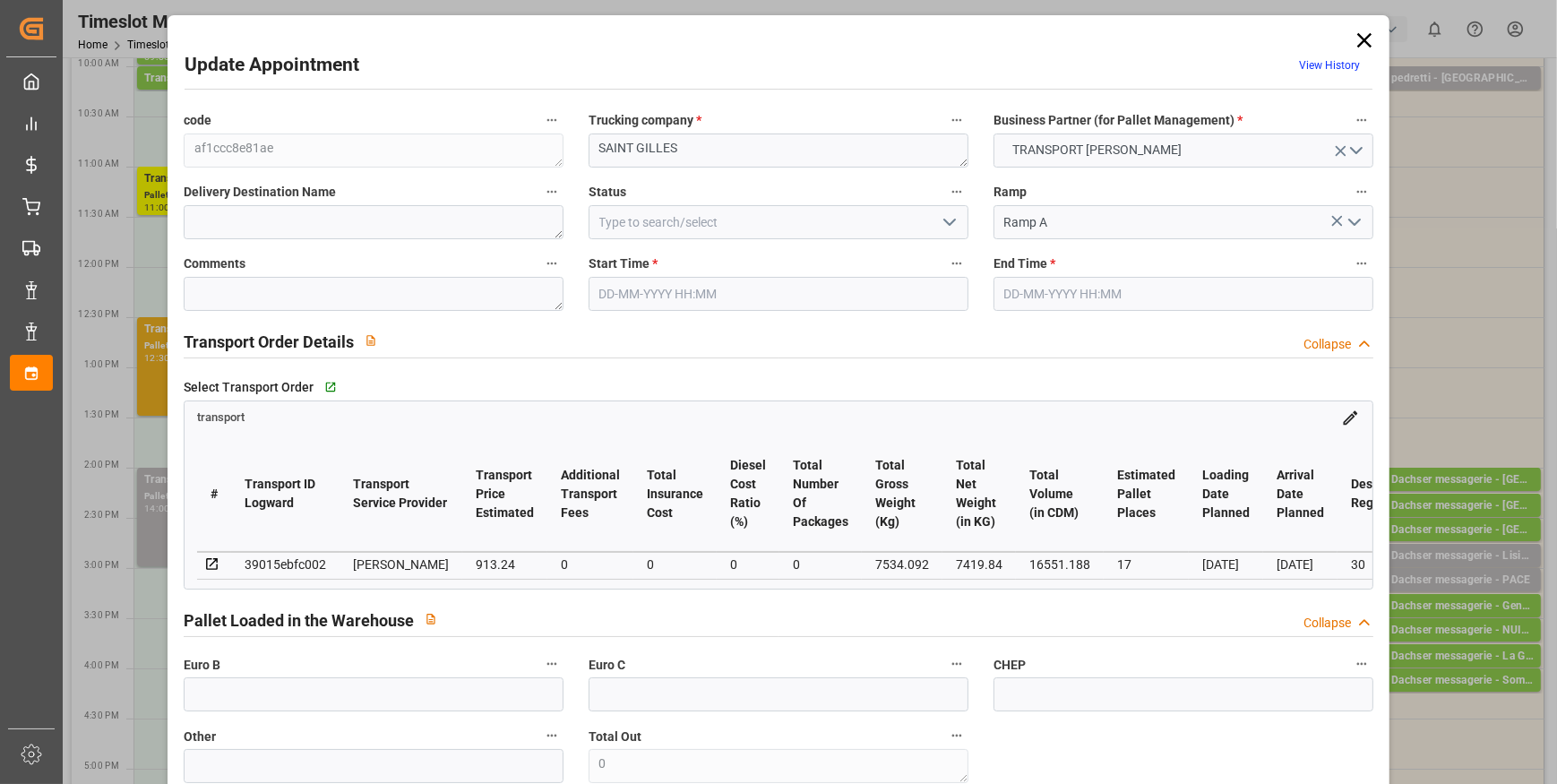
type input "16551.188"
type input "30"
type input "14"
type input "212"
type input "23"
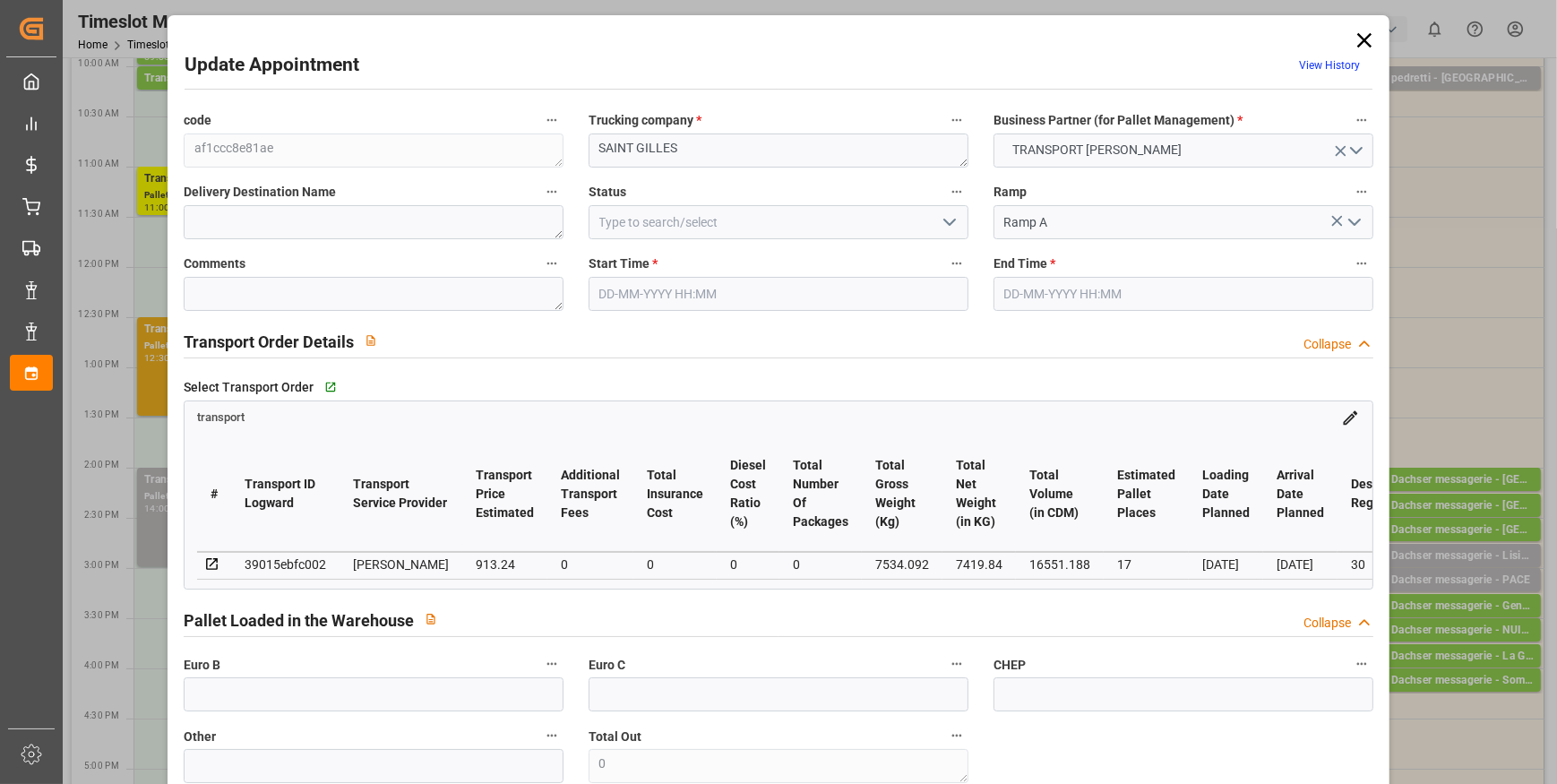
type input "101"
type input "7534.092"
type input "0"
type input "4710.8598"
type input "0"
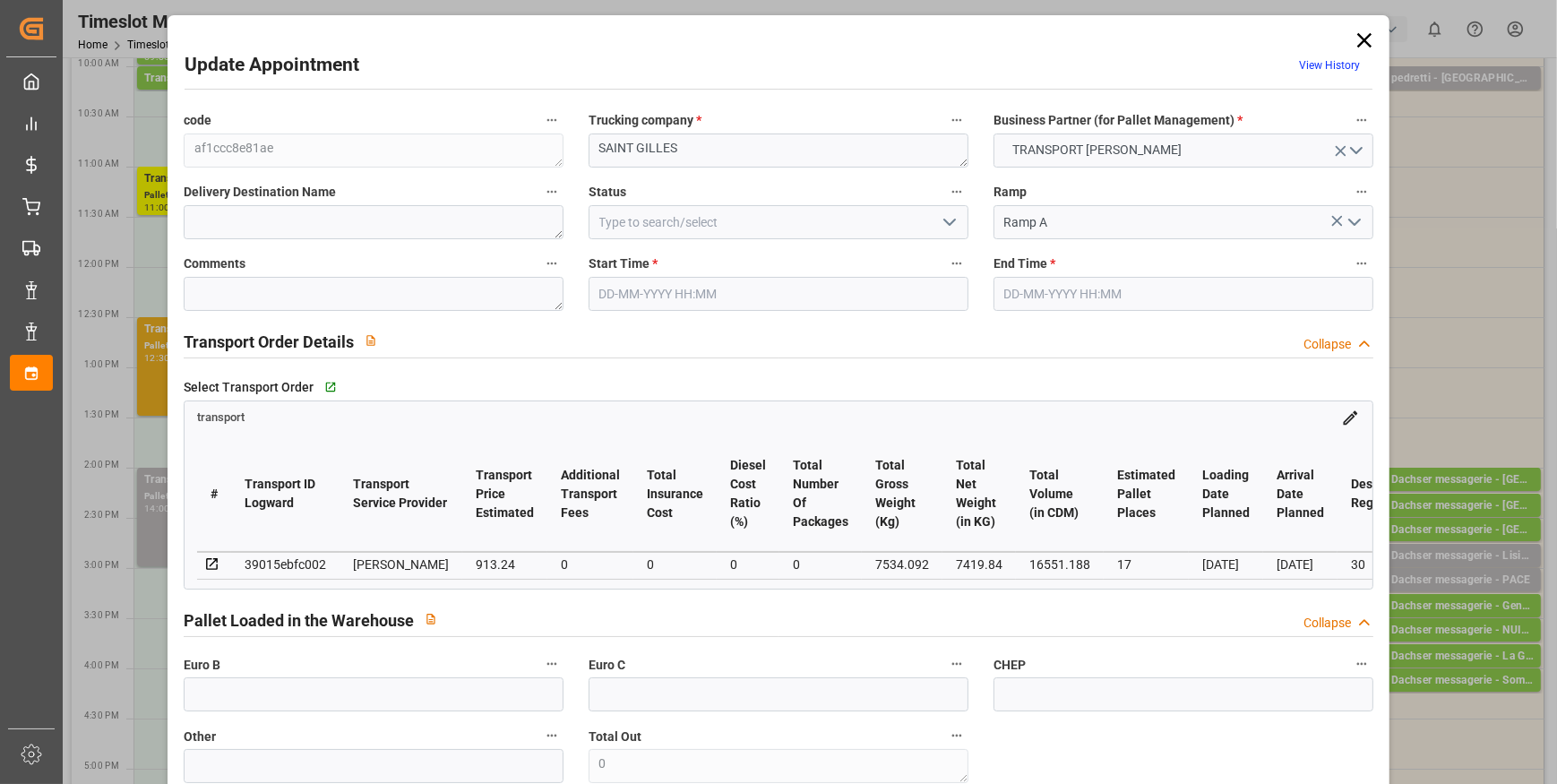
type input "0"
type input "21"
type input "35"
type input "[DATE] 14:00"
type input "[DATE] 15:00"
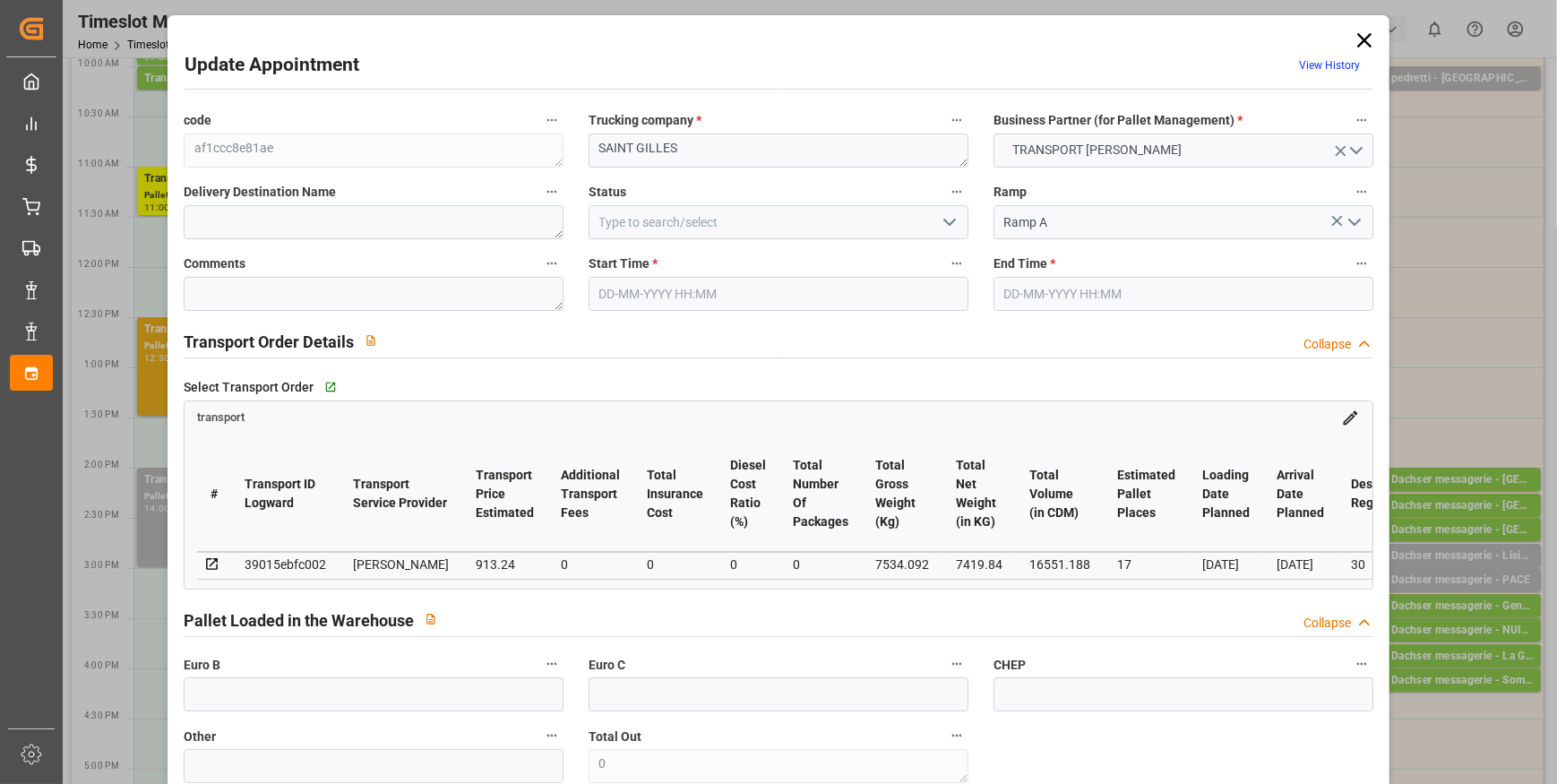
type input "[DATE] 14:46"
type input "[DATE] 14:35"
type input "[DATE]"
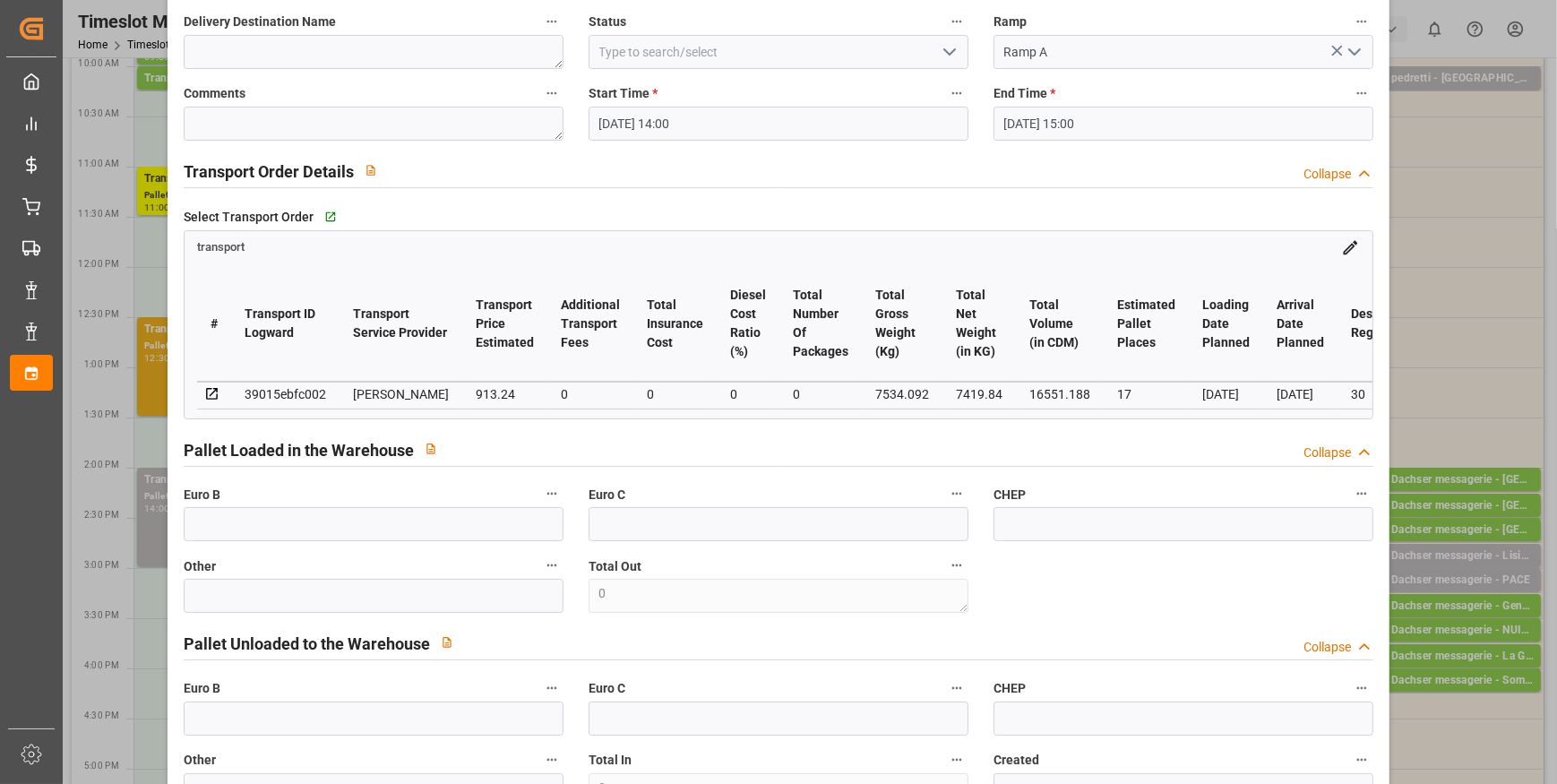
scroll to position [0, 0]
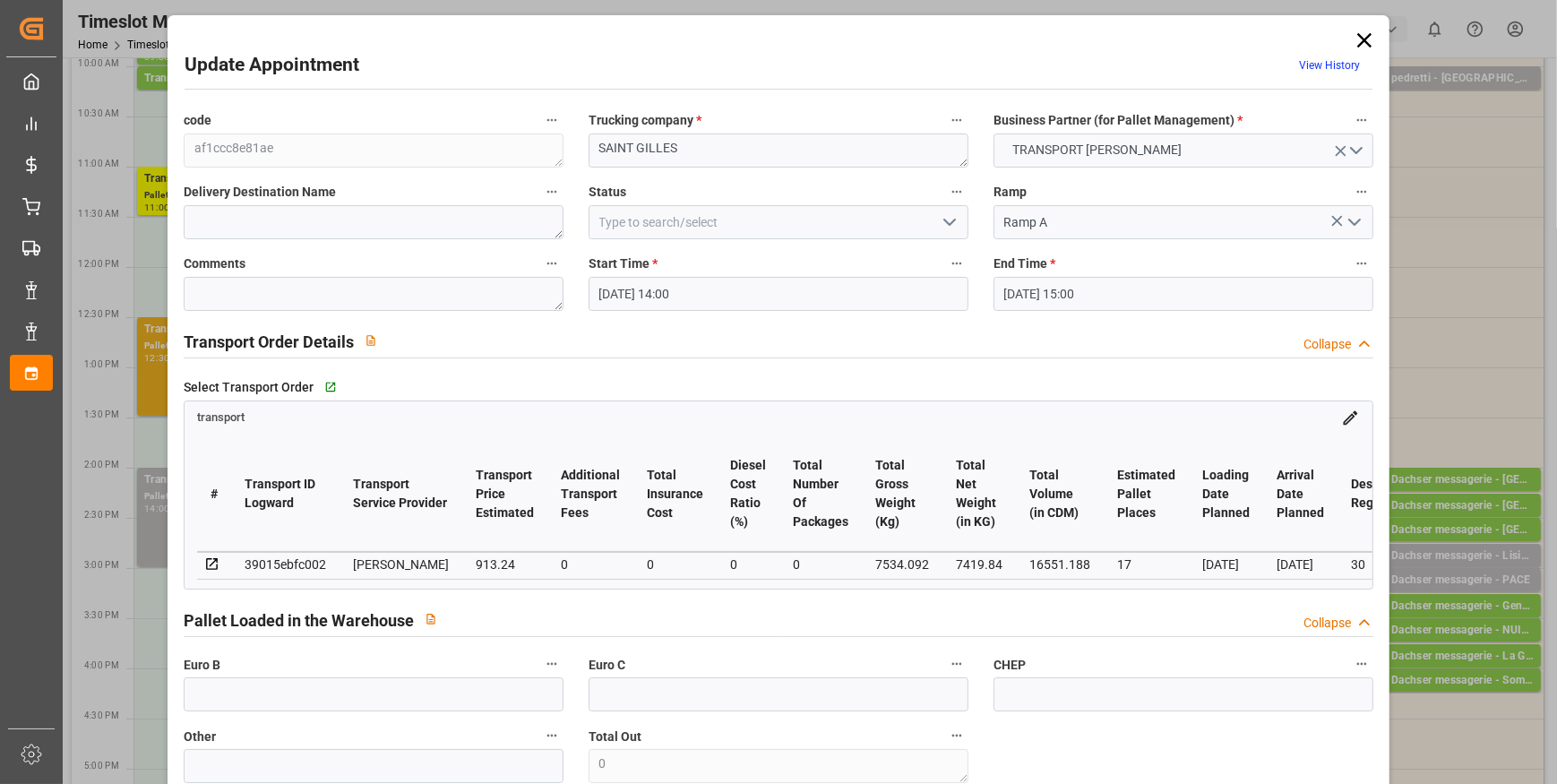
click at [940, 219] on icon "open menu" at bounding box center [949, 222] width 21 height 21
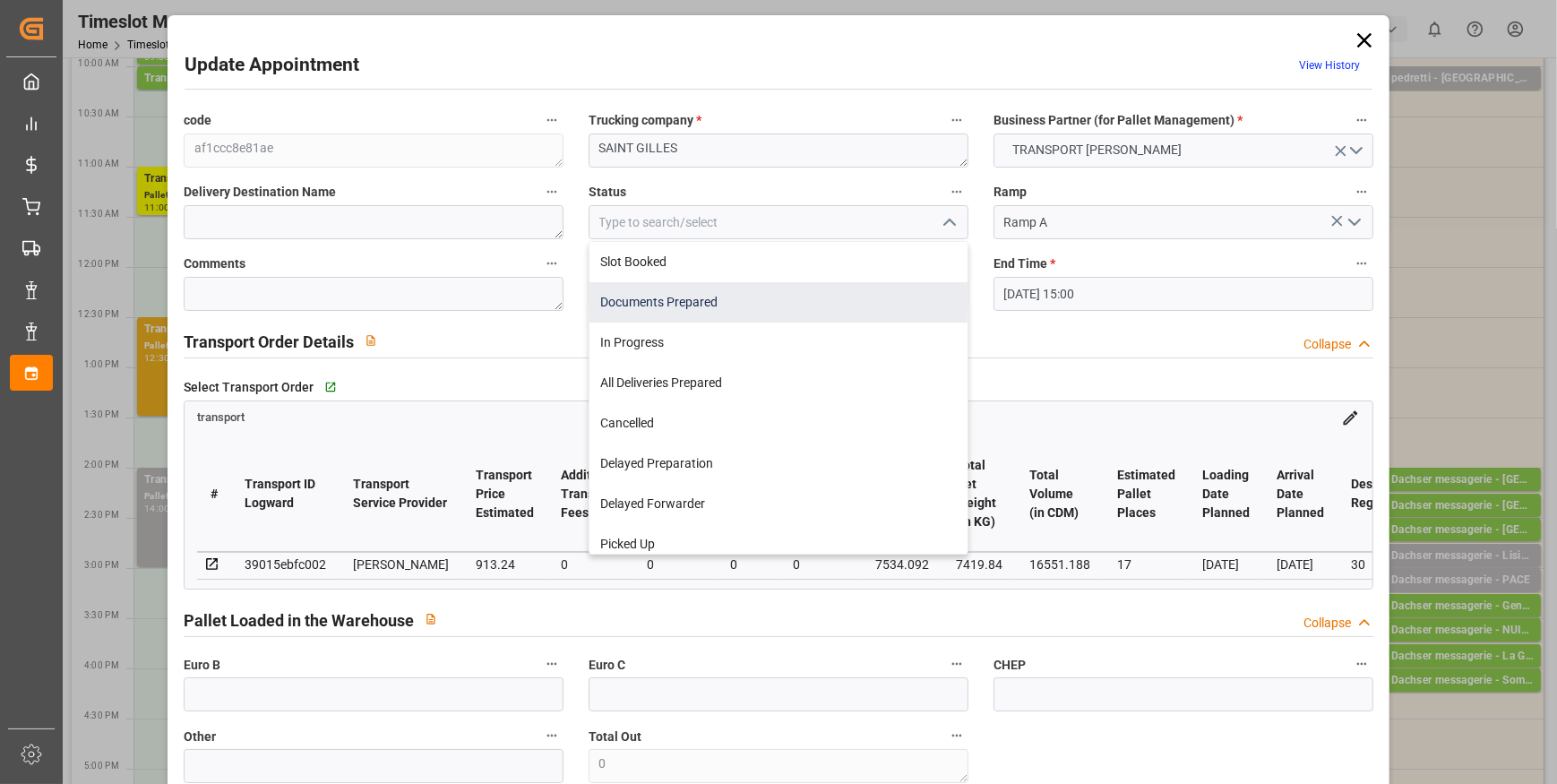
click at [661, 302] on div "Documents Prepared" at bounding box center [778, 302] width 379 height 40
type input "Documents Prepared"
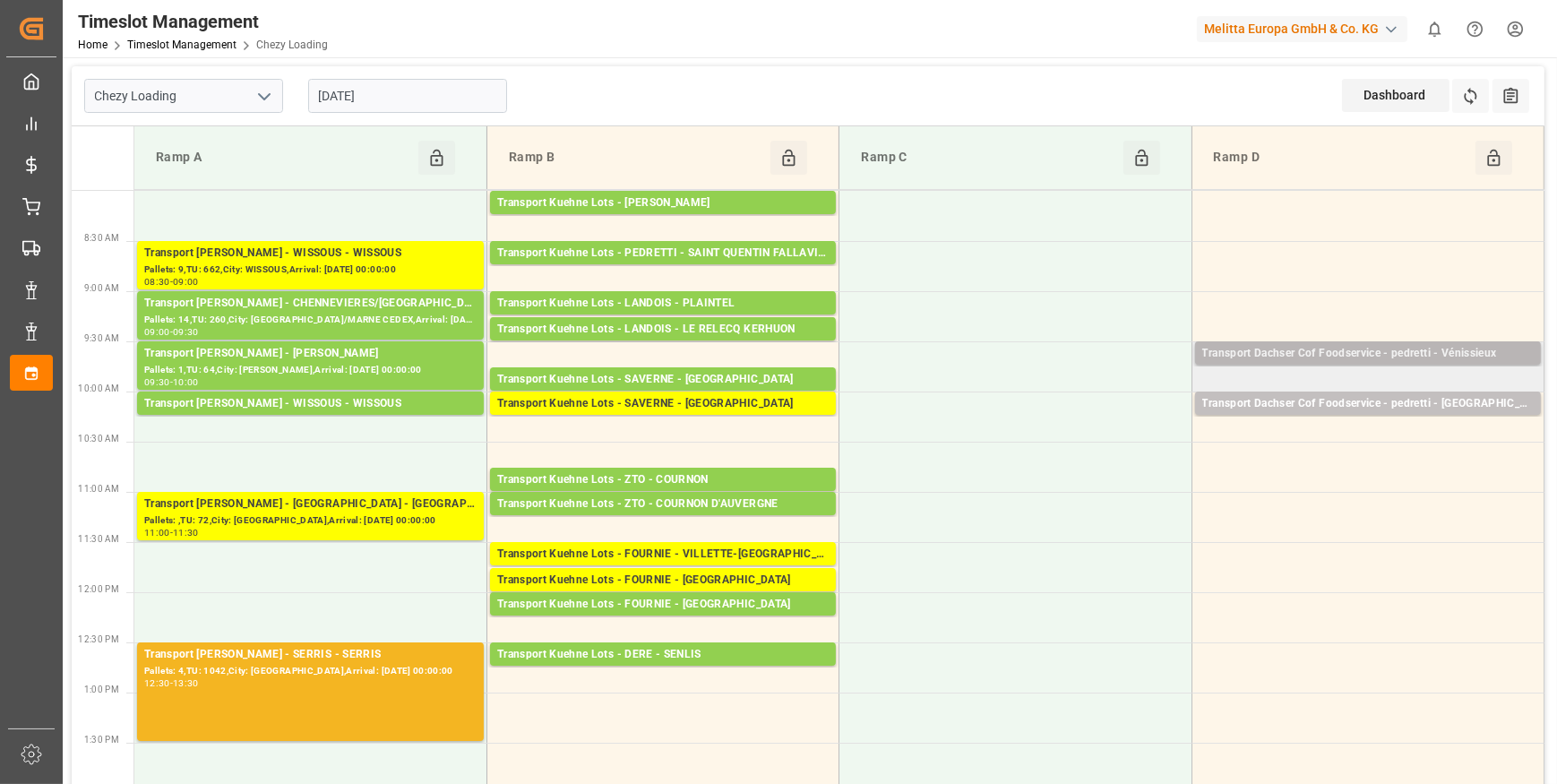
click at [1317, 355] on div "Transport Dachser Cof Foodservice - pedretti - Vénissieux" at bounding box center [1369, 353] width 332 height 18
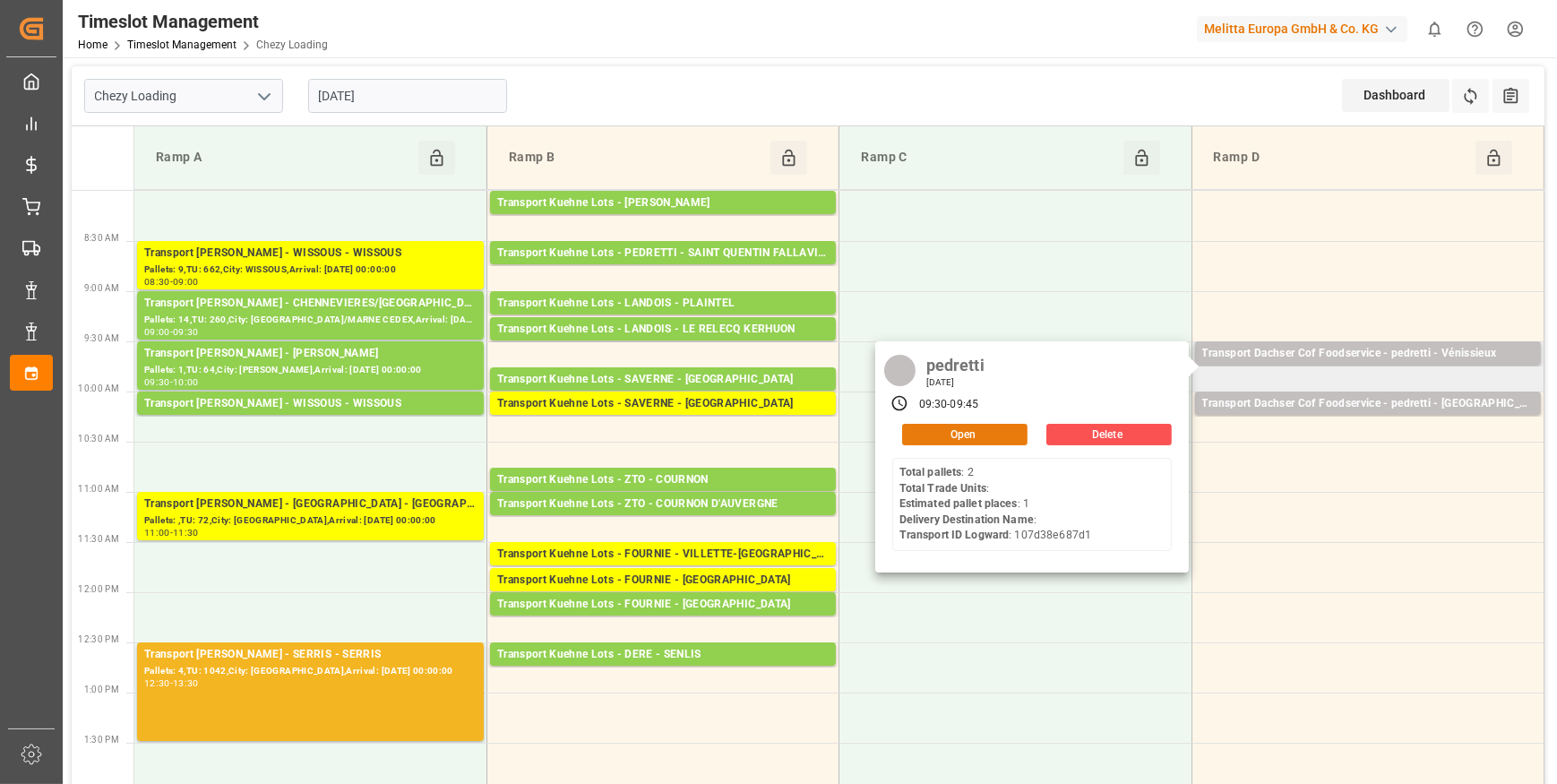
click at [985, 430] on button "Open" at bounding box center [965, 434] width 126 height 21
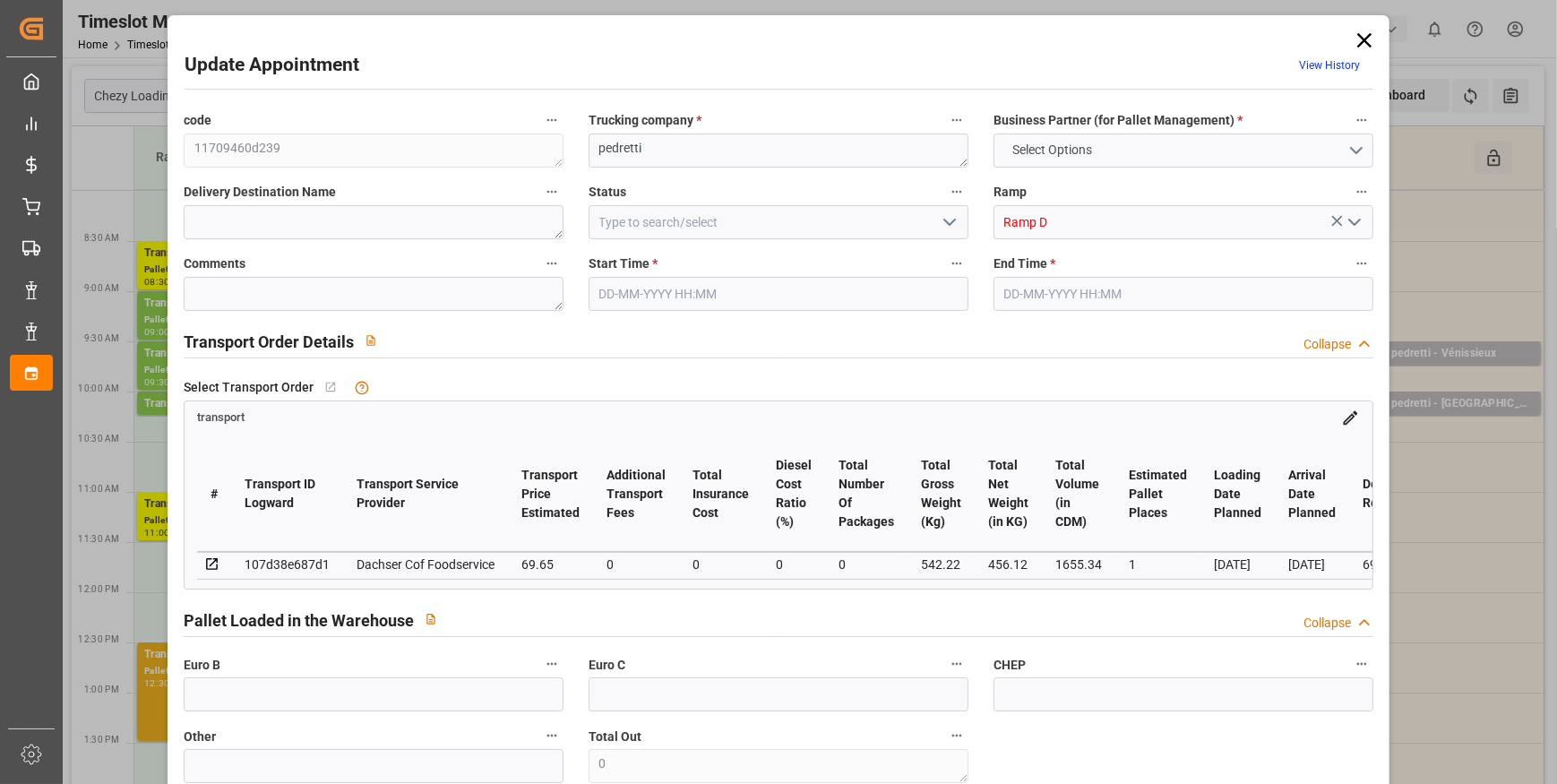
type input "1"
type input "69.65"
type input "0"
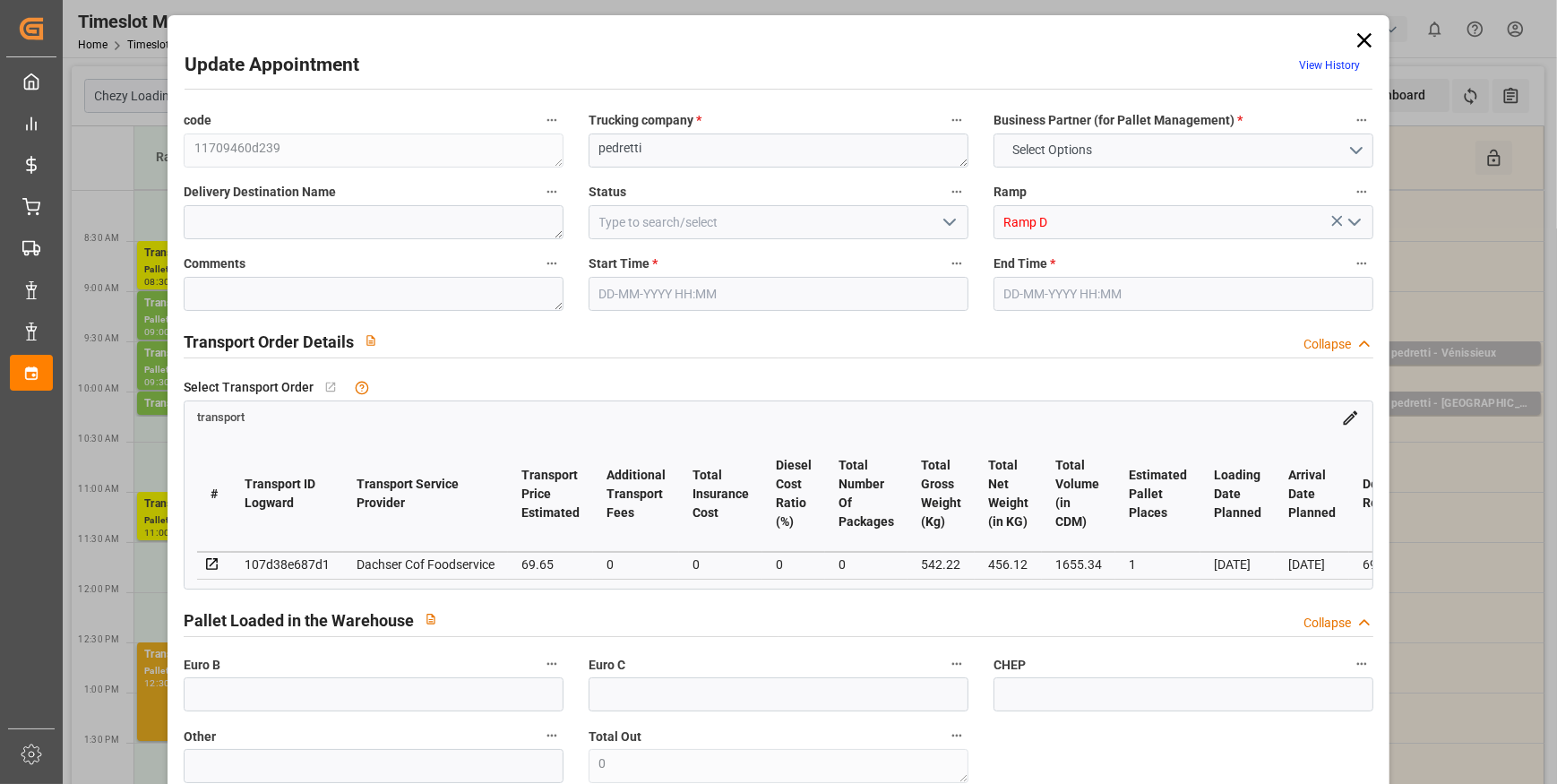
type input "68.4242"
type input "-1.2258"
type input "0"
type input "456.12"
type input "592"
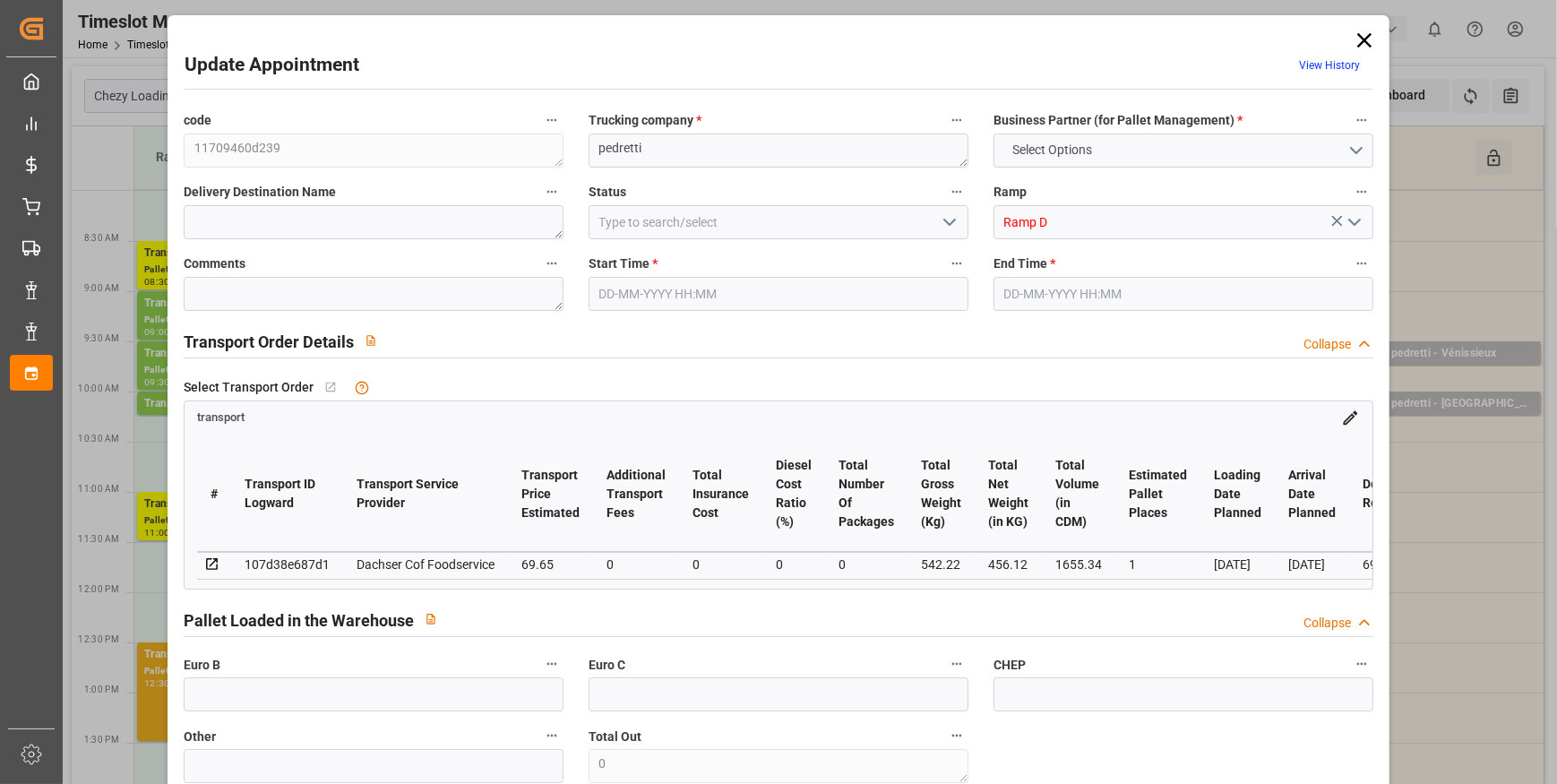
type input "1655.34"
type input "69"
type input "2"
type input "0"
type input "2"
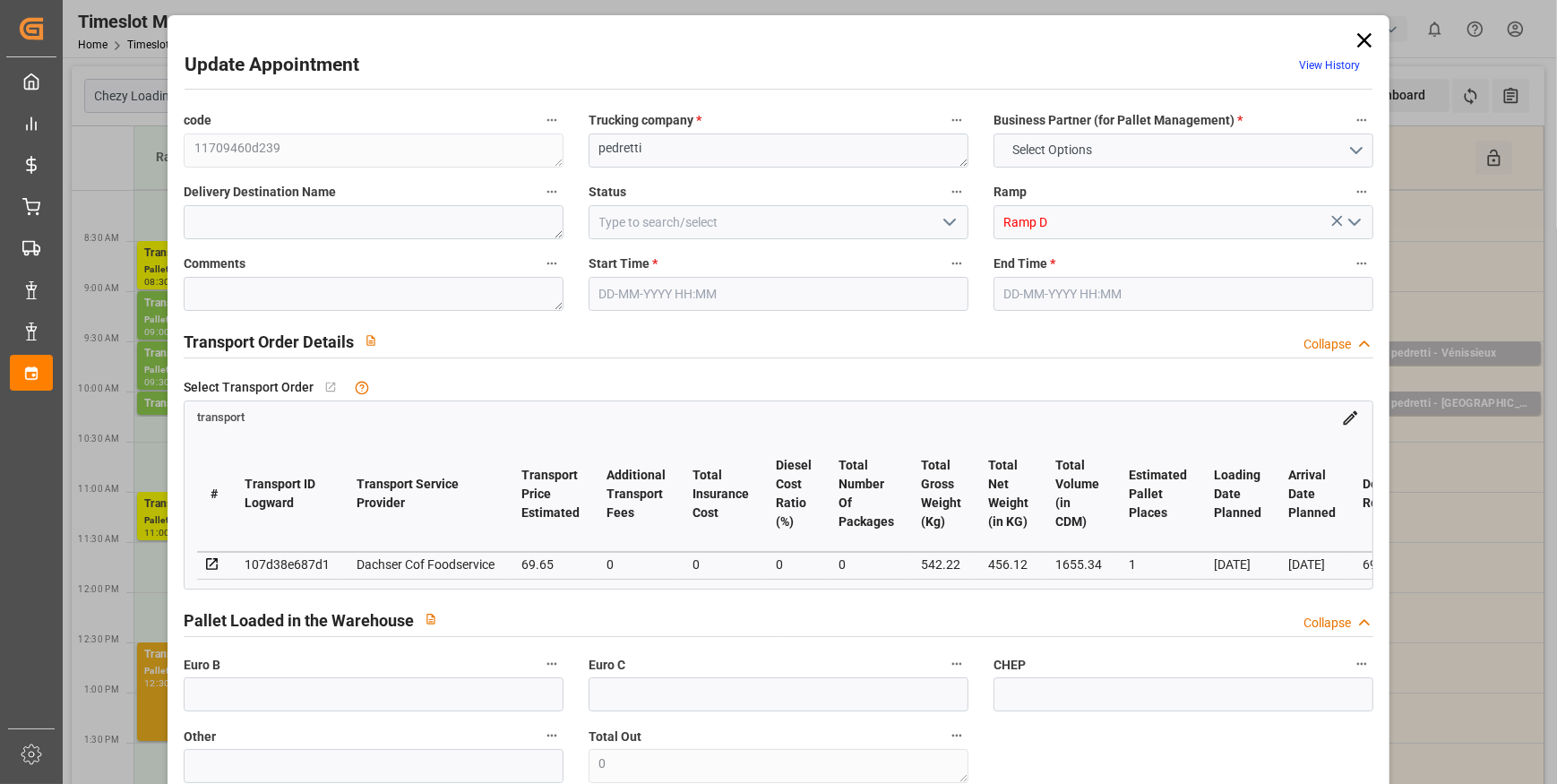
type input "101"
type input "542.22"
type input "0"
type input "4710.8598"
type input "0"
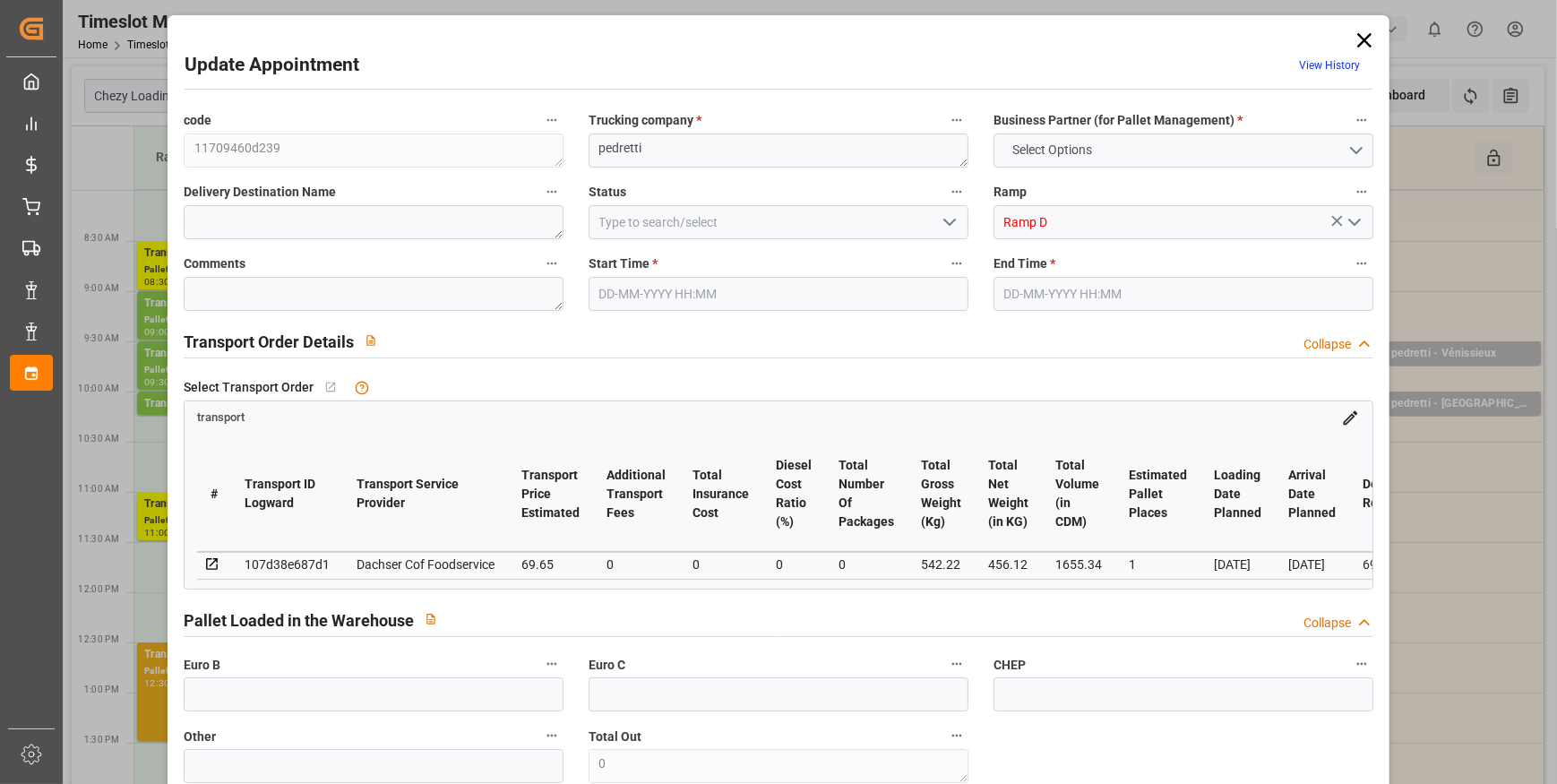
type input "0"
type input "21"
type input "35"
type input "[DATE] 09:30"
type input "[DATE] 09:45"
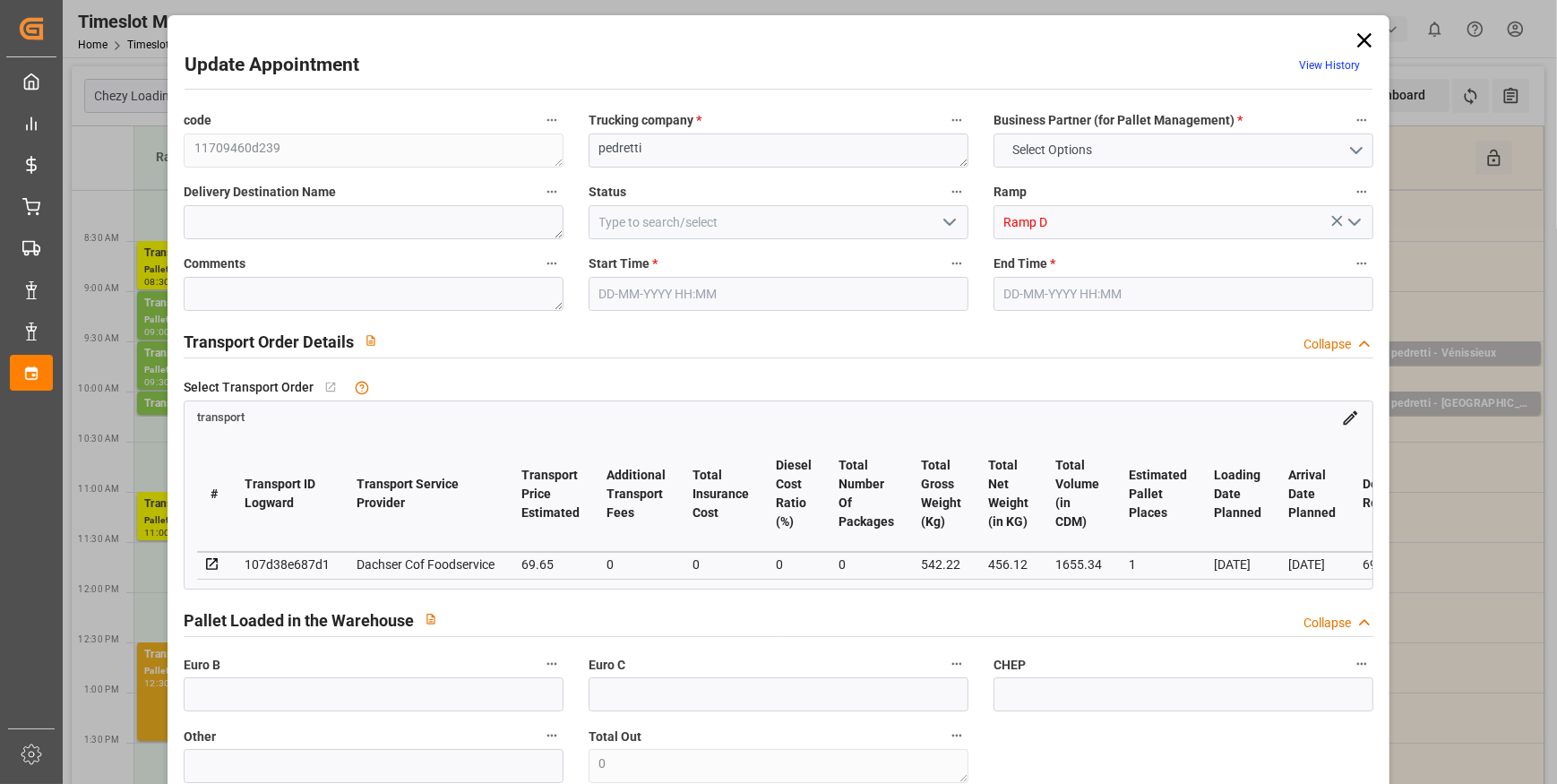
type input "[DATE] 12:13"
type input "[DATE] 11:35"
type input "[DATE]"
click at [952, 213] on icon "open menu" at bounding box center [949, 222] width 21 height 21
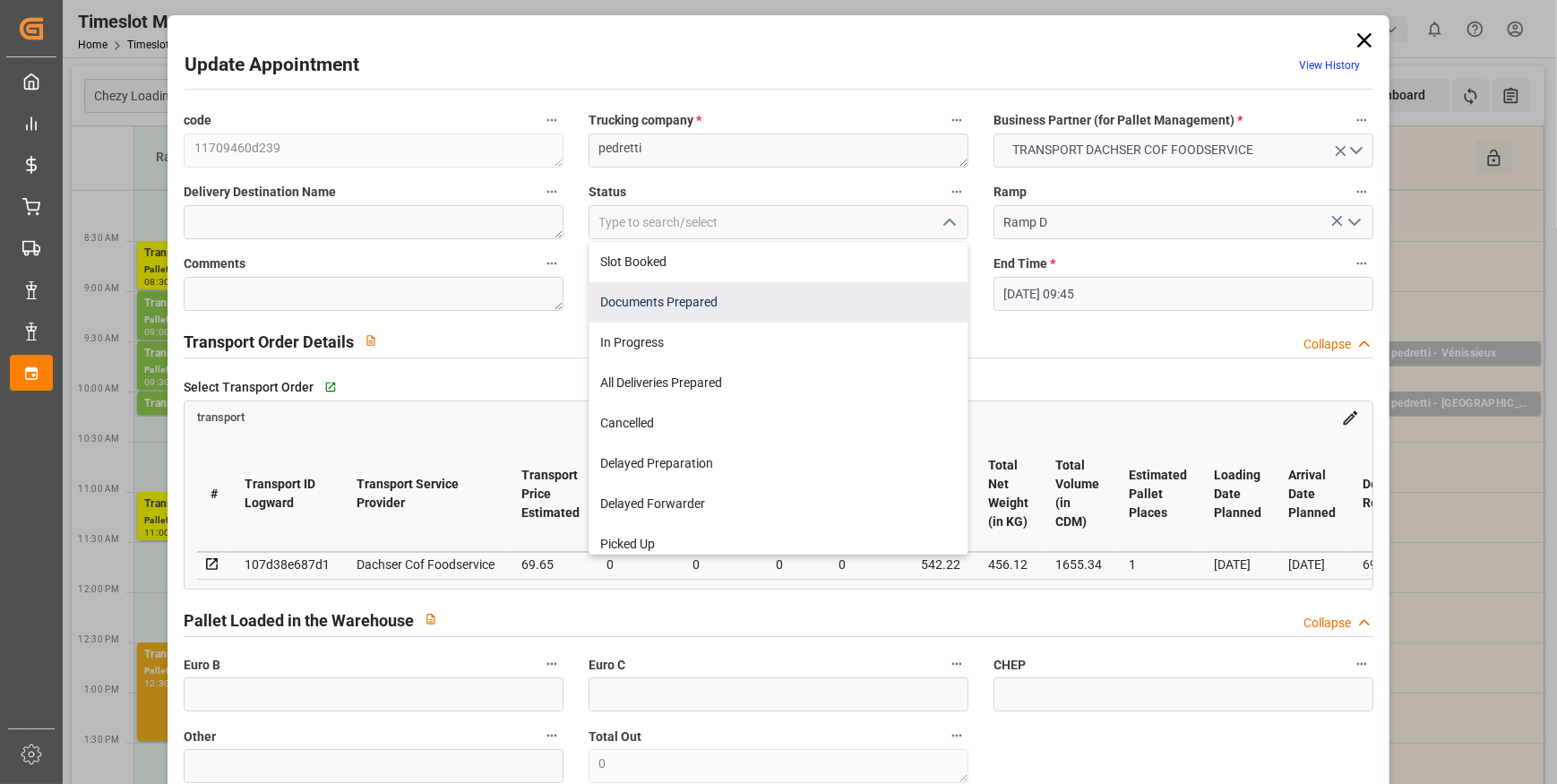
click at [658, 288] on div "Documents Prepared" at bounding box center [778, 302] width 379 height 40
type input "Documents Prepared"
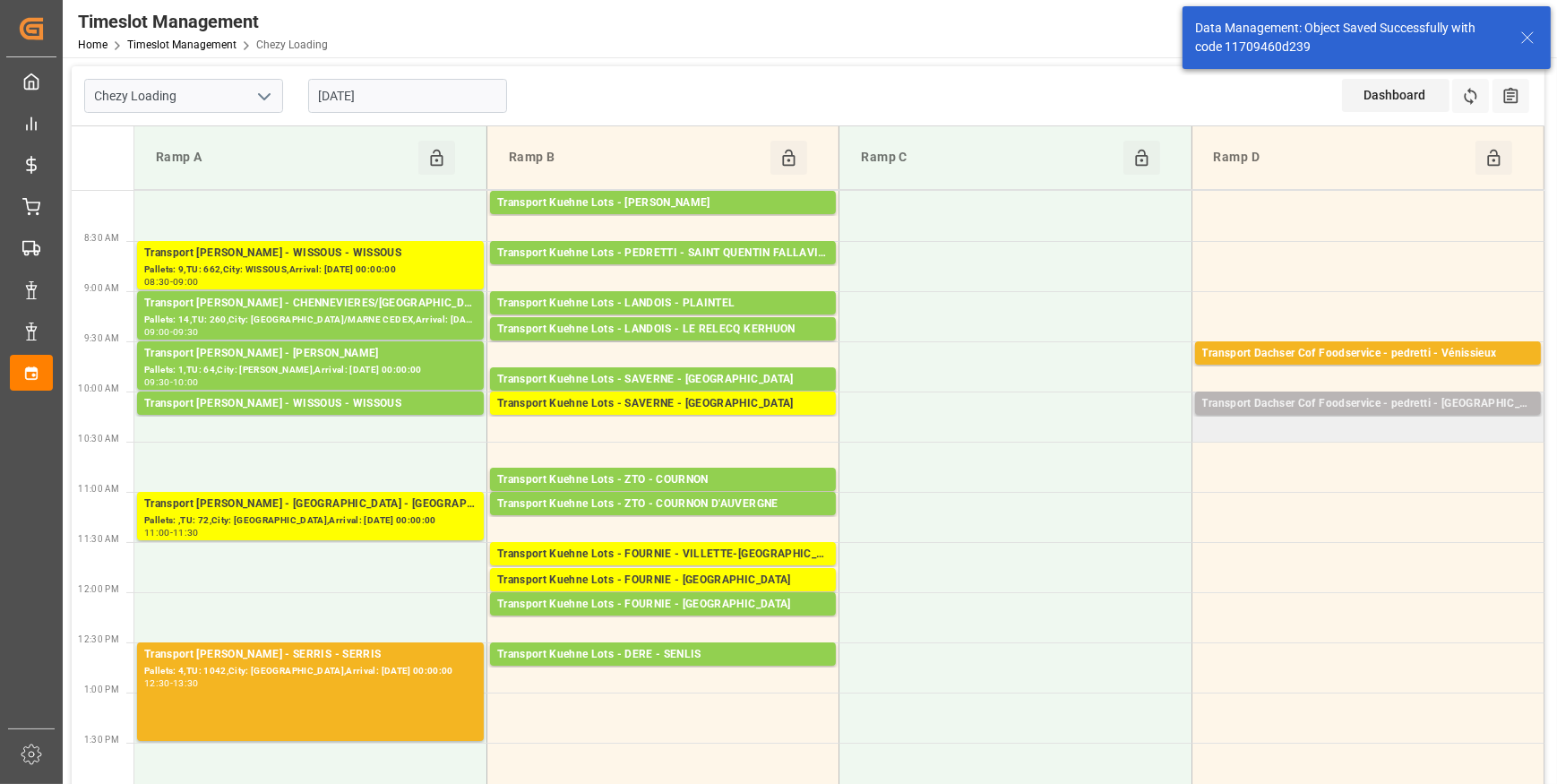
click at [1242, 401] on div "Transport Dachser Cof Foodservice - pedretti - [GEOGRAPHIC_DATA]" at bounding box center [1369, 404] width 332 height 18
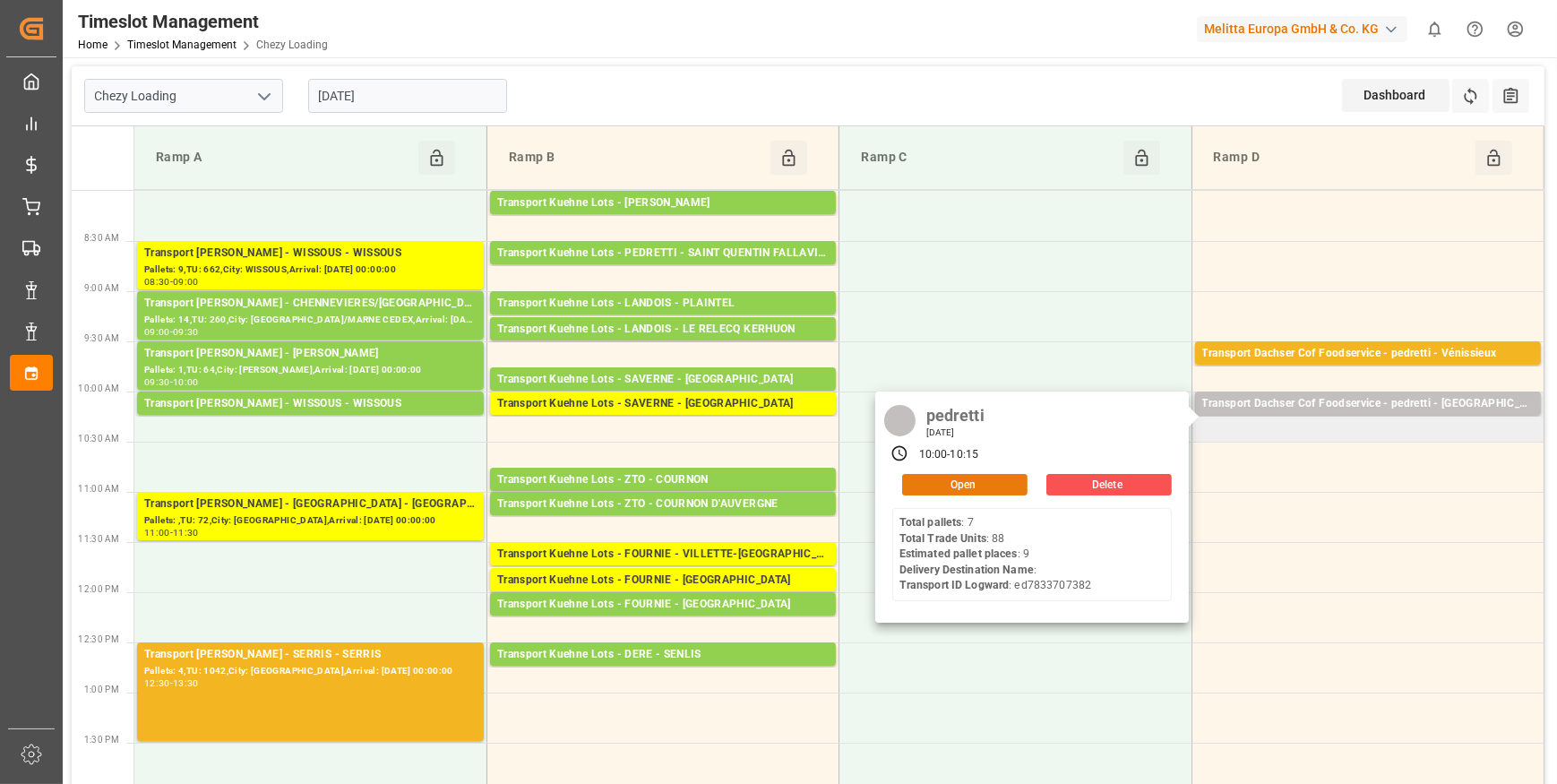
click at [931, 491] on button "Open" at bounding box center [965, 484] width 126 height 21
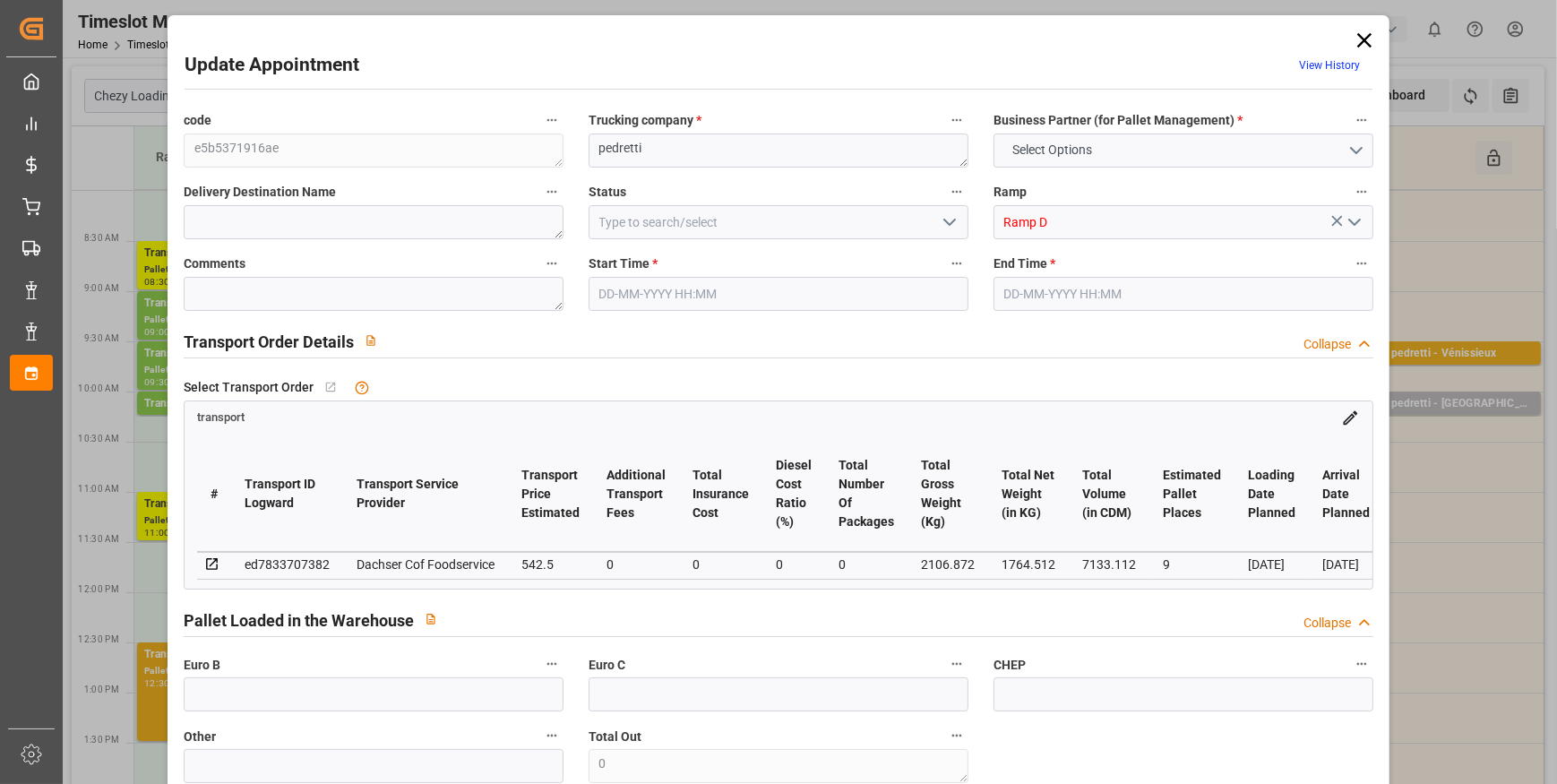
type input "9"
type input "542.5"
type input "0"
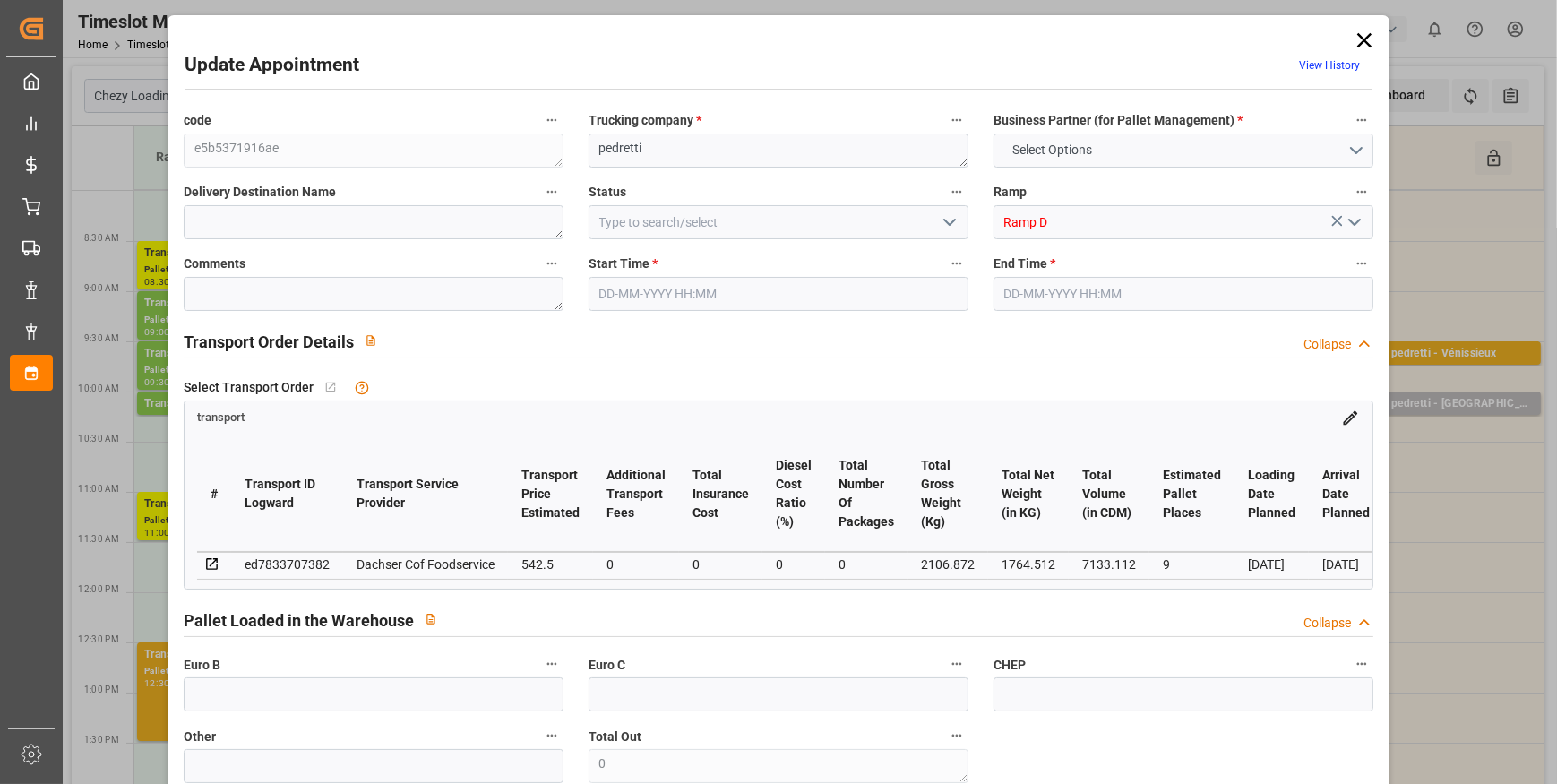
type input "532.952"
type input "-9.548"
type input "0"
type input "1764.512"
type input "2329.102"
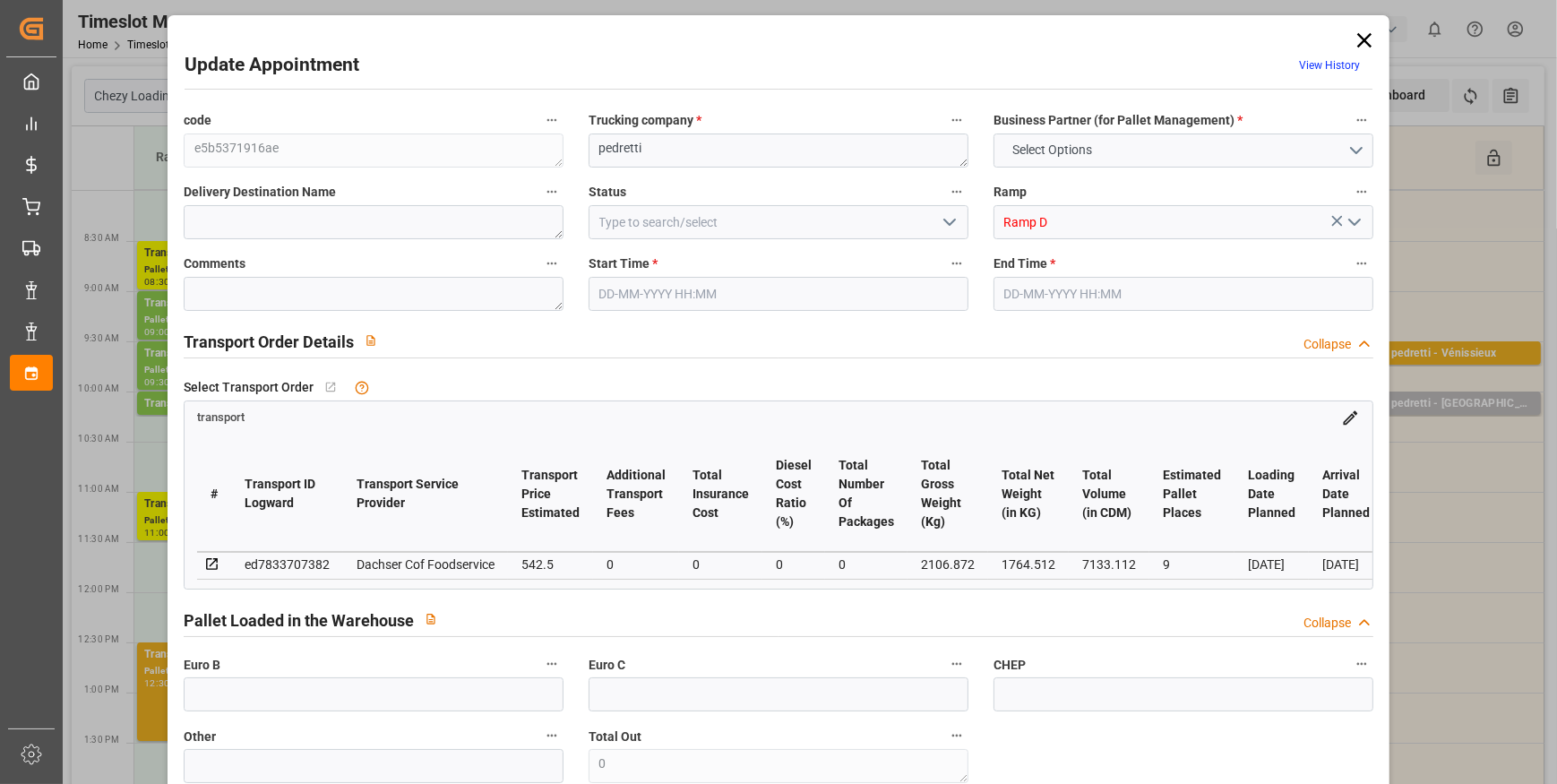
type input "7133.112"
type input "82"
type input "7"
type input "88"
type input "9"
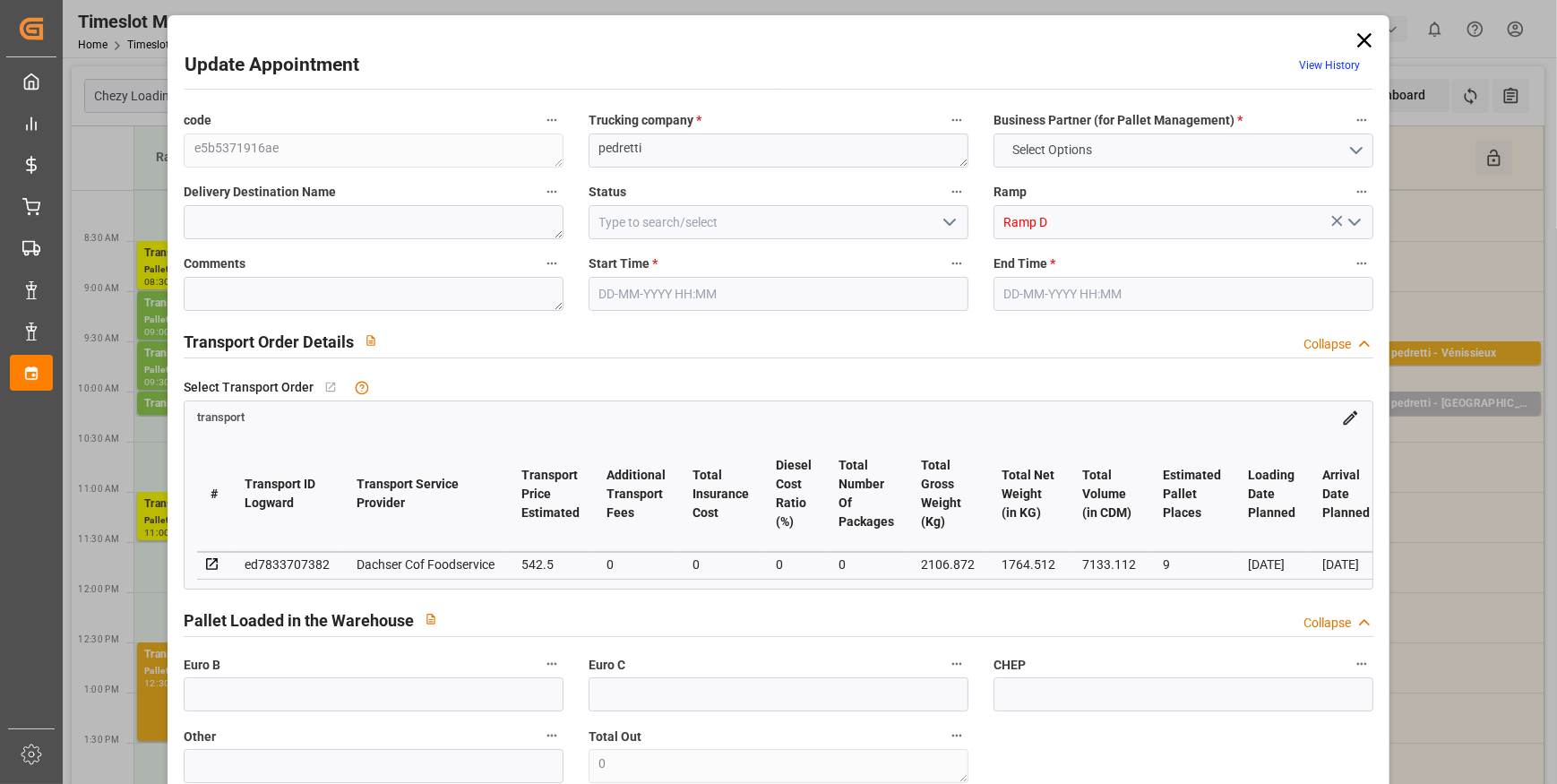
type input "101"
type input "2106.872"
type input "0"
type input "4710.8598"
type input "0"
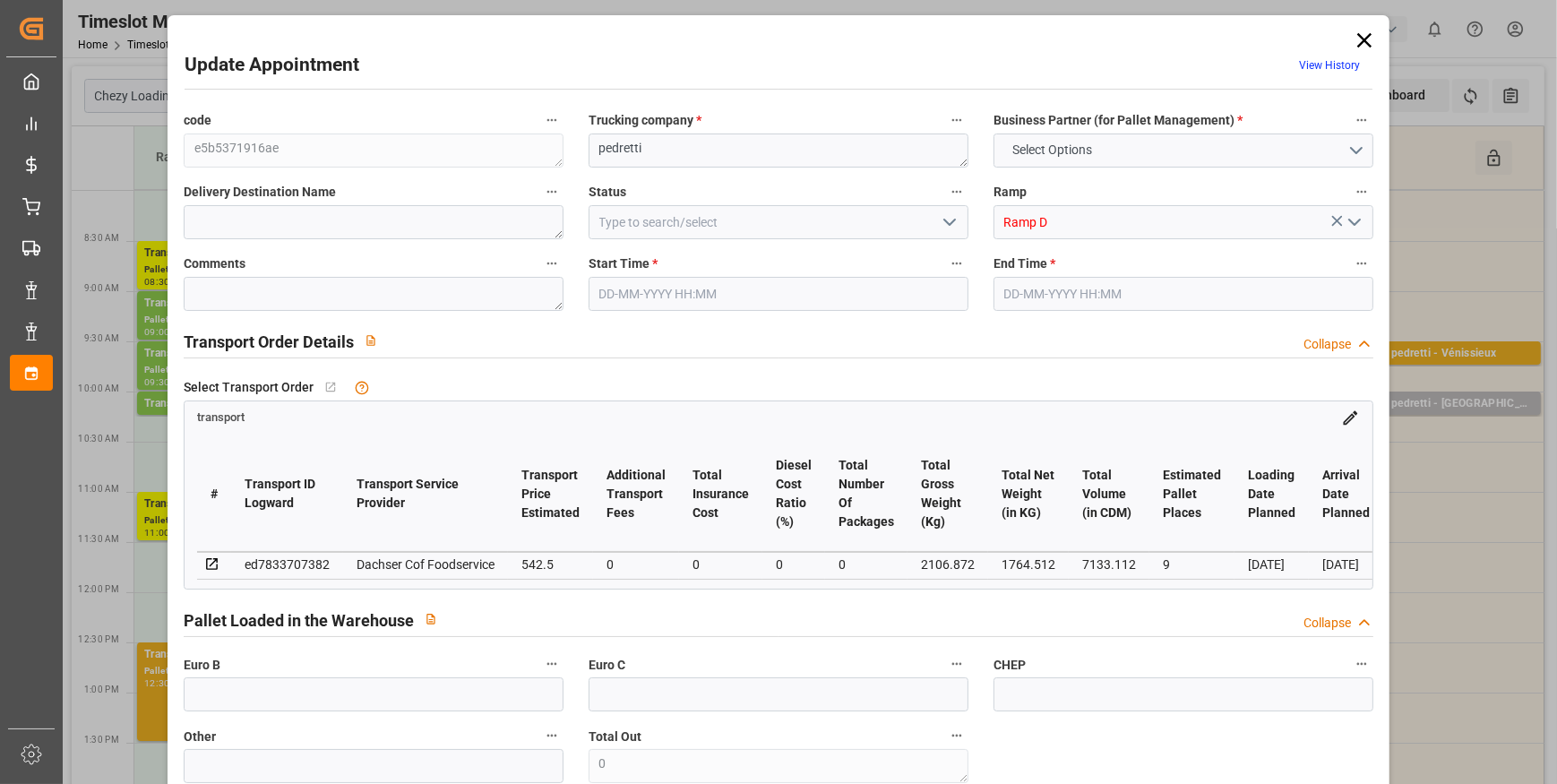
type input "0"
type input "21"
type input "35"
type input "[DATE] 10:00"
type input "[DATE] 10:15"
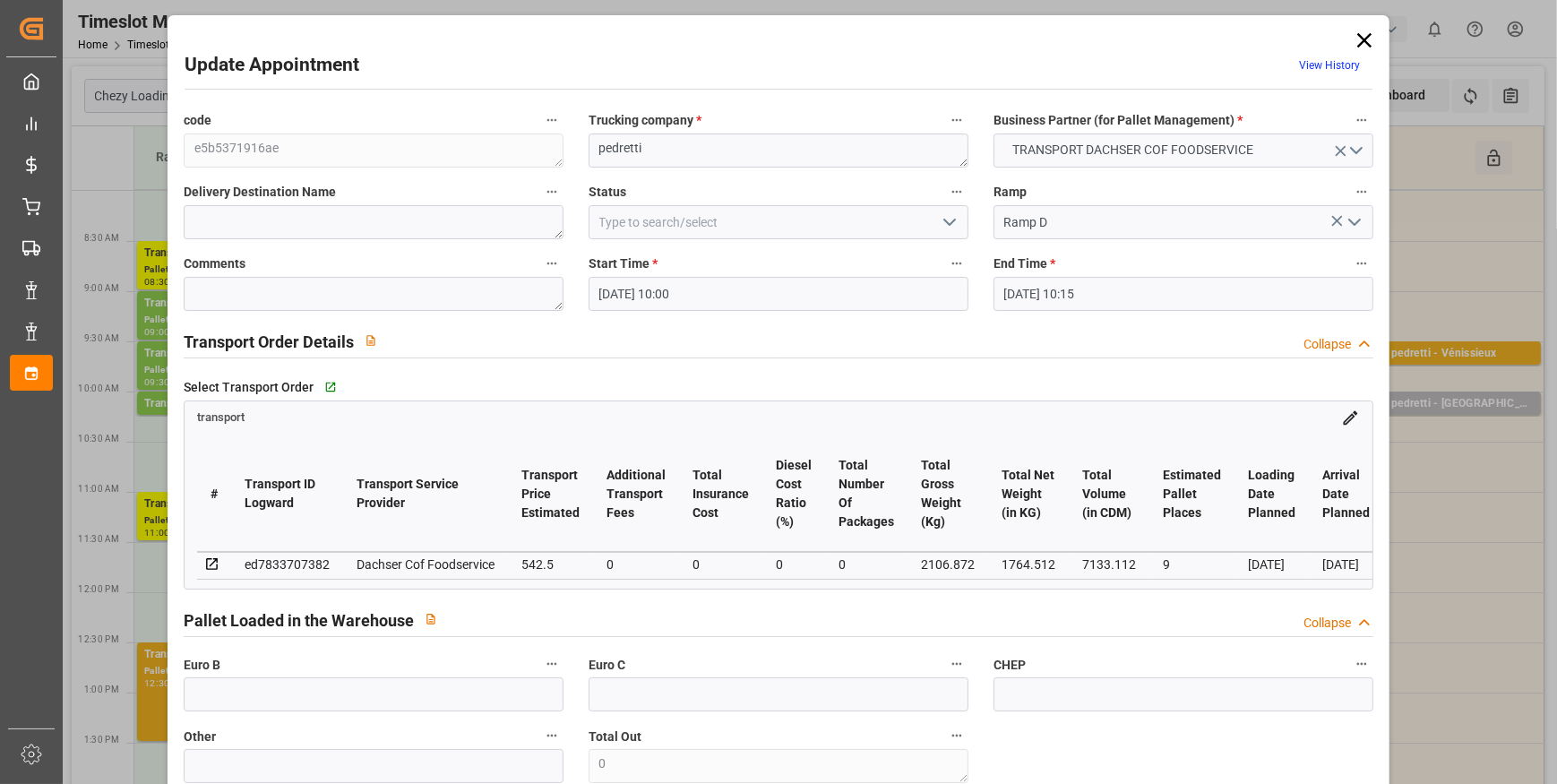
type input "[DATE] 13:46"
type input "[DATE] 11:28"
type input "[DATE]"
click at [944, 218] on icon "open menu" at bounding box center [949, 222] width 21 height 21
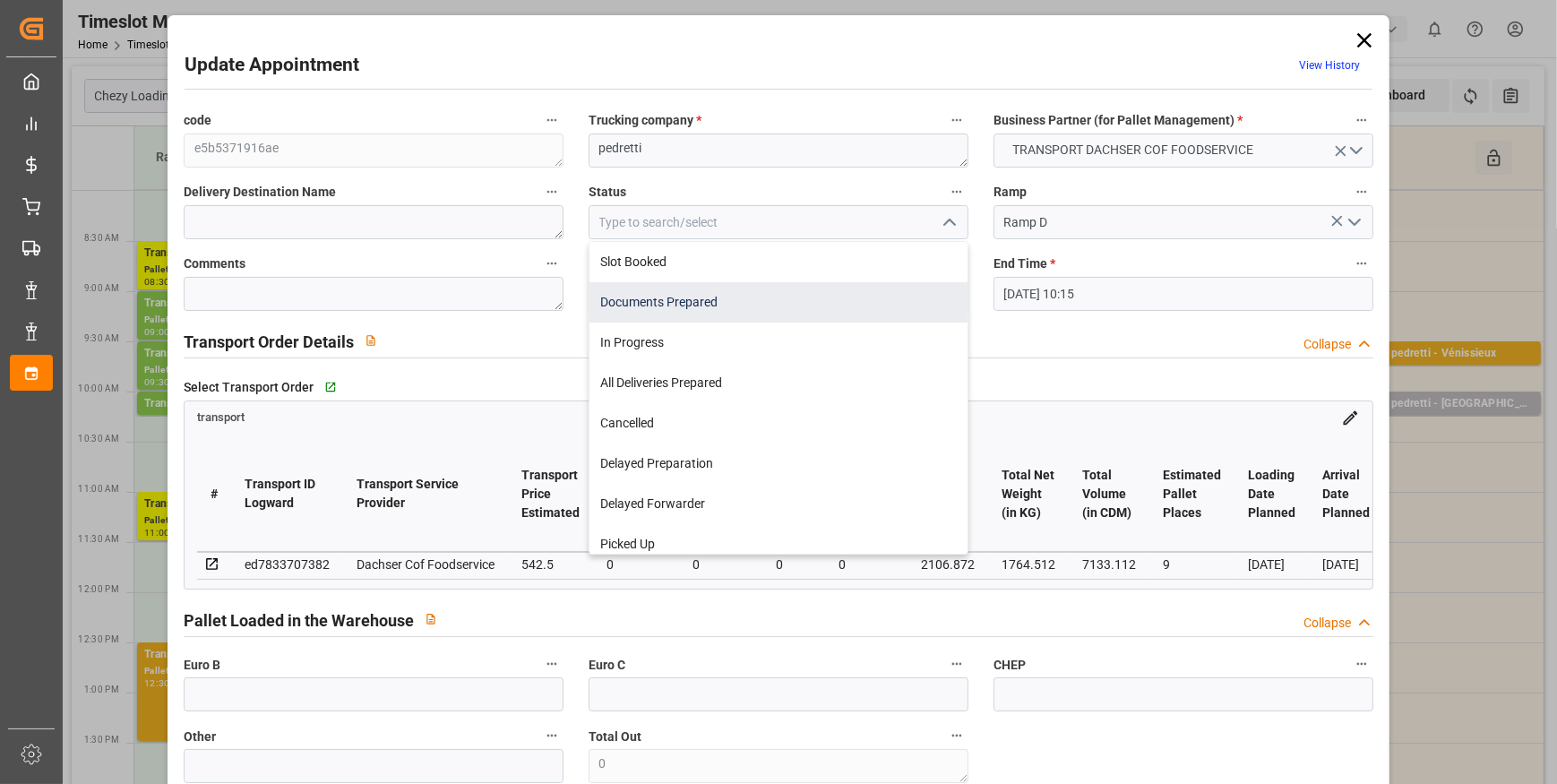
click at [609, 299] on div "Documents Prepared" at bounding box center [778, 302] width 379 height 40
type input "Documents Prepared"
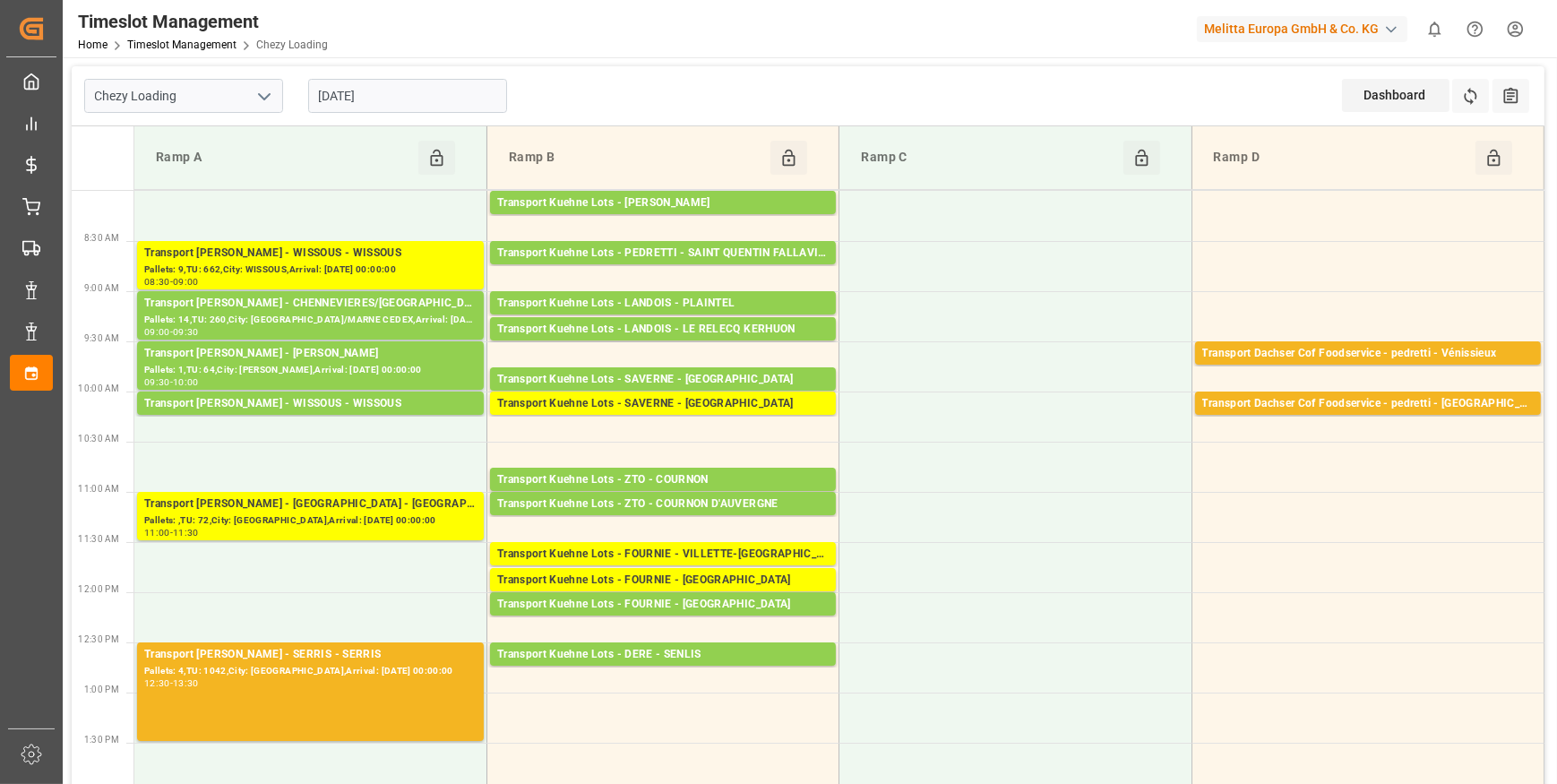
click at [382, 100] on input "[DATE]" at bounding box center [407, 96] width 199 height 34
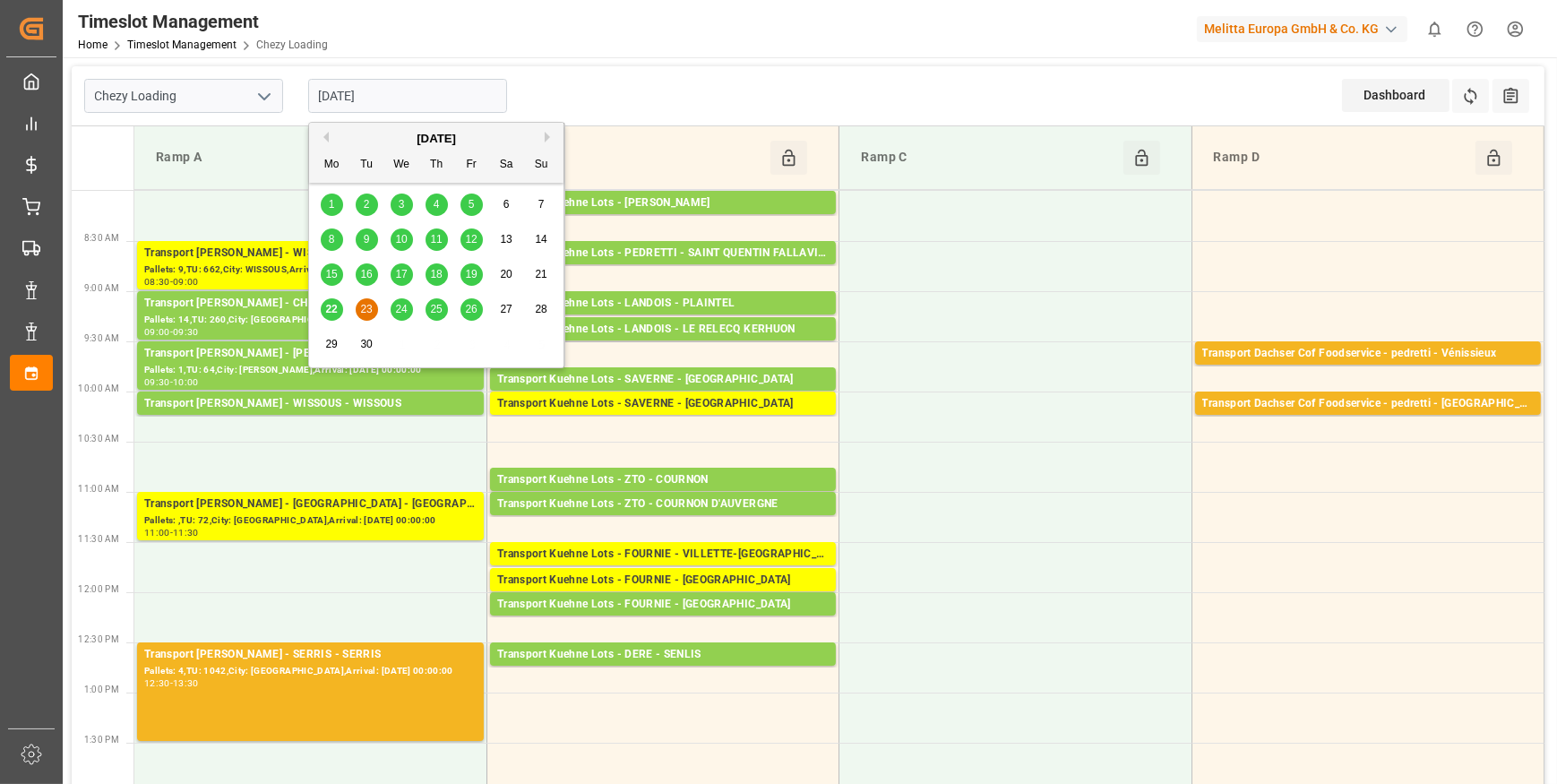
click at [402, 309] on span "24" at bounding box center [401, 309] width 11 height 12
type input "[DATE]"
